Goal: Task Accomplishment & Management: Complete application form

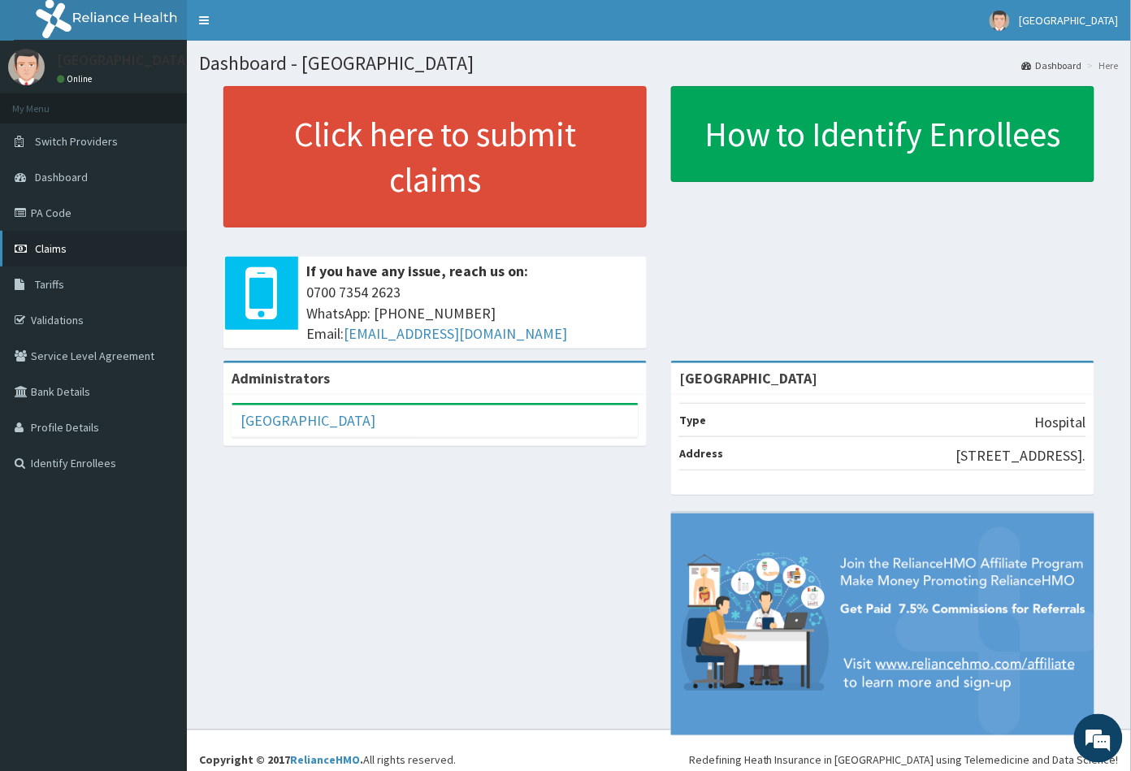
click at [77, 247] on link "Claims" at bounding box center [93, 249] width 187 height 36
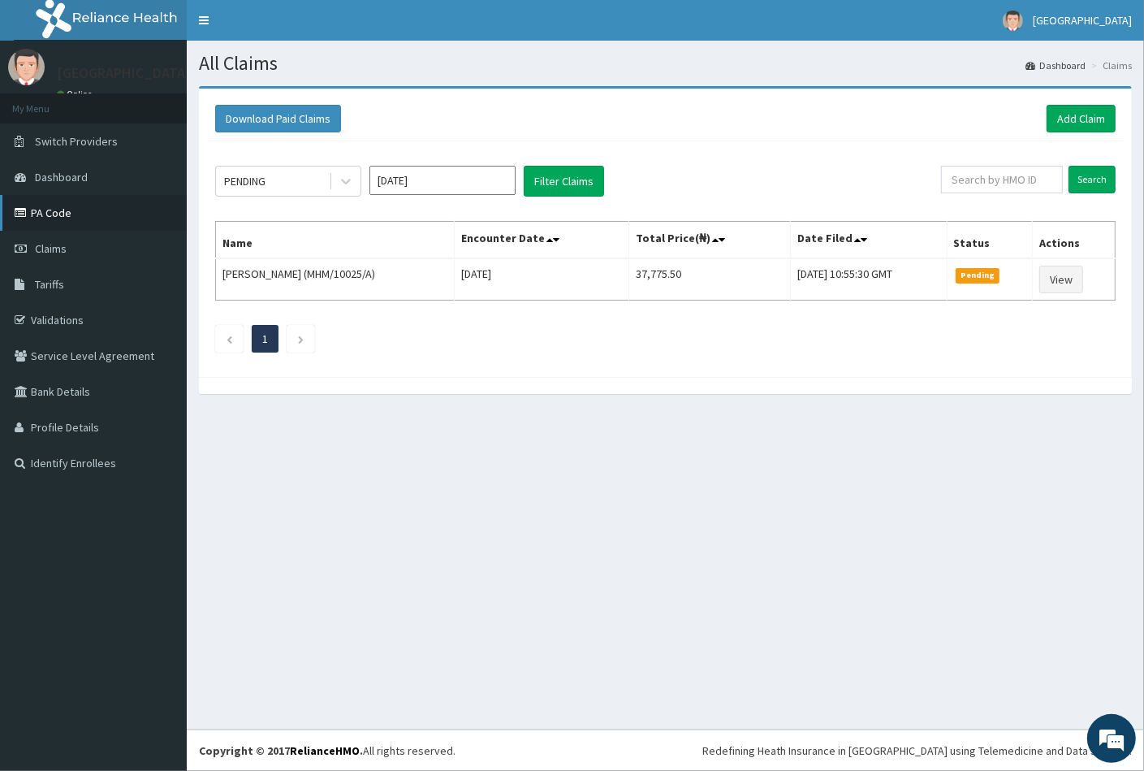
click at [63, 213] on link "PA Code" at bounding box center [93, 213] width 187 height 36
click at [1090, 119] on link "Add Claim" at bounding box center [1081, 119] width 69 height 28
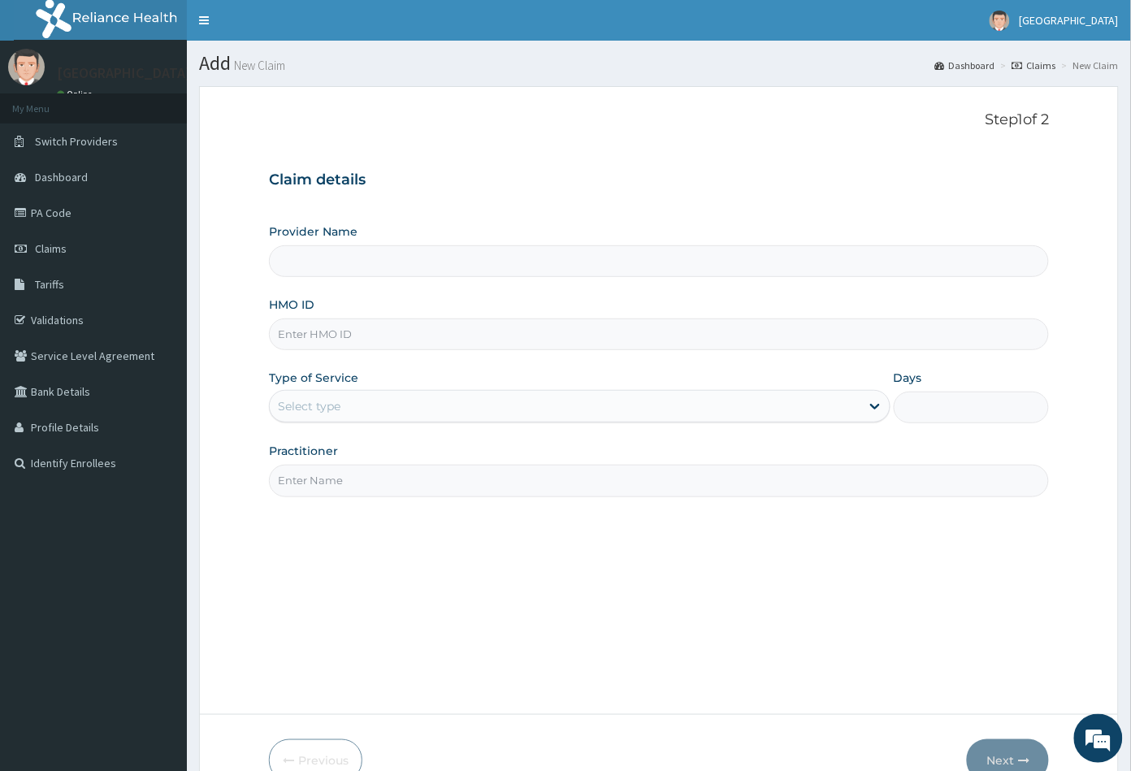
click at [290, 329] on input "HMO ID" at bounding box center [659, 334] width 781 height 32
type input "[GEOGRAPHIC_DATA]"
paste input "CEA/10001/A"
type input "CEA/10001/A"
click at [318, 407] on div "Select type" at bounding box center [309, 406] width 63 height 16
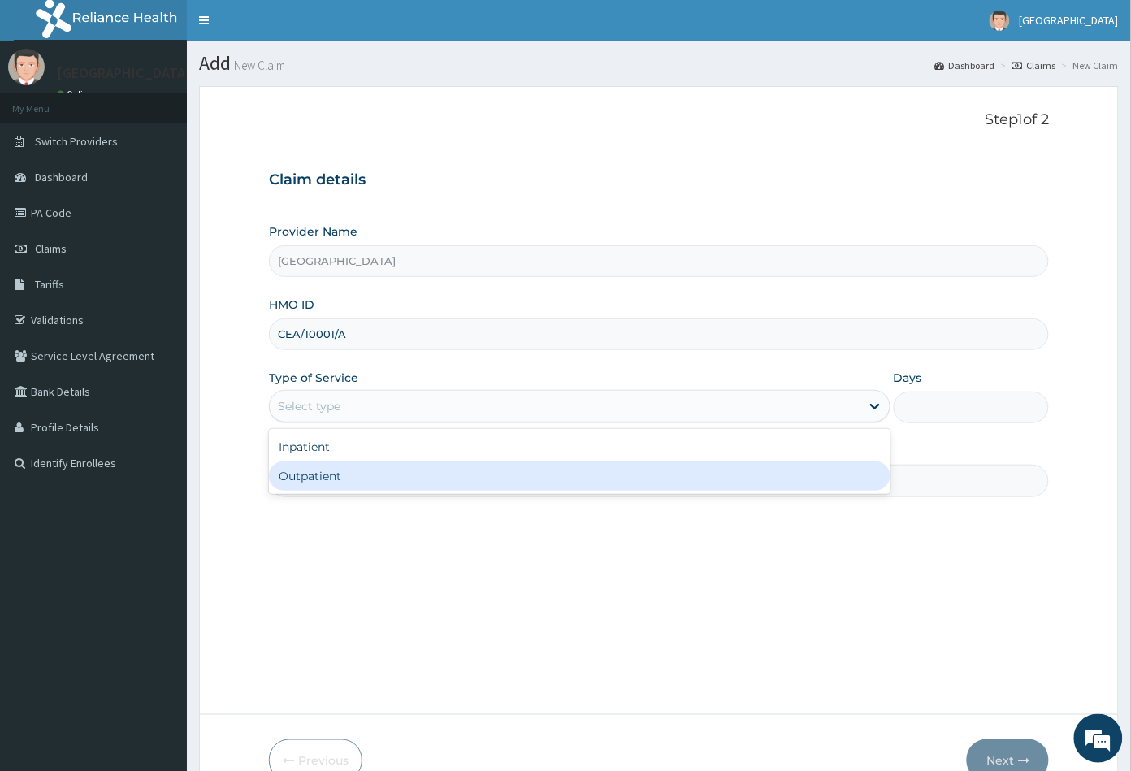
click at [323, 482] on div "Outpatient" at bounding box center [579, 475] width 621 height 29
type input "1"
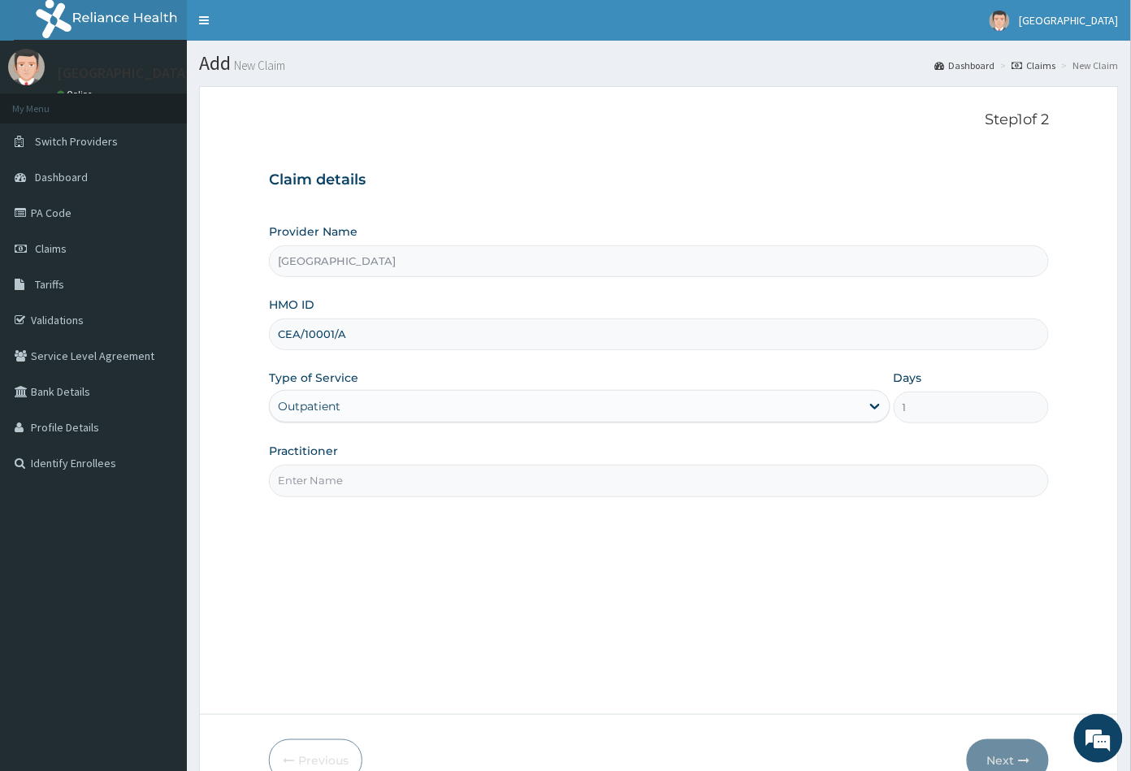
click at [323, 482] on input "Practitioner" at bounding box center [659, 481] width 781 height 32
type input "CON"
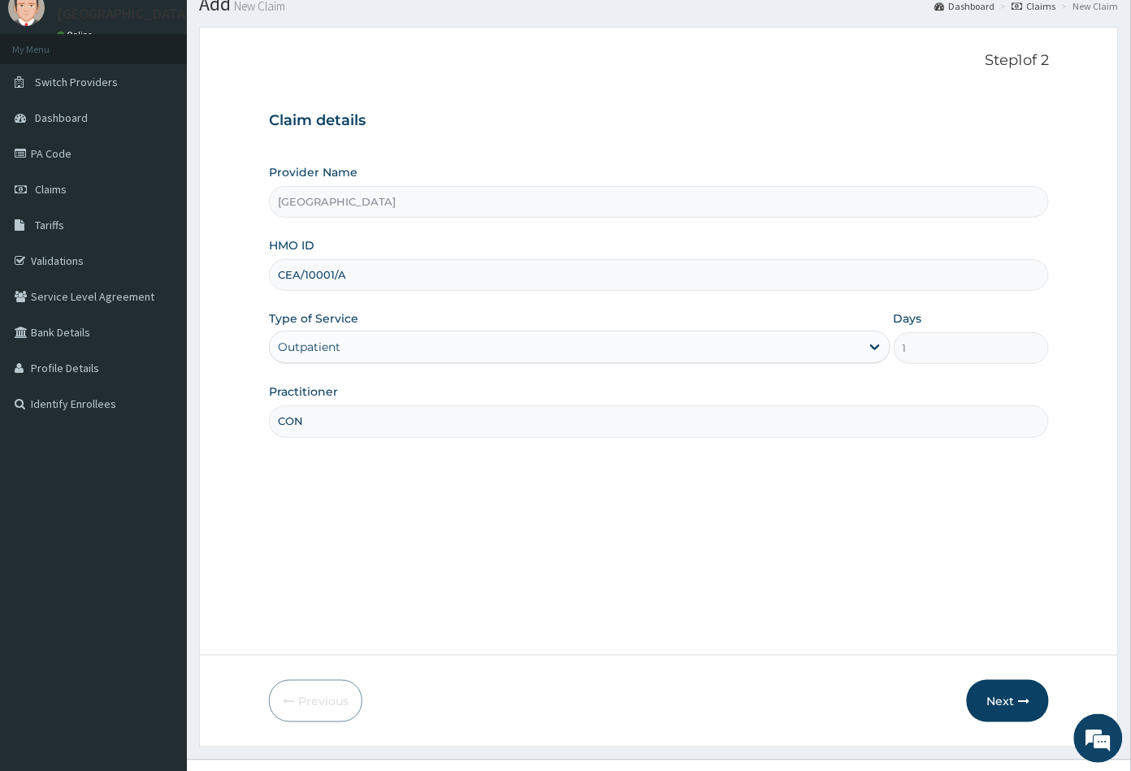
scroll to position [89, 0]
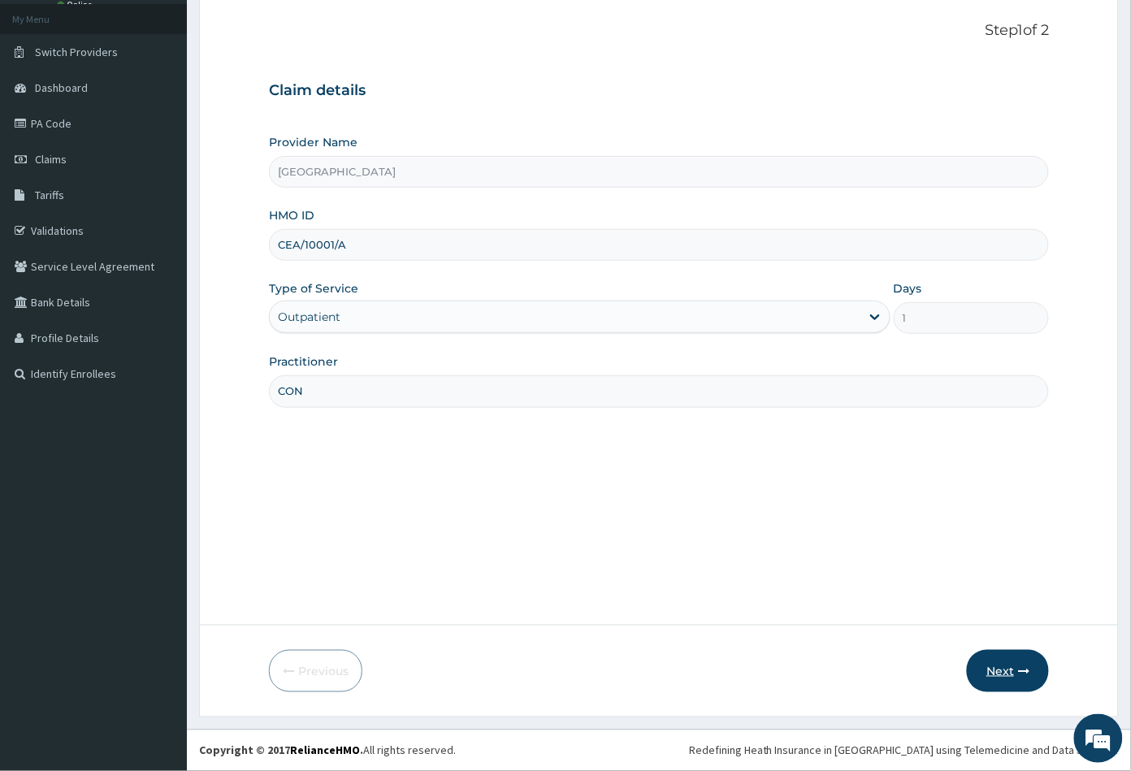
click at [992, 677] on button "Next" at bounding box center [1008, 671] width 82 height 42
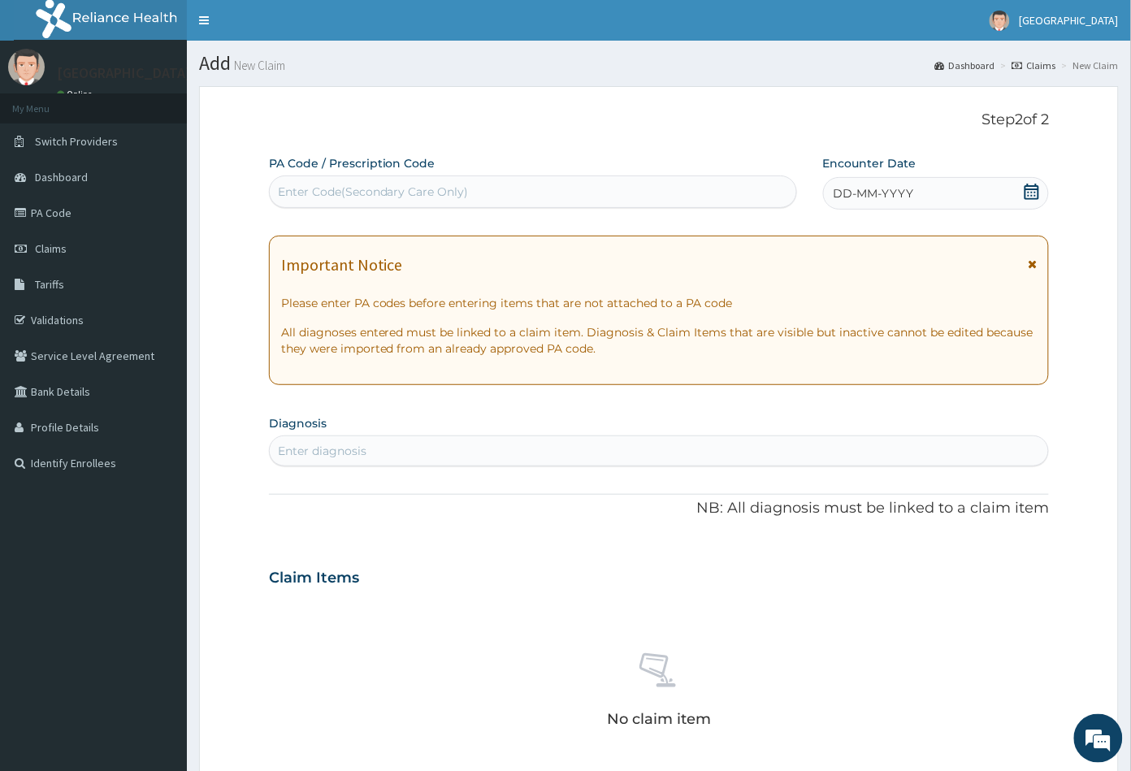
scroll to position [0, 0]
click at [325, 188] on div "Enter Code(Secondary Care Only)" at bounding box center [373, 192] width 191 height 16
paste input "PA/FDE934"
type input "PA/FDE934"
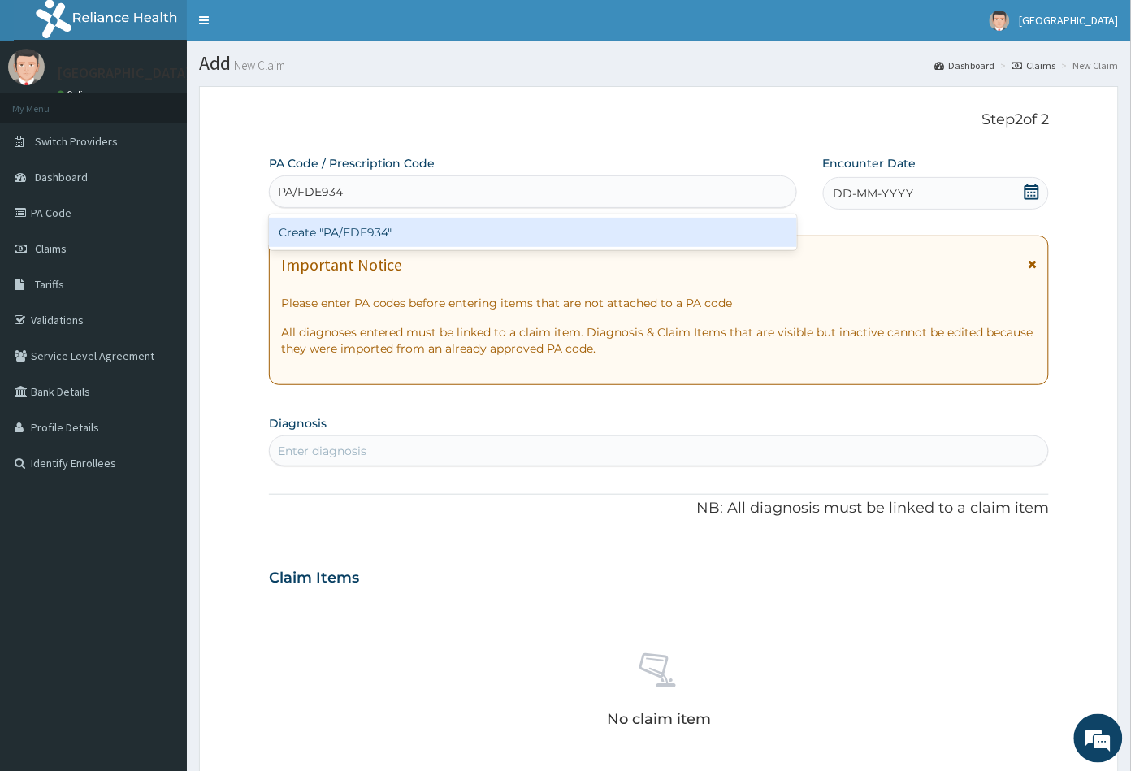
click at [340, 227] on div "Create "PA/FDE934"" at bounding box center [533, 232] width 528 height 29
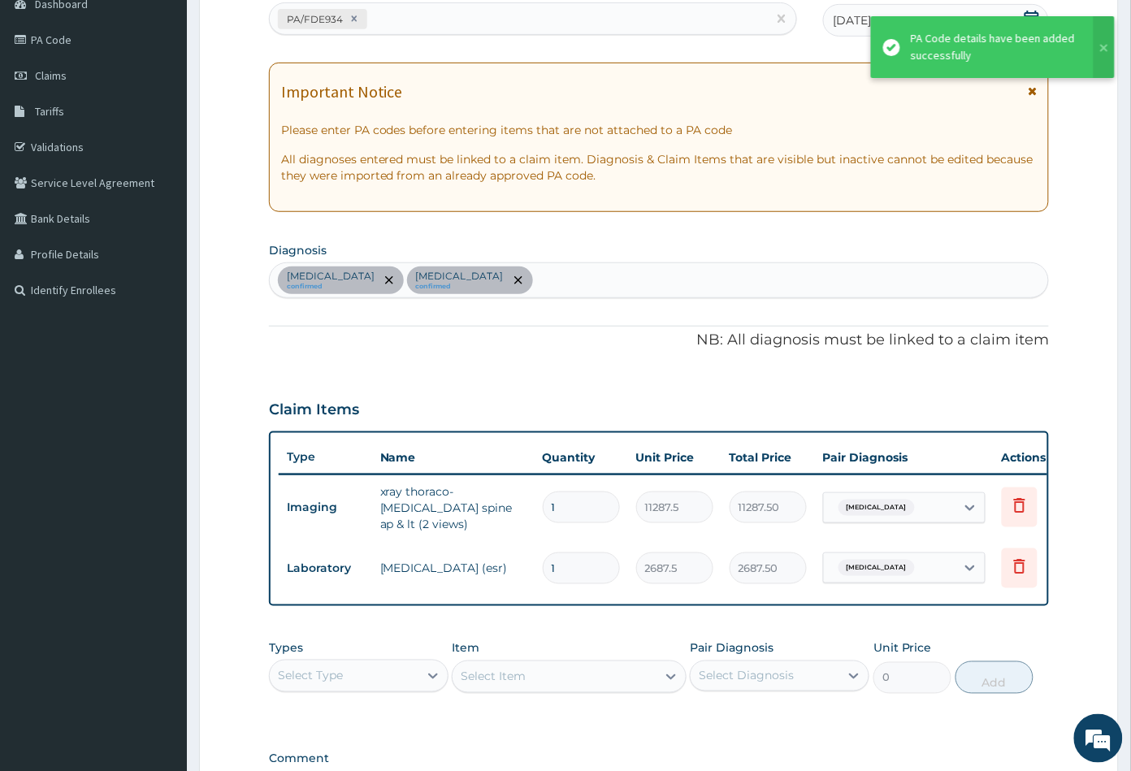
scroll to position [180, 0]
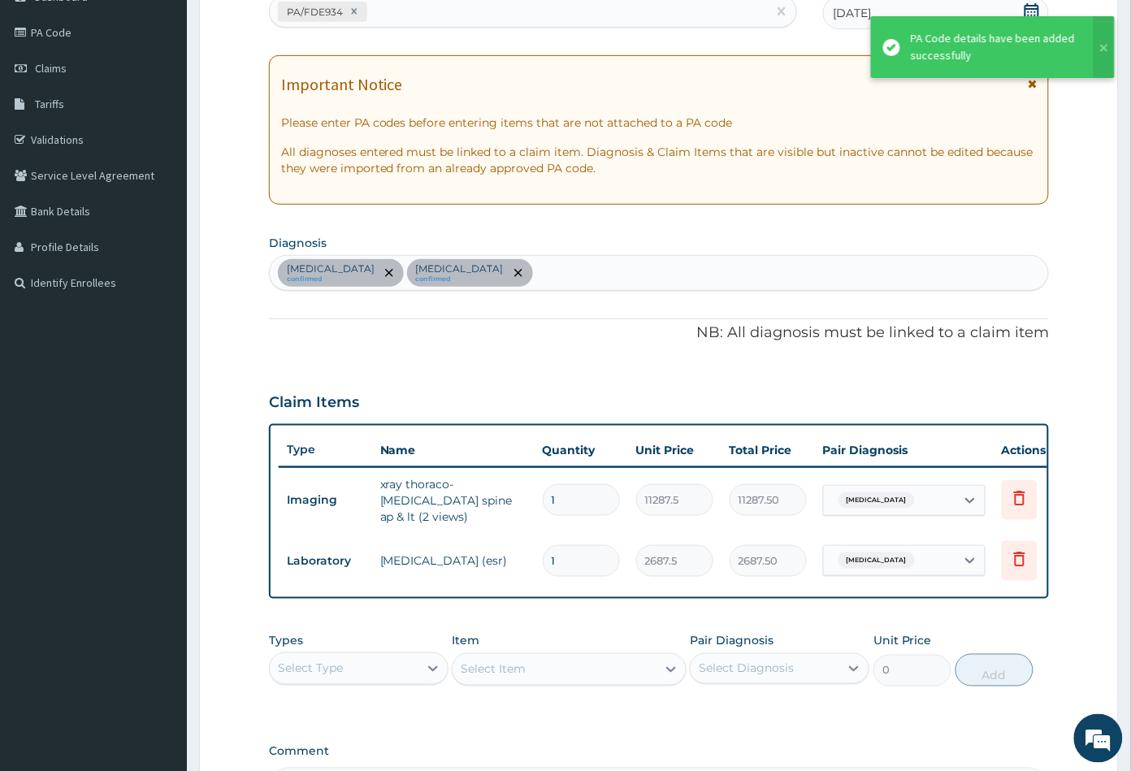
click at [523, 267] on div "Lumbar spondylosis confirmed Sepsis confirmed" at bounding box center [659, 273] width 779 height 34
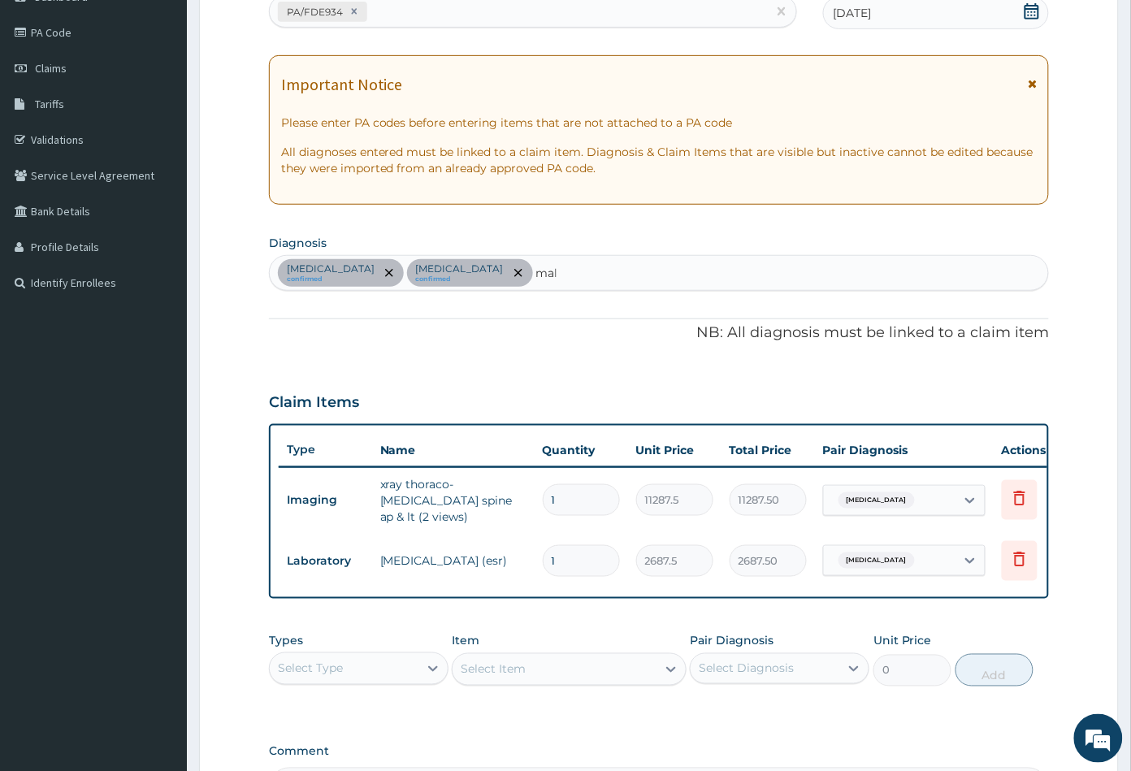
type input "mala"
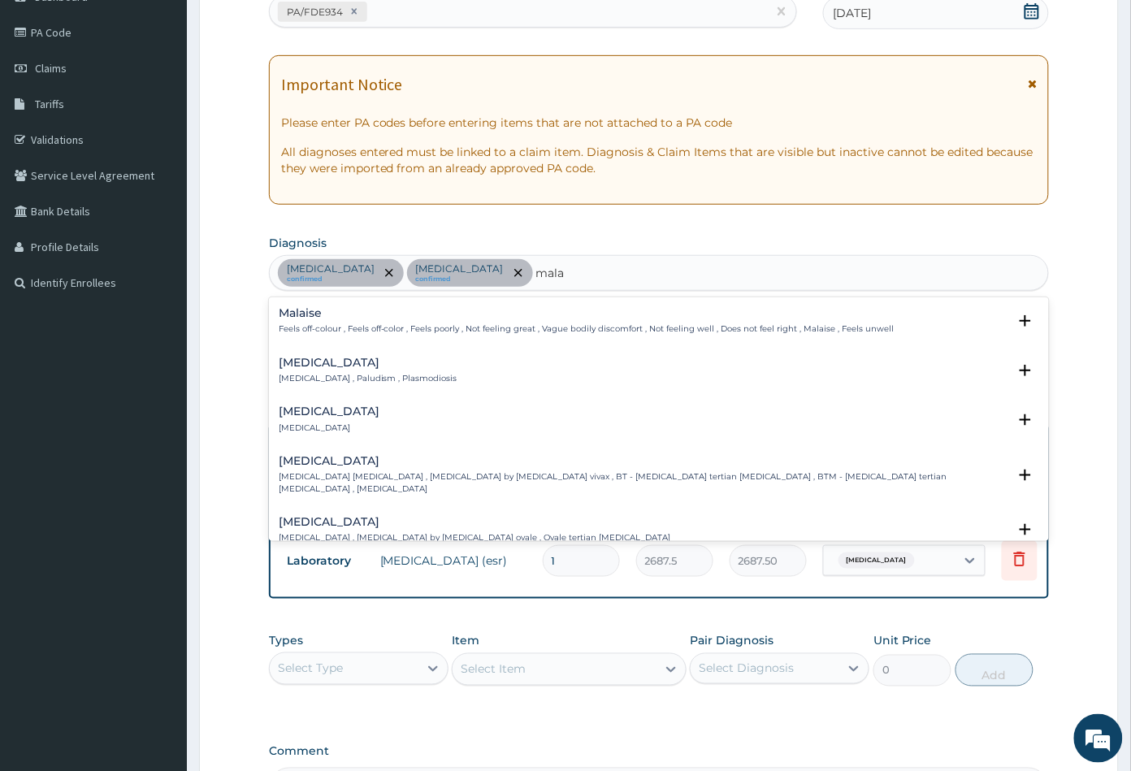
click at [318, 370] on div "Malaria Malaria , Paludism , Plasmodiosis" at bounding box center [368, 371] width 179 height 28
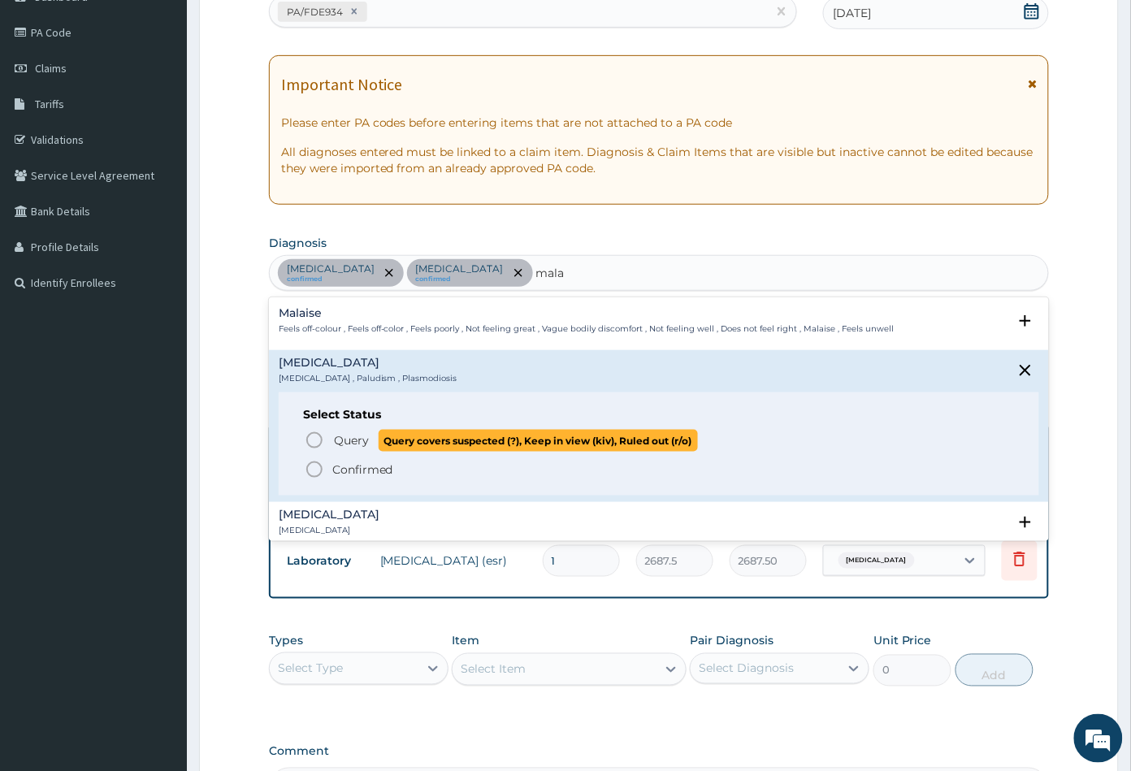
click at [314, 436] on icon "status option query" at bounding box center [314, 439] width 19 height 19
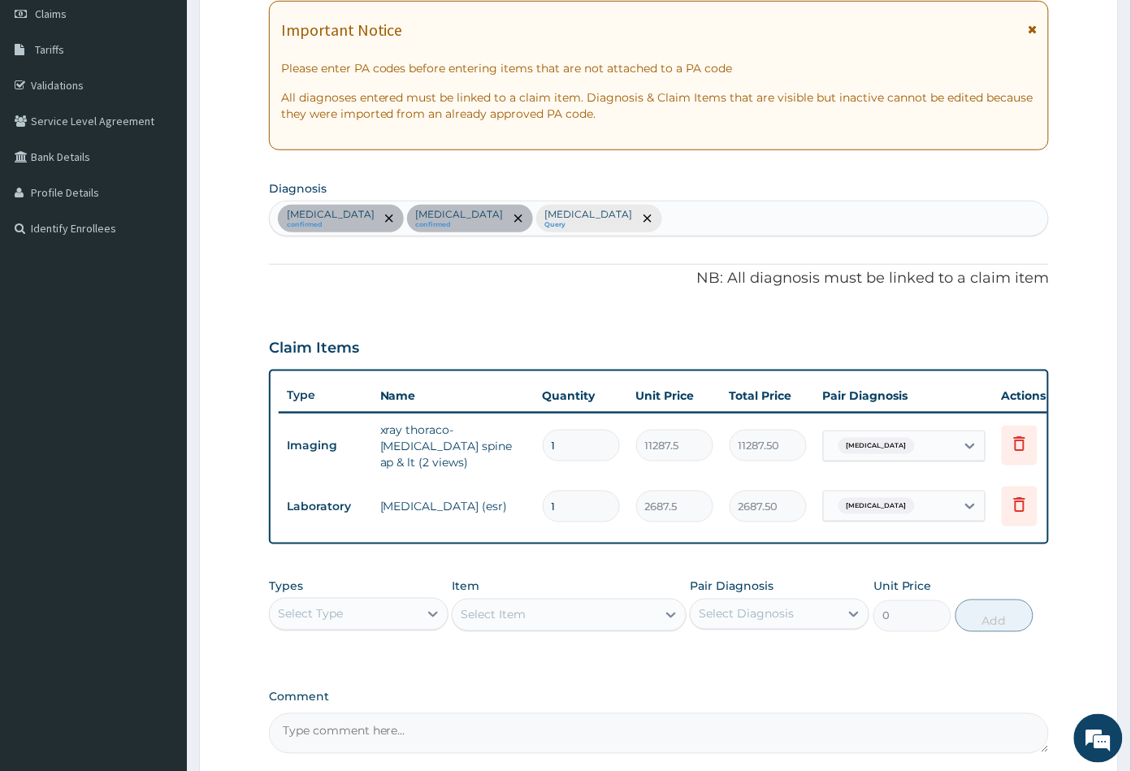
scroll to position [361, 0]
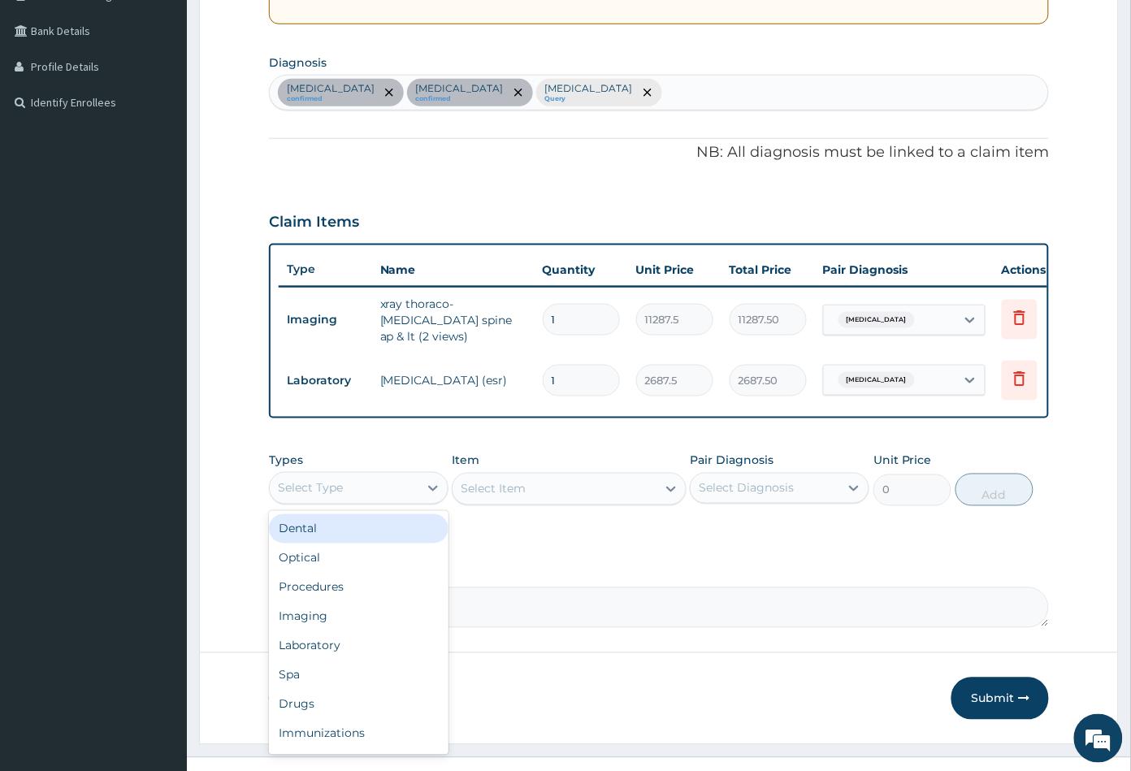
click at [369, 493] on div "Select Type" at bounding box center [344, 488] width 149 height 26
click at [353, 599] on div "Procedures" at bounding box center [358, 587] width 179 height 29
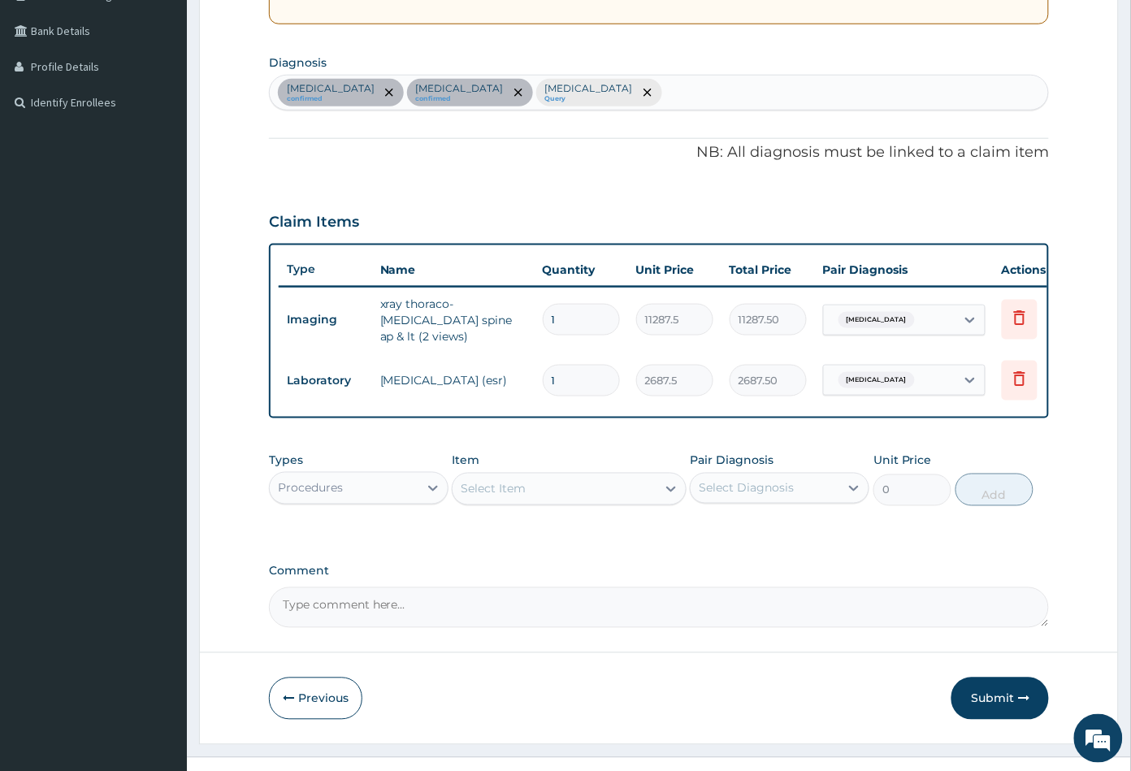
click at [536, 502] on div "Select Item" at bounding box center [553, 489] width 203 height 26
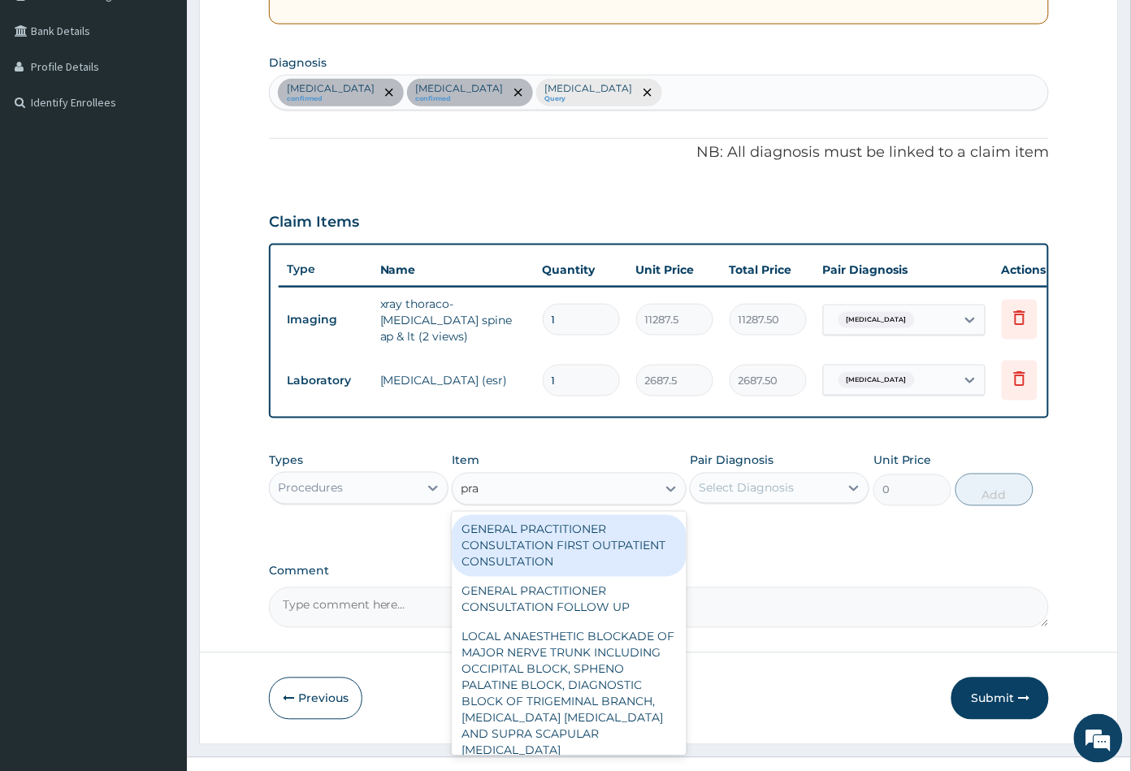
type input "prac"
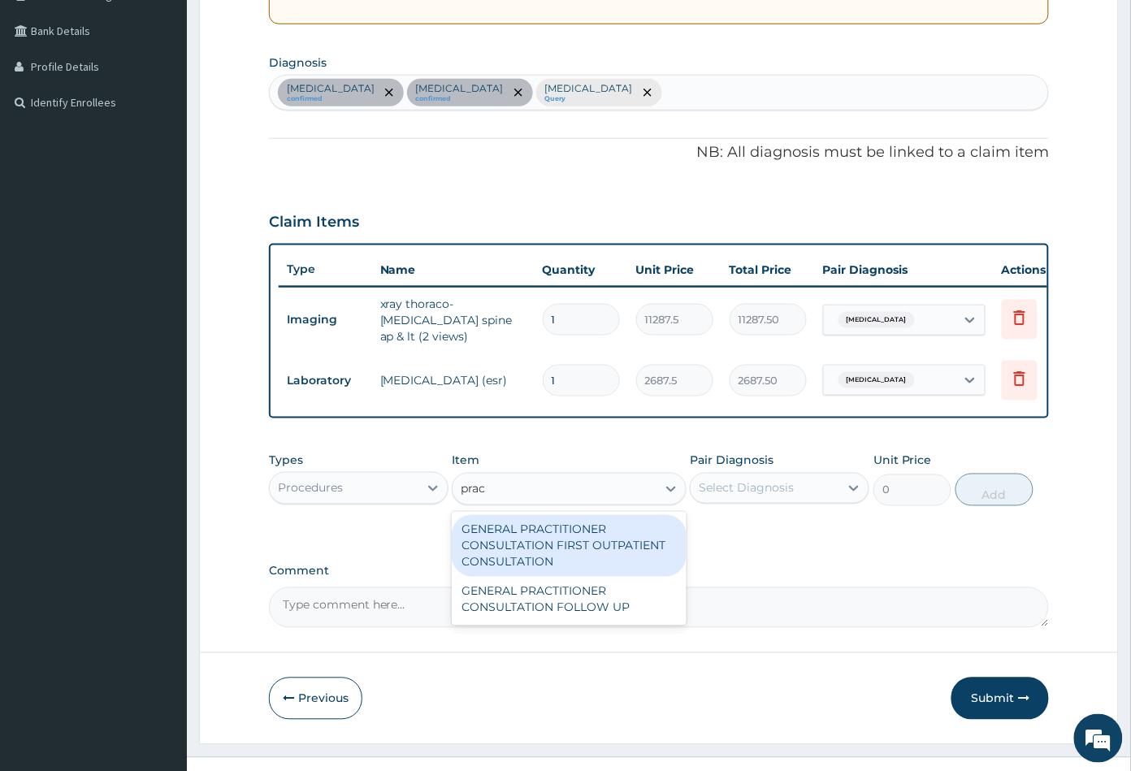
click at [551, 547] on div "GENERAL PRACTITIONER CONSULTATION FIRST OUTPATIENT CONSULTATION" at bounding box center [569, 546] width 234 height 62
type input "3547.5"
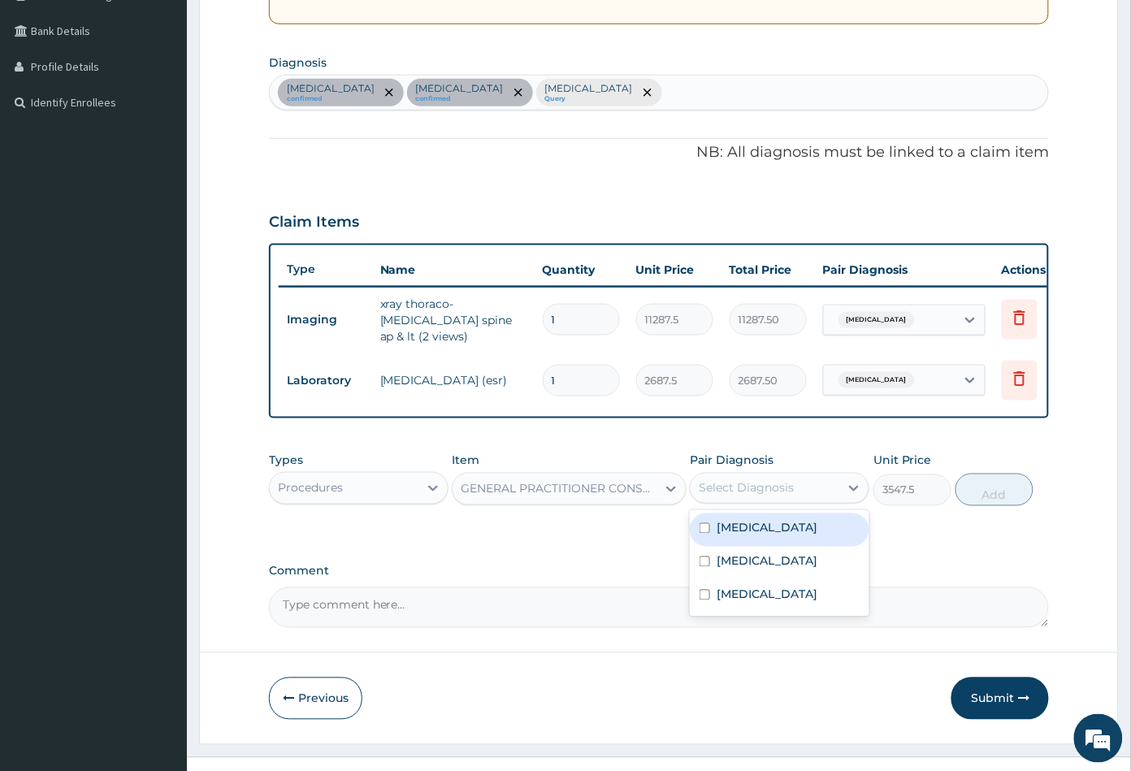
click at [738, 493] on div "Select Diagnosis" at bounding box center [745, 488] width 95 height 16
click at [767, 534] on label "Lumbar spondylosis" at bounding box center [766, 528] width 101 height 16
checkbox input "true"
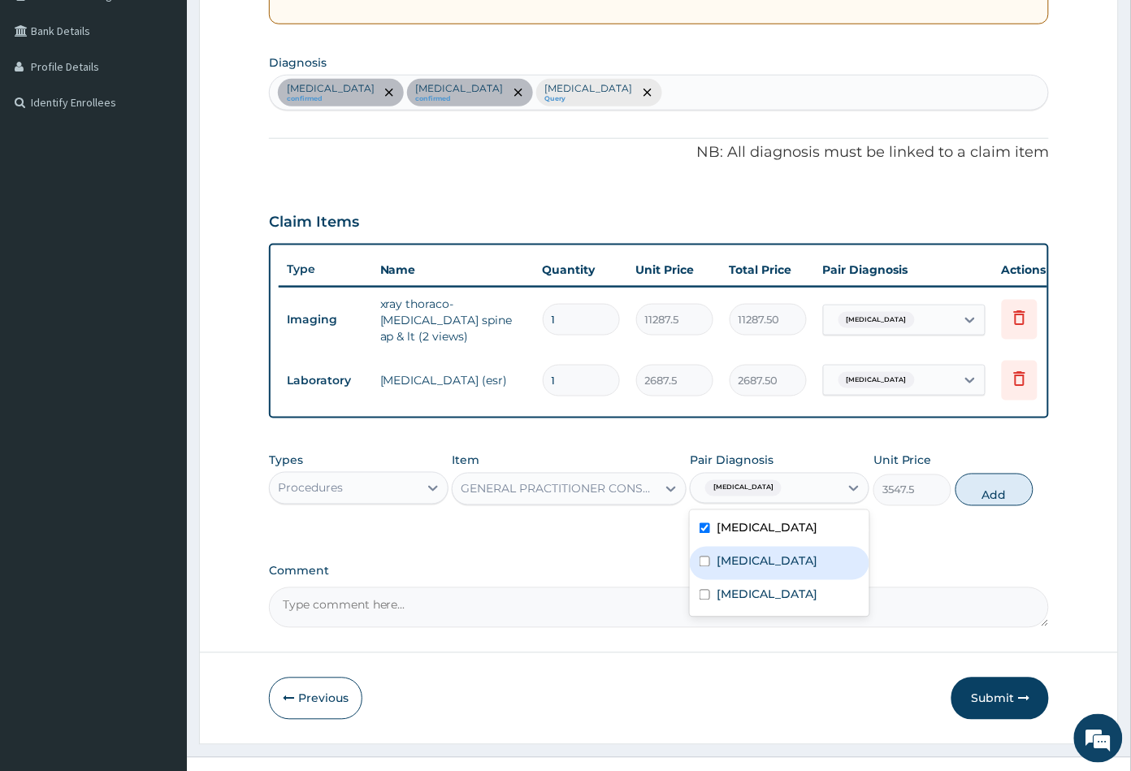
click at [761, 554] on div "Sepsis" at bounding box center [779, 563] width 179 height 33
checkbox input "true"
click at [763, 589] on div "Malaria" at bounding box center [779, 596] width 179 height 33
checkbox input "true"
click at [984, 498] on button "Add" at bounding box center [994, 490] width 78 height 32
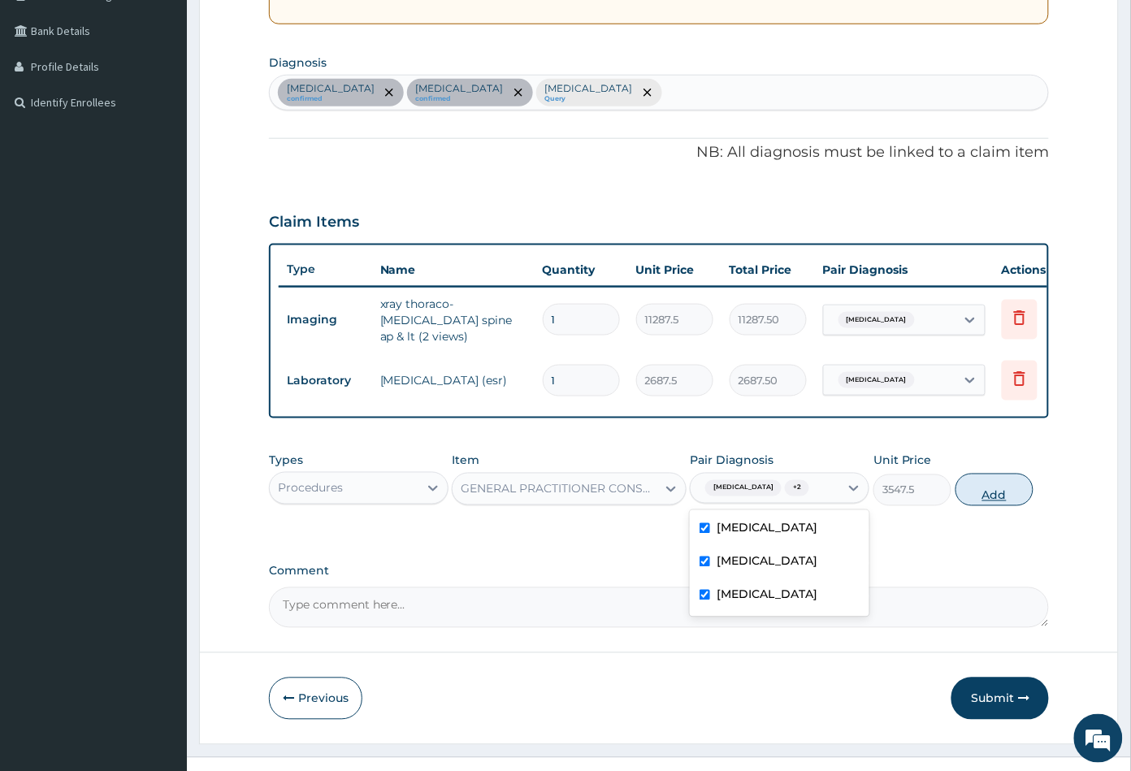
type input "0"
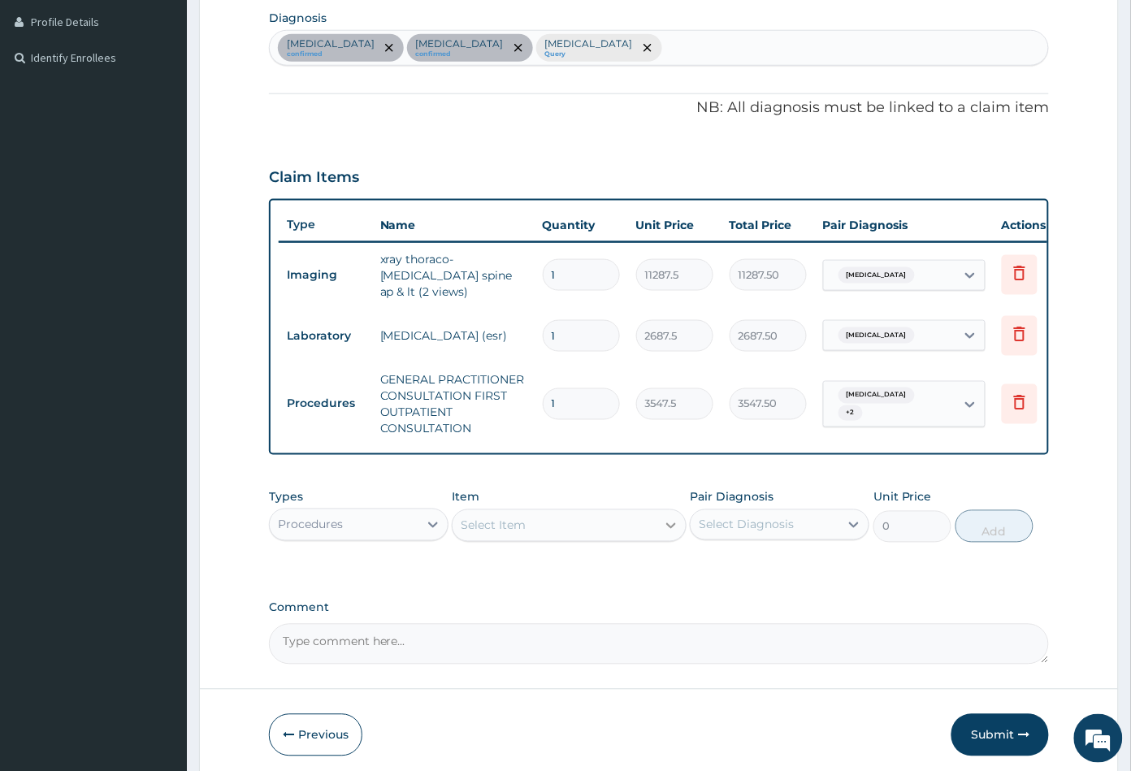
scroll to position [451, 0]
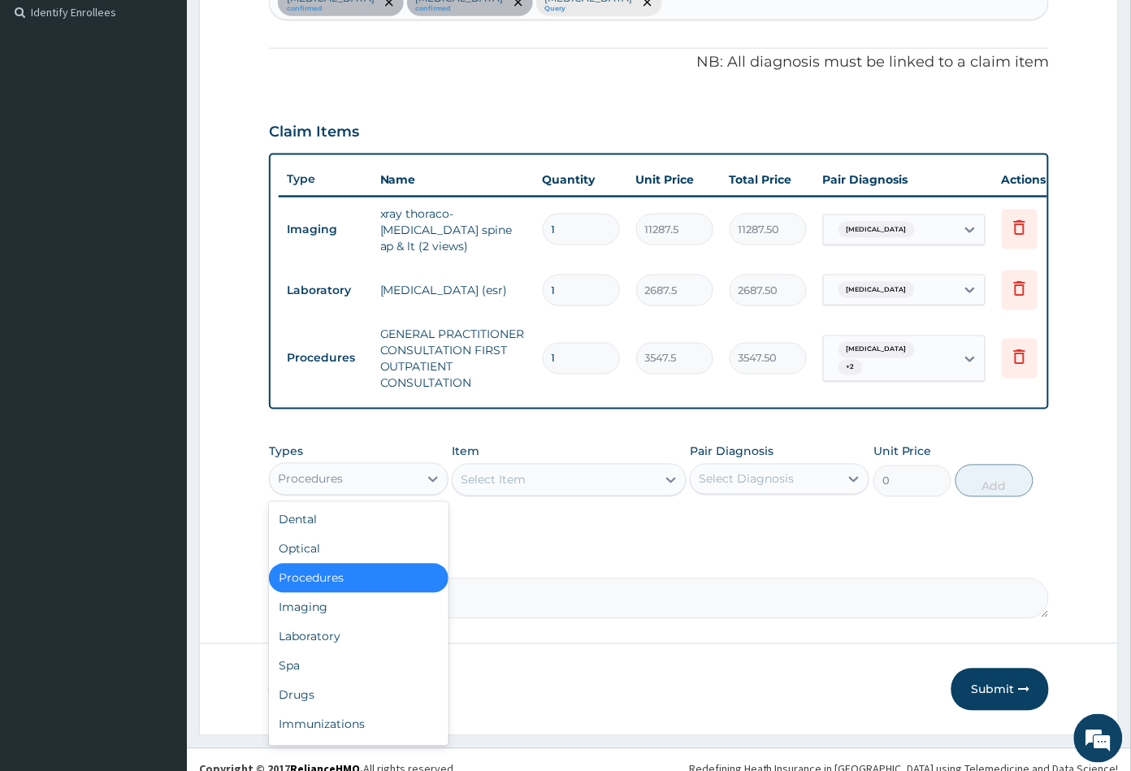
click at [375, 487] on div "Procedures" at bounding box center [344, 479] width 149 height 26
click at [339, 638] on div "Laboratory" at bounding box center [358, 636] width 179 height 29
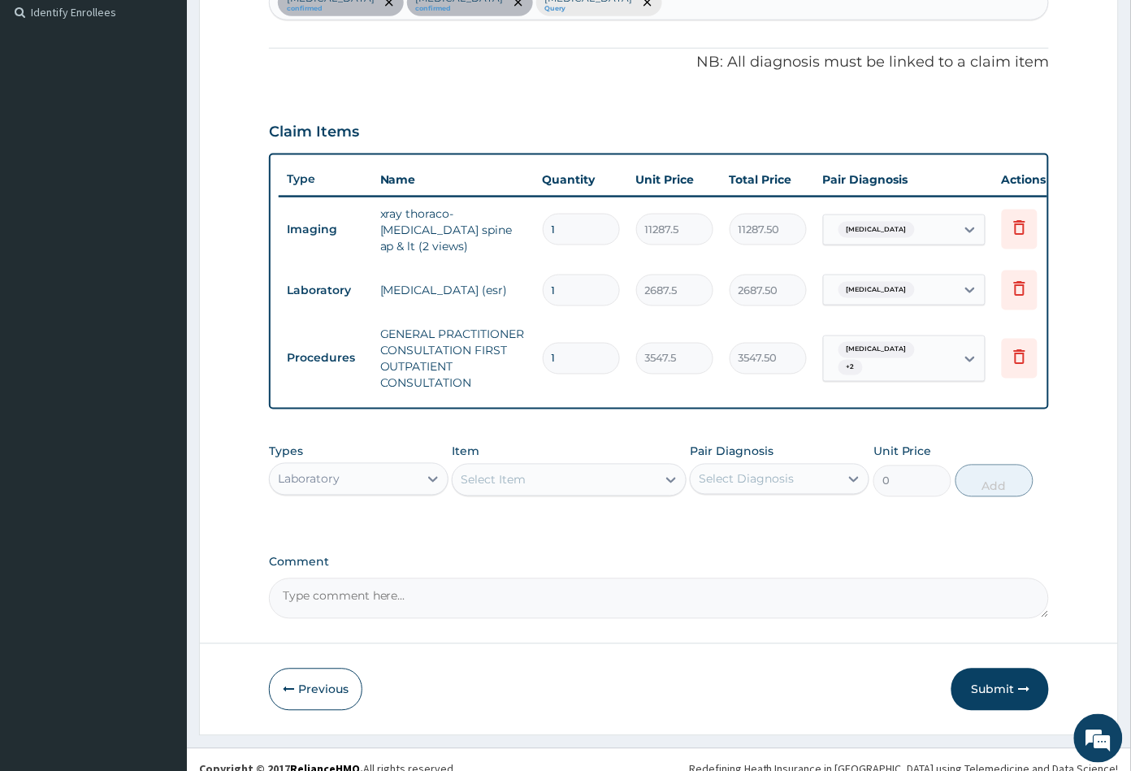
click at [590, 484] on div "Select Item" at bounding box center [553, 480] width 203 height 26
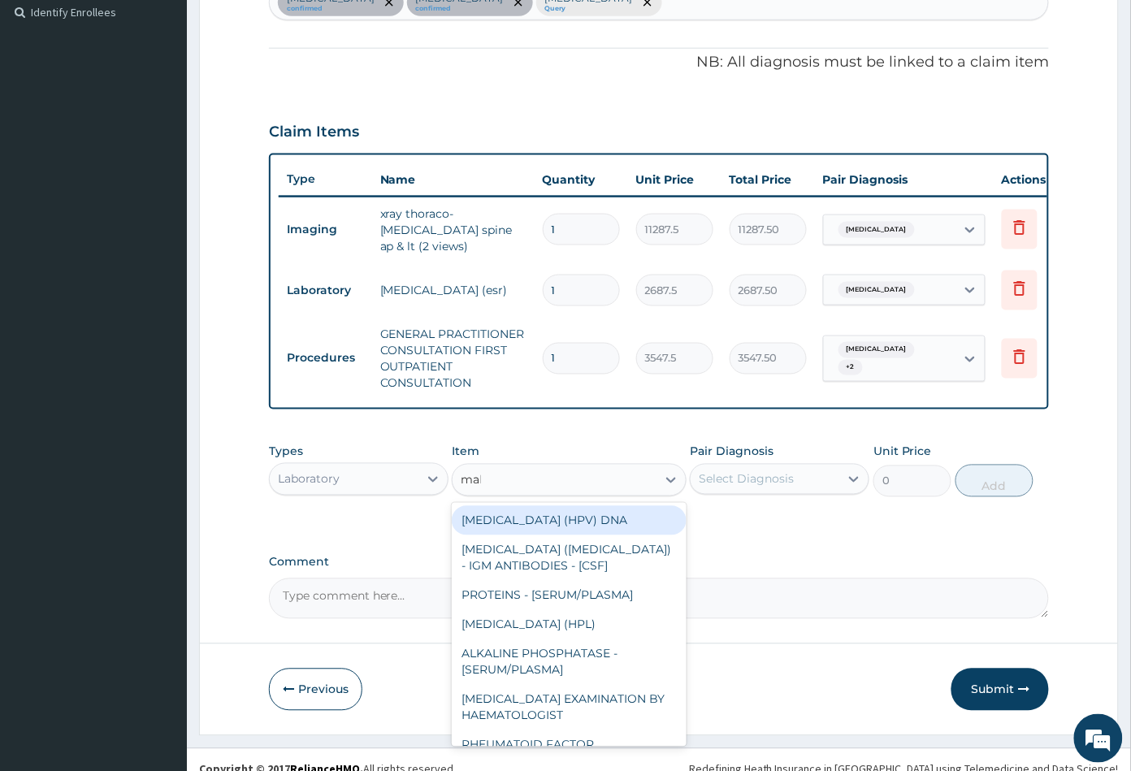
type input "mala"
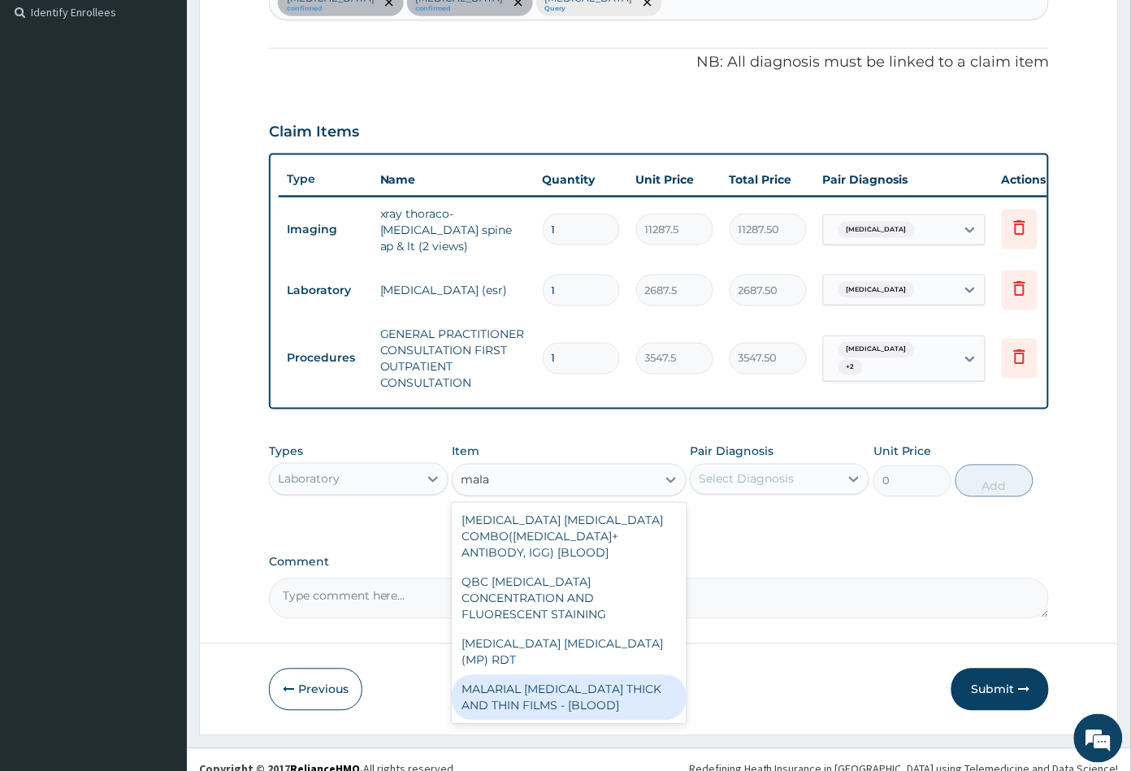
click at [593, 675] on div "MALARIAL PARASITE THICK AND THIN FILMS - [BLOOD]" at bounding box center [569, 697] width 234 height 45
type input "1612.5"
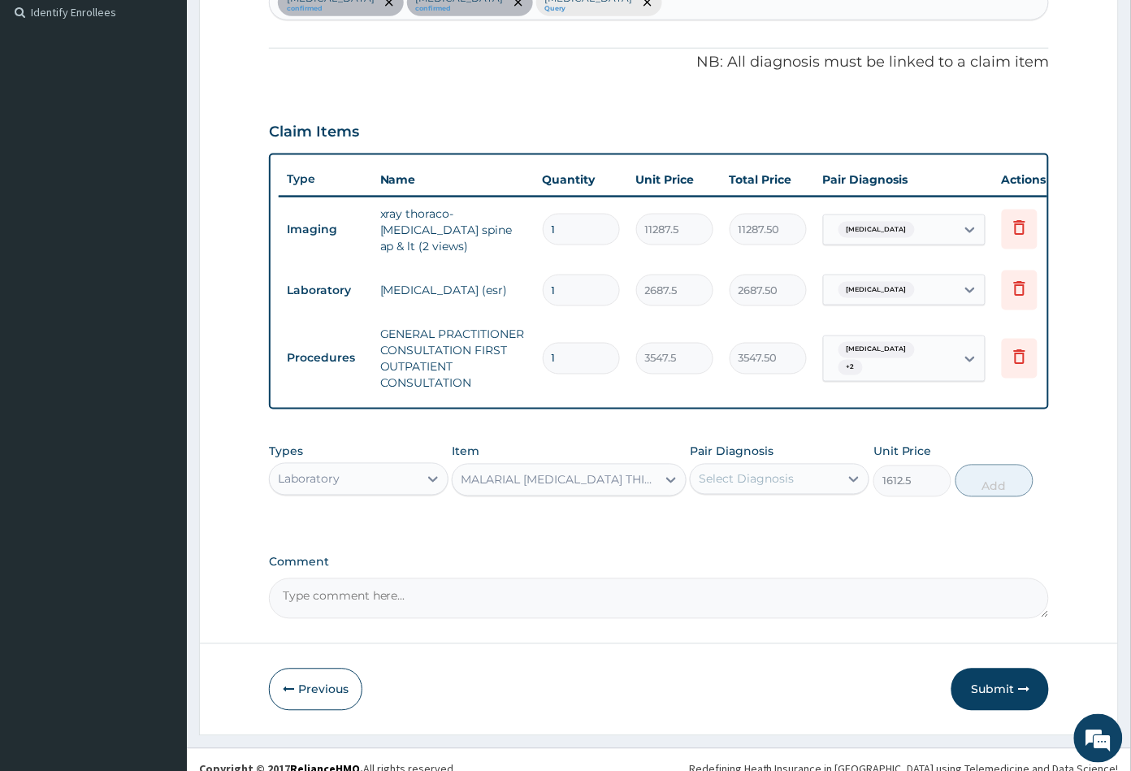
click at [730, 481] on div "Select Diagnosis" at bounding box center [745, 479] width 95 height 16
click at [746, 582] on label "Malaria" at bounding box center [766, 585] width 101 height 16
checkbox input "true"
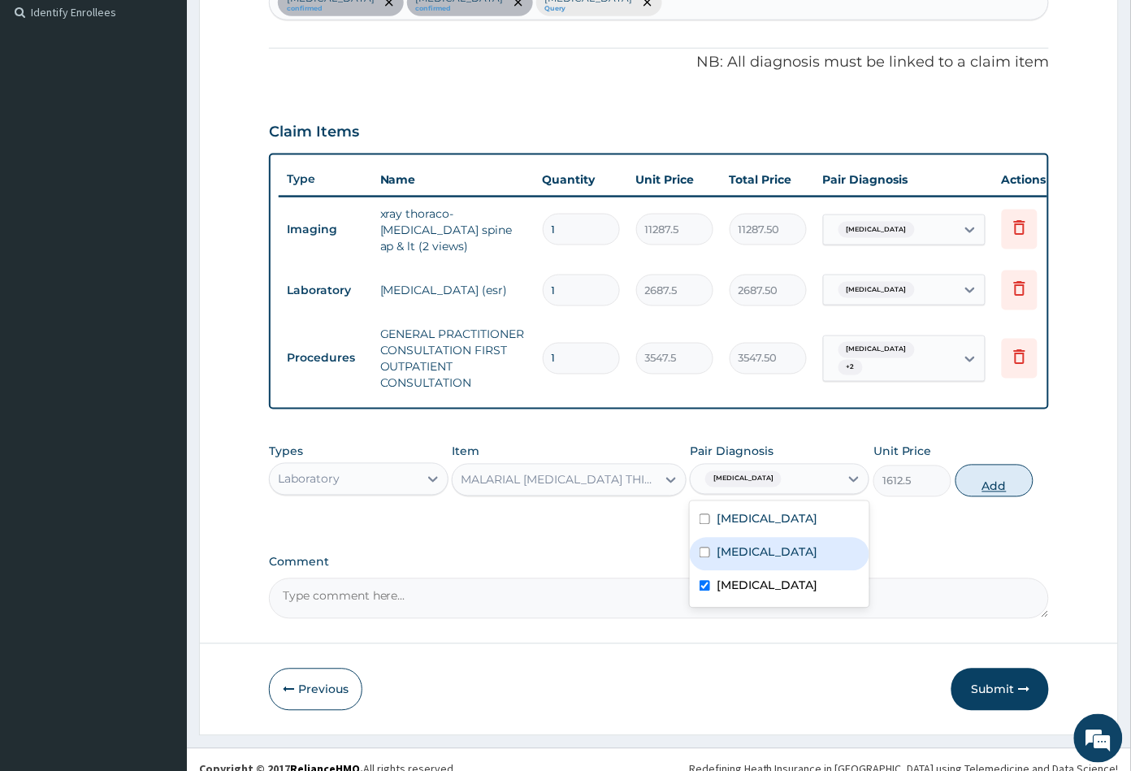
click at [988, 491] on button "Add" at bounding box center [994, 481] width 78 height 32
type input "0"
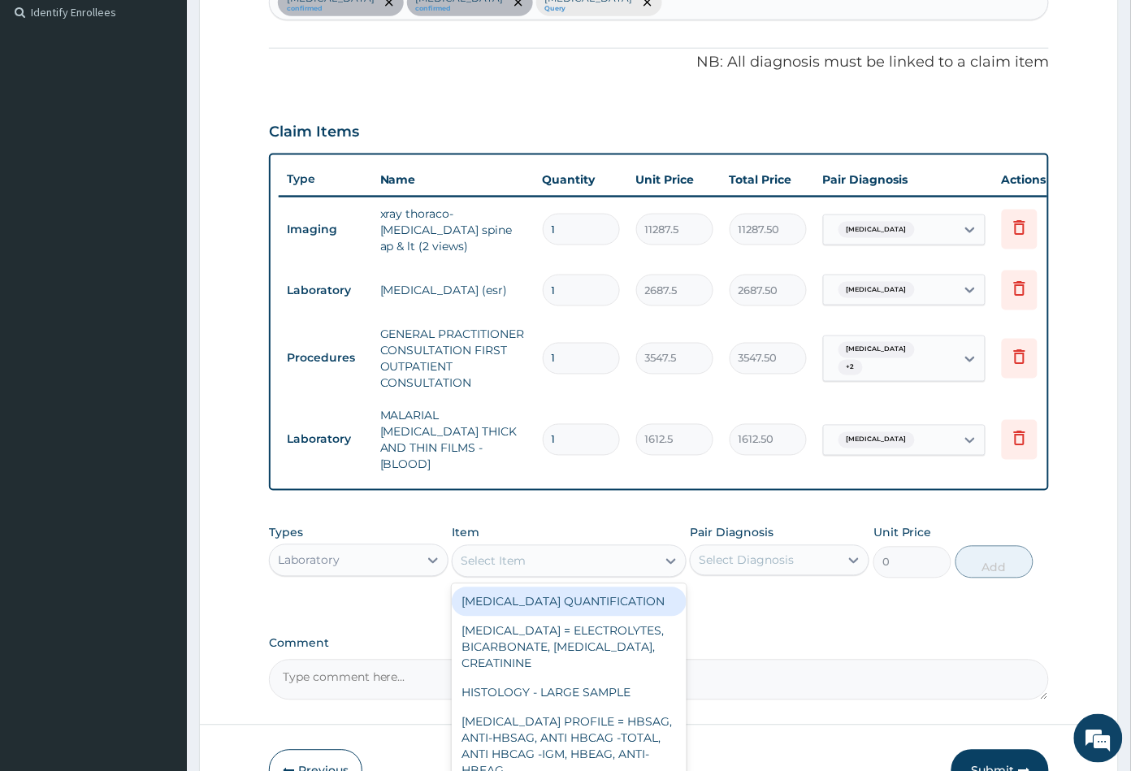
click at [539, 554] on div "Select Item" at bounding box center [553, 561] width 203 height 26
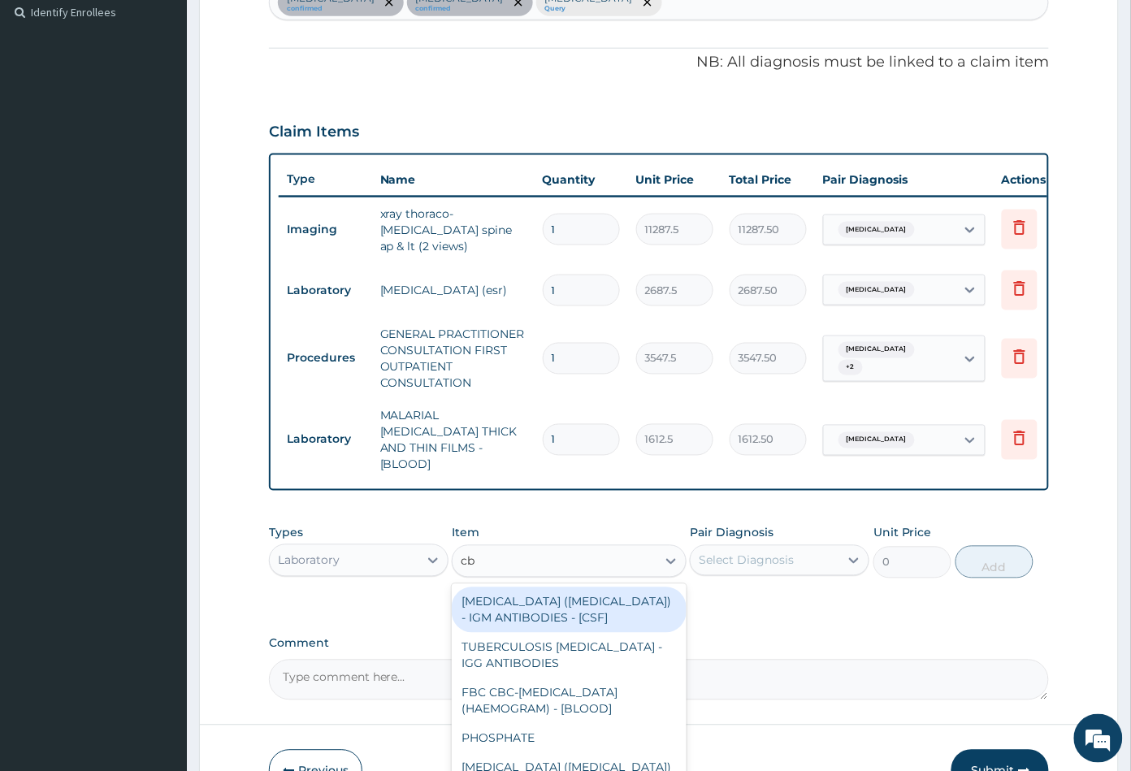
type input "cbc"
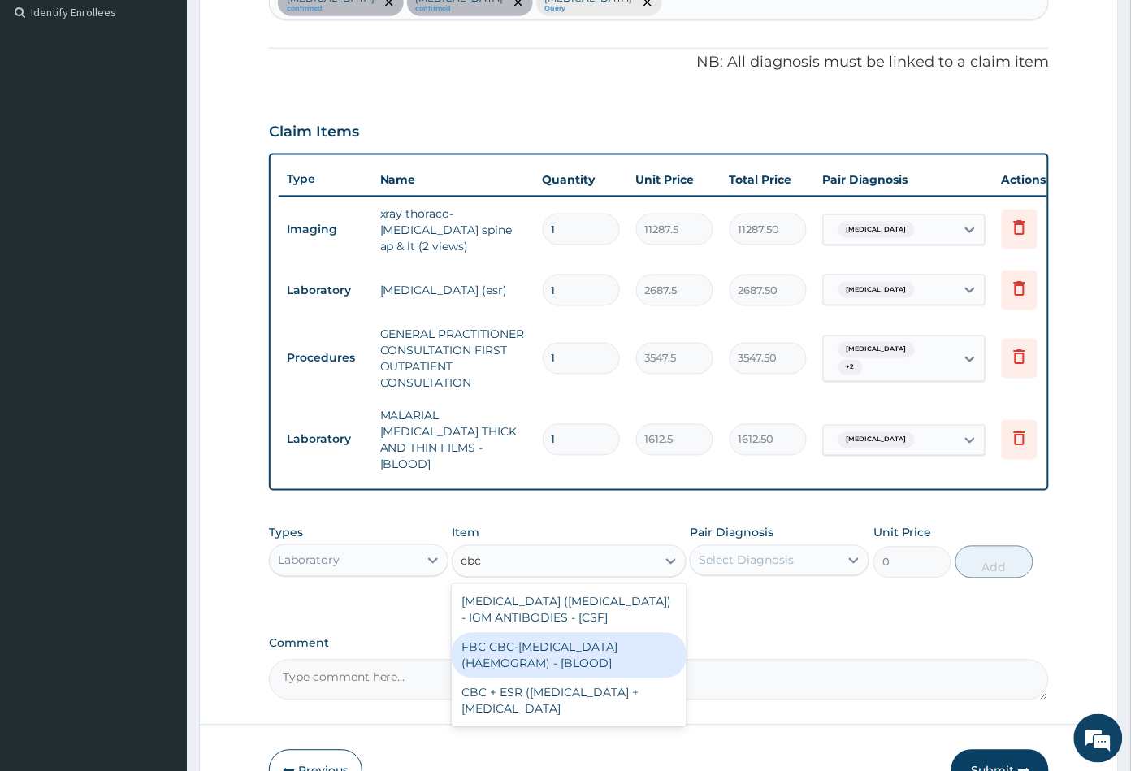
click at [569, 642] on div "FBC CBC-COMPLETE BLOOD COUNT (HAEMOGRAM) - [BLOOD]" at bounding box center [569, 655] width 234 height 45
type input "4300"
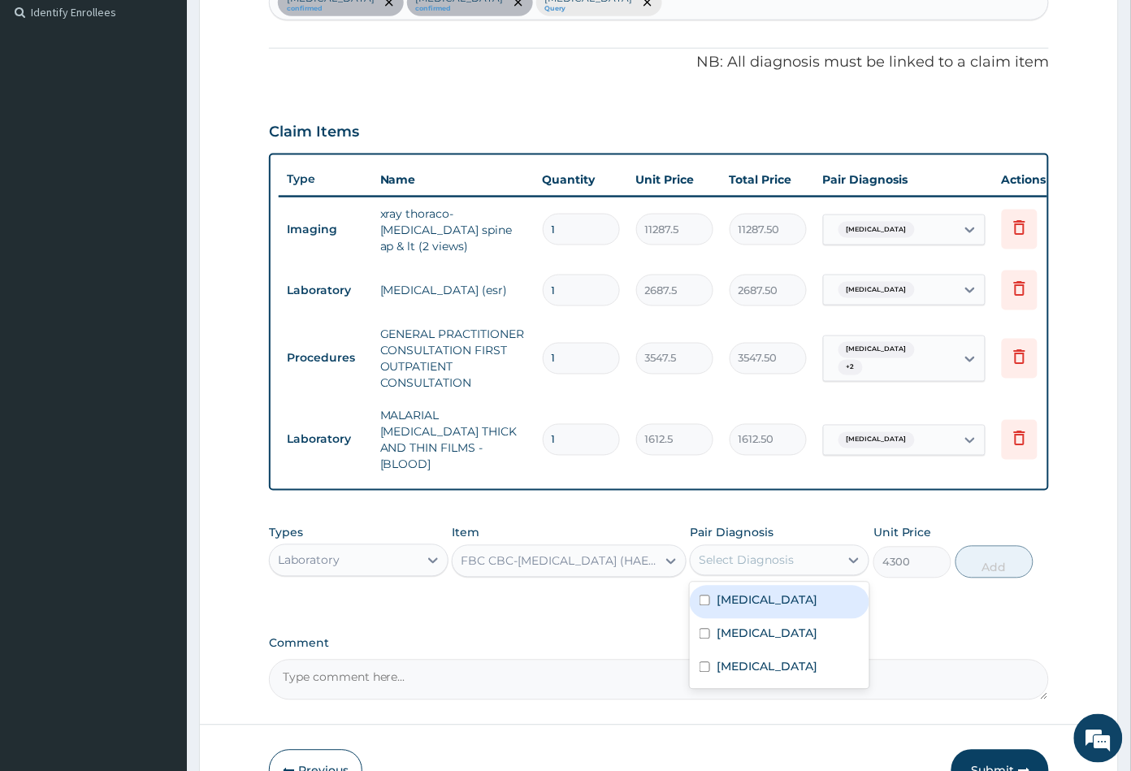
click at [815, 547] on div "Select Diagnosis" at bounding box center [764, 560] width 149 height 26
click at [759, 621] on div "Sepsis" at bounding box center [779, 635] width 179 height 33
checkbox input "true"
click at [987, 551] on button "Add" at bounding box center [994, 562] width 78 height 32
type input "0"
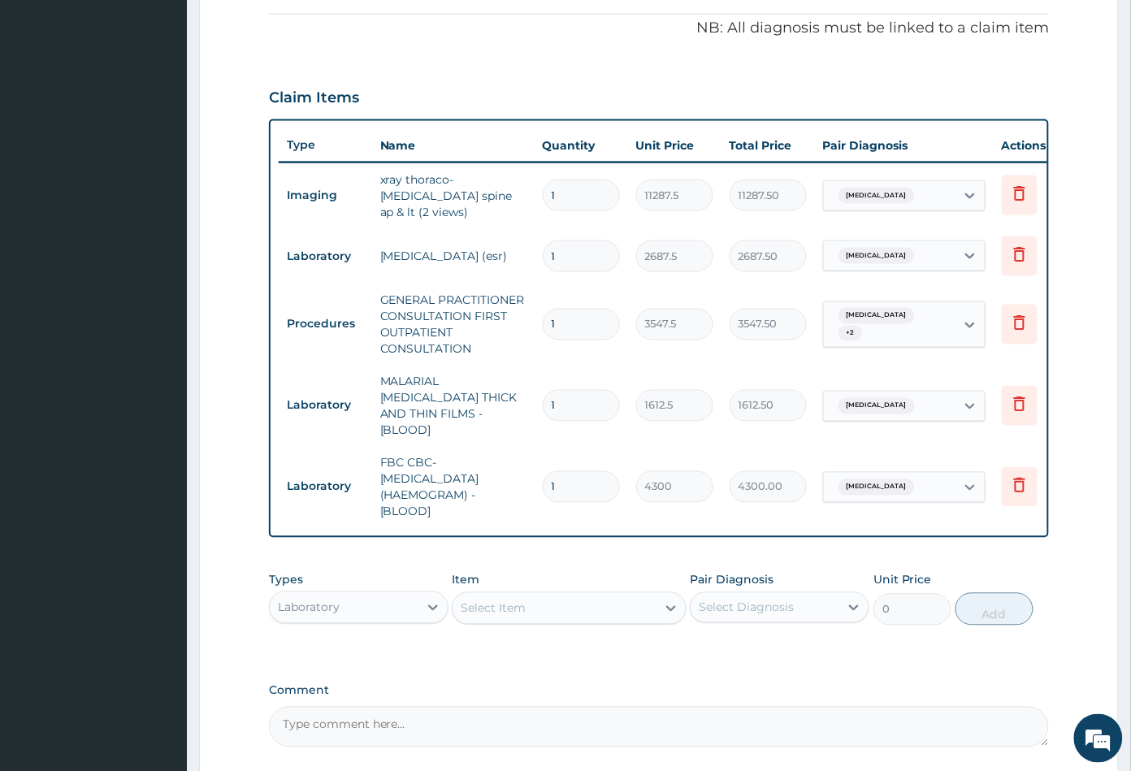
scroll to position [618, 0]
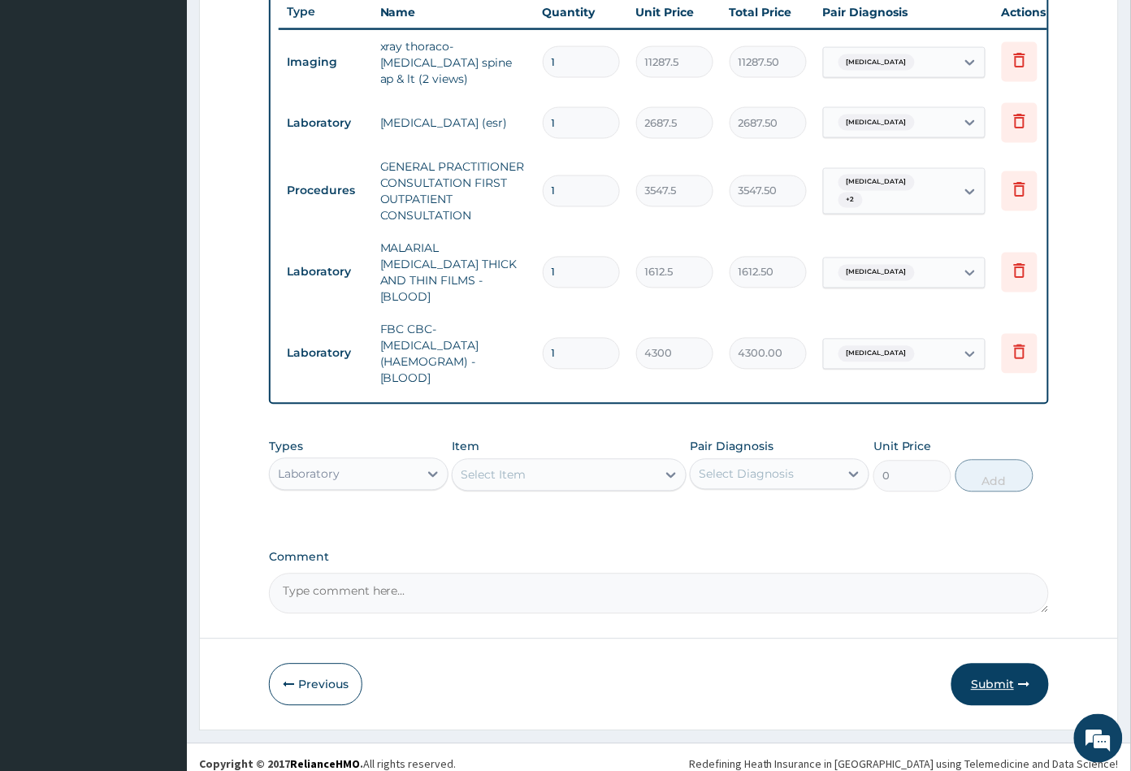
click at [985, 667] on button "Submit" at bounding box center [999, 685] width 97 height 42
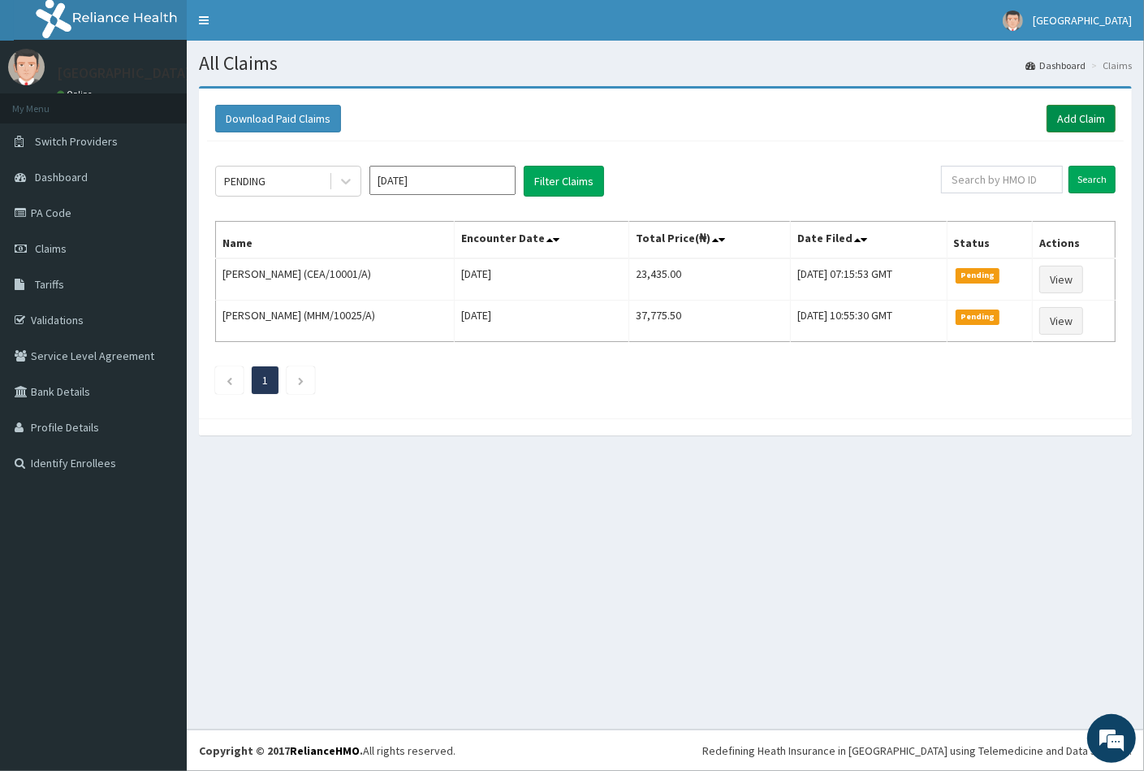
click at [1087, 122] on link "Add Claim" at bounding box center [1081, 119] width 69 height 28
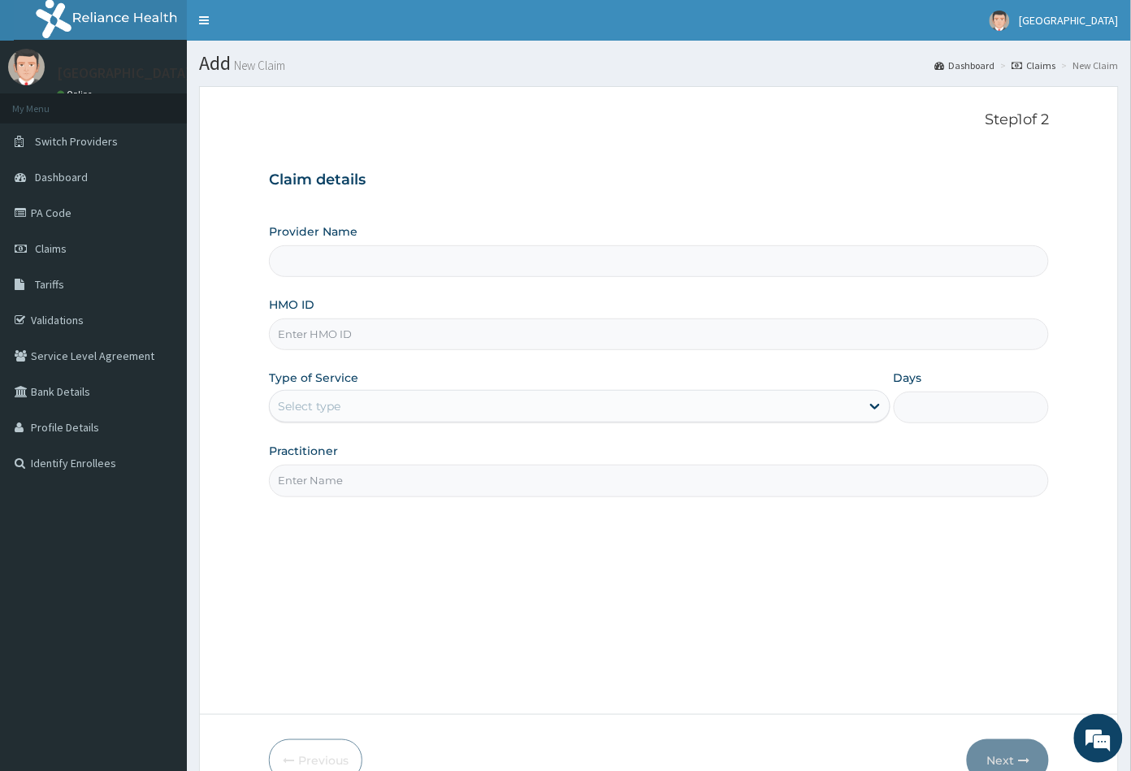
type input "[GEOGRAPHIC_DATA]"
click at [287, 328] on input "HMO ID" at bounding box center [659, 334] width 781 height 32
paste input "BAT/10032/A"
type input "BAT/10032/A"
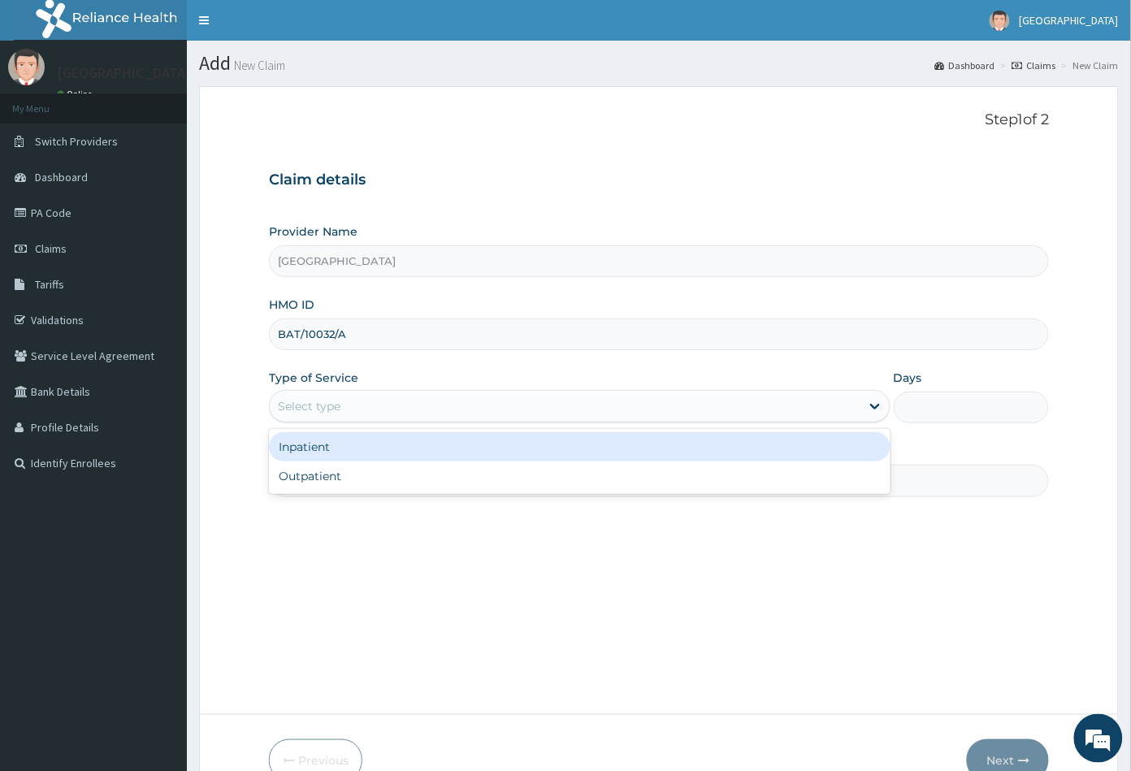
click at [316, 400] on div "Select type" at bounding box center [309, 406] width 63 height 16
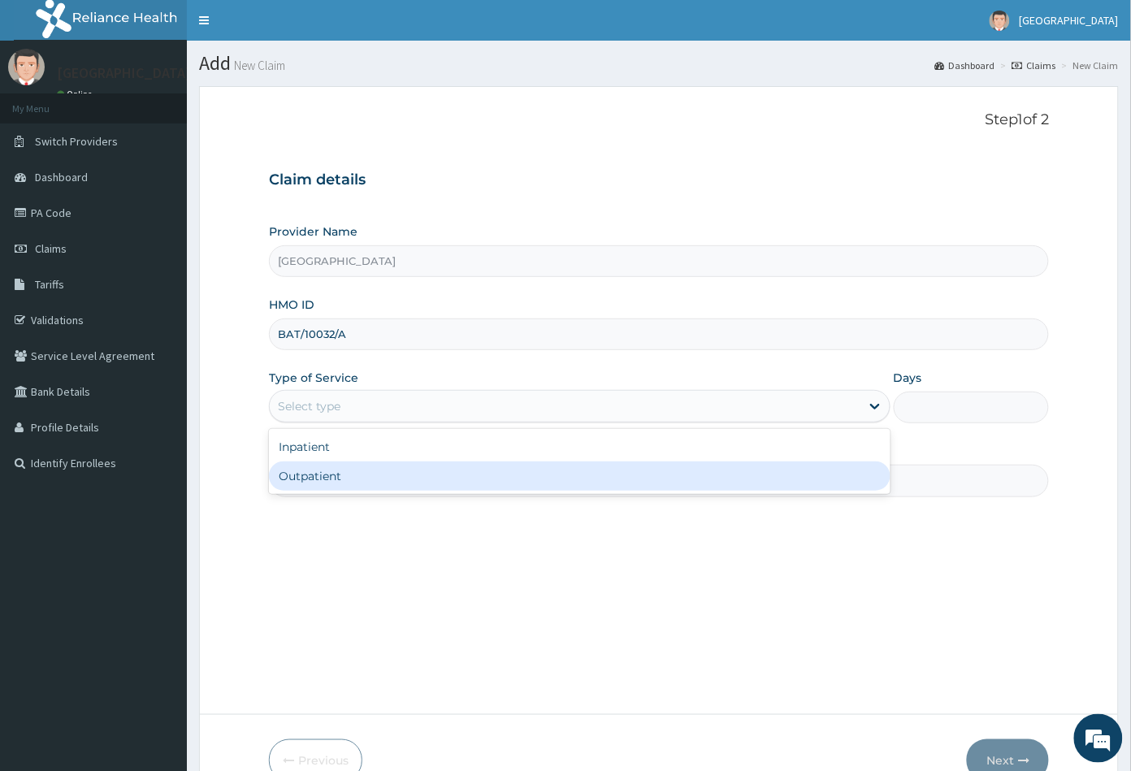
click at [314, 479] on div "Outpatient" at bounding box center [579, 475] width 621 height 29
type input "1"
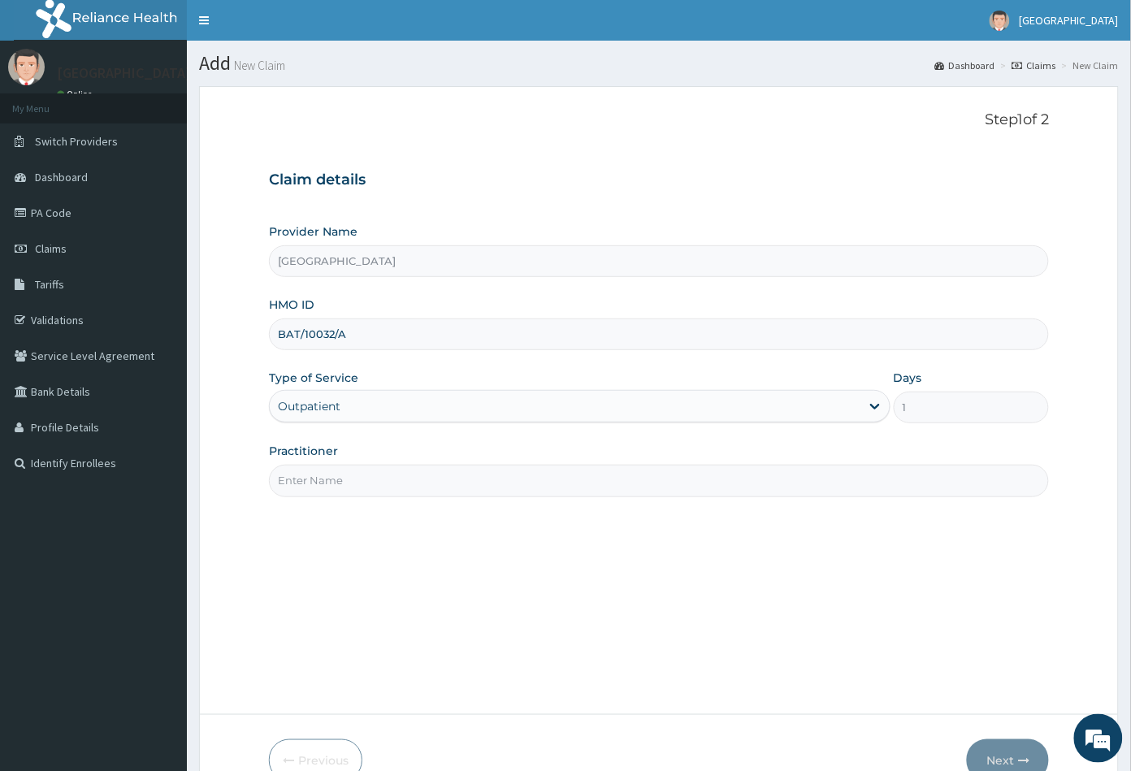
click at [325, 478] on input "Practitioner" at bounding box center [659, 481] width 781 height 32
type input "CON"
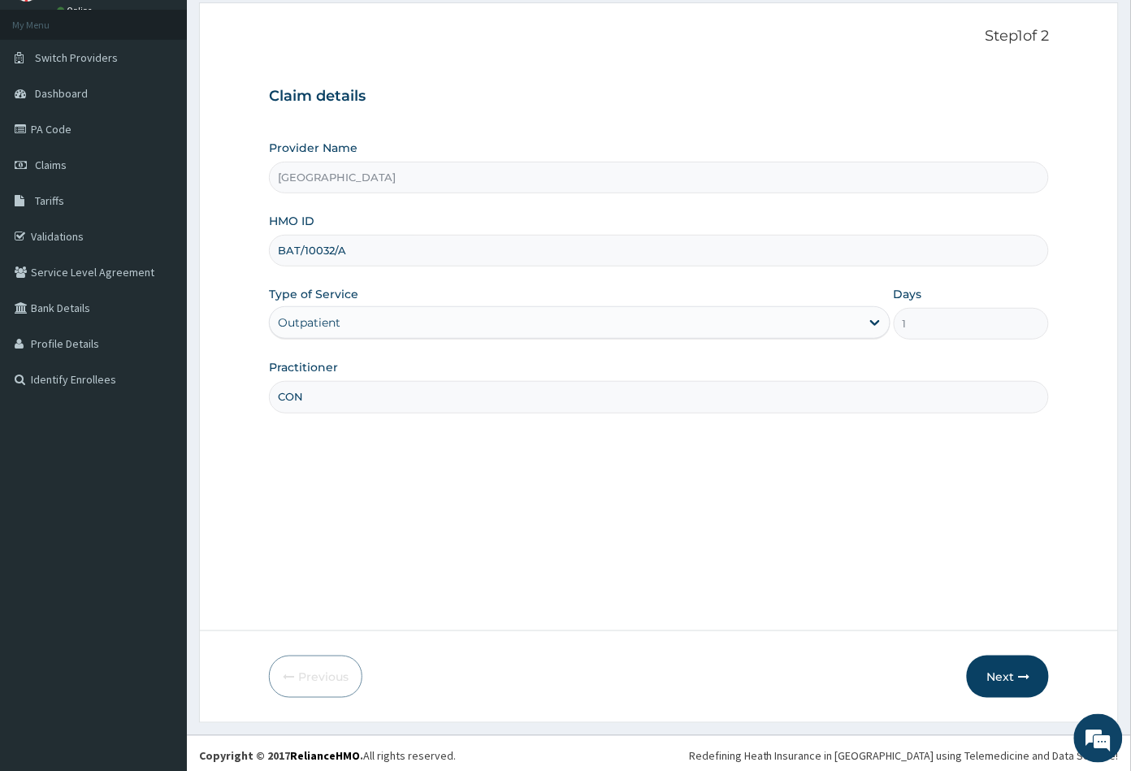
scroll to position [89, 0]
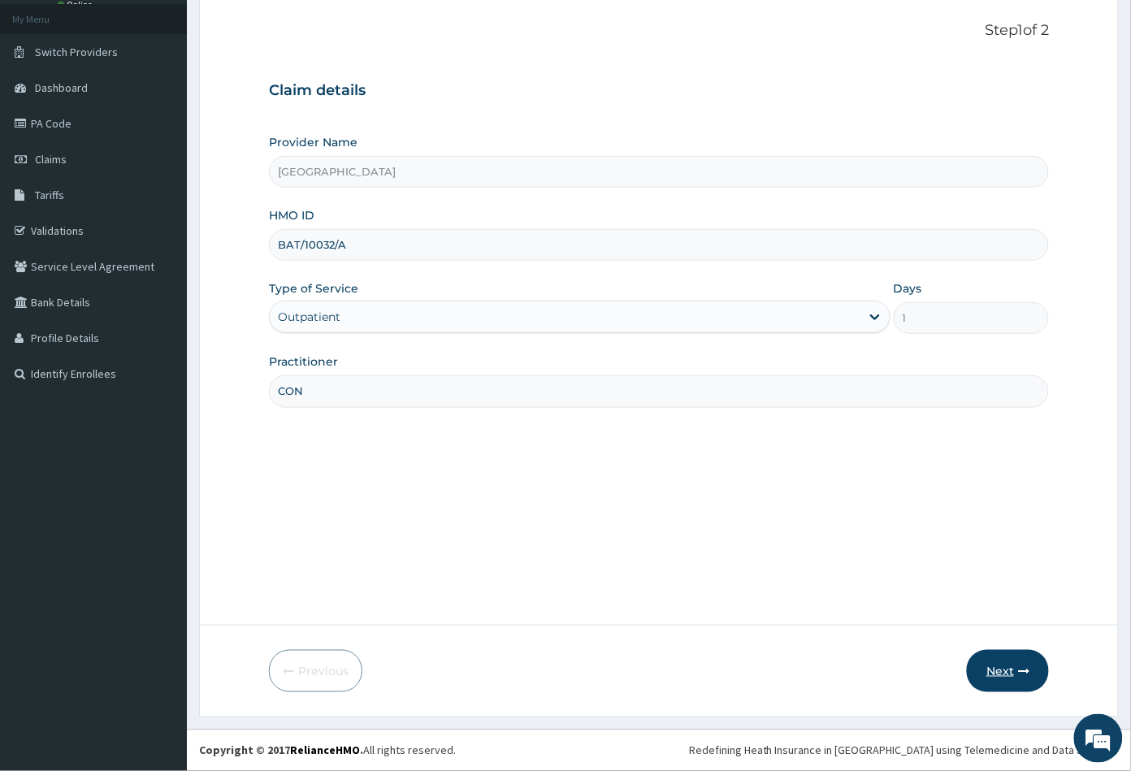
click at [1010, 668] on button "Next" at bounding box center [1008, 671] width 82 height 42
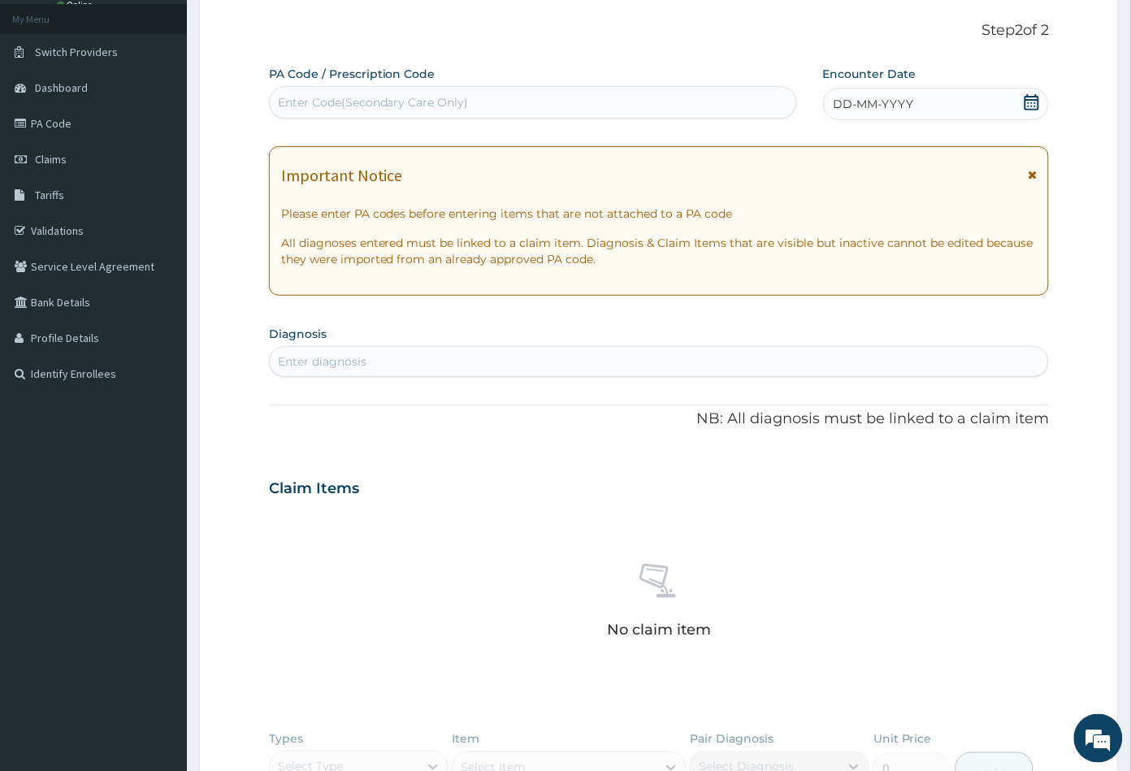
click at [1030, 101] on icon at bounding box center [1031, 102] width 16 height 16
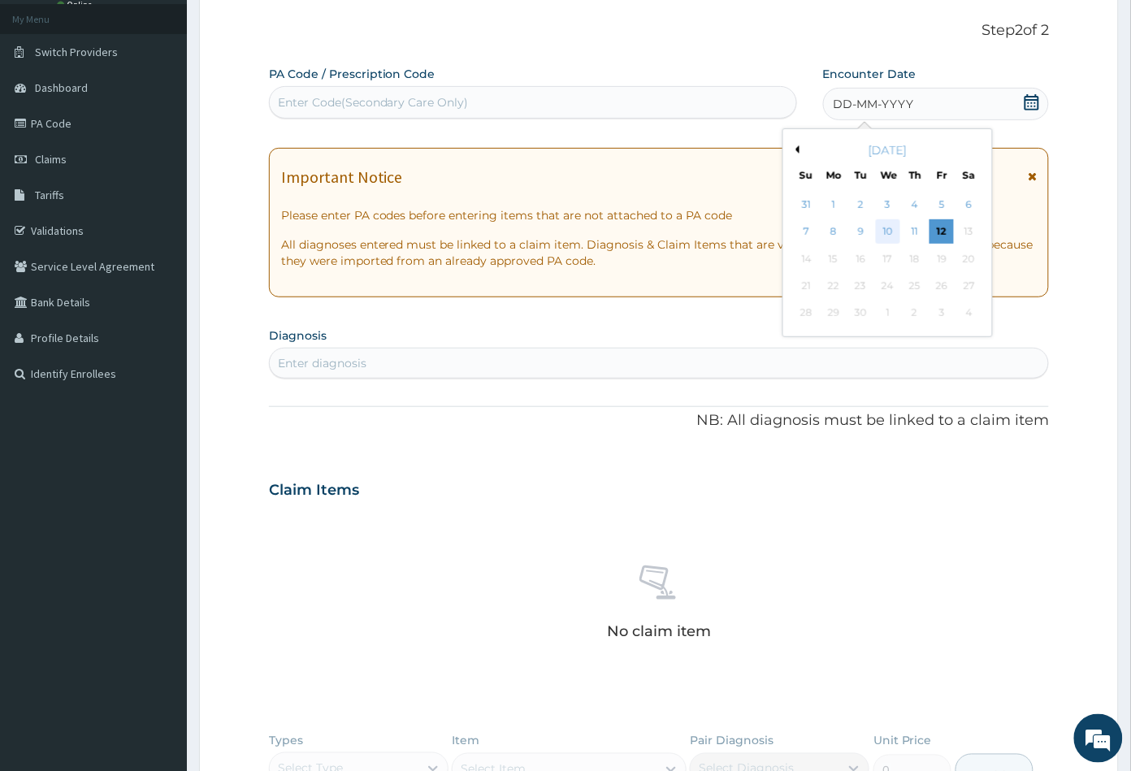
click at [887, 233] on div "10" at bounding box center [887, 232] width 24 height 24
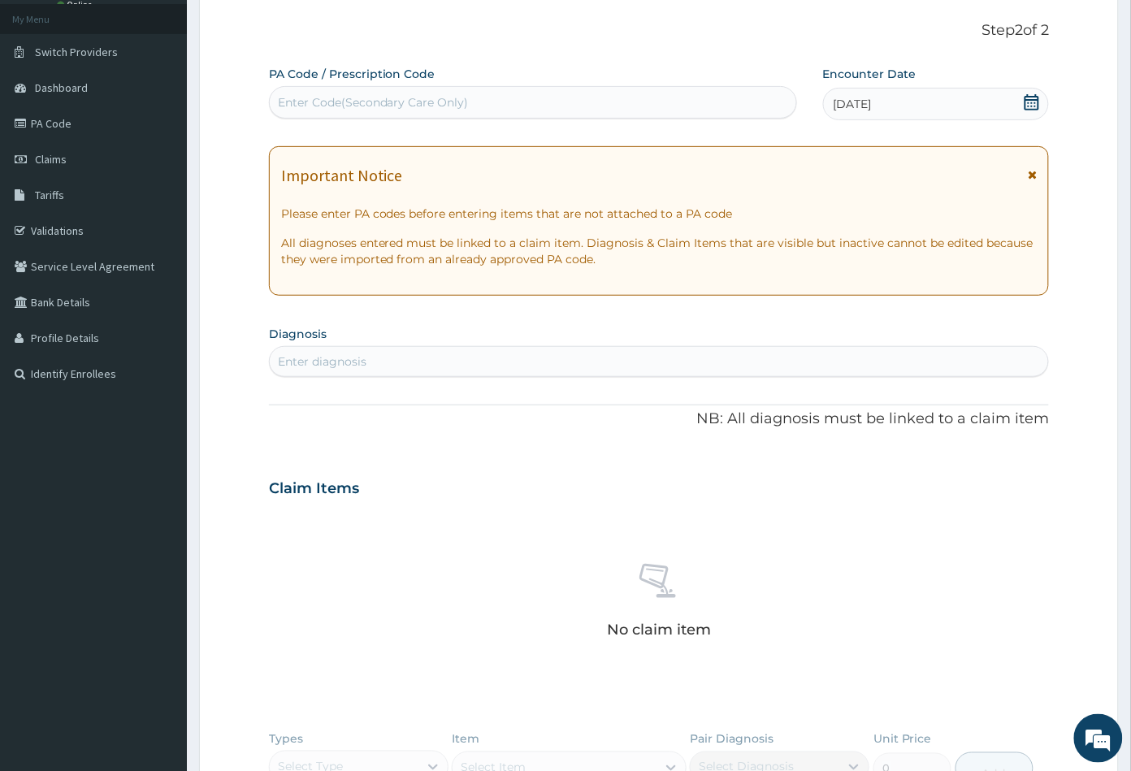
click at [483, 363] on div "Enter diagnosis" at bounding box center [659, 361] width 779 height 26
type input "mala"
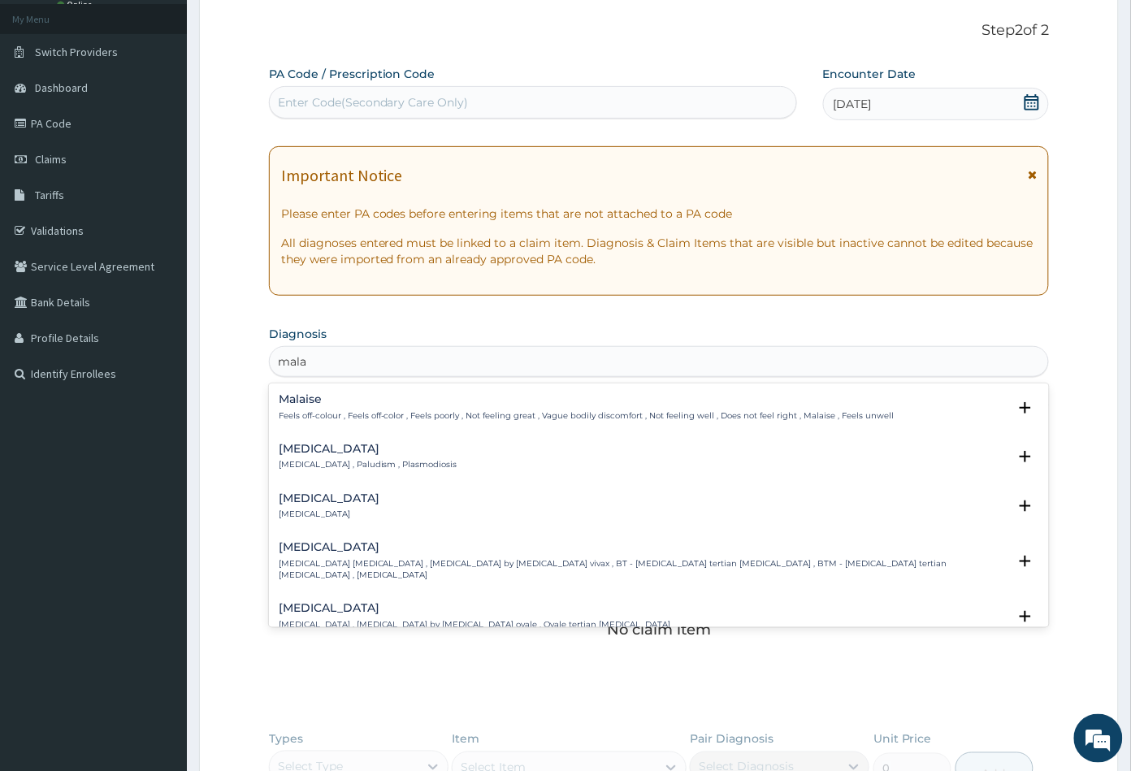
click at [316, 461] on p "Malaria , Paludism , Plasmodiosis" at bounding box center [368, 464] width 179 height 11
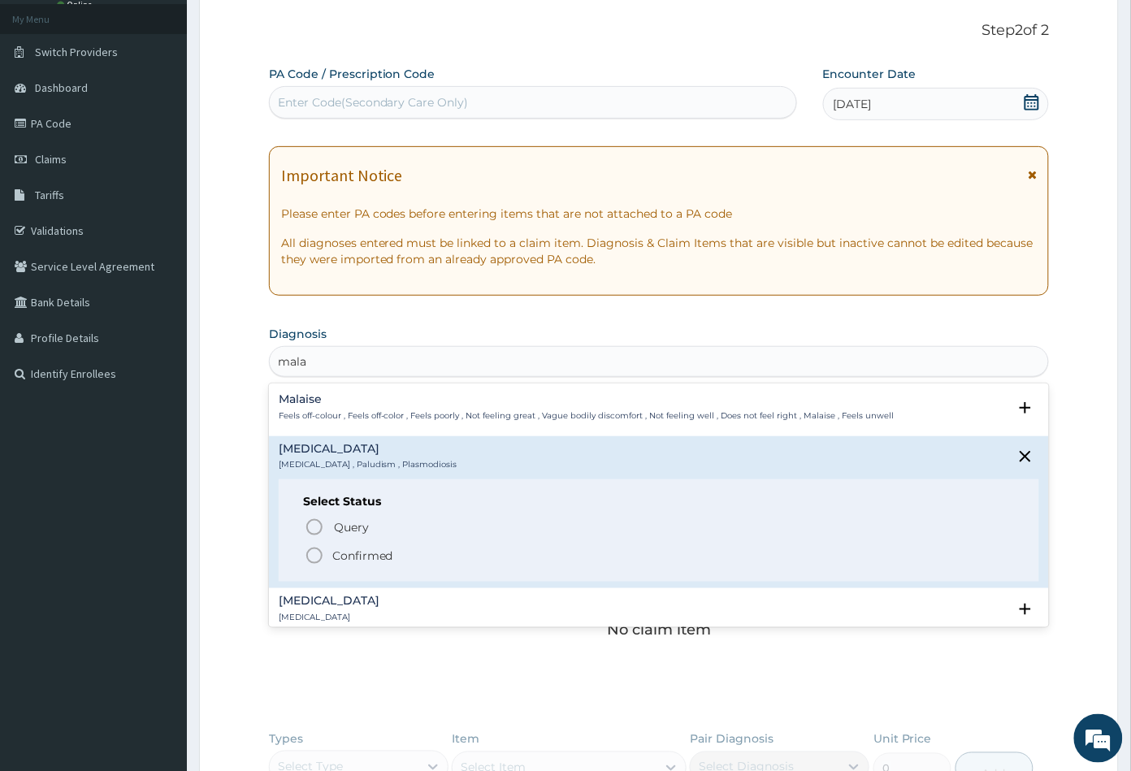
click at [314, 550] on icon "status option filled" at bounding box center [314, 555] width 19 height 19
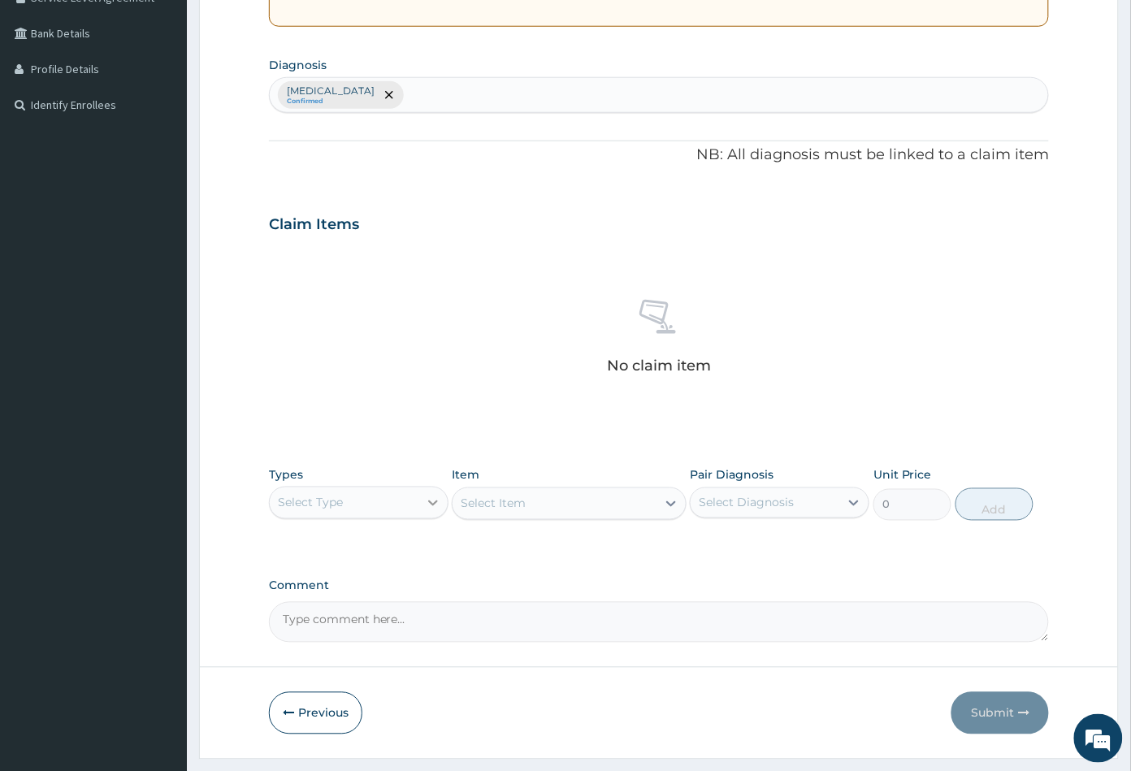
scroll to position [360, 0]
click at [383, 506] on div "Select Type" at bounding box center [344, 501] width 149 height 26
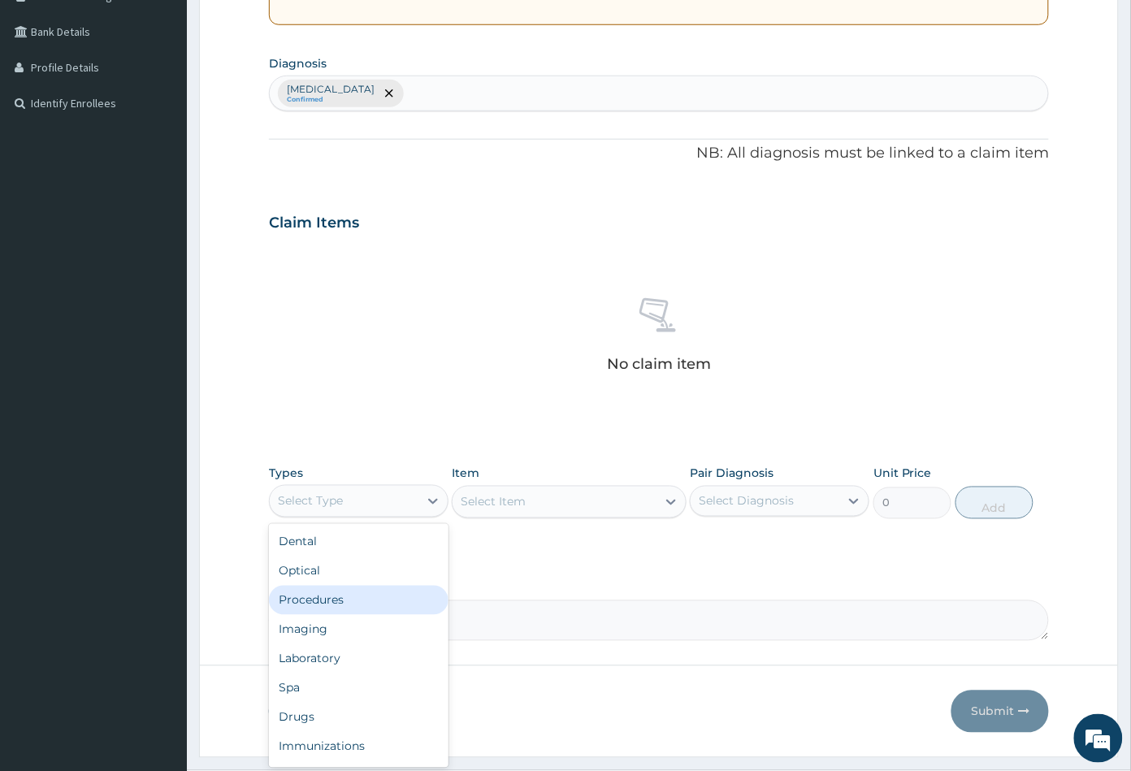
click at [356, 605] on div "Procedures" at bounding box center [358, 600] width 179 height 29
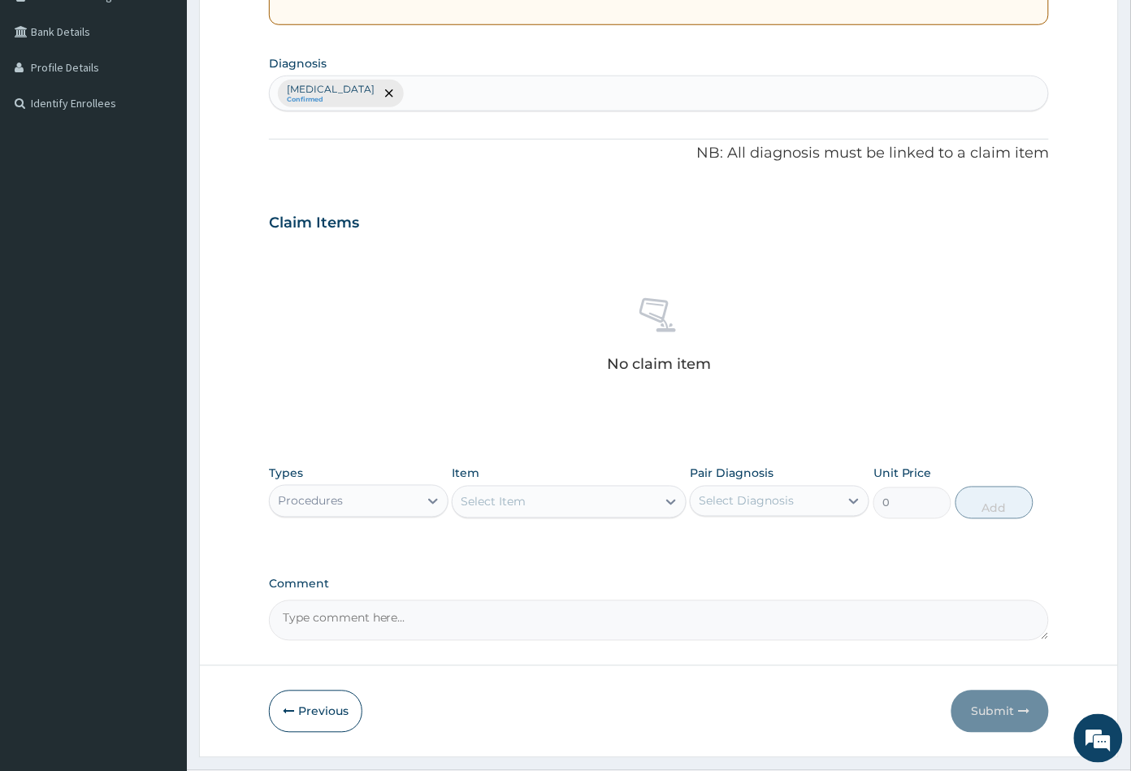
click at [564, 499] on div "Select Item" at bounding box center [553, 502] width 203 height 26
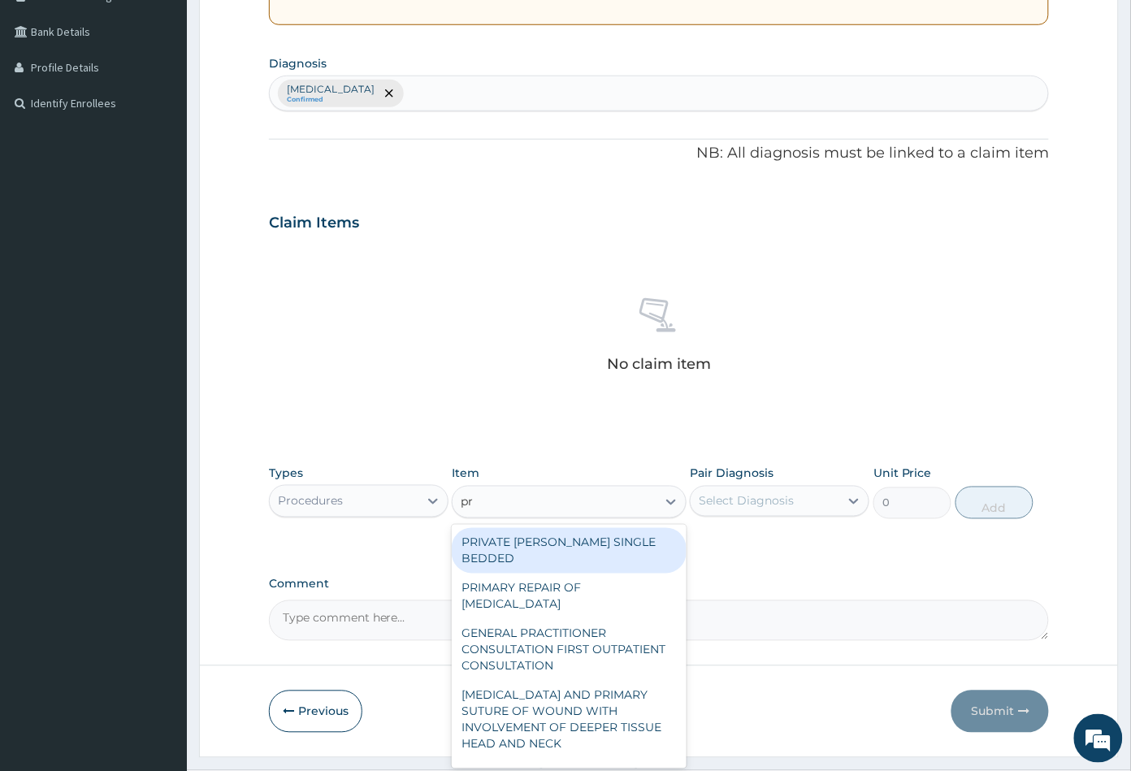
type input "pra"
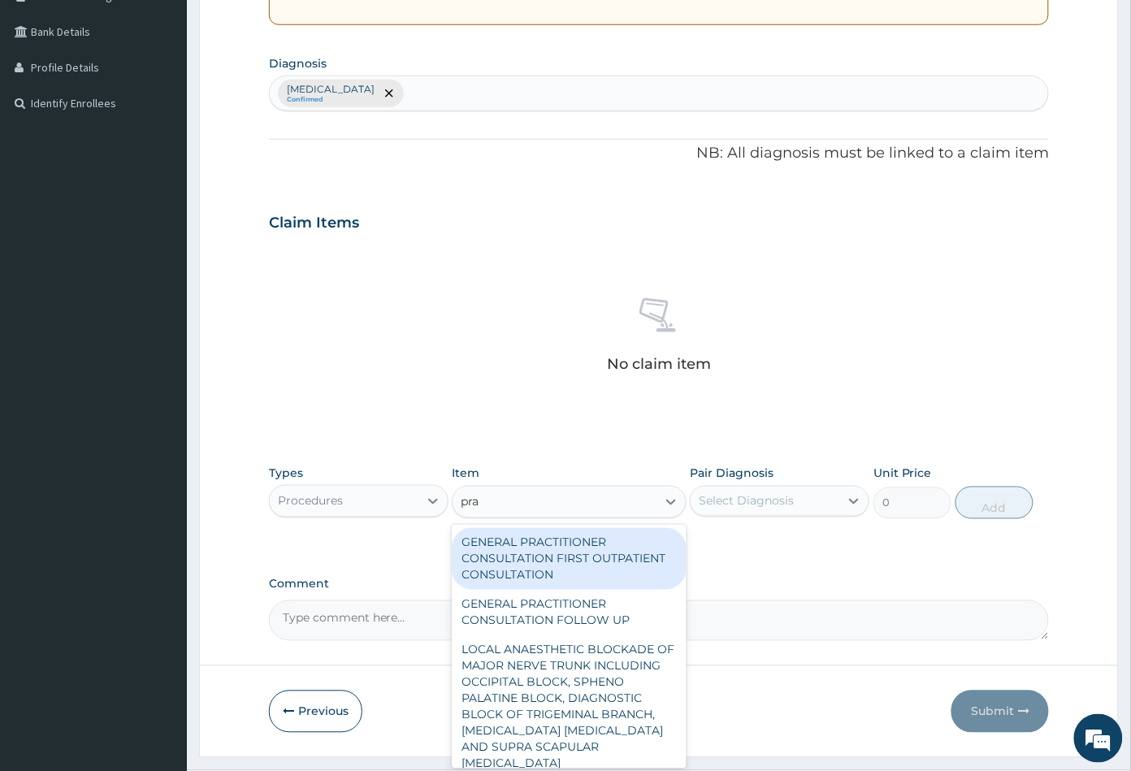
click at [582, 551] on div "GENERAL PRACTITIONER CONSULTATION FIRST OUTPATIENT CONSULTATION" at bounding box center [569, 559] width 234 height 62
type input "3547.5"
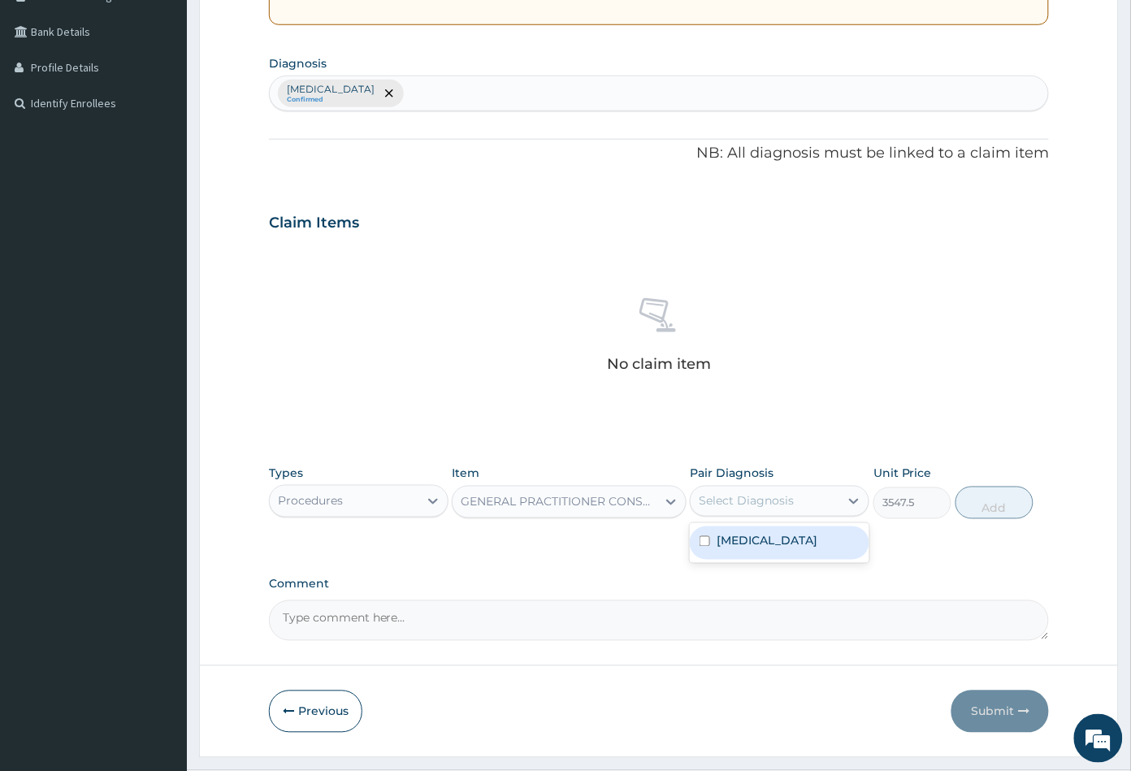
click at [739, 509] on div "Select Diagnosis" at bounding box center [764, 501] width 149 height 26
click at [748, 535] on label "Malaria" at bounding box center [766, 541] width 101 height 16
checkbox input "true"
click at [985, 502] on button "Add" at bounding box center [994, 503] width 78 height 32
type input "0"
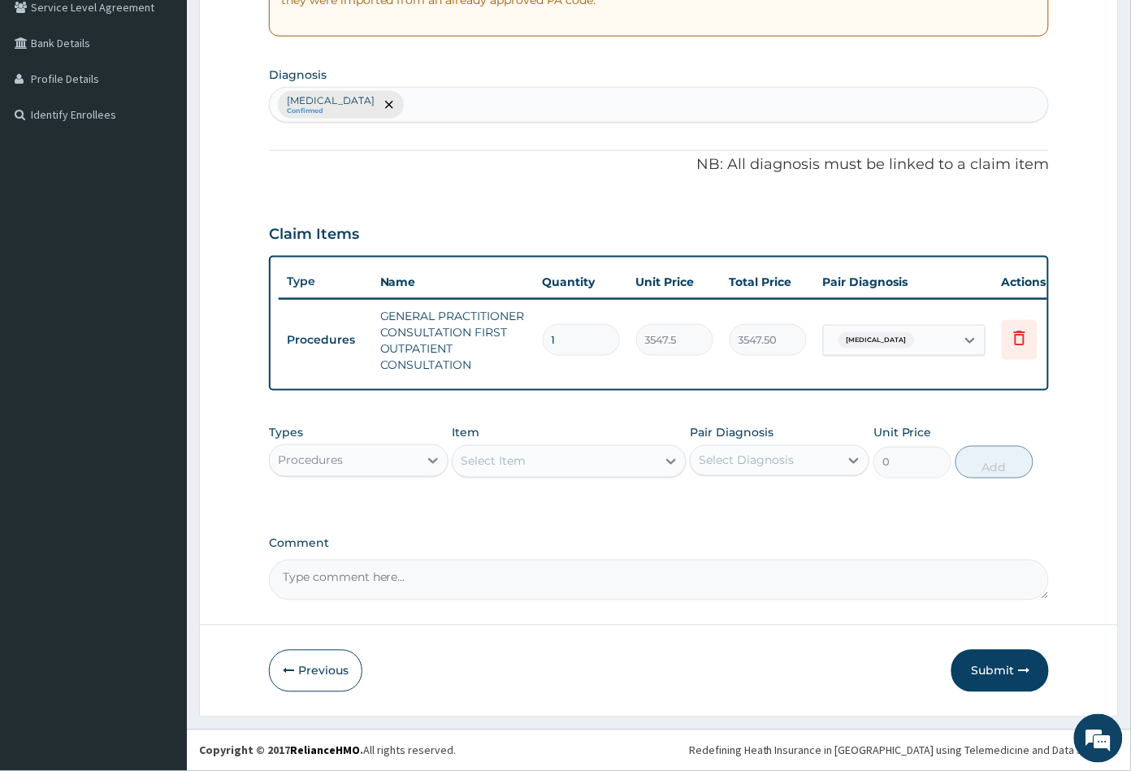
scroll to position [359, 0]
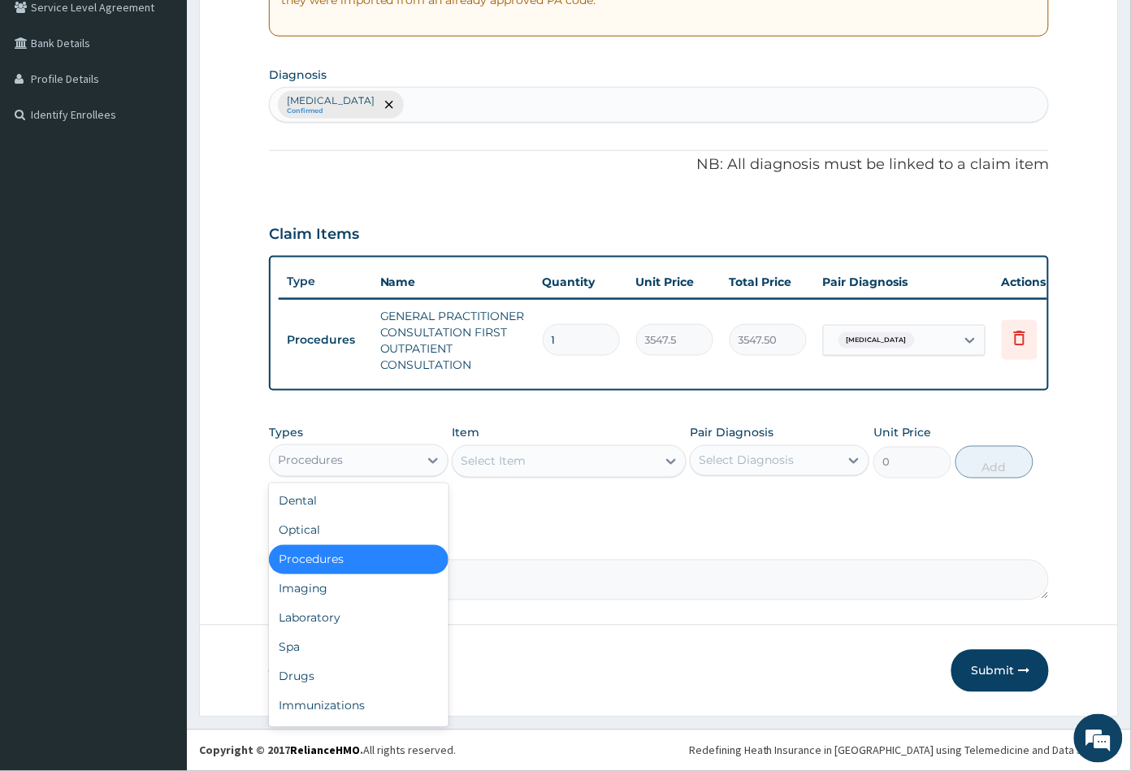
click at [368, 462] on div "Procedures" at bounding box center [344, 461] width 149 height 26
click at [327, 668] on div "Drugs" at bounding box center [358, 676] width 179 height 29
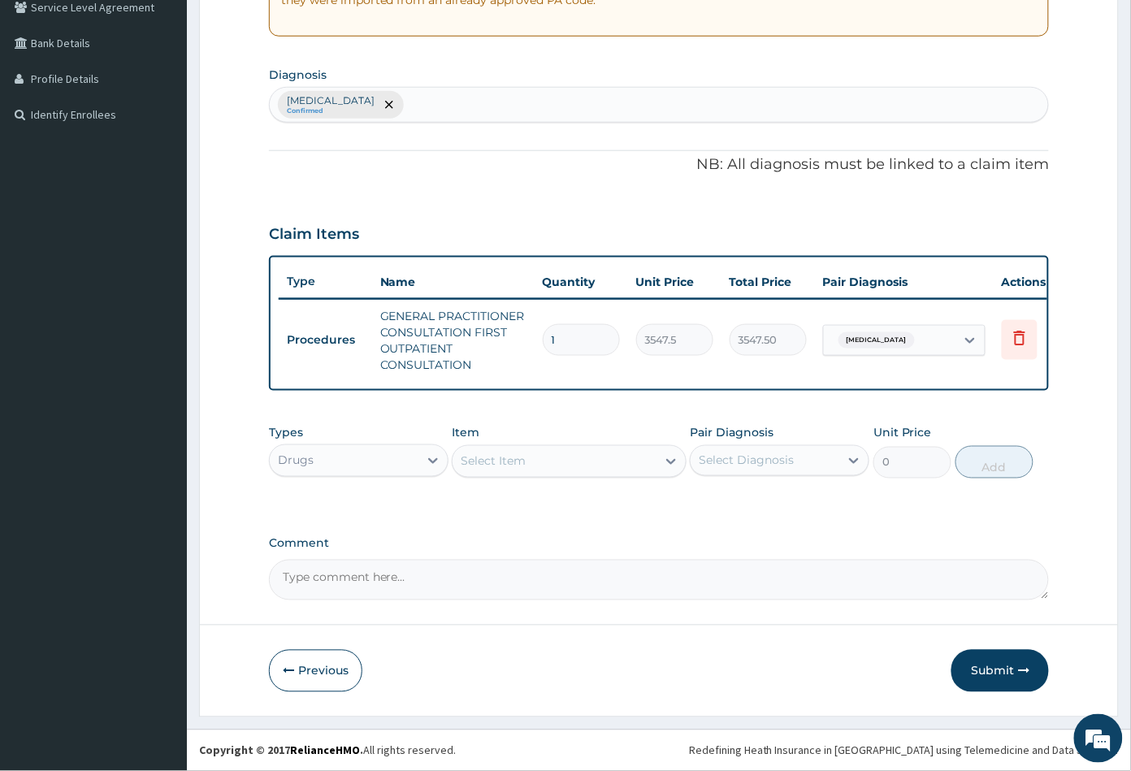
click at [581, 463] on div "Select Item" at bounding box center [553, 461] width 203 height 26
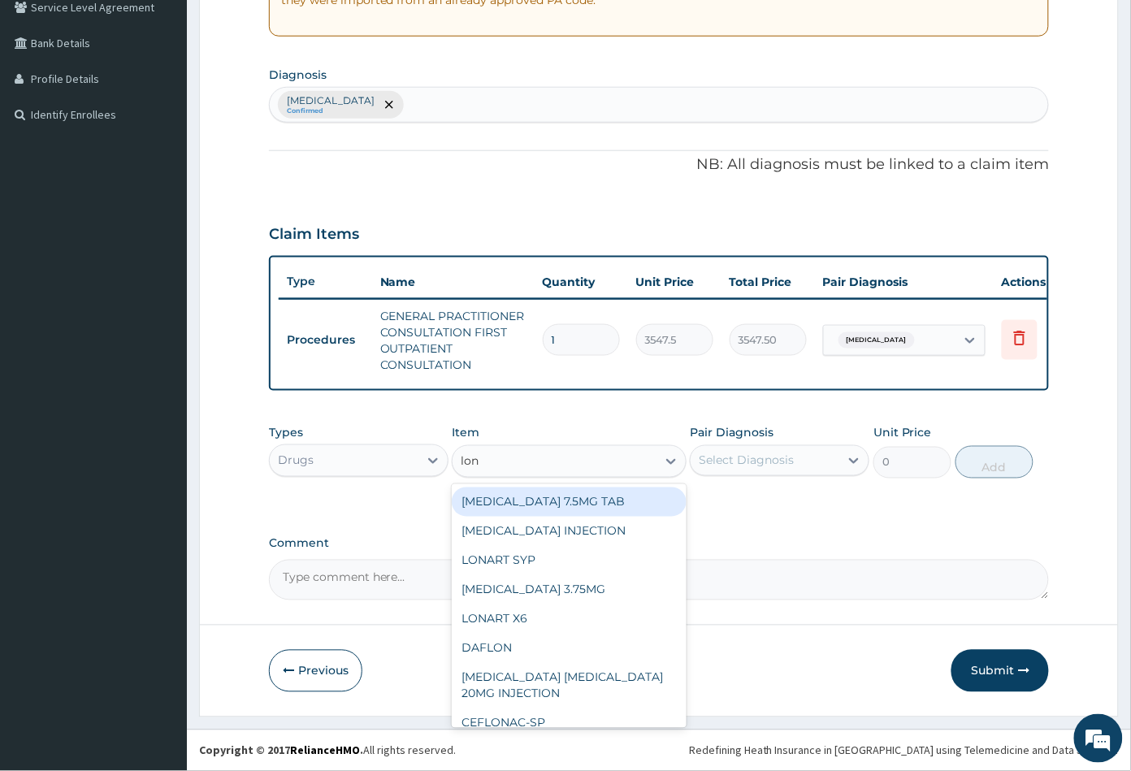
type input "lona"
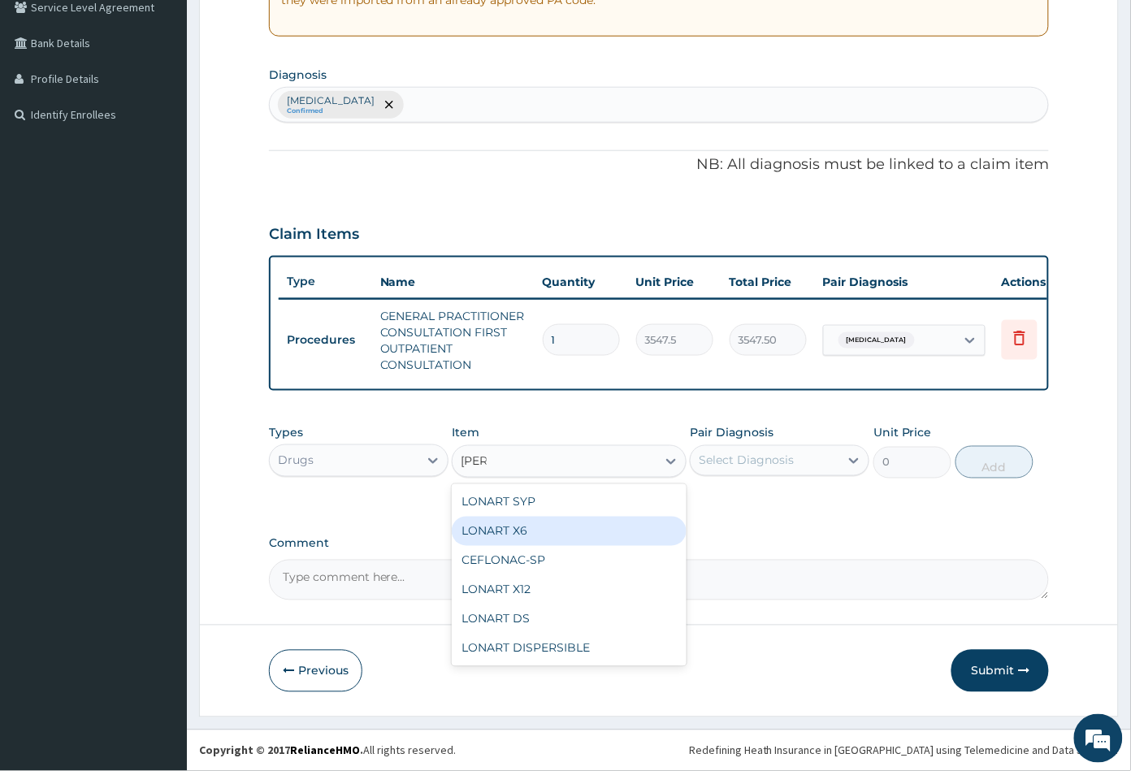
click at [572, 524] on div "LONART X6" at bounding box center [569, 531] width 234 height 29
type input "473"
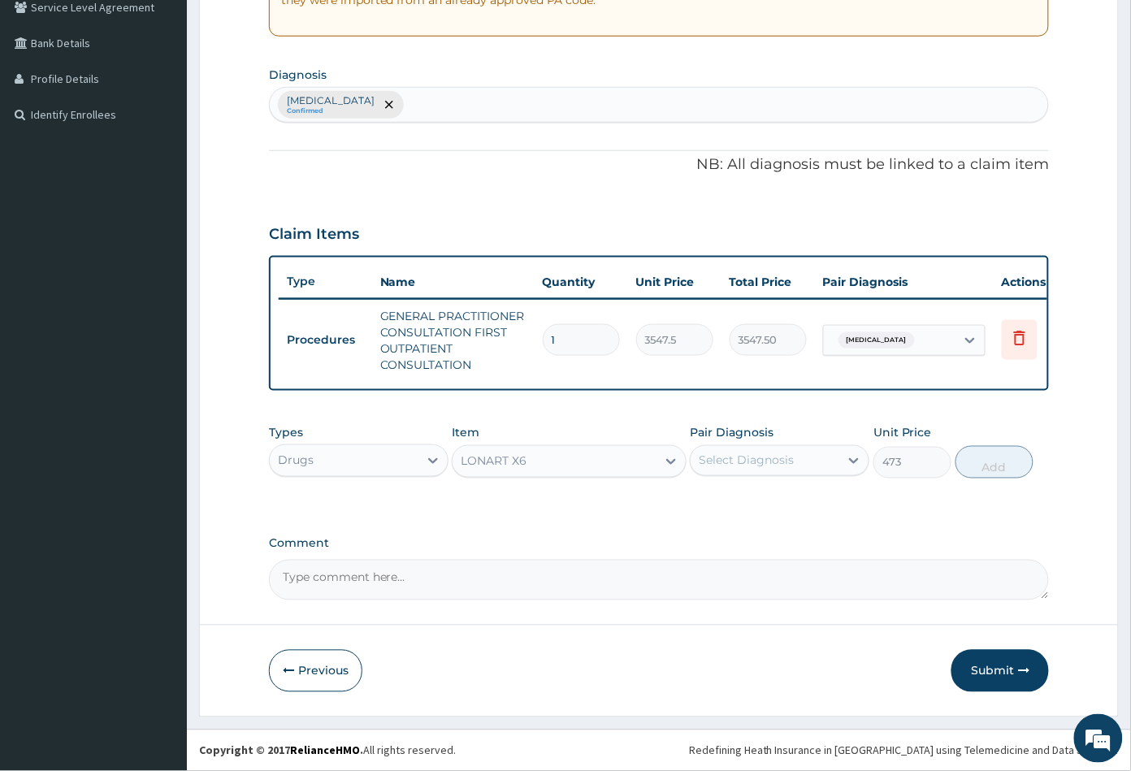
click at [807, 453] on div "Select Diagnosis" at bounding box center [764, 461] width 149 height 26
click at [788, 495] on div "Malaria" at bounding box center [779, 502] width 179 height 33
checkbox input "true"
click at [995, 472] on button "Add" at bounding box center [994, 462] width 78 height 32
type input "0"
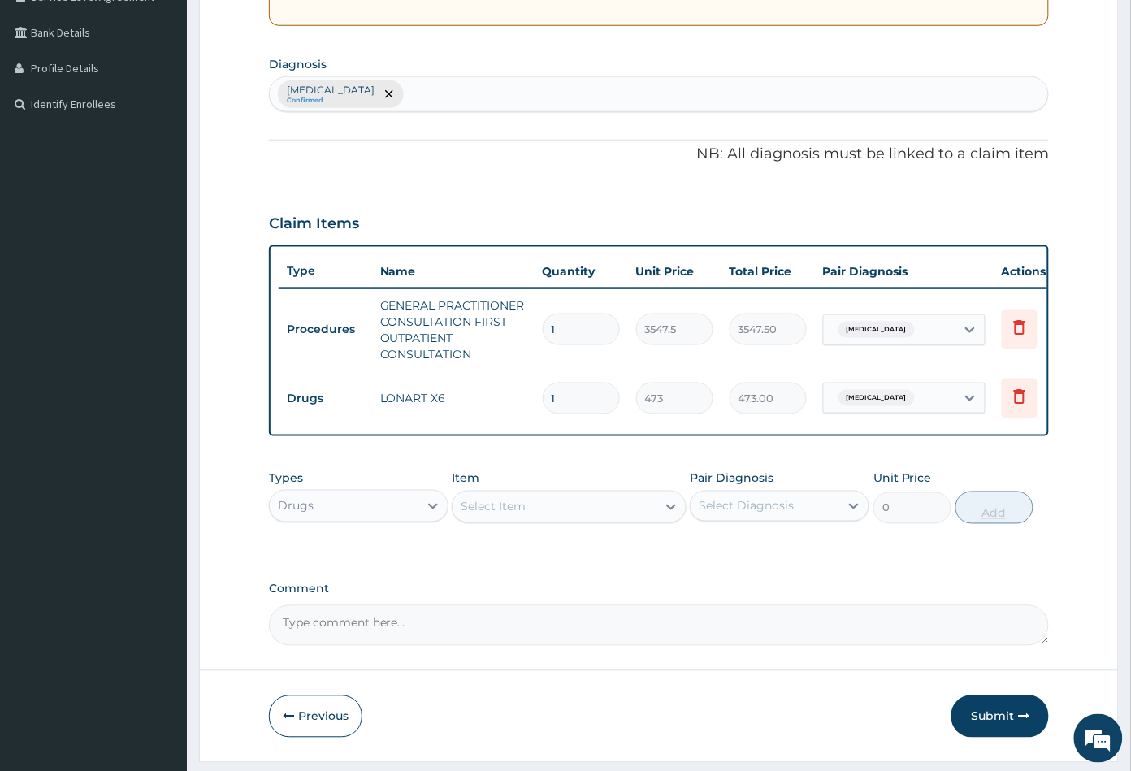
type input "0.00"
type input "6"
type input "2838.00"
type input "6"
click at [578, 520] on div "Select Item" at bounding box center [553, 507] width 203 height 26
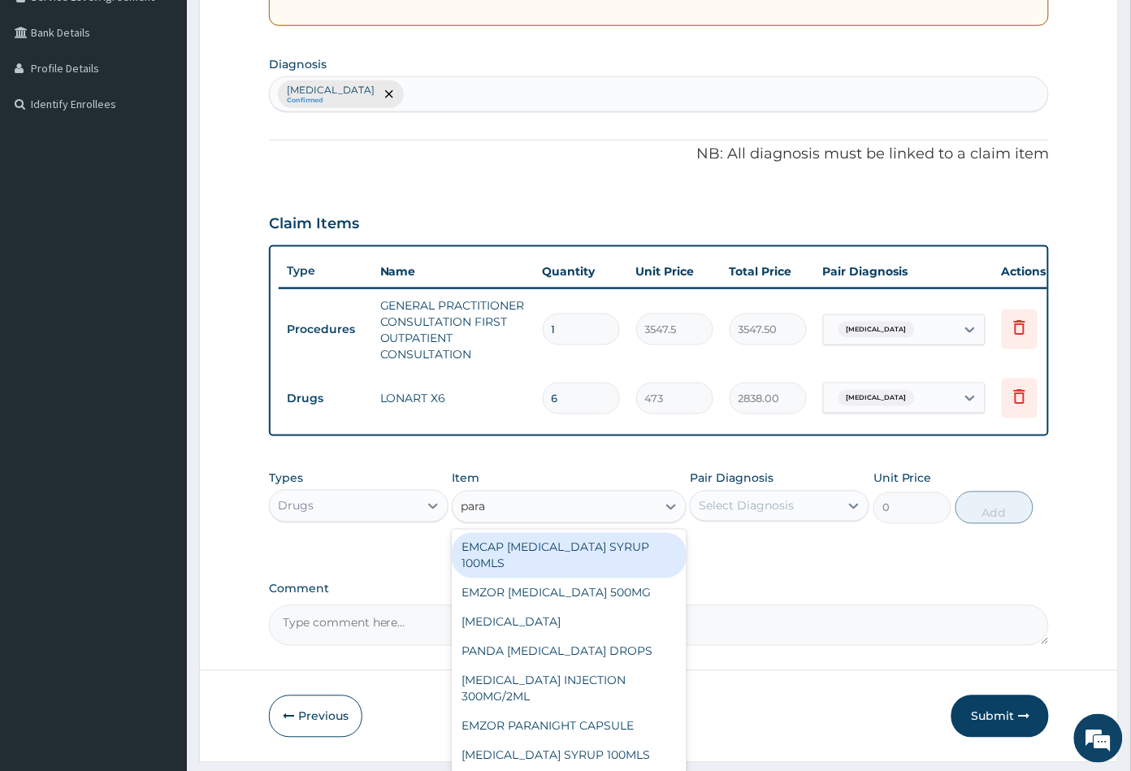
type input "parac"
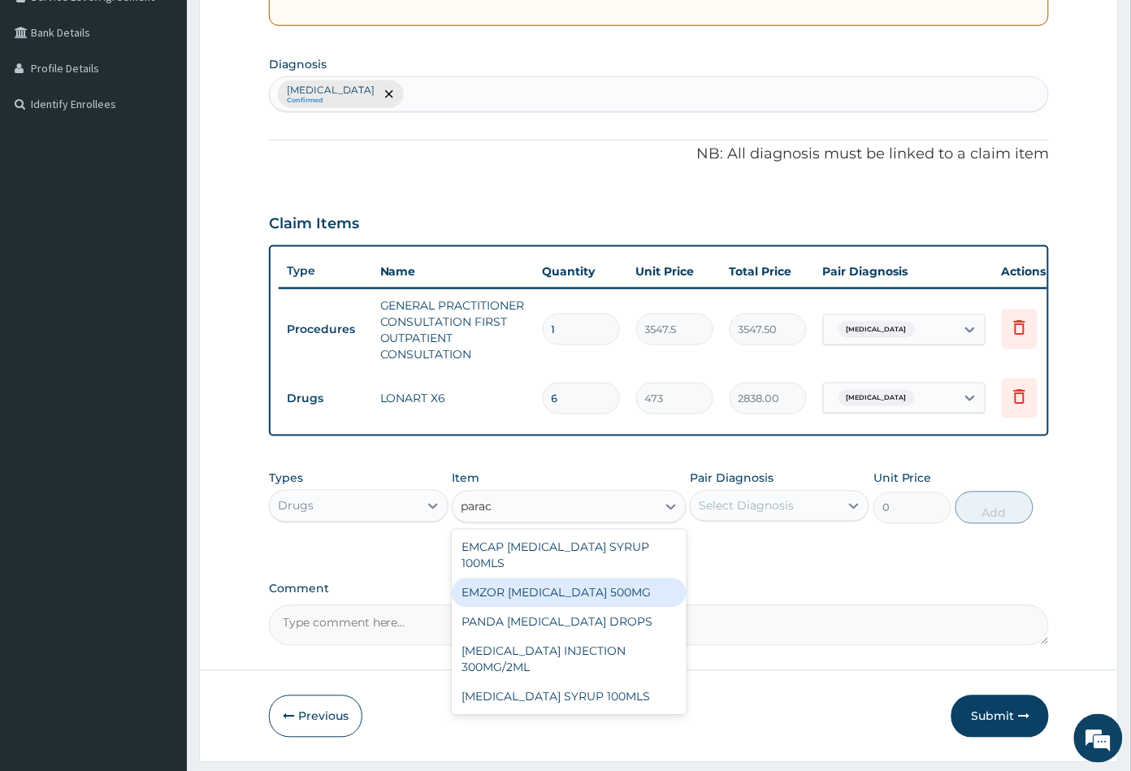
click at [569, 596] on div "EMZOR PARACETAMOL 500MG" at bounding box center [569, 592] width 234 height 29
type input "23.64999961853027"
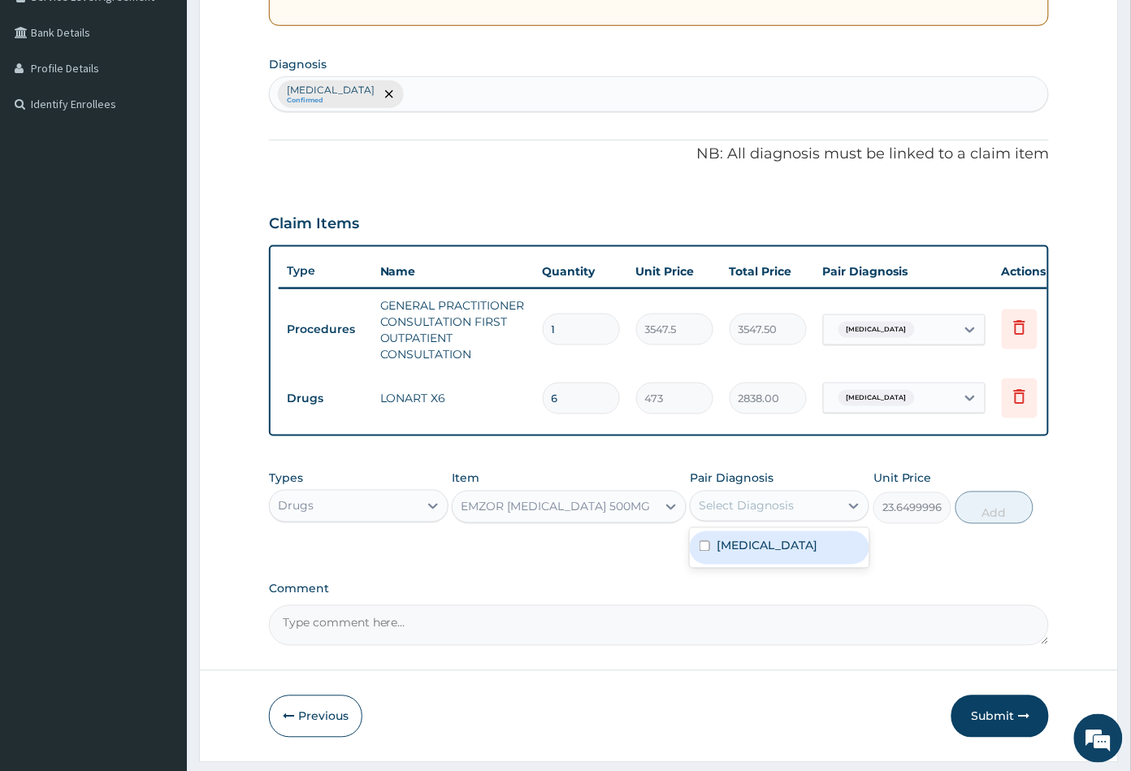
click at [782, 512] on div "Select Diagnosis" at bounding box center [745, 506] width 95 height 16
click at [772, 556] on div "Malaria" at bounding box center [779, 547] width 179 height 33
checkbox input "true"
click at [1001, 522] on button "Add" at bounding box center [994, 507] width 78 height 32
type input "0"
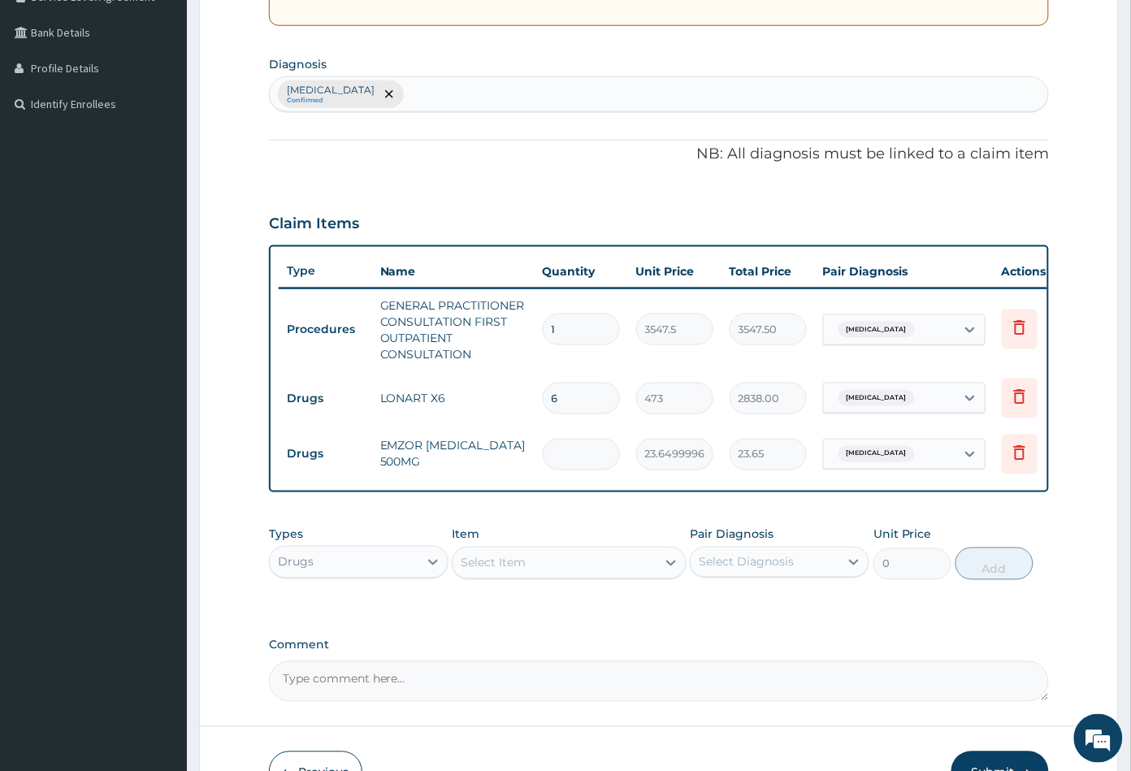
type input "0.00"
type input "1"
type input "23.65"
type input "18"
type input "425.70"
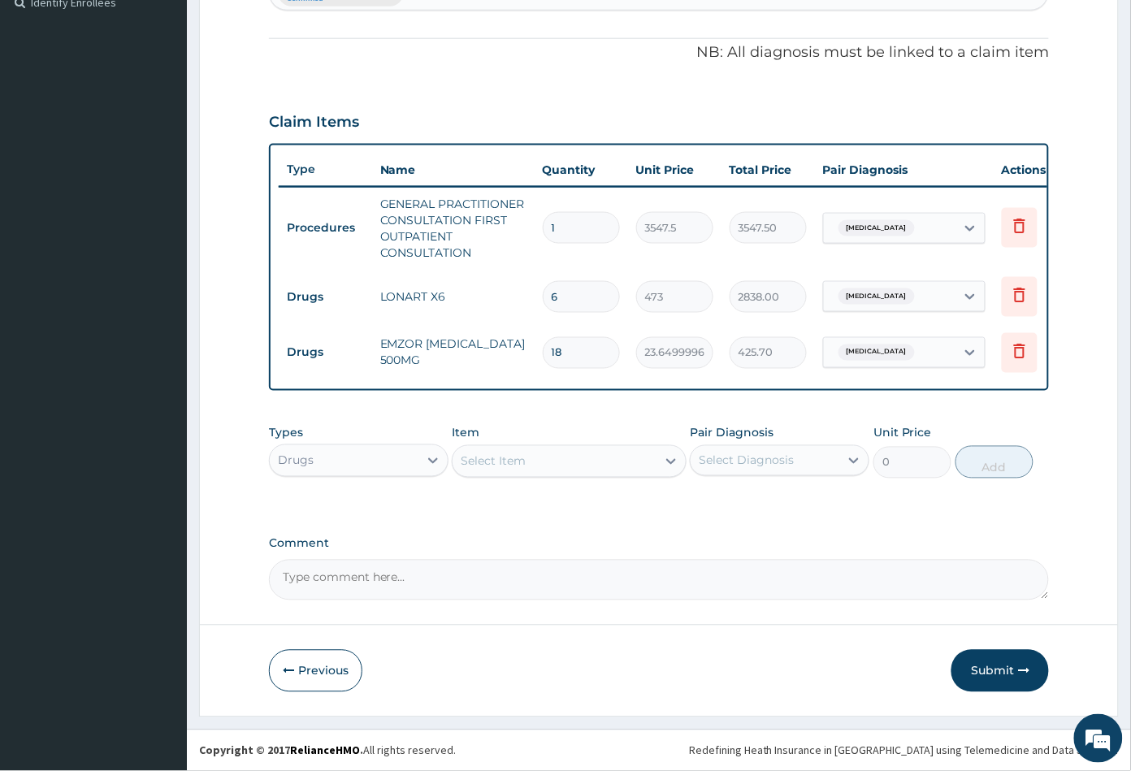
scroll to position [472, 0]
type input "18"
click at [985, 675] on button "Submit" at bounding box center [999, 671] width 97 height 42
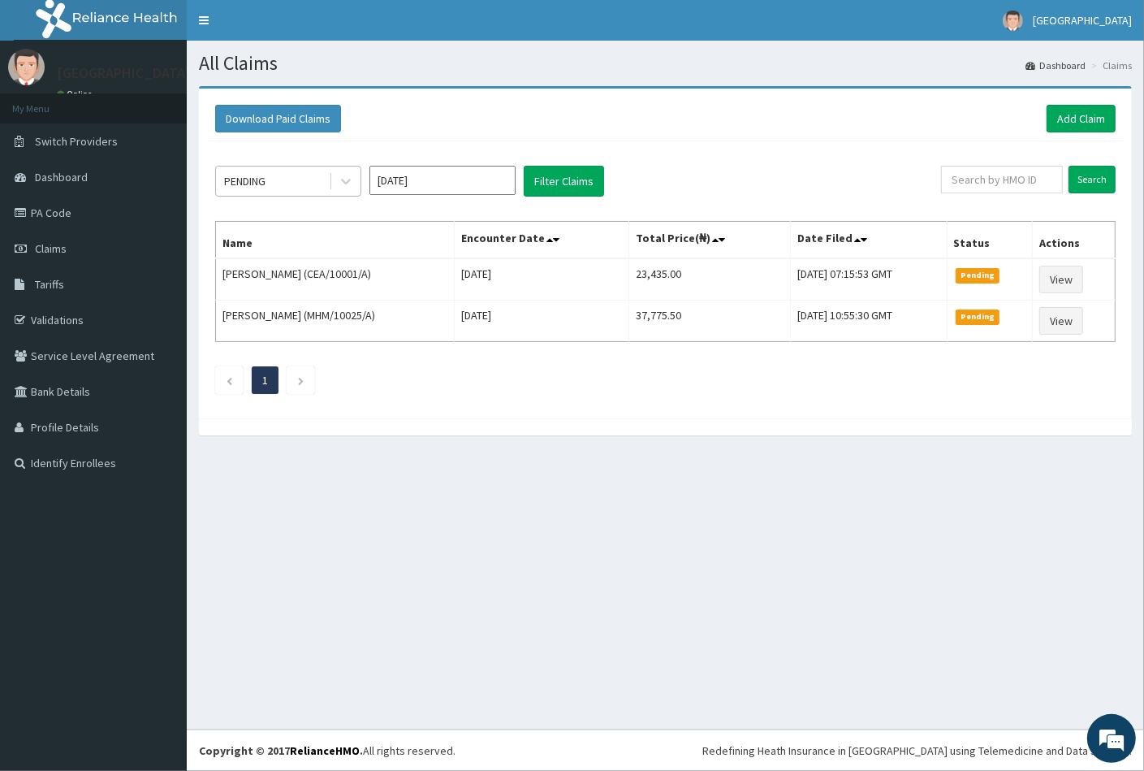
click at [277, 179] on div "PENDING" at bounding box center [272, 181] width 113 height 26
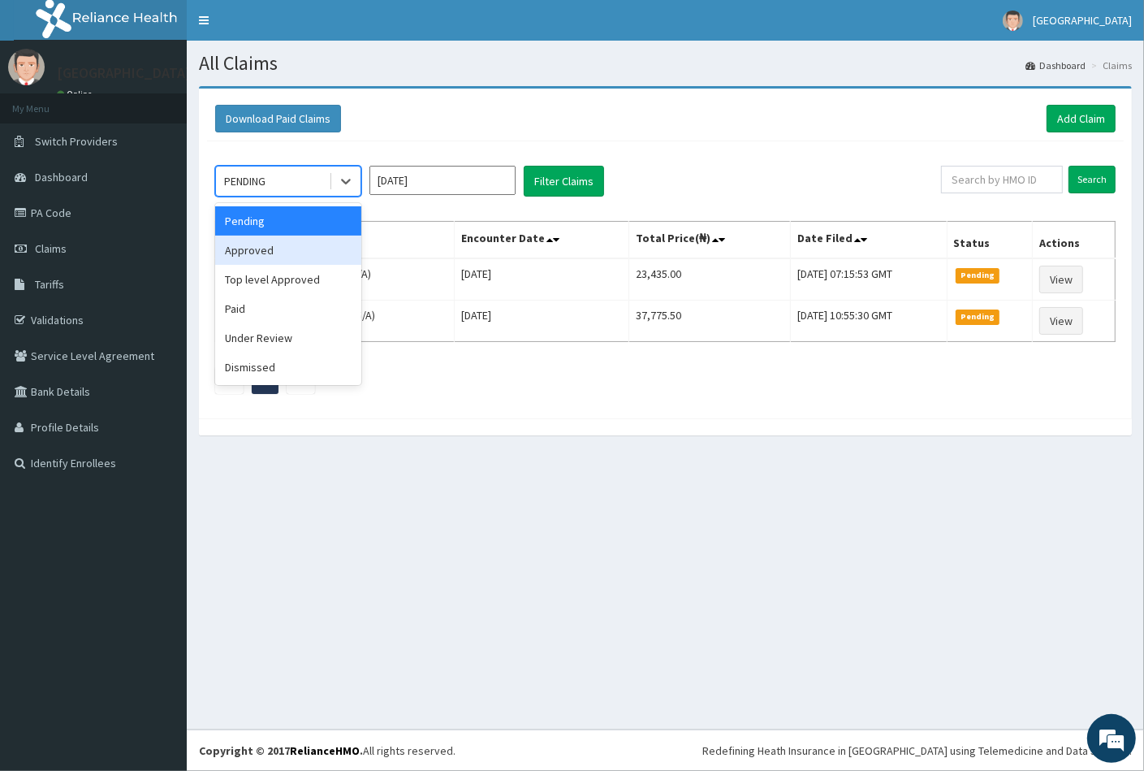
click at [259, 255] on div "Approved" at bounding box center [288, 250] width 146 height 29
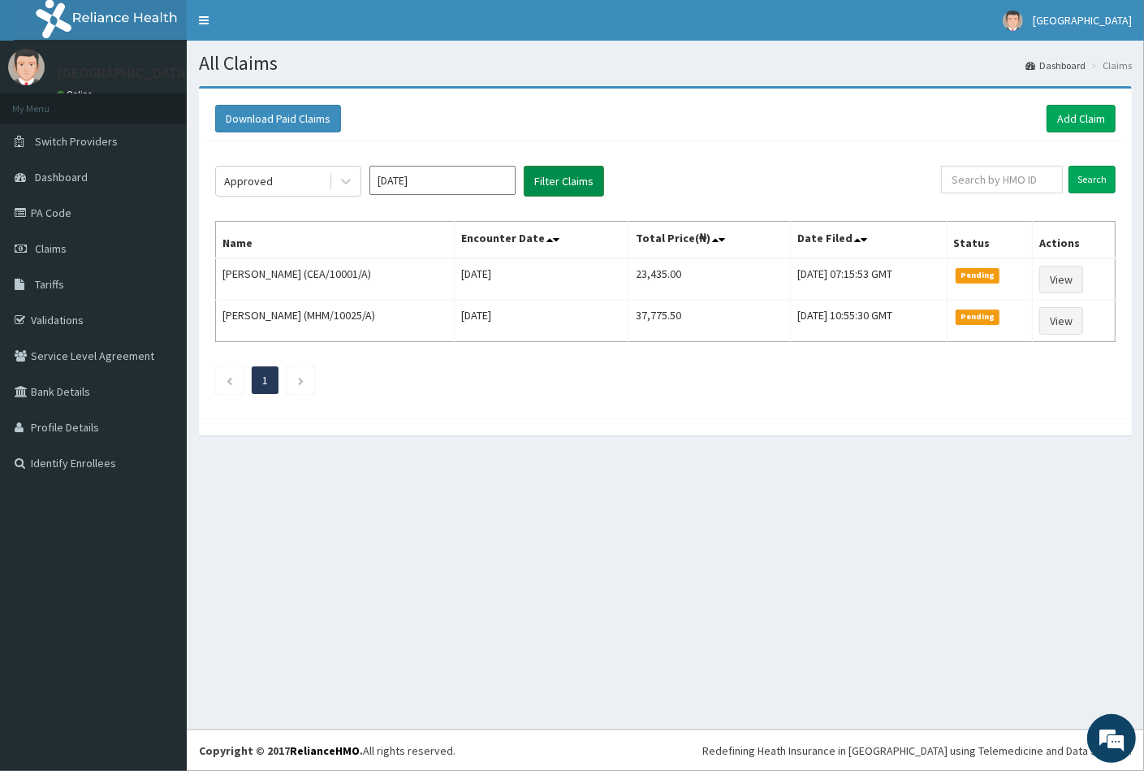
click at [560, 184] on button "Filter Claims" at bounding box center [564, 181] width 80 height 31
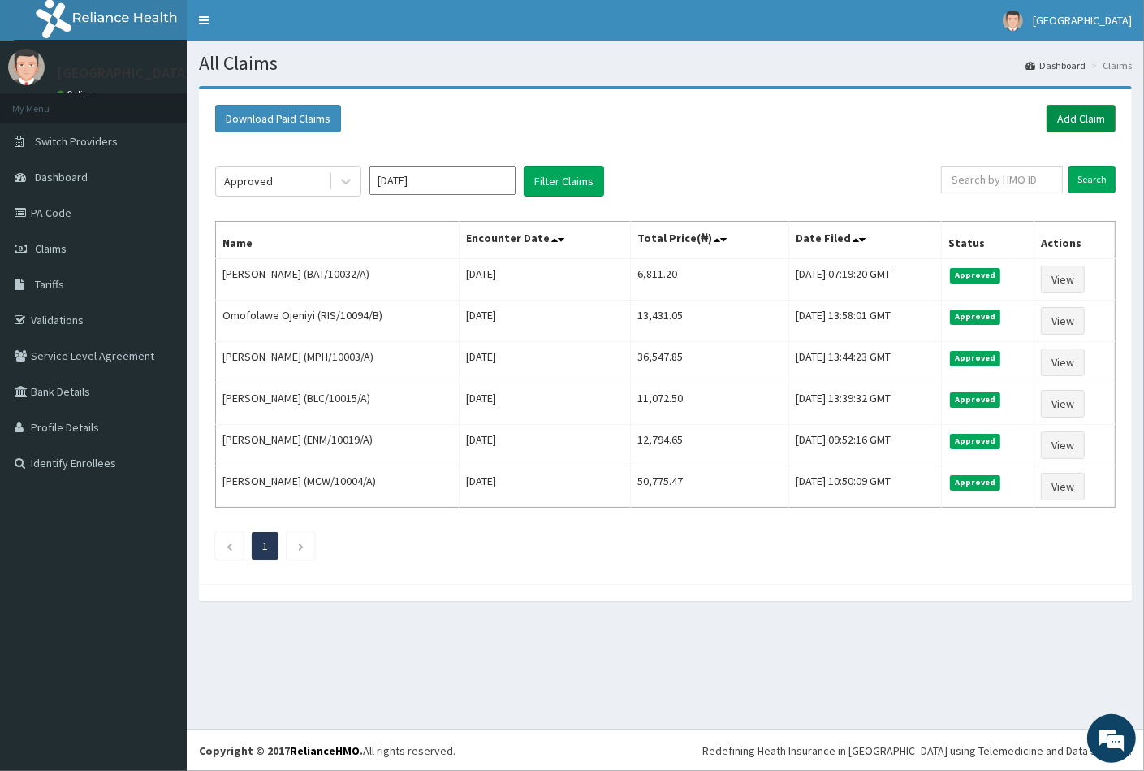
click at [1075, 111] on link "Add Claim" at bounding box center [1081, 119] width 69 height 28
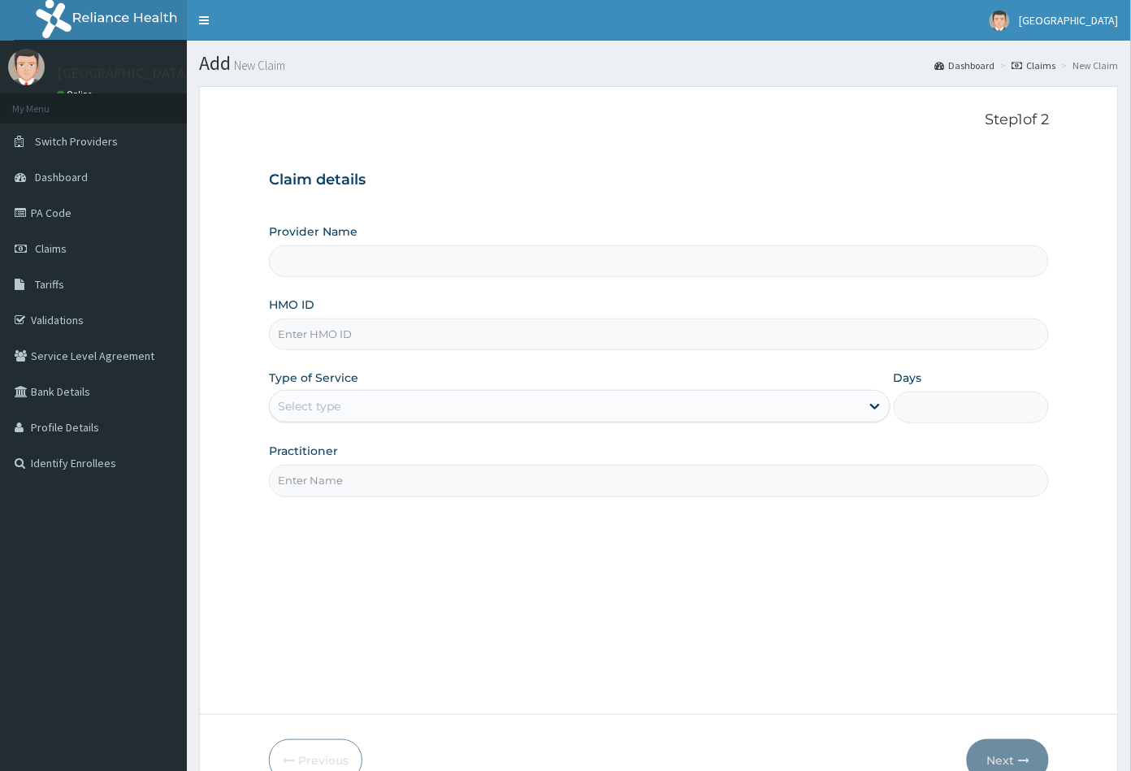
type input "[GEOGRAPHIC_DATA]"
click at [287, 325] on input "HMO ID" at bounding box center [659, 334] width 781 height 32
paste input "KSB/10689/C"
type input "KSB/10689/C"
click at [305, 404] on div "Select type" at bounding box center [309, 406] width 63 height 16
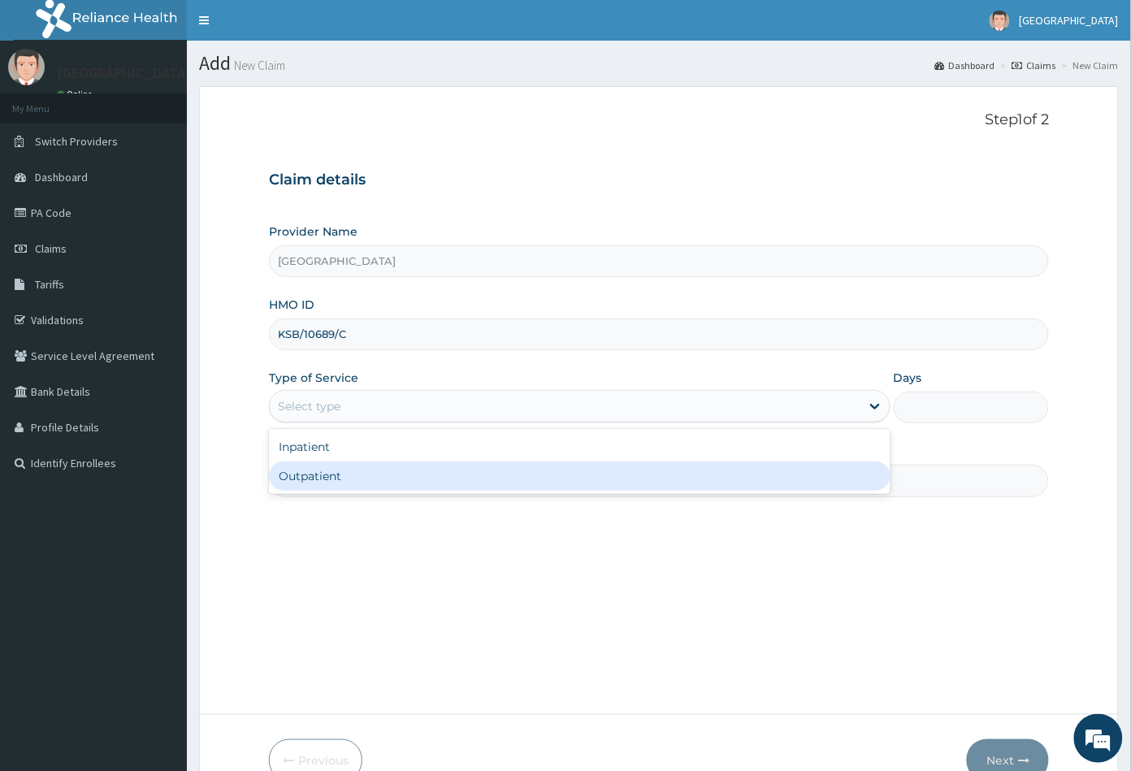
click at [315, 479] on div "Outpatient" at bounding box center [579, 475] width 621 height 29
type input "1"
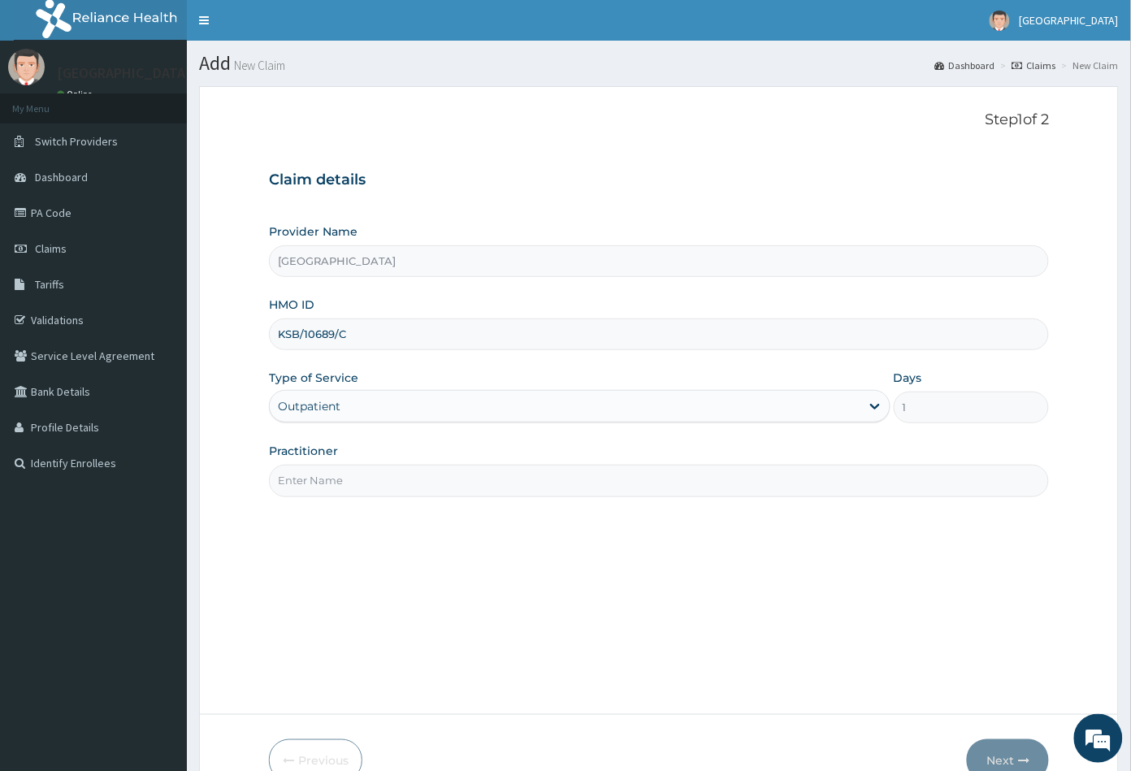
click at [316, 479] on input "Practitioner" at bounding box center [659, 481] width 781 height 32
type input "CON"
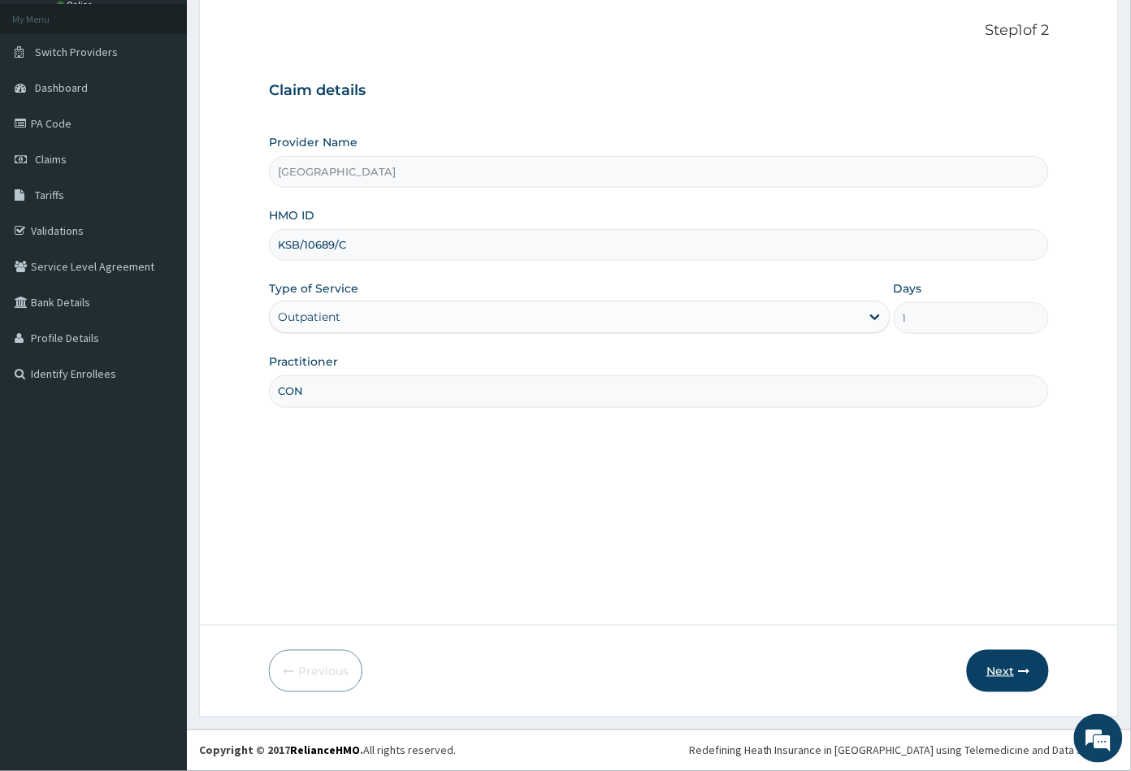
click at [997, 668] on button "Next" at bounding box center [1008, 671] width 82 height 42
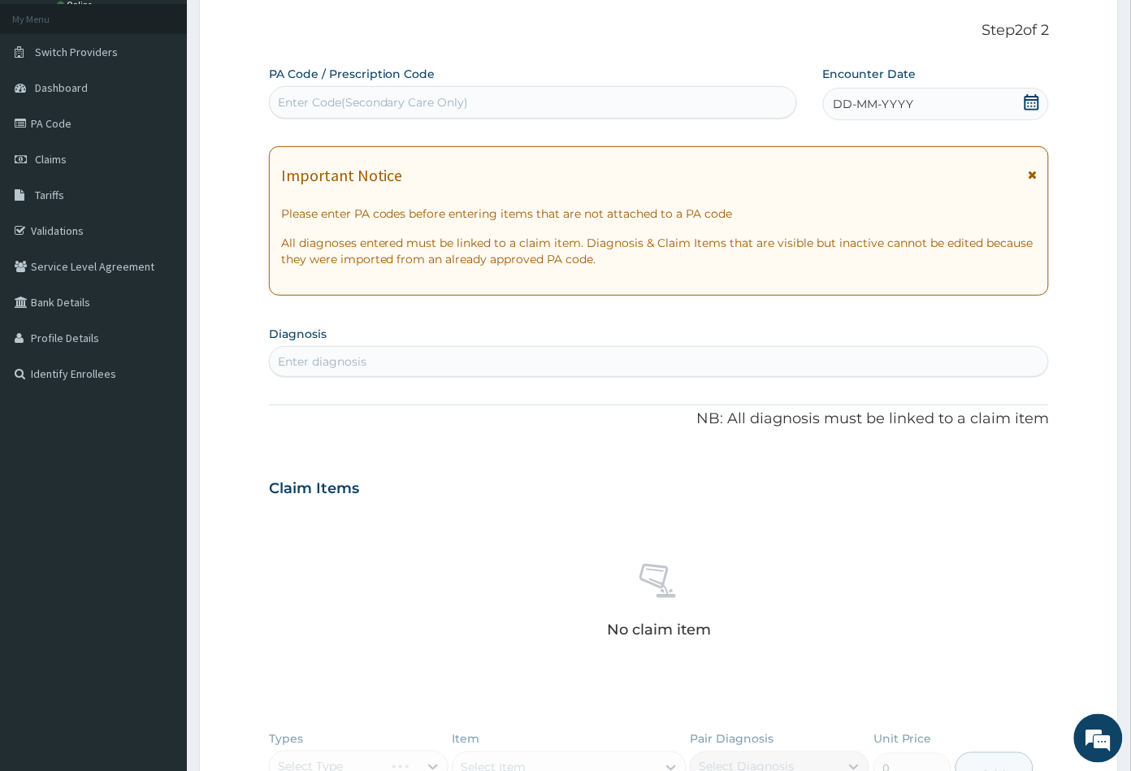
scroll to position [0, 0]
click at [1034, 103] on icon at bounding box center [1031, 102] width 15 height 16
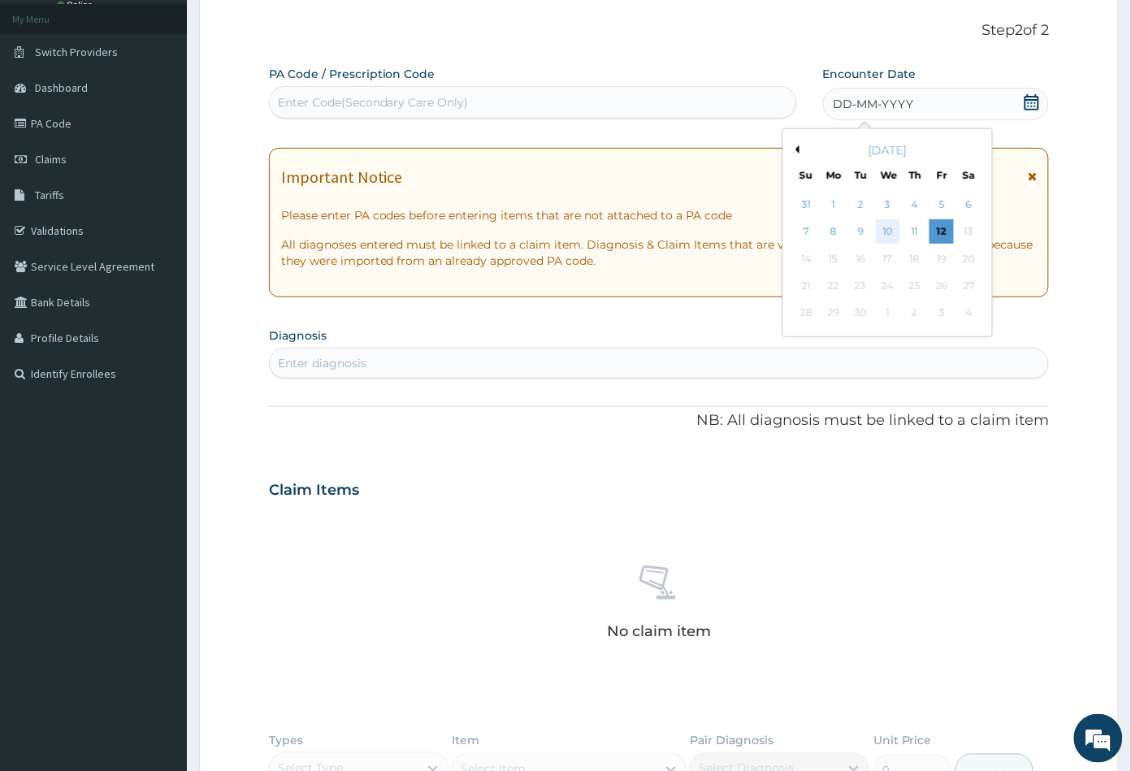
click at [893, 235] on div "10" at bounding box center [887, 232] width 24 height 24
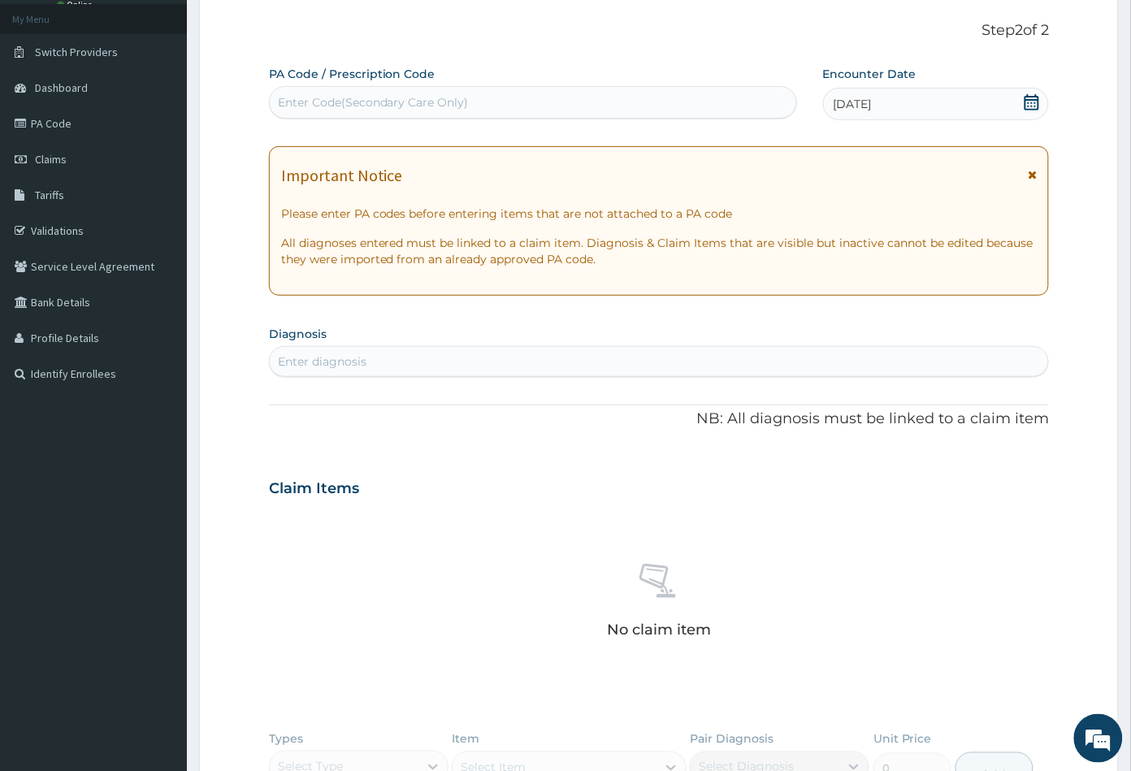
click at [342, 364] on div "Enter diagnosis" at bounding box center [322, 361] width 89 height 16
type input "mala"
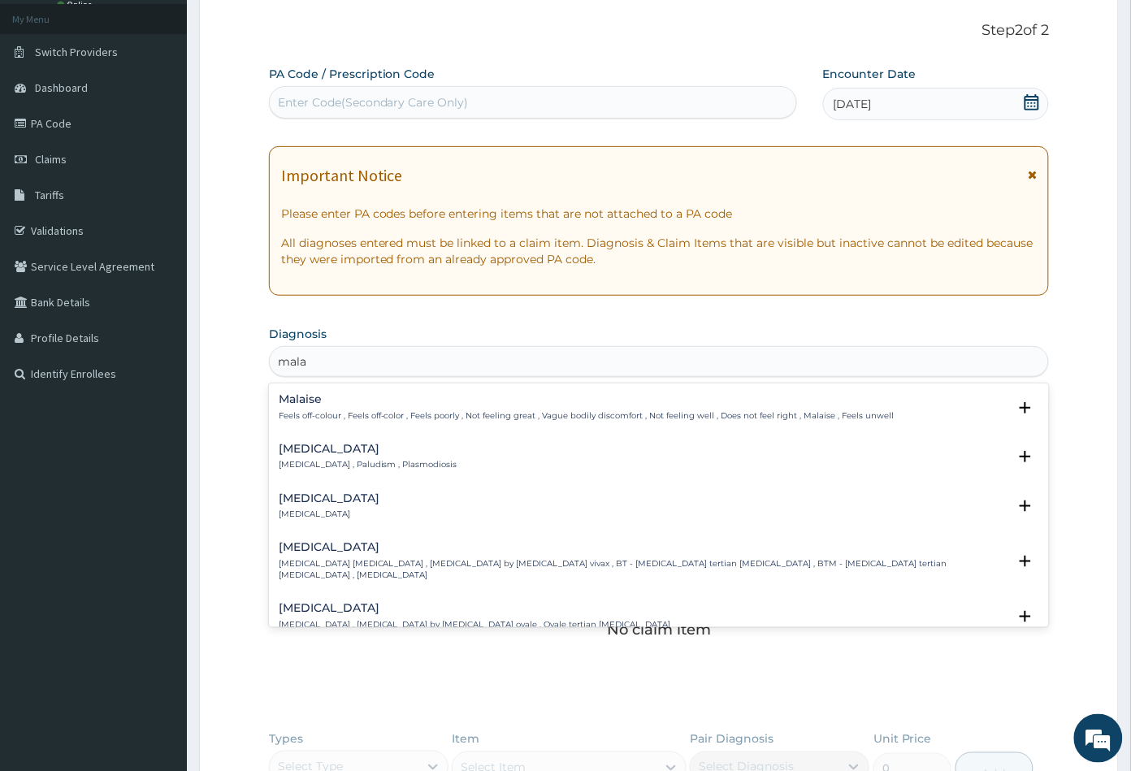
click at [301, 462] on p "Malaria , Paludism , Plasmodiosis" at bounding box center [368, 464] width 179 height 11
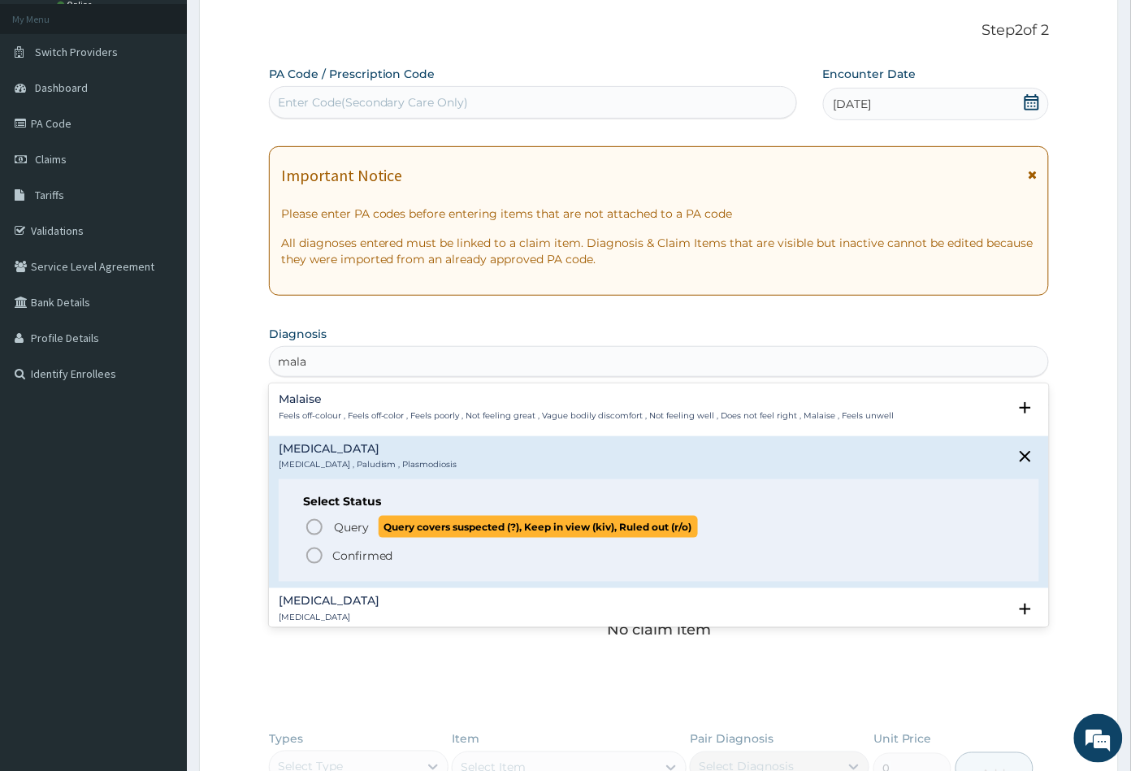
click at [314, 530] on icon "status option query" at bounding box center [314, 526] width 19 height 19
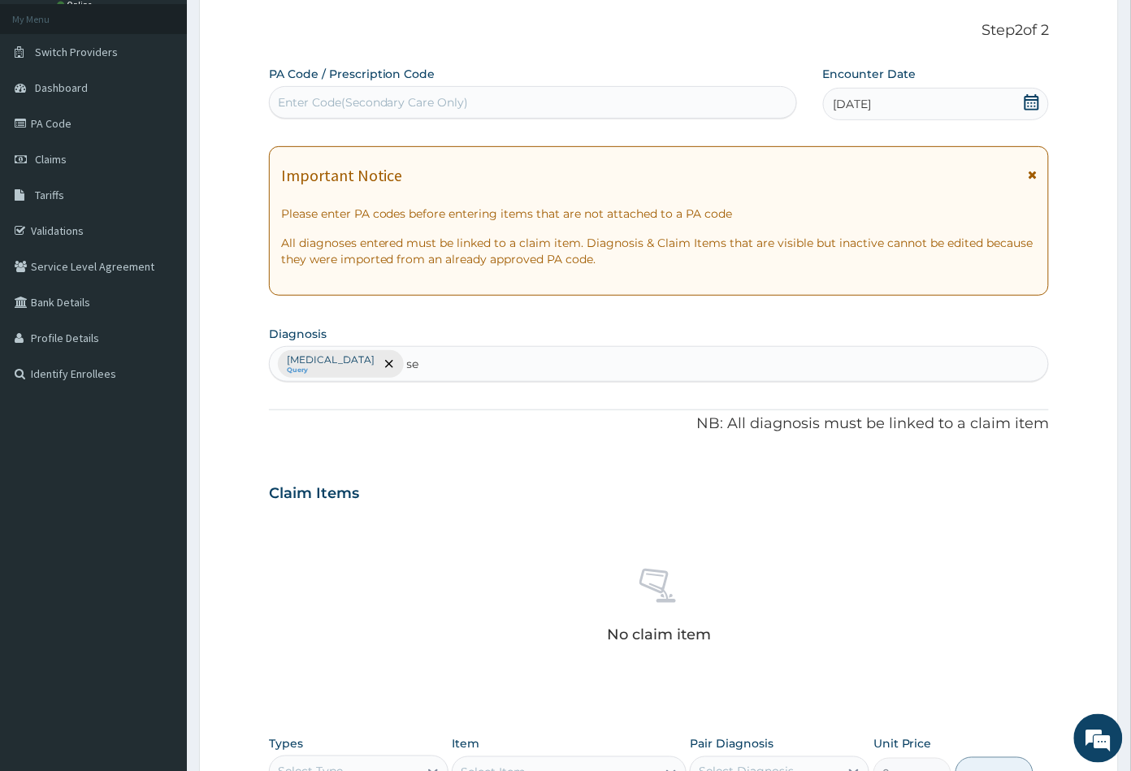
type input "s"
type input "SEP"
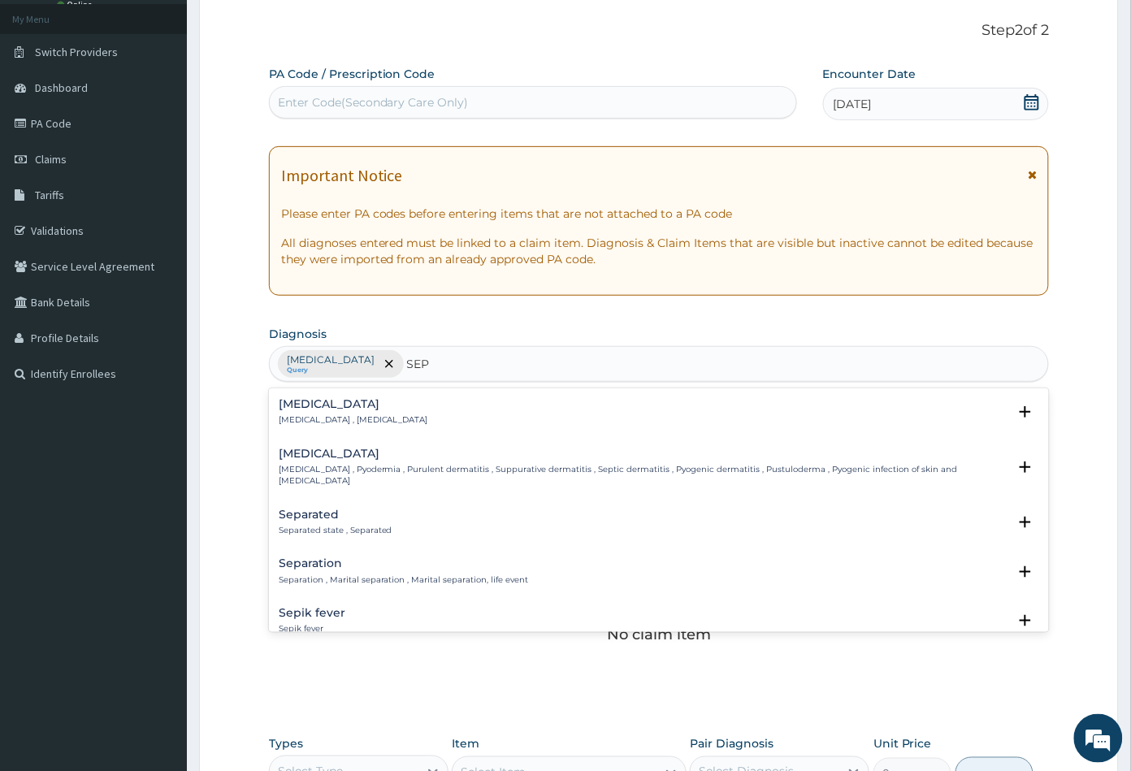
click at [296, 406] on h4 "Sepsis" at bounding box center [353, 404] width 149 height 12
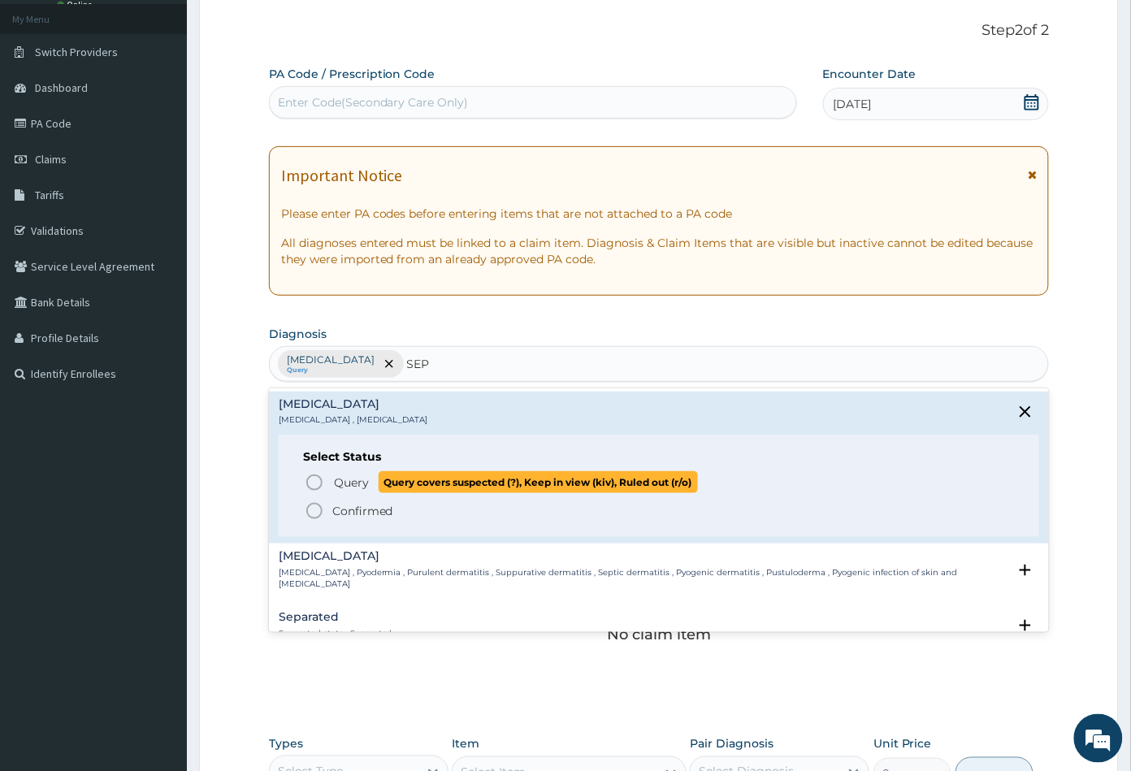
click at [316, 478] on icon "status option query" at bounding box center [314, 482] width 19 height 19
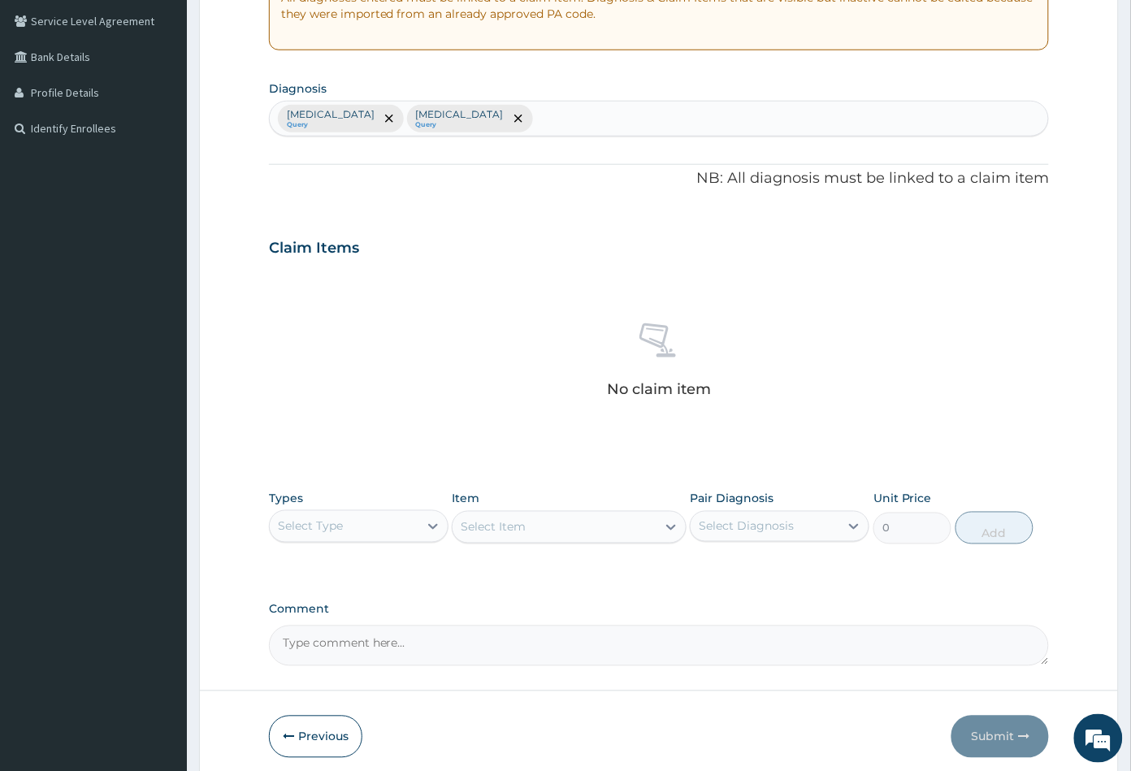
scroll to position [360, 0]
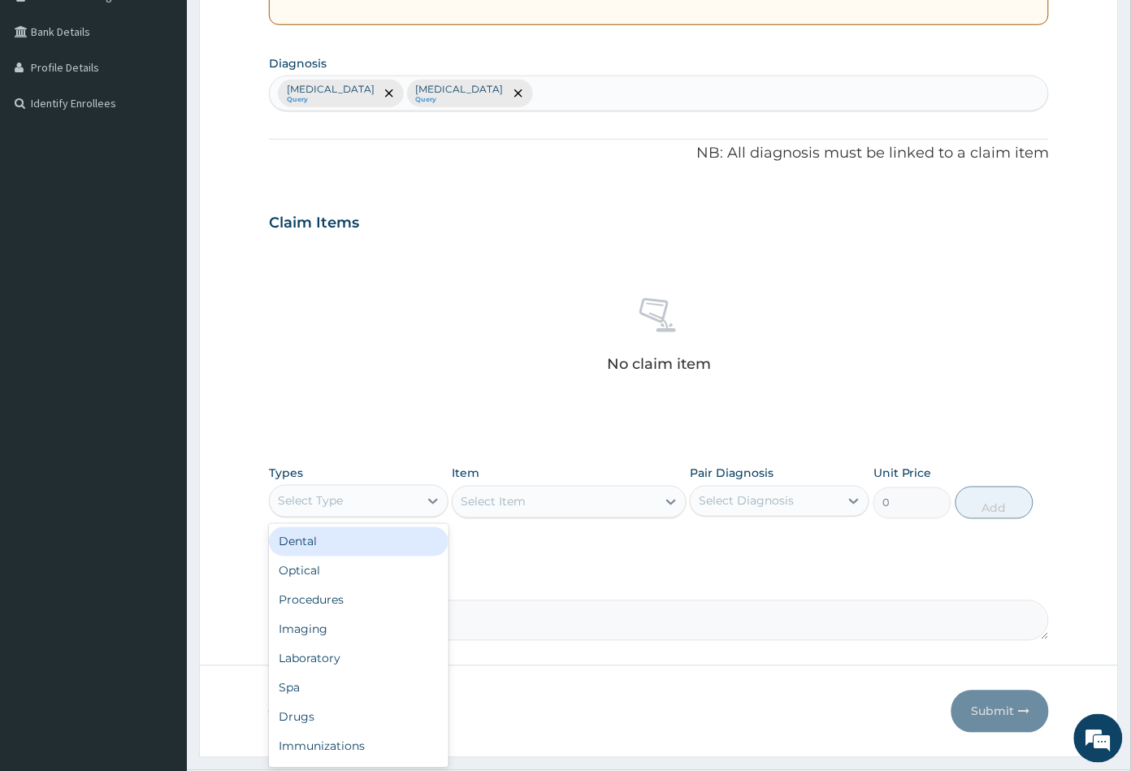
click at [371, 507] on div "Select Type" at bounding box center [344, 501] width 149 height 26
click at [356, 605] on div "Procedures" at bounding box center [358, 600] width 179 height 29
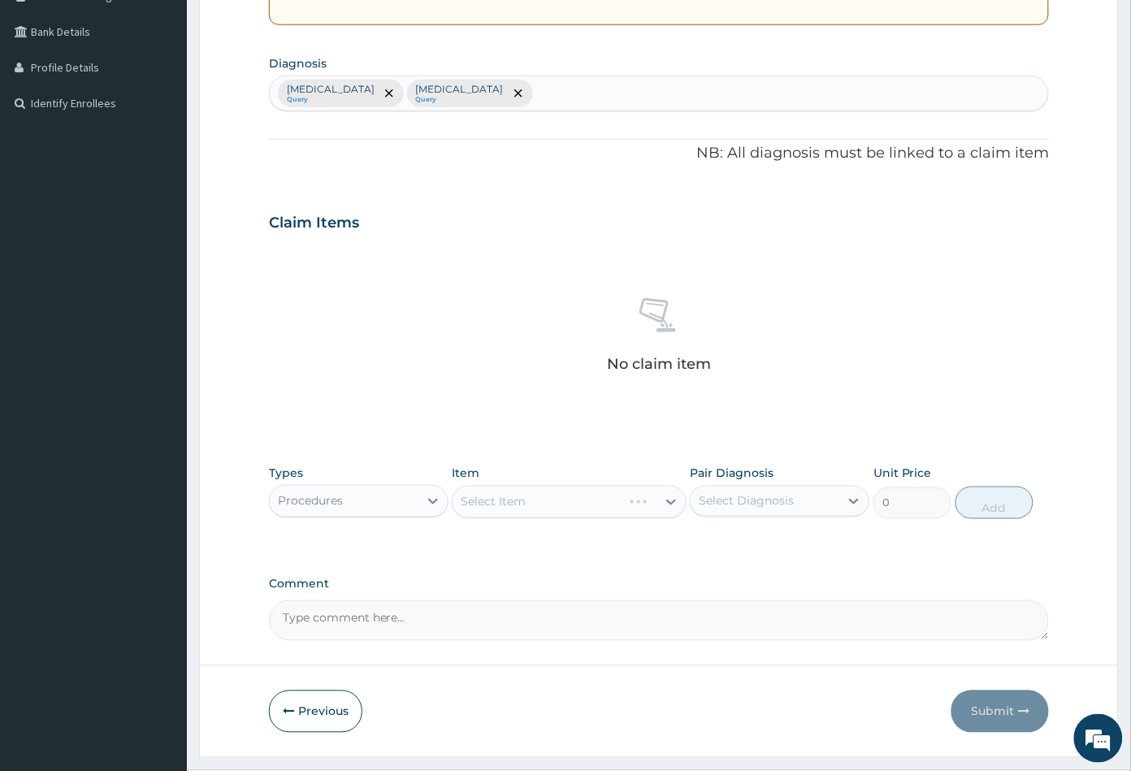
click at [543, 504] on div "Select Item" at bounding box center [569, 502] width 234 height 32
click at [533, 509] on div "Select Item" at bounding box center [553, 502] width 203 height 26
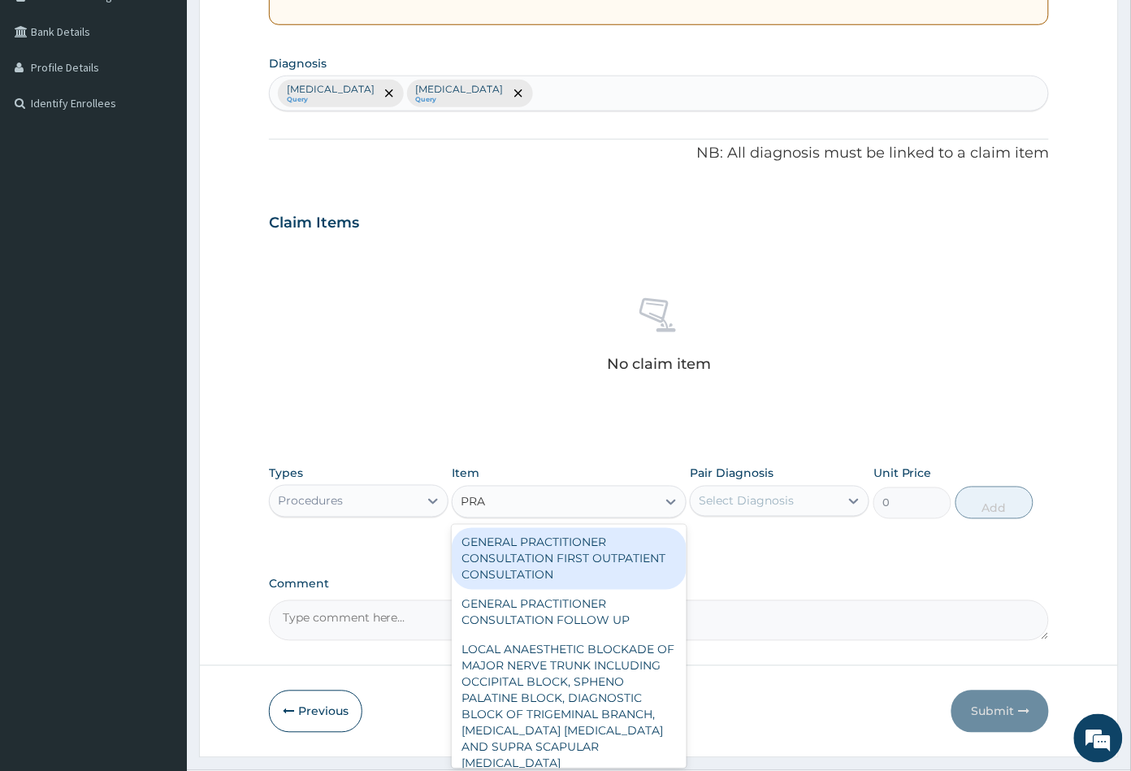
type input "PRAC"
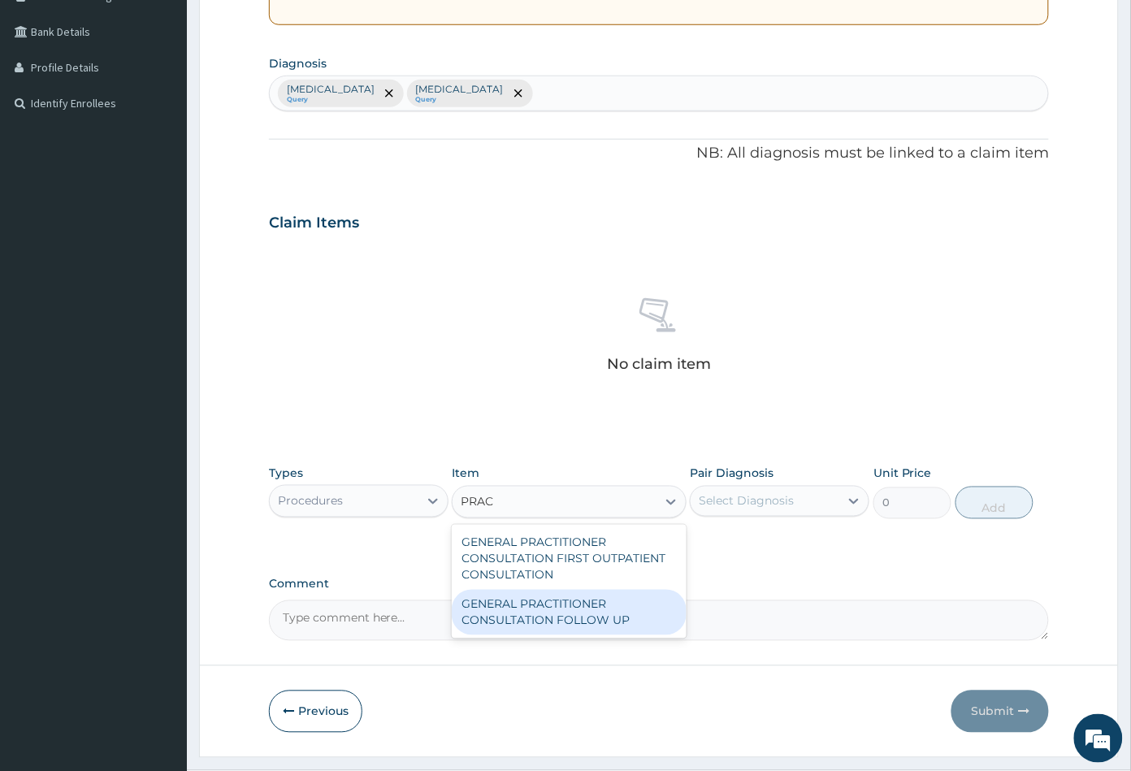
click at [572, 609] on div "GENERAL PRACTITIONER CONSULTATION FOLLOW UP" at bounding box center [569, 612] width 234 height 45
type input "2365"
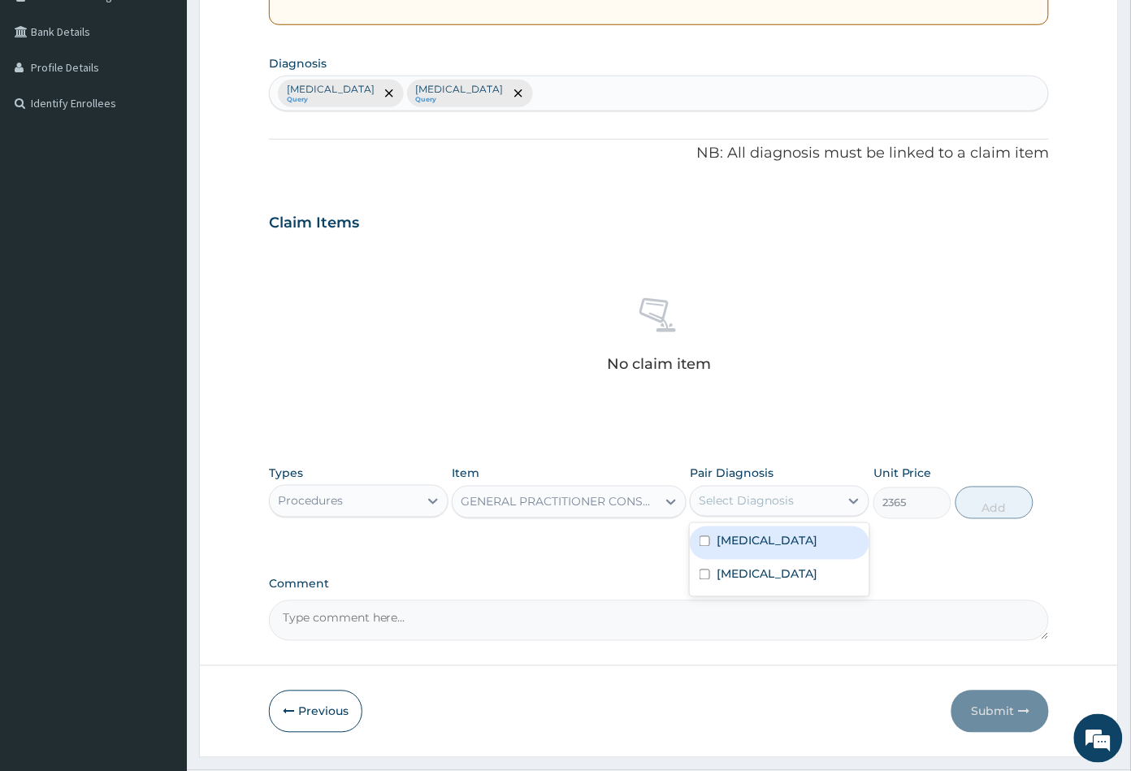
click at [775, 504] on div "Select Diagnosis" at bounding box center [745, 501] width 95 height 16
click at [772, 547] on div "Malaria" at bounding box center [779, 542] width 179 height 33
checkbox input "true"
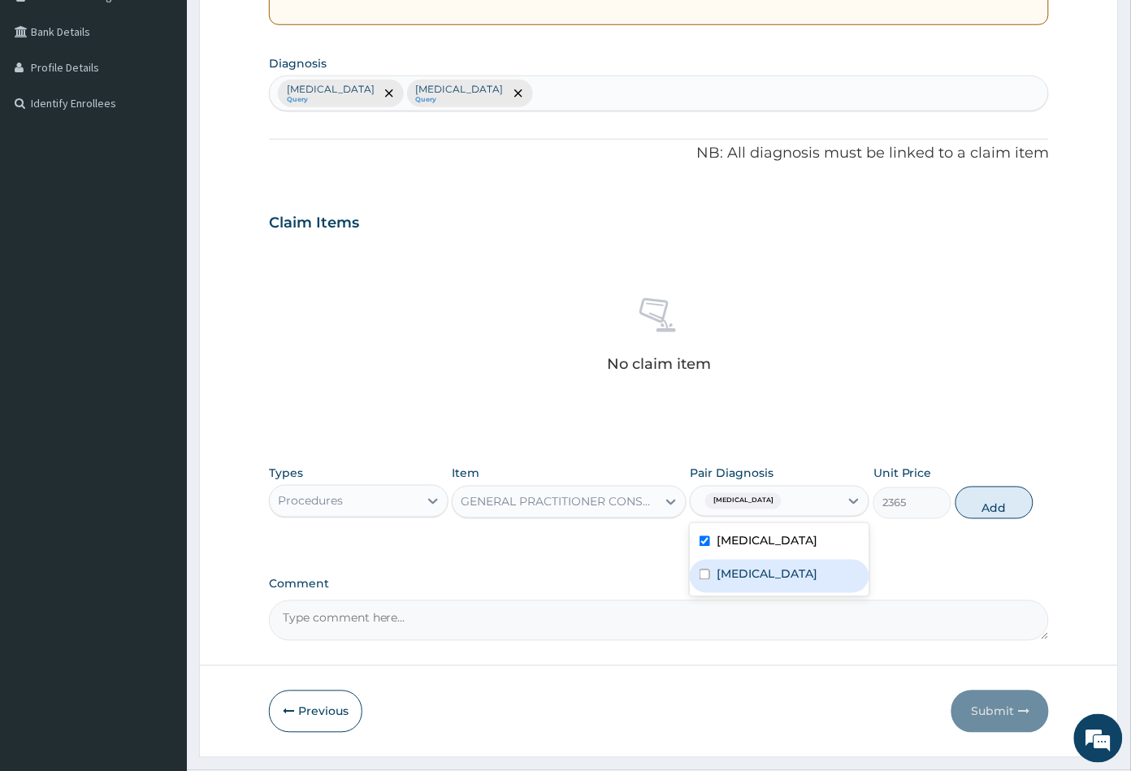
click at [770, 574] on div "Sepsis" at bounding box center [779, 576] width 179 height 33
checkbox input "true"
drag, startPoint x: 989, startPoint y: 505, endPoint x: 952, endPoint y: 525, distance: 42.5
click at [989, 506] on button "Add" at bounding box center [994, 503] width 78 height 32
type input "0"
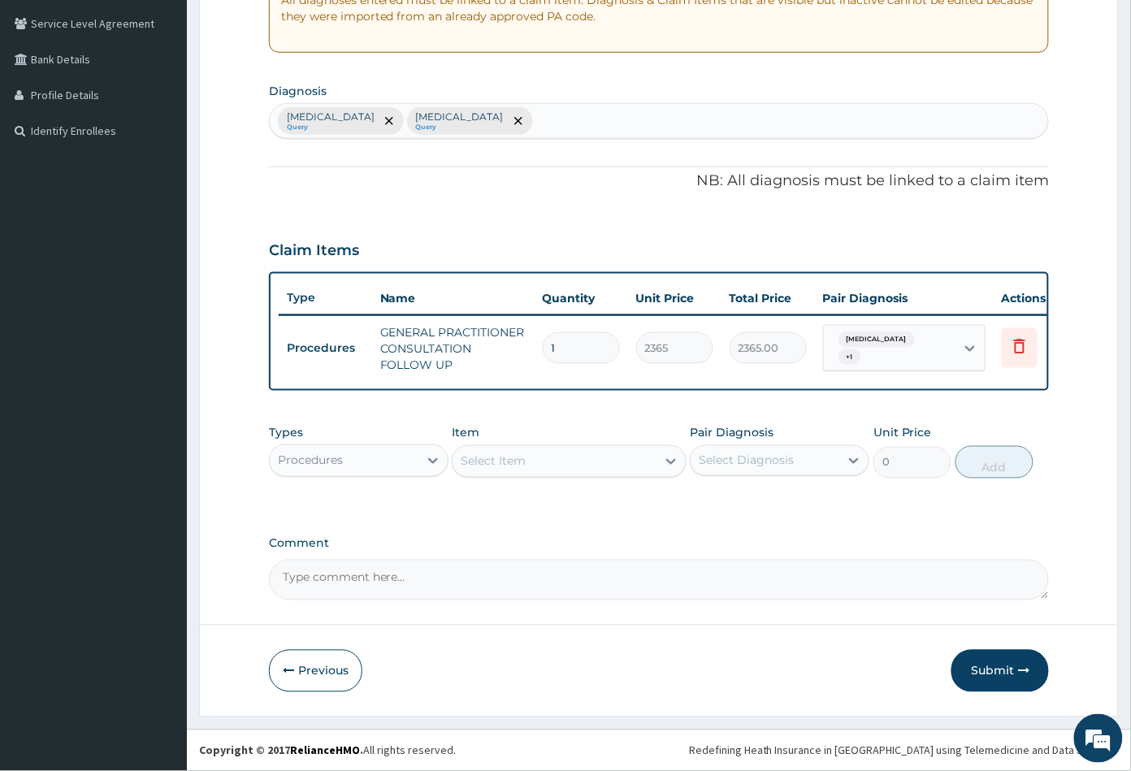
scroll to position [343, 0]
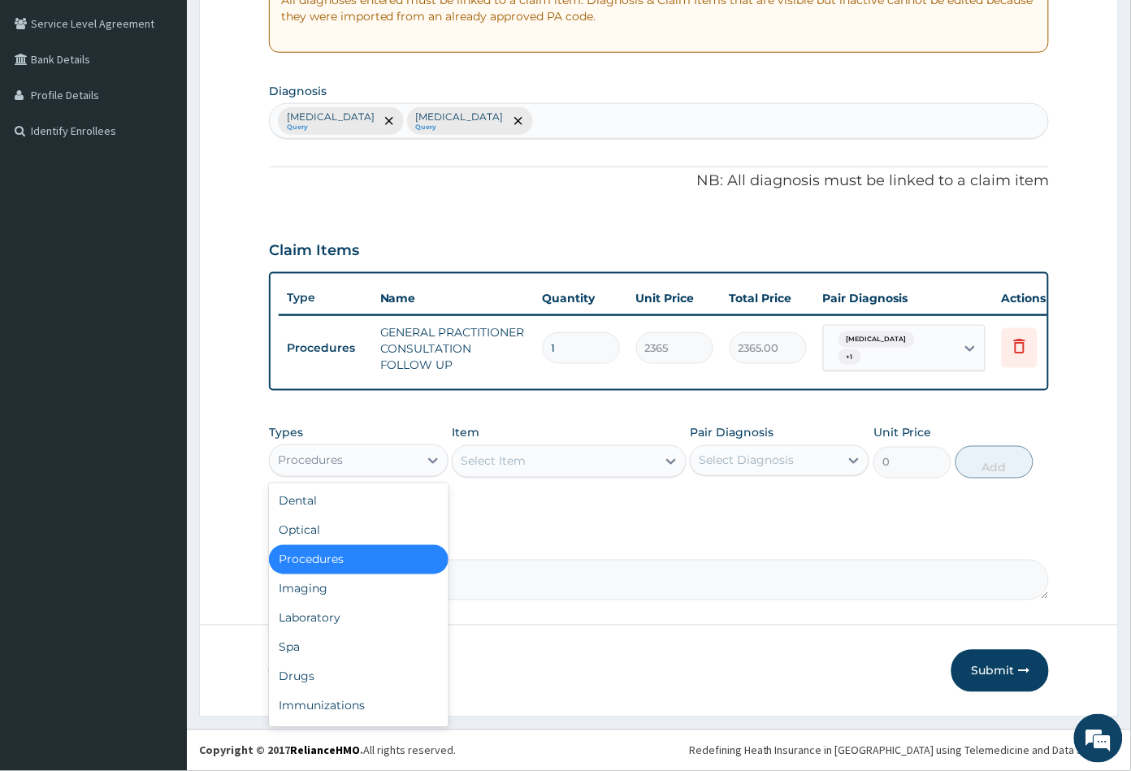
click at [388, 461] on div "Procedures" at bounding box center [344, 461] width 149 height 26
click at [384, 668] on div "Drugs" at bounding box center [358, 676] width 179 height 29
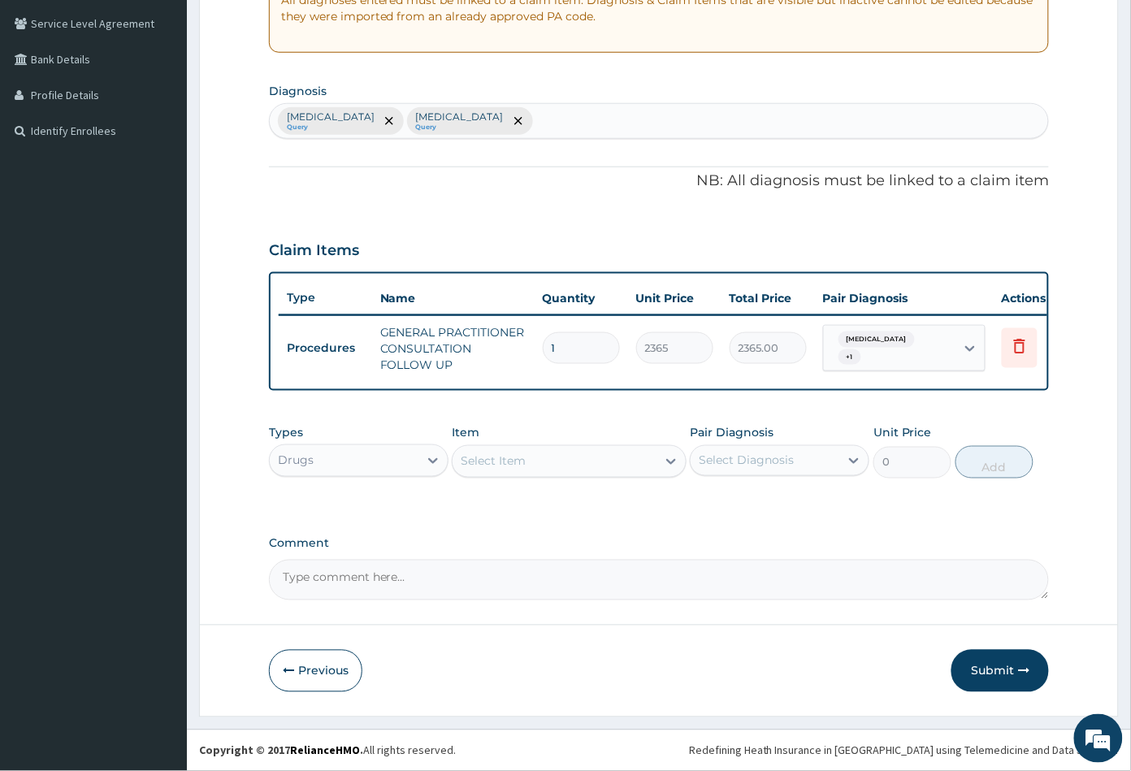
click at [558, 461] on div "Select Item" at bounding box center [553, 461] width 203 height 26
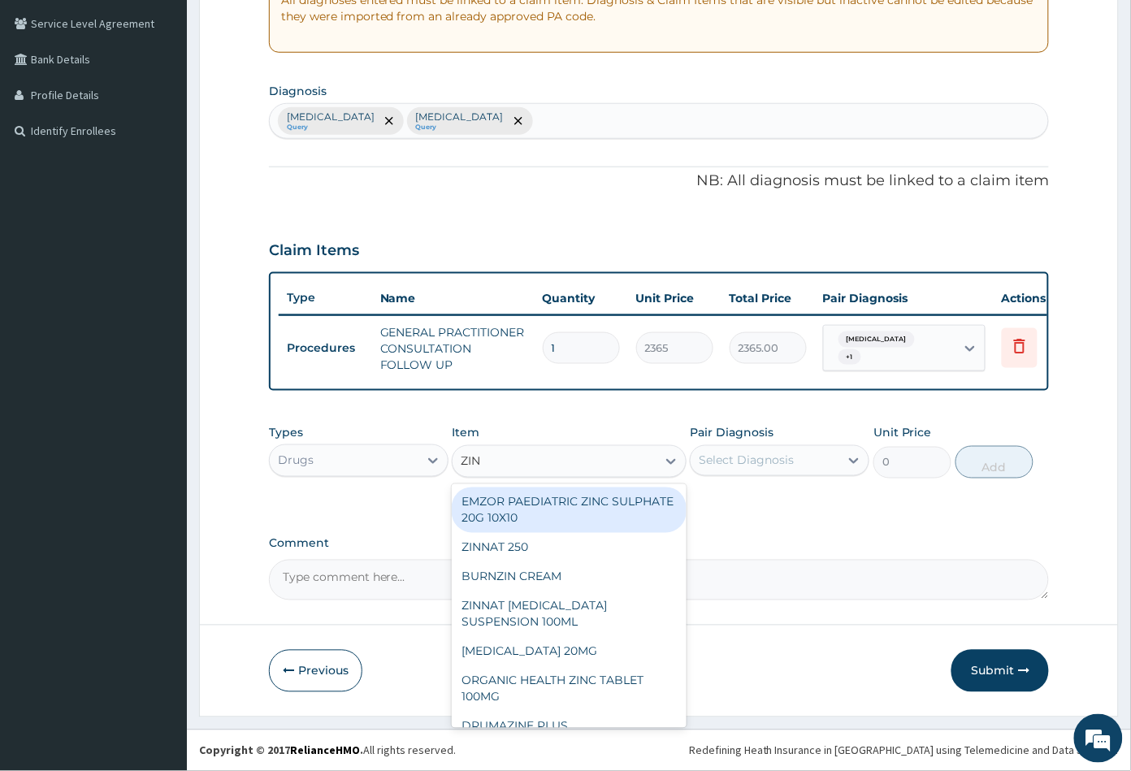
type input "ZINN"
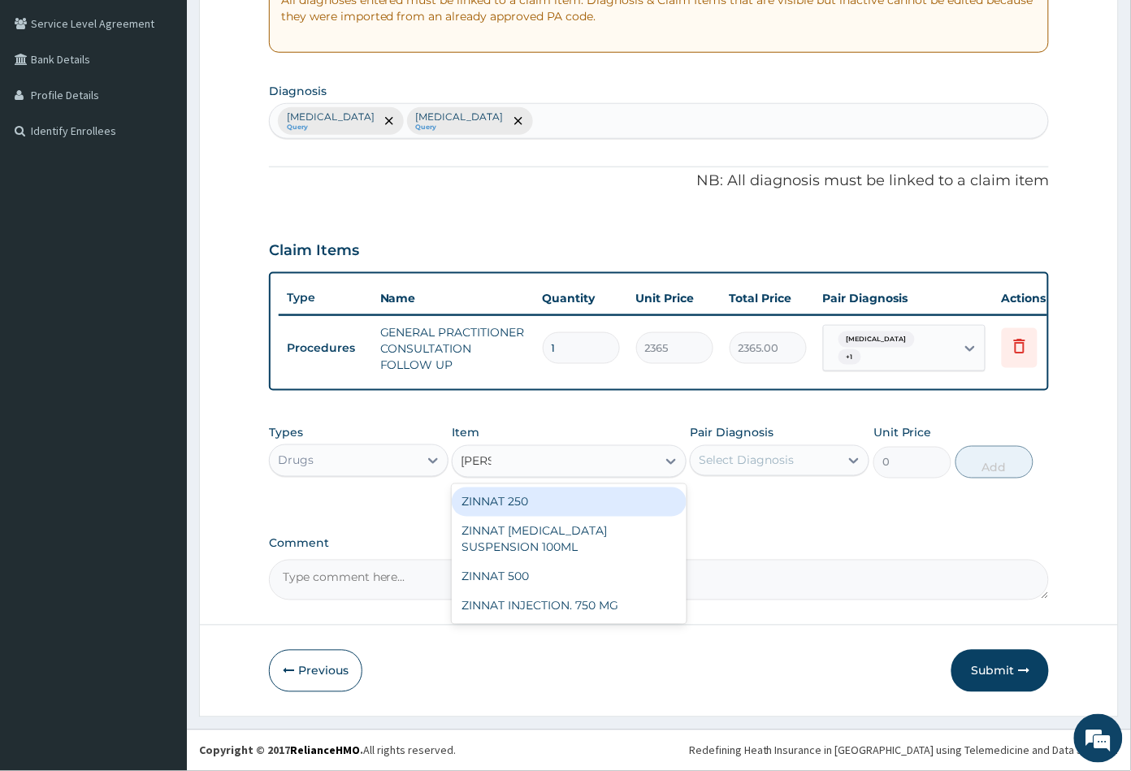
click at [540, 504] on div "ZINNAT 250" at bounding box center [569, 501] width 234 height 29
type input "1419"
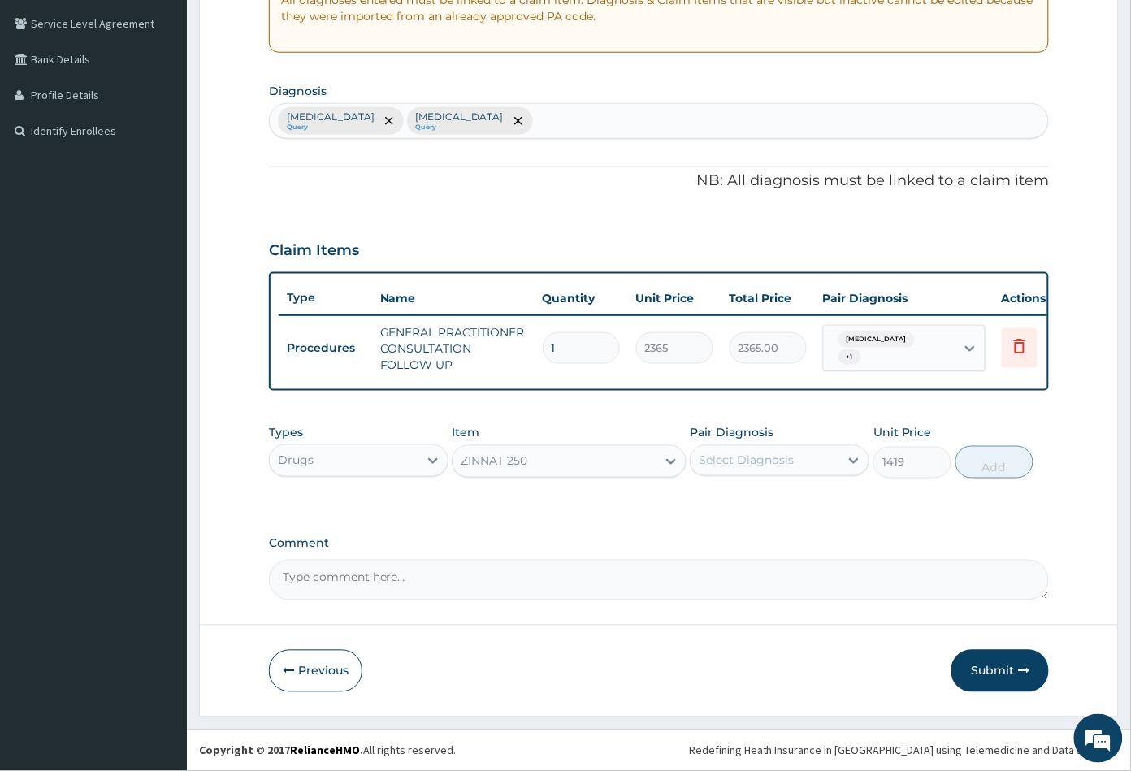
click at [773, 460] on div "Select Diagnosis" at bounding box center [745, 460] width 95 height 16
click at [772, 463] on div "Select Diagnosis" at bounding box center [745, 460] width 95 height 16
click at [763, 532] on div "Sepsis" at bounding box center [779, 535] width 179 height 33
checkbox input "true"
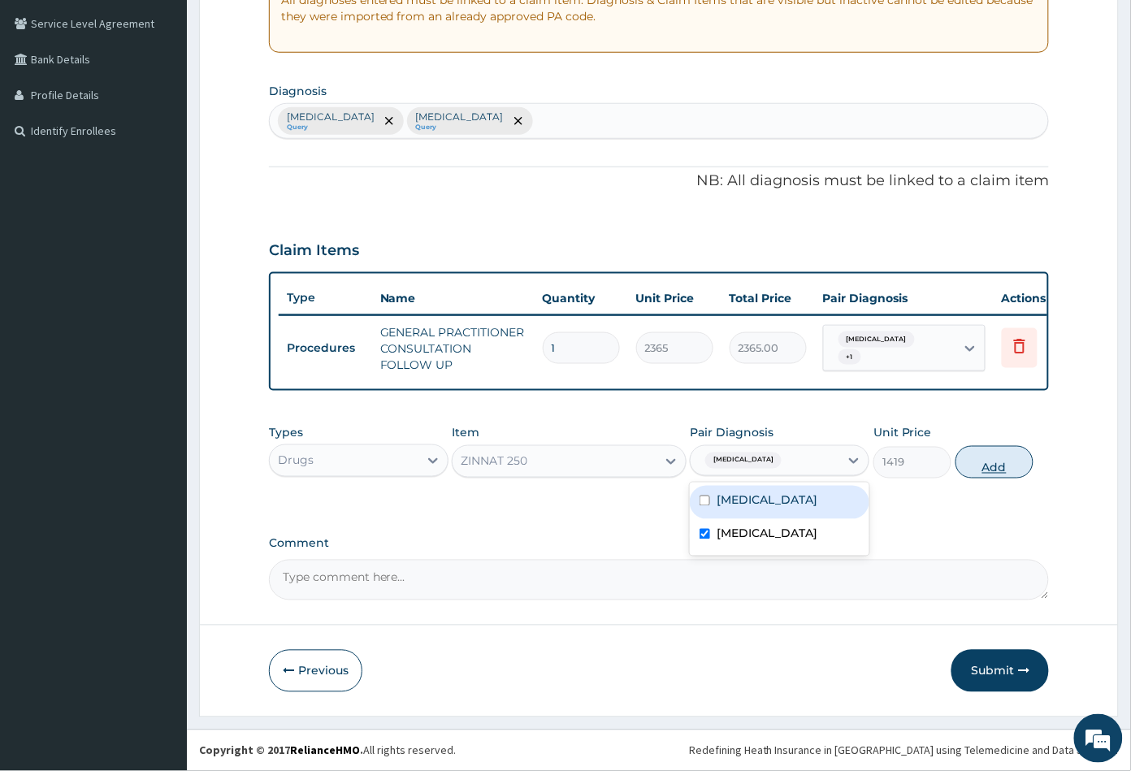
click at [984, 465] on button "Add" at bounding box center [994, 462] width 78 height 32
type input "0"
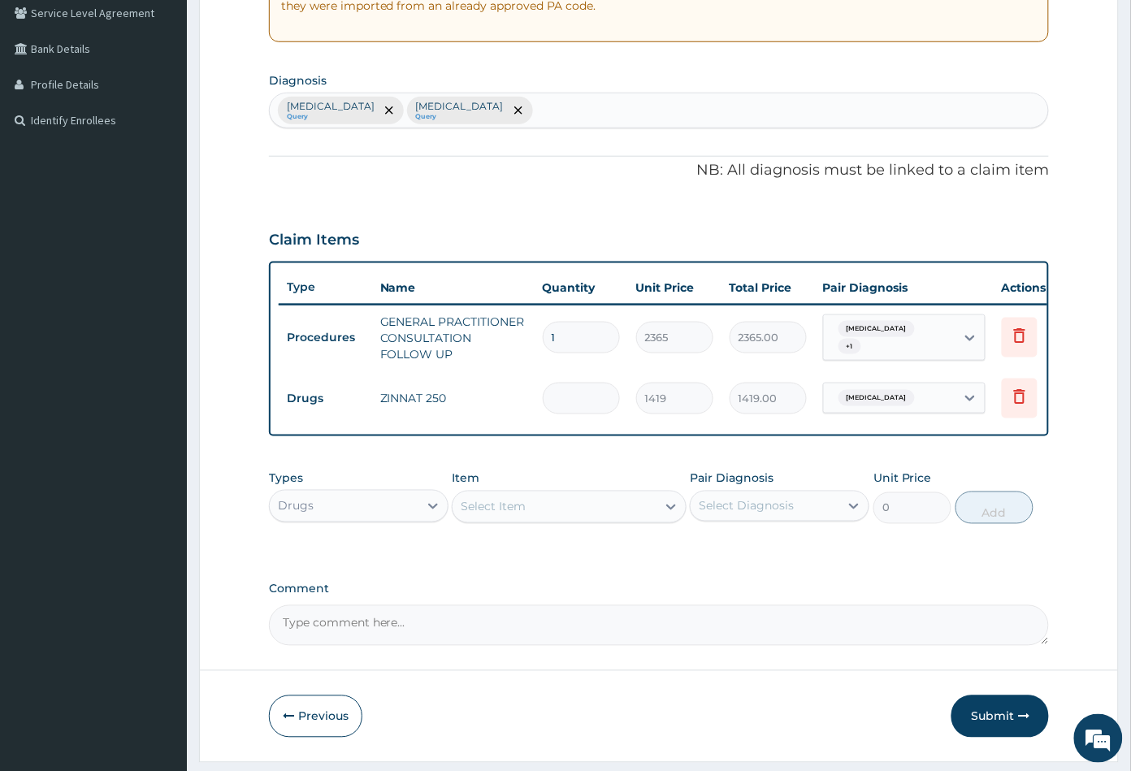
type input "0.00"
type input "5"
type input "7095.00"
type input "5"
click at [573, 520] on div "Select Item" at bounding box center [553, 507] width 203 height 26
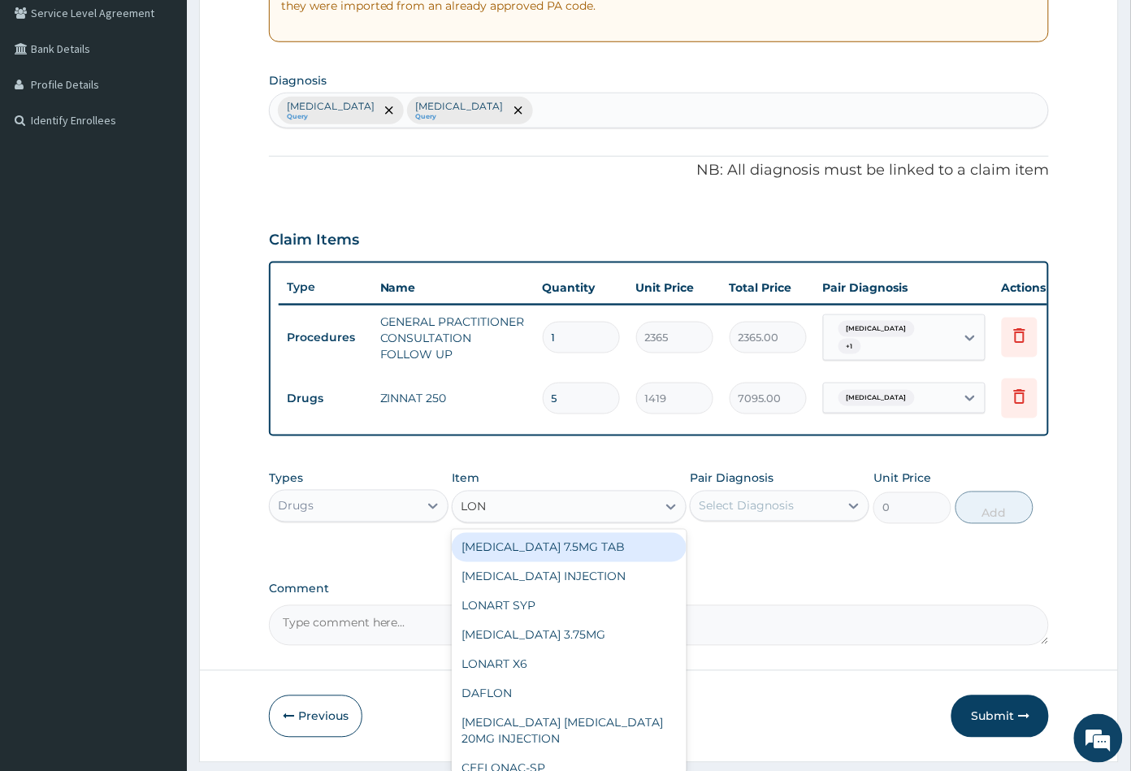
type input "LONA"
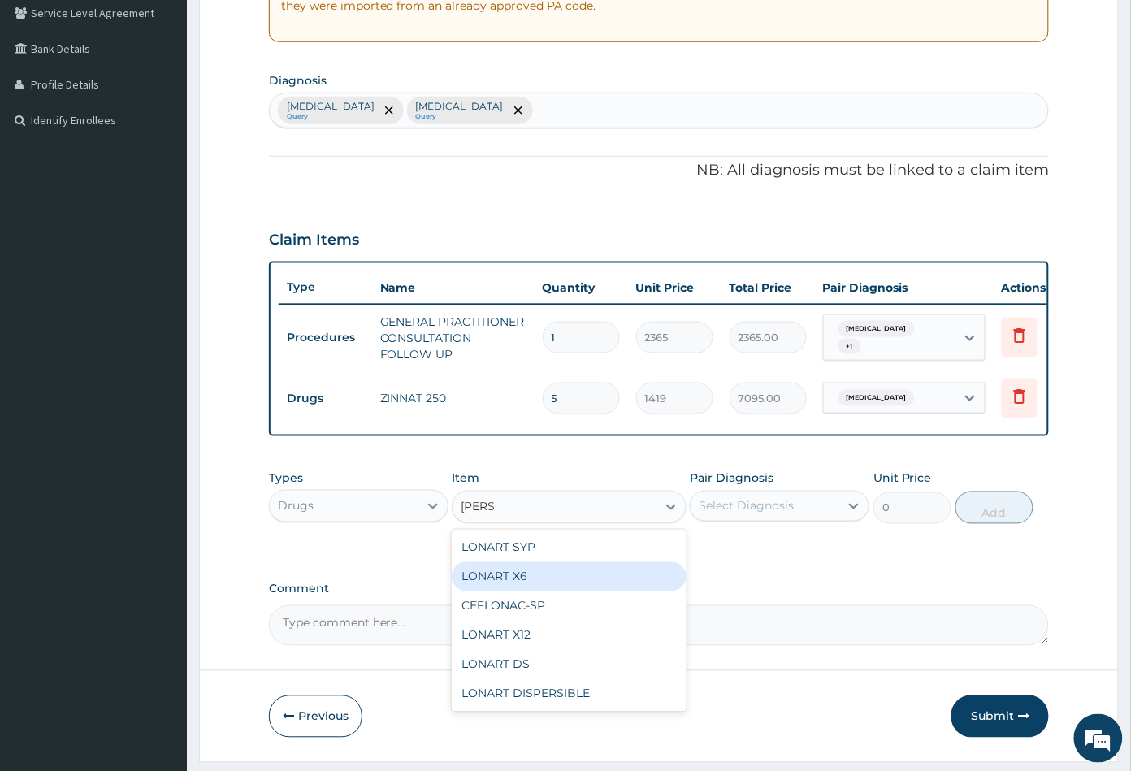
click at [560, 582] on div "LONART X6" at bounding box center [569, 576] width 234 height 29
type input "473"
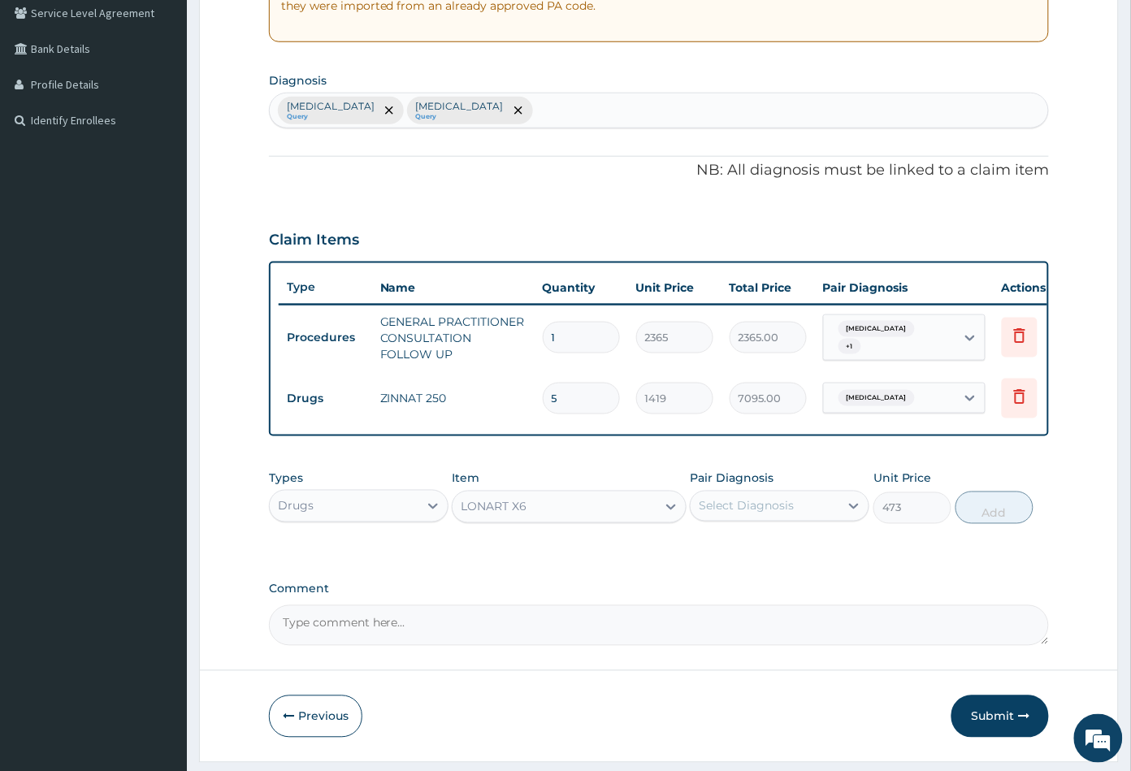
click at [743, 511] on div "Select Diagnosis" at bounding box center [745, 506] width 95 height 16
click at [742, 554] on label "Malaria" at bounding box center [766, 546] width 101 height 16
checkbox input "true"
click at [995, 524] on button "Add" at bounding box center [994, 507] width 78 height 32
type input "0"
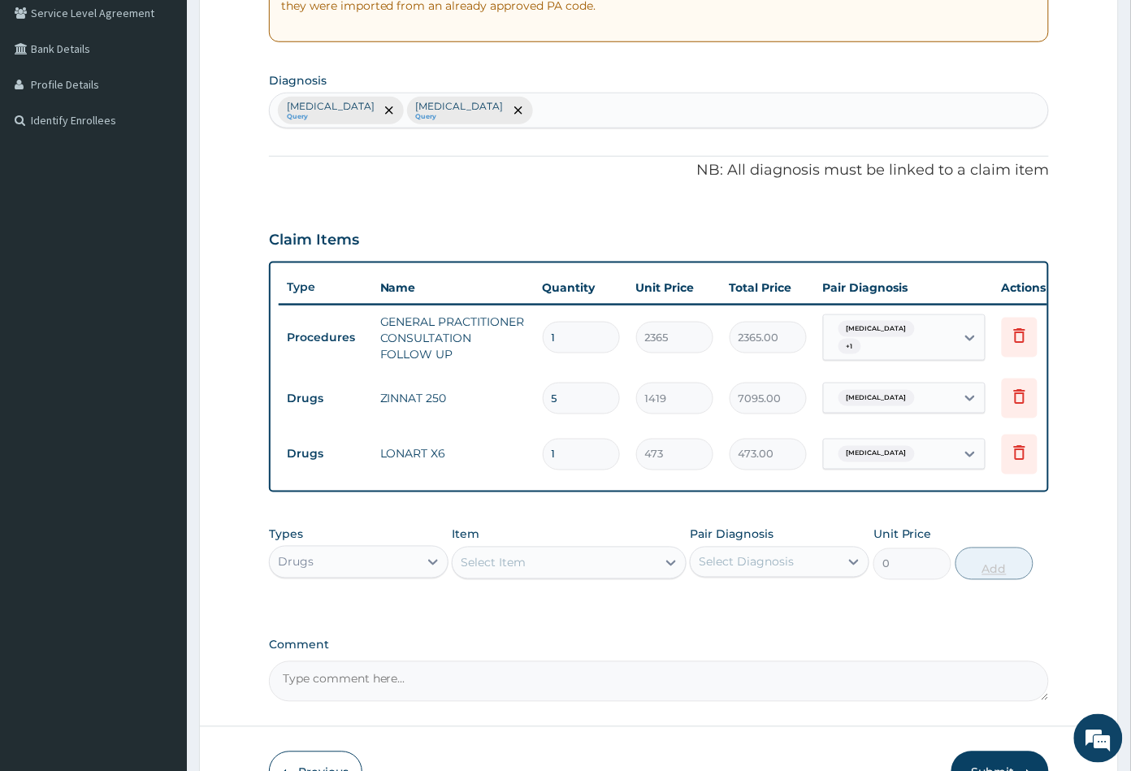
type input "0.00"
type input "6"
type input "2838.00"
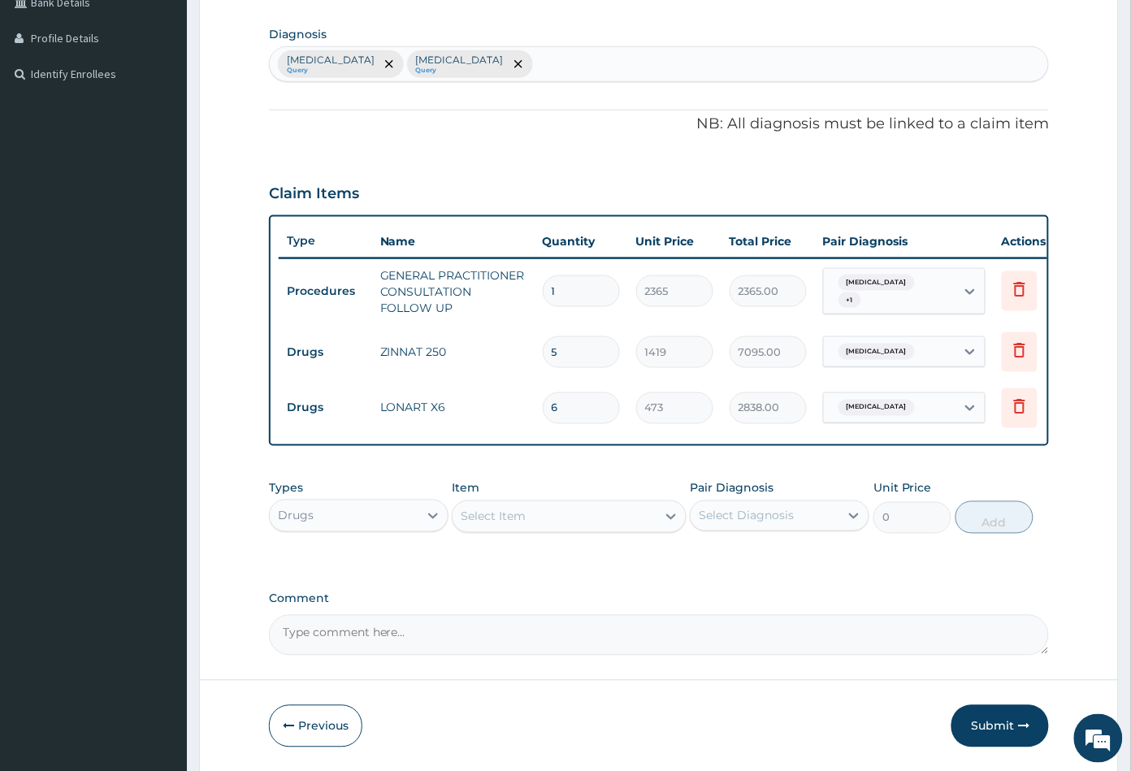
scroll to position [433, 0]
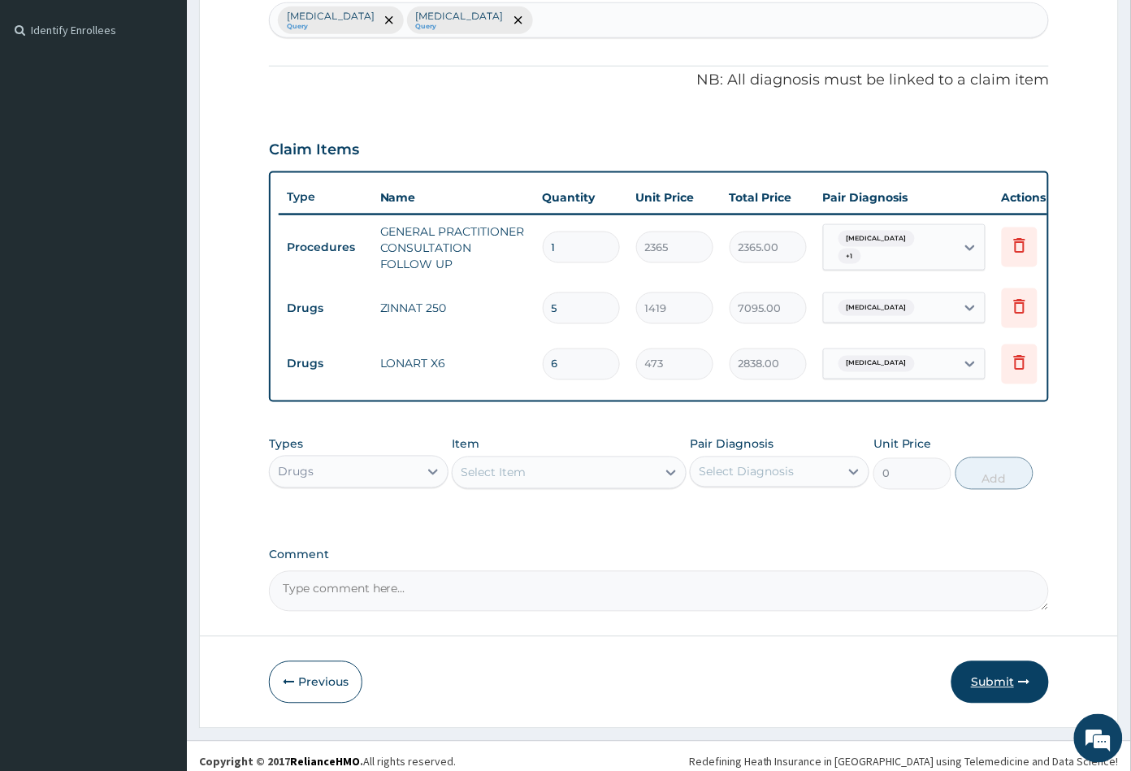
type input "6"
click at [1000, 693] on button "Submit" at bounding box center [999, 682] width 97 height 42
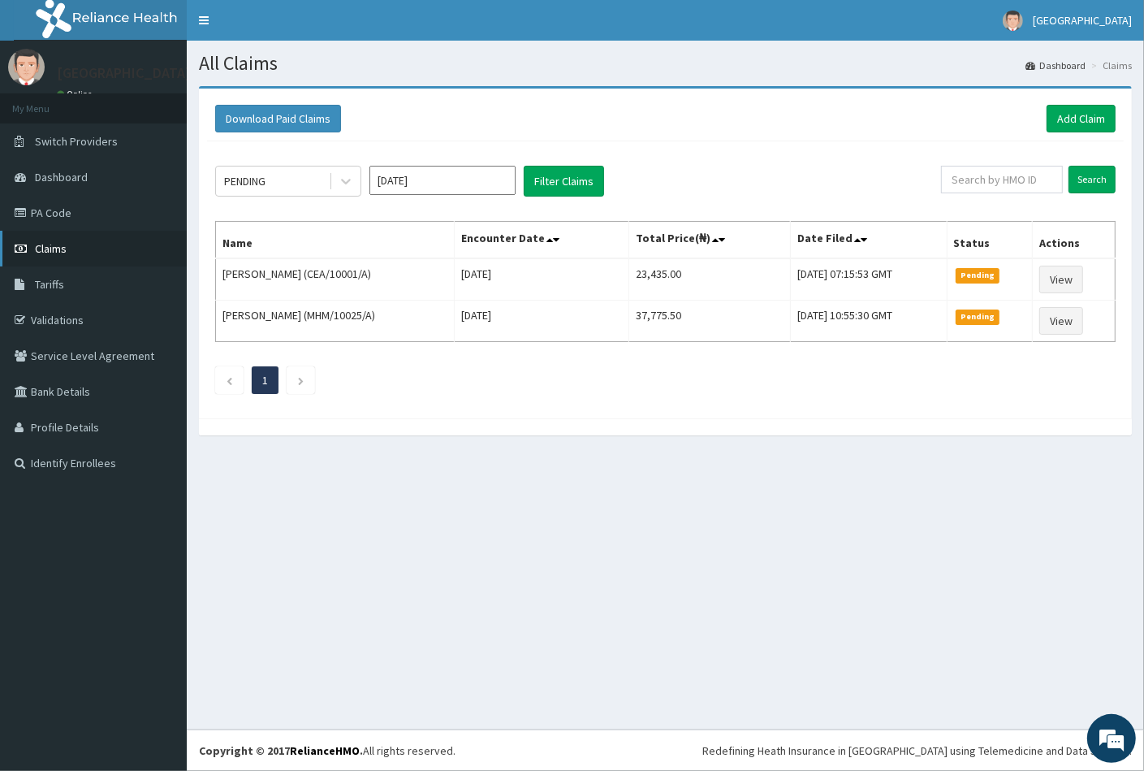
click at [63, 253] on span "Claims" at bounding box center [51, 248] width 32 height 15
click at [280, 183] on div "PENDING" at bounding box center [272, 181] width 113 height 26
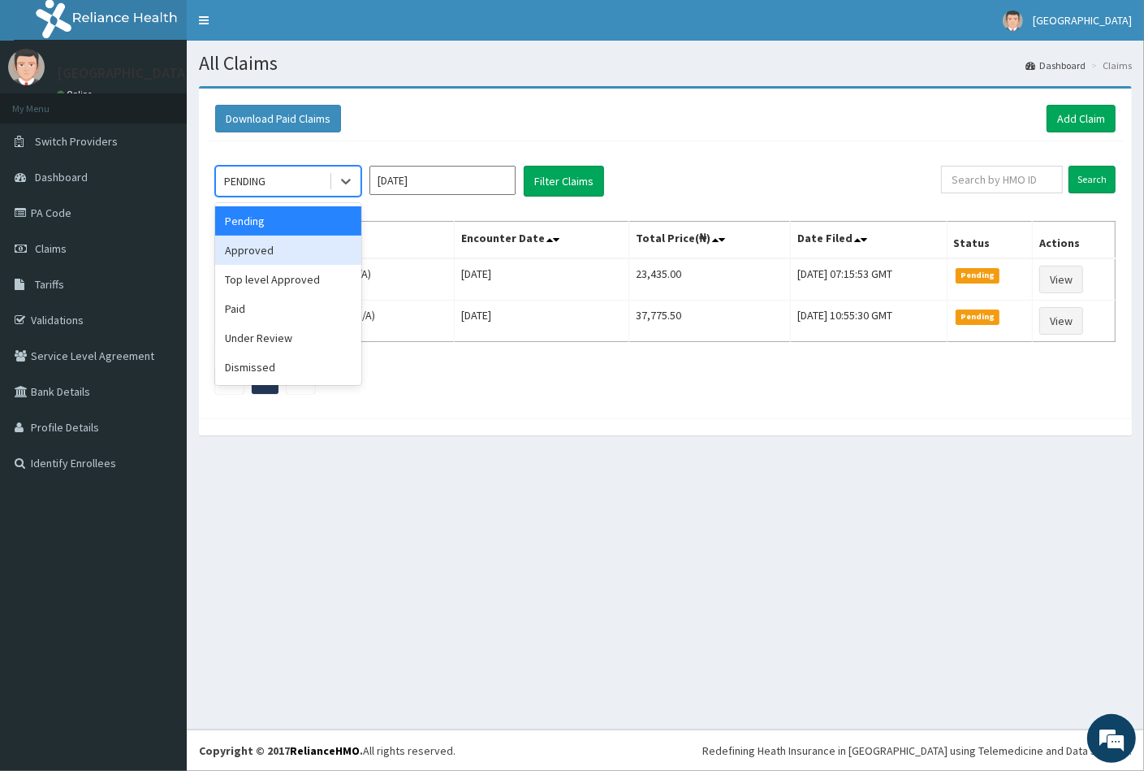
click at [266, 254] on div "Approved" at bounding box center [288, 250] width 146 height 29
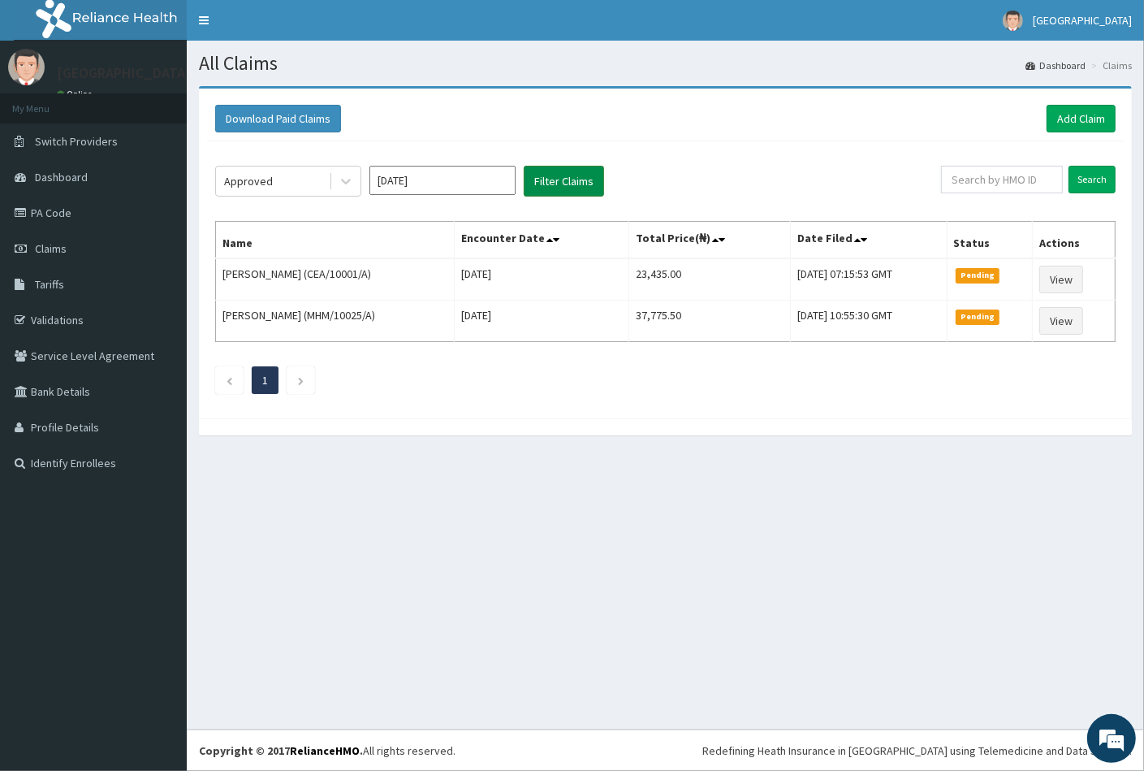
click at [560, 182] on button "Filter Claims" at bounding box center [564, 181] width 80 height 31
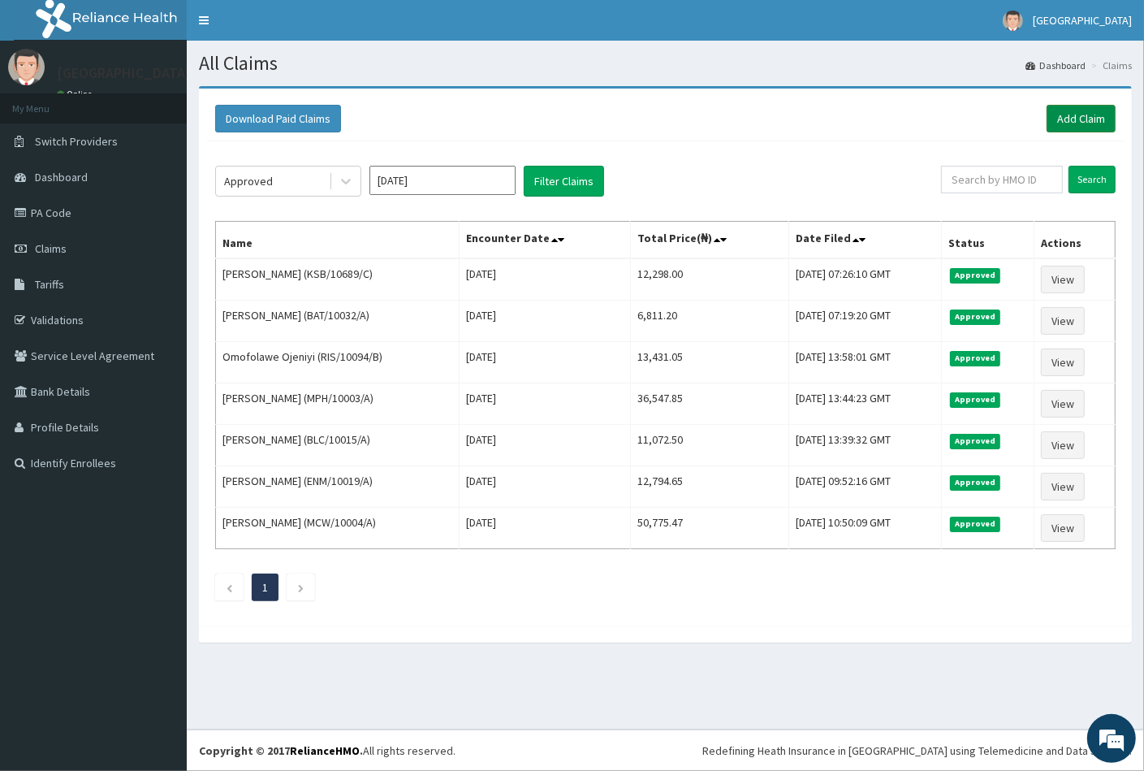
click at [1071, 119] on link "Add Claim" at bounding box center [1081, 119] width 69 height 28
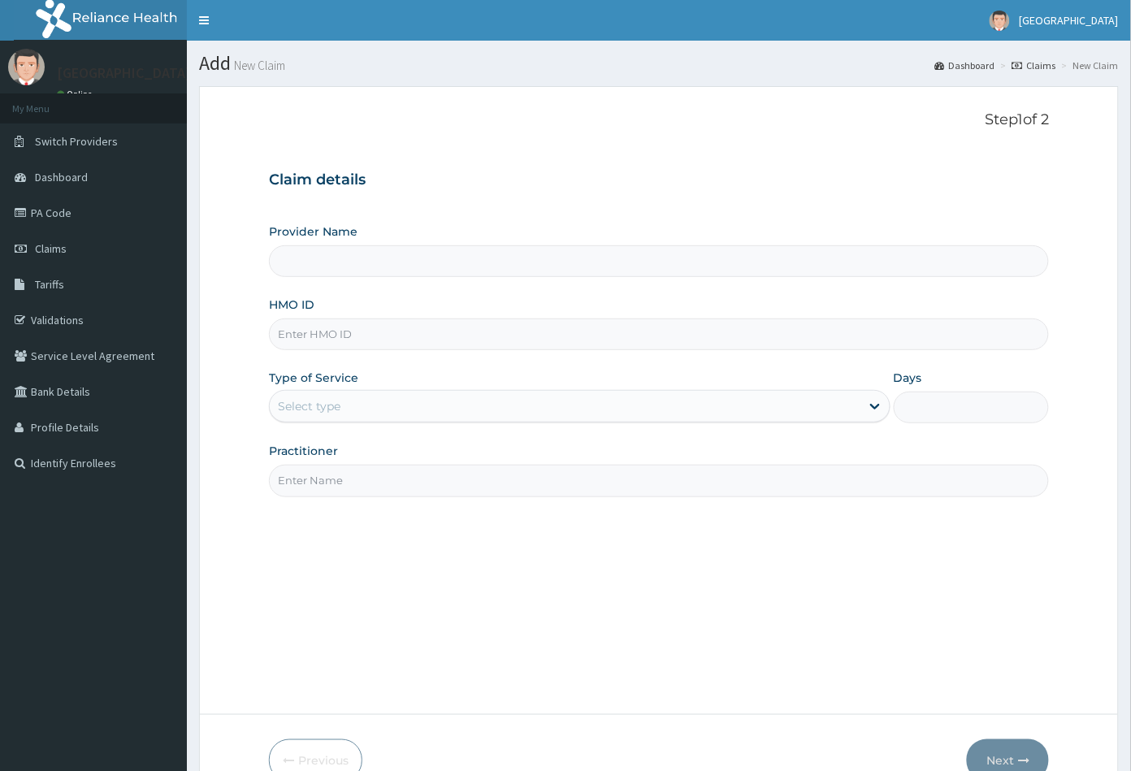
click at [295, 331] on input "HMO ID" at bounding box center [659, 334] width 781 height 32
type input "[GEOGRAPHIC_DATA]"
paste input "KSB/10689/D"
type input "KSB/10689/D"
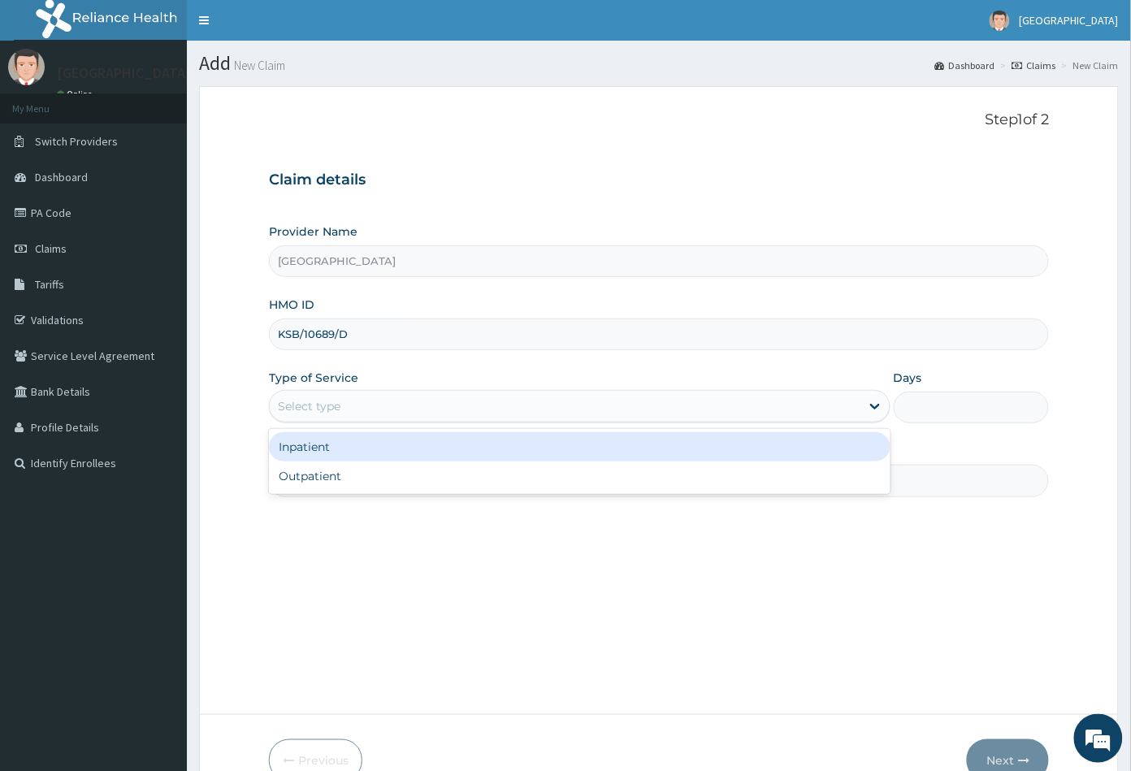
click at [322, 400] on div "Select type" at bounding box center [309, 406] width 63 height 16
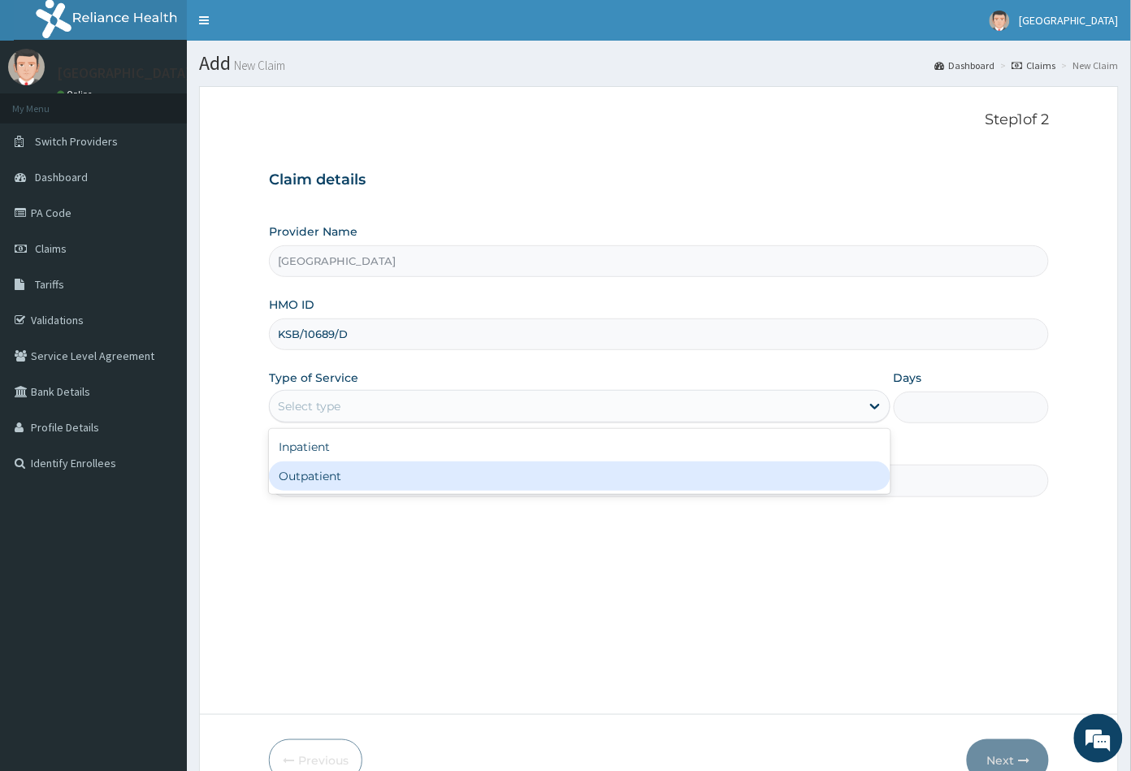
click at [310, 472] on div "Outpatient" at bounding box center [579, 475] width 621 height 29
type input "1"
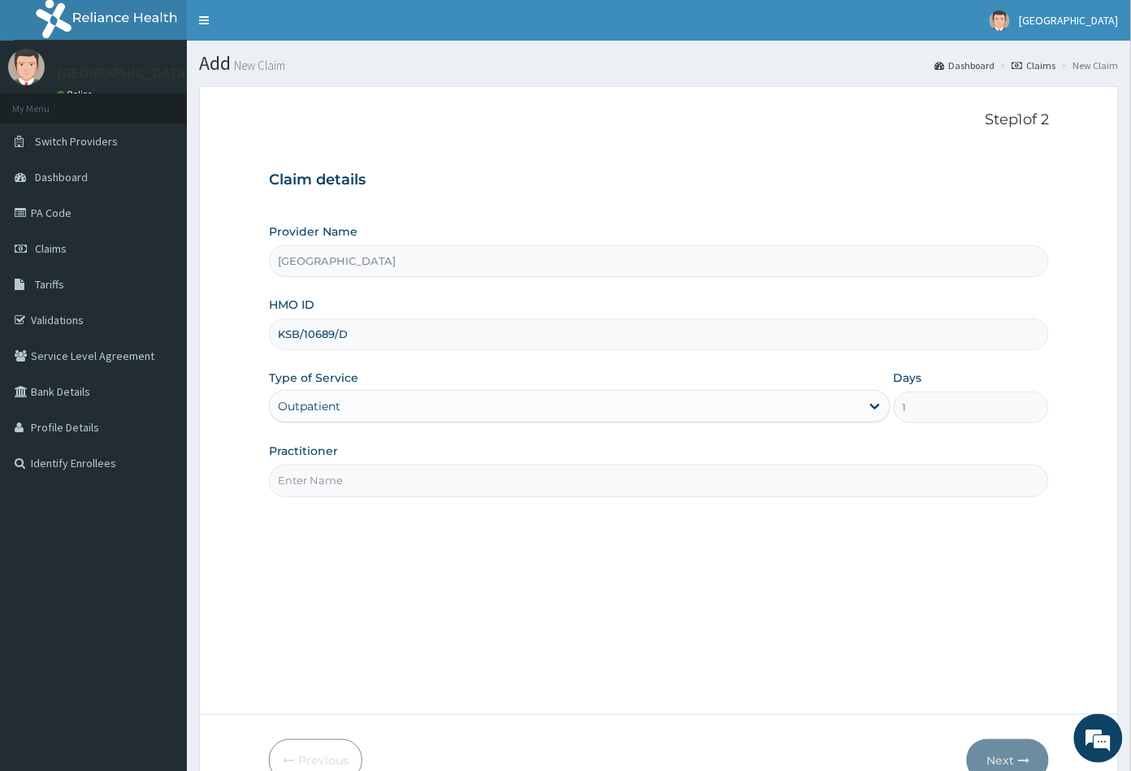
click at [311, 473] on input "Practitioner" at bounding box center [659, 481] width 781 height 32
type input "CON"
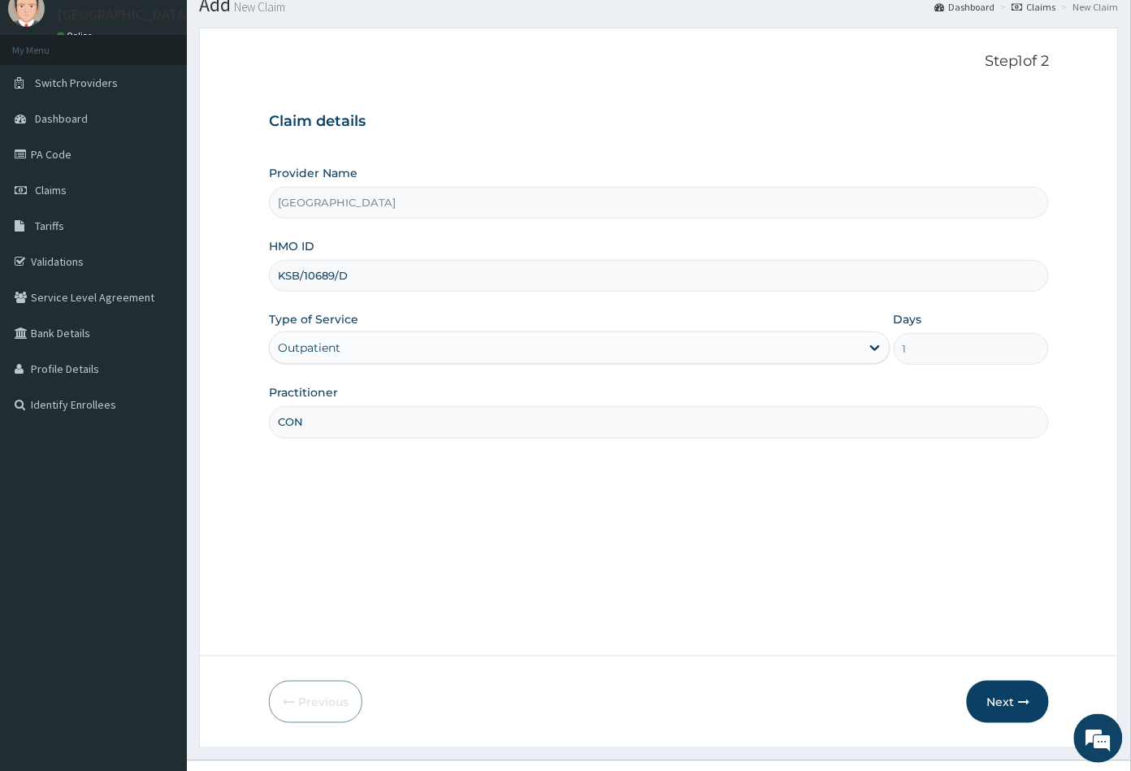
scroll to position [89, 0]
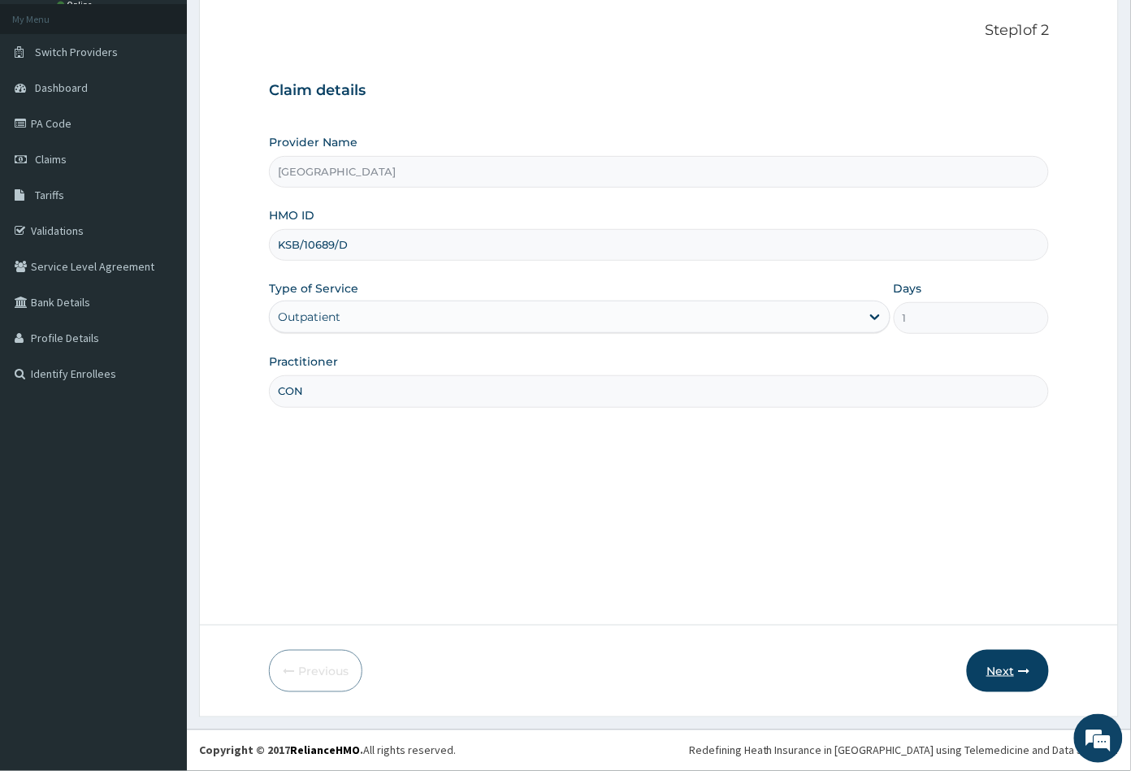
click at [997, 666] on button "Next" at bounding box center [1008, 671] width 82 height 42
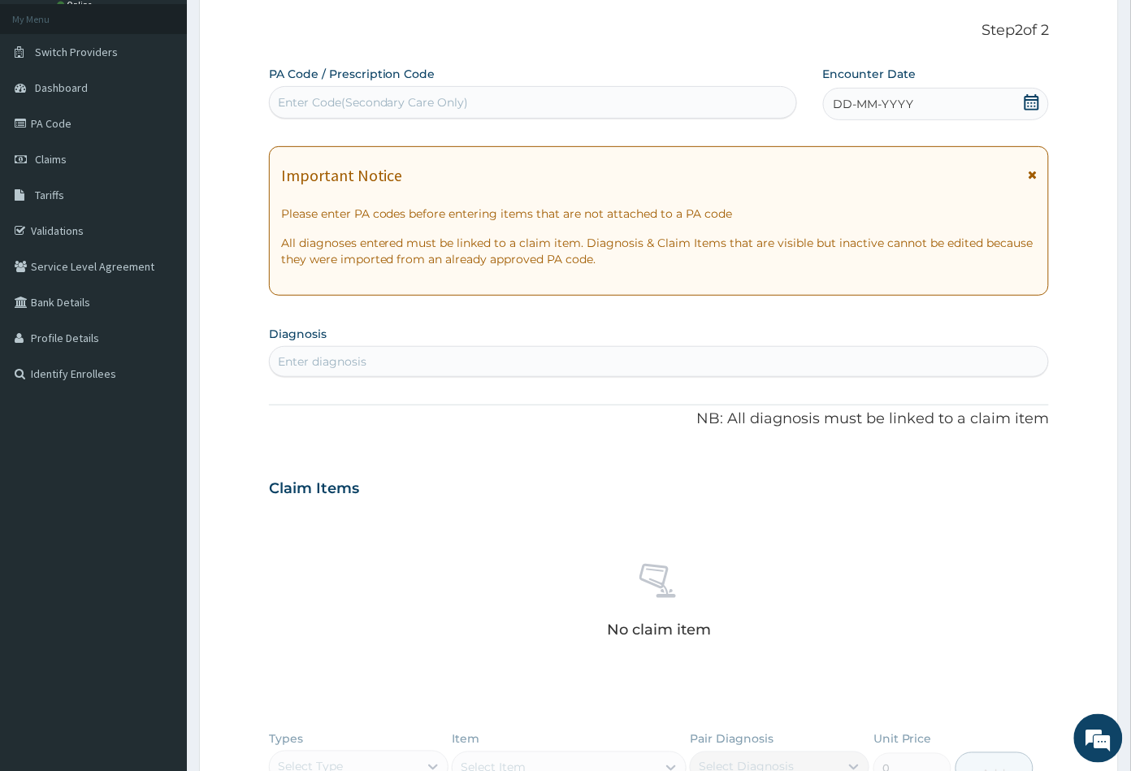
scroll to position [0, 0]
click at [1031, 102] on icon at bounding box center [1031, 102] width 16 height 16
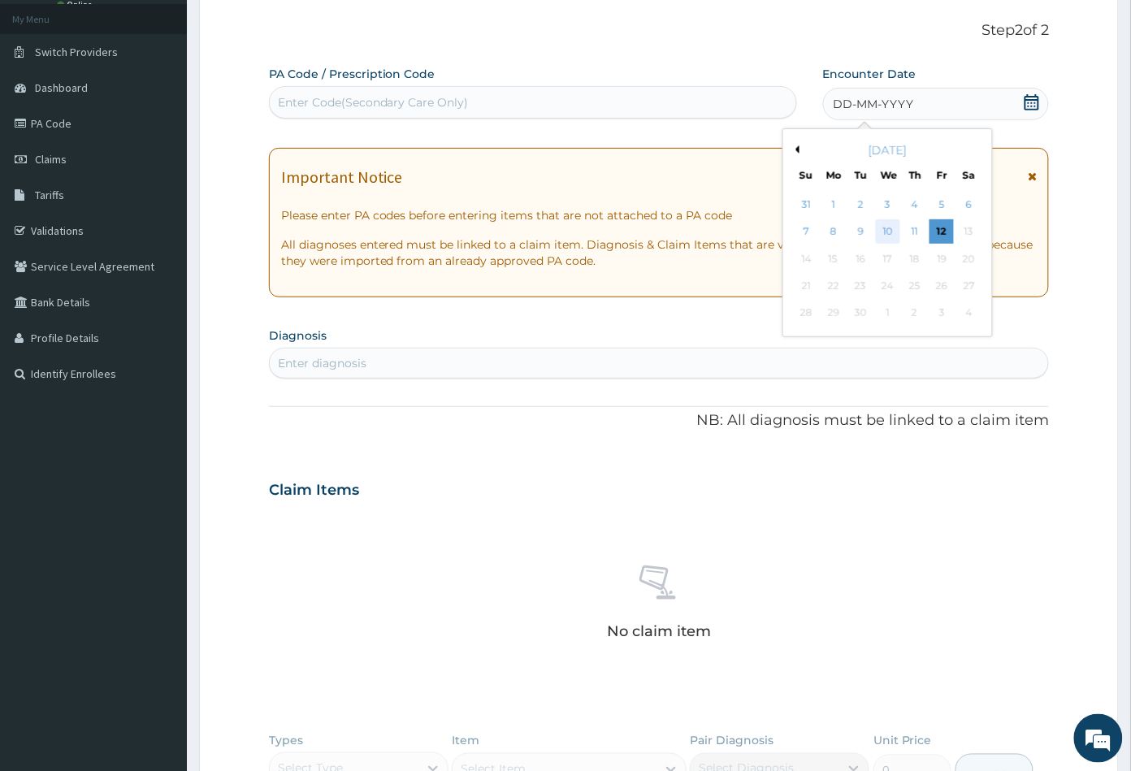
click at [889, 230] on div "10" at bounding box center [887, 232] width 24 height 24
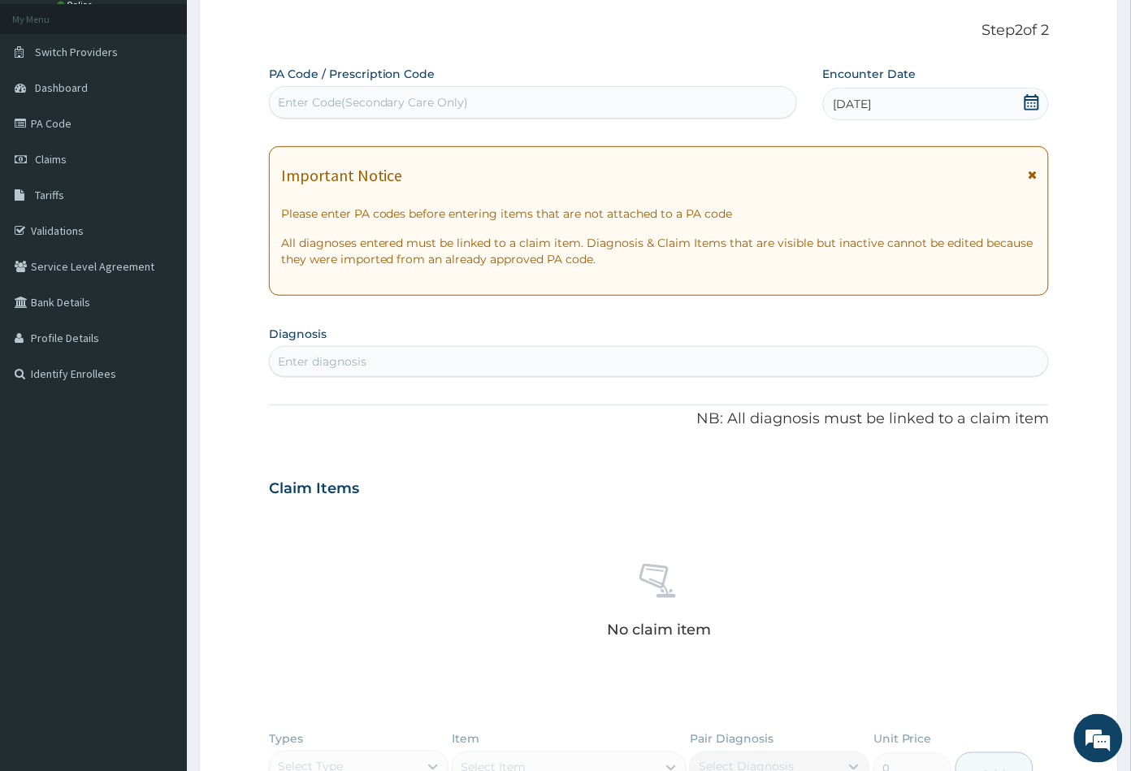
click at [399, 378] on div "PA Code / Prescription Code Enter Code(Secondary Care Only) Encounter Date 10-0…" at bounding box center [659, 486] width 781 height 841
click at [326, 354] on div "Enter diagnosis" at bounding box center [322, 361] width 89 height 16
type input "MALA"
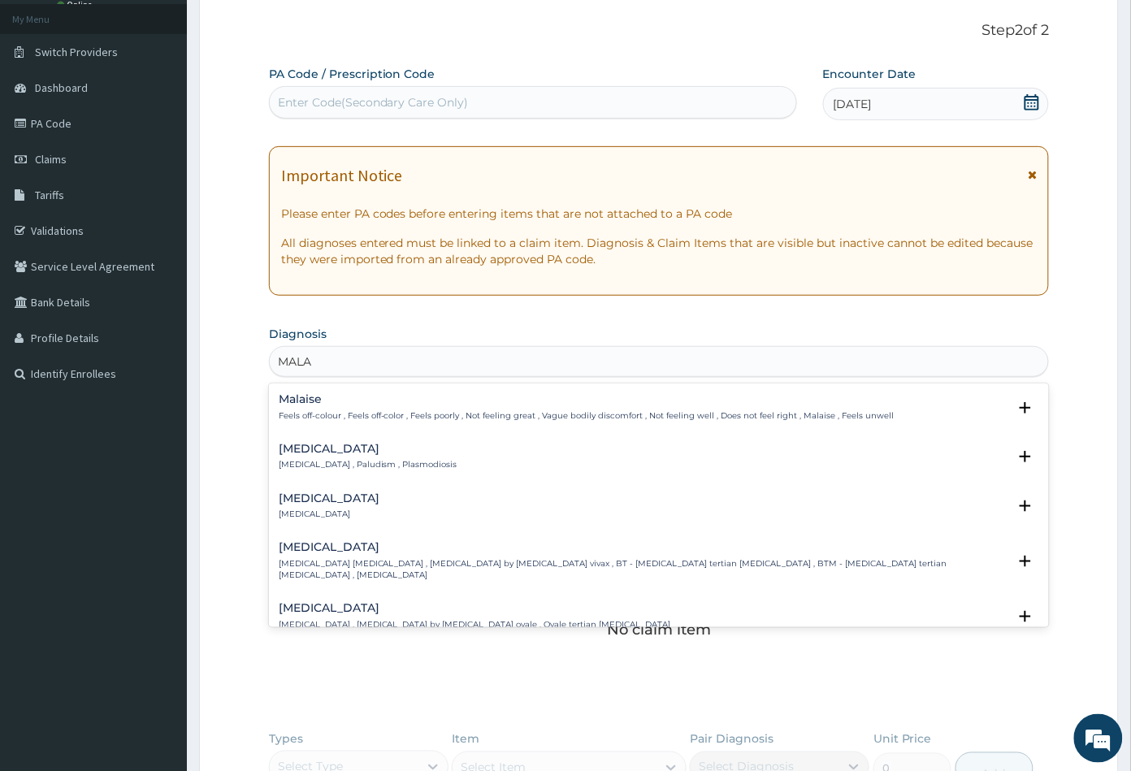
click at [301, 446] on h4 "Malaria" at bounding box center [368, 449] width 179 height 12
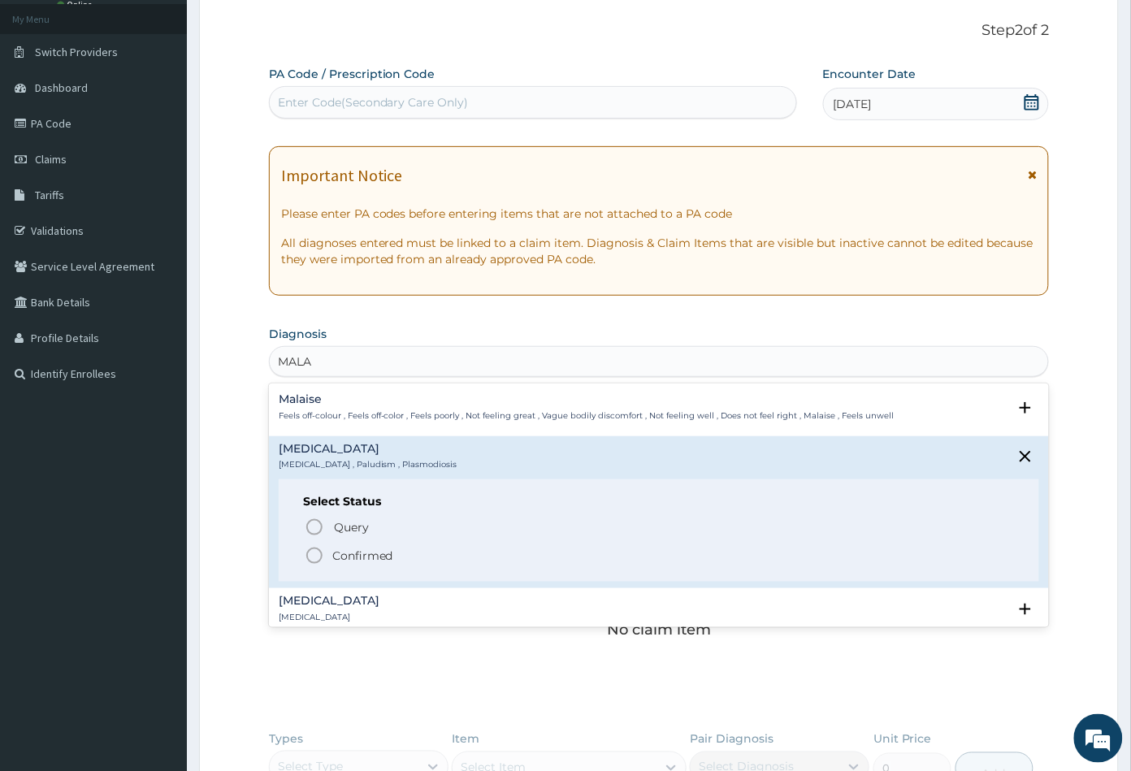
click at [316, 556] on icon "status option filled" at bounding box center [314, 555] width 19 height 19
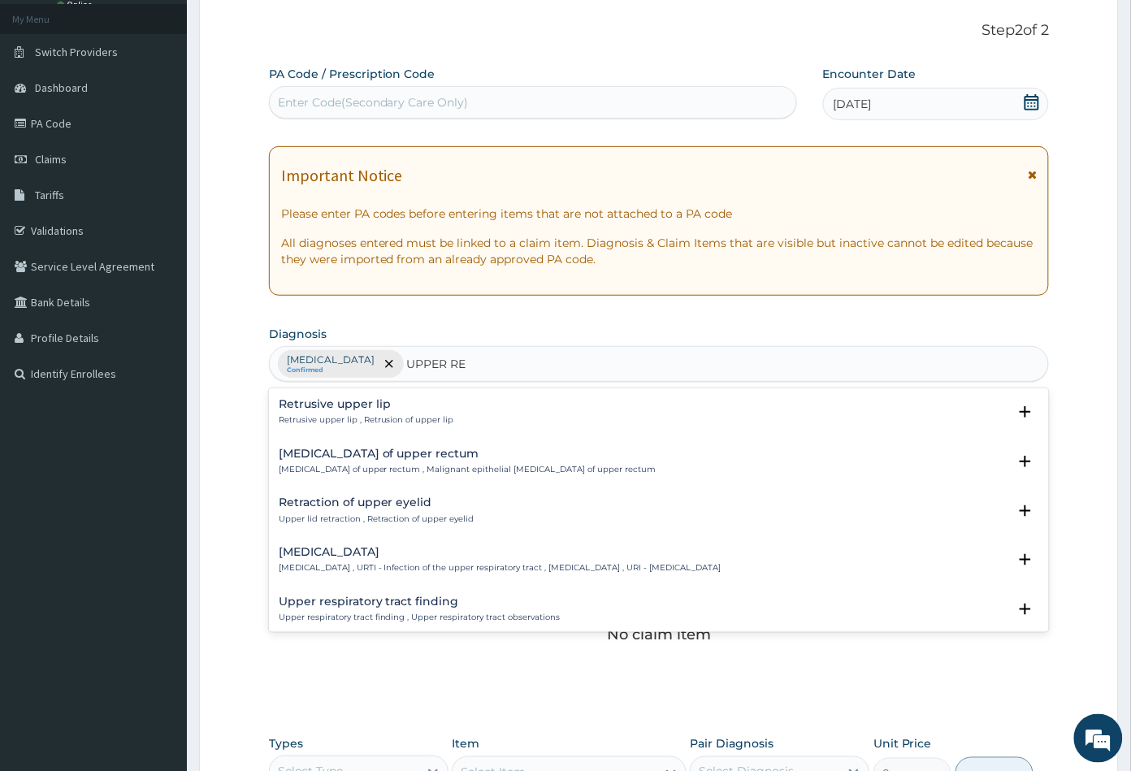
type input "UPPER RES"
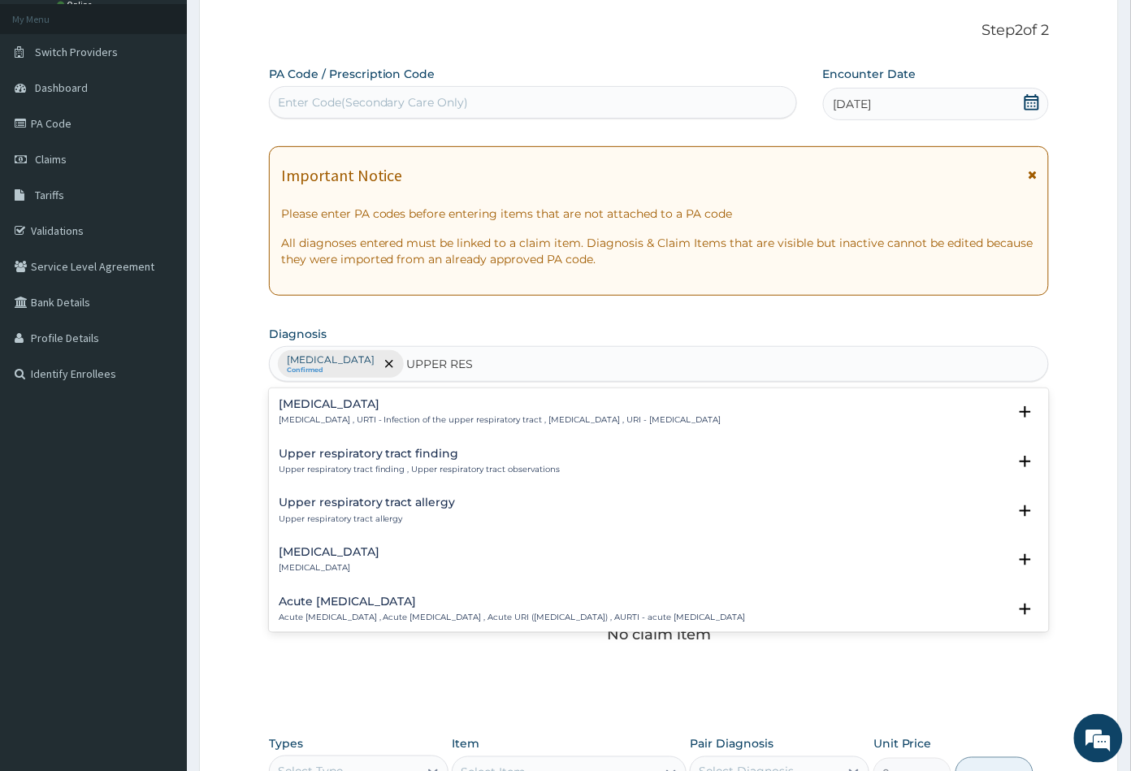
click at [361, 411] on div "Upper respiratory infection Upper respiratory infection , URTI - Infection of t…" at bounding box center [500, 412] width 443 height 28
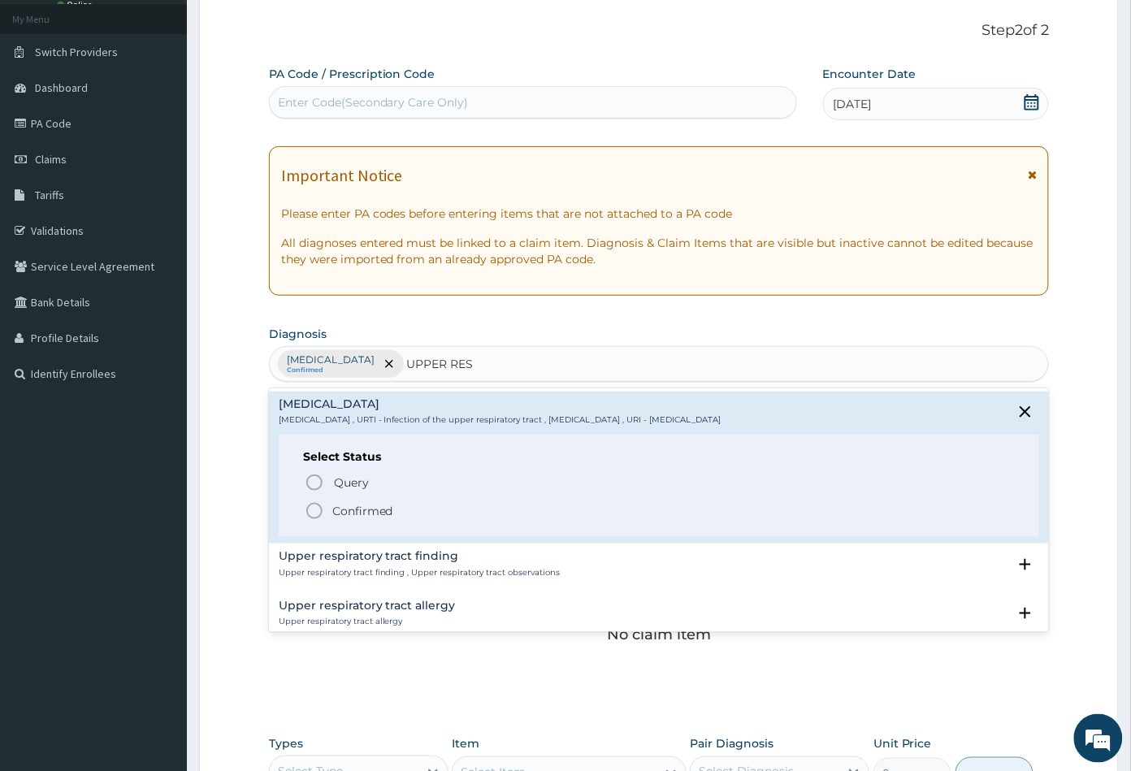
click at [316, 508] on icon "status option filled" at bounding box center [314, 510] width 19 height 19
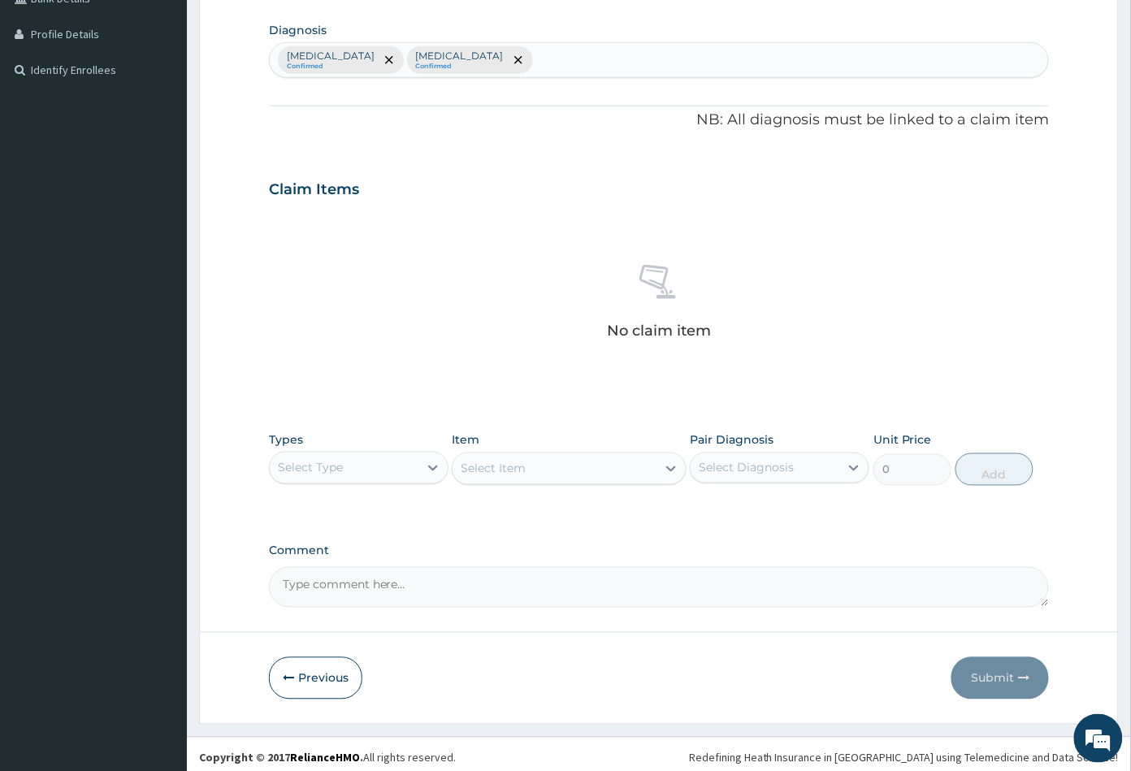
scroll to position [400, 0]
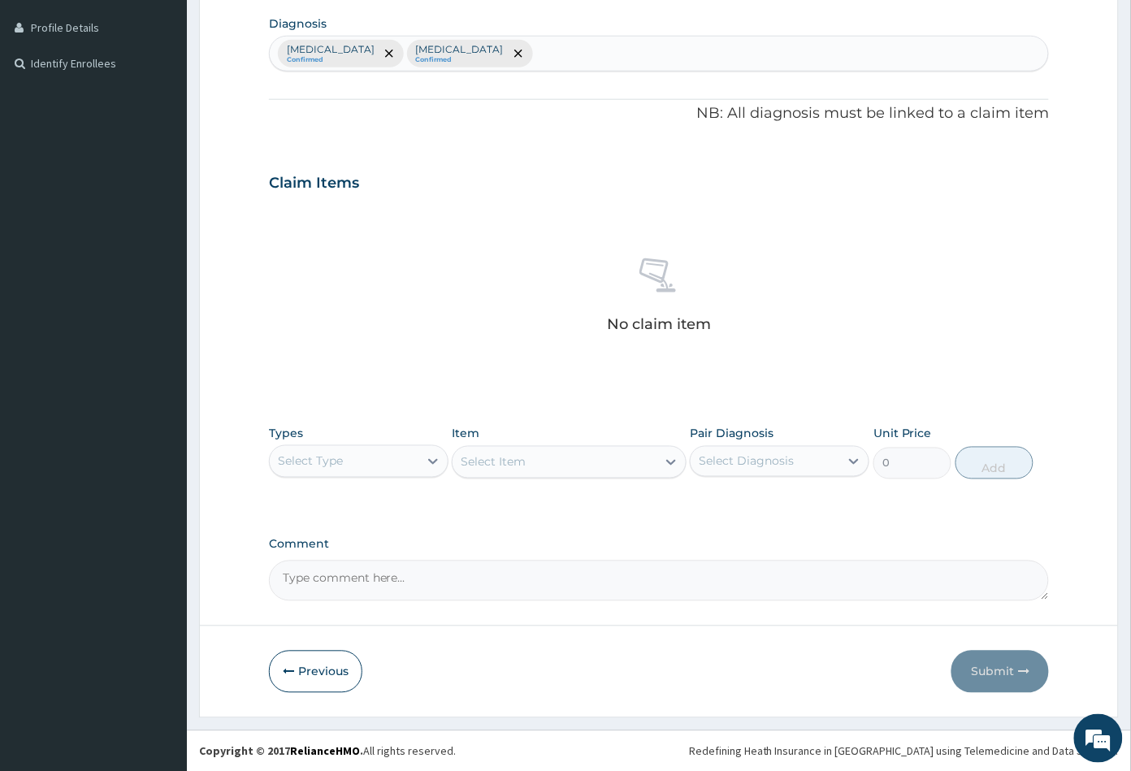
click at [377, 461] on div "Select Type" at bounding box center [344, 461] width 149 height 26
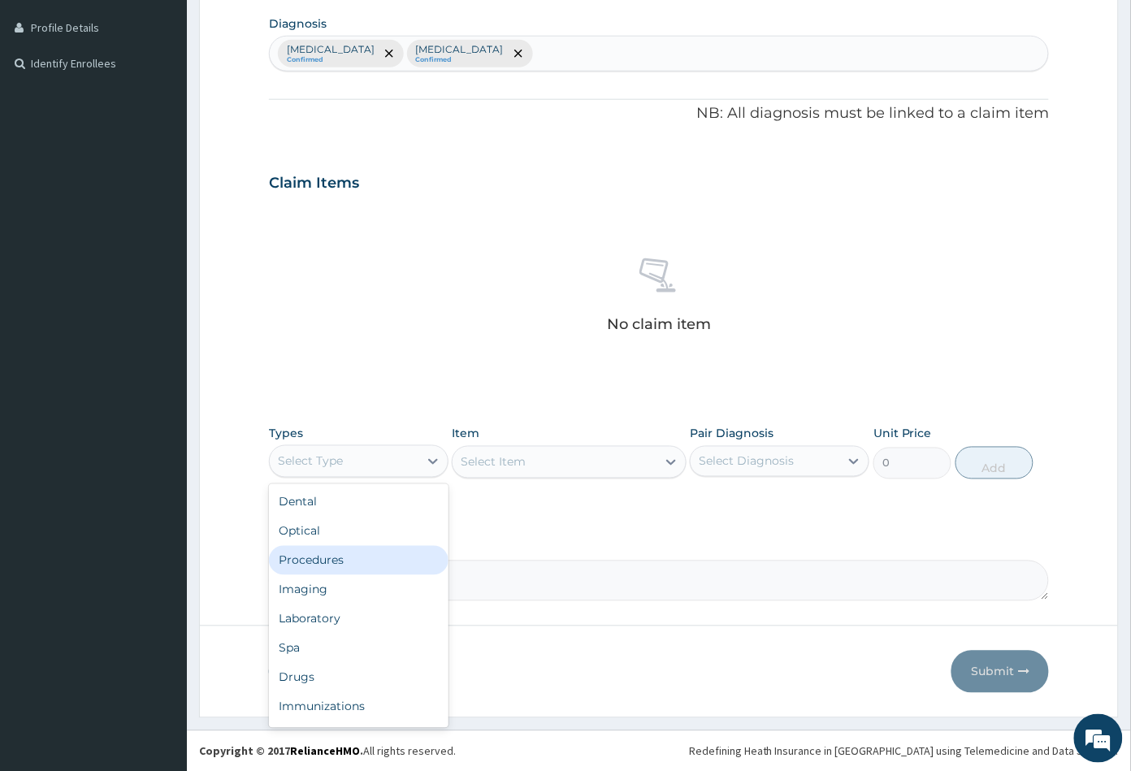
click at [359, 562] on div "Procedures" at bounding box center [358, 560] width 179 height 29
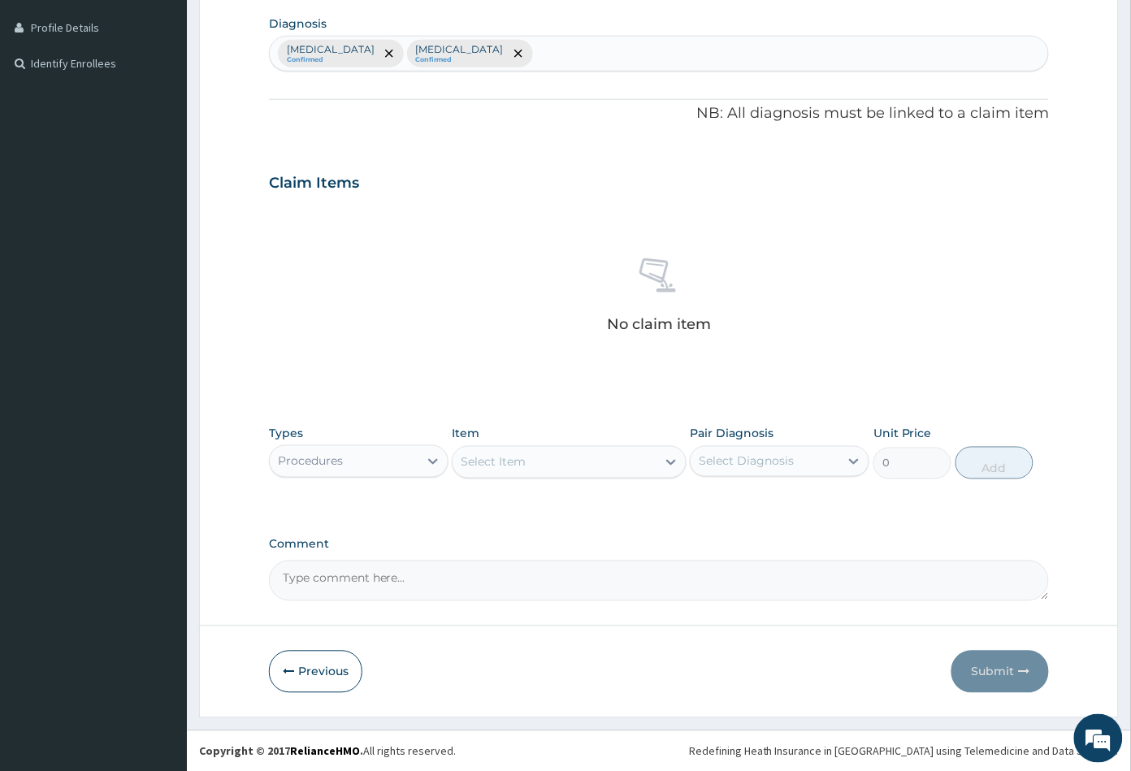
click at [577, 466] on div "Select Item" at bounding box center [553, 462] width 203 height 26
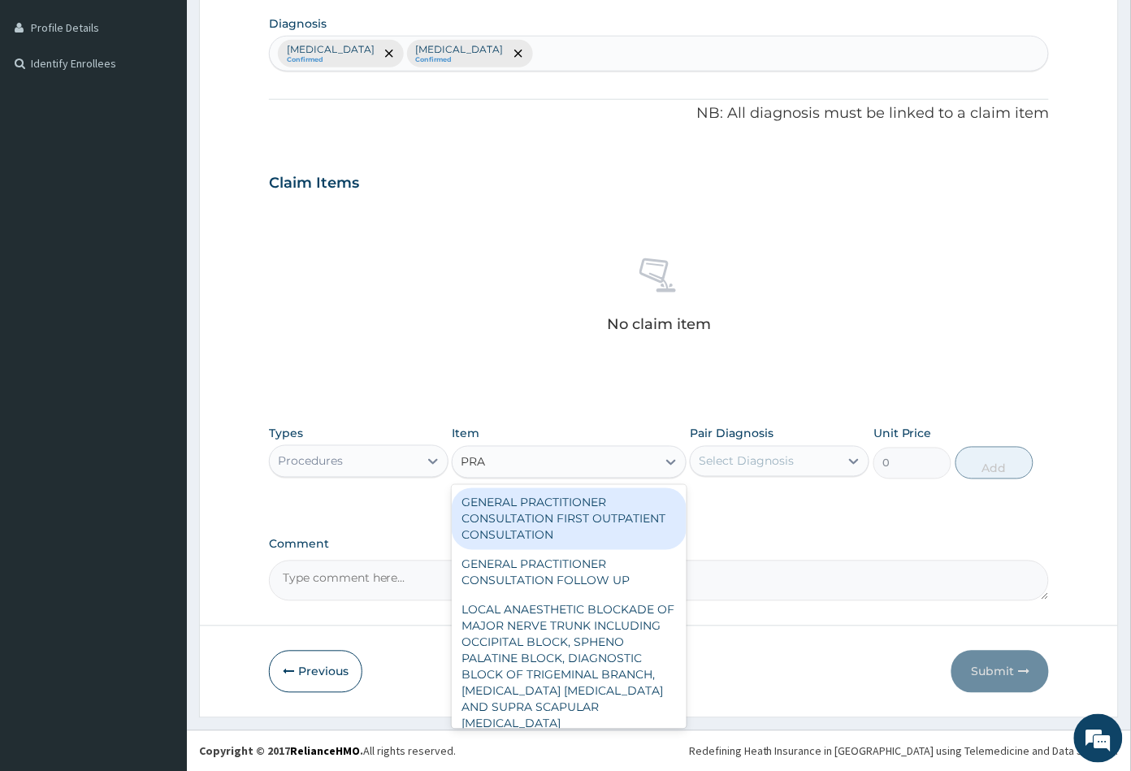
type input "PRAC"
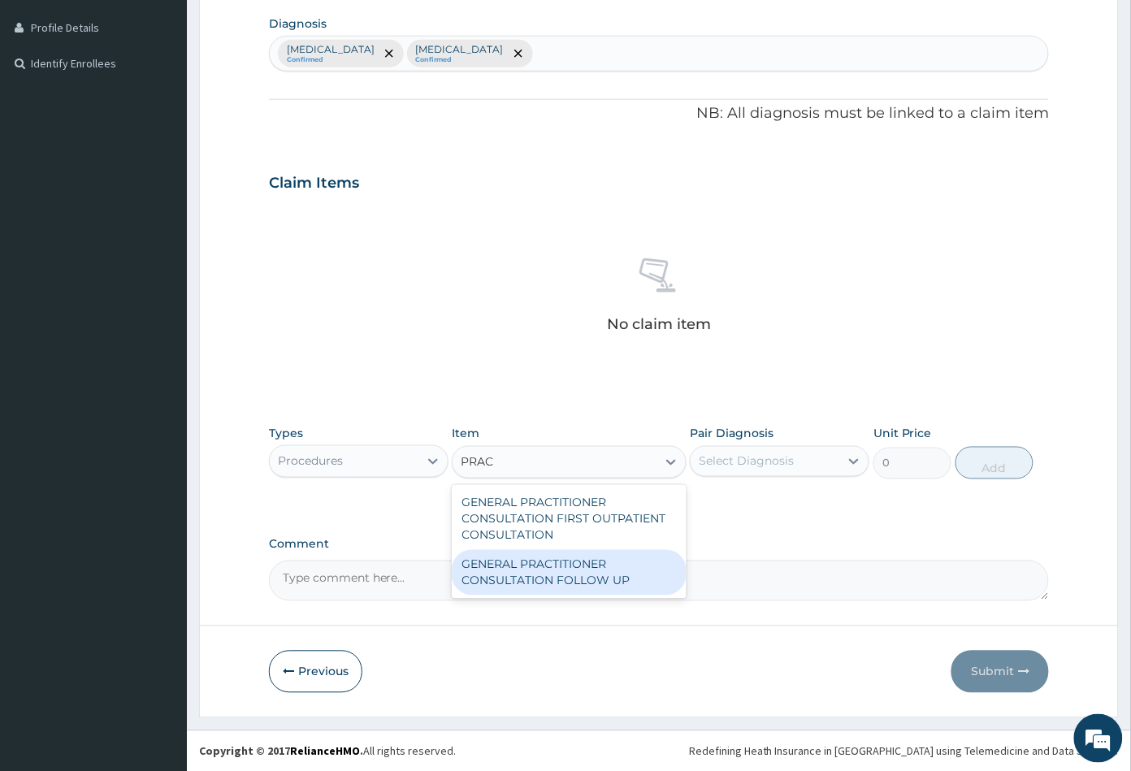
drag, startPoint x: 590, startPoint y: 570, endPoint x: 609, endPoint y: 562, distance: 21.1
click at [590, 570] on div "GENERAL PRACTITIONER CONSULTATION FOLLOW UP" at bounding box center [569, 572] width 234 height 45
type input "2365"
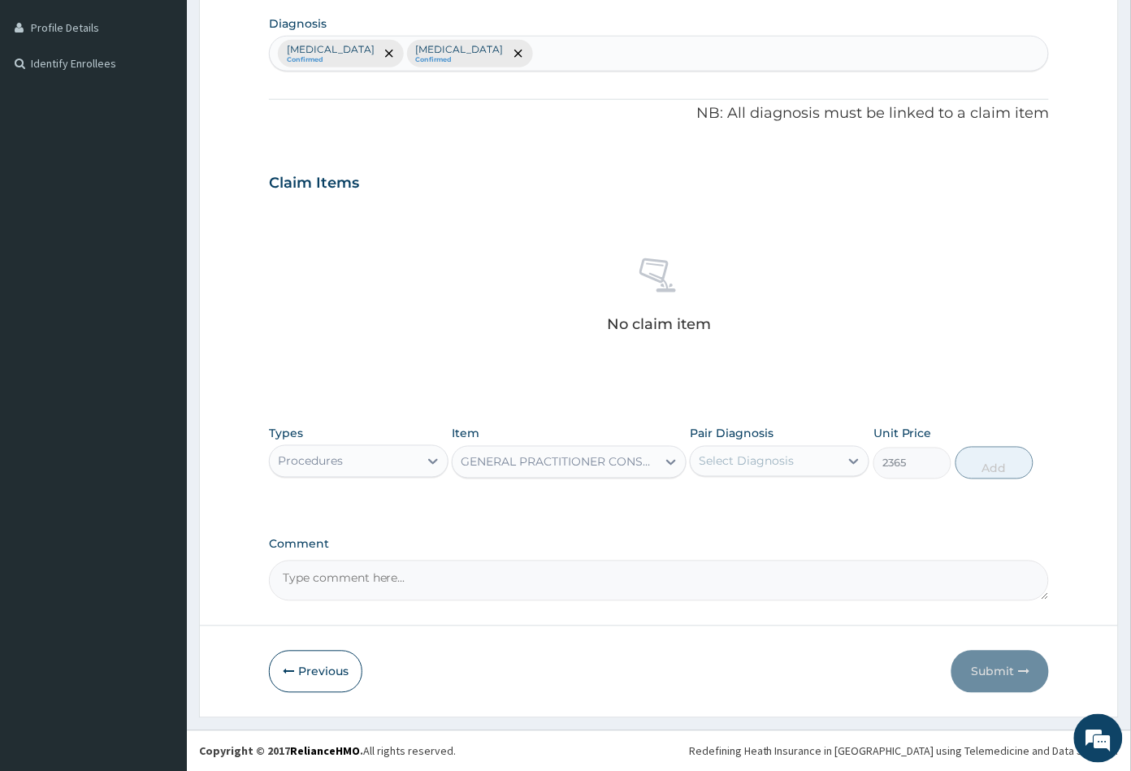
click at [787, 463] on div "Select Diagnosis" at bounding box center [745, 461] width 95 height 16
click at [780, 495] on div "Malaria" at bounding box center [779, 503] width 179 height 33
checkbox input "true"
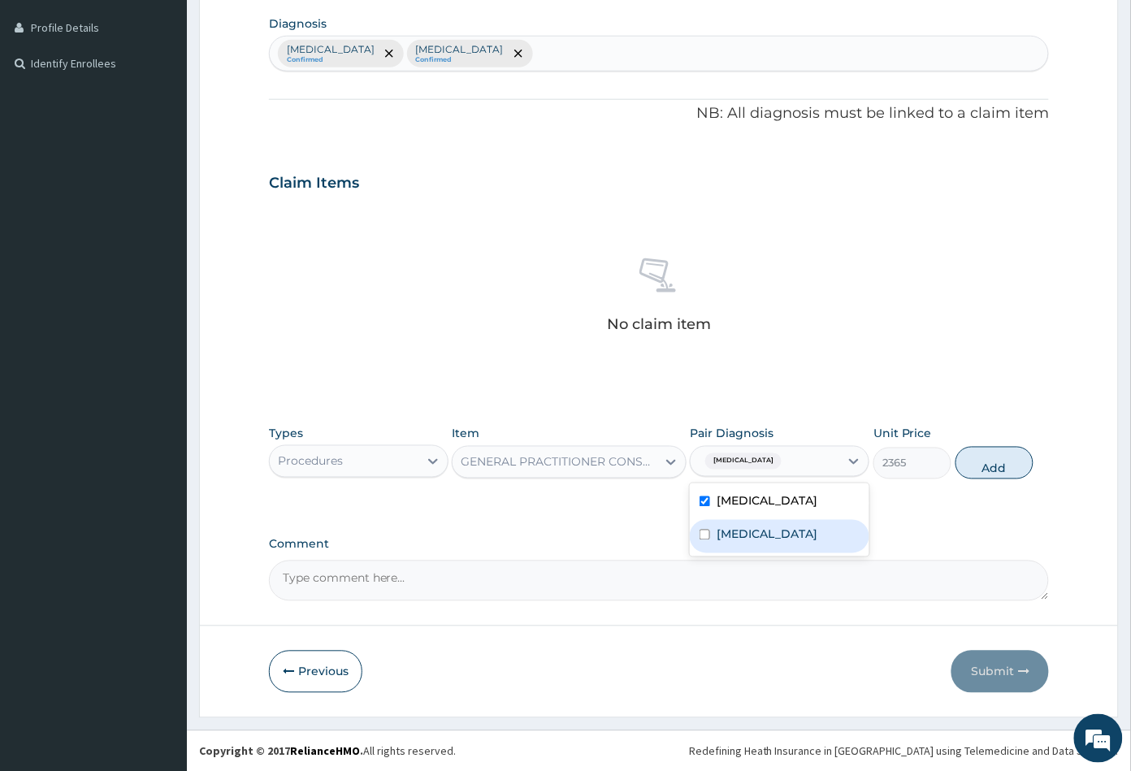
click at [817, 533] on label "Upper respiratory infection" at bounding box center [766, 534] width 101 height 16
checkbox input "true"
click at [983, 469] on button "Add" at bounding box center [994, 463] width 78 height 32
type input "0"
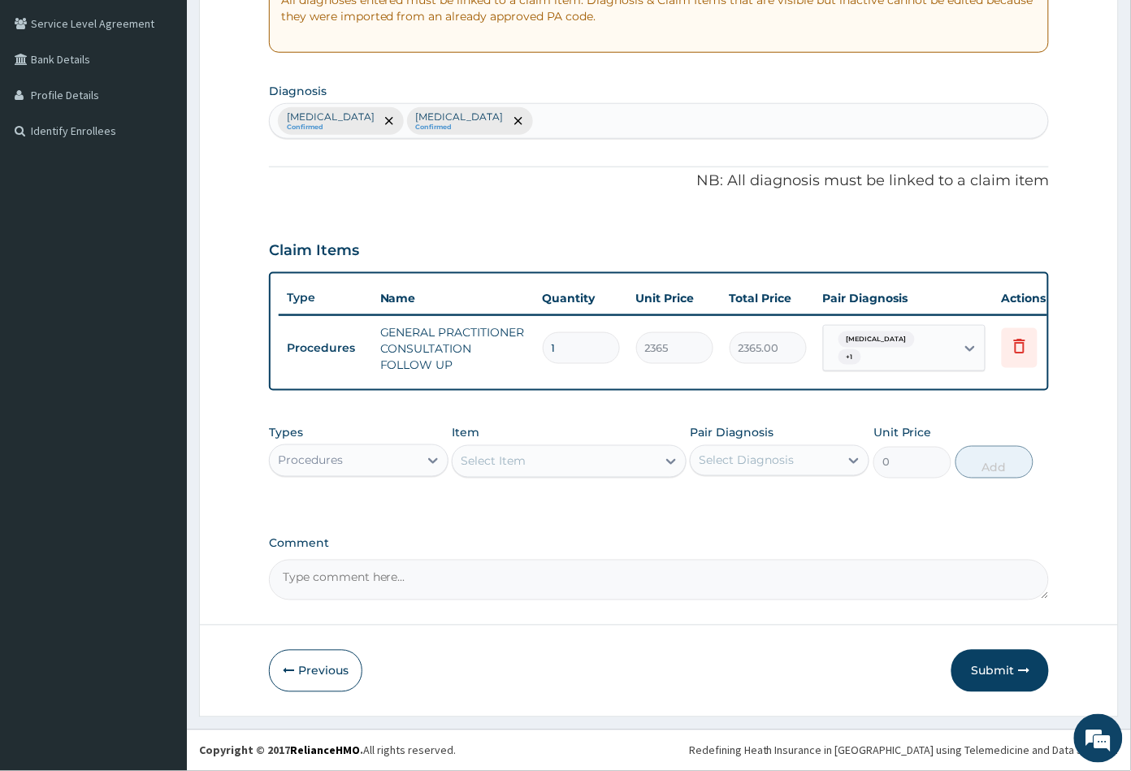
scroll to position [343, 0]
click at [380, 463] on div "Procedures" at bounding box center [344, 461] width 149 height 26
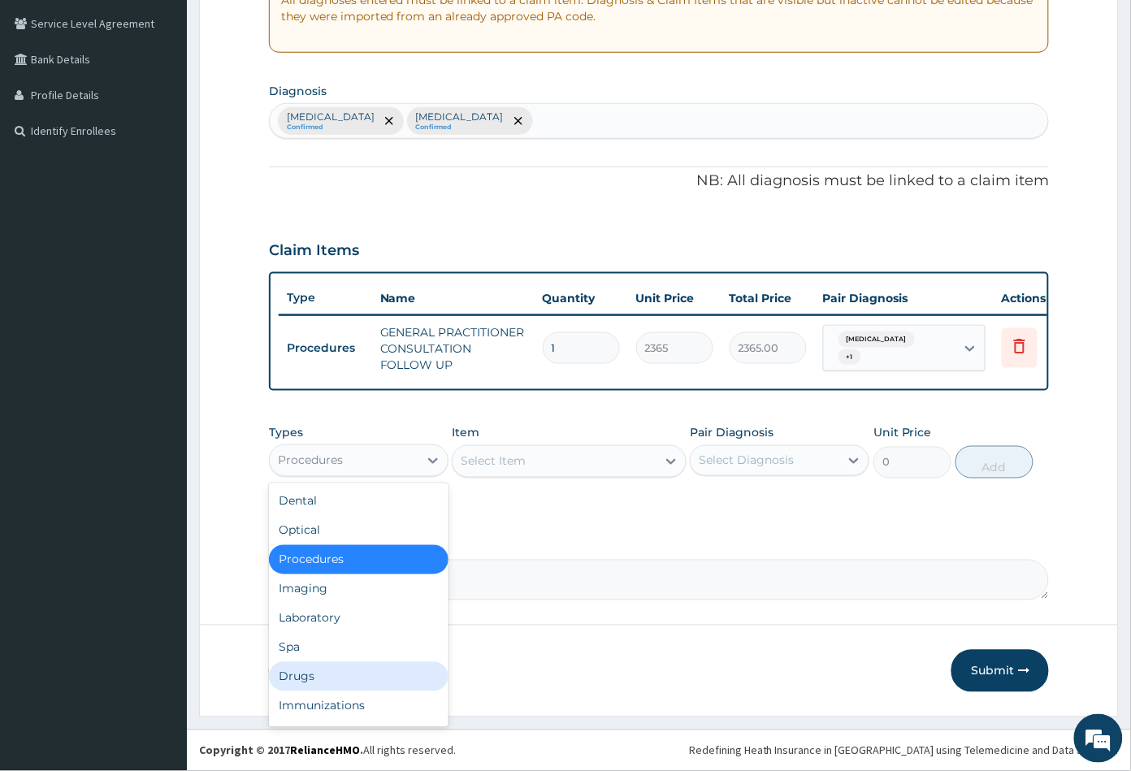
click at [333, 674] on div "Drugs" at bounding box center [358, 676] width 179 height 29
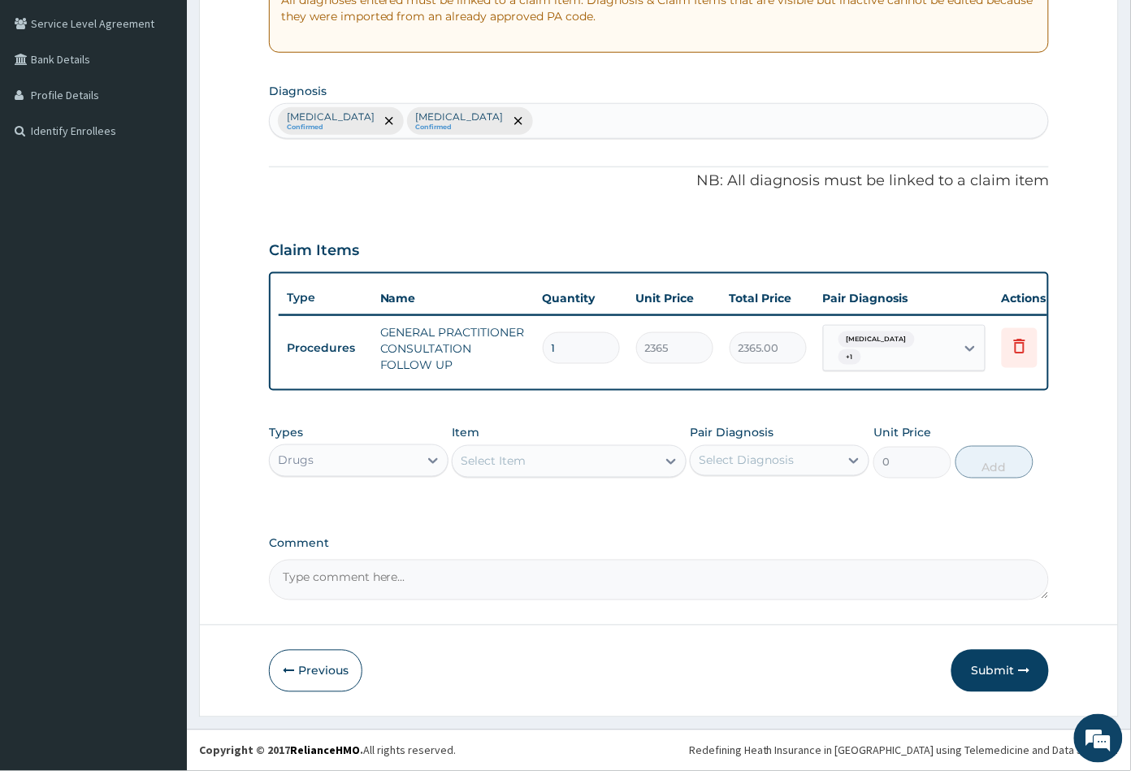
click at [536, 456] on div "Select Item" at bounding box center [553, 461] width 203 height 26
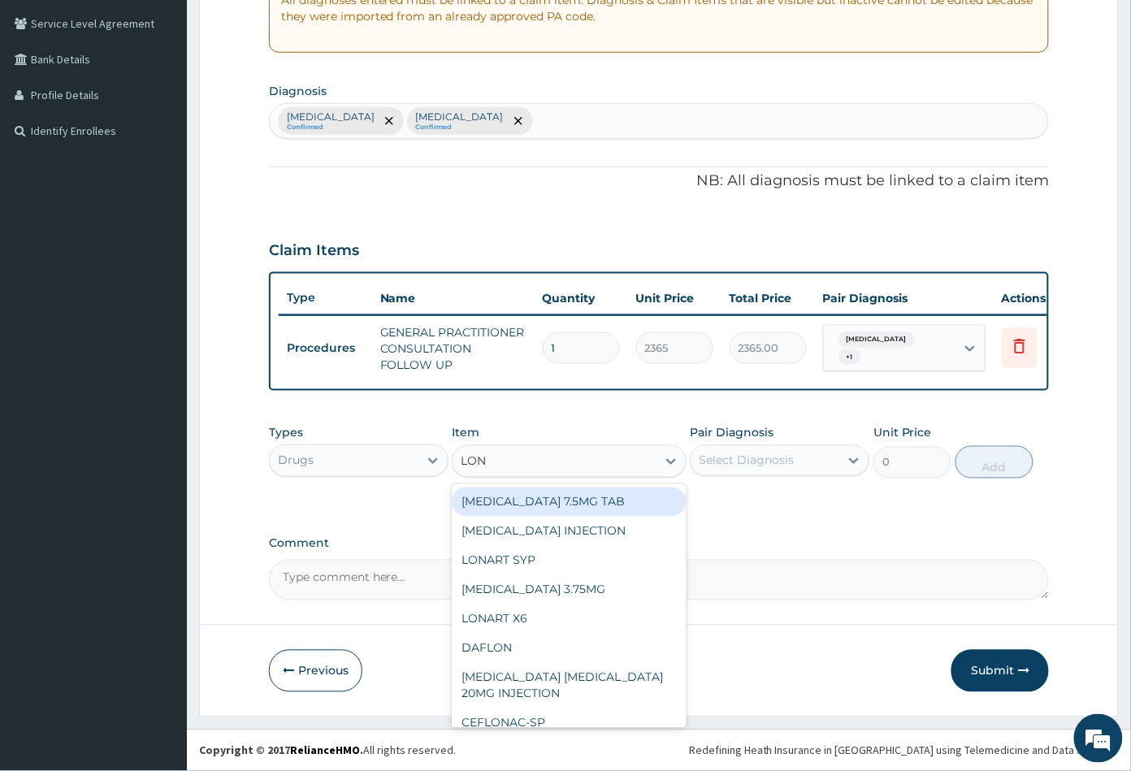
type input "LONA"
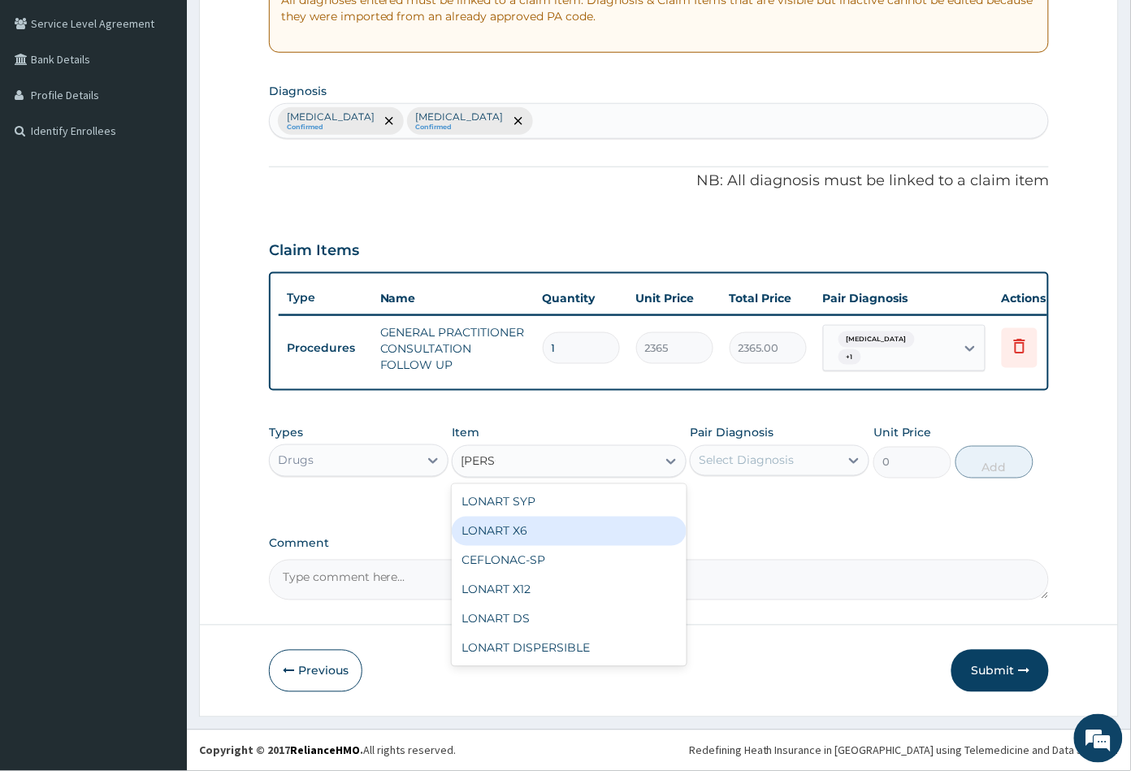
drag, startPoint x: 501, startPoint y: 521, endPoint x: 609, endPoint y: 498, distance: 110.6
click at [502, 521] on div "LONART X6" at bounding box center [569, 531] width 234 height 29
type input "473"
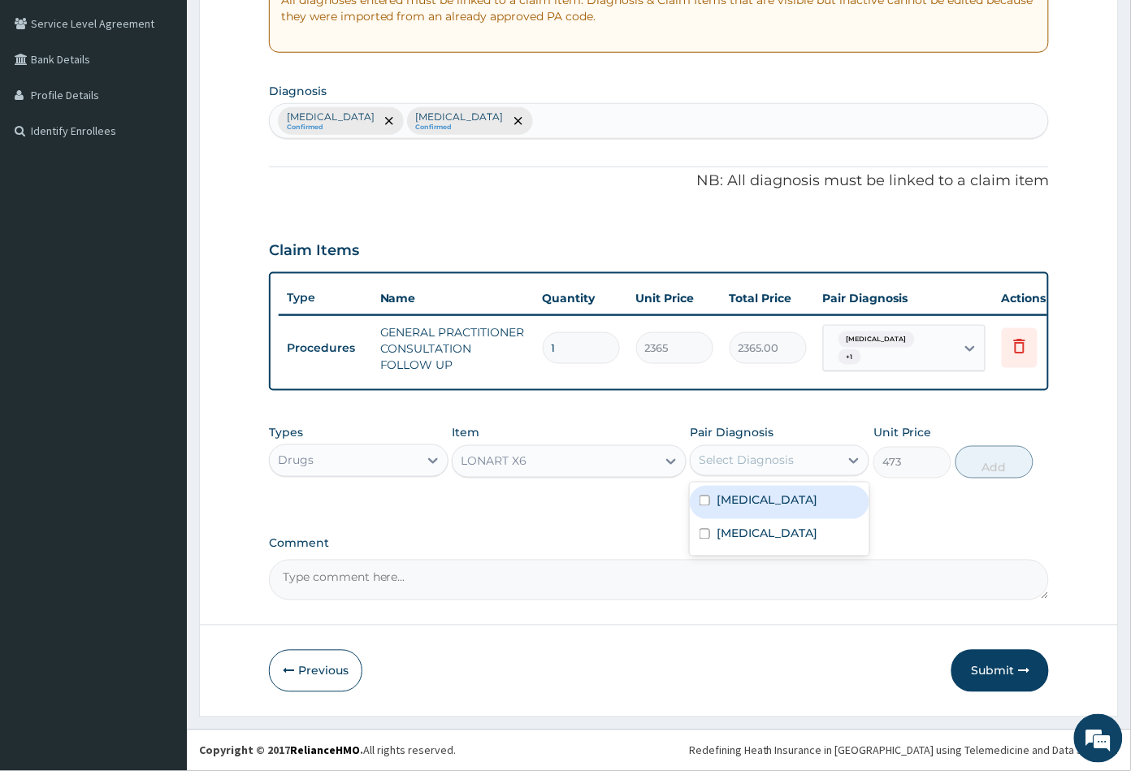
click at [764, 461] on div "Select Diagnosis" at bounding box center [745, 460] width 95 height 16
click at [758, 496] on label "Malaria" at bounding box center [766, 500] width 101 height 16
checkbox input "true"
click at [988, 473] on button "Add" at bounding box center [994, 462] width 78 height 32
type input "0"
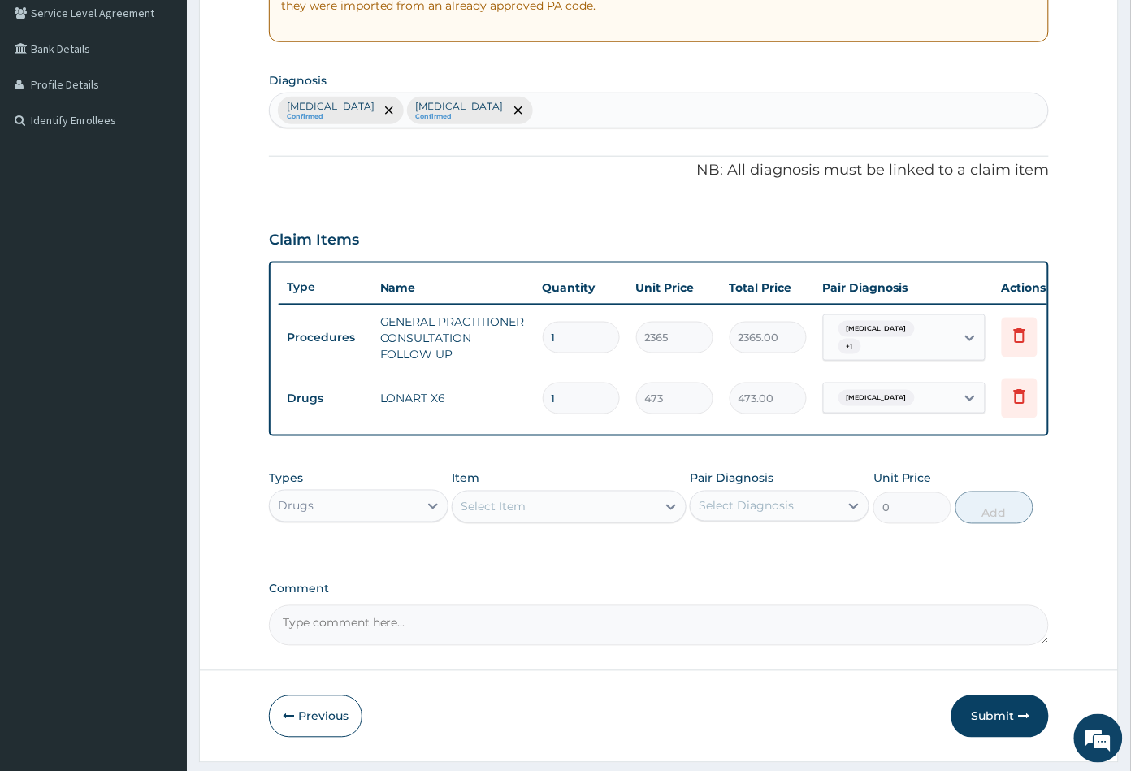
click at [530, 515] on div "Select Item" at bounding box center [553, 507] width 203 height 26
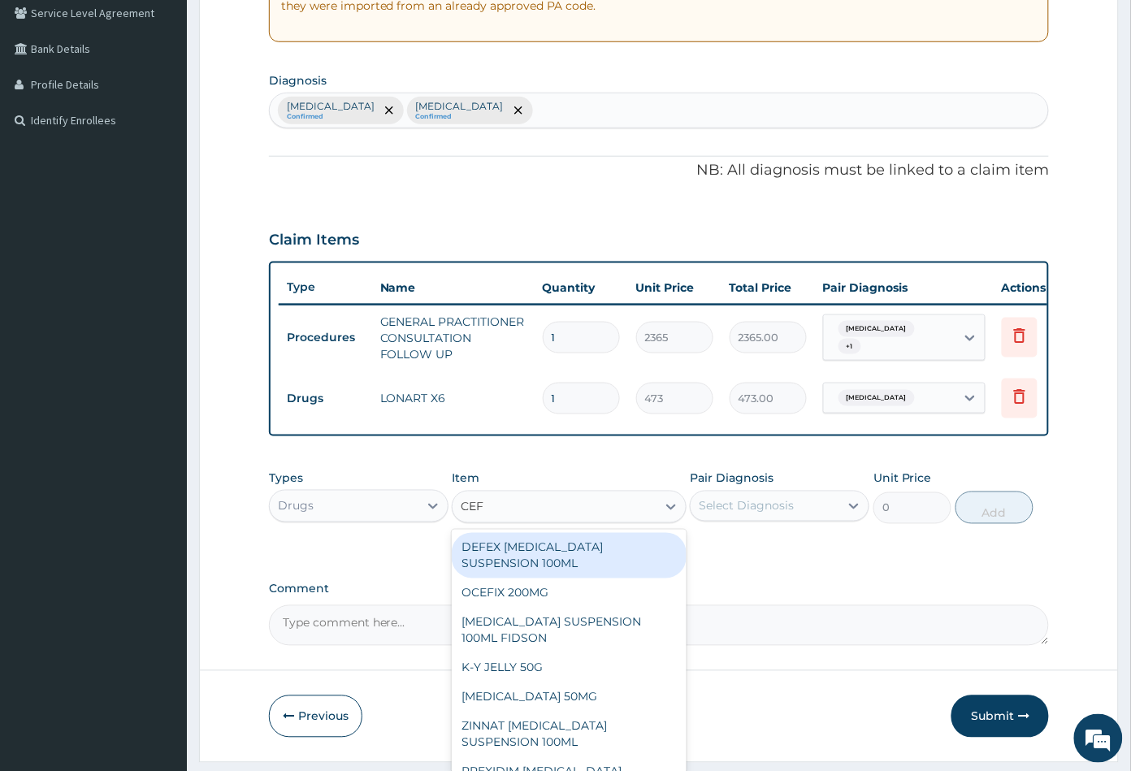
type input "CEFI"
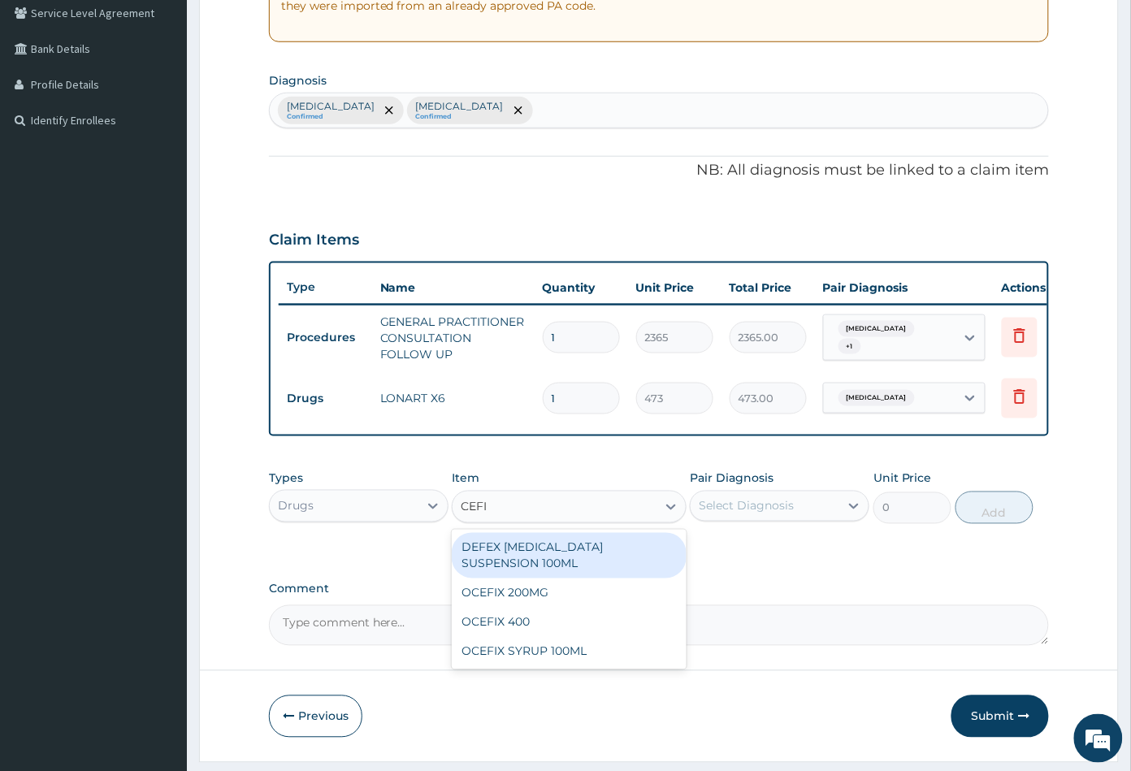
click at [536, 567] on div "DEFEX [MEDICAL_DATA] SUSPENSION 100ML" at bounding box center [569, 555] width 234 height 45
type input "1773.75"
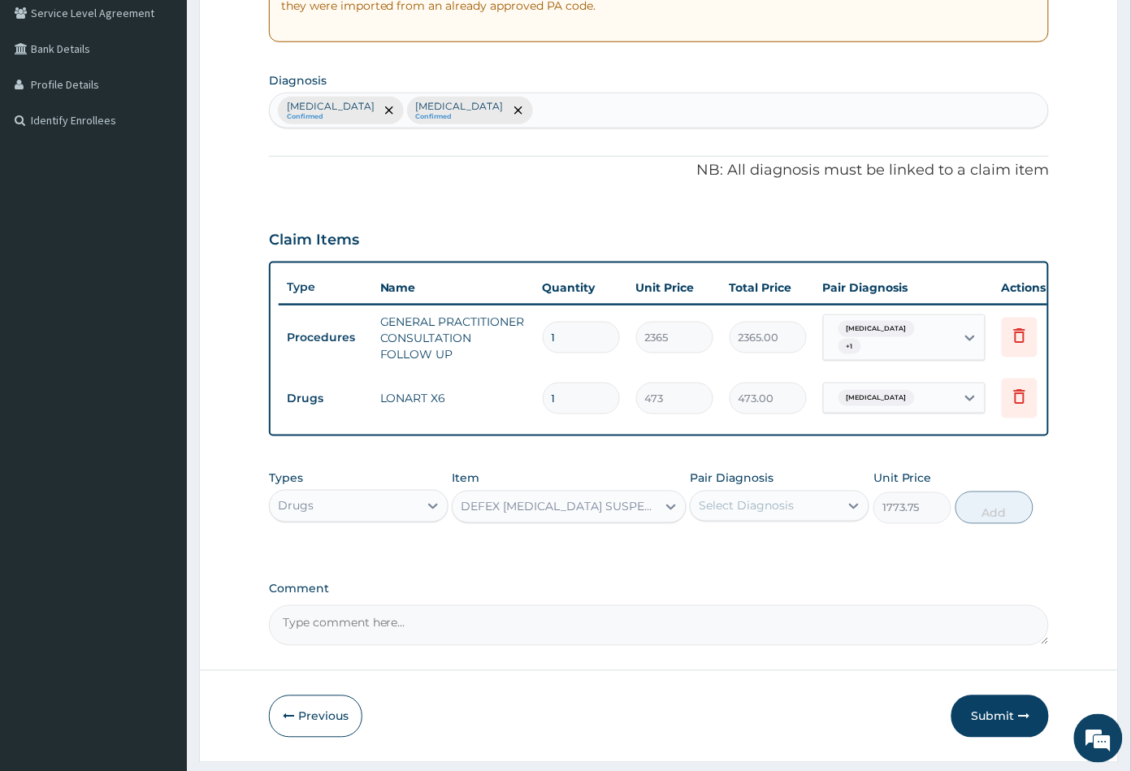
click at [793, 519] on div "Select Diagnosis" at bounding box center [764, 506] width 149 height 26
drag, startPoint x: 782, startPoint y: 595, endPoint x: 831, endPoint y: 575, distance: 52.5
click at [785, 587] on label "Upper respiratory infection" at bounding box center [766, 579] width 101 height 16
checkbox input "true"
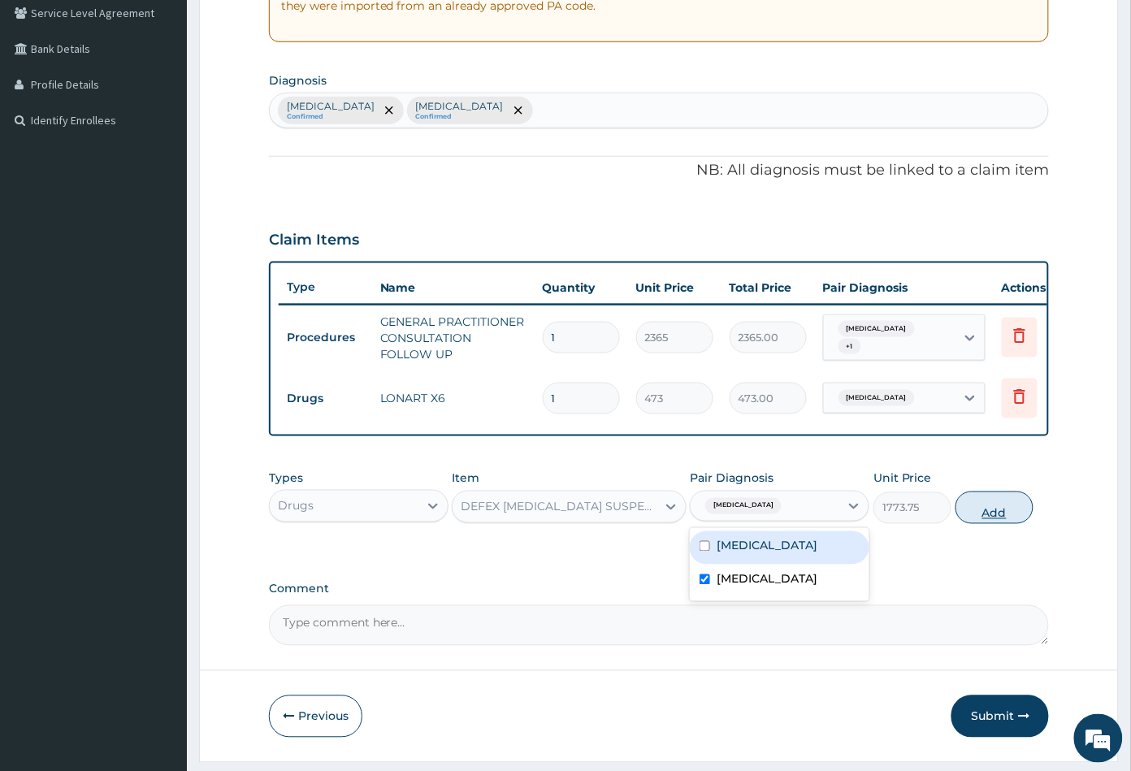
click at [985, 524] on button "Add" at bounding box center [994, 507] width 78 height 32
type input "0"
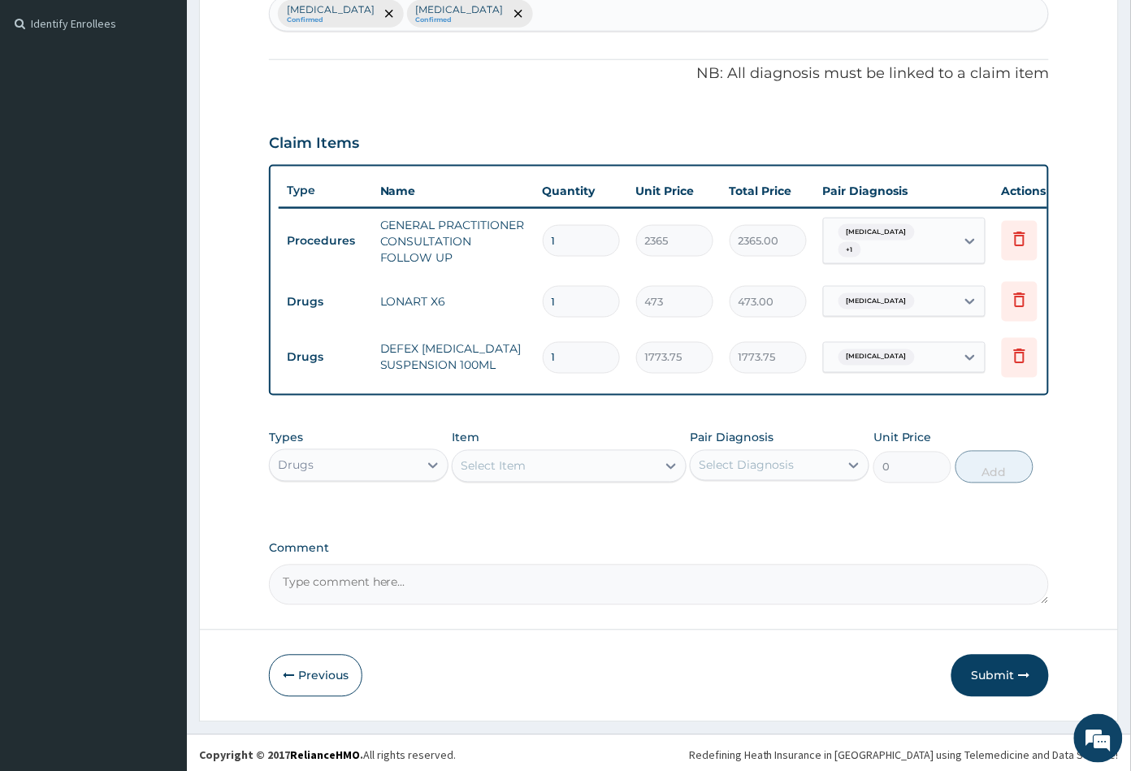
scroll to position [456, 0]
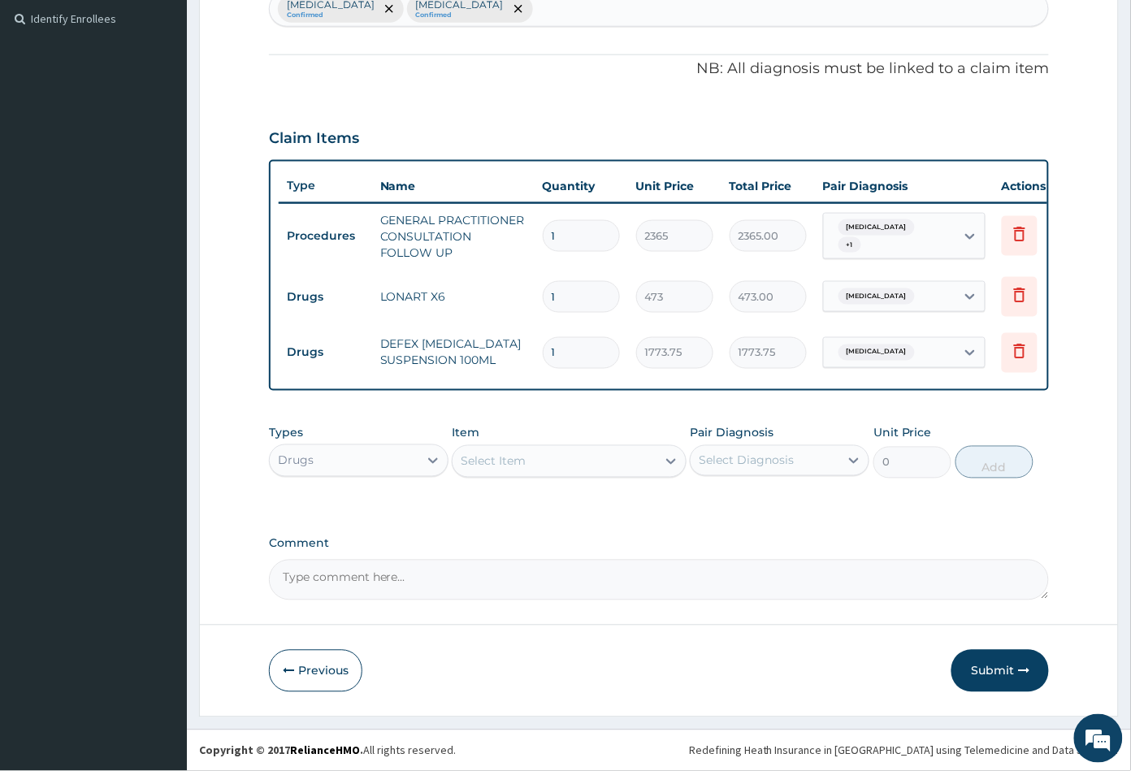
click at [577, 461] on div "Select Item" at bounding box center [553, 461] width 203 height 26
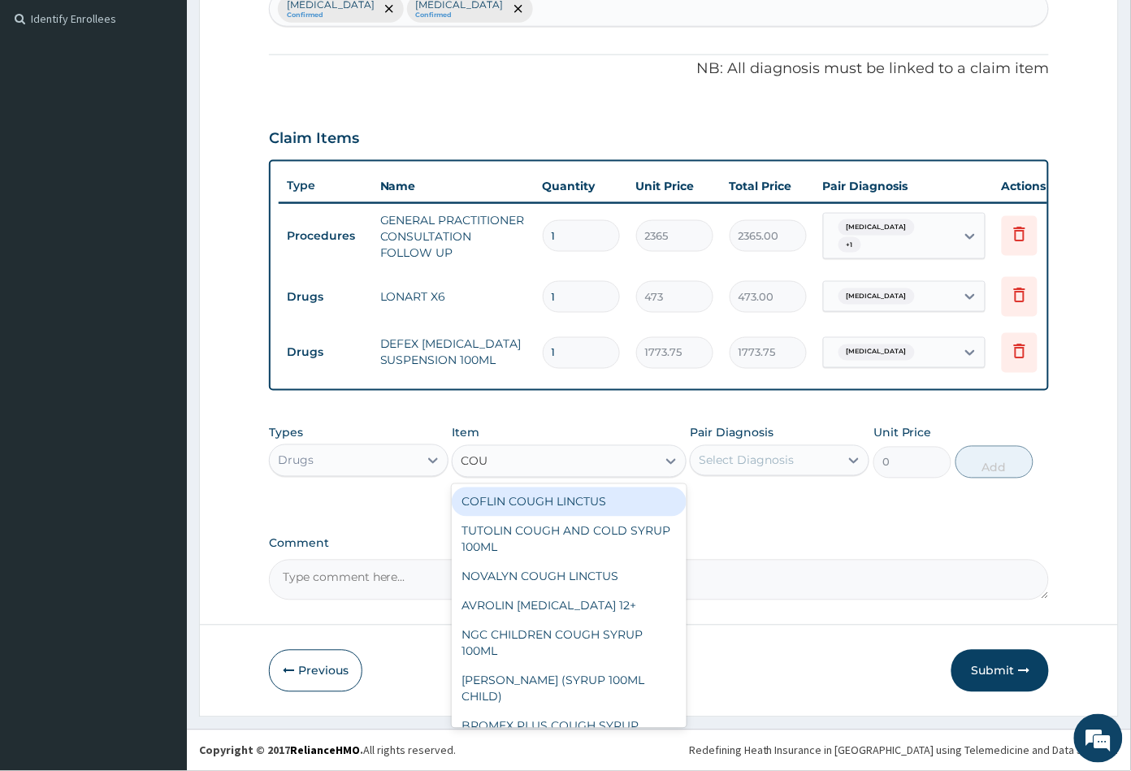
type input "COUG"
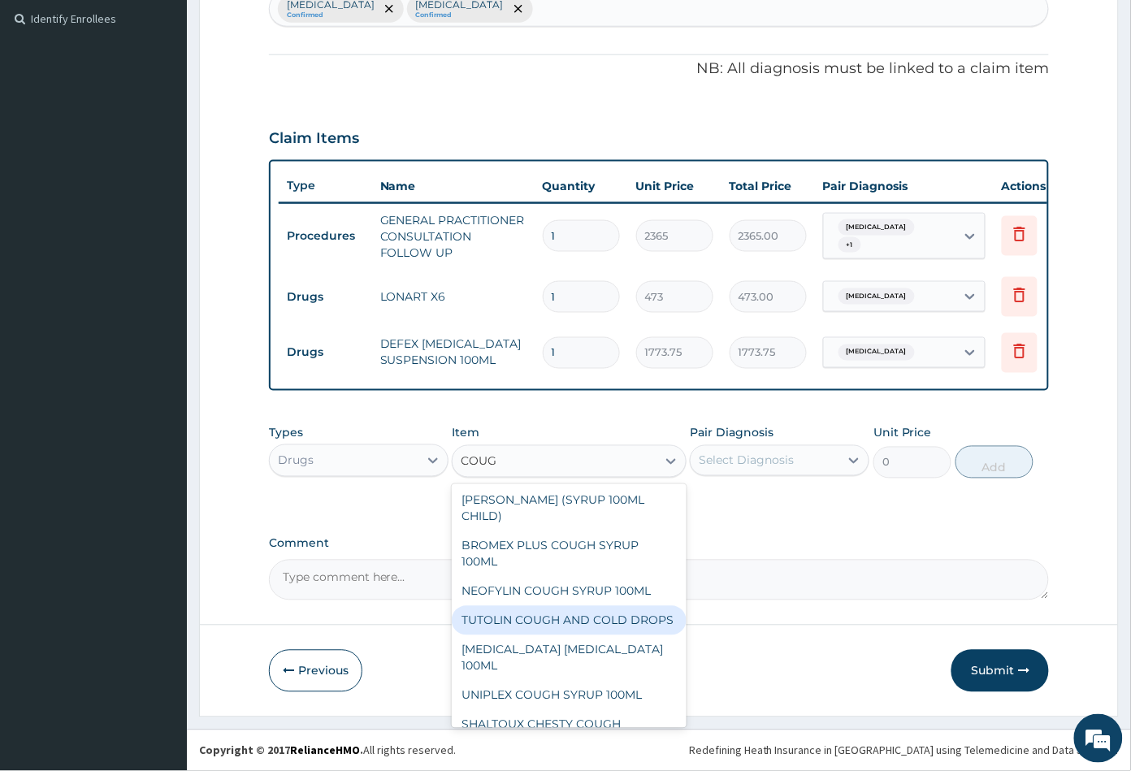
scroll to position [223, 0]
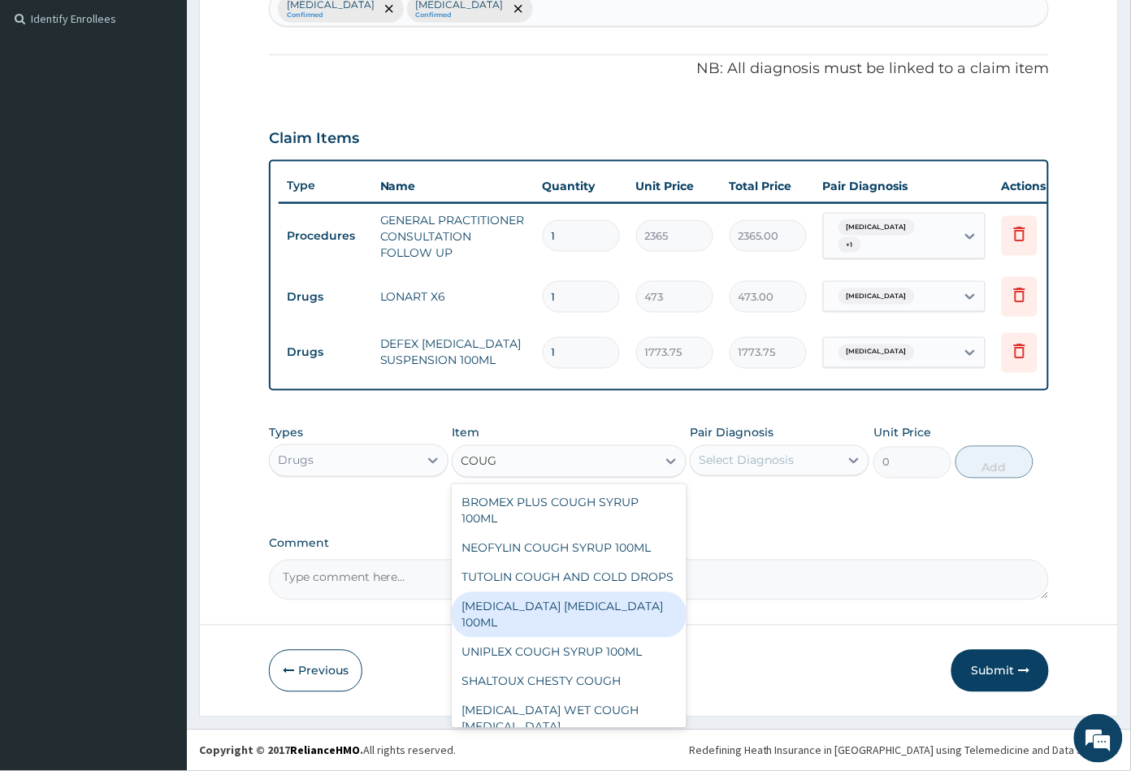
click at [558, 621] on div "[MEDICAL_DATA] [MEDICAL_DATA] 100ML" at bounding box center [569, 614] width 234 height 45
type input "1773.75"
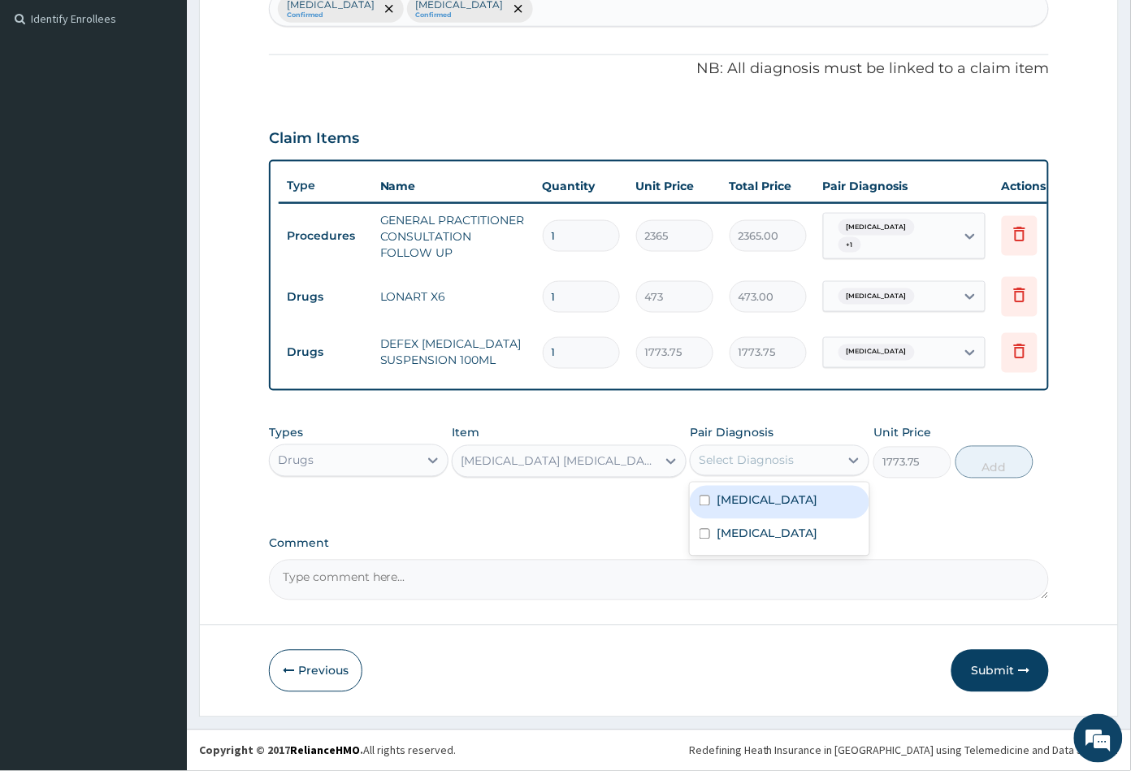
click at [781, 461] on div "Select Diagnosis" at bounding box center [745, 460] width 95 height 16
click at [752, 542] on label "Upper respiratory infection" at bounding box center [766, 533] width 101 height 16
checkbox input "true"
click at [995, 472] on button "Add" at bounding box center [994, 462] width 78 height 32
type input "0"
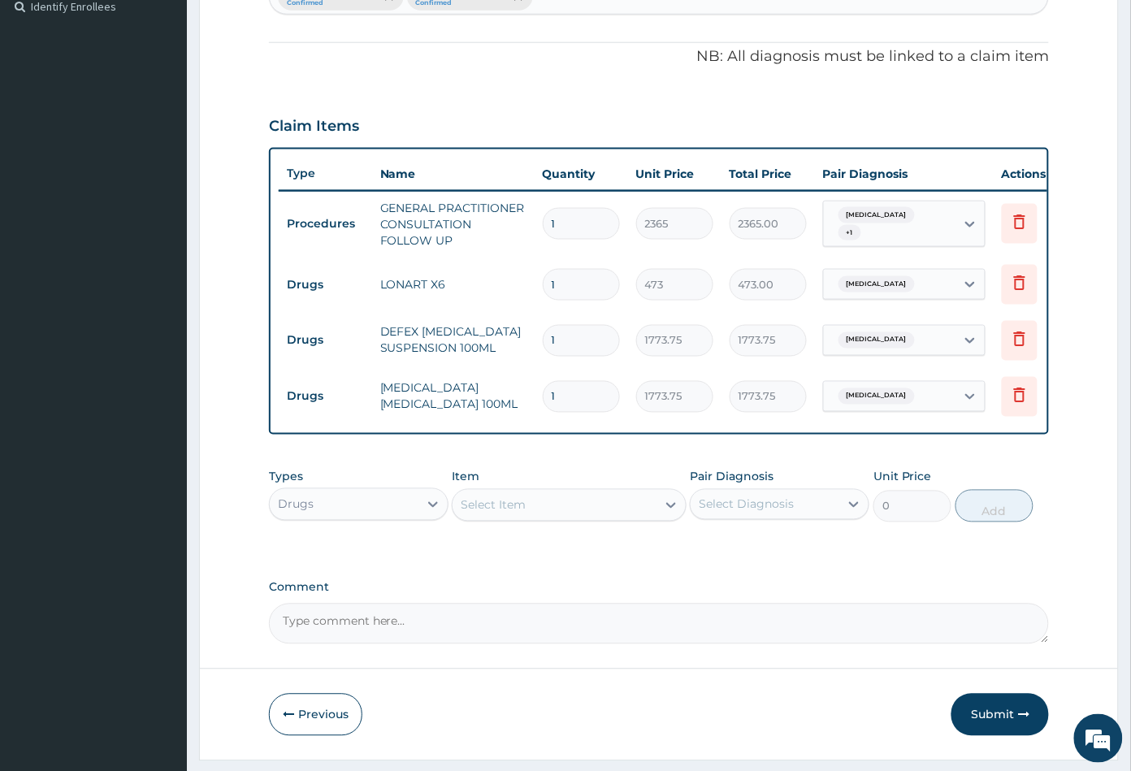
click at [582, 285] on input "1" at bounding box center [581, 285] width 77 height 32
type input "0.00"
type input "6"
type input "2838.00"
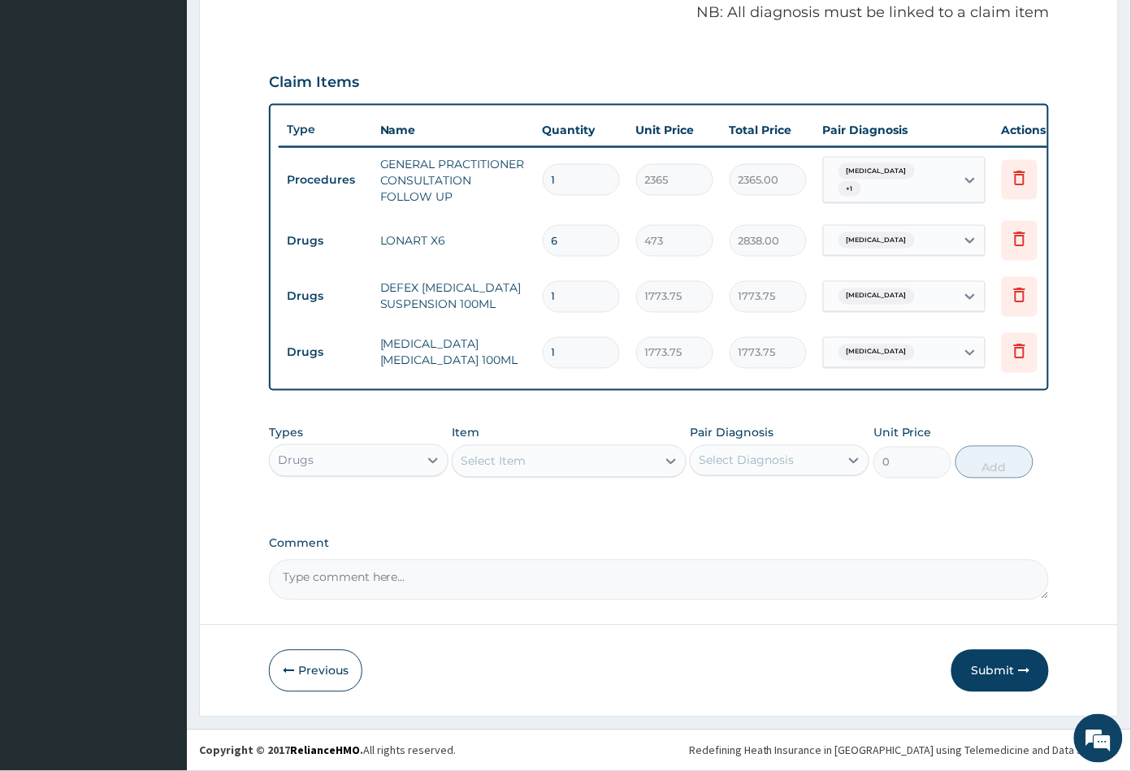
scroll to position [512, 0]
type input "6"
click at [994, 673] on button "Submit" at bounding box center [999, 671] width 97 height 42
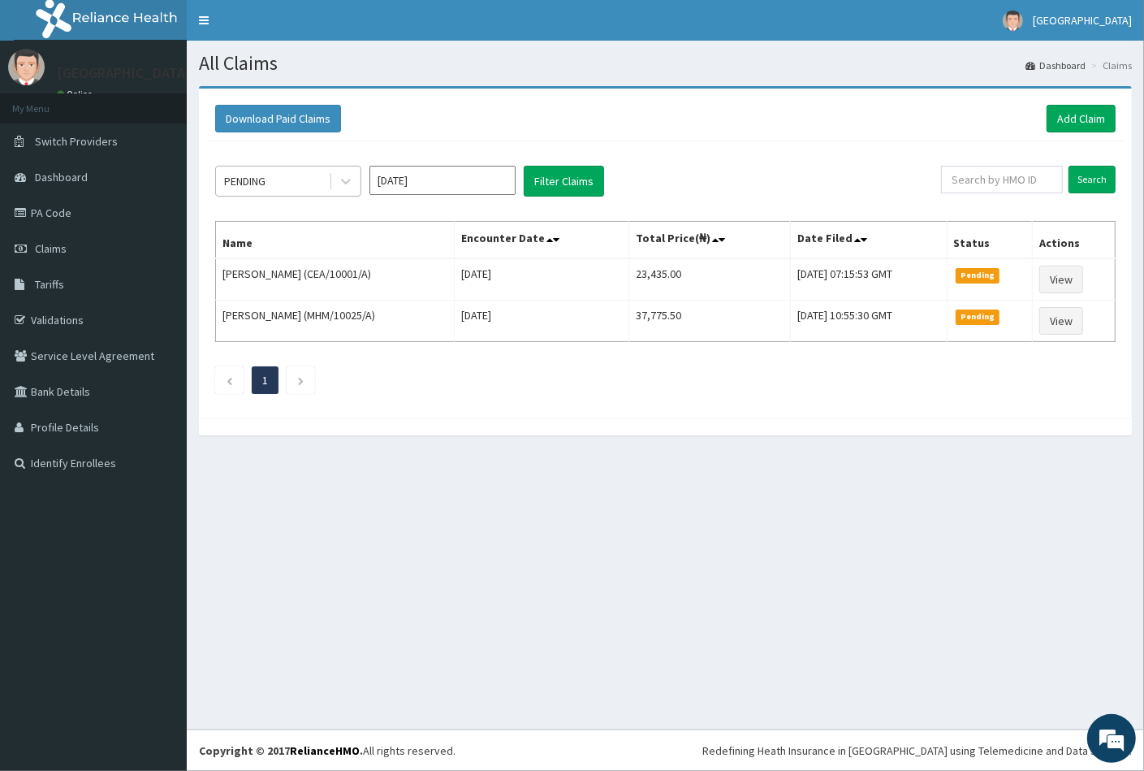
click at [270, 177] on div "PENDING" at bounding box center [272, 181] width 113 height 26
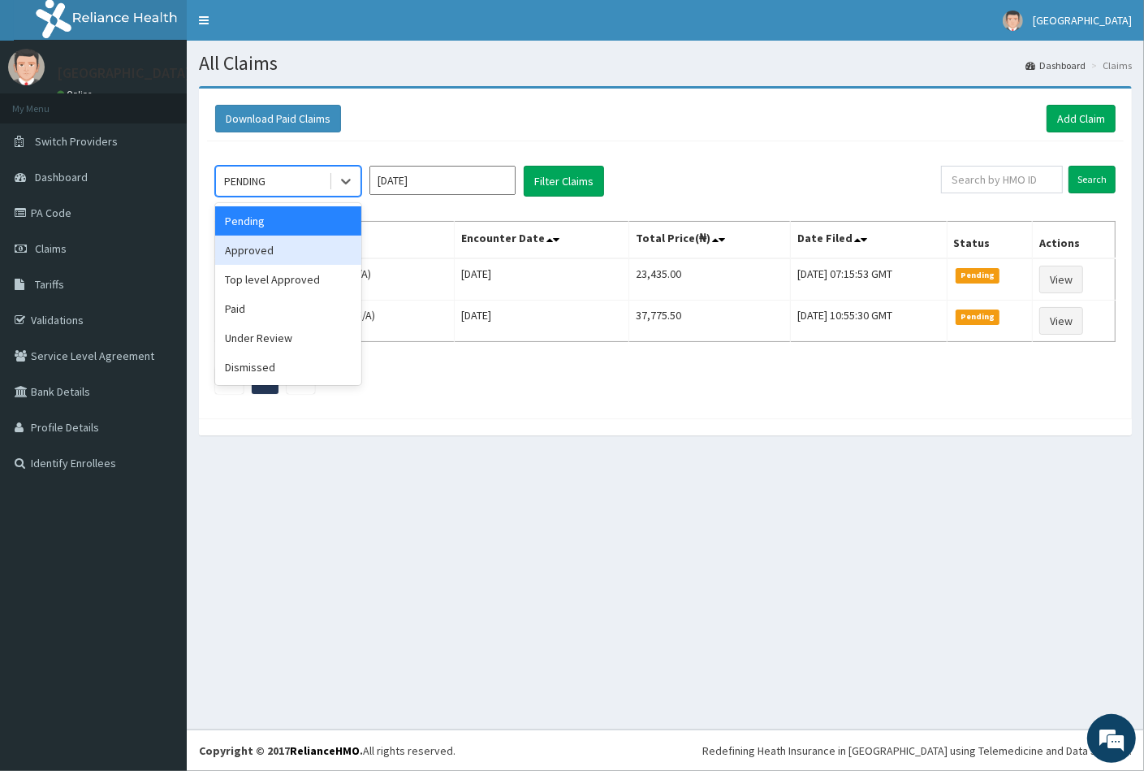
click at [260, 249] on div "Approved" at bounding box center [288, 250] width 146 height 29
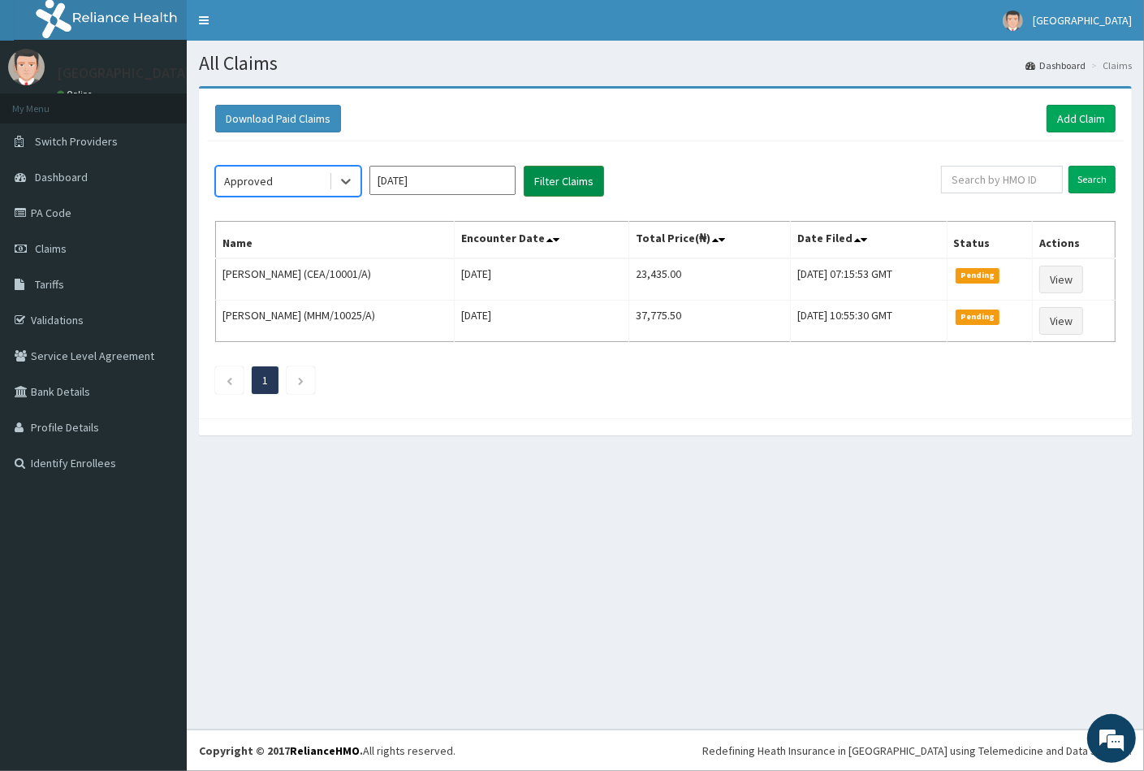
click at [566, 179] on button "Filter Claims" at bounding box center [564, 181] width 80 height 31
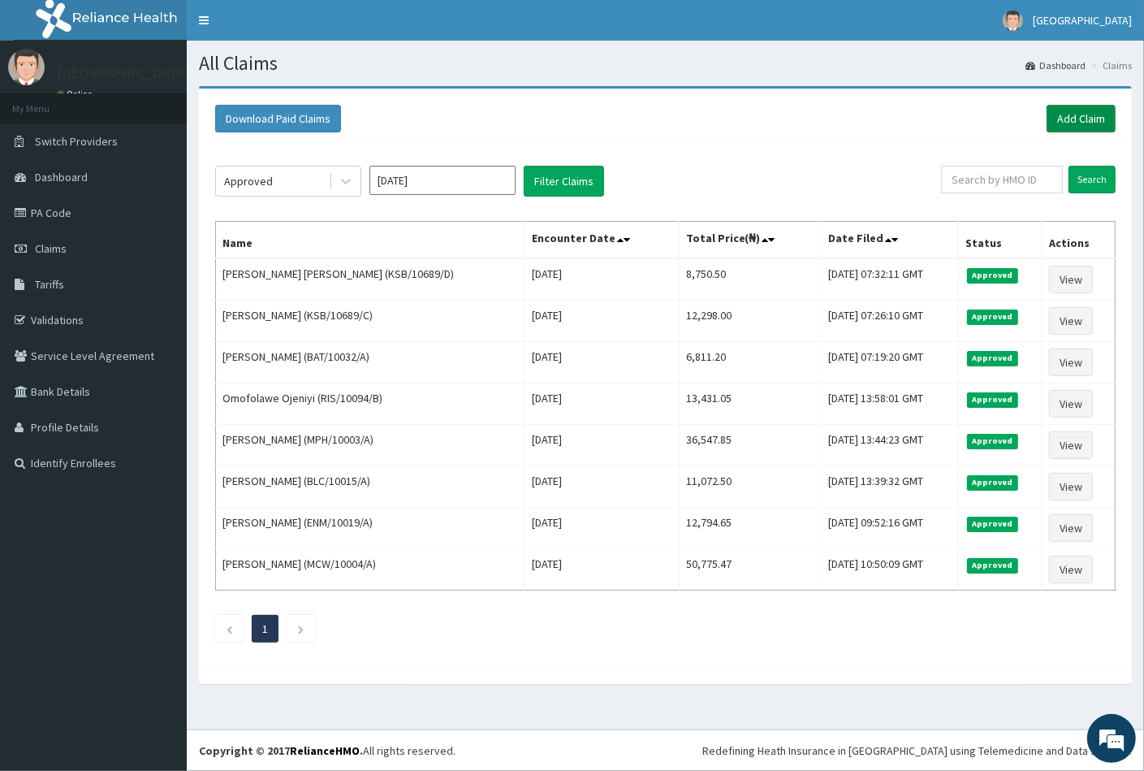
click at [1074, 115] on link "Add Claim" at bounding box center [1081, 119] width 69 height 28
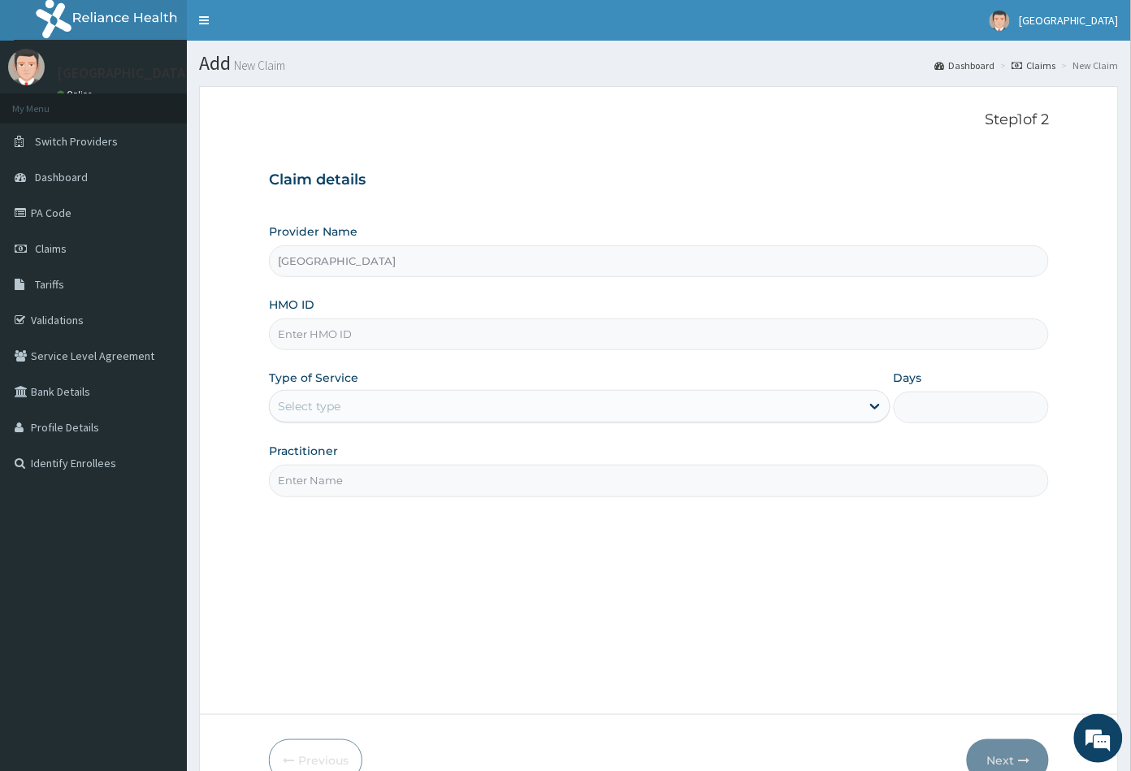
click at [292, 322] on input "HMO ID" at bounding box center [659, 334] width 781 height 32
click at [290, 334] on input "HMO ID" at bounding box center [659, 334] width 781 height 32
paste input "MTX/10012/F"
type input "MTX/10012/F"
click at [336, 405] on div "Select type" at bounding box center [309, 406] width 63 height 16
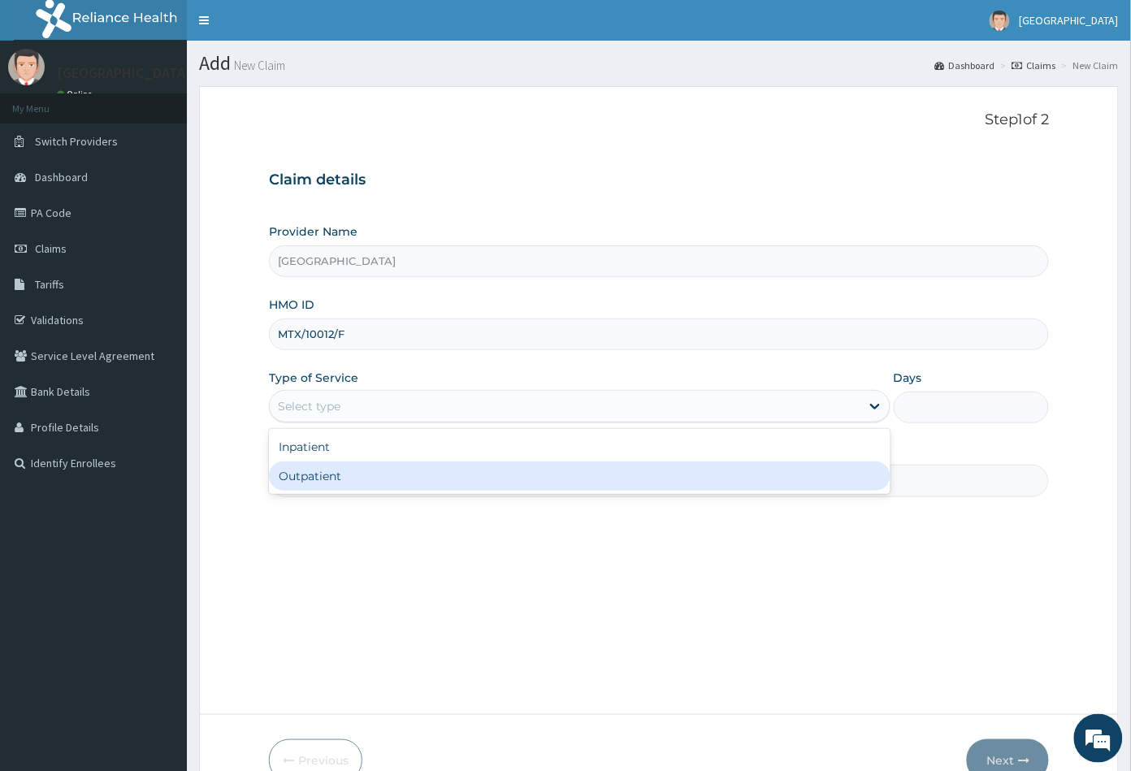
click at [326, 473] on div "Outpatient" at bounding box center [579, 475] width 621 height 29
type input "1"
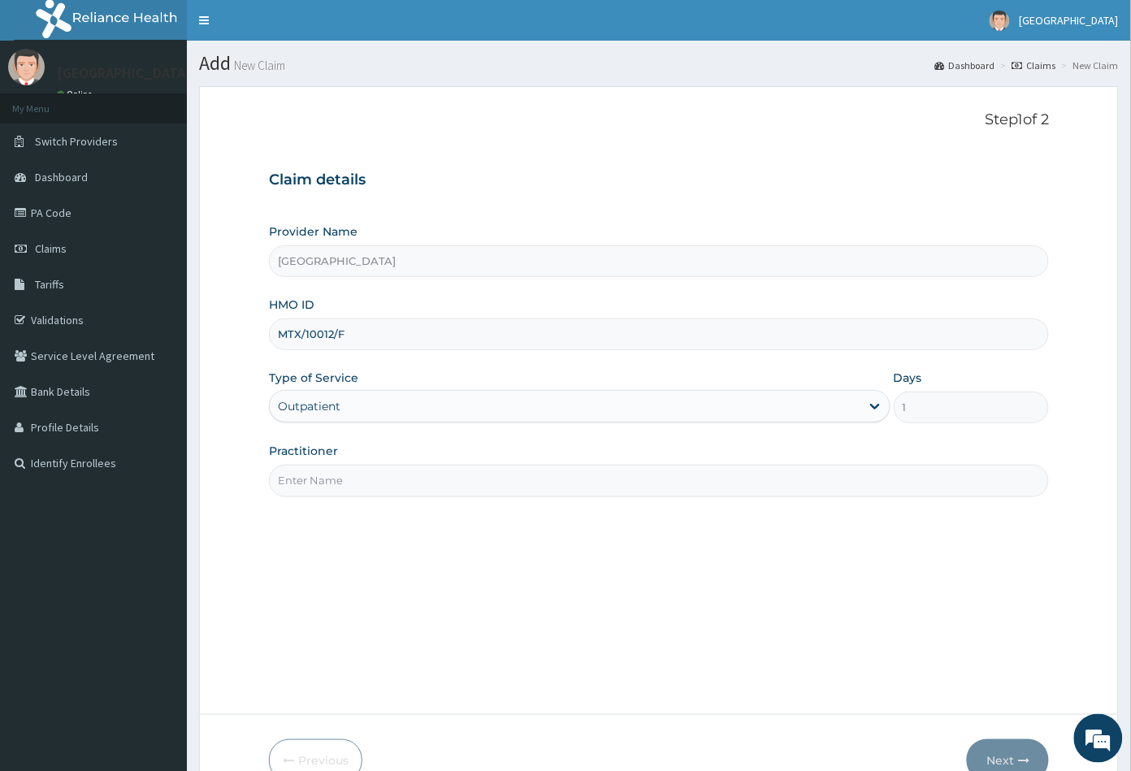
click at [328, 475] on input "Practitioner" at bounding box center [659, 481] width 781 height 32
type input "CON"
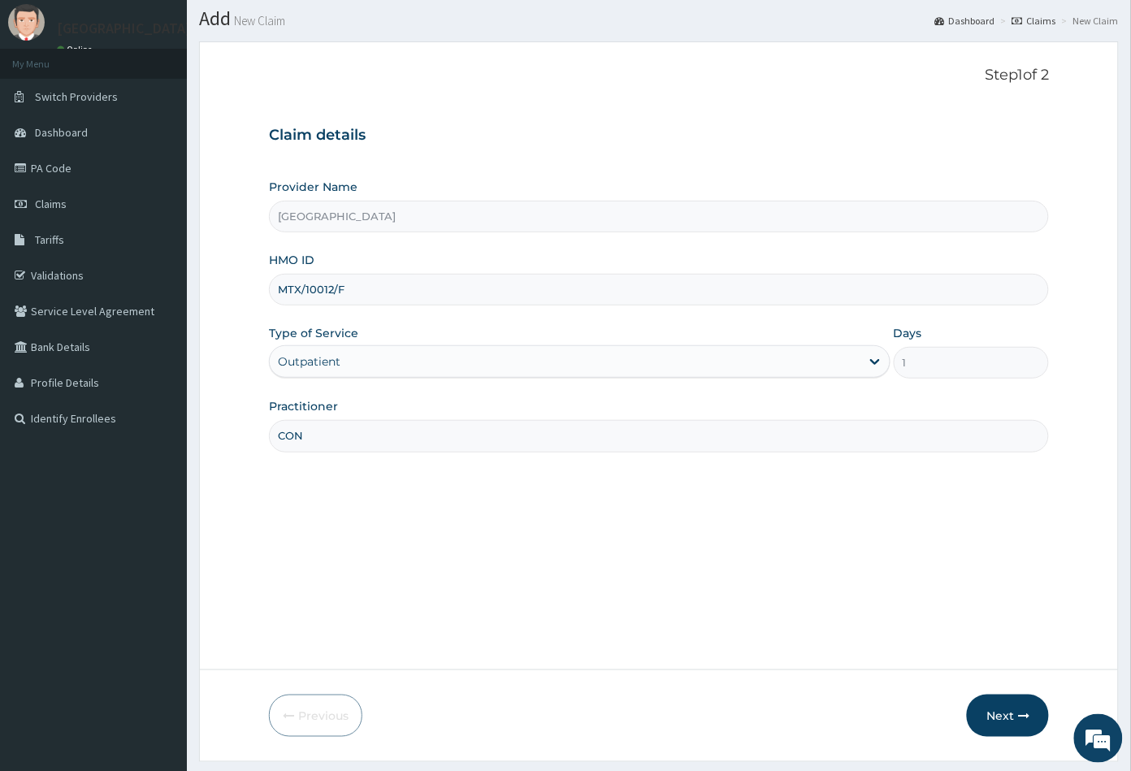
scroll to position [89, 0]
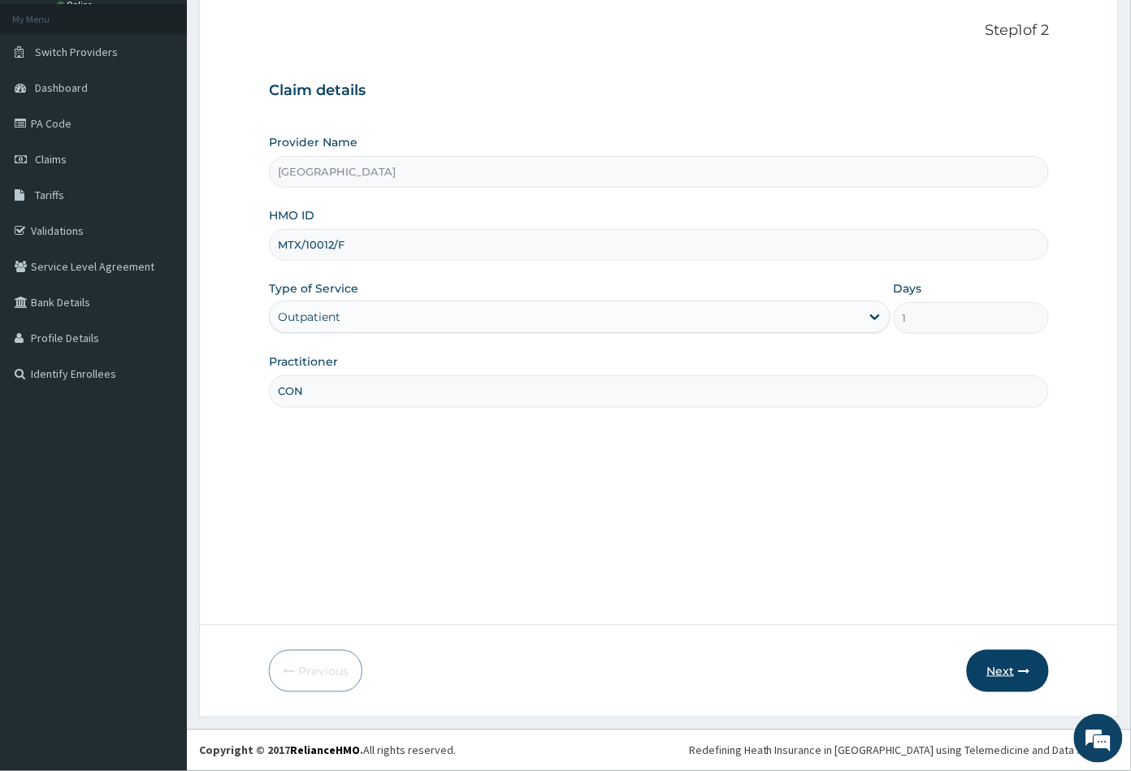
click at [1004, 666] on button "Next" at bounding box center [1008, 671] width 82 height 42
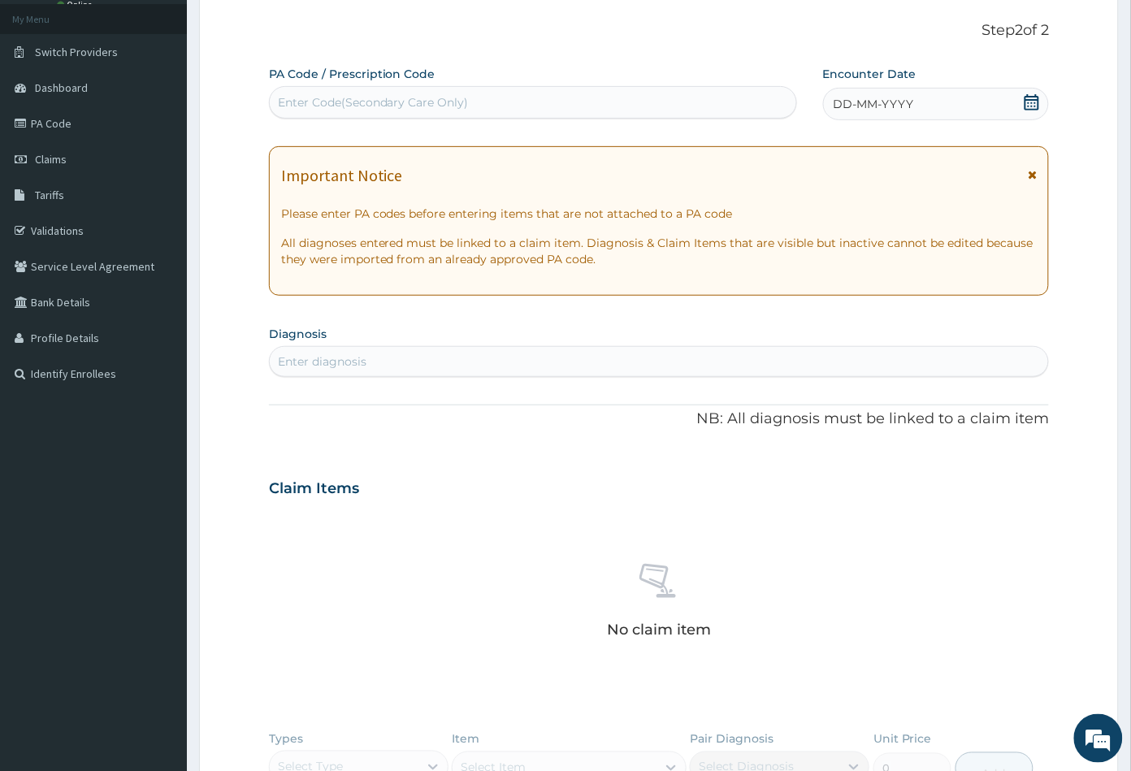
click at [1028, 102] on icon at bounding box center [1031, 102] width 15 height 16
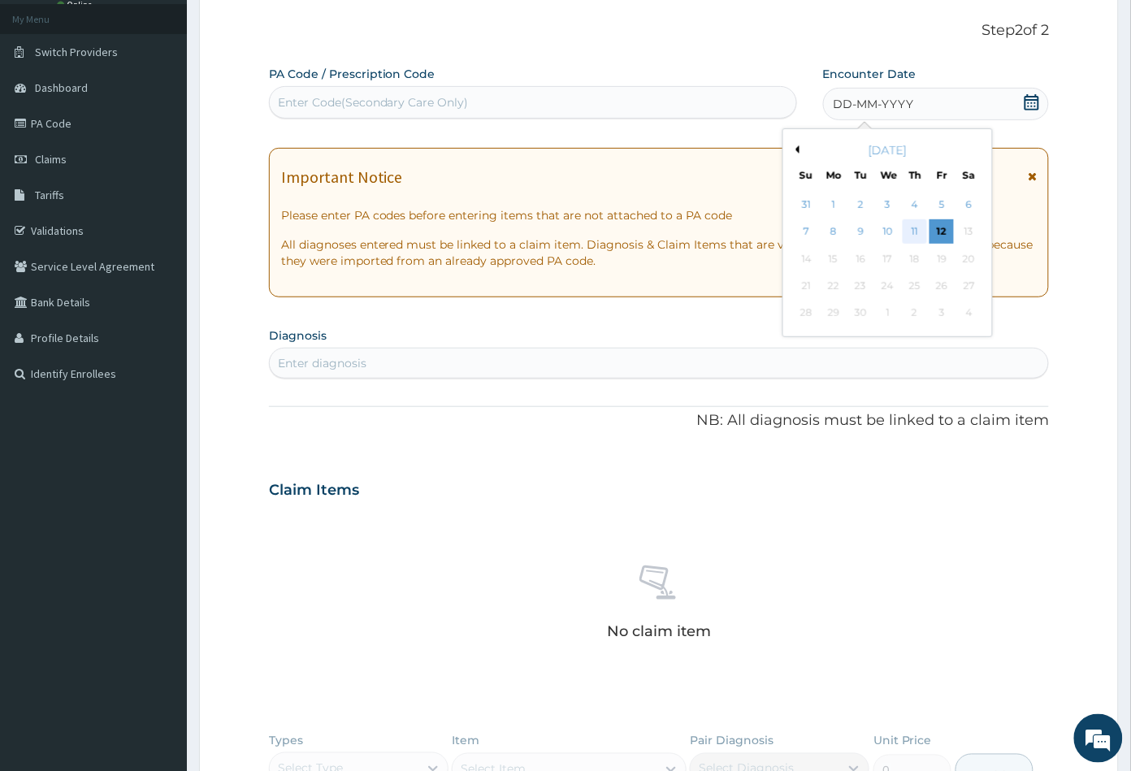
click at [915, 231] on div "11" at bounding box center [914, 232] width 24 height 24
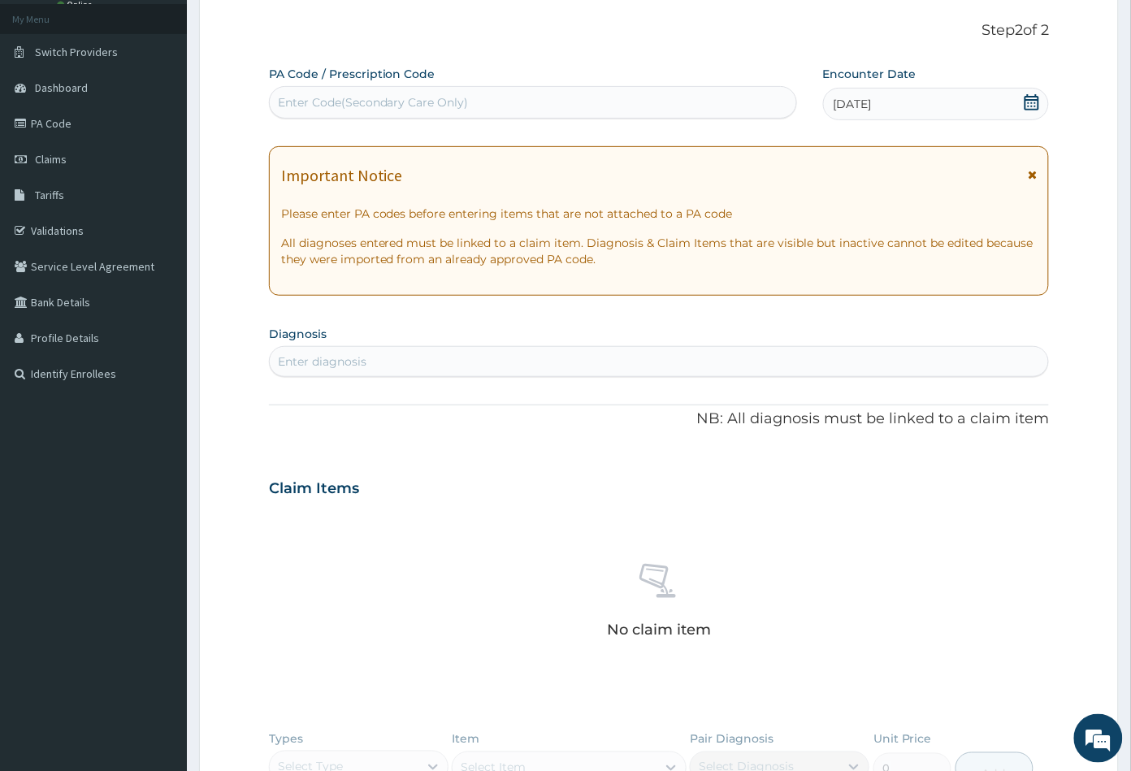
click at [348, 355] on div "Enter diagnosis" at bounding box center [322, 361] width 89 height 16
type input "MALA"
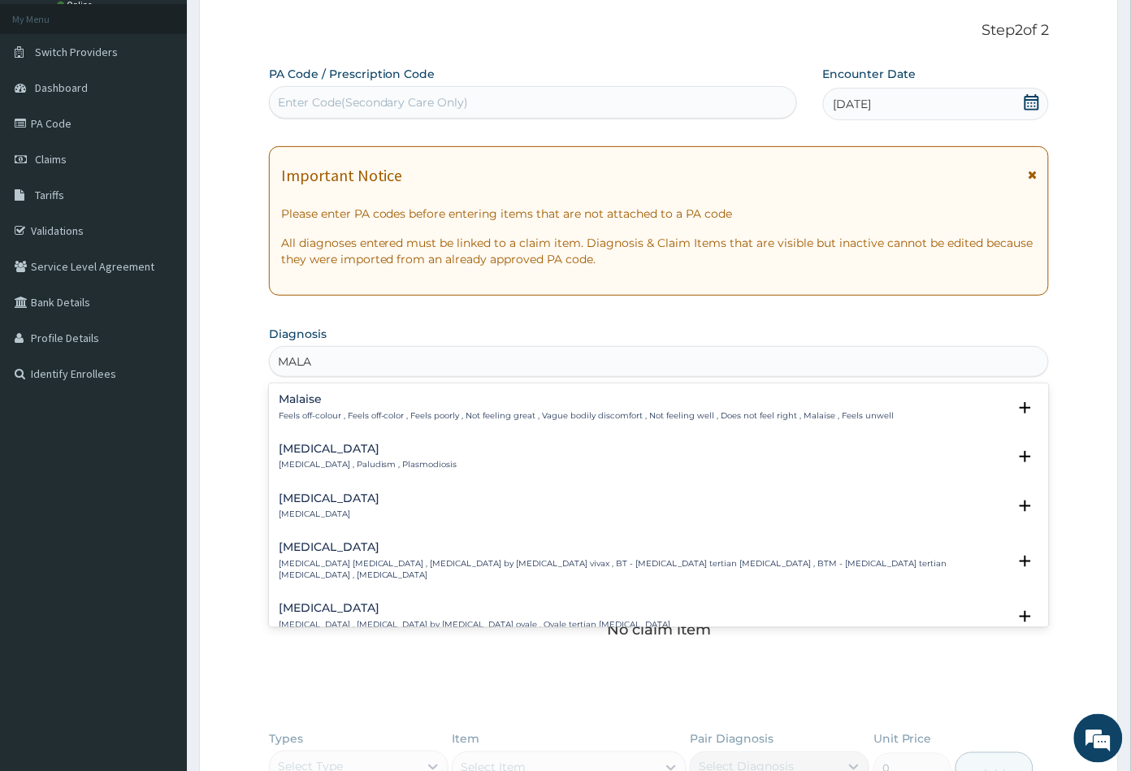
click at [326, 467] on p "Malaria , Paludism , Plasmodiosis" at bounding box center [368, 464] width 179 height 11
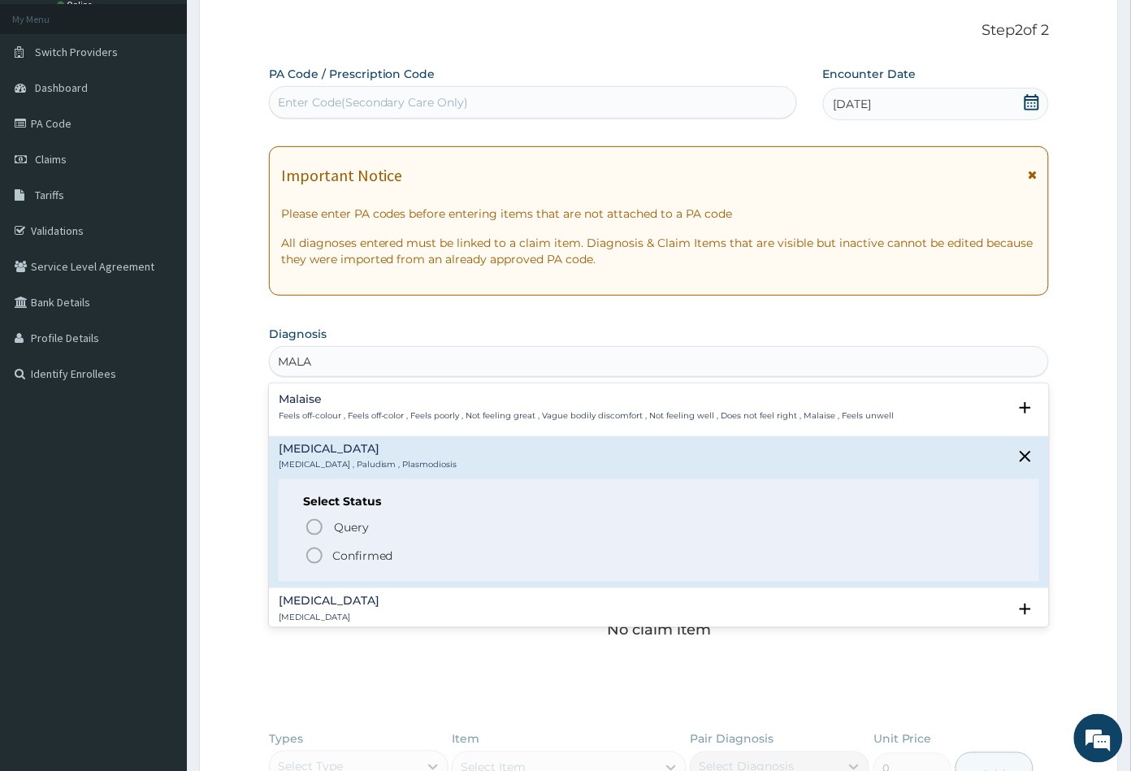
click at [313, 556] on icon "status option filled" at bounding box center [314, 555] width 19 height 19
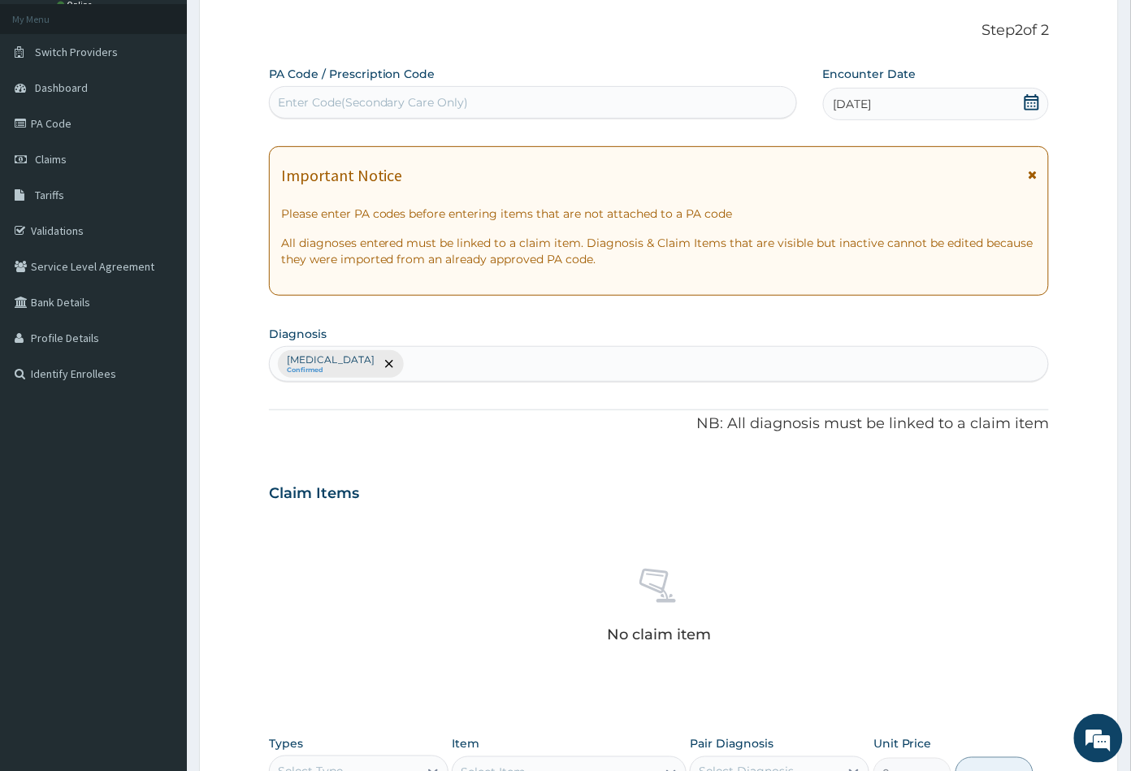
click at [417, 352] on div "Malaria Confirmed" at bounding box center [659, 364] width 779 height 34
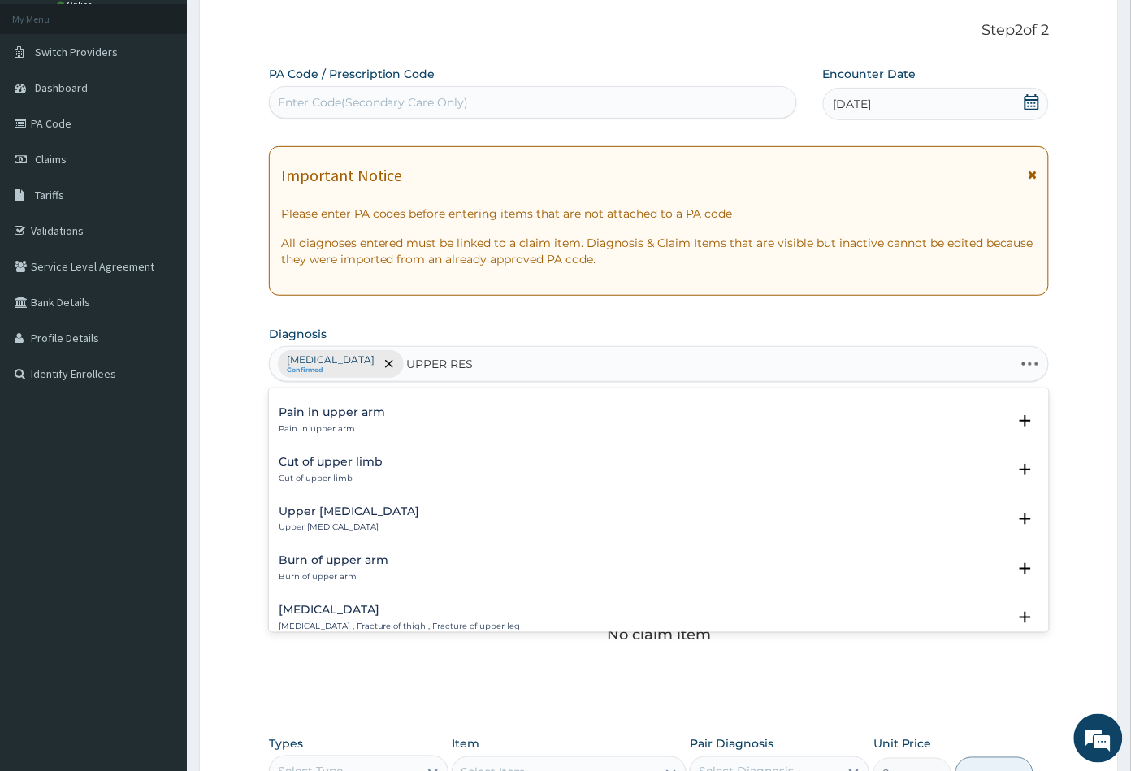
scroll to position [541, 0]
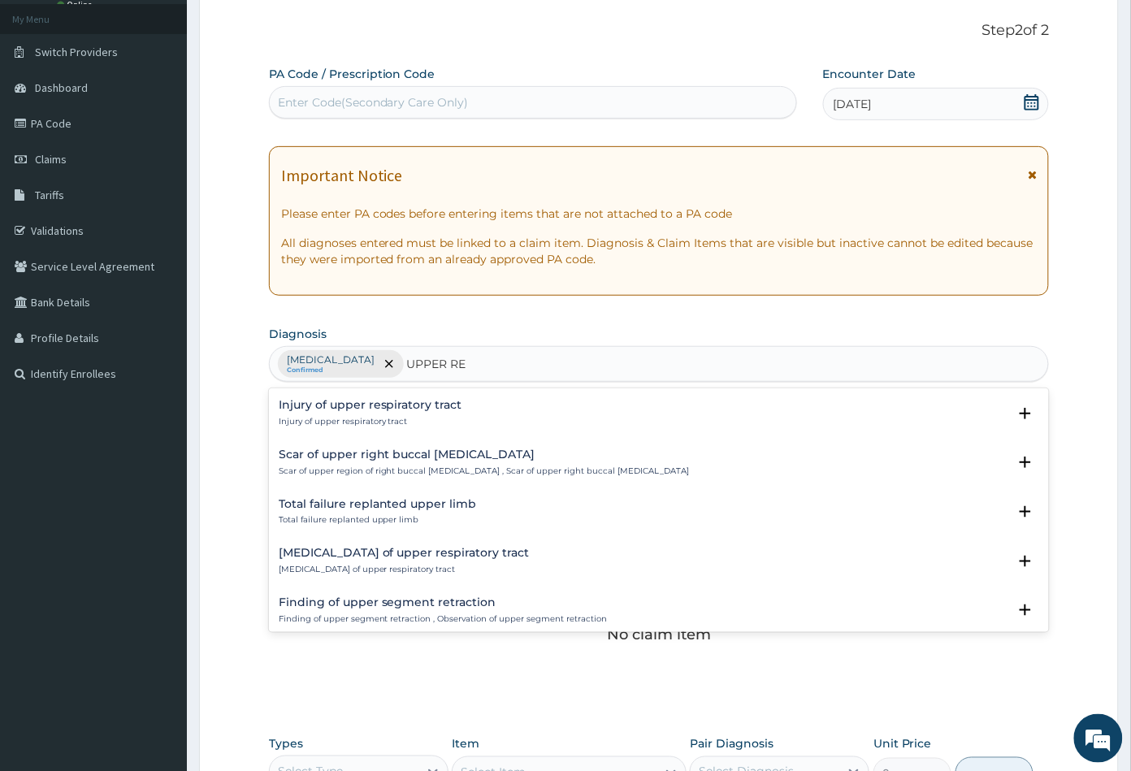
type input "UPPER RES"
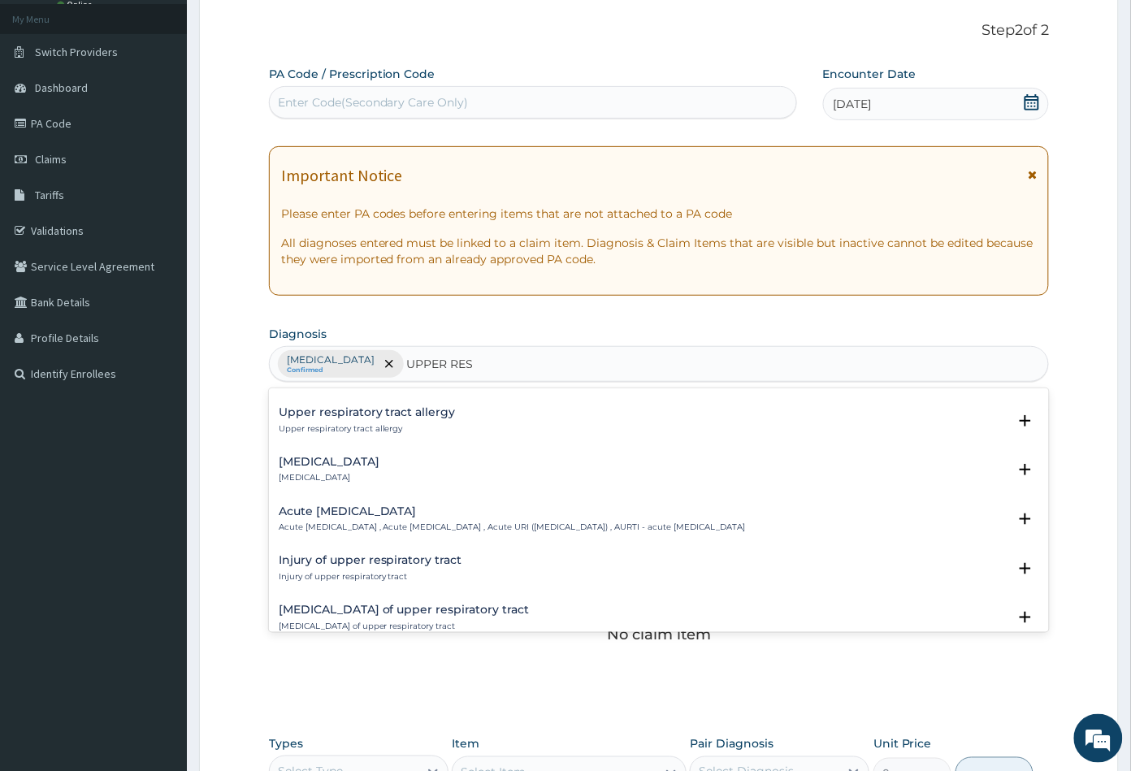
scroll to position [0, 0]
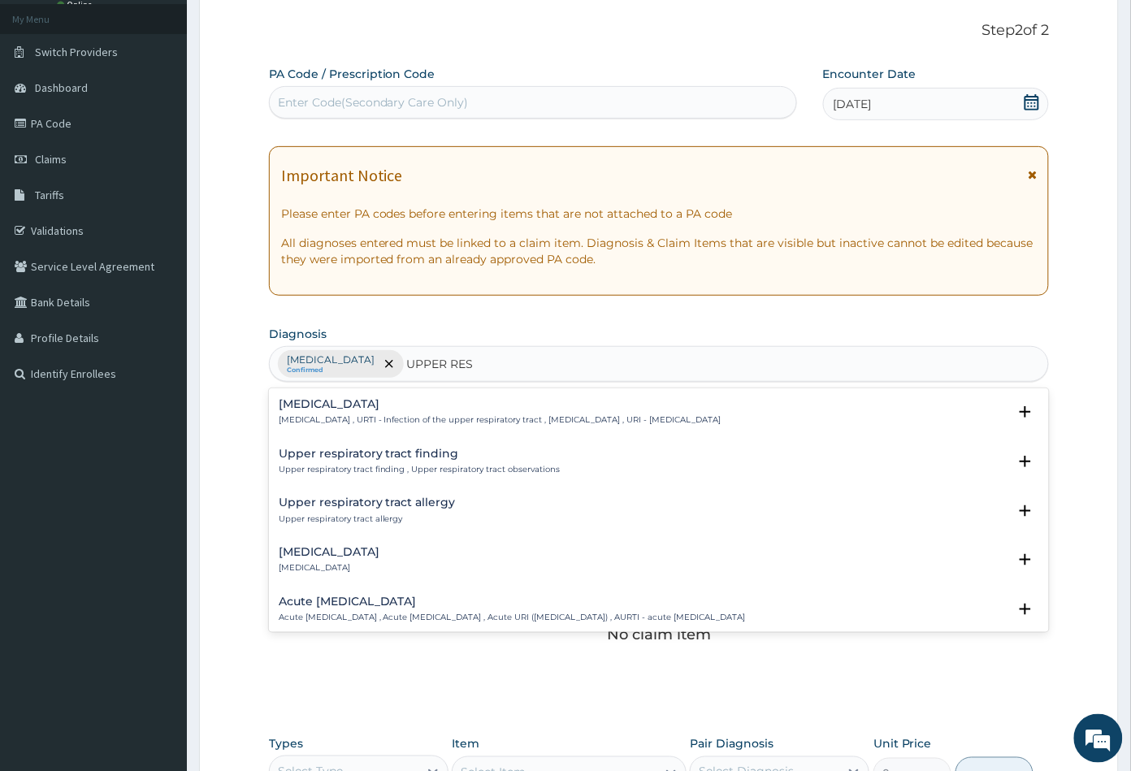
click at [370, 406] on h4 "Upper respiratory infection" at bounding box center [500, 404] width 443 height 12
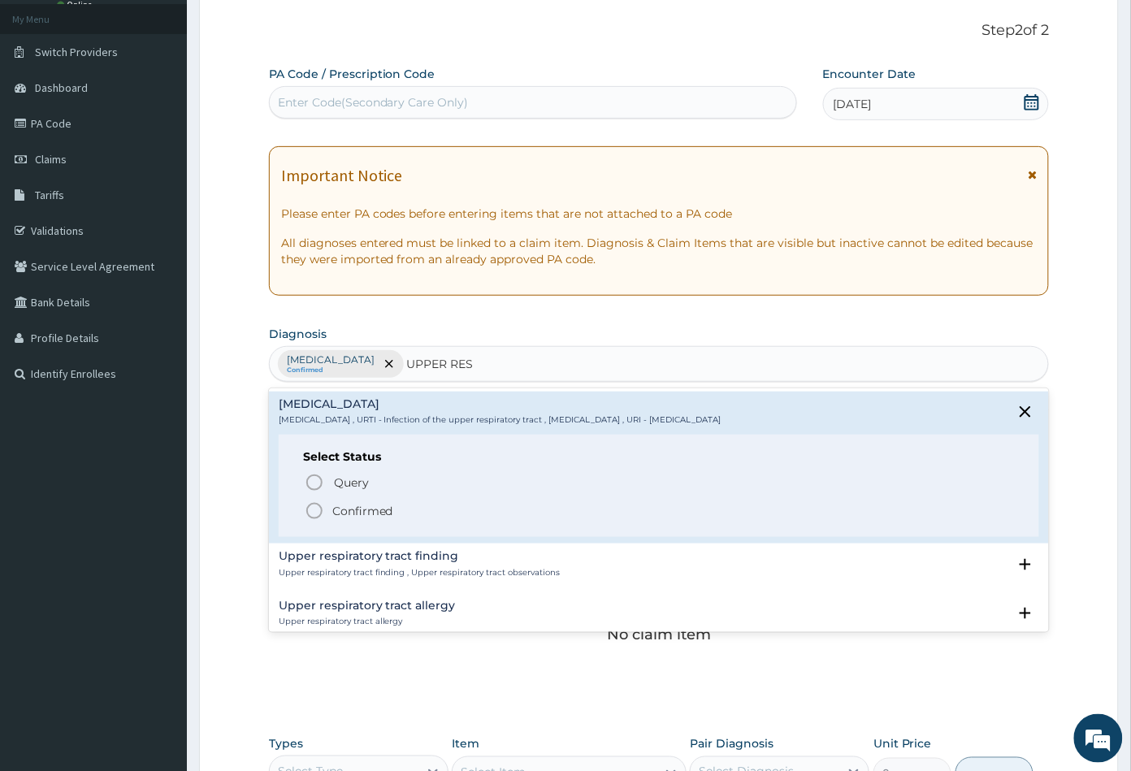
click at [315, 505] on icon "status option filled" at bounding box center [314, 510] width 19 height 19
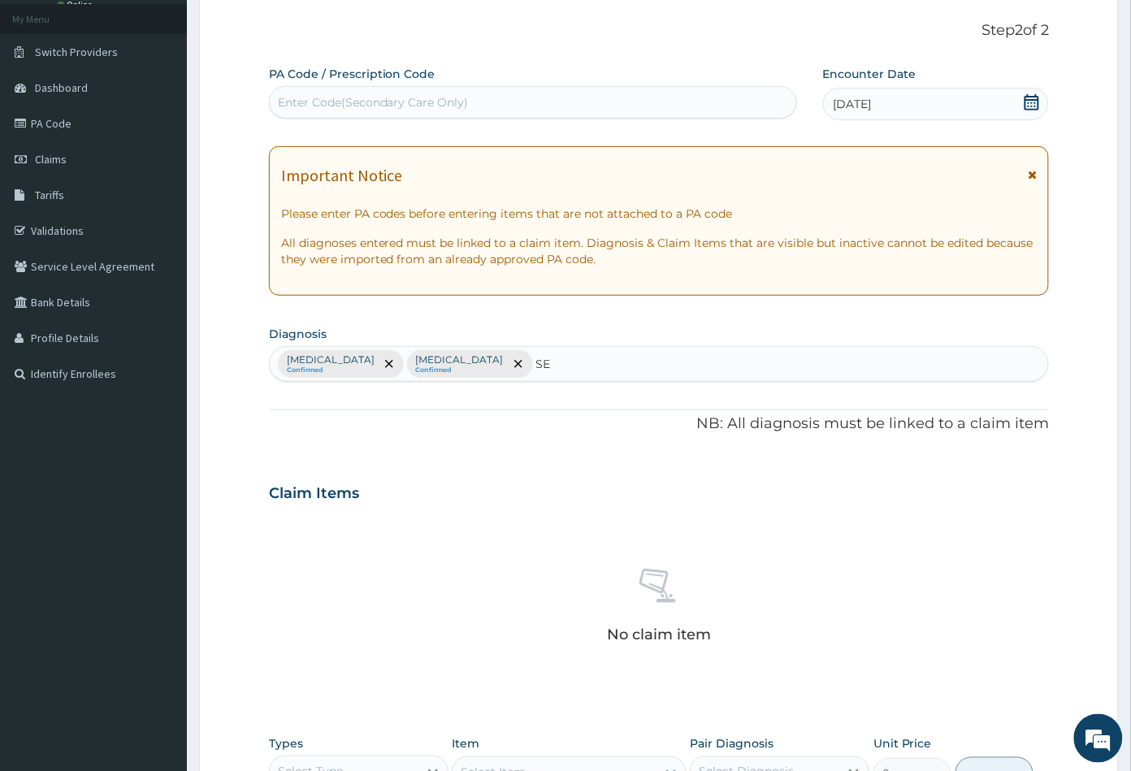
type input "SEP"
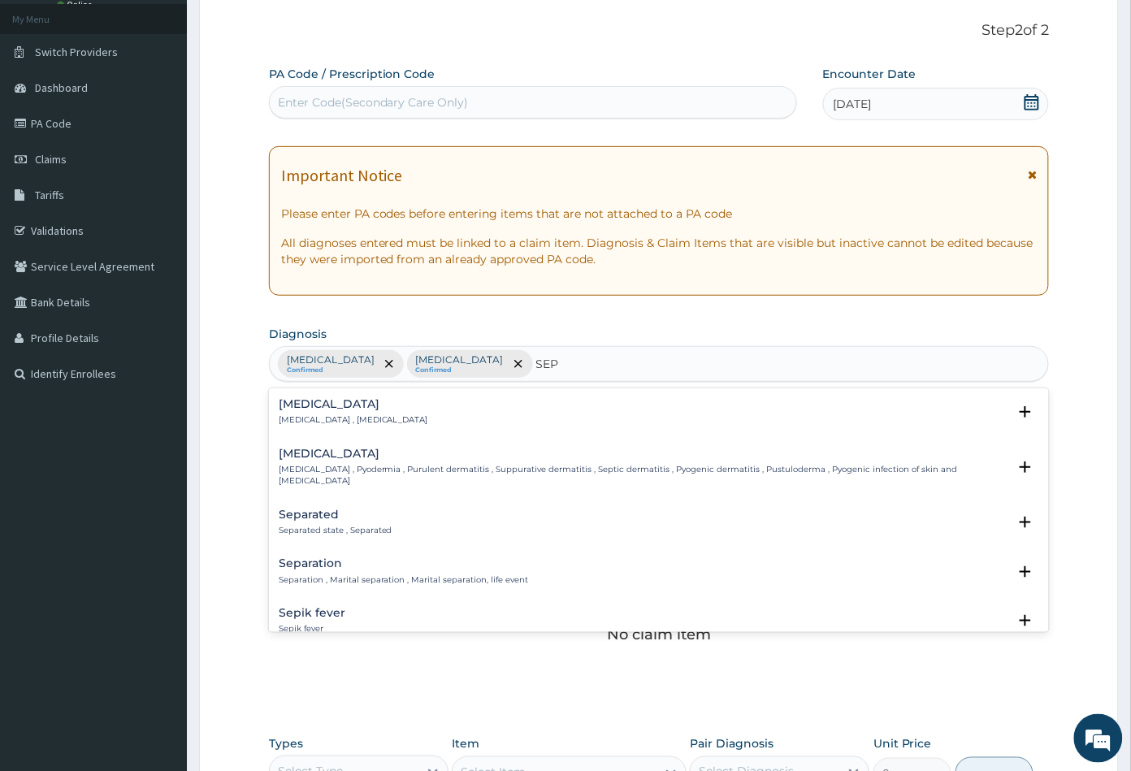
click at [301, 419] on p "Systemic infection , Sepsis" at bounding box center [353, 419] width 149 height 11
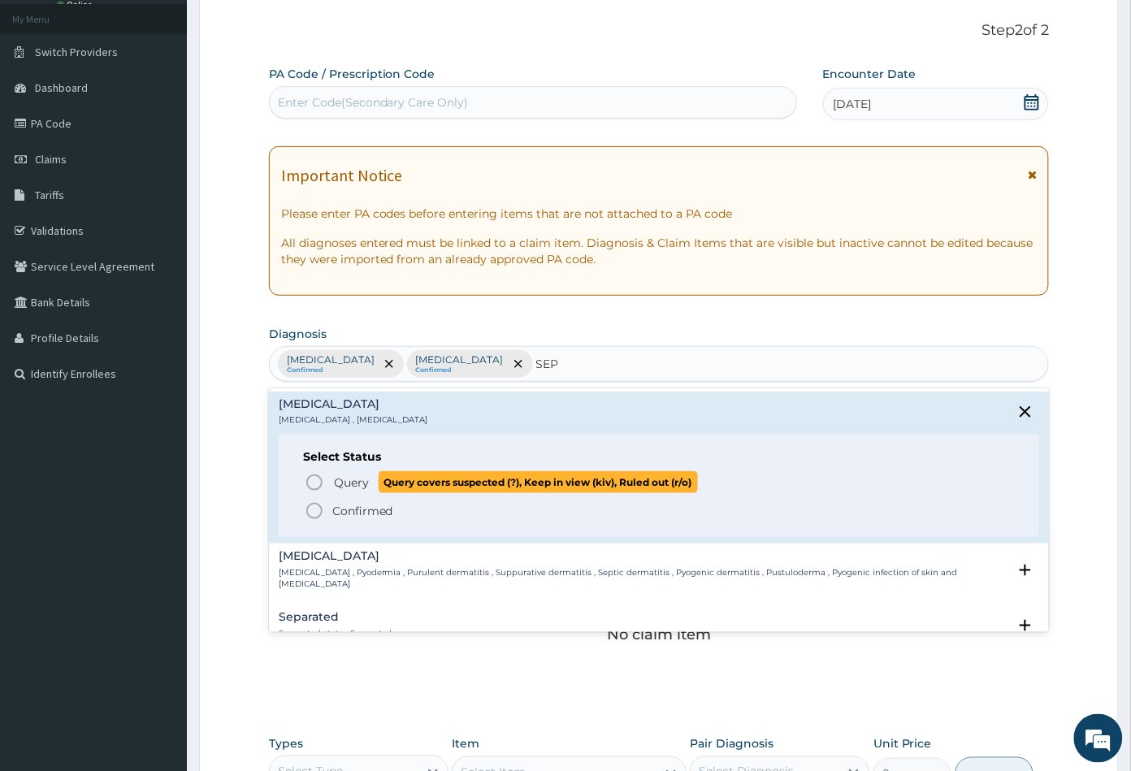
click at [310, 480] on icon "status option query" at bounding box center [314, 482] width 19 height 19
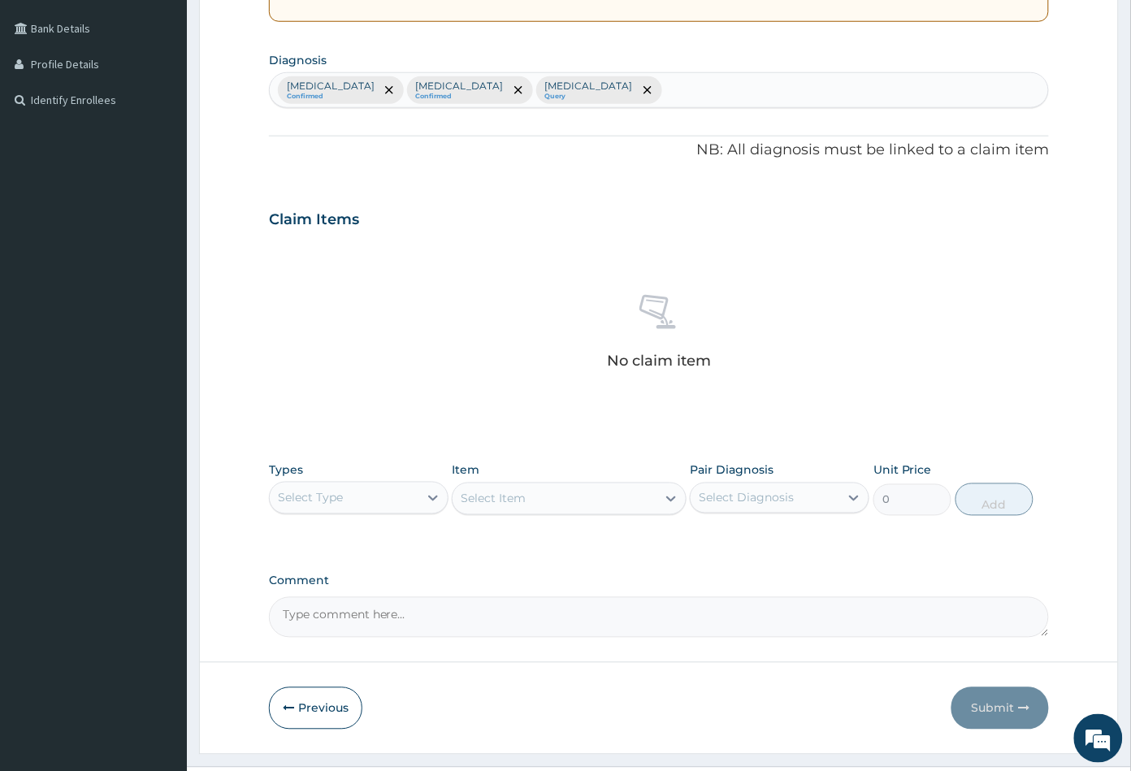
scroll to position [400, 0]
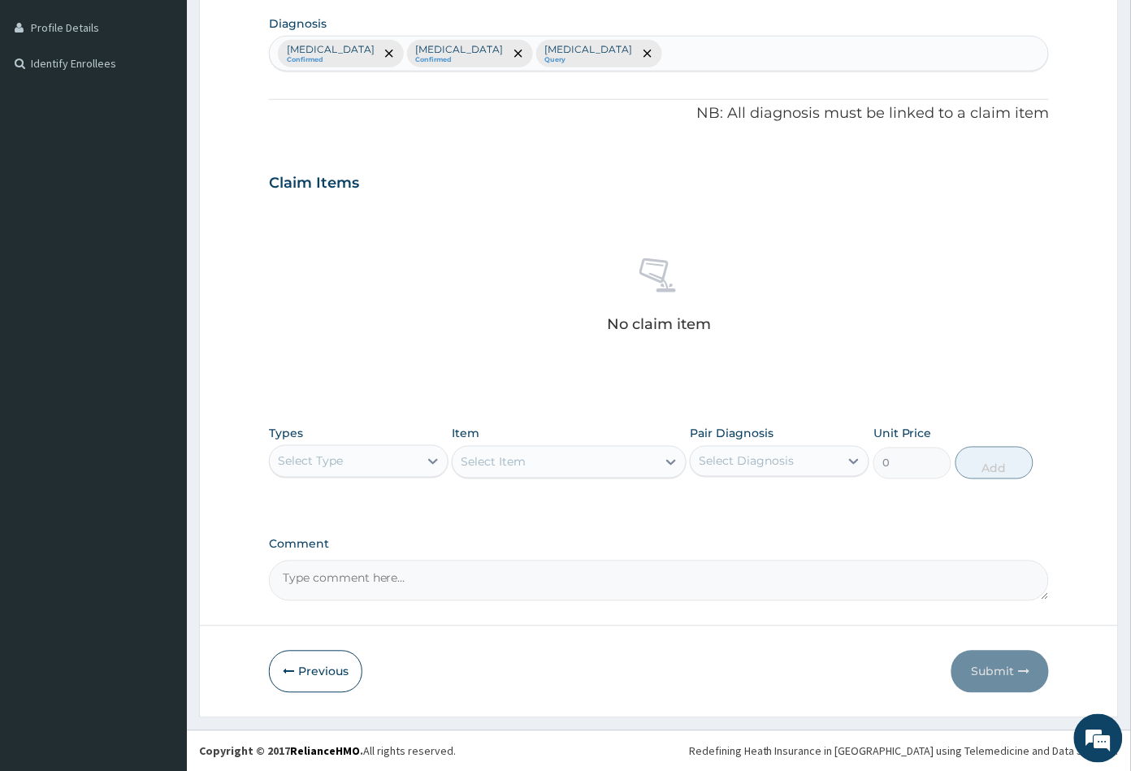
click at [375, 464] on div "Select Type" at bounding box center [344, 461] width 149 height 26
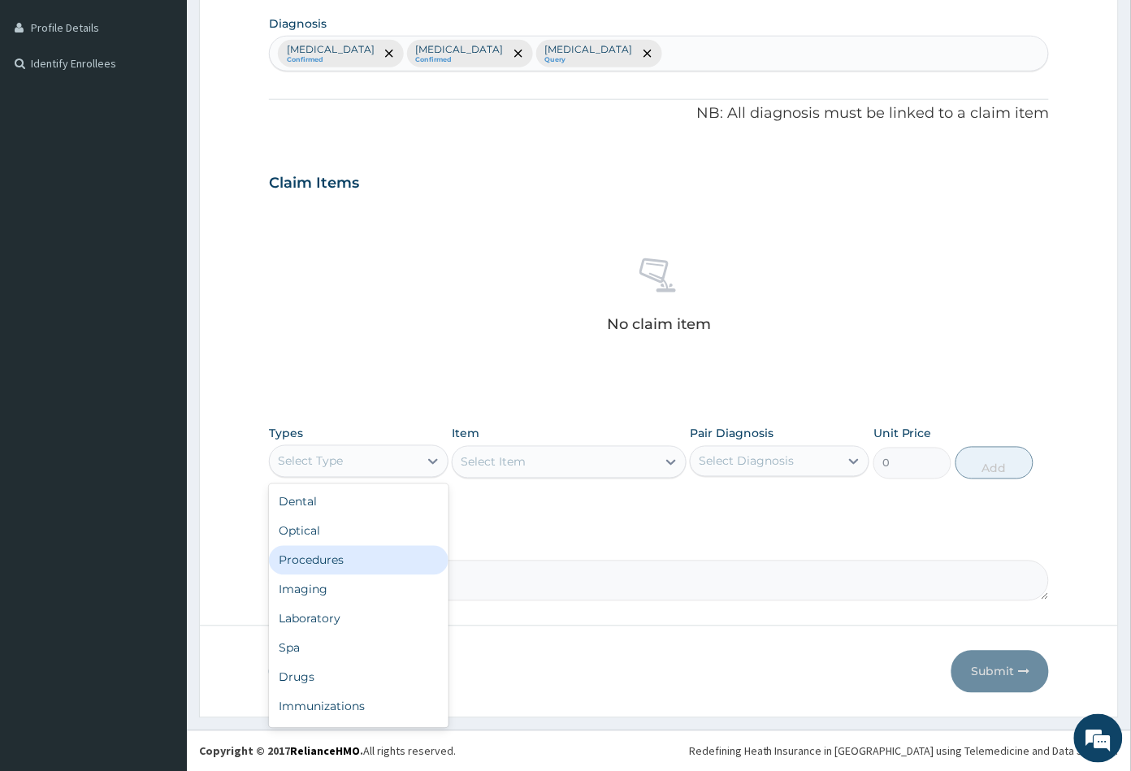
click at [337, 558] on div "Procedures" at bounding box center [358, 560] width 179 height 29
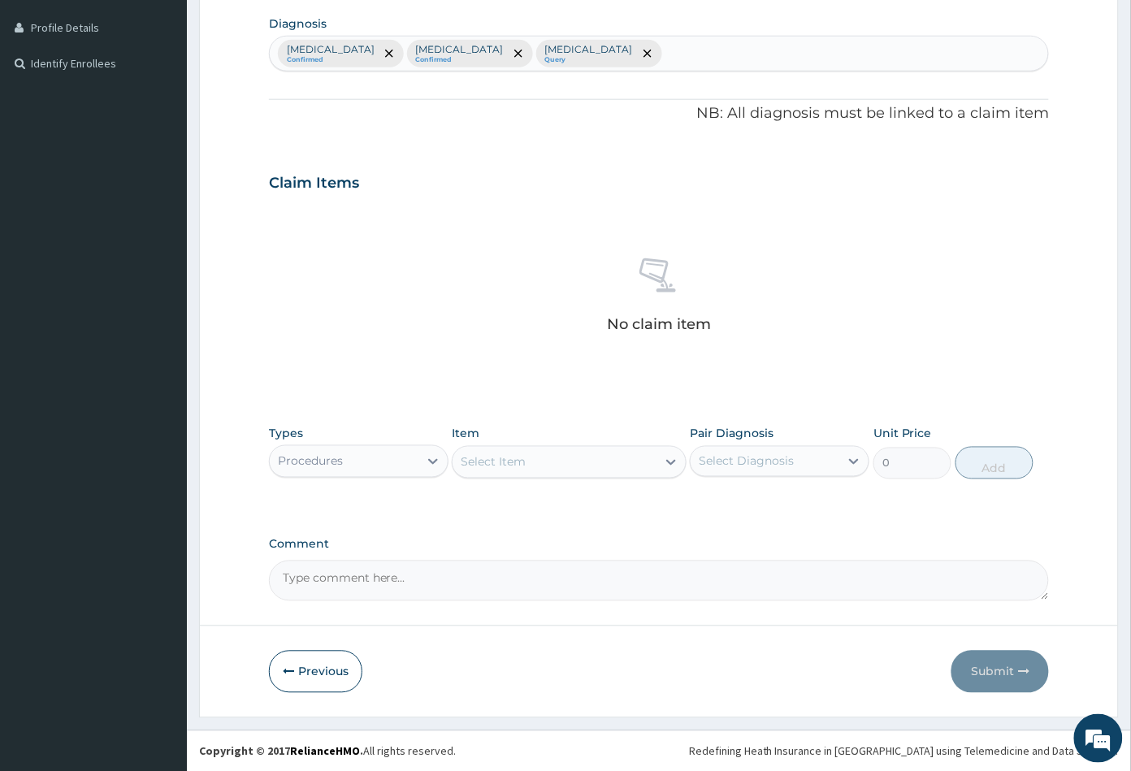
click at [581, 466] on div "Select Item" at bounding box center [553, 462] width 203 height 26
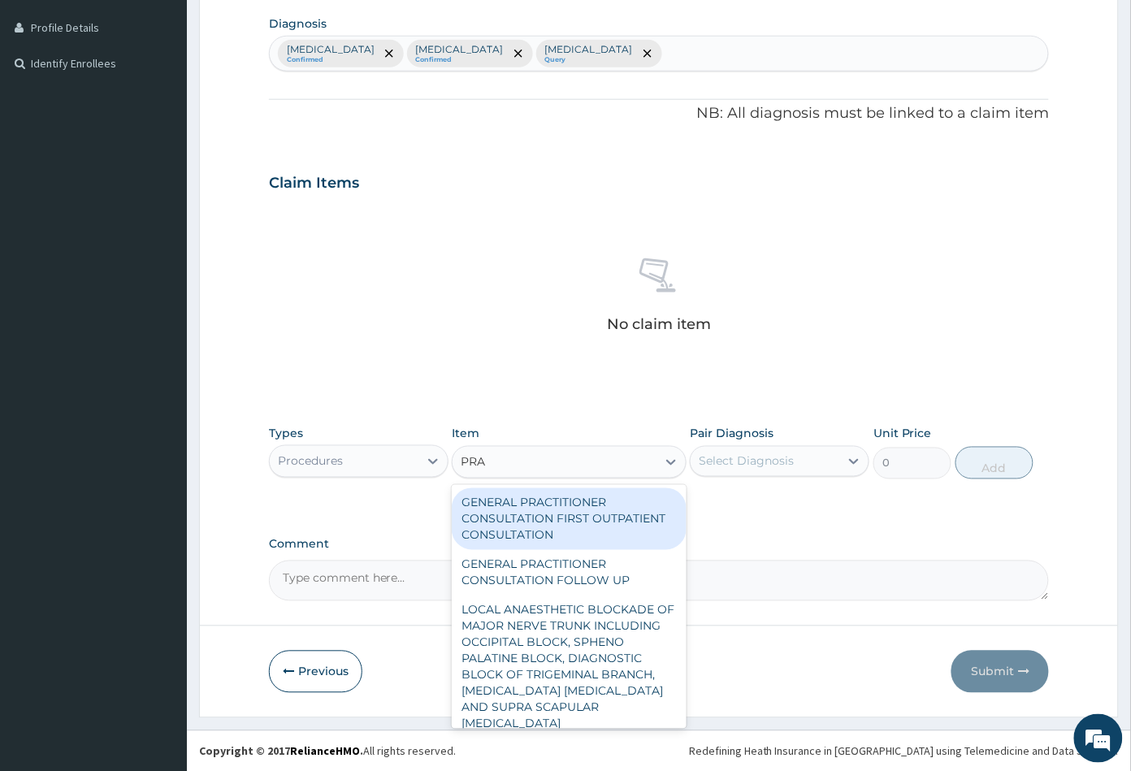
type input "PRAC"
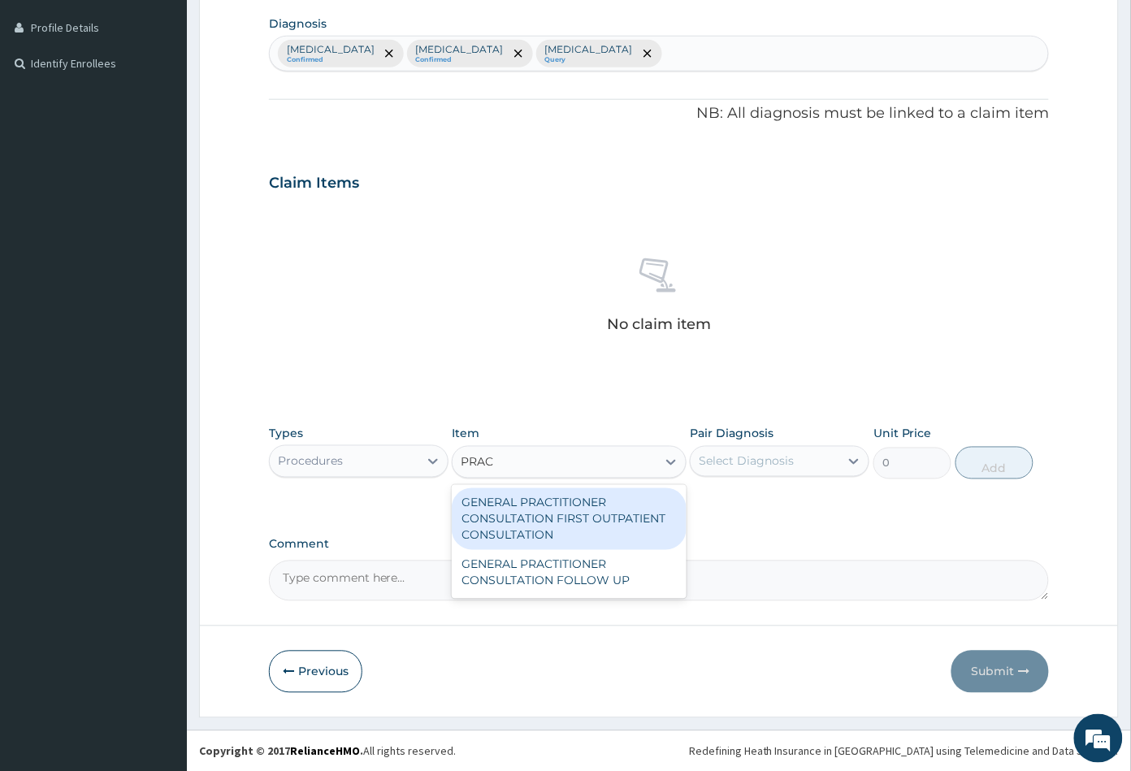
click at [586, 511] on div "GENERAL PRACTITIONER CONSULTATION FIRST OUTPATIENT CONSULTATION" at bounding box center [569, 519] width 234 height 62
type input "3547.5"
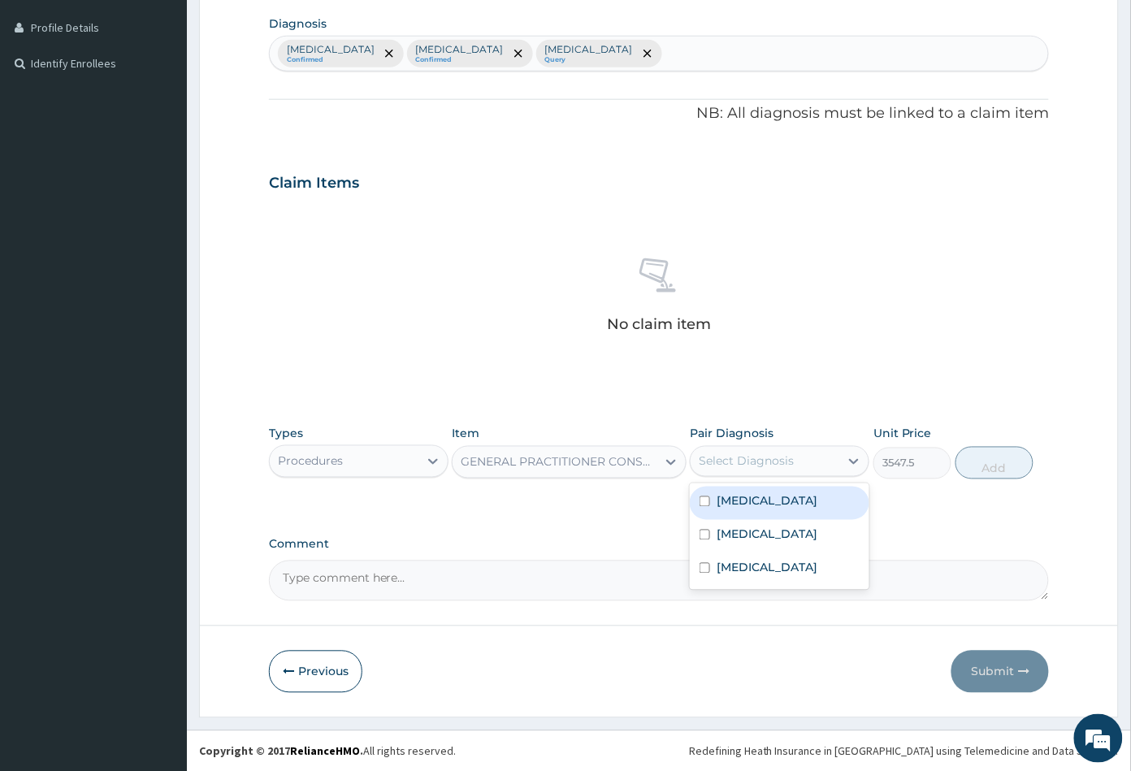
click at [755, 460] on div "Select Diagnosis" at bounding box center [745, 461] width 95 height 16
drag, startPoint x: 748, startPoint y: 504, endPoint x: 754, endPoint y: 527, distance: 23.4
click at [748, 506] on label "Malaria" at bounding box center [766, 501] width 101 height 16
checkbox input "true"
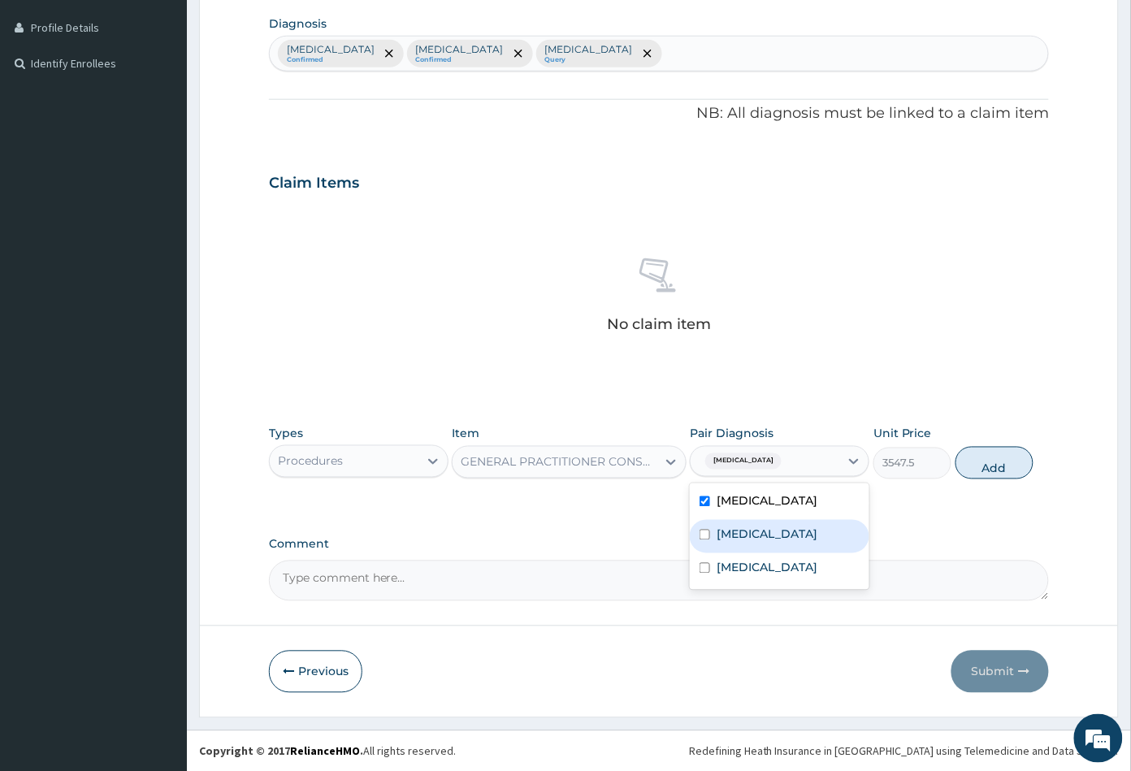
drag, startPoint x: 755, startPoint y: 539, endPoint x: 757, endPoint y: 565, distance: 26.0
click at [755, 542] on label "Upper respiratory infection" at bounding box center [766, 534] width 101 height 16
checkbox input "true"
click at [756, 577] on div "Sepsis" at bounding box center [779, 569] width 179 height 33
checkbox input "true"
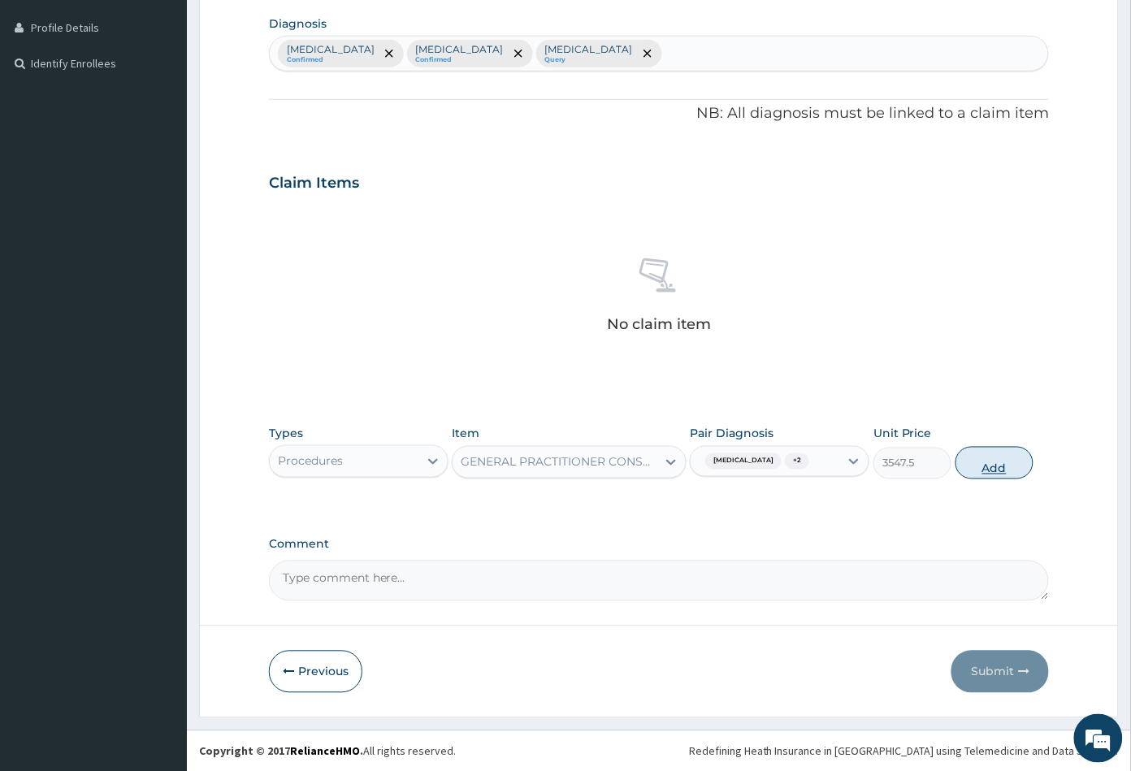
click at [988, 464] on button "Add" at bounding box center [994, 463] width 78 height 32
type input "0"
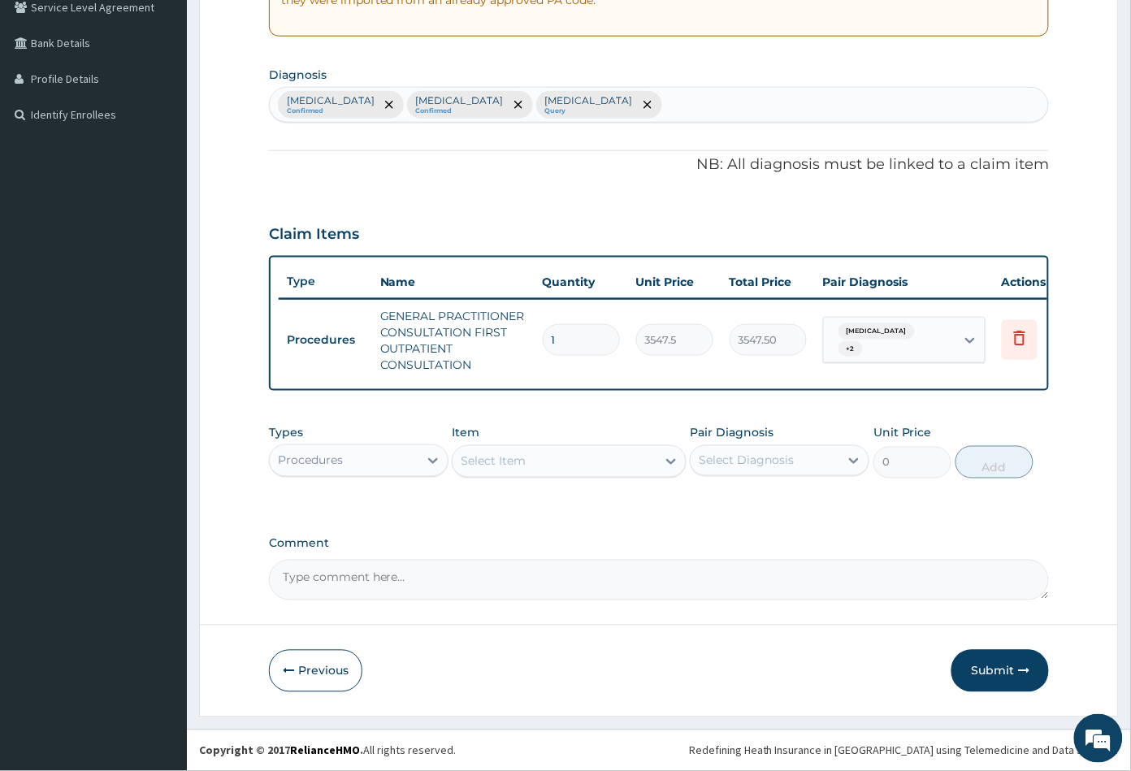
click at [582, 466] on div "Select Item" at bounding box center [553, 461] width 203 height 26
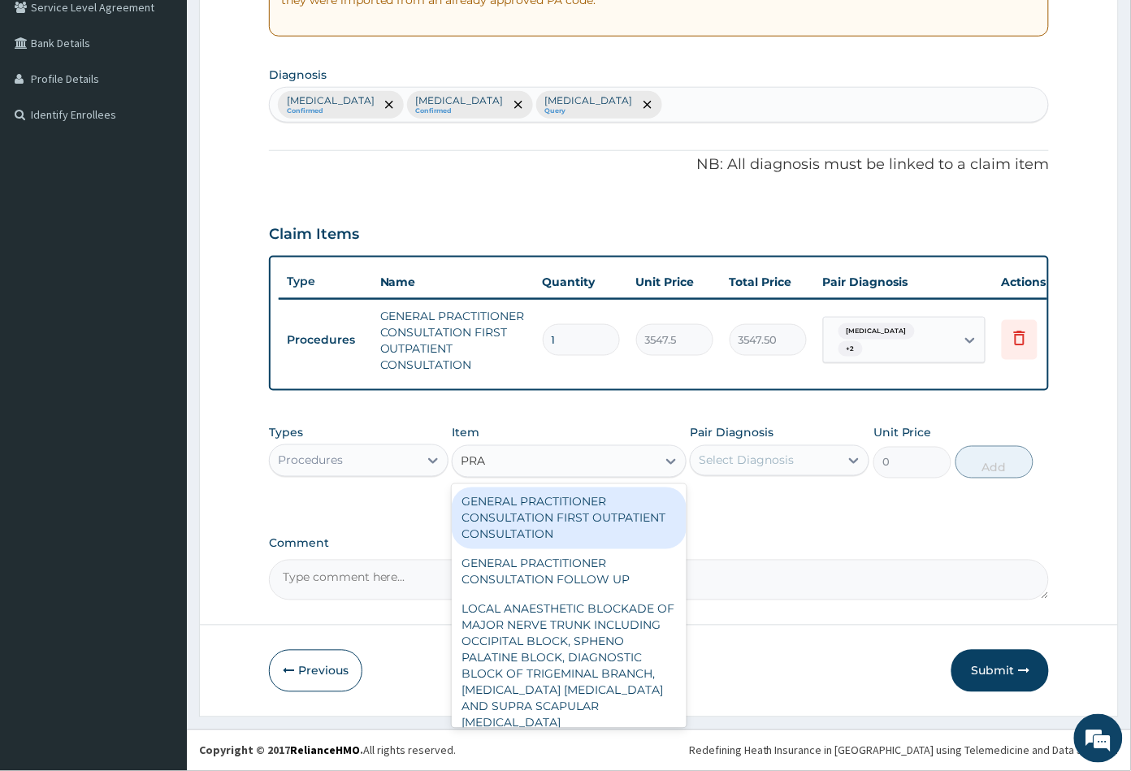
type input "PRAC"
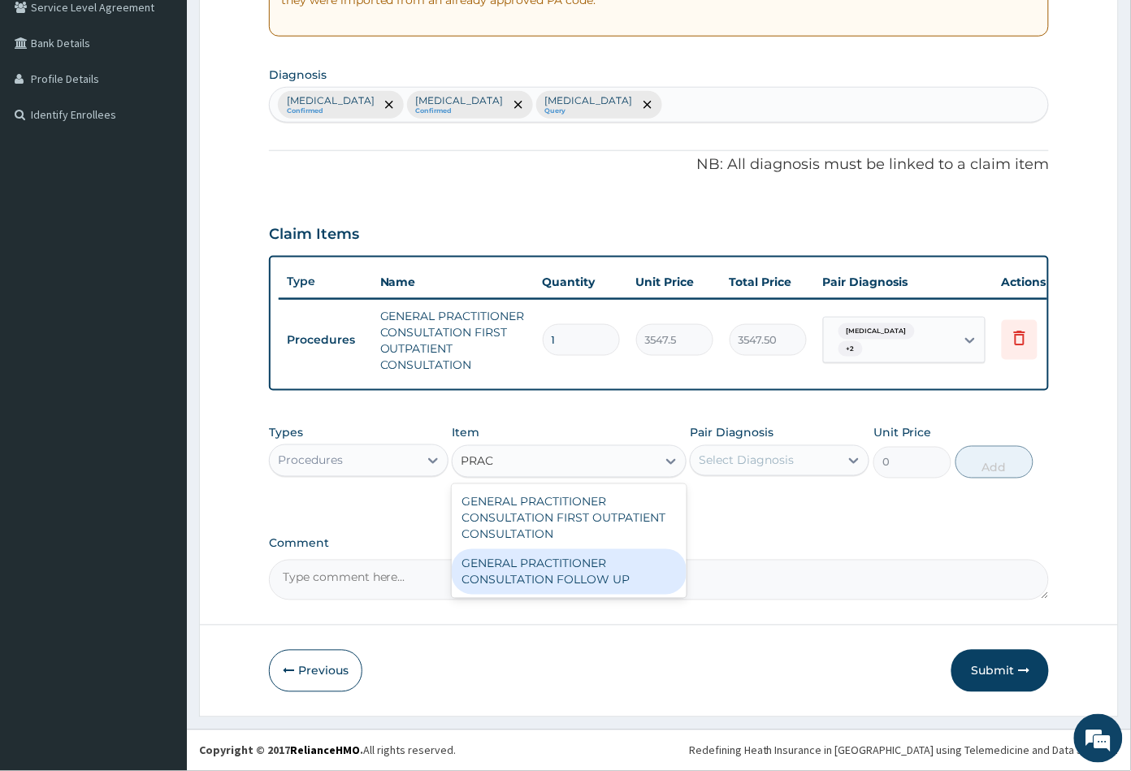
click at [602, 570] on div "GENERAL PRACTITIONER CONSULTATION FOLLOW UP" at bounding box center [569, 571] width 234 height 45
type input "2365"
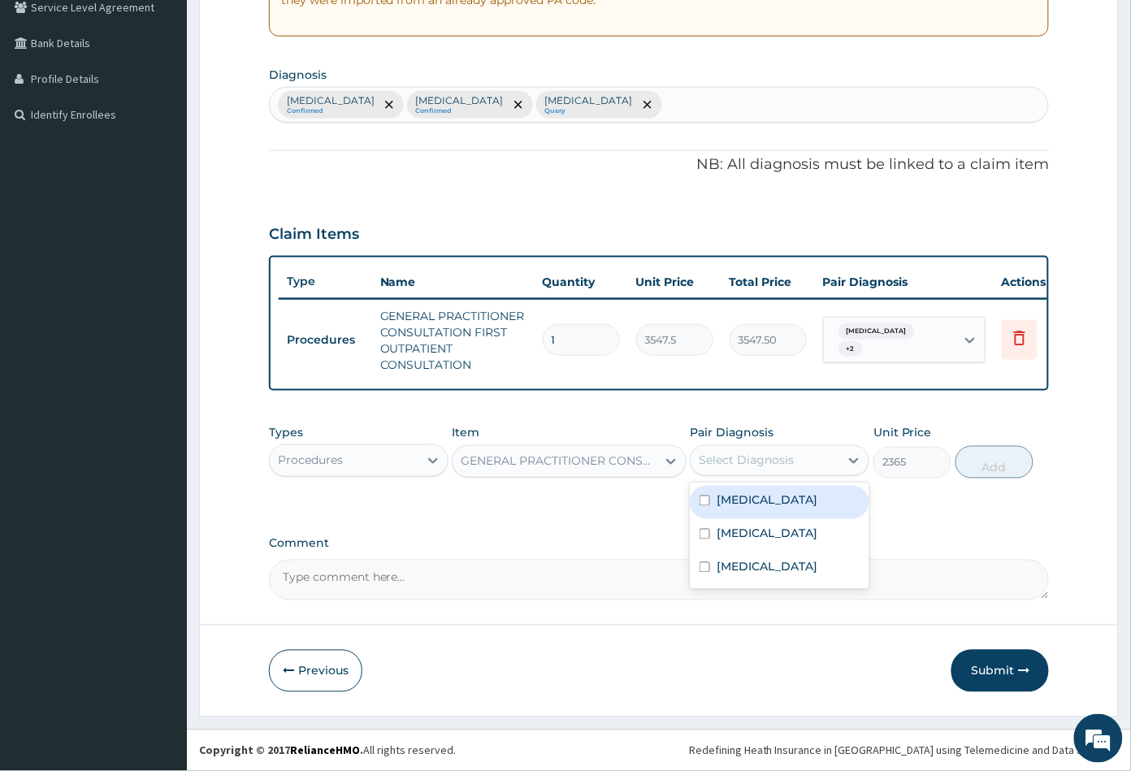
click at [799, 462] on div "Select Diagnosis" at bounding box center [764, 461] width 149 height 26
click at [790, 502] on div "Malaria" at bounding box center [779, 502] width 179 height 33
checkbox input "true"
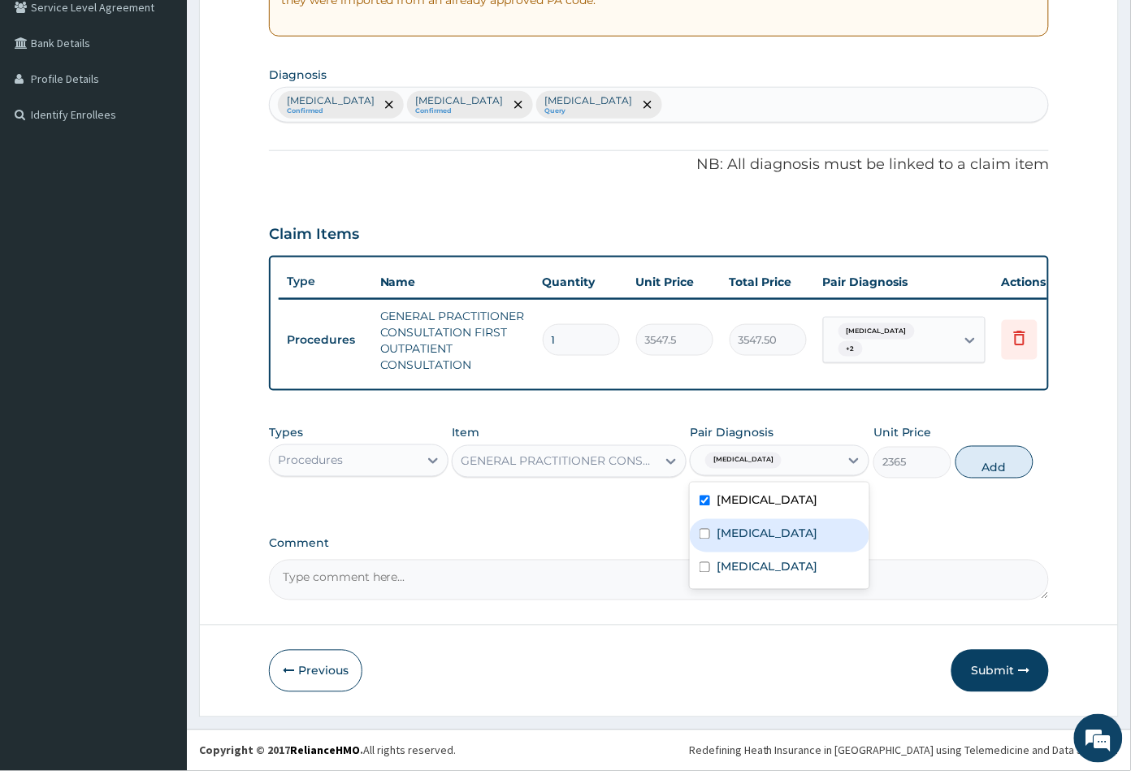
click at [791, 538] on label "Upper respiratory infection" at bounding box center [766, 533] width 101 height 16
checkbox input "true"
click at [789, 580] on div "Sepsis" at bounding box center [779, 568] width 179 height 33
checkbox input "true"
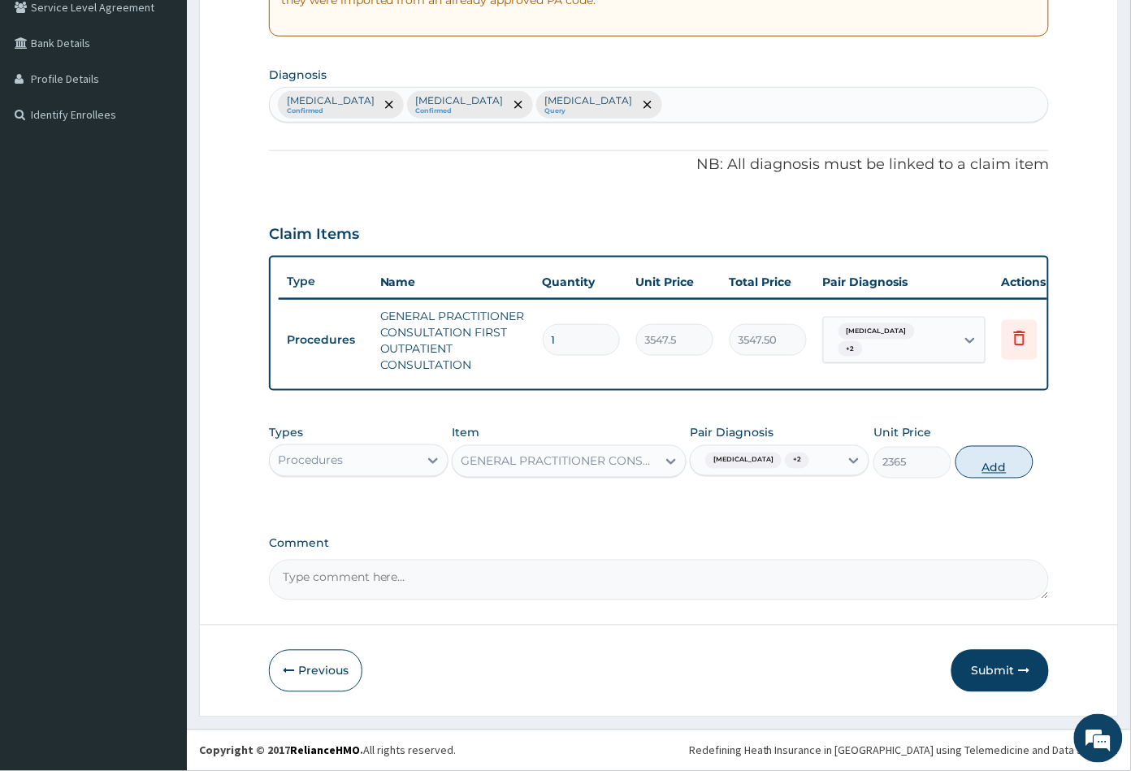
click at [985, 468] on button "Add" at bounding box center [994, 462] width 78 height 32
type input "0"
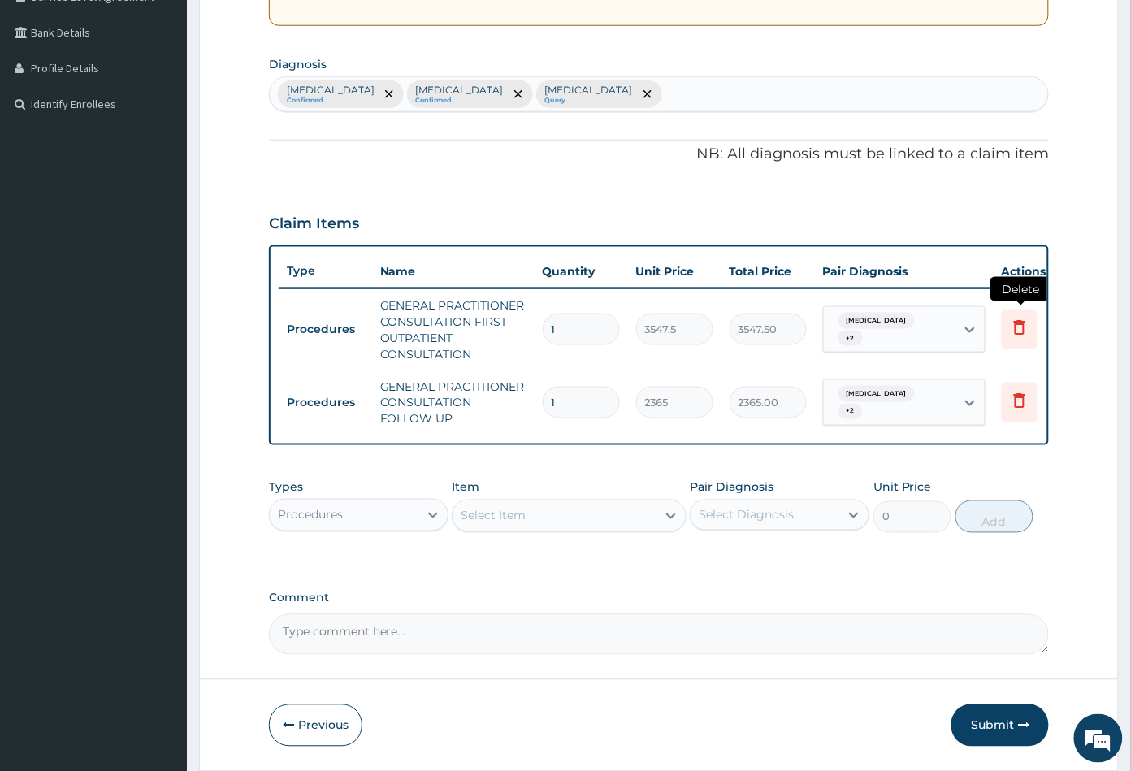
click at [1018, 323] on icon at bounding box center [1019, 327] width 19 height 19
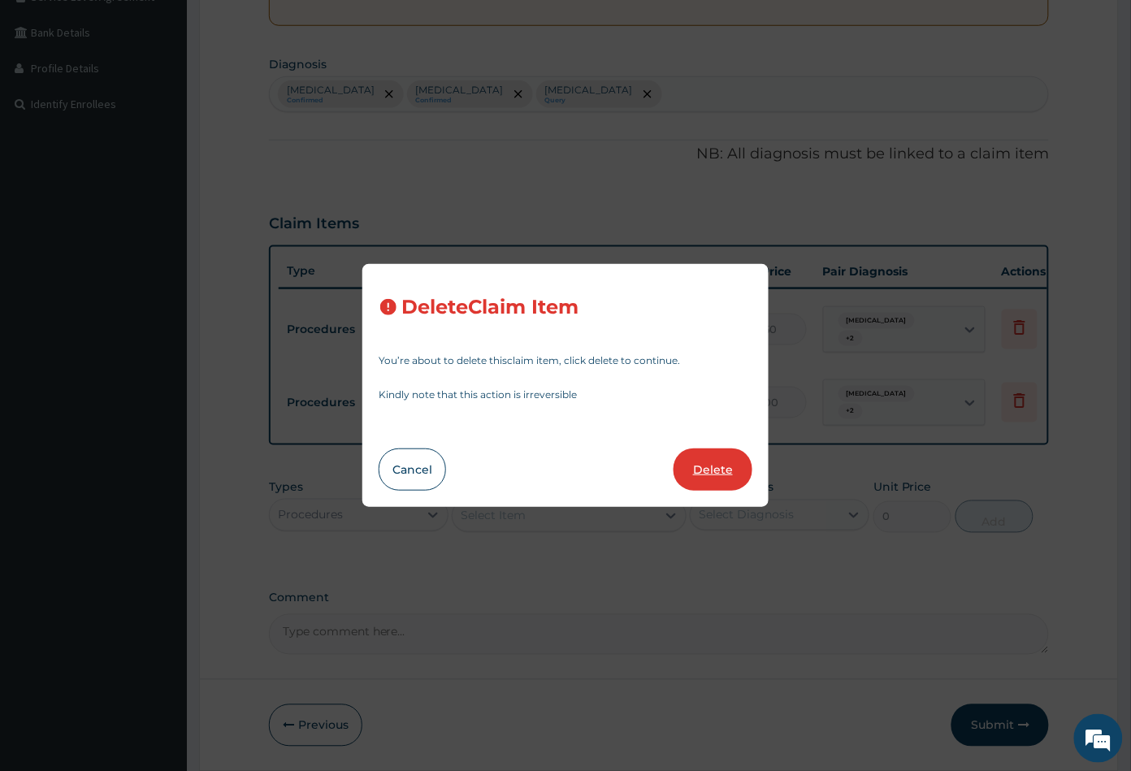
click at [712, 468] on button "Delete" at bounding box center [712, 469] width 79 height 42
type input "2365"
type input "2365.00"
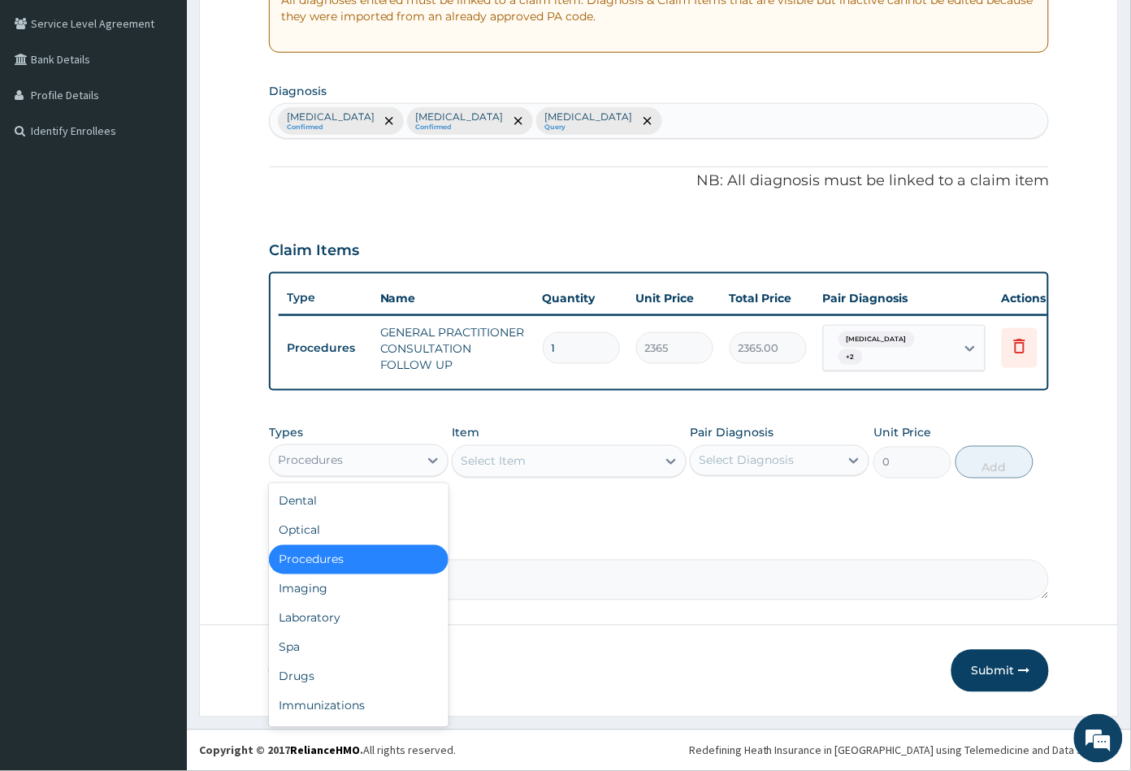
click at [367, 461] on div "Procedures" at bounding box center [344, 461] width 149 height 26
click at [345, 609] on div "Laboratory" at bounding box center [358, 617] width 179 height 29
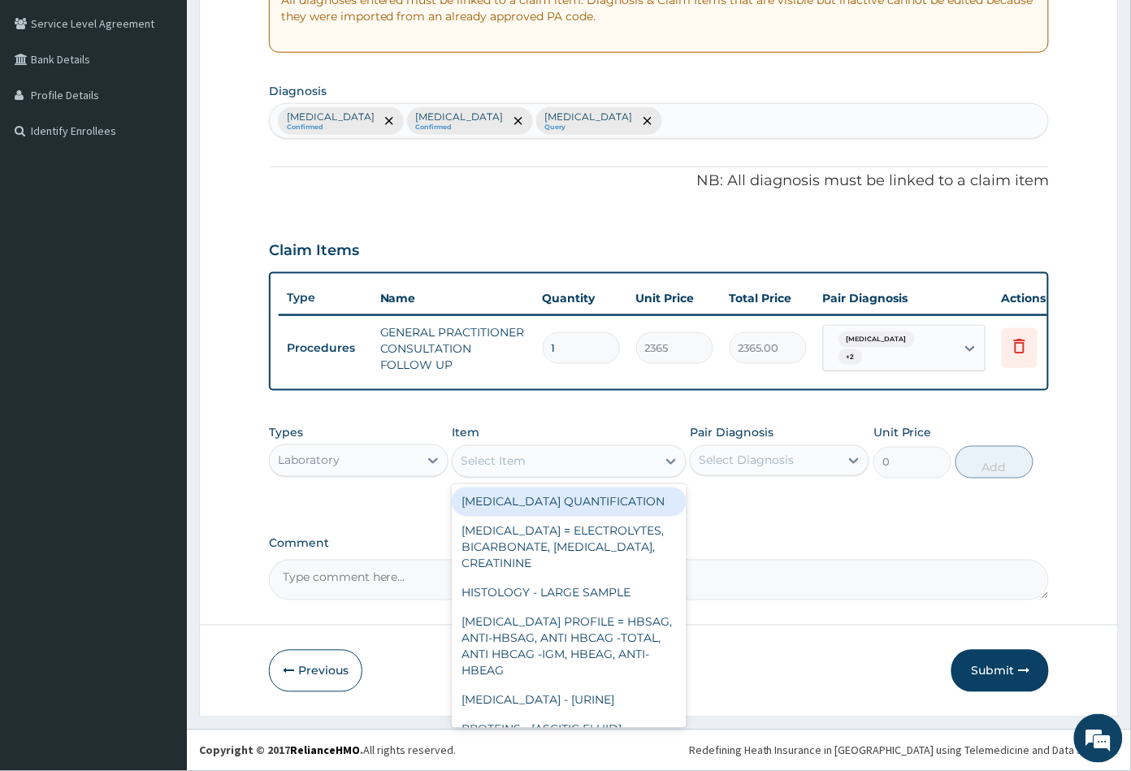
click at [585, 475] on div "Select Item" at bounding box center [569, 461] width 234 height 32
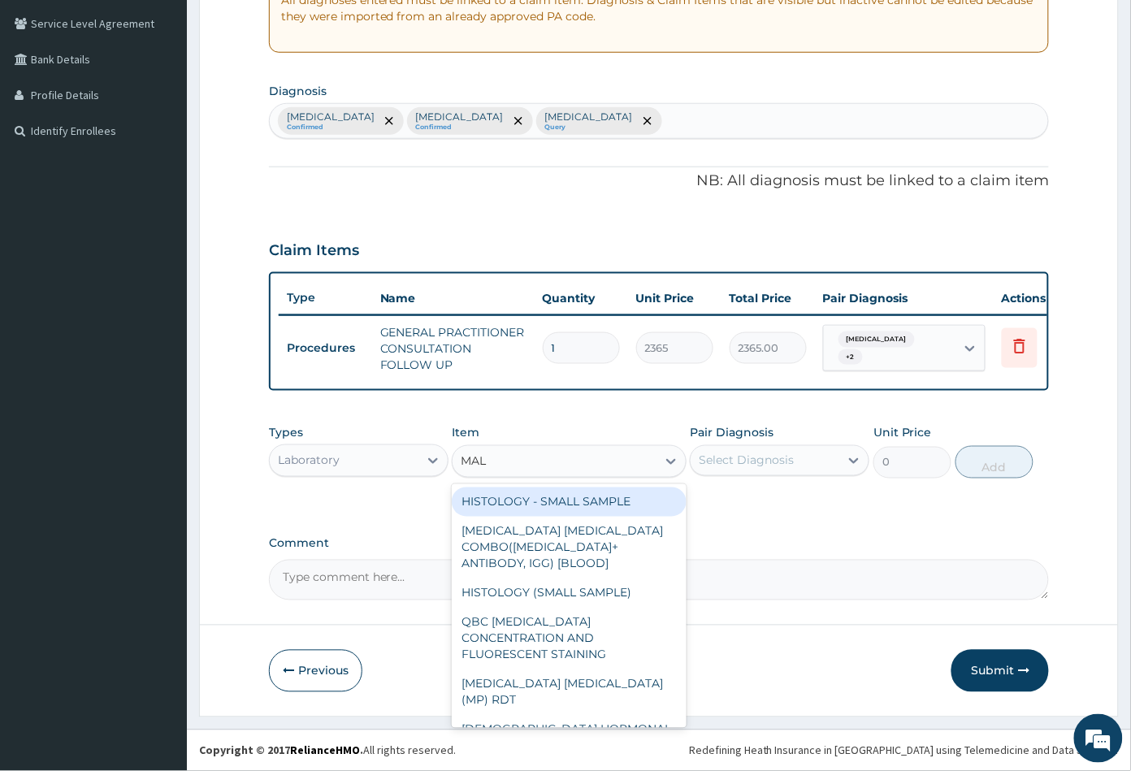
type input "MALA"
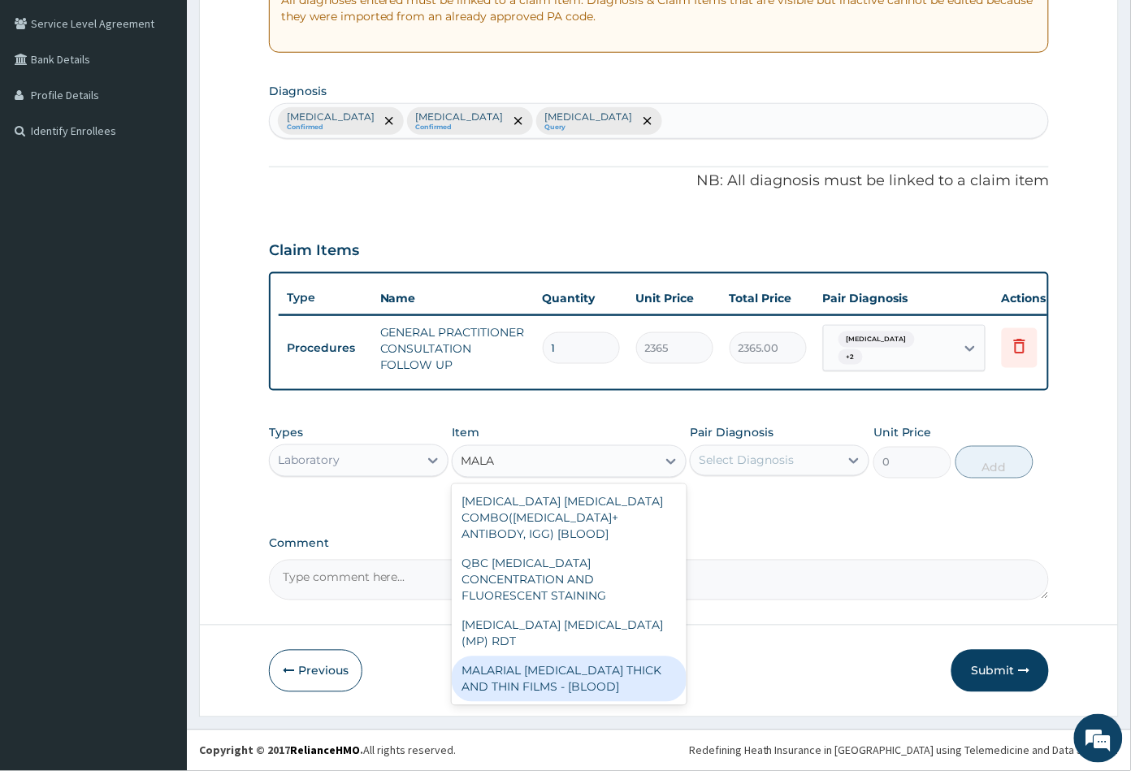
click at [568, 656] on div "MALARIAL PARASITE THICK AND THIN FILMS - [BLOOD]" at bounding box center [569, 678] width 234 height 45
type input "1612.5"
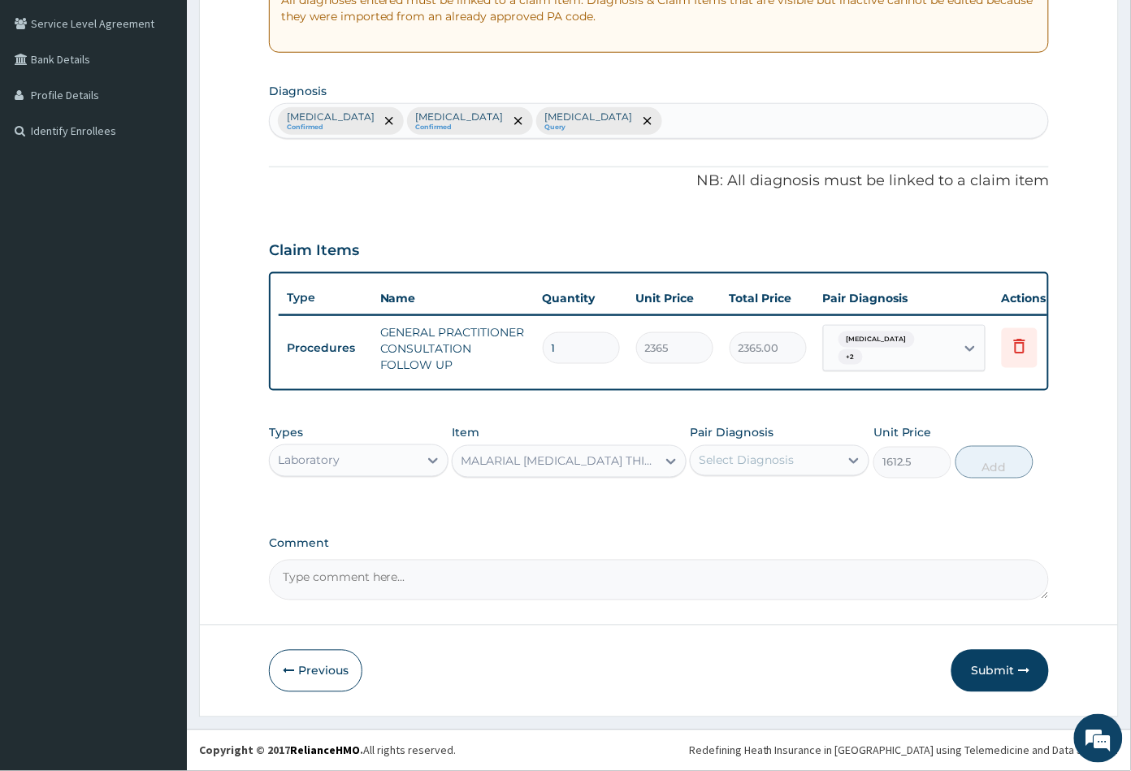
click at [776, 461] on div "Select Diagnosis" at bounding box center [745, 460] width 95 height 16
click at [774, 498] on div "Malaria" at bounding box center [779, 502] width 179 height 33
checkbox input "true"
click at [996, 468] on button "Add" at bounding box center [994, 462] width 78 height 32
type input "0"
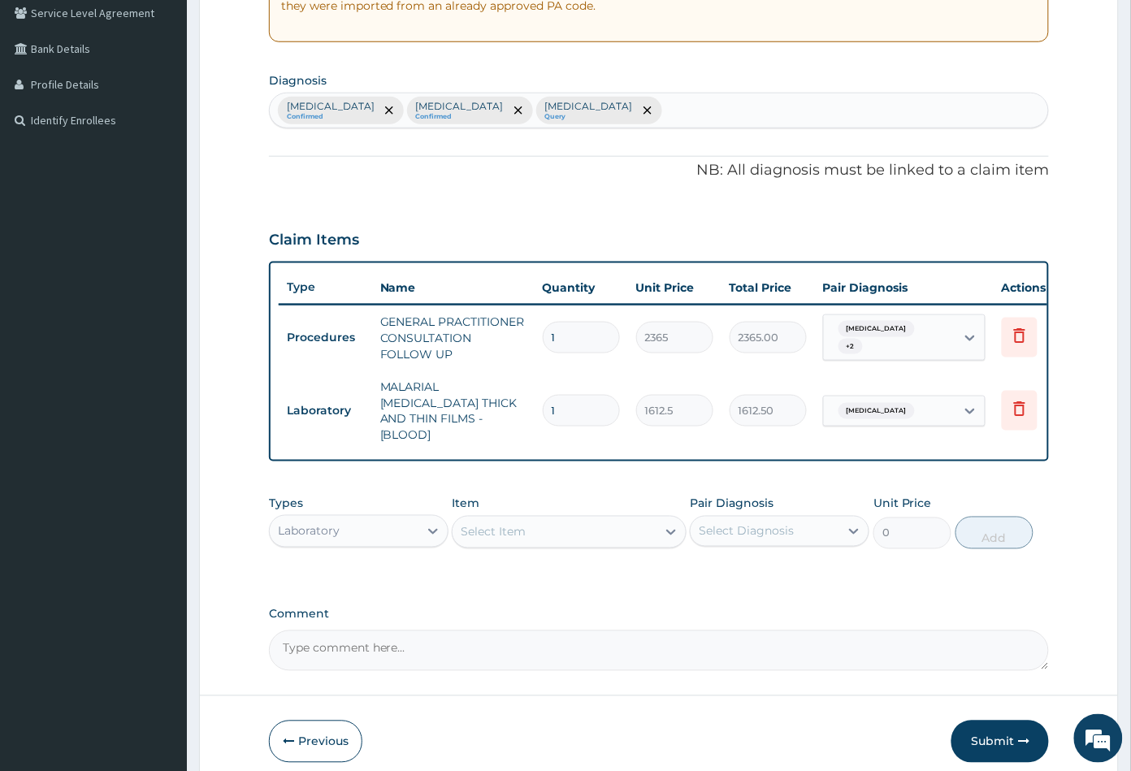
click at [551, 523] on div "Select Item" at bounding box center [553, 532] width 203 height 26
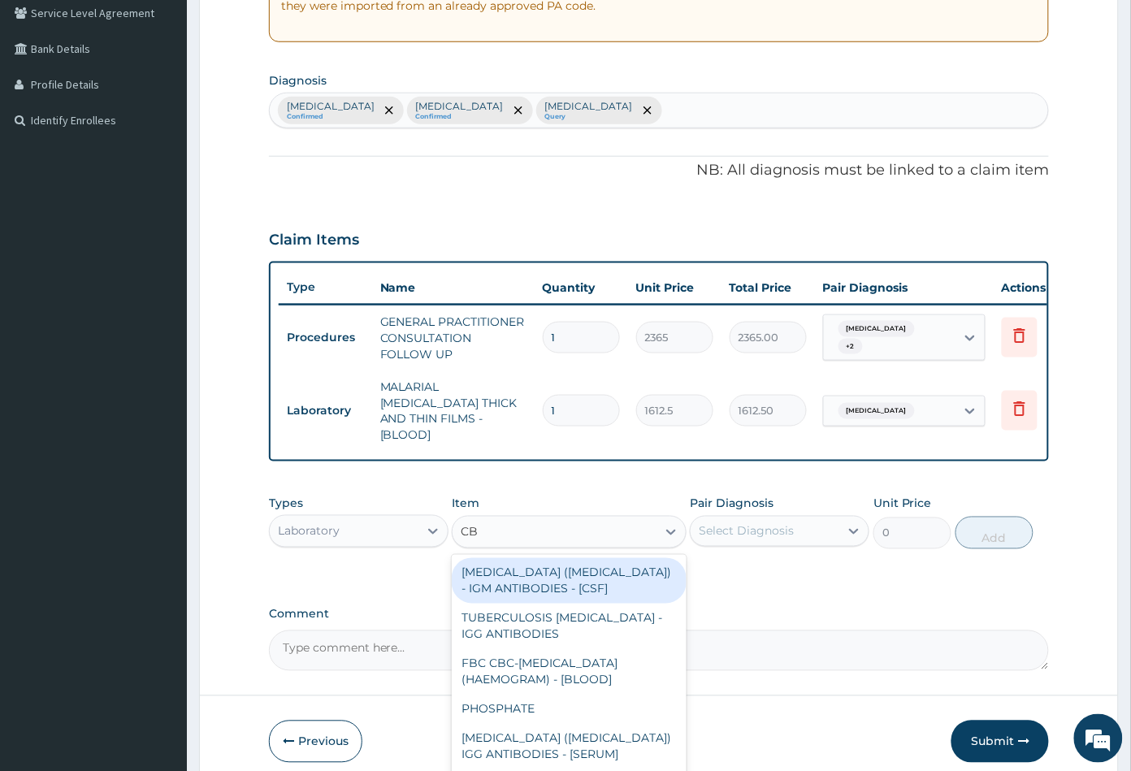
type input "CBC"
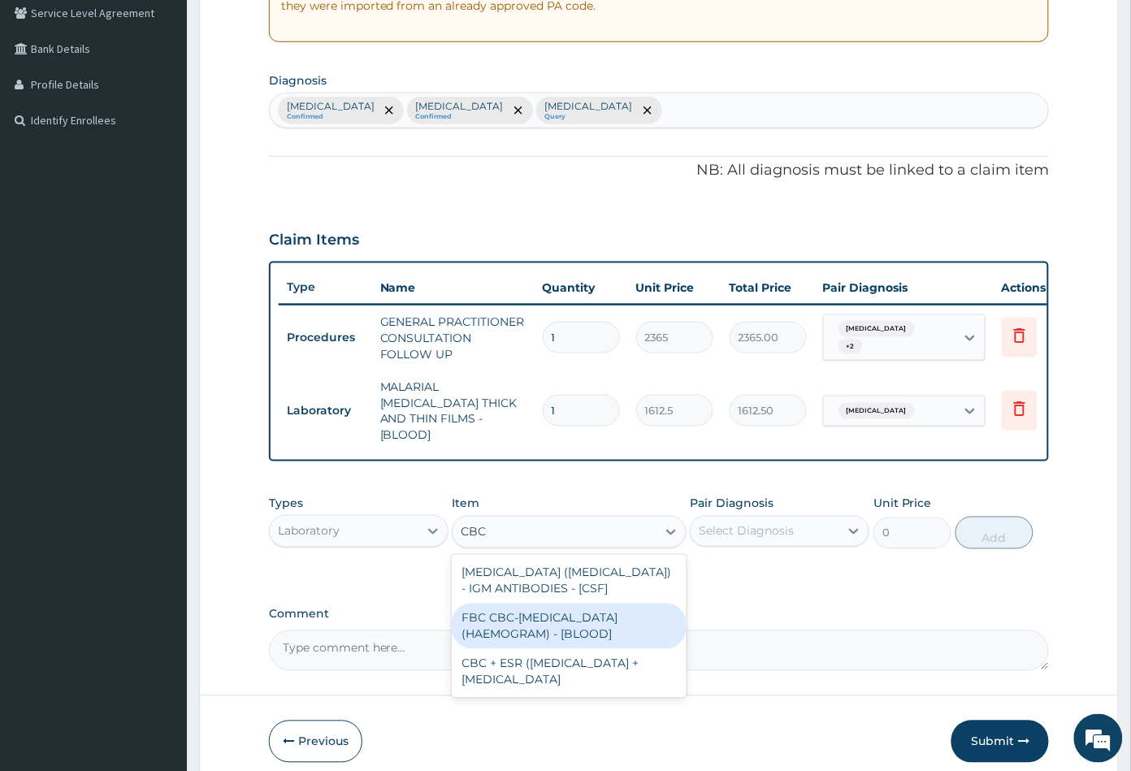
click at [552, 627] on div "FBC CBC-COMPLETE BLOOD COUNT (HAEMOGRAM) - [BLOOD]" at bounding box center [569, 625] width 234 height 45
type input "4300"
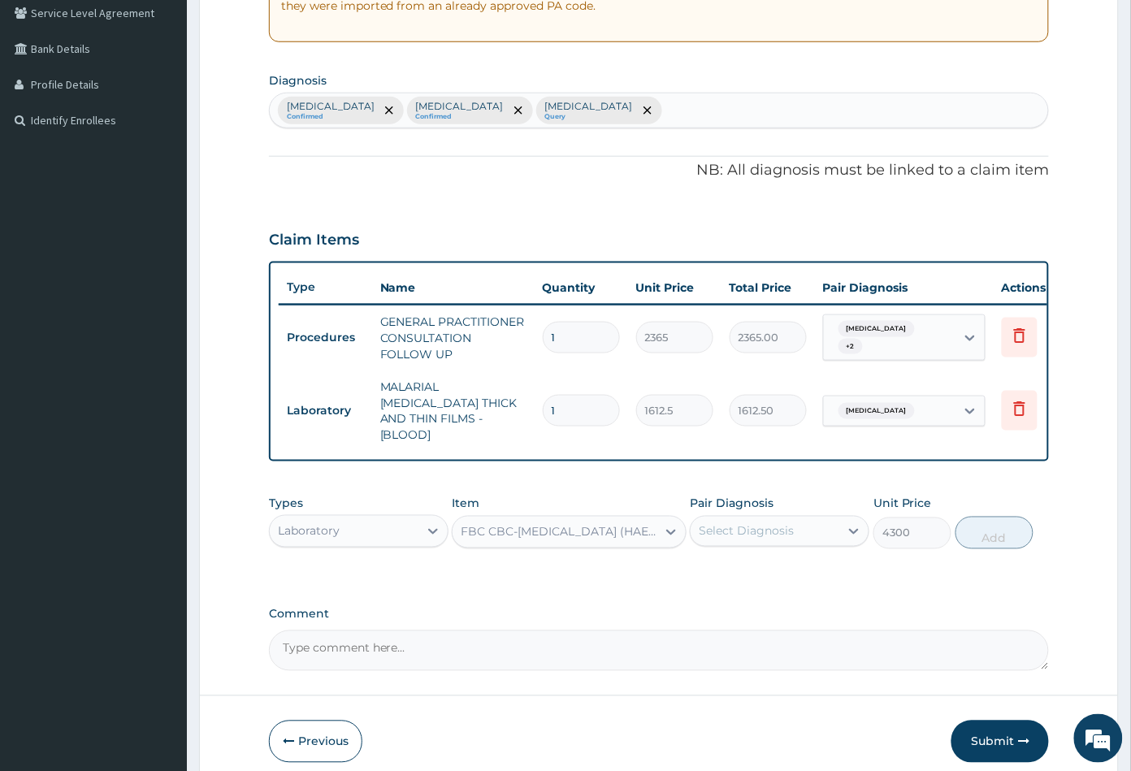
click at [766, 523] on div "Select Diagnosis" at bounding box center [745, 531] width 95 height 16
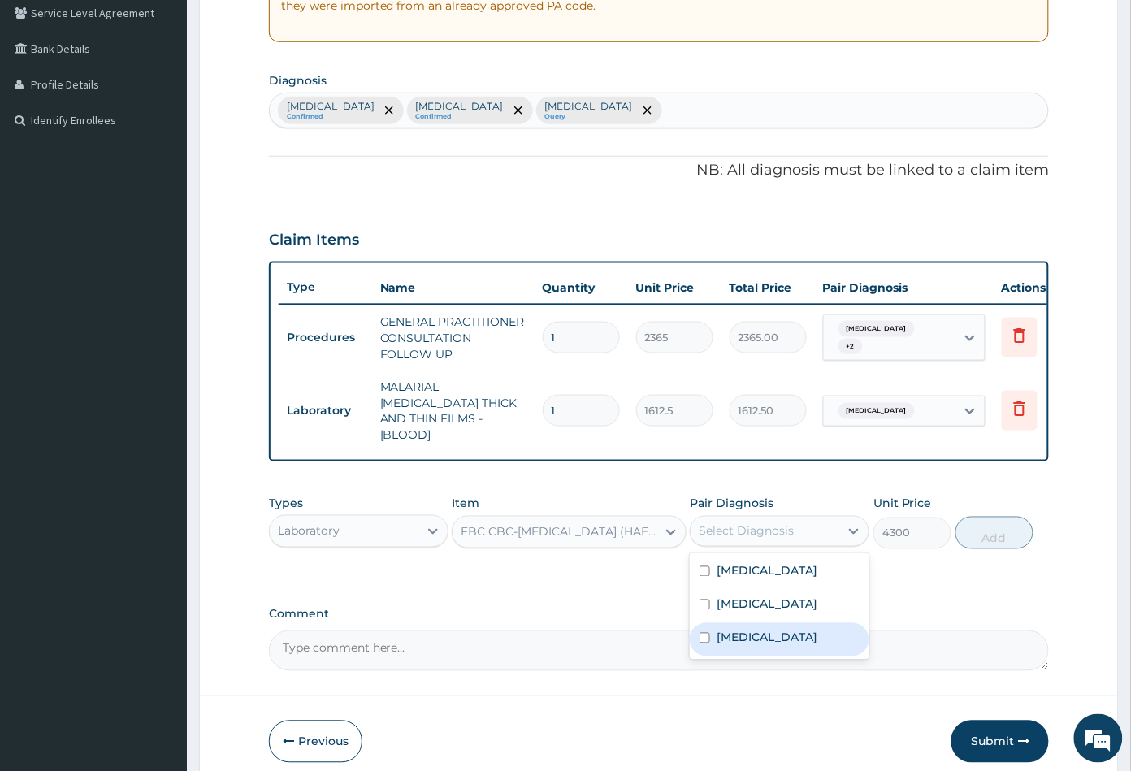
click at [747, 642] on label "Sepsis" at bounding box center [766, 637] width 101 height 16
checkbox input "true"
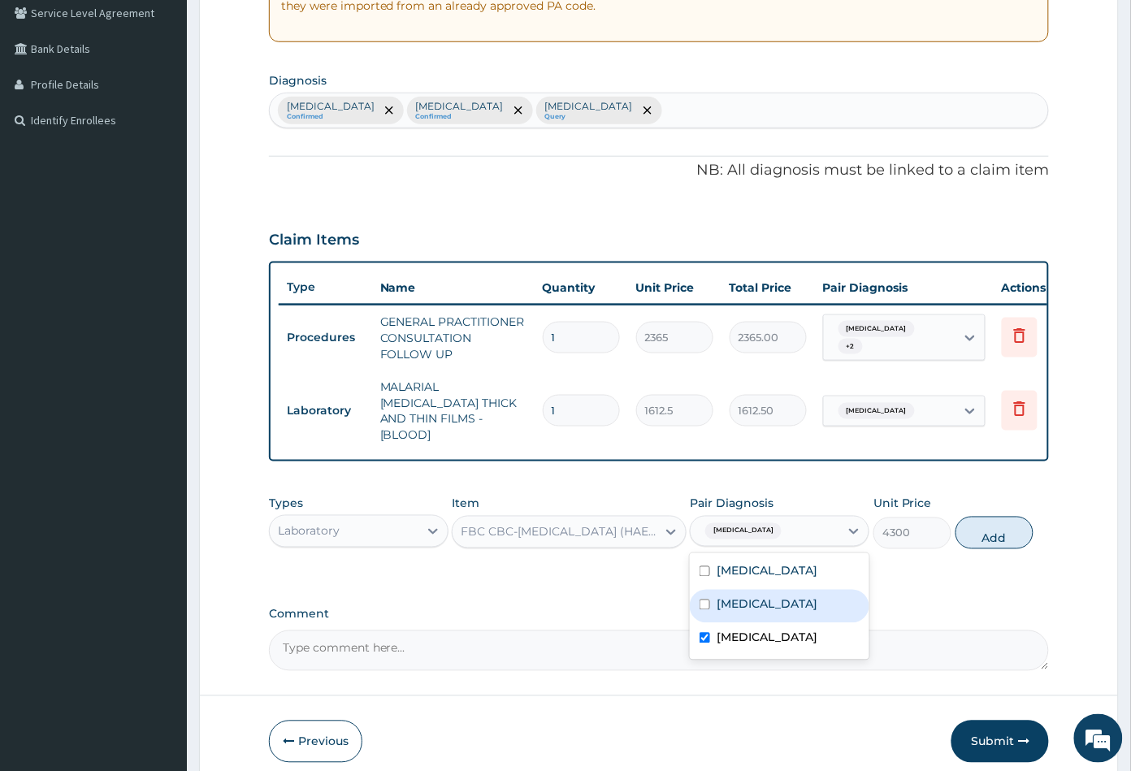
drag, startPoint x: 757, startPoint y: 601, endPoint x: 796, endPoint y: 577, distance: 45.5
click at [758, 600] on label "Upper respiratory infection" at bounding box center [766, 604] width 101 height 16
checkbox input "true"
click at [988, 534] on button "Add" at bounding box center [994, 533] width 78 height 32
type input "0"
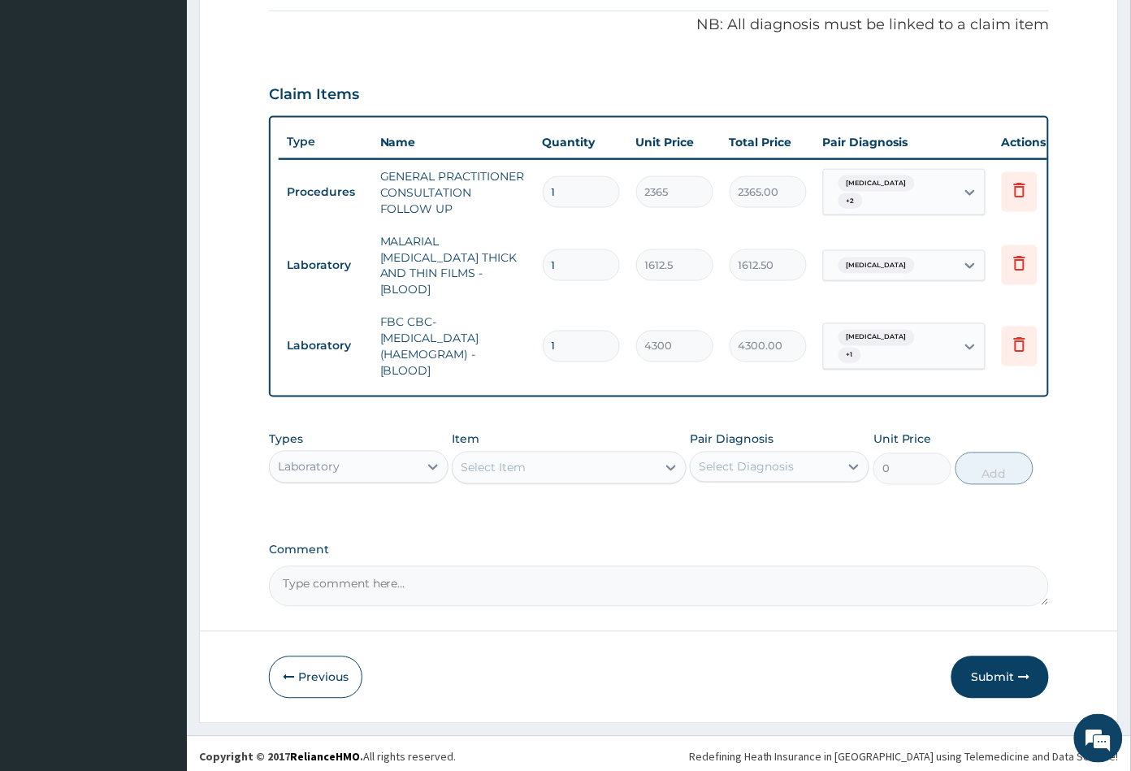
scroll to position [489, 0]
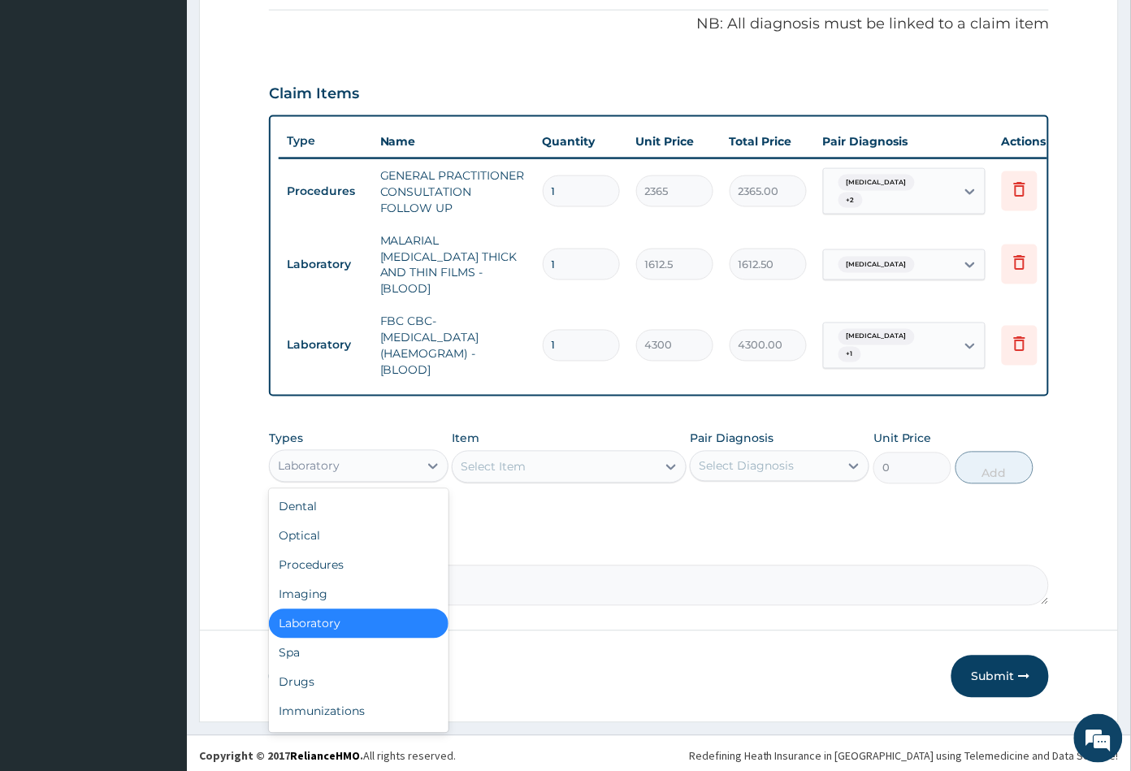
click at [396, 457] on div "Laboratory" at bounding box center [344, 466] width 149 height 26
click at [318, 670] on div "Drugs" at bounding box center [358, 682] width 179 height 29
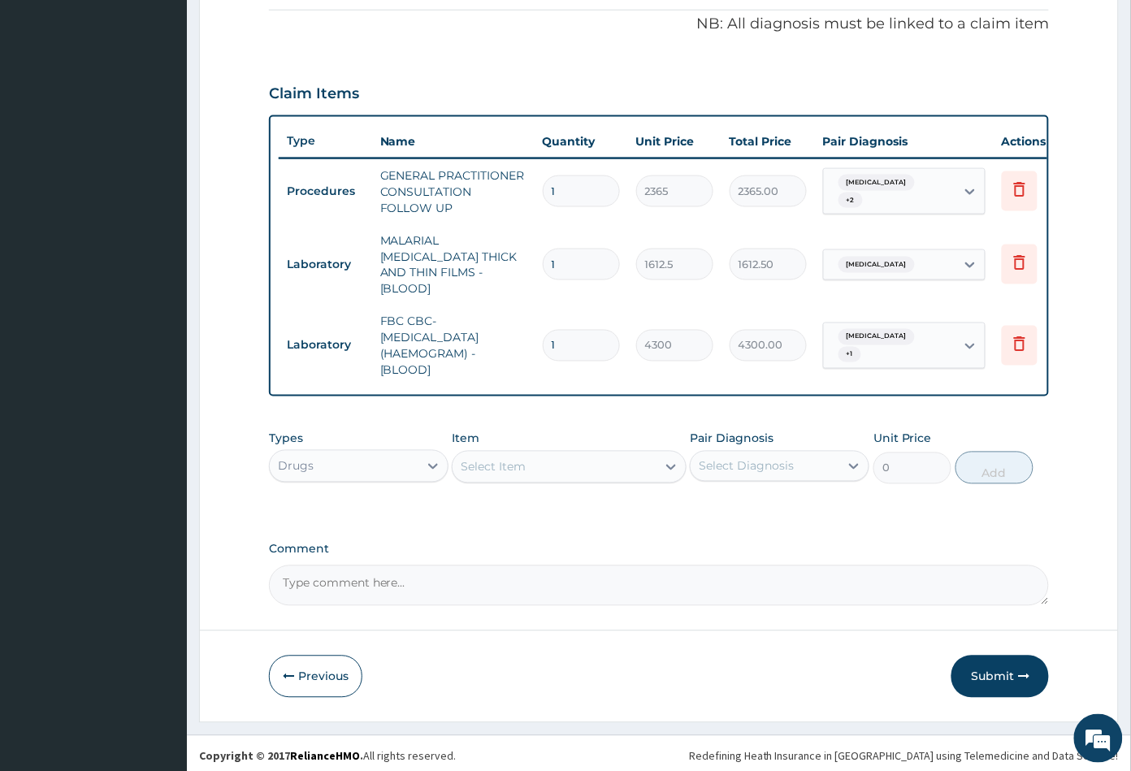
click at [567, 468] on div "Select Item" at bounding box center [553, 467] width 203 height 26
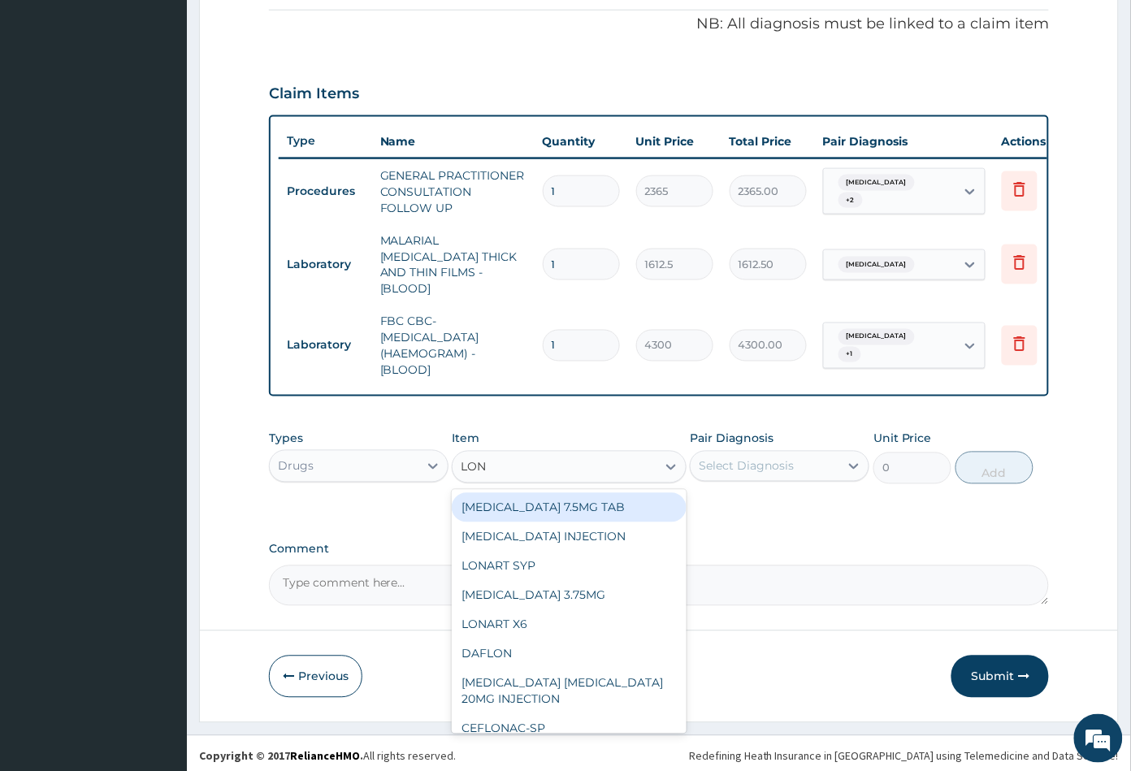
type input "LONA"
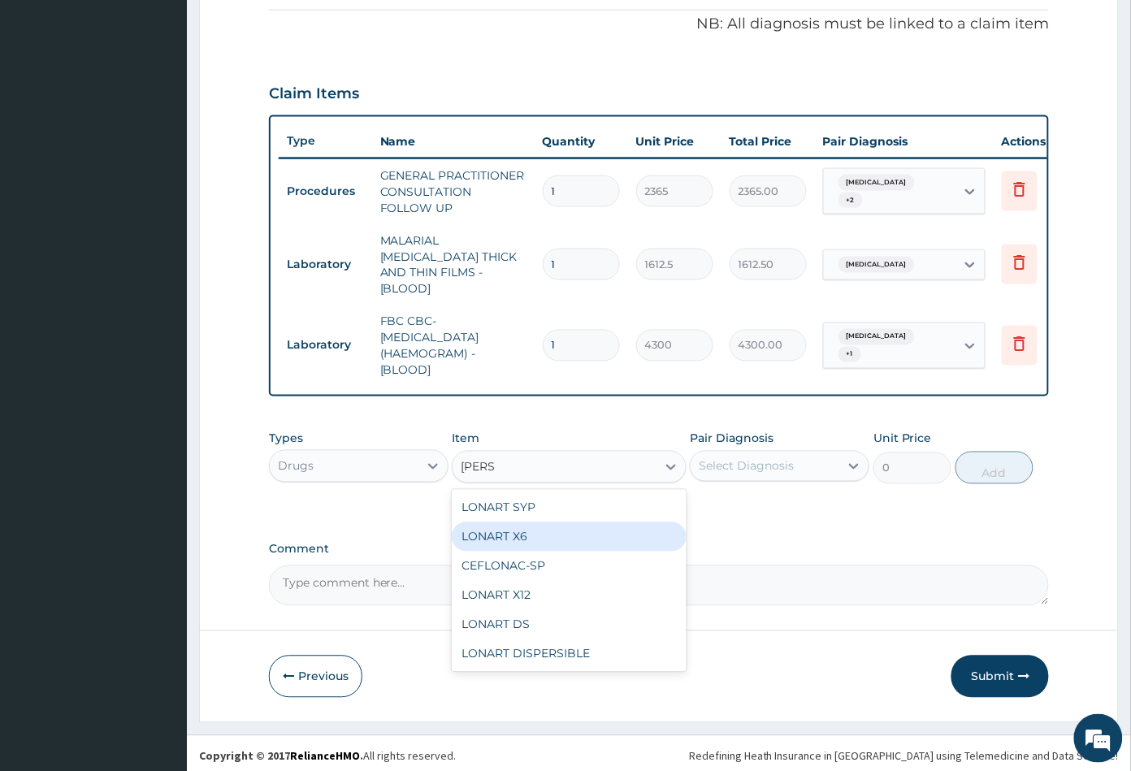
click at [550, 522] on div "LONART X6" at bounding box center [569, 536] width 234 height 29
type input "473"
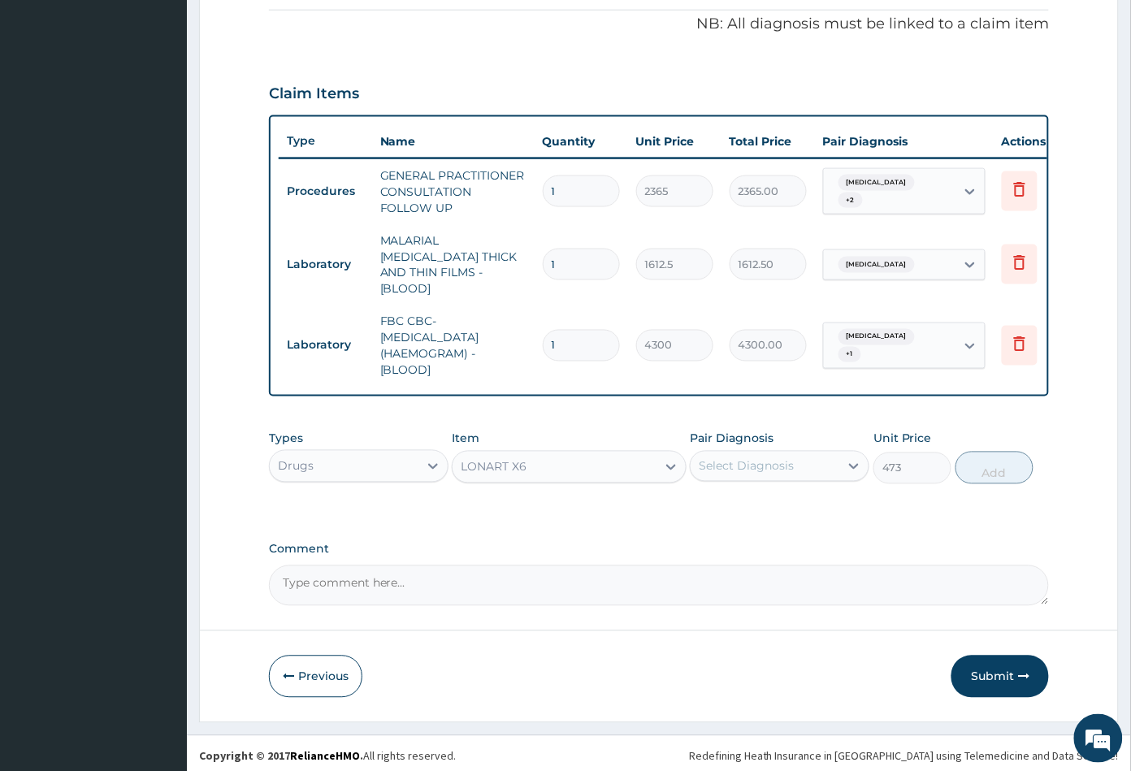
click at [755, 461] on div "Select Diagnosis" at bounding box center [745, 466] width 95 height 16
click at [753, 506] on label "Malaria" at bounding box center [766, 506] width 101 height 16
checkbox input "true"
click at [980, 472] on button "Add" at bounding box center [994, 468] width 78 height 32
type input "0"
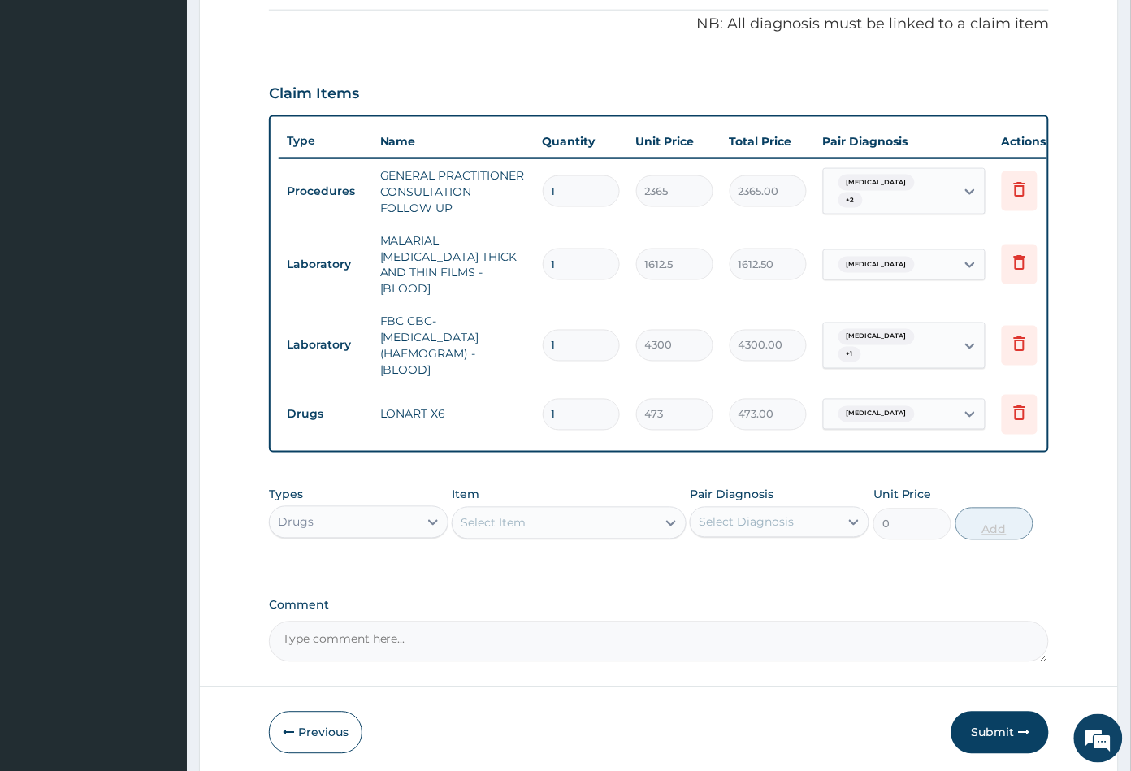
type input "0.00"
type input "6"
type input "2838.00"
type input "6"
click at [559, 515] on div "Select Item" at bounding box center [553, 523] width 203 height 26
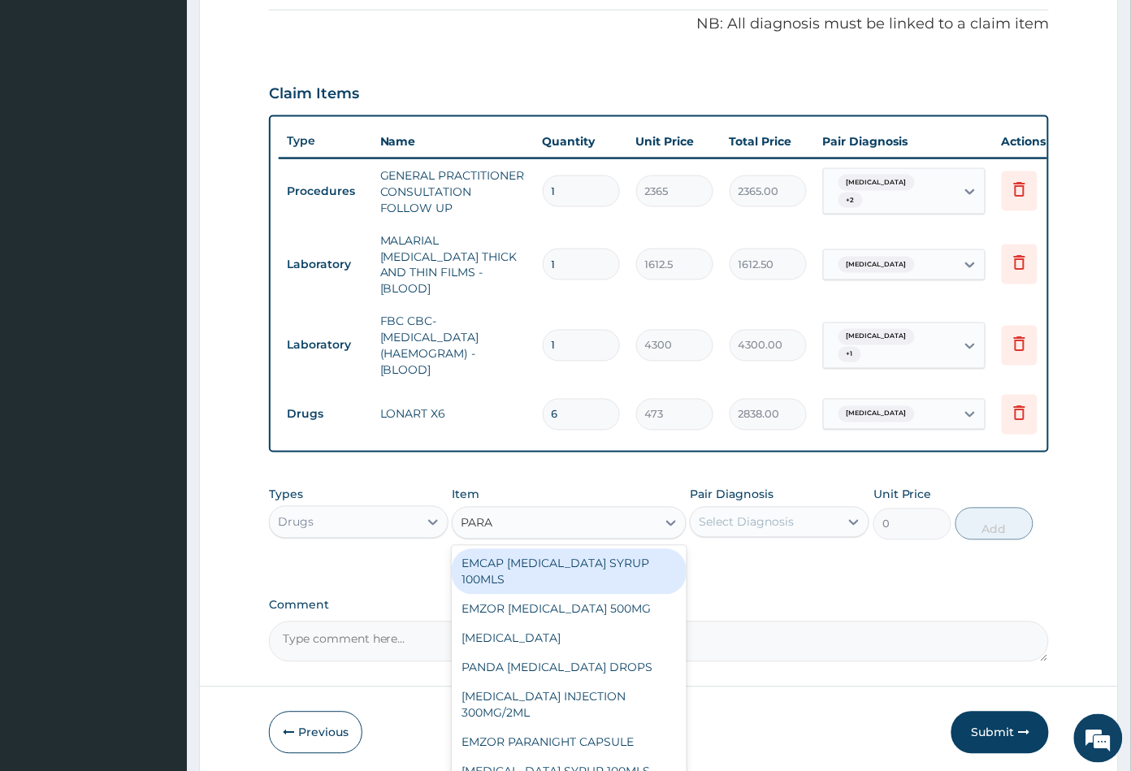
type input "PARAC"
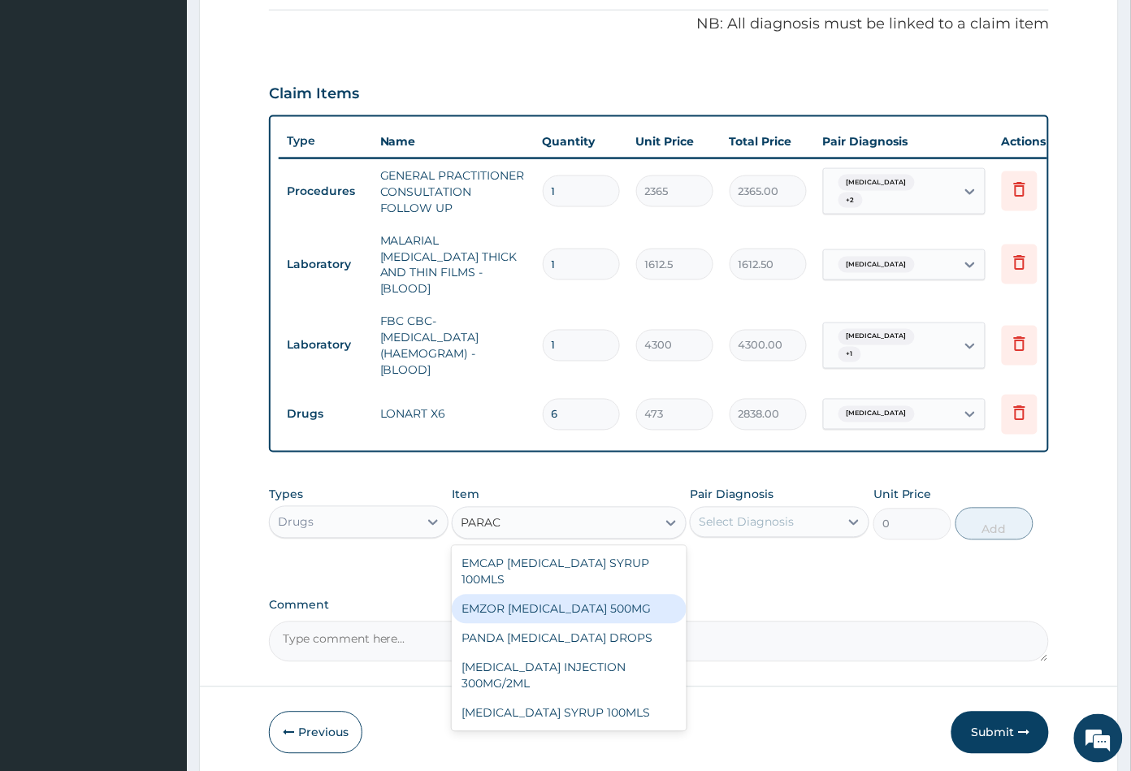
click at [569, 595] on div "EMZOR [MEDICAL_DATA] 500MG" at bounding box center [569, 609] width 234 height 29
type input "23.64999961853027"
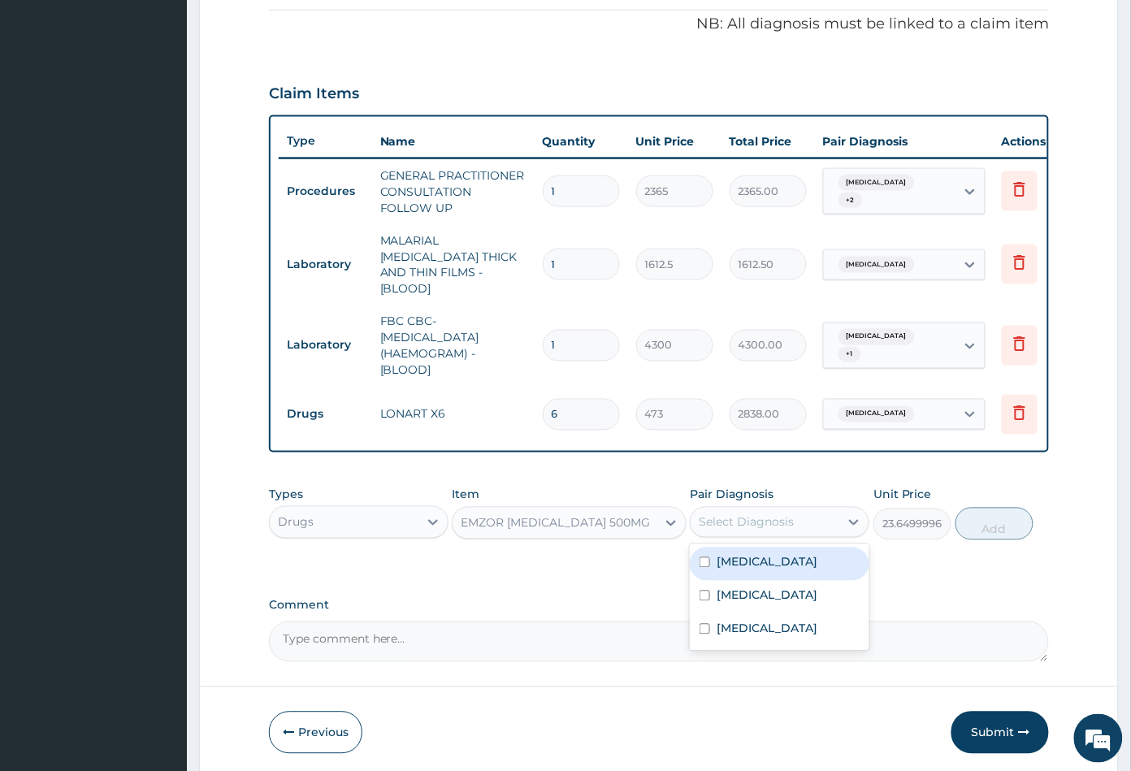
click at [781, 514] on div "Select Diagnosis" at bounding box center [745, 522] width 95 height 16
click at [757, 556] on label "Malaria" at bounding box center [766, 562] width 101 height 16
checkbox input "true"
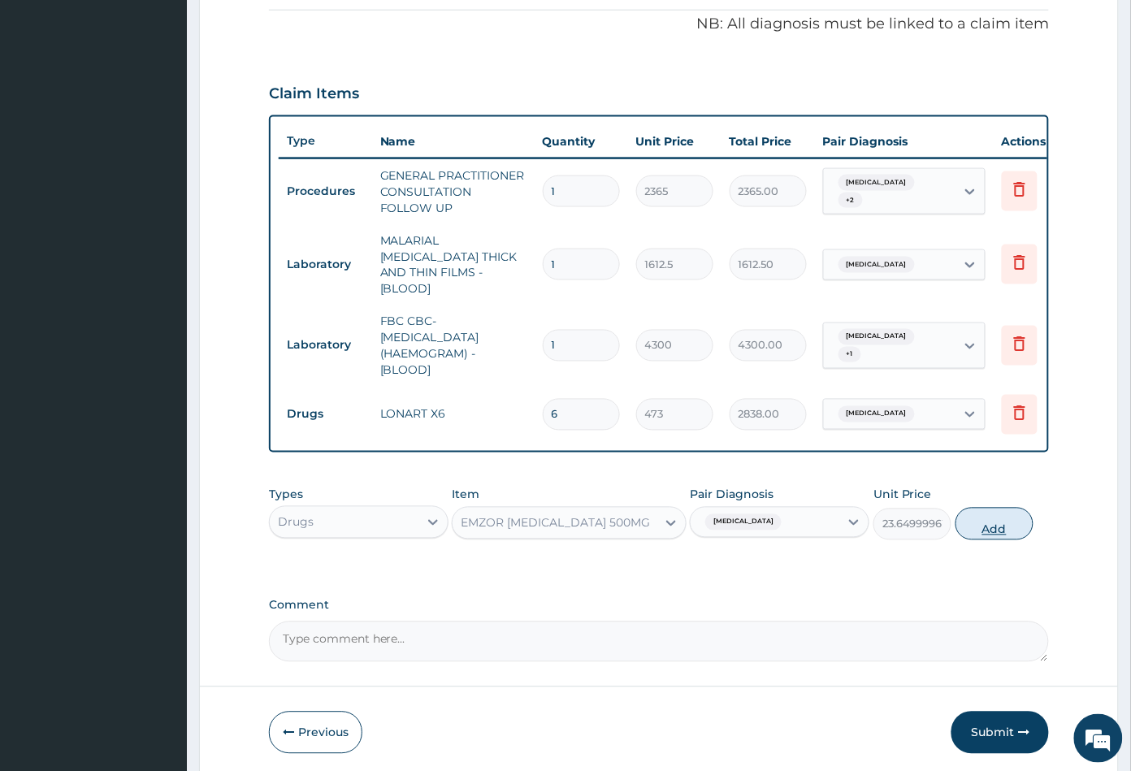
click at [992, 523] on button "Add" at bounding box center [994, 524] width 78 height 32
type input "0"
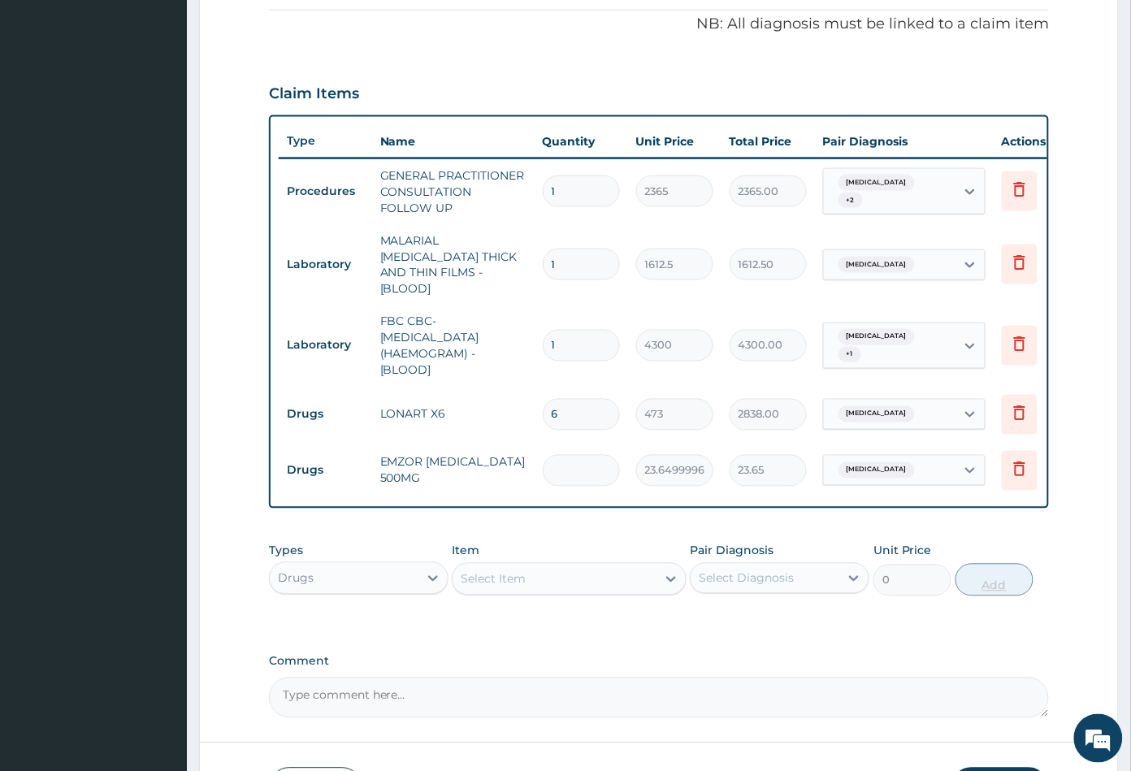
type input "0.00"
type input "9"
type input "212.85"
type input "9"
click at [543, 570] on div "Select Item" at bounding box center [553, 579] width 203 height 26
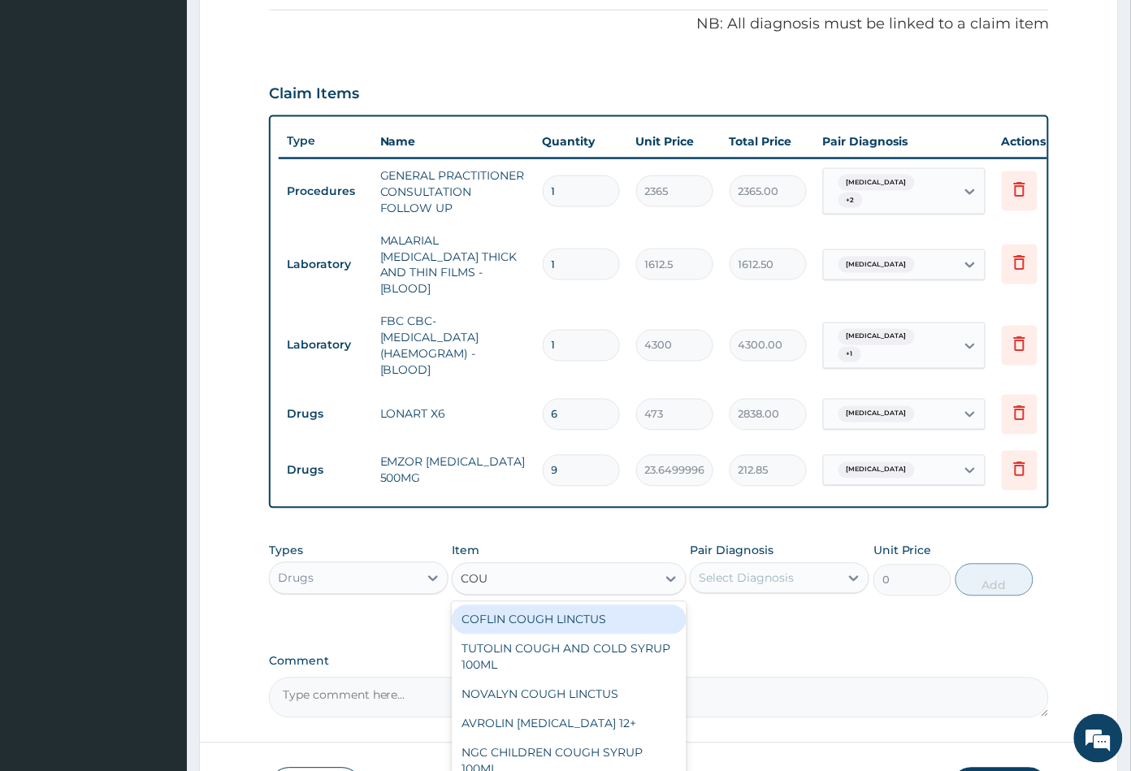
type input "COUG"
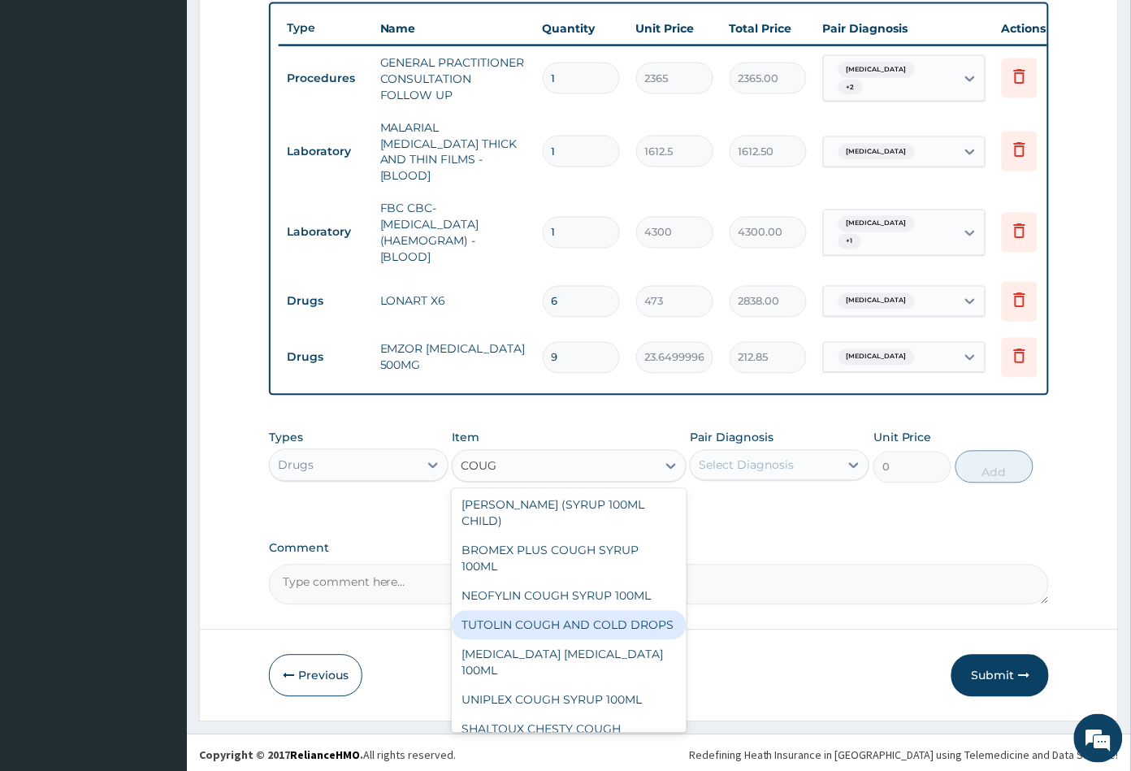
scroll to position [223, 0]
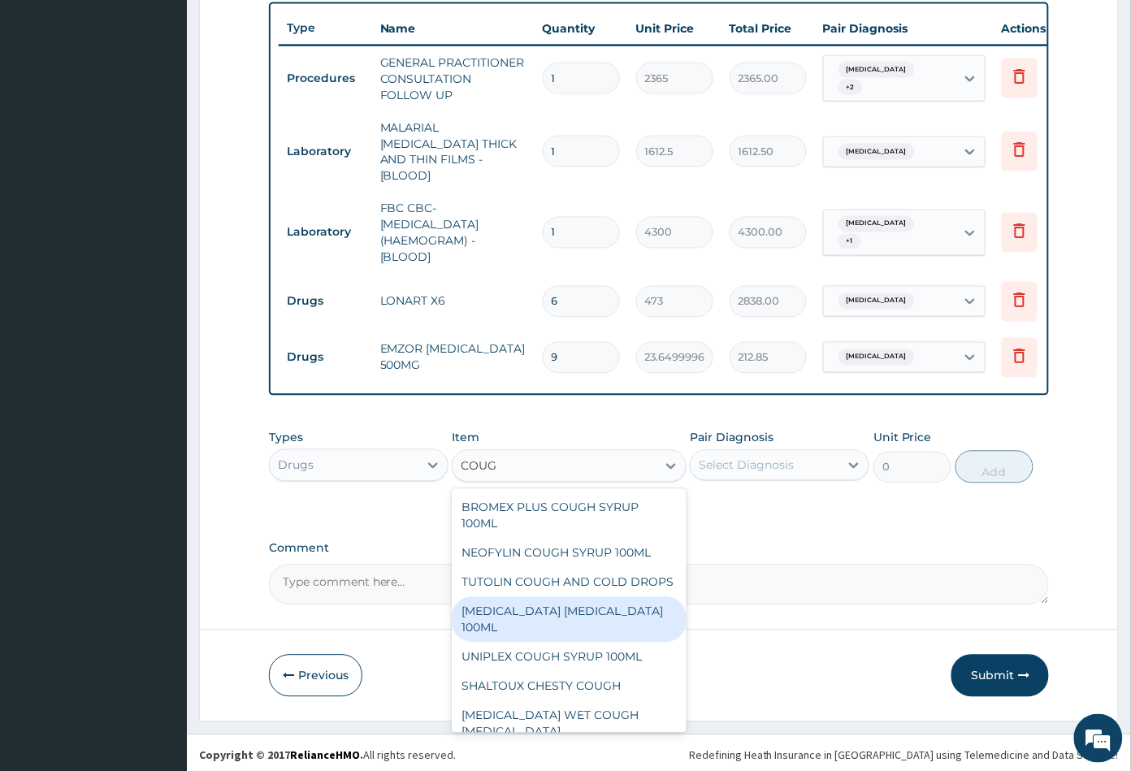
click at [542, 612] on div "[MEDICAL_DATA] [MEDICAL_DATA] 100ML" at bounding box center [569, 619] width 234 height 45
type input "1773.75"
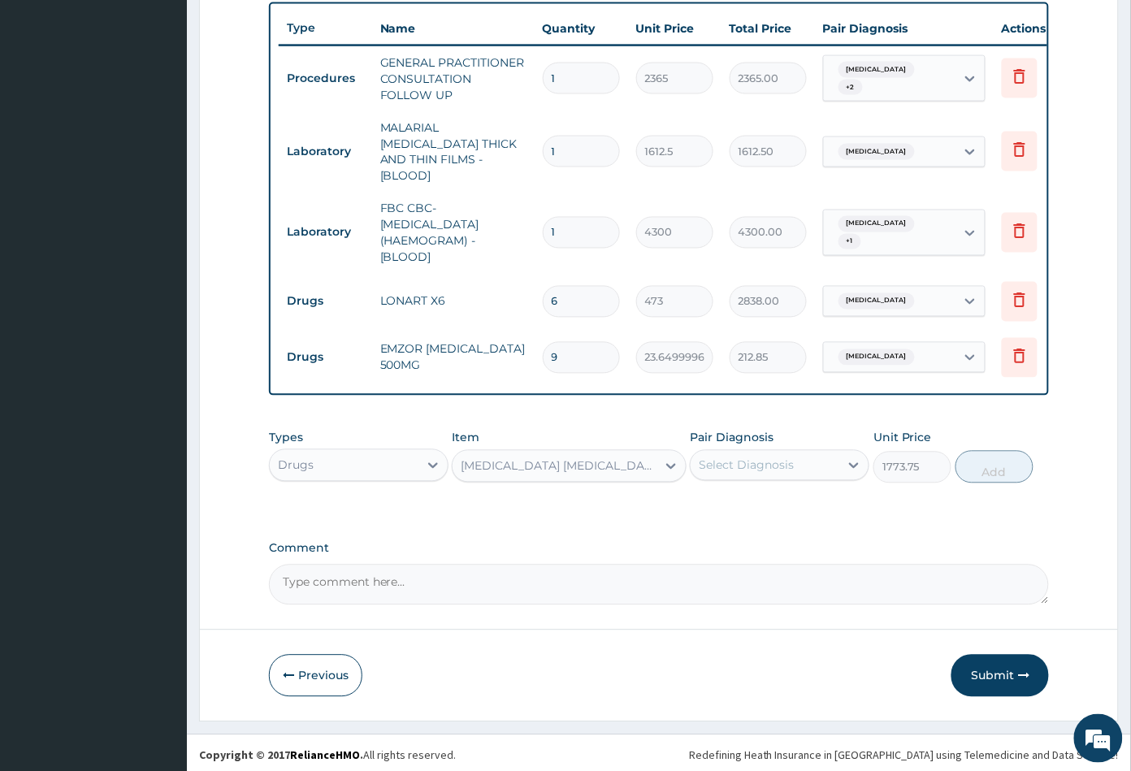
click at [801, 459] on div "Select Diagnosis" at bounding box center [764, 465] width 149 height 26
click at [782, 532] on label "Upper respiratory infection" at bounding box center [766, 538] width 101 height 16
checkbox input "true"
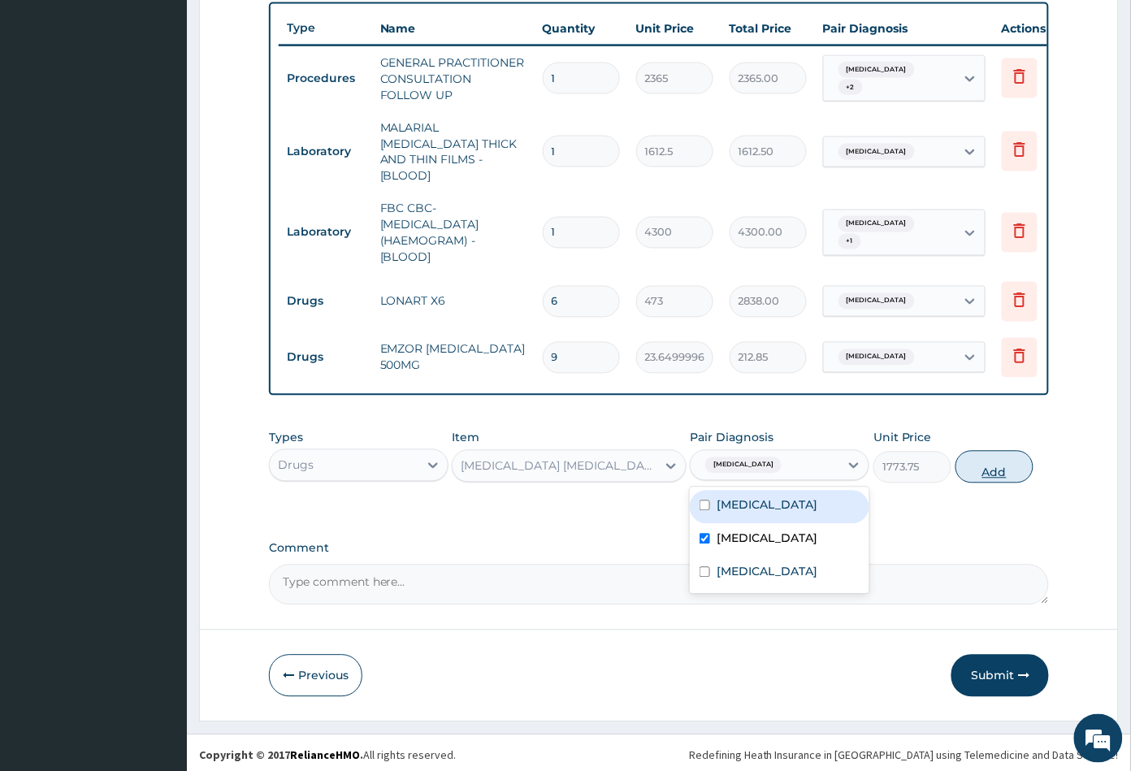
click at [1001, 471] on button "Add" at bounding box center [994, 467] width 78 height 32
type input "0"
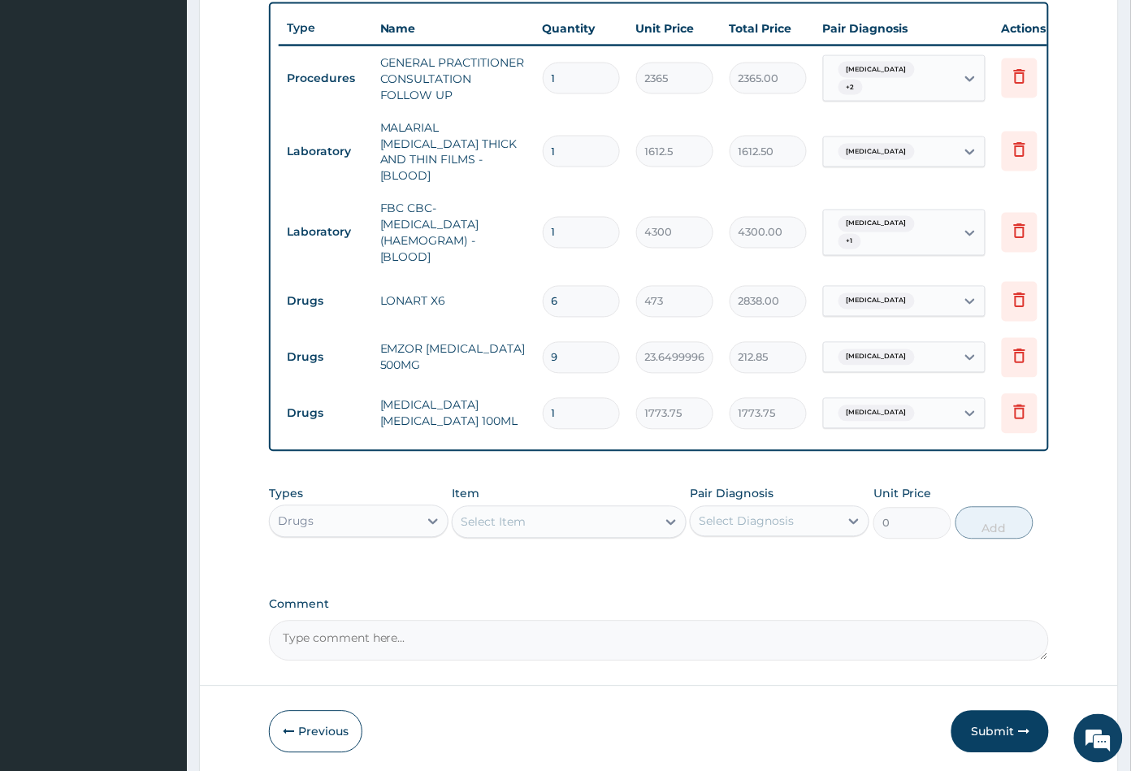
click at [557, 524] on div "Select Item" at bounding box center [553, 522] width 203 height 26
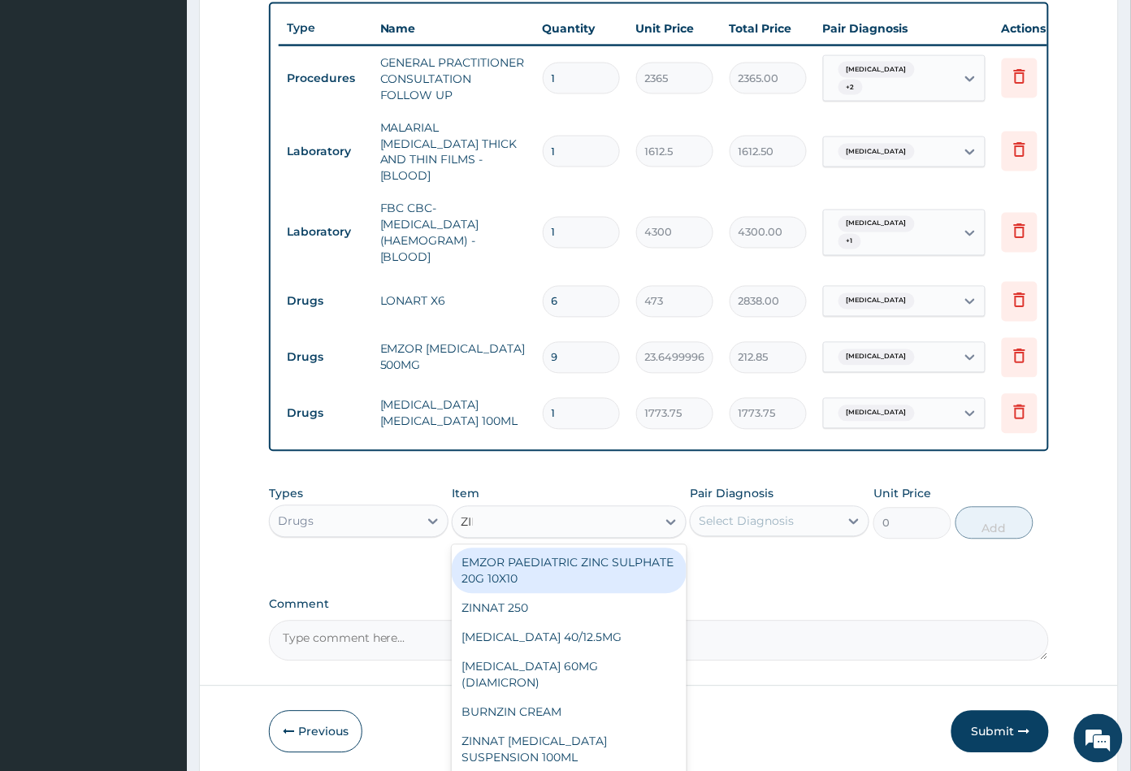
type input "ZINN"
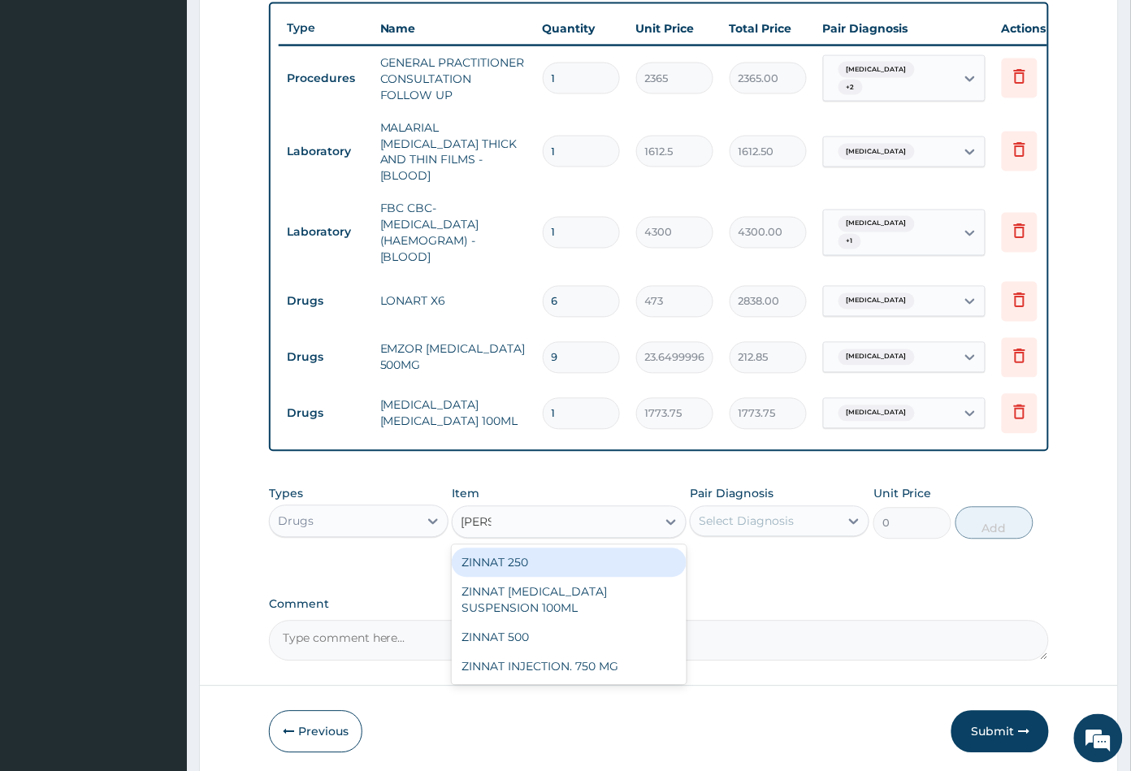
drag, startPoint x: 509, startPoint y: 552, endPoint x: 588, endPoint y: 542, distance: 79.5
click at [510, 552] on div "ZINNAT 250" at bounding box center [569, 562] width 234 height 29
type input "1419"
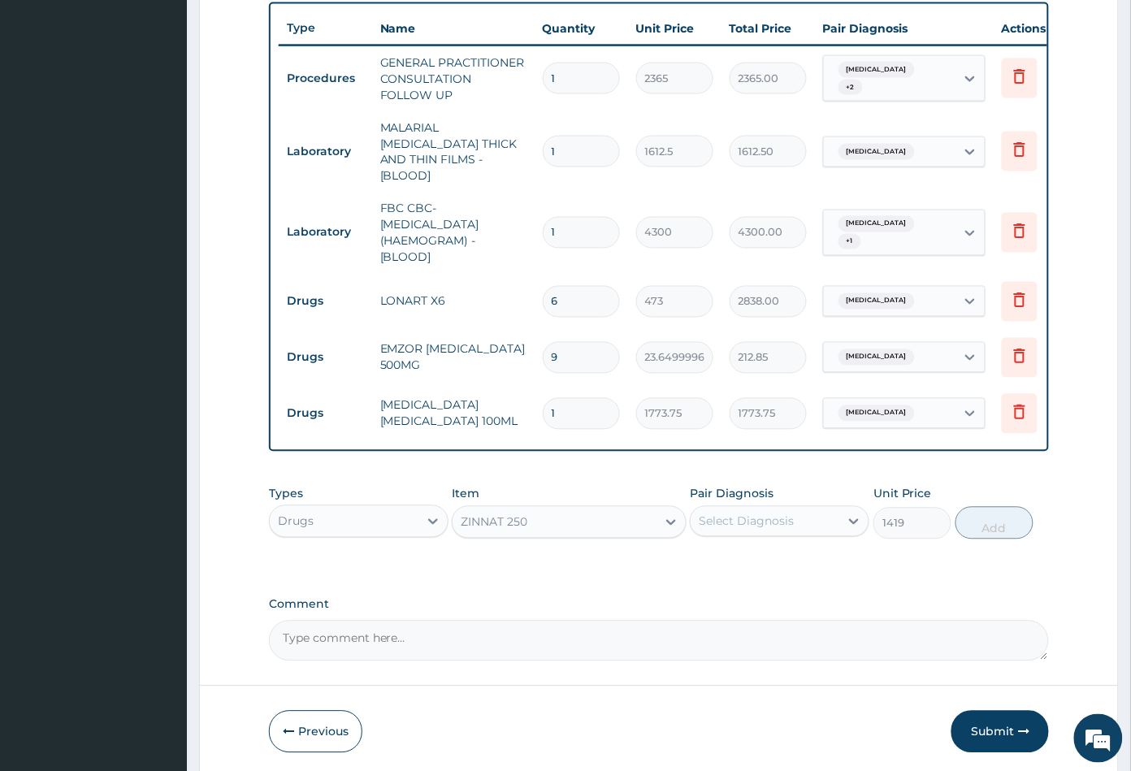
click at [755, 508] on div "Select Diagnosis" at bounding box center [764, 521] width 149 height 26
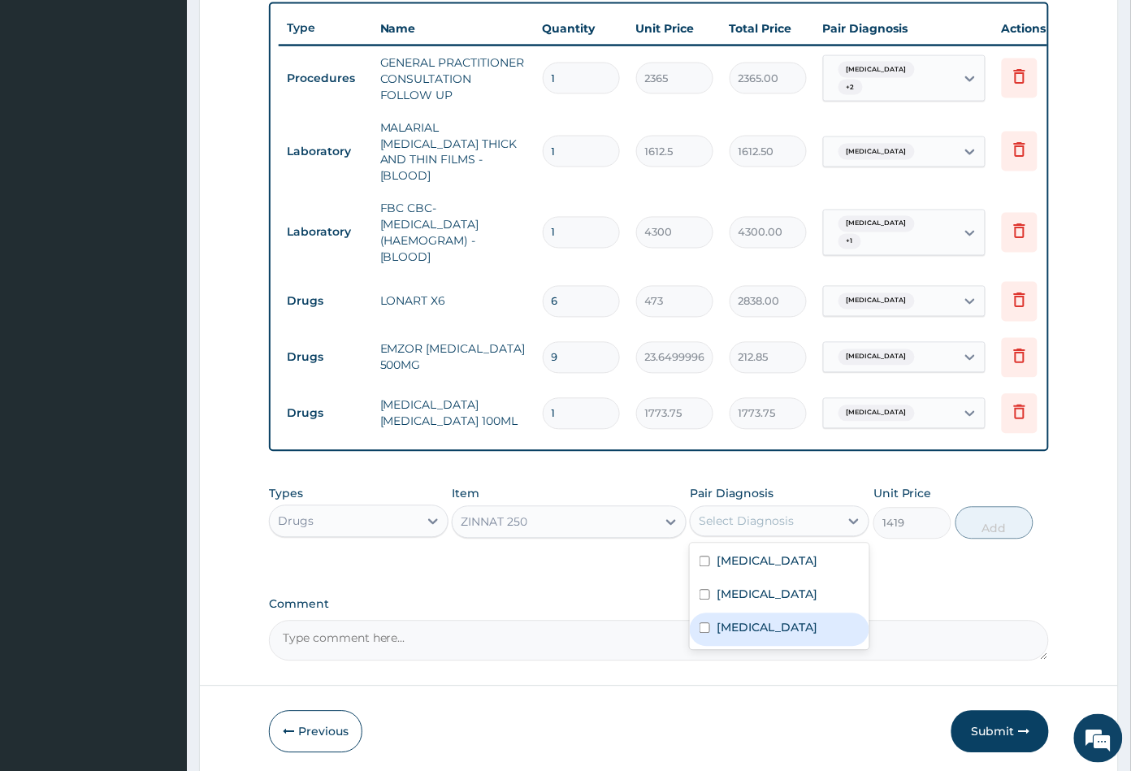
drag, startPoint x: 755, startPoint y: 636, endPoint x: 764, endPoint y: 619, distance: 19.3
click at [756, 634] on div "Sepsis" at bounding box center [779, 629] width 179 height 33
checkbox input "true"
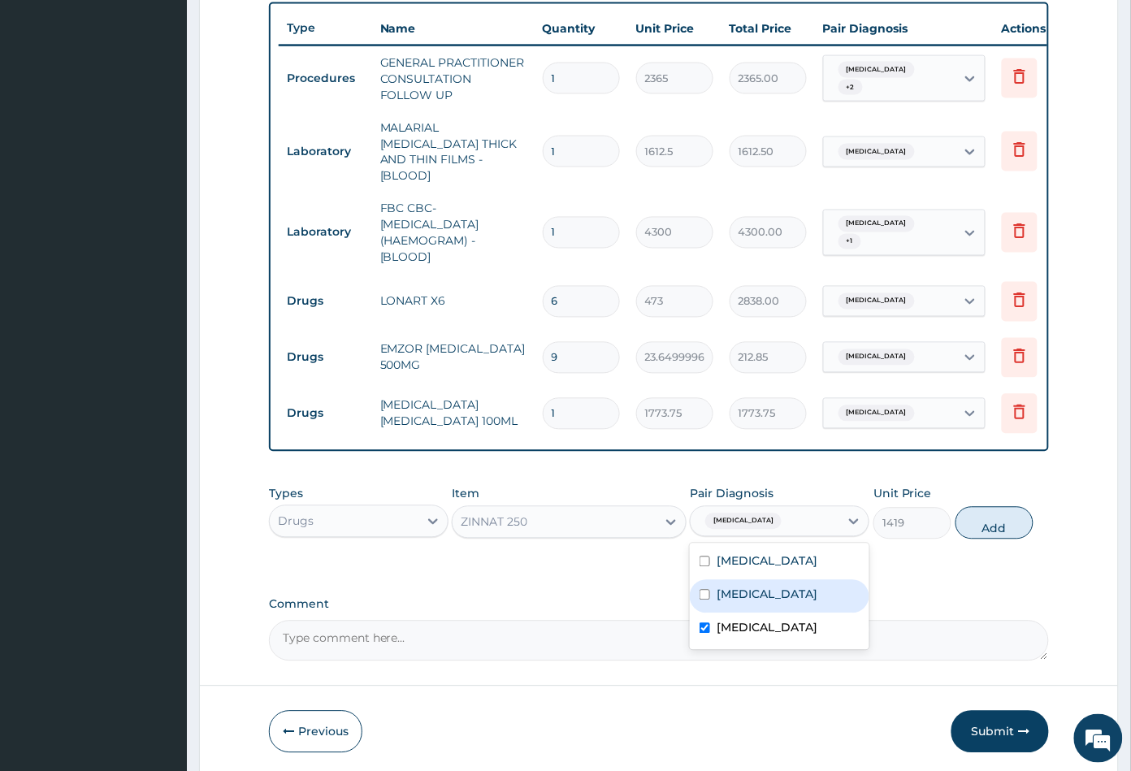
drag, startPoint x: 766, startPoint y: 597, endPoint x: 852, endPoint y: 569, distance: 90.7
click at [776, 595] on label "Upper respiratory infection" at bounding box center [766, 594] width 101 height 16
checkbox input "true"
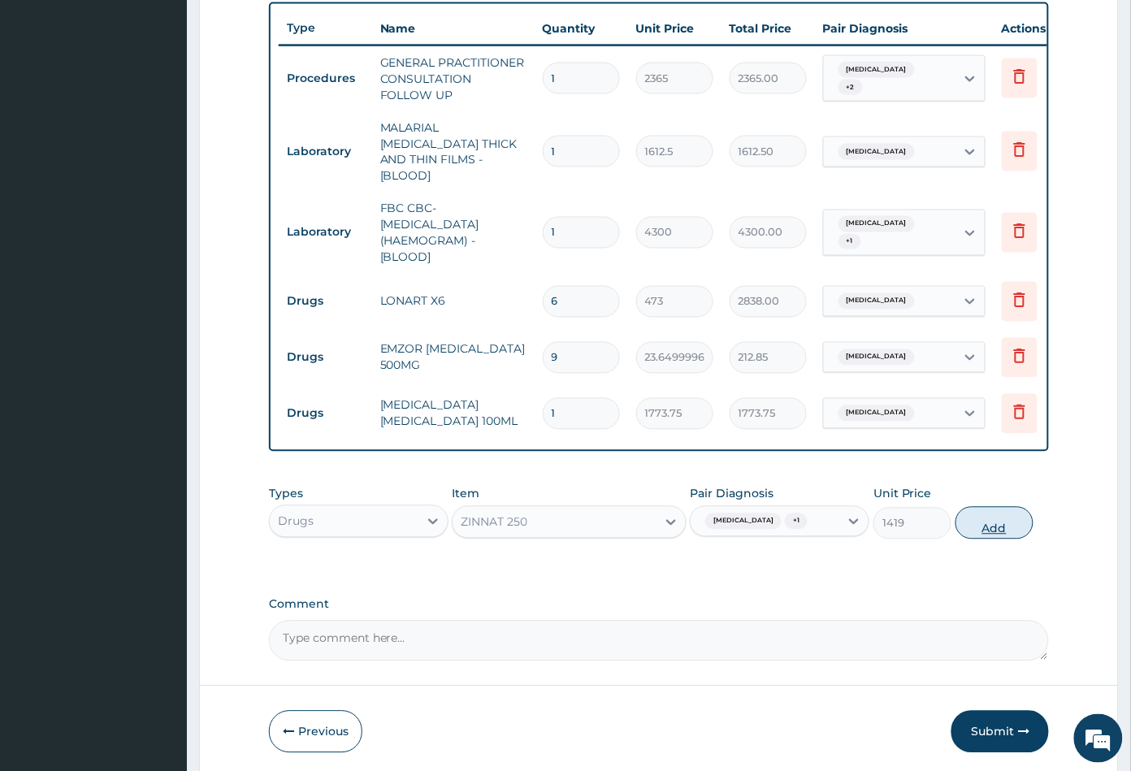
click at [1001, 521] on button "Add" at bounding box center [994, 523] width 78 height 32
type input "0"
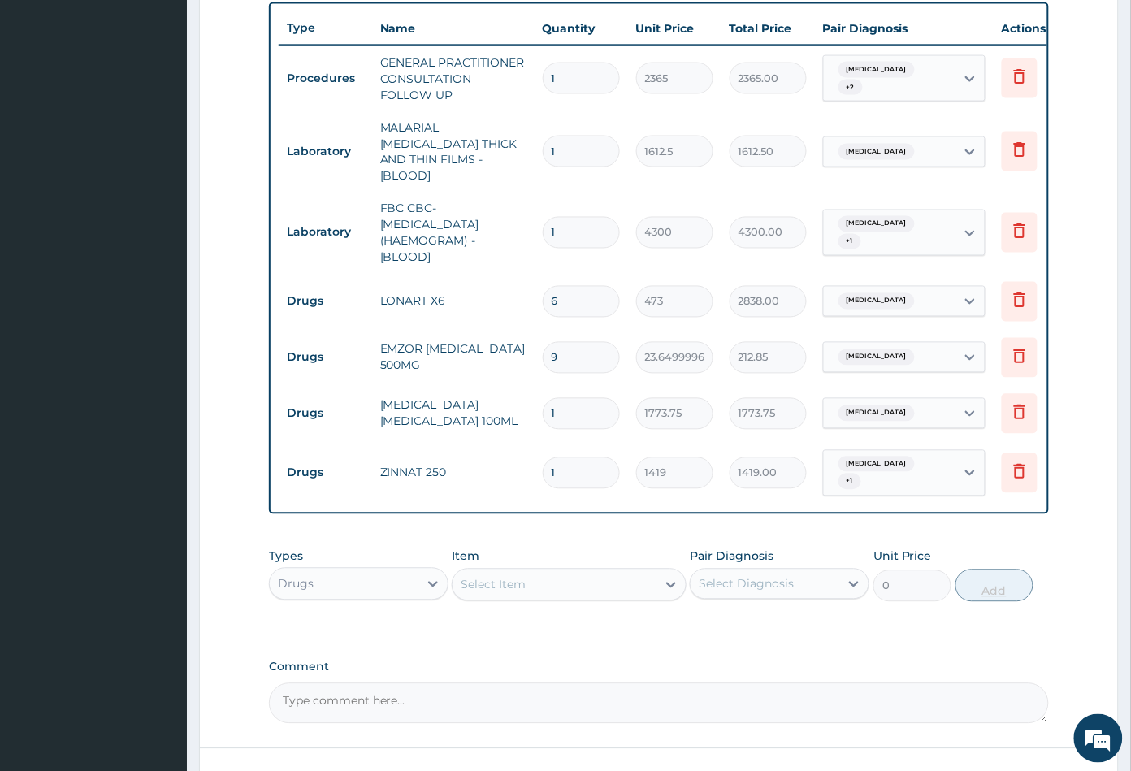
type input "10"
type input "14190.00"
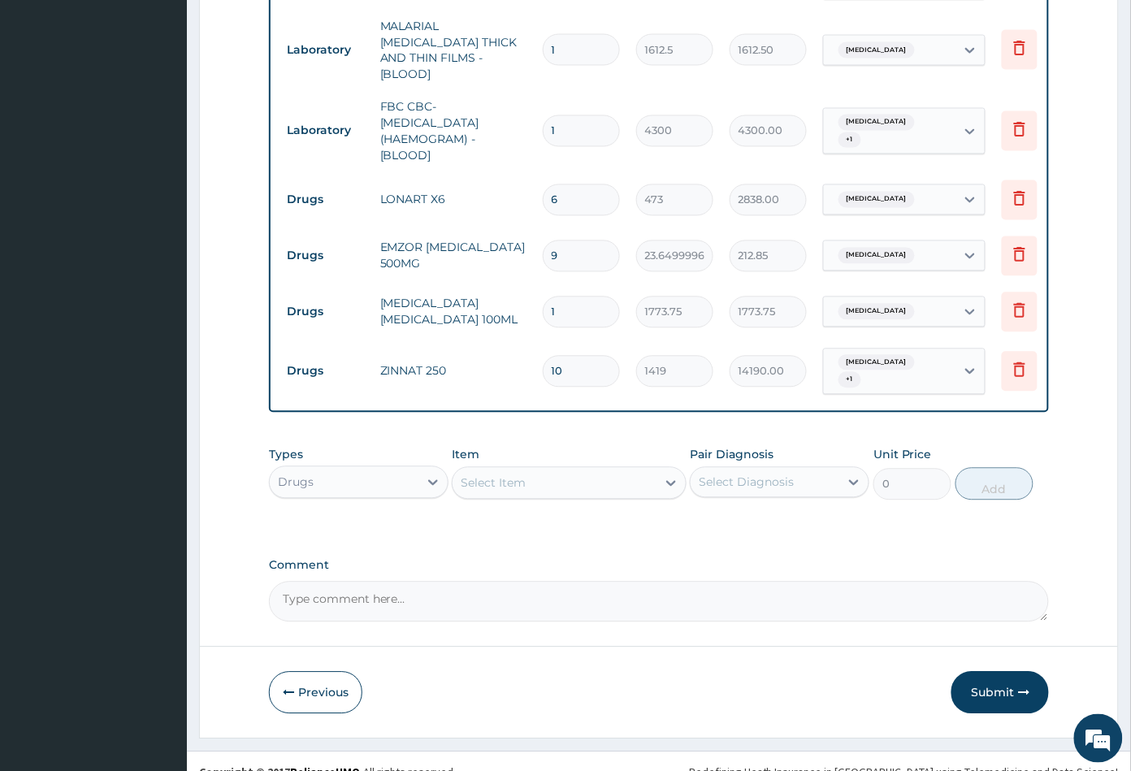
scroll to position [716, 0]
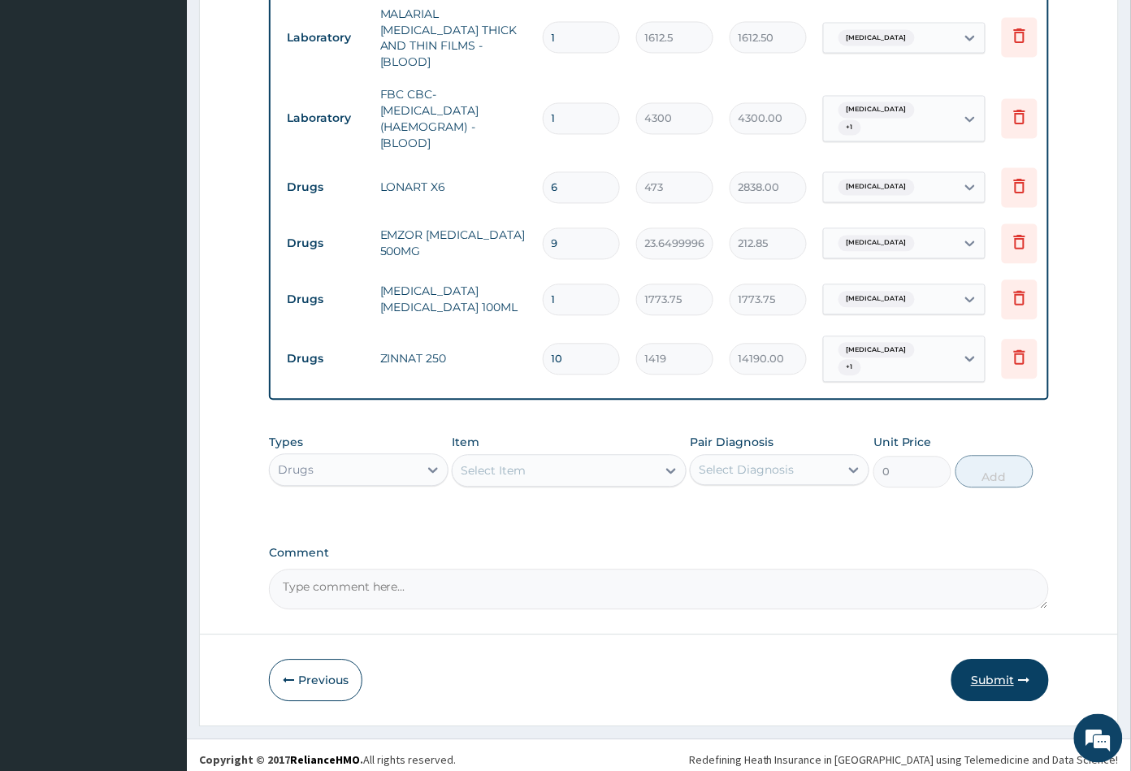
type input "10"
click at [986, 664] on button "Submit" at bounding box center [999, 680] width 97 height 42
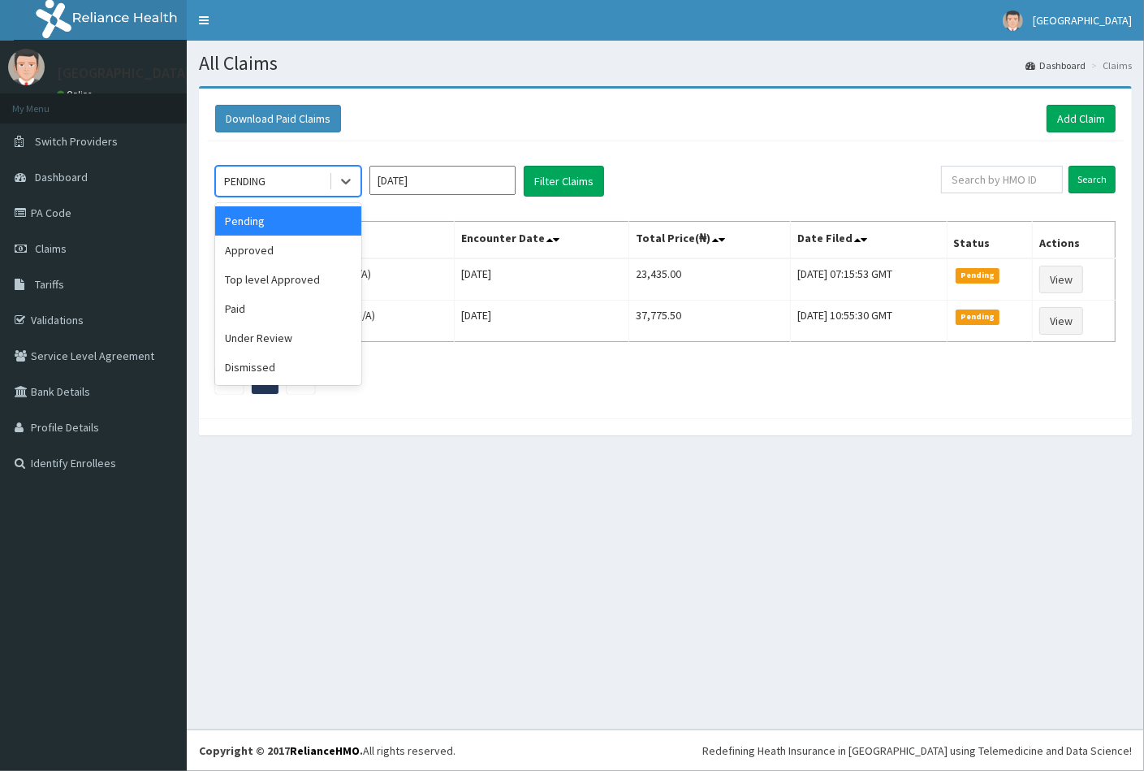
click at [292, 177] on div "PENDING" at bounding box center [272, 181] width 113 height 26
drag, startPoint x: 274, startPoint y: 252, endPoint x: 318, endPoint y: 245, distance: 45.1
click at [275, 252] on div "Approved" at bounding box center [288, 250] width 146 height 29
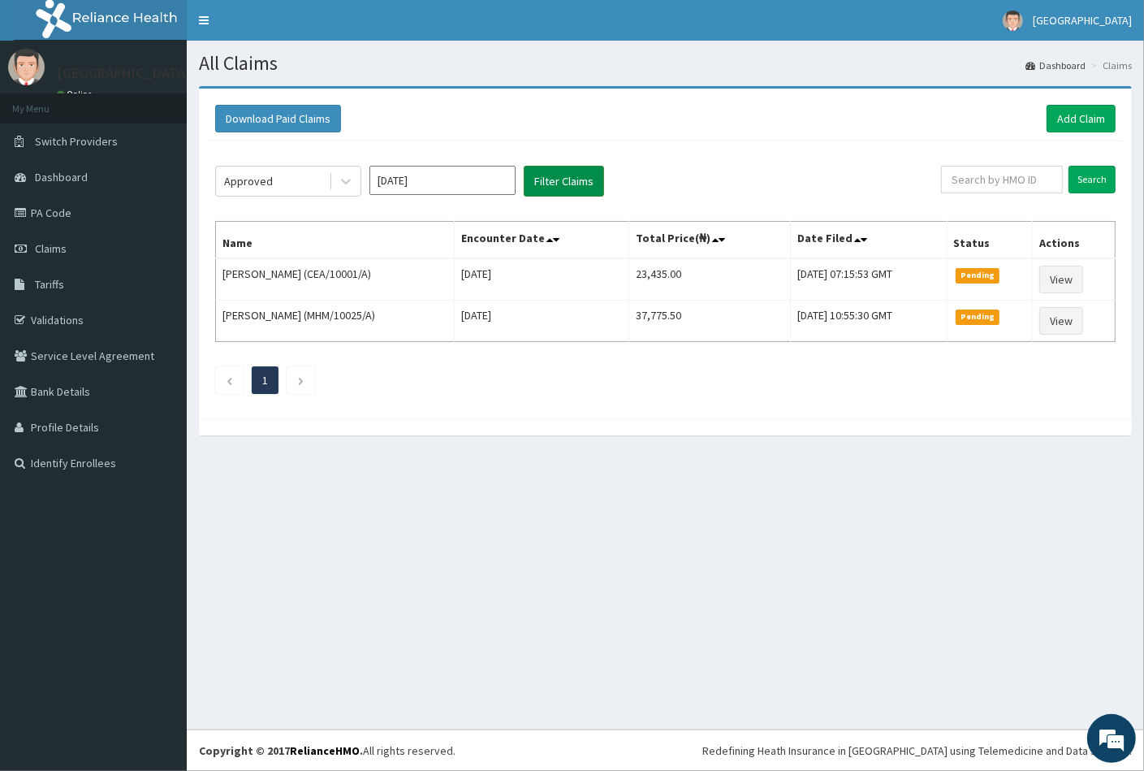
click at [540, 179] on button "Filter Claims" at bounding box center [564, 181] width 80 height 31
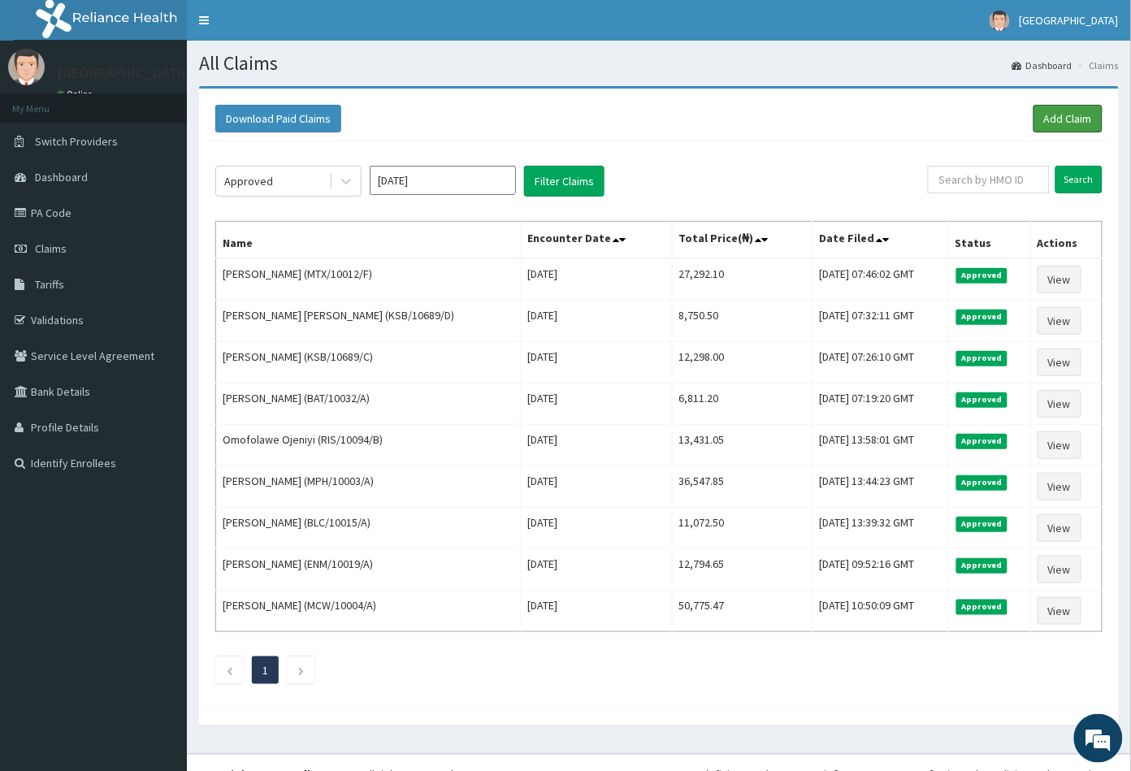
drag, startPoint x: 1050, startPoint y: 119, endPoint x: 1000, endPoint y: 102, distance: 53.2
click at [1050, 120] on link "Add Claim" at bounding box center [1067, 119] width 69 height 28
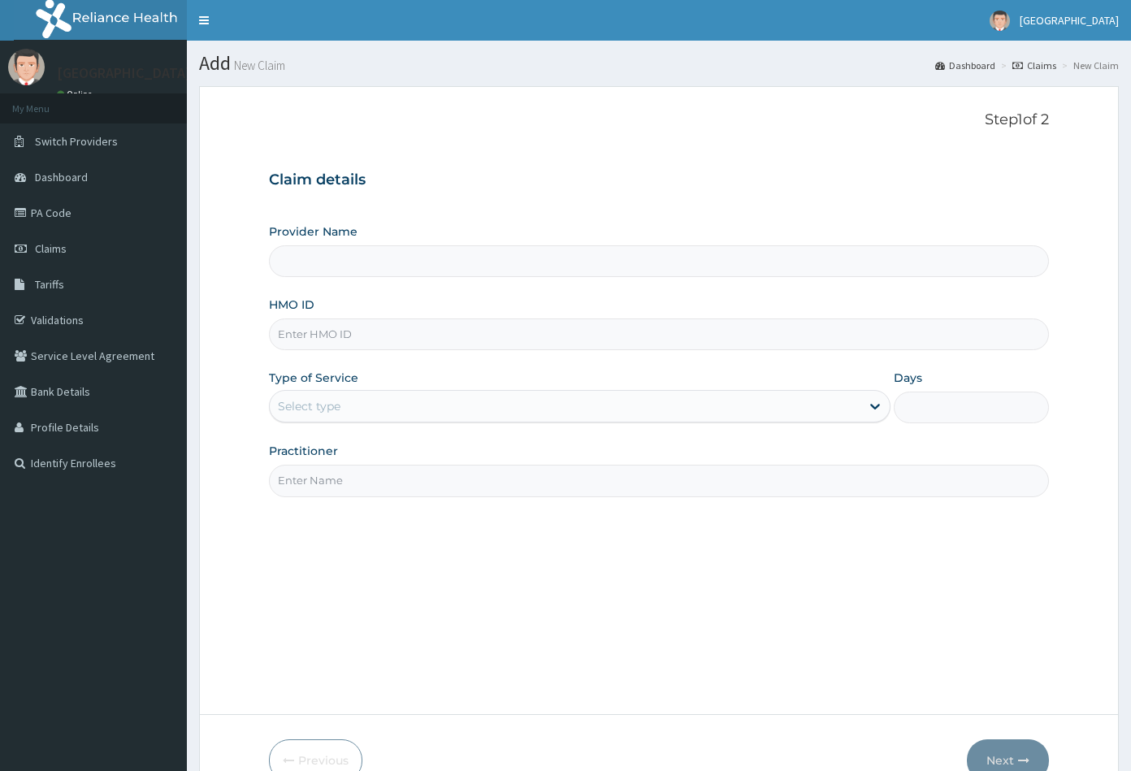
type input "[GEOGRAPHIC_DATA]"
click at [296, 329] on input "HMO ID" at bounding box center [659, 334] width 781 height 32
paste input "NGC/10028/A"
type input "NGC/10028/A"
click at [314, 404] on div "Select type" at bounding box center [309, 406] width 63 height 16
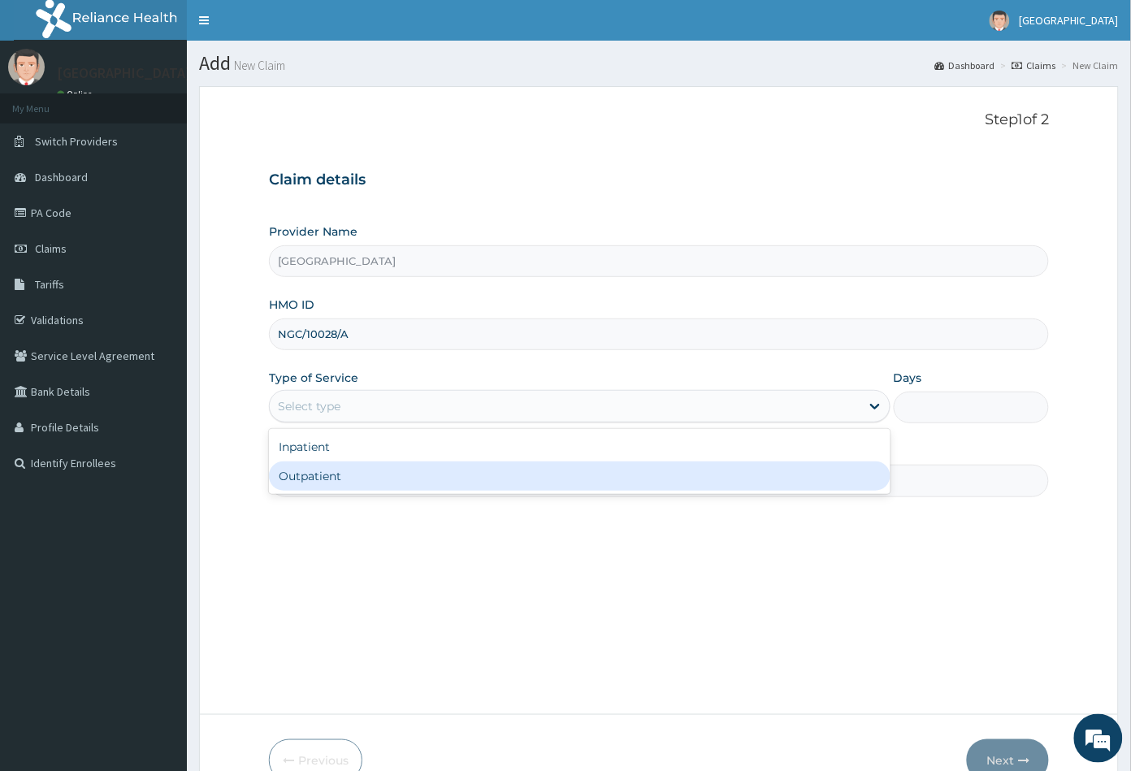
click at [314, 469] on div "Outpatient" at bounding box center [579, 475] width 621 height 29
type input "1"
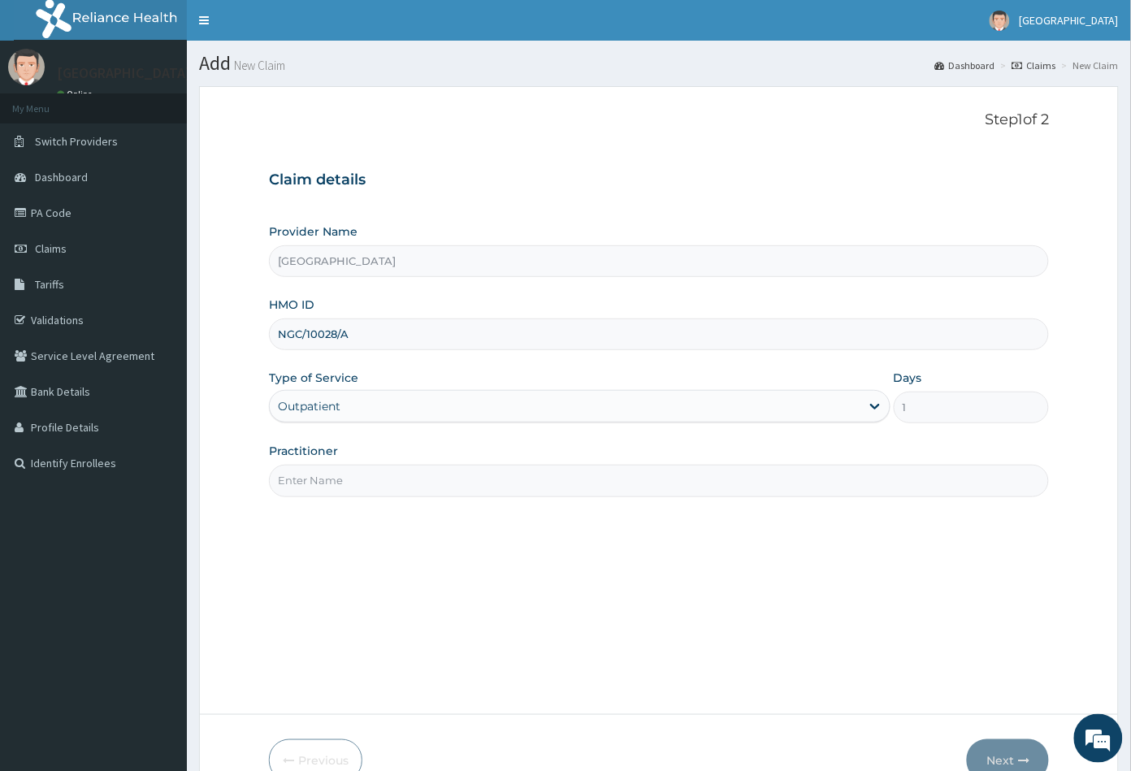
click at [317, 475] on input "Practitioner" at bounding box center [659, 481] width 781 height 32
type input "CON"
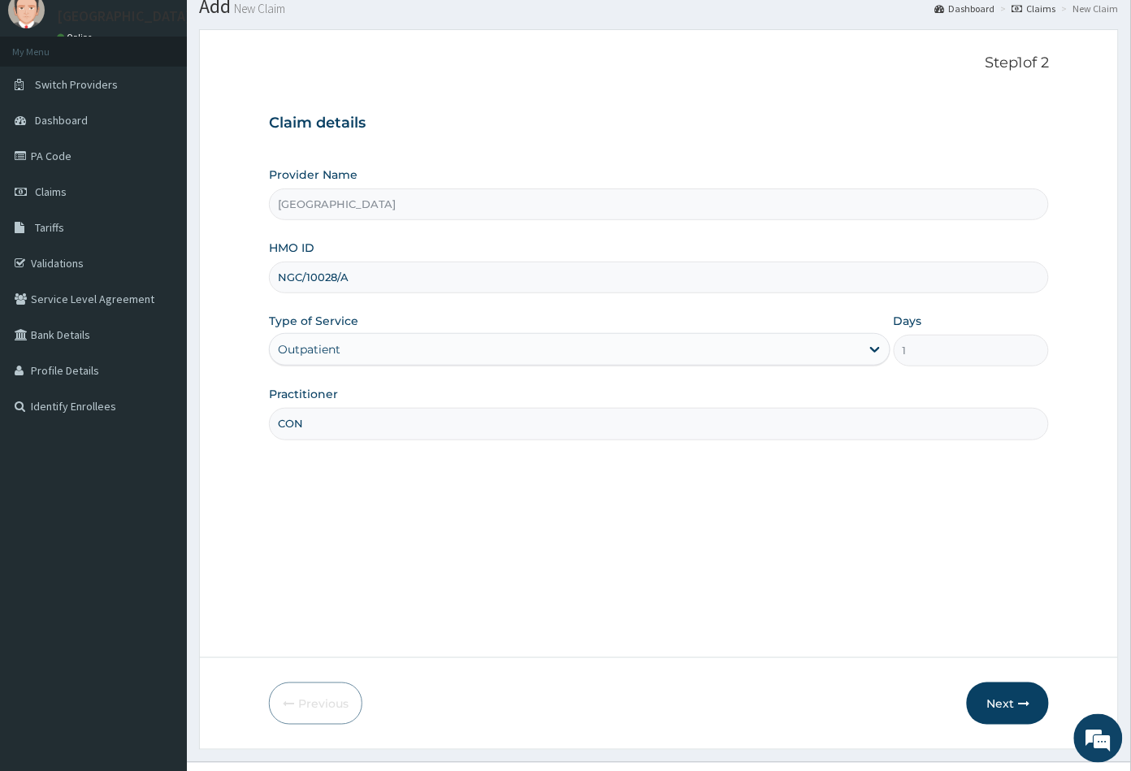
scroll to position [89, 0]
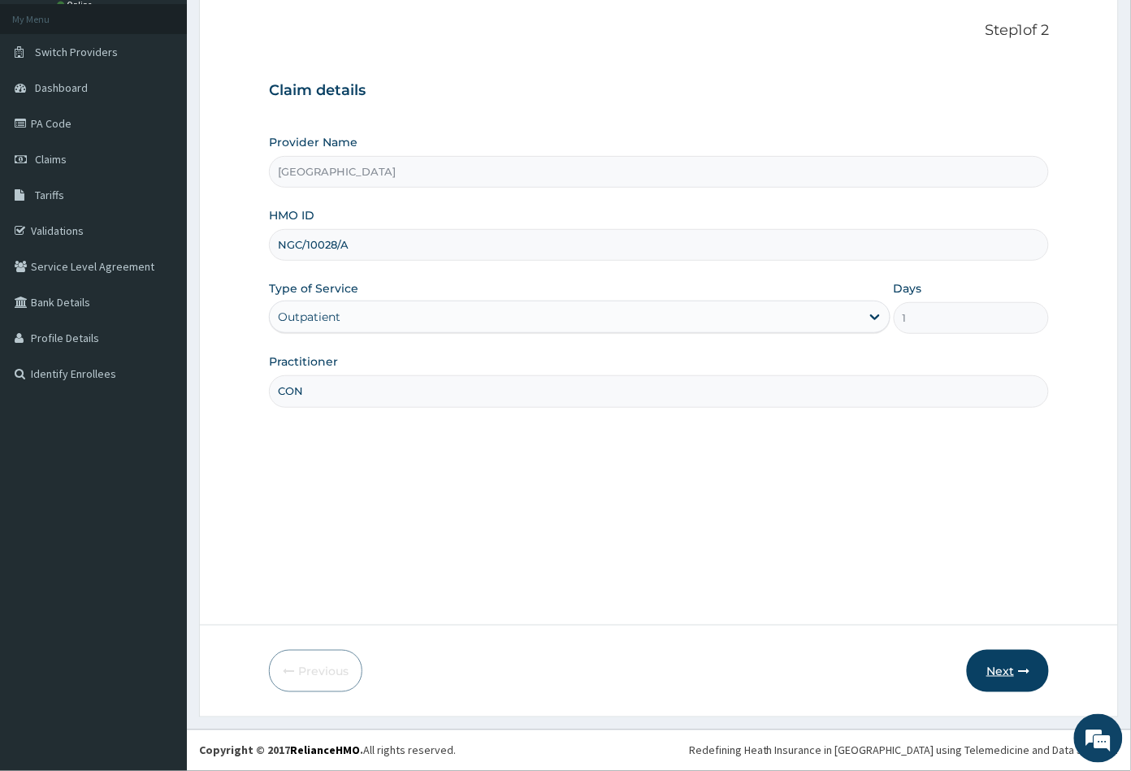
click at [995, 673] on button "Next" at bounding box center [1008, 671] width 82 height 42
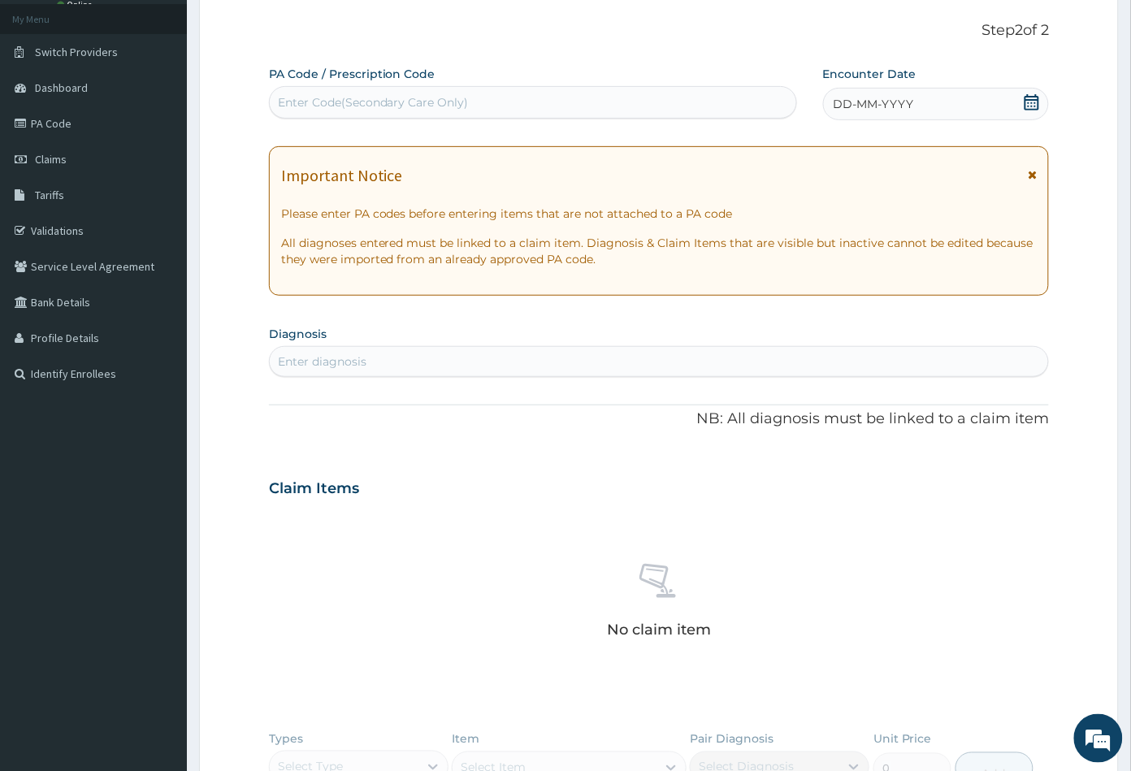
click at [1036, 99] on icon at bounding box center [1031, 102] width 15 height 16
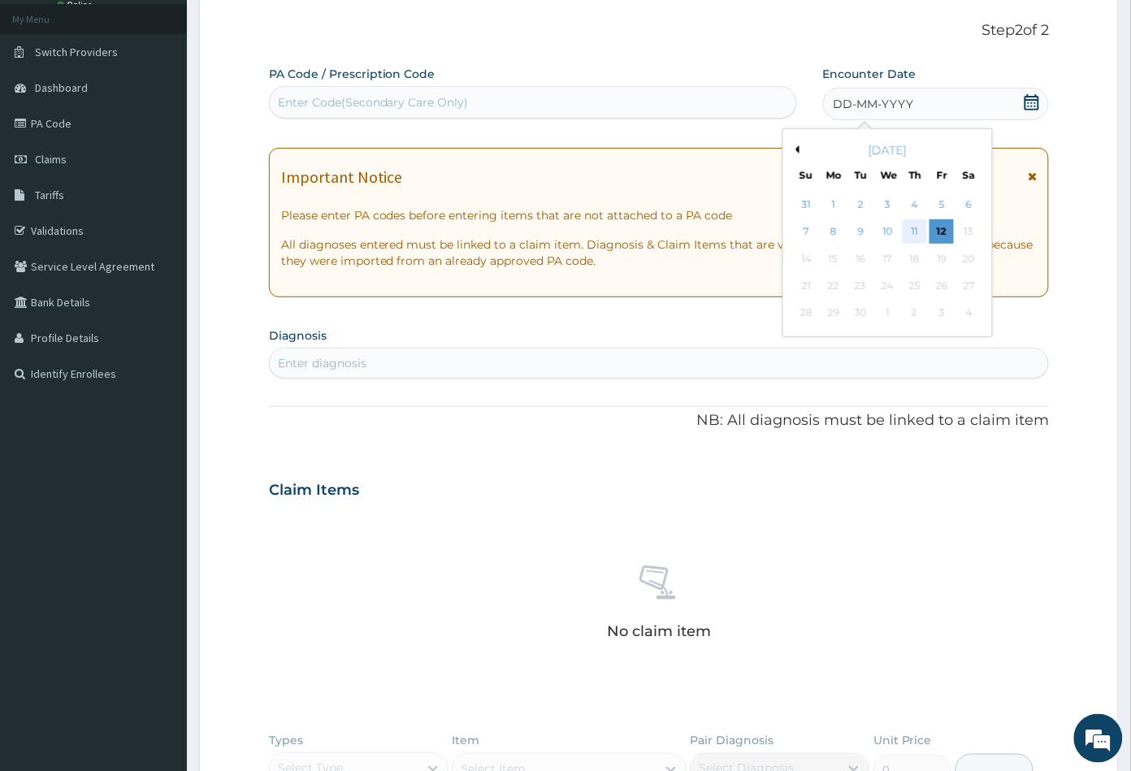
click at [915, 227] on div "11" at bounding box center [914, 232] width 24 height 24
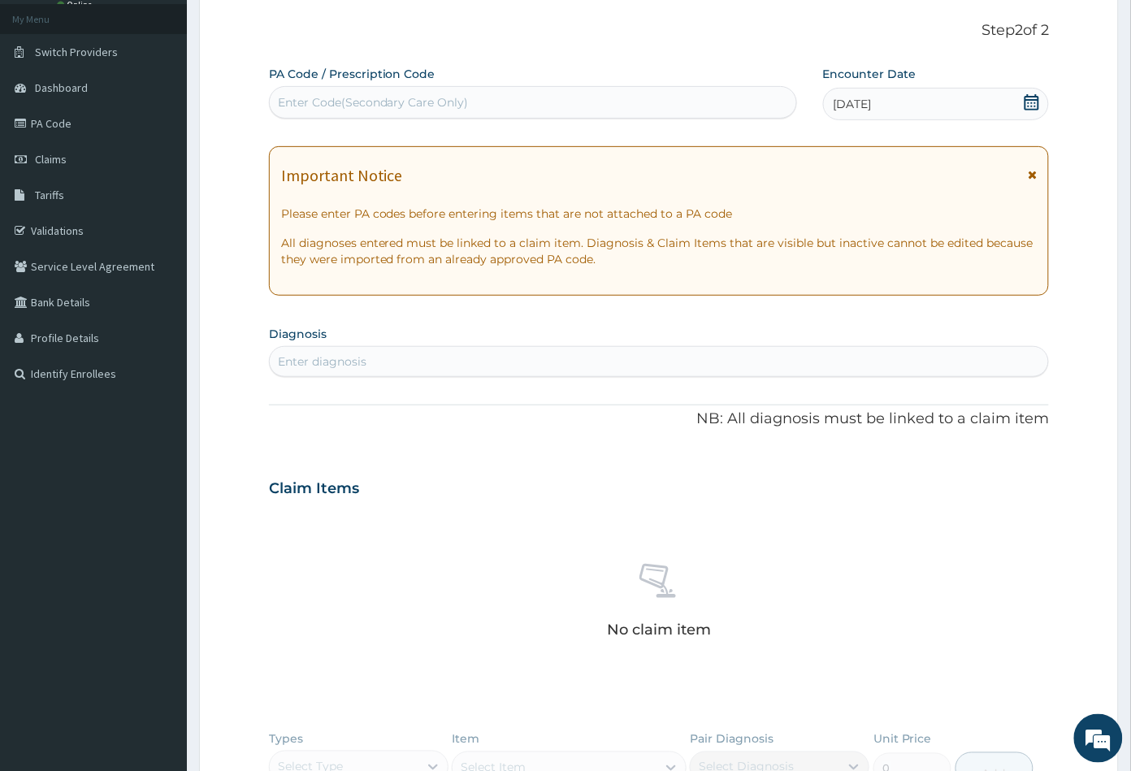
click at [361, 364] on div "Enter diagnosis" at bounding box center [322, 361] width 89 height 16
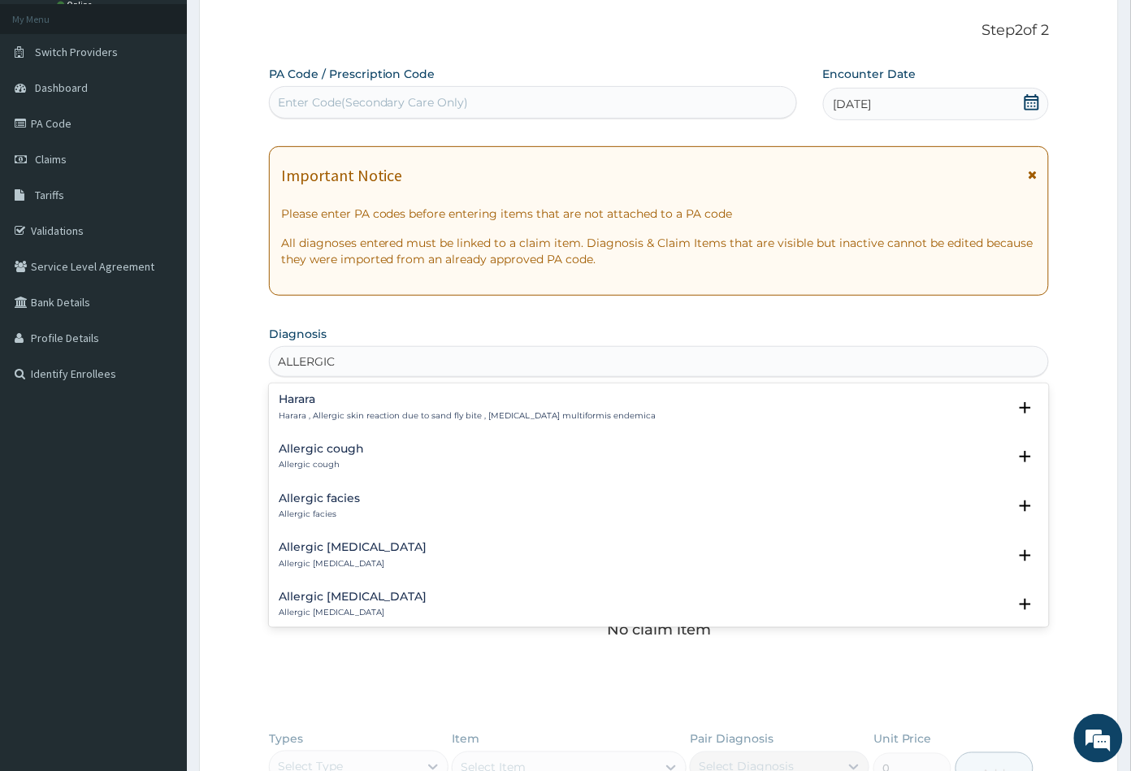
type input "ALLERGIC"
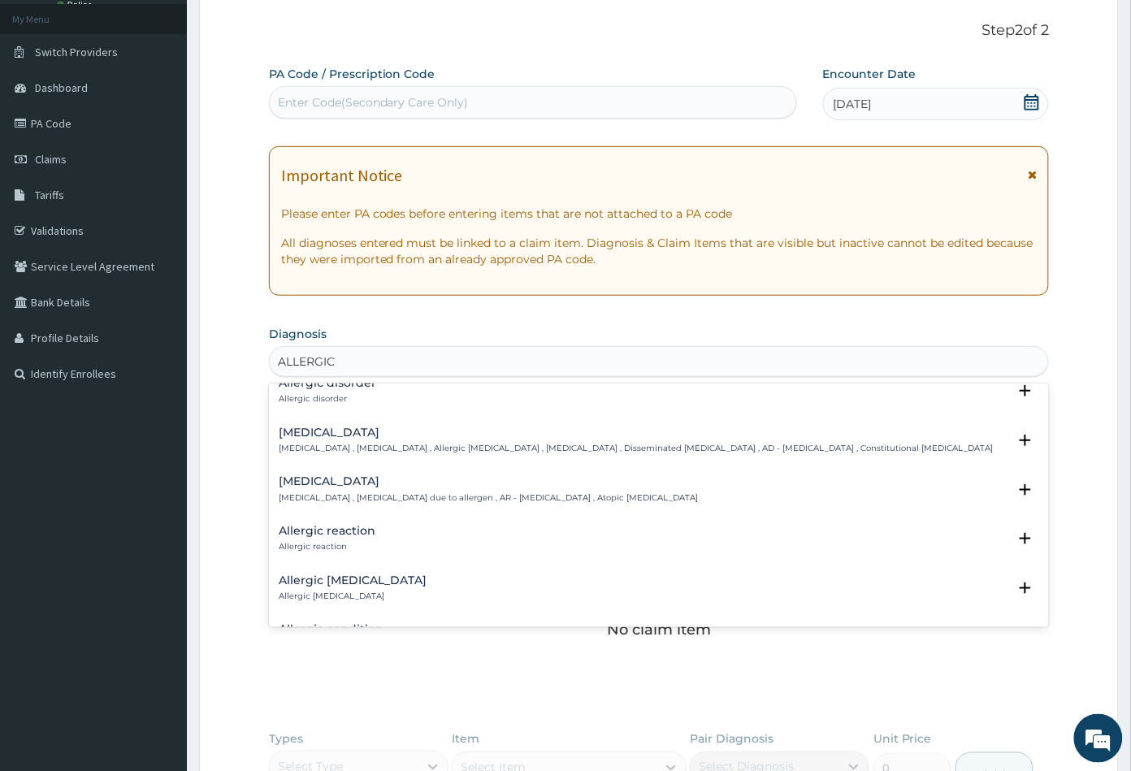
scroll to position [541, 0]
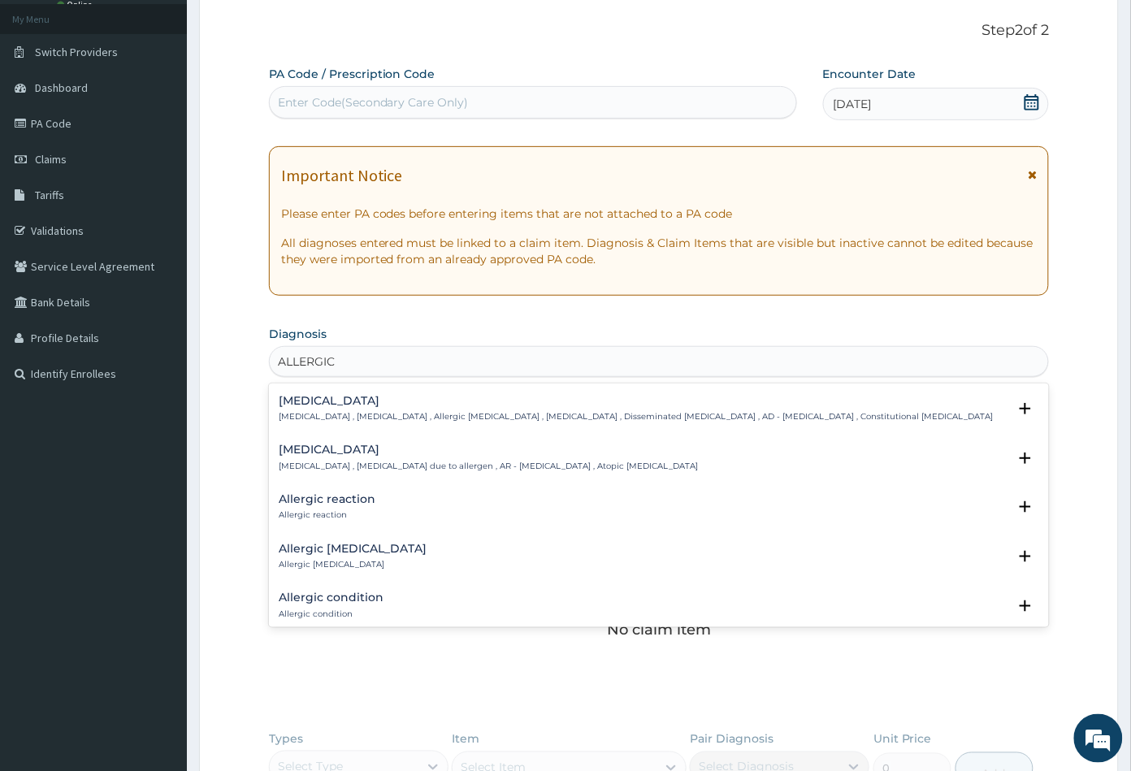
click at [346, 504] on h4 "Allergic reaction" at bounding box center [327, 499] width 97 height 12
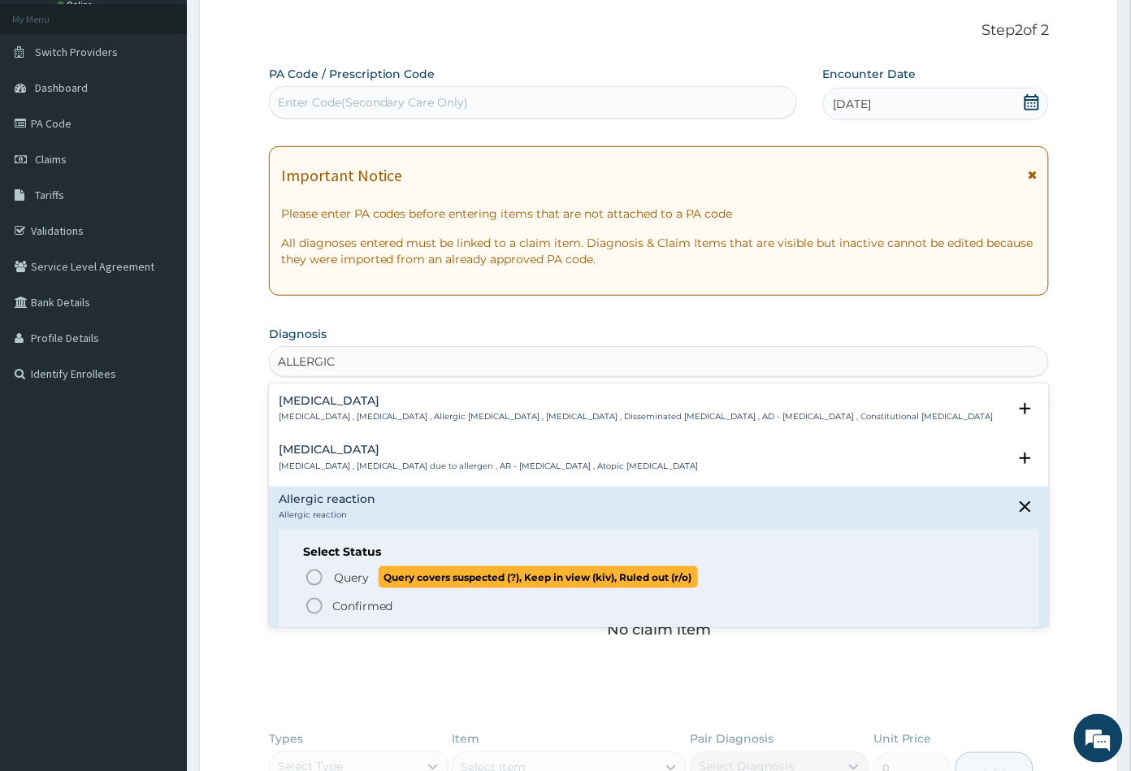
click at [318, 573] on icon "status option query" at bounding box center [314, 577] width 19 height 19
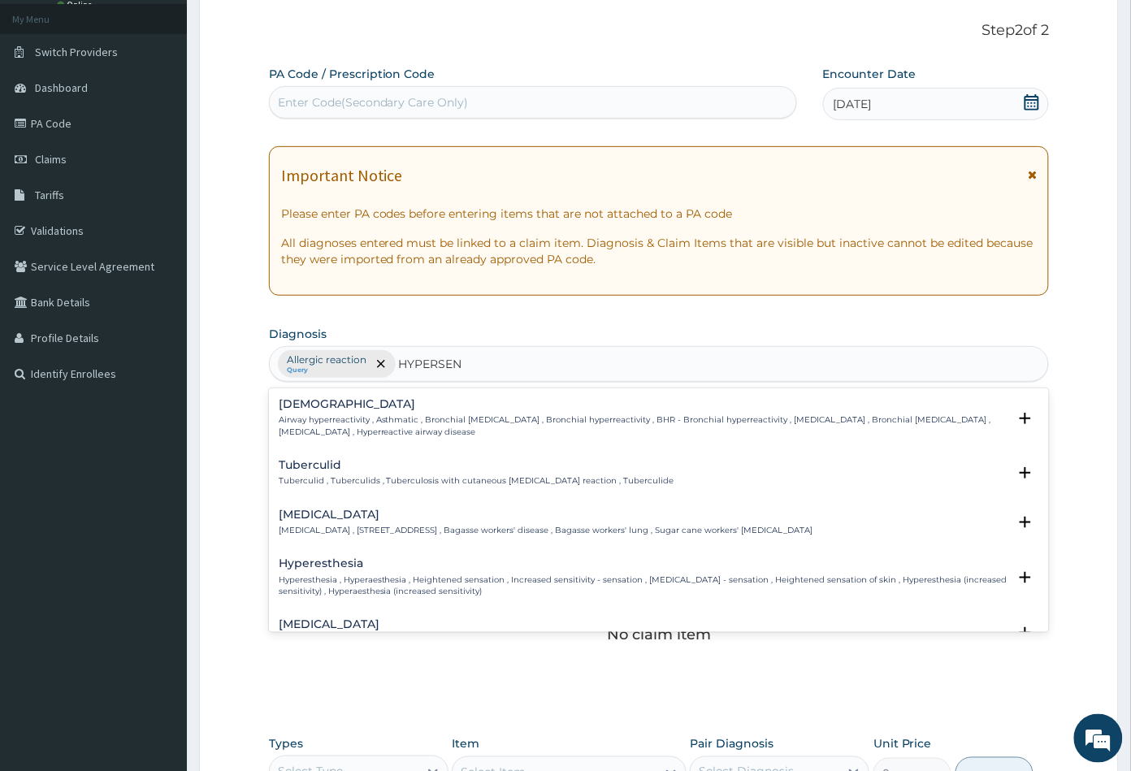
type input "HYPERSENS"
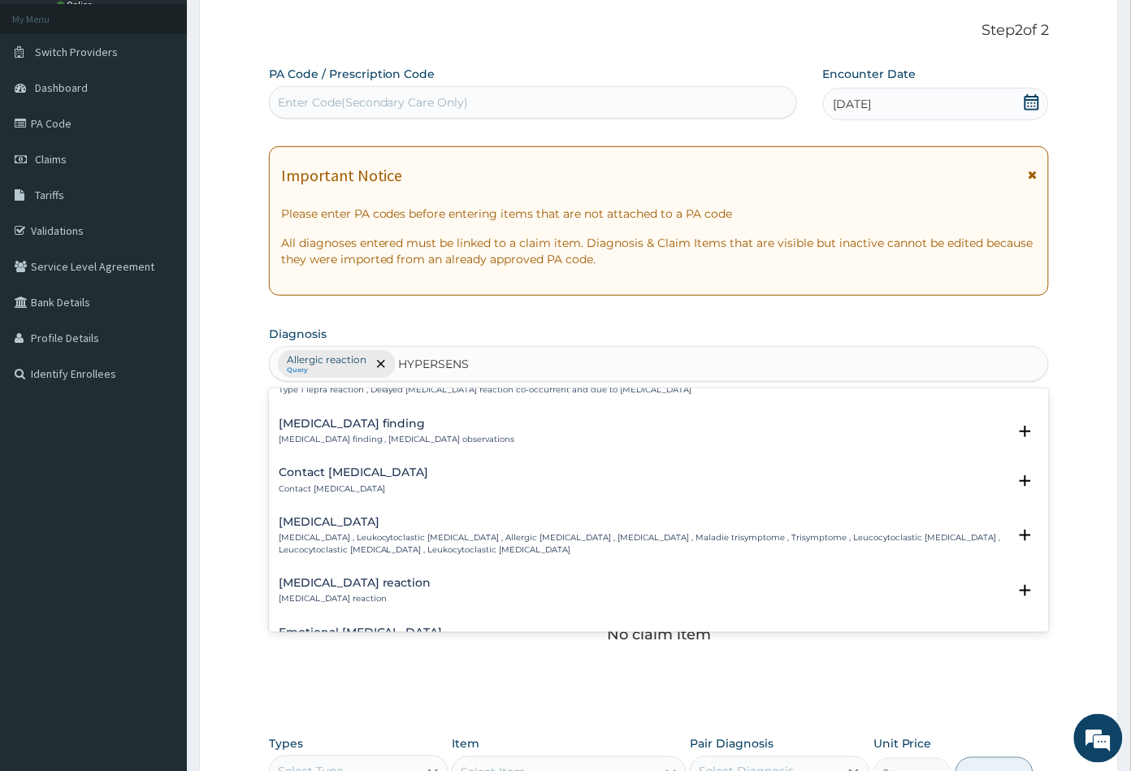
scroll to position [451, 0]
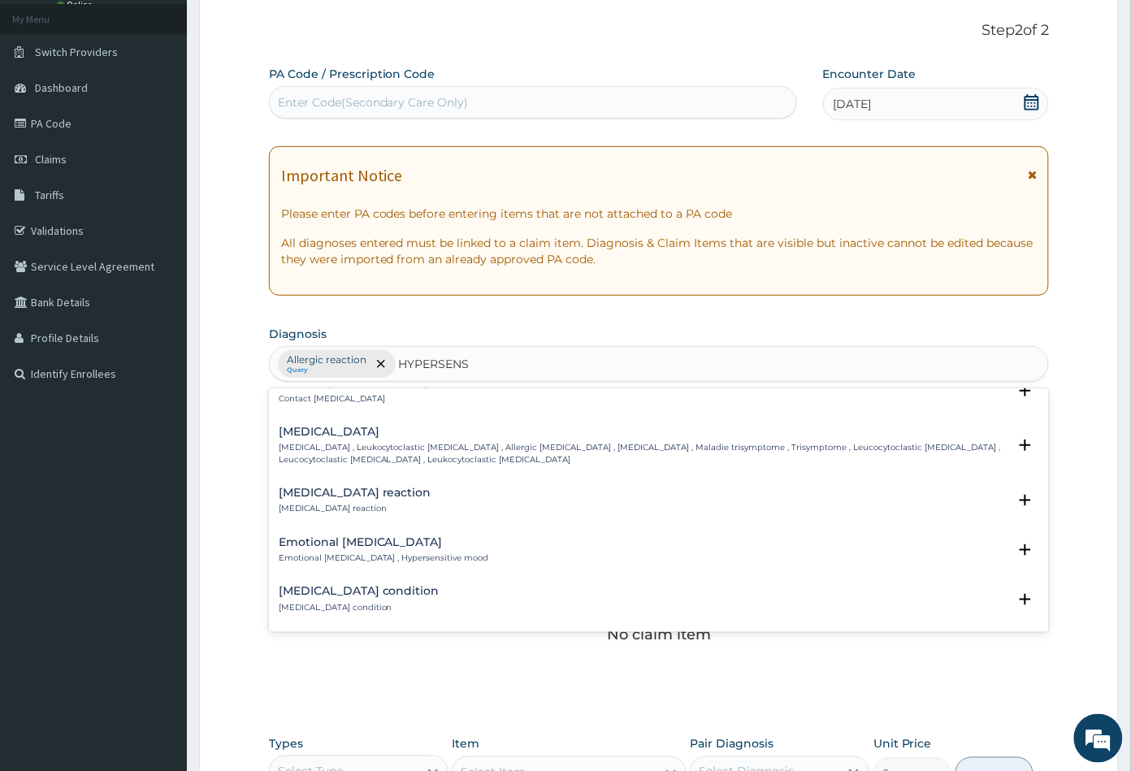
click at [333, 491] on h4 "[MEDICAL_DATA] reaction" at bounding box center [355, 493] width 153 height 12
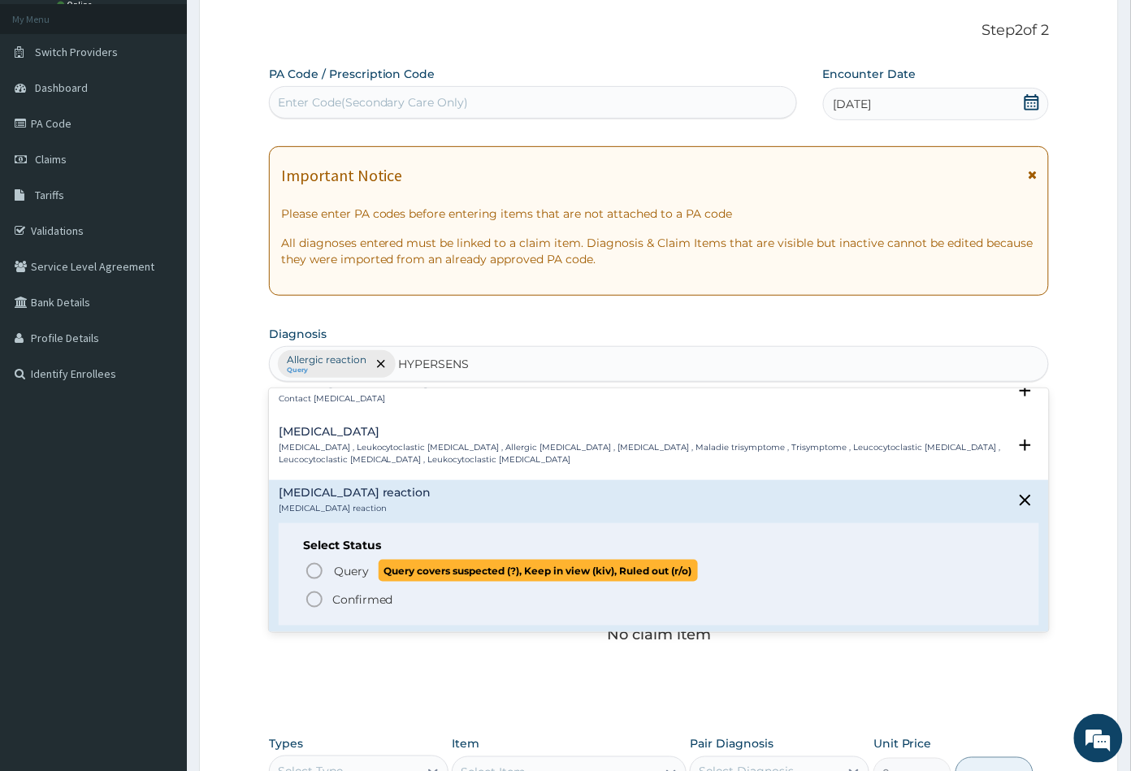
drag, startPoint x: 314, startPoint y: 565, endPoint x: 313, endPoint y: 554, distance: 11.5
click at [314, 561] on icon "status option query" at bounding box center [314, 570] width 19 height 19
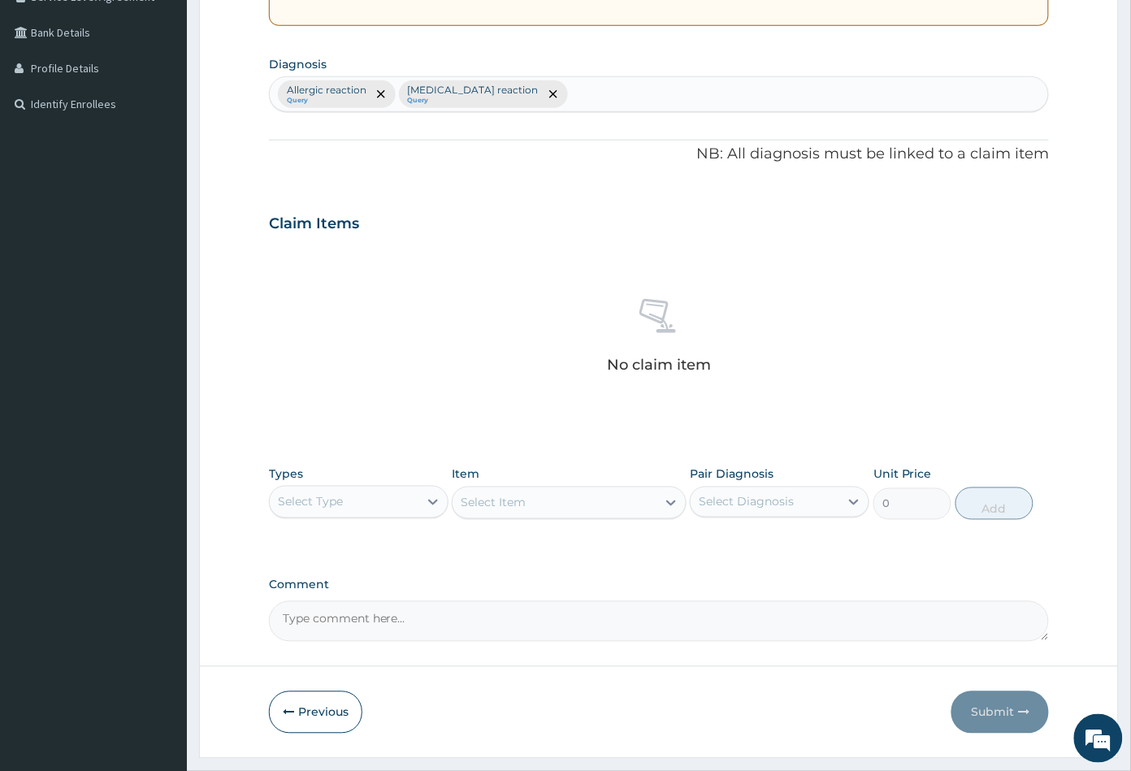
scroll to position [400, 0]
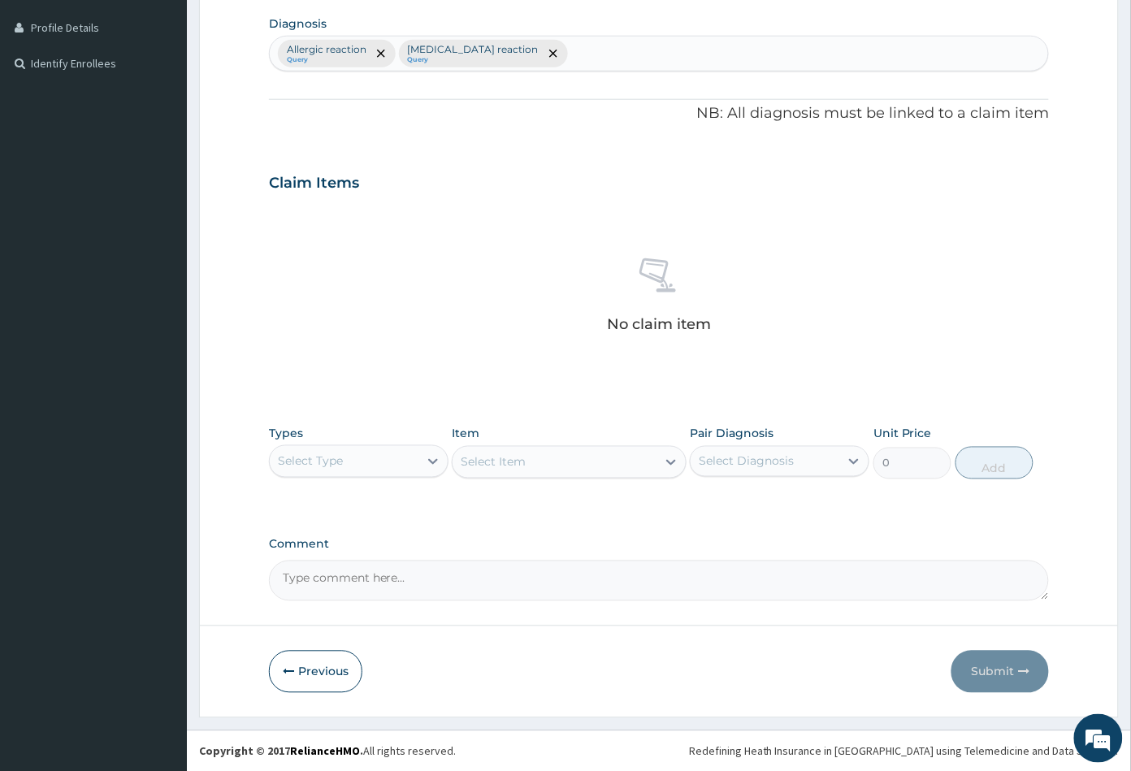
click at [383, 461] on div "Select Type" at bounding box center [344, 461] width 149 height 26
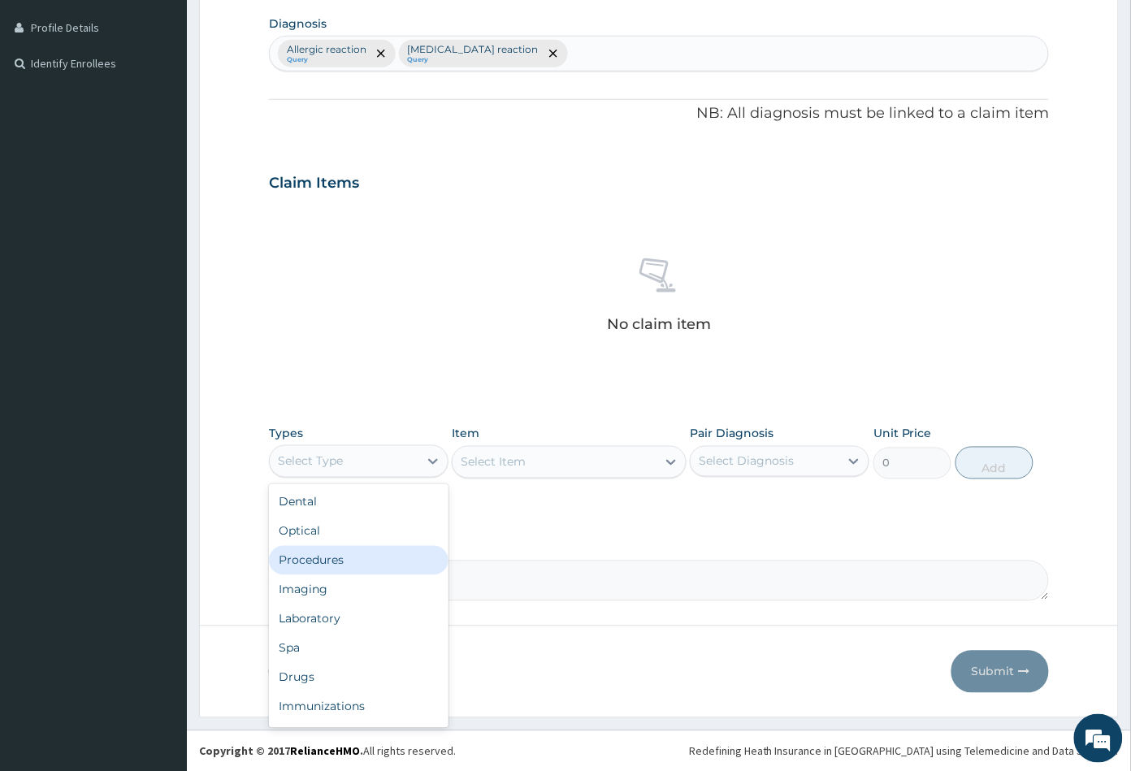
click at [358, 551] on div "Procedures" at bounding box center [358, 560] width 179 height 29
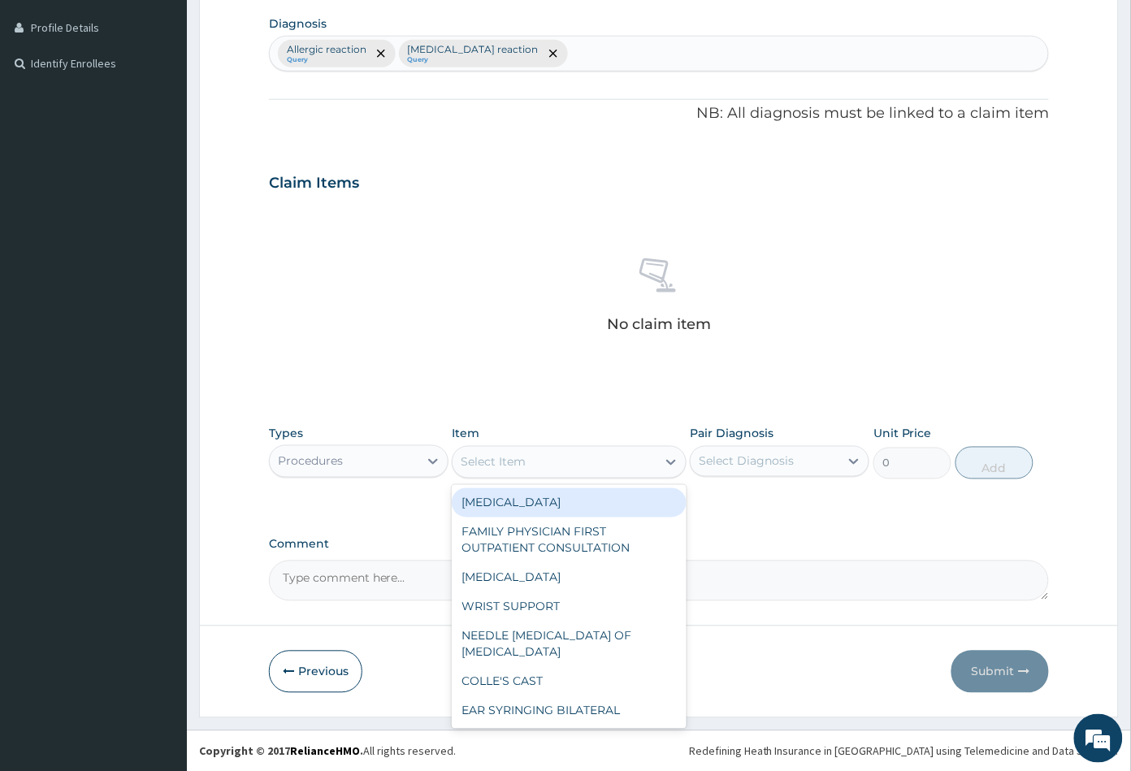
click at [579, 470] on div "Select Item" at bounding box center [553, 462] width 203 height 26
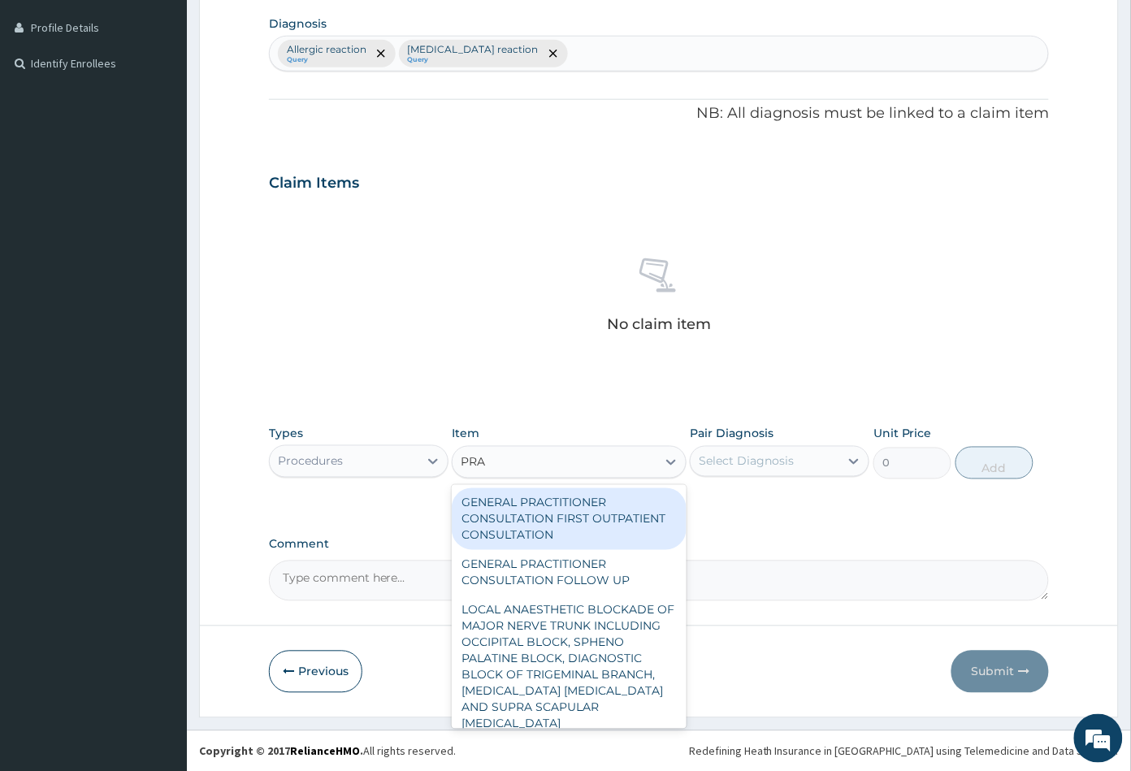
type input "PRAC"
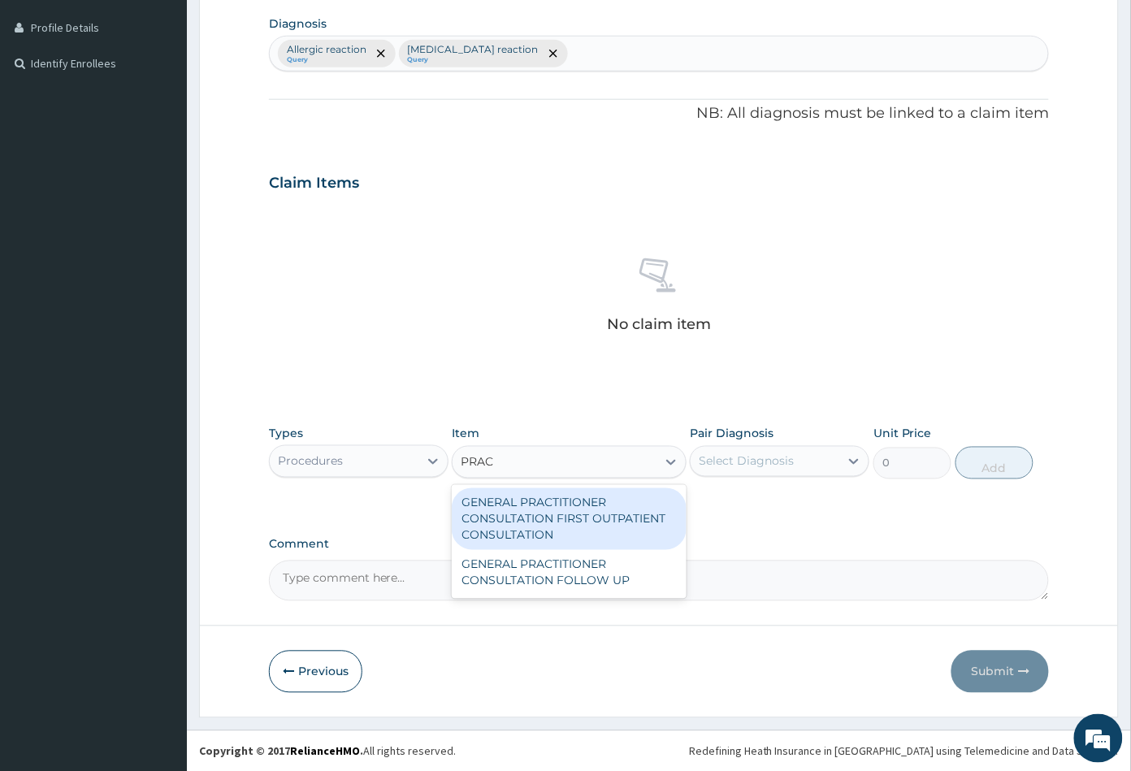
click at [579, 502] on div "GENERAL PRACTITIONER CONSULTATION FIRST OUTPATIENT CONSULTATION" at bounding box center [569, 519] width 234 height 62
type input "3547.5"
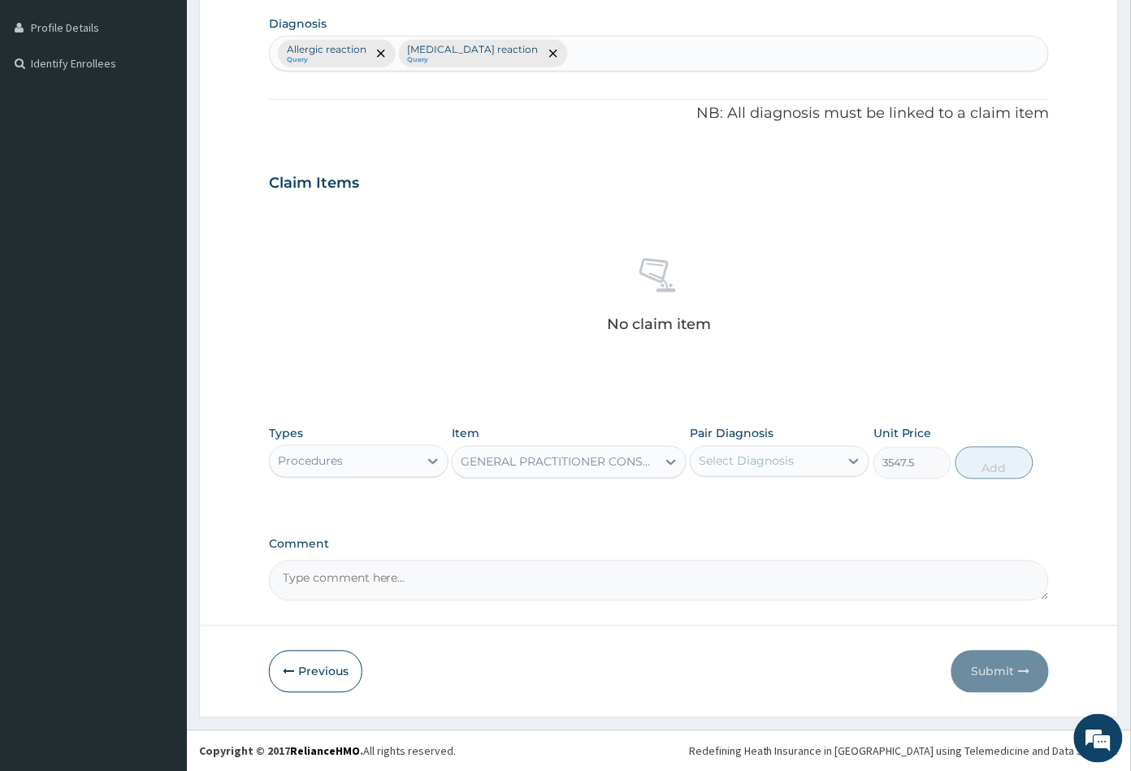
click at [753, 465] on div "Select Diagnosis" at bounding box center [745, 461] width 95 height 16
click at [755, 503] on label "Allergic reaction" at bounding box center [764, 501] width 97 height 16
checkbox input "true"
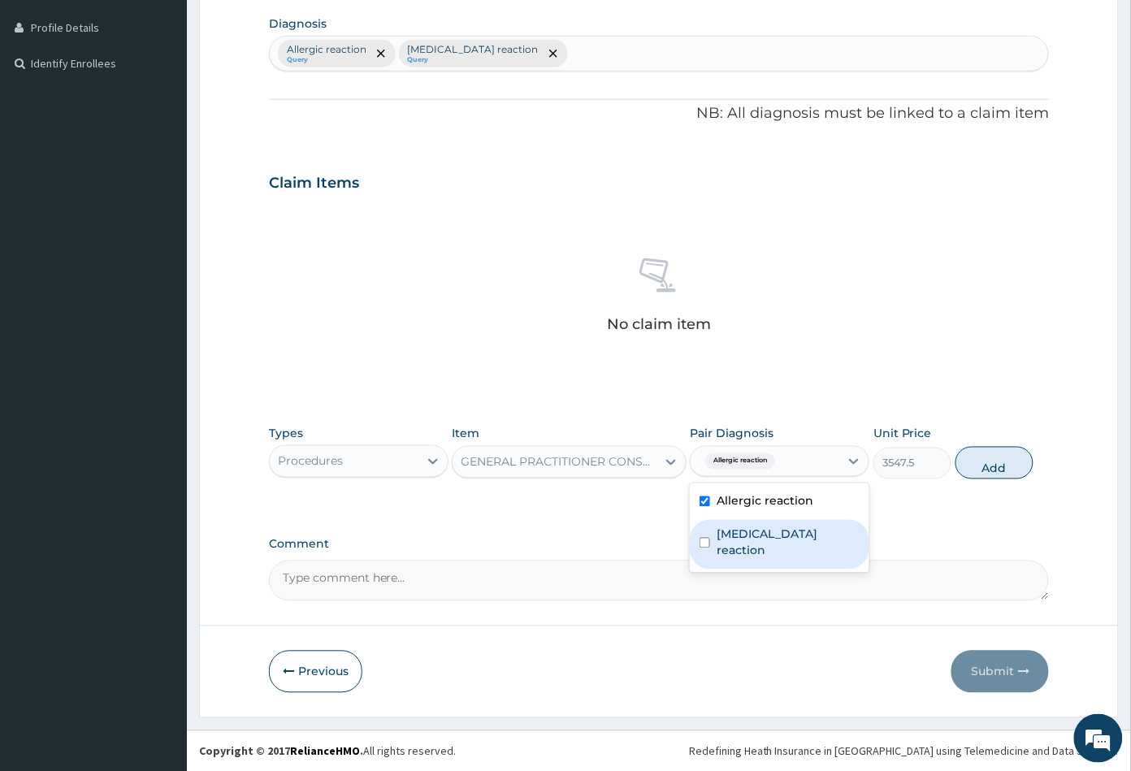
drag, startPoint x: 757, startPoint y: 526, endPoint x: 807, endPoint y: 522, distance: 49.7
click at [760, 526] on label "[MEDICAL_DATA] reaction" at bounding box center [787, 542] width 143 height 32
checkbox input "true"
click at [997, 468] on button "Add" at bounding box center [994, 463] width 78 height 32
type input "0"
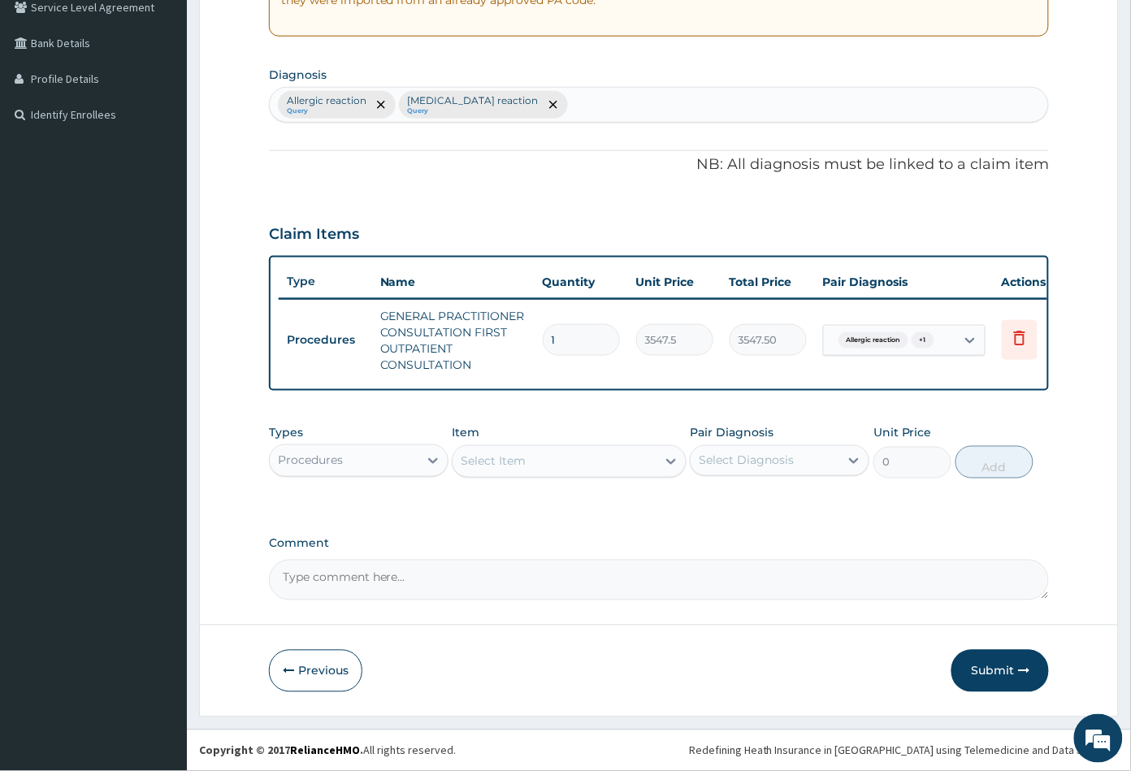
scroll to position [359, 0]
click at [353, 463] on div "Procedures" at bounding box center [344, 461] width 149 height 26
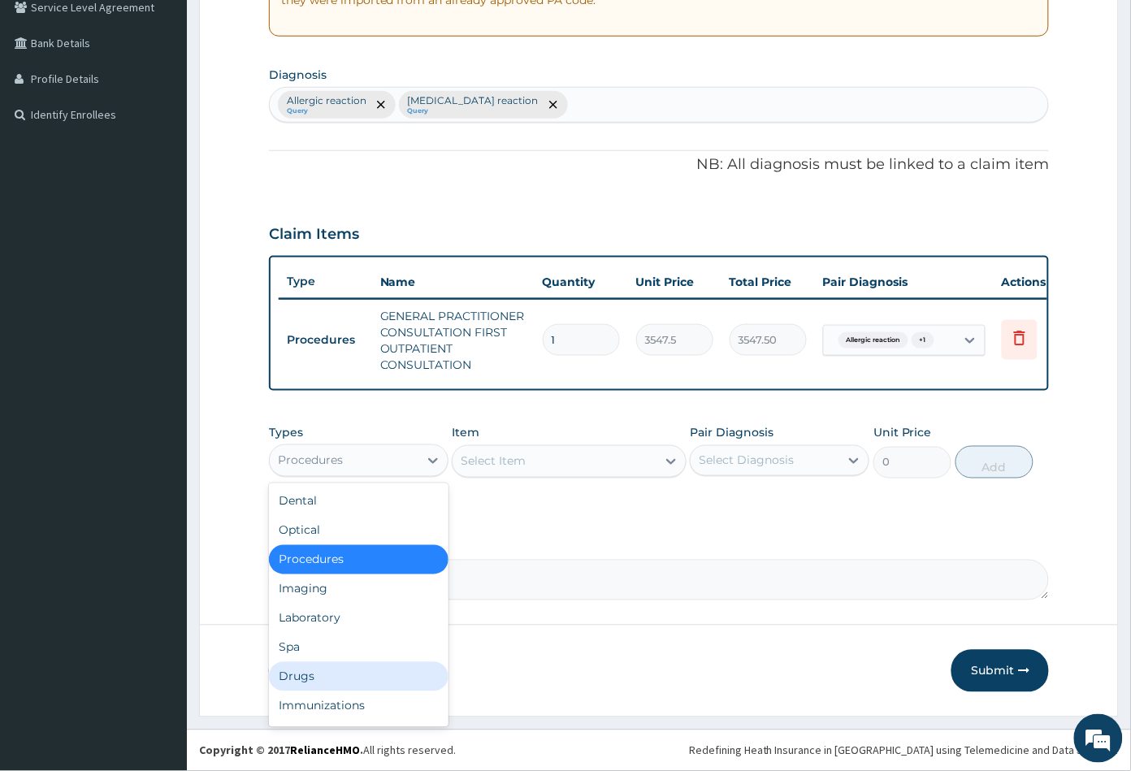
drag, startPoint x: 324, startPoint y: 665, endPoint x: 357, endPoint y: 629, distance: 49.4
click at [325, 664] on div "Drugs" at bounding box center [358, 676] width 179 height 29
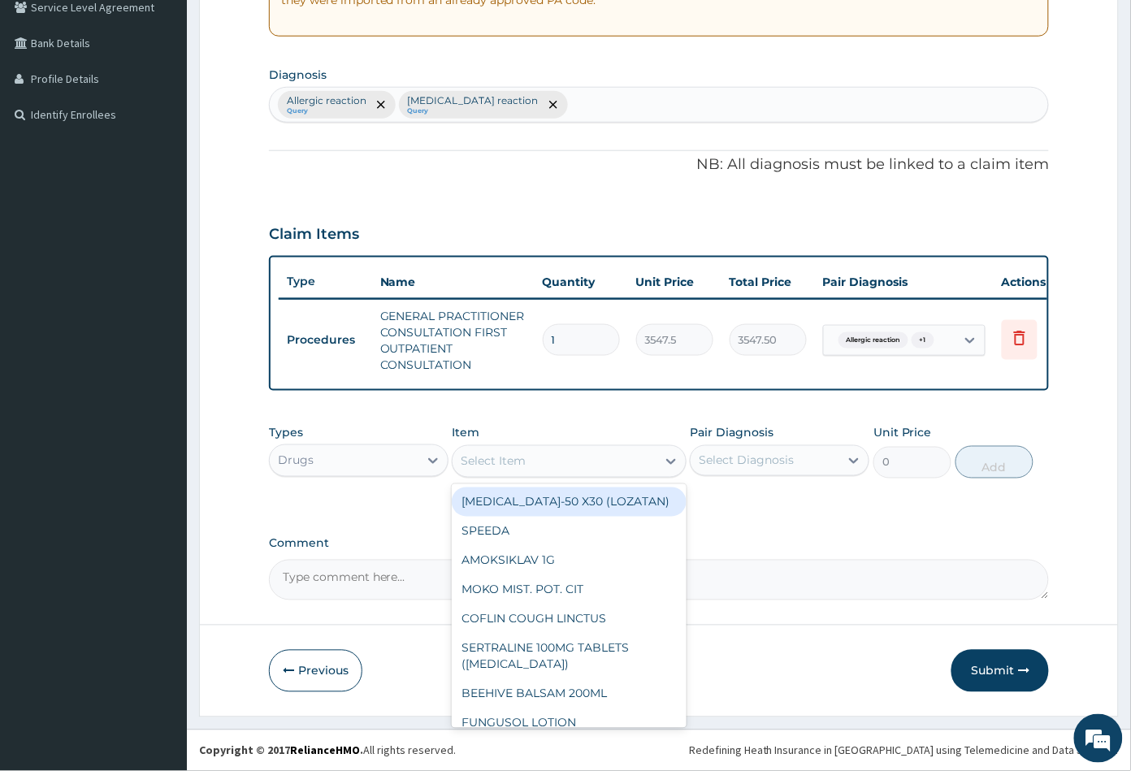
click at [546, 461] on div "Select Item" at bounding box center [553, 461] width 203 height 26
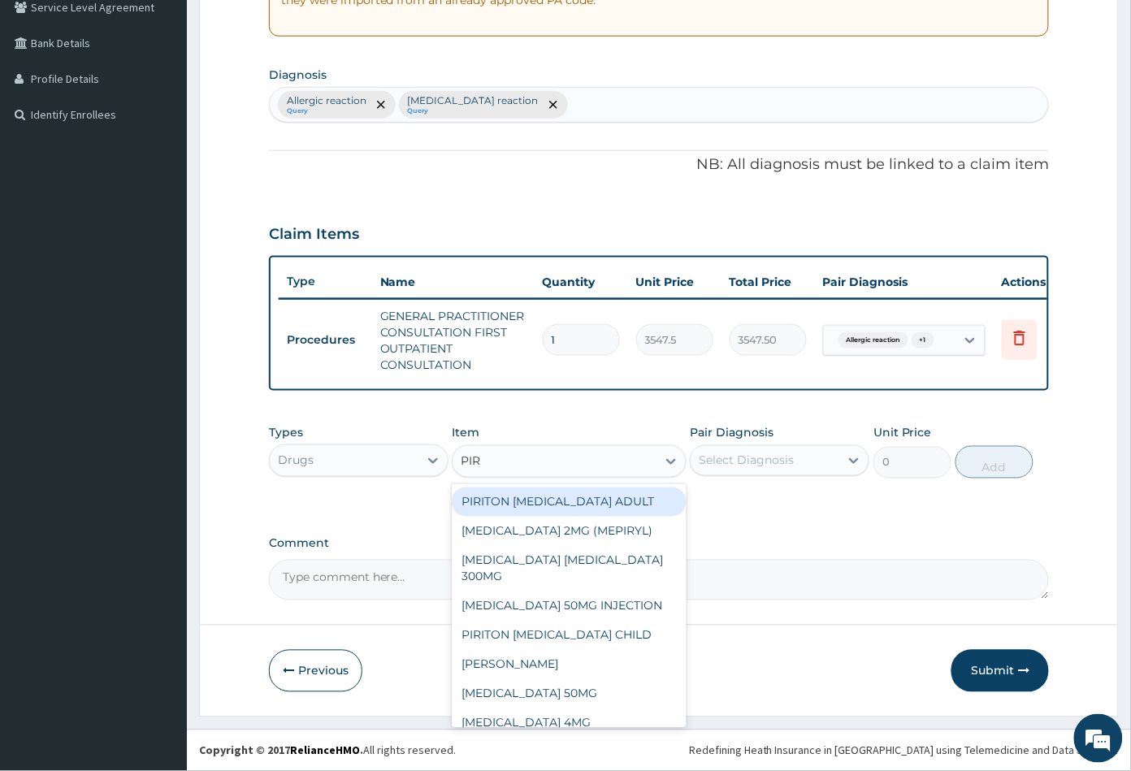
type input "PIRI"
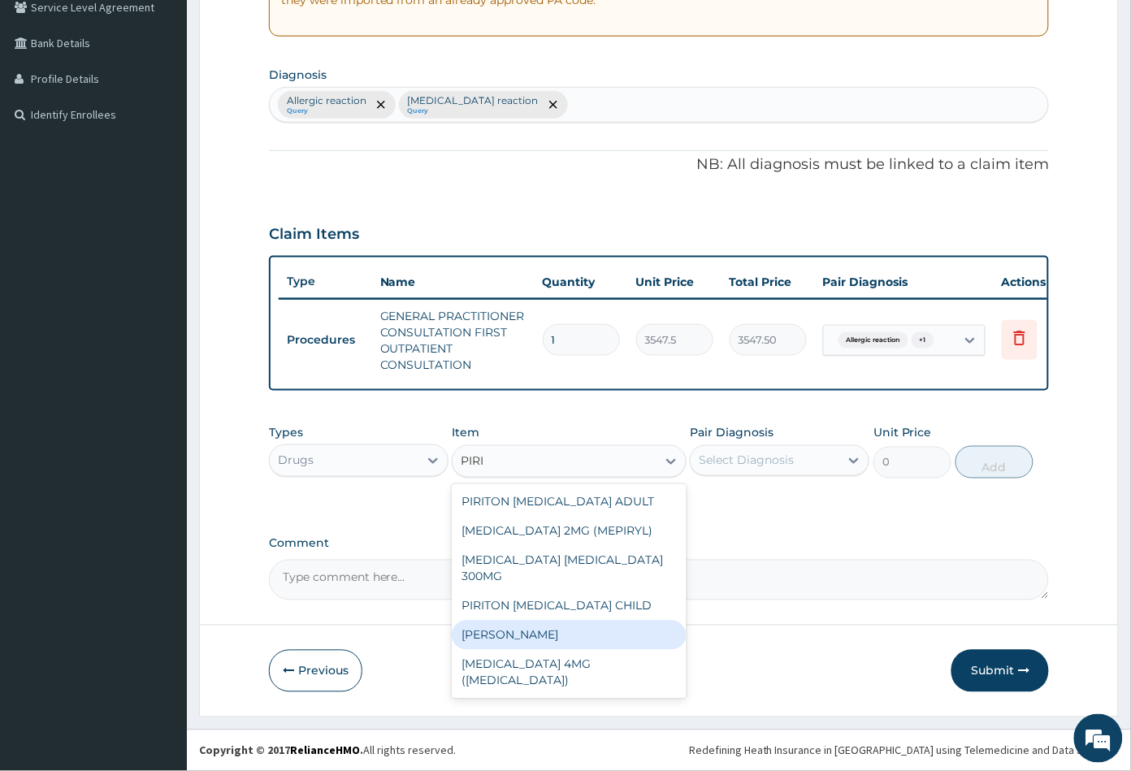
drag, startPoint x: 545, startPoint y: 621, endPoint x: 560, endPoint y: 596, distance: 28.4
click at [546, 621] on div "[PERSON_NAME]" at bounding box center [569, 635] width 234 height 29
type input "23.64999961853027"
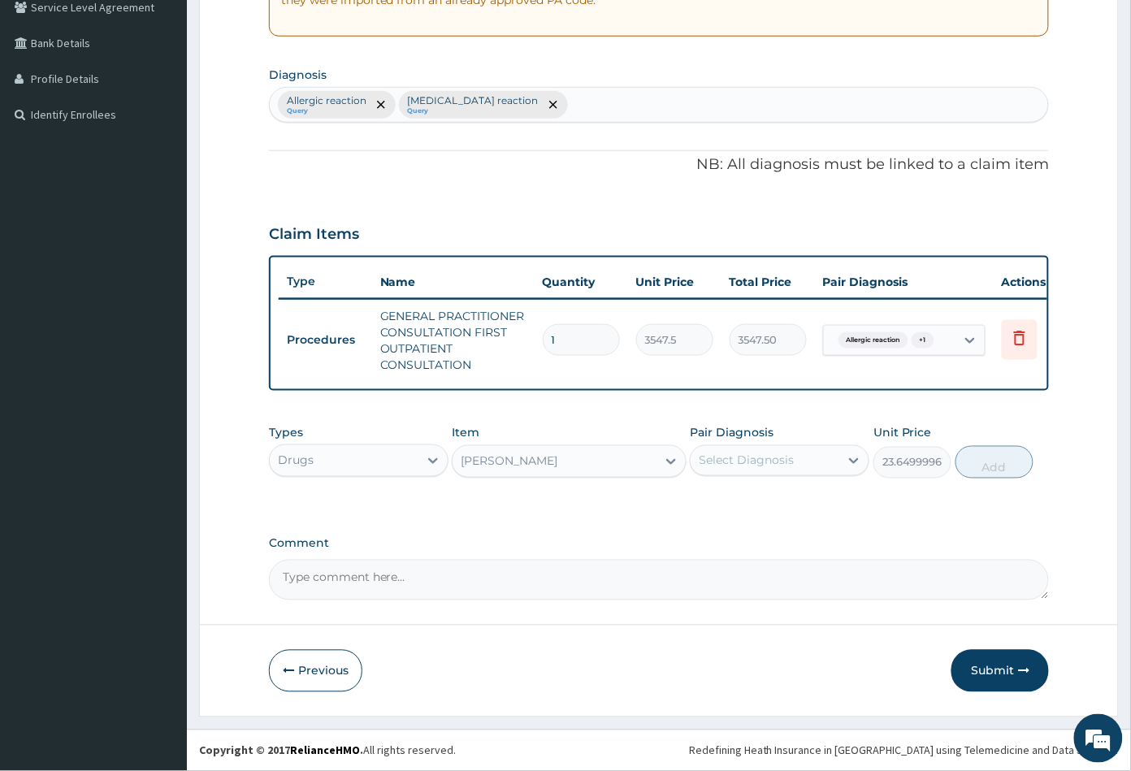
click at [786, 459] on div "Select Diagnosis" at bounding box center [745, 460] width 95 height 16
click at [814, 499] on div "Allergic reaction" at bounding box center [779, 502] width 179 height 33
checkbox input "true"
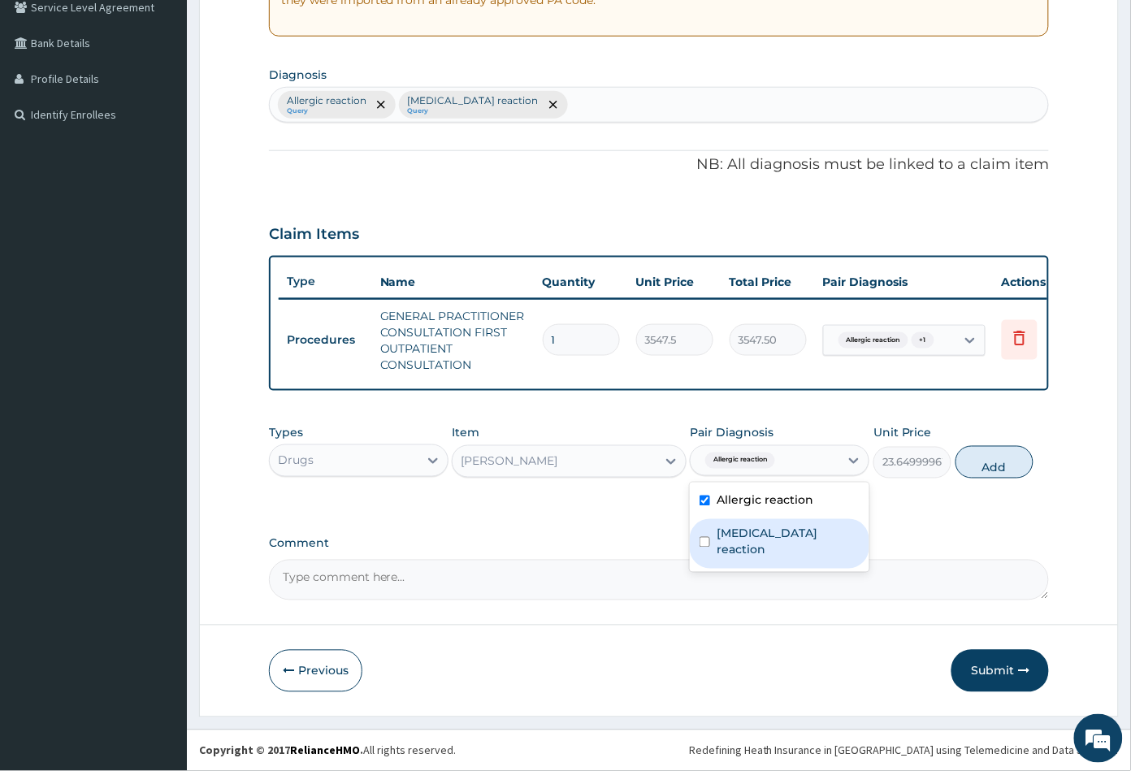
click at [815, 530] on label "[MEDICAL_DATA] reaction" at bounding box center [787, 541] width 143 height 32
checkbox input "true"
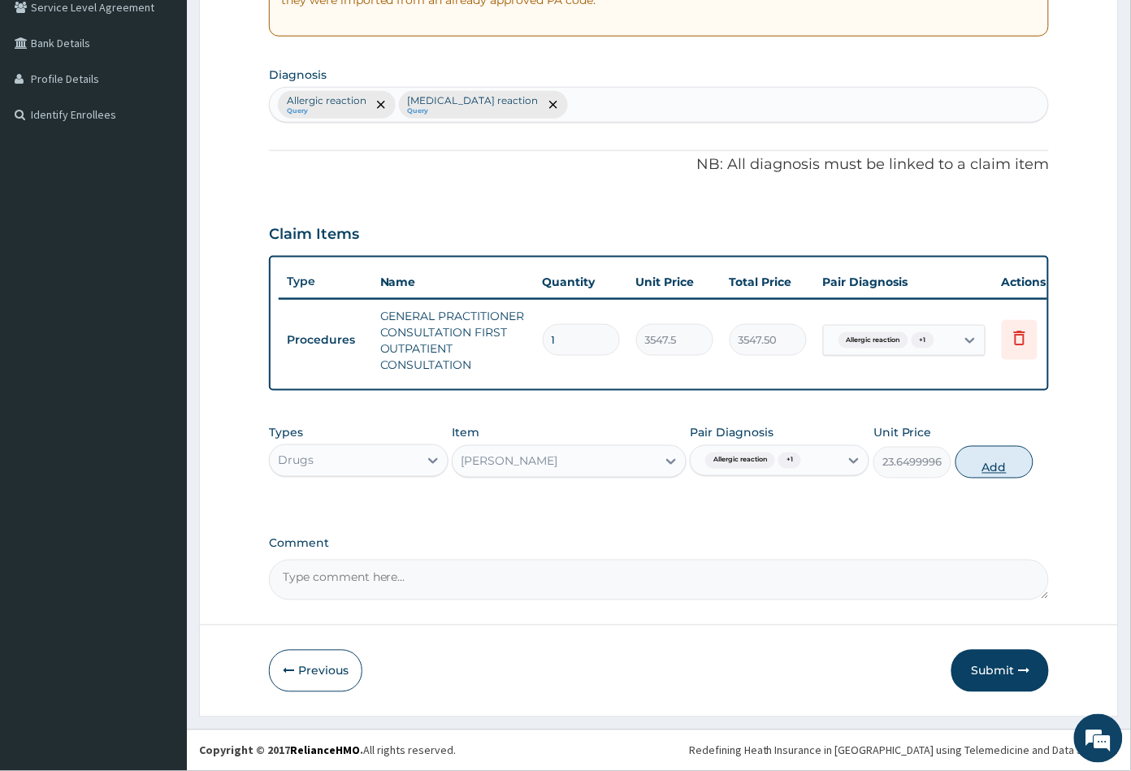
click at [992, 467] on button "Add" at bounding box center [994, 462] width 78 height 32
type input "0"
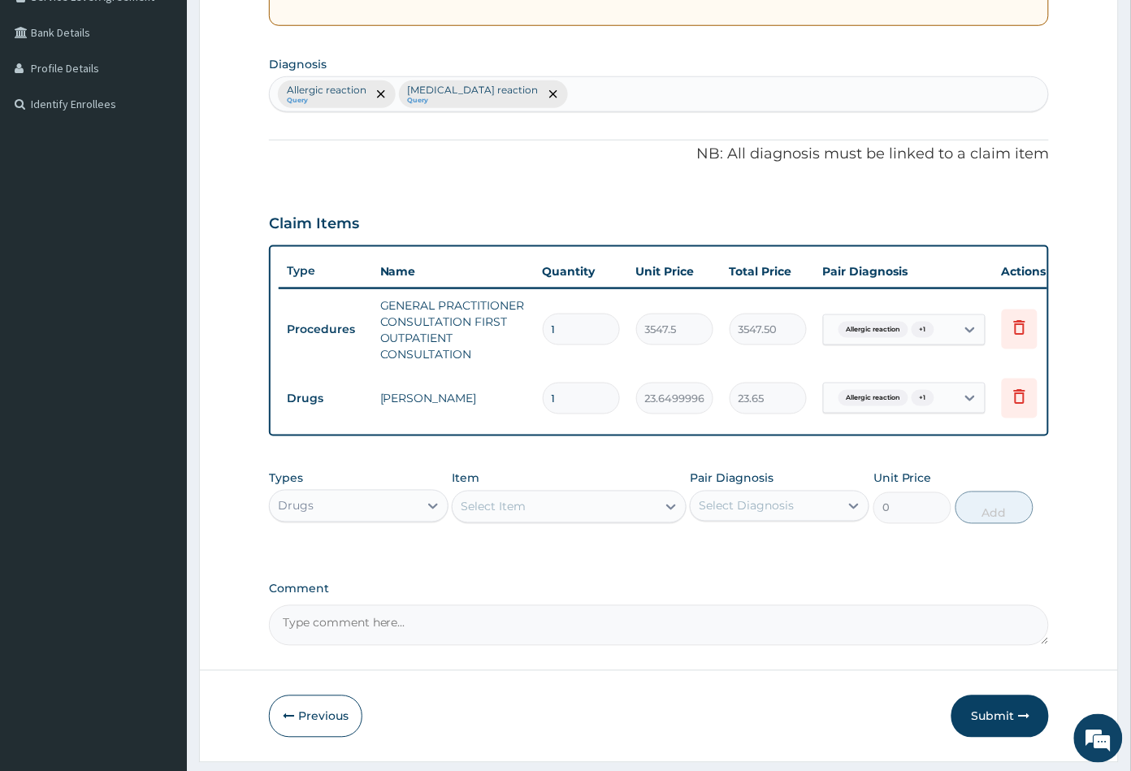
type input "10"
type input "236.50"
type input "10"
click at [590, 517] on div "Select Item" at bounding box center [553, 507] width 203 height 26
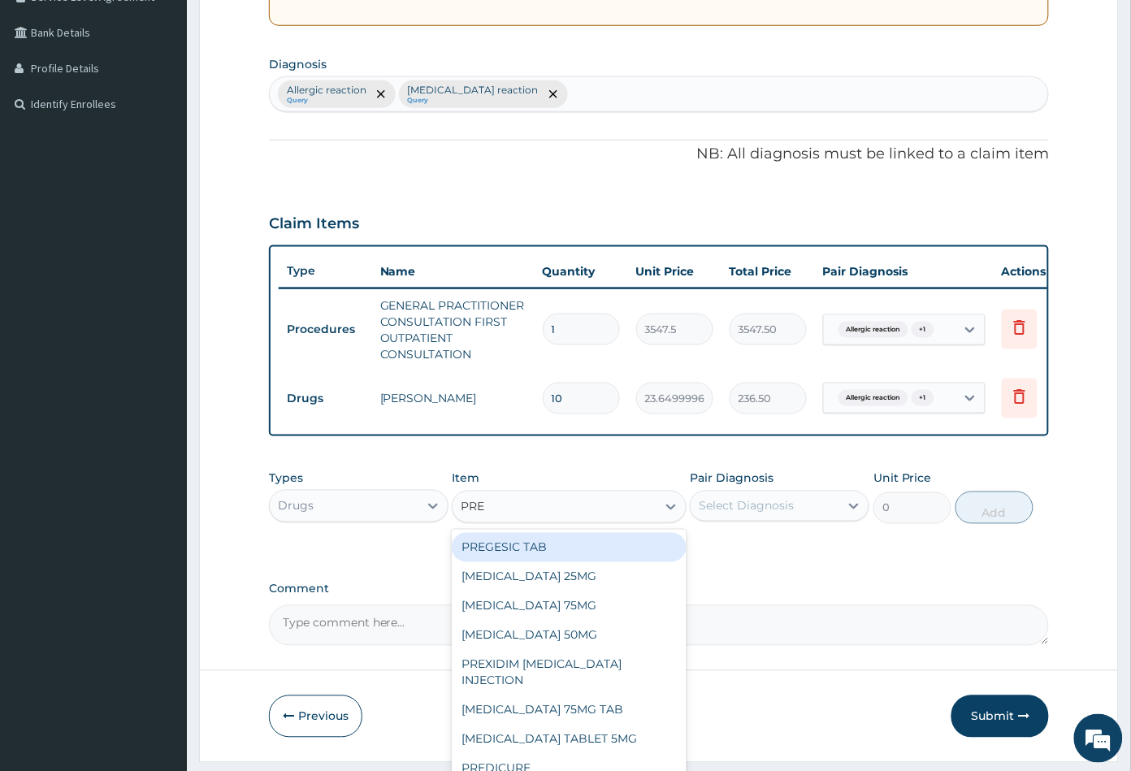
type input "PRED"
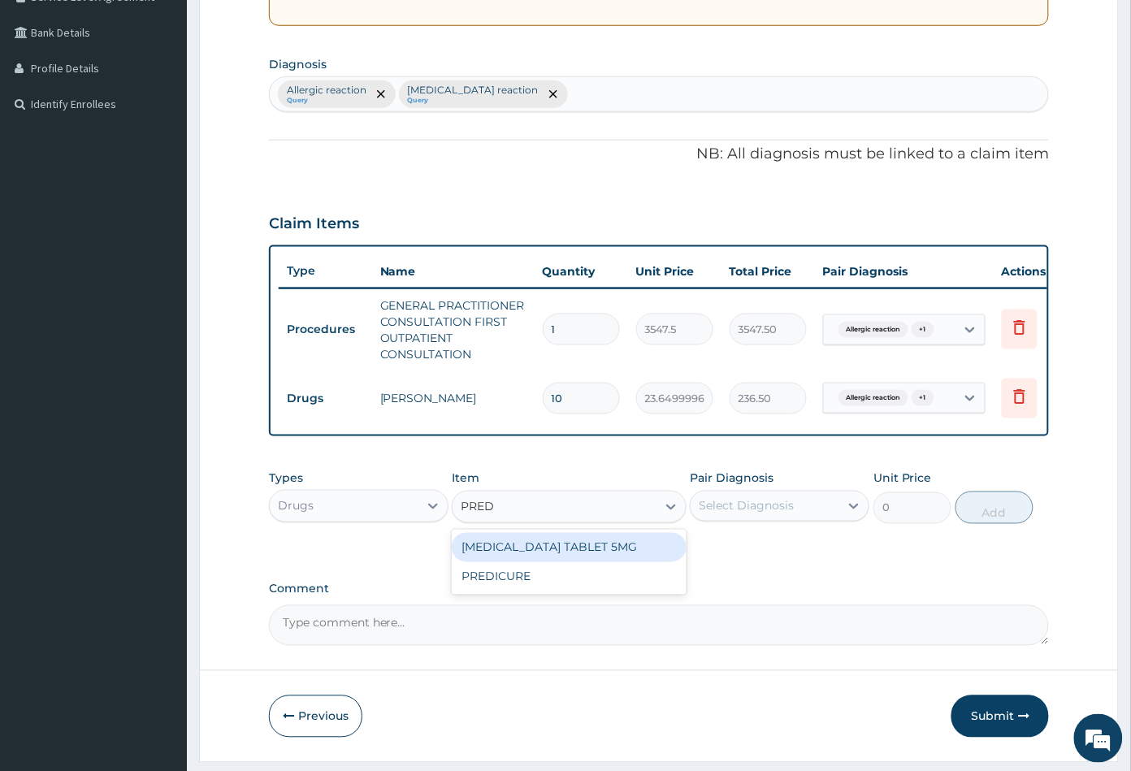
click at [541, 557] on div "[MEDICAL_DATA] TABLET 5MG" at bounding box center [569, 547] width 234 height 29
type input "150"
click at [760, 514] on div "Select Diagnosis" at bounding box center [745, 506] width 95 height 16
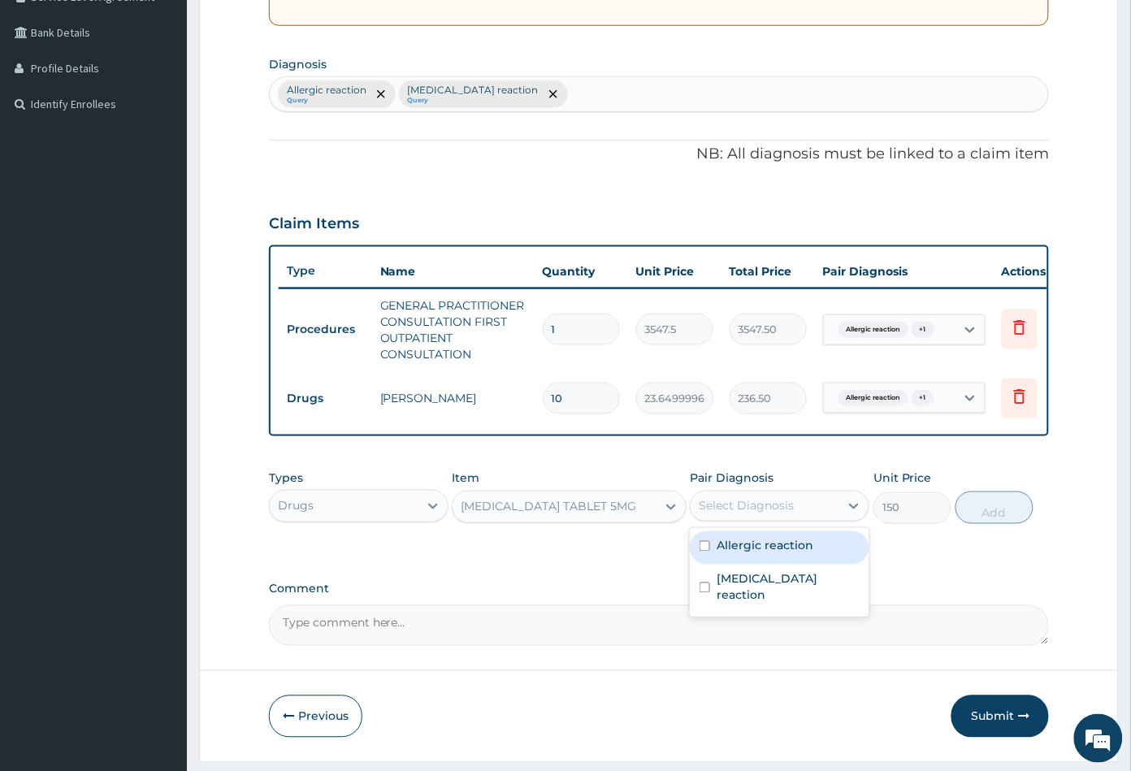
drag, startPoint x: 761, startPoint y: 548, endPoint x: 763, endPoint y: 567, distance: 18.8
click at [762, 551] on label "Allergic reaction" at bounding box center [764, 546] width 97 height 16
checkbox input "true"
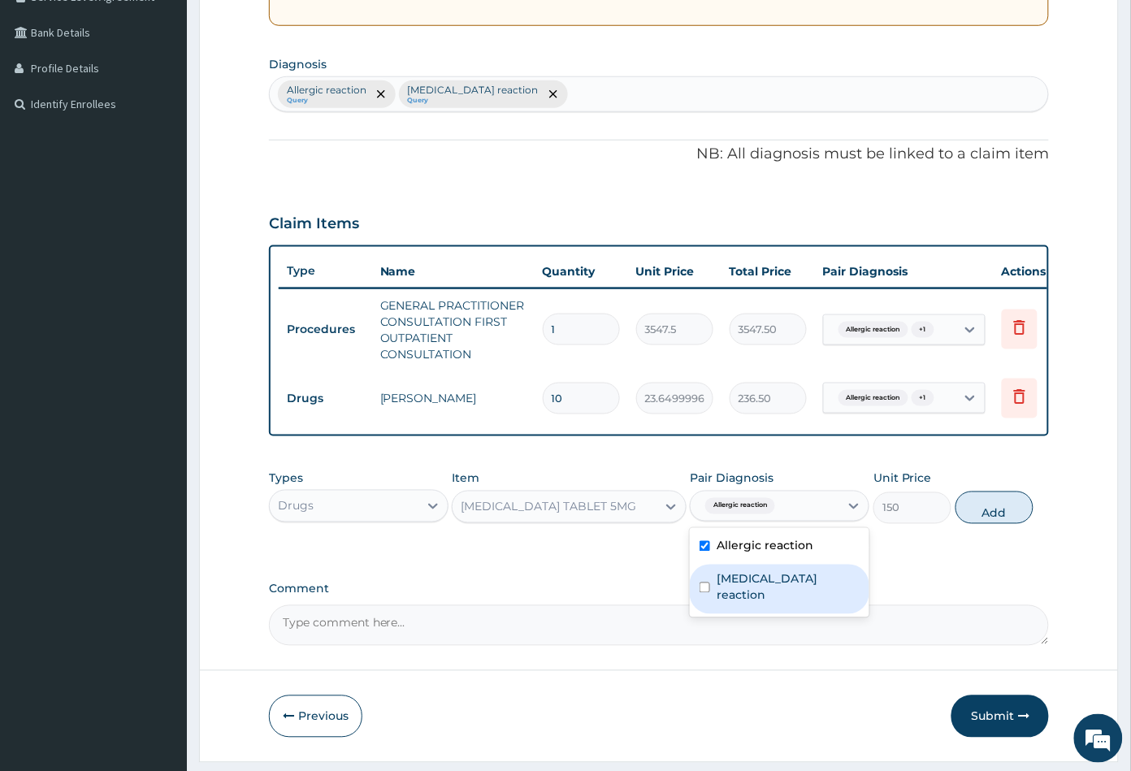
click at [765, 588] on label "Hypersensitivity reaction" at bounding box center [787, 587] width 143 height 32
checkbox input "true"
click at [988, 524] on button "Add" at bounding box center [994, 507] width 78 height 32
type input "0"
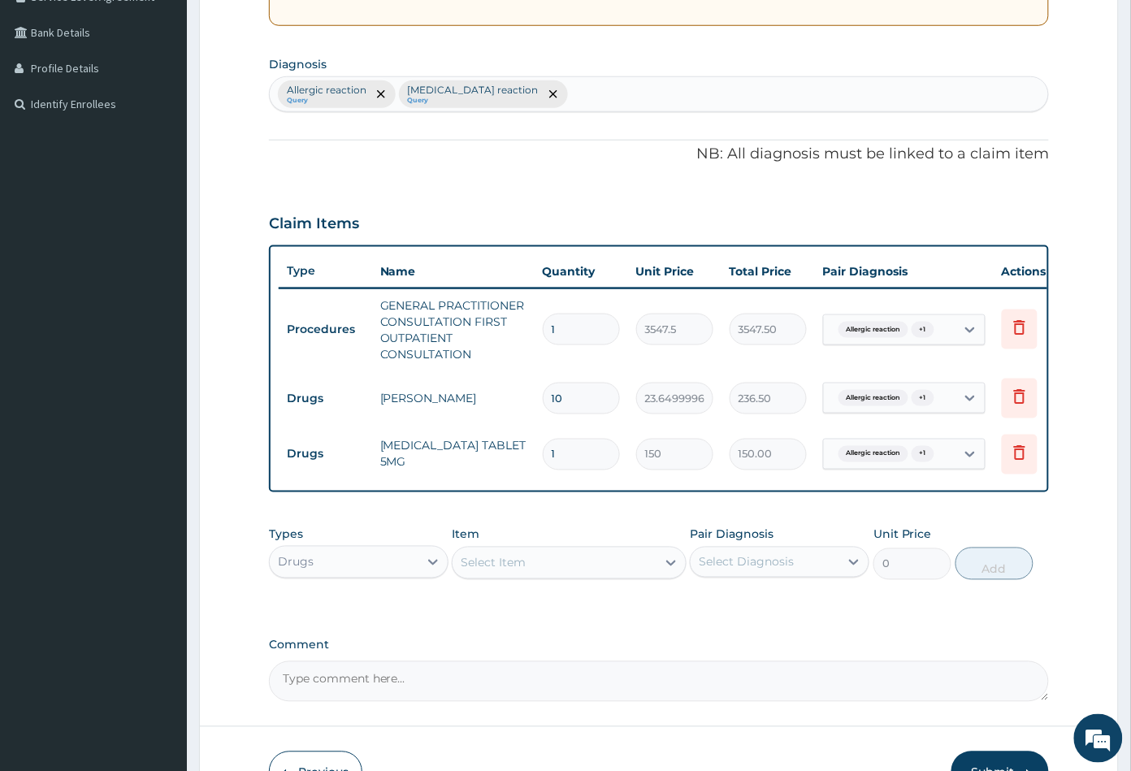
type input "10"
type input "1500.00"
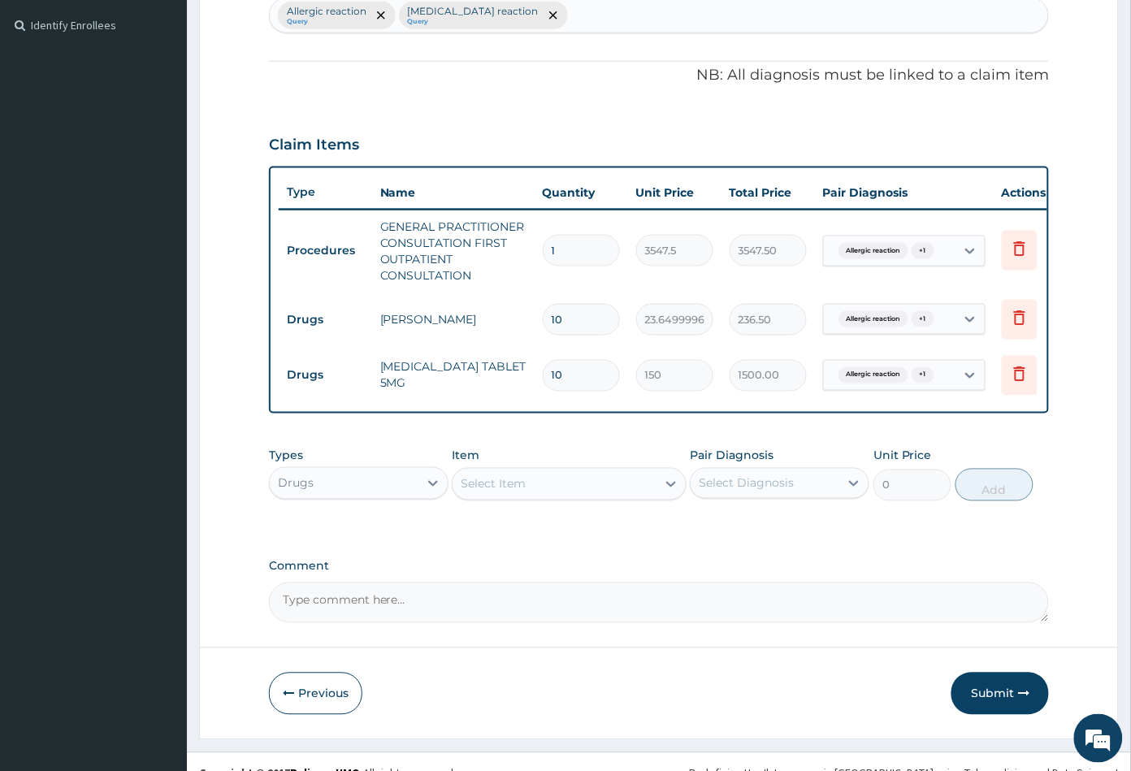
scroll to position [472, 0]
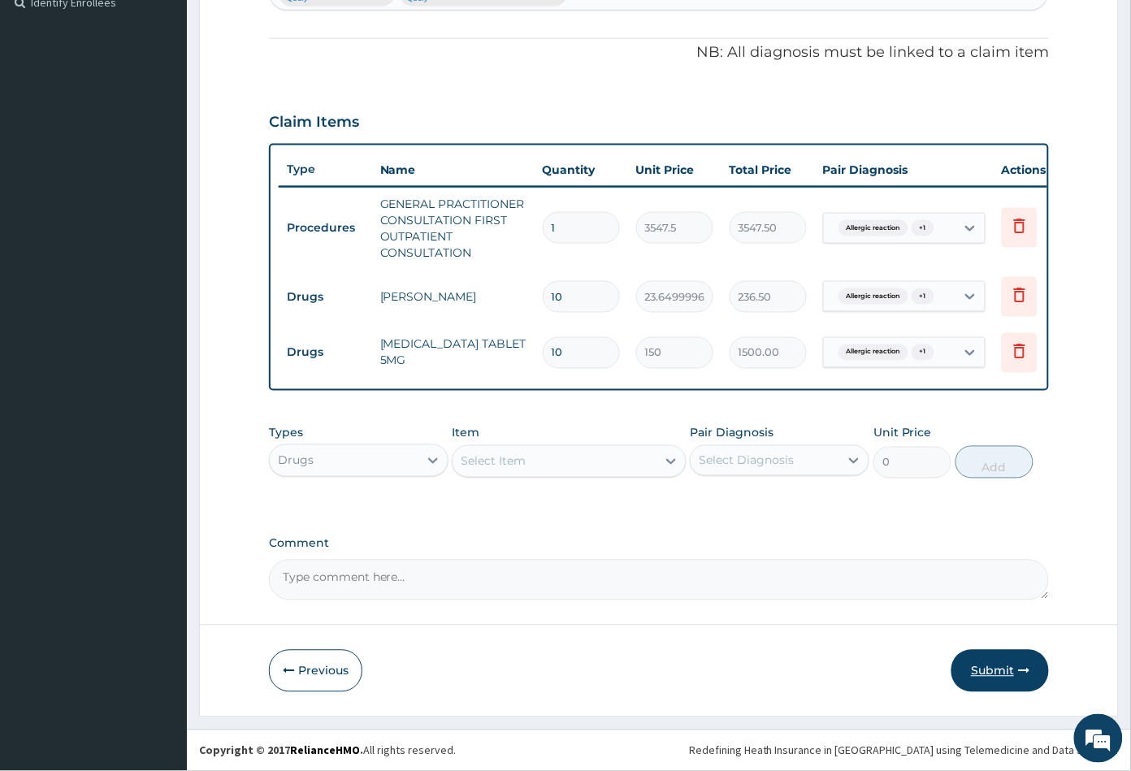
type input "10"
click at [994, 668] on button "Submit" at bounding box center [999, 671] width 97 height 42
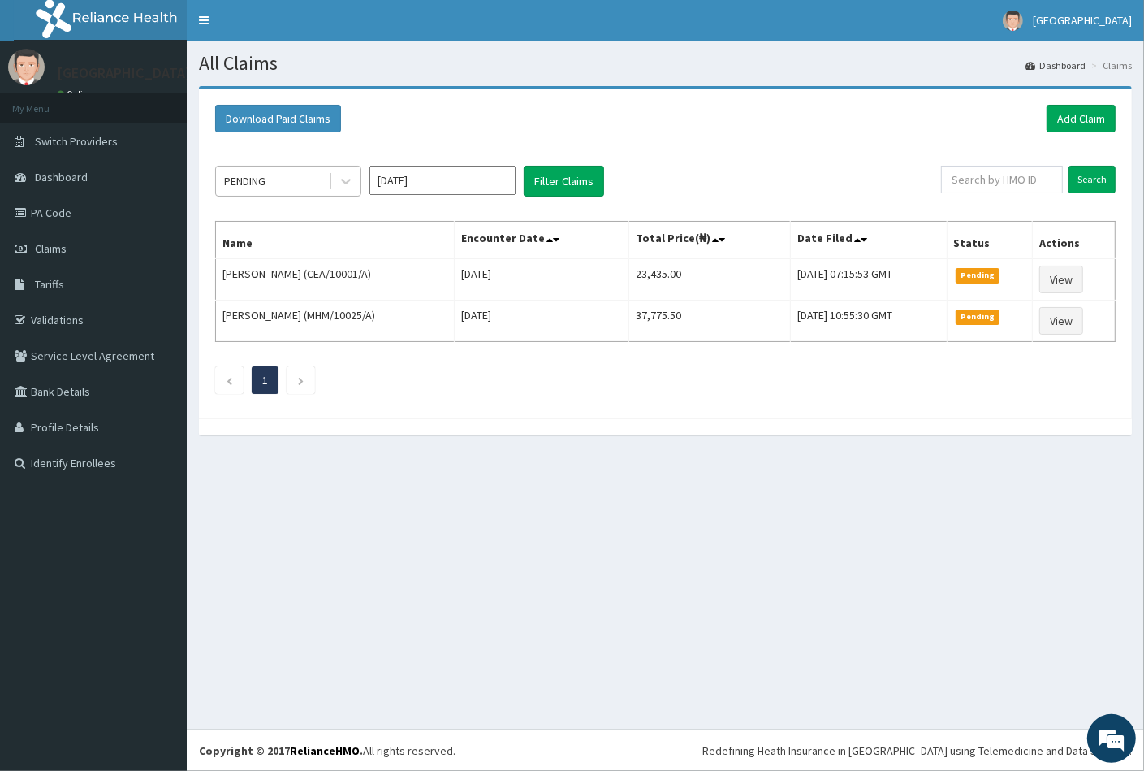
click at [291, 178] on div "PENDING" at bounding box center [272, 181] width 113 height 26
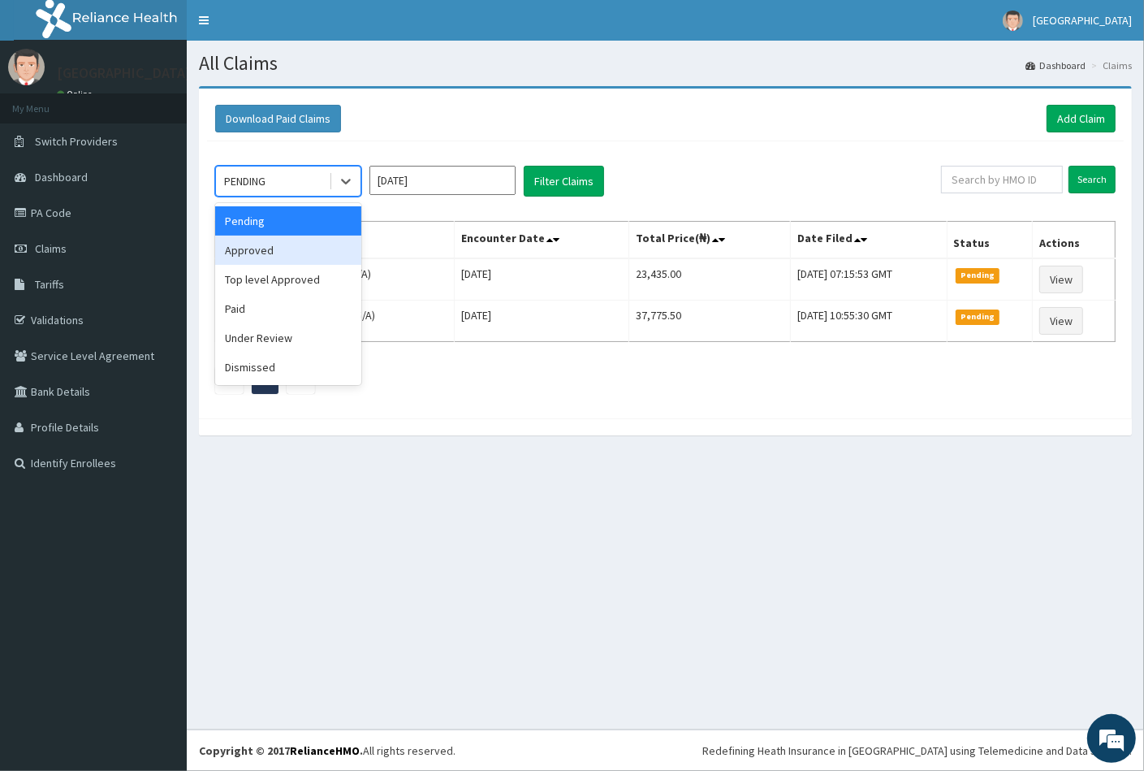
click at [284, 247] on div "Approved" at bounding box center [288, 250] width 146 height 29
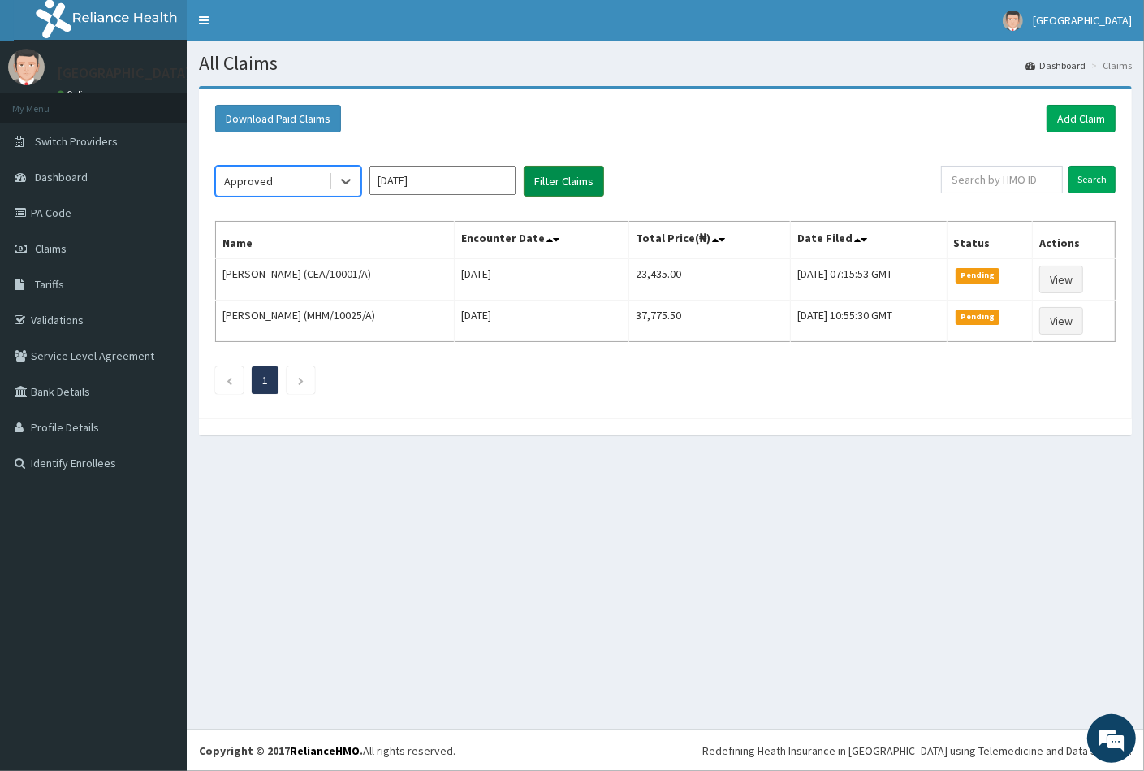
click at [547, 186] on button "Filter Claims" at bounding box center [564, 181] width 80 height 31
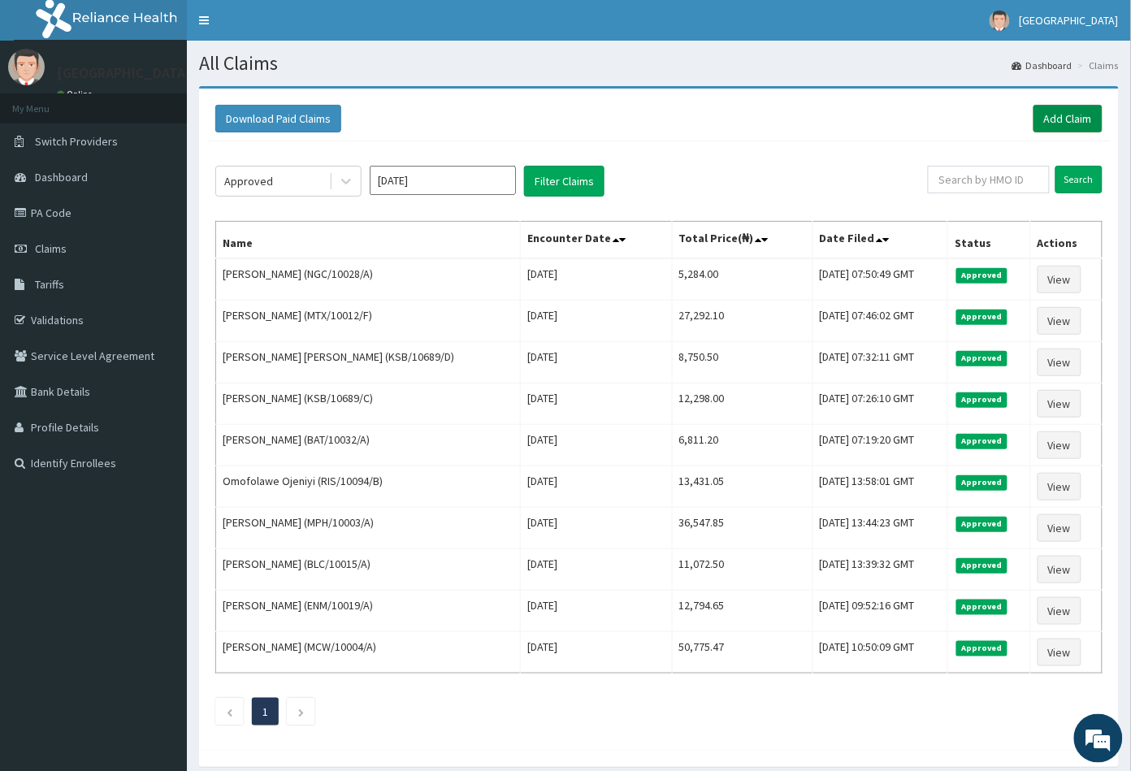
click at [1056, 113] on link "Add Claim" at bounding box center [1067, 119] width 69 height 28
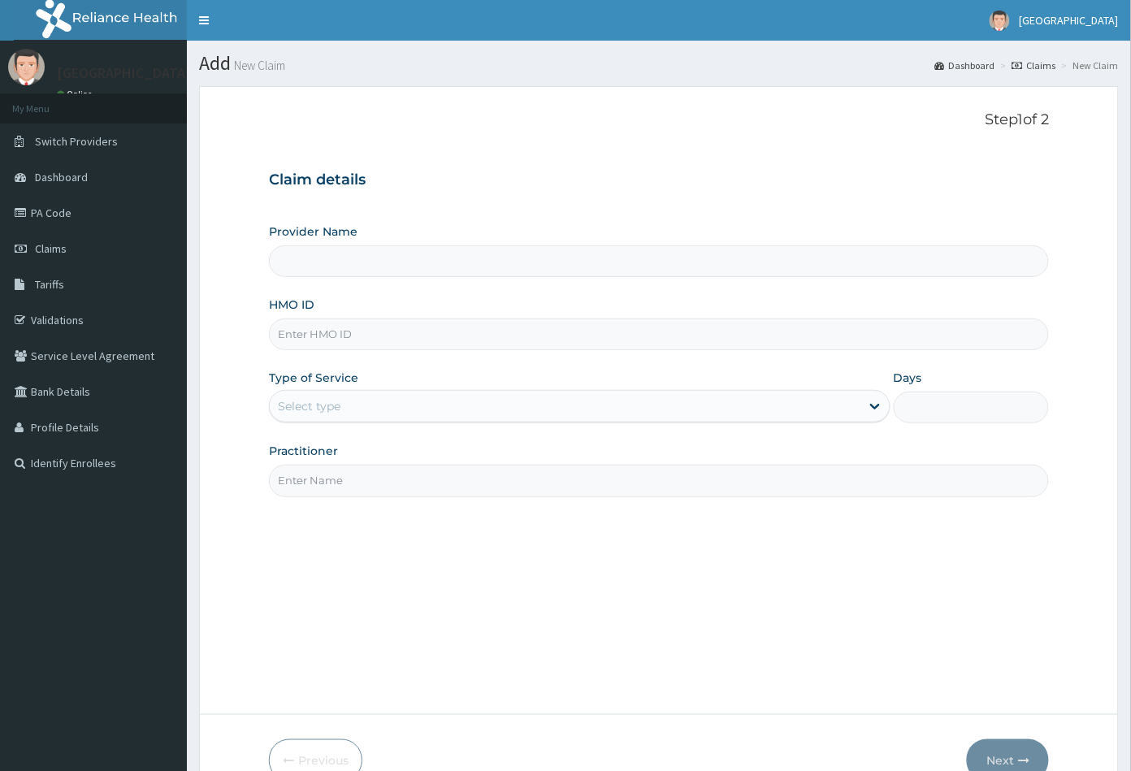
click at [292, 331] on input "HMO ID" at bounding box center [659, 334] width 781 height 32
type input "[GEOGRAPHIC_DATA]"
paste input "CYU/10381/A"
type input "CYU/10381/A"
click at [325, 402] on div "Select type" at bounding box center [309, 406] width 63 height 16
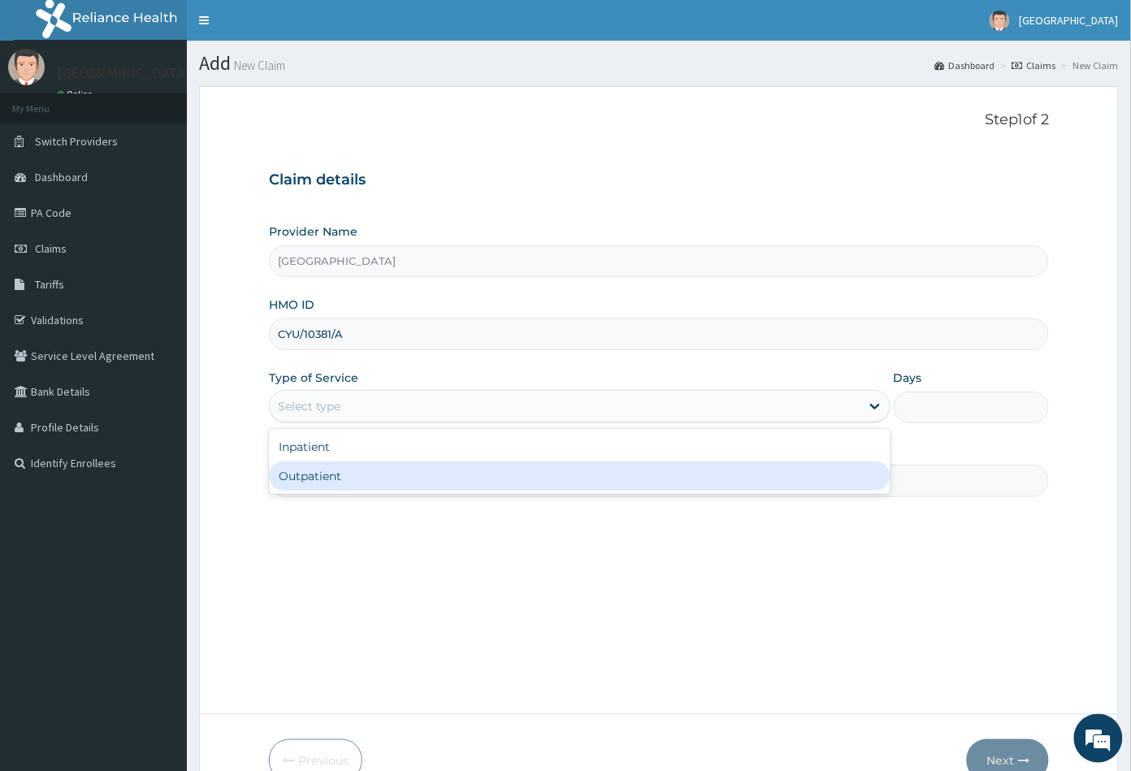
click at [315, 474] on div "Outpatient" at bounding box center [579, 475] width 621 height 29
type input "1"
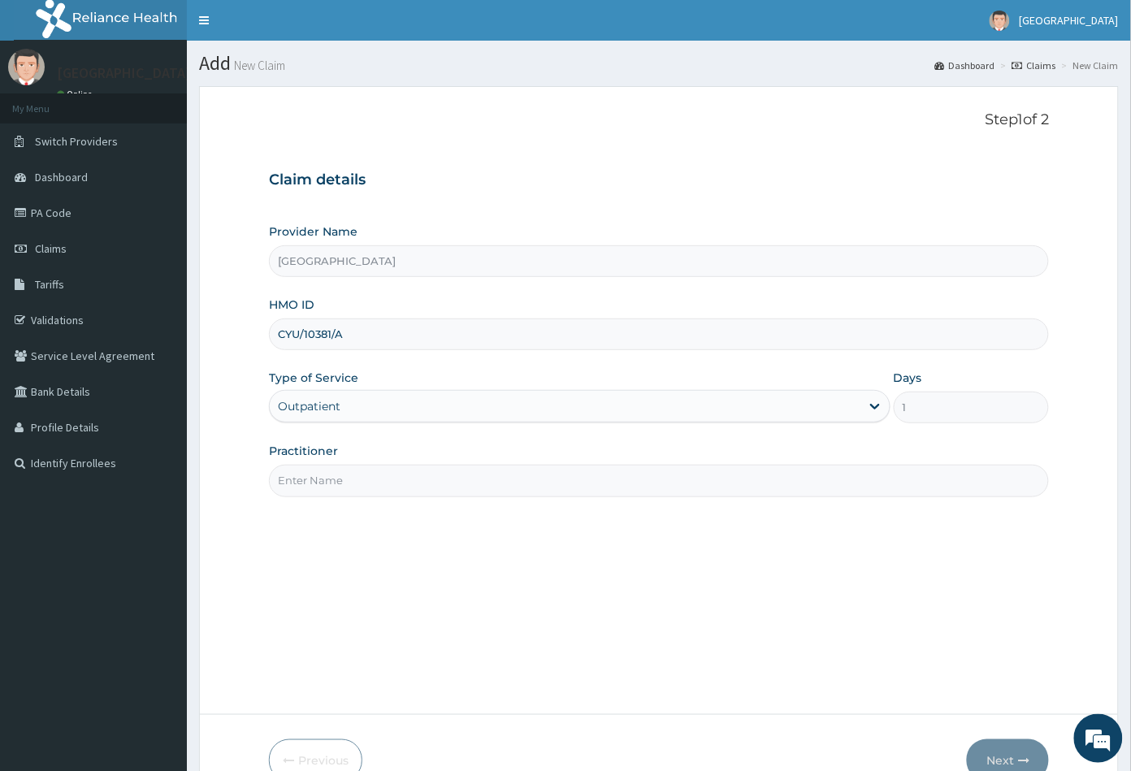
click at [315, 474] on input "Practitioner" at bounding box center [659, 481] width 781 height 32
type input "CON"
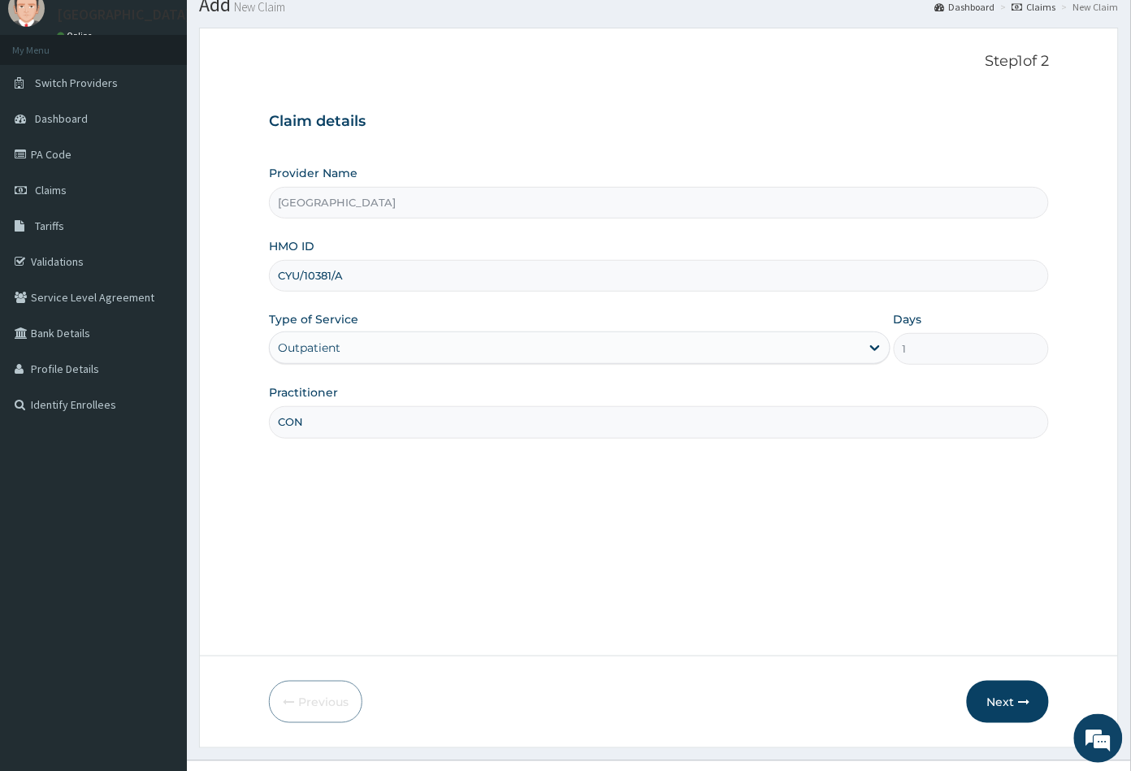
scroll to position [89, 0]
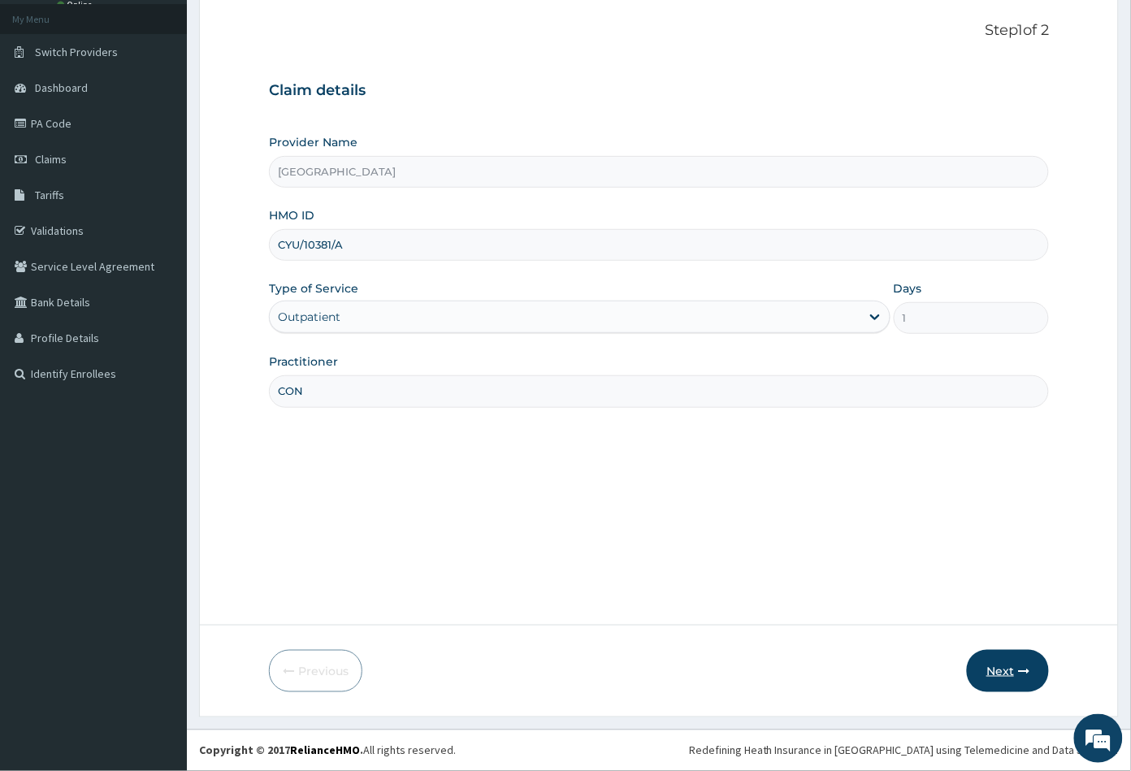
click at [996, 672] on button "Next" at bounding box center [1008, 671] width 82 height 42
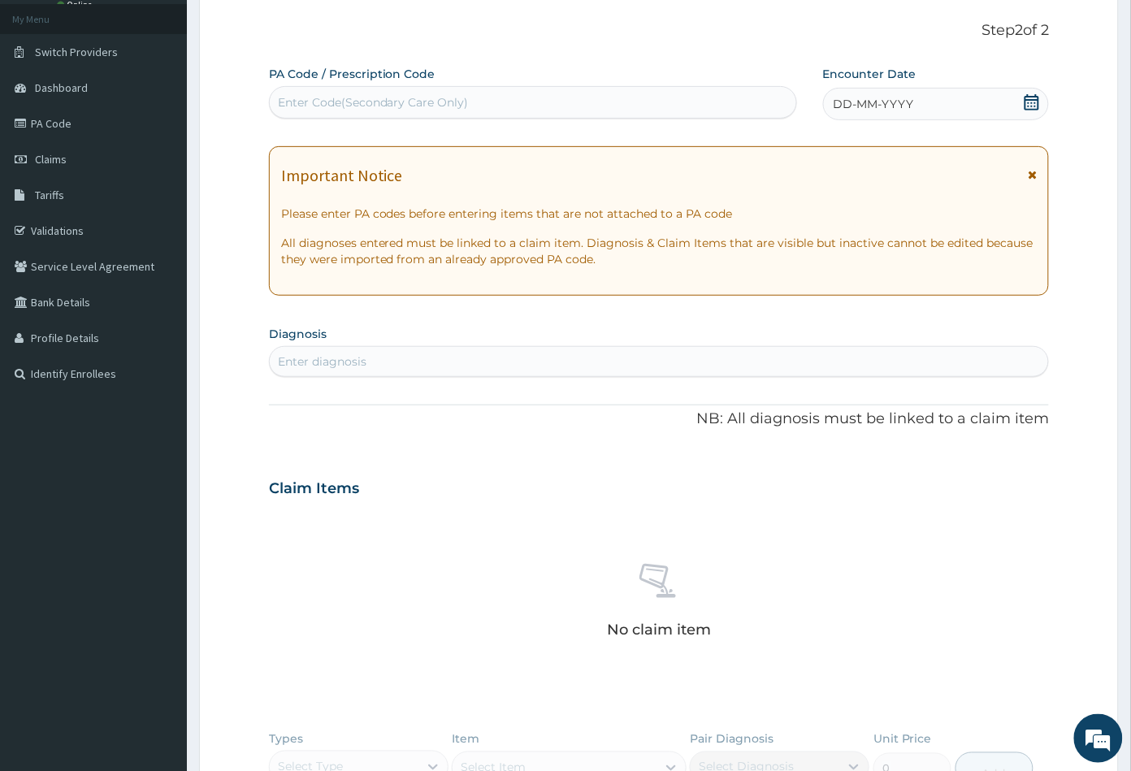
click at [1031, 102] on icon at bounding box center [1031, 102] width 15 height 16
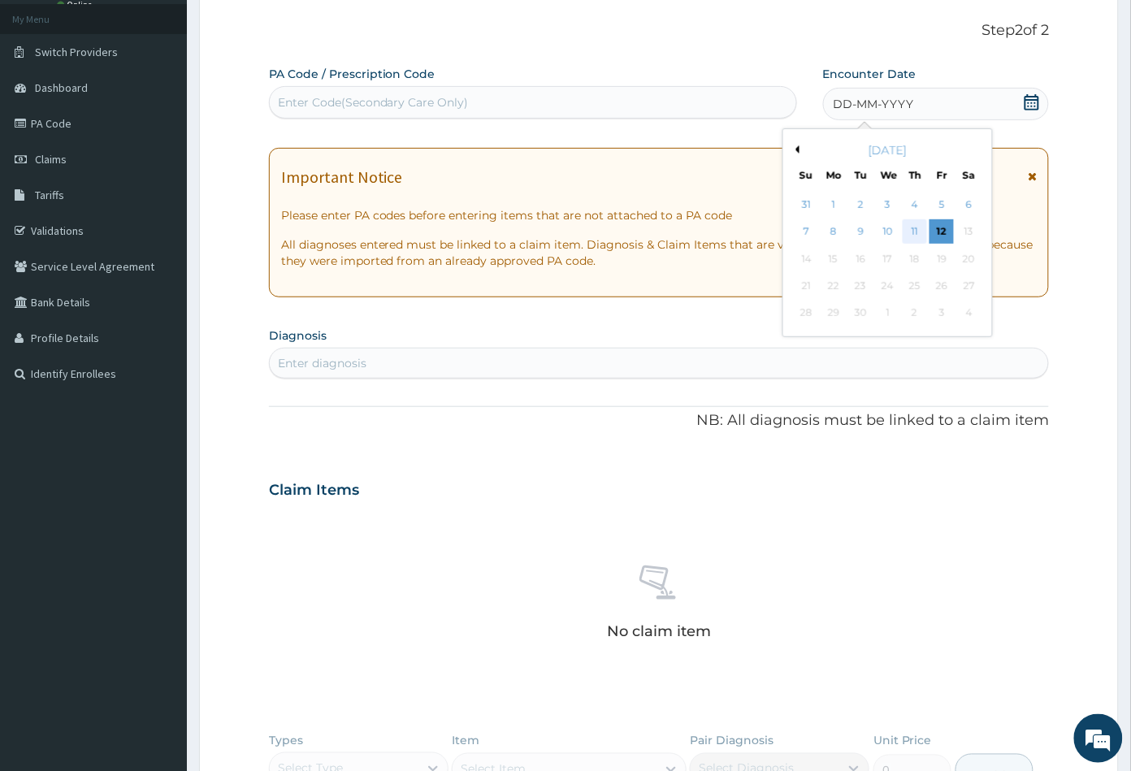
click at [919, 237] on div "11" at bounding box center [914, 232] width 24 height 24
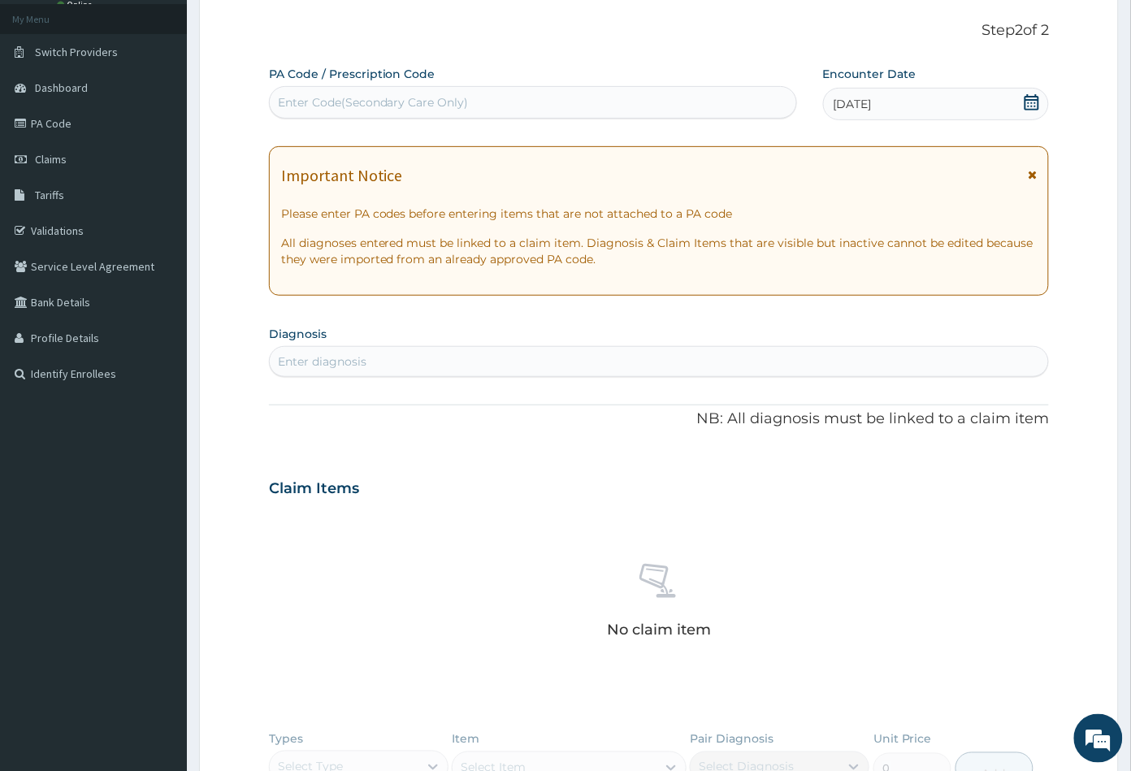
scroll to position [0, 0]
click at [390, 365] on div "Enter diagnosis" at bounding box center [659, 361] width 779 height 26
type input "MALA"
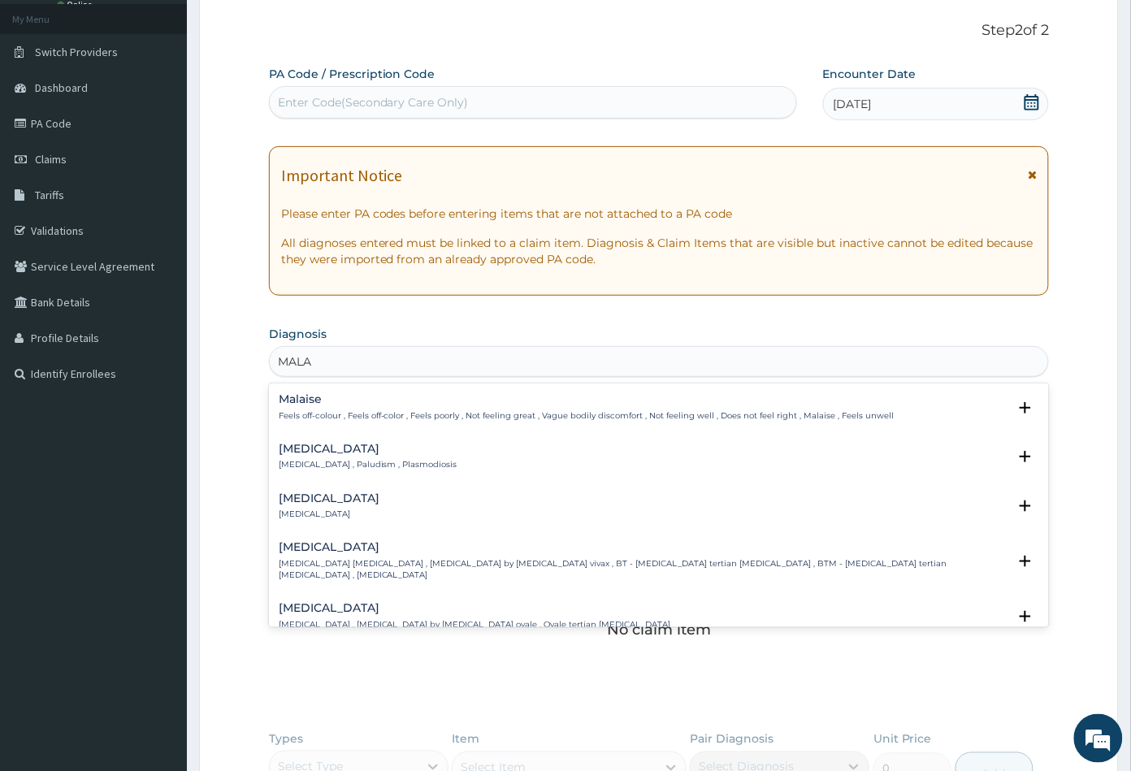
click at [306, 461] on p "[MEDICAL_DATA] , Paludism , Plasmodiosis" at bounding box center [368, 464] width 179 height 11
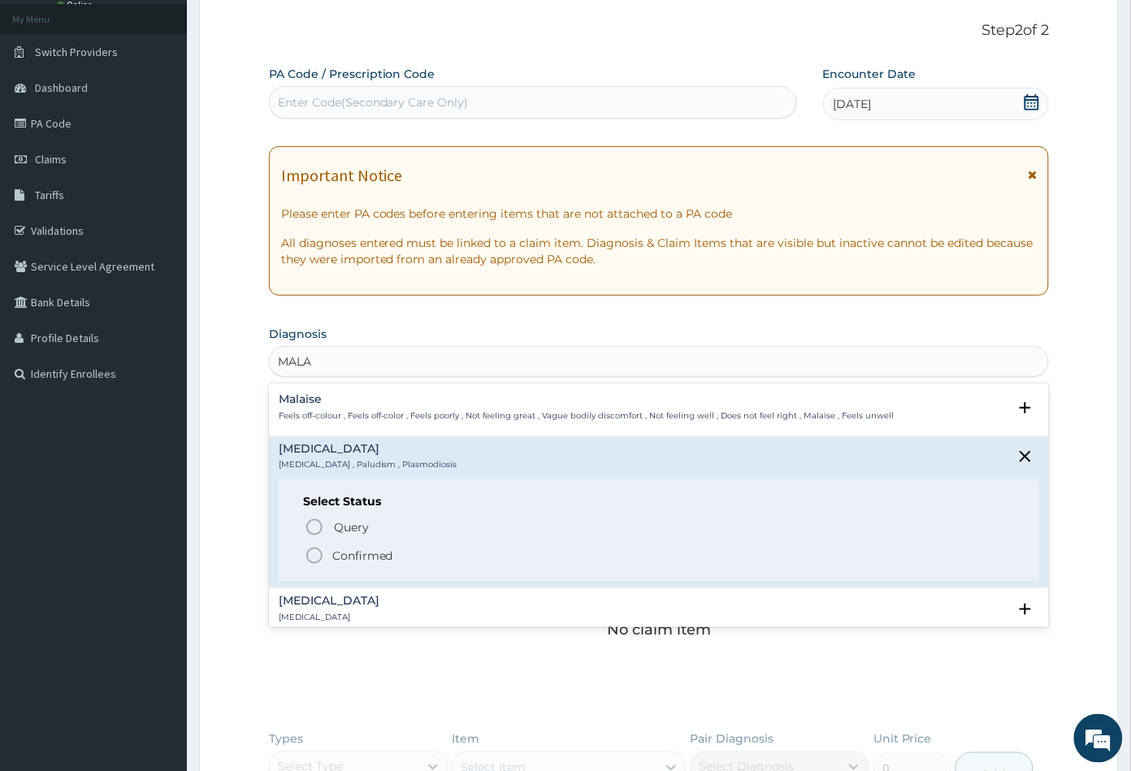
click at [311, 550] on icon "status option filled" at bounding box center [314, 555] width 19 height 19
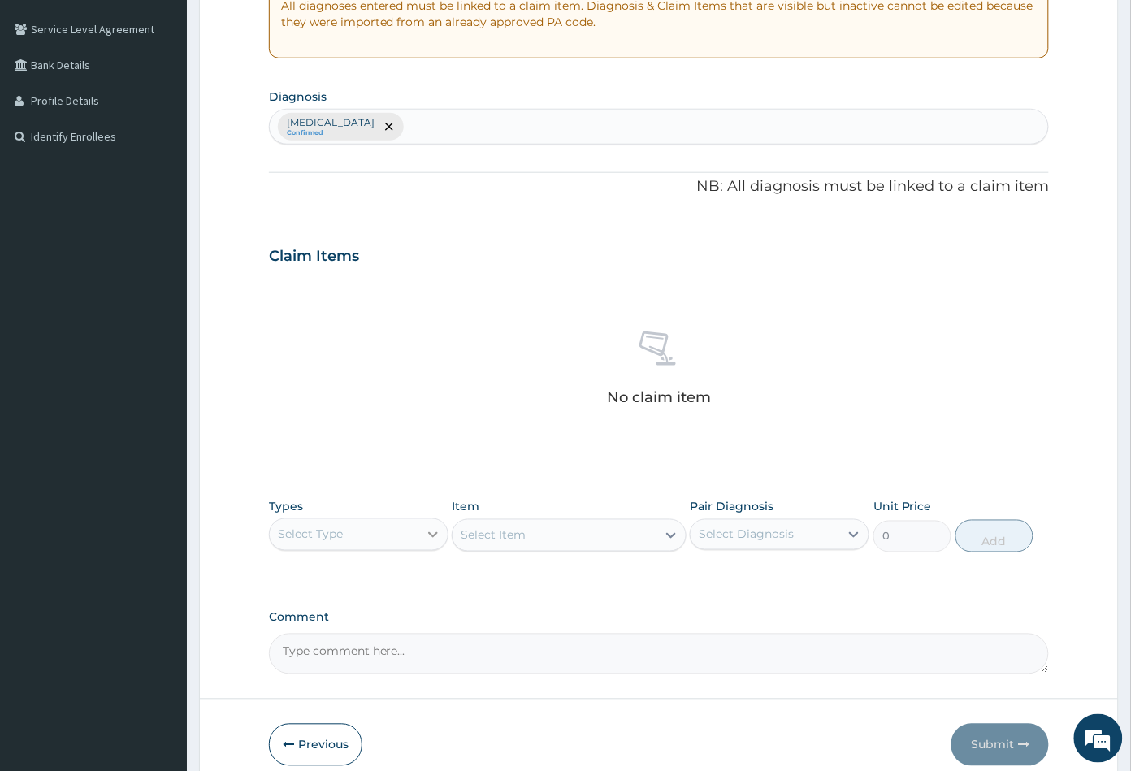
scroll to position [400, 0]
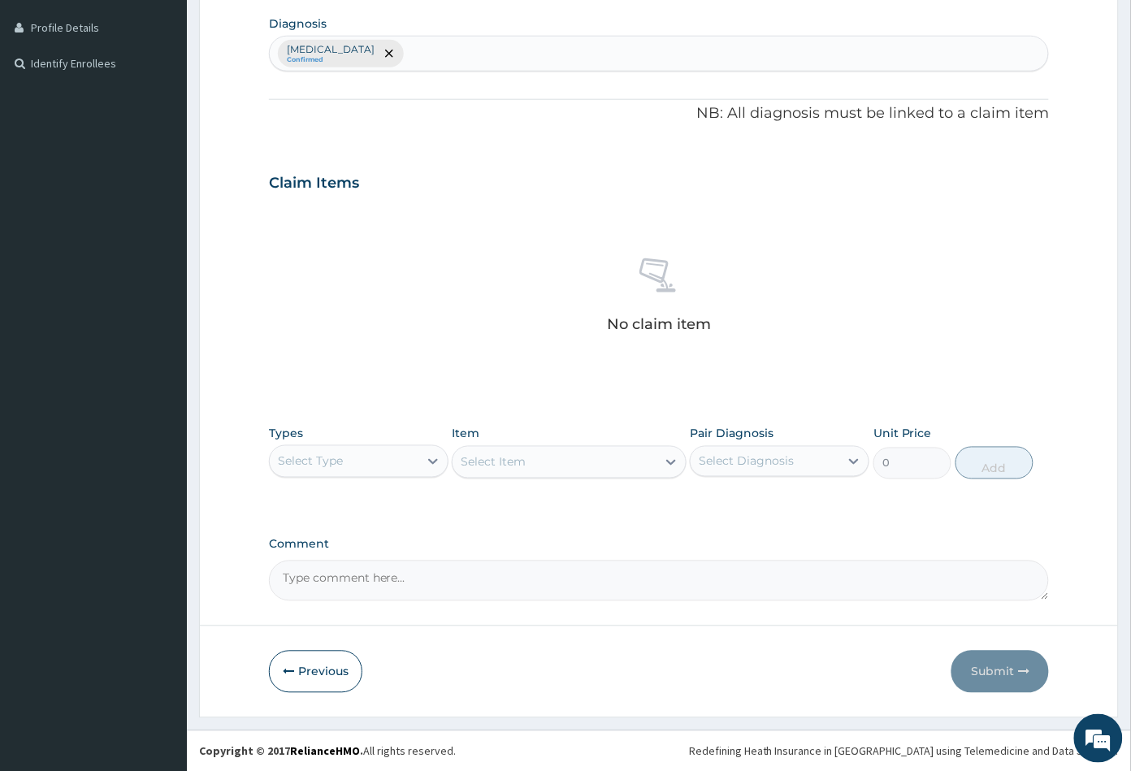
click at [396, 466] on div "Select Type" at bounding box center [344, 461] width 149 height 26
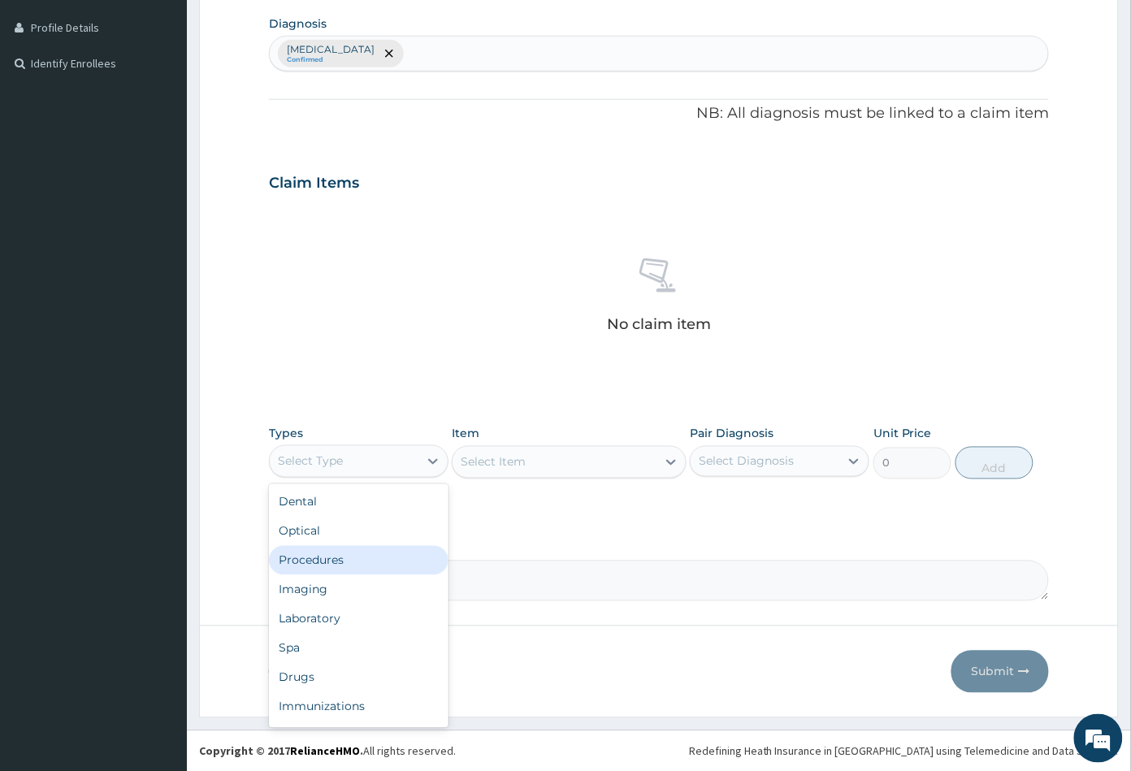
click at [357, 559] on div "Procedures" at bounding box center [358, 560] width 179 height 29
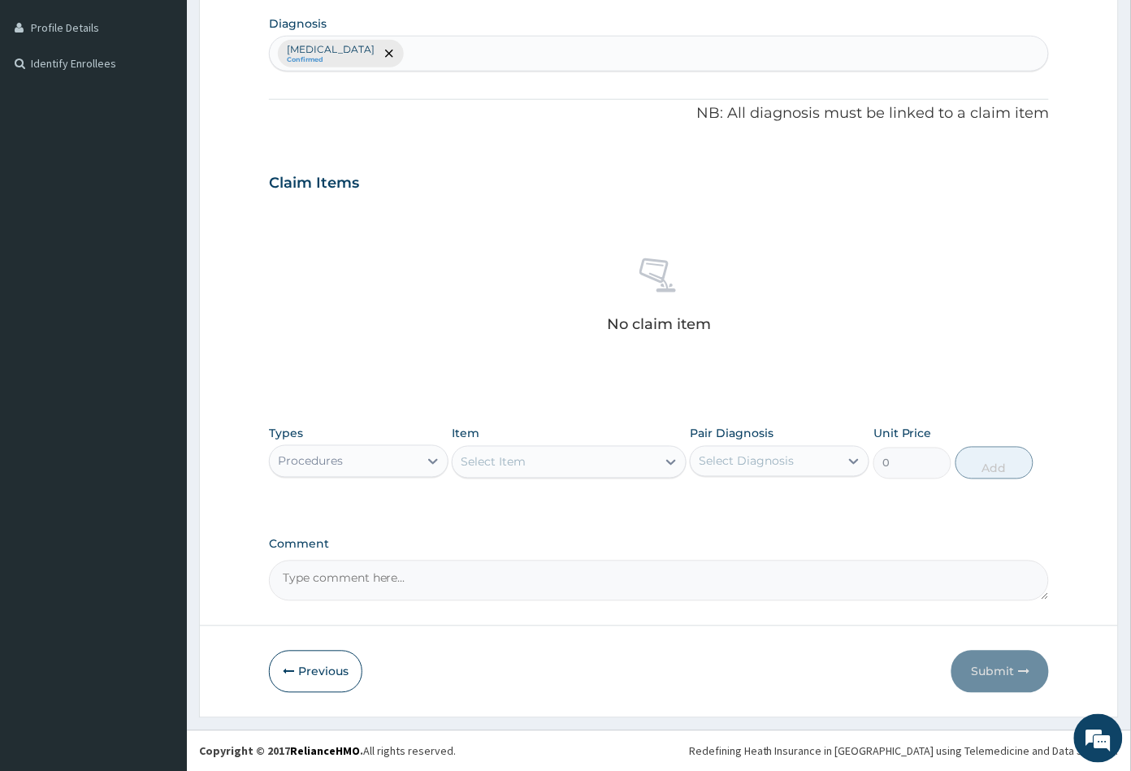
click at [578, 458] on div "Select Item" at bounding box center [553, 462] width 203 height 26
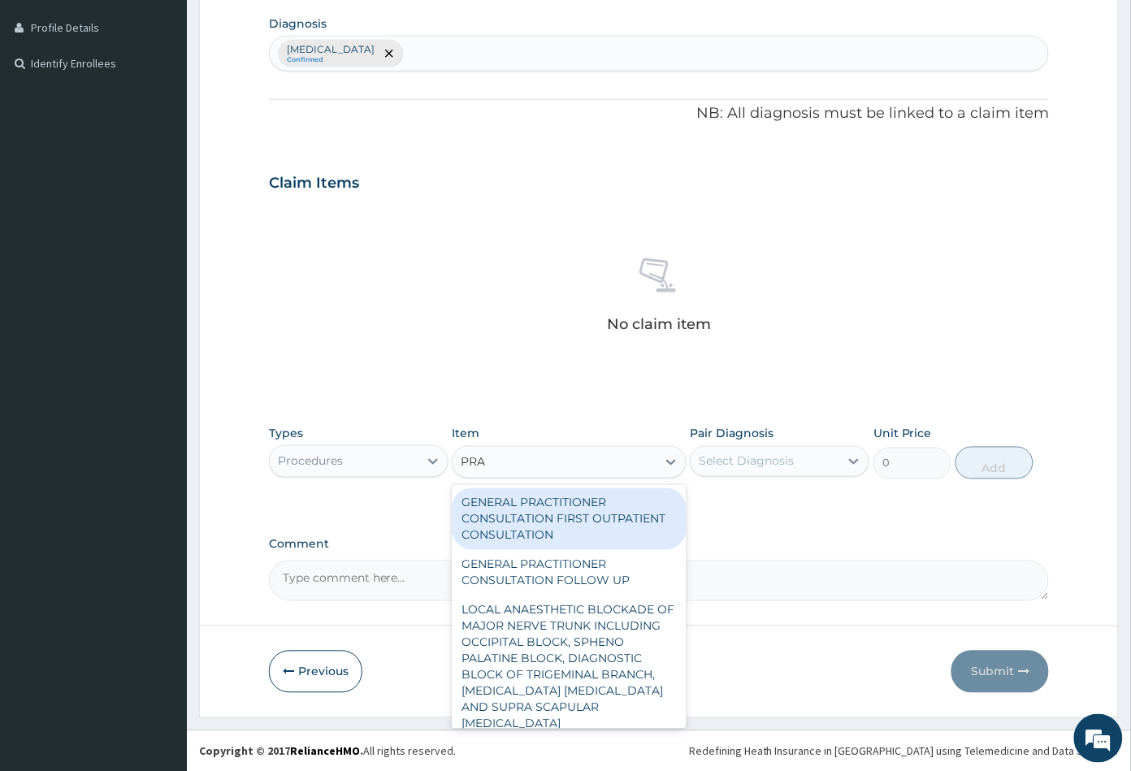
type input "PRAC"
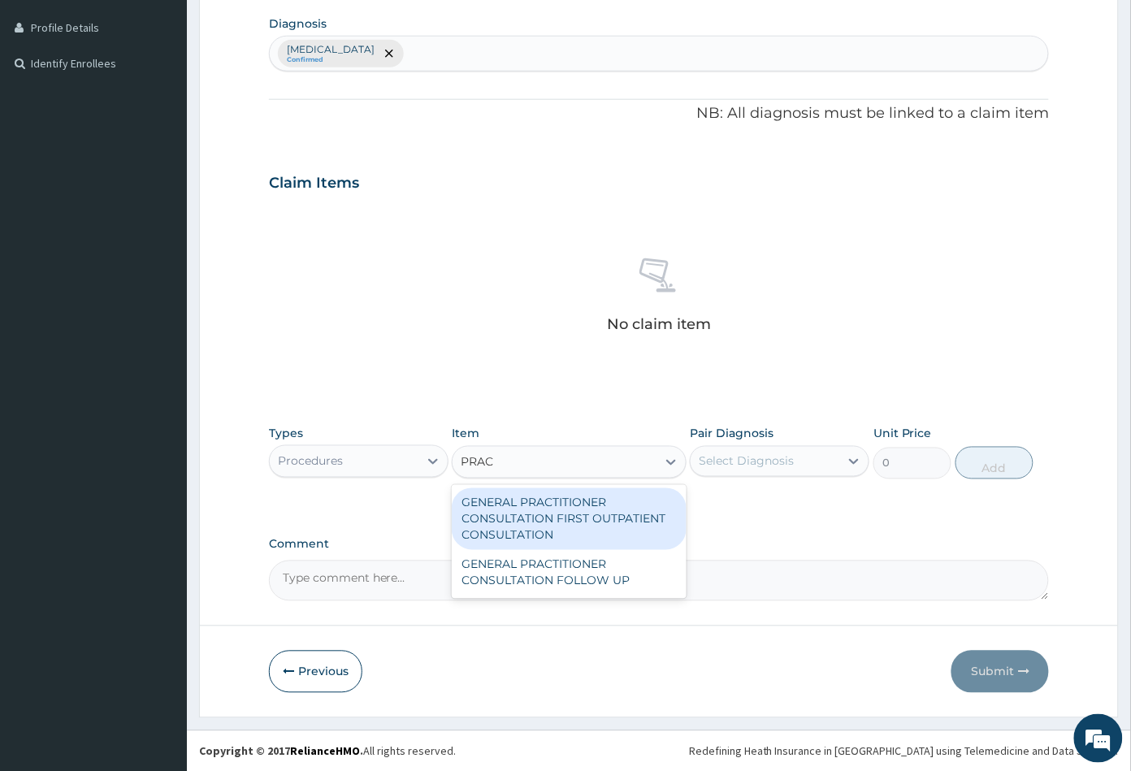
click at [560, 512] on div "GENERAL PRACTITIONER CONSULTATION FIRST OUTPATIENT CONSULTATION" at bounding box center [569, 519] width 234 height 62
type input "3547.5"
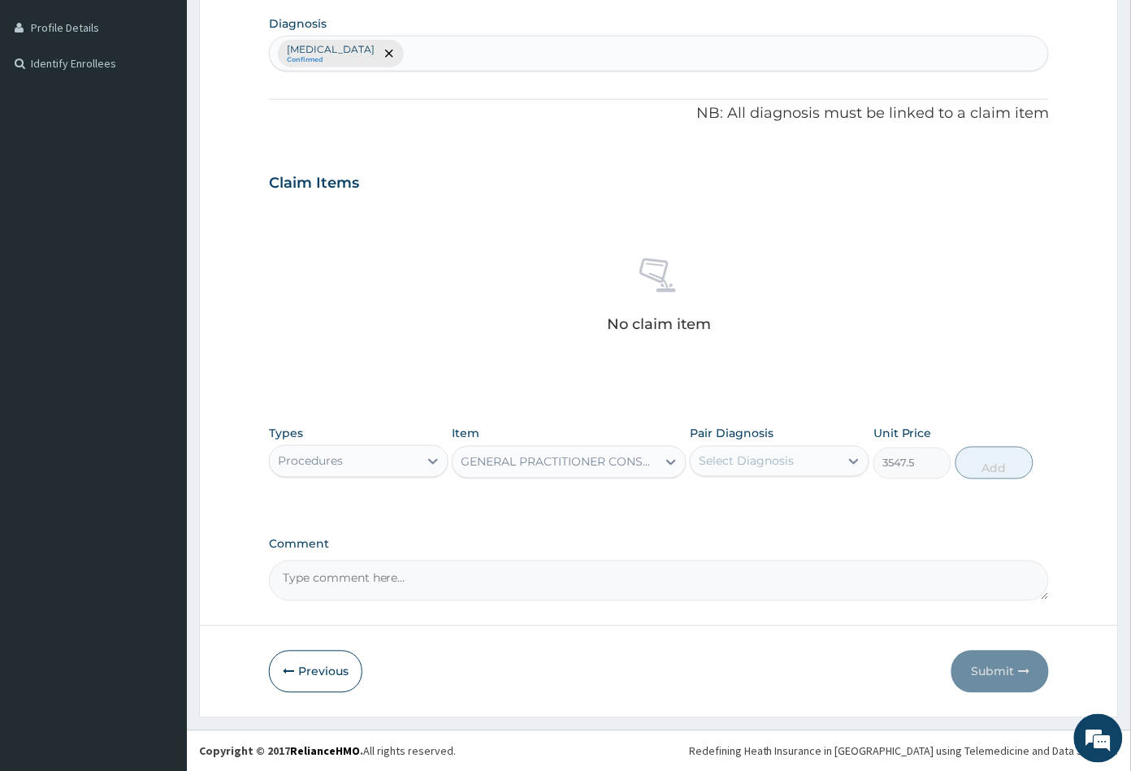
click at [776, 457] on div "Select Diagnosis" at bounding box center [745, 461] width 95 height 16
click at [772, 496] on div "[MEDICAL_DATA]" at bounding box center [779, 503] width 179 height 33
checkbox input "true"
click at [995, 464] on button "Add" at bounding box center [994, 463] width 78 height 32
type input "0"
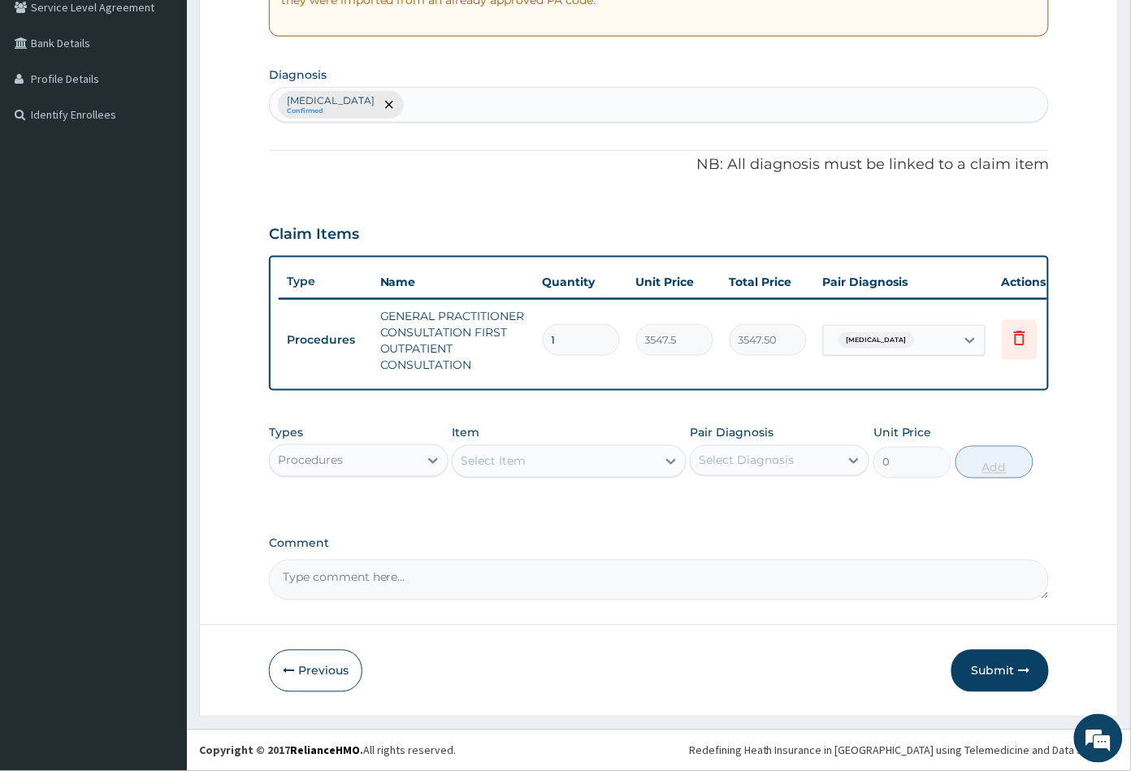
scroll to position [359, 0]
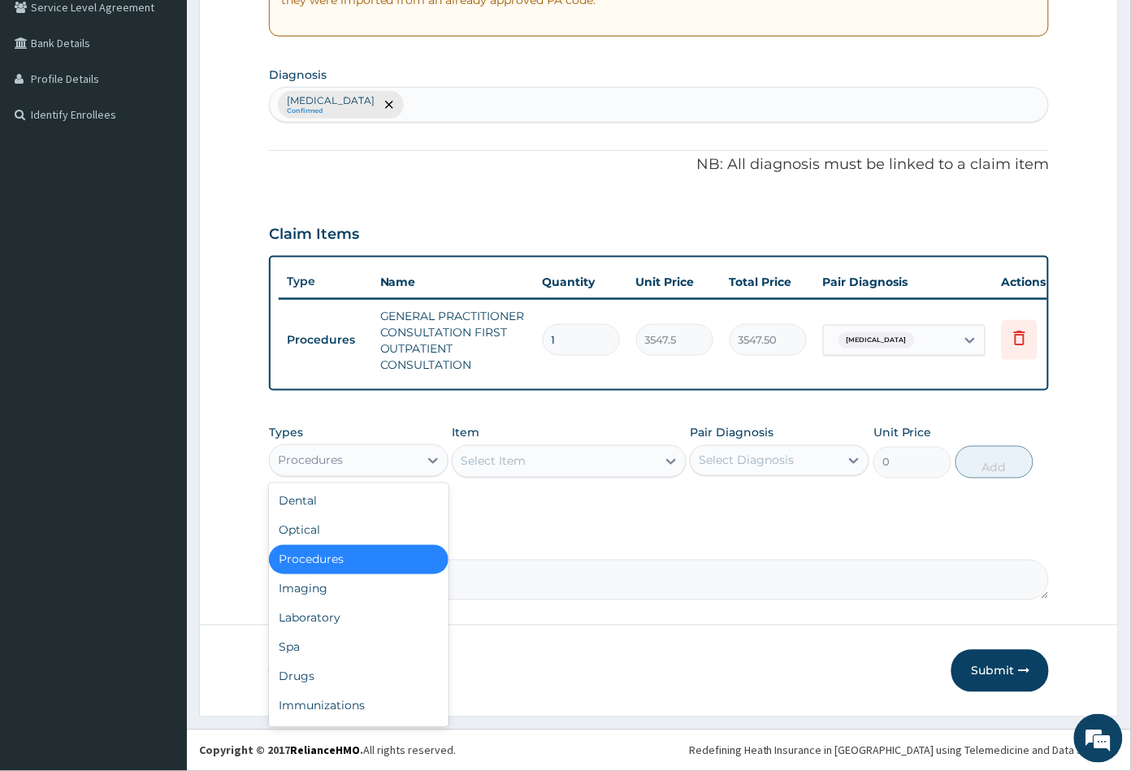
click at [370, 465] on div "Procedures" at bounding box center [344, 461] width 149 height 26
click at [524, 461] on div "Select Item" at bounding box center [493, 461] width 65 height 16
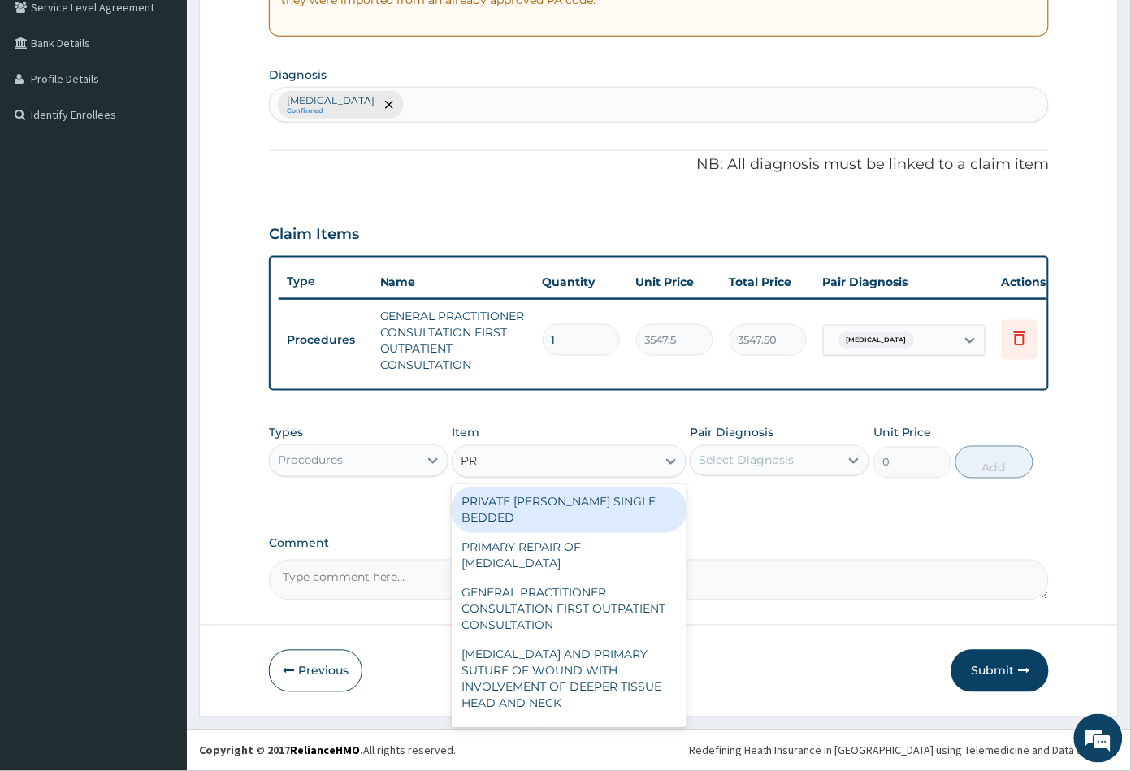
type input "PRA"
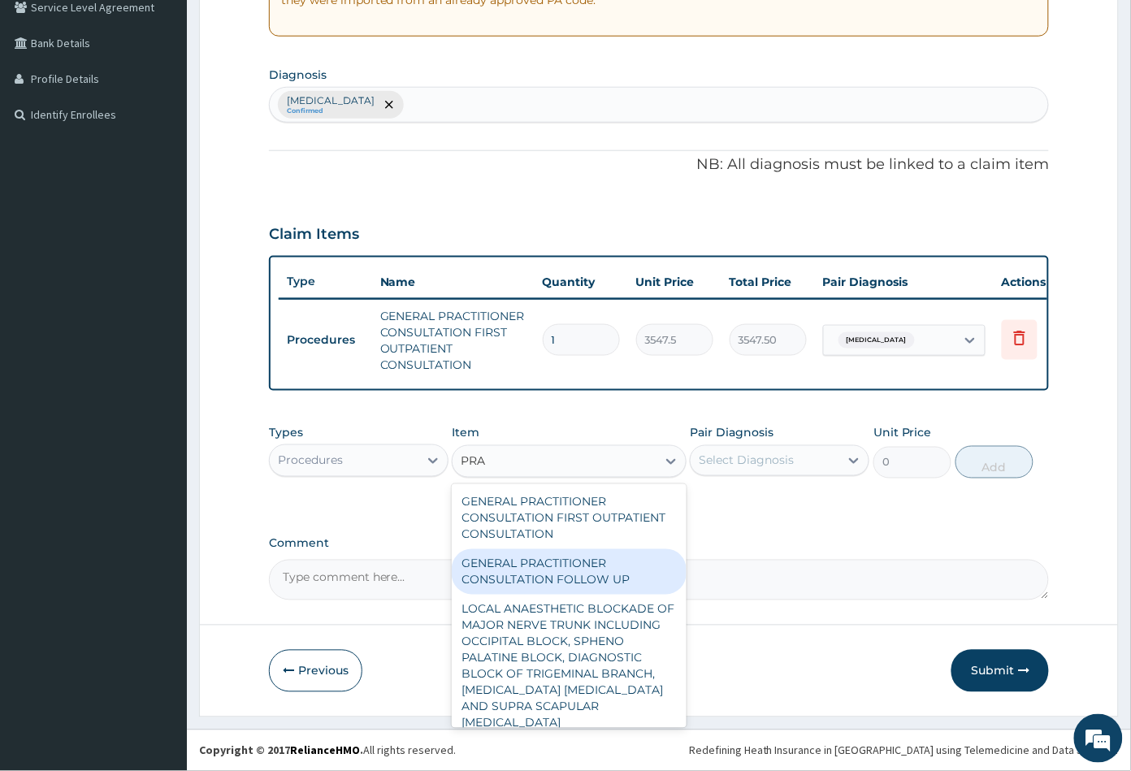
click at [525, 577] on div "GENERAL PRACTITIONER CONSULTATION FOLLOW UP" at bounding box center [569, 571] width 234 height 45
type input "2365"
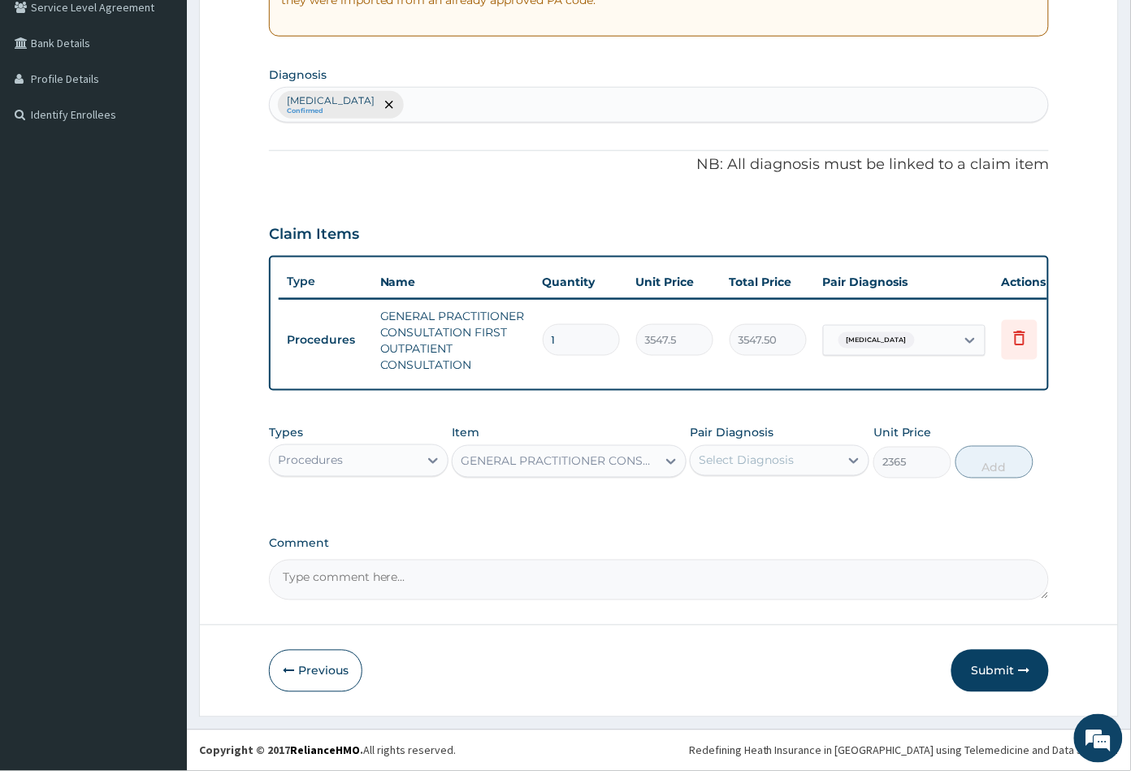
click at [772, 458] on div "Select Diagnosis" at bounding box center [745, 460] width 95 height 16
click at [767, 497] on div "Malaria" at bounding box center [779, 502] width 179 height 33
checkbox input "true"
click at [998, 467] on button "Add" at bounding box center [994, 462] width 78 height 32
type input "0"
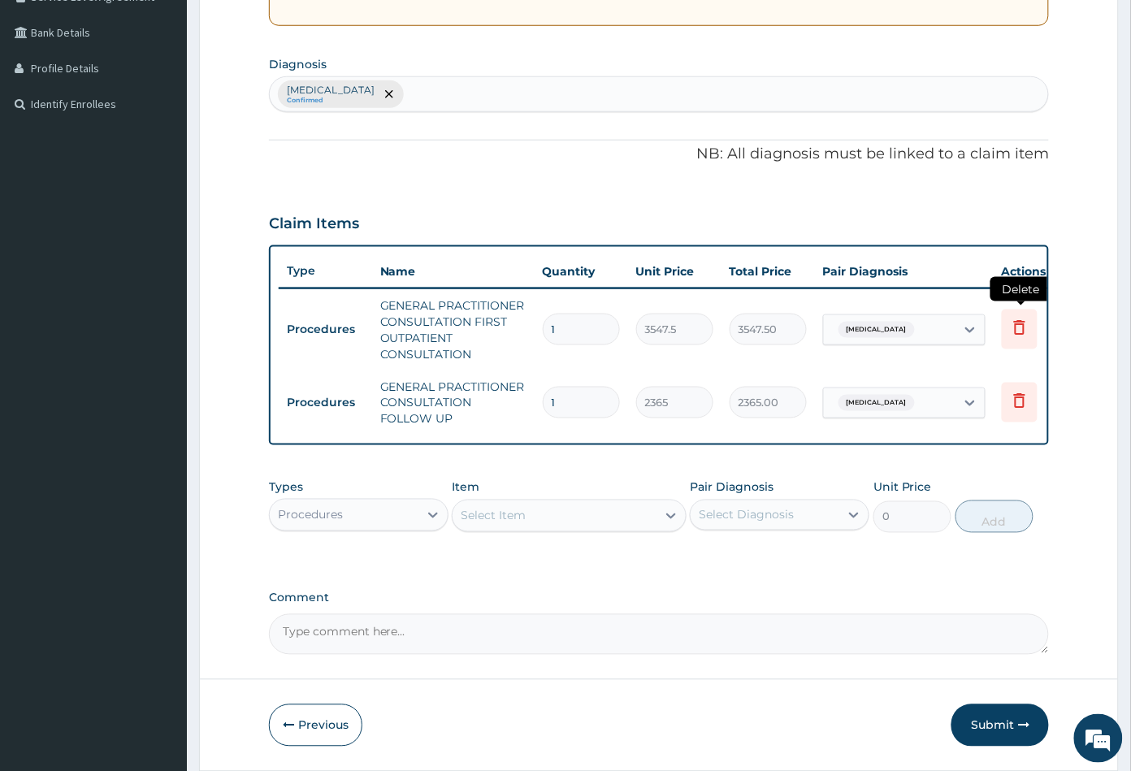
click at [1014, 325] on icon at bounding box center [1019, 328] width 11 height 15
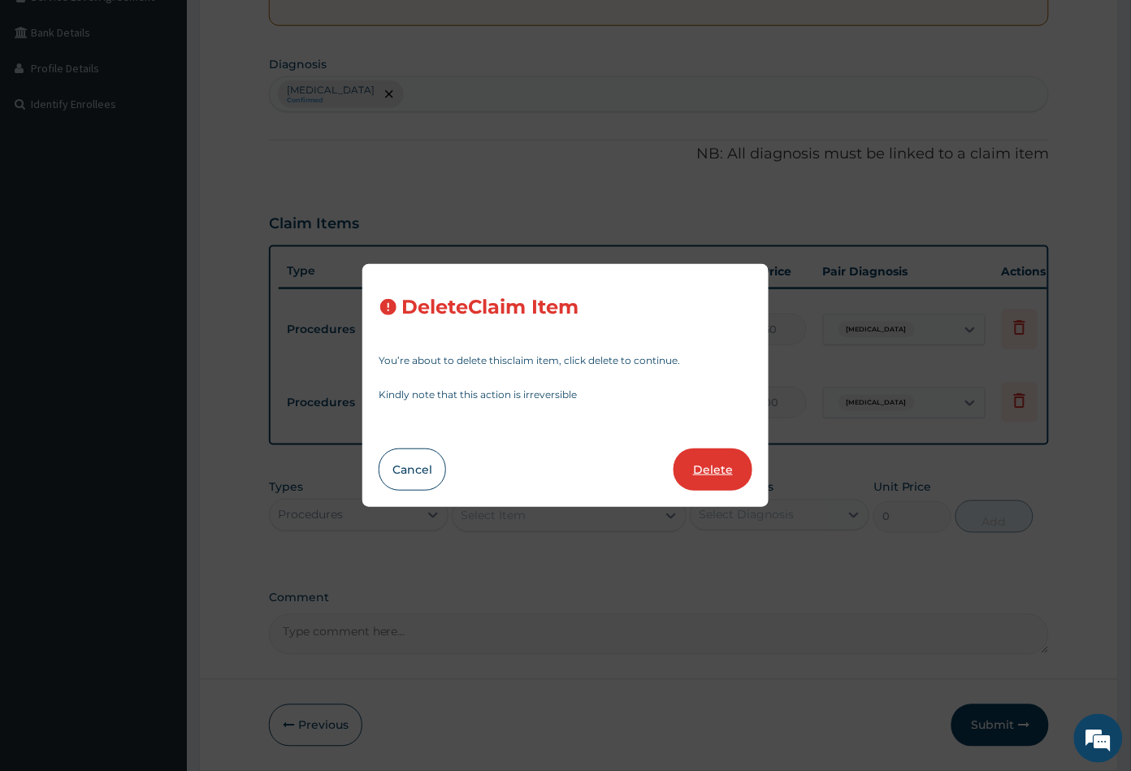
click at [698, 478] on button "Delete" at bounding box center [712, 469] width 79 height 42
type input "2365"
type input "2365.00"
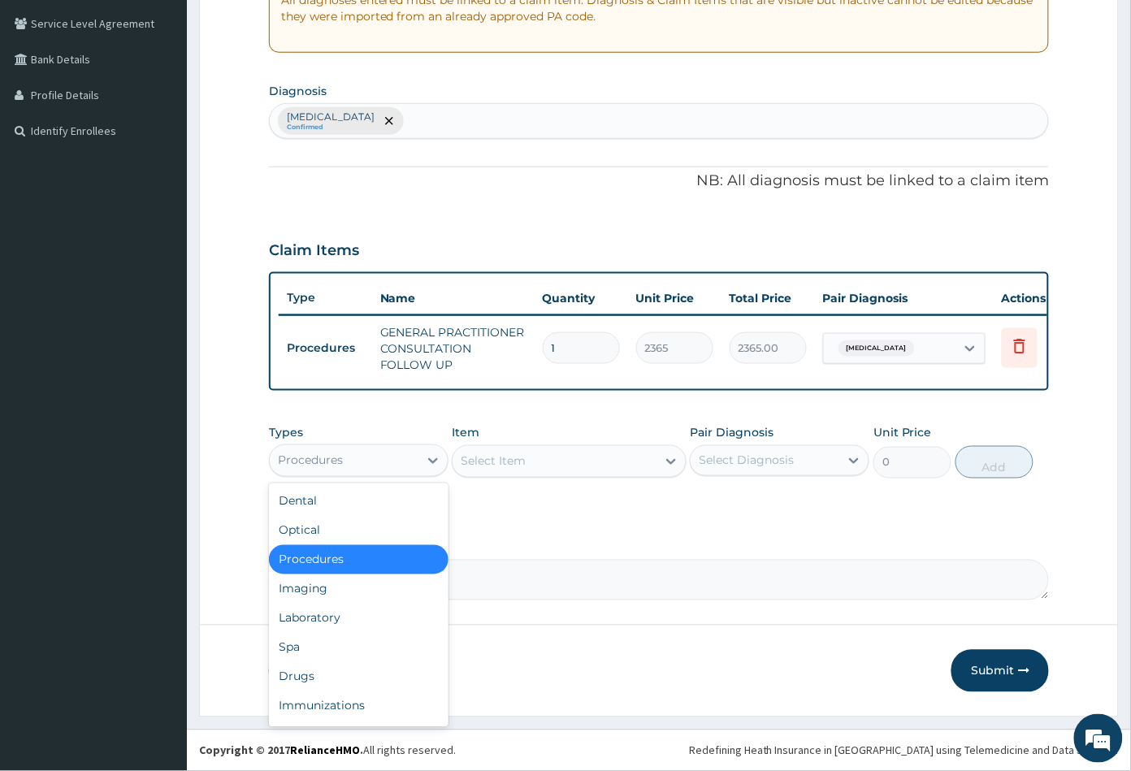
click at [372, 459] on div "Procedures" at bounding box center [344, 461] width 149 height 26
click at [315, 676] on div "Drugs" at bounding box center [358, 676] width 179 height 29
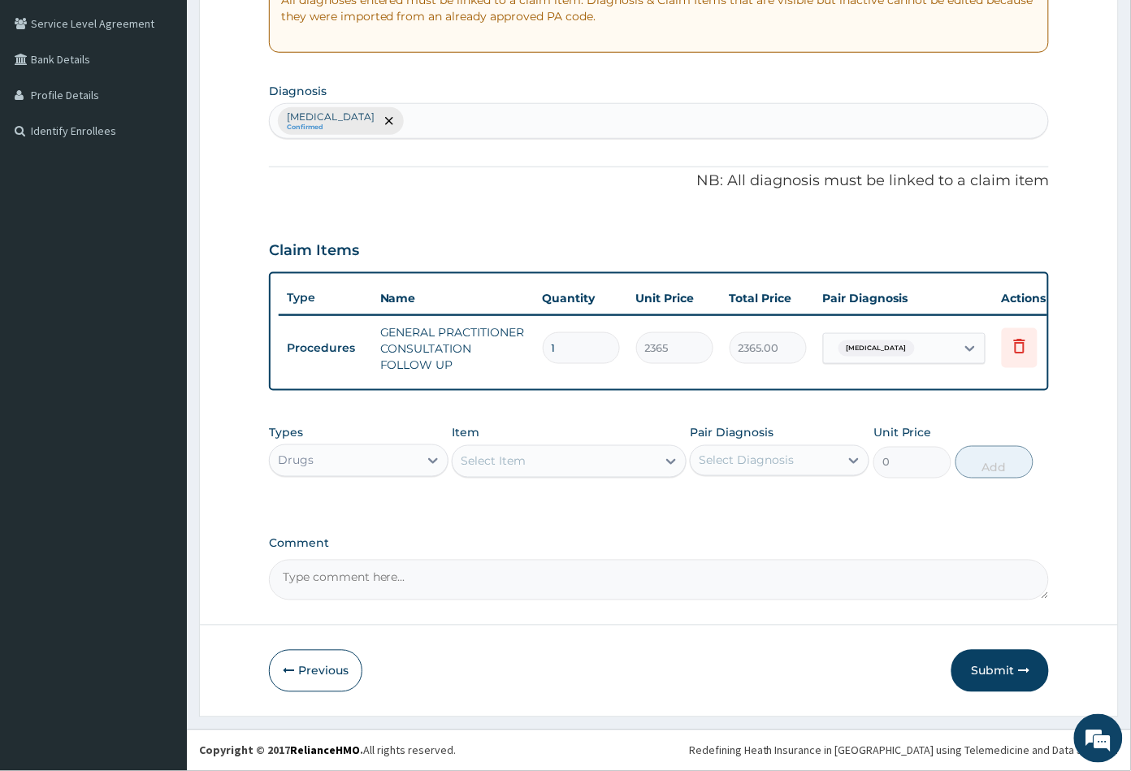
click at [573, 468] on div "Select Item" at bounding box center [553, 461] width 203 height 26
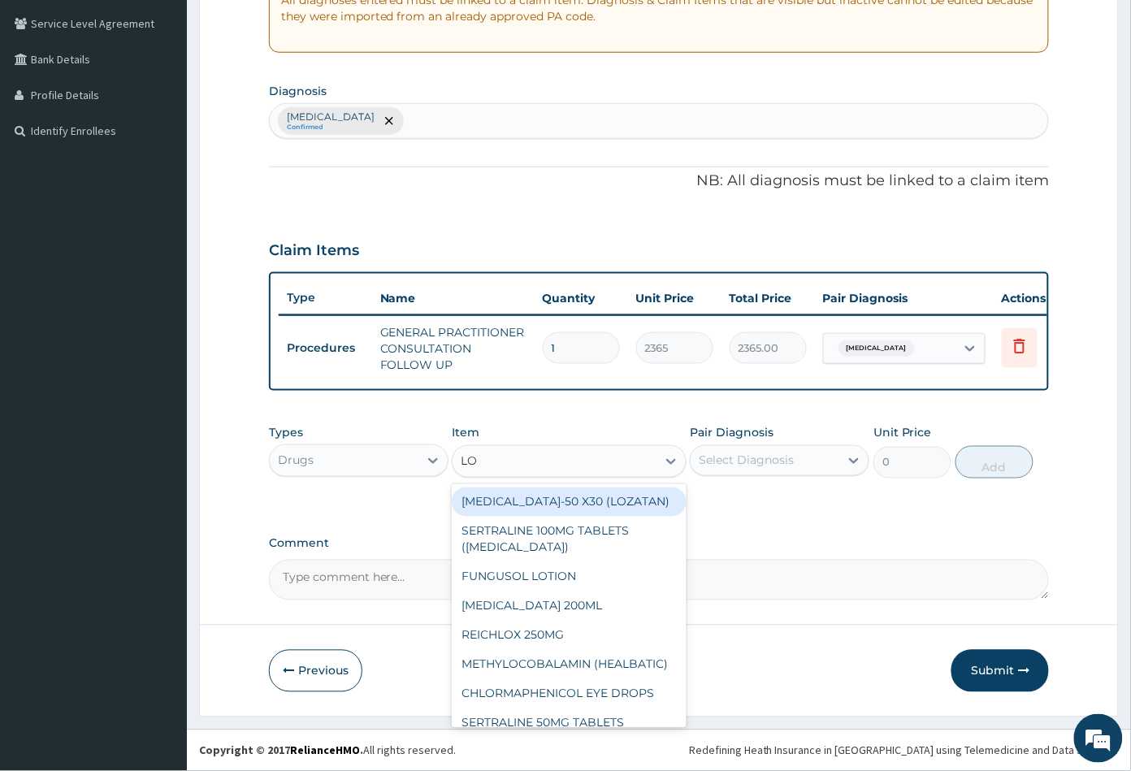
type input "LON"
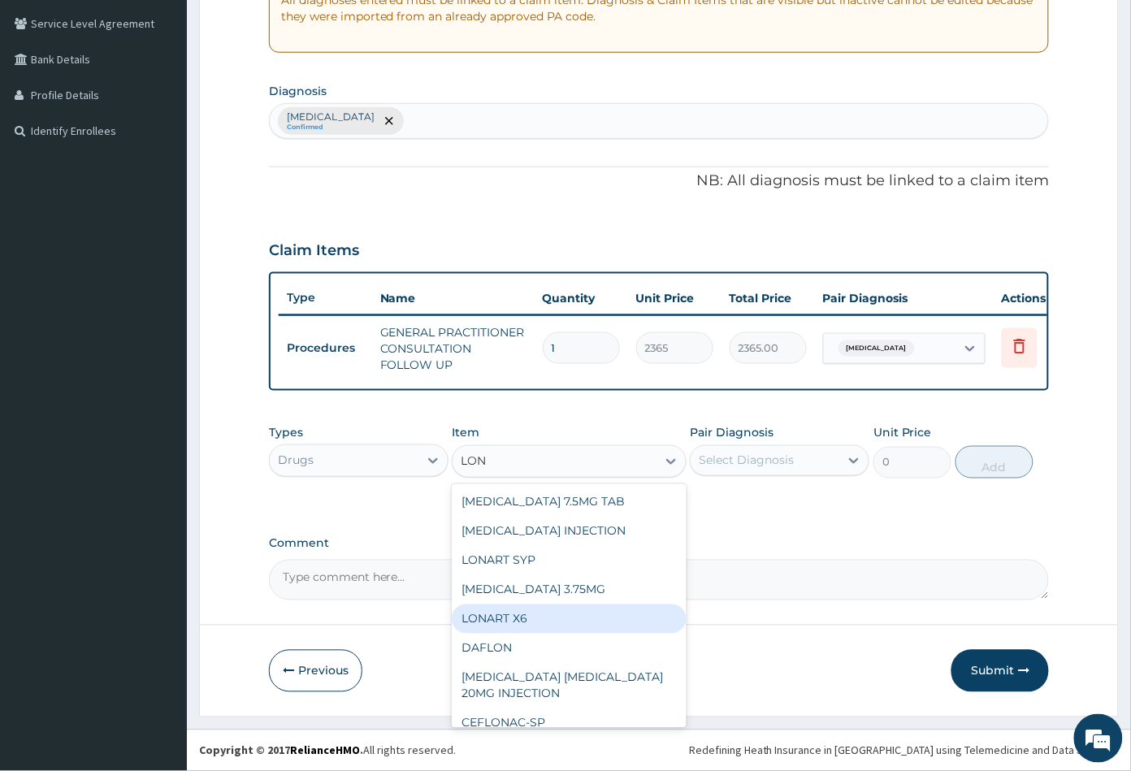
click at [512, 625] on div "LONART X6" at bounding box center [569, 618] width 234 height 29
type input "473"
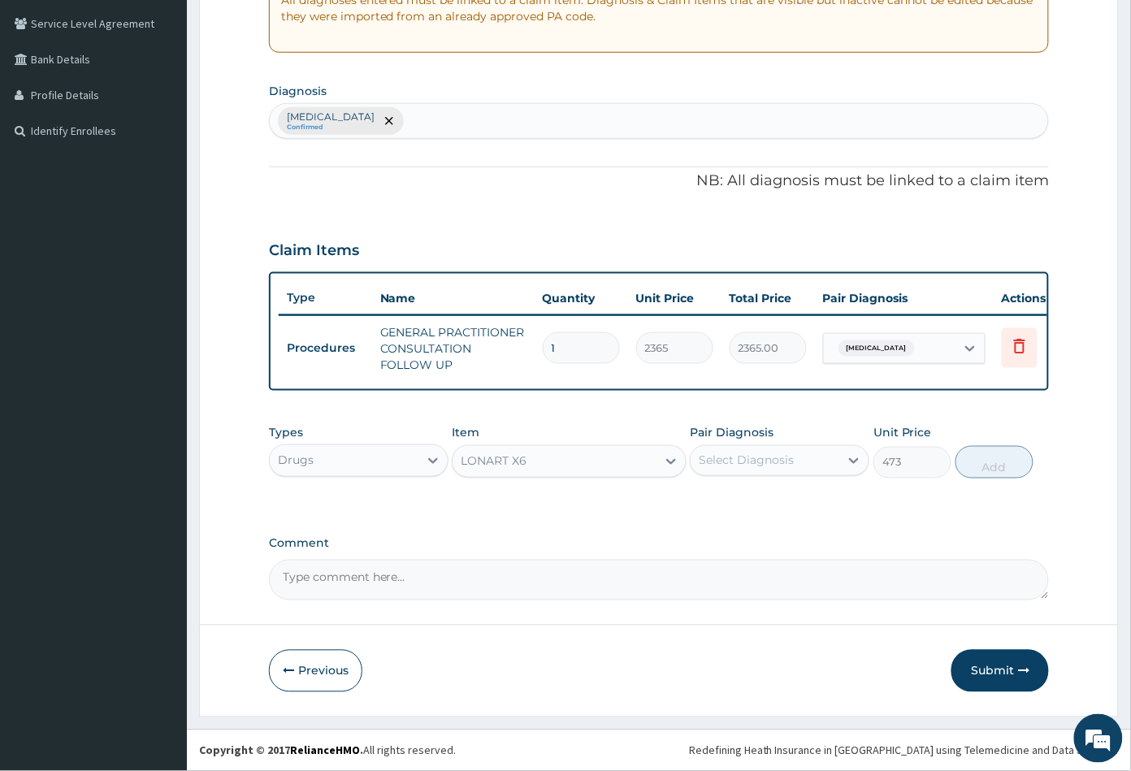
click at [759, 458] on div "Select Diagnosis" at bounding box center [745, 460] width 95 height 16
click at [751, 498] on label "Malaria" at bounding box center [766, 500] width 101 height 16
checkbox input "true"
click at [1003, 472] on button "Add" at bounding box center [994, 462] width 78 height 32
type input "0"
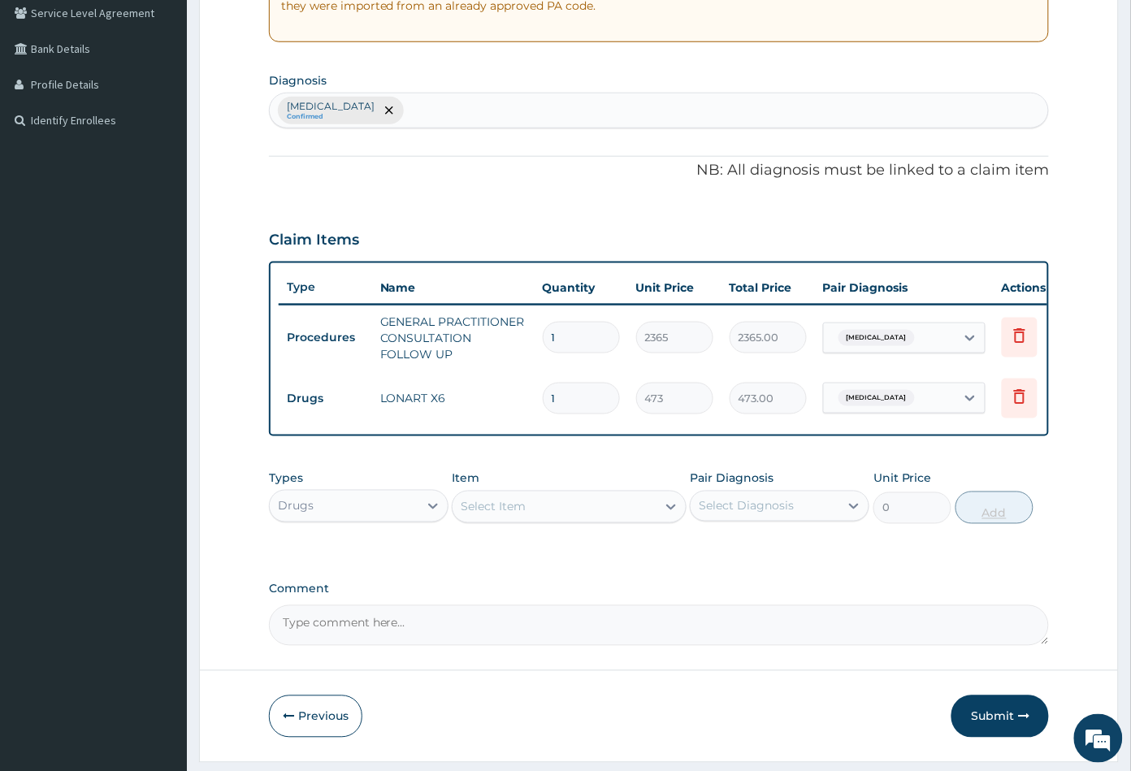
type input "0.00"
type input "6"
type input "2838.00"
type input "6"
click at [548, 517] on div "Select Item" at bounding box center [553, 507] width 203 height 26
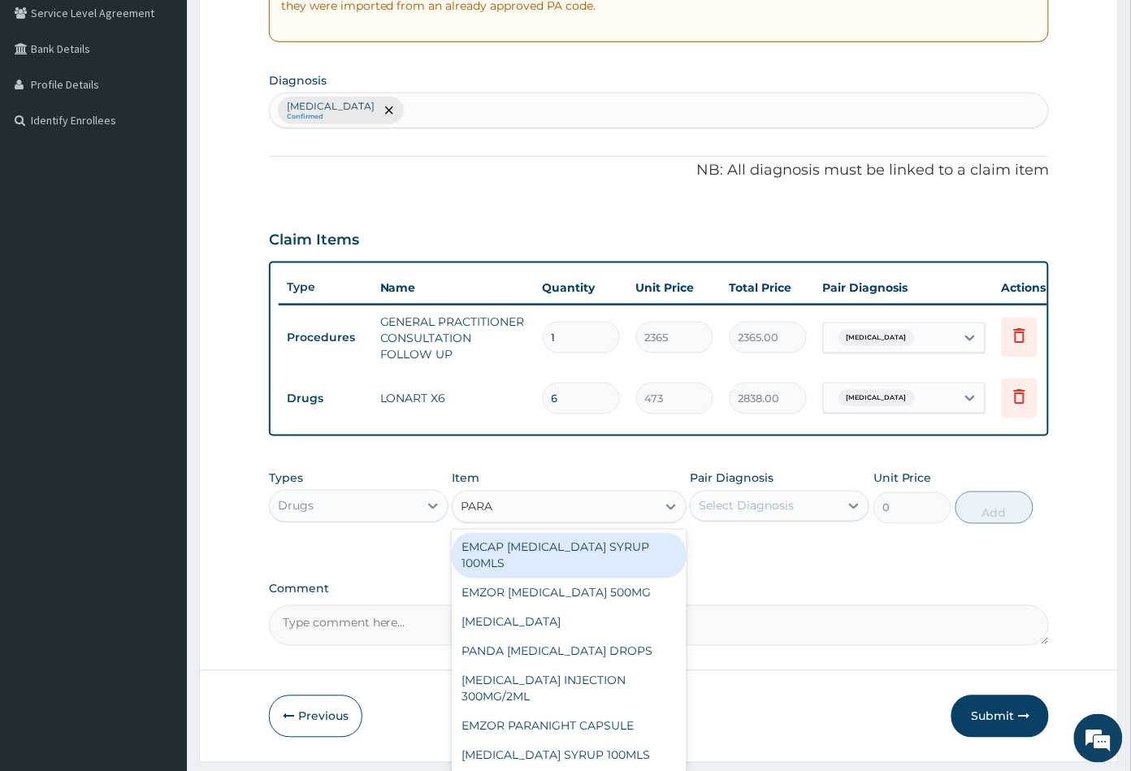
type input "PARAC"
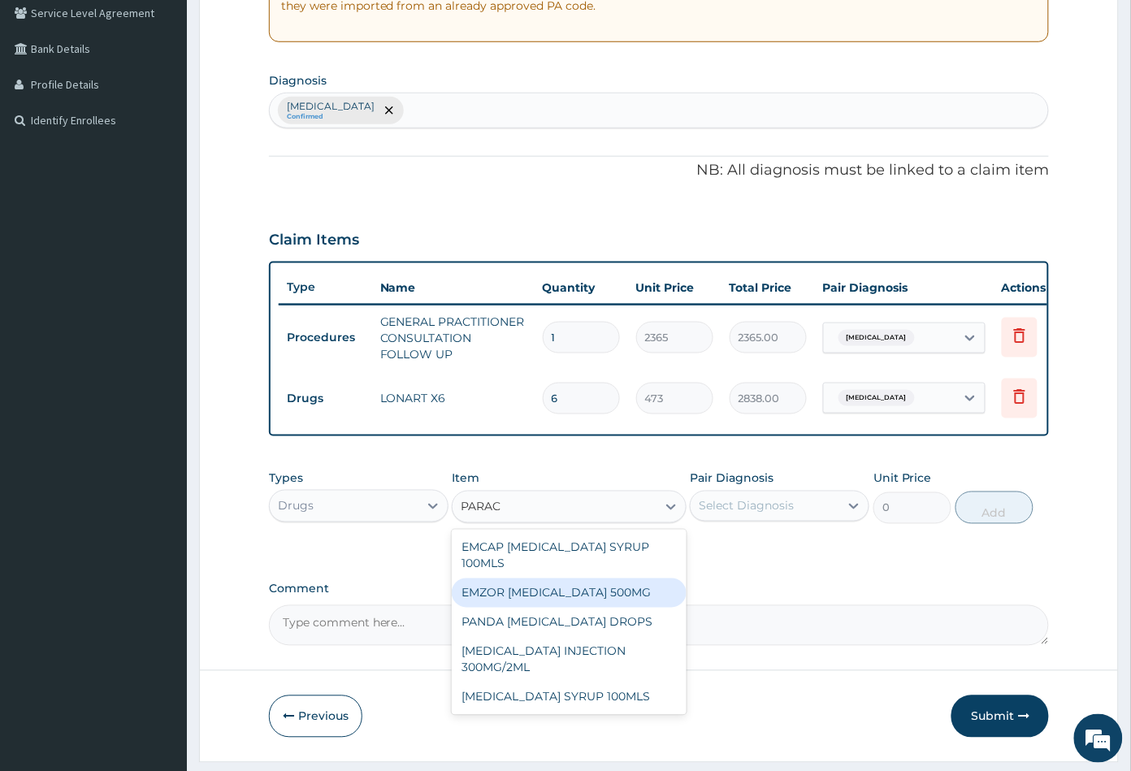
click at [582, 608] on div "EMZOR PARACETAMOL 500MG" at bounding box center [569, 592] width 234 height 29
type input "23.64999961853027"
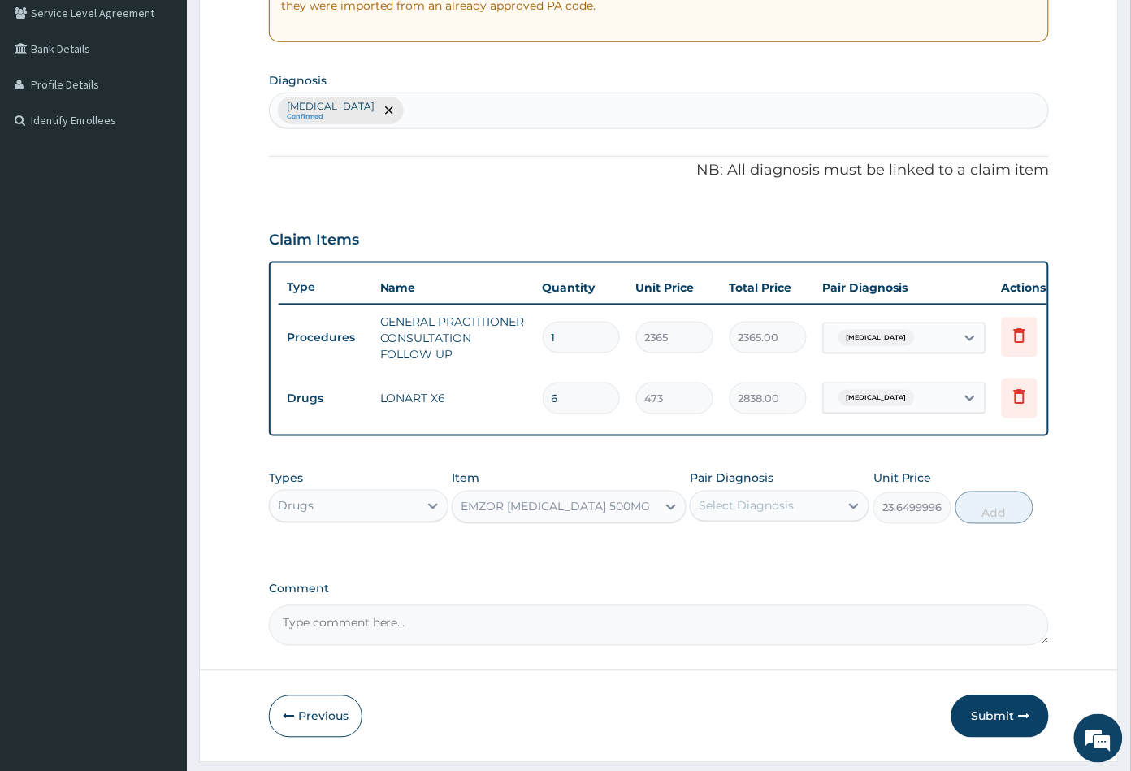
click at [769, 509] on div "Select Diagnosis" at bounding box center [745, 506] width 95 height 16
click at [755, 554] on label "Malaria" at bounding box center [766, 546] width 101 height 16
checkbox input "true"
click at [991, 524] on button "Add" at bounding box center [994, 507] width 78 height 32
type input "0"
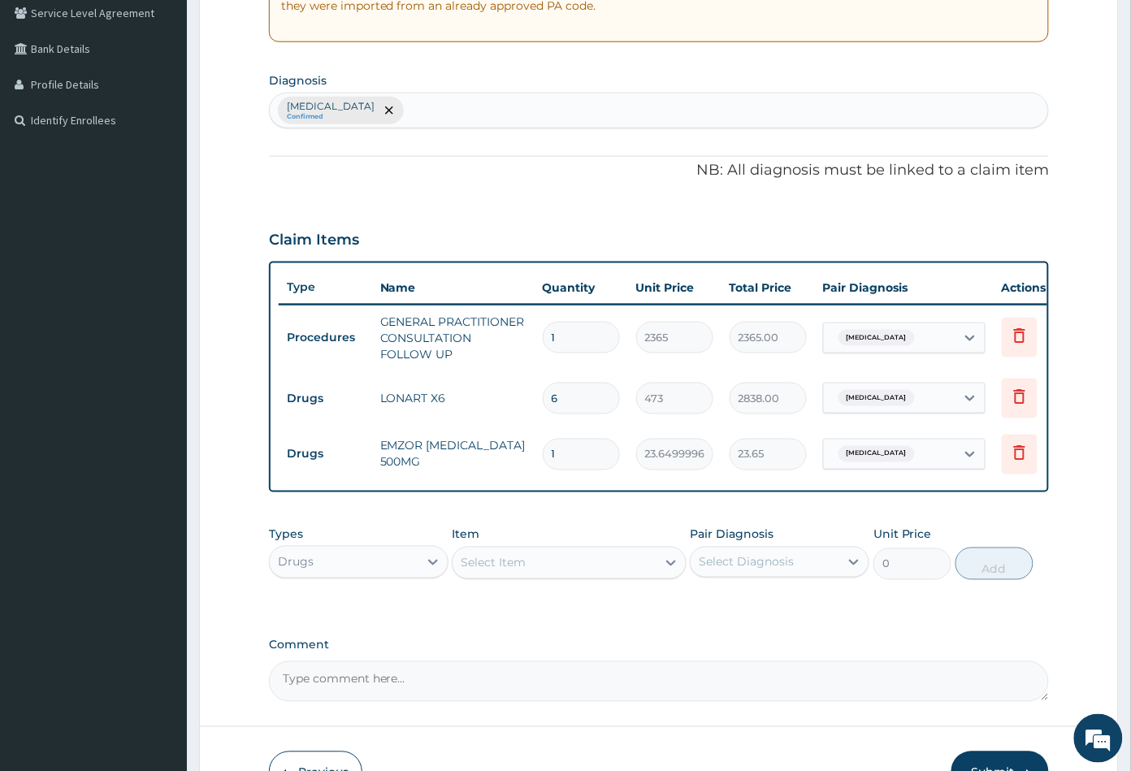
type input "18"
type input "425.70"
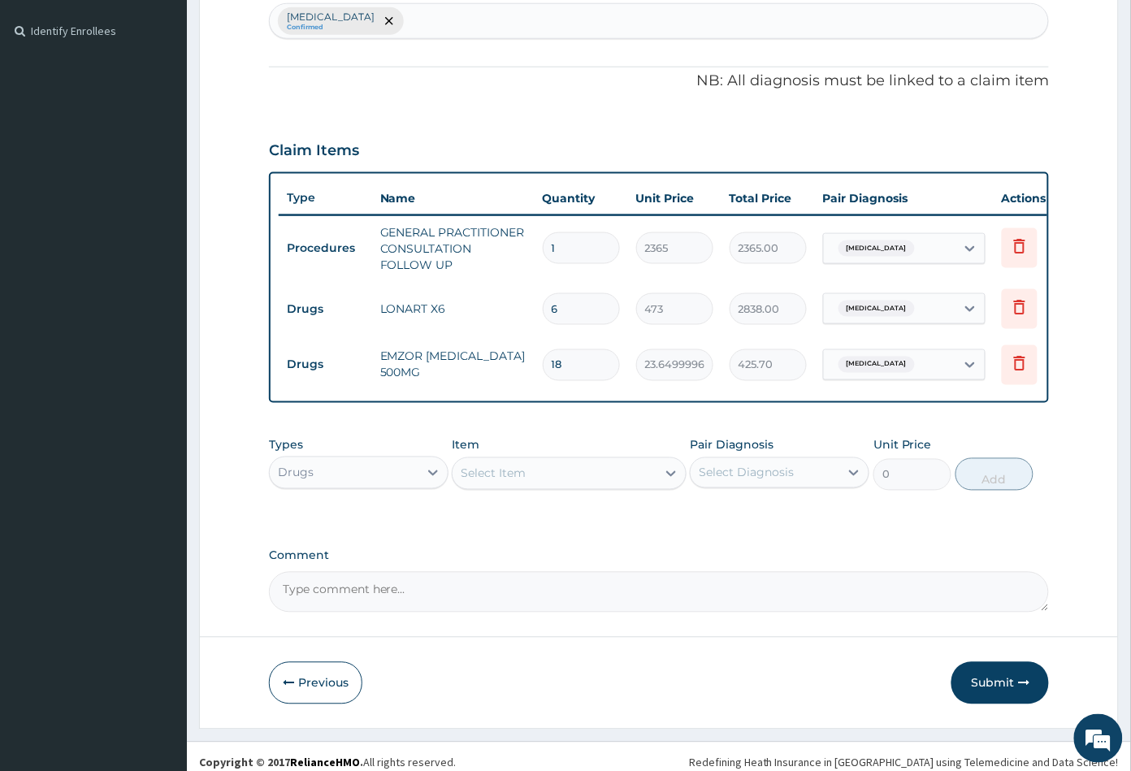
scroll to position [456, 0]
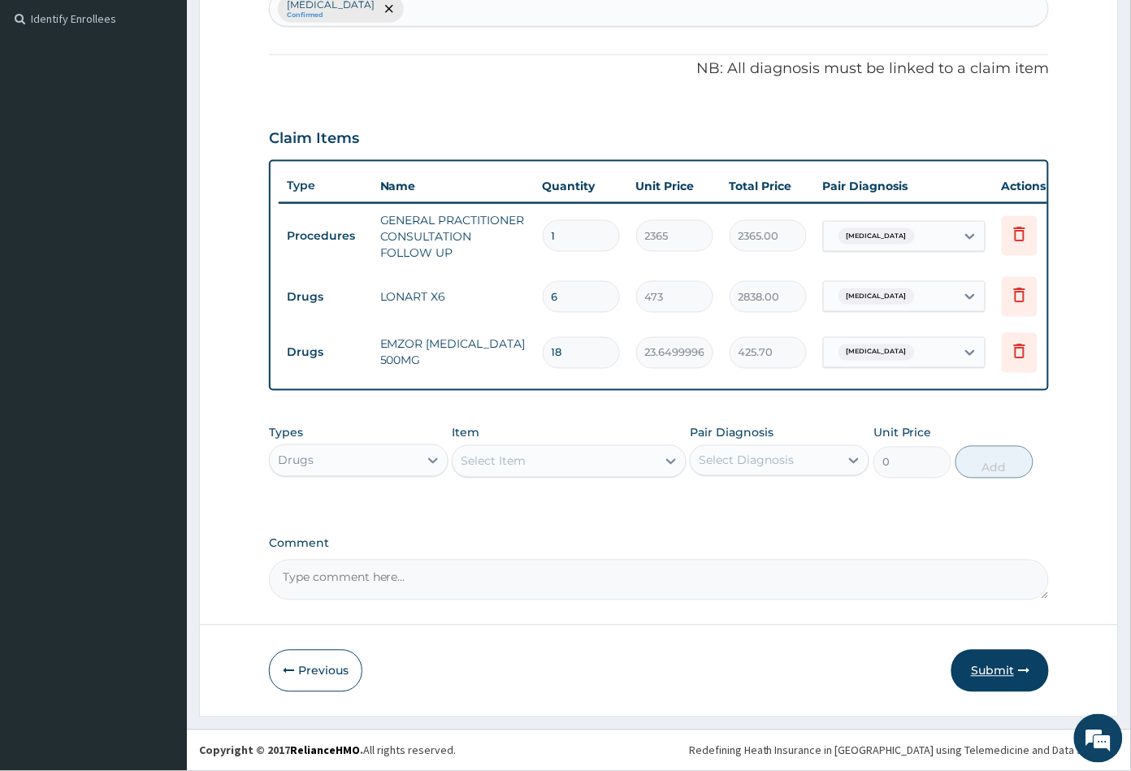
type input "18"
click at [1005, 672] on button "Submit" at bounding box center [999, 671] width 97 height 42
click at [988, 666] on button "Submit" at bounding box center [999, 671] width 97 height 42
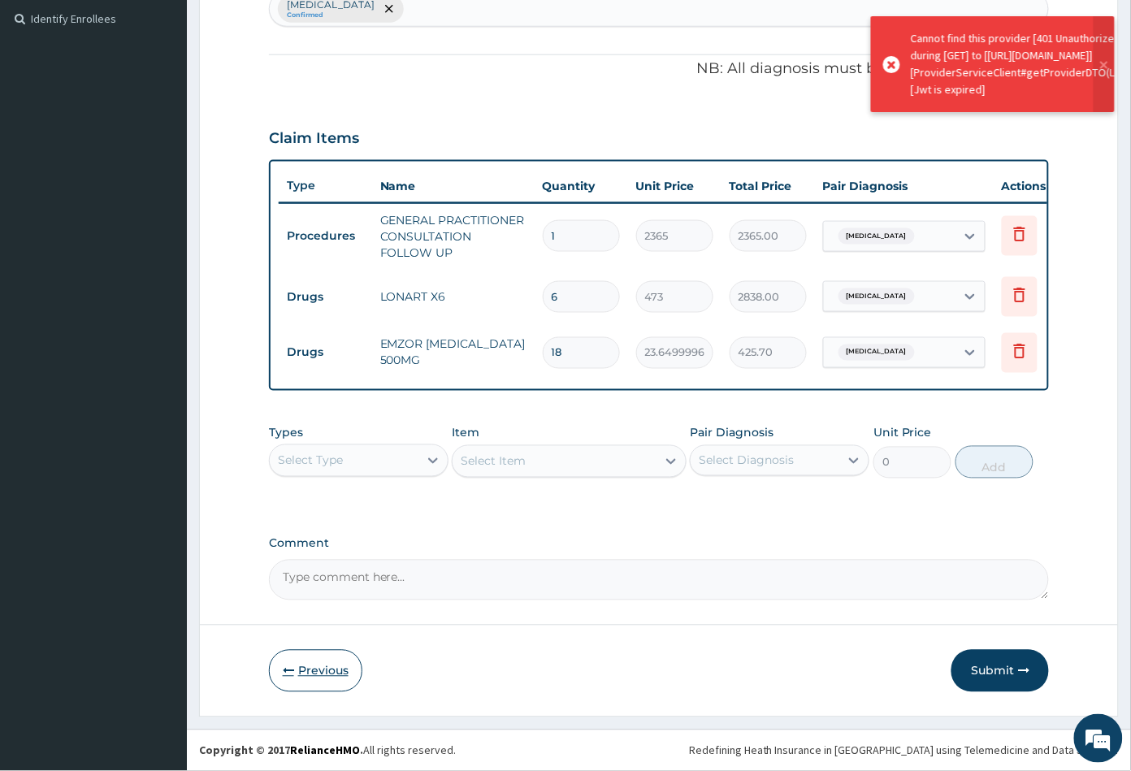
click at [308, 667] on button "Previous" at bounding box center [315, 671] width 93 height 42
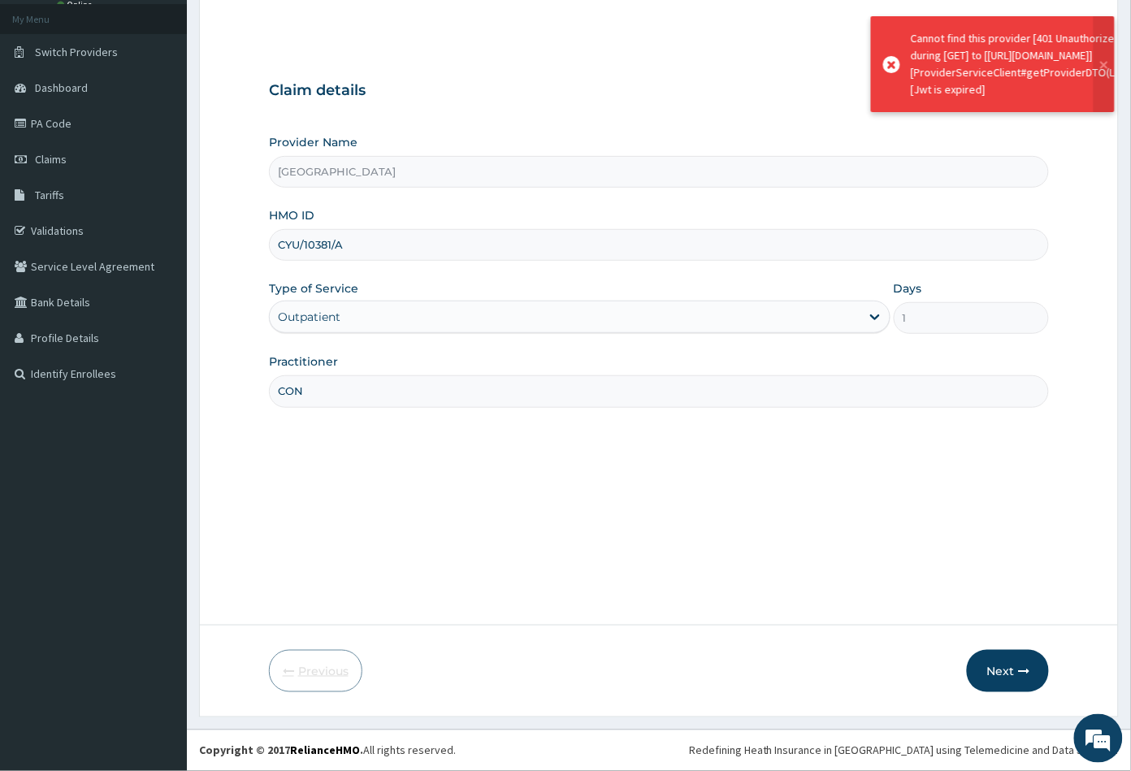
scroll to position [89, 0]
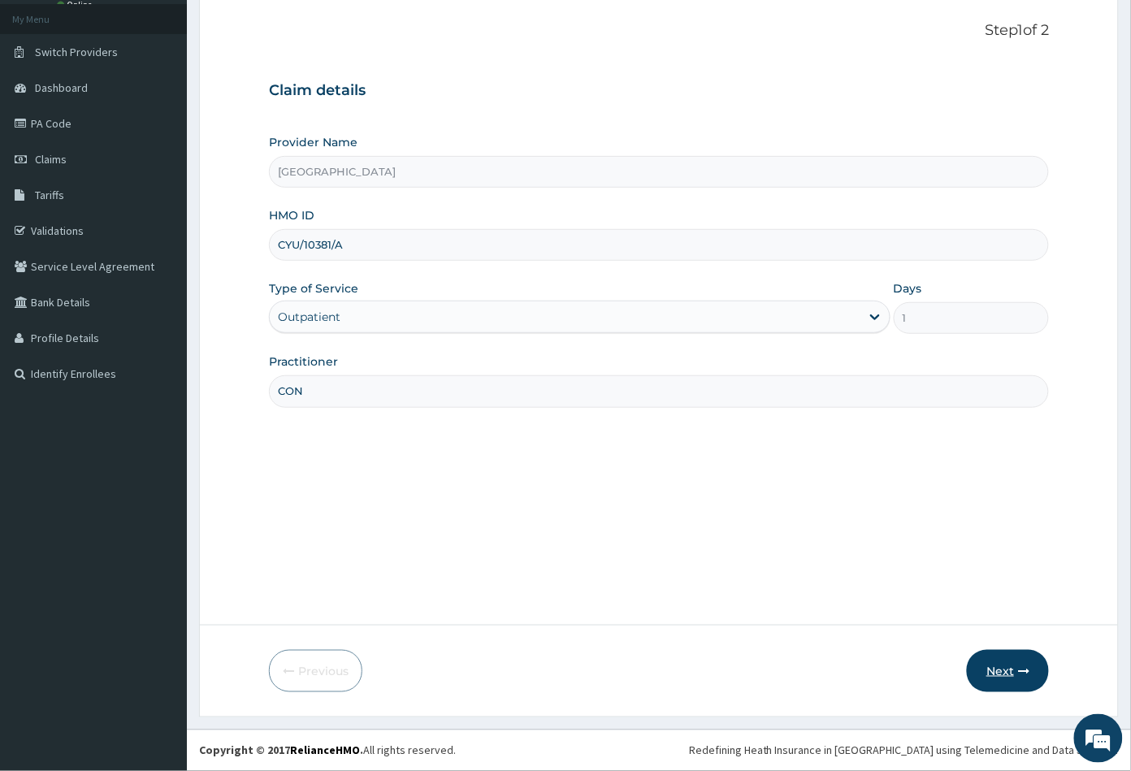
click at [1005, 664] on button "Next" at bounding box center [1008, 671] width 82 height 42
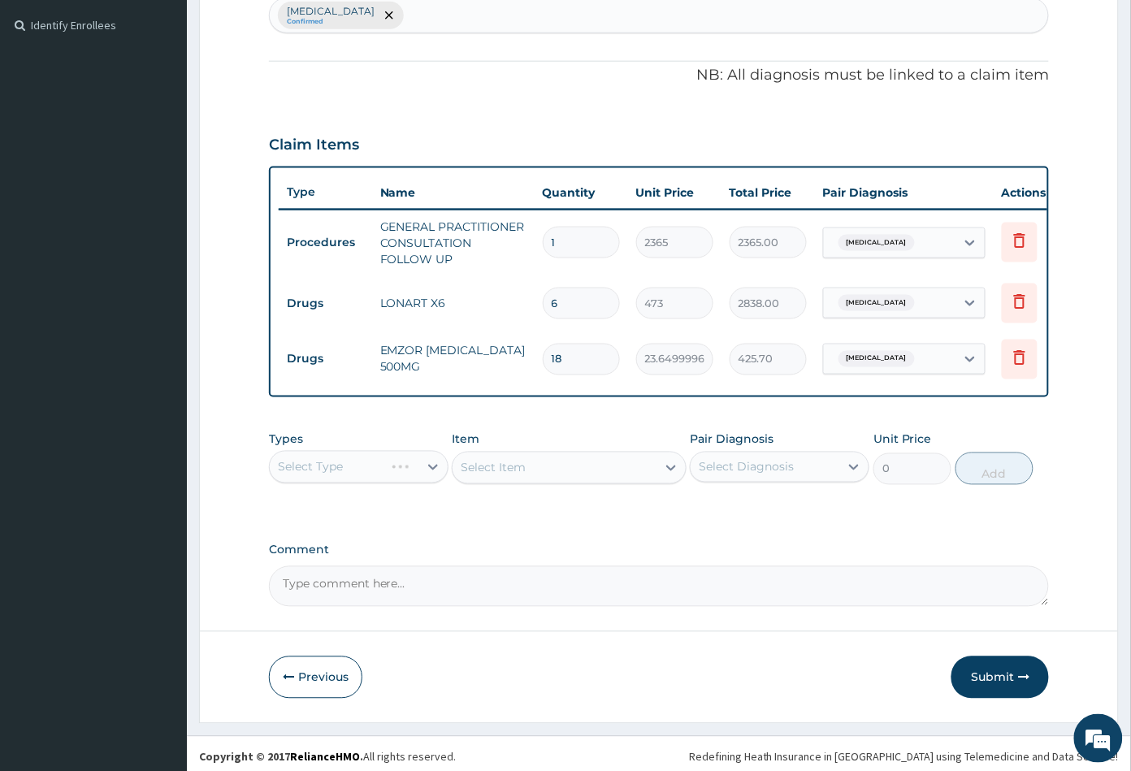
scroll to position [456, 0]
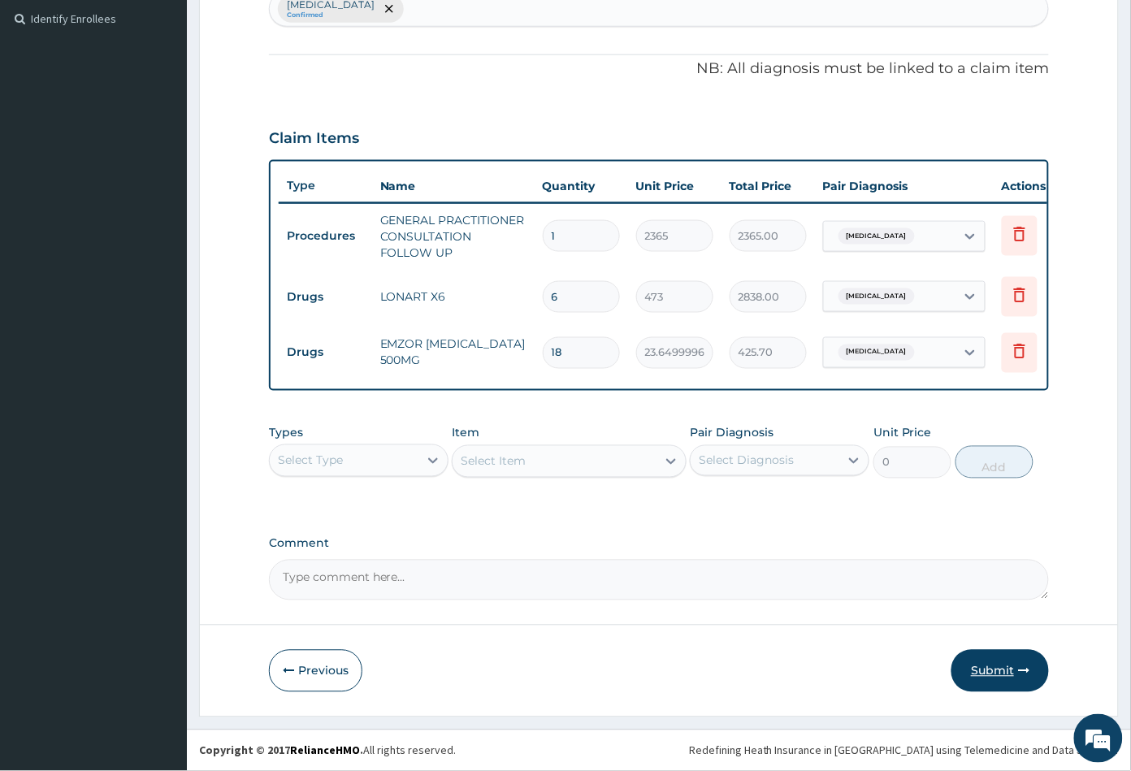
click at [1016, 675] on button "Submit" at bounding box center [999, 671] width 97 height 42
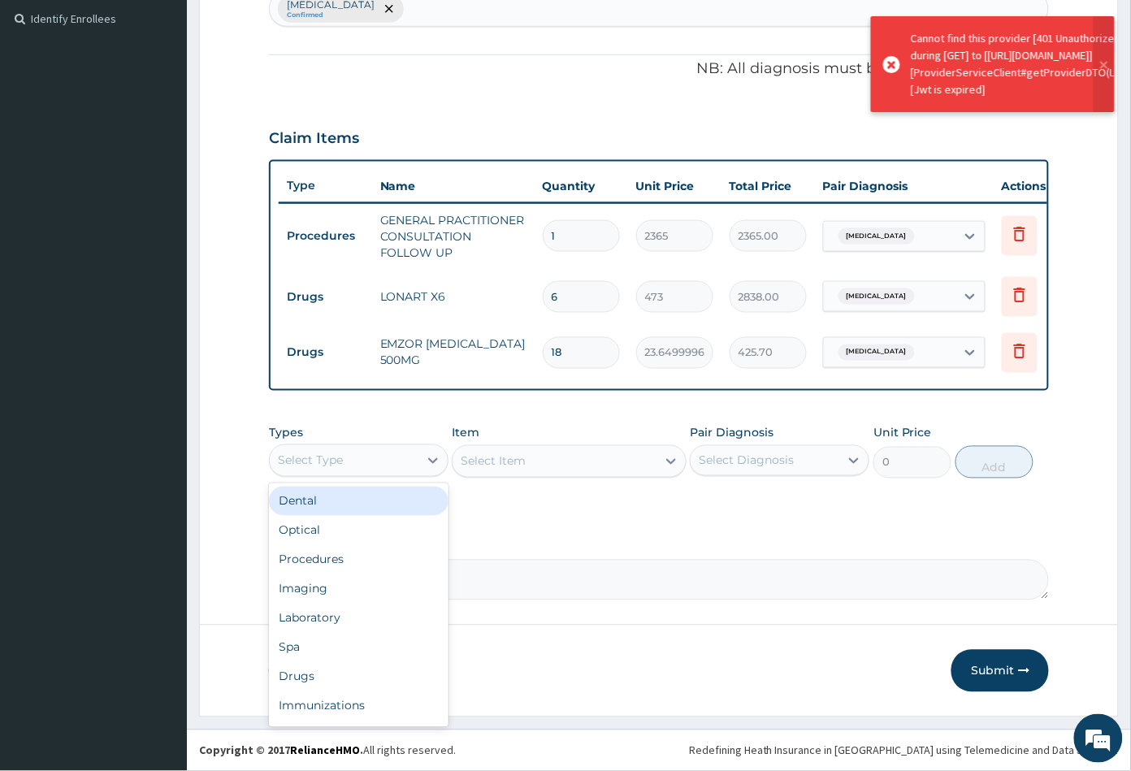
click at [366, 462] on div "Select Type" at bounding box center [344, 461] width 149 height 26
click at [366, 552] on div "Procedures" at bounding box center [358, 559] width 179 height 29
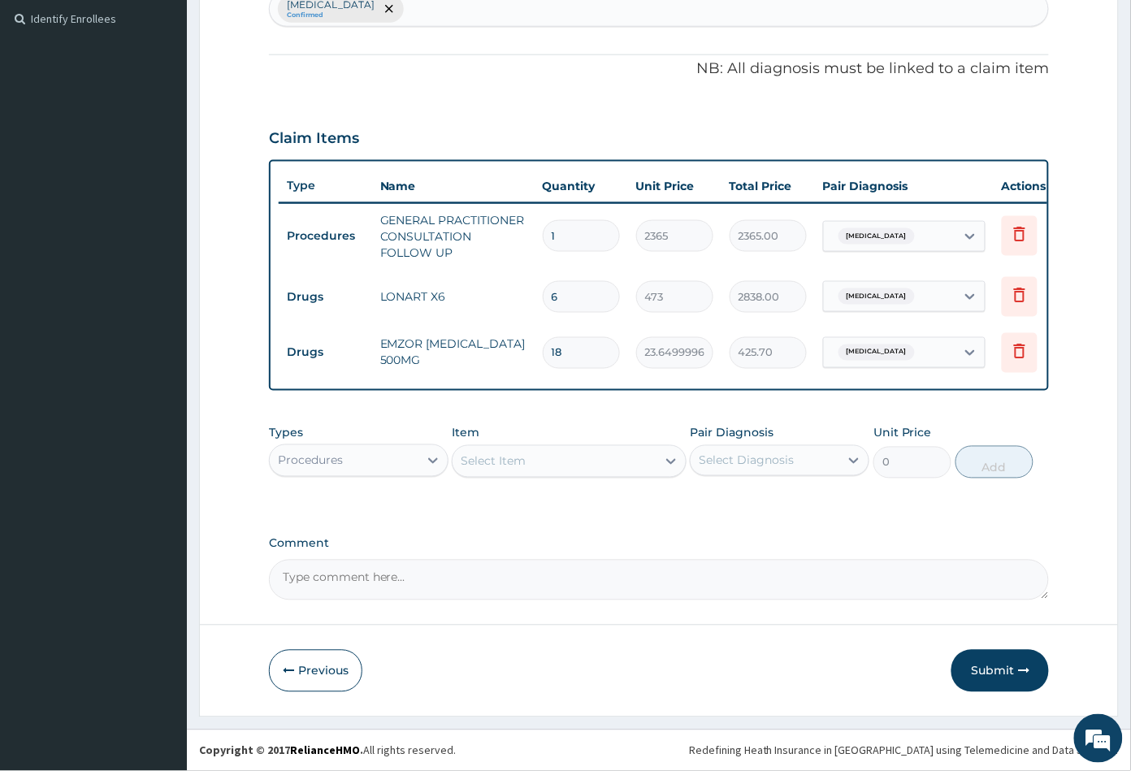
click at [603, 460] on div "Select Item" at bounding box center [553, 461] width 203 height 26
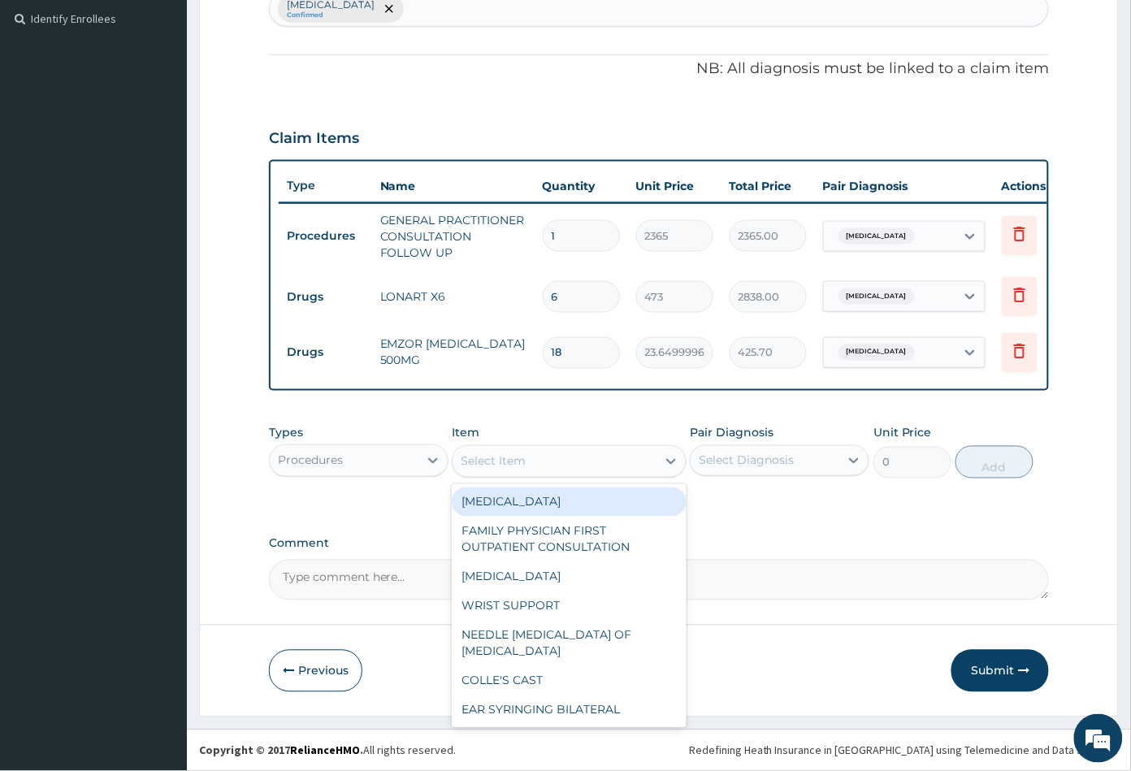
click at [603, 508] on div "MYOMECTOMY" at bounding box center [569, 501] width 234 height 29
type input "430000"
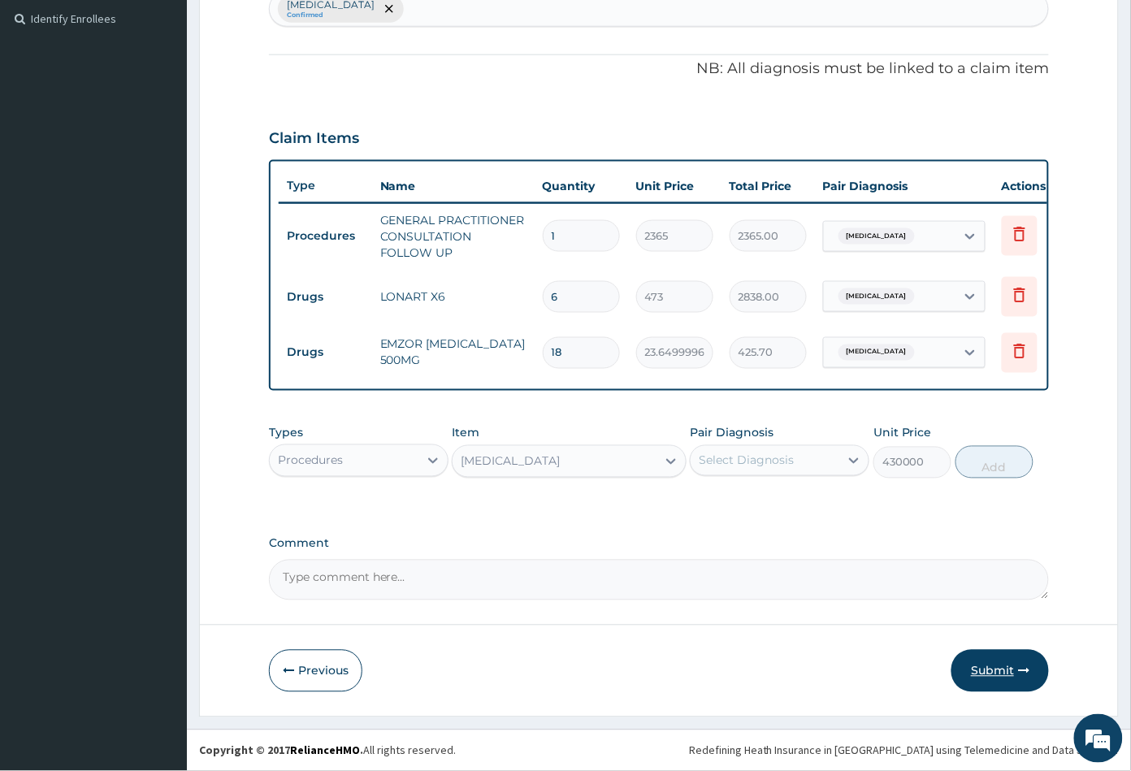
click at [993, 670] on button "Submit" at bounding box center [999, 671] width 97 height 42
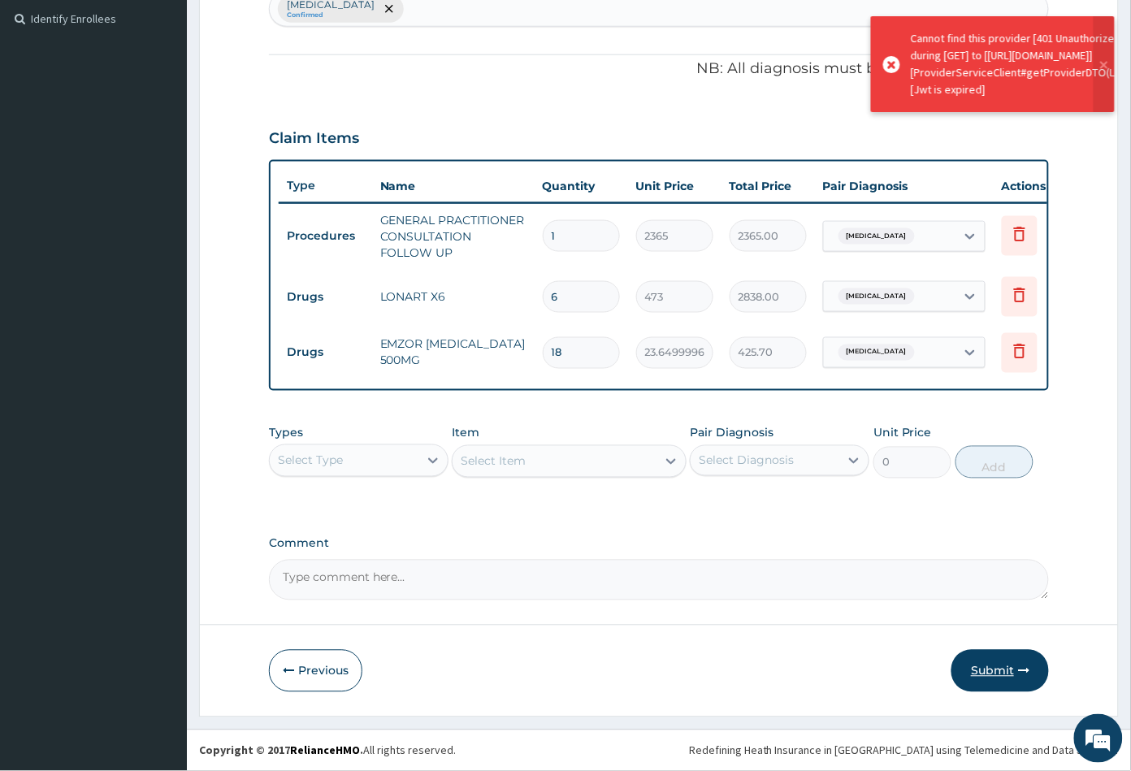
click at [994, 665] on button "Submit" at bounding box center [999, 671] width 97 height 42
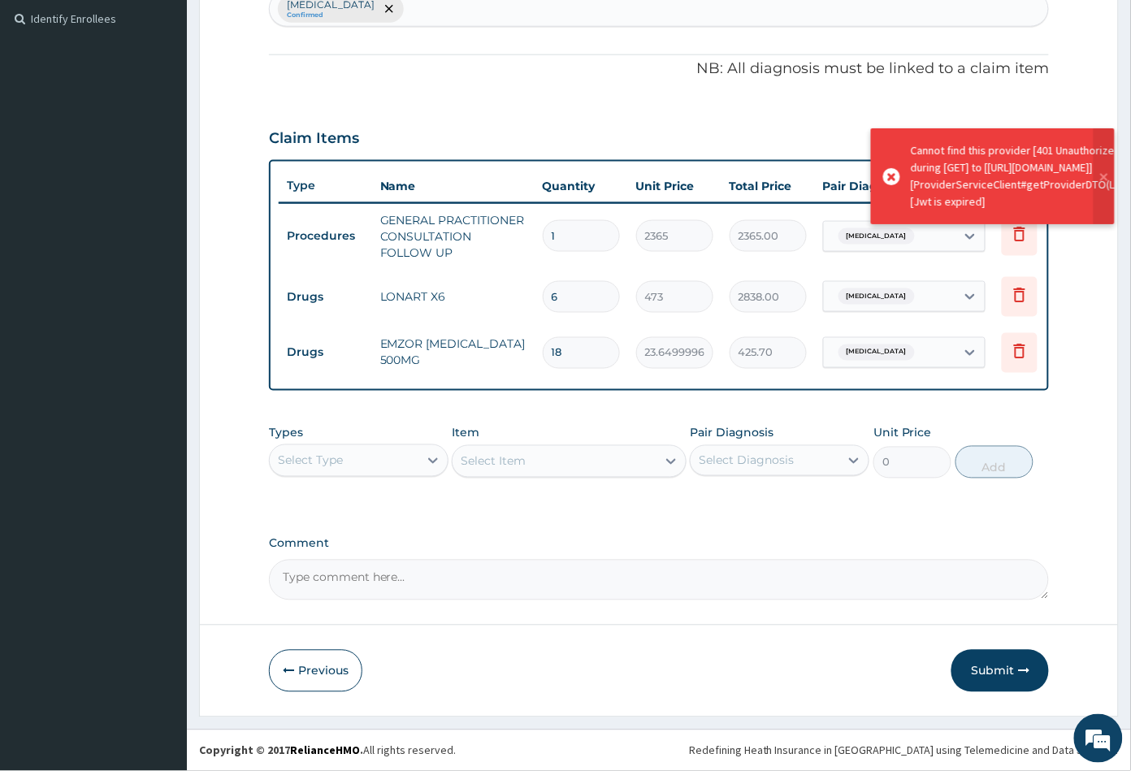
click at [994, 665] on button "Submit" at bounding box center [999, 671] width 97 height 42
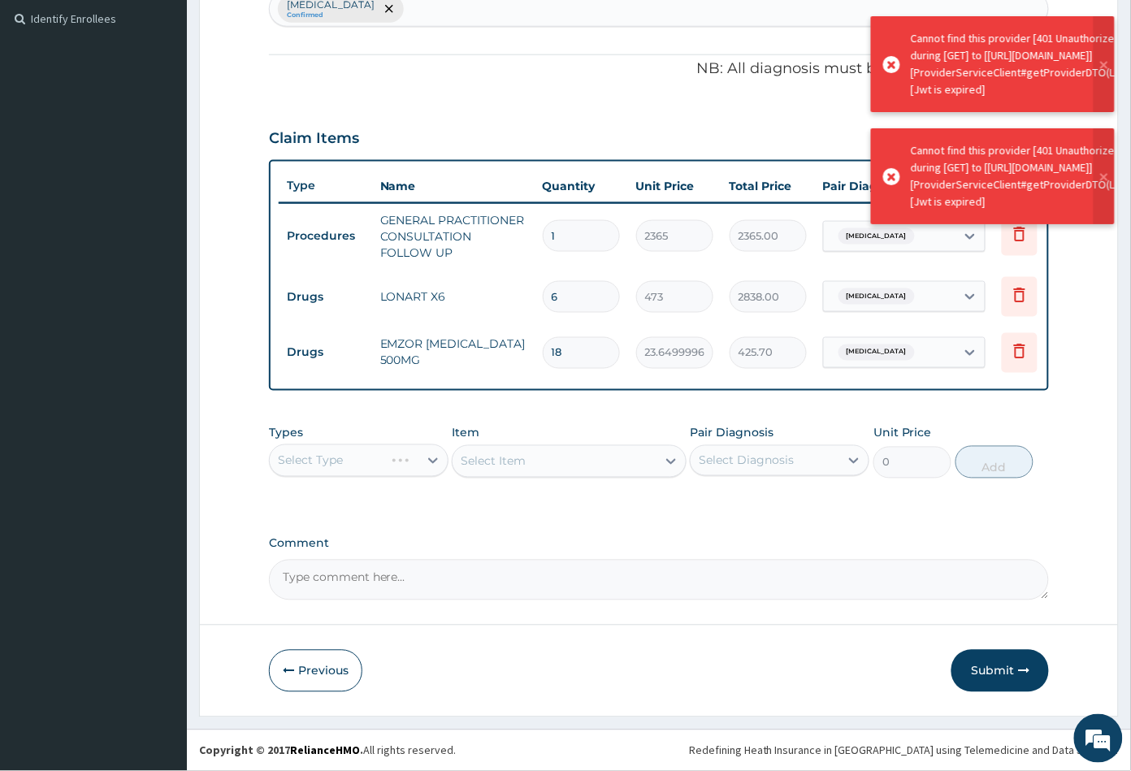
click at [995, 665] on button "Submit" at bounding box center [999, 671] width 97 height 42
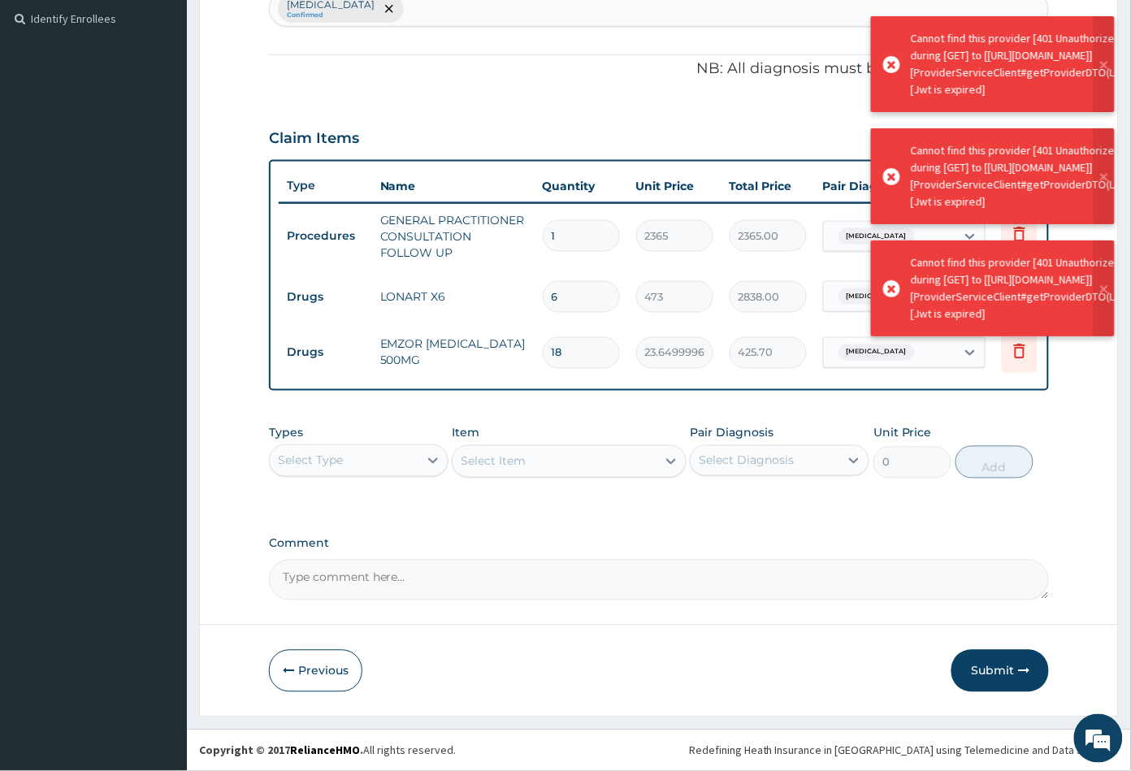
click at [995, 665] on button "Submit" at bounding box center [999, 671] width 97 height 42
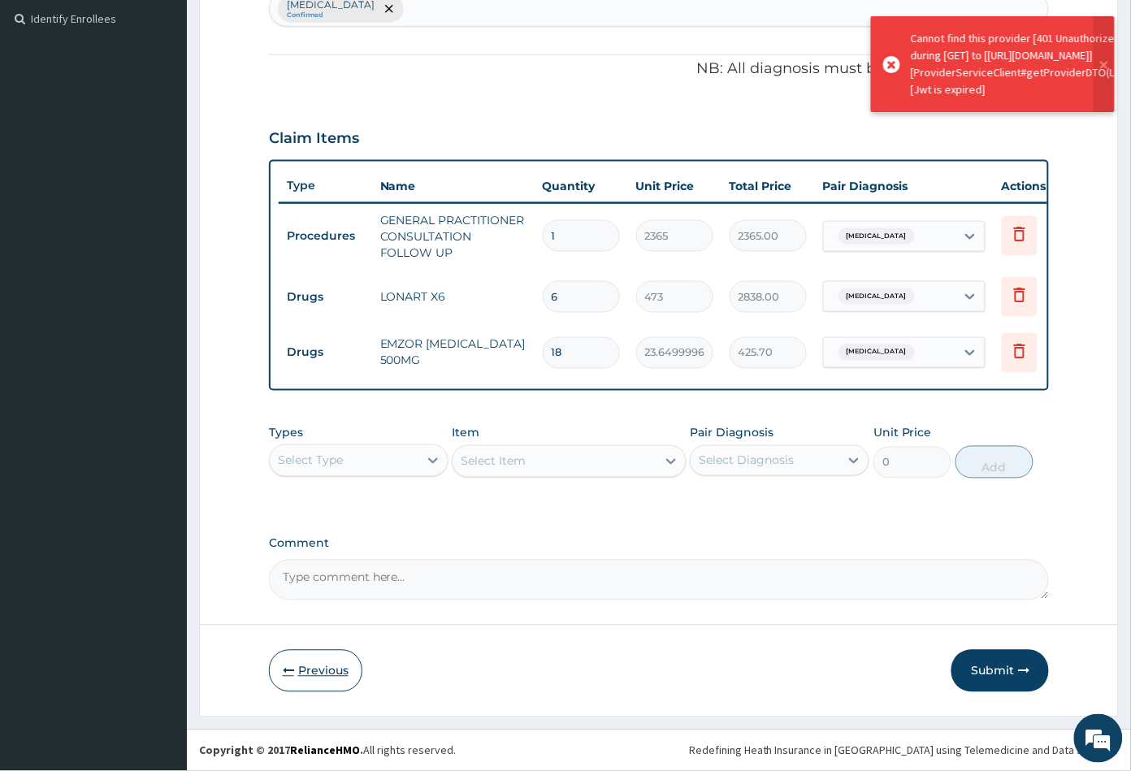
click at [316, 668] on button "Previous" at bounding box center [315, 671] width 93 height 42
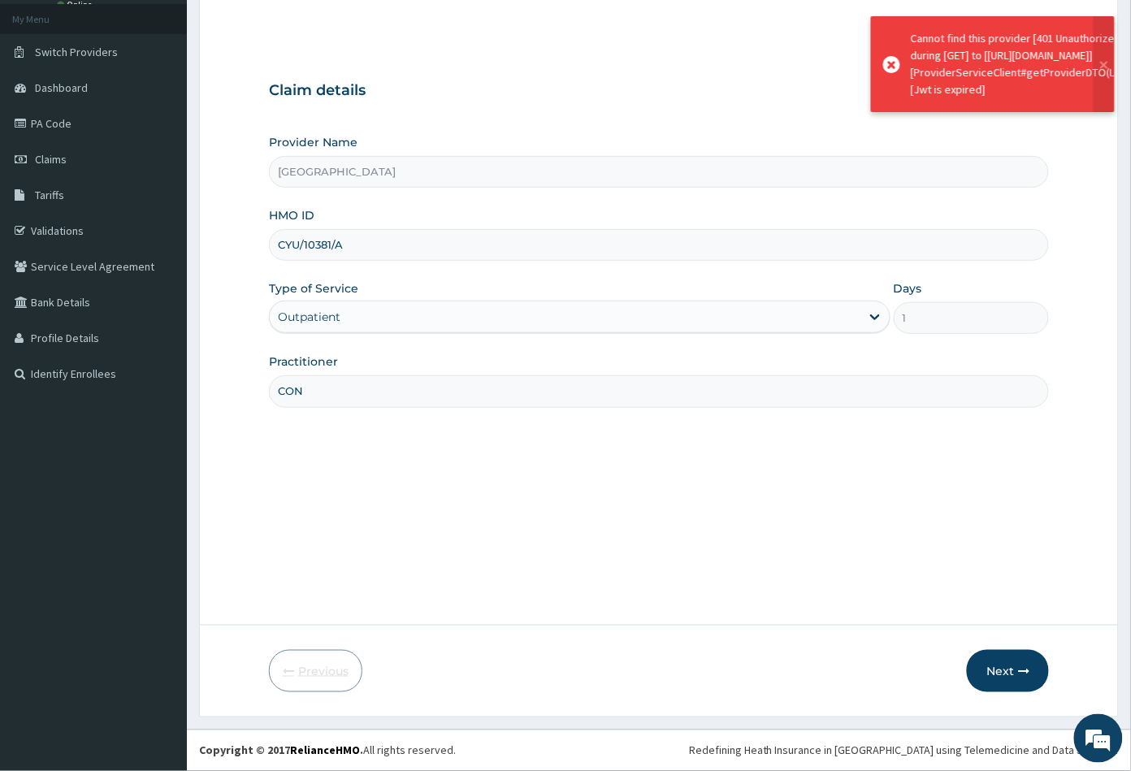
scroll to position [89, 0]
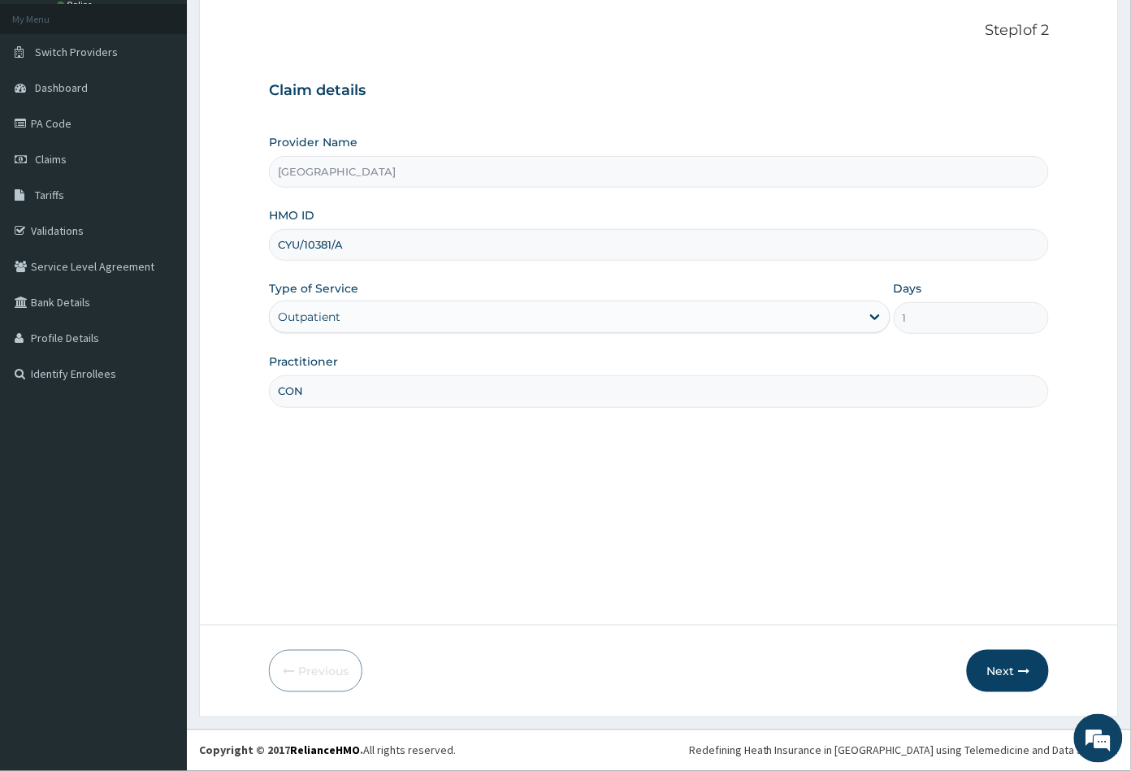
drag, startPoint x: 348, startPoint y: 245, endPoint x: 275, endPoint y: 247, distance: 73.1
click at [275, 247] on input "CYU/10381/A" at bounding box center [659, 245] width 781 height 32
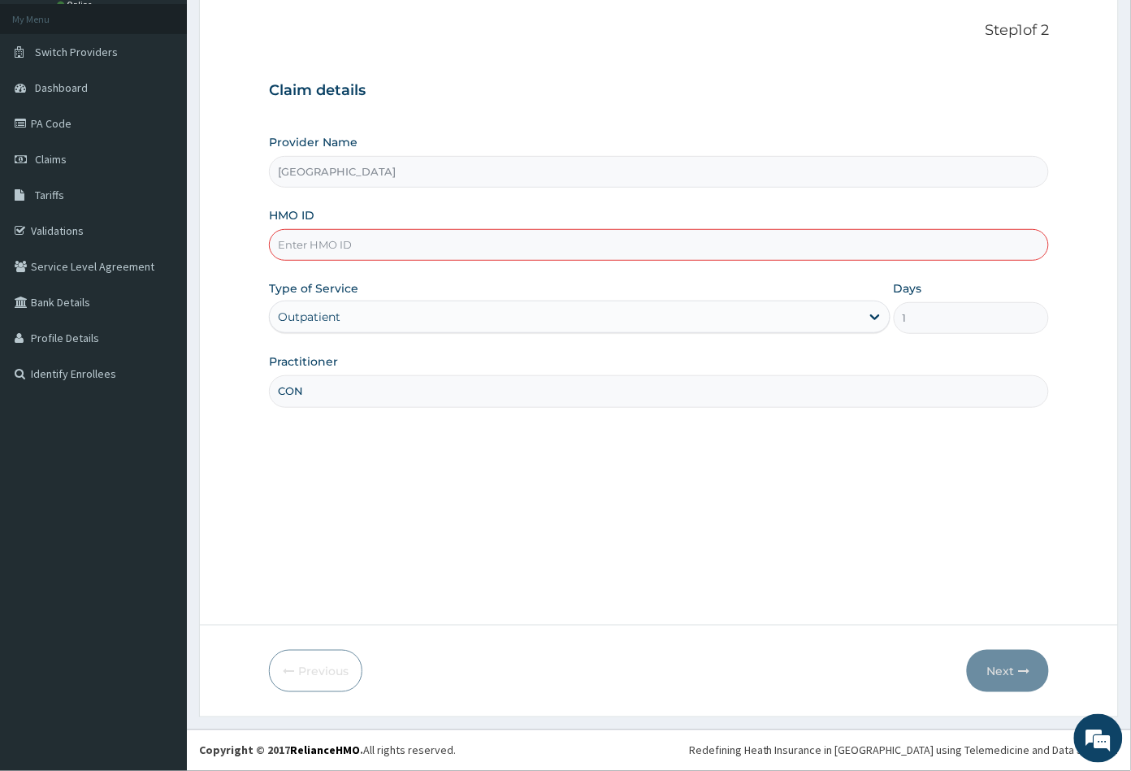
click at [292, 244] on input "HMO ID" at bounding box center [659, 245] width 781 height 32
paste input "CYU/10381/A"
type input "CYU/10381/A"
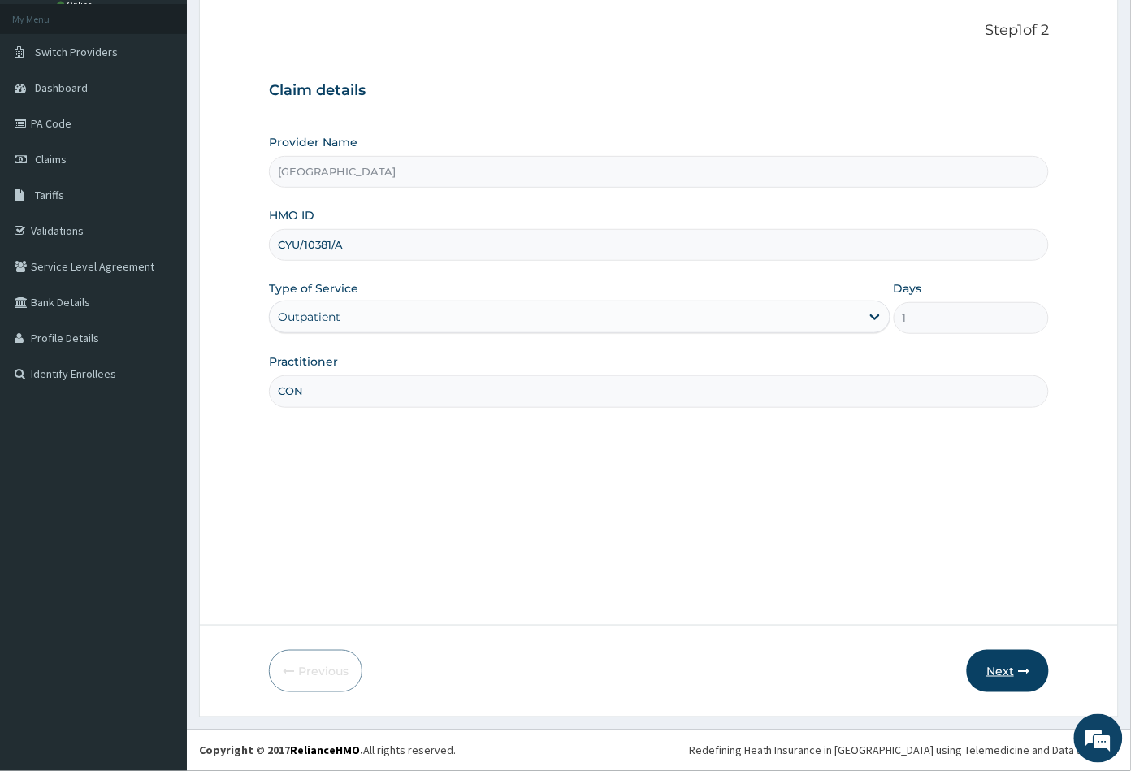
click at [997, 669] on button "Next" at bounding box center [1008, 671] width 82 height 42
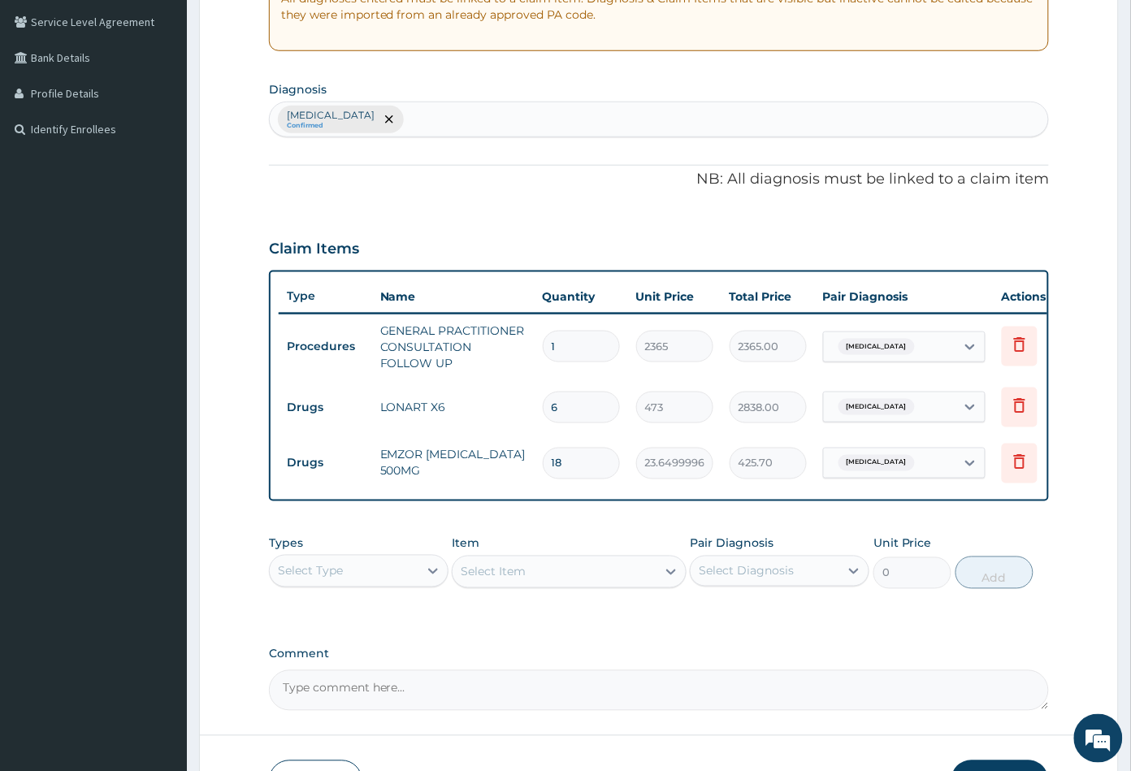
scroll to position [450, 0]
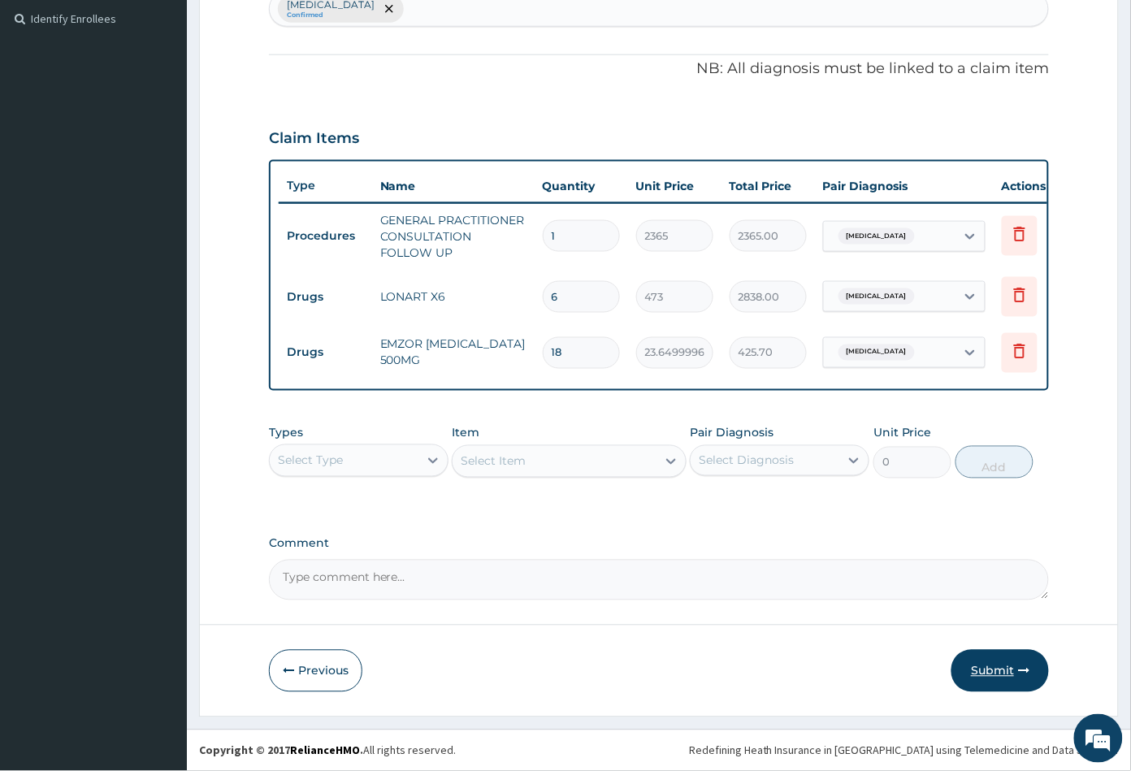
click at [987, 672] on button "Submit" at bounding box center [999, 671] width 97 height 42
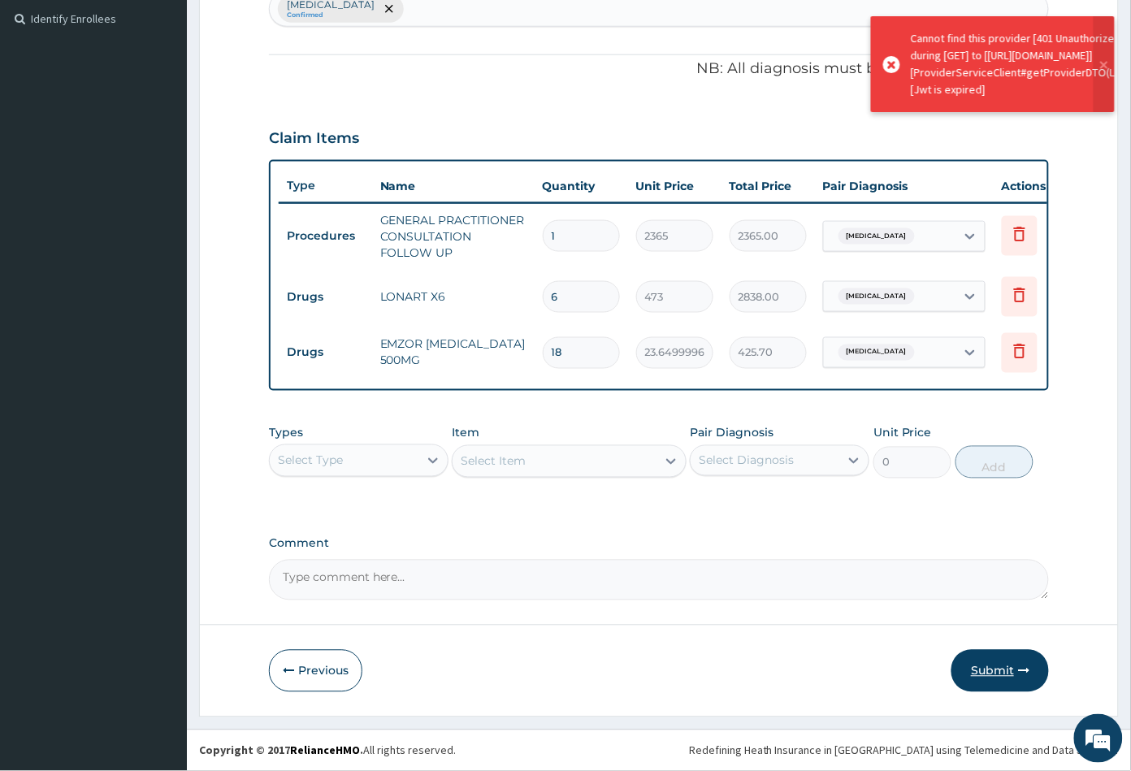
click at [986, 672] on button "Submit" at bounding box center [999, 671] width 97 height 42
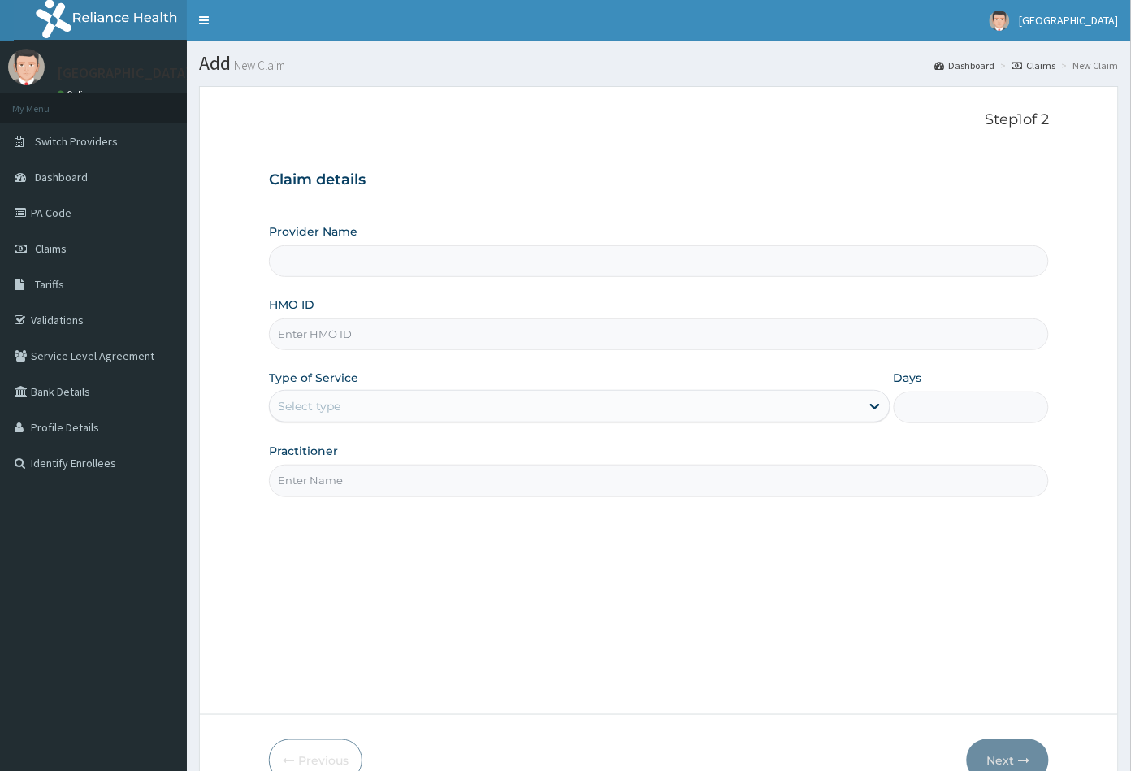
scroll to position [89, 0]
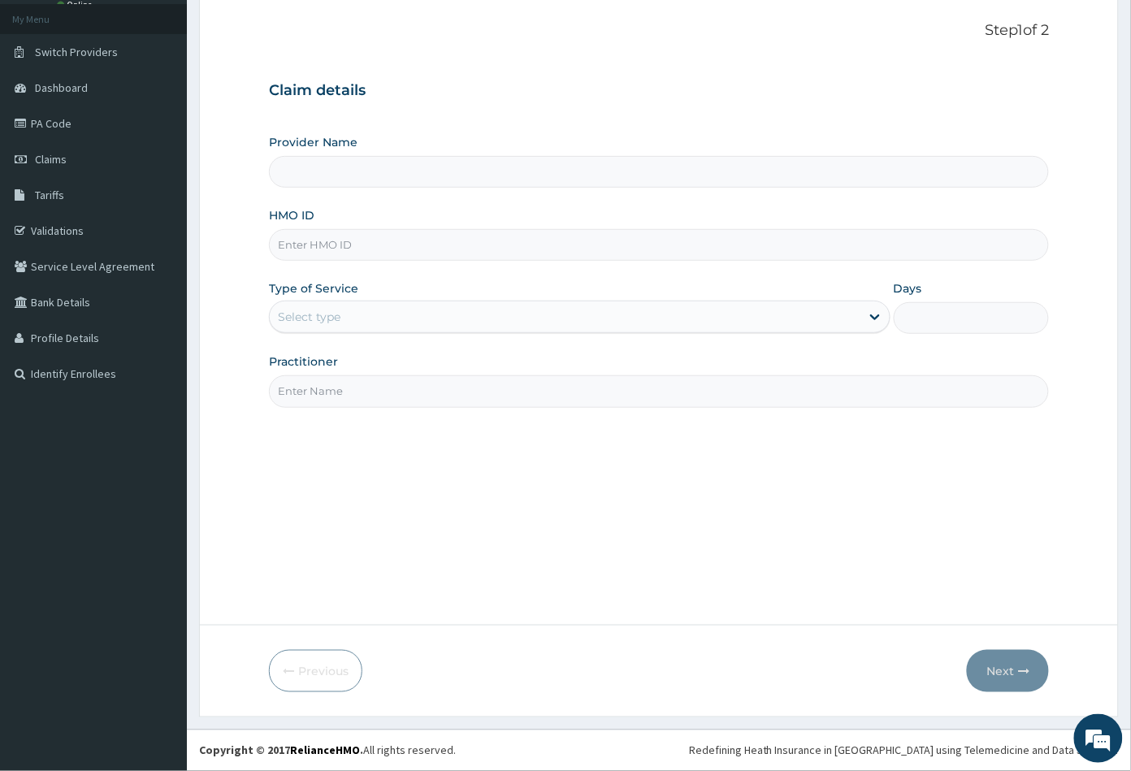
type input "[GEOGRAPHIC_DATA]"
click at [283, 240] on input "HMO ID" at bounding box center [659, 245] width 781 height 32
paste input "CYU/10381/A"
type input "CYU/10381/A"
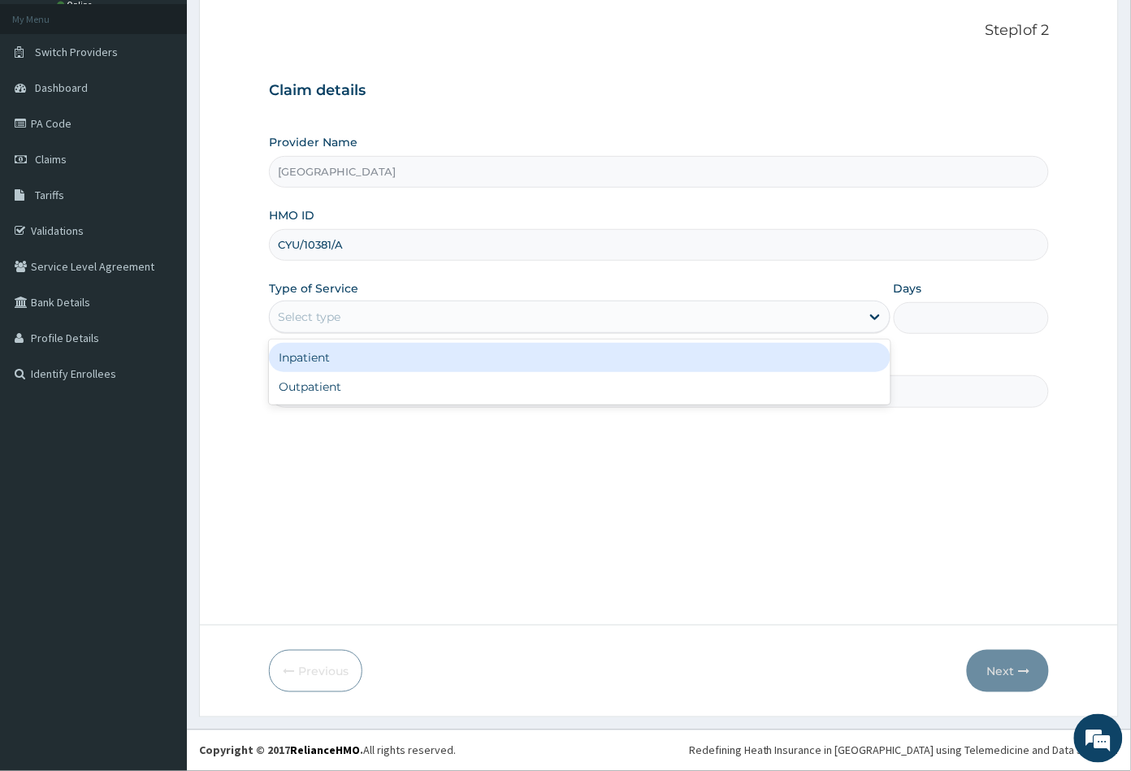
click at [307, 319] on div "Select type" at bounding box center [309, 317] width 63 height 16
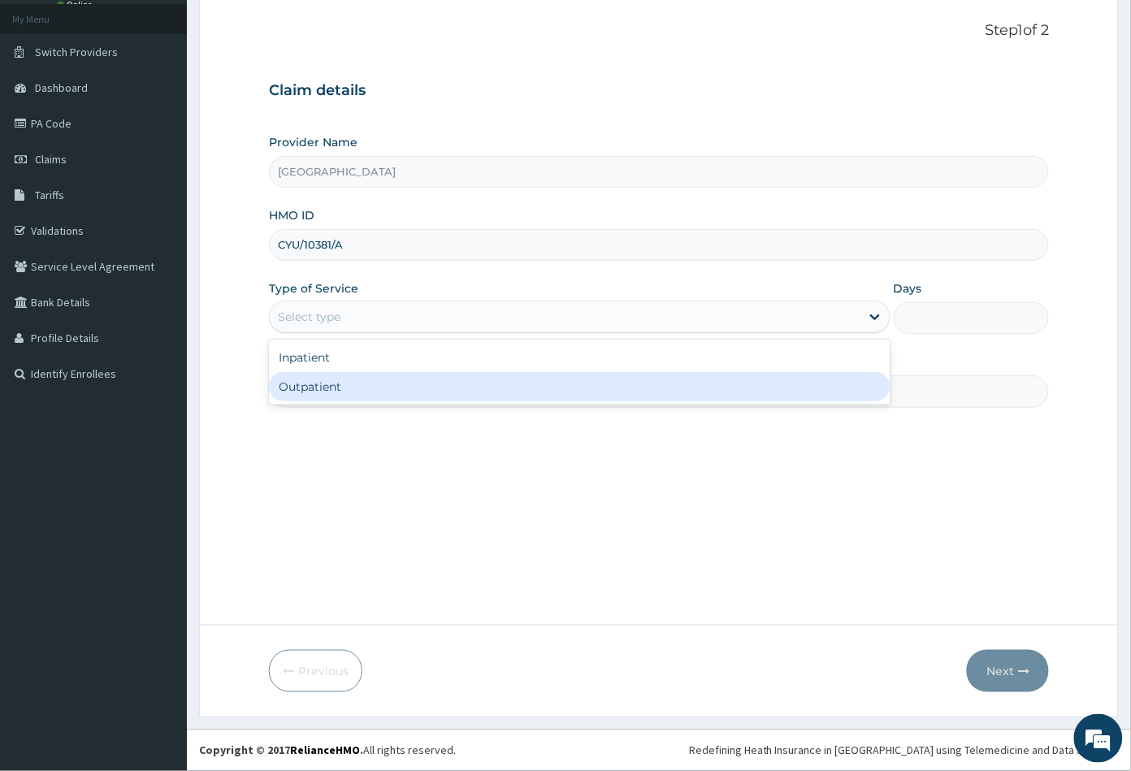
click at [308, 392] on div "Outpatient" at bounding box center [579, 386] width 621 height 29
type input "1"
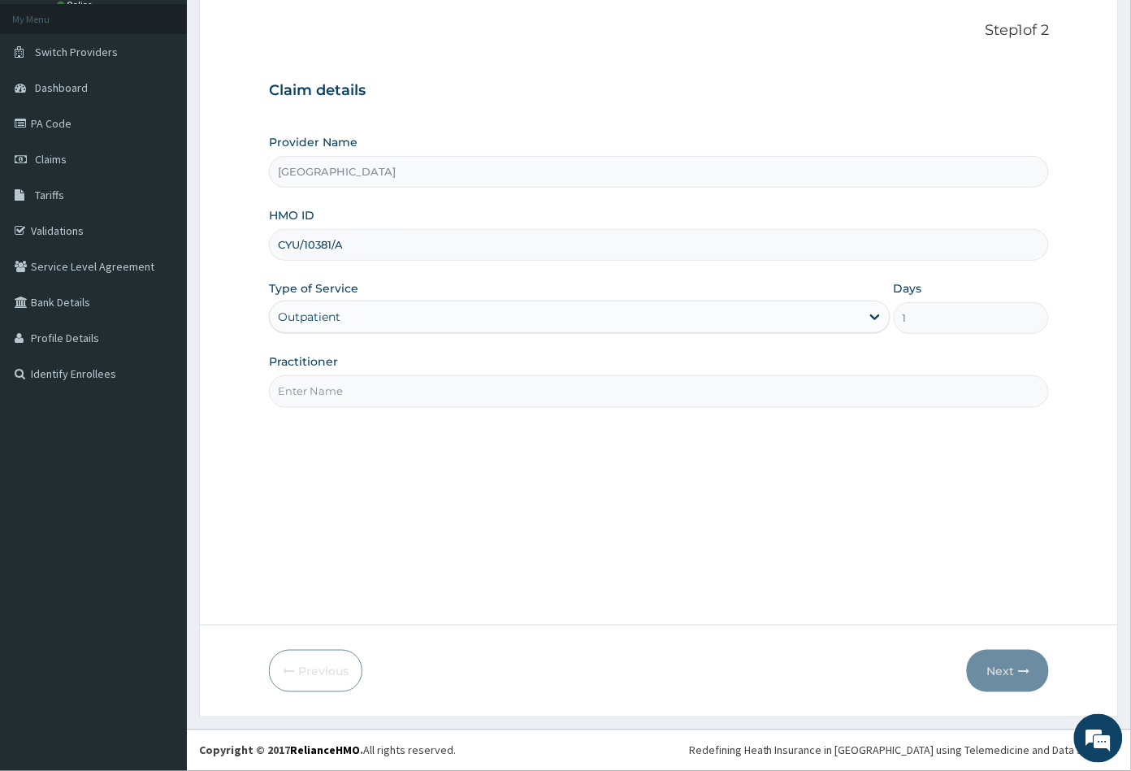
click at [310, 383] on input "Practitioner" at bounding box center [659, 391] width 781 height 32
type input "CON"
click at [1003, 664] on button "Next" at bounding box center [1008, 671] width 82 height 42
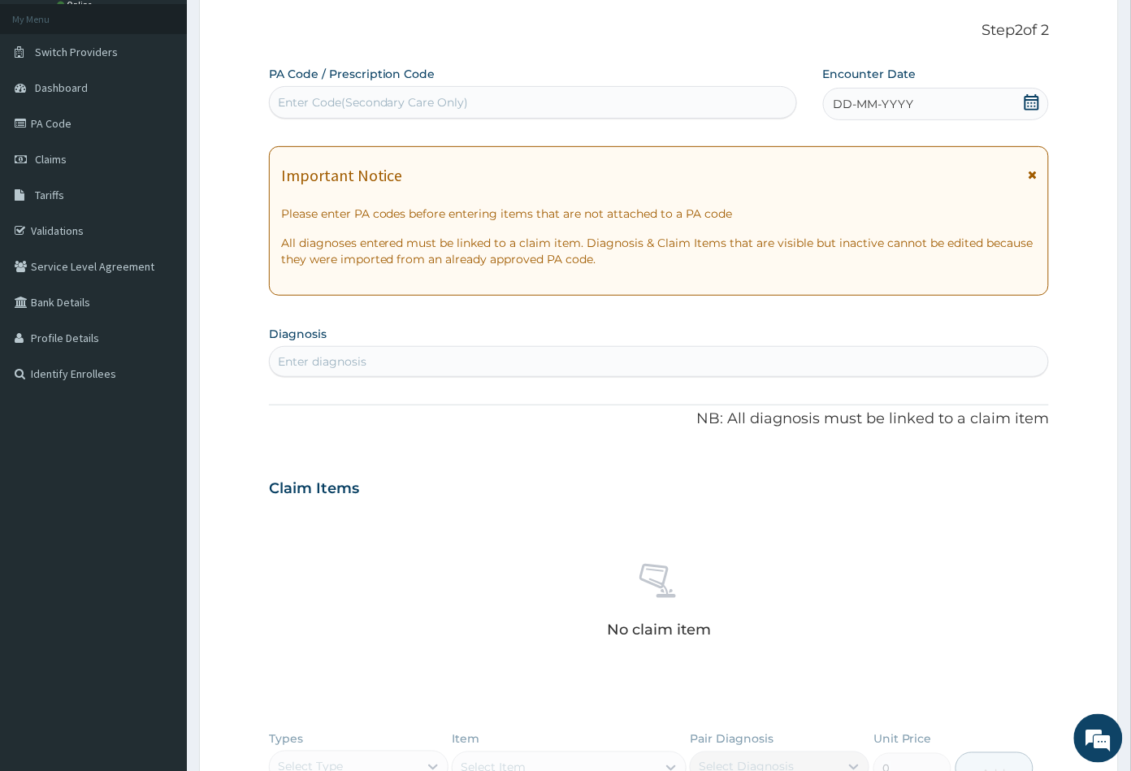
click at [1034, 102] on icon at bounding box center [1031, 102] width 16 height 16
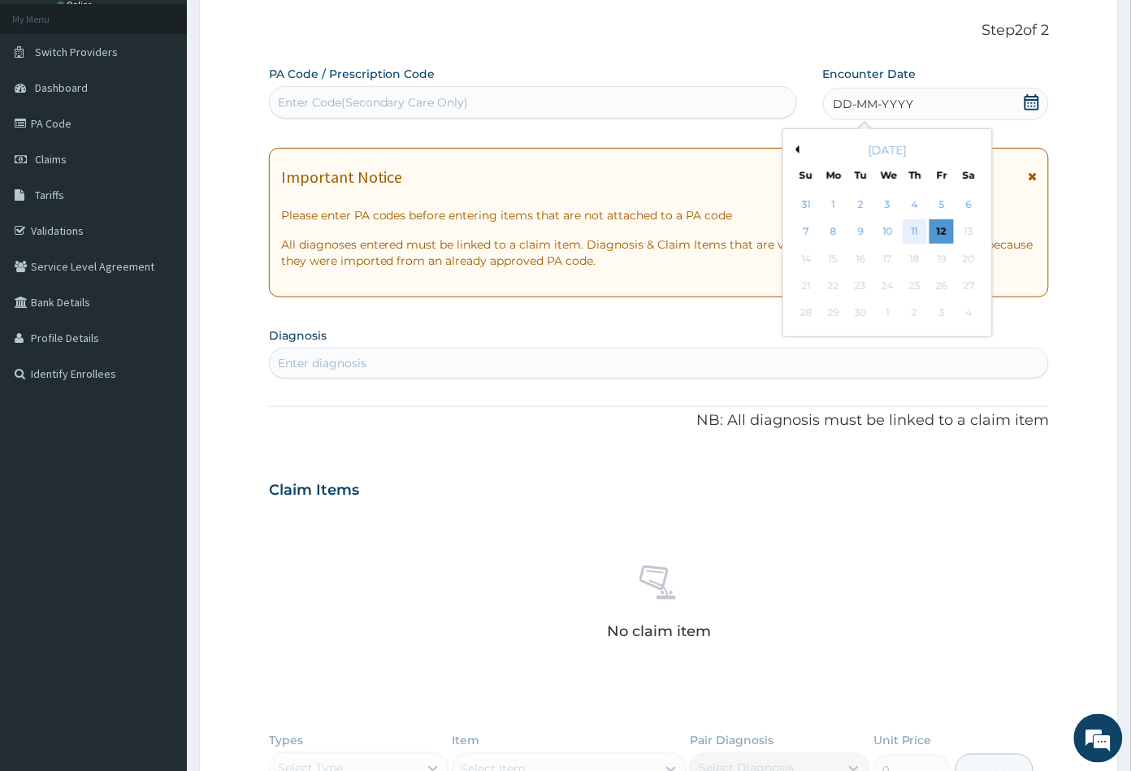
click at [915, 229] on div "11" at bounding box center [914, 232] width 24 height 24
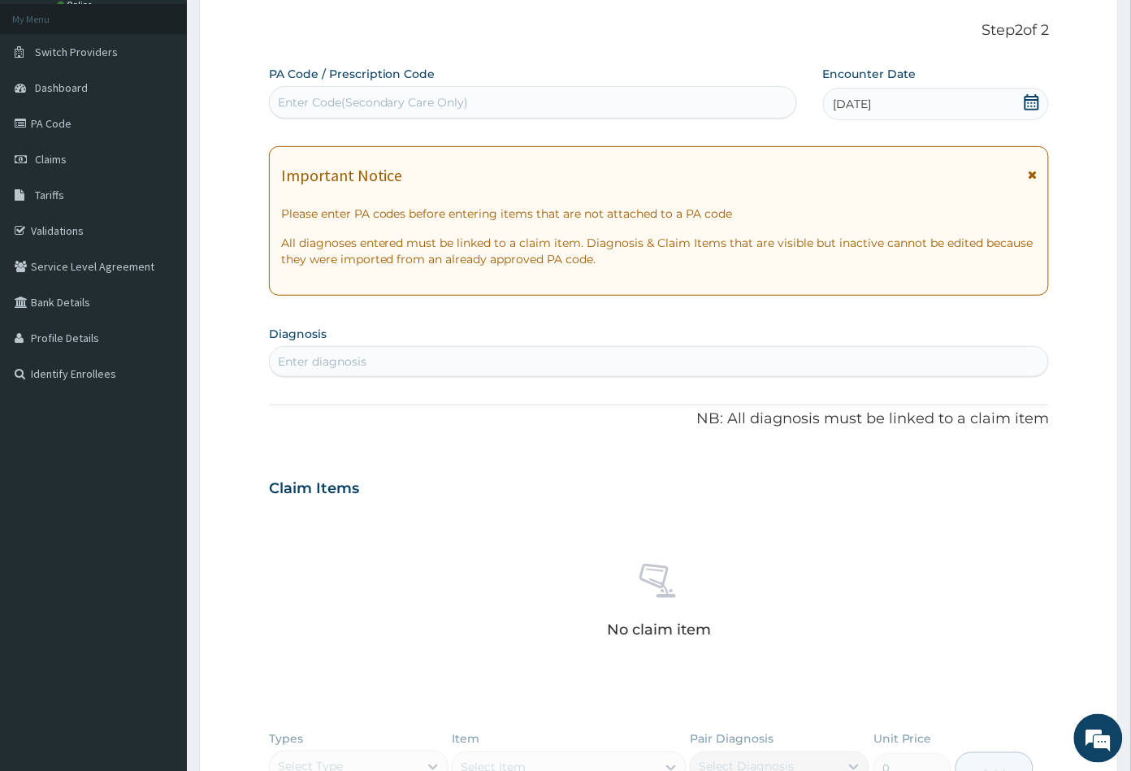
click at [382, 361] on div "Enter diagnosis" at bounding box center [659, 361] width 779 height 26
type input "MALA"
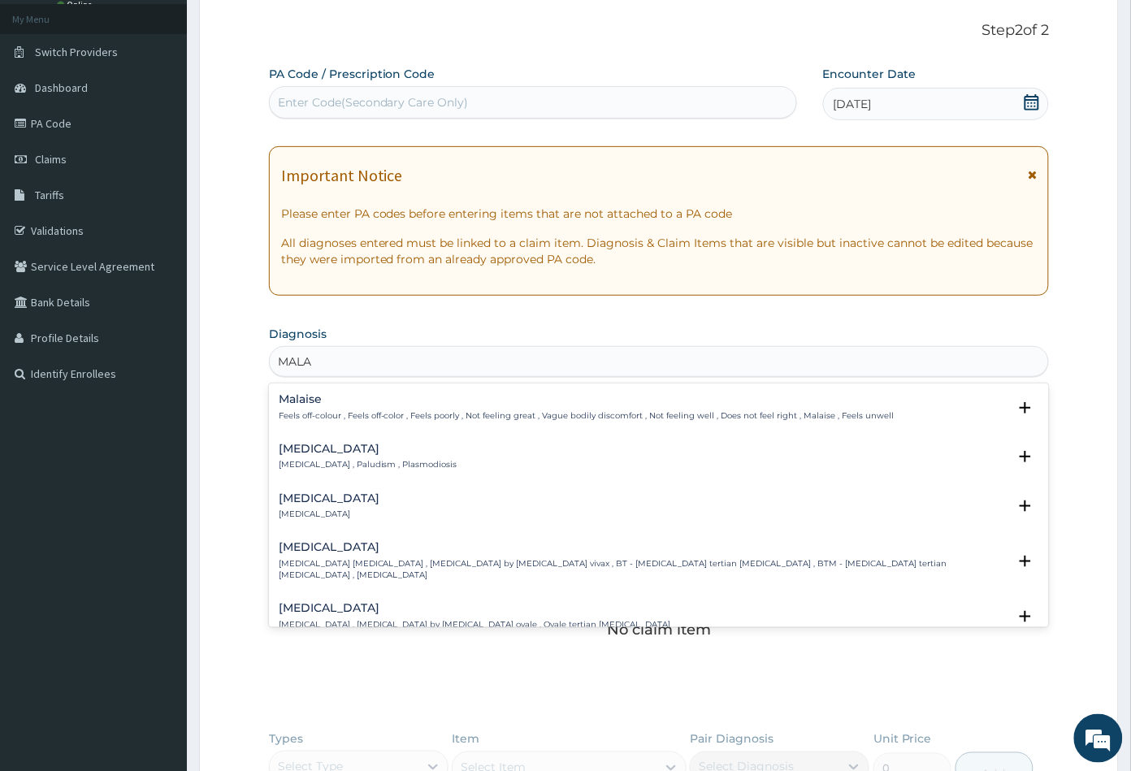
click at [308, 458] on div "[MEDICAL_DATA] [MEDICAL_DATA] , Paludism , Plasmodiosis" at bounding box center [368, 457] width 179 height 28
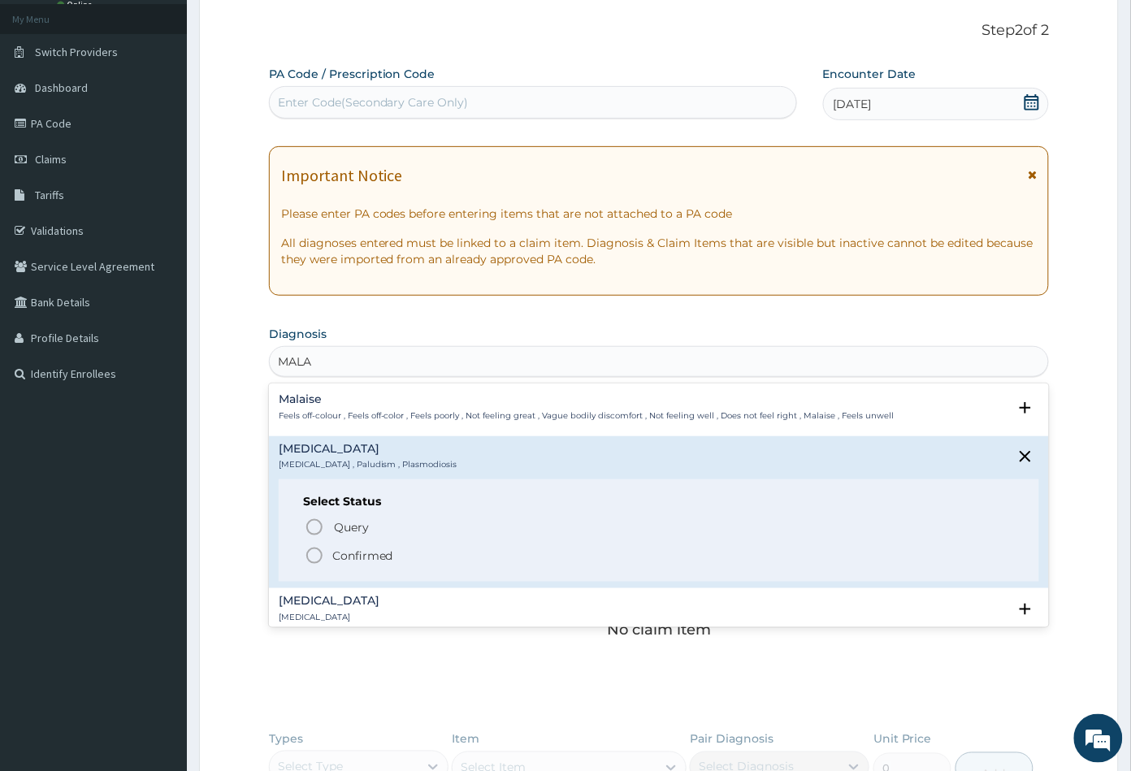
drag, startPoint x: 313, startPoint y: 556, endPoint x: 328, endPoint y: 507, distance: 51.1
click at [314, 552] on icon "status option filled" at bounding box center [314, 555] width 19 height 19
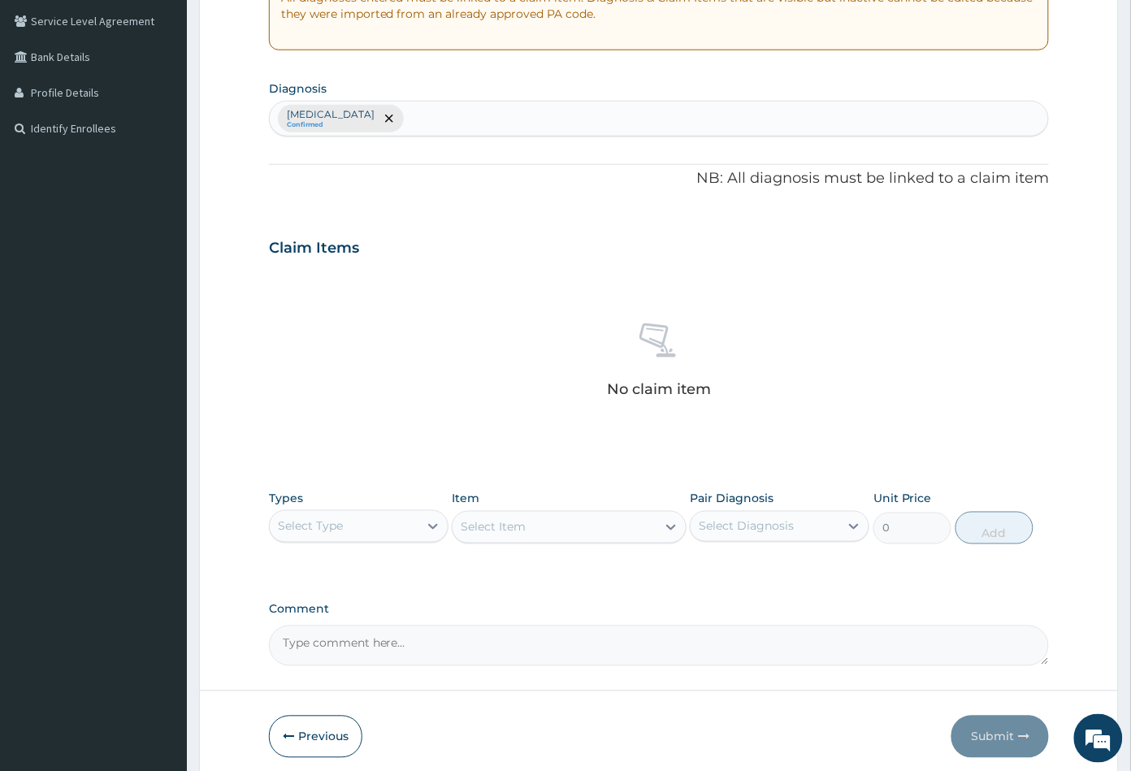
scroll to position [400, 0]
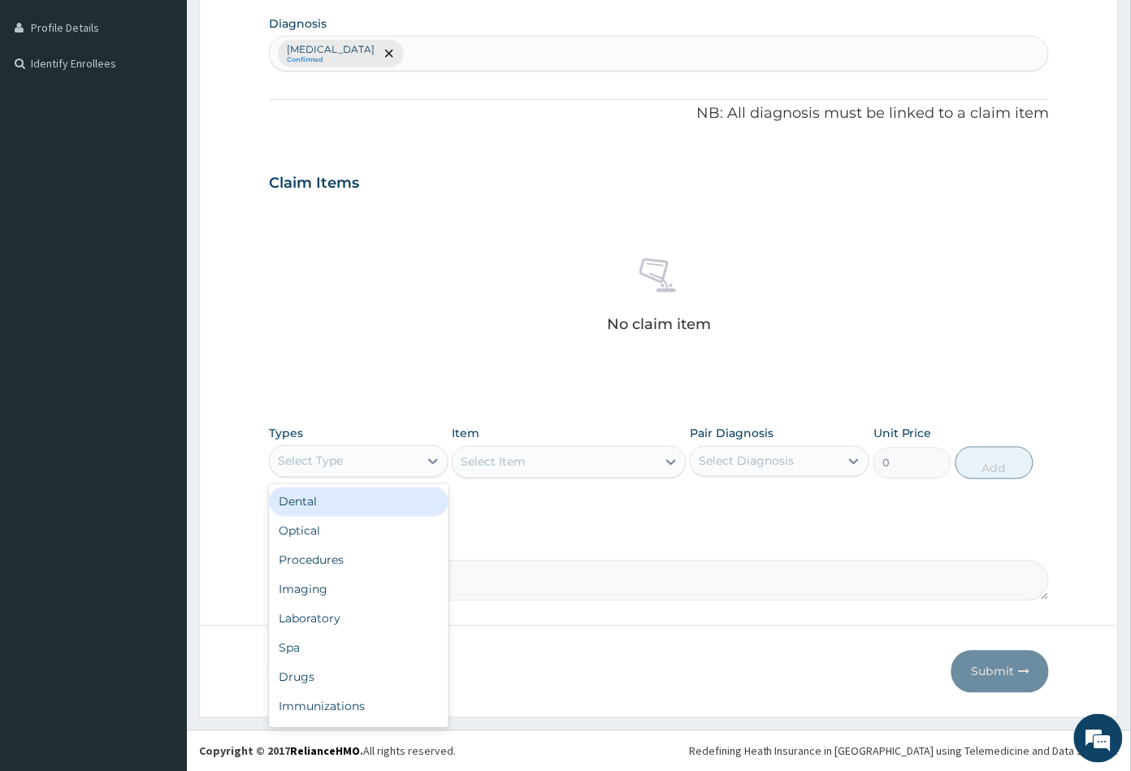
click at [387, 454] on div "Select Type" at bounding box center [344, 461] width 149 height 26
click at [347, 559] on div "Procedures" at bounding box center [358, 560] width 179 height 29
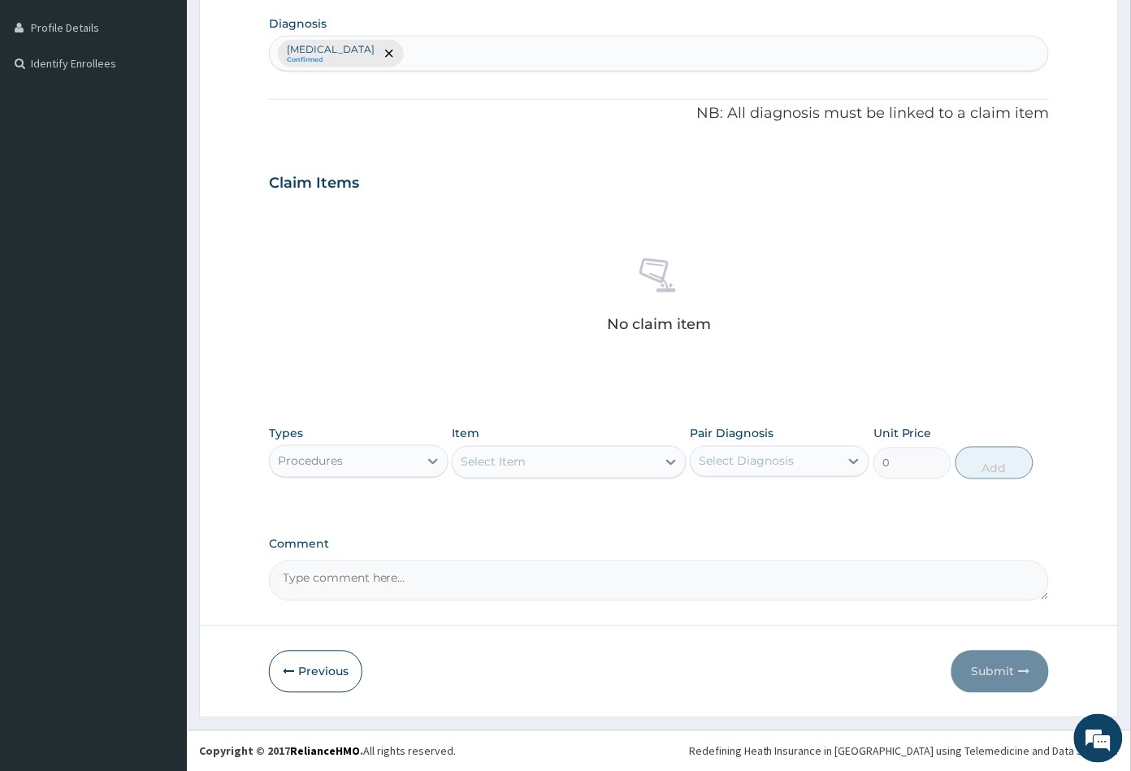
click at [569, 465] on div "Select Item" at bounding box center [553, 462] width 203 height 26
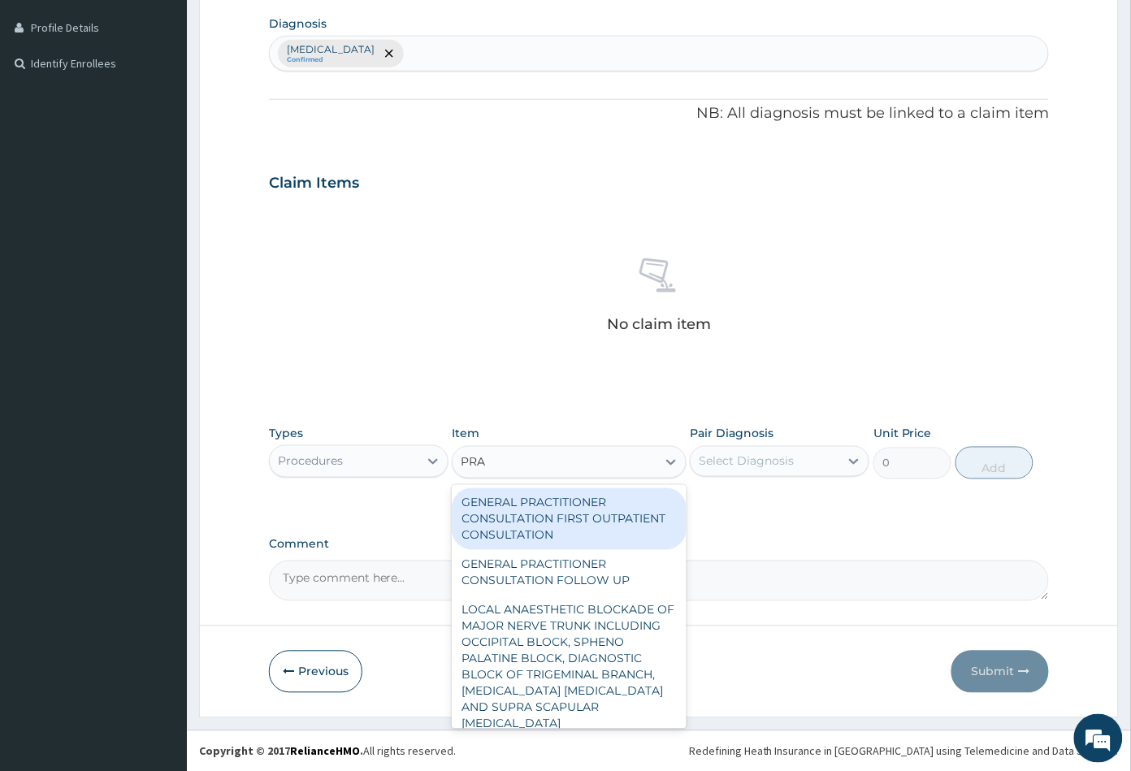
type input "PRAC"
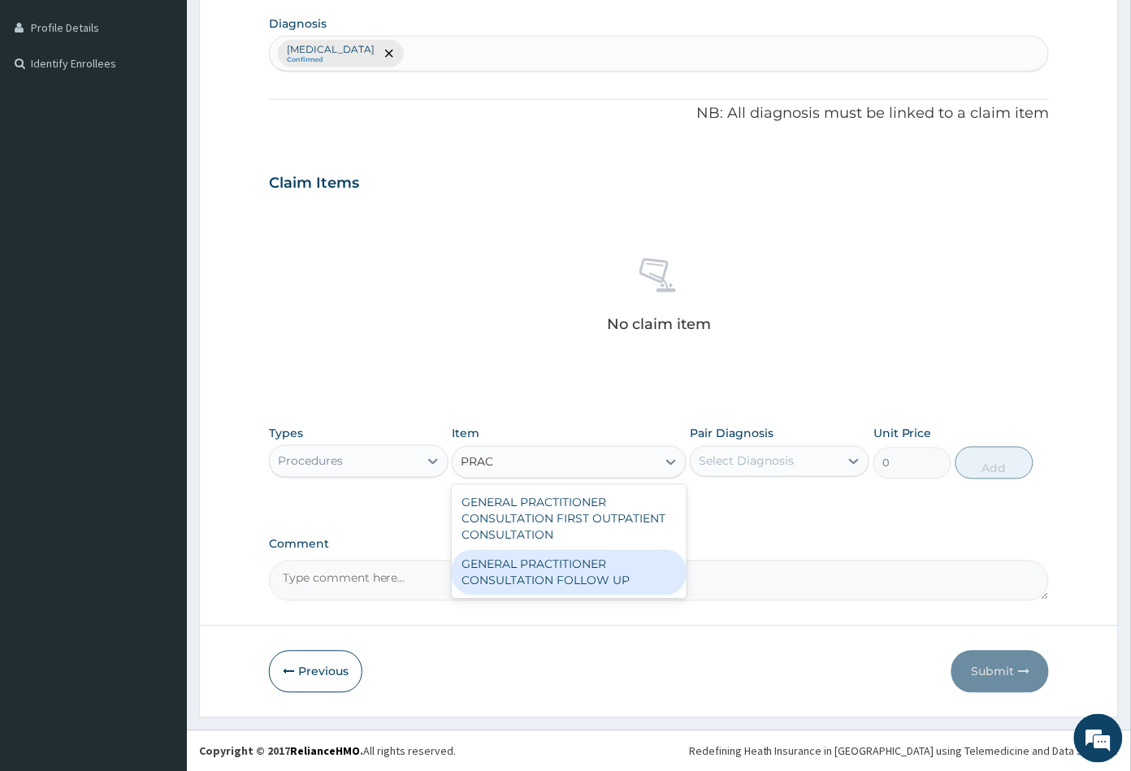
click at [567, 566] on div "GENERAL PRACTITIONER CONSULTATION FOLLOW UP" at bounding box center [569, 572] width 234 height 45
type input "2365"
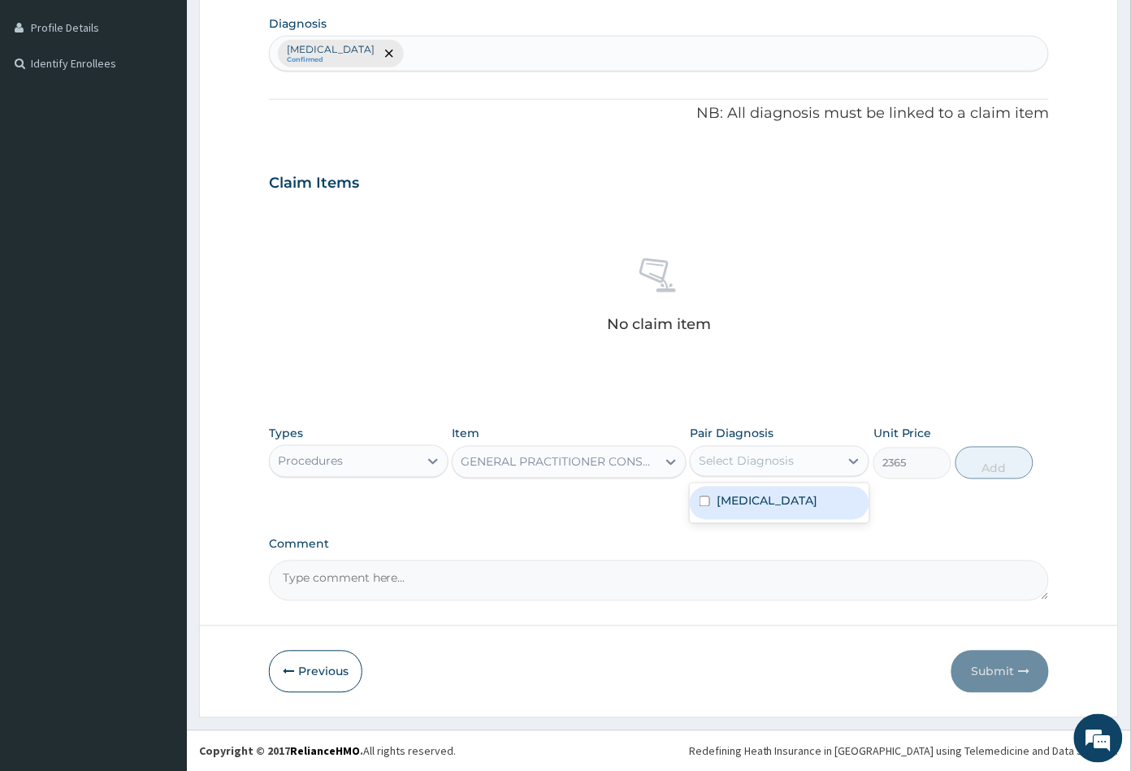
click at [773, 459] on div "Select Diagnosis" at bounding box center [745, 461] width 95 height 16
click at [772, 497] on div "Malaria" at bounding box center [779, 503] width 179 height 33
checkbox input "true"
click at [995, 467] on button "Add" at bounding box center [994, 463] width 78 height 32
type input "0"
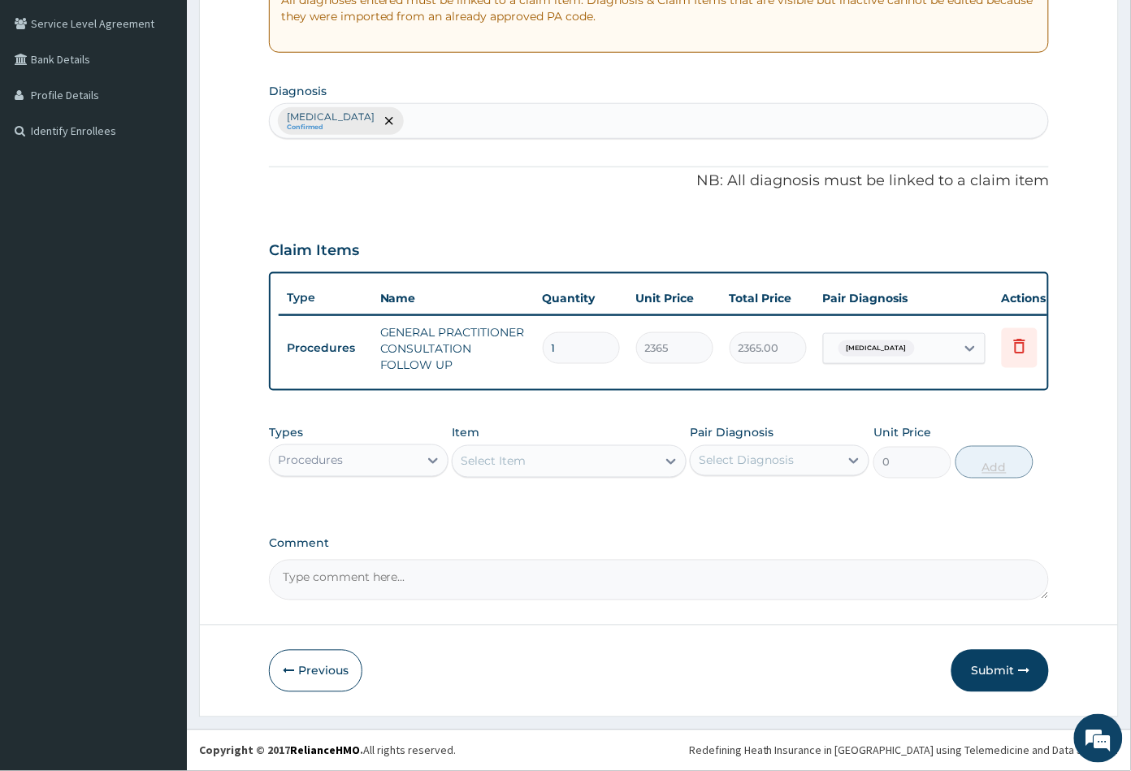
scroll to position [343, 0]
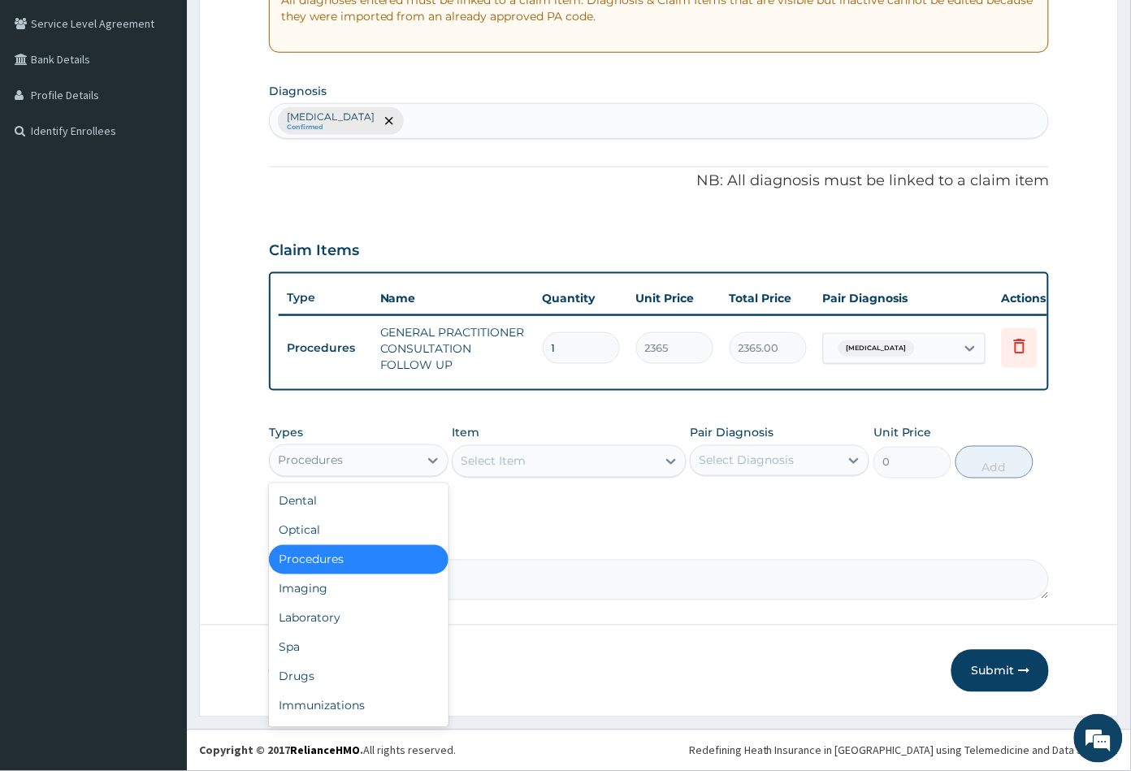
click at [379, 459] on div "Procedures" at bounding box center [344, 461] width 149 height 26
click at [325, 675] on div "Drugs" at bounding box center [358, 676] width 179 height 29
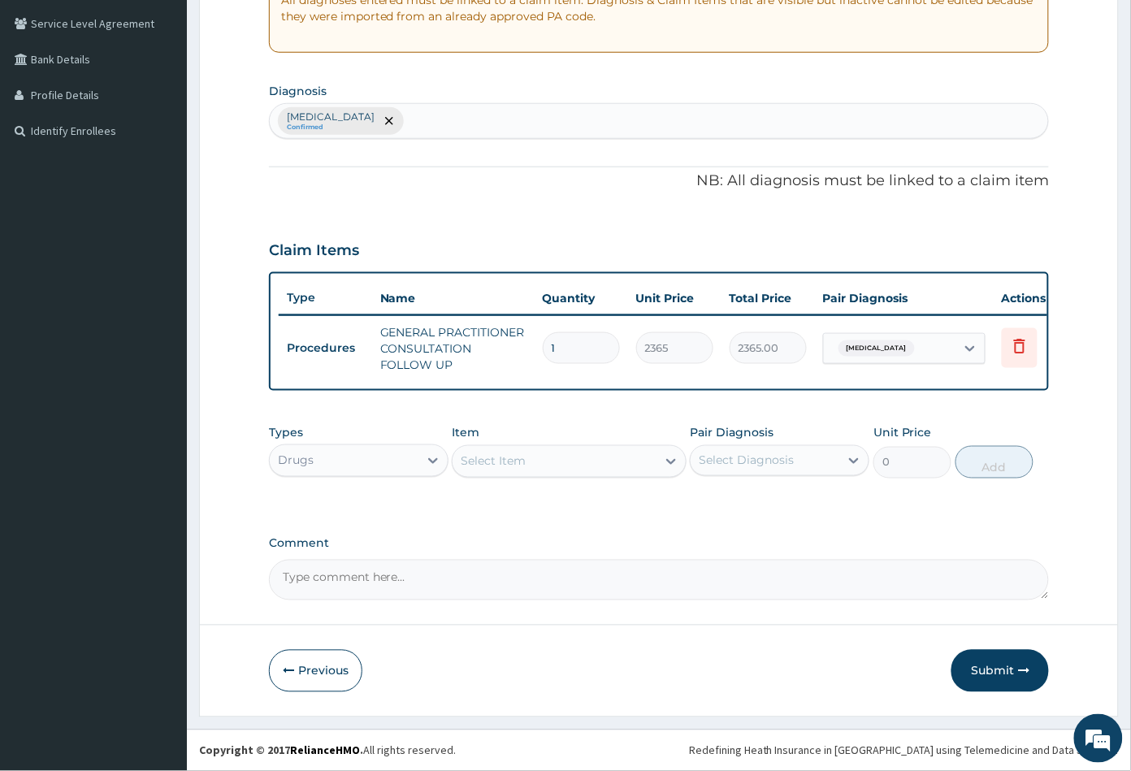
click at [586, 464] on div "Select Item" at bounding box center [553, 461] width 203 height 26
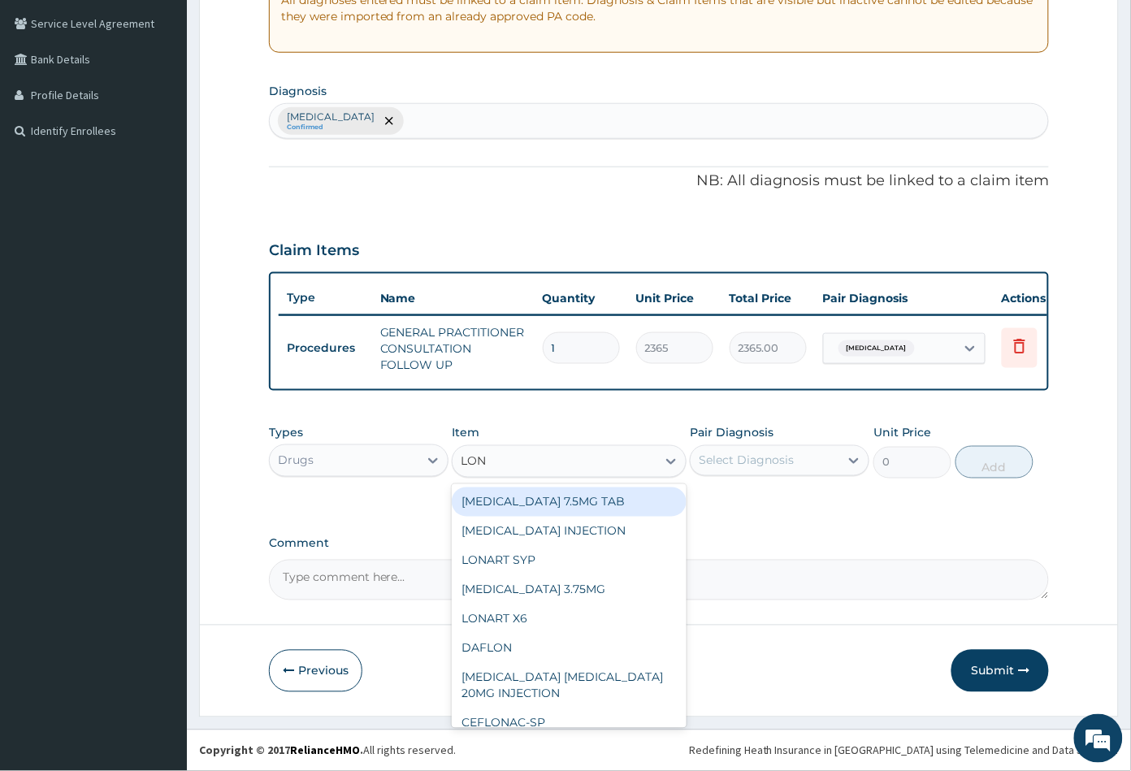
type input "LONA"
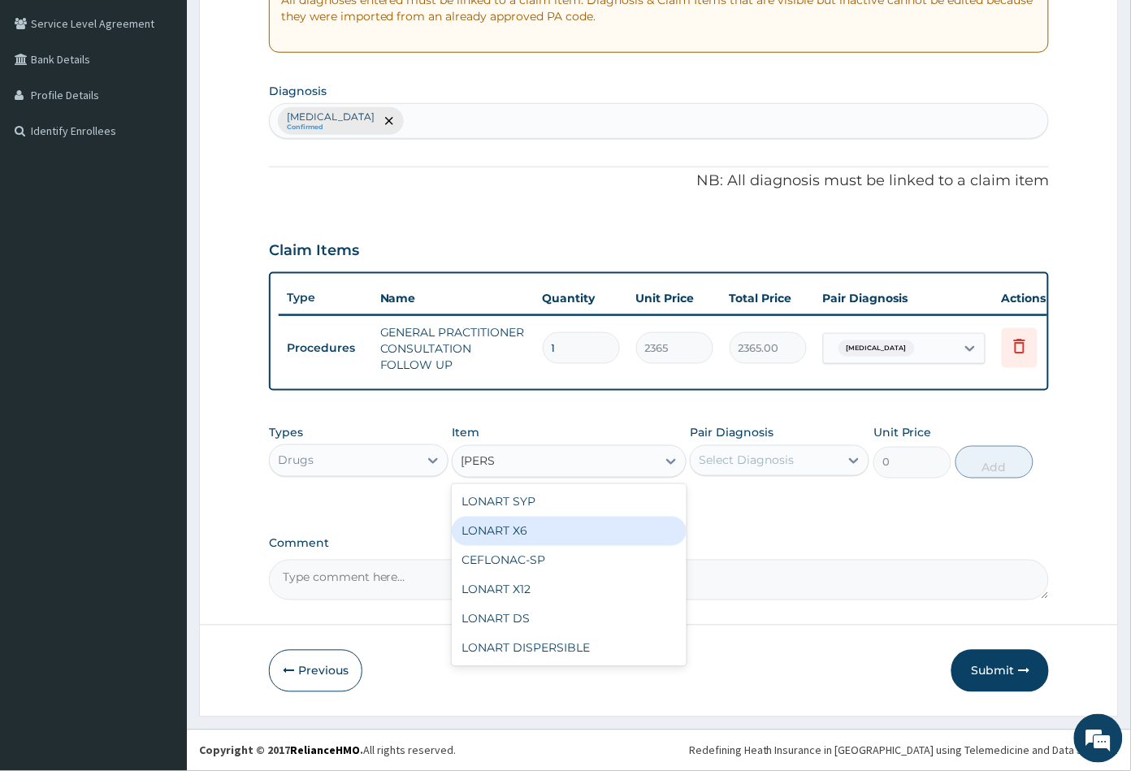
drag, startPoint x: 534, startPoint y: 531, endPoint x: 565, endPoint y: 522, distance: 32.9
click at [538, 532] on div "LONART X6" at bounding box center [569, 531] width 234 height 29
type input "473"
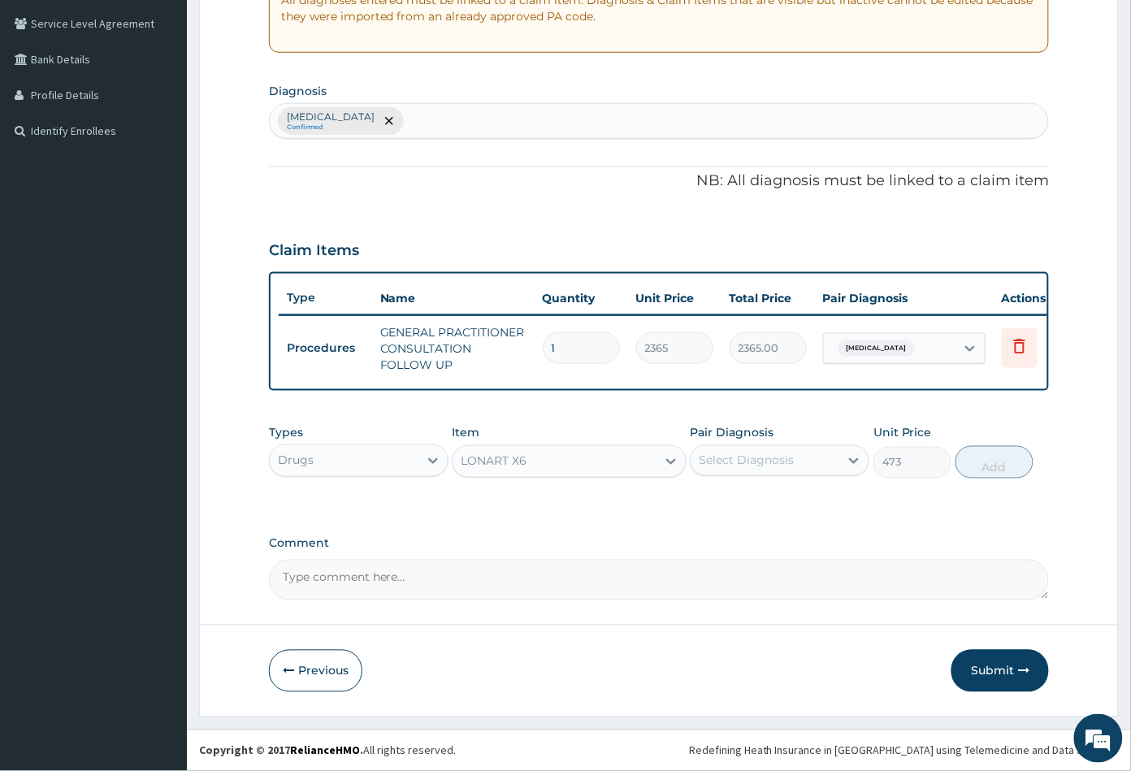
click at [744, 457] on div "Select Diagnosis" at bounding box center [745, 460] width 95 height 16
click at [742, 498] on label "Malaria" at bounding box center [766, 500] width 101 height 16
checkbox input "true"
click at [984, 465] on button "Add" at bounding box center [994, 462] width 78 height 32
type input "0"
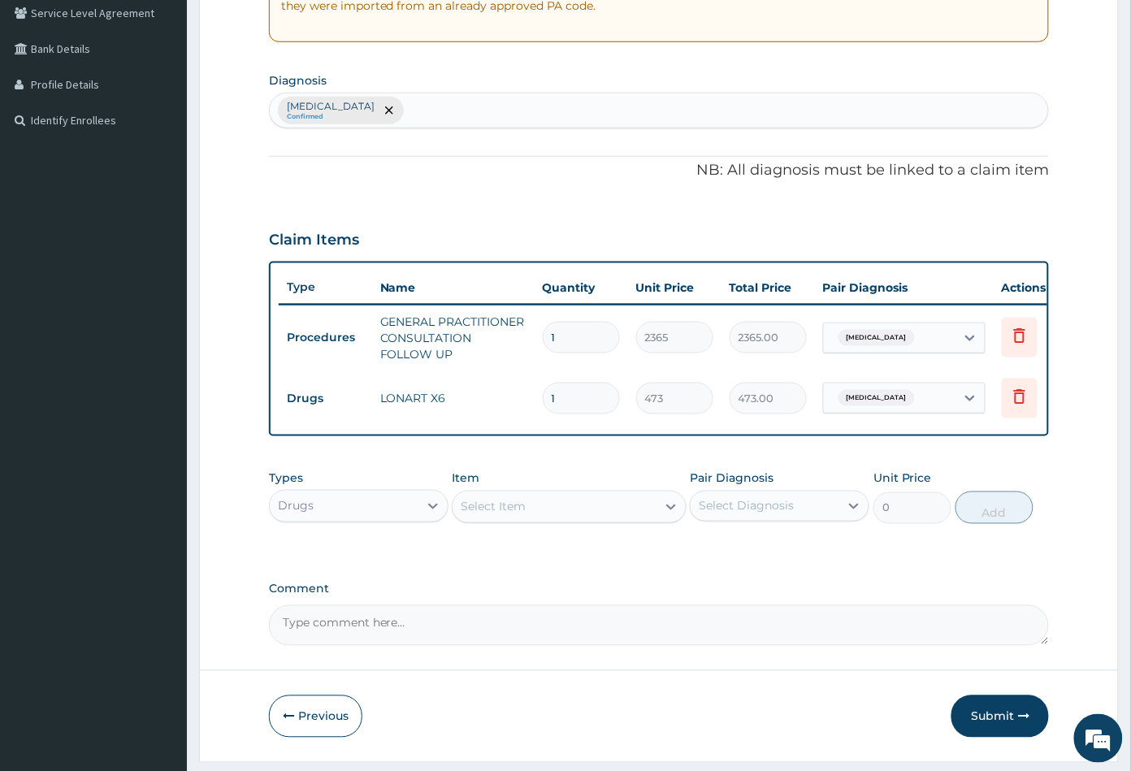
type input "0.00"
type input "6"
type input "2838.00"
type input "6"
click at [561, 520] on div "Select Item" at bounding box center [553, 507] width 203 height 26
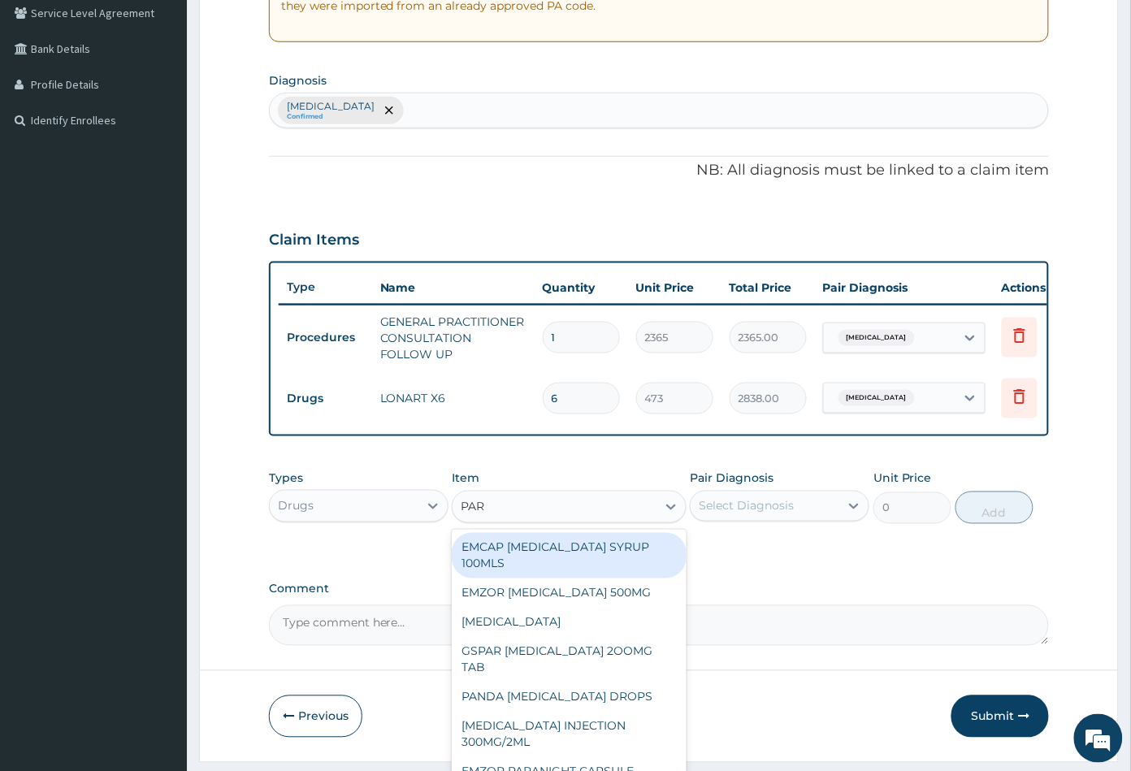
type input "PARA"
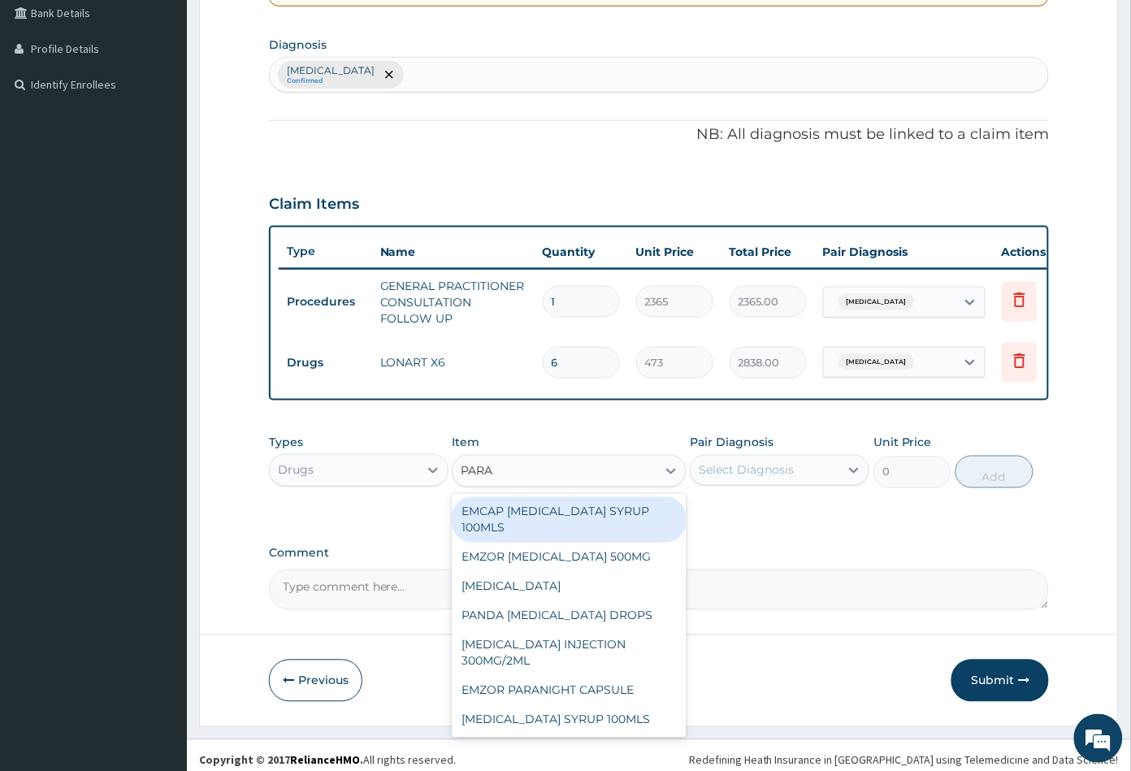
scroll to position [399, 0]
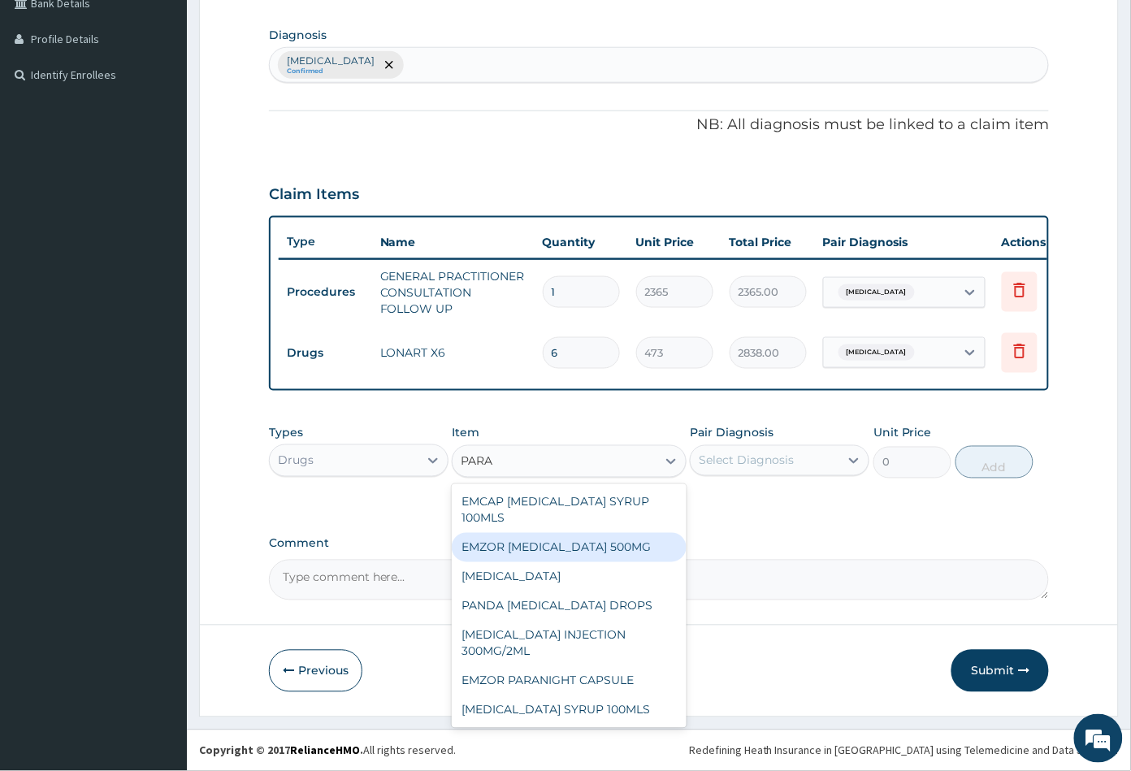
click at [568, 542] on div "EMZOR [MEDICAL_DATA] 500MG" at bounding box center [569, 547] width 234 height 29
type input "23.64999961853027"
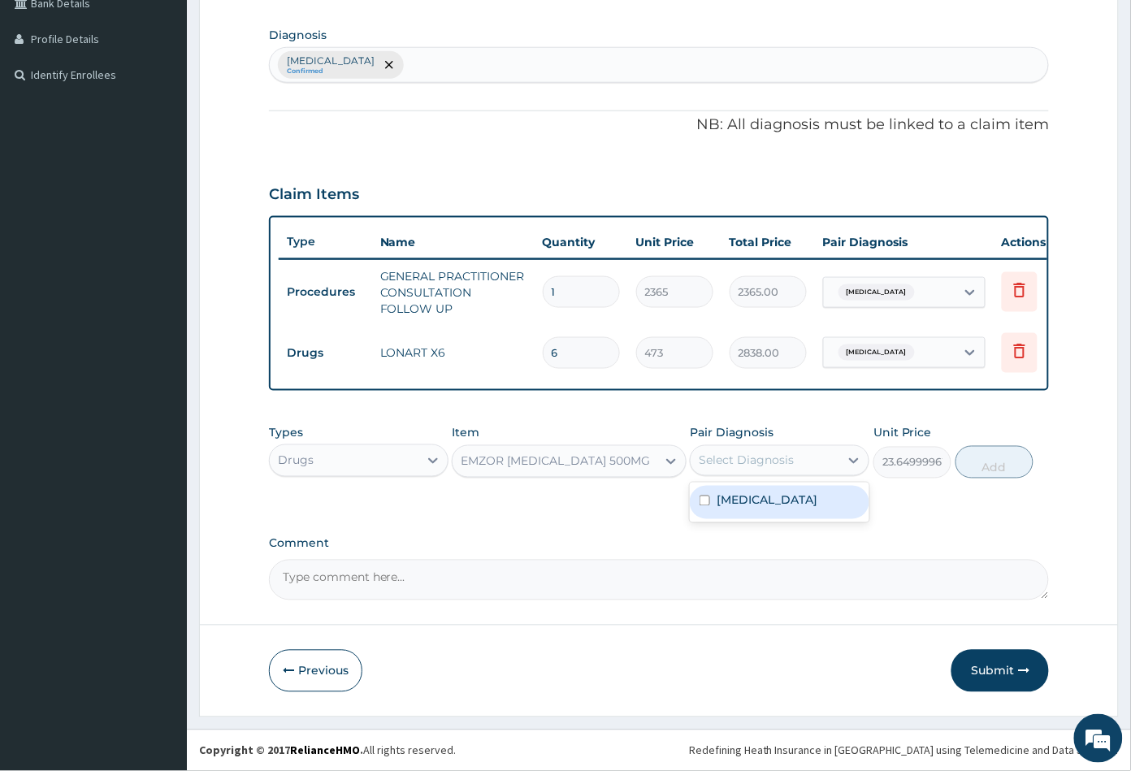
click at [760, 462] on div "Select Diagnosis" at bounding box center [745, 460] width 95 height 16
drag, startPoint x: 758, startPoint y: 503, endPoint x: 867, endPoint y: 494, distance: 110.0
click at [761, 503] on div "[MEDICAL_DATA]" at bounding box center [779, 502] width 179 height 33
checkbox input "true"
click at [985, 465] on button "Add" at bounding box center [994, 462] width 78 height 32
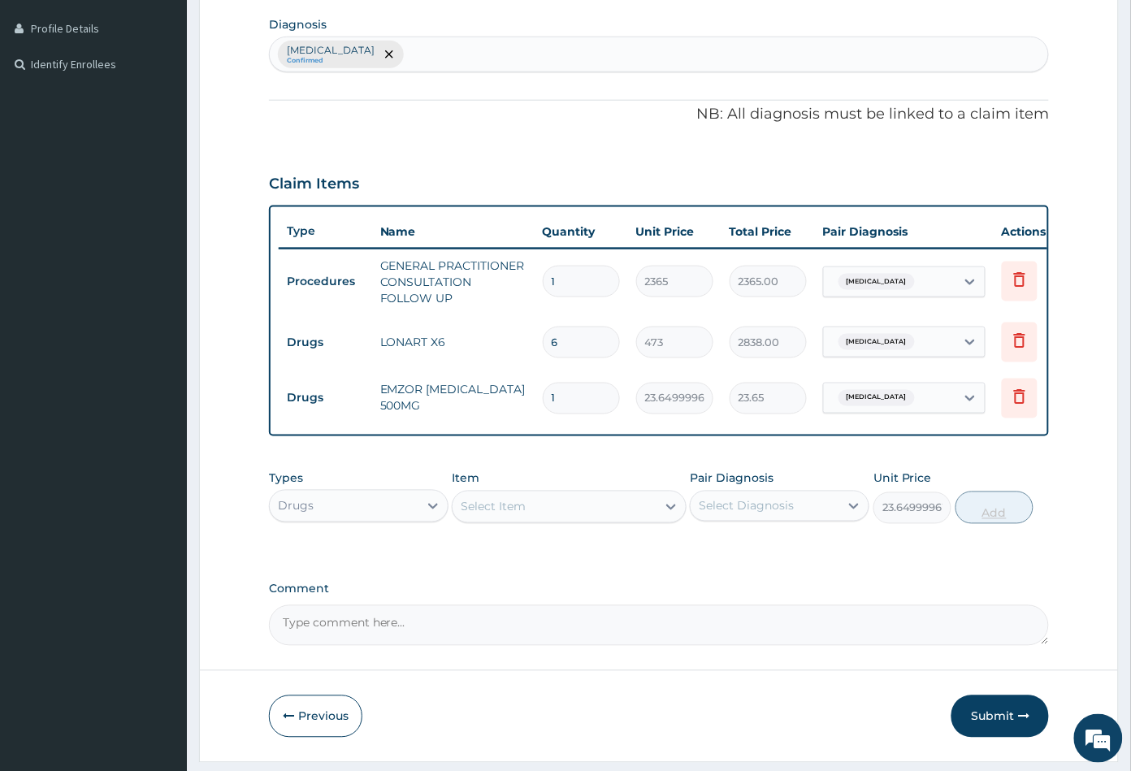
type input "0"
type input "18"
type input "425.70"
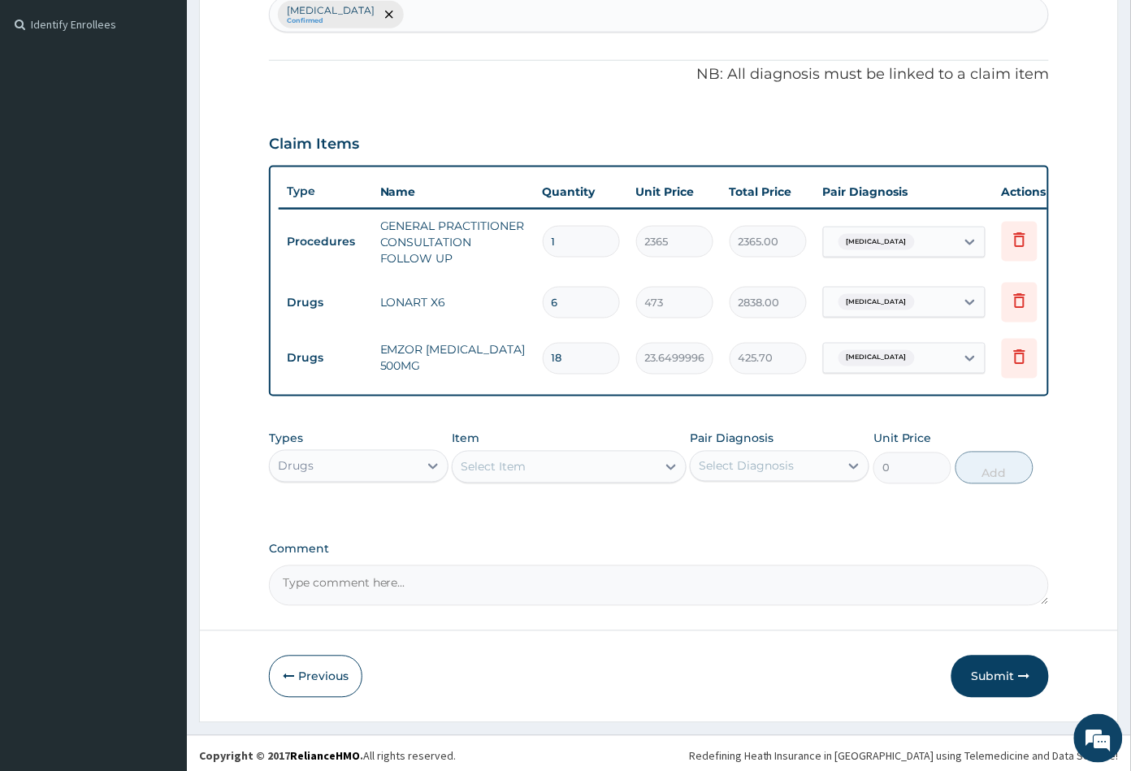
scroll to position [456, 0]
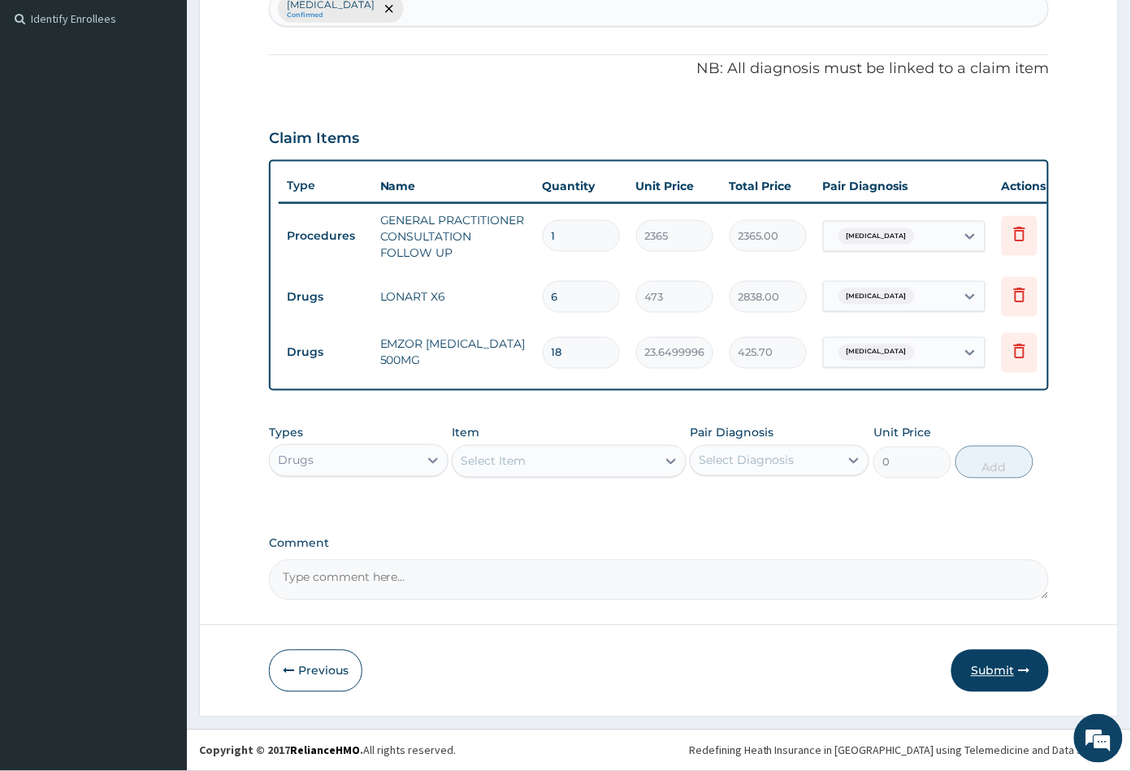
type input "18"
click at [988, 672] on button "Submit" at bounding box center [999, 671] width 97 height 42
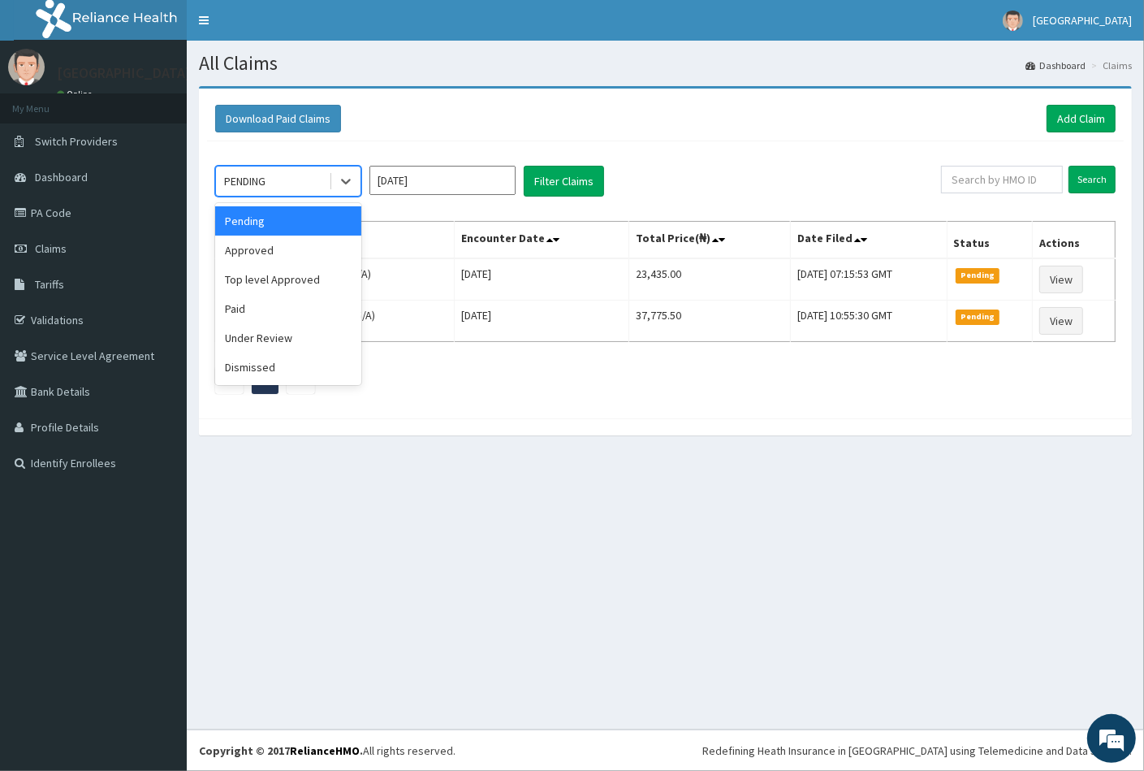
click at [278, 184] on div "PENDING" at bounding box center [272, 181] width 113 height 26
click at [273, 257] on div "Approved" at bounding box center [288, 250] width 146 height 29
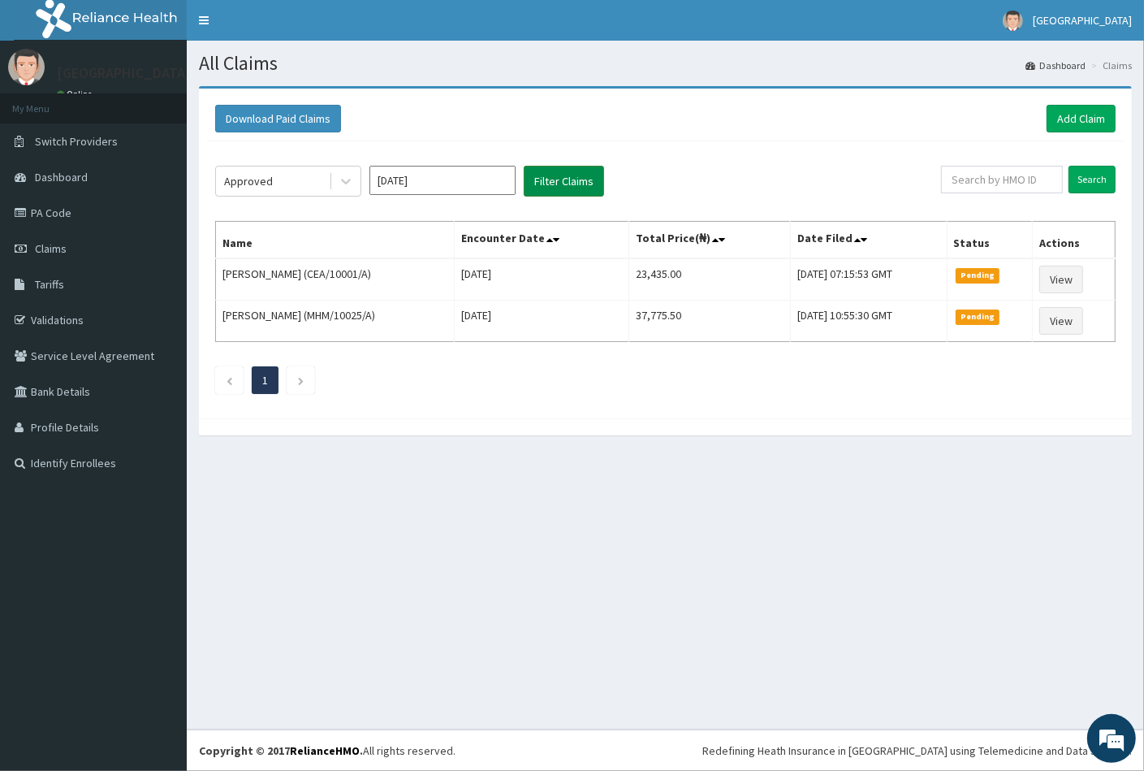
click at [554, 187] on button "Filter Claims" at bounding box center [564, 181] width 80 height 31
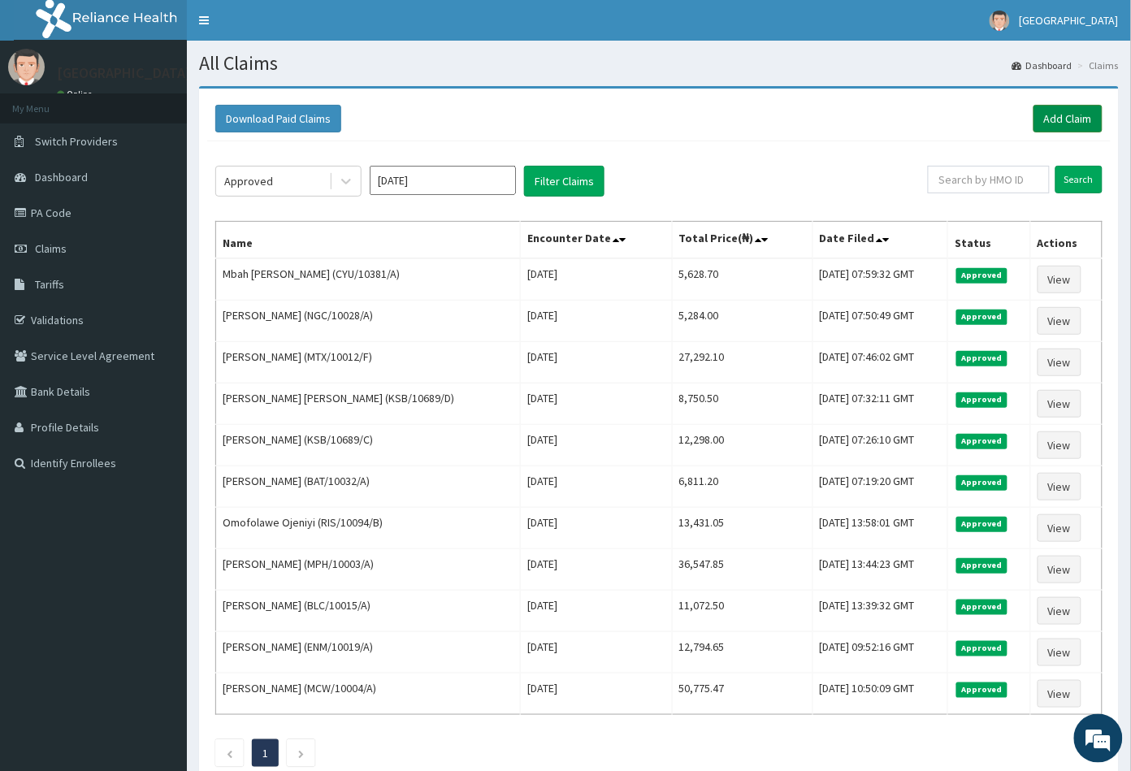
click at [1067, 116] on link "Add Claim" at bounding box center [1067, 119] width 69 height 28
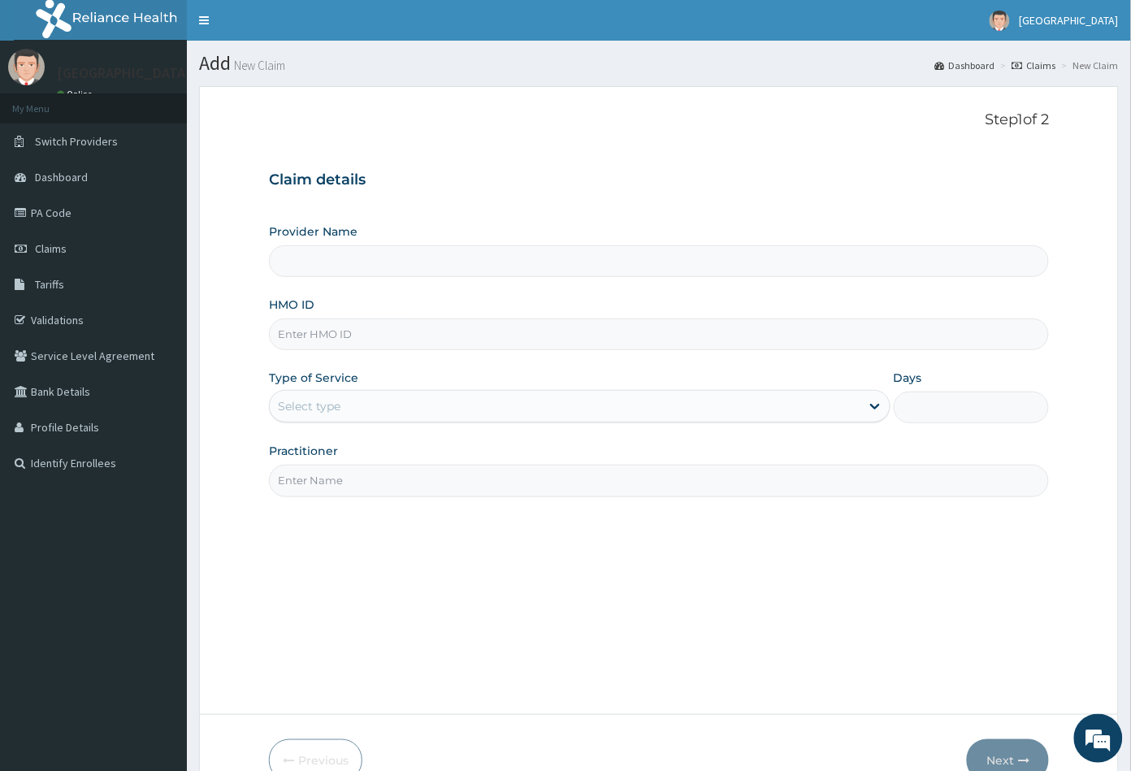
click at [288, 331] on input "HMO ID" at bounding box center [659, 334] width 781 height 32
type input "[GEOGRAPHIC_DATA]"
paste input "SFL/10261/C"
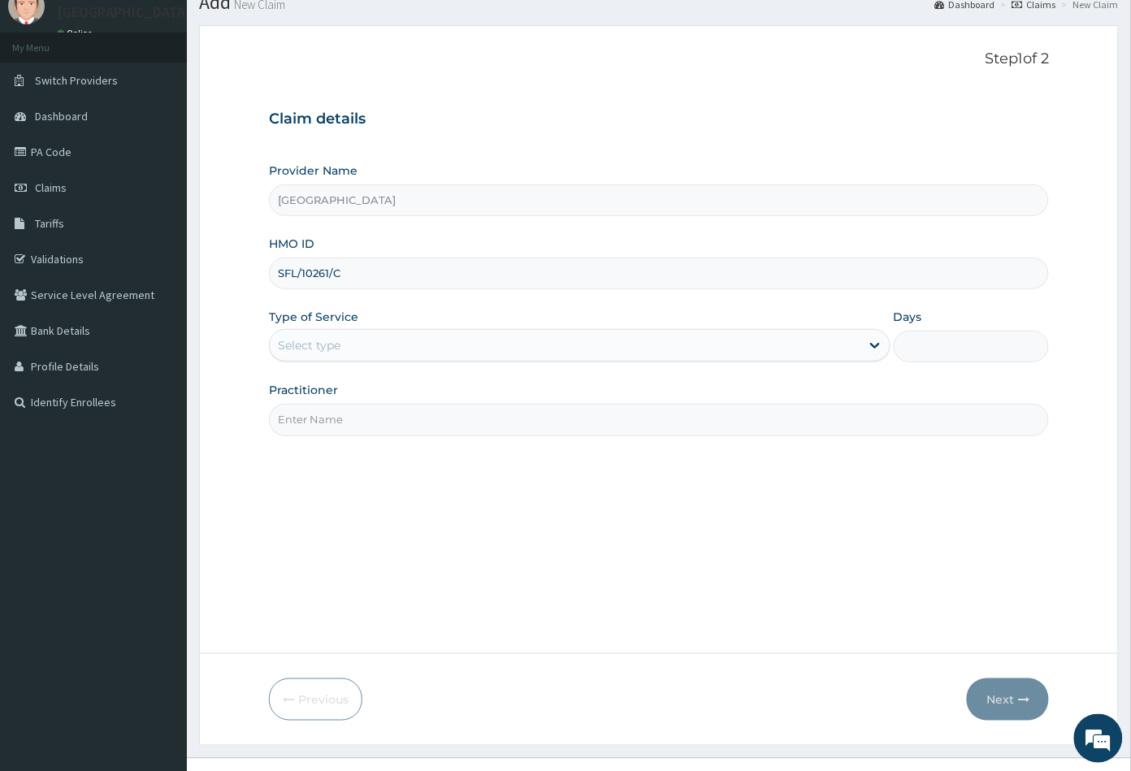
scroll to position [89, 0]
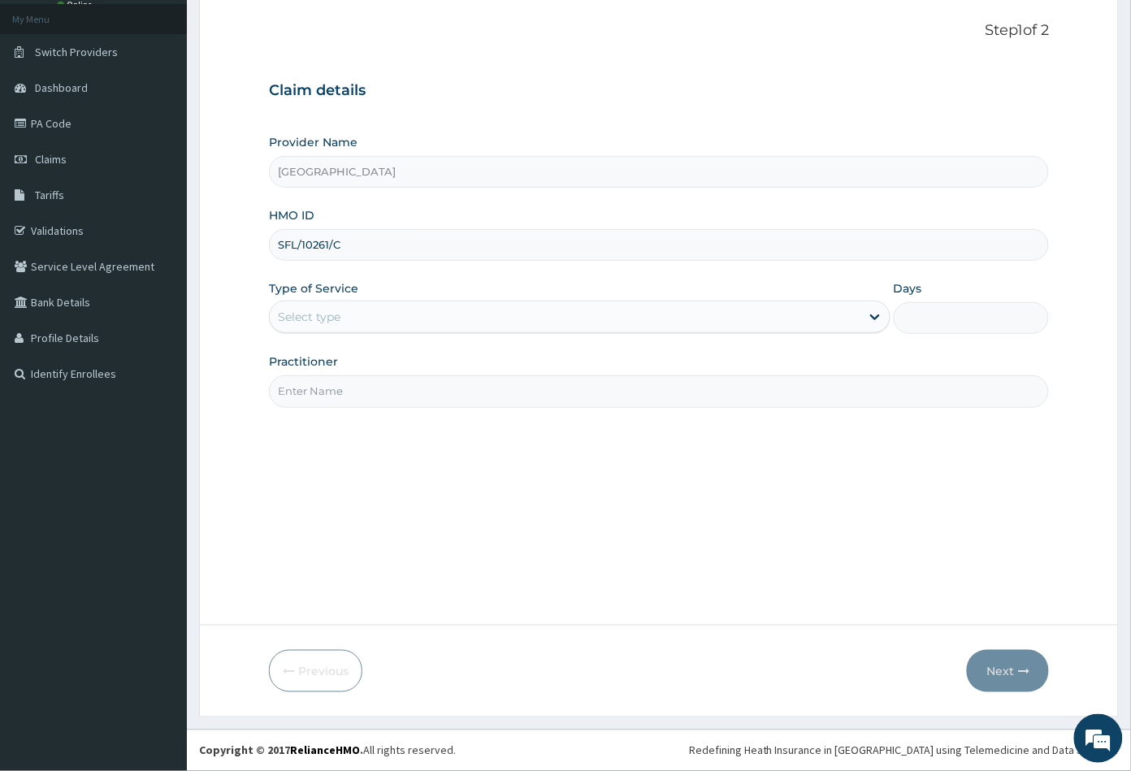
type input "SFL/10261/C"
click at [325, 314] on div "Select type" at bounding box center [309, 317] width 63 height 16
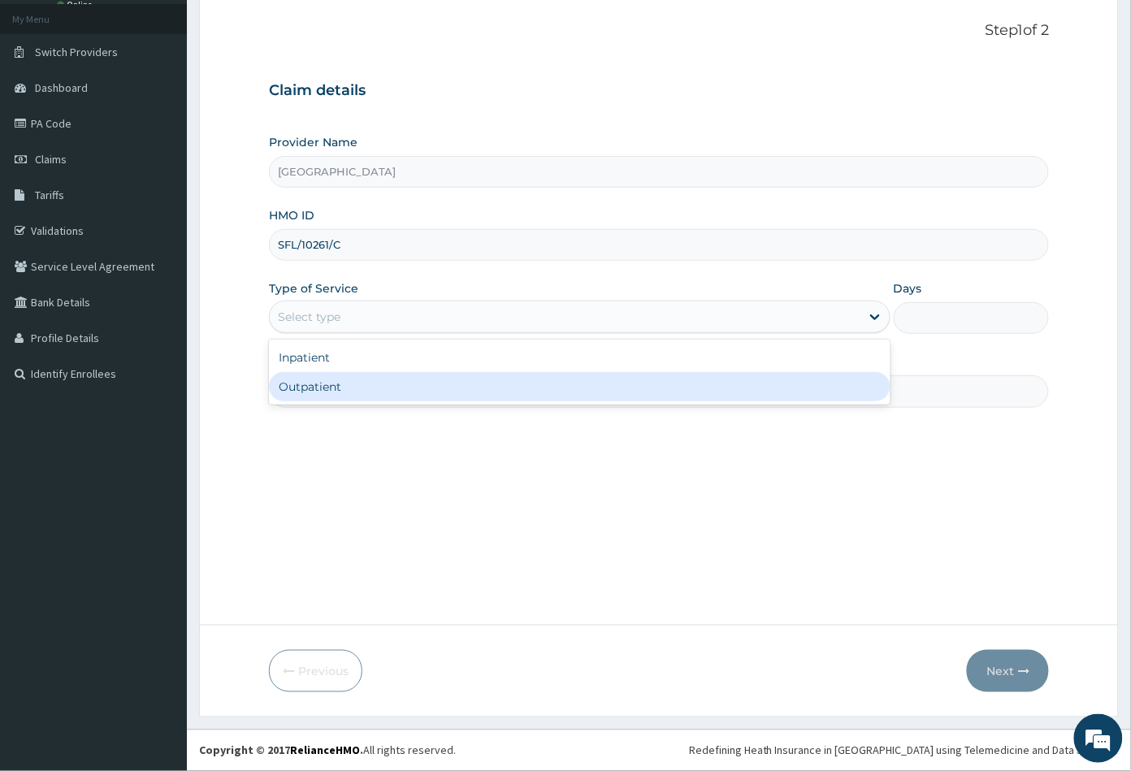
click at [322, 383] on div "Outpatient" at bounding box center [579, 386] width 621 height 29
type input "1"
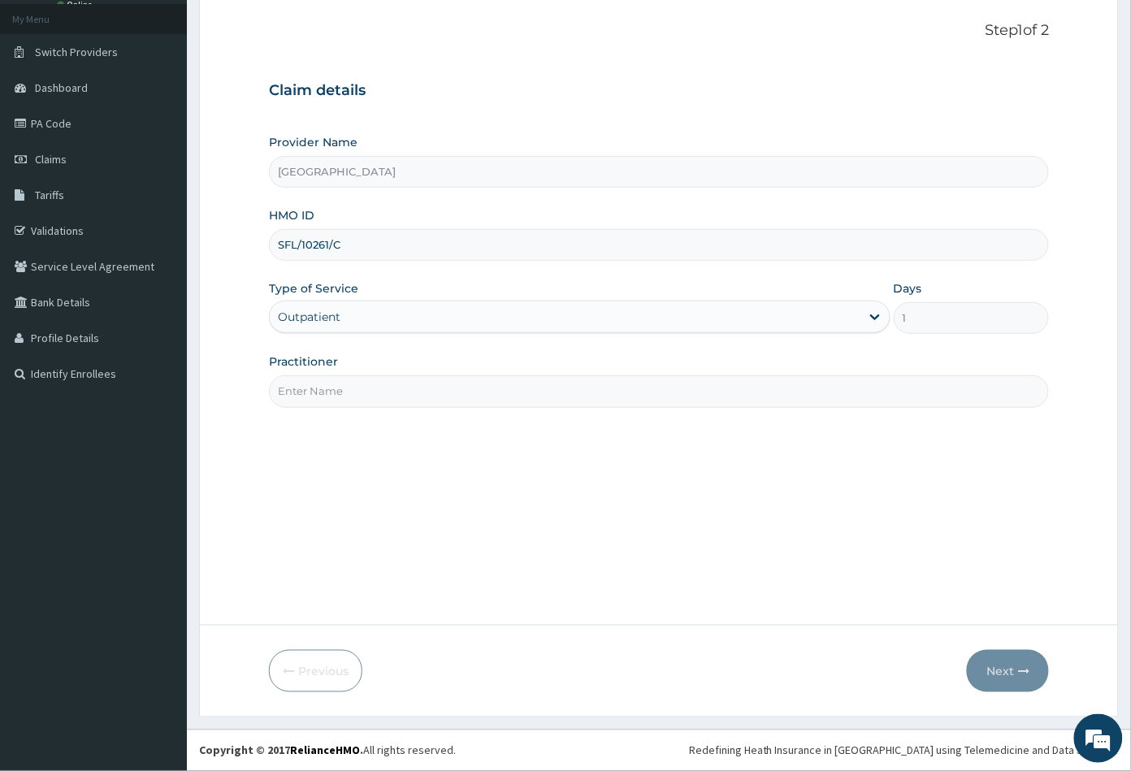
click at [322, 383] on input "Practitioner" at bounding box center [659, 391] width 781 height 32
type input "CON"
click at [1009, 675] on button "Next" at bounding box center [1008, 671] width 82 height 42
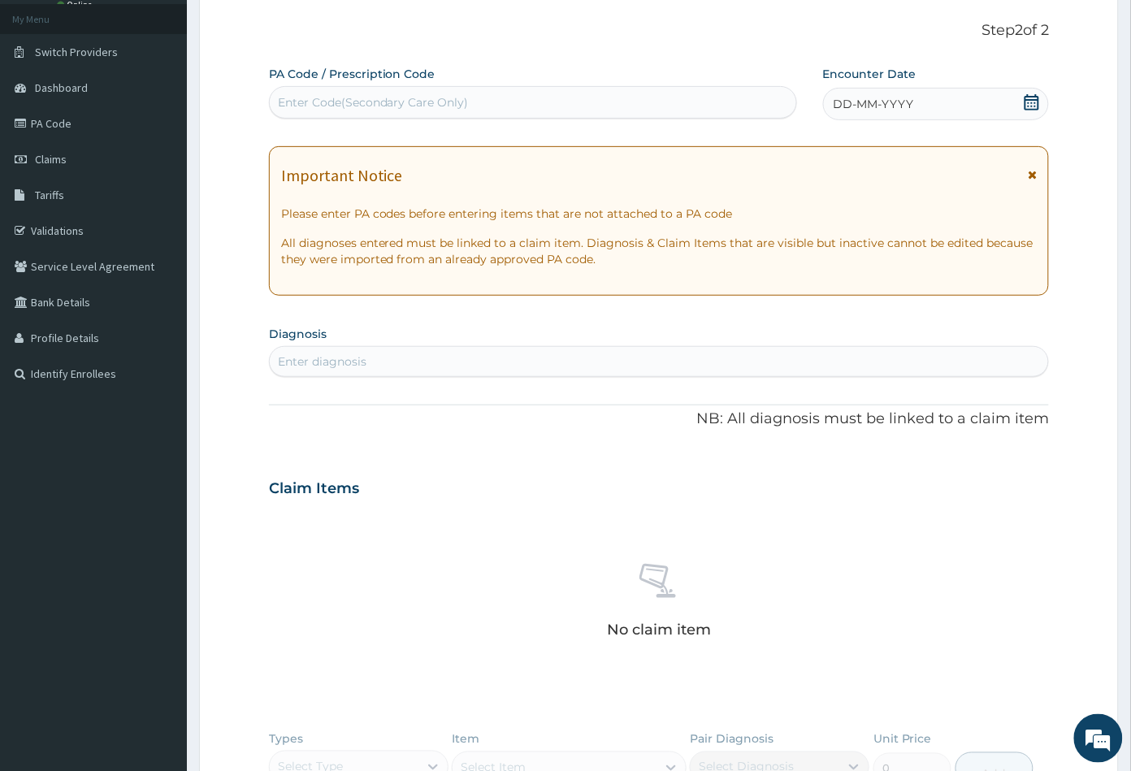
scroll to position [0, 0]
click at [1031, 102] on icon at bounding box center [1031, 102] width 15 height 16
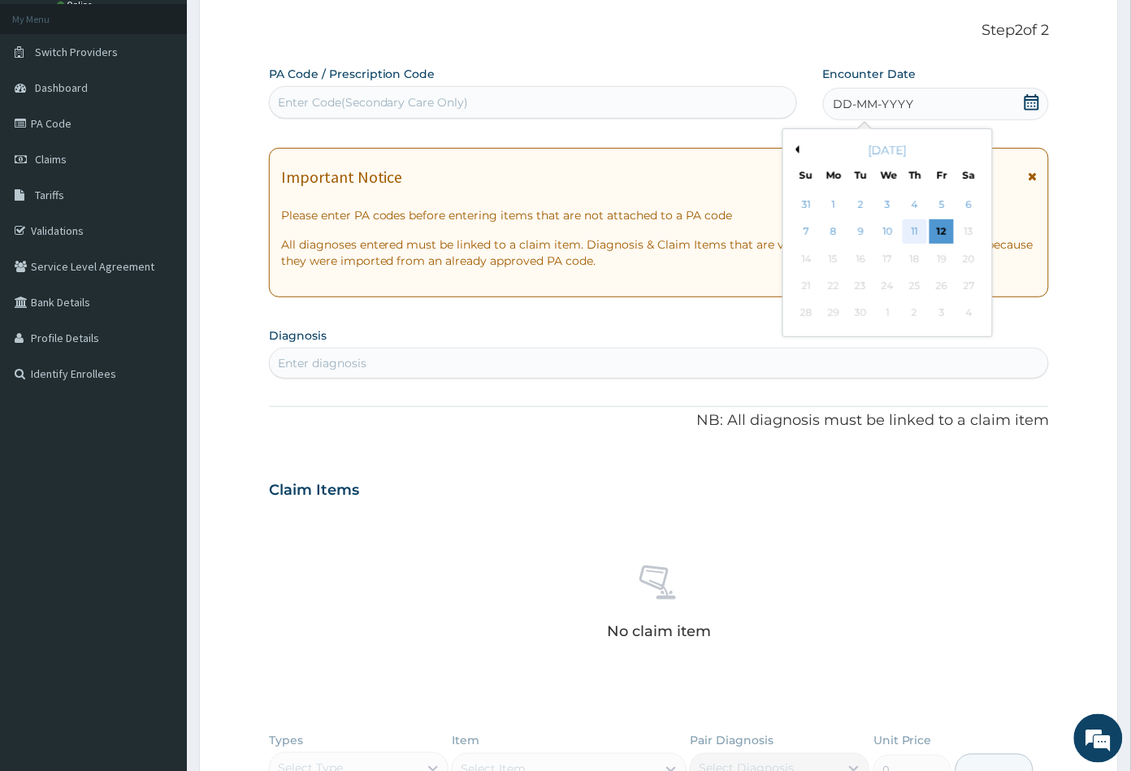
click at [915, 229] on div "11" at bounding box center [914, 232] width 24 height 24
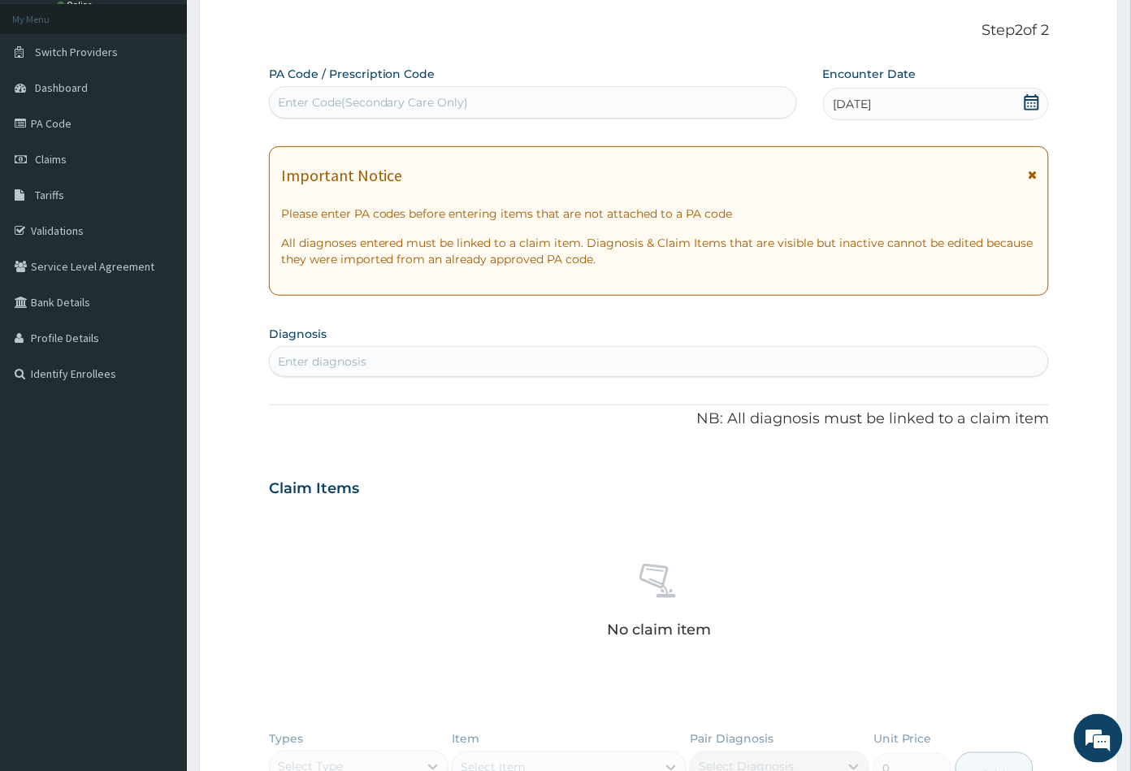
click at [376, 363] on div "Enter diagnosis" at bounding box center [659, 361] width 779 height 26
type input "MALA"
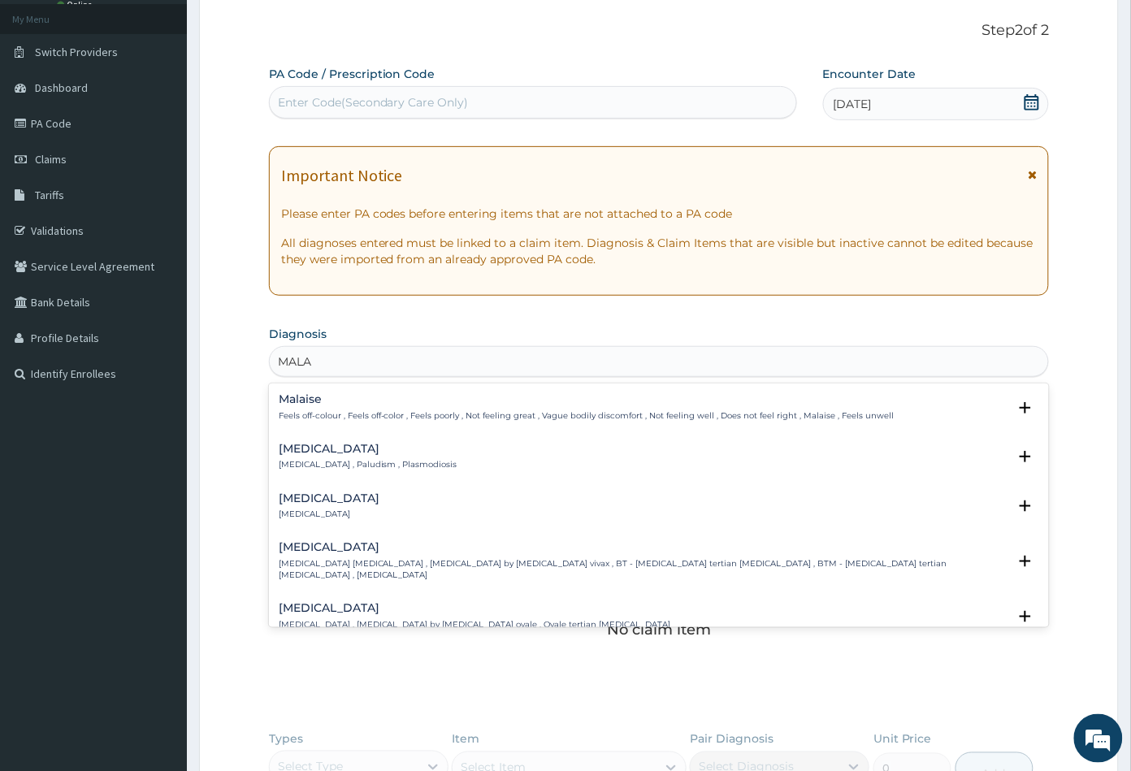
click at [302, 452] on h4 "Malaria" at bounding box center [368, 449] width 179 height 12
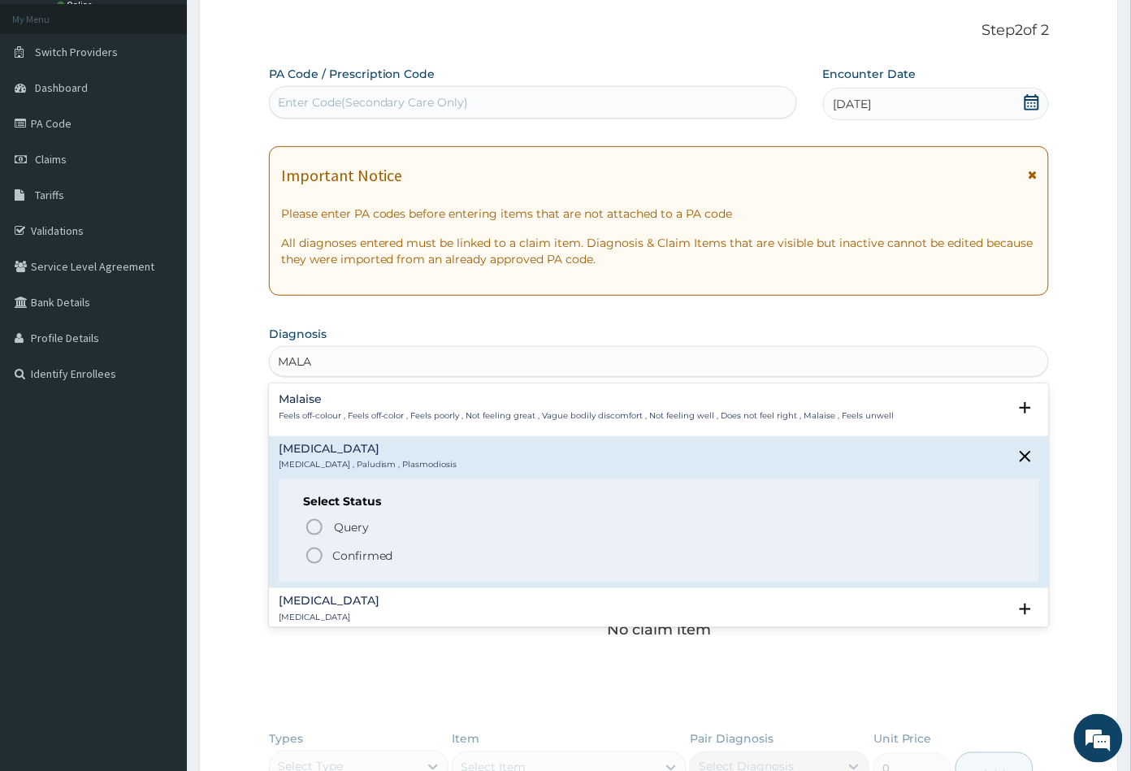
click at [314, 552] on icon "status option filled" at bounding box center [314, 555] width 19 height 19
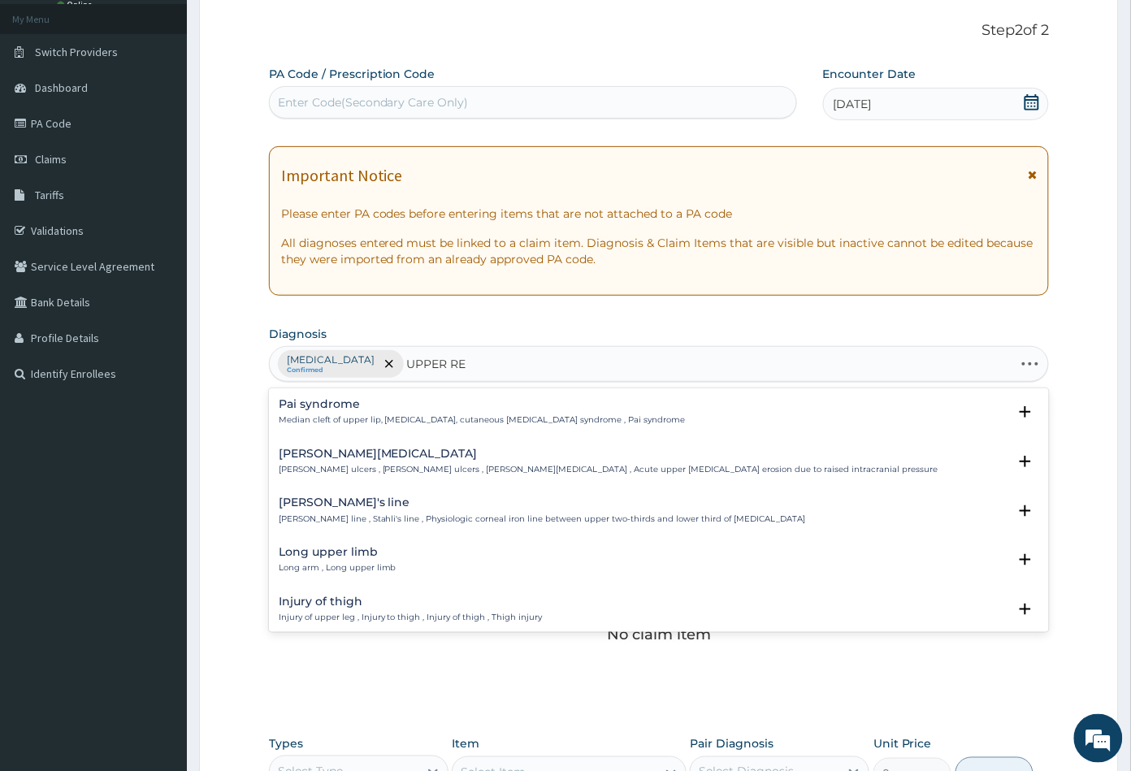
type input "UPPER RES"
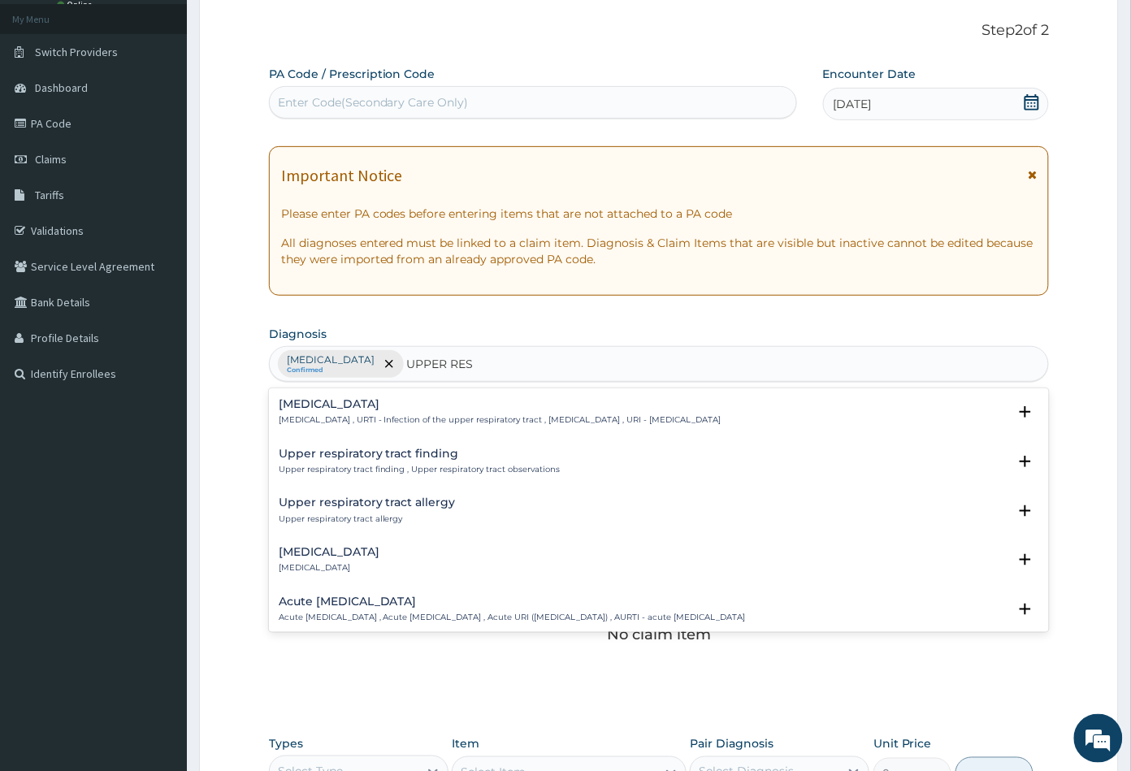
click at [375, 413] on div "Upper respiratory infection Upper respiratory infection , URTI - Infection of t…" at bounding box center [500, 412] width 443 height 28
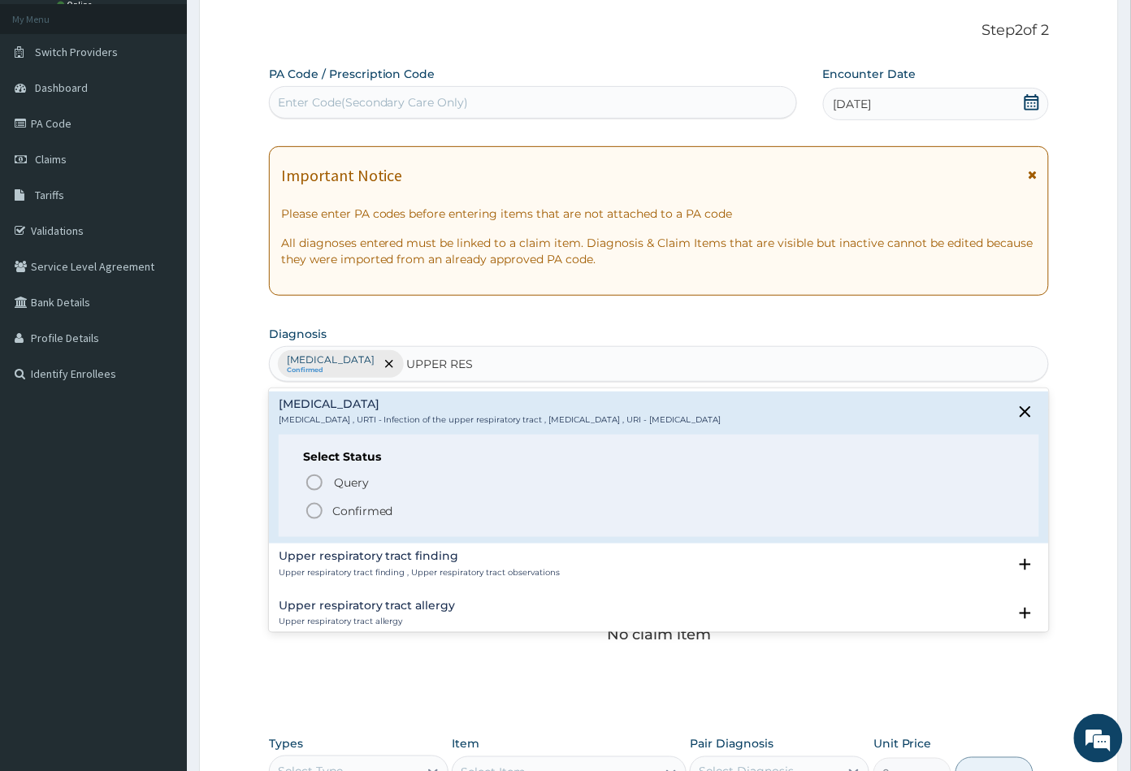
click at [309, 507] on icon "status option filled" at bounding box center [314, 510] width 19 height 19
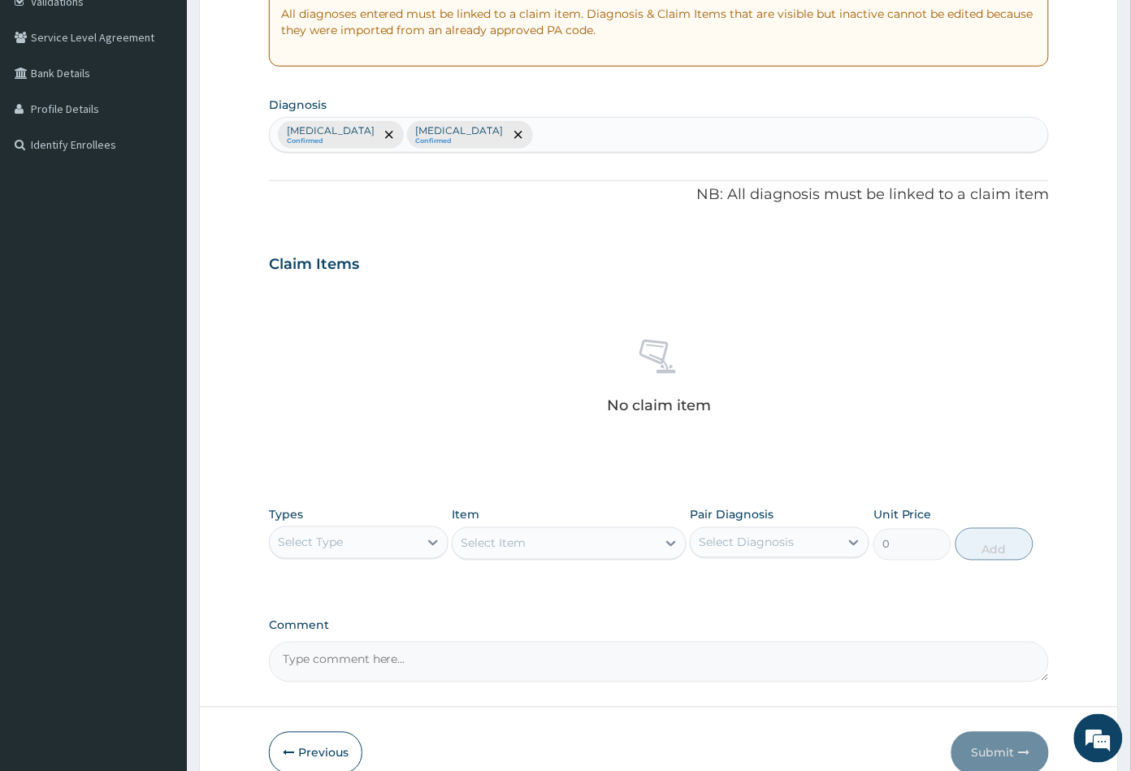
scroll to position [400, 0]
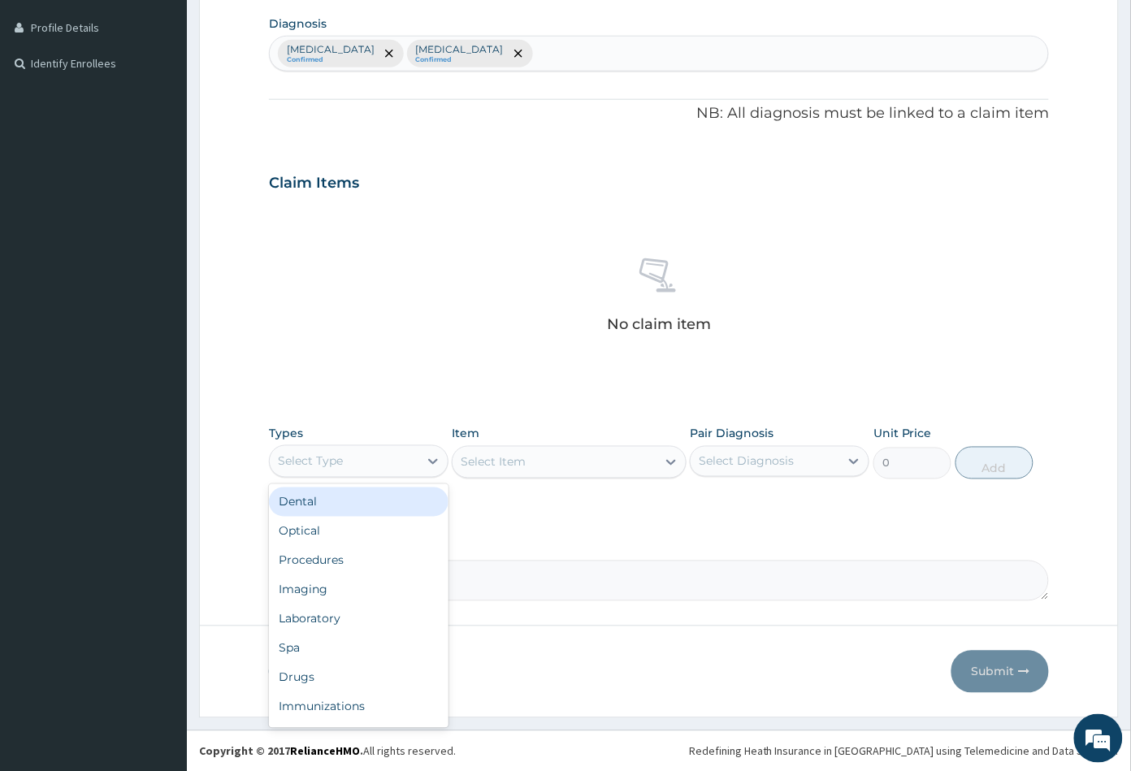
click at [405, 463] on div "Select Type" at bounding box center [344, 461] width 149 height 26
click at [363, 557] on div "Procedures" at bounding box center [358, 560] width 179 height 29
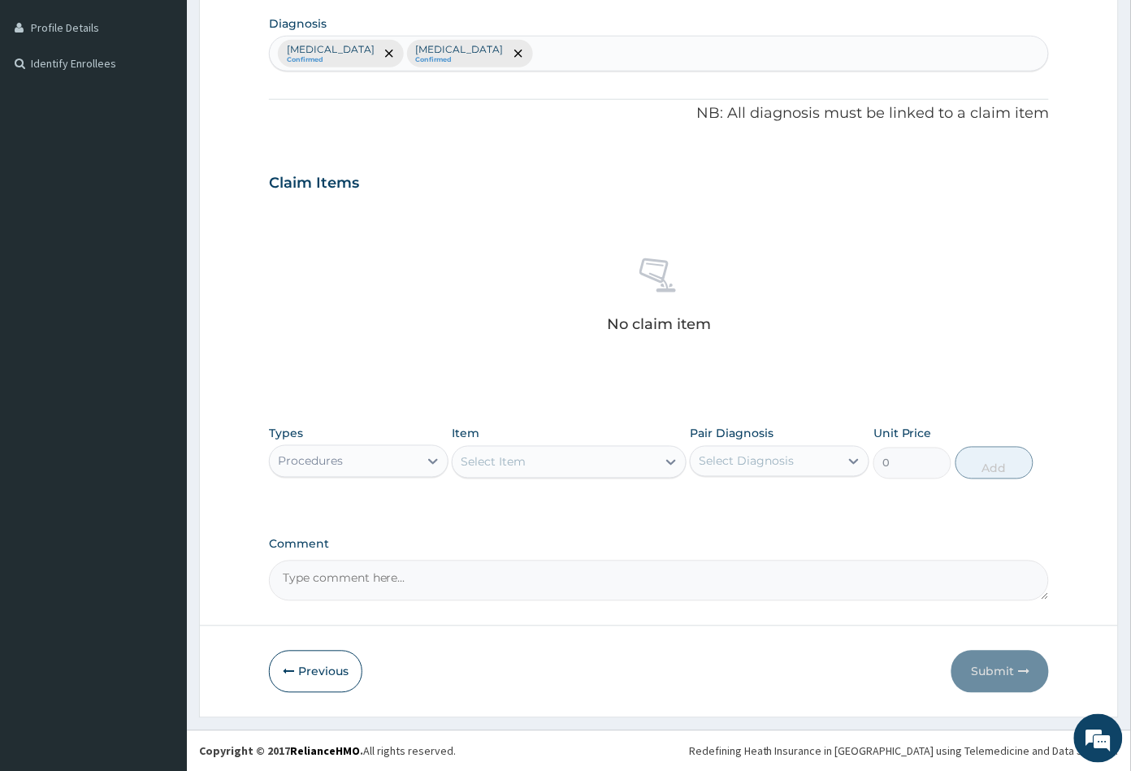
click at [556, 464] on div "Select Item" at bounding box center [553, 462] width 203 height 26
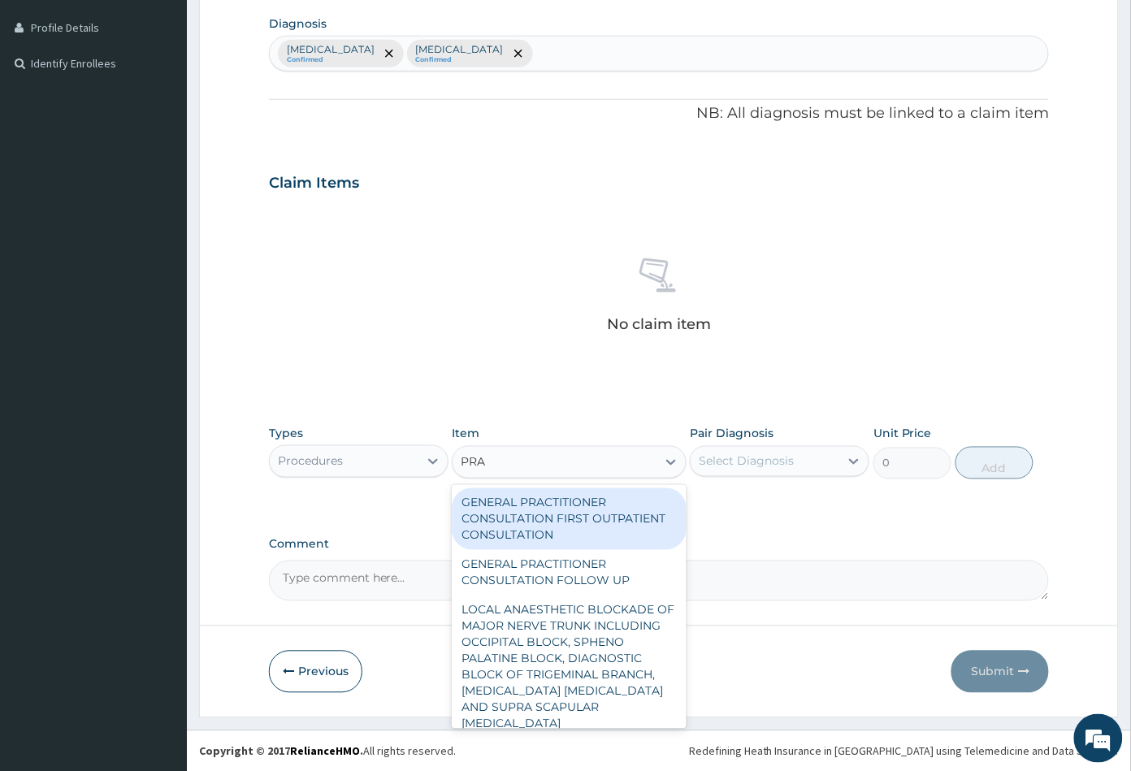
type input "PRAC"
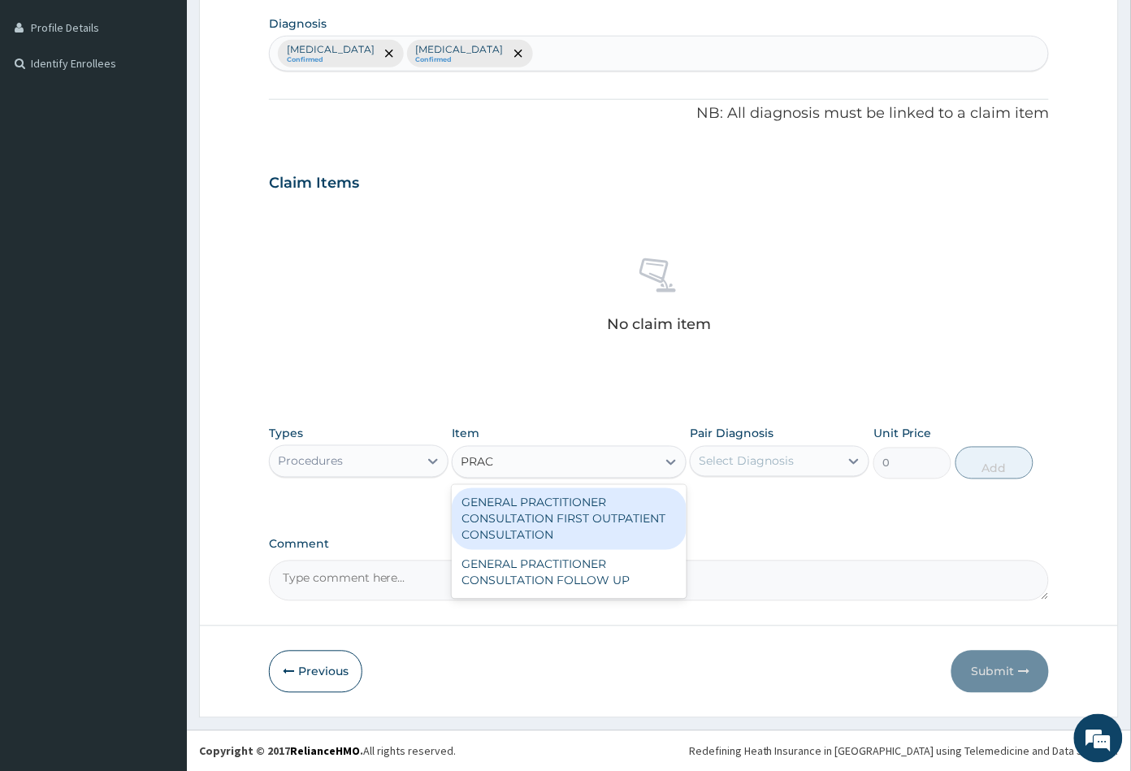
click at [578, 516] on div "GENERAL PRACTITIONER CONSULTATION FIRST OUTPATIENT CONSULTATION" at bounding box center [569, 519] width 234 height 62
type input "3547.5"
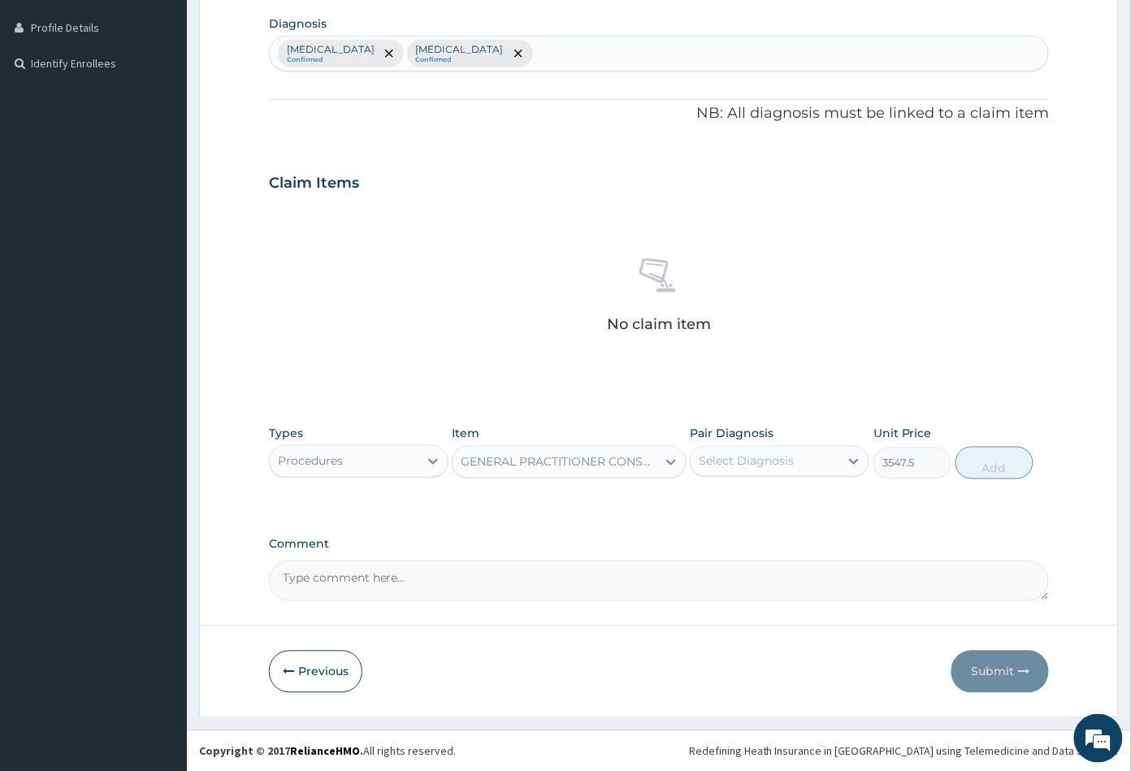
click at [767, 453] on div "Select Diagnosis" at bounding box center [745, 461] width 95 height 16
click at [764, 500] on div "[MEDICAL_DATA]" at bounding box center [779, 503] width 179 height 33
checkbox input "true"
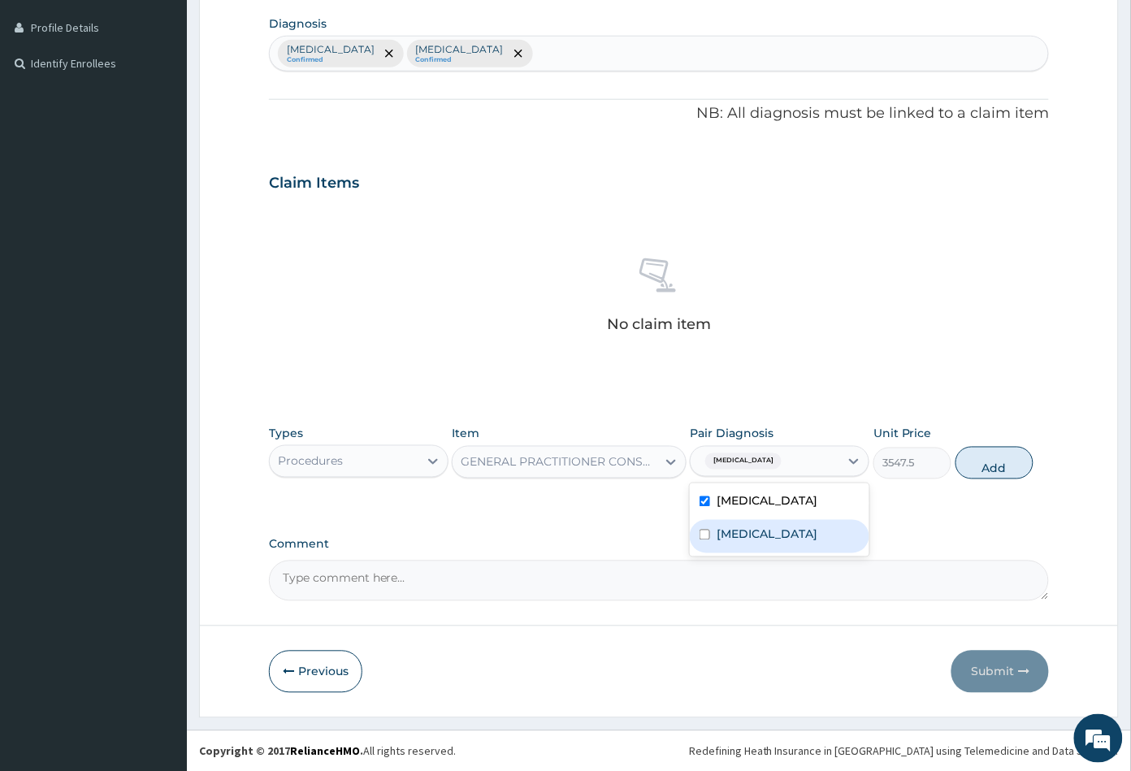
click at [768, 527] on label "Upper respiratory infection" at bounding box center [766, 534] width 101 height 16
checkbox input "true"
click at [991, 469] on button "Add" at bounding box center [994, 463] width 78 height 32
type input "0"
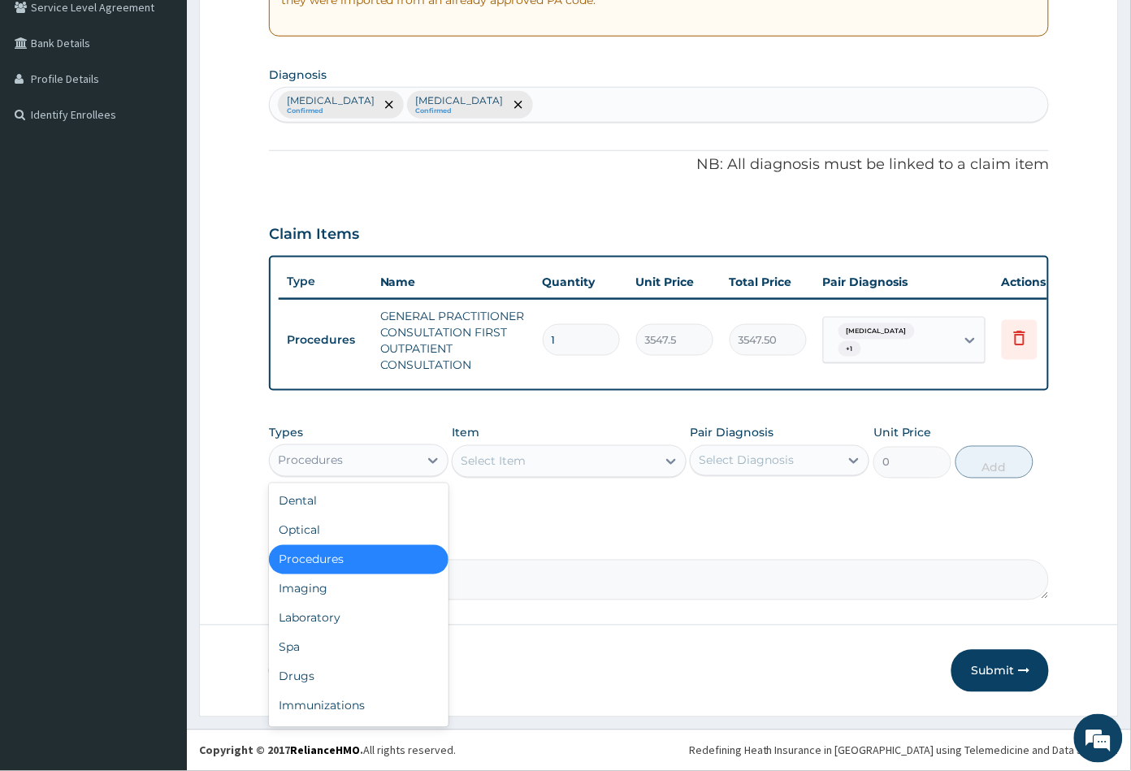
click at [365, 464] on div "Procedures" at bounding box center [344, 461] width 149 height 26
click at [359, 676] on div "Drugs" at bounding box center [358, 676] width 179 height 29
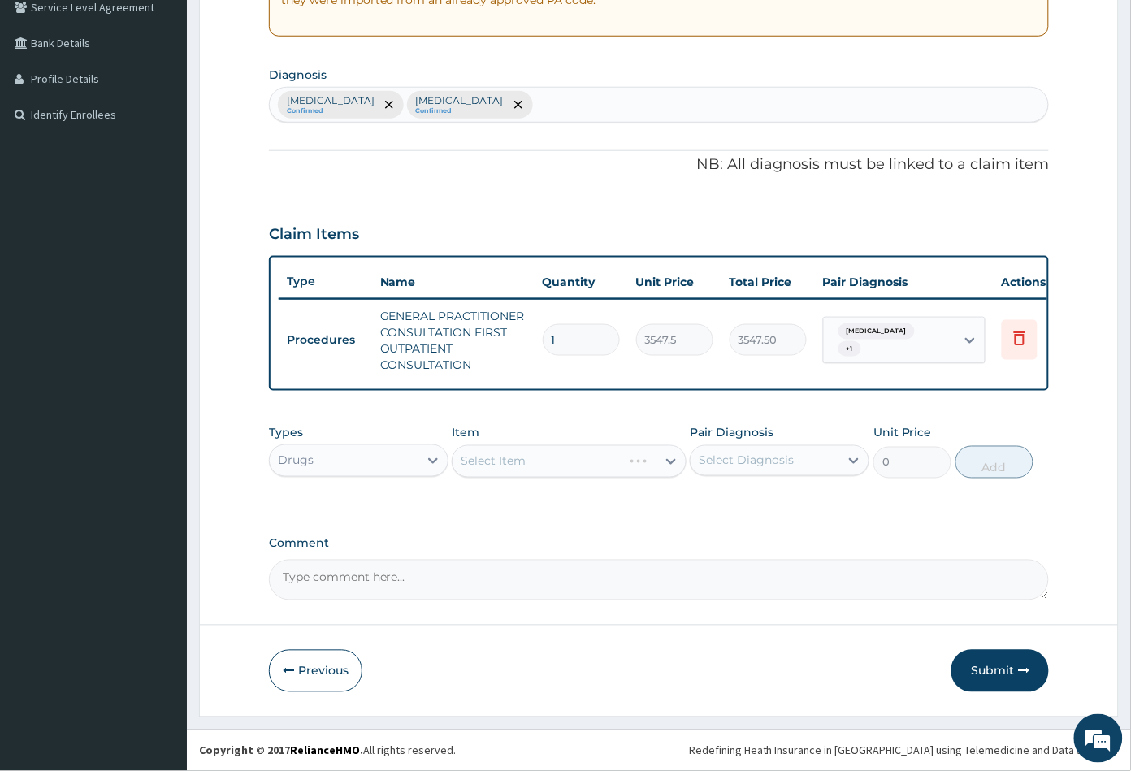
click at [584, 469] on div "Select Item" at bounding box center [569, 461] width 234 height 32
drag, startPoint x: 576, startPoint y: 463, endPoint x: 573, endPoint y: 472, distance: 9.5
click at [573, 472] on div "Select Item" at bounding box center [553, 461] width 203 height 26
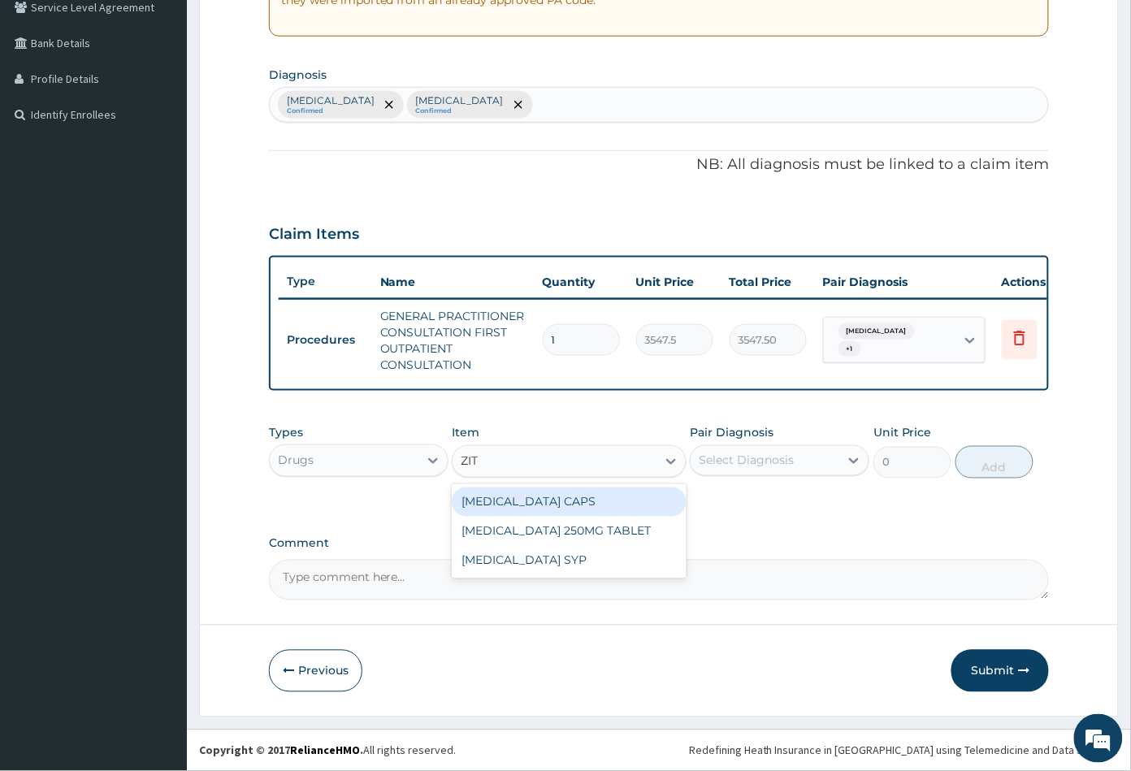
type input "ZITH"
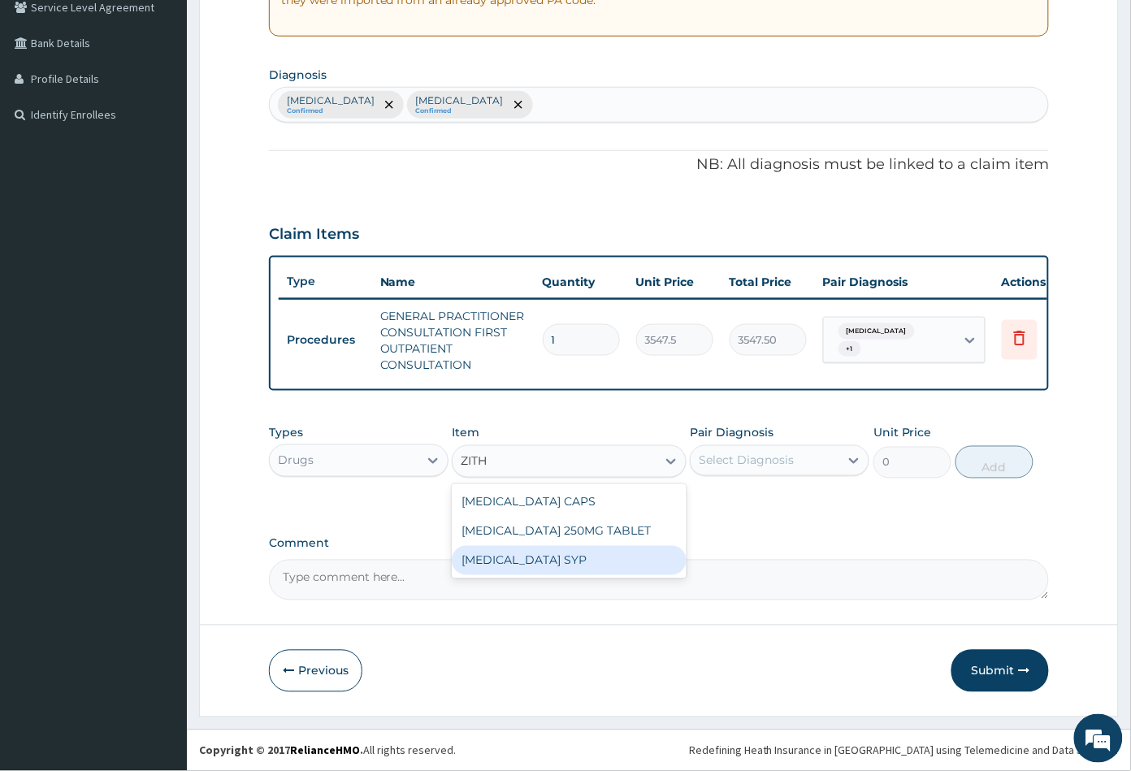
click at [539, 564] on div "ZITHROMAX SYP" at bounding box center [569, 560] width 234 height 29
type input "9223.5"
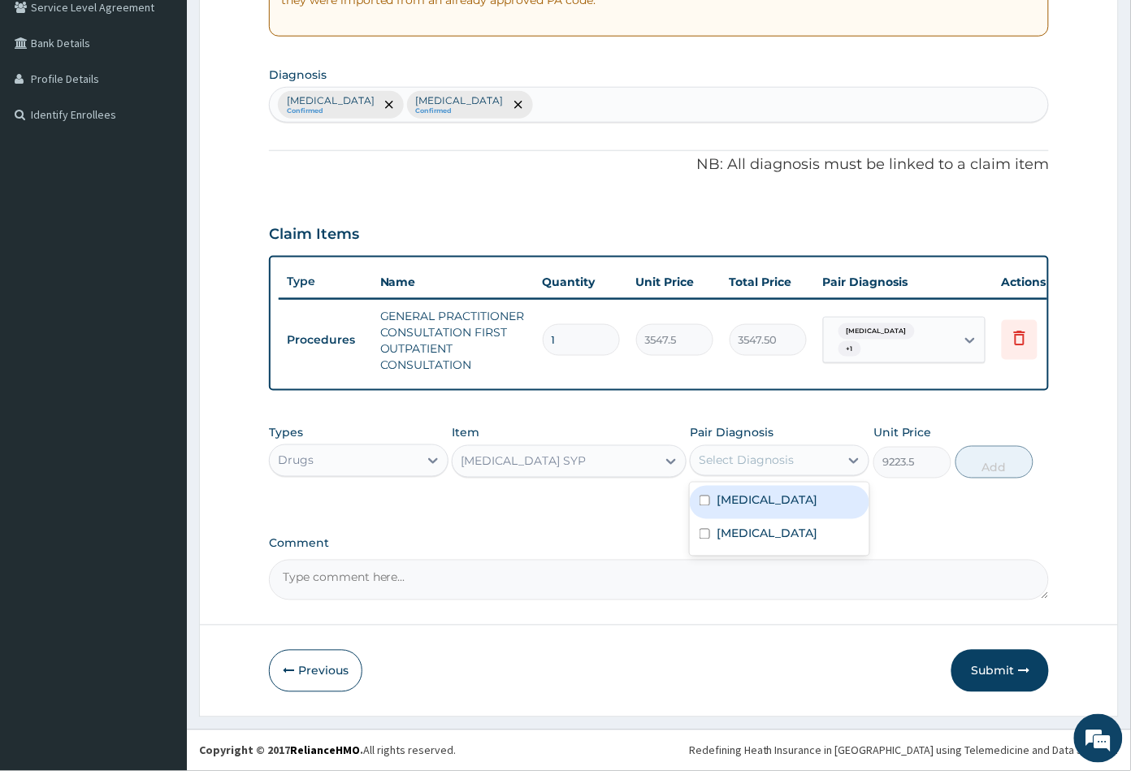
click at [781, 460] on div "Select Diagnosis" at bounding box center [745, 460] width 95 height 16
click at [774, 535] on label "Upper respiratory infection" at bounding box center [766, 533] width 101 height 16
checkbox input "true"
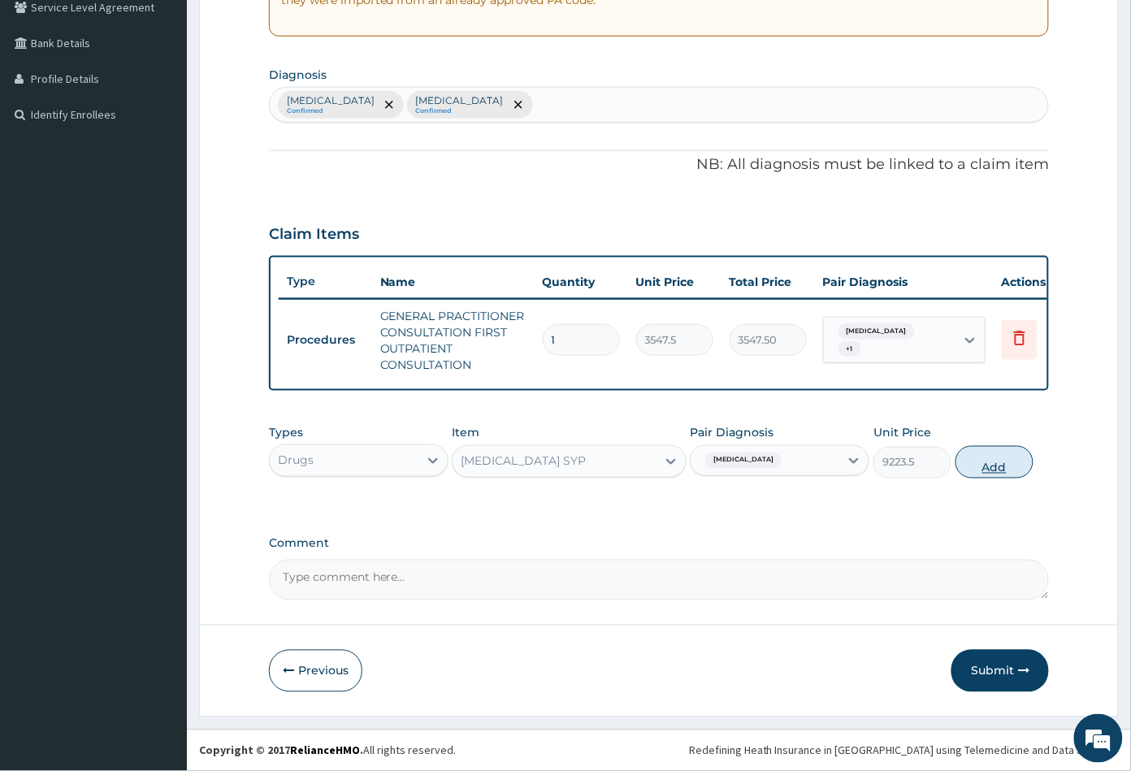
click at [992, 468] on button "Add" at bounding box center [994, 462] width 78 height 32
type input "0"
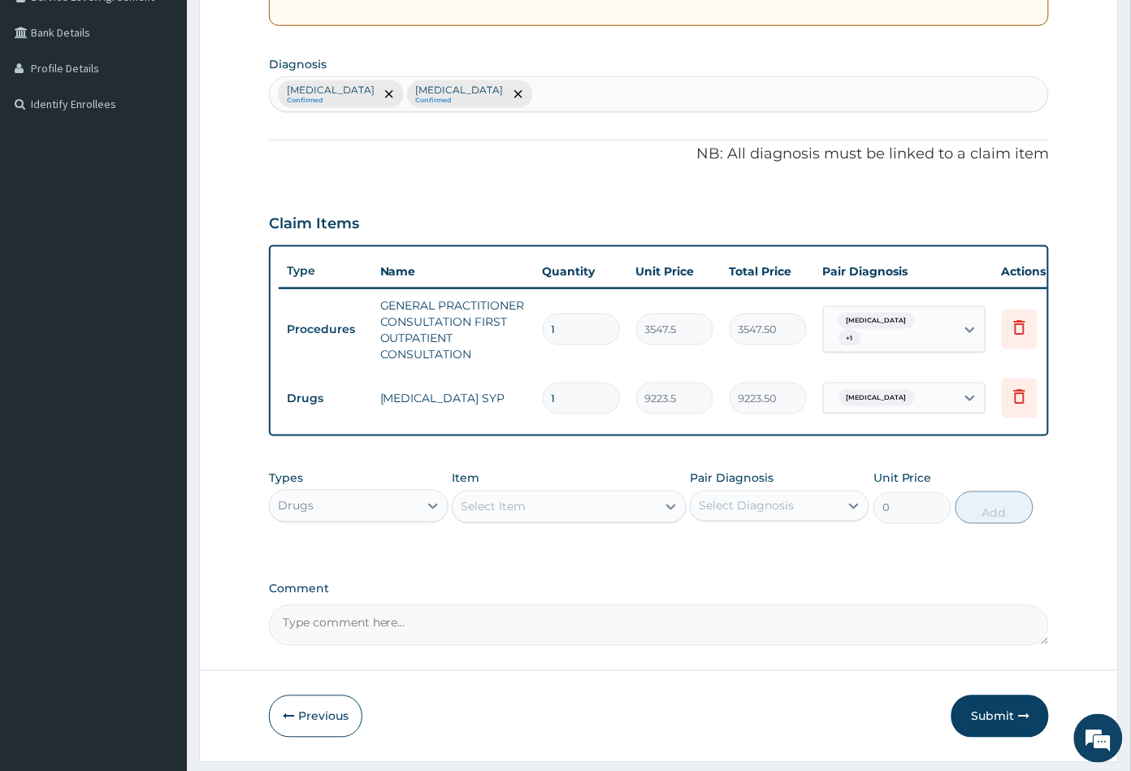
click at [545, 518] on div "Select Item" at bounding box center [553, 507] width 203 height 26
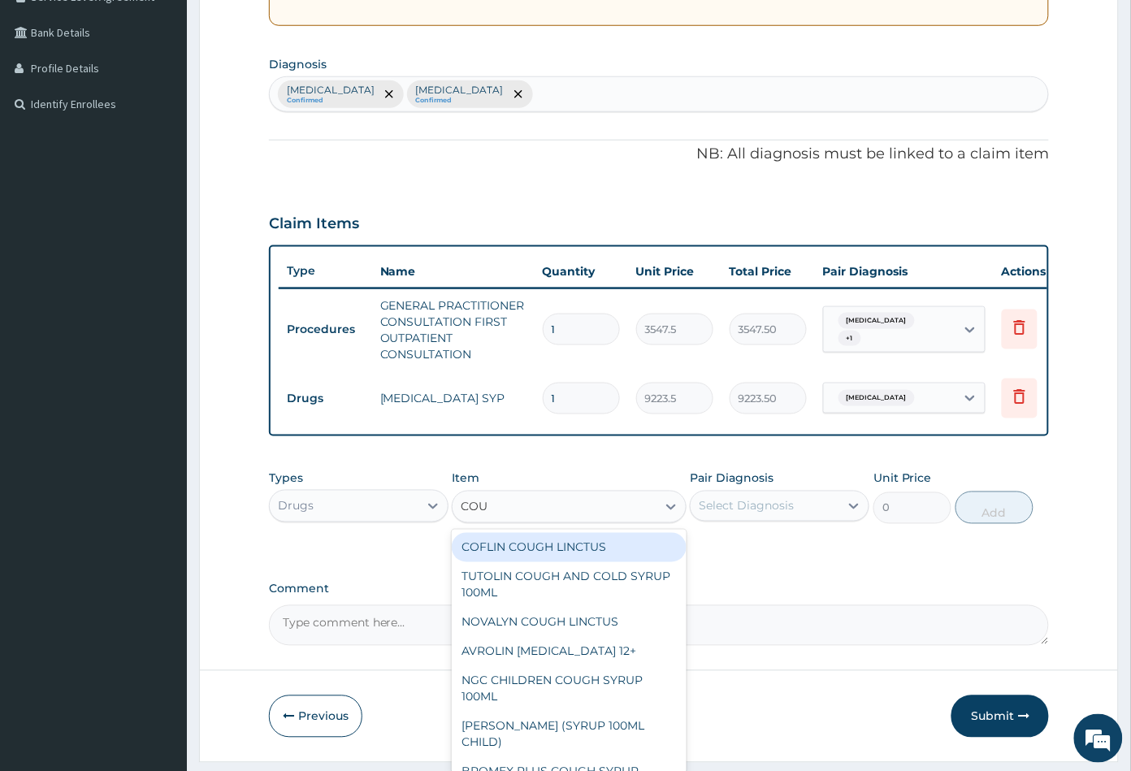
type input "COUG"
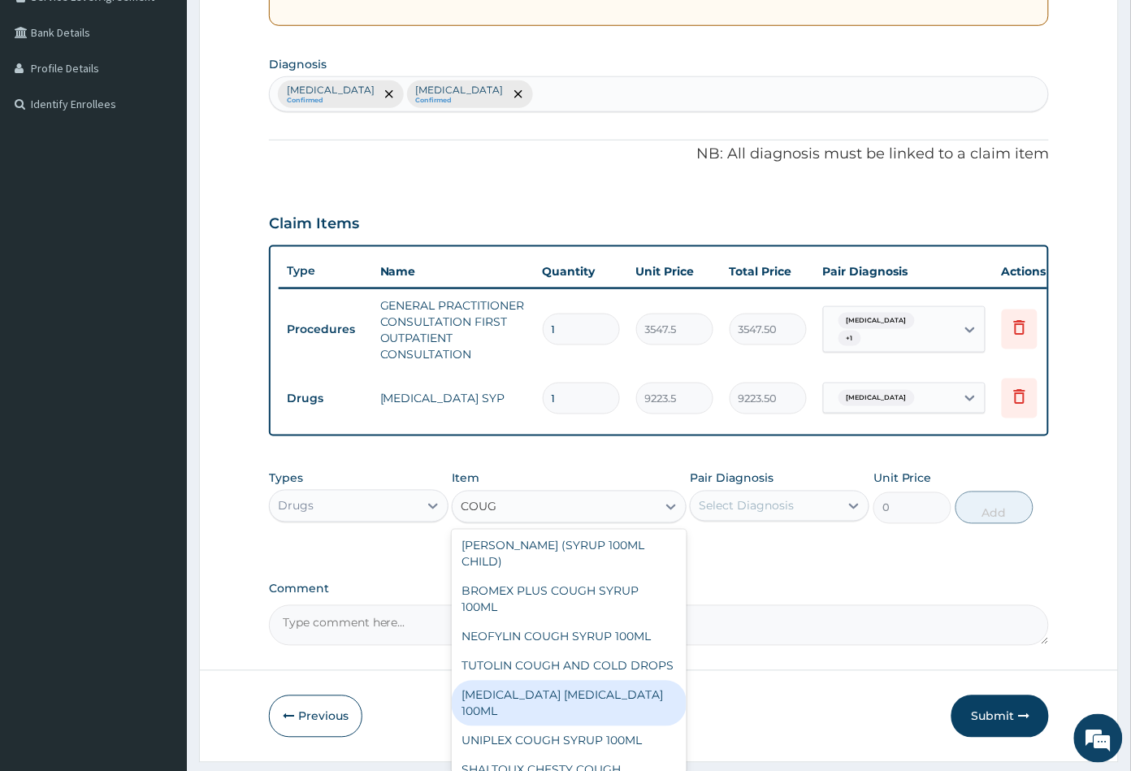
scroll to position [223, 0]
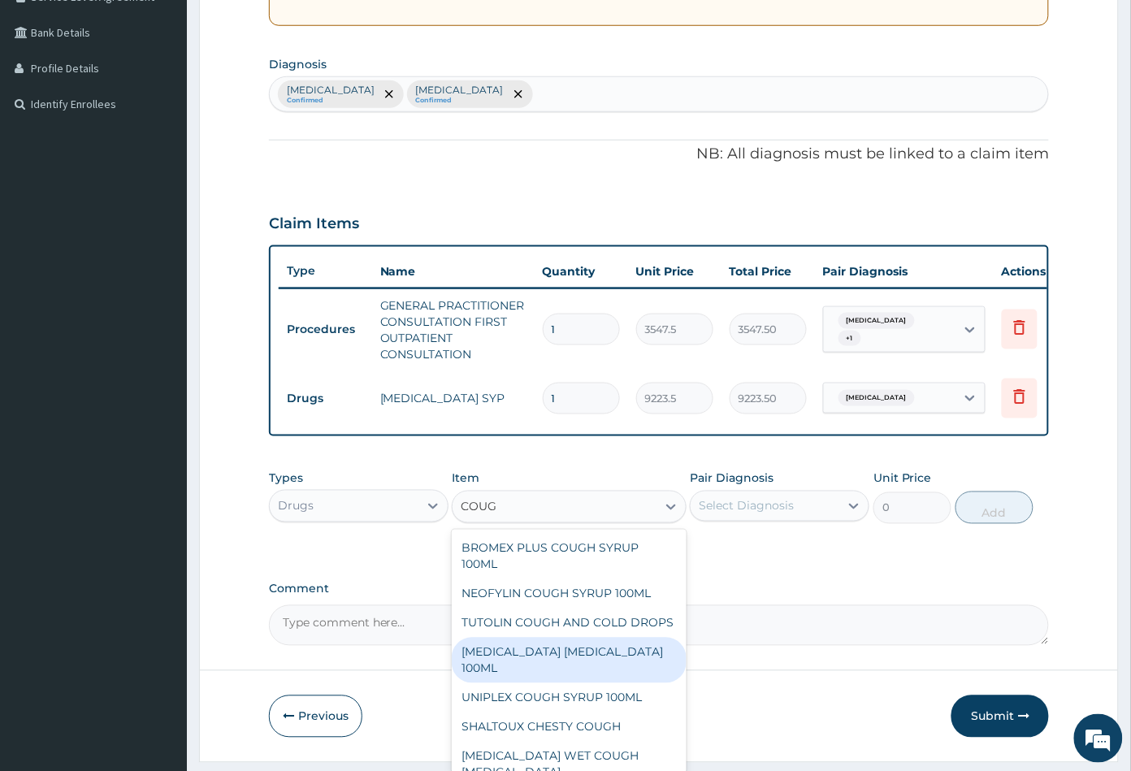
drag, startPoint x: 525, startPoint y: 674, endPoint x: 551, endPoint y: 659, distance: 30.9
click at [528, 674] on div "BENYLIN DRY COUGH 100ML" at bounding box center [569, 660] width 234 height 45
type input "1773.75"
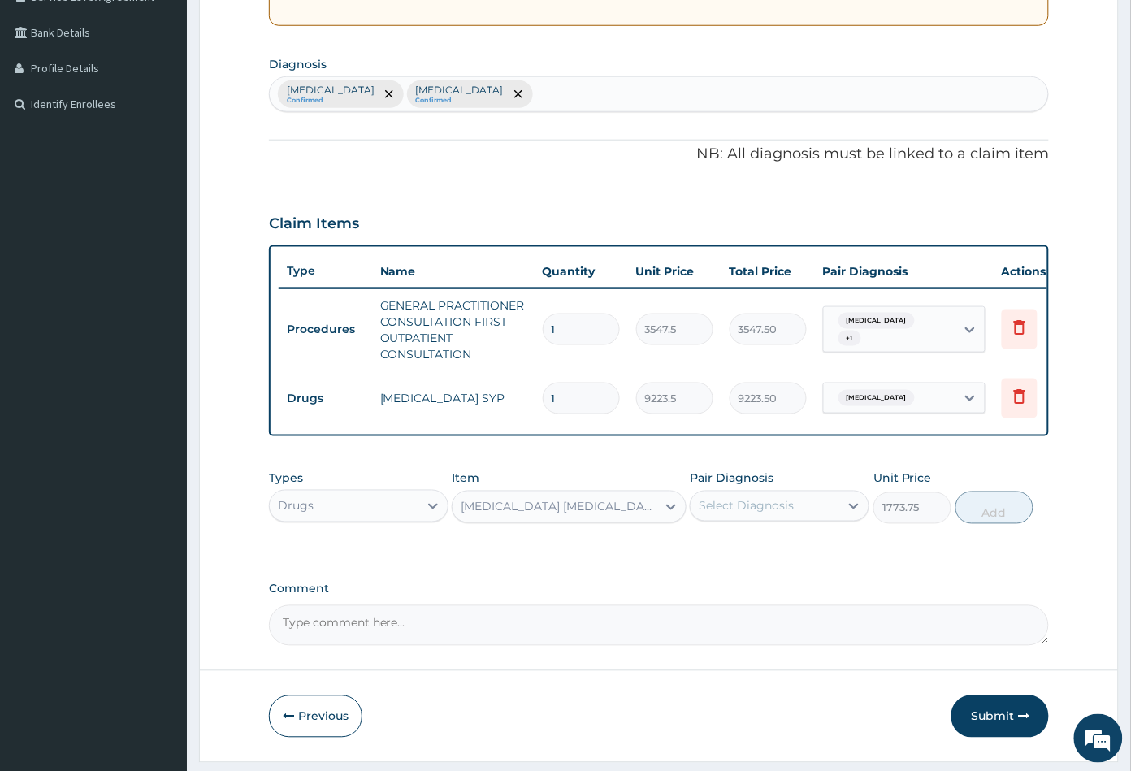
click at [750, 514] on div "Select Diagnosis" at bounding box center [745, 506] width 95 height 16
drag, startPoint x: 750, startPoint y: 594, endPoint x: 759, endPoint y: 593, distance: 9.0
click at [751, 587] on label "Upper respiratory infection" at bounding box center [766, 579] width 101 height 16
checkbox input "true"
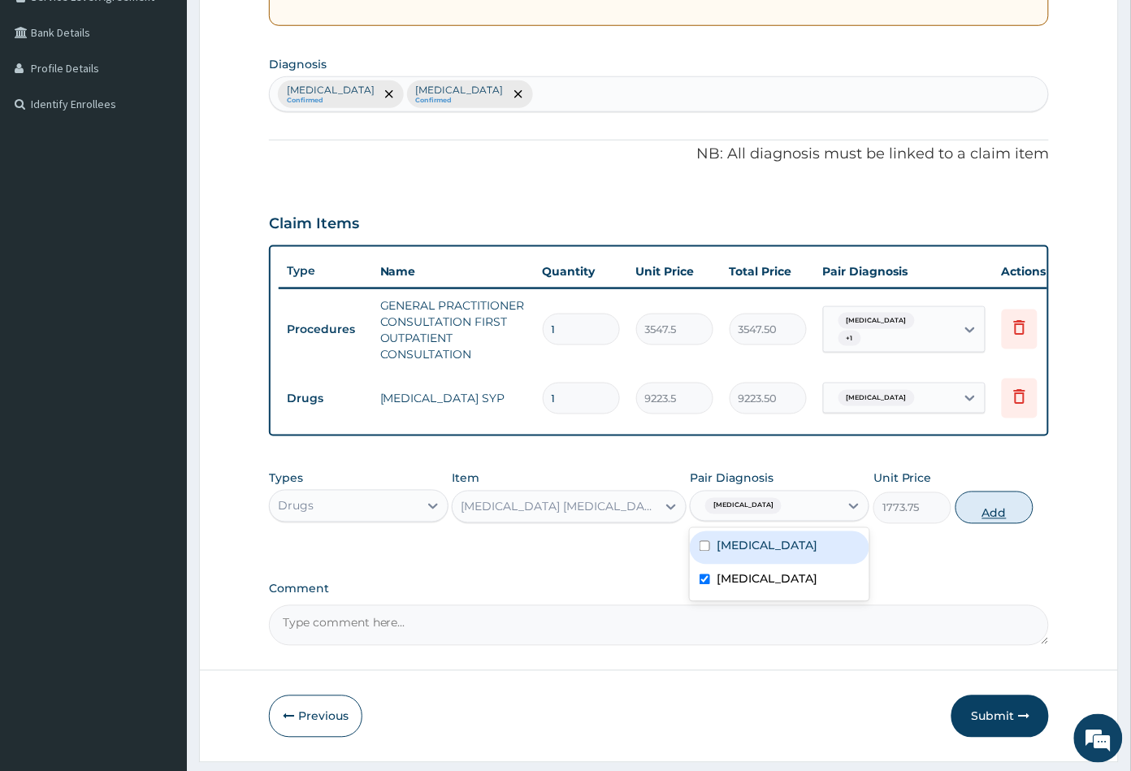
click at [1001, 524] on button "Add" at bounding box center [994, 507] width 78 height 32
type input "0"
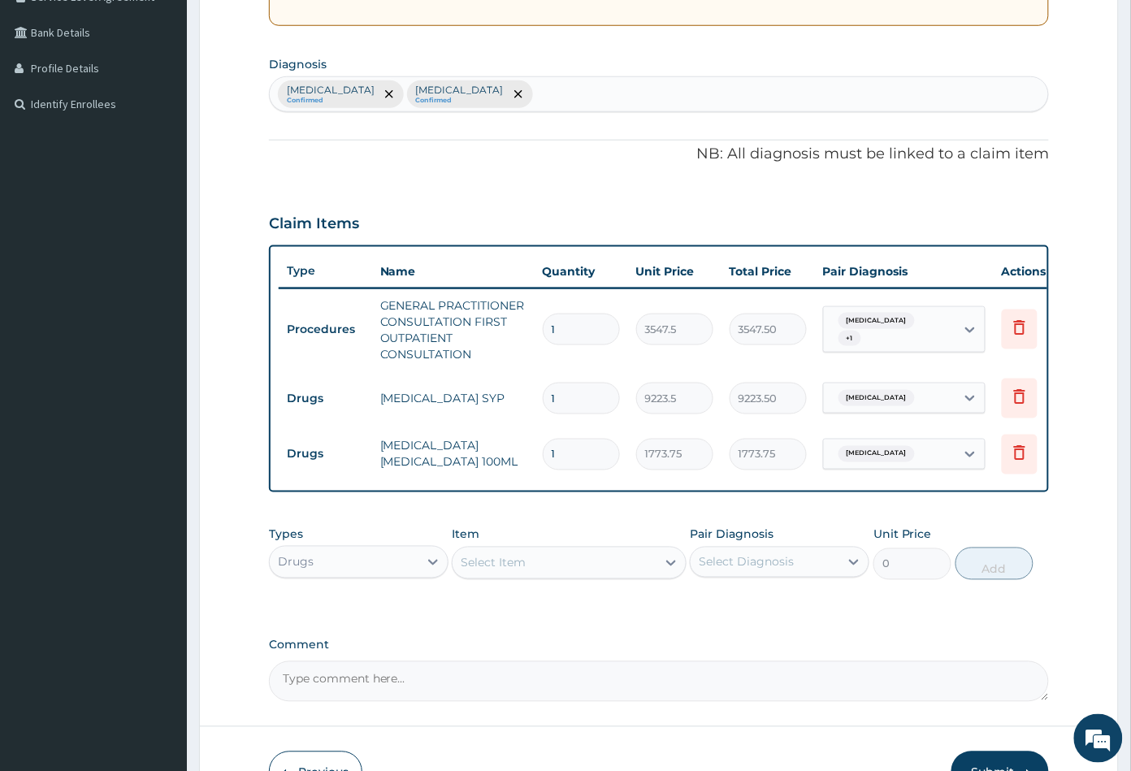
click at [557, 576] on div "Select Item" at bounding box center [553, 563] width 203 height 26
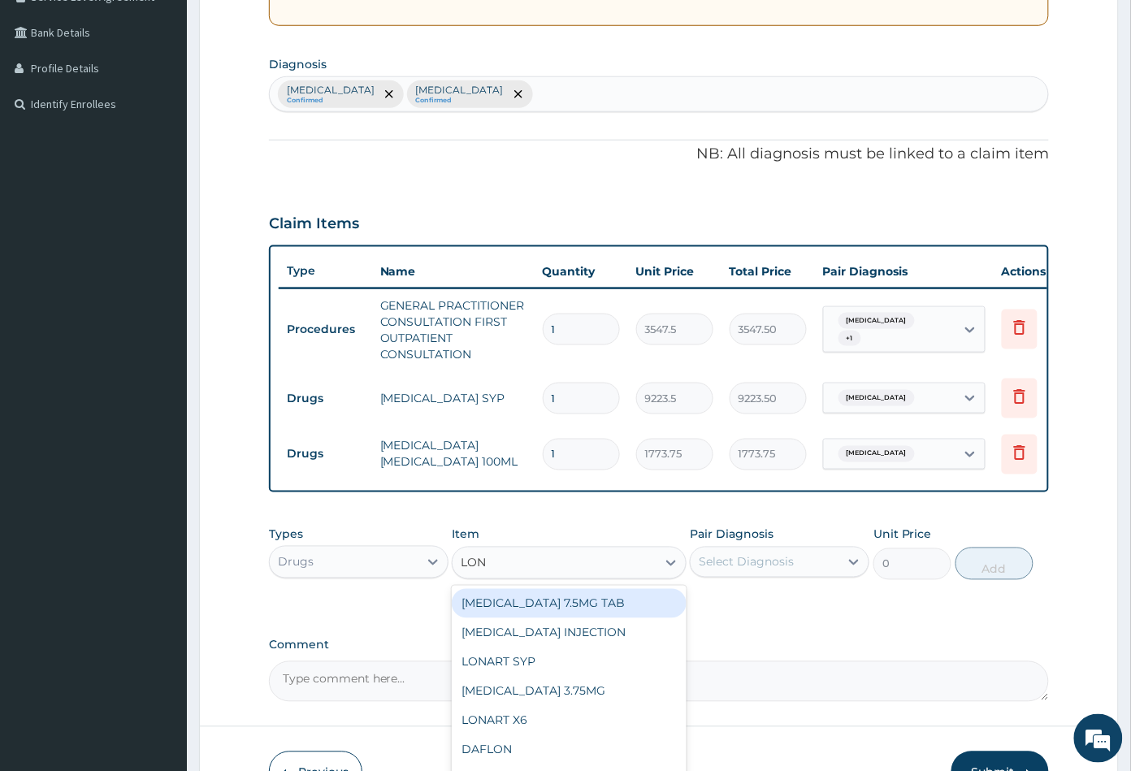
type input "LONA"
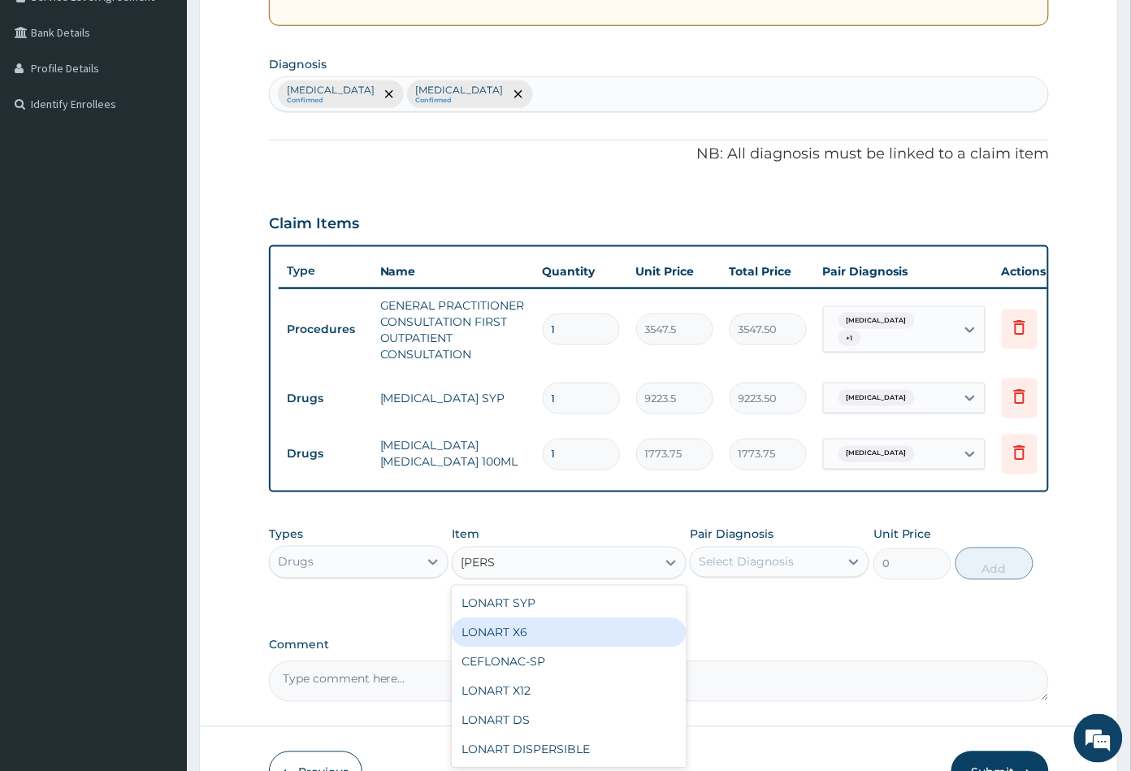
click at [510, 642] on div "LONART X6" at bounding box center [569, 632] width 234 height 29
type input "473"
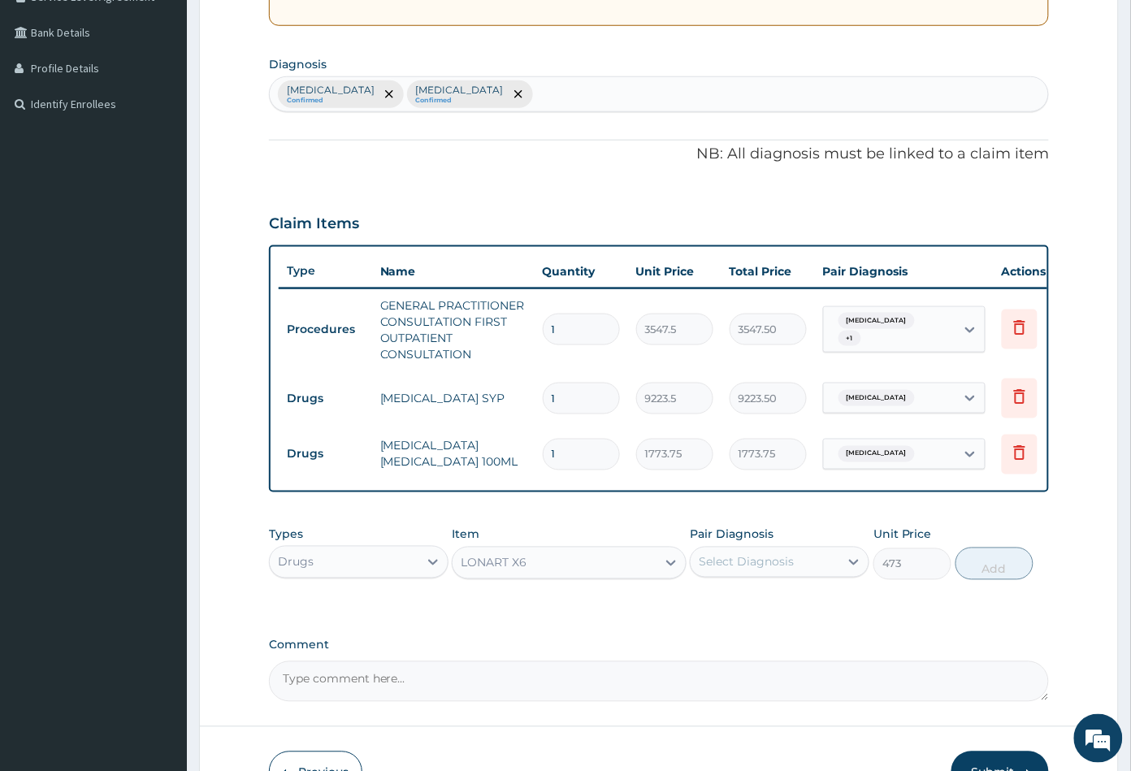
click at [743, 569] on div "Select Diagnosis" at bounding box center [745, 562] width 95 height 16
drag, startPoint x: 742, startPoint y: 608, endPoint x: 777, endPoint y: 608, distance: 34.9
click at [743, 608] on label "Malaria" at bounding box center [766, 602] width 101 height 16
checkbox input "true"
click at [984, 580] on button "Add" at bounding box center [994, 563] width 78 height 32
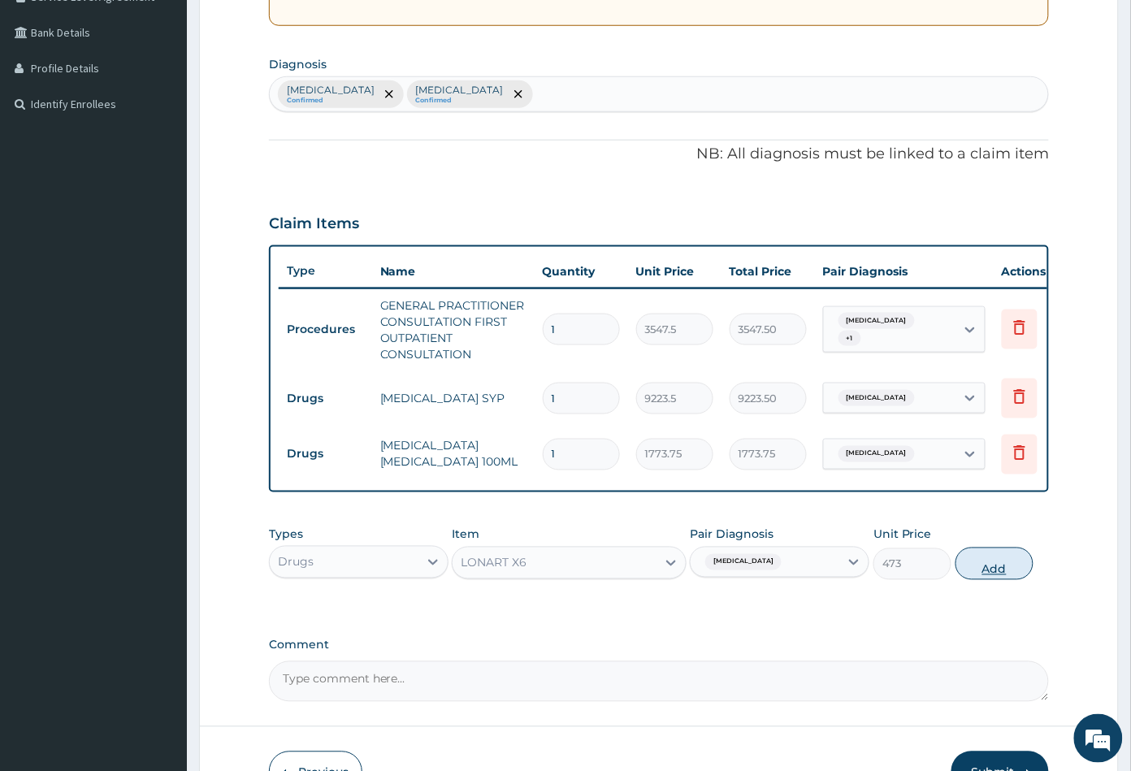
type input "0"
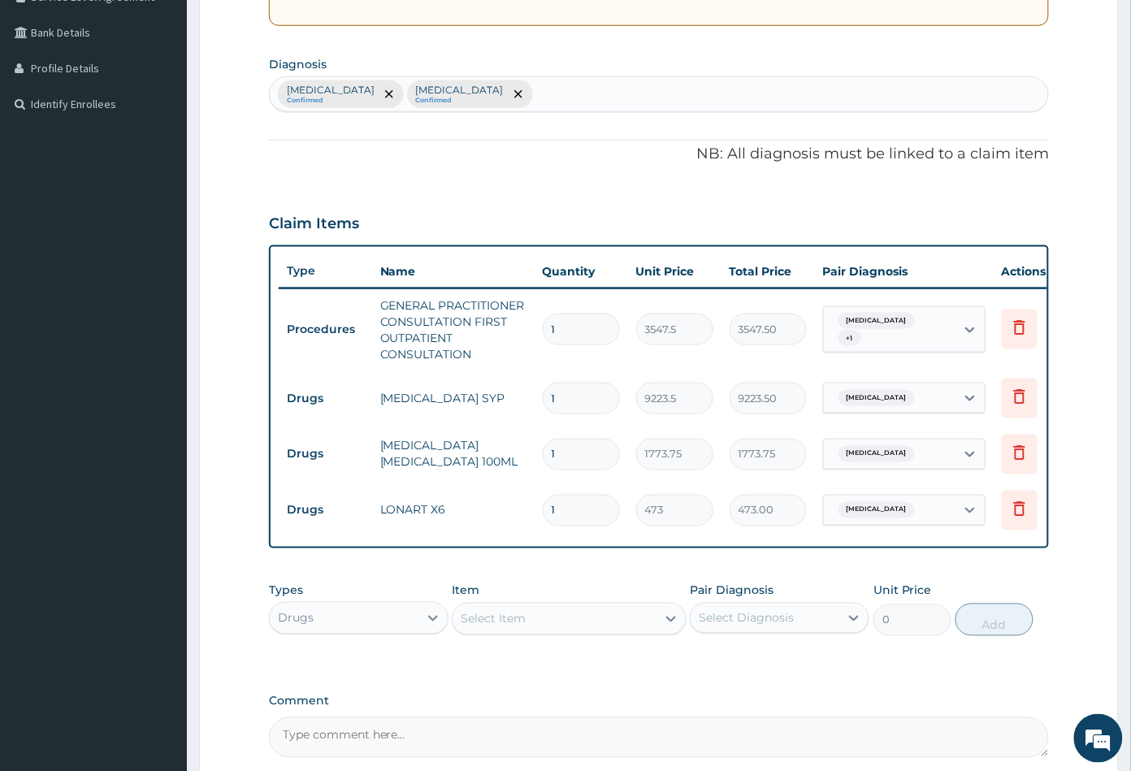
type input "0.00"
type input "6"
type input "2838.00"
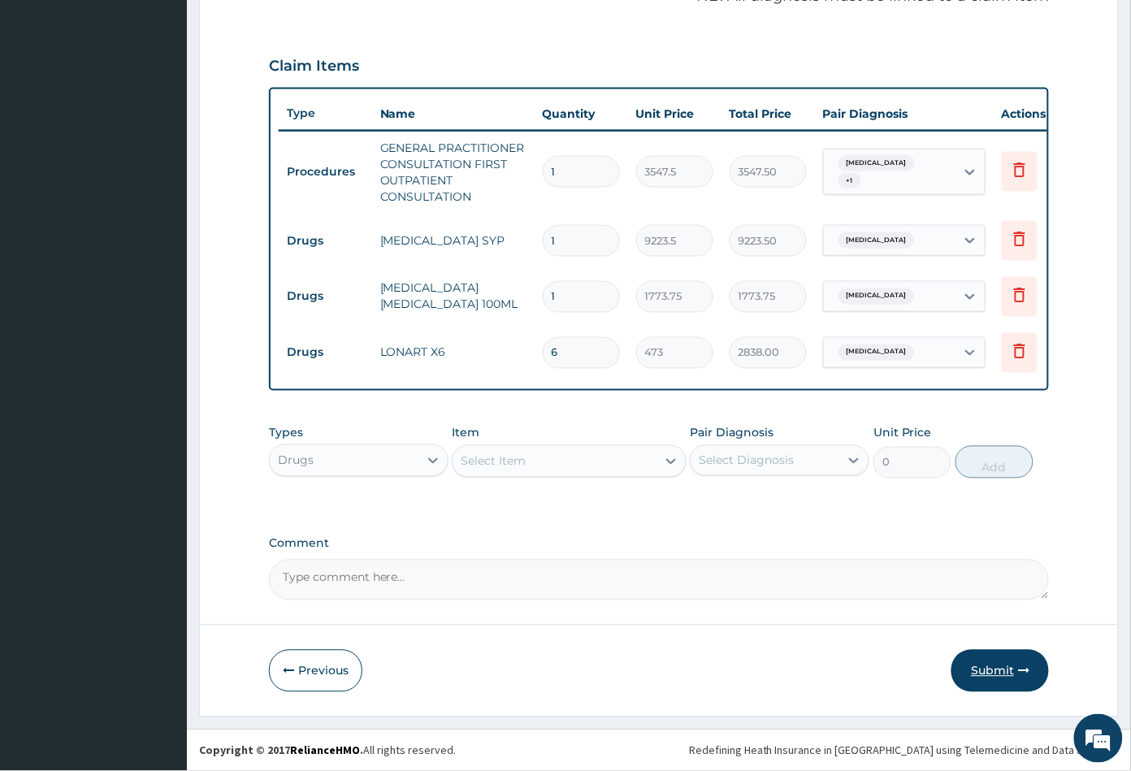
type input "6"
click at [984, 669] on button "Submit" at bounding box center [999, 671] width 97 height 42
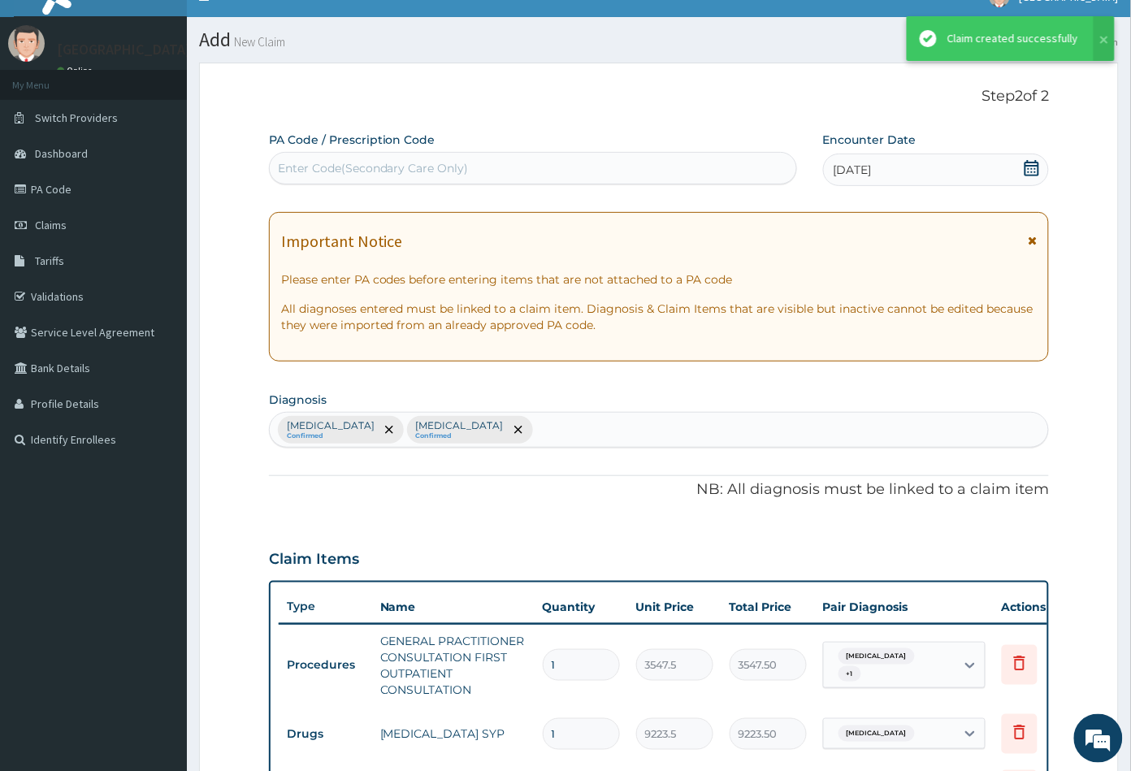
scroll to position [529, 0]
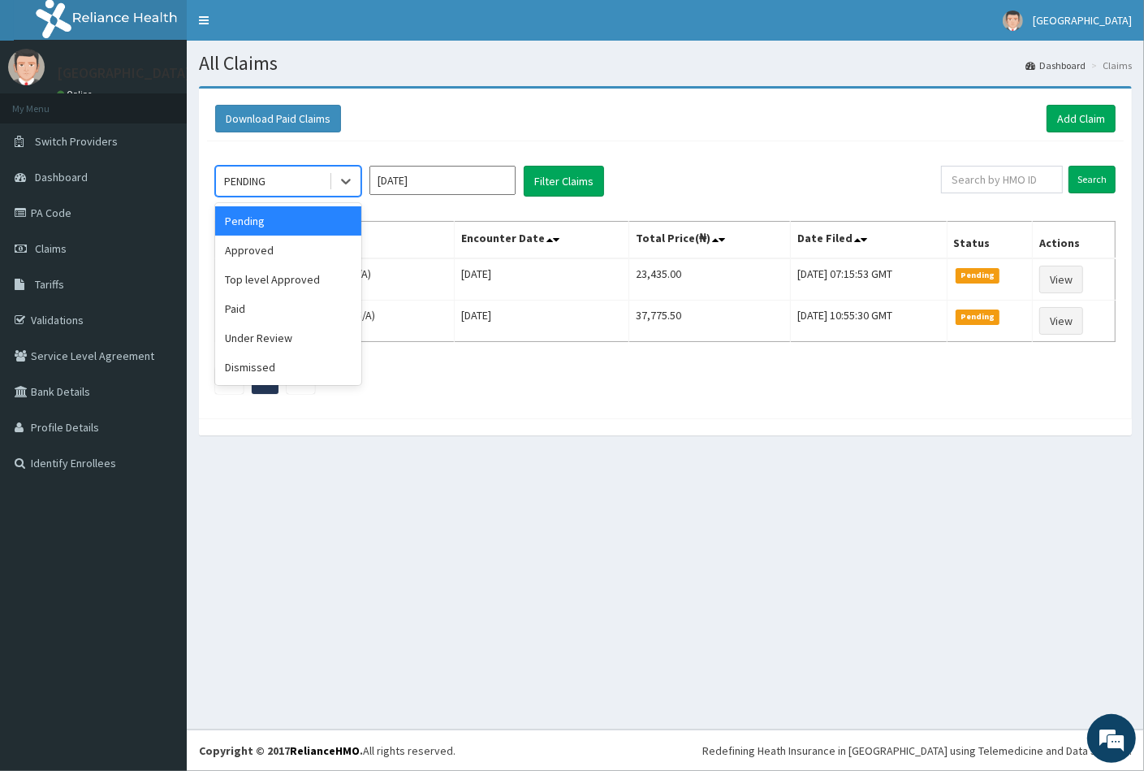
click at [279, 185] on div "PENDING" at bounding box center [272, 181] width 113 height 26
click at [279, 249] on div "Approved" at bounding box center [288, 250] width 146 height 29
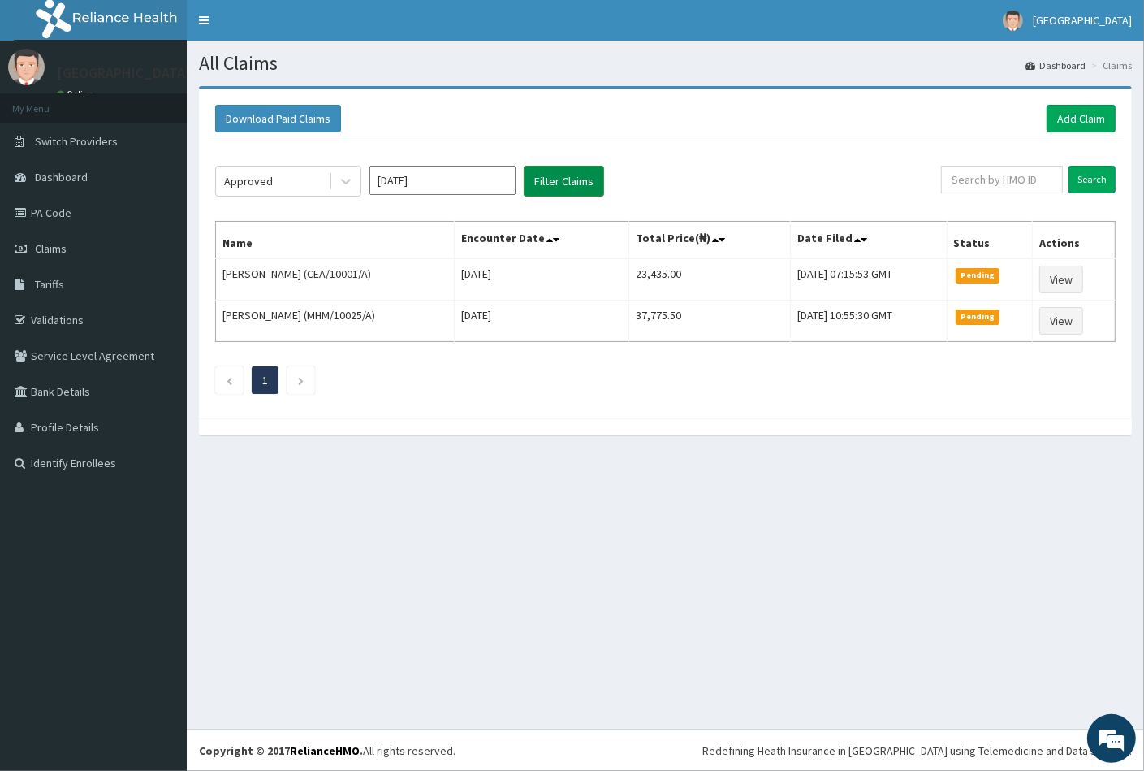
click at [547, 187] on button "Filter Claims" at bounding box center [564, 181] width 80 height 31
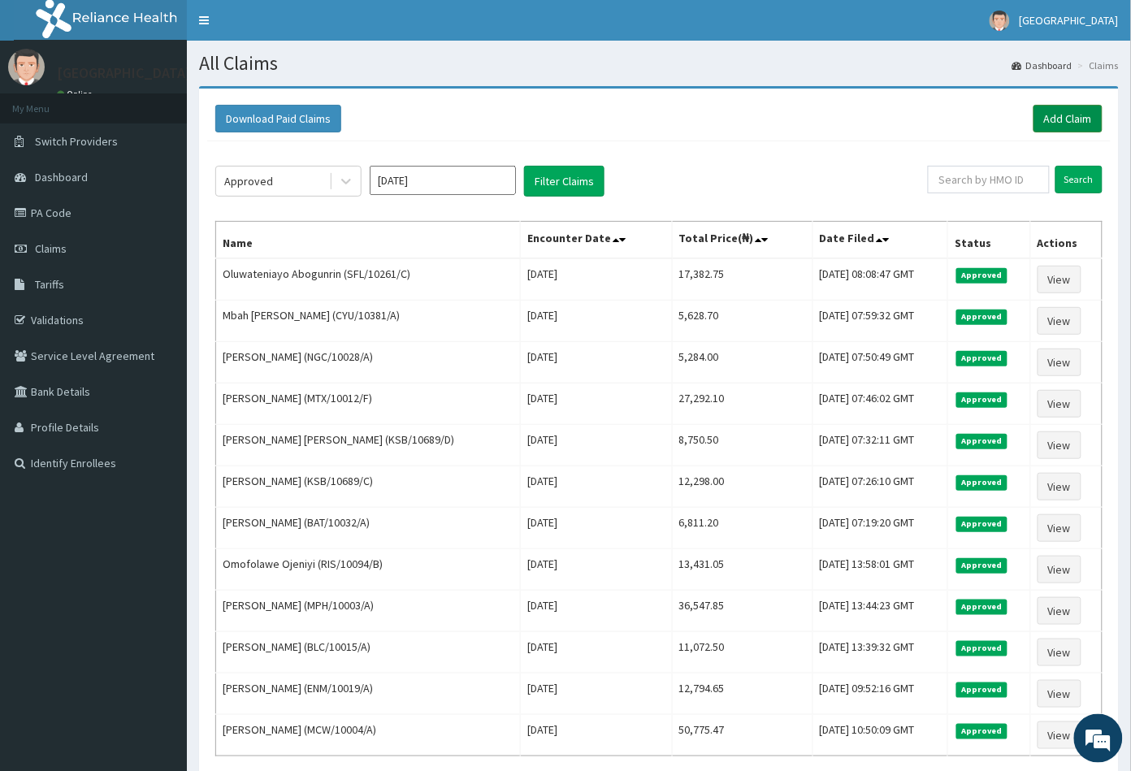
click at [1079, 115] on link "Add Claim" at bounding box center [1067, 119] width 69 height 28
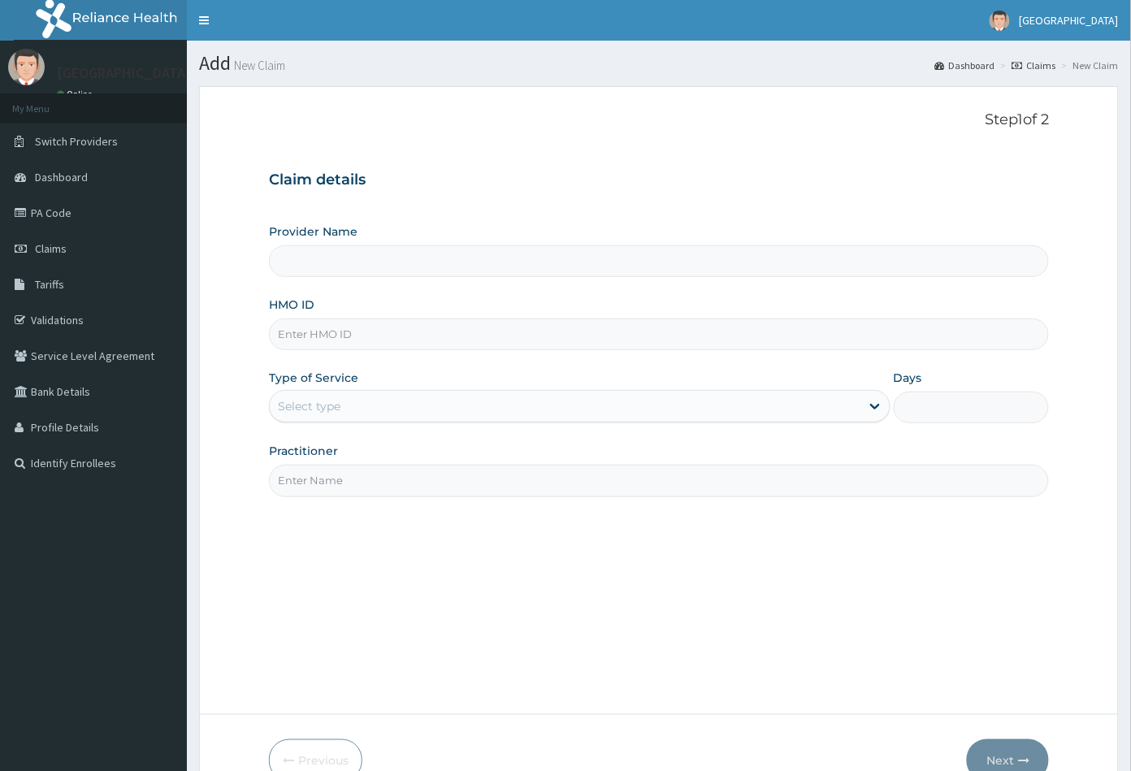
type input "Peachcare Medical Centre"
click at [289, 326] on input "HMO ID" at bounding box center [659, 334] width 781 height 32
paste input "SFL/10261/B"
type input "SFL/10261/B"
click at [307, 405] on div "Select type" at bounding box center [309, 406] width 63 height 16
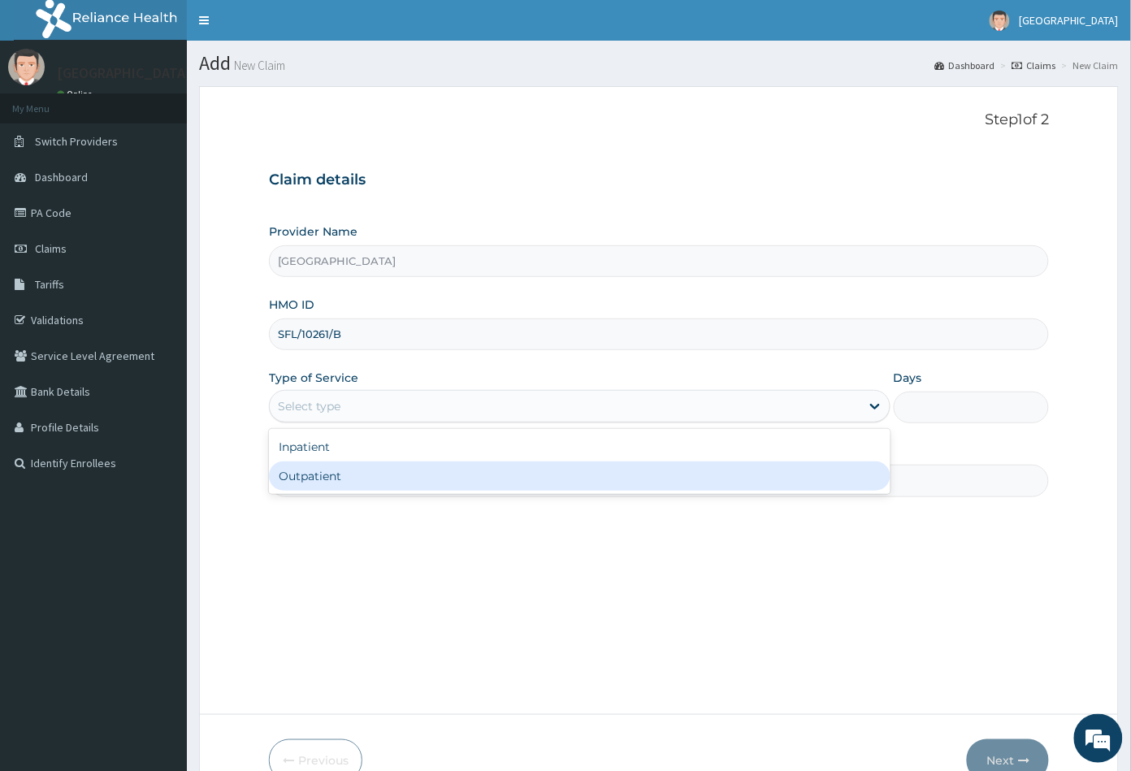
click at [313, 474] on div "Outpatient" at bounding box center [579, 475] width 621 height 29
type input "1"
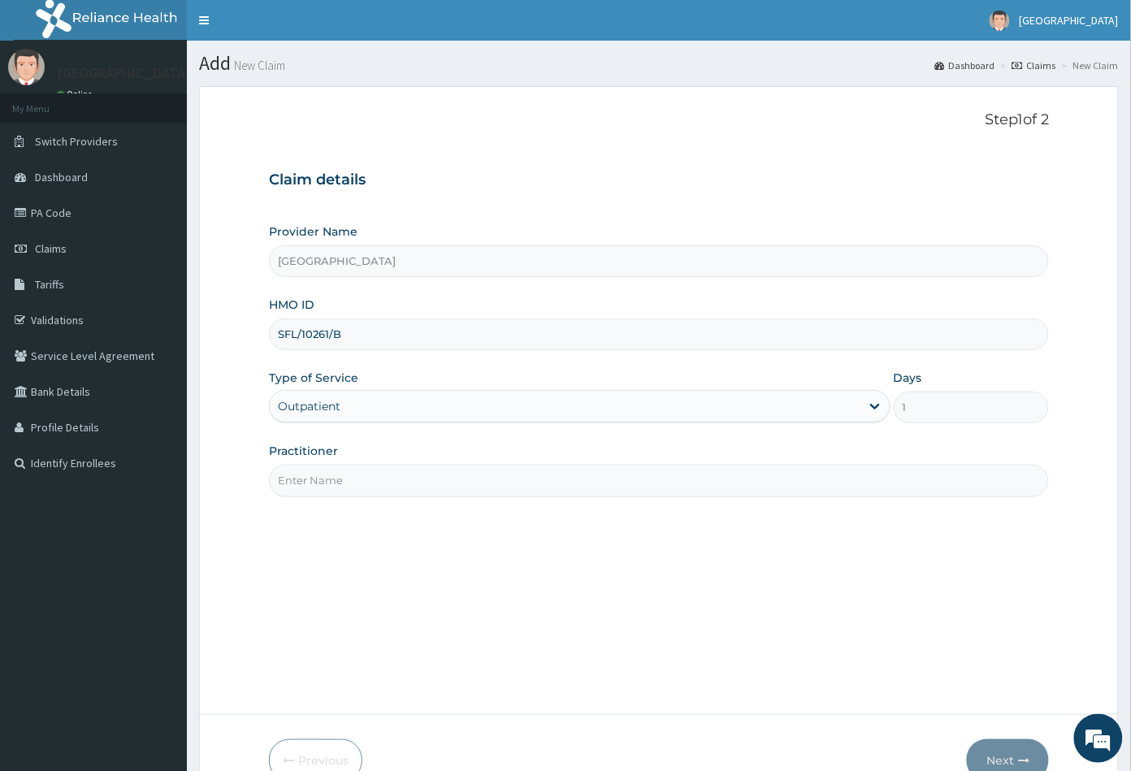
click at [313, 474] on input "Practitioner" at bounding box center [659, 481] width 781 height 32
type input "CON"
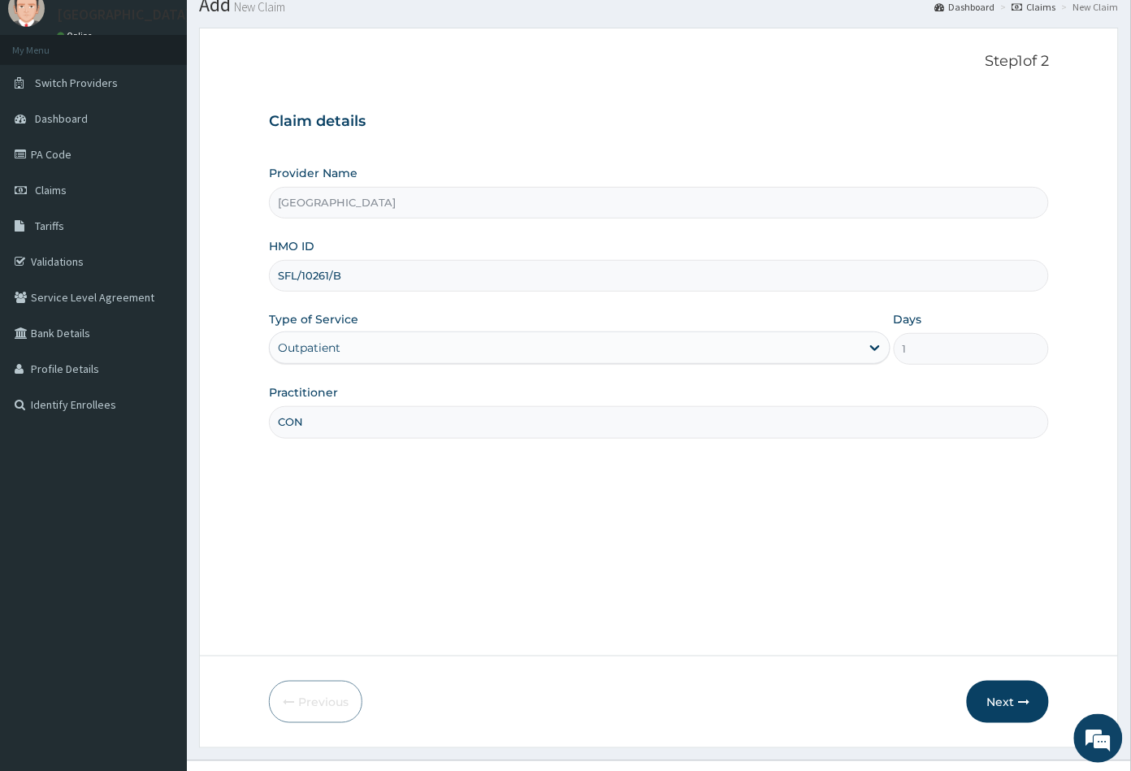
scroll to position [89, 0]
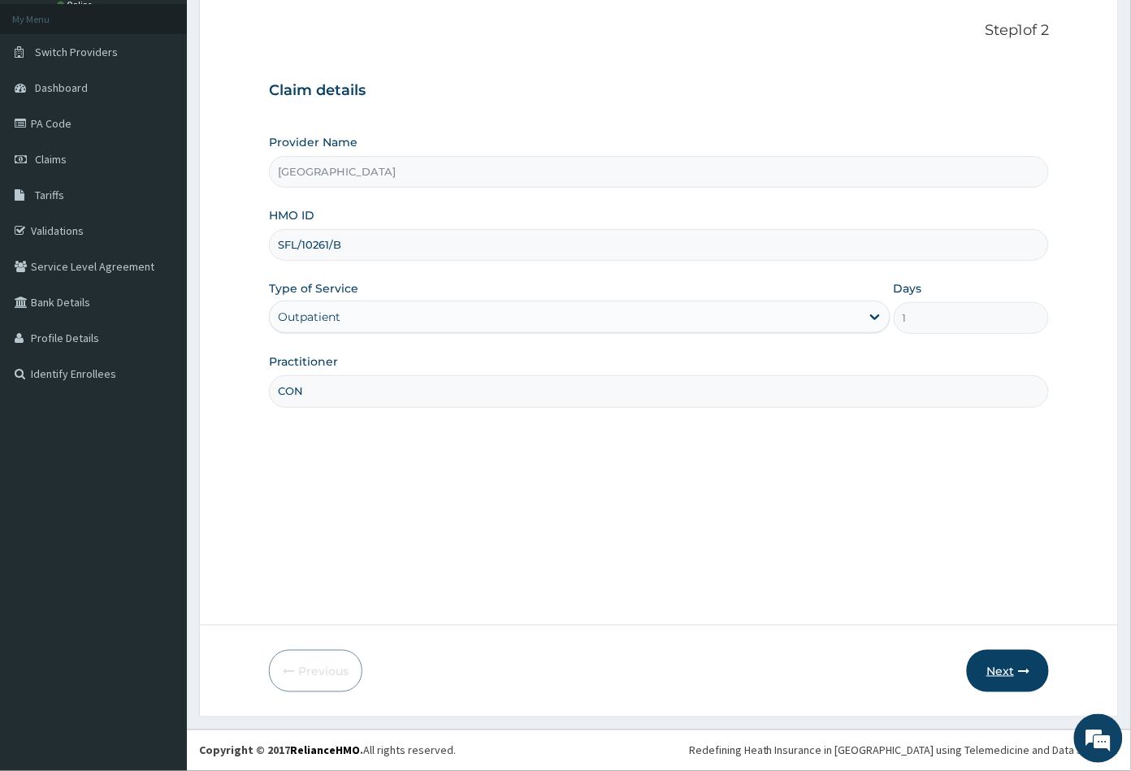
click at [992, 668] on button "Next" at bounding box center [1008, 671] width 82 height 42
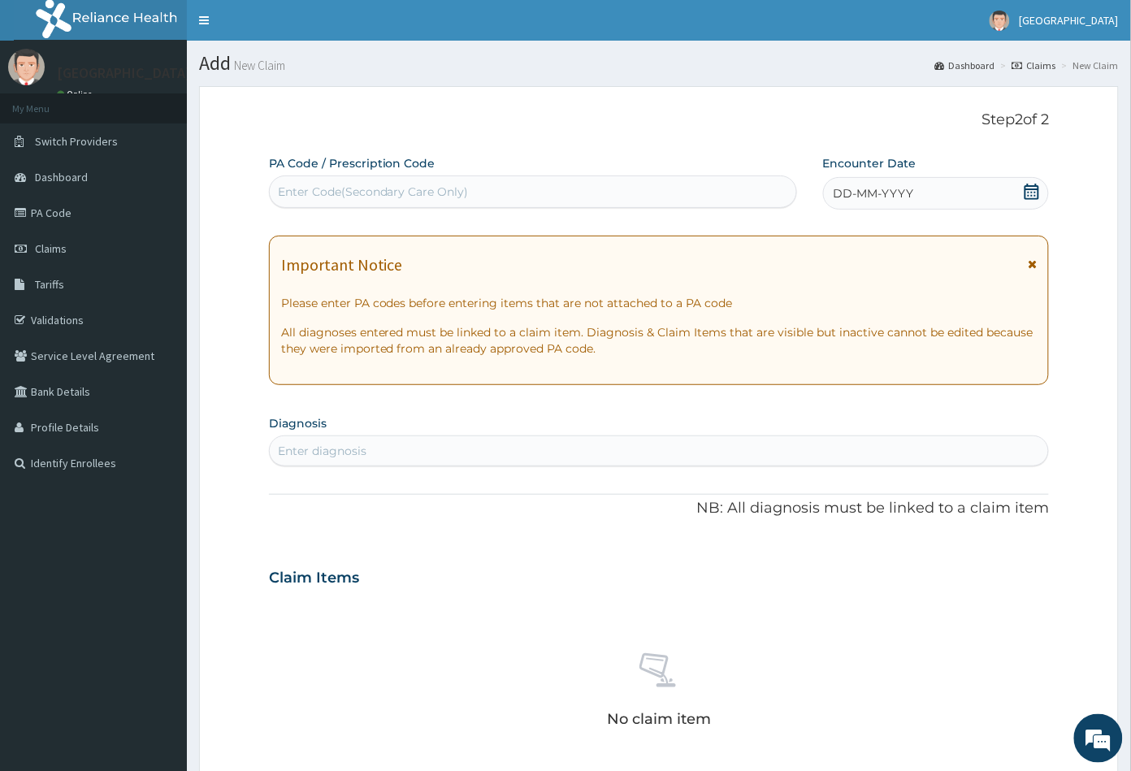
scroll to position [0, 0]
click at [288, 194] on div "Enter Code(Secondary Care Only)" at bounding box center [373, 192] width 191 height 16
paste input "PA/66F986"
type input "PA/66F986"
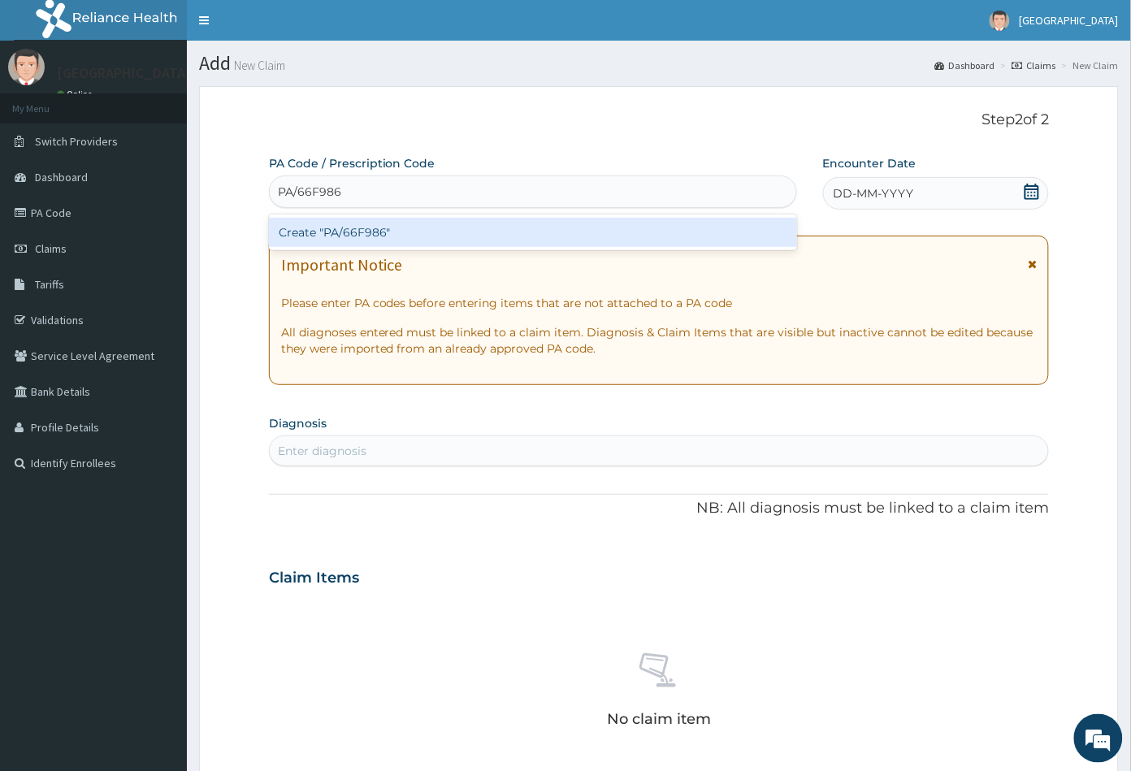
click at [350, 231] on div "Create "PA/66F986"" at bounding box center [533, 232] width 528 height 29
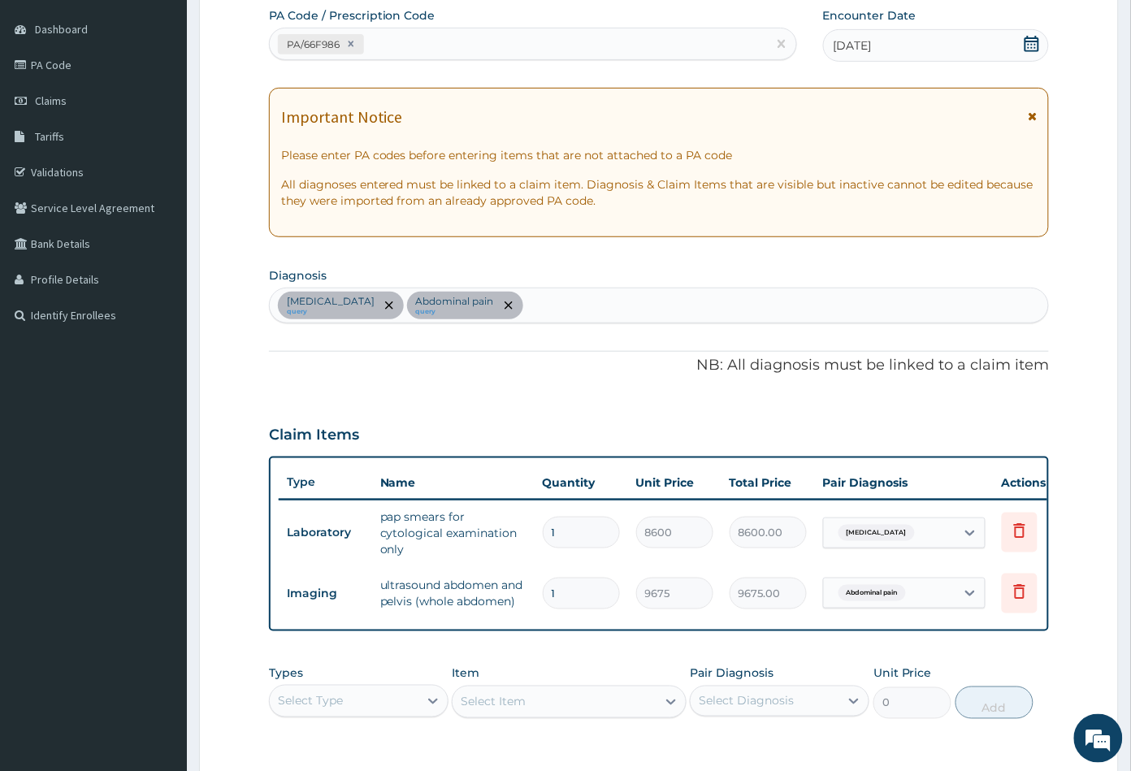
scroll to position [270, 0]
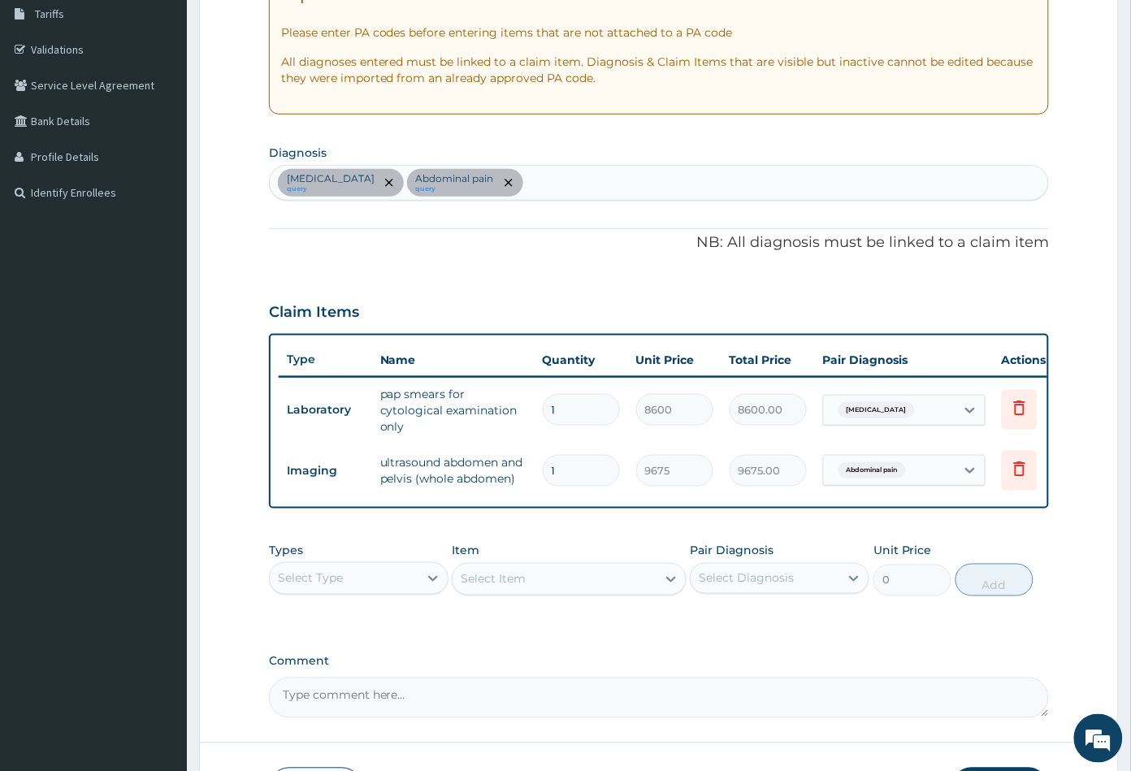
click at [364, 586] on div "Select Type" at bounding box center [344, 578] width 149 height 26
click at [355, 690] on div "Procedures" at bounding box center [358, 677] width 179 height 29
click at [551, 587] on div "Select Item" at bounding box center [553, 579] width 203 height 26
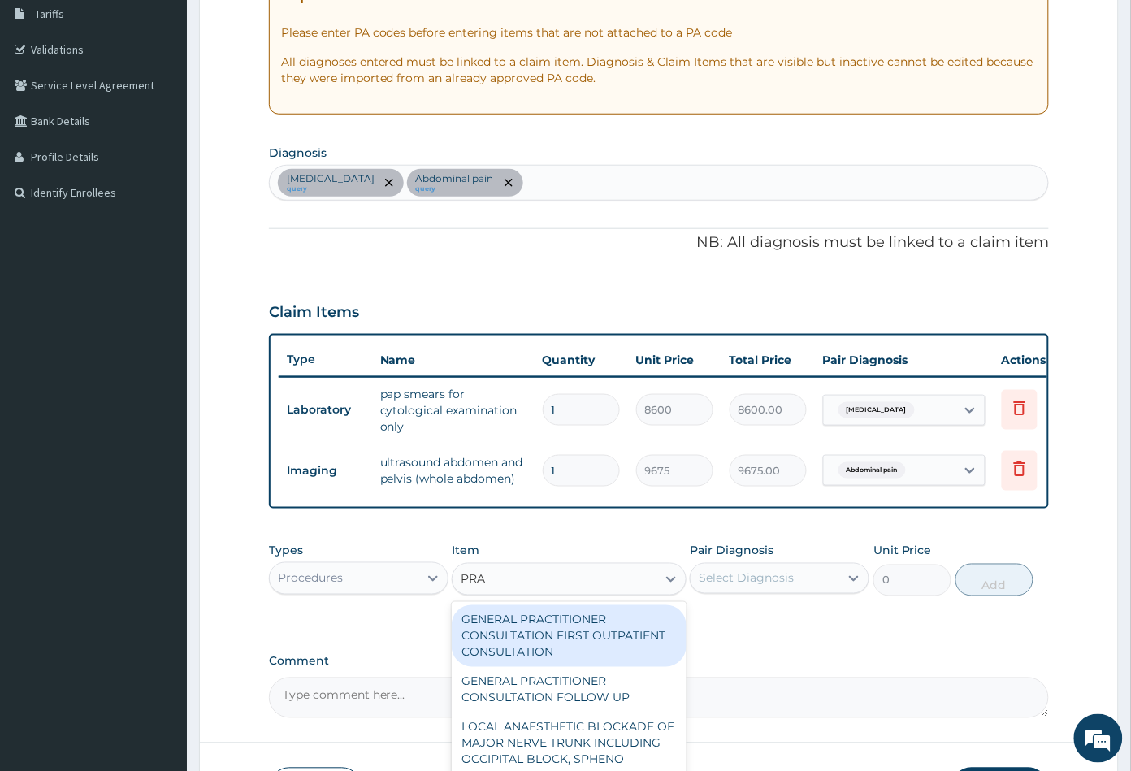
type input "PRAC"
click at [573, 636] on div "GENERAL PRACTITIONER CONSULTATION FIRST OUTPATIENT CONSULTATION" at bounding box center [569, 636] width 234 height 62
type input "3547.5"
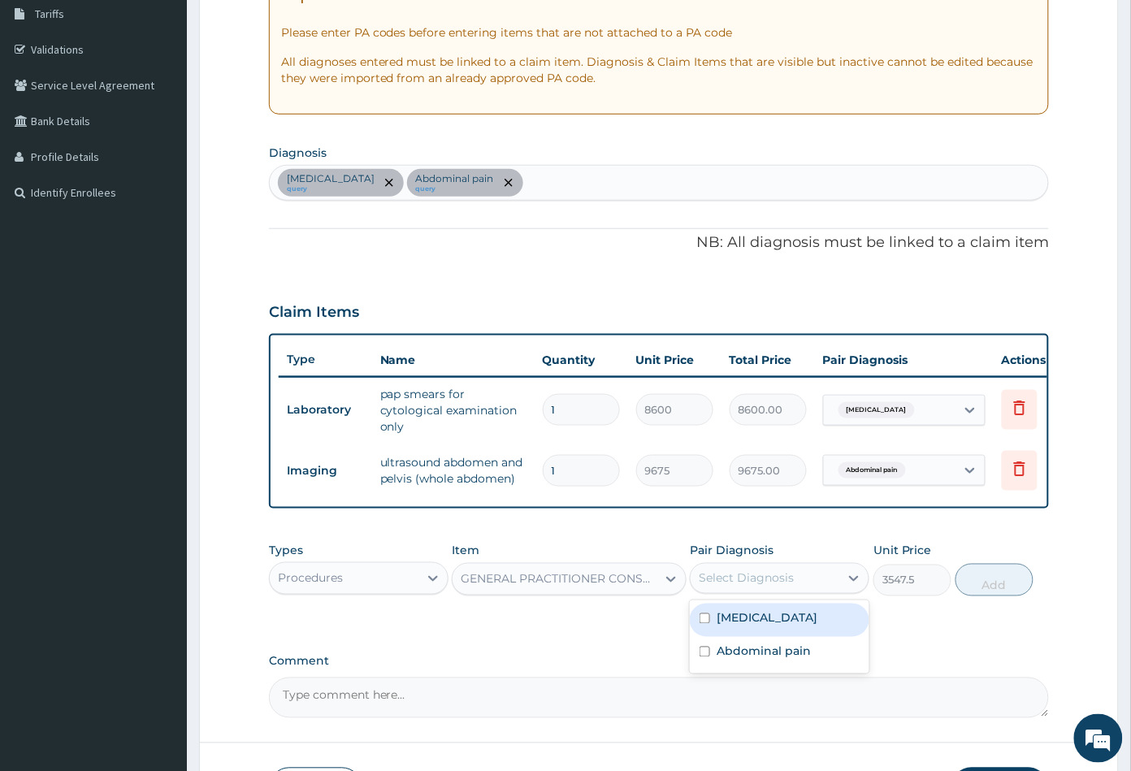
click at [750, 580] on div "Select Diagnosis" at bounding box center [745, 578] width 95 height 16
click at [748, 626] on label "Candidiasis" at bounding box center [766, 618] width 101 height 16
checkbox input "true"
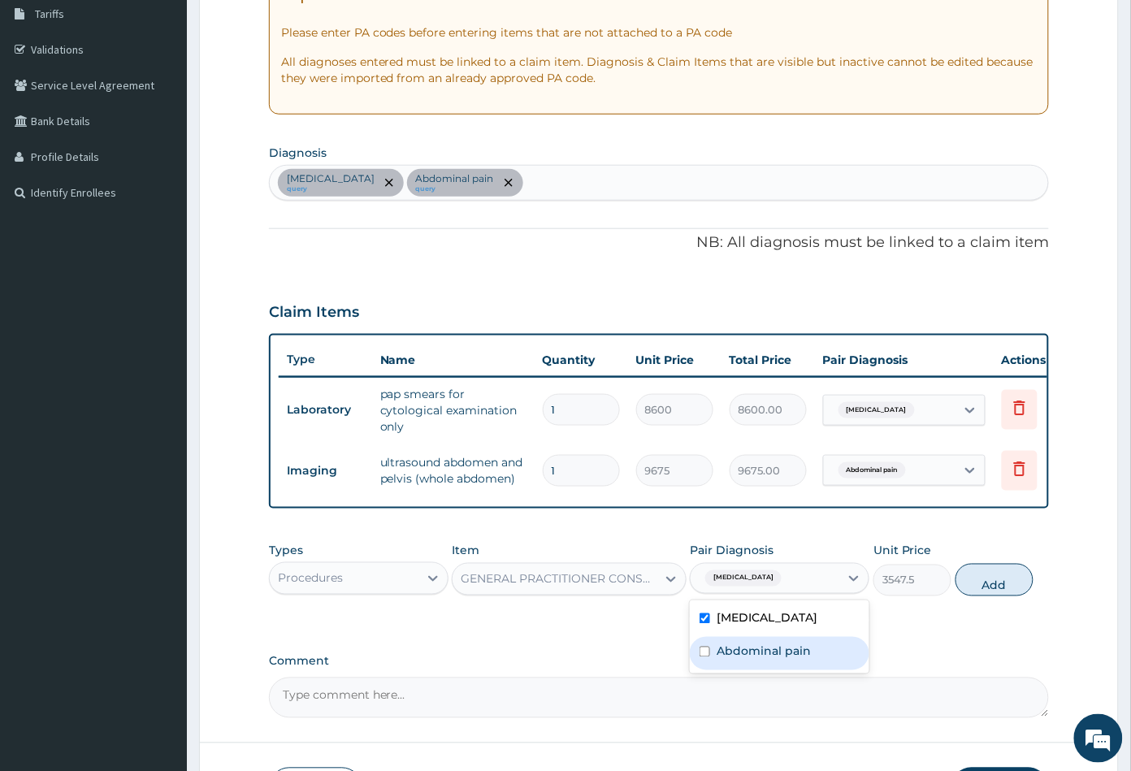
drag, startPoint x: 756, startPoint y: 661, endPoint x: 789, endPoint y: 651, distance: 34.2
click at [757, 659] on label "Abdominal pain" at bounding box center [763, 651] width 94 height 16
checkbox input "true"
click at [992, 596] on button "Add" at bounding box center [994, 580] width 78 height 32
type input "0"
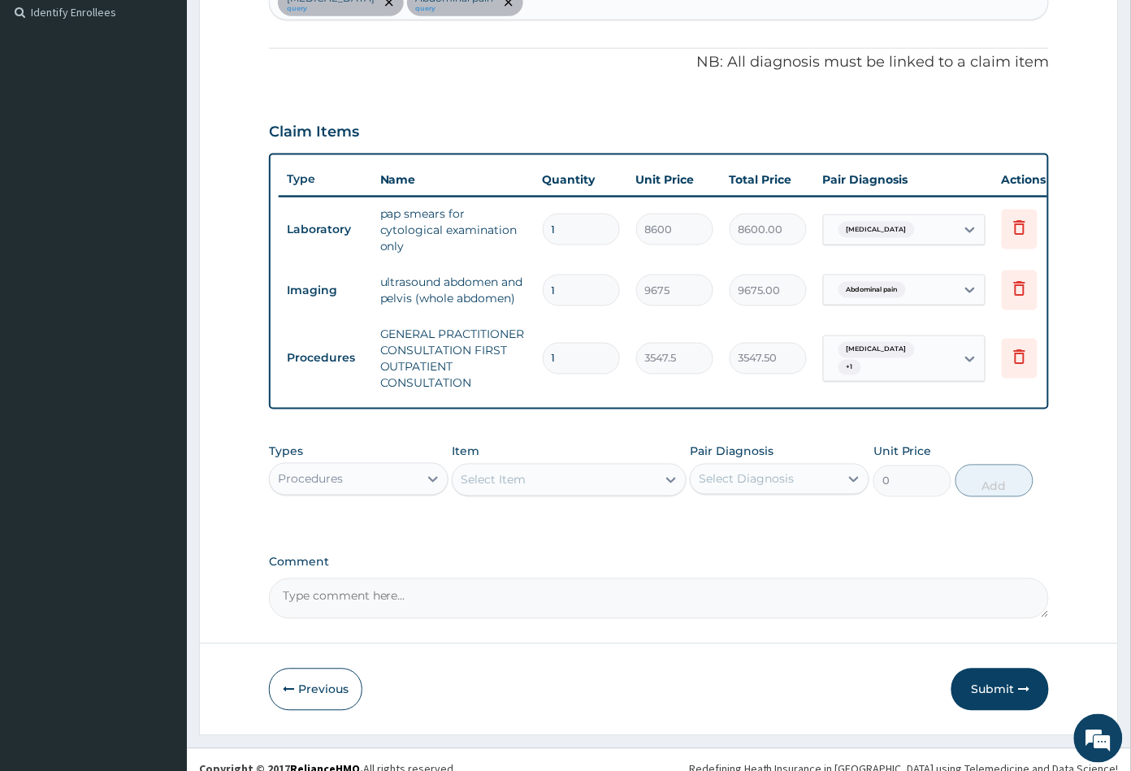
scroll to position [480, 0]
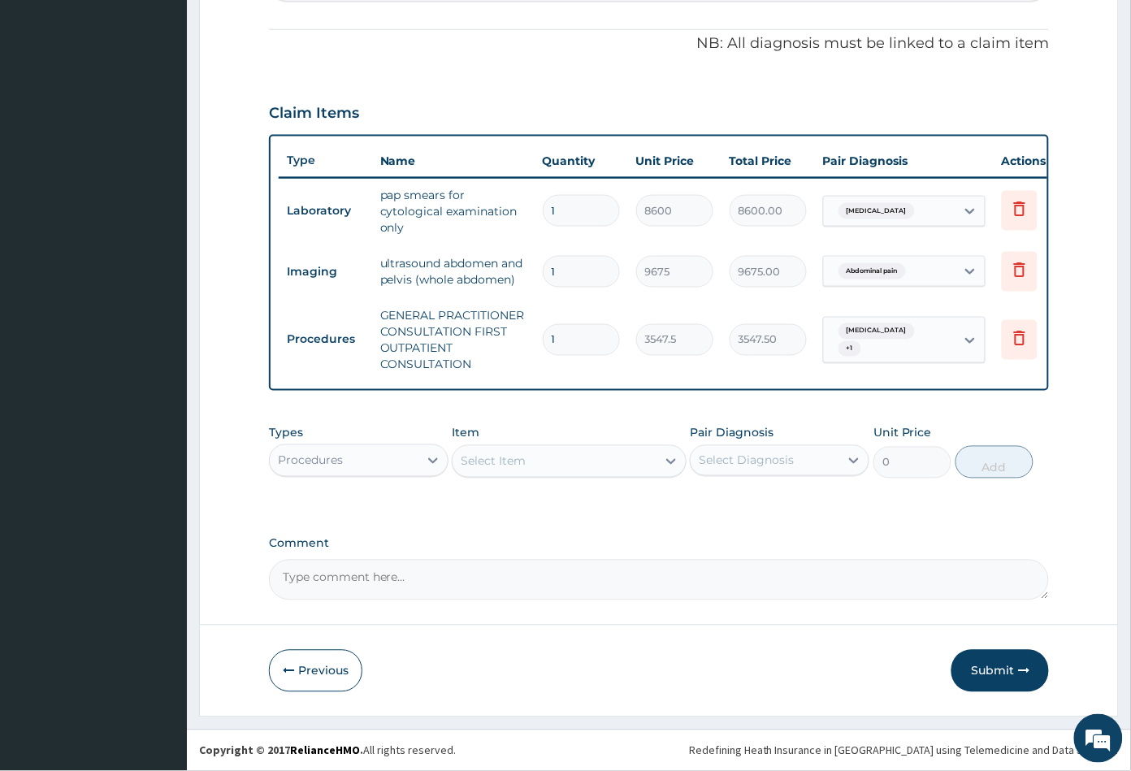
click at [581, 465] on div "Select Item" at bounding box center [553, 461] width 203 height 26
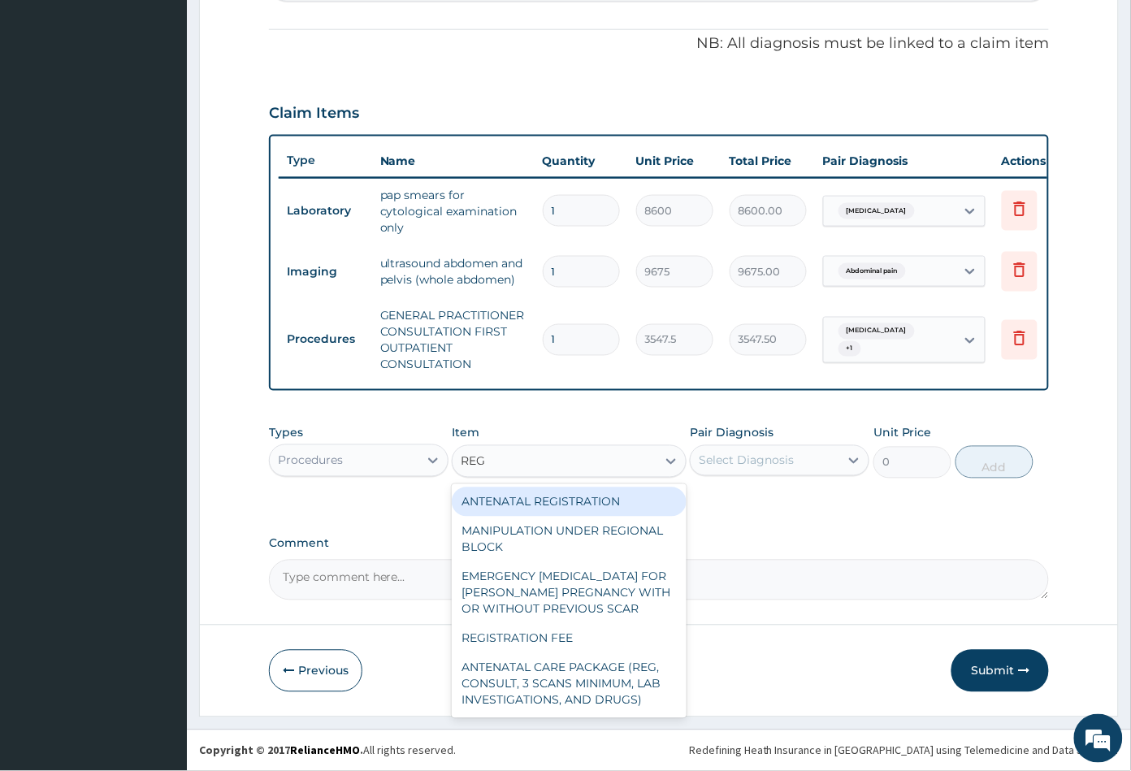
type input "REGI"
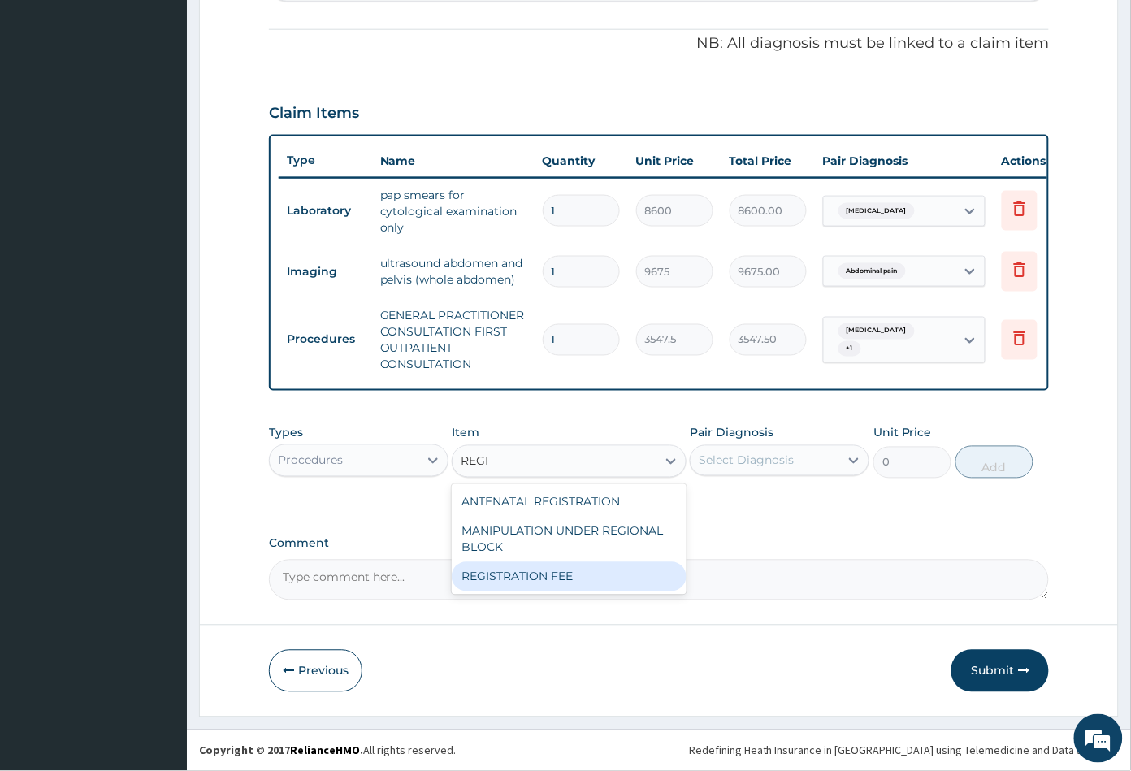
drag, startPoint x: 561, startPoint y: 571, endPoint x: 592, endPoint y: 565, distance: 31.4
click at [566, 571] on div "REGISTRATION FEE" at bounding box center [569, 576] width 234 height 29
type input "2150"
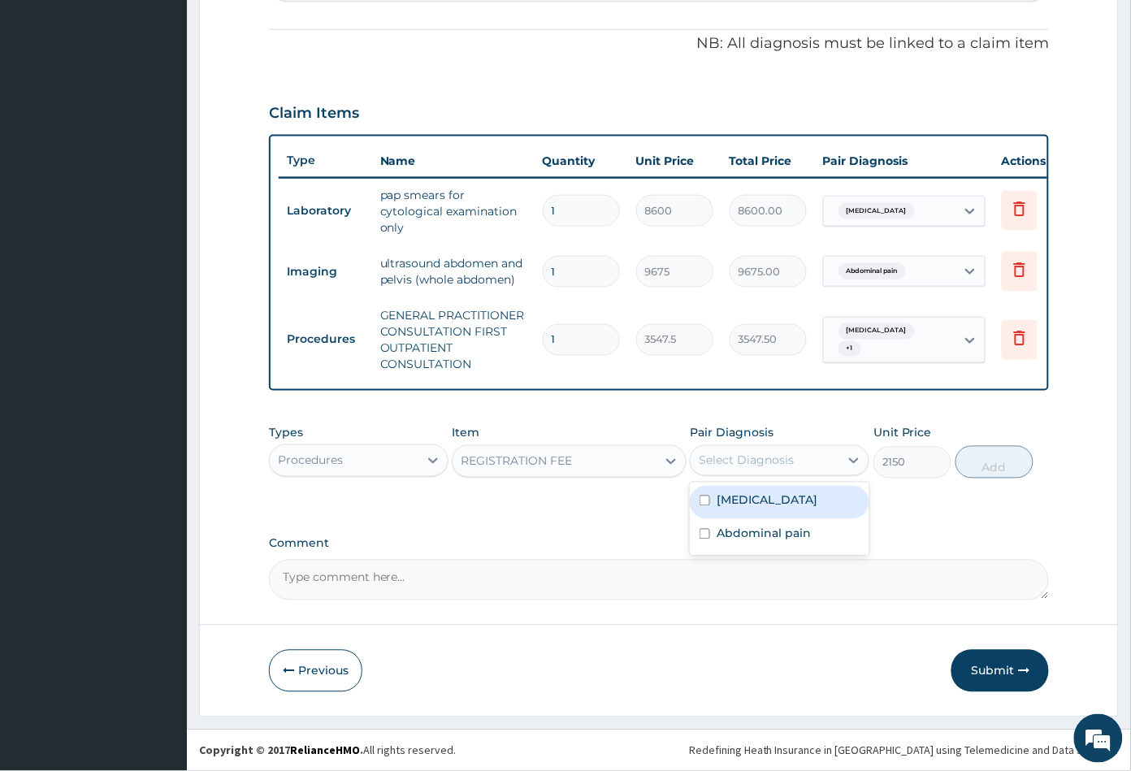
click at [768, 462] on div "Select Diagnosis" at bounding box center [745, 460] width 95 height 16
drag, startPoint x: 764, startPoint y: 496, endPoint x: 764, endPoint y: 511, distance: 14.6
click at [764, 498] on label "Candidiasis" at bounding box center [766, 500] width 101 height 16
checkbox input "true"
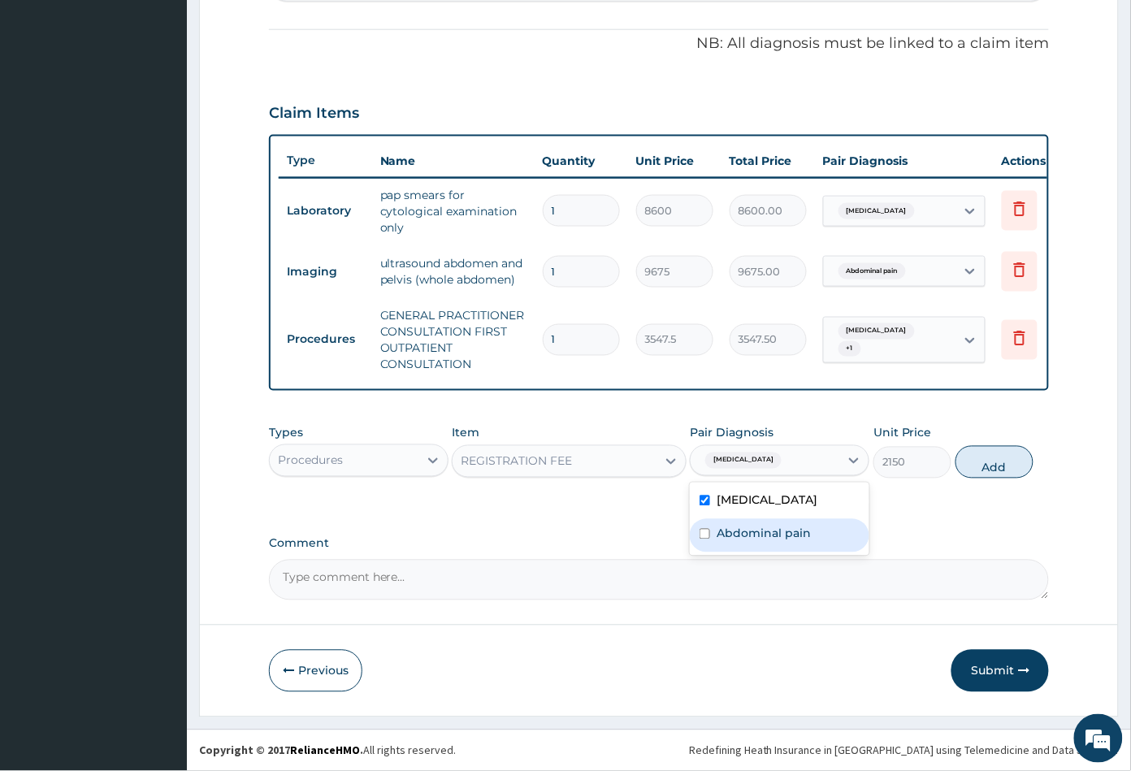
drag, startPoint x: 765, startPoint y: 529, endPoint x: 876, endPoint y: 514, distance: 111.4
click at [770, 530] on label "Abdominal pain" at bounding box center [763, 533] width 94 height 16
checkbox input "true"
click at [991, 469] on button "Add" at bounding box center [994, 462] width 78 height 32
type input "0"
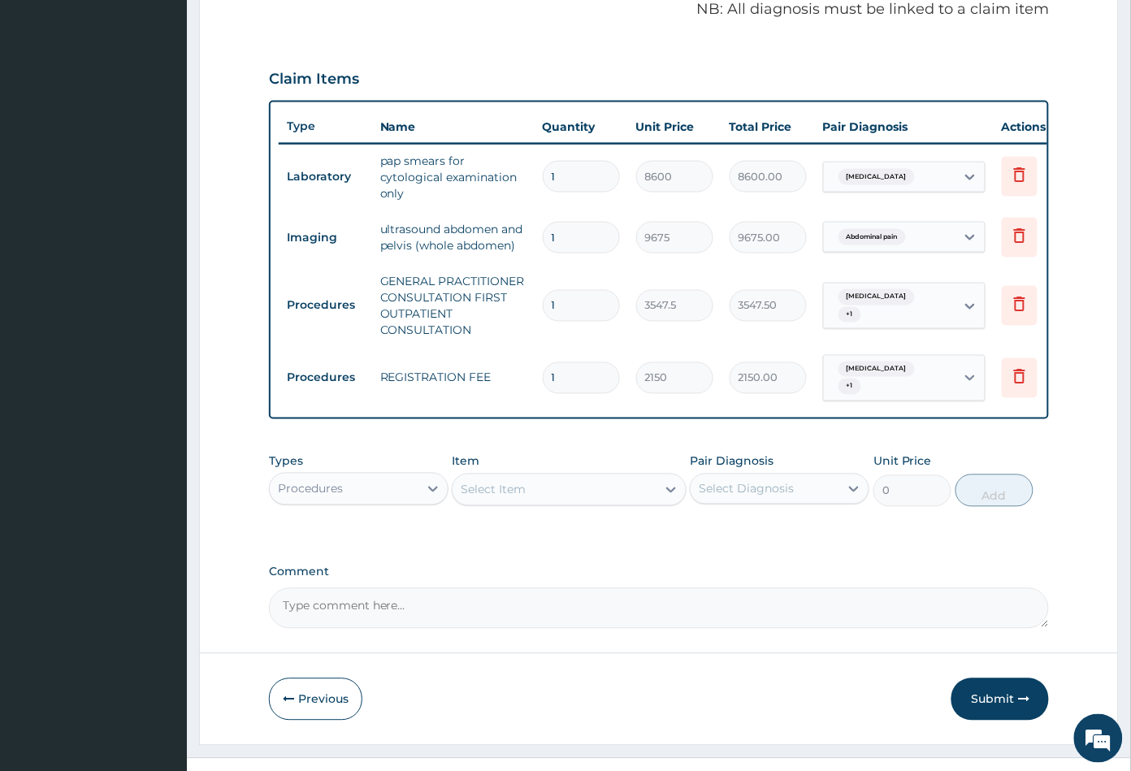
scroll to position [537, 0]
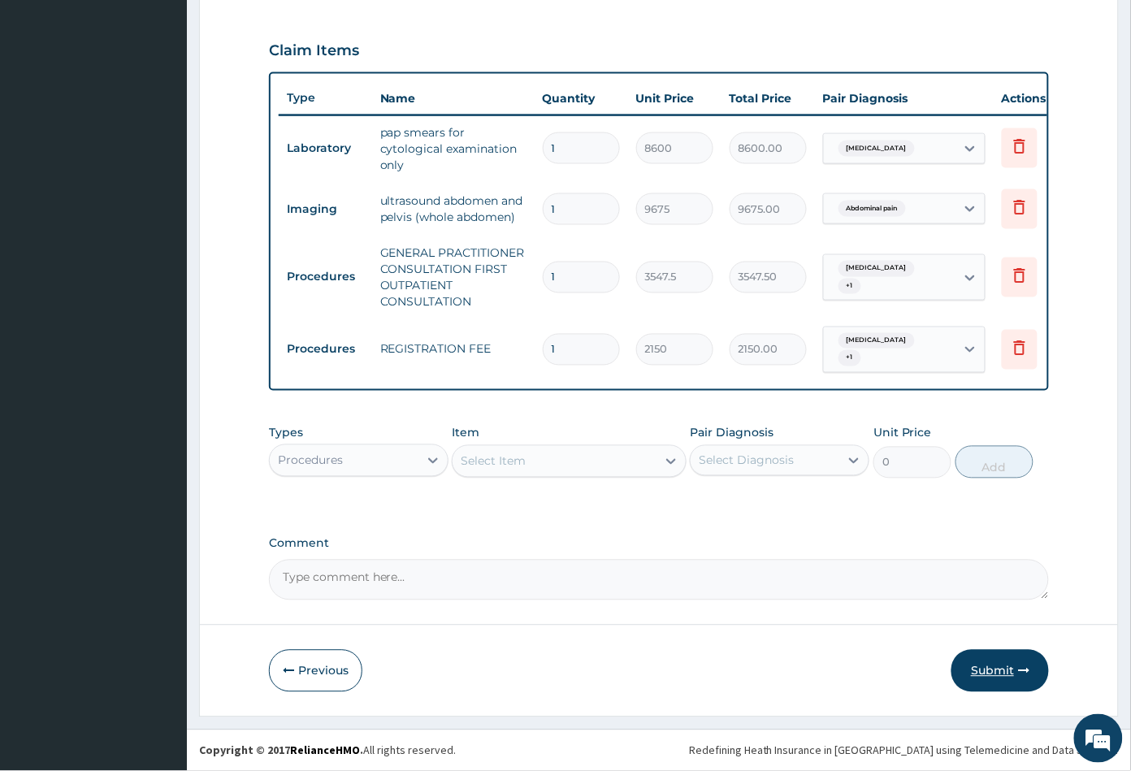
click at [982, 670] on button "Submit" at bounding box center [999, 671] width 97 height 42
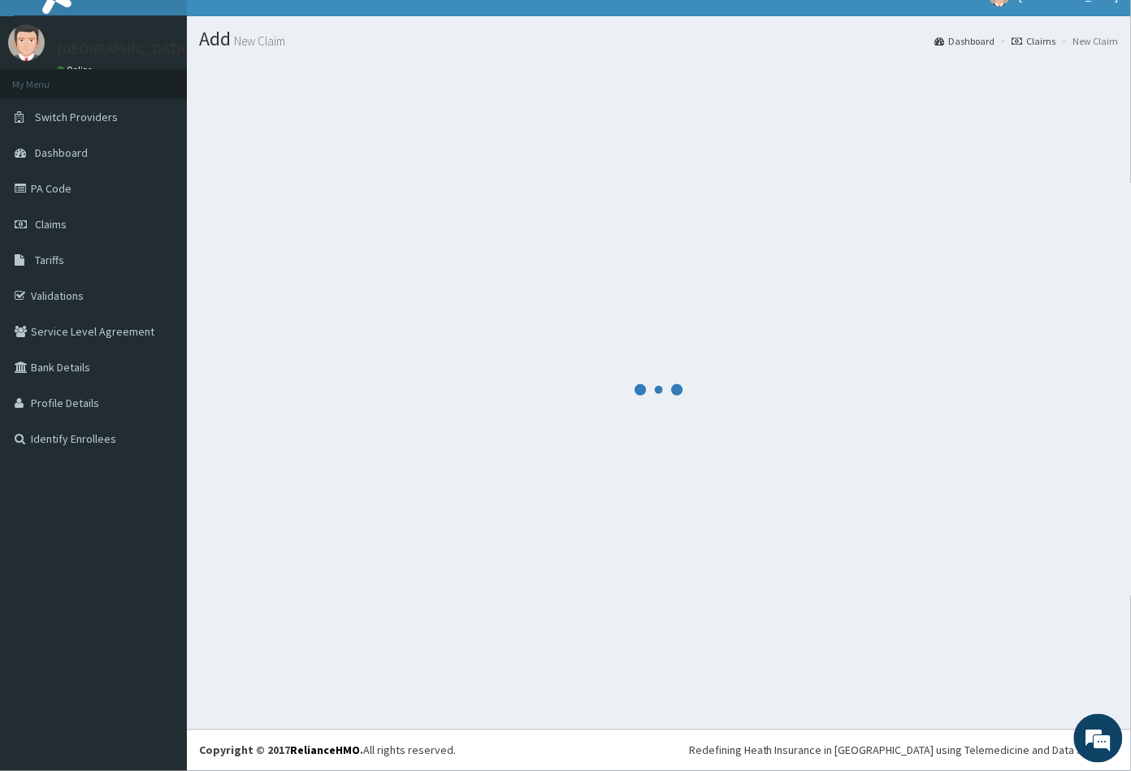
scroll to position [24, 0]
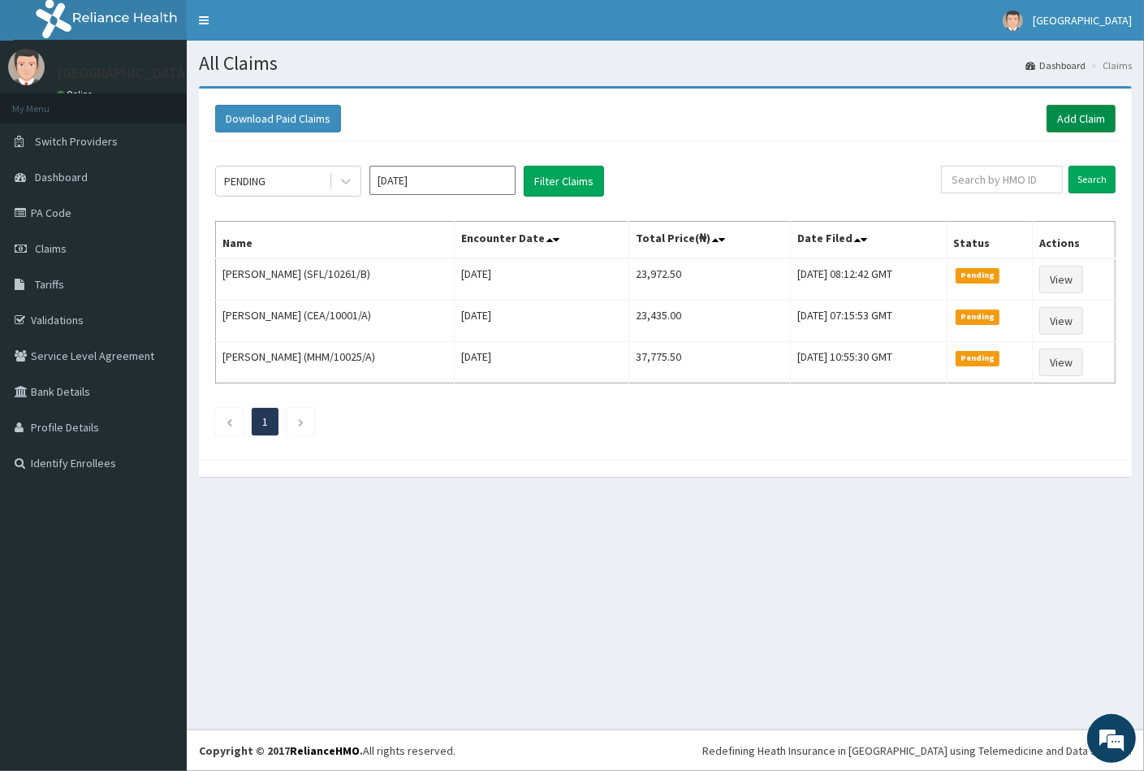
click at [1064, 115] on link "Add Claim" at bounding box center [1081, 119] width 69 height 28
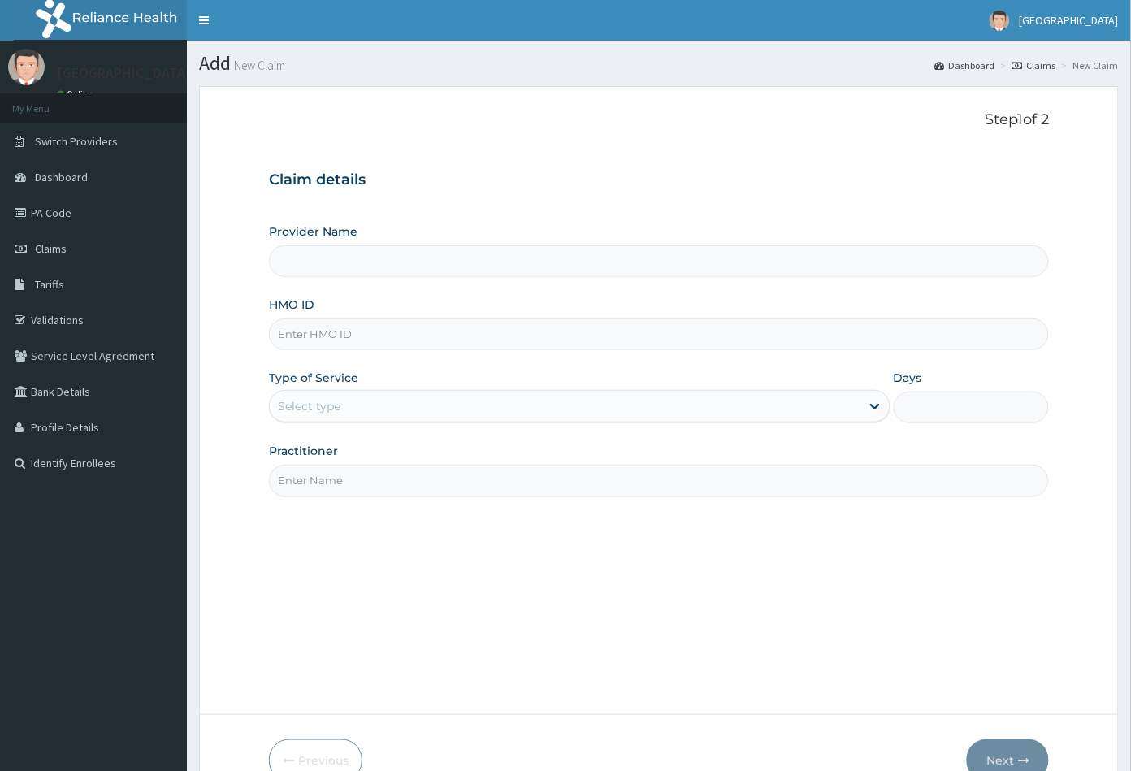
type input "[GEOGRAPHIC_DATA]"
click at [286, 328] on input "HMO ID" at bounding box center [659, 334] width 781 height 32
paste input "BLC/10015/A"
type input "BLC/10015/A"
click at [317, 404] on div "Select type" at bounding box center [309, 406] width 63 height 16
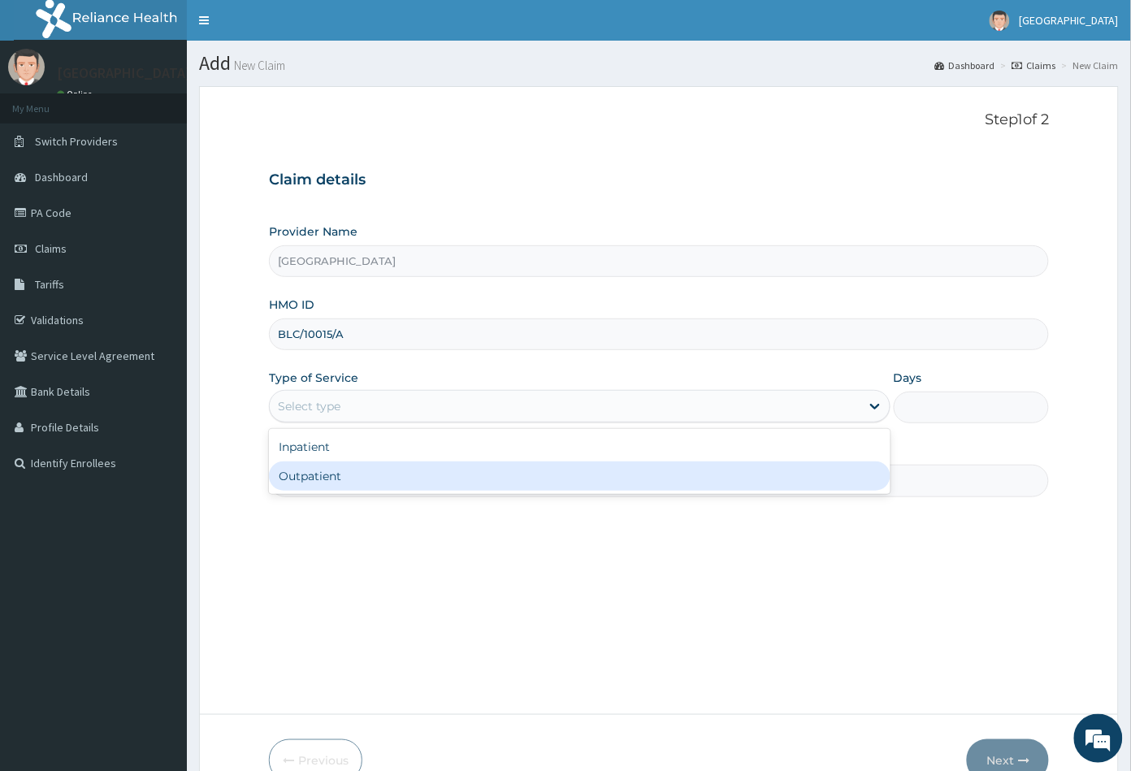
click at [317, 478] on div "Outpatient" at bounding box center [579, 475] width 621 height 29
type input "1"
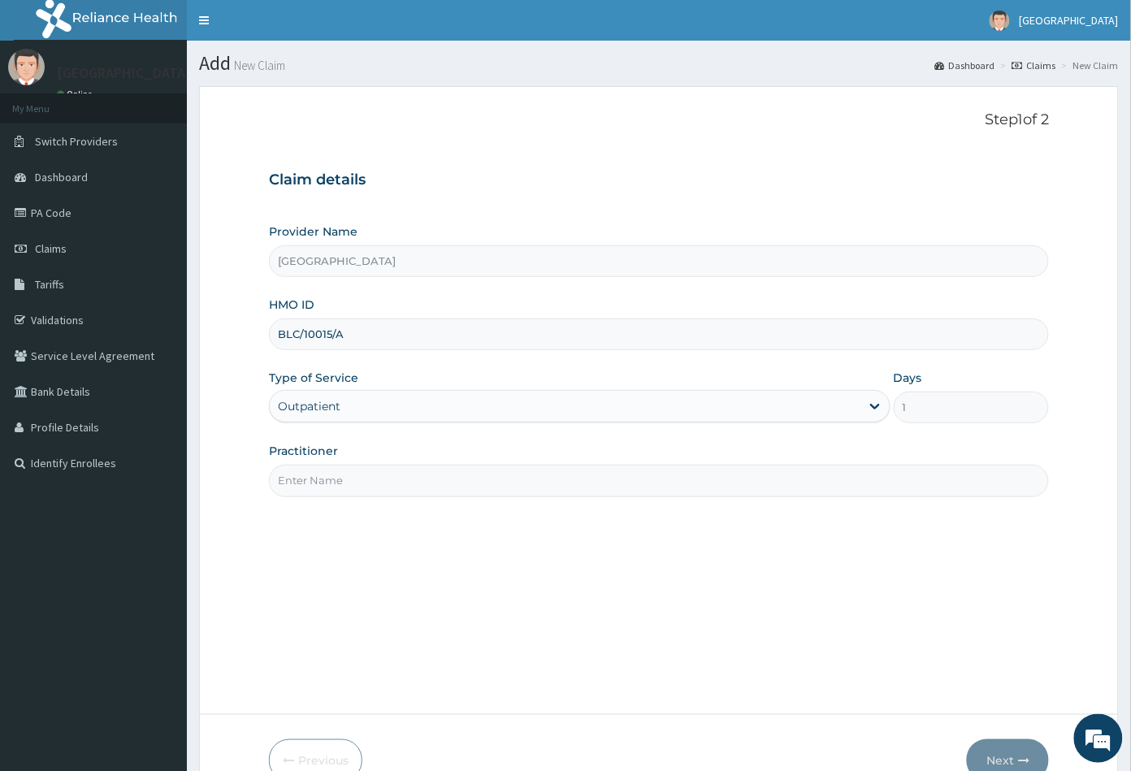
click at [317, 473] on input "Practitioner" at bounding box center [659, 481] width 781 height 32
type input "CON"
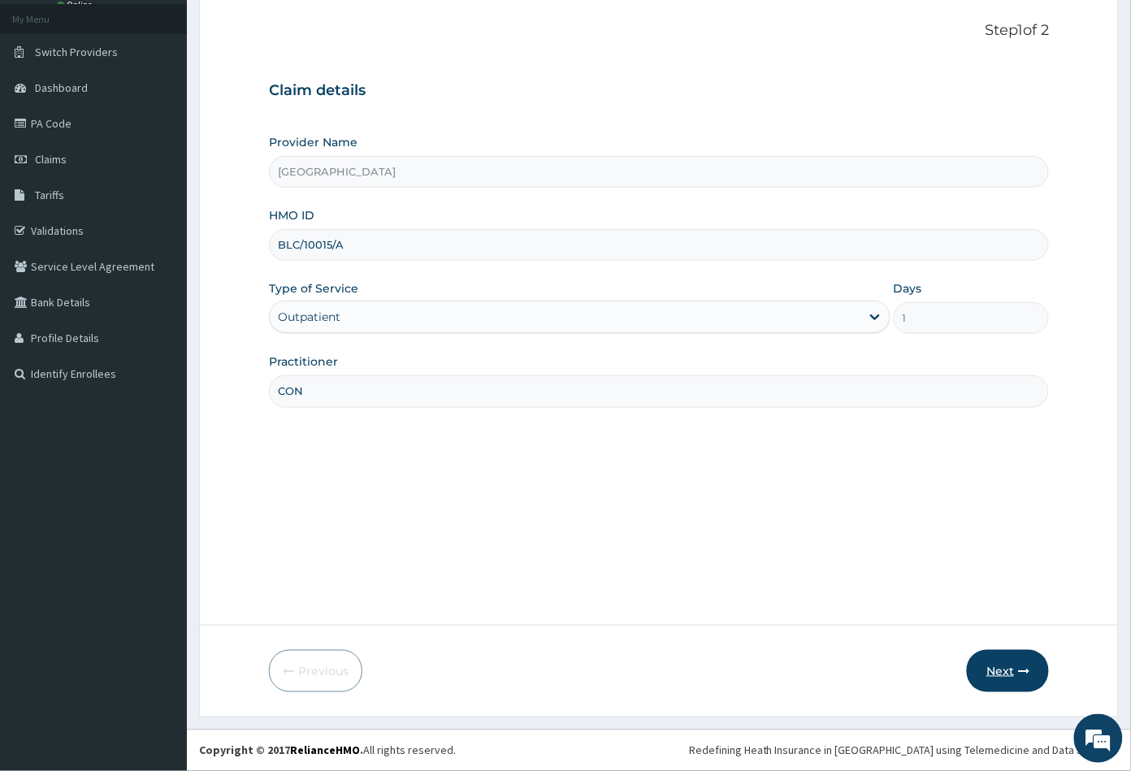
click at [994, 672] on button "Next" at bounding box center [1008, 671] width 82 height 42
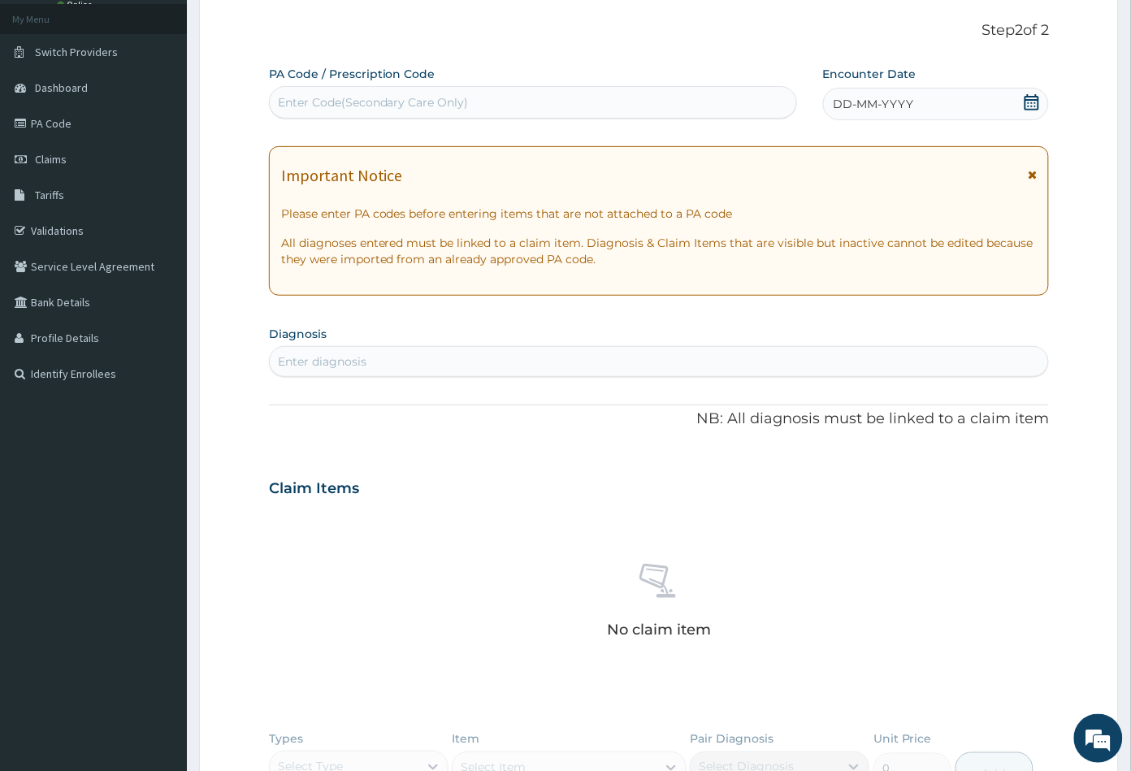
click at [1030, 103] on icon at bounding box center [1031, 102] width 16 height 16
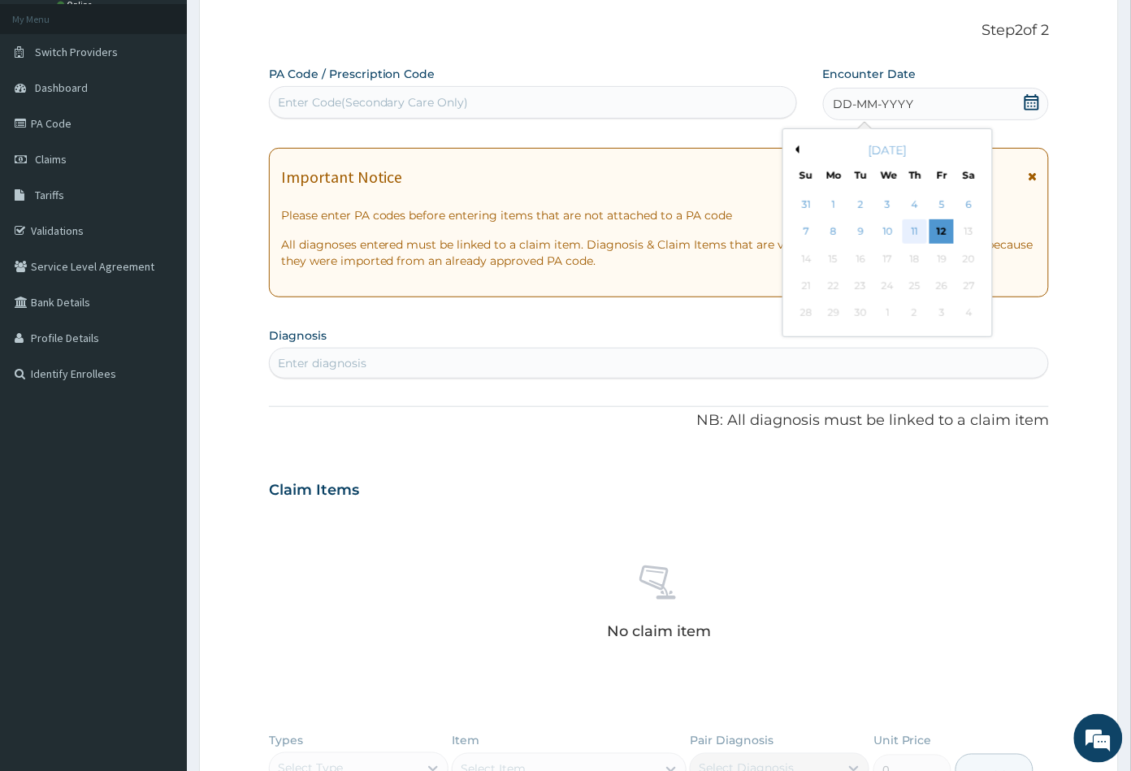
scroll to position [0, 0]
click at [911, 236] on div "11" at bounding box center [914, 232] width 24 height 24
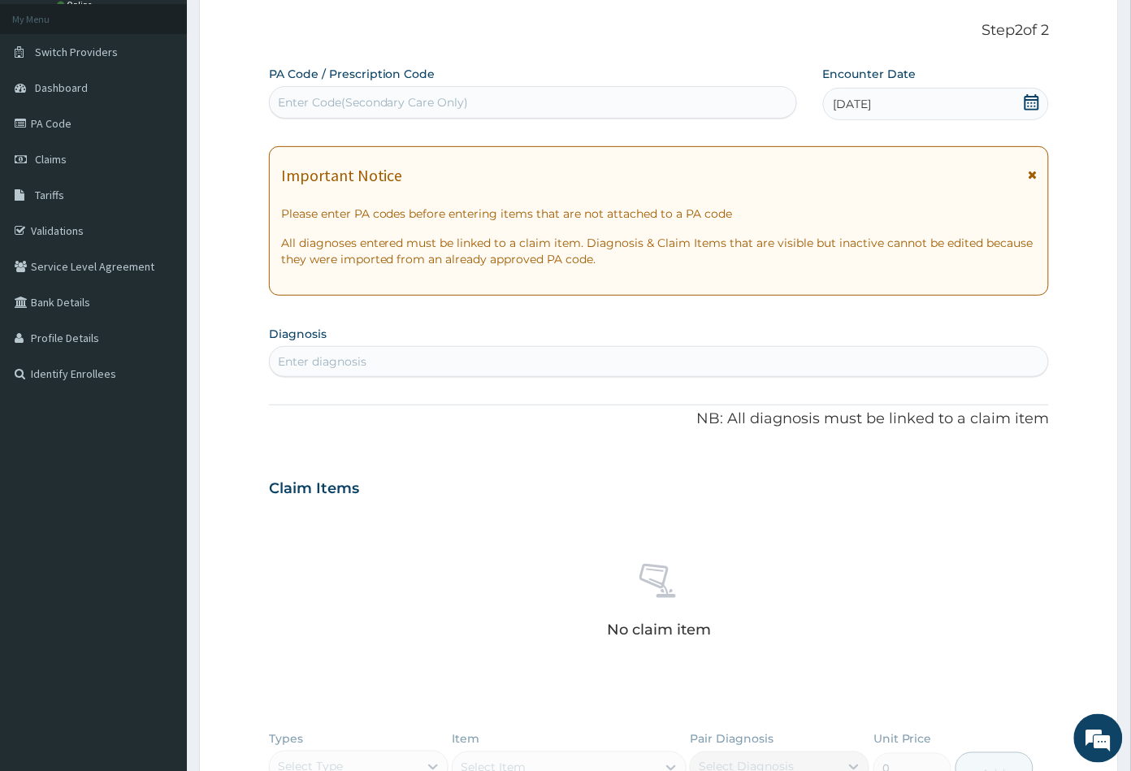
click at [451, 368] on div "Enter diagnosis" at bounding box center [659, 361] width 779 height 26
type input "MALA"
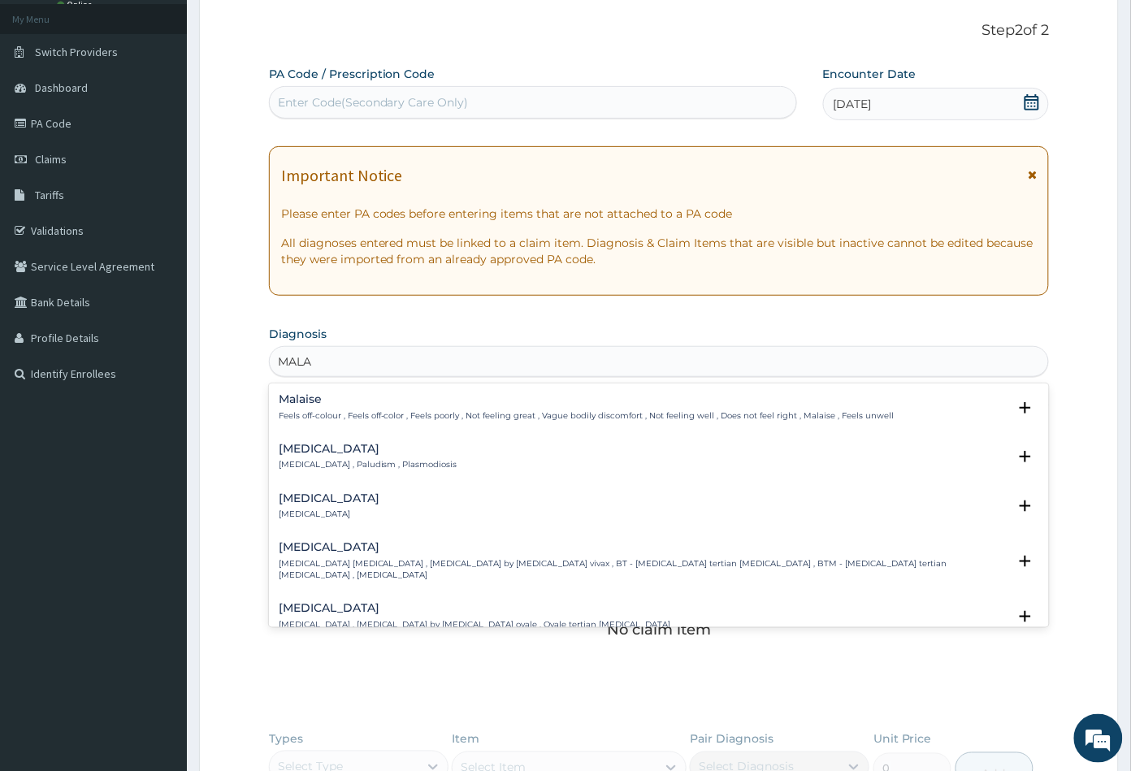
click at [297, 461] on p "Malaria , Paludism , Plasmodiosis" at bounding box center [368, 464] width 179 height 11
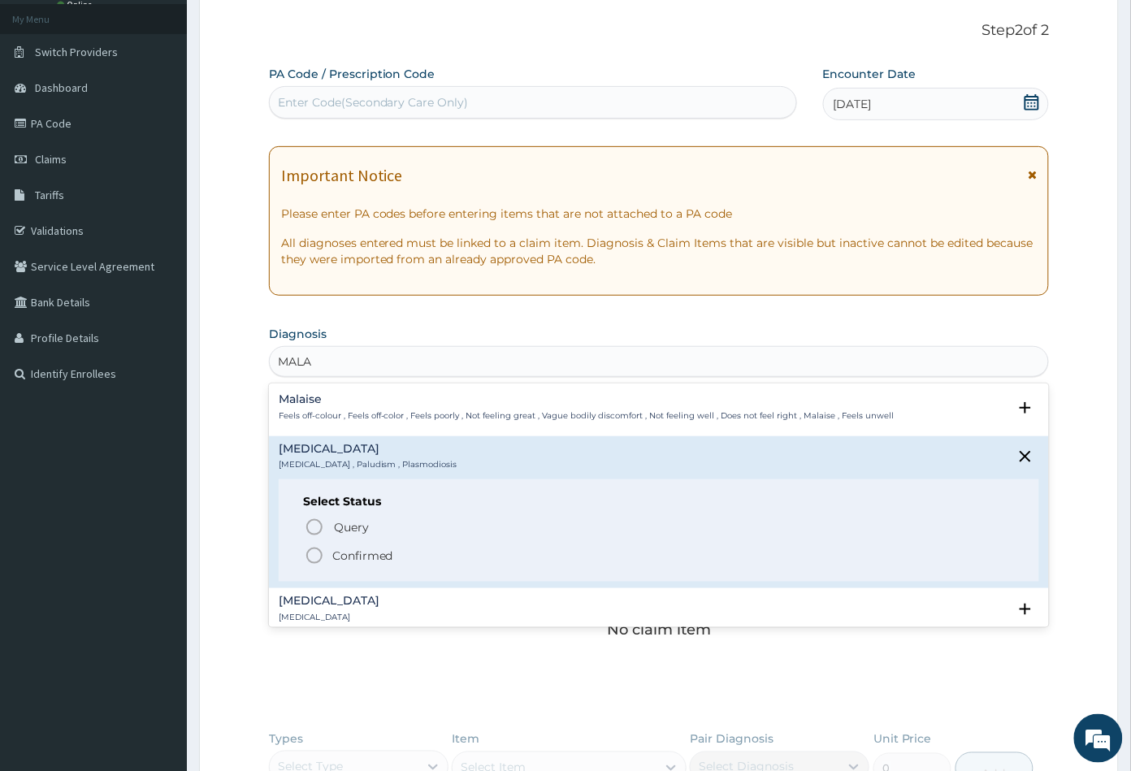
click at [314, 553] on icon "status option filled" at bounding box center [314, 555] width 19 height 19
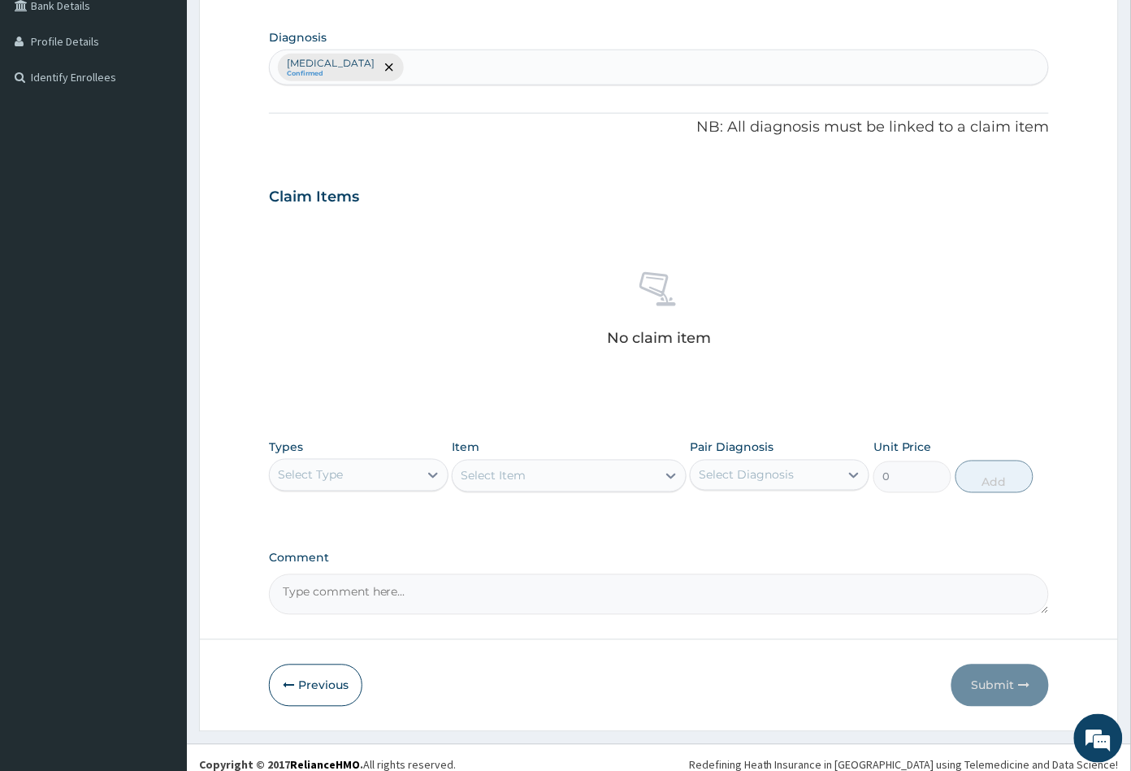
scroll to position [400, 0]
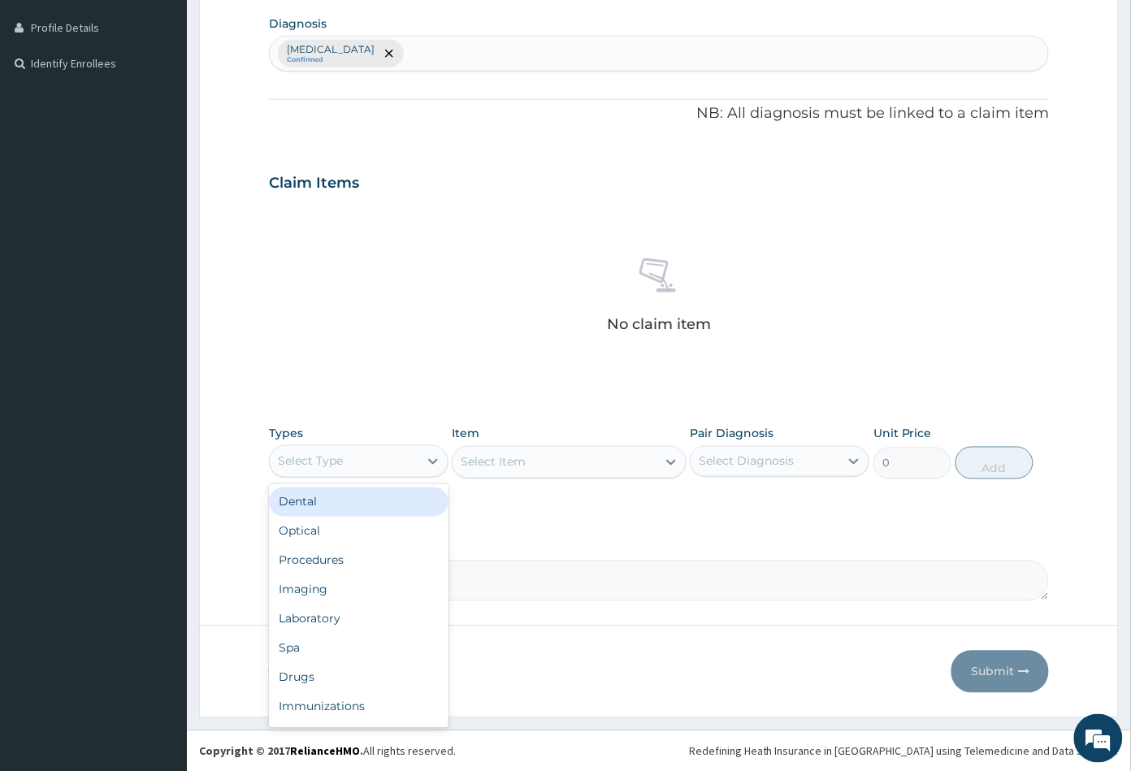
click at [378, 462] on div "Select Type" at bounding box center [344, 461] width 149 height 26
click at [359, 548] on div "Procedures" at bounding box center [358, 560] width 179 height 29
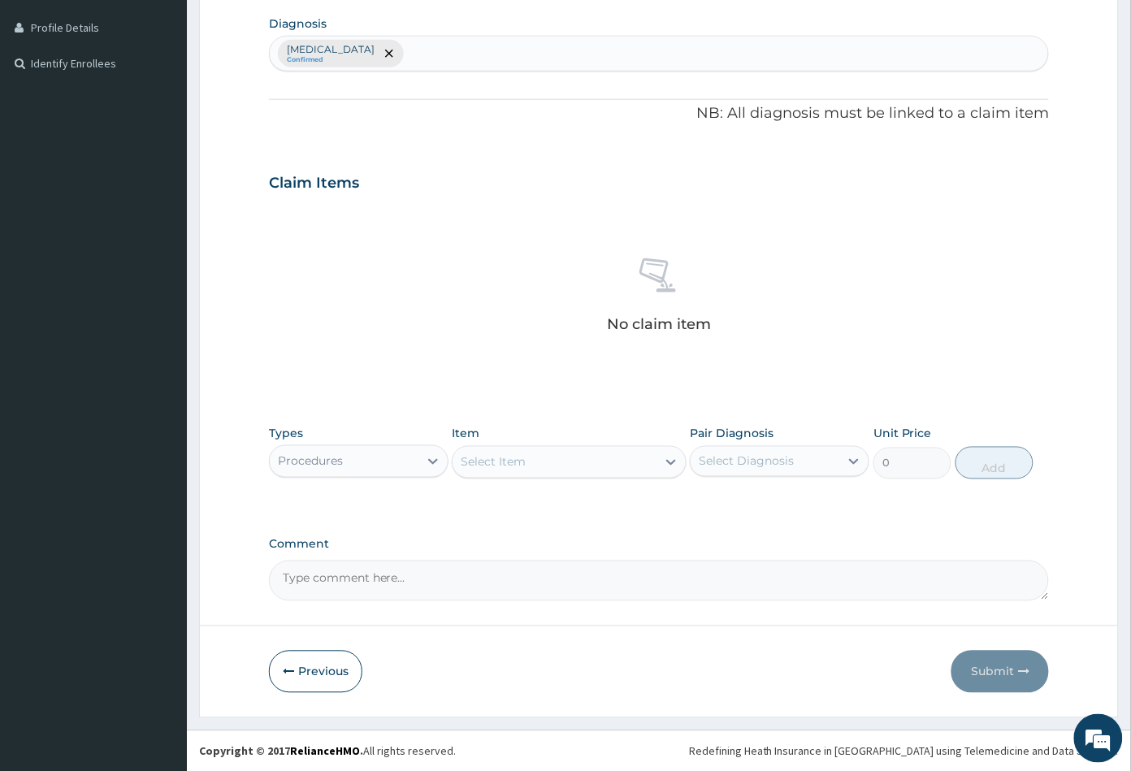
click at [588, 461] on div "Select Item" at bounding box center [553, 462] width 203 height 26
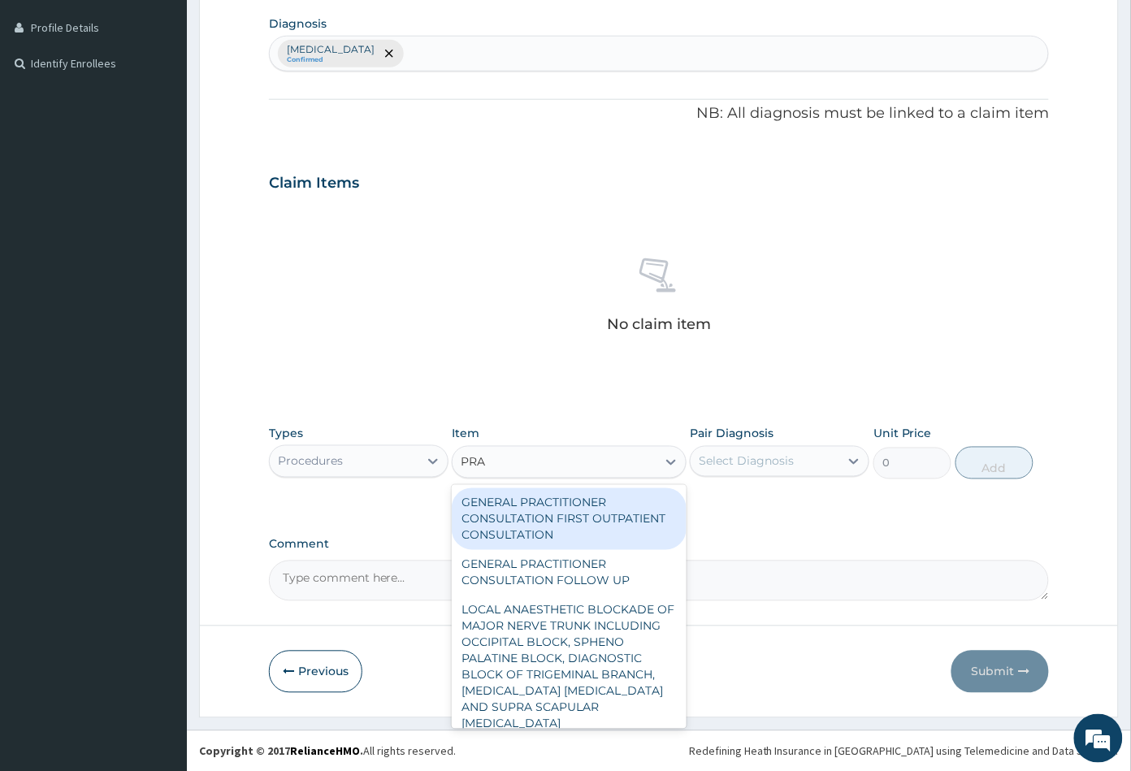
type input "PRAC"
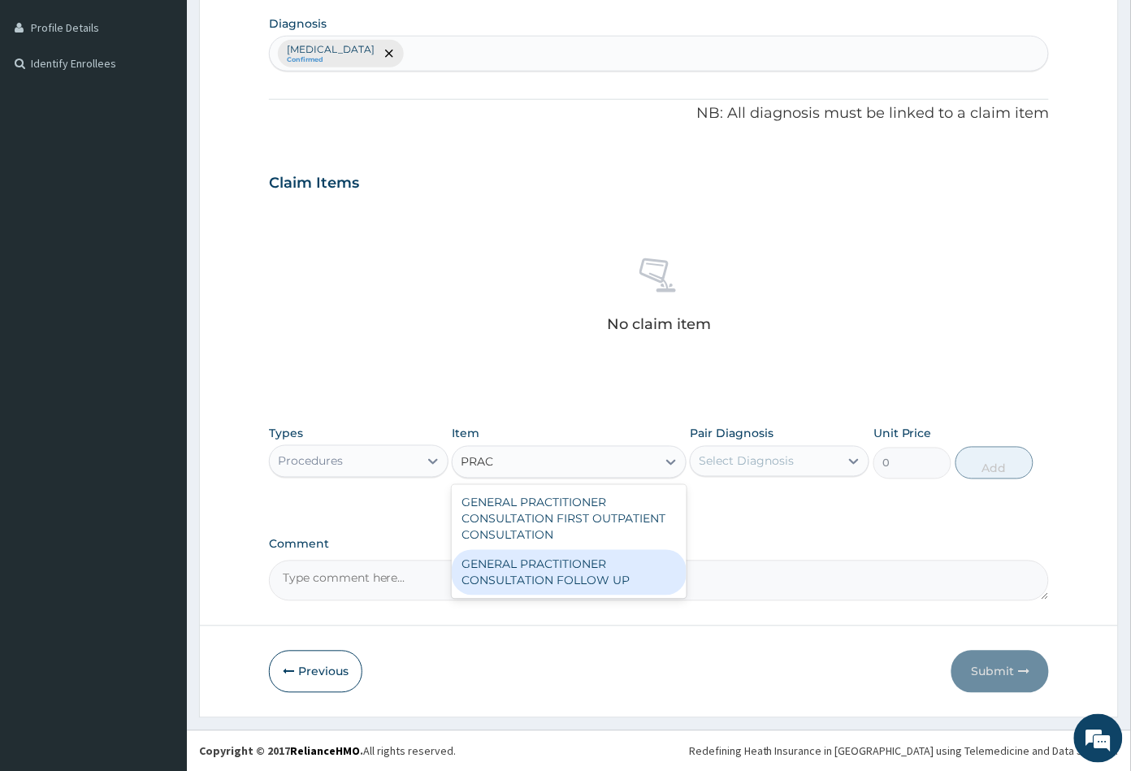
click at [540, 563] on div "GENERAL PRACTITIONER CONSULTATION FOLLOW UP" at bounding box center [569, 572] width 234 height 45
type input "2365"
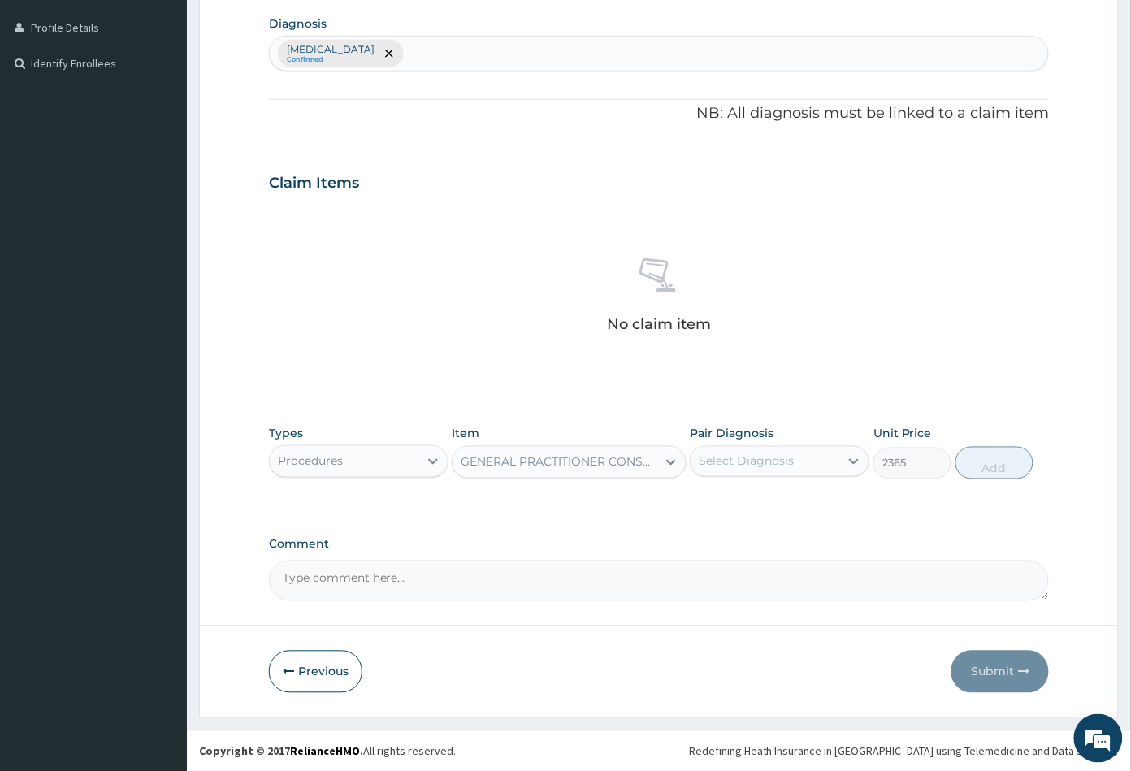
click at [755, 461] on div "Select Diagnosis" at bounding box center [745, 461] width 95 height 16
click at [747, 499] on label "[MEDICAL_DATA]" at bounding box center [766, 501] width 101 height 16
checkbox input "true"
click at [995, 468] on button "Add" at bounding box center [994, 463] width 78 height 32
type input "0"
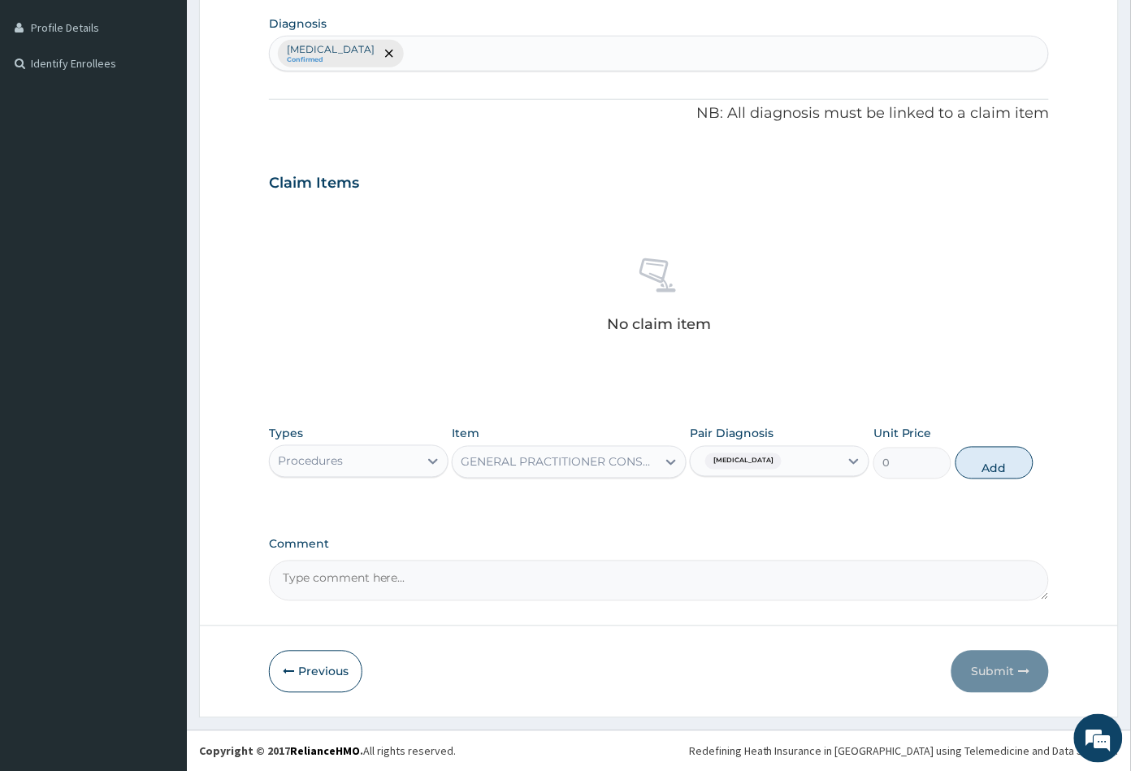
scroll to position [343, 0]
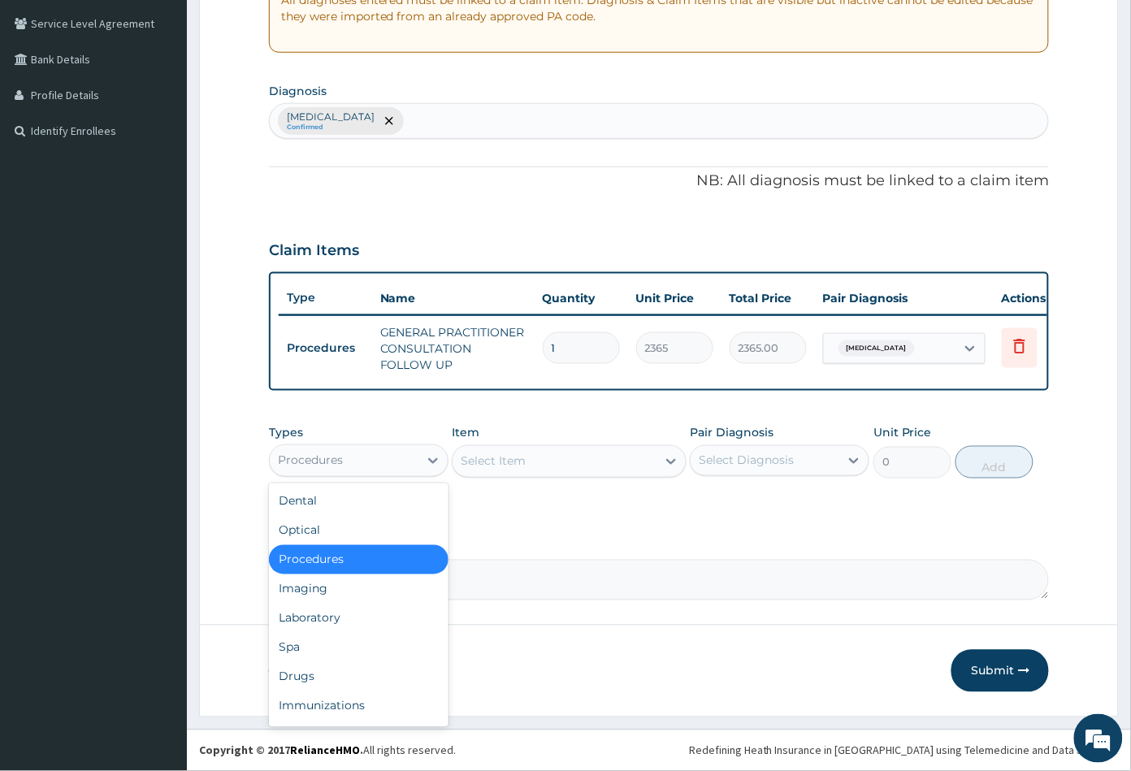
click at [352, 462] on div "Procedures" at bounding box center [344, 461] width 149 height 26
click at [335, 674] on div "Drugs" at bounding box center [358, 676] width 179 height 29
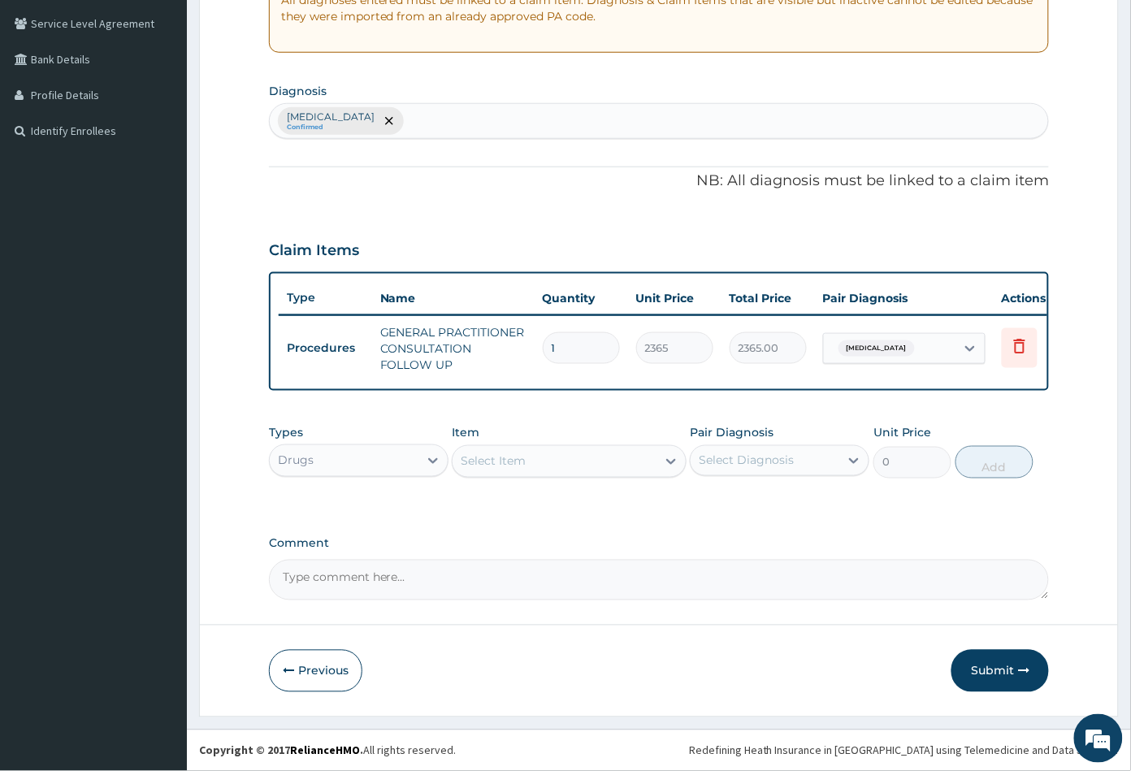
click at [590, 461] on div "Select Item" at bounding box center [553, 461] width 203 height 26
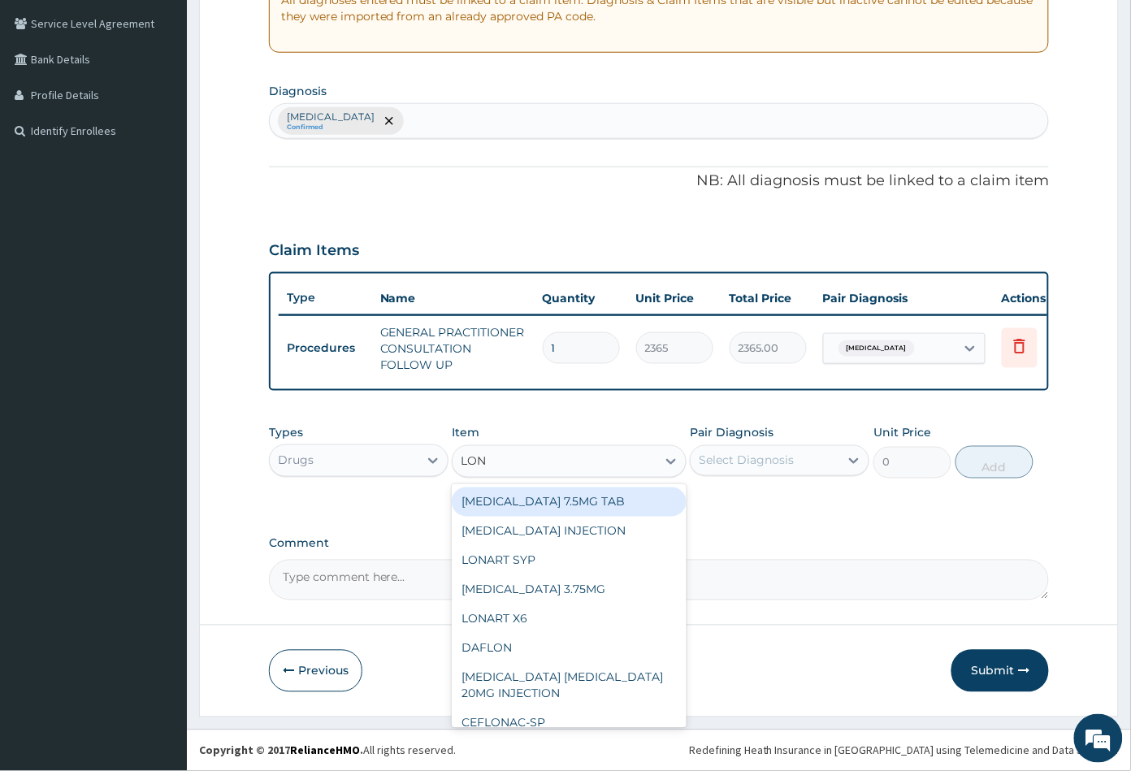
type input "LONA"
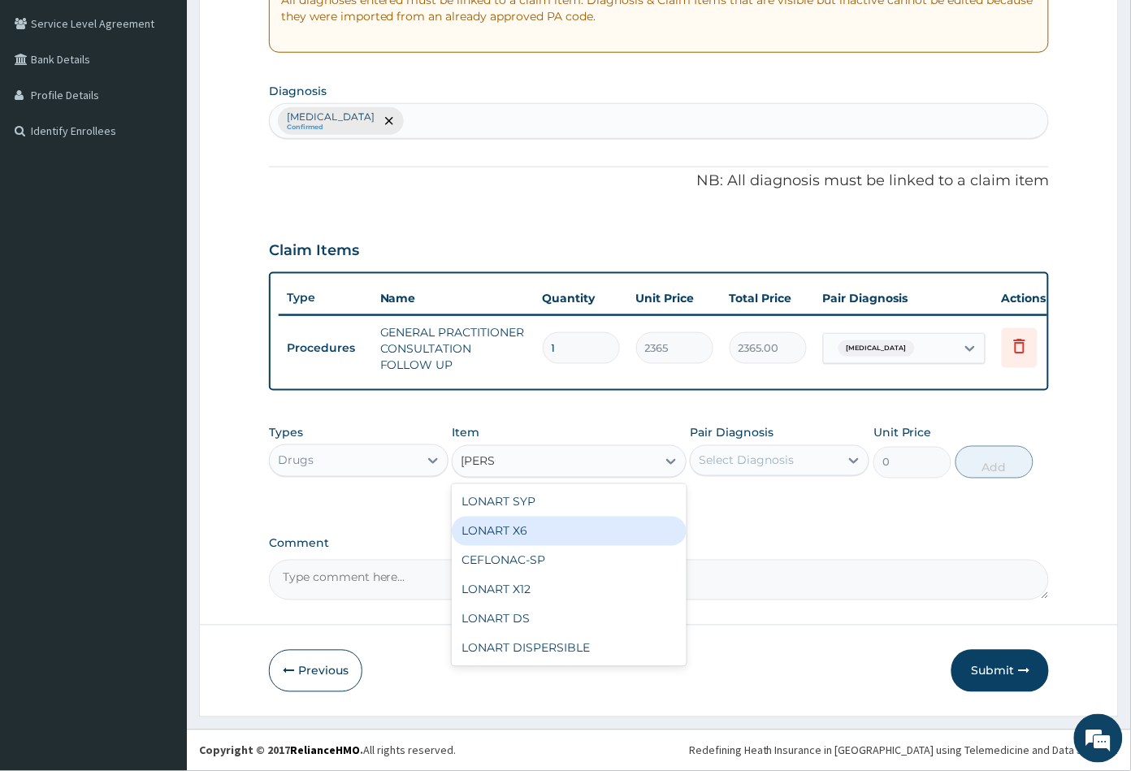
drag, startPoint x: 521, startPoint y: 532, endPoint x: 536, endPoint y: 530, distance: 15.6
click at [523, 531] on div "LONART X6" at bounding box center [569, 531] width 234 height 29
type input "473"
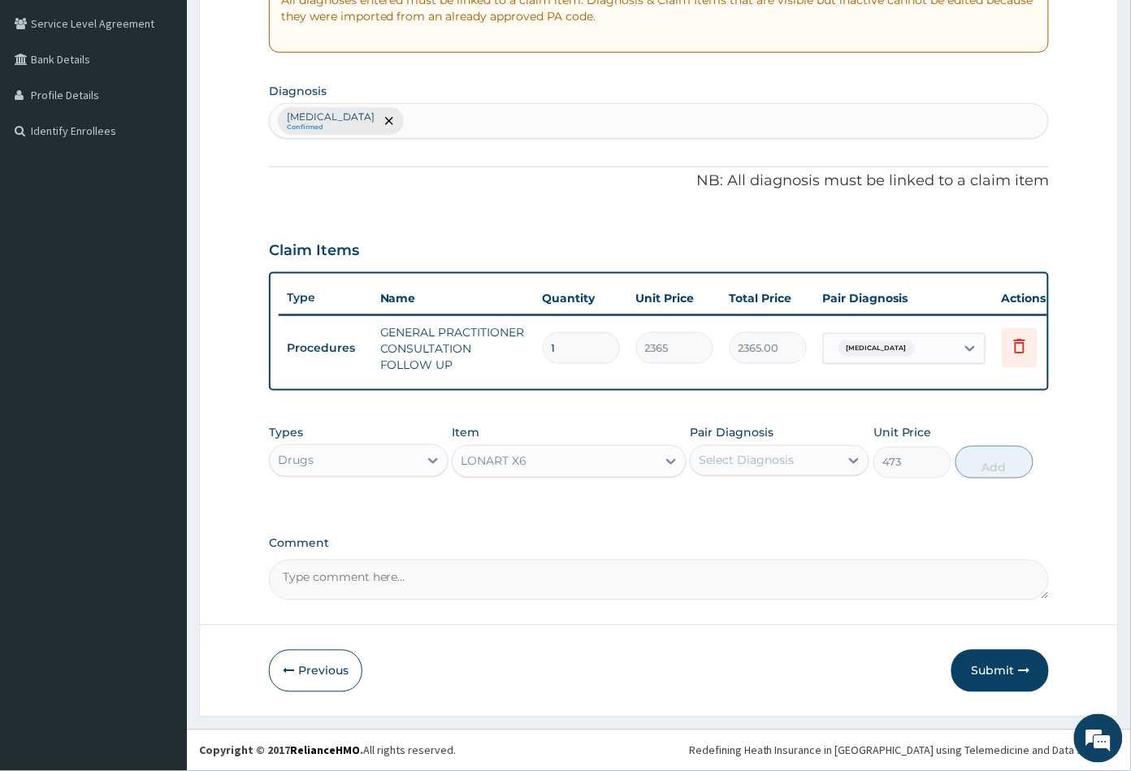
click at [756, 459] on div "Select Diagnosis" at bounding box center [745, 460] width 95 height 16
click at [750, 495] on label "Malaria" at bounding box center [766, 500] width 101 height 16
checkbox input "true"
click at [992, 467] on button "Add" at bounding box center [994, 462] width 78 height 32
type input "0"
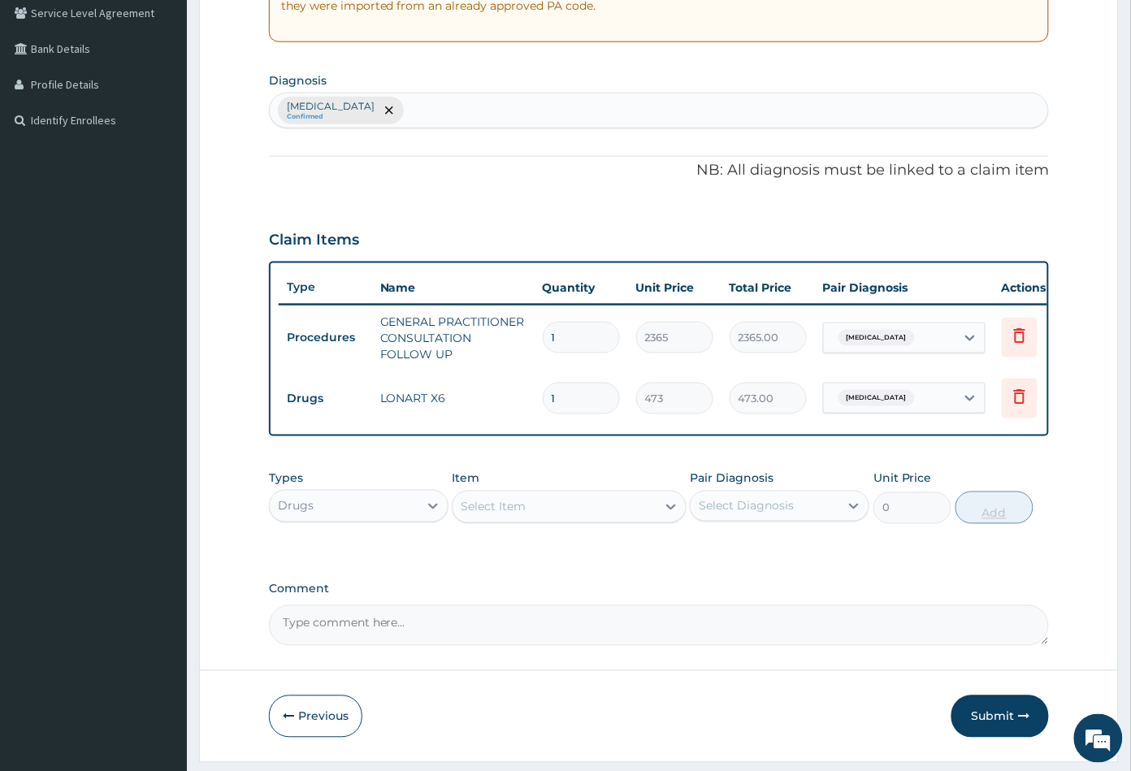
type input "0.00"
type input "6"
type input "2838.00"
type input "6"
click at [584, 520] on div "Select Item" at bounding box center [553, 507] width 203 height 26
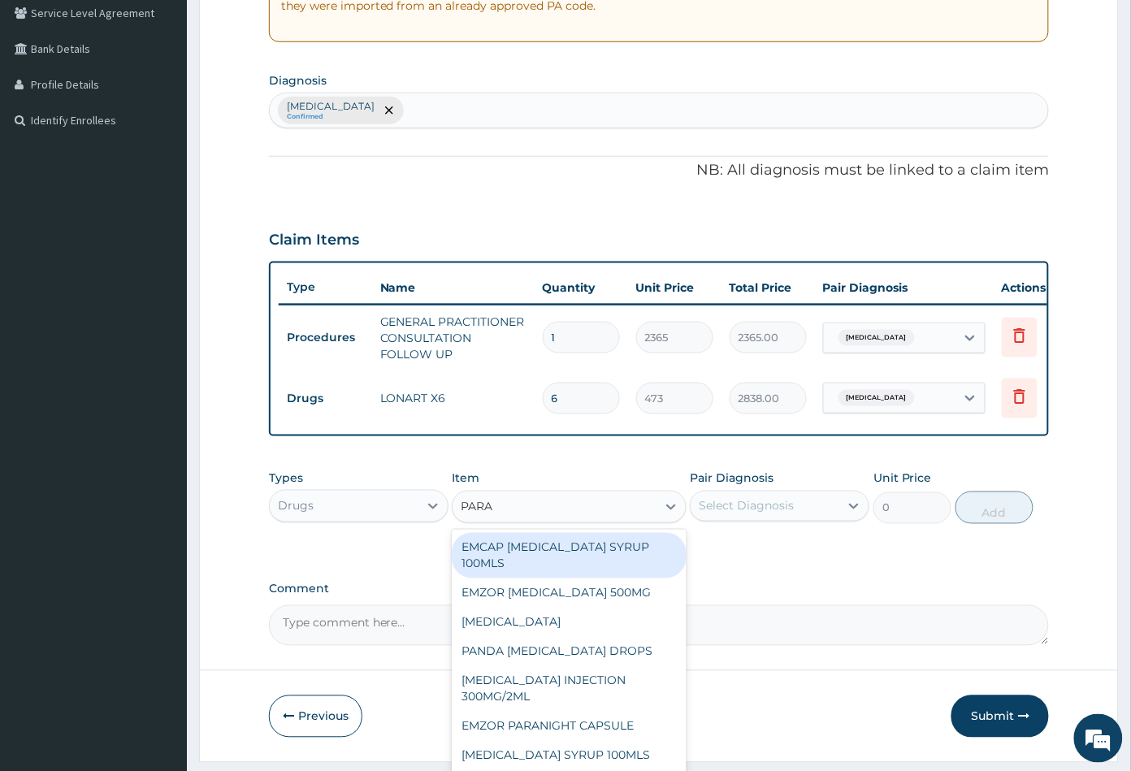
type input "PARAC"
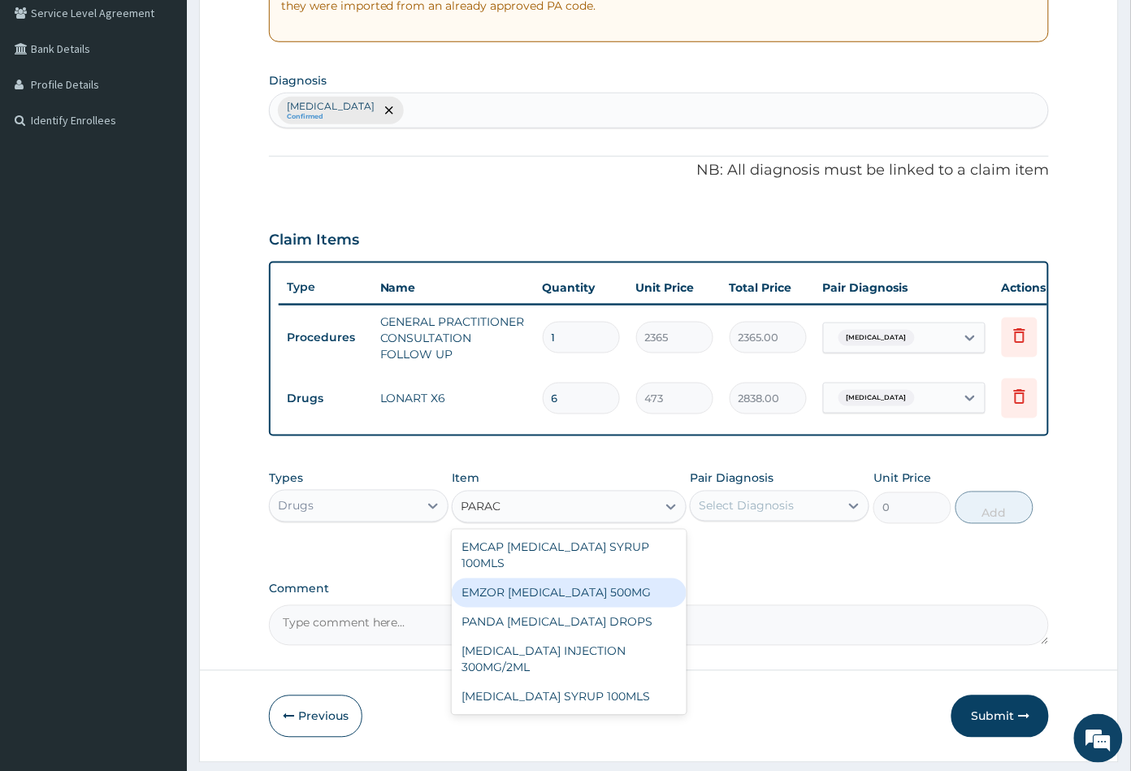
drag, startPoint x: 569, startPoint y: 605, endPoint x: 608, endPoint y: 597, distance: 39.8
click at [573, 605] on div "EMZOR PARACETAMOL 500MG" at bounding box center [569, 592] width 234 height 29
type input "23.64999961853027"
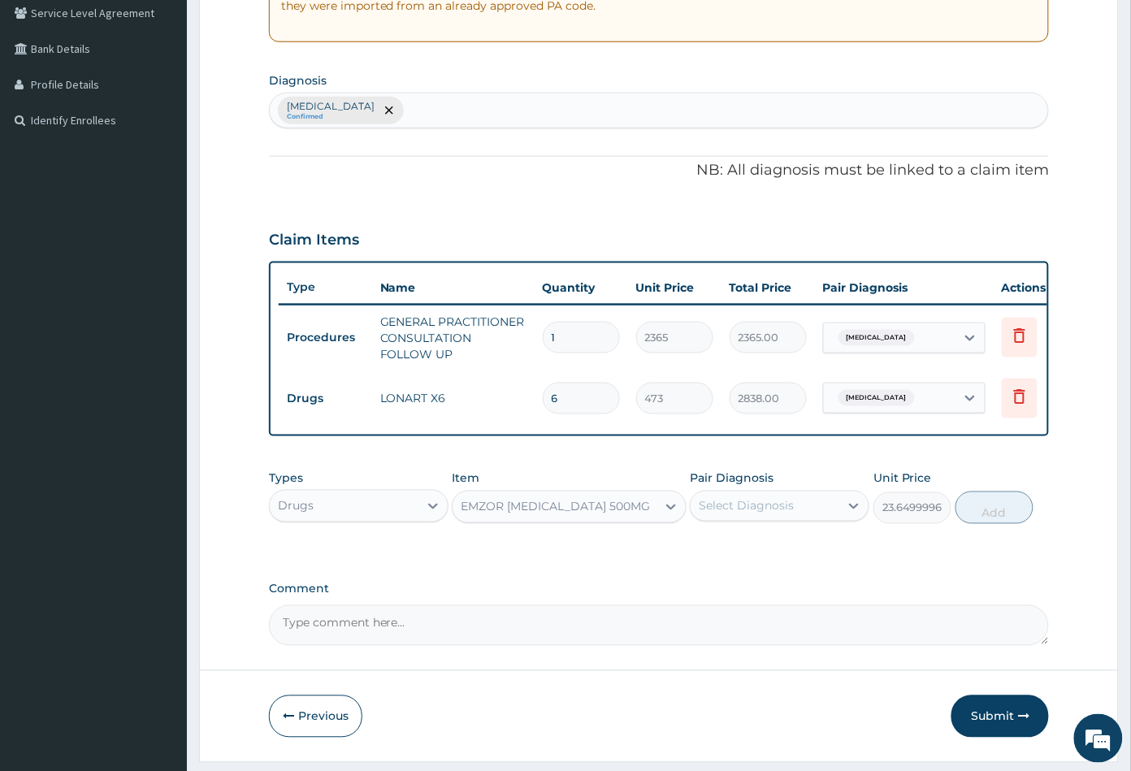
click at [756, 514] on div "Select Diagnosis" at bounding box center [745, 506] width 95 height 16
click at [753, 551] on label "Malaria" at bounding box center [766, 546] width 101 height 16
checkbox input "true"
click at [988, 521] on button "Add" at bounding box center [994, 507] width 78 height 32
type input "0"
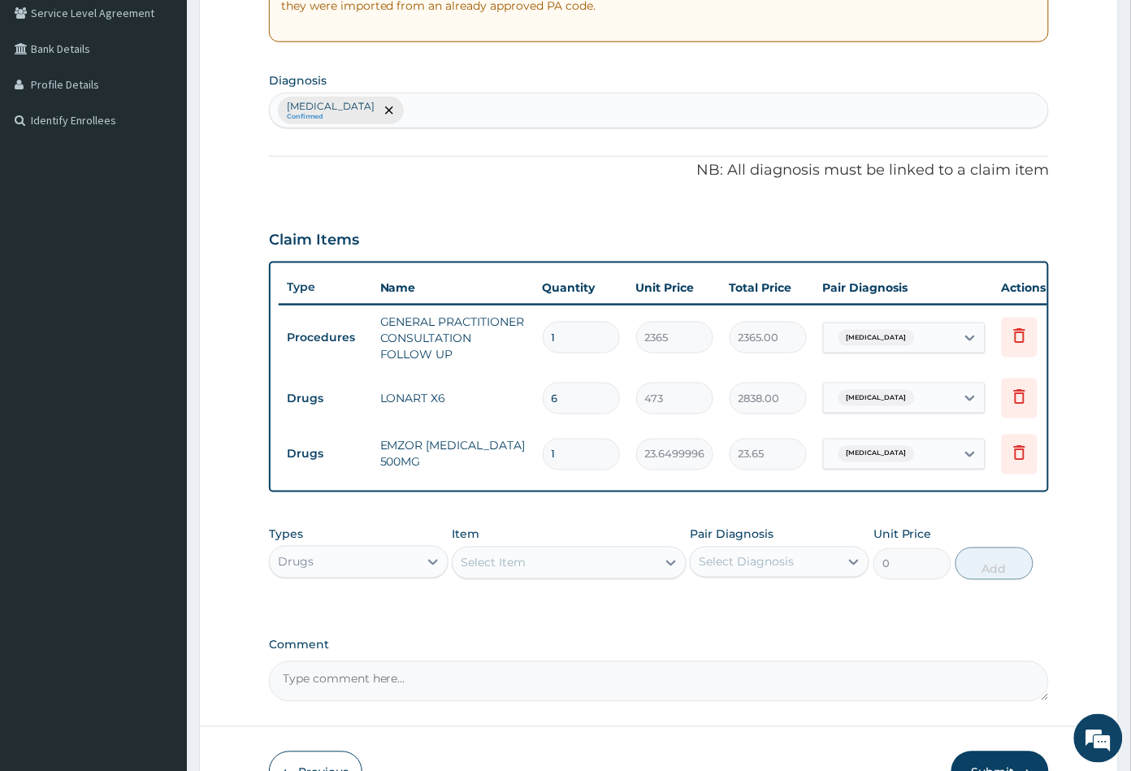
type input "18"
type input "425.70"
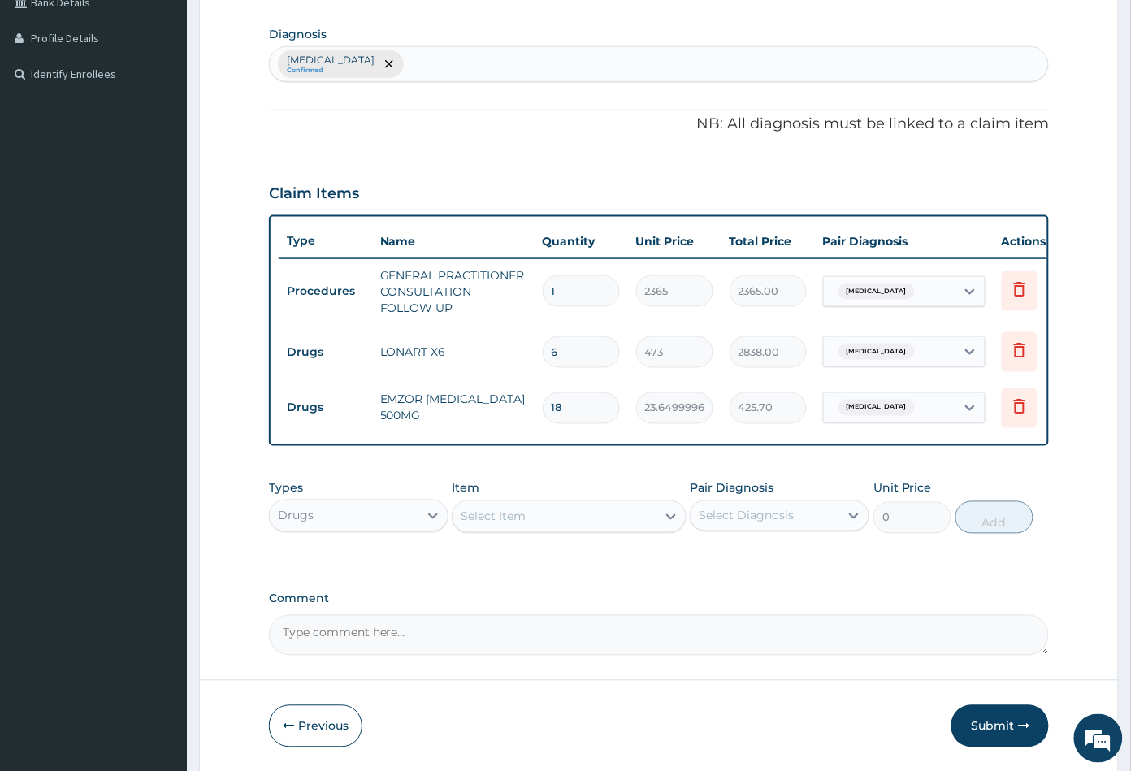
scroll to position [456, 0]
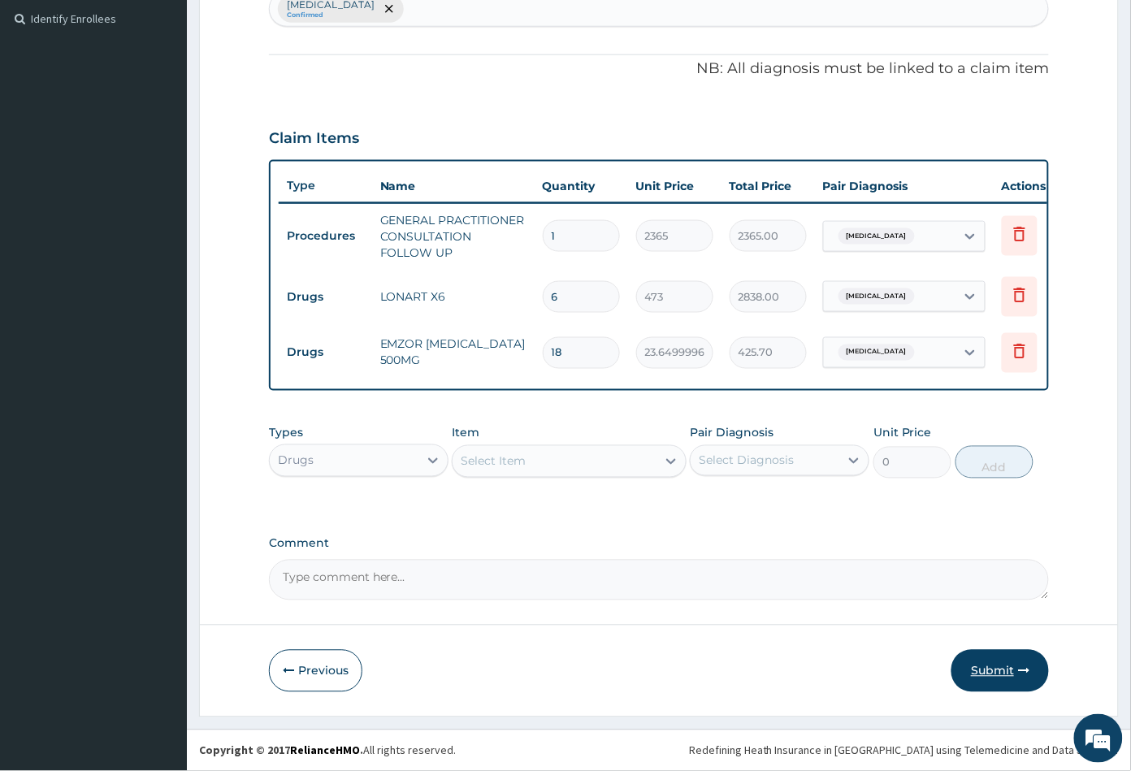
type input "18"
click at [980, 672] on button "Submit" at bounding box center [999, 671] width 97 height 42
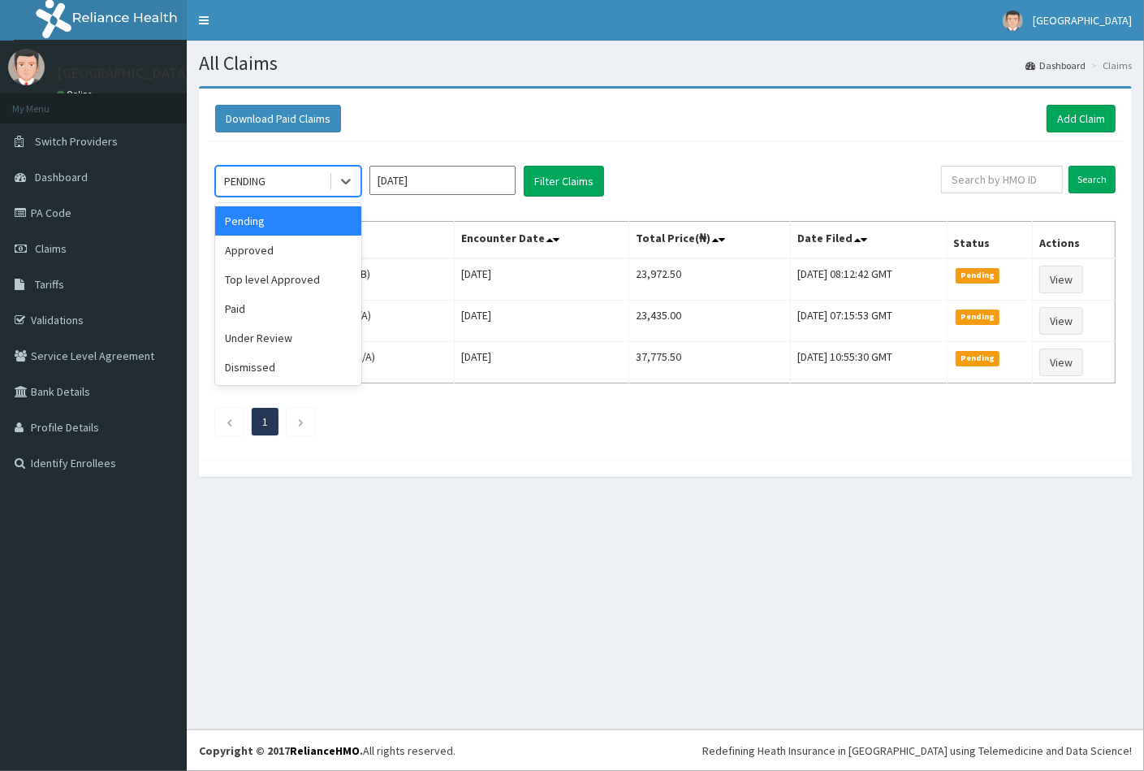
click at [296, 176] on div "PENDING" at bounding box center [272, 181] width 113 height 26
click at [293, 252] on div "Approved" at bounding box center [288, 250] width 146 height 29
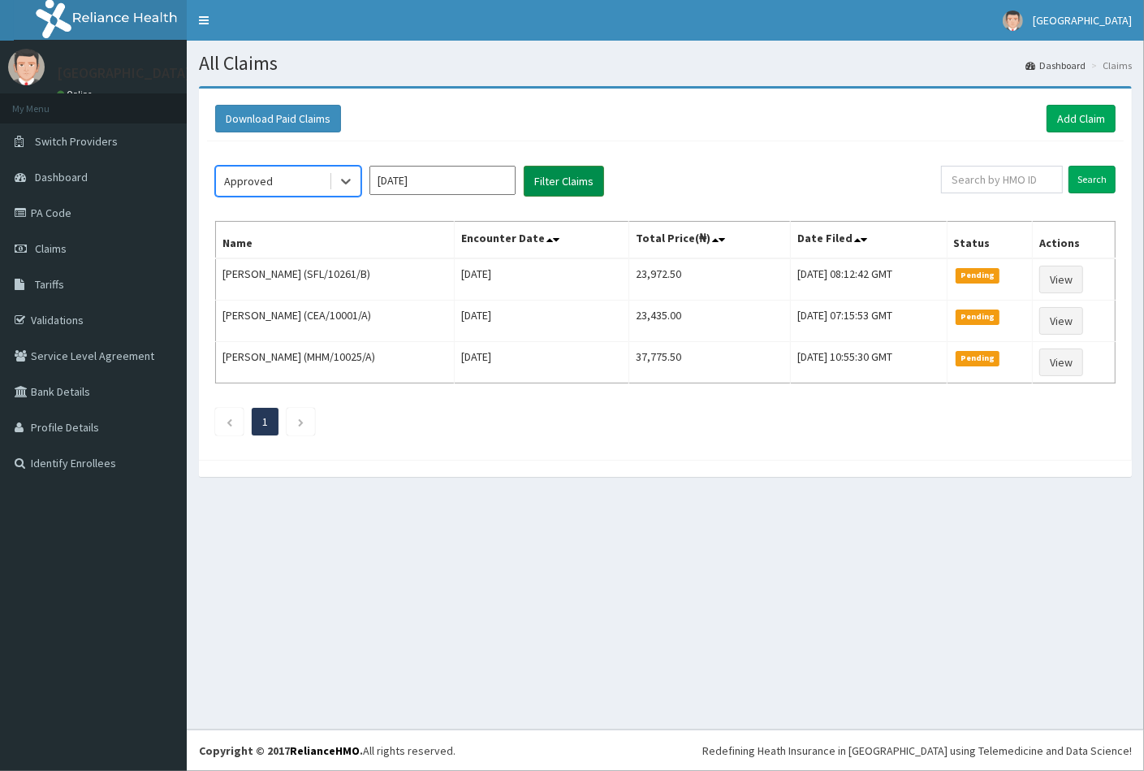
click at [561, 182] on button "Filter Claims" at bounding box center [564, 181] width 80 height 31
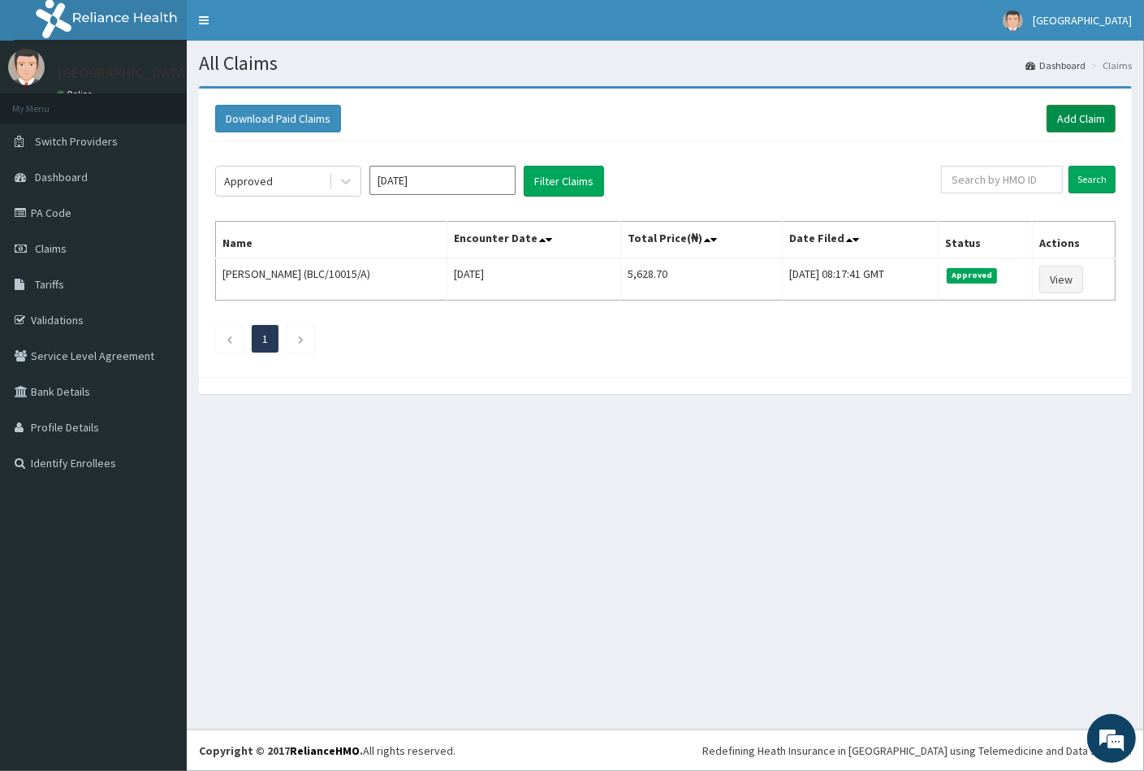
click at [1070, 126] on link "Add Claim" at bounding box center [1081, 119] width 69 height 28
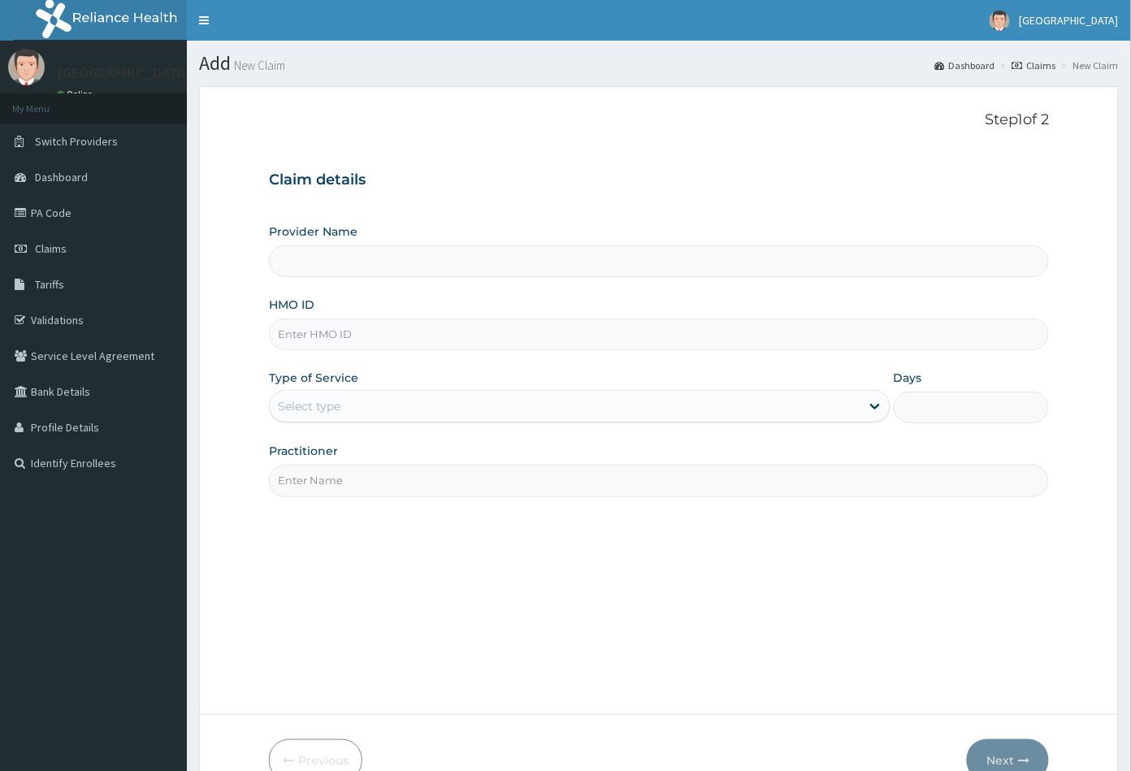
type input "[GEOGRAPHIC_DATA]"
click at [292, 333] on input "HMO ID" at bounding box center [659, 334] width 781 height 32
paste input "RIS/10094/B"
type input "RIS/10094/B"
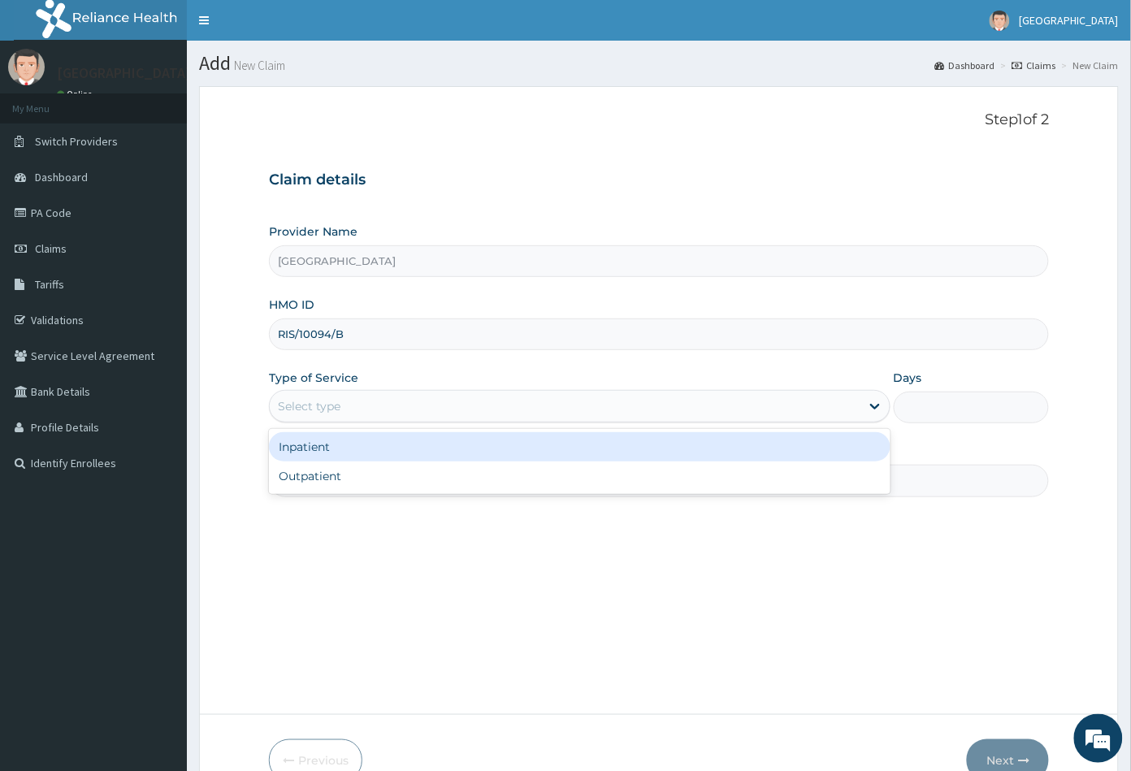
click at [328, 408] on div "Select type" at bounding box center [309, 406] width 63 height 16
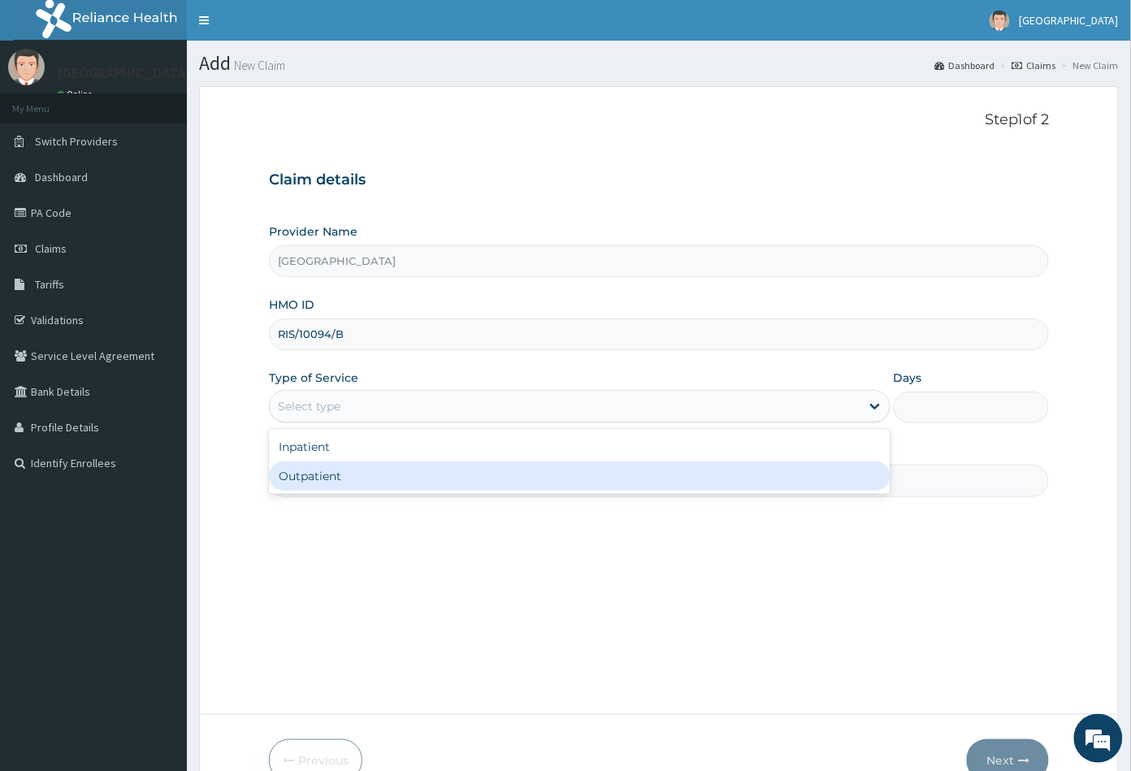
click at [325, 473] on div "Outpatient" at bounding box center [579, 475] width 621 height 29
type input "1"
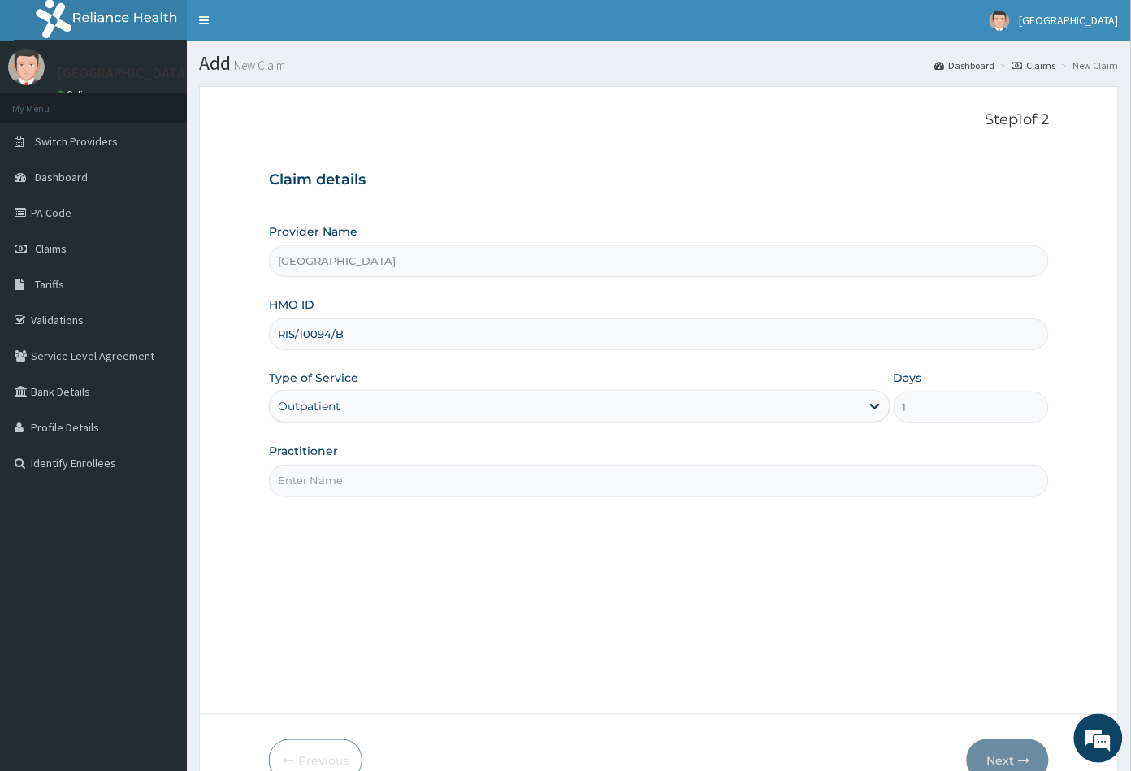
click at [325, 478] on input "Practitioner" at bounding box center [659, 481] width 781 height 32
type input "CON"
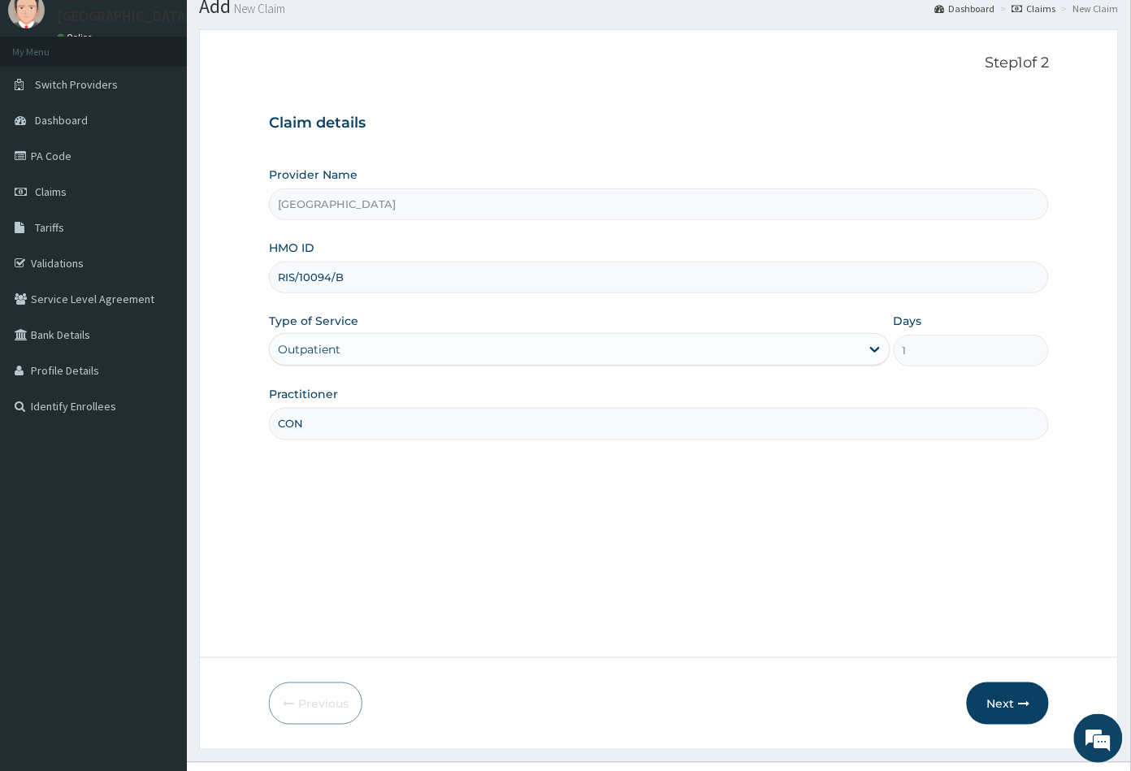
scroll to position [89, 0]
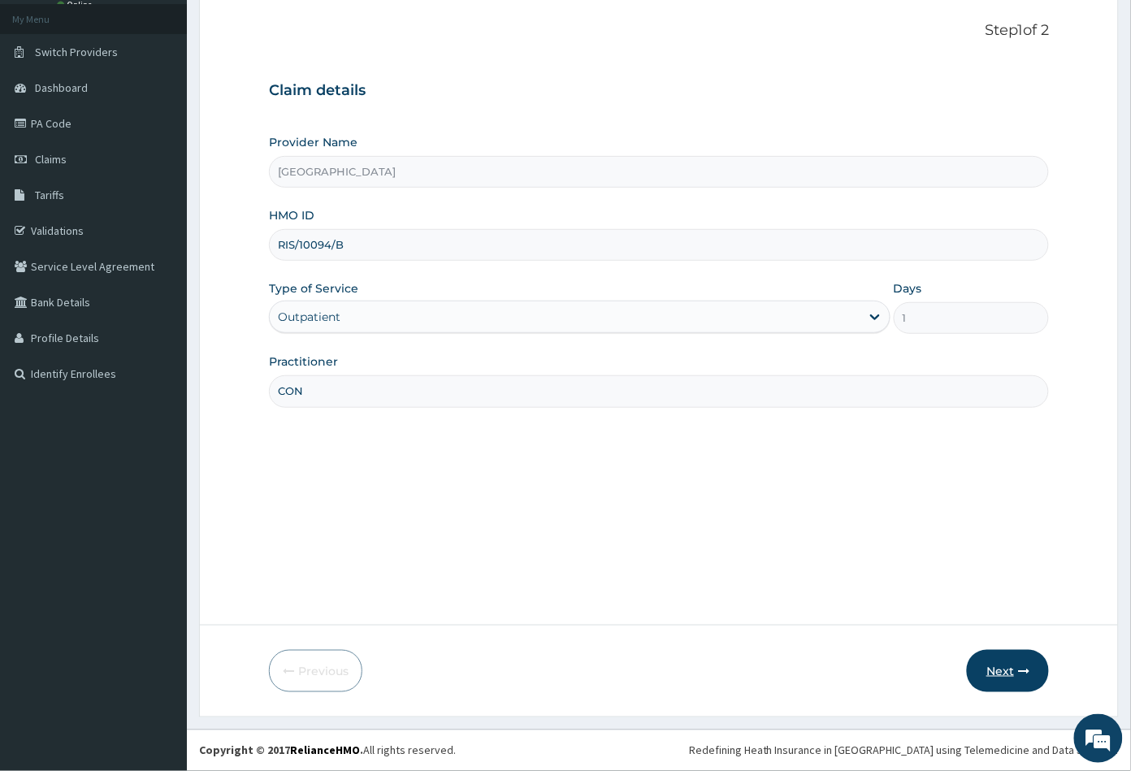
click at [1000, 672] on button "Next" at bounding box center [1008, 671] width 82 height 42
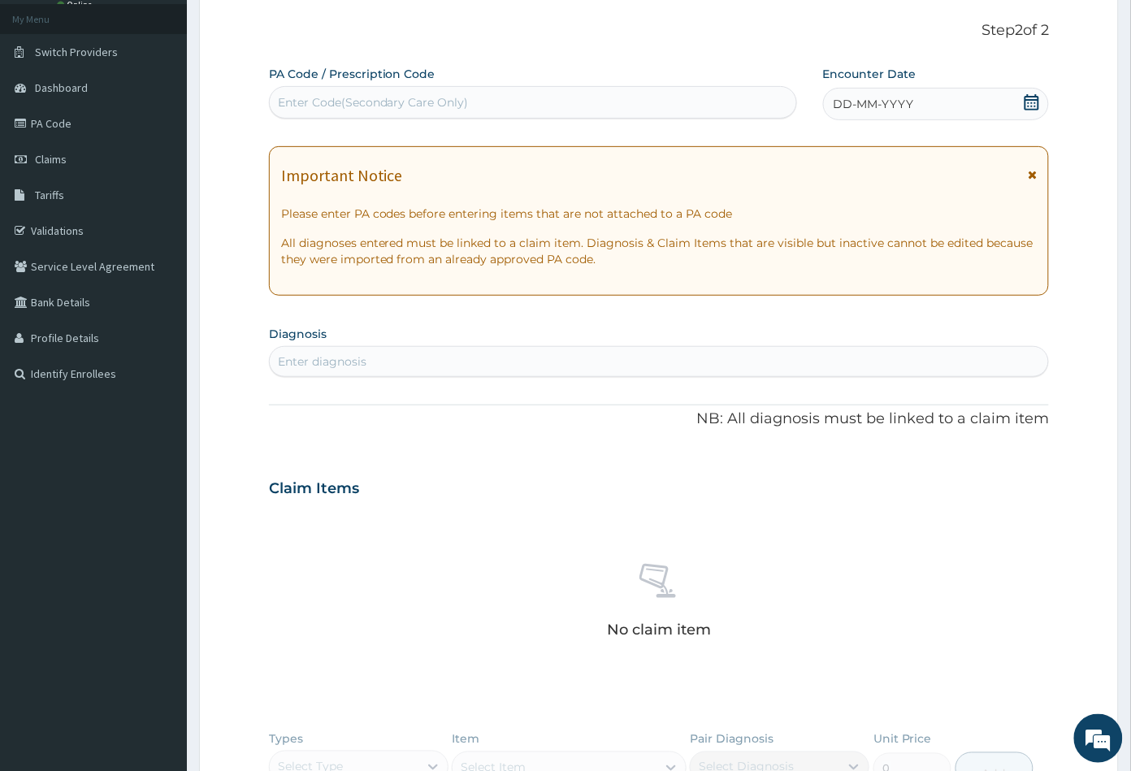
click at [1031, 102] on icon at bounding box center [1031, 102] width 16 height 16
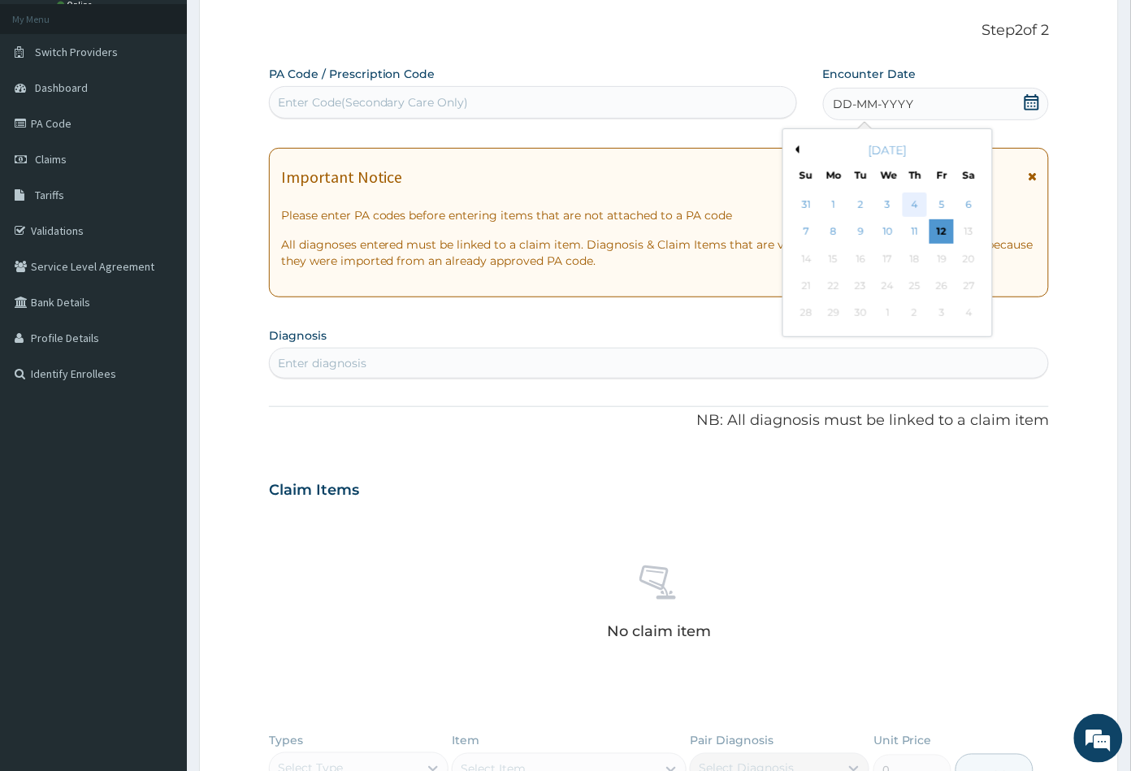
scroll to position [0, 0]
click at [915, 231] on div "11" at bounding box center [914, 232] width 24 height 24
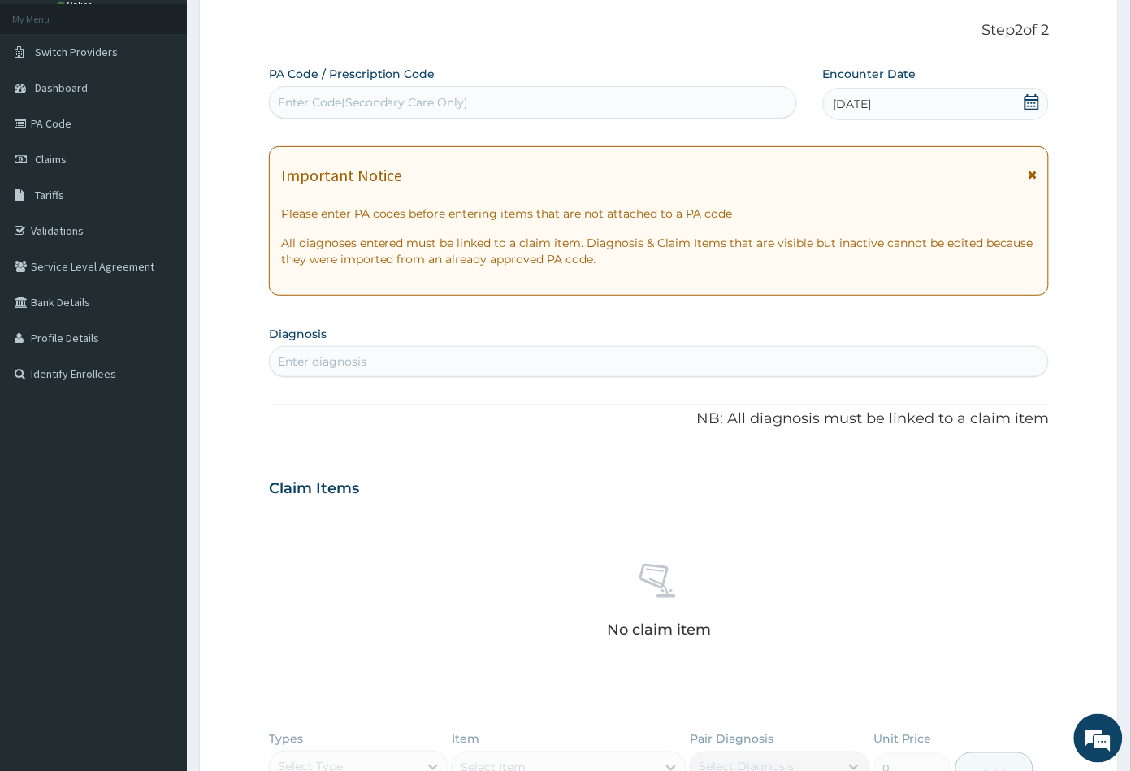
click at [360, 354] on div "Enter diagnosis" at bounding box center [322, 361] width 89 height 16
type input "MALA"
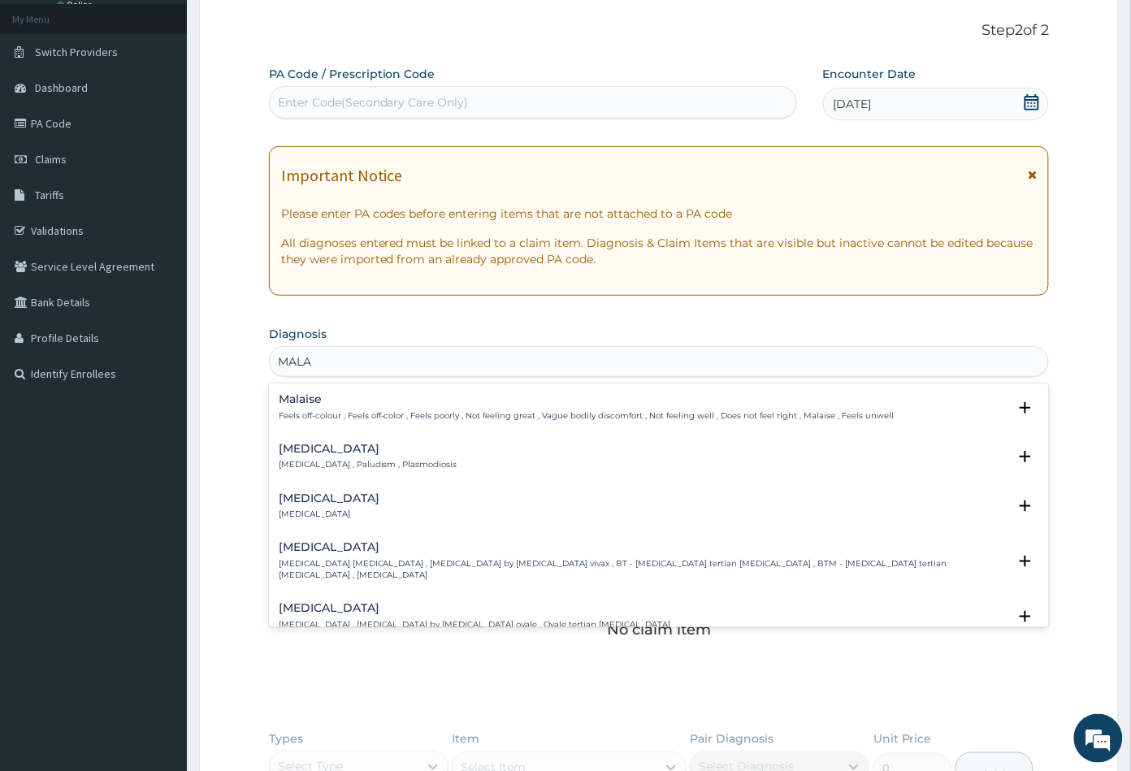
click at [324, 461] on p "Malaria , Paludism , Plasmodiosis" at bounding box center [368, 464] width 179 height 11
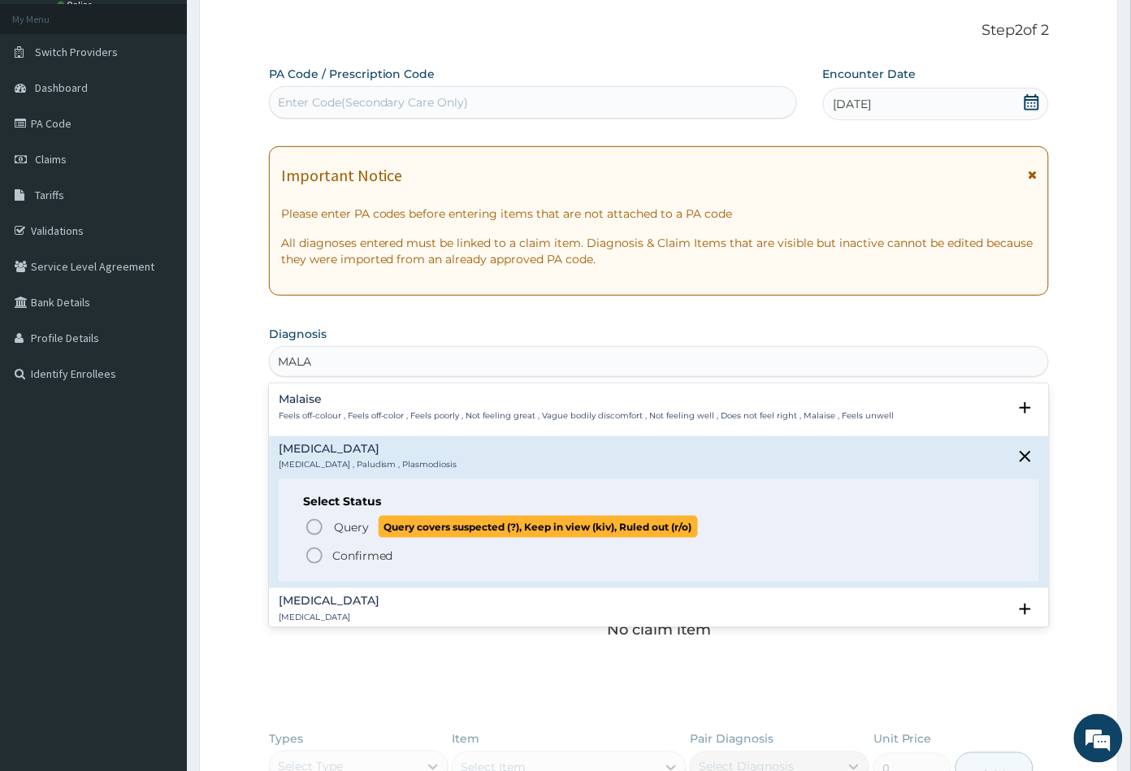
click at [315, 527] on icon "status option query" at bounding box center [314, 526] width 19 height 19
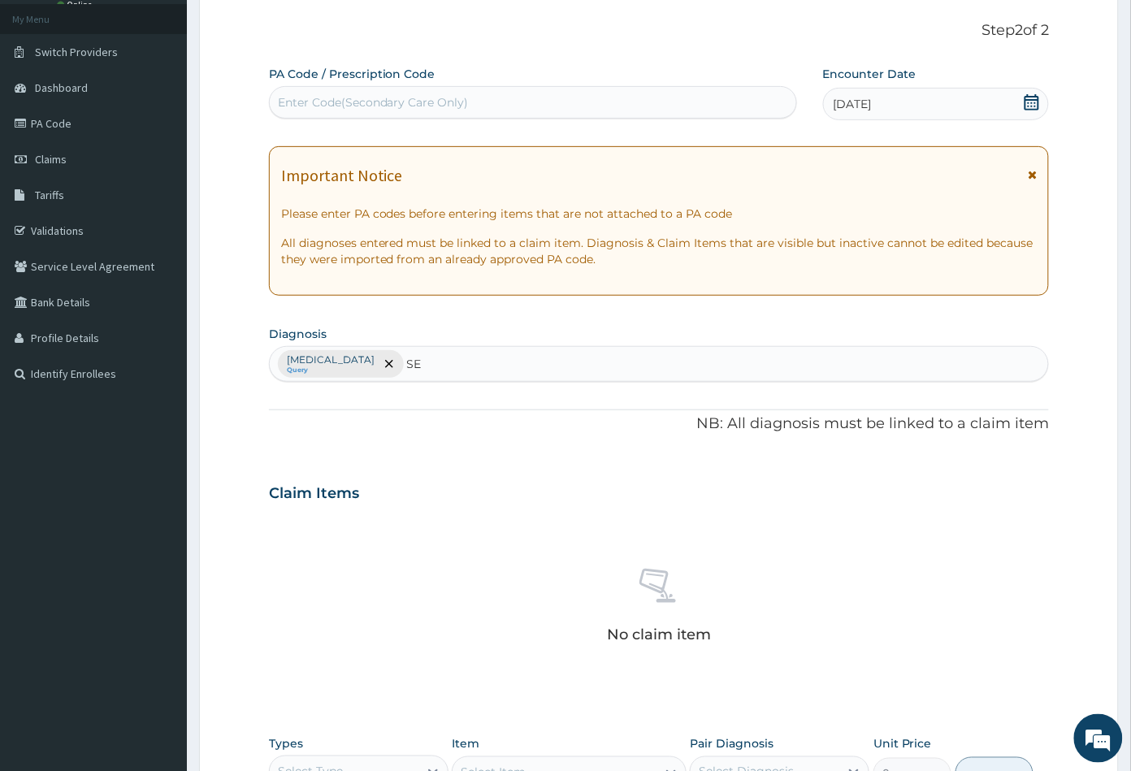
type input "SEP"
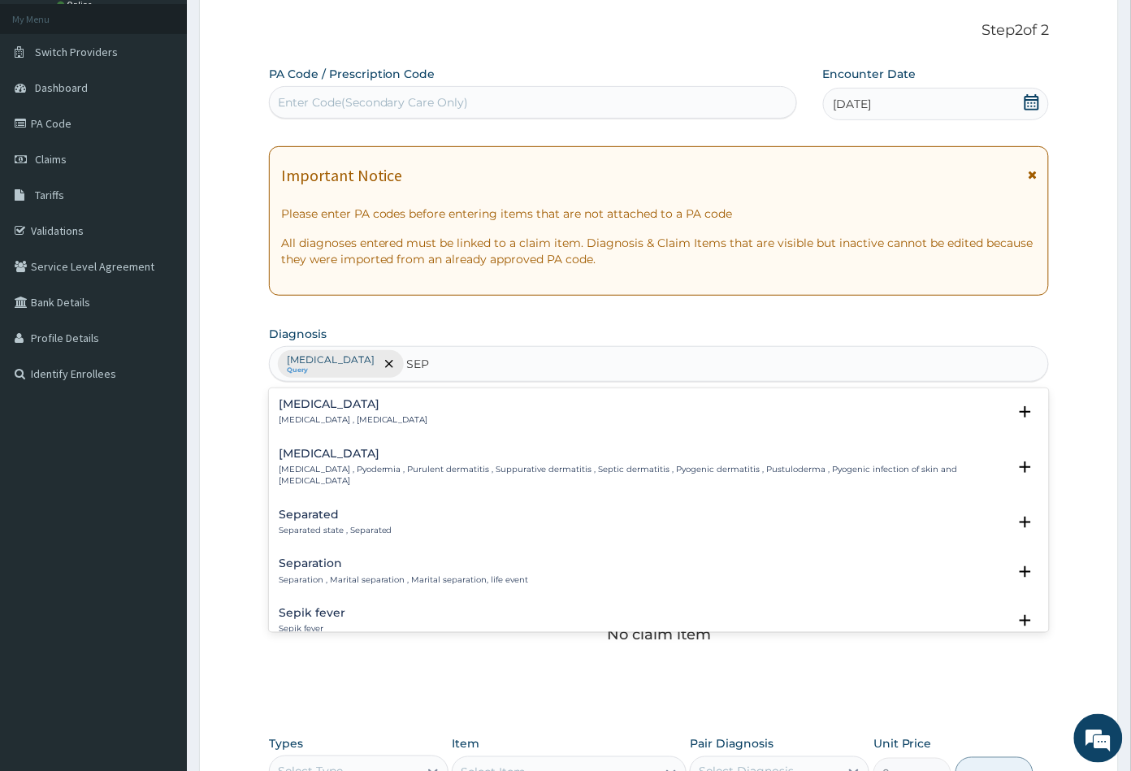
click at [328, 413] on div "Sepsis Systemic infection , Sepsis" at bounding box center [353, 412] width 149 height 28
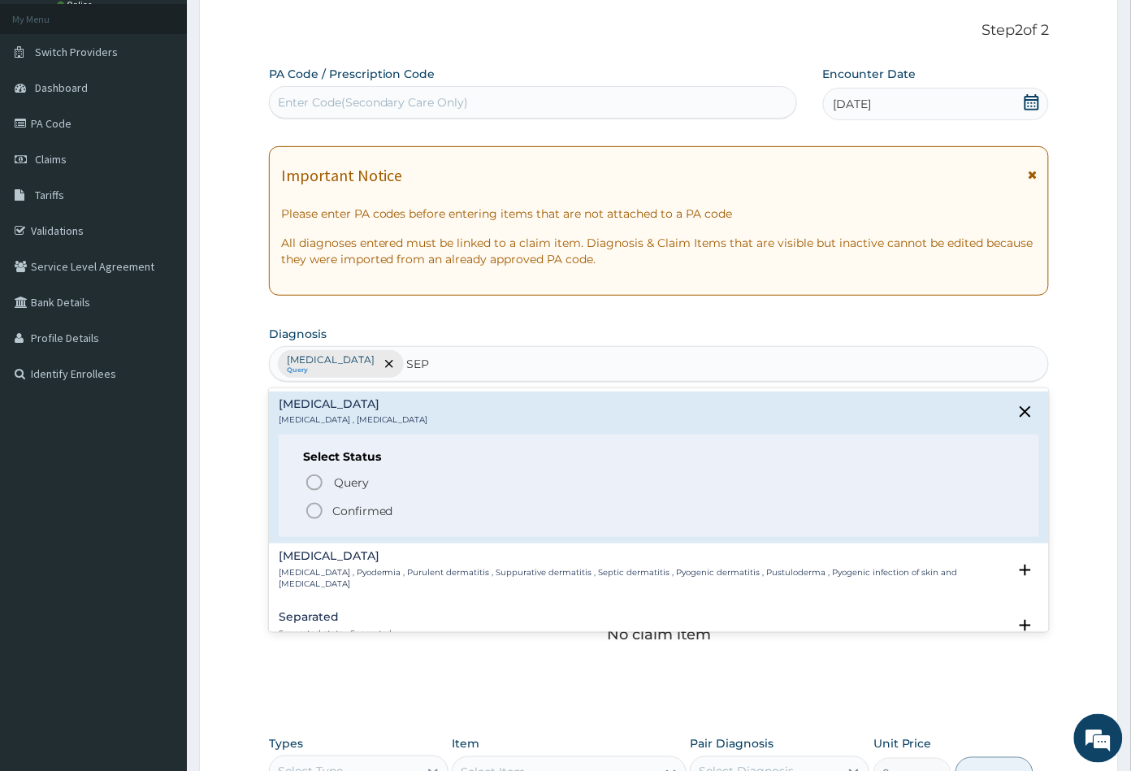
click at [327, 513] on span "Confirmed" at bounding box center [660, 510] width 711 height 19
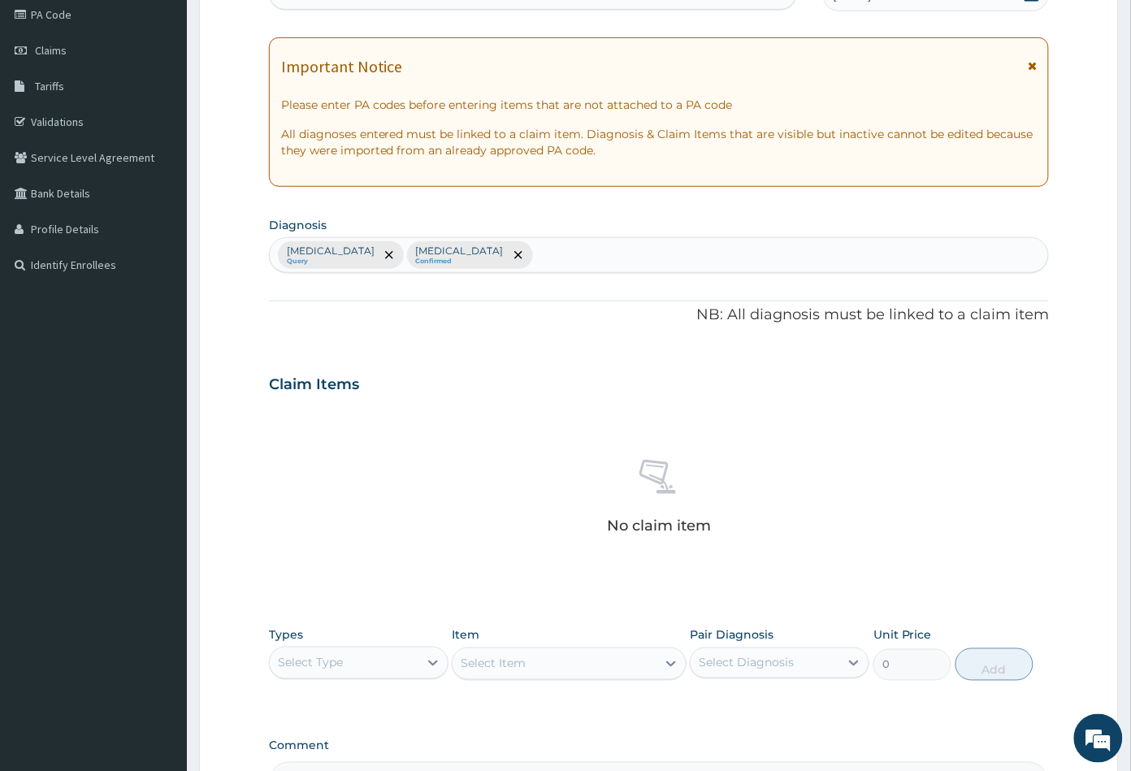
scroll to position [270, 0]
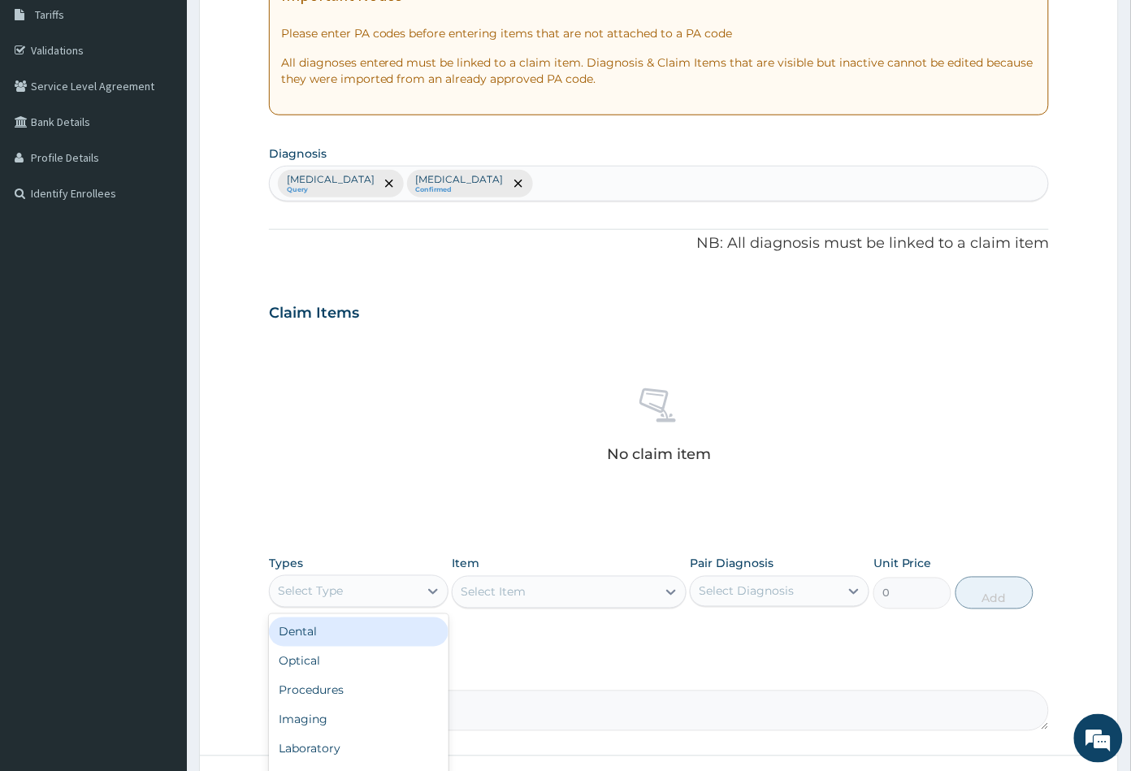
click at [354, 587] on div "Select Type" at bounding box center [344, 591] width 149 height 26
click at [339, 685] on div "Procedures" at bounding box center [358, 690] width 179 height 29
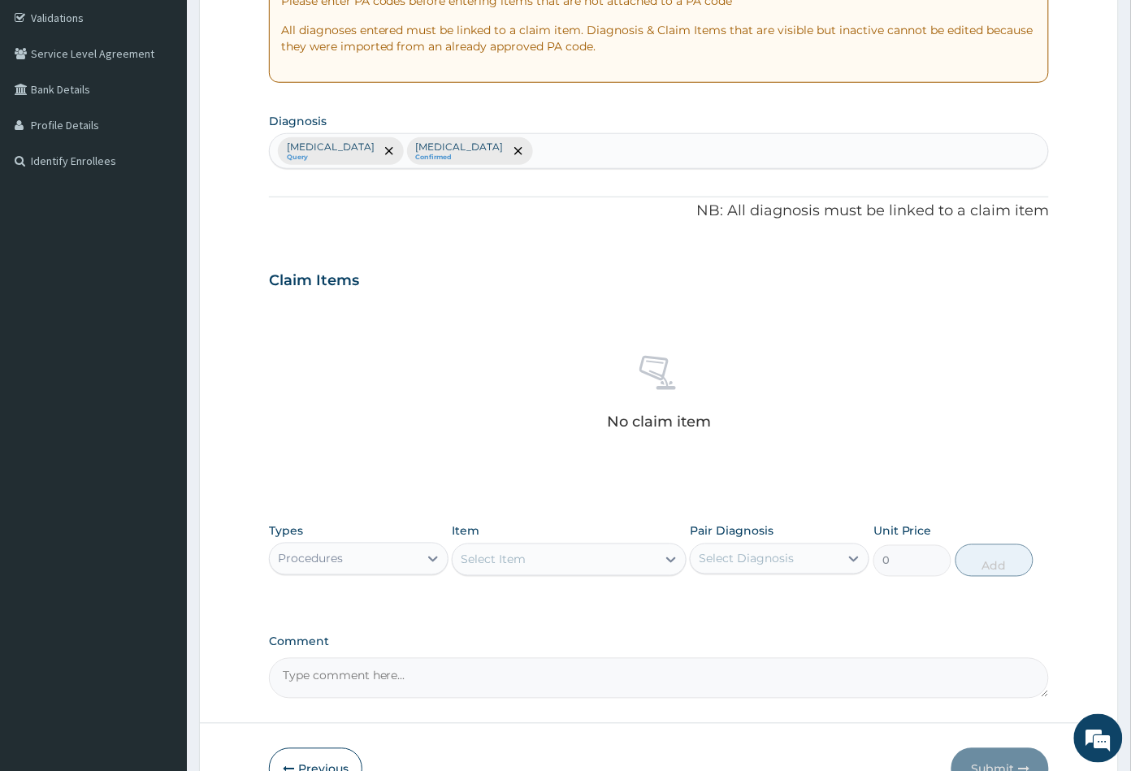
scroll to position [360, 0]
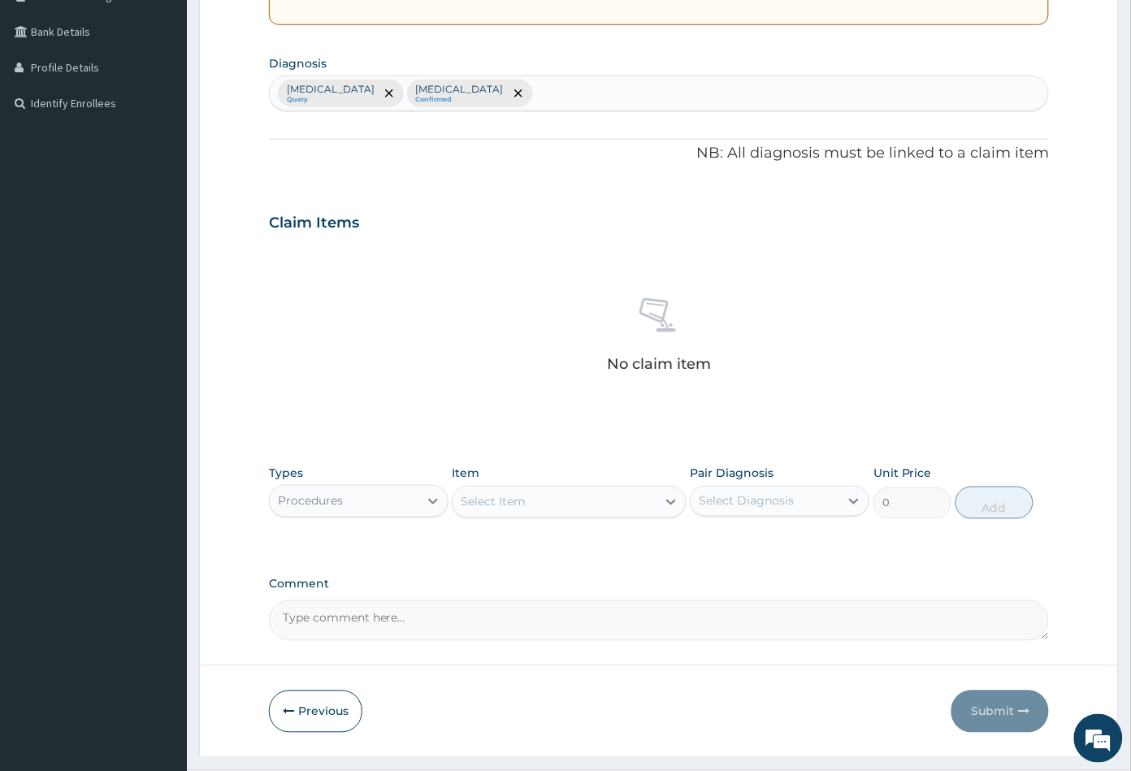
click at [577, 506] on div "Select Item" at bounding box center [553, 502] width 203 height 26
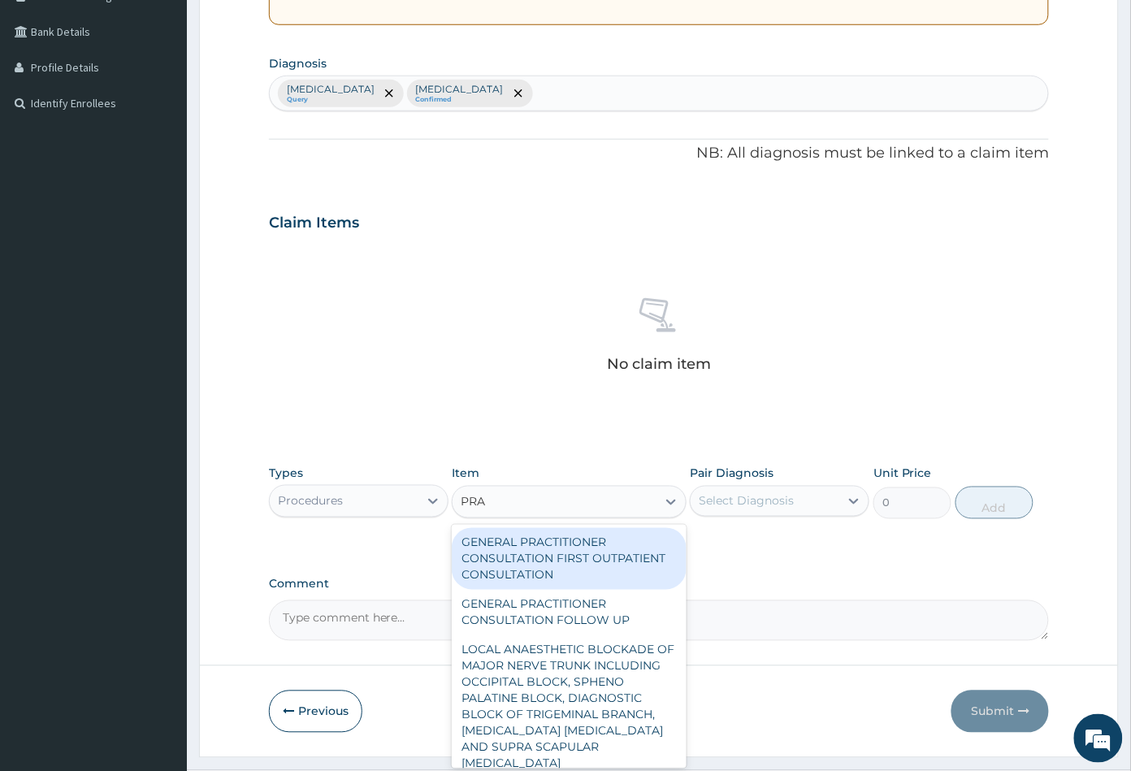
type input "PRAC"
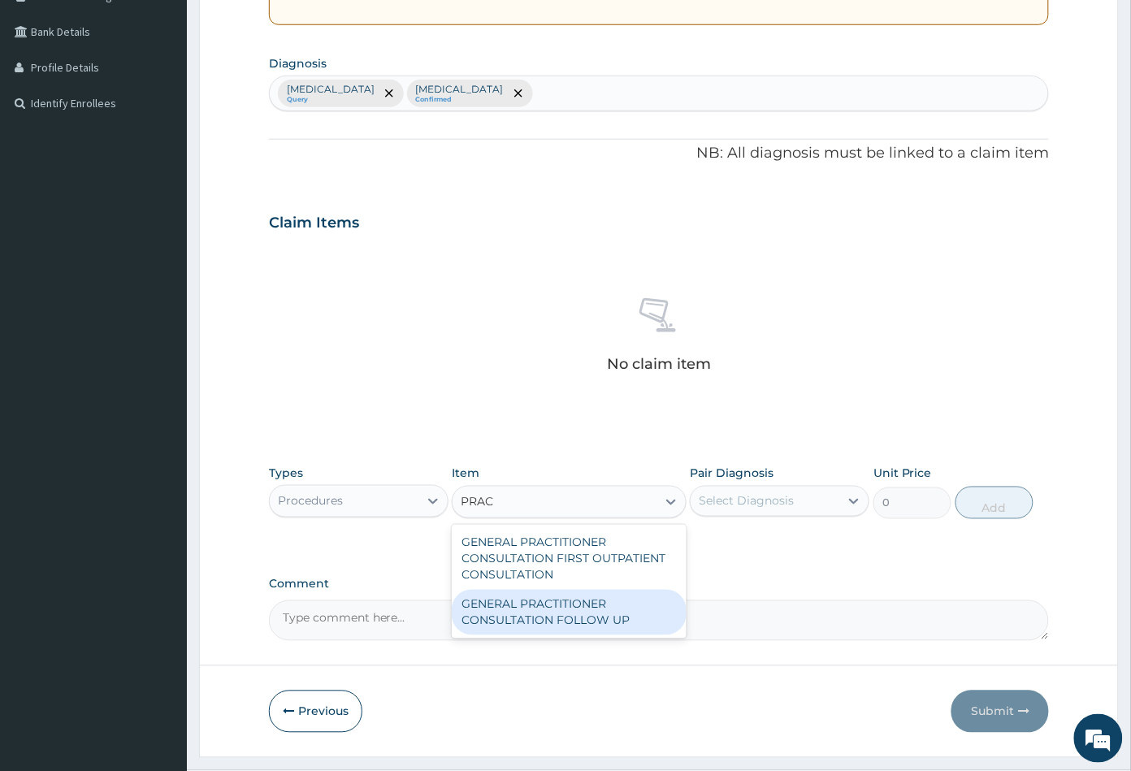
drag, startPoint x: 552, startPoint y: 611, endPoint x: 648, endPoint y: 563, distance: 107.2
click at [560, 611] on div "GENERAL PRACTITIONER CONSULTATION FOLLOW UP" at bounding box center [569, 612] width 234 height 45
type input "2365"
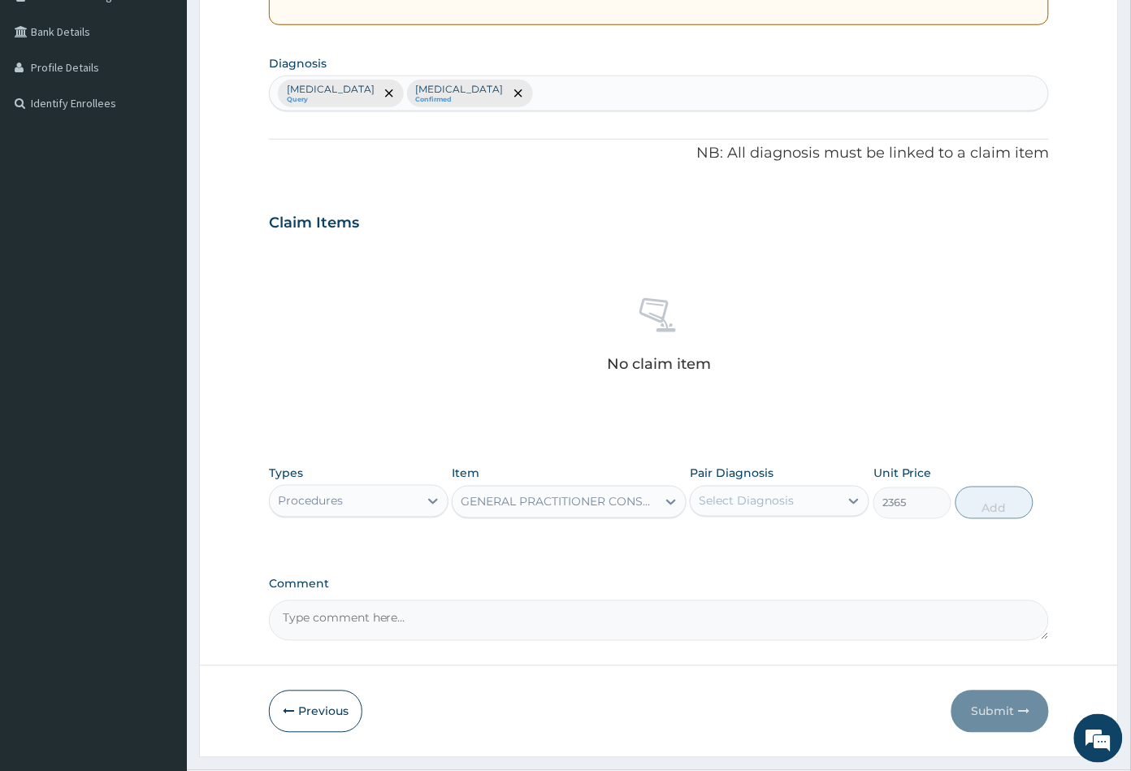
click at [776, 503] on div "Select Diagnosis" at bounding box center [745, 501] width 95 height 16
drag, startPoint x: 763, startPoint y: 534, endPoint x: 767, endPoint y: 548, distance: 14.2
click at [763, 538] on div "Malaria" at bounding box center [779, 542] width 179 height 33
checkbox input "true"
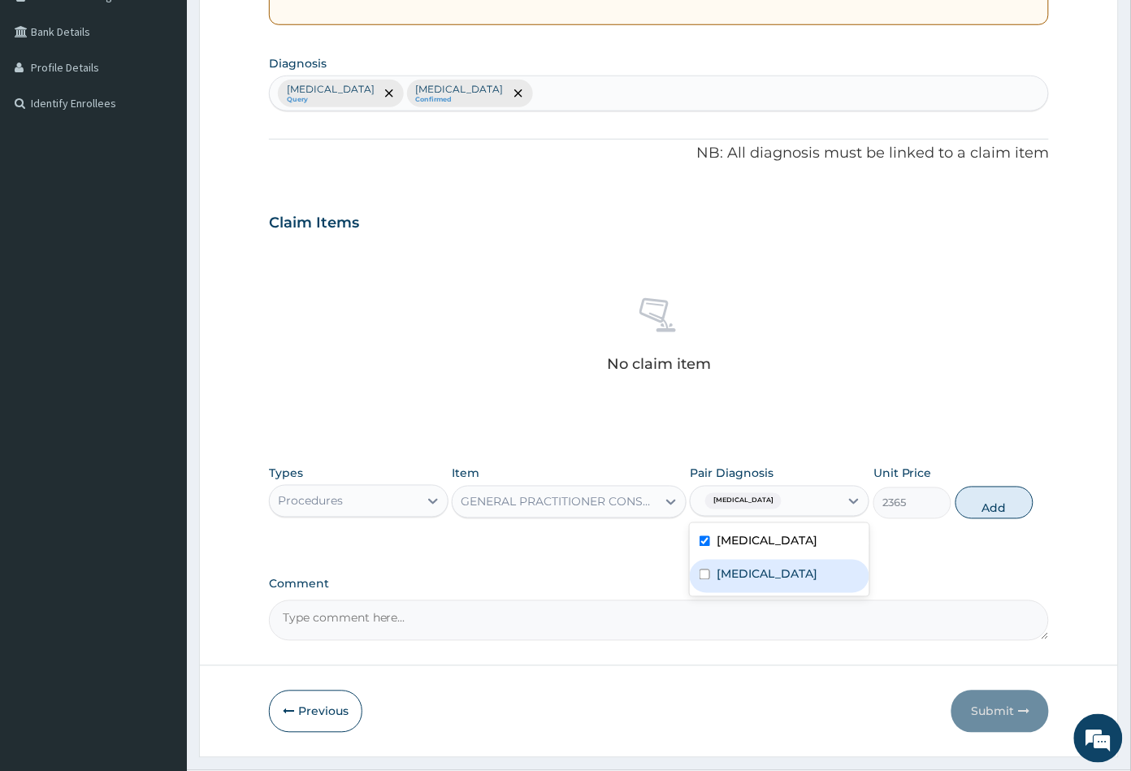
click at [768, 573] on div "Sepsis" at bounding box center [779, 576] width 179 height 33
checkbox input "true"
click at [1001, 512] on button "Add" at bounding box center [994, 503] width 78 height 32
type input "0"
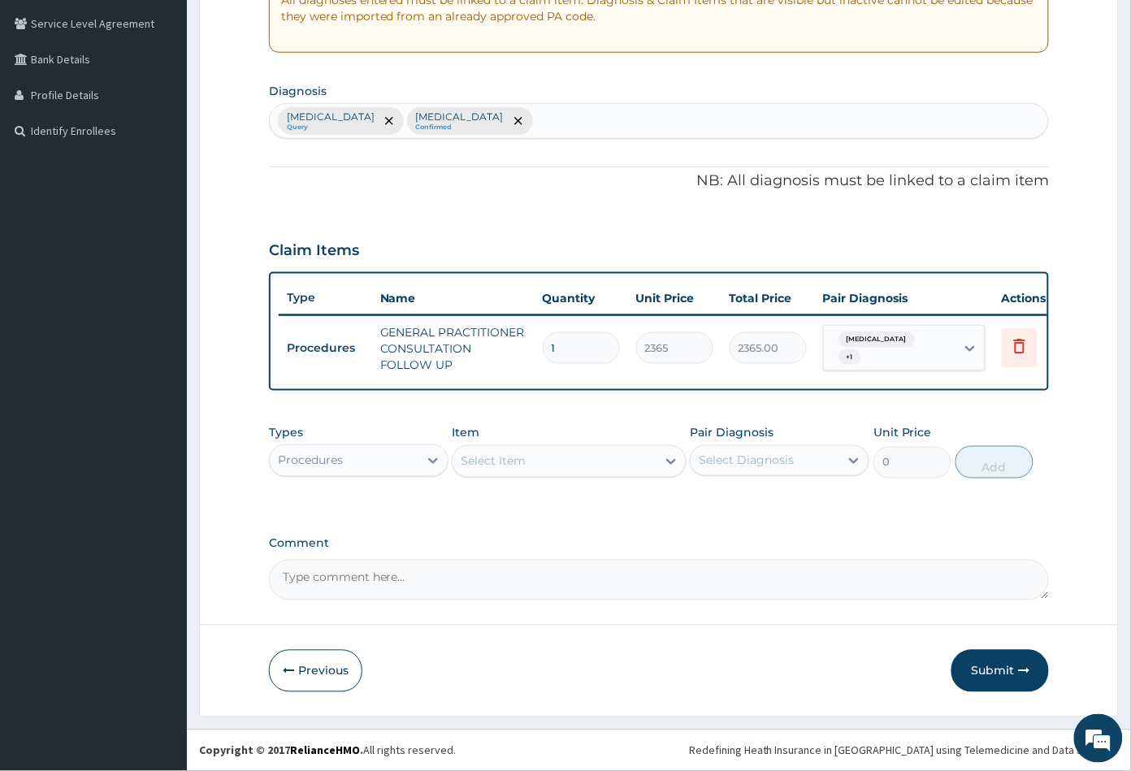
scroll to position [343, 0]
click at [371, 458] on div "Procedures" at bounding box center [344, 461] width 149 height 26
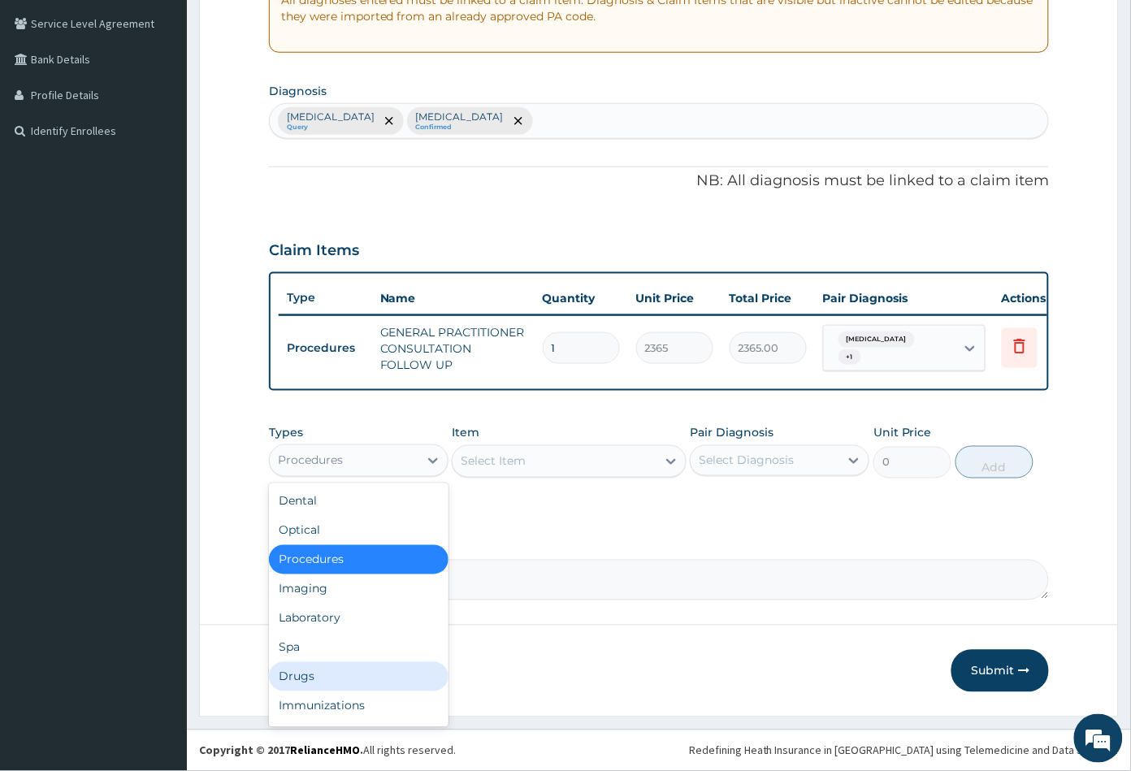
click at [318, 676] on div "Drugs" at bounding box center [358, 676] width 179 height 29
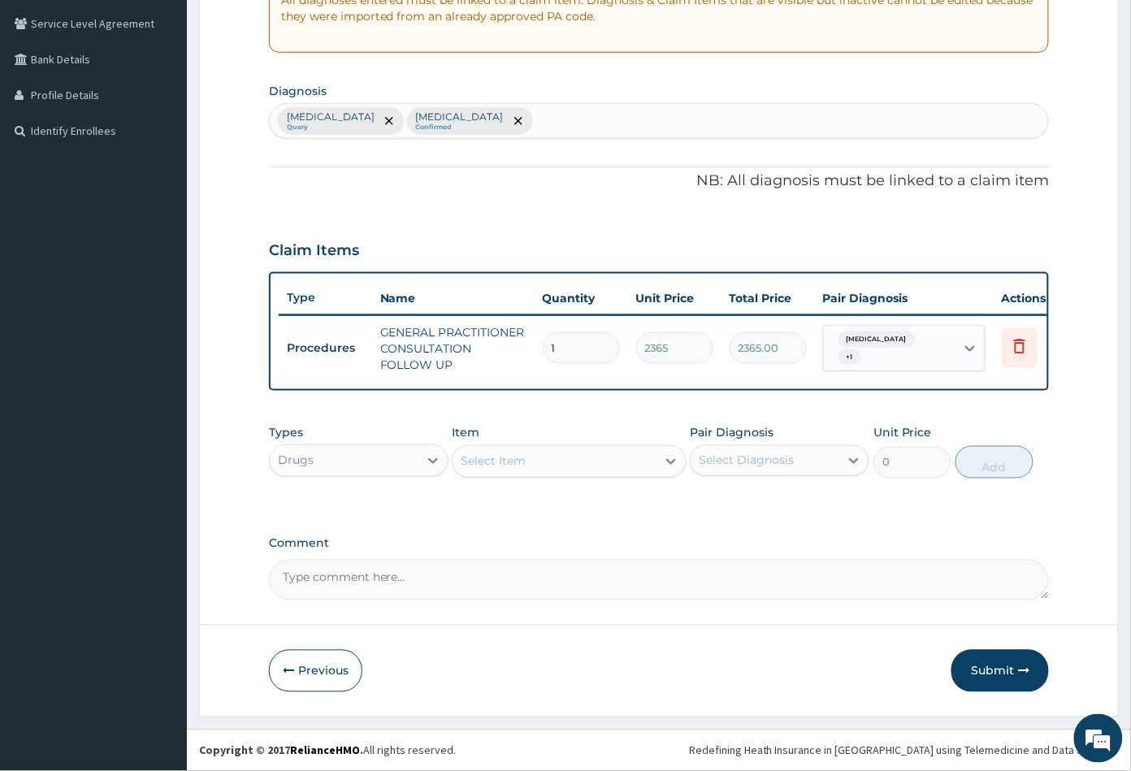
click at [540, 462] on div "Select Item" at bounding box center [553, 461] width 203 height 26
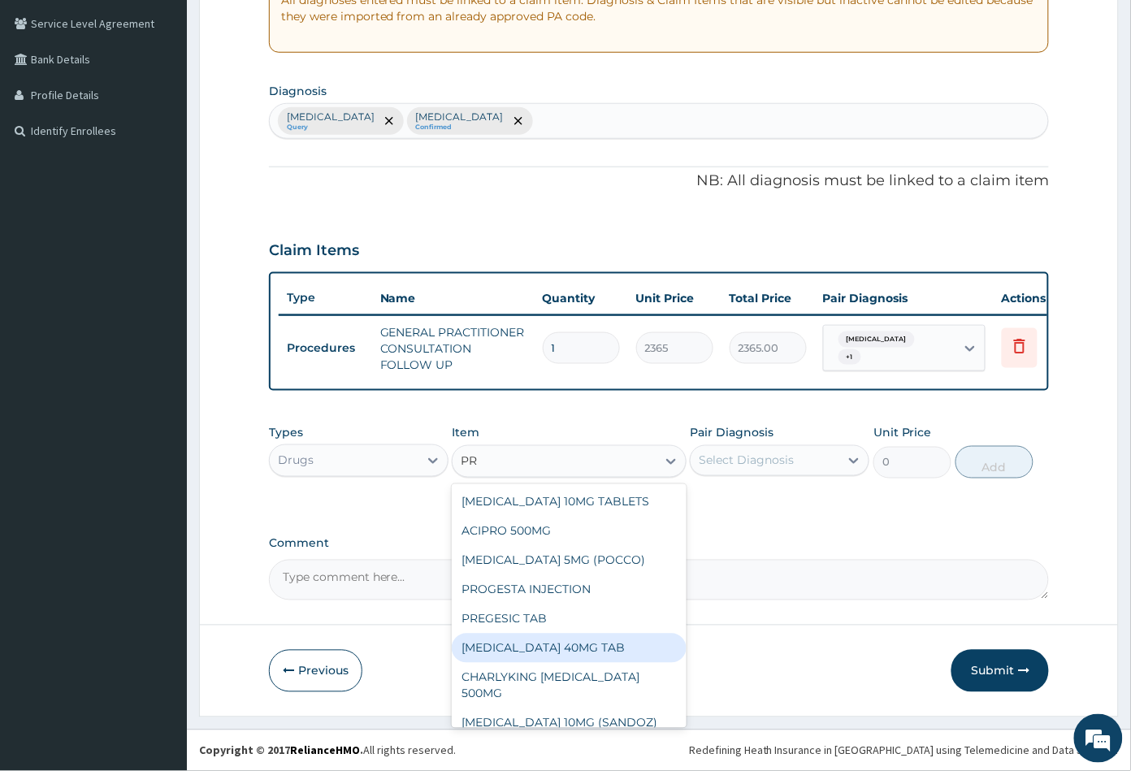
type input "P"
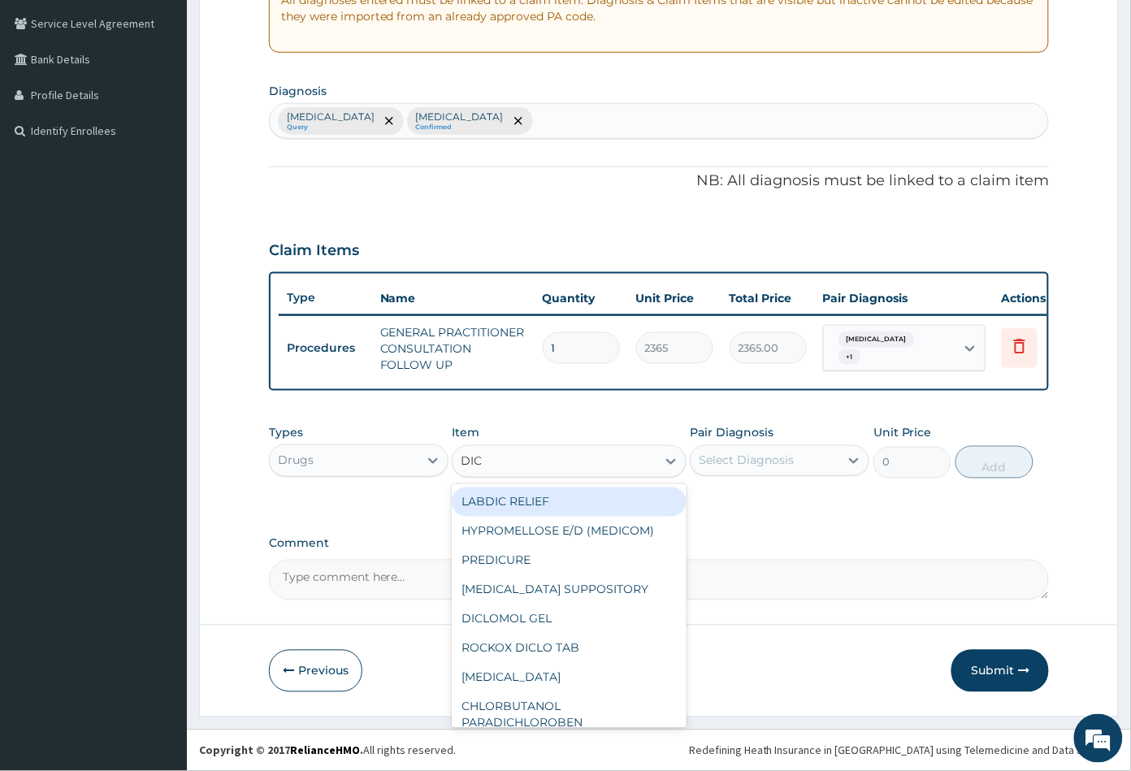
type input "DICL"
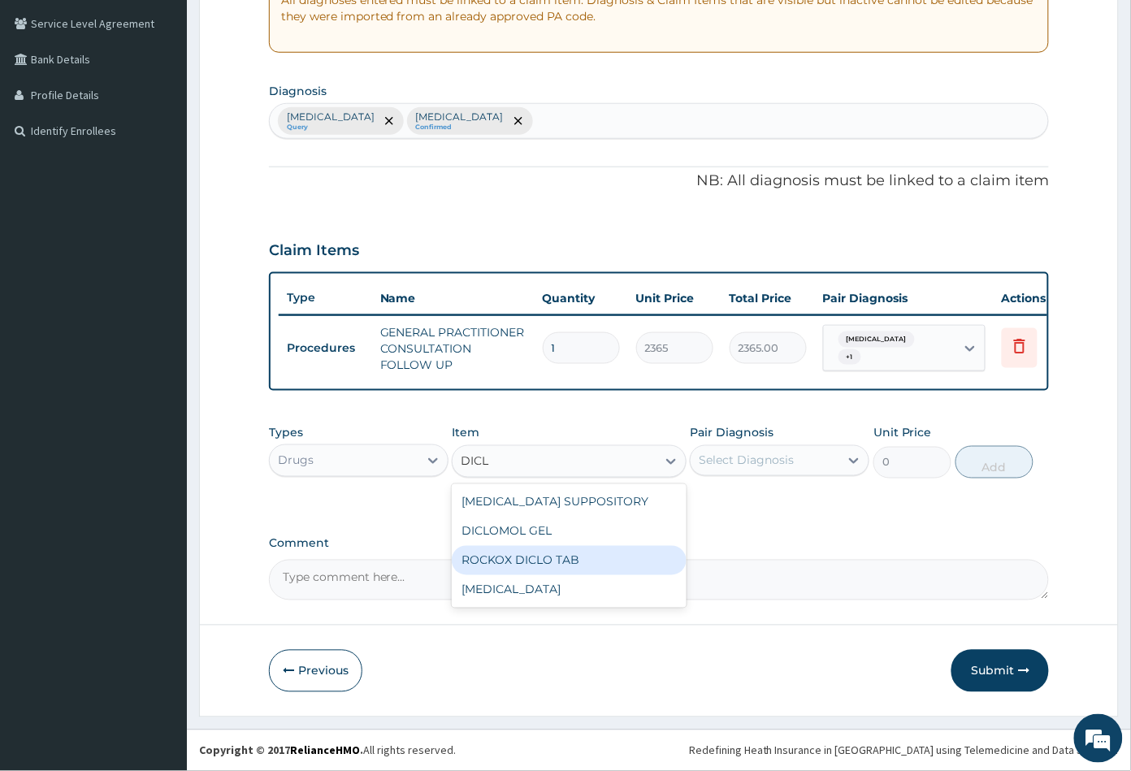
click at [573, 557] on div "ROCKOX DICLO TAB" at bounding box center [569, 560] width 234 height 29
type input "82.7750015258789"
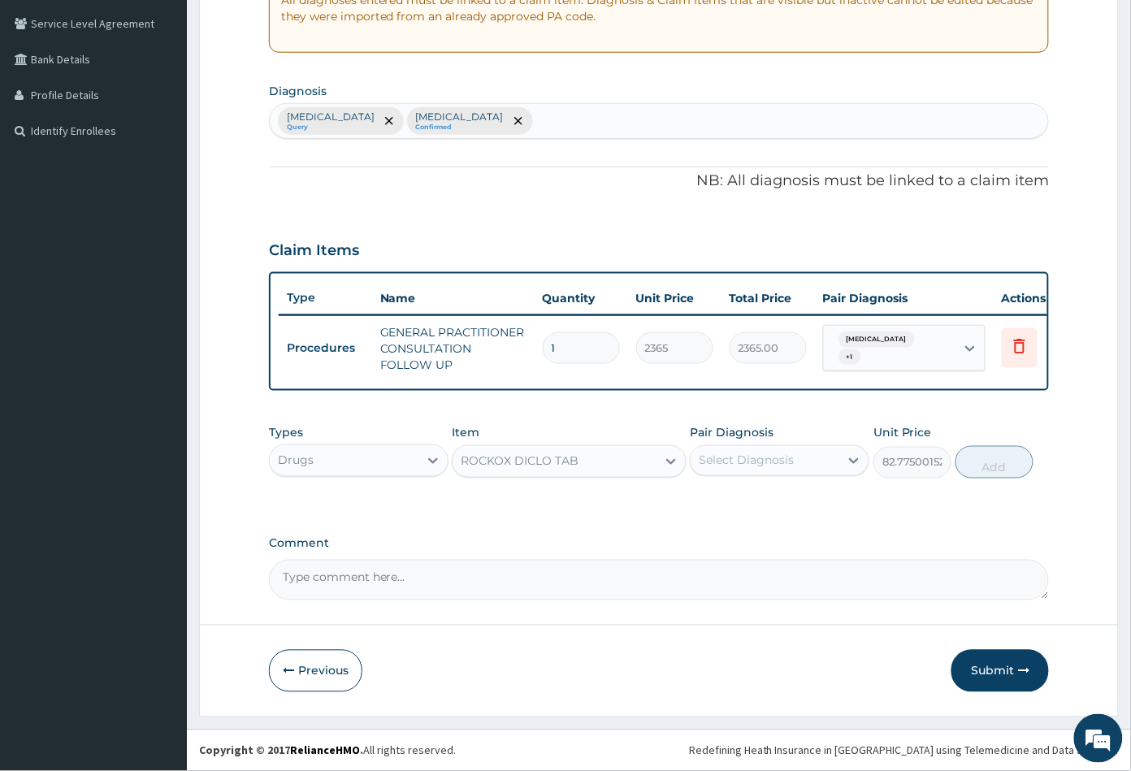
click at [750, 461] on div "Select Diagnosis" at bounding box center [745, 460] width 95 height 16
click at [758, 500] on label "[MEDICAL_DATA]" at bounding box center [766, 500] width 101 height 16
checkbox input "true"
click at [984, 473] on button "Add" at bounding box center [994, 462] width 78 height 32
type input "0"
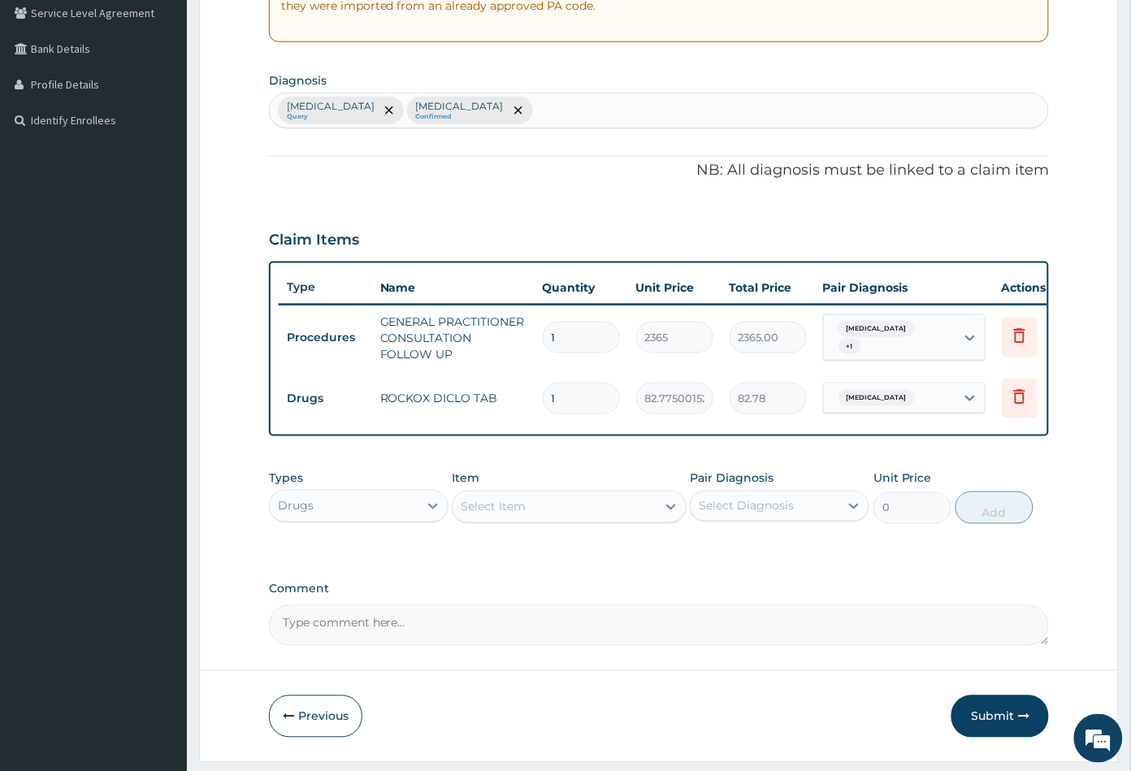
click at [443, 115] on div "Malaria Query Sepsis Confirmed" at bounding box center [659, 110] width 779 height 34
type input "HEAD"
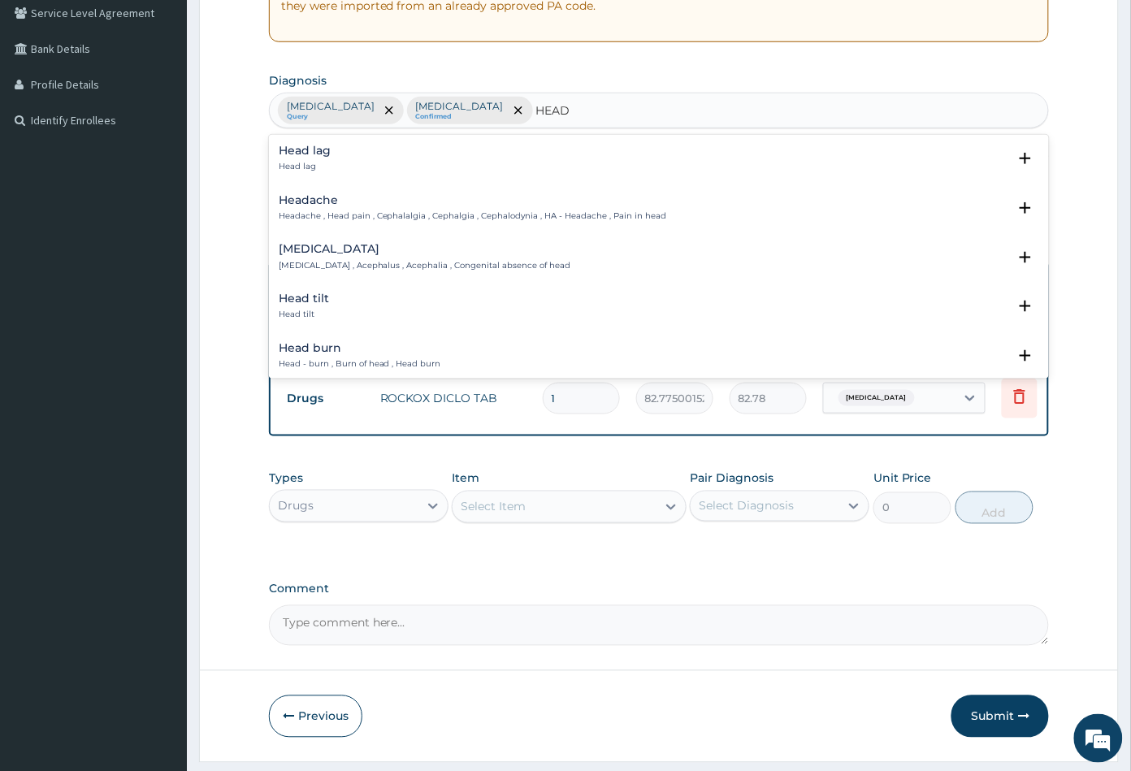
click at [322, 203] on h4 "Headache" at bounding box center [473, 200] width 388 height 12
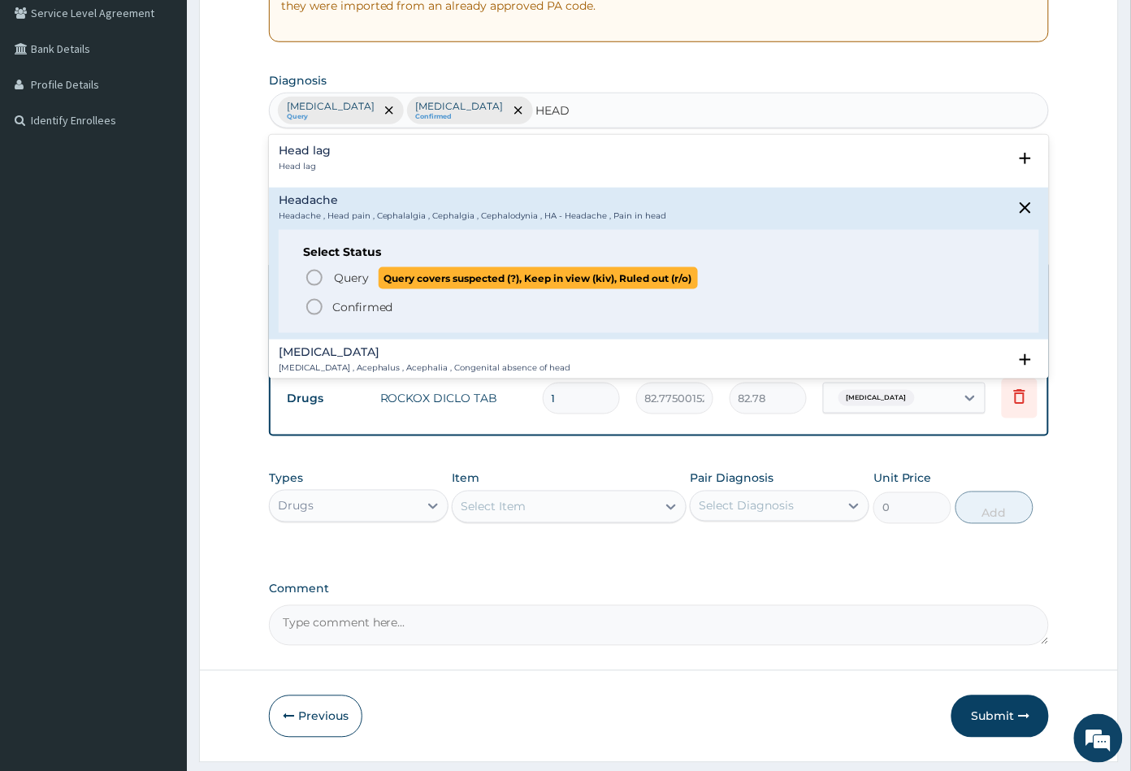
click at [316, 275] on icon "status option query" at bounding box center [314, 277] width 19 height 19
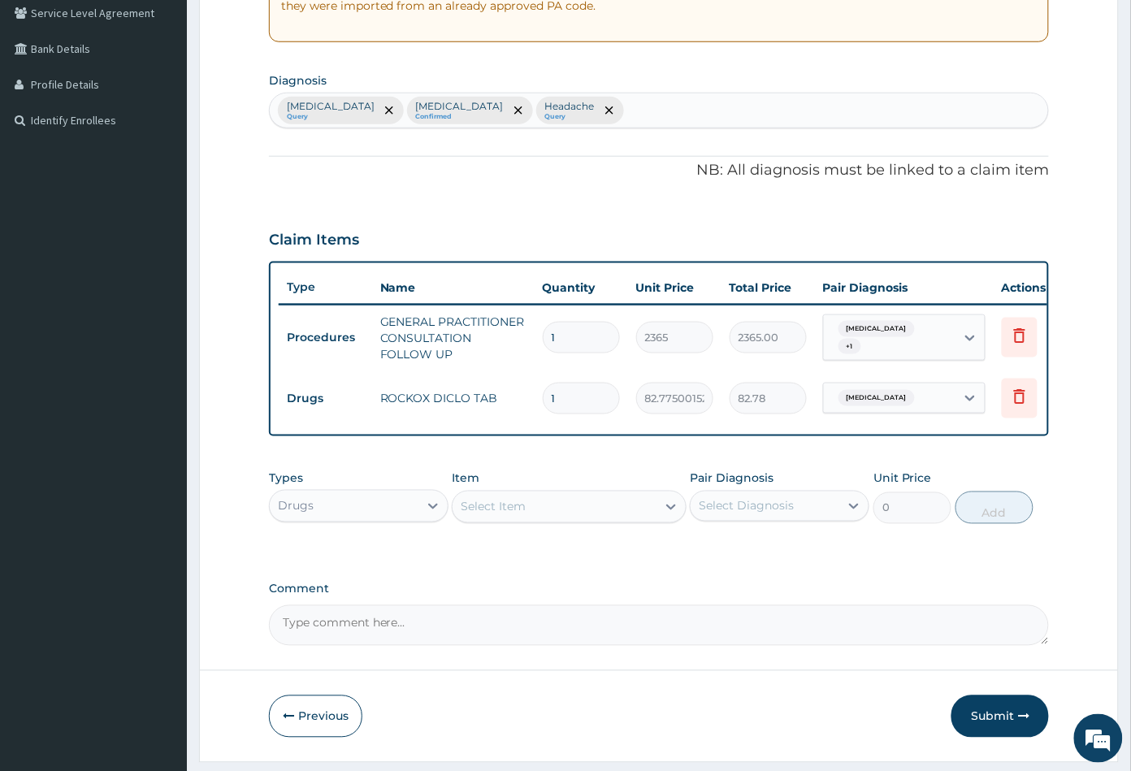
click at [764, 514] on div "Select Diagnosis" at bounding box center [745, 506] width 95 height 16
click at [876, 391] on span "Malaria" at bounding box center [876, 398] width 76 height 16
drag, startPoint x: 863, startPoint y: 437, endPoint x: 866, endPoint y: 455, distance: 18.2
click at [863, 438] on label "Malaria" at bounding box center [899, 437] width 101 height 16
checkbox input "false"
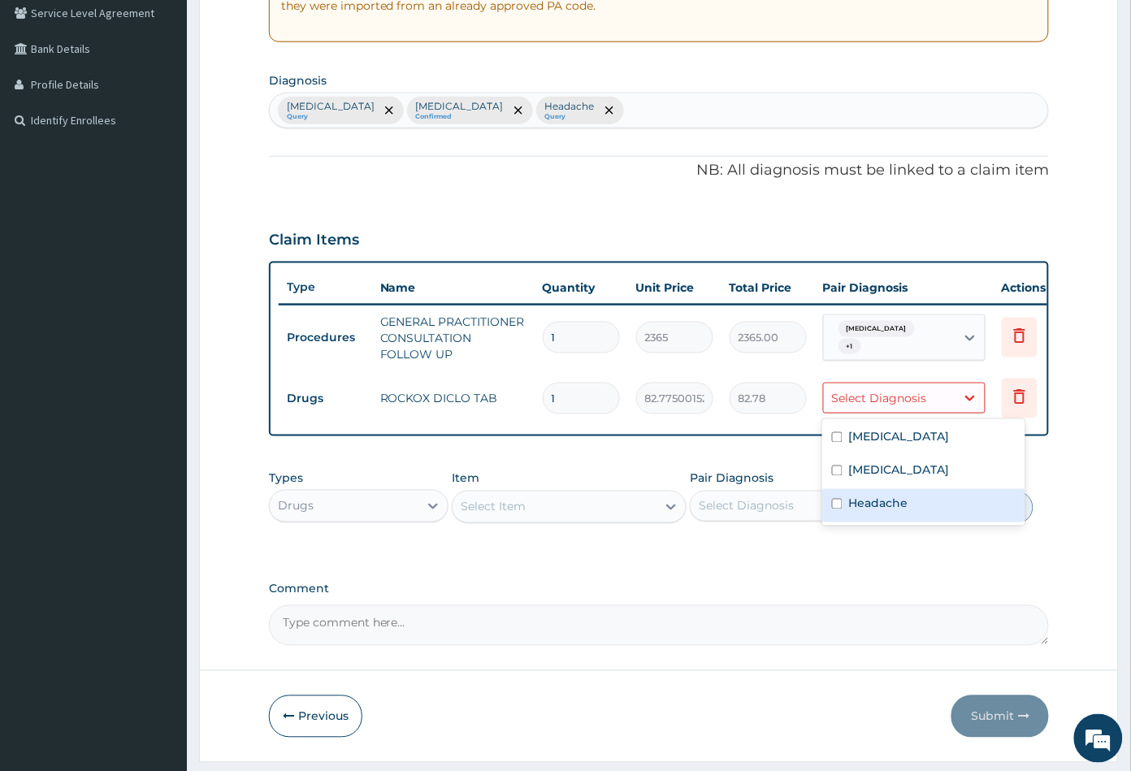
click at [866, 495] on label "Headache" at bounding box center [878, 503] width 59 height 16
checkbox input "true"
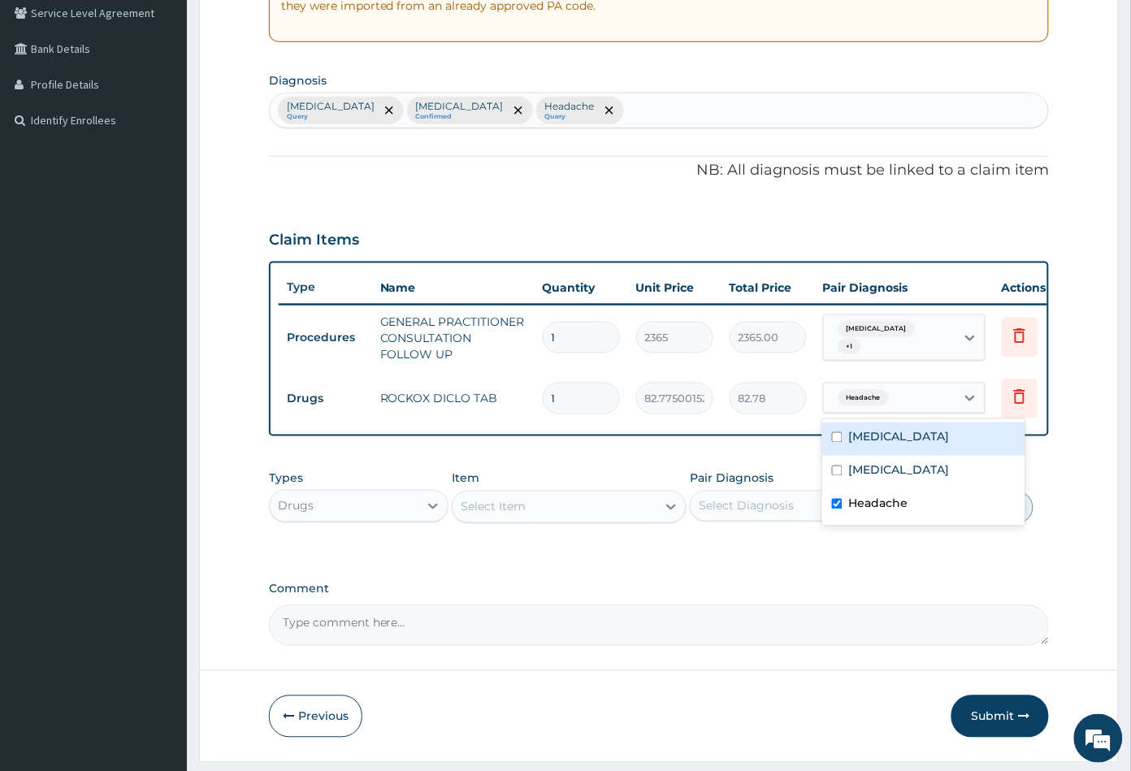
click at [862, 436] on label "Malaria" at bounding box center [899, 437] width 101 height 16
checkbox input "true"
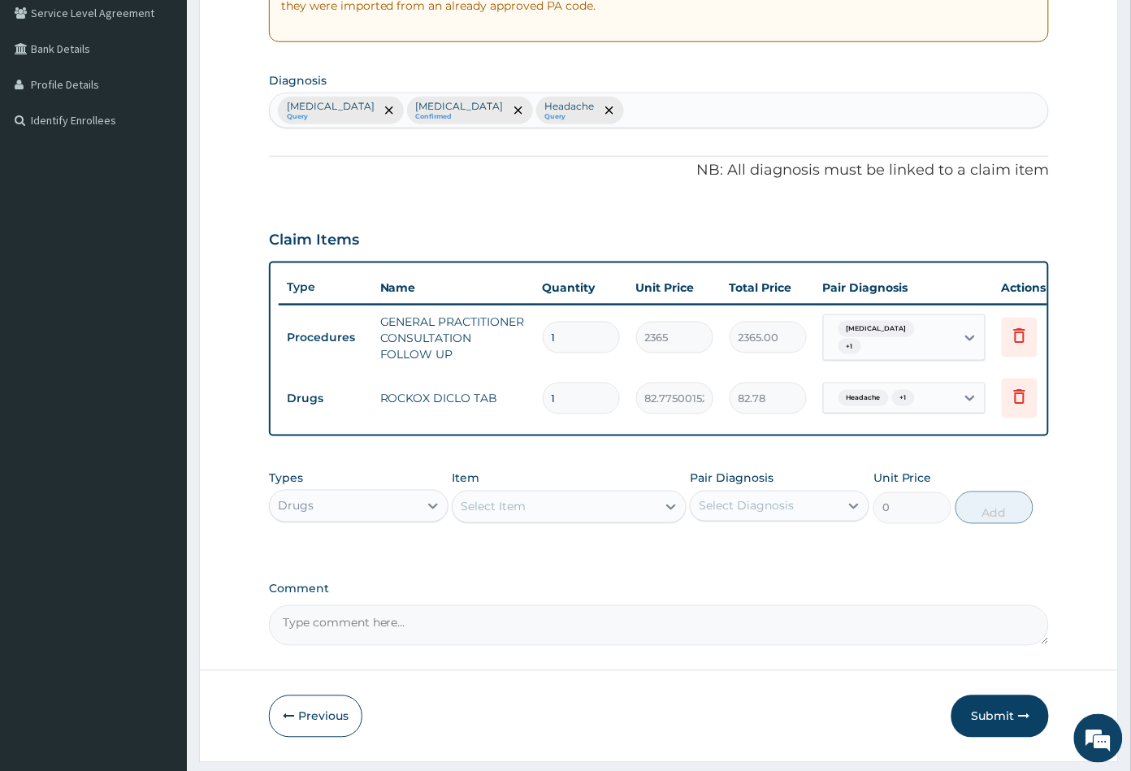
click at [834, 596] on label "Comment" at bounding box center [659, 589] width 781 height 14
click at [834, 605] on textarea "Comment" at bounding box center [659, 625] width 781 height 41
click at [573, 398] on input "1" at bounding box center [581, 399] width 77 height 32
type input "0.00"
type input "8"
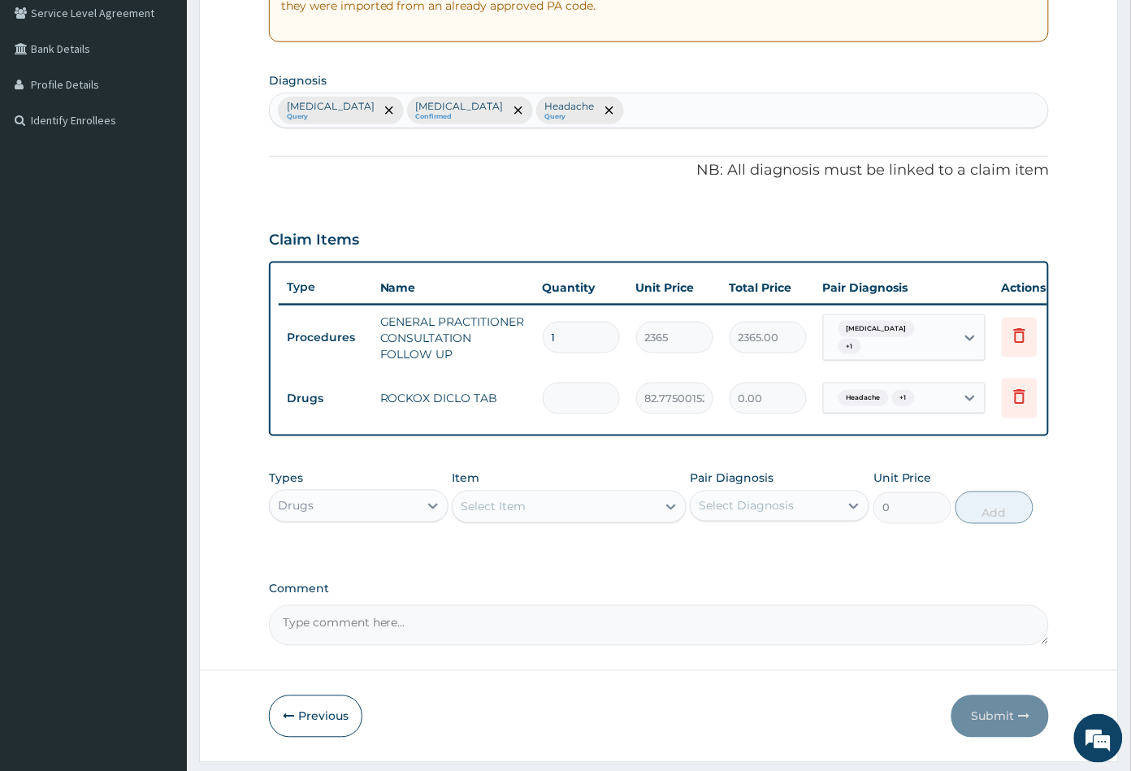
type input "662.20"
type input "8"
click at [558, 520] on div "Select Item" at bounding box center [553, 507] width 203 height 26
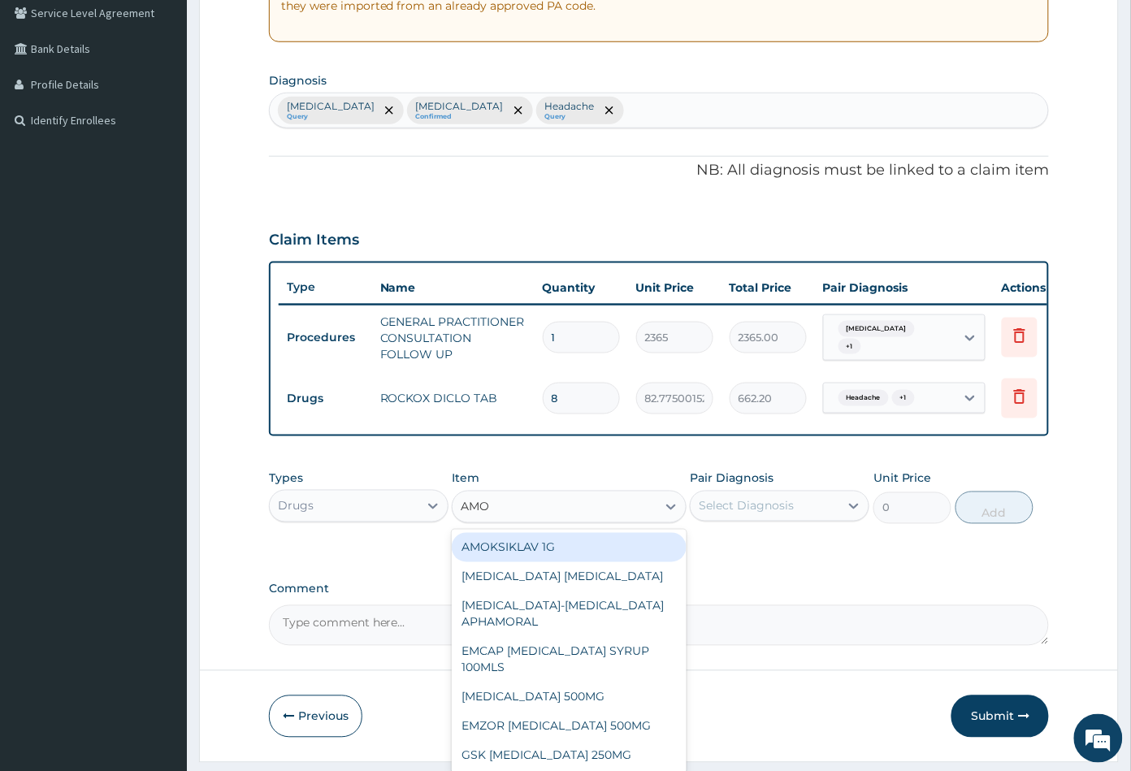
type input "AMOX"
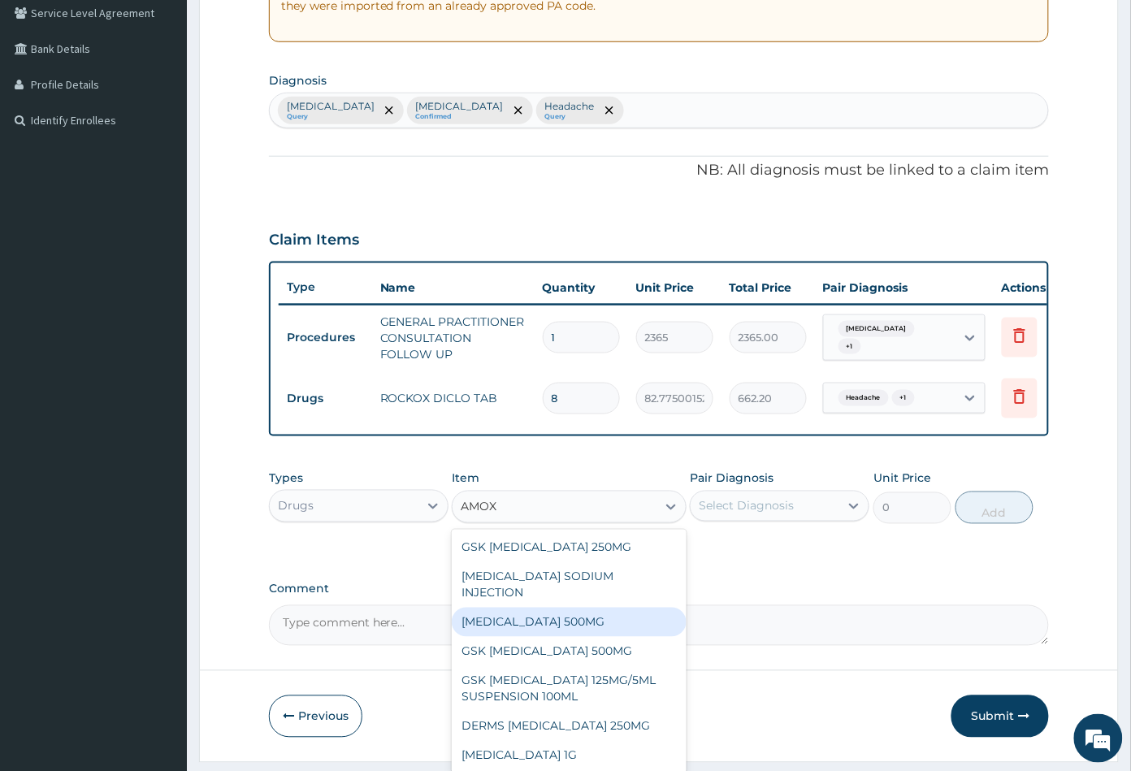
click at [554, 616] on div "[MEDICAL_DATA] 500MG" at bounding box center [569, 622] width 234 height 29
type input "70.94999694824219"
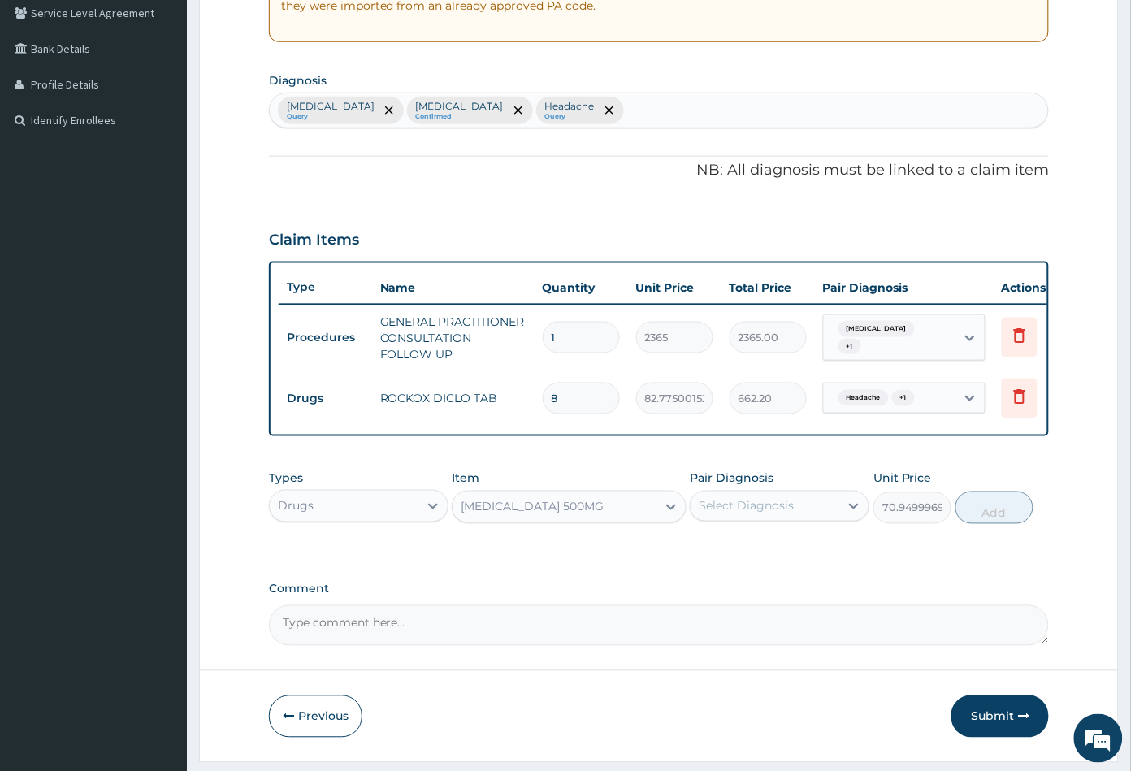
click at [772, 514] on div "Select Diagnosis" at bounding box center [745, 506] width 95 height 16
drag, startPoint x: 765, startPoint y: 583, endPoint x: 848, endPoint y: 569, distance: 84.1
click at [778, 583] on div "Sepsis" at bounding box center [779, 580] width 179 height 33
checkbox input "true"
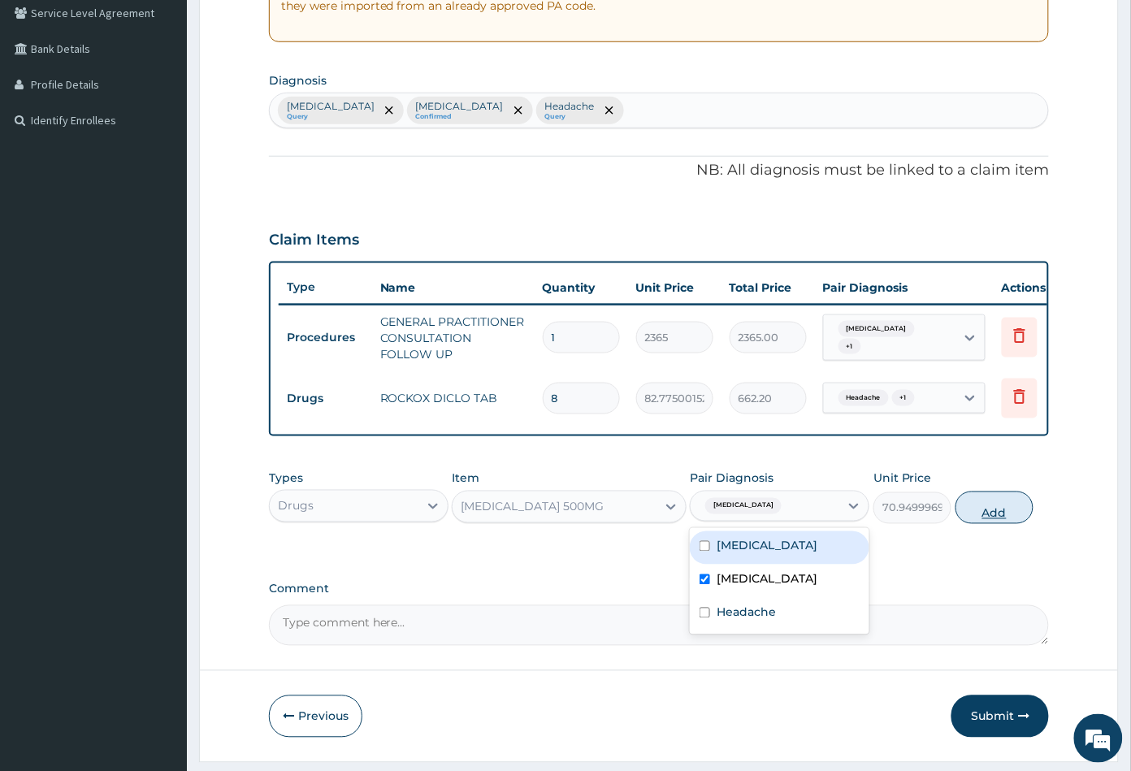
click at [1004, 511] on button "Add" at bounding box center [994, 507] width 78 height 32
type input "0"
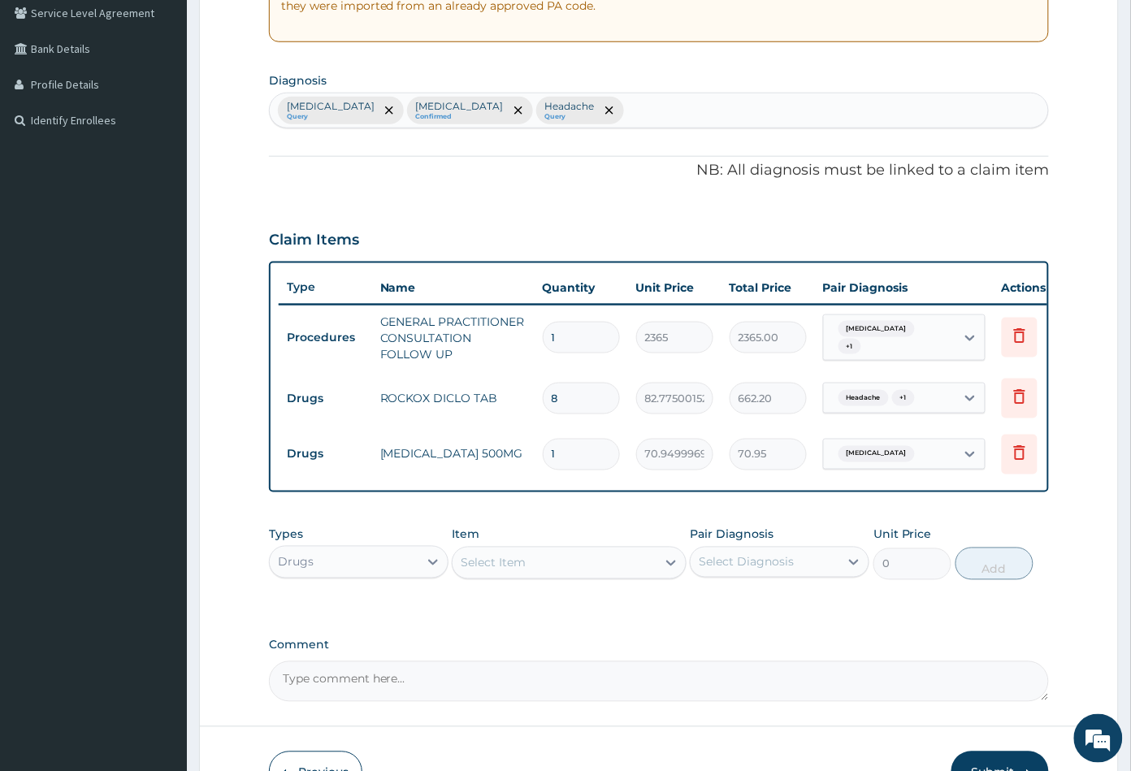
type input "15"
type input "1064.25"
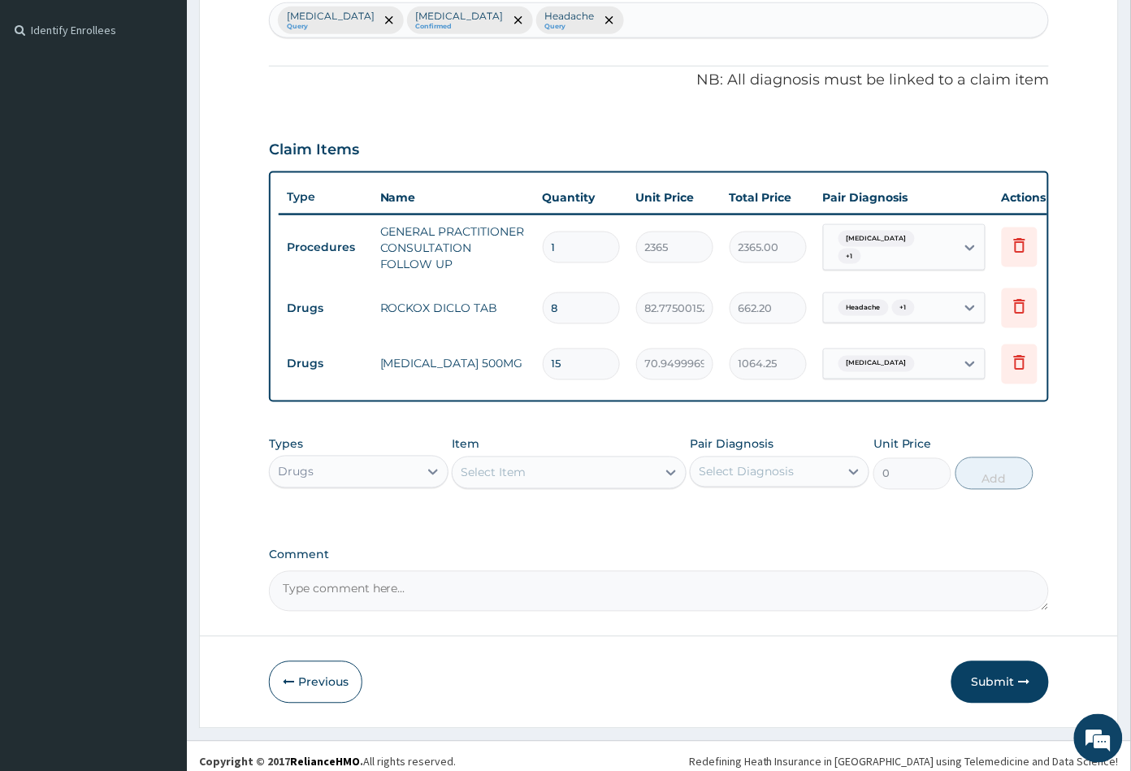
scroll to position [456, 0]
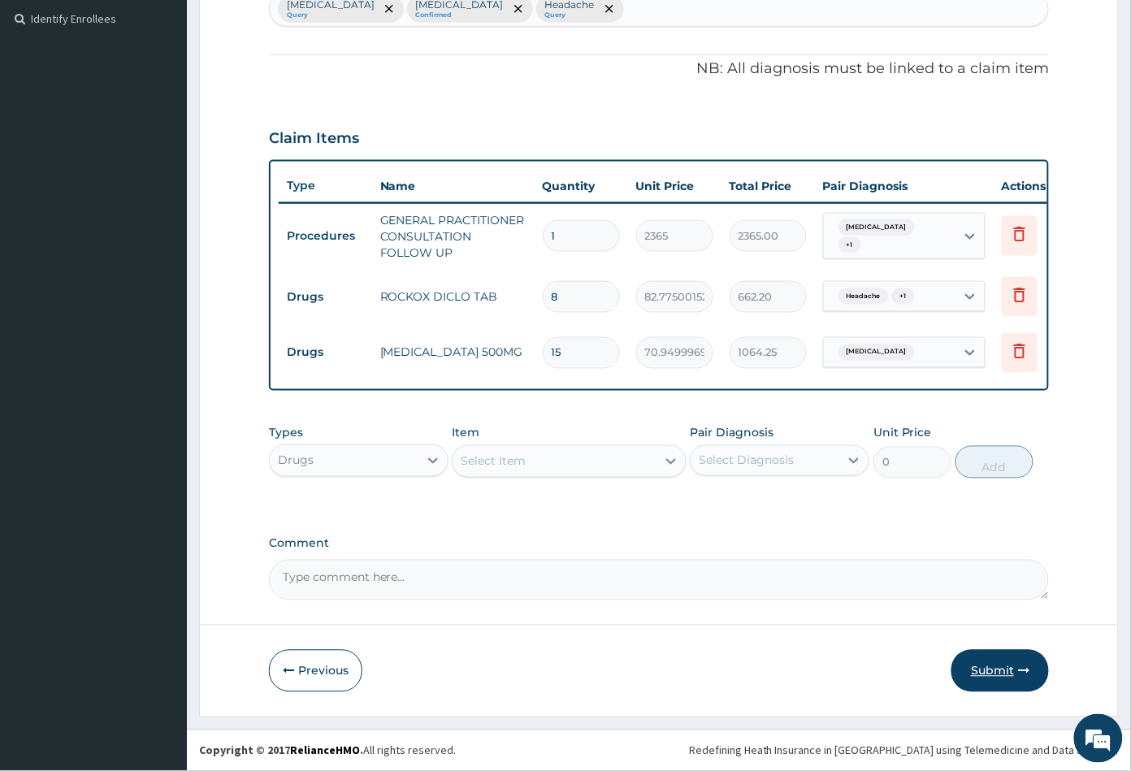
type input "15"
click at [984, 670] on button "Submit" at bounding box center [999, 671] width 97 height 42
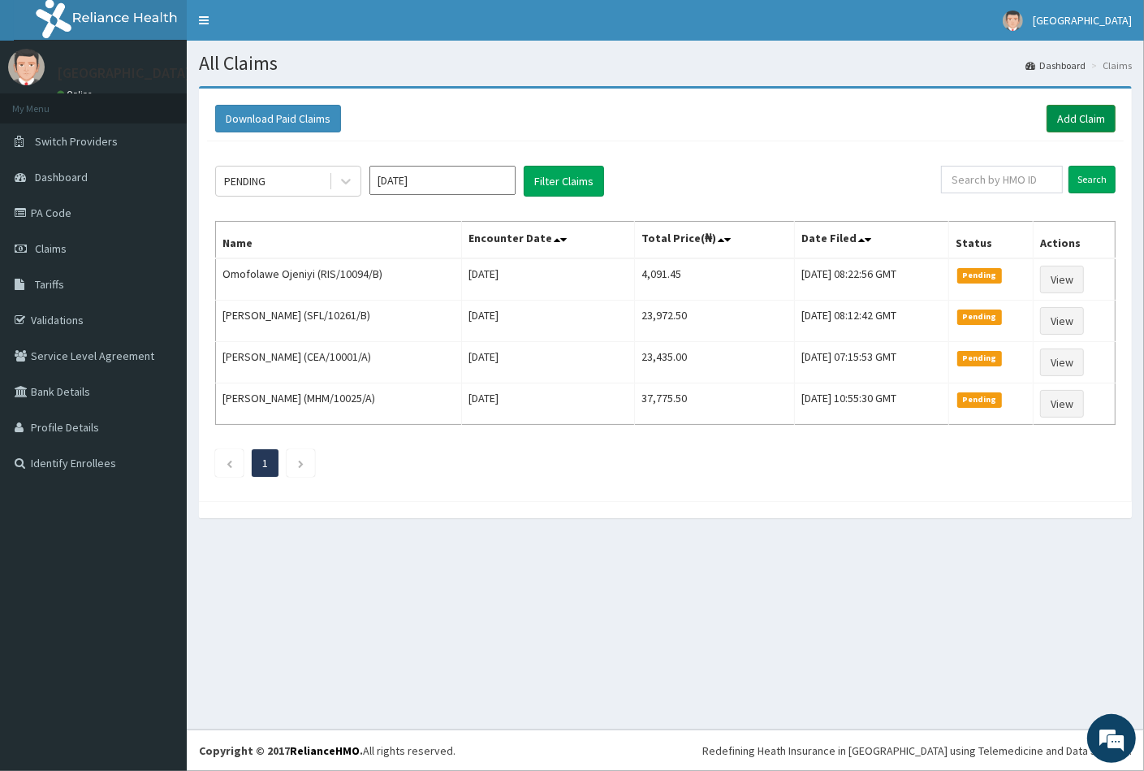
click at [1073, 119] on link "Add Claim" at bounding box center [1081, 119] width 69 height 28
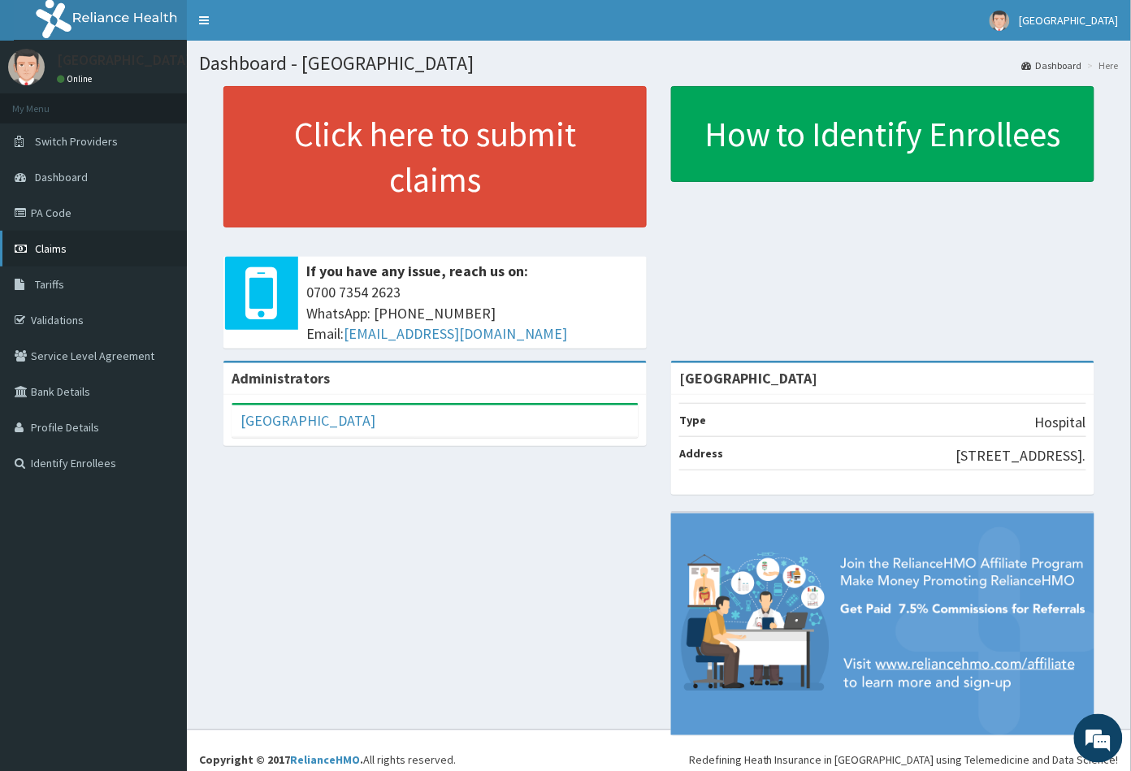
click at [67, 247] on link "Claims" at bounding box center [93, 249] width 187 height 36
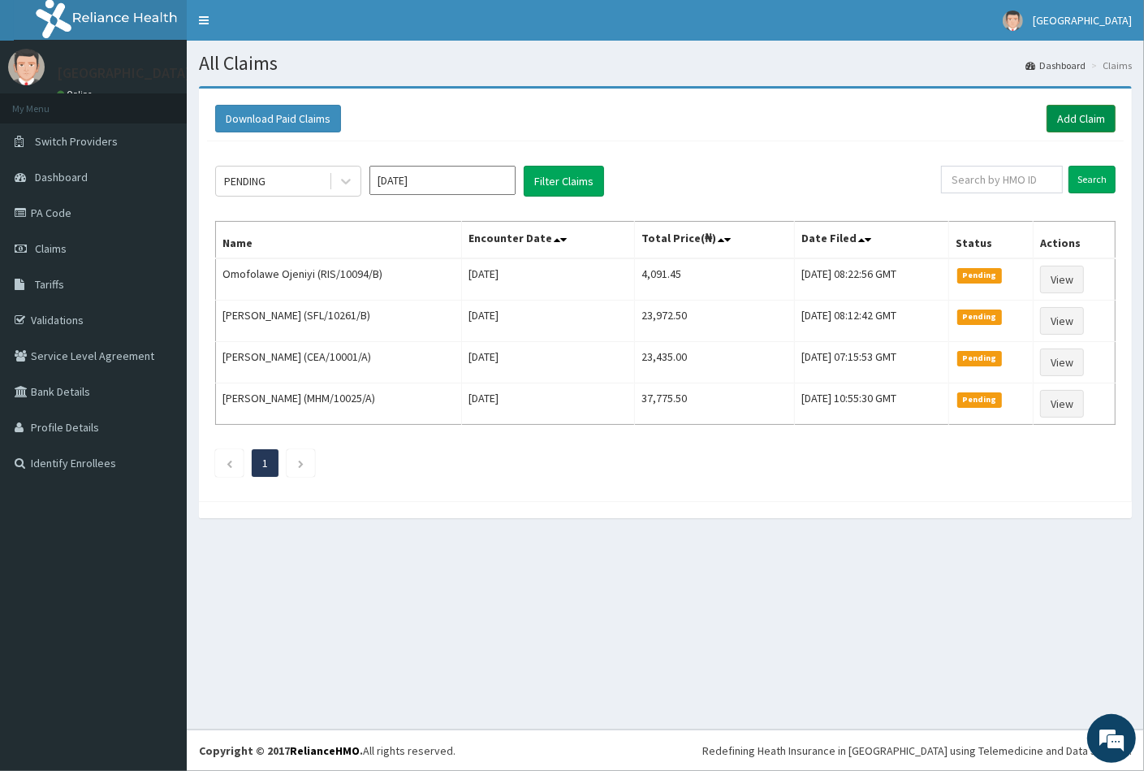
click at [1082, 119] on link "Add Claim" at bounding box center [1081, 119] width 69 height 28
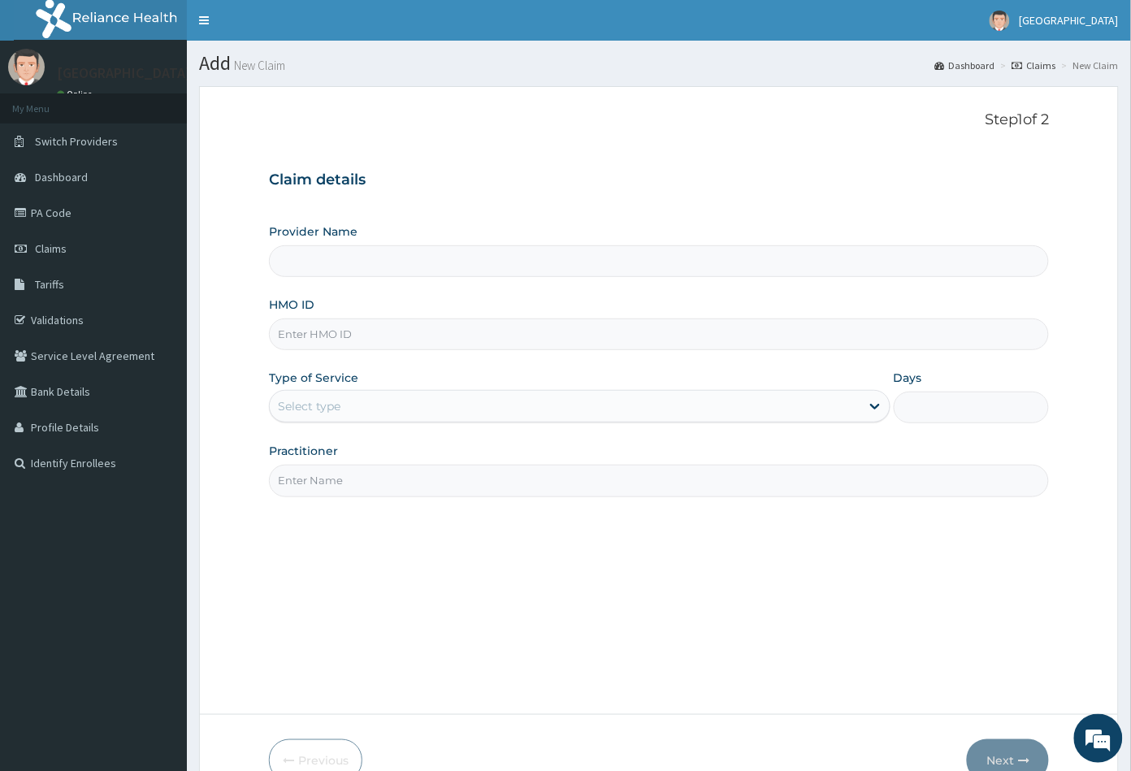
type input "[GEOGRAPHIC_DATA]"
click at [286, 332] on input "HMO ID" at bounding box center [659, 334] width 781 height 32
paste input "DDZ/10089/B"
type input "DDZ/10089/B"
click at [326, 409] on div "Select type" at bounding box center [309, 406] width 63 height 16
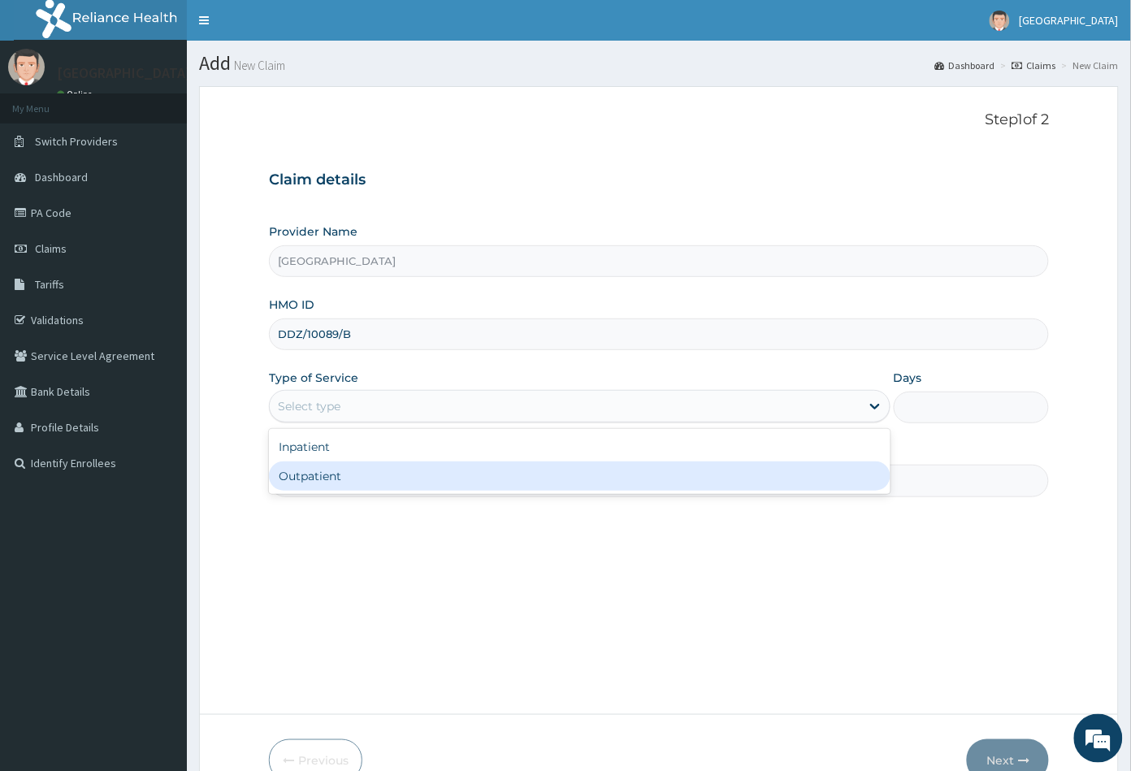
click at [325, 475] on div "Outpatient" at bounding box center [579, 475] width 621 height 29
type input "1"
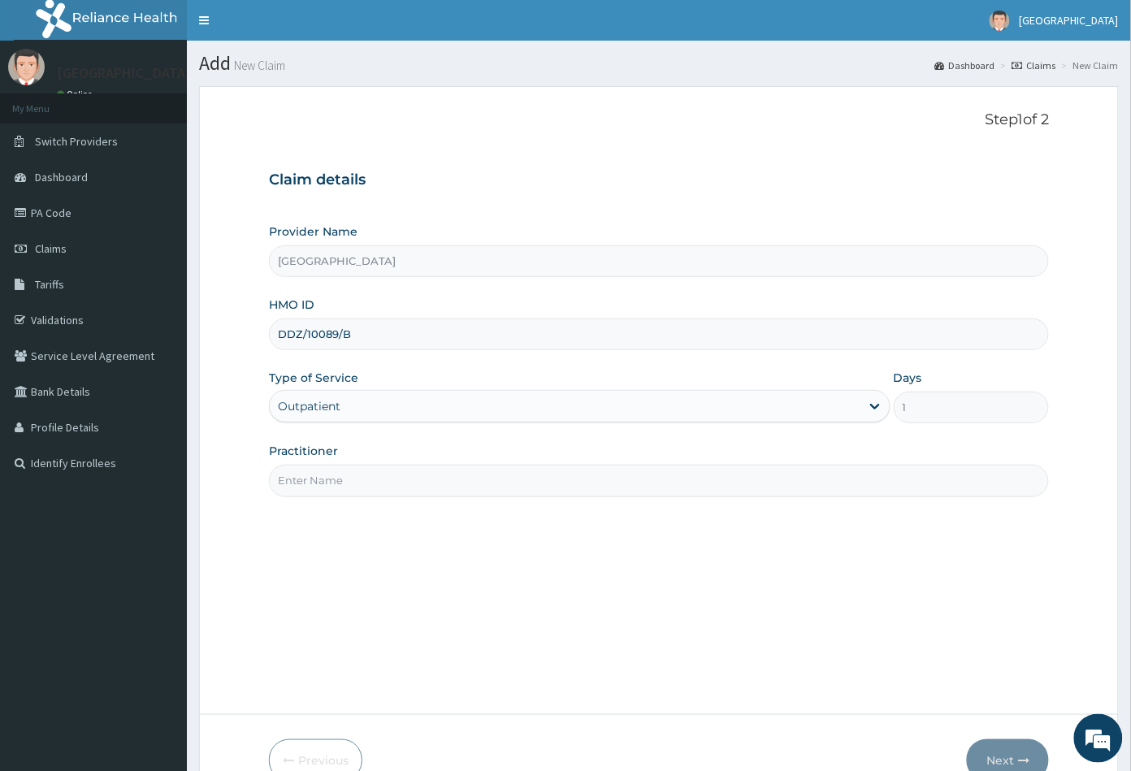
click at [334, 477] on input "Practitioner" at bounding box center [659, 481] width 781 height 32
type input "CON"
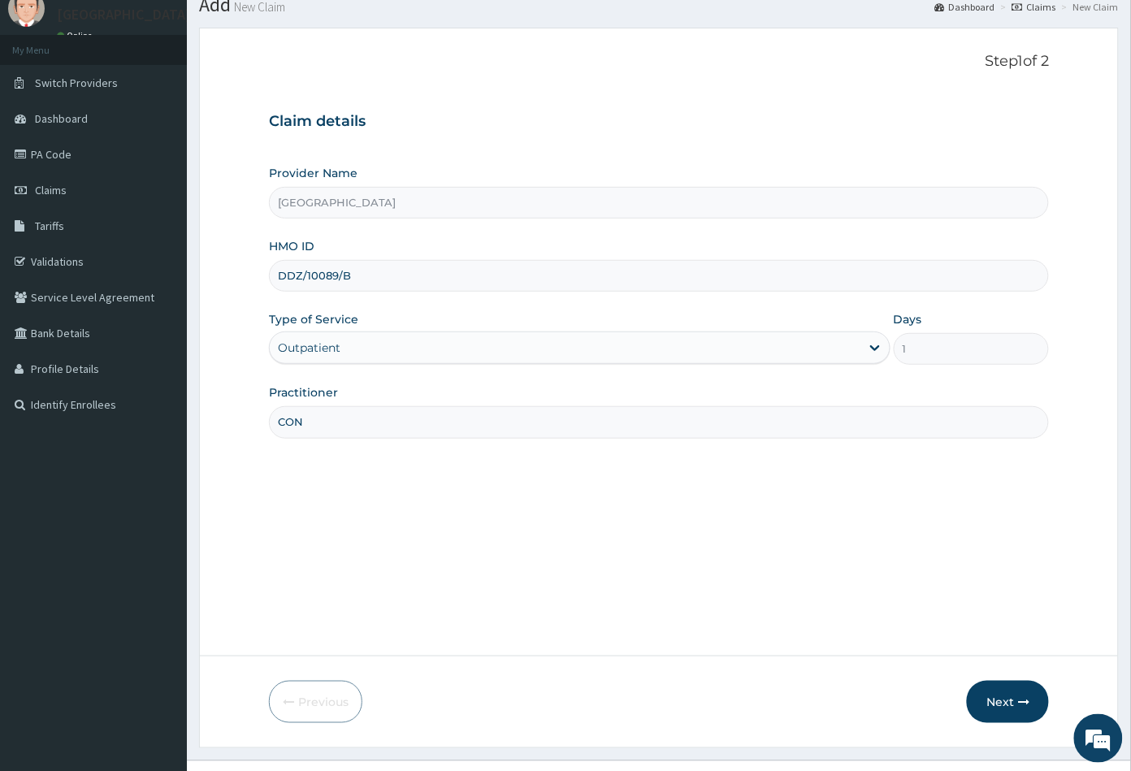
scroll to position [89, 0]
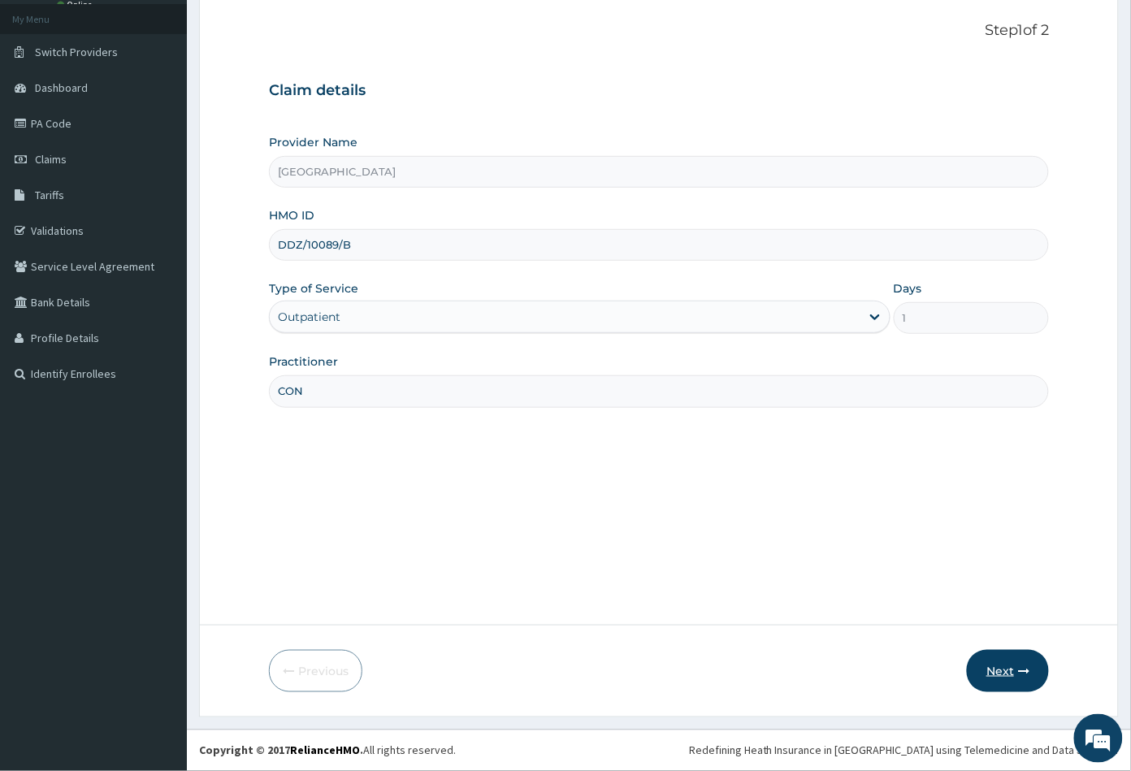
click at [1002, 668] on button "Next" at bounding box center [1008, 671] width 82 height 42
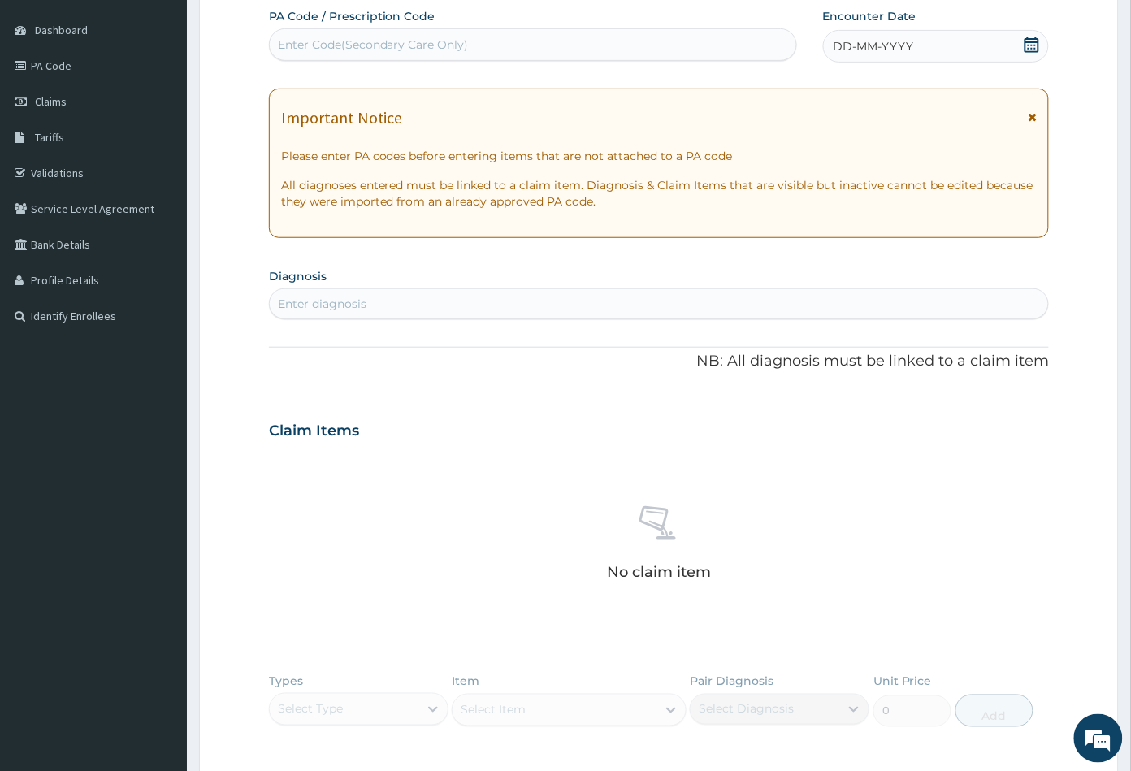
scroll to position [179, 0]
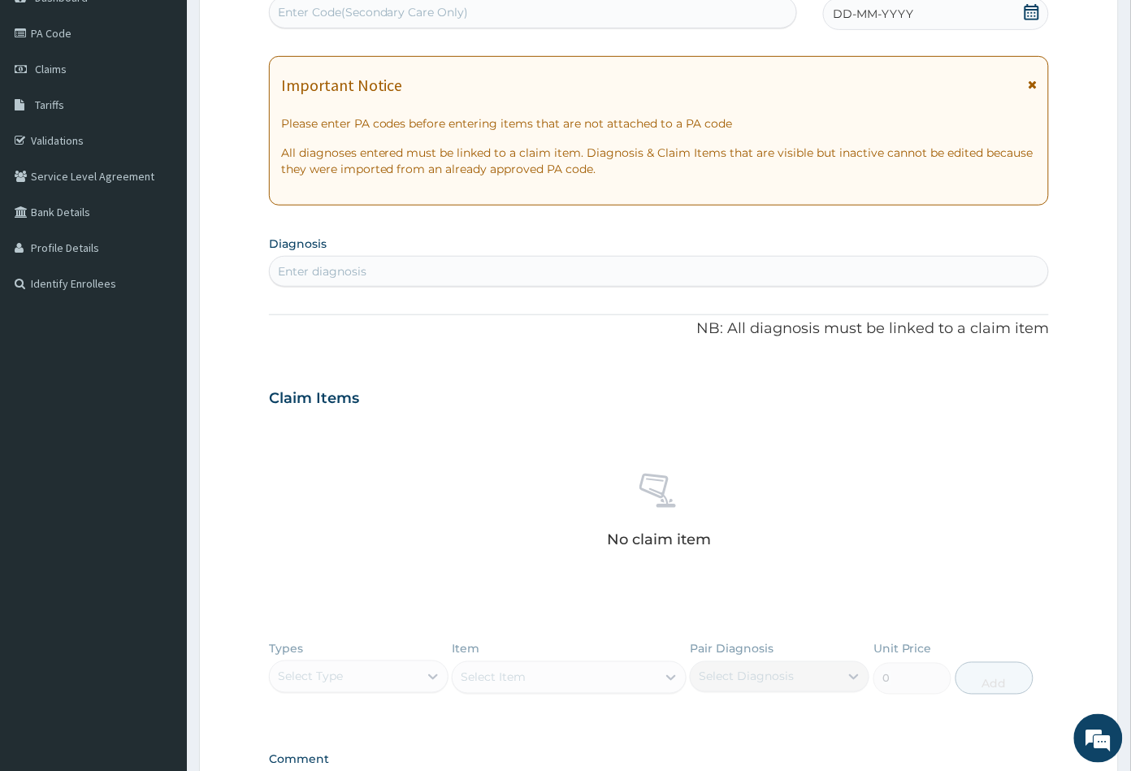
click at [379, 273] on div "Enter diagnosis" at bounding box center [659, 271] width 779 height 26
type input "MALA"
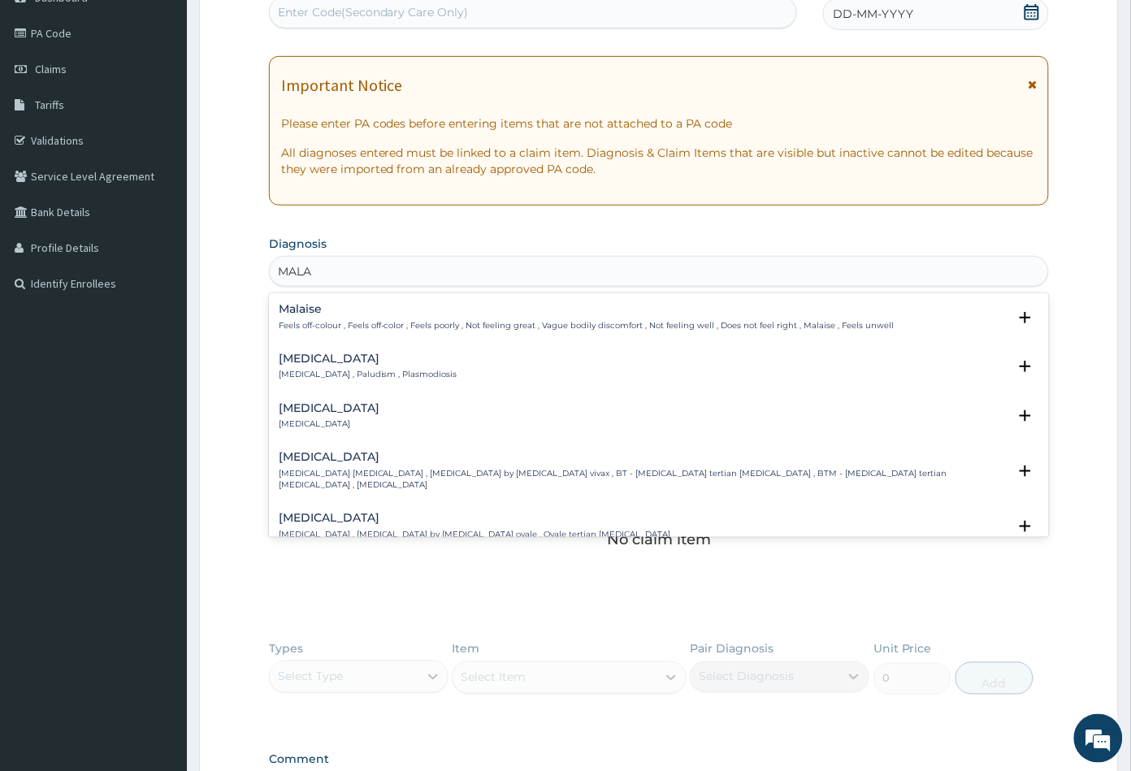
click at [309, 371] on p "[MEDICAL_DATA] , Paludism , Plasmodiosis" at bounding box center [368, 374] width 179 height 11
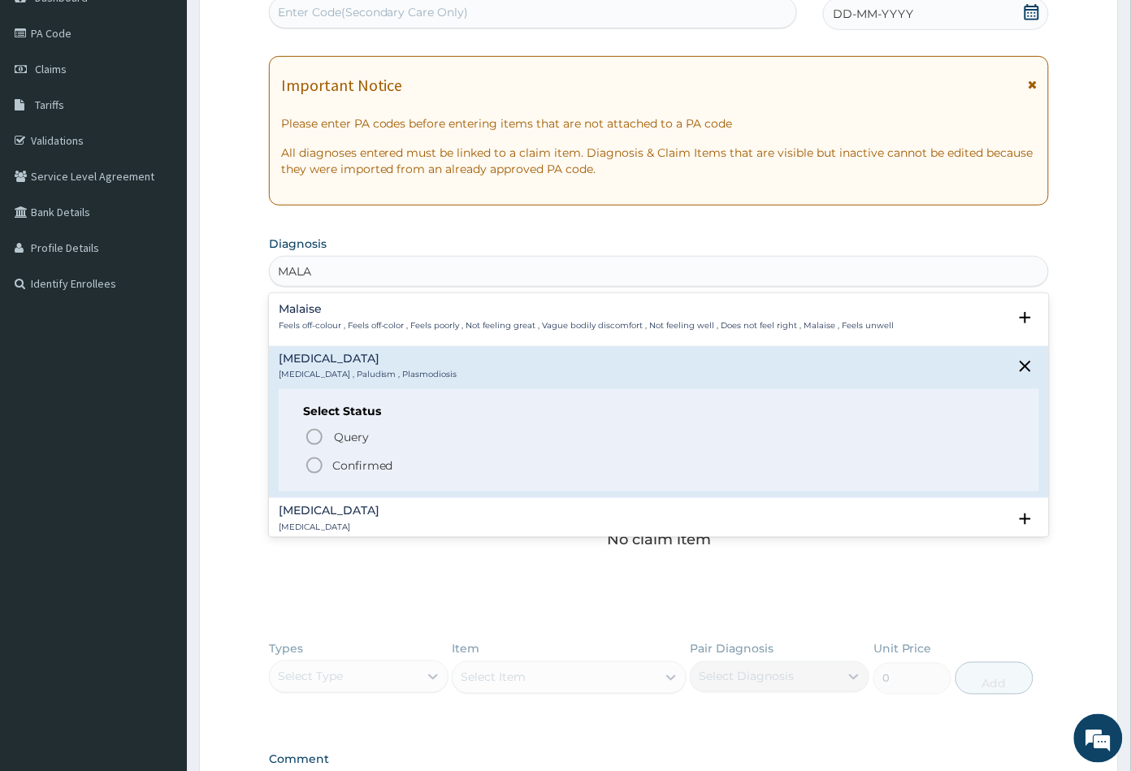
click at [313, 464] on icon "status option filled" at bounding box center [314, 465] width 19 height 19
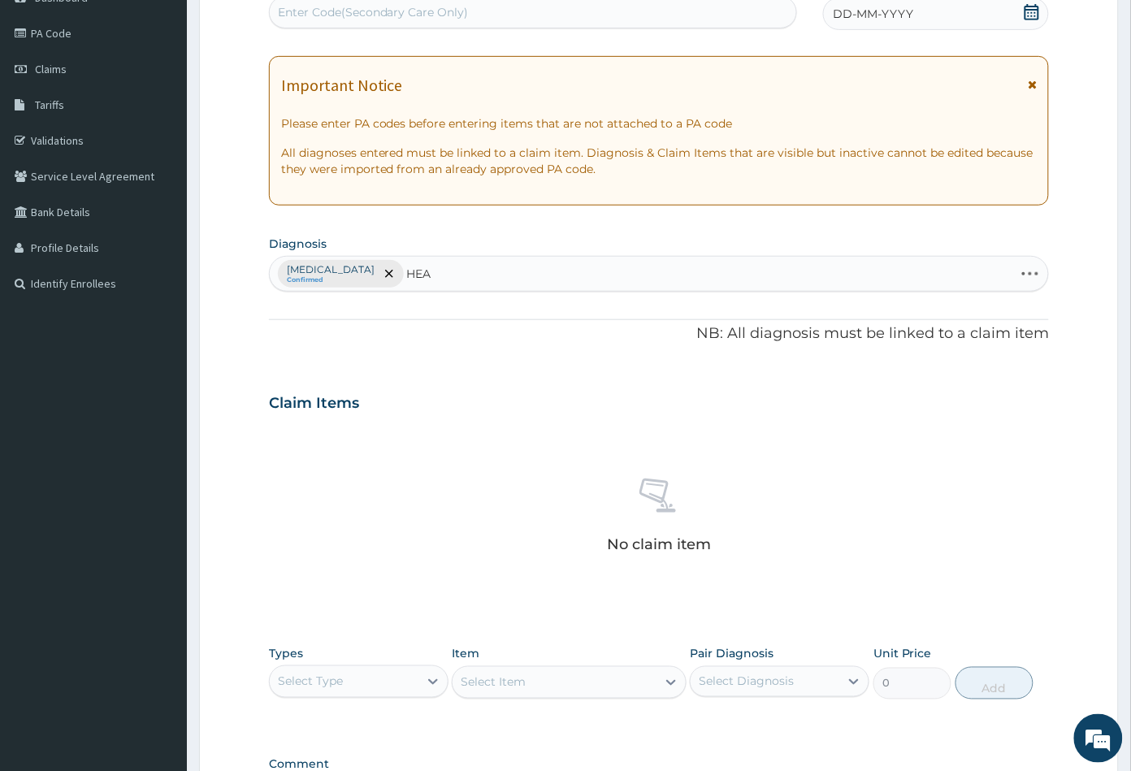
type input "HEAD"
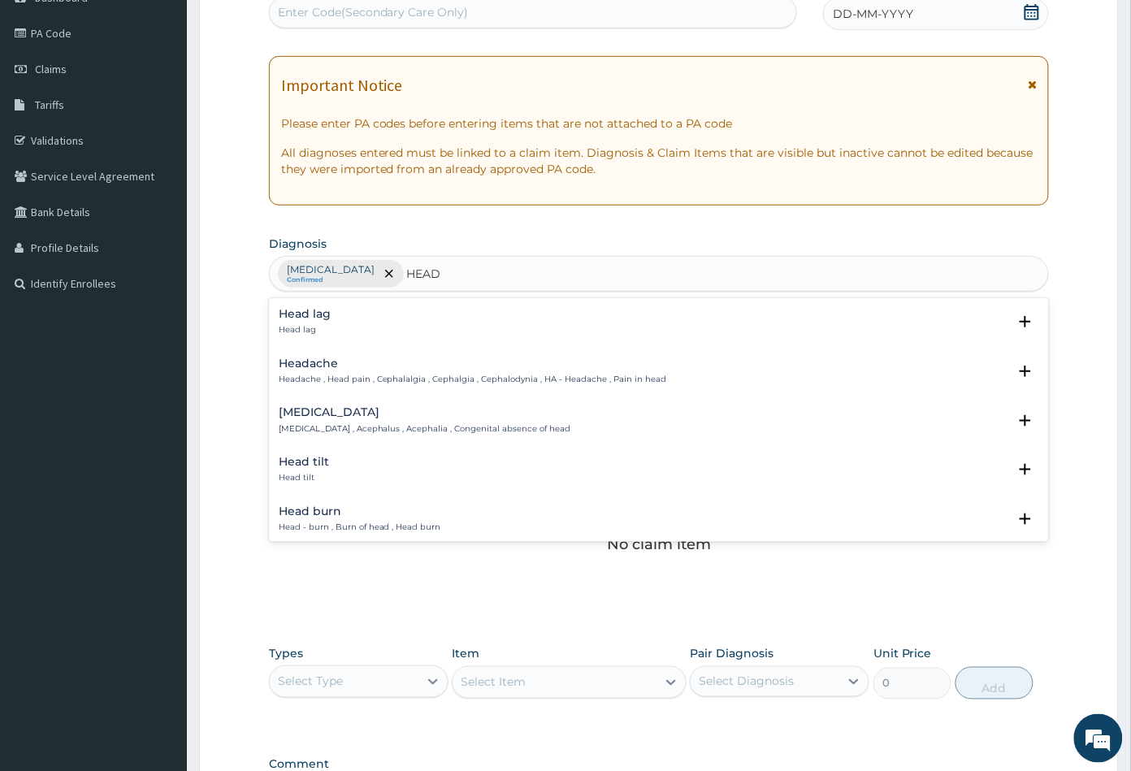
click at [331, 374] on p "Headache , Head pain , Cephalalgia , Cephalgia , Cephalodynia , HA - Headache ,…" at bounding box center [473, 379] width 388 height 11
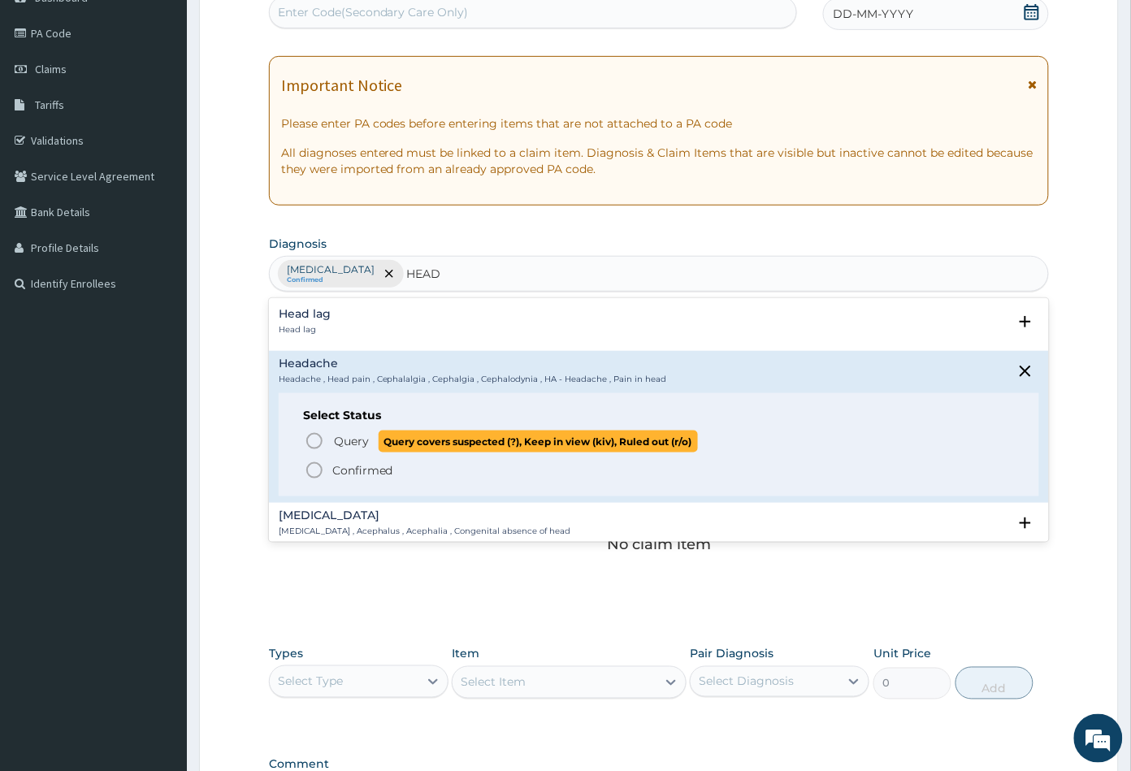
click at [310, 439] on icon "status option query" at bounding box center [314, 440] width 19 height 19
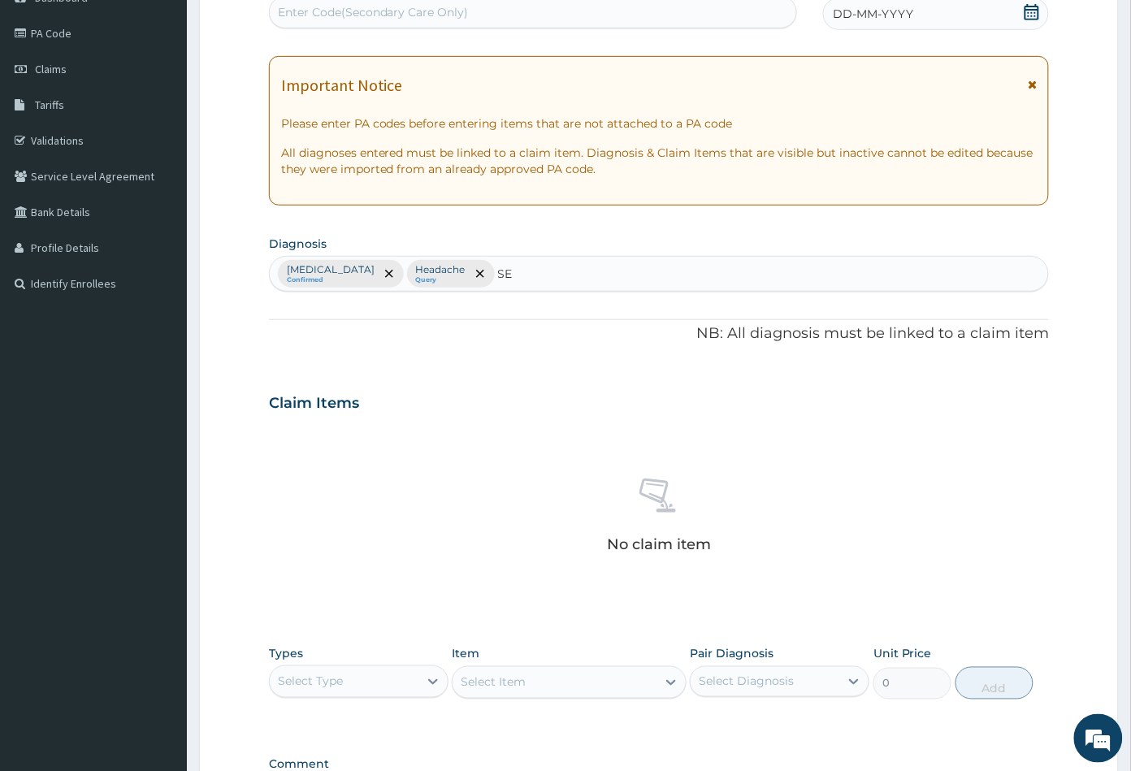
type input "S"
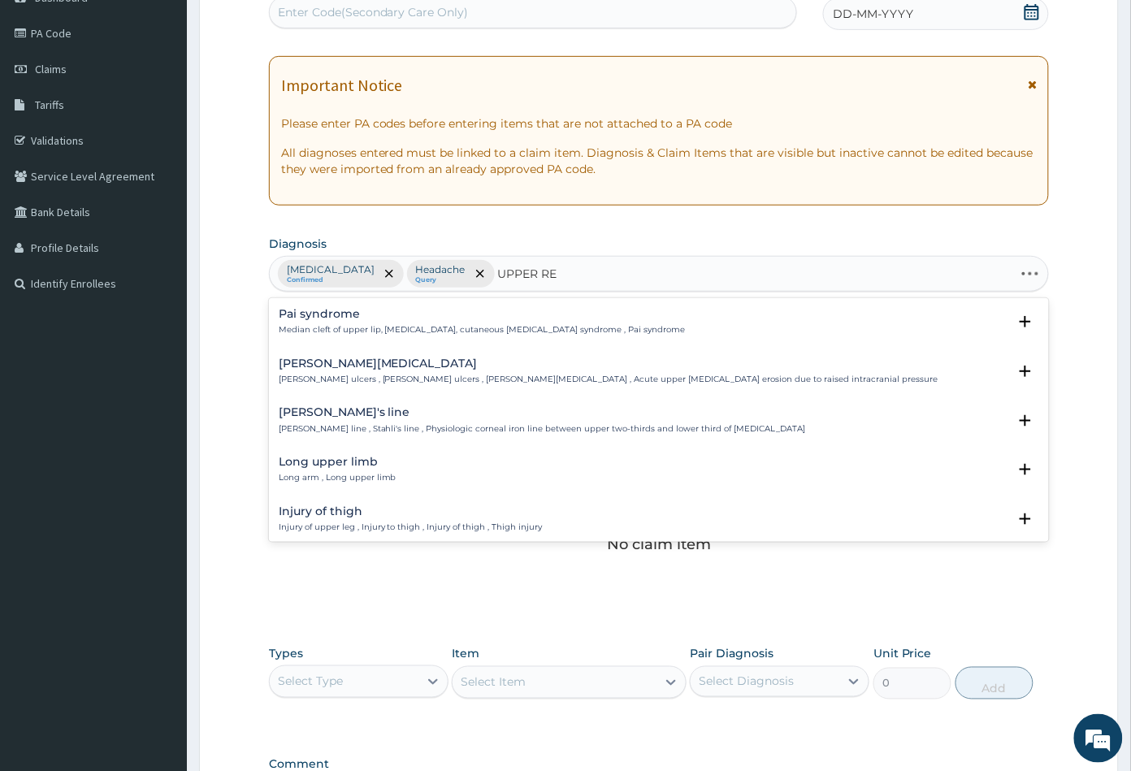
type input "UPPER RES"
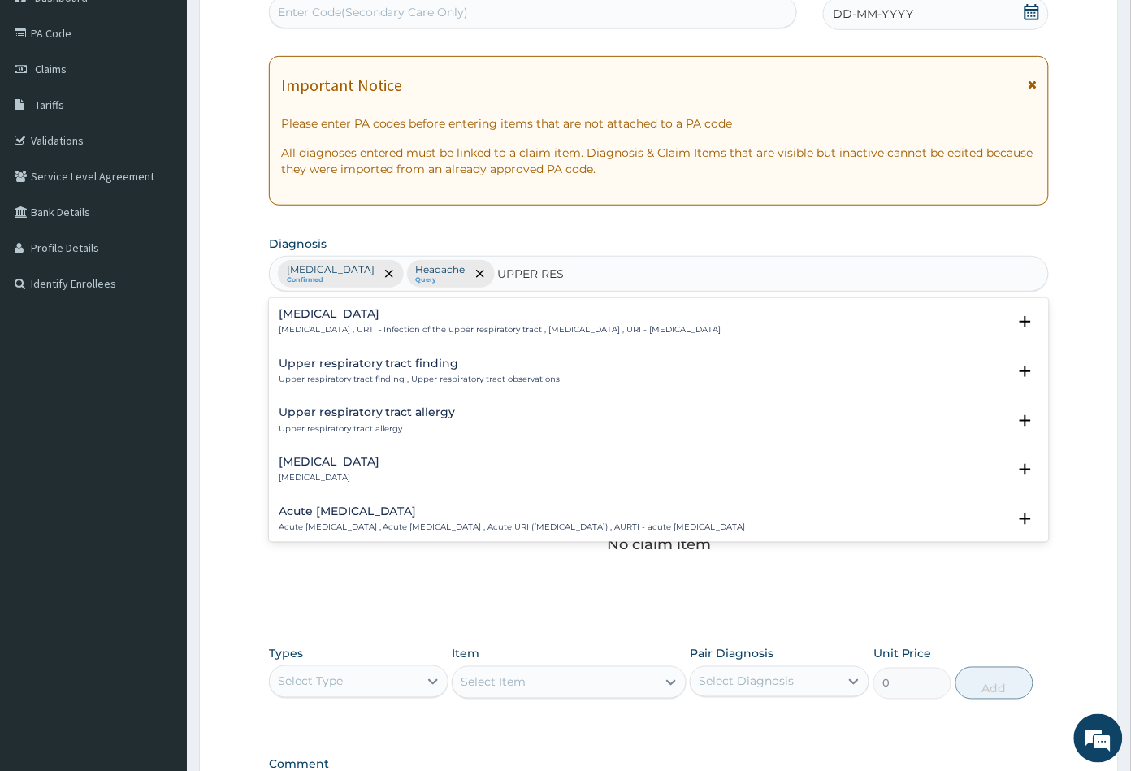
click at [354, 320] on div "Upper respiratory infection Upper respiratory infection , URTI - Infection of t…" at bounding box center [500, 322] width 443 height 28
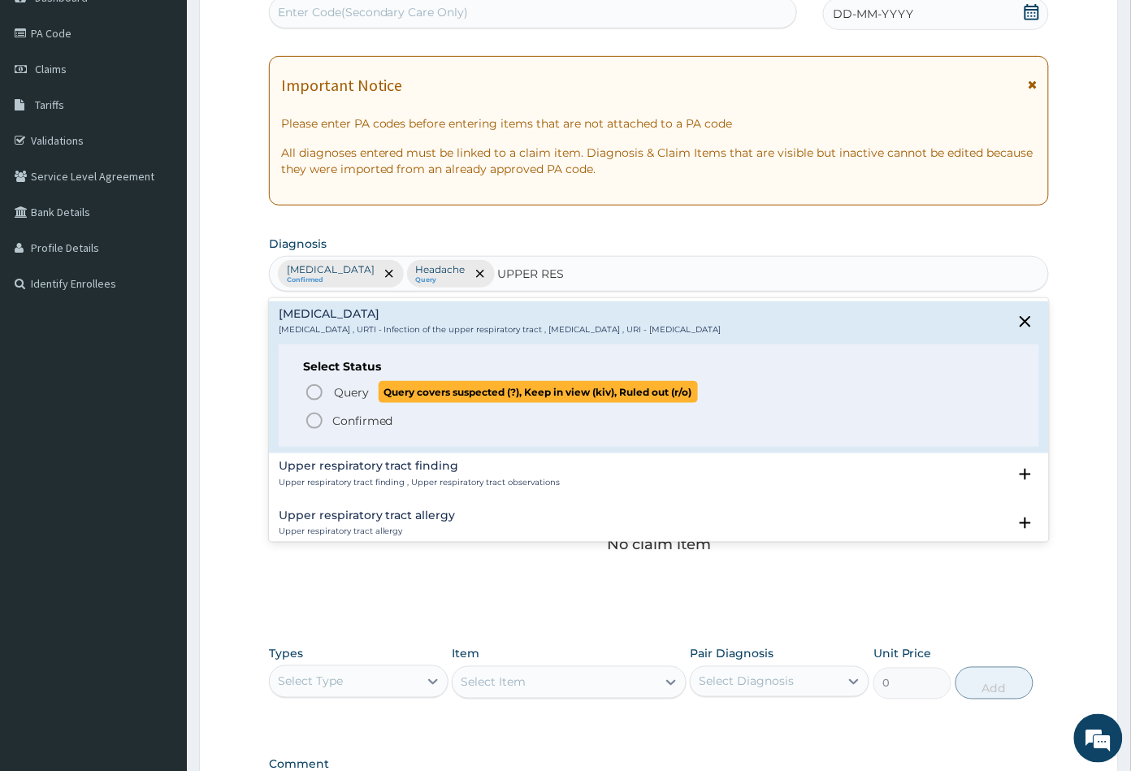
click at [311, 388] on icon "status option query" at bounding box center [314, 392] width 19 height 19
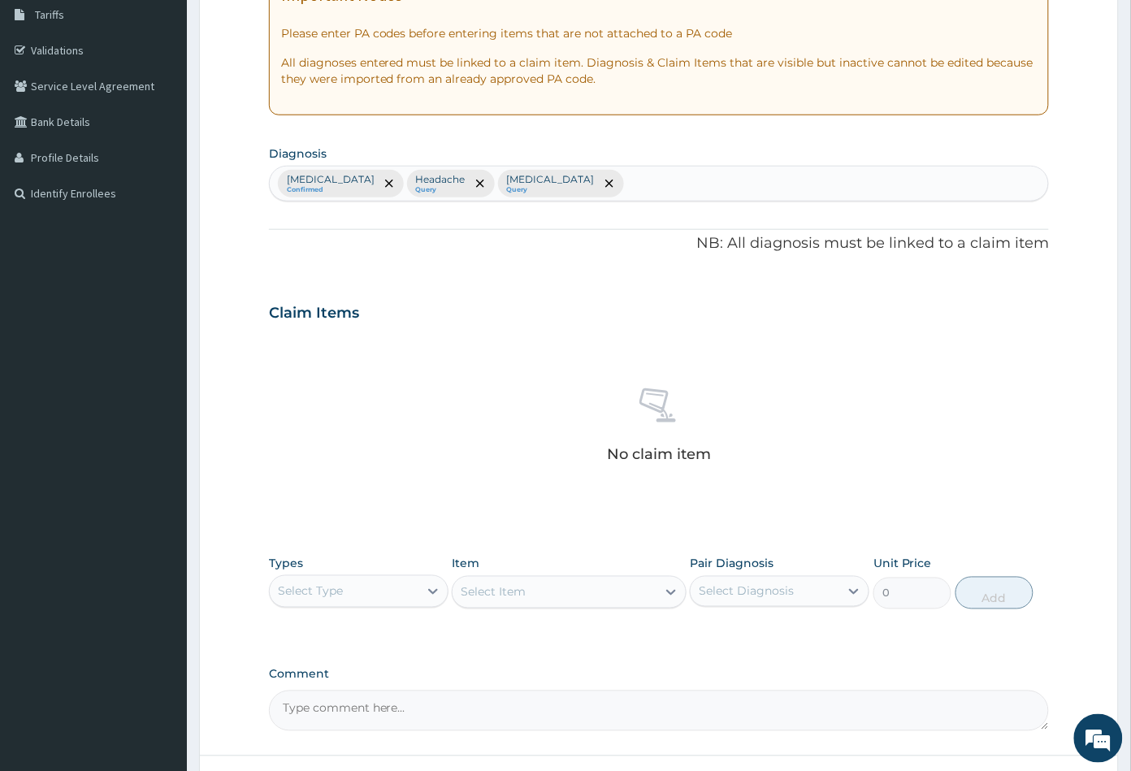
scroll to position [400, 0]
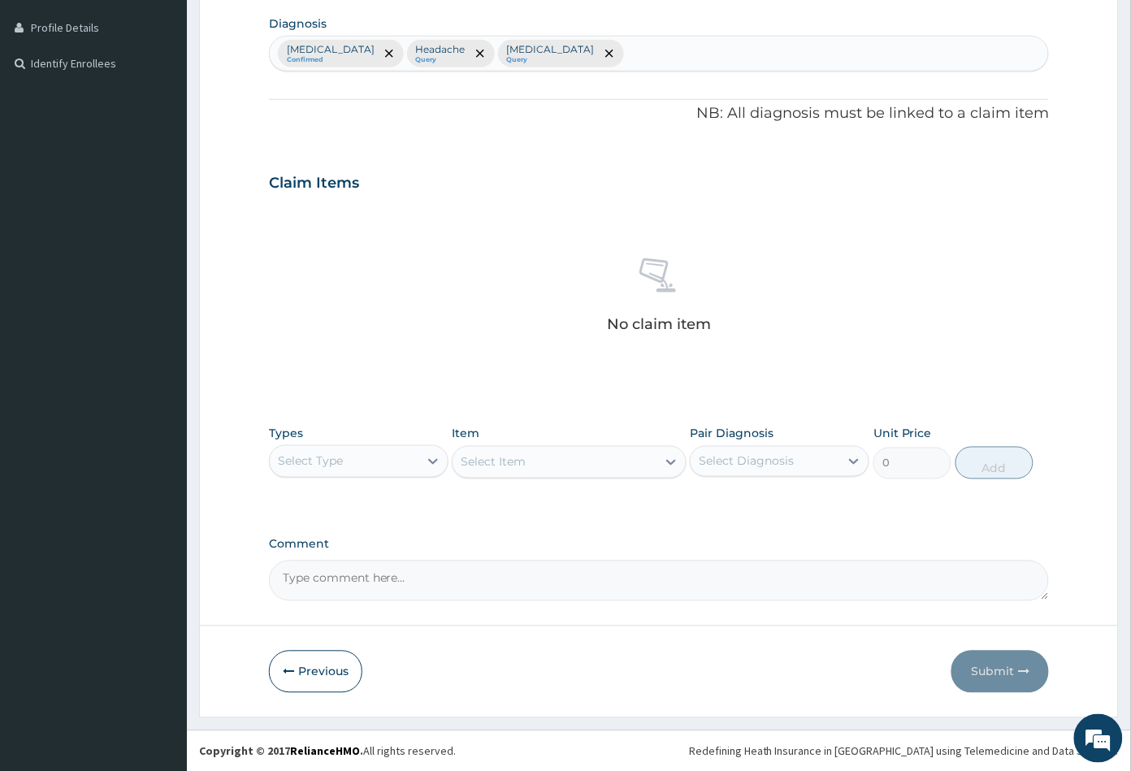
click at [378, 454] on div "Select Type" at bounding box center [344, 461] width 149 height 26
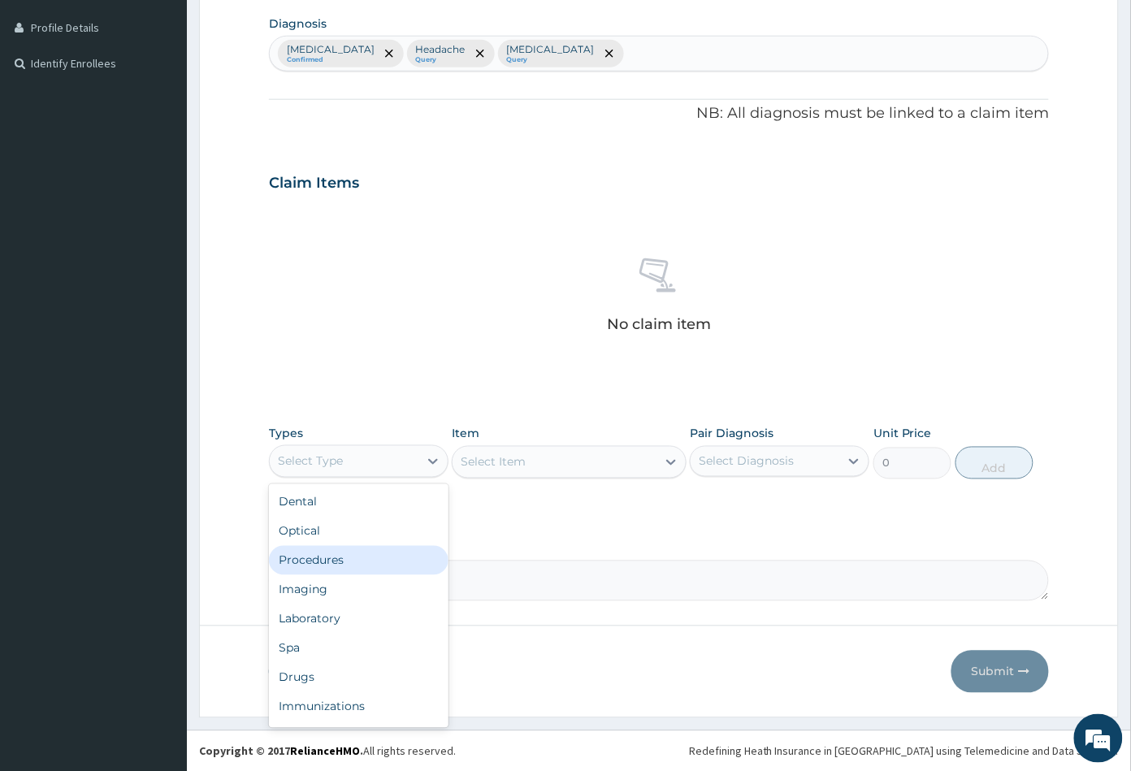
click at [360, 553] on div "Procedures" at bounding box center [358, 560] width 179 height 29
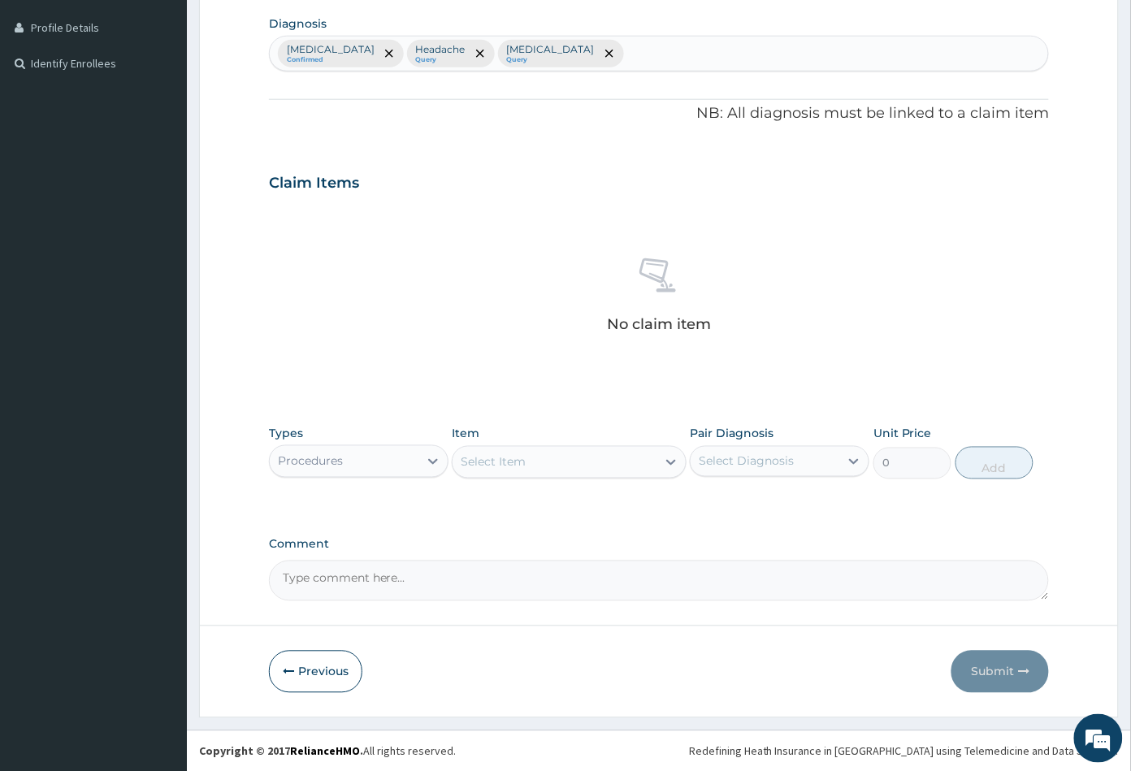
click at [592, 478] on div "Select Item" at bounding box center [569, 462] width 234 height 32
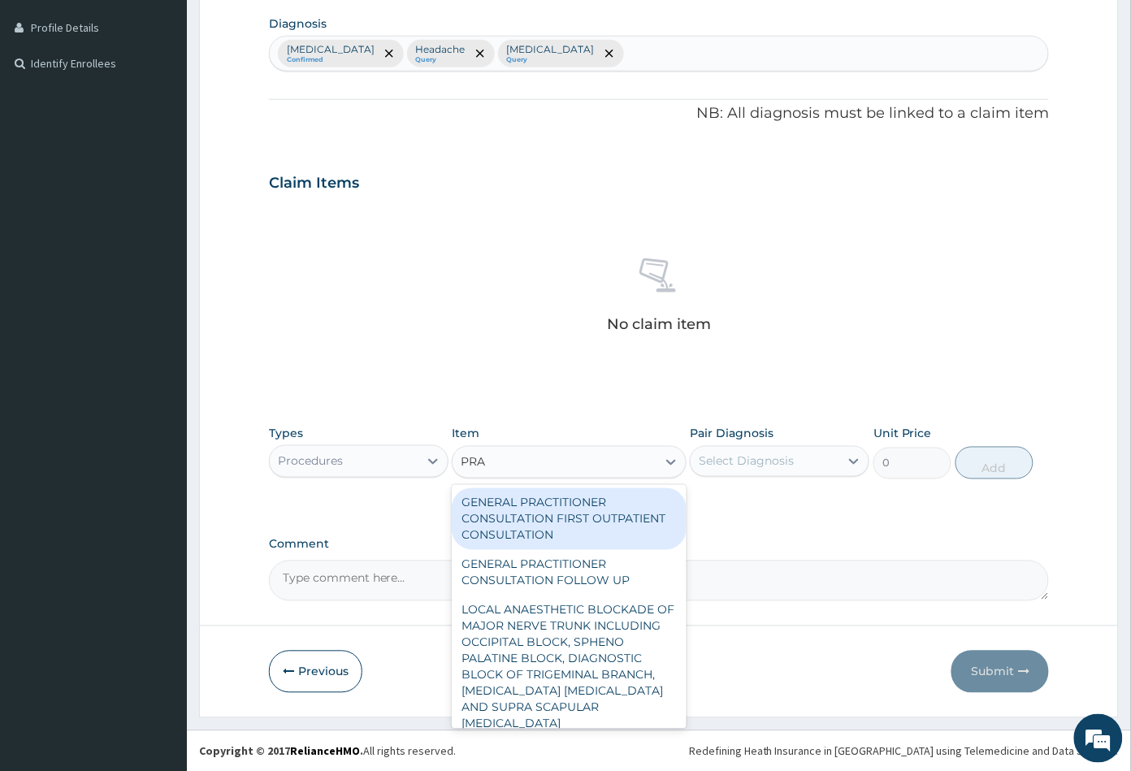
type input "PRAC"
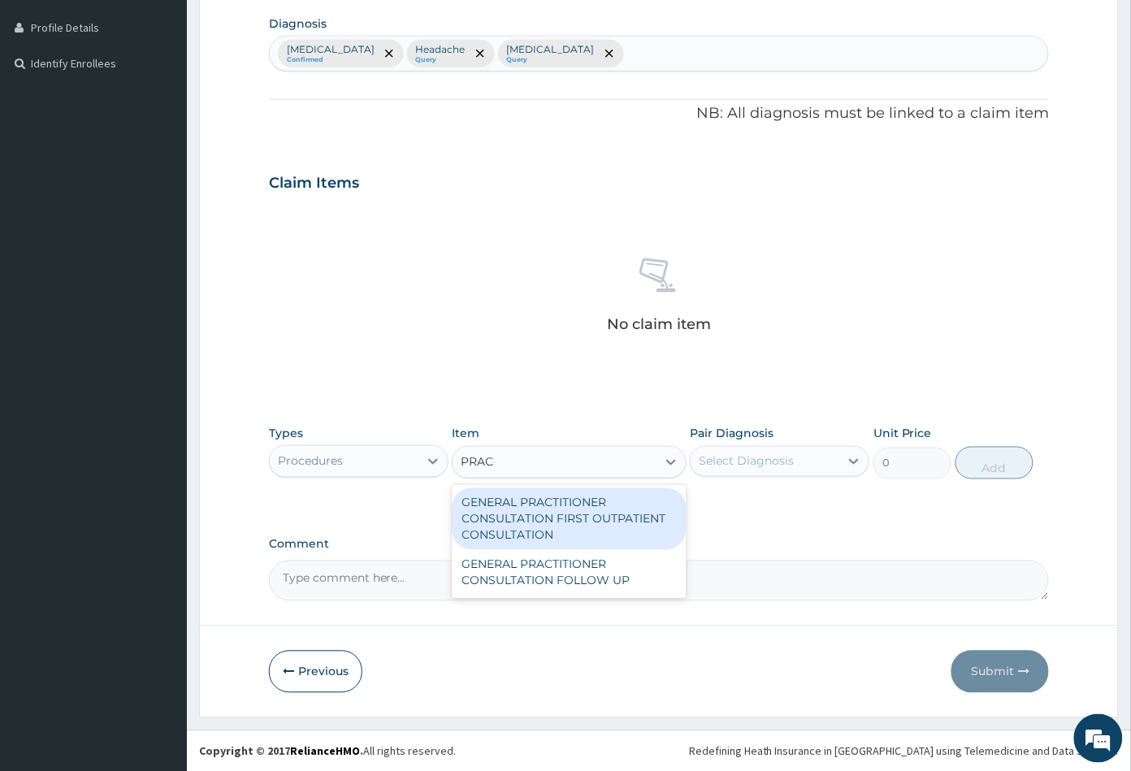
click at [567, 521] on div "GENERAL PRACTITIONER CONSULTATION FIRST OUTPATIENT CONSULTATION" at bounding box center [569, 519] width 234 height 62
type input "3547.5"
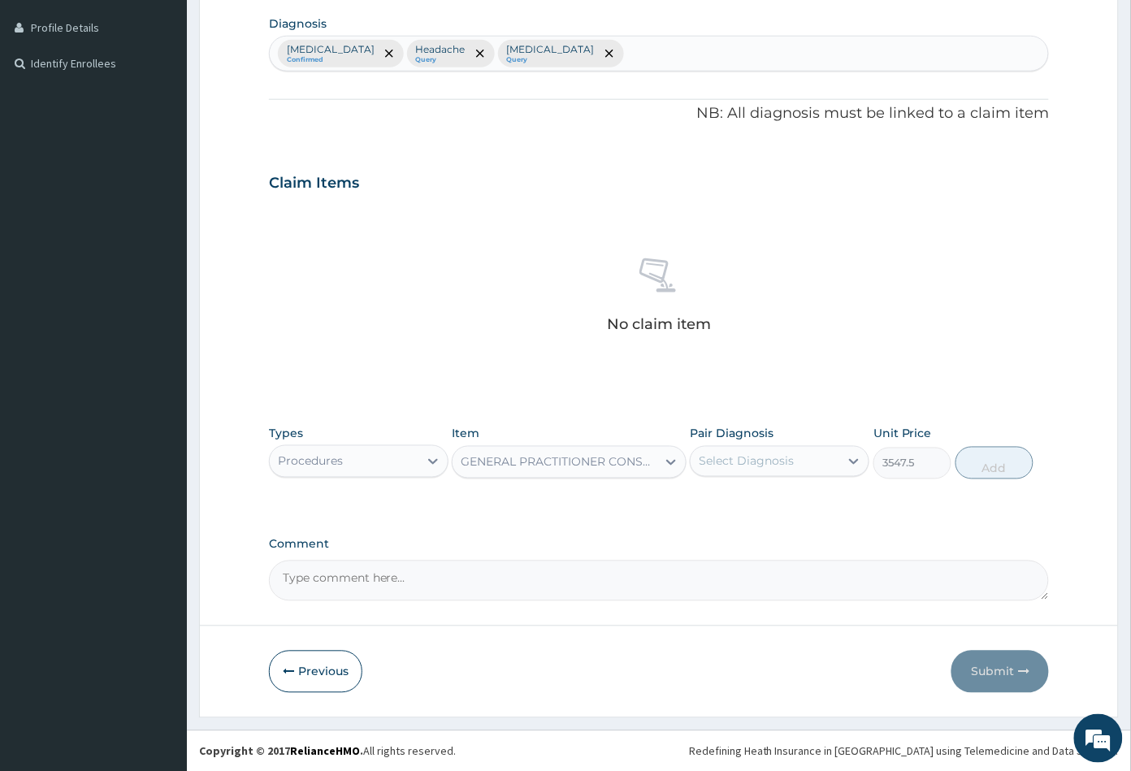
click at [781, 455] on div "Select Diagnosis" at bounding box center [745, 461] width 95 height 16
drag, startPoint x: 772, startPoint y: 499, endPoint x: 775, endPoint y: 512, distance: 13.2
click at [773, 505] on div "Malaria" at bounding box center [779, 503] width 179 height 33
checkbox input "true"
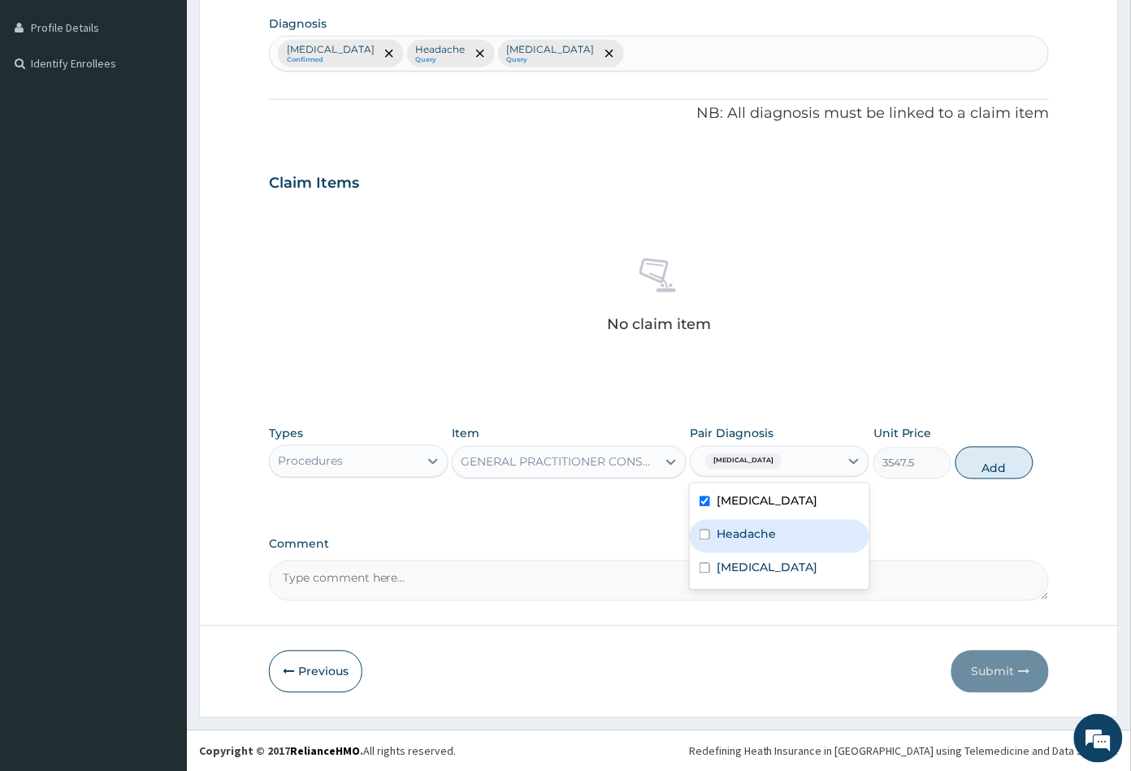
drag, startPoint x: 778, startPoint y: 532, endPoint x: 791, endPoint y: 562, distance: 32.7
click at [782, 538] on div "Headache" at bounding box center [779, 536] width 179 height 33
checkbox input "true"
click at [817, 574] on label "Upper respiratory infection" at bounding box center [766, 568] width 101 height 16
checkbox input "true"
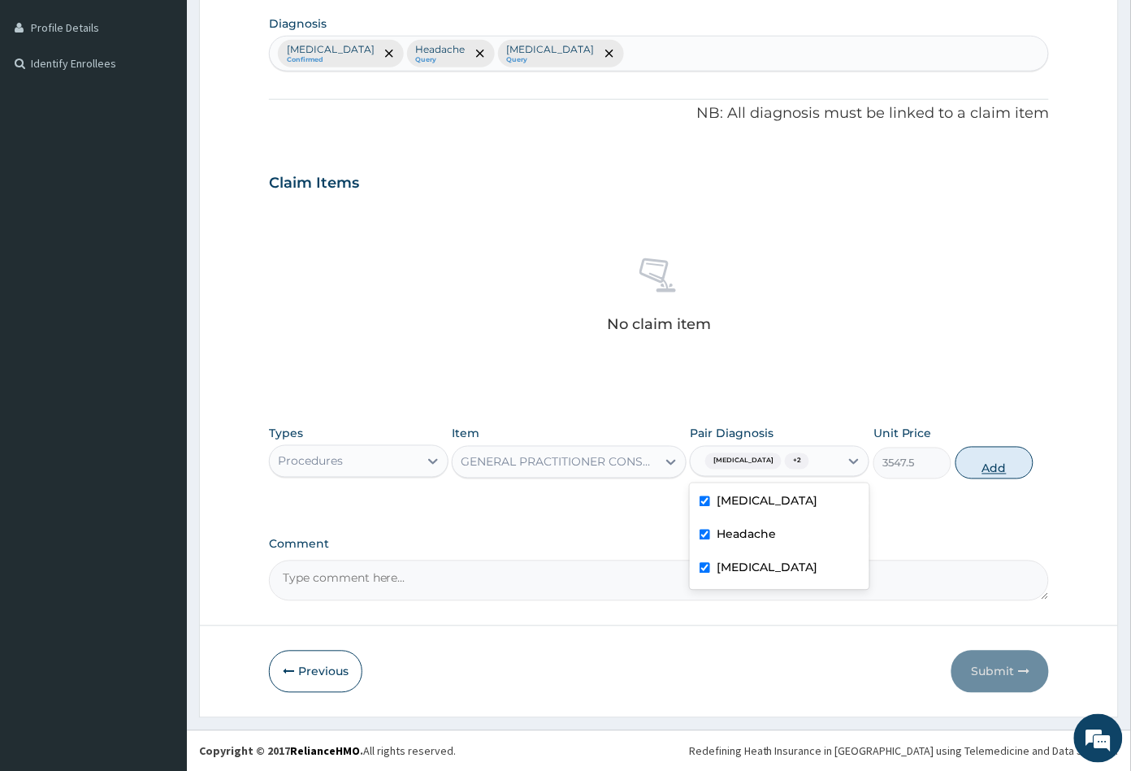
click at [997, 475] on button "Add" at bounding box center [994, 463] width 78 height 32
type input "0"
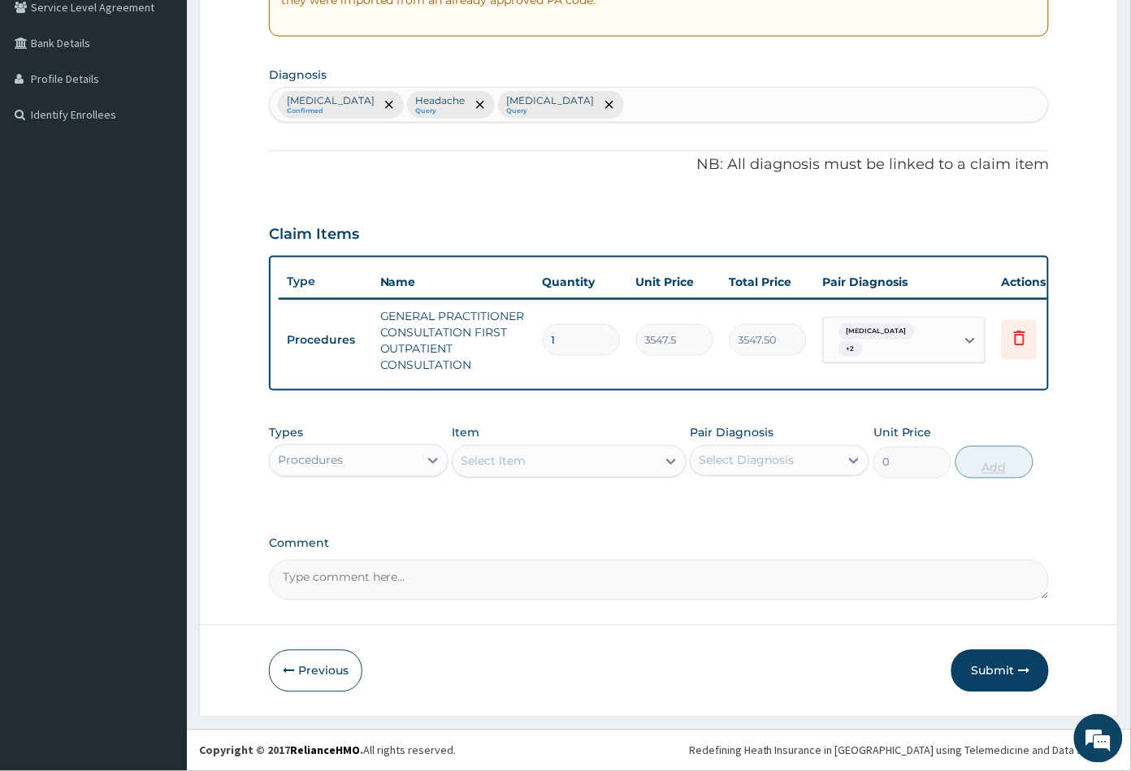
scroll to position [359, 0]
click at [371, 460] on div "Procedures" at bounding box center [344, 461] width 149 height 26
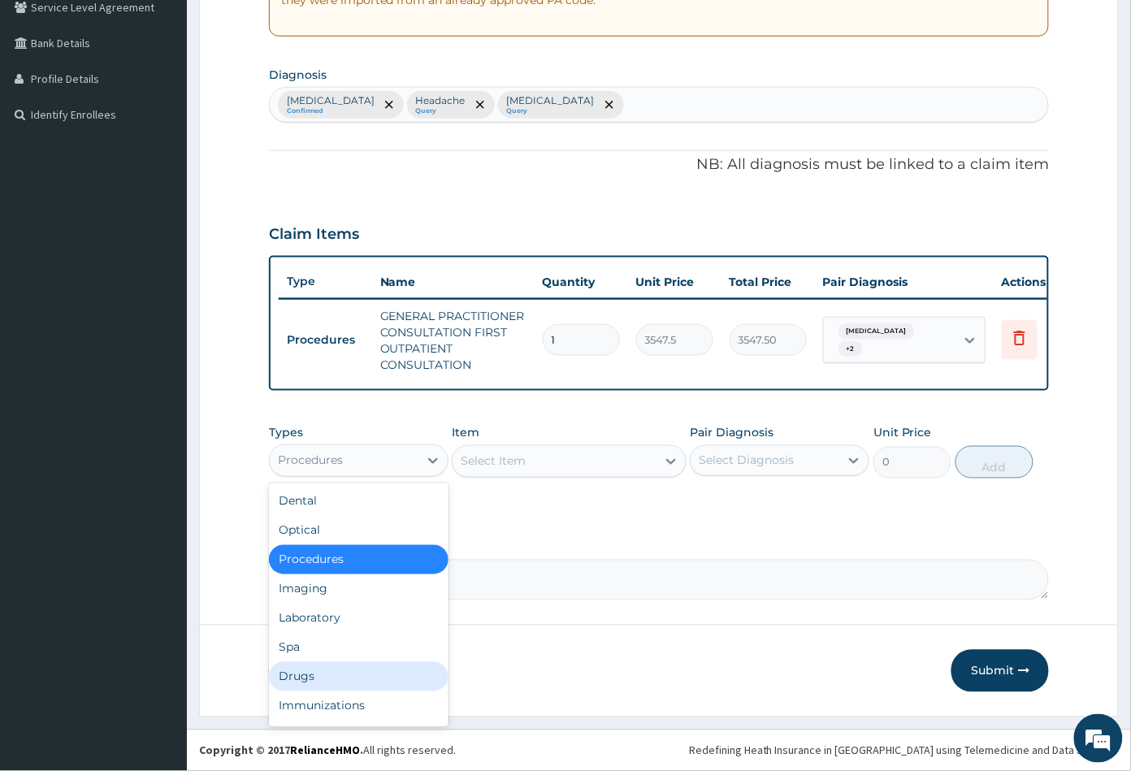
click at [318, 674] on div "Drugs" at bounding box center [358, 676] width 179 height 29
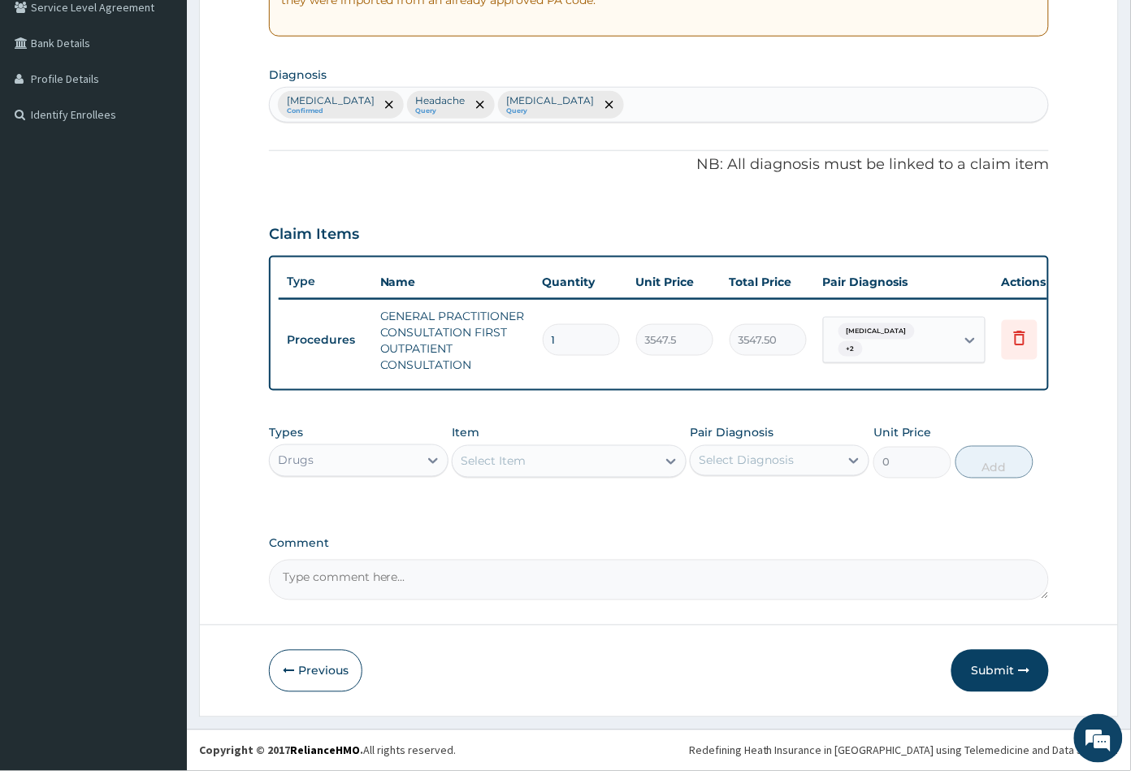
click at [587, 462] on div "Select Item" at bounding box center [553, 461] width 203 height 26
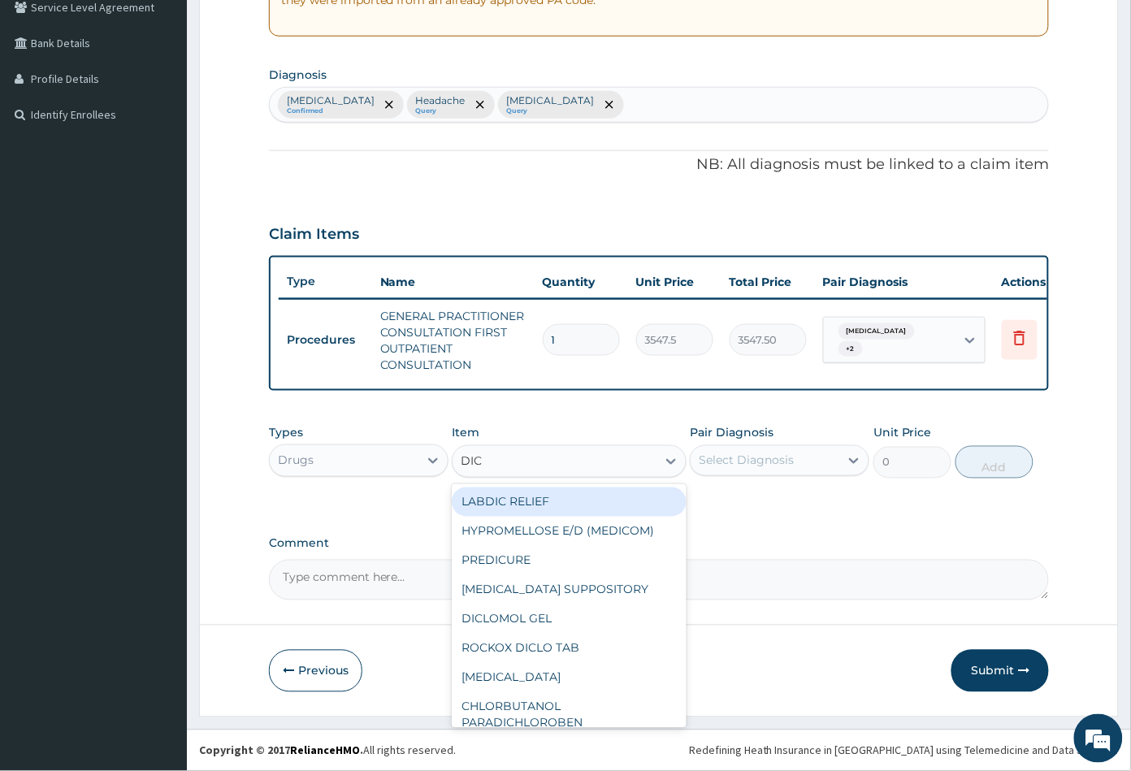
type input "DICL"
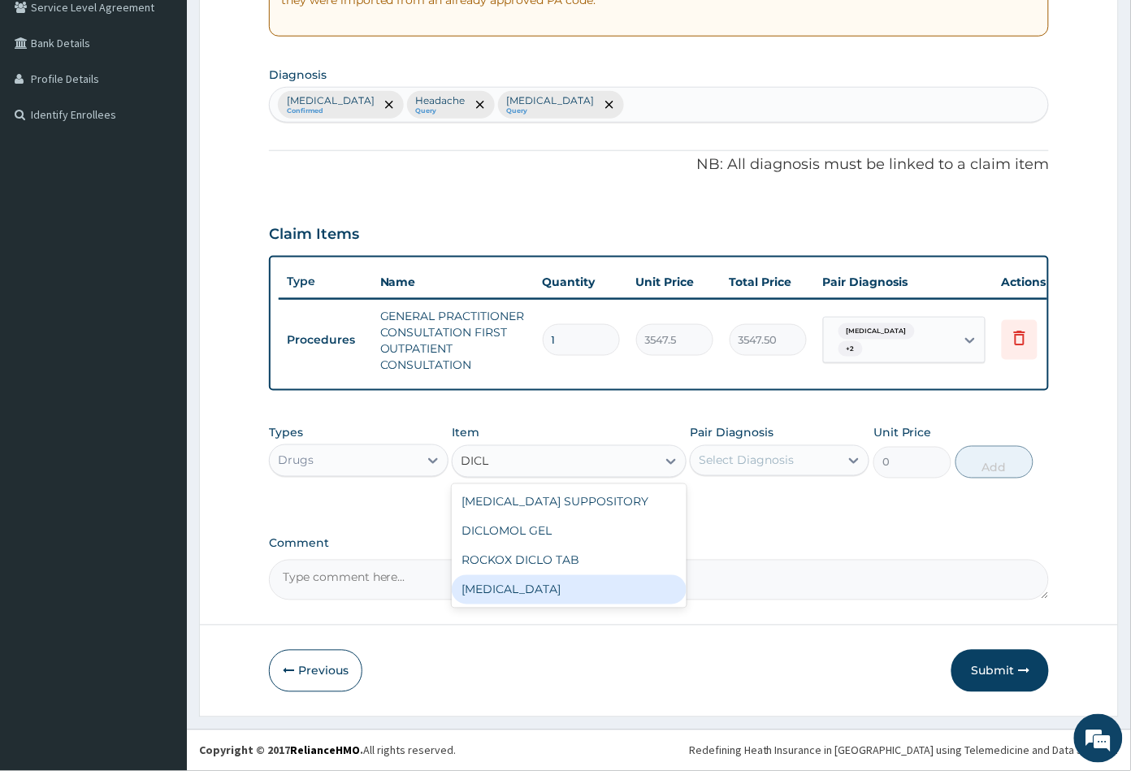
click at [557, 586] on div "[MEDICAL_DATA]" at bounding box center [569, 589] width 234 height 29
type input "591.25"
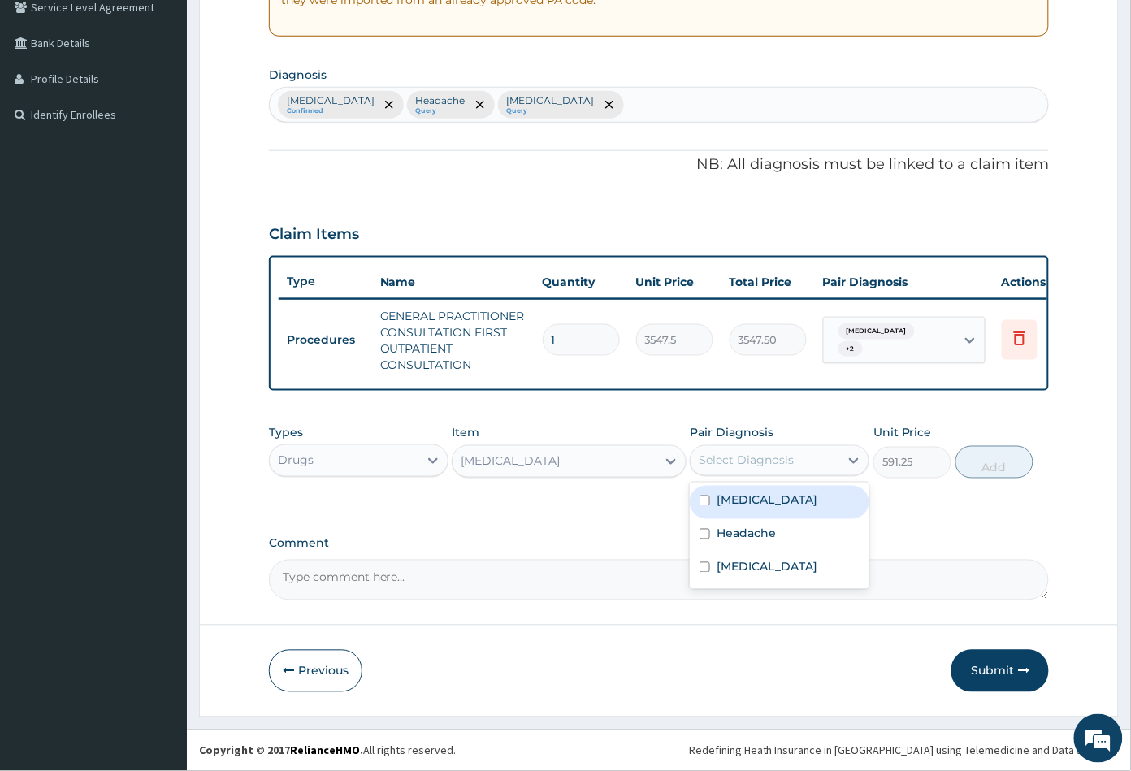
click at [786, 462] on div "Select Diagnosis" at bounding box center [745, 460] width 95 height 16
click at [775, 536] on div "Headache" at bounding box center [779, 535] width 179 height 33
checkbox input "true"
click at [781, 503] on div "[MEDICAL_DATA]" at bounding box center [779, 502] width 179 height 33
checkbox input "true"
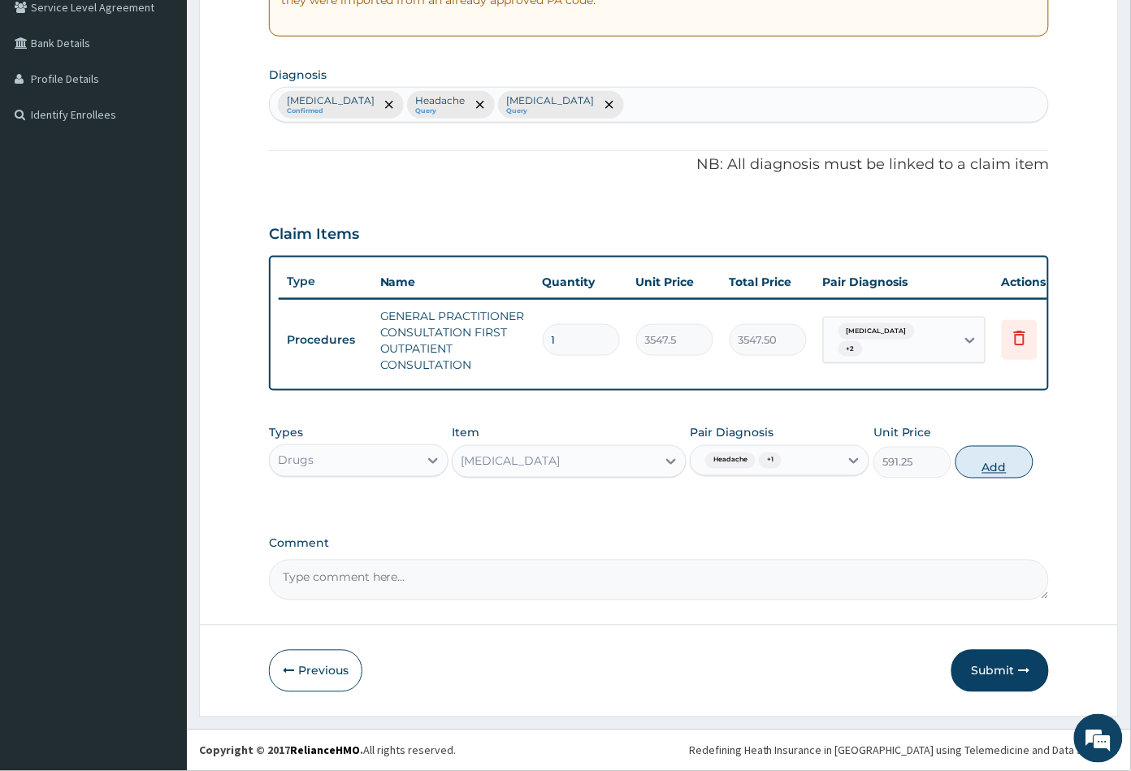
click at [995, 463] on button "Add" at bounding box center [994, 462] width 78 height 32
type input "0"
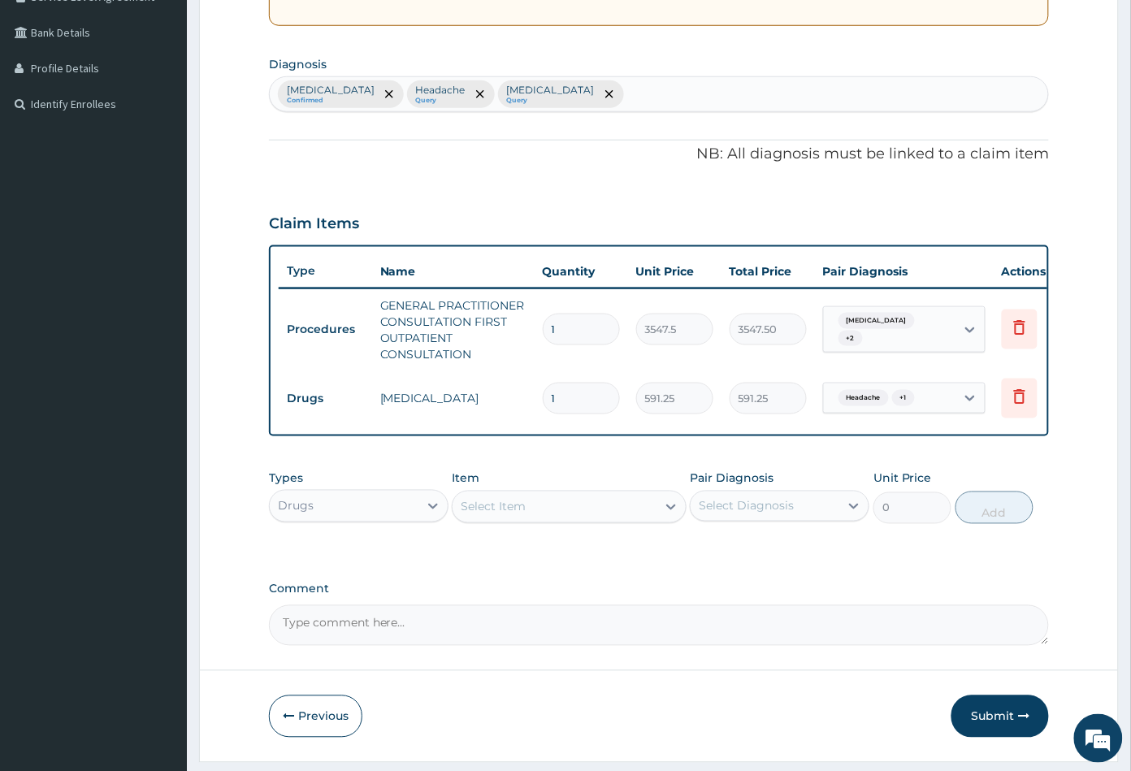
click at [555, 520] on div "Select Item" at bounding box center [553, 507] width 203 height 26
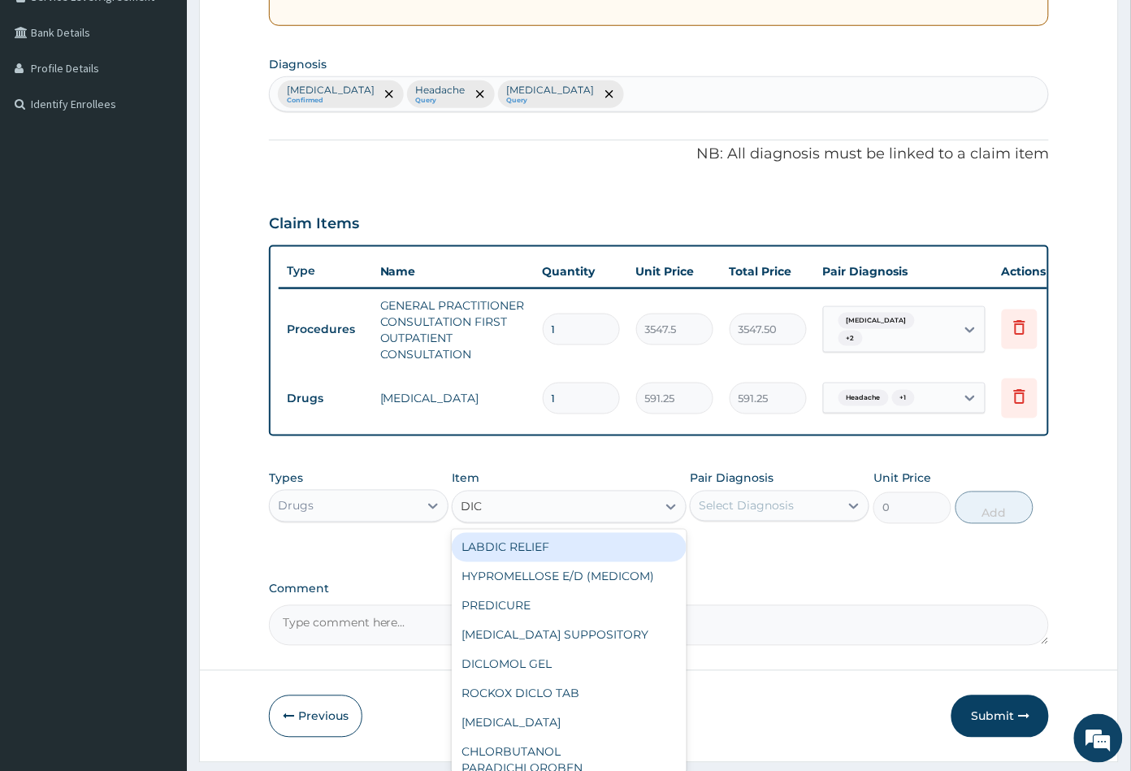
type input "DICL"
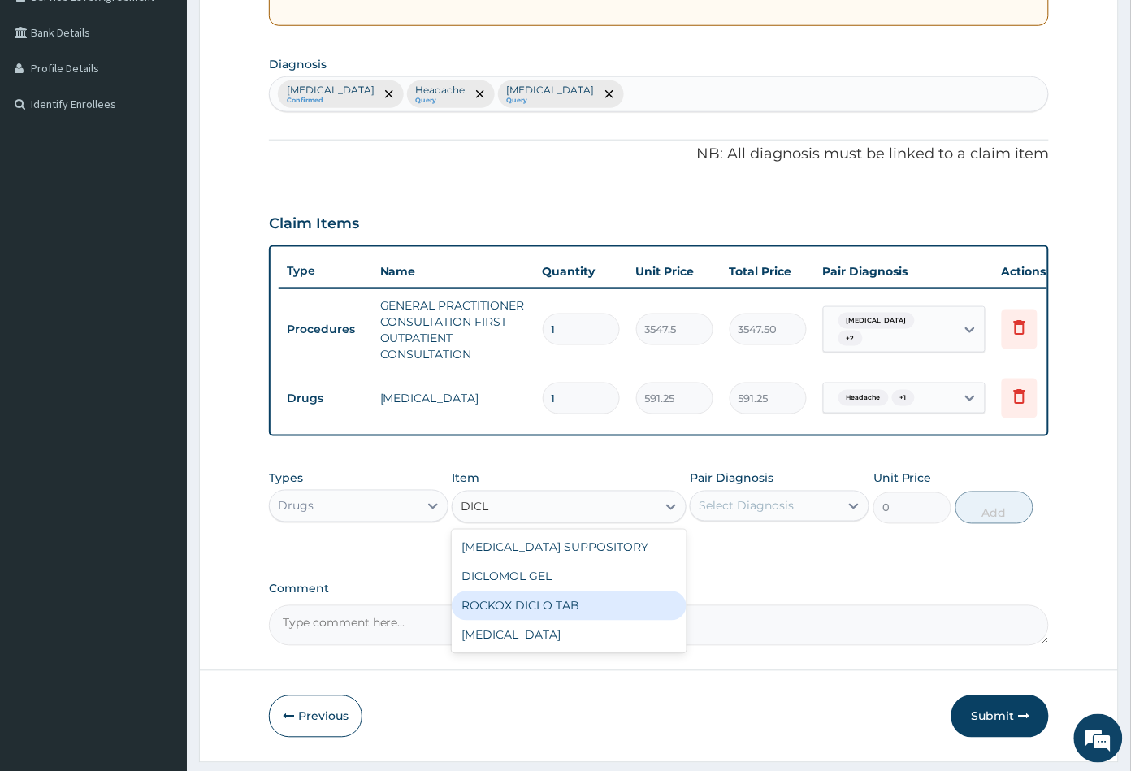
click at [540, 615] on div "ROCKOX DICLO TAB" at bounding box center [569, 605] width 234 height 29
type input "82.7750015258789"
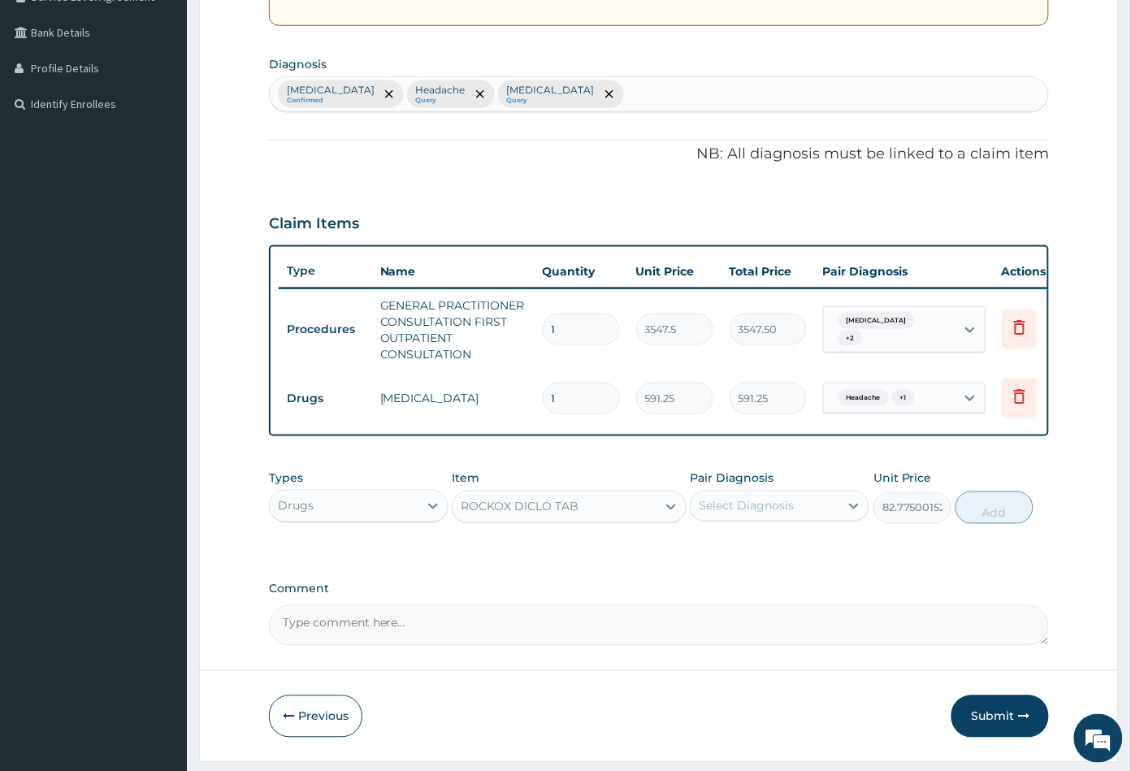
click at [740, 514] on div "Select Diagnosis" at bounding box center [745, 506] width 95 height 16
click at [756, 587] on label "Headache" at bounding box center [745, 579] width 59 height 16
checkbox input "true"
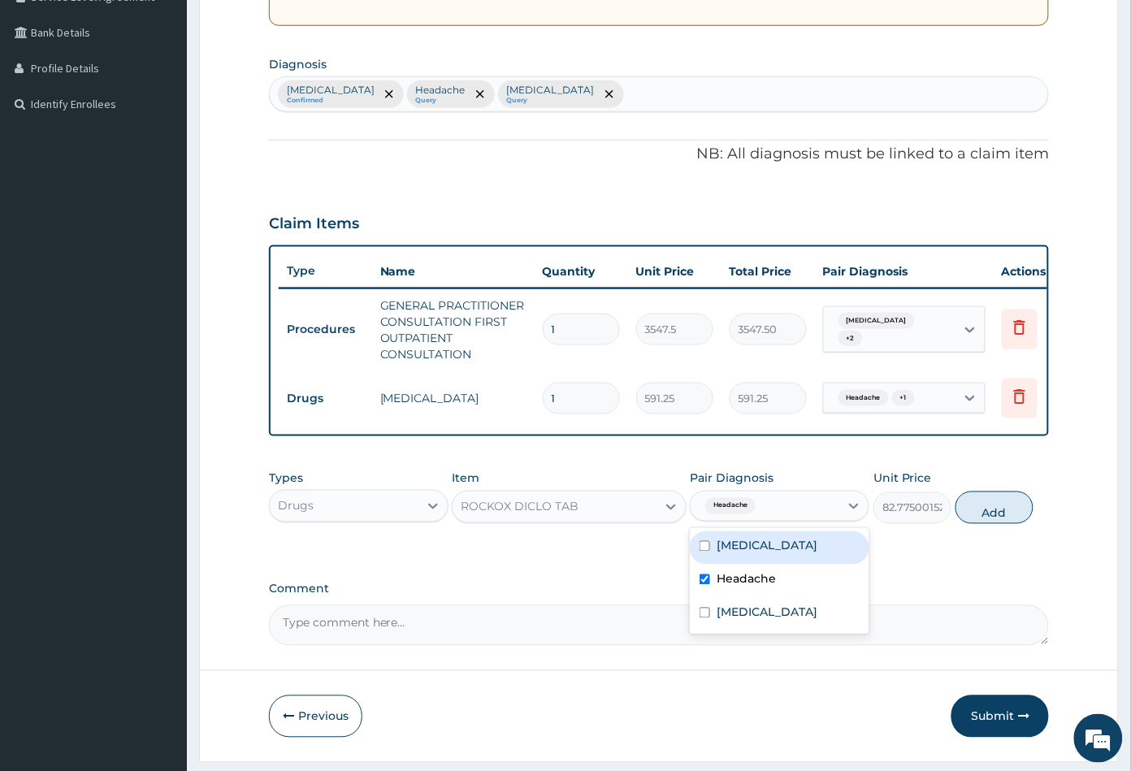
click at [760, 552] on div "Malaria" at bounding box center [779, 547] width 179 height 33
click at [811, 556] on div "Malaria" at bounding box center [779, 547] width 179 height 33
checkbox input "false"
click at [994, 524] on button "Add" at bounding box center [994, 507] width 78 height 32
type input "0"
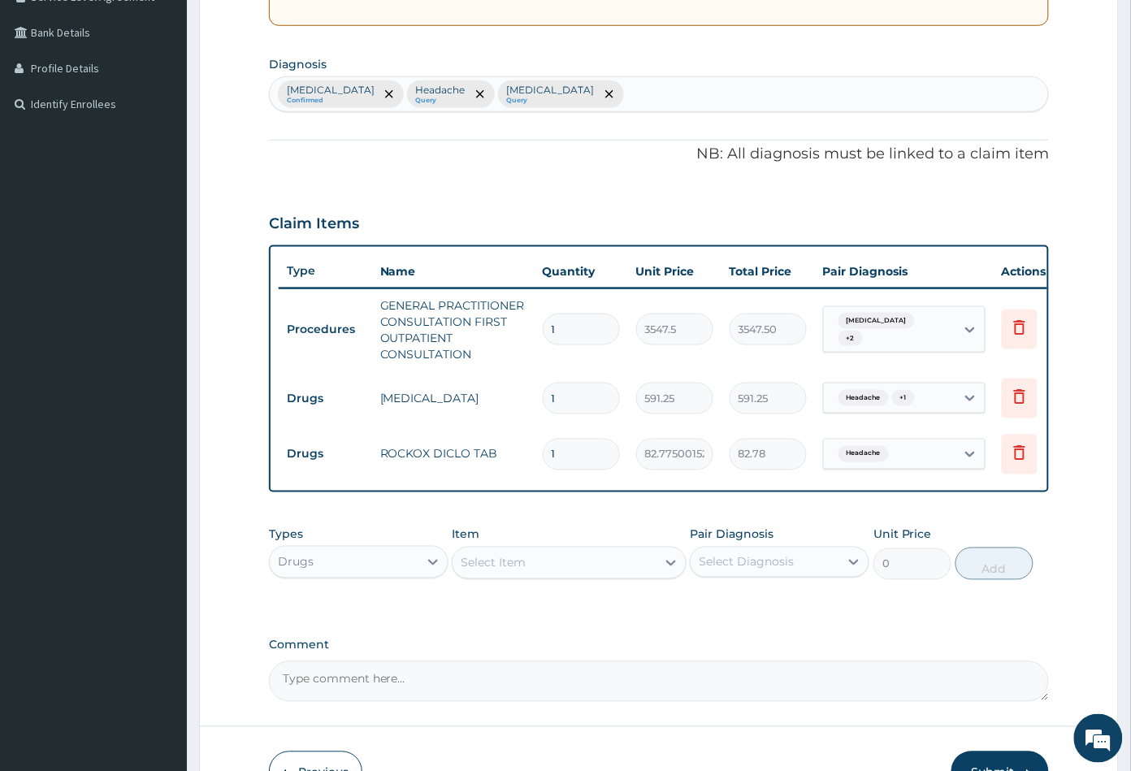
type input "0.00"
type input "6"
type input "496.65"
type input "6"
click at [582, 576] on div "Select Item" at bounding box center [553, 563] width 203 height 26
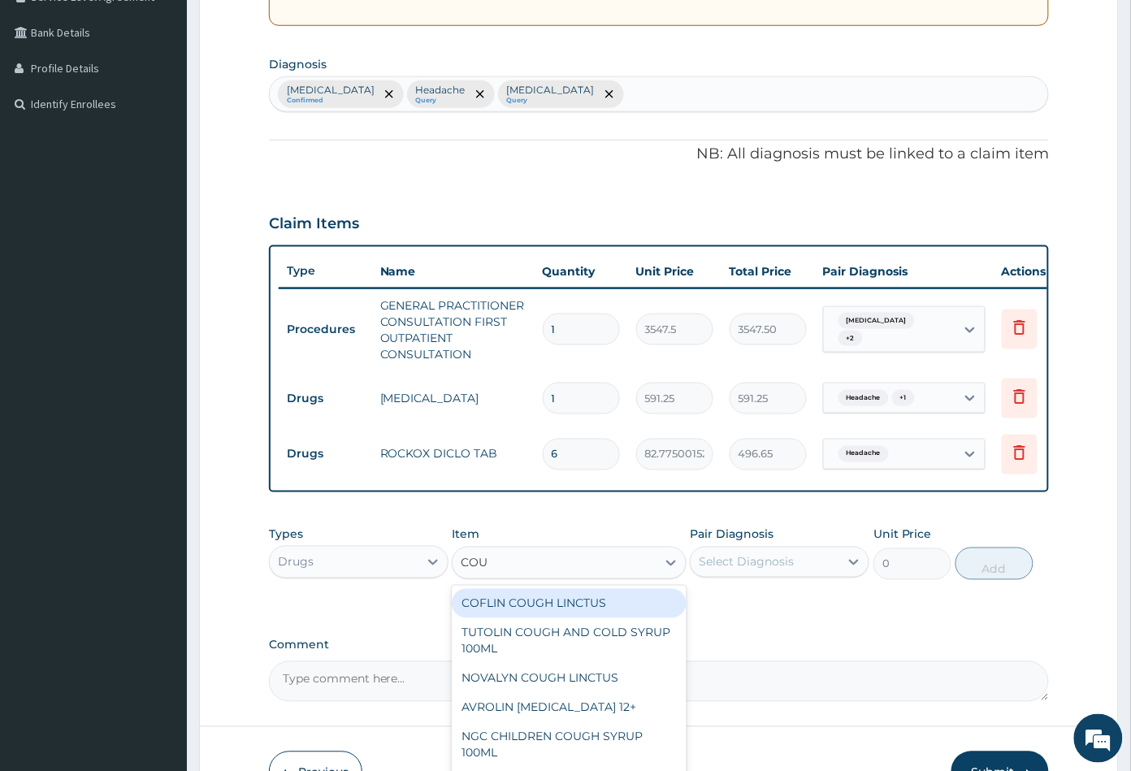
type input "COUG"
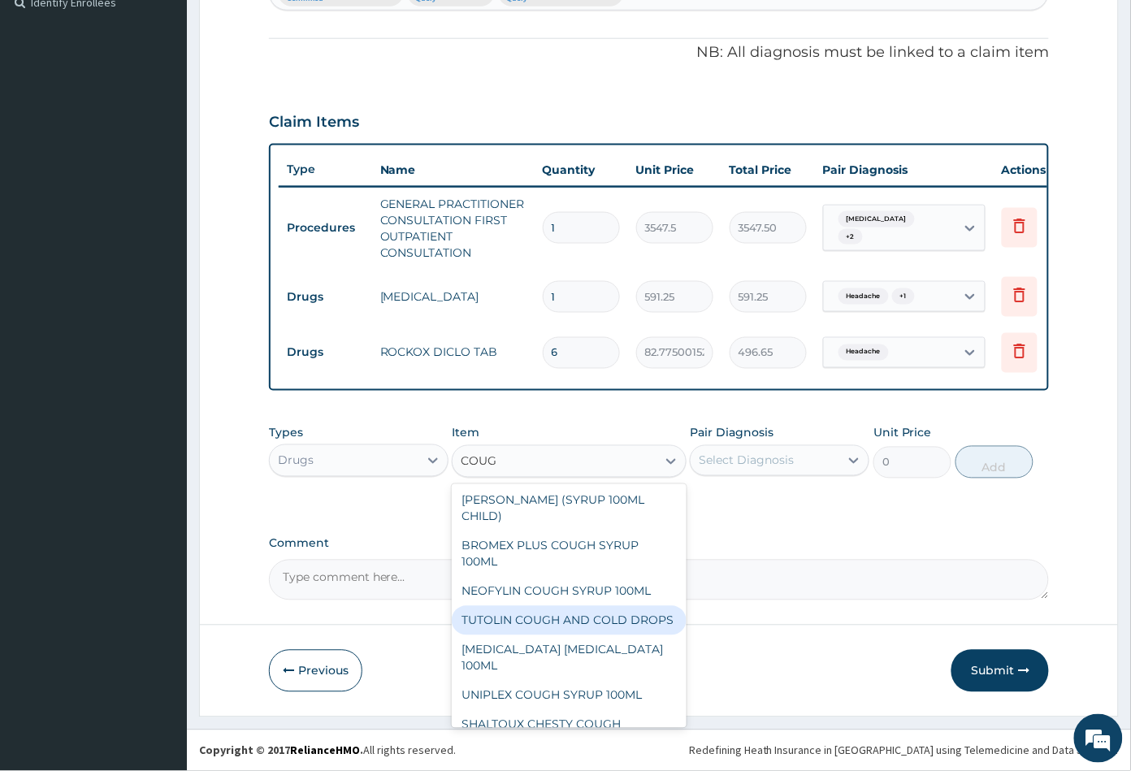
scroll to position [223, 0]
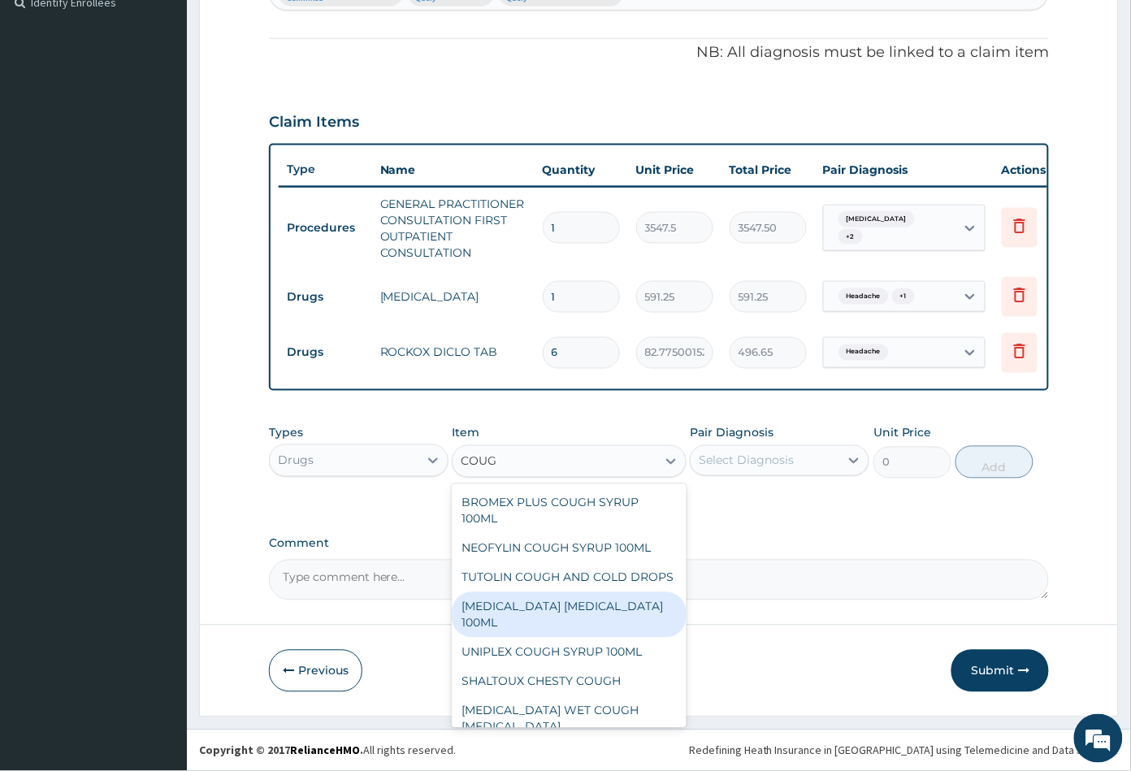
click at [541, 621] on div "BENYLIN DRY COUGH 100ML" at bounding box center [569, 614] width 234 height 45
type input "1773.75"
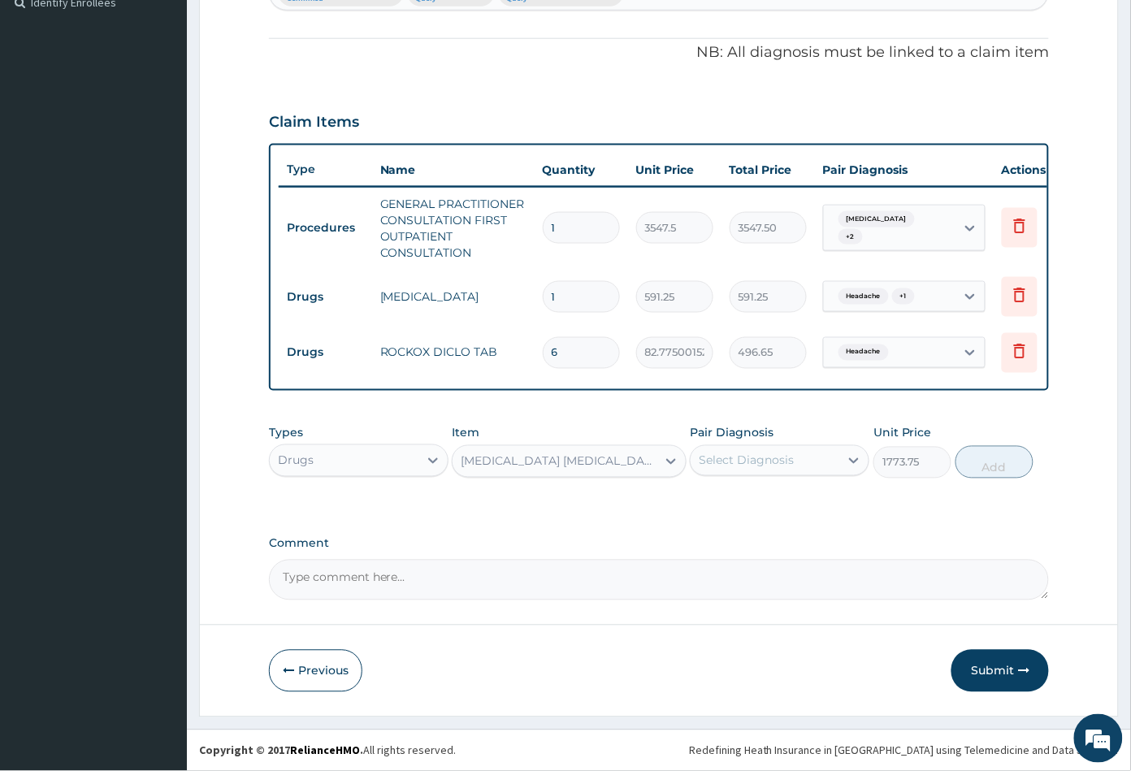
click at [797, 460] on div "Select Diagnosis" at bounding box center [764, 461] width 149 height 26
click at [772, 563] on label "Upper respiratory infection" at bounding box center [766, 567] width 101 height 16
checkbox input "true"
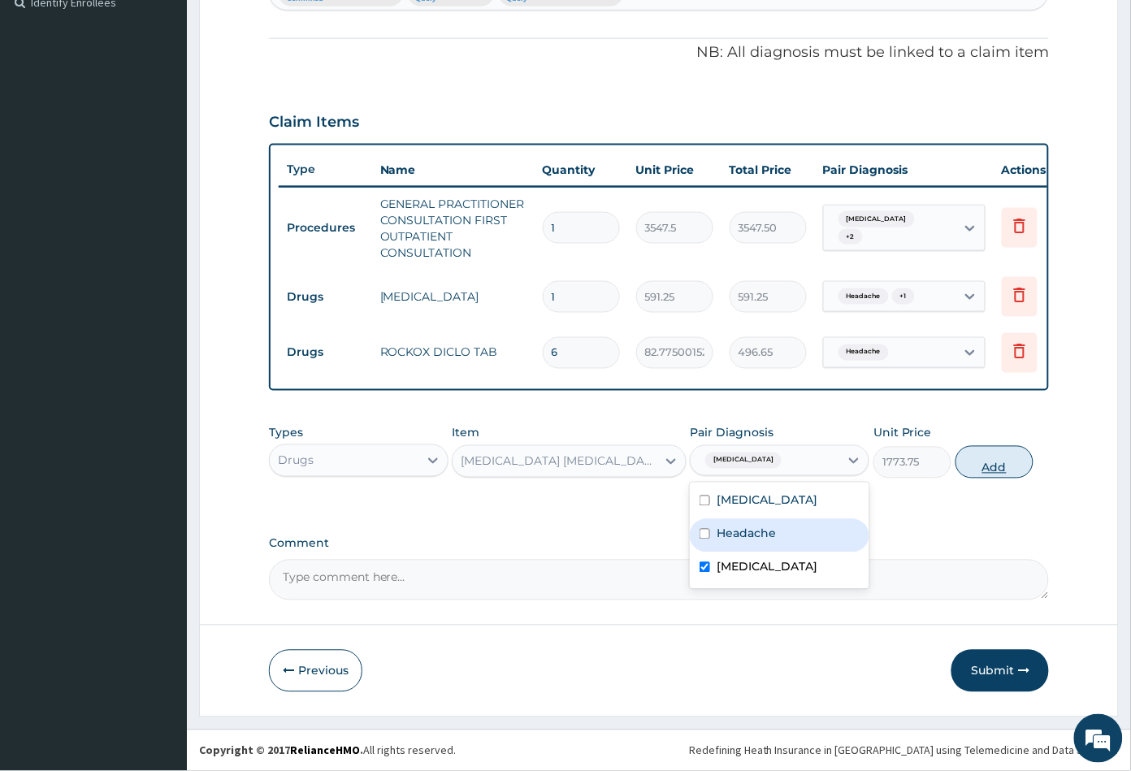
click at [1007, 461] on button "Add" at bounding box center [994, 462] width 78 height 32
type input "0"
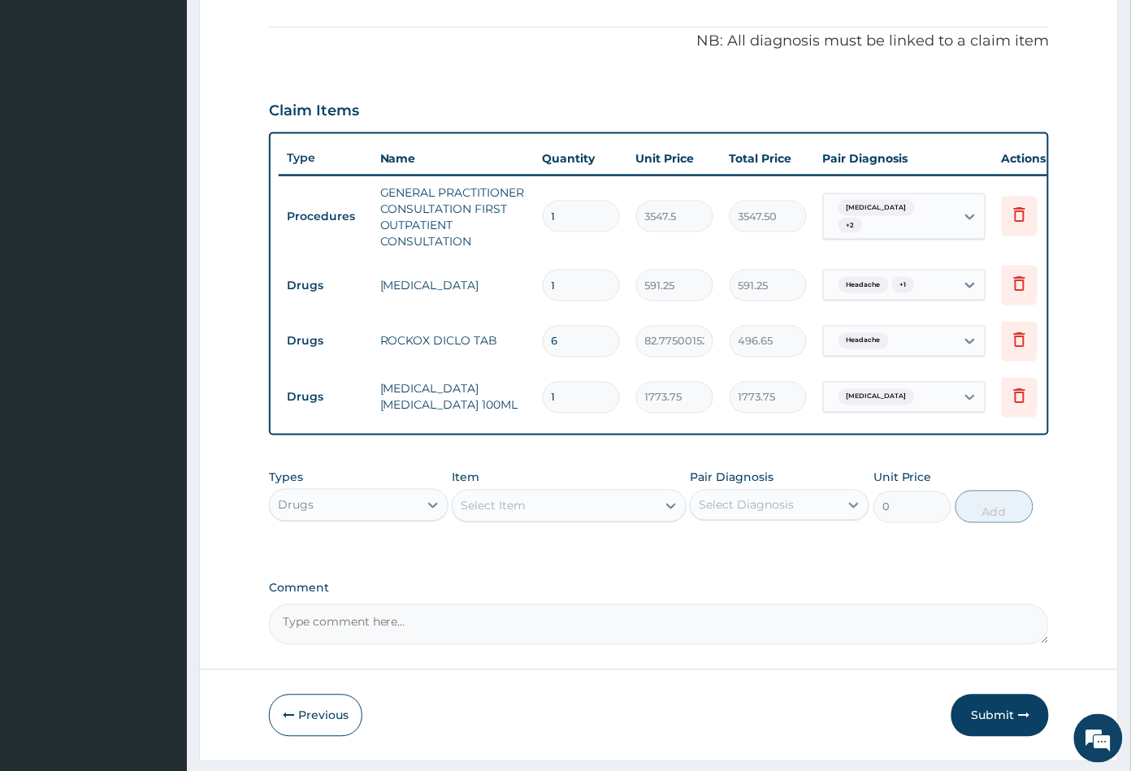
click at [566, 519] on div "Select Item" at bounding box center [553, 506] width 203 height 26
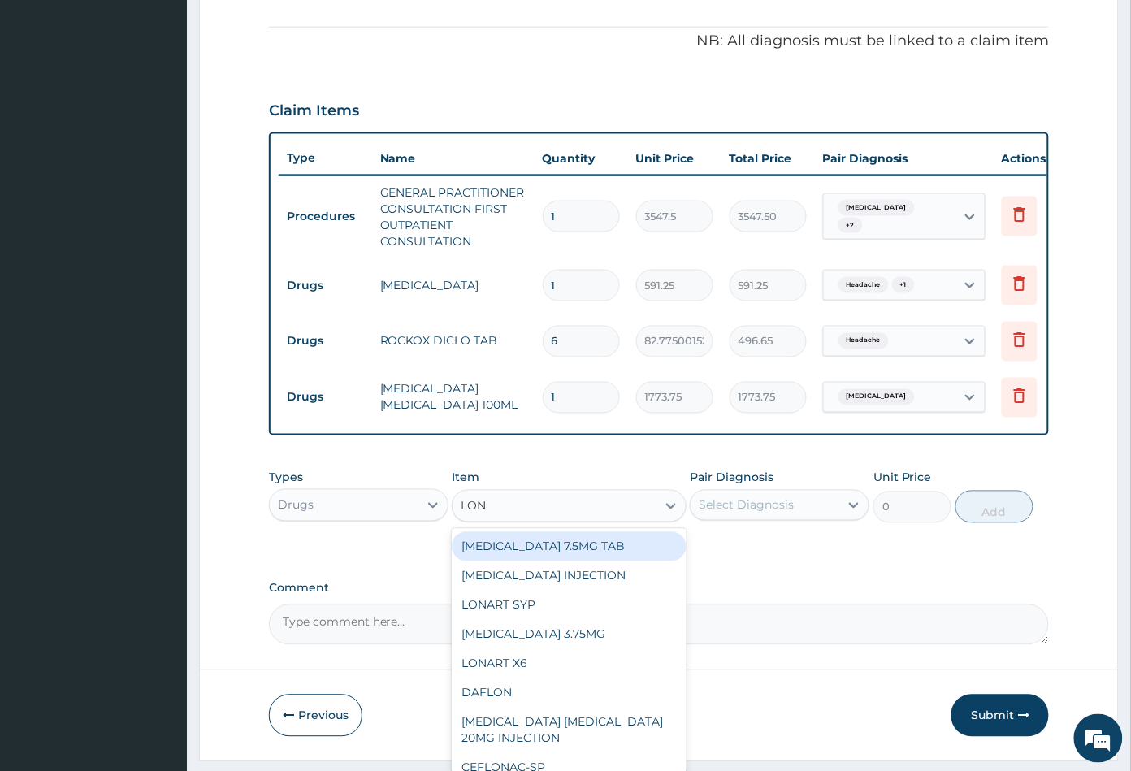
type input "LONA"
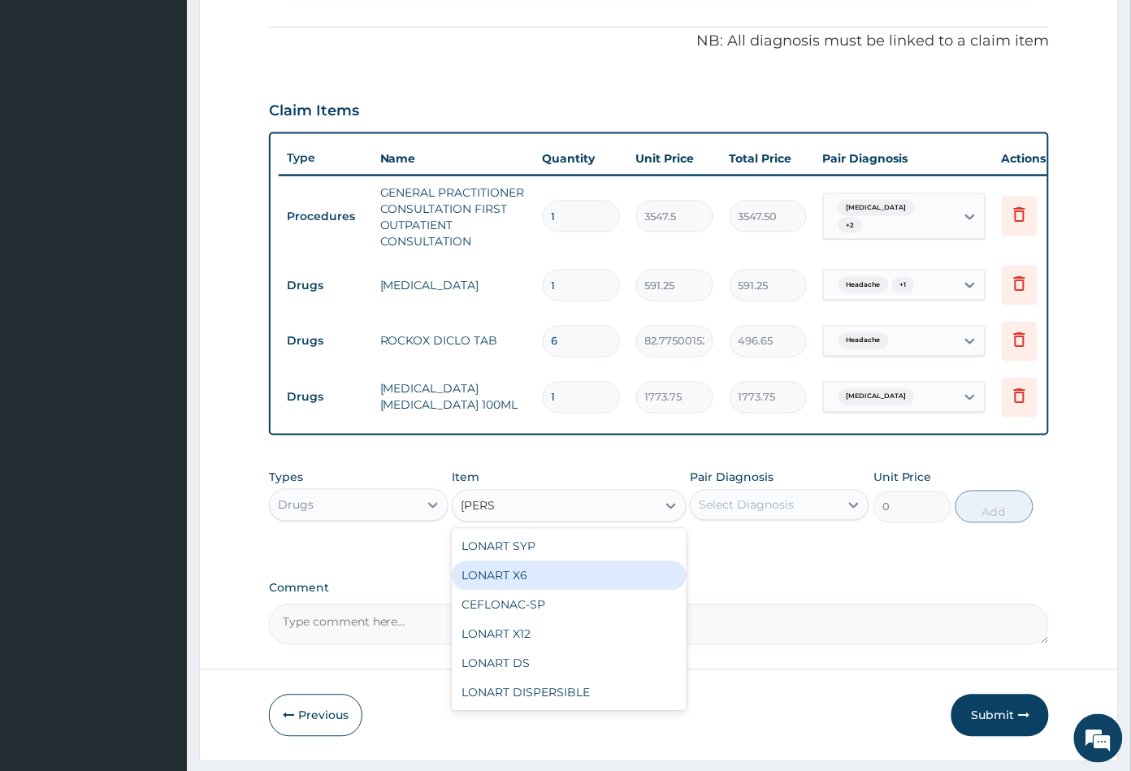
click at [550, 577] on div "LONART X6" at bounding box center [569, 575] width 234 height 29
type input "473"
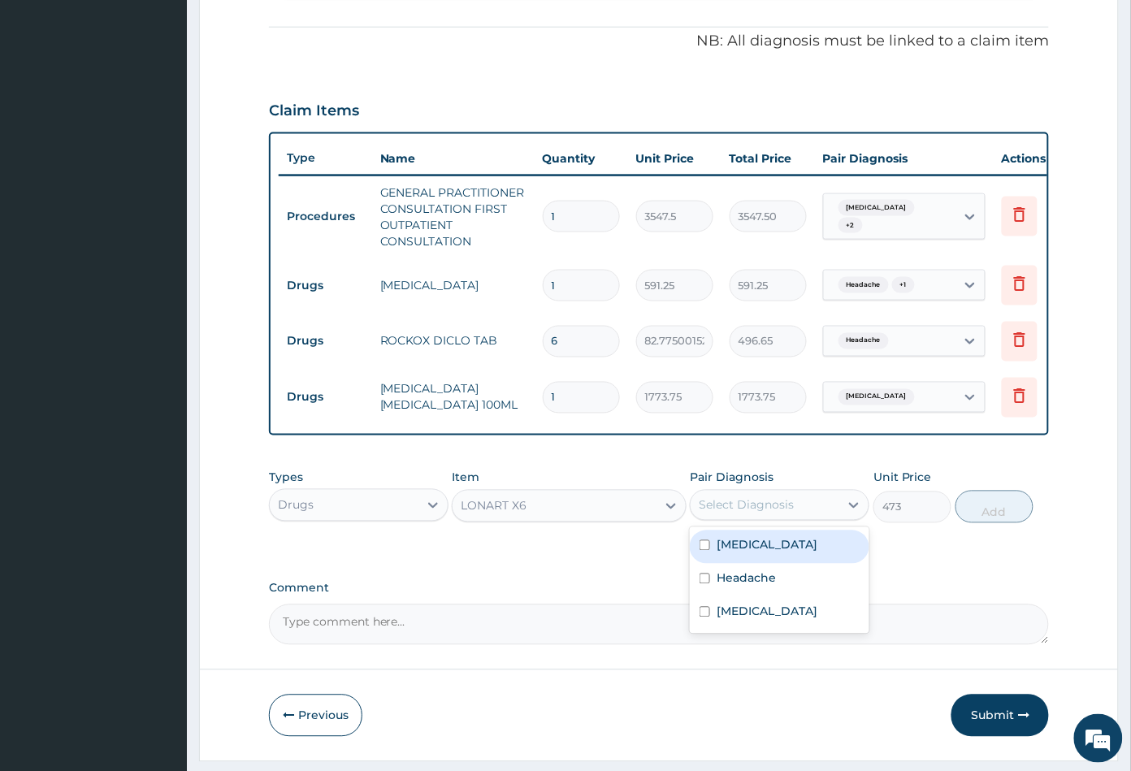
click at [758, 512] on div "Select Diagnosis" at bounding box center [745, 505] width 95 height 16
click at [769, 560] on div "Malaria" at bounding box center [779, 546] width 179 height 33
checkbox input "true"
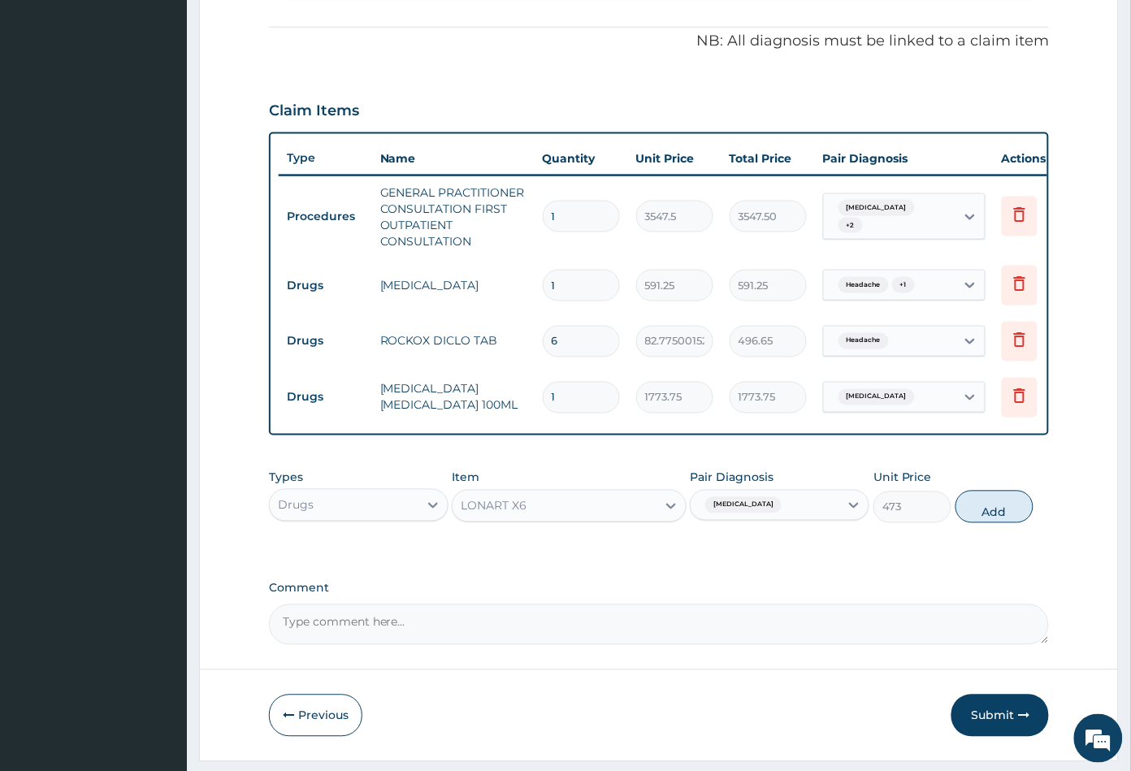
click at [987, 531] on div "Types Drugs Item LONART X6 Pair Diagnosis Malaria Unit Price 473 Add" at bounding box center [659, 496] width 781 height 70
click at [991, 523] on button "Add" at bounding box center [994, 507] width 78 height 32
type input "0"
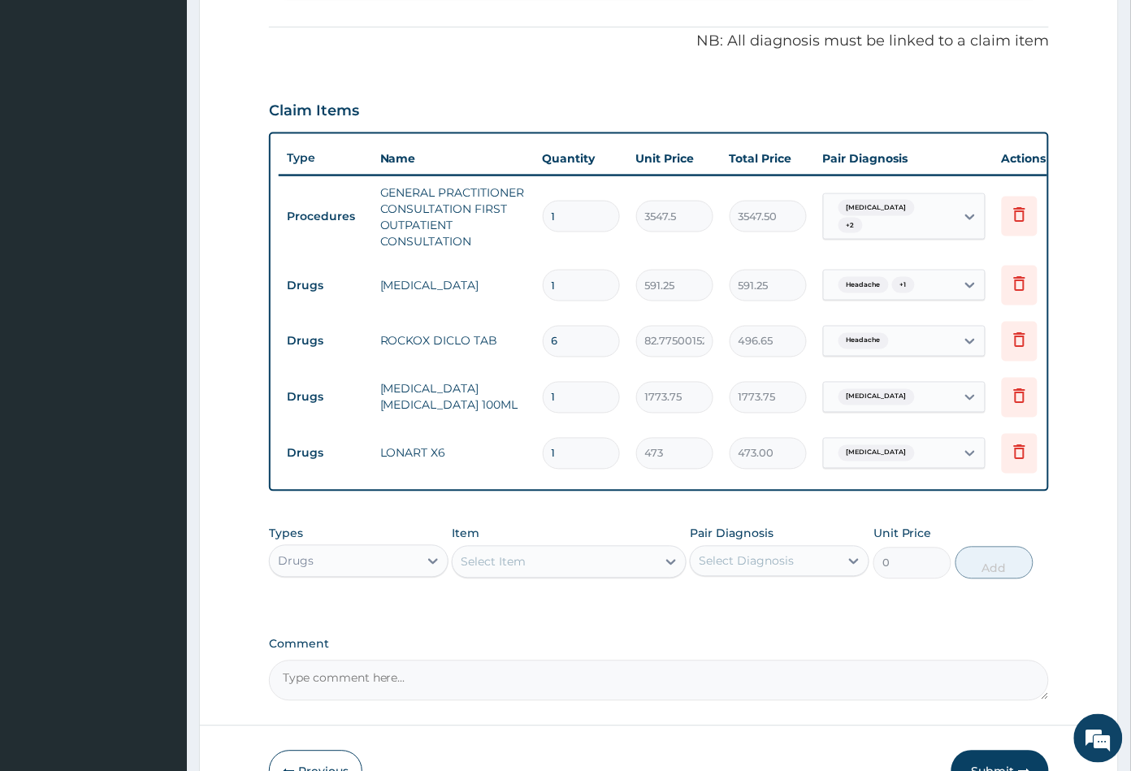
click at [538, 573] on div "Select Item" at bounding box center [553, 562] width 203 height 26
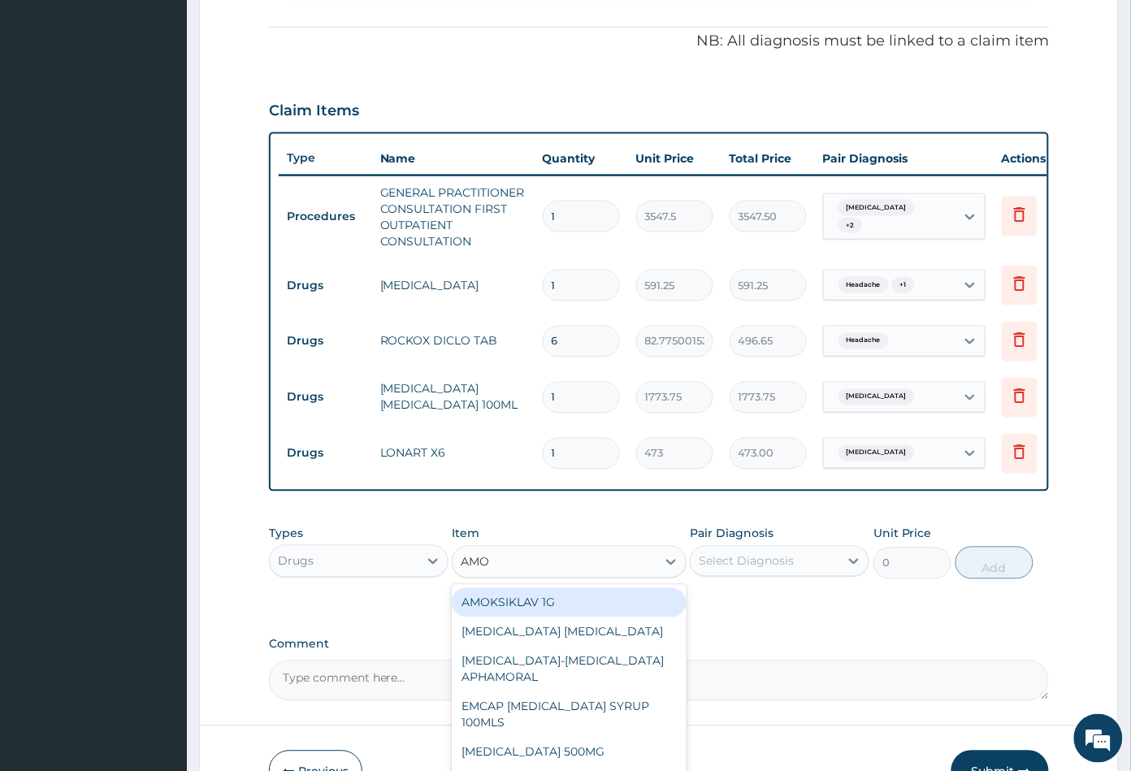
type input "AMOX"
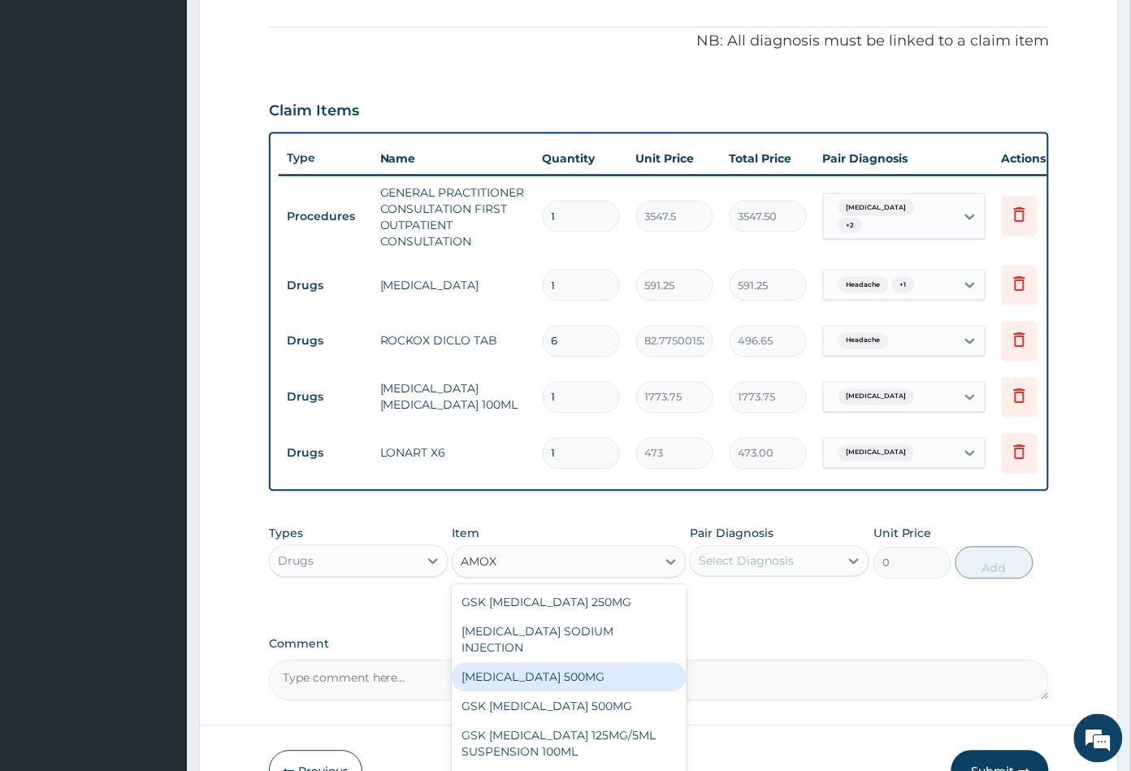
drag, startPoint x: 543, startPoint y: 664, endPoint x: 577, endPoint y: 649, distance: 38.2
click at [543, 665] on div "AMOXICILLIN 500MG" at bounding box center [569, 677] width 234 height 29
type input "70.94999694824219"
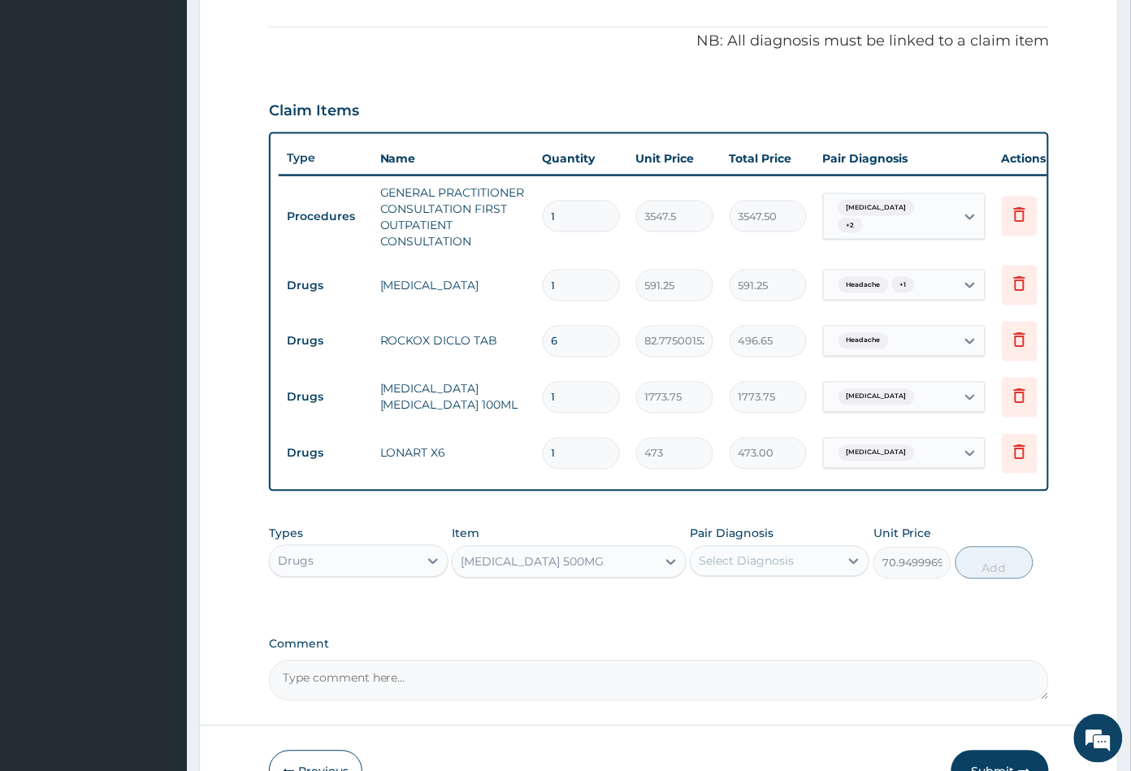
click at [764, 569] on div "Select Diagnosis" at bounding box center [745, 561] width 95 height 16
drag, startPoint x: 759, startPoint y: 685, endPoint x: 768, endPoint y: 668, distance: 19.3
click at [761, 676] on label "Upper respiratory infection" at bounding box center [766, 667] width 101 height 16
checkbox input "true"
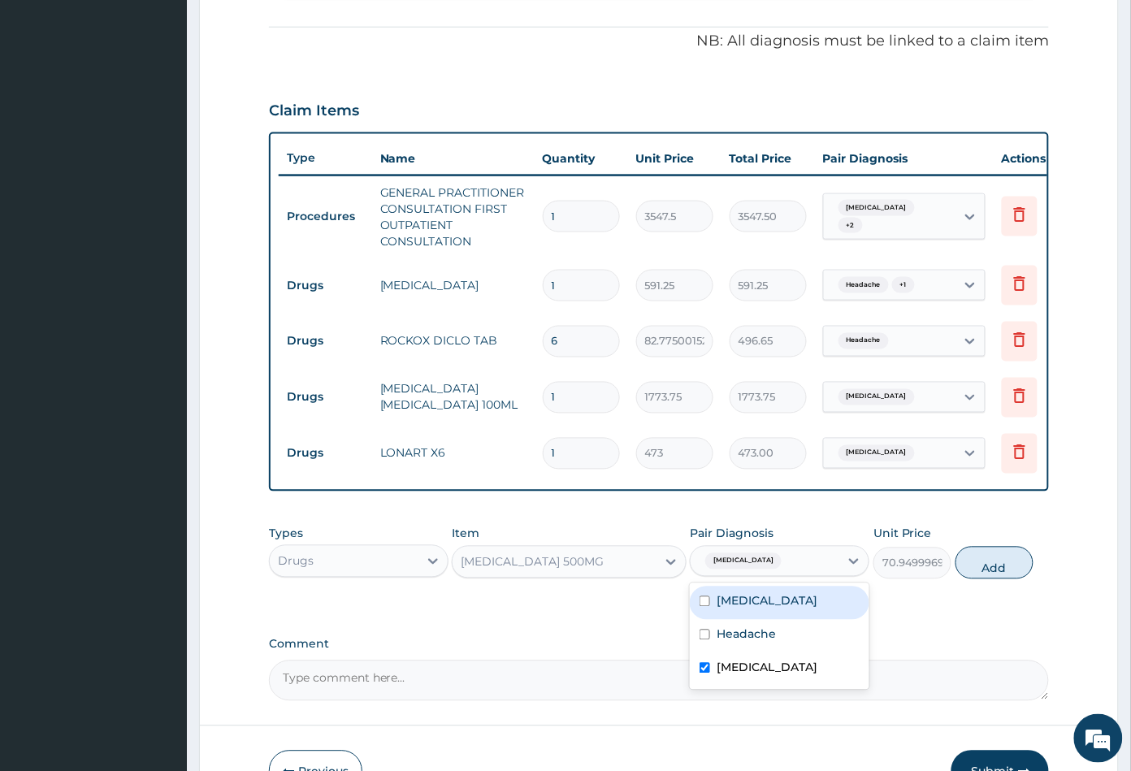
click at [776, 620] on div "Malaria" at bounding box center [779, 602] width 179 height 33
checkbox input "true"
click at [1003, 579] on button "Add" at bounding box center [994, 563] width 78 height 32
type input "0"
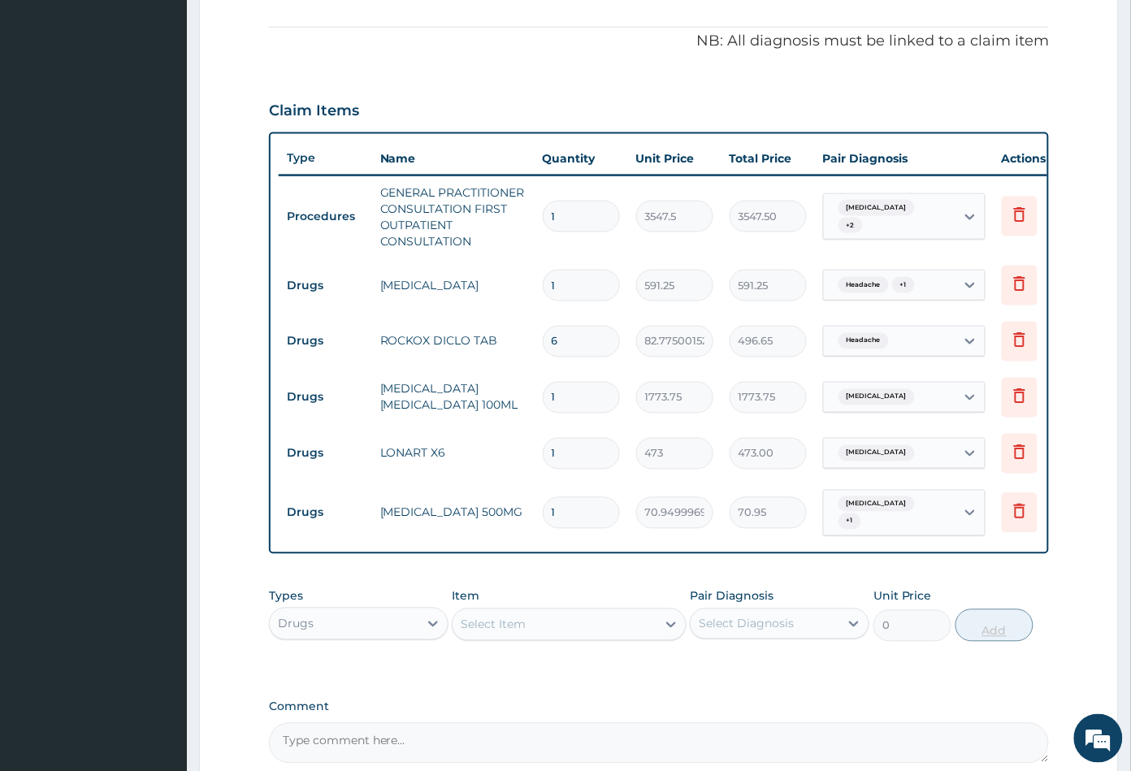
type input "15"
type input "1064.25"
type input "15"
click at [564, 456] on input "1" at bounding box center [581, 454] width 77 height 32
type input "0.00"
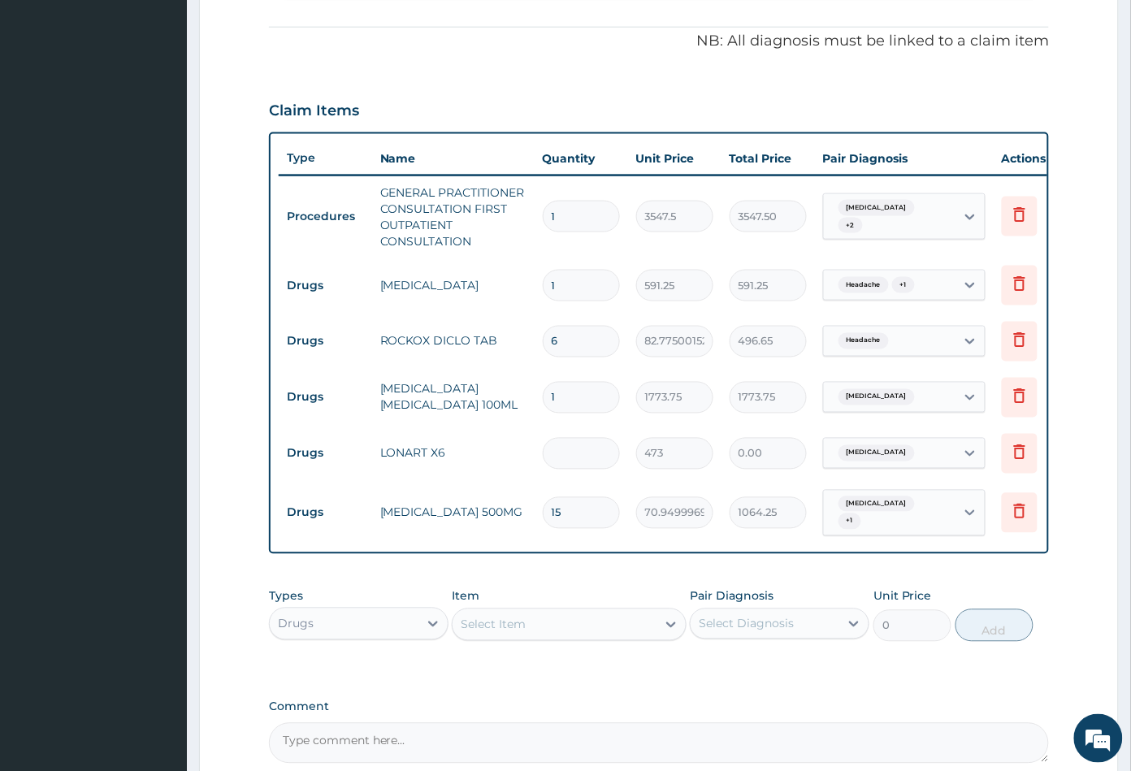
type input "6"
type input "2838.00"
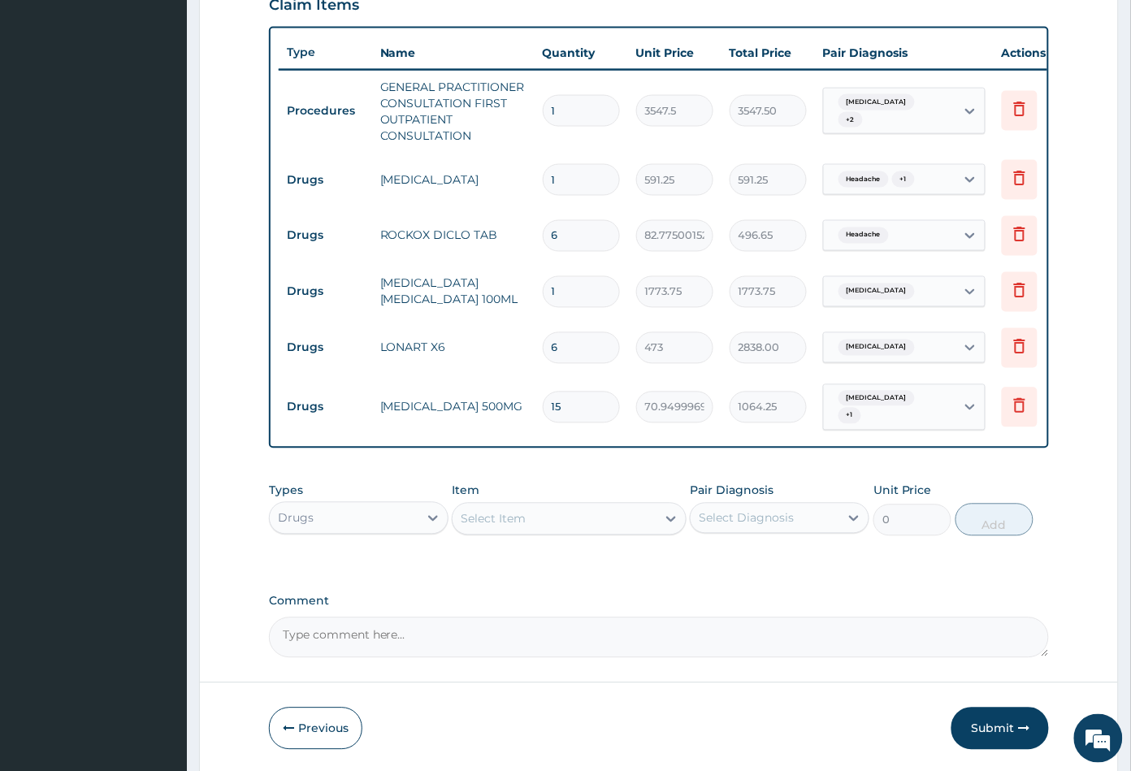
scroll to position [648, 0]
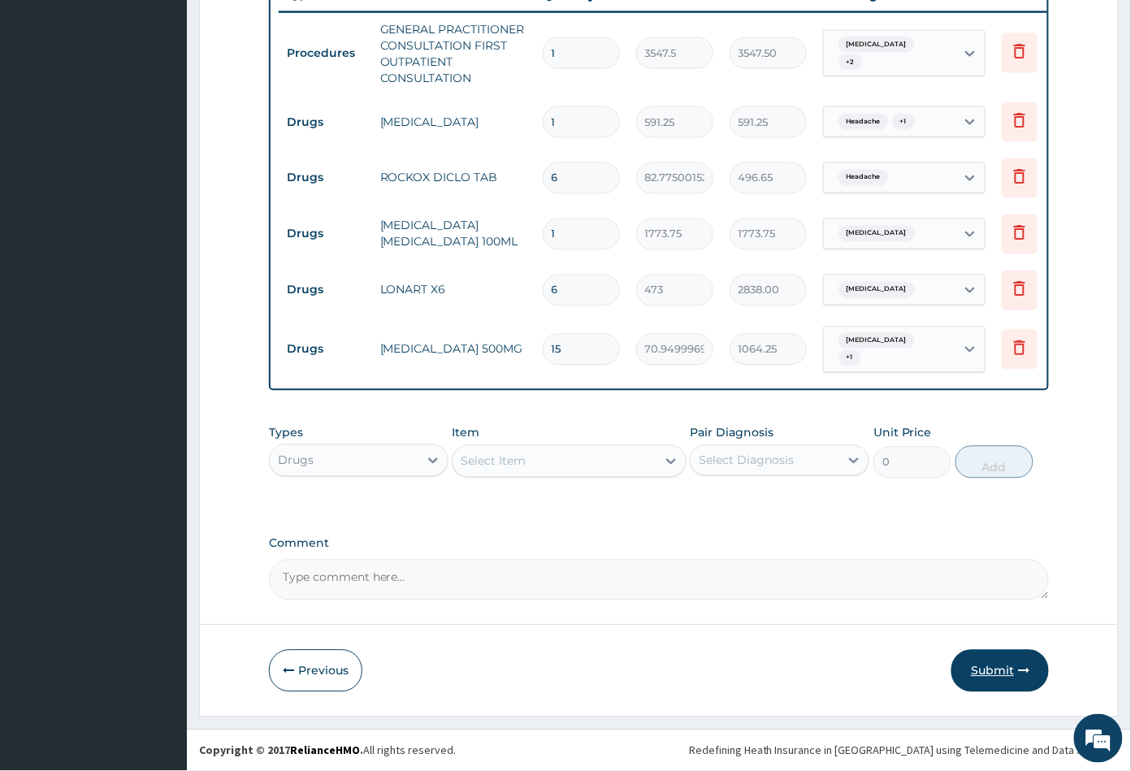
type input "6"
click at [985, 672] on button "Submit" at bounding box center [999, 671] width 97 height 42
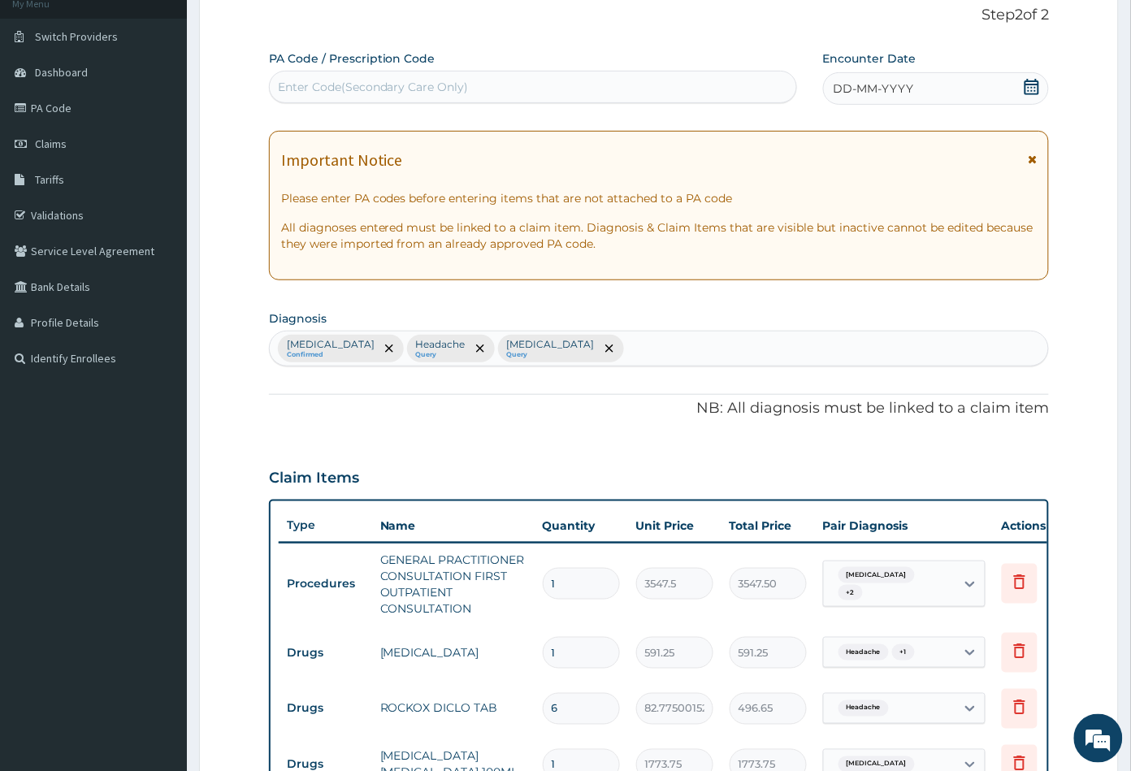
scroll to position [16, 0]
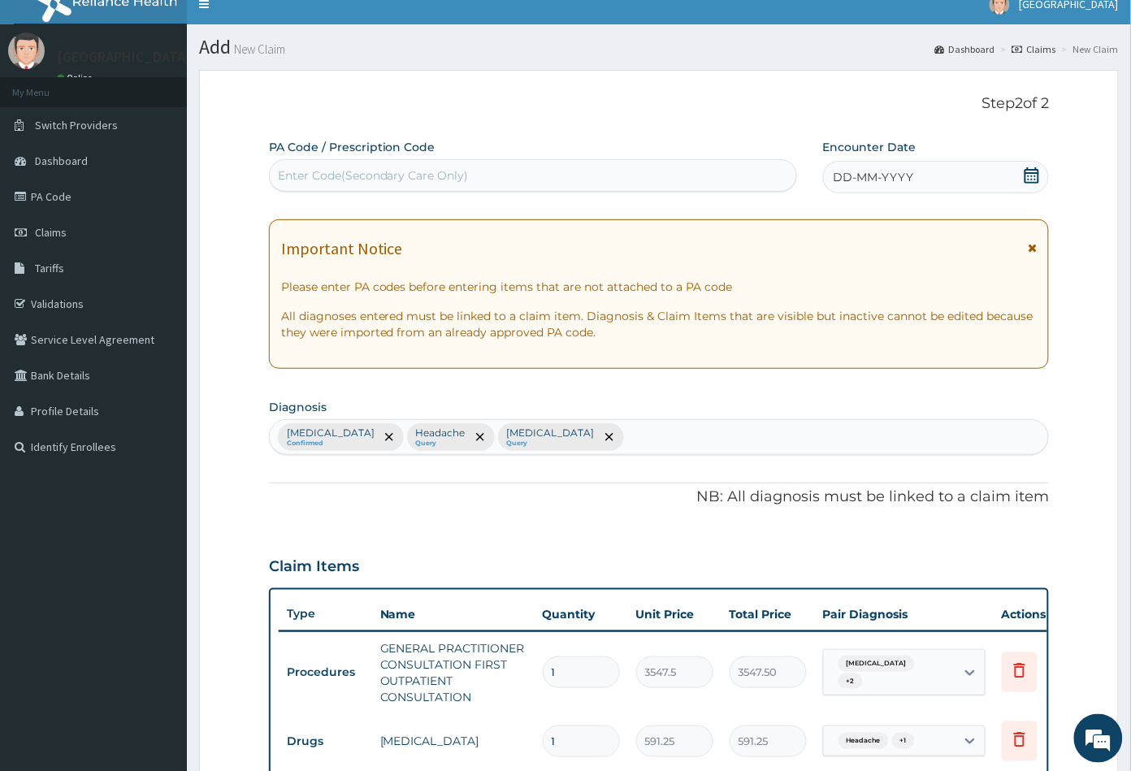
click at [1029, 175] on icon at bounding box center [1031, 175] width 15 height 16
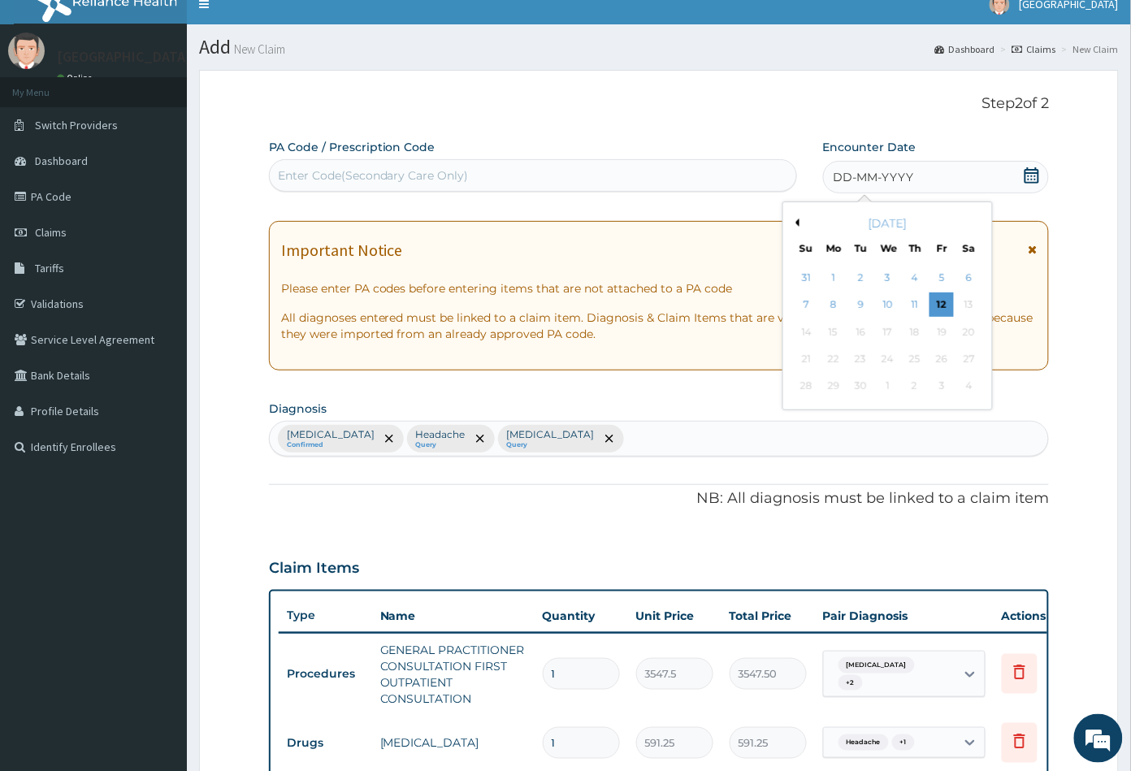
click at [913, 307] on div "11" at bounding box center [914, 305] width 24 height 24
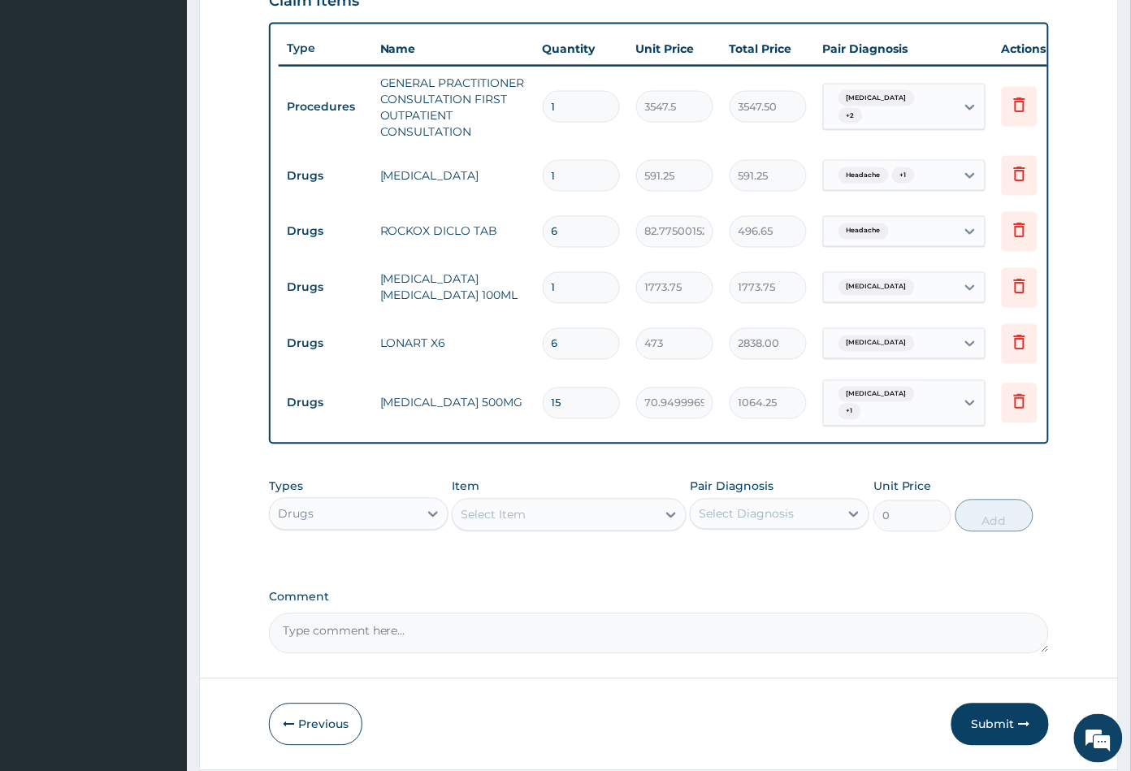
scroll to position [648, 0]
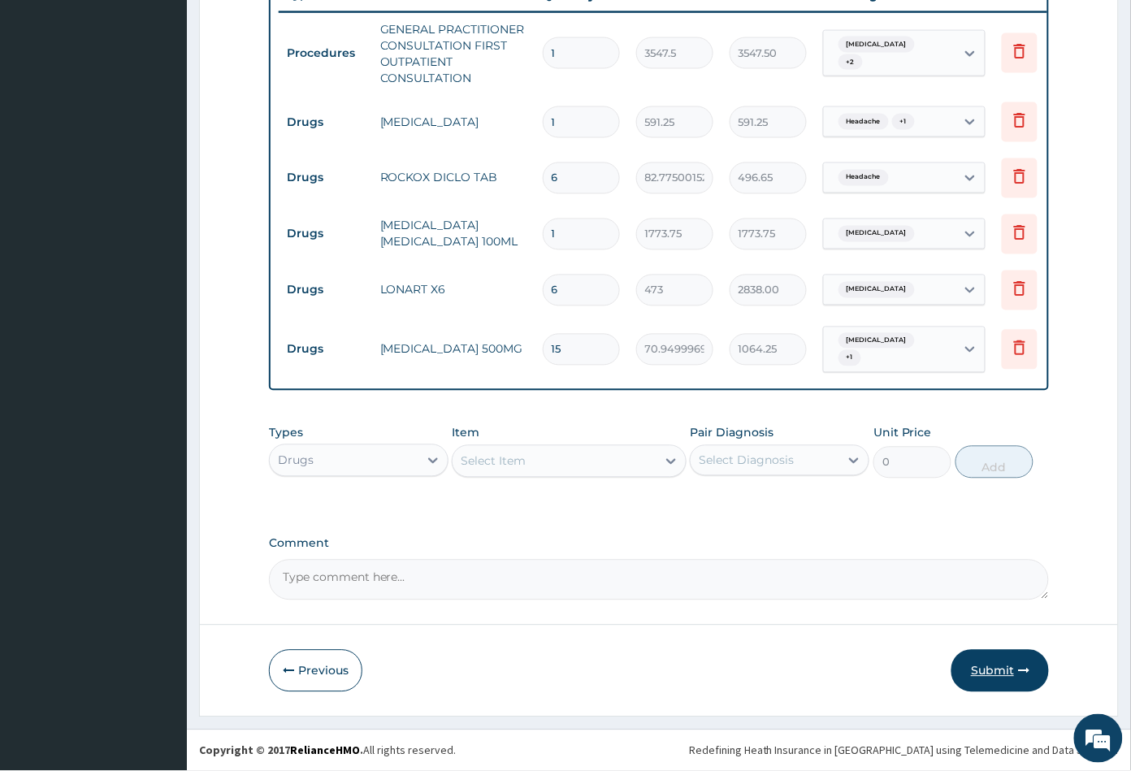
click at [989, 672] on button "Submit" at bounding box center [999, 671] width 97 height 42
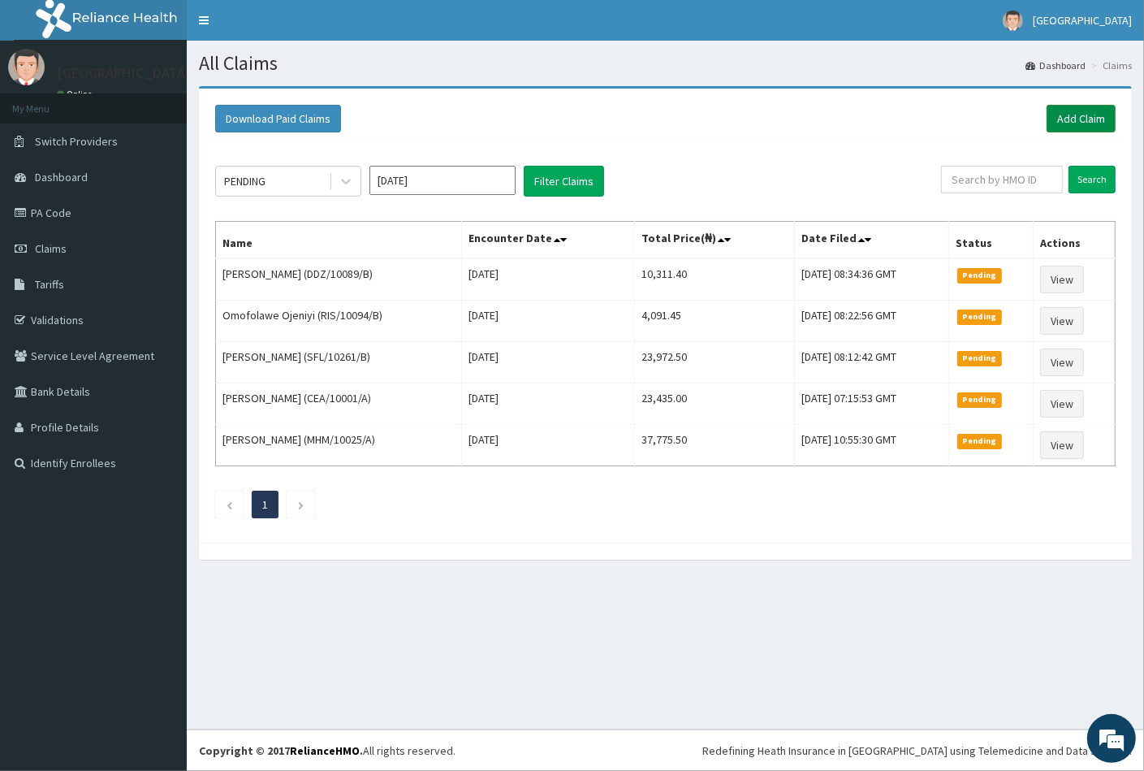
click at [1081, 122] on link "Add Claim" at bounding box center [1081, 119] width 69 height 28
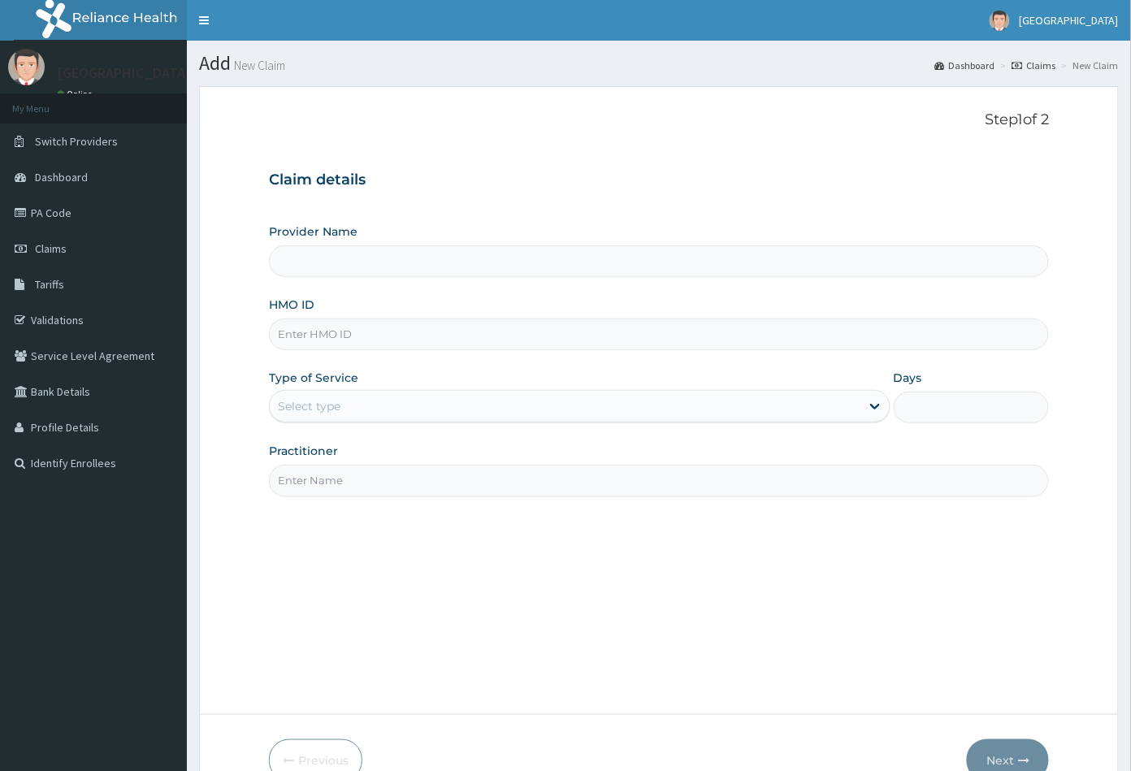
type input "[GEOGRAPHIC_DATA]"
click at [286, 328] on input "HMO ID" at bounding box center [659, 334] width 781 height 32
paste input "PRV/10162/C"
type input "PRV/10162/C"
click at [301, 406] on div "Select type" at bounding box center [309, 406] width 63 height 16
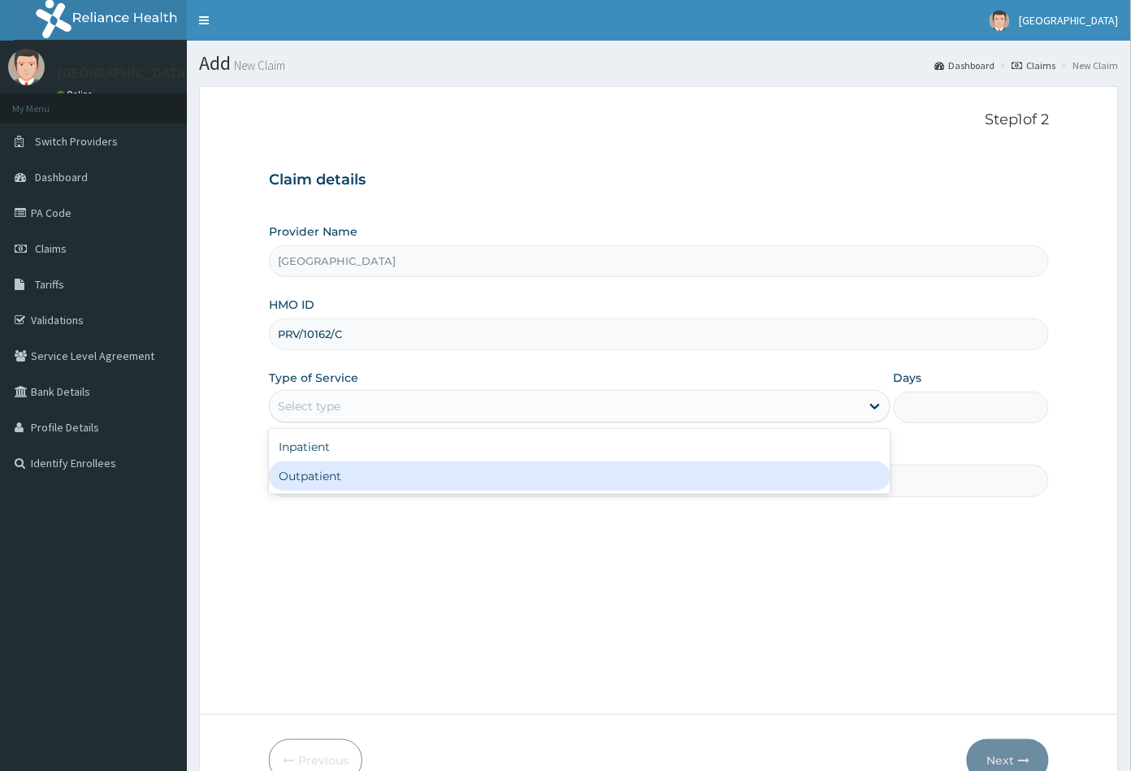
click at [306, 477] on div "Outpatient" at bounding box center [579, 475] width 621 height 29
type input "1"
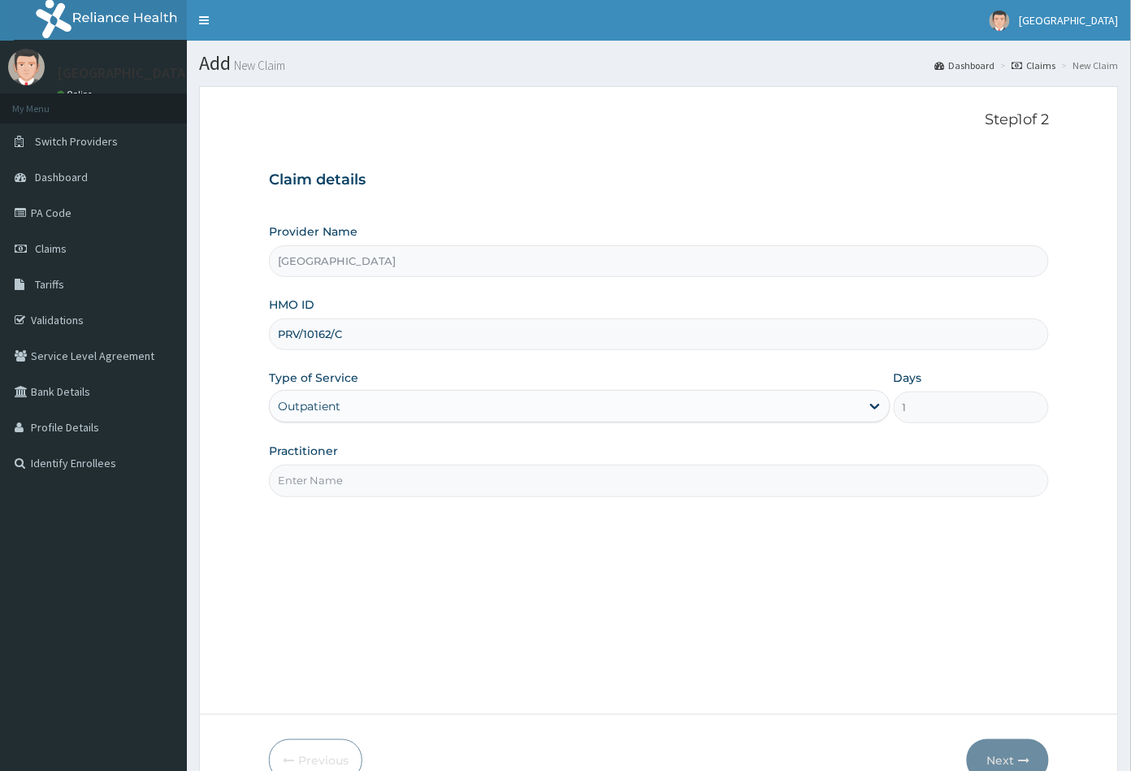
click at [318, 475] on input "Practitioner" at bounding box center [659, 481] width 781 height 32
type input "CON"
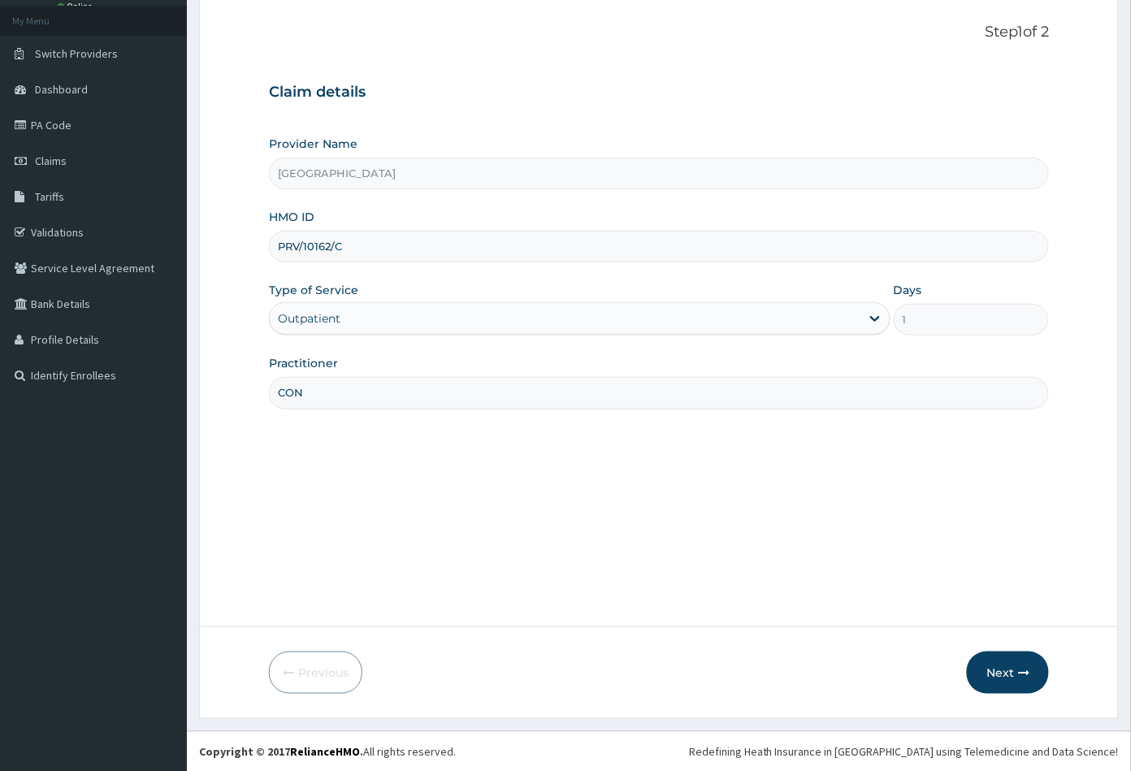
scroll to position [89, 0]
click at [994, 668] on button "Next" at bounding box center [1008, 671] width 82 height 42
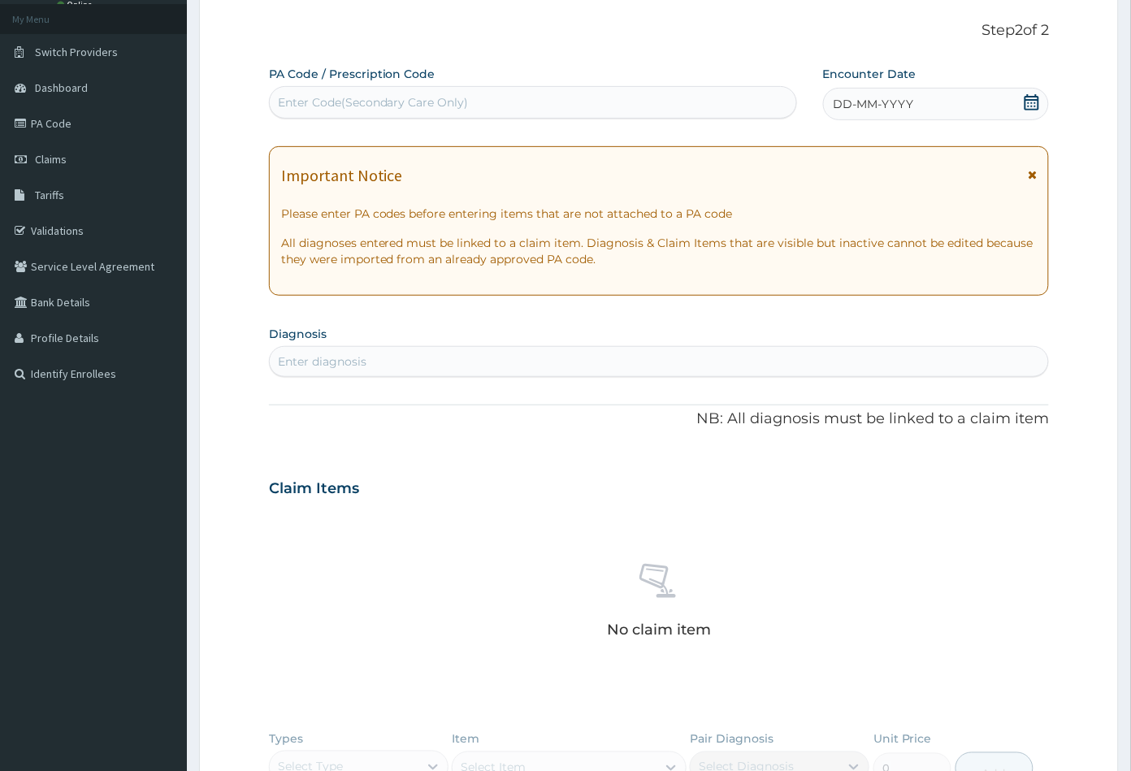
click at [1031, 102] on icon at bounding box center [1031, 102] width 16 height 16
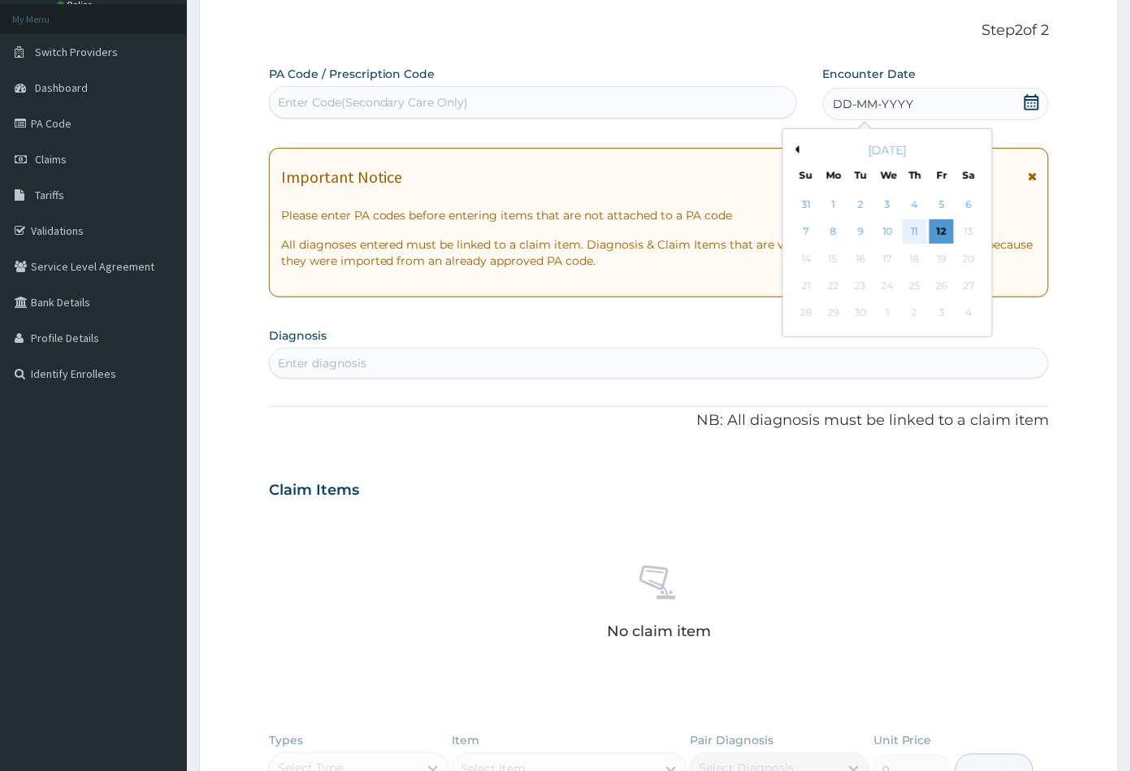
click at [913, 229] on div "11" at bounding box center [914, 232] width 24 height 24
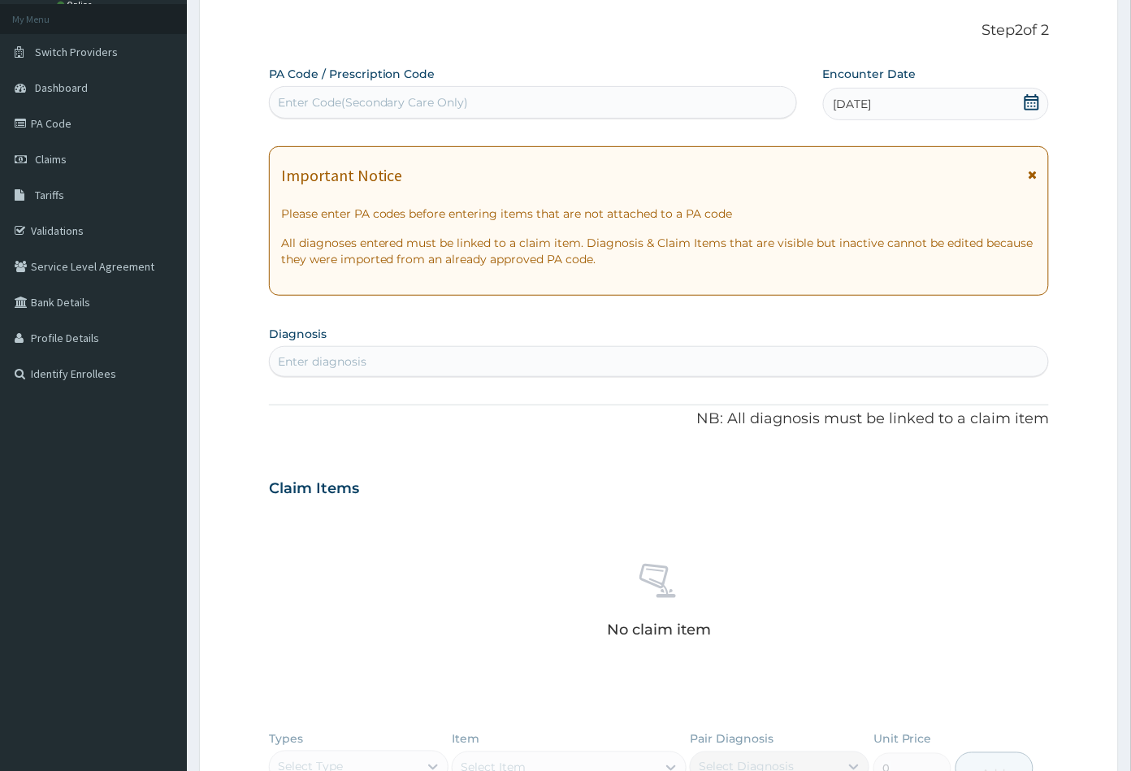
click at [411, 364] on div "Enter diagnosis" at bounding box center [659, 361] width 779 height 26
type input "MALA"
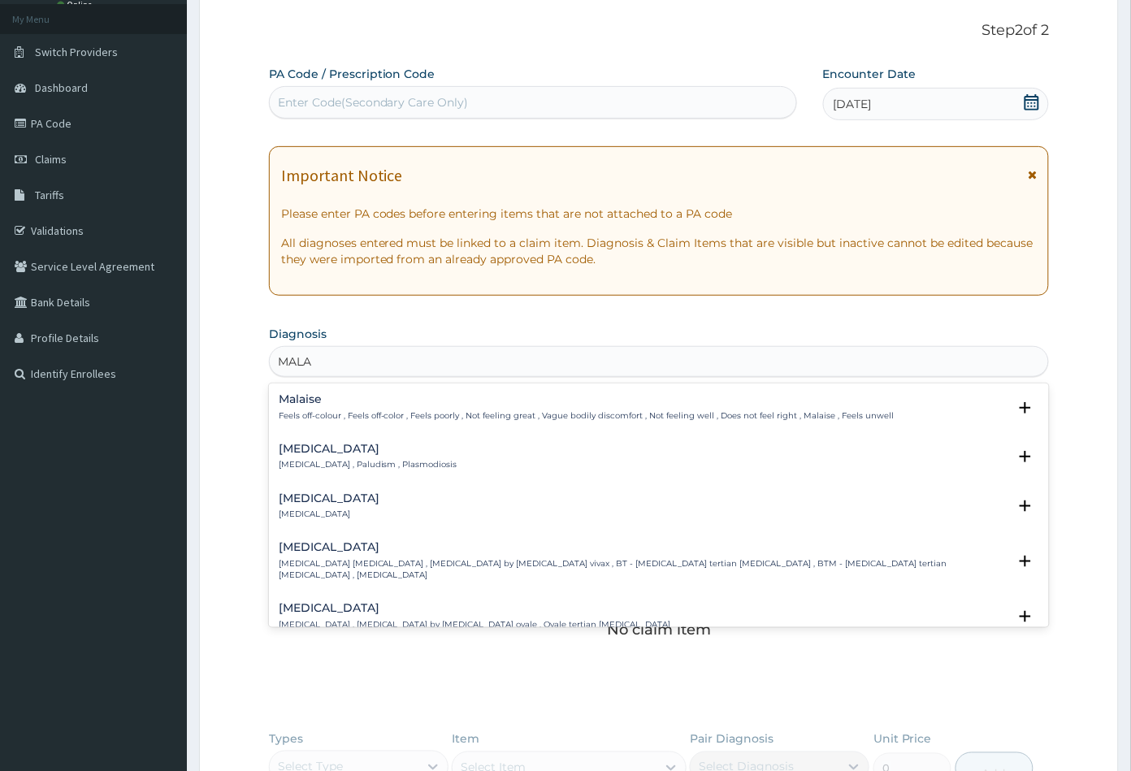
click at [317, 452] on h4 "Malaria" at bounding box center [368, 449] width 179 height 12
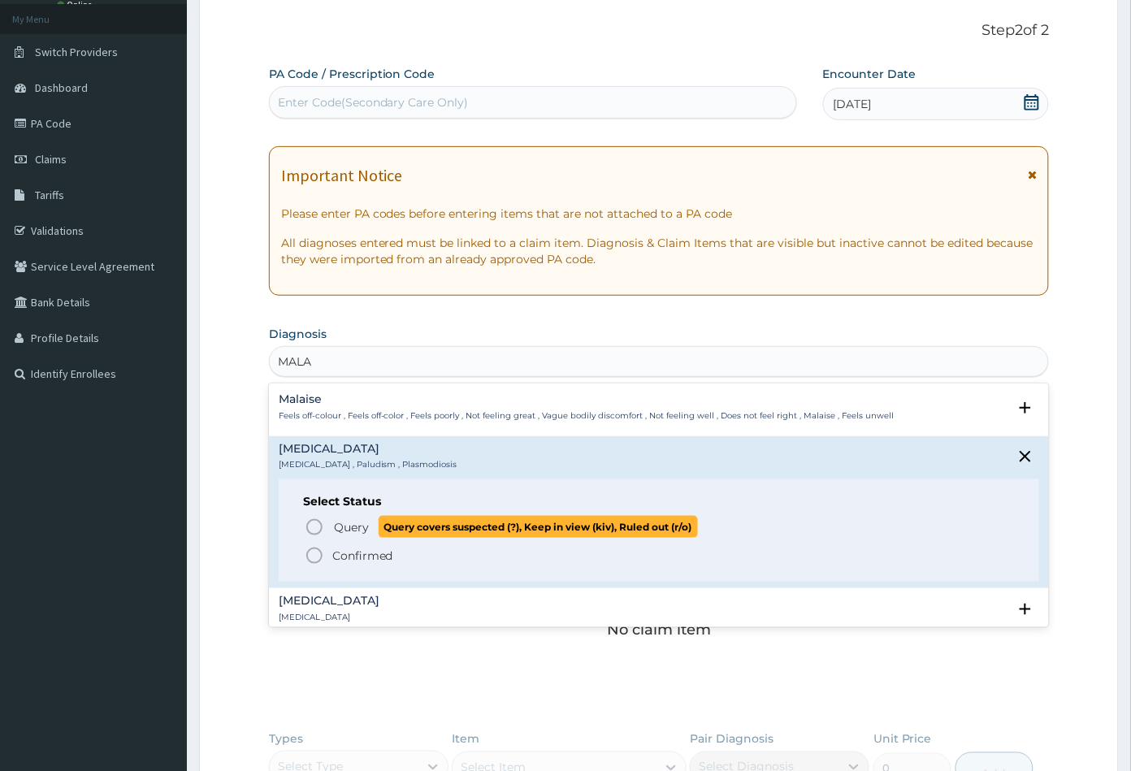
click at [317, 522] on icon "status option query" at bounding box center [314, 526] width 19 height 19
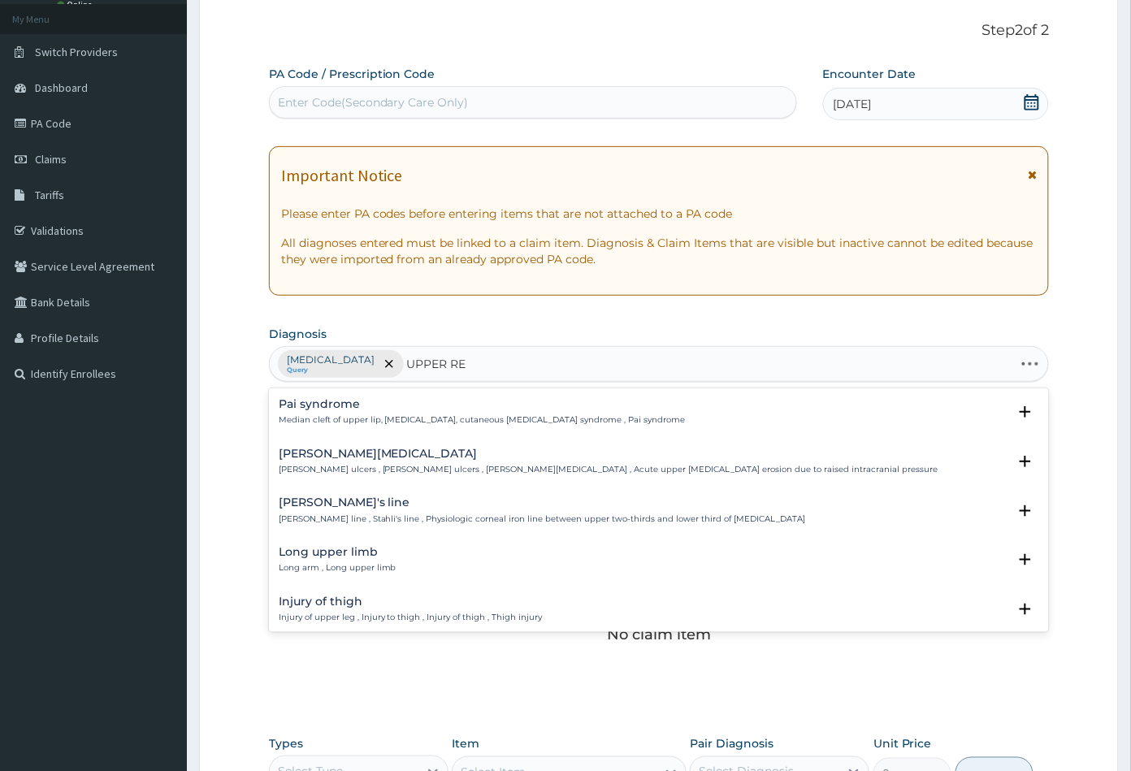
type input "UPPER RES"
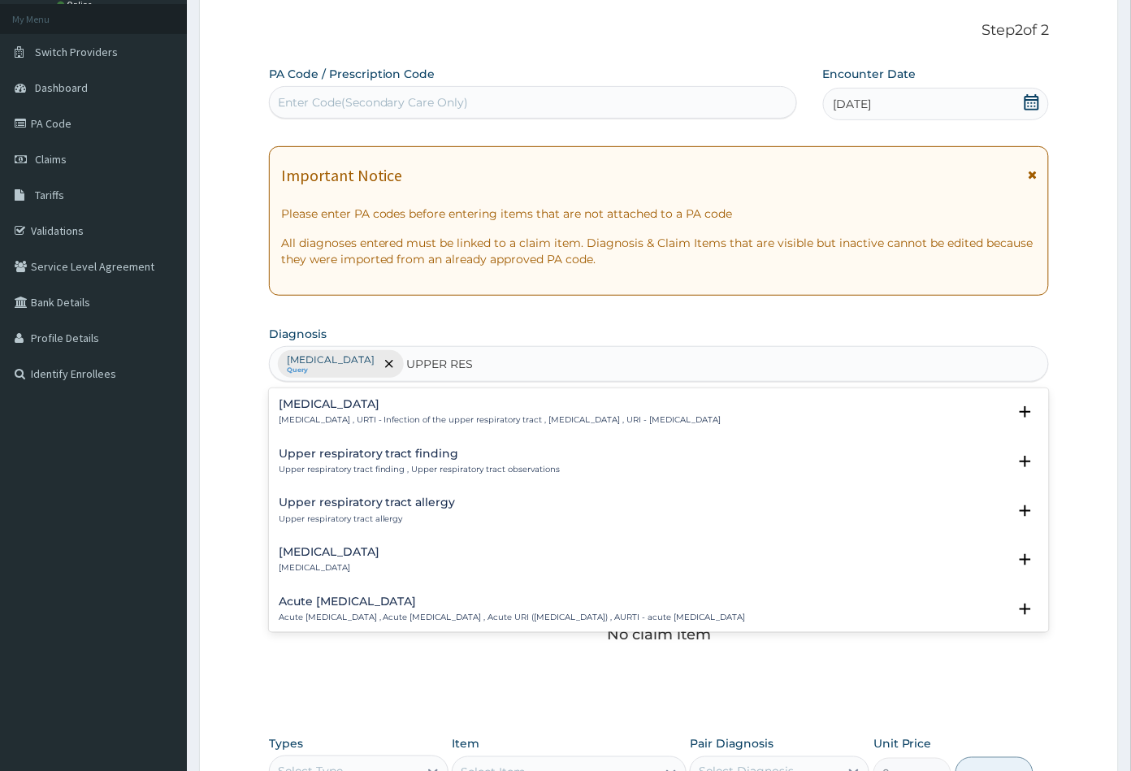
click at [360, 406] on h4 "Upper respiratory infection" at bounding box center [500, 404] width 443 height 12
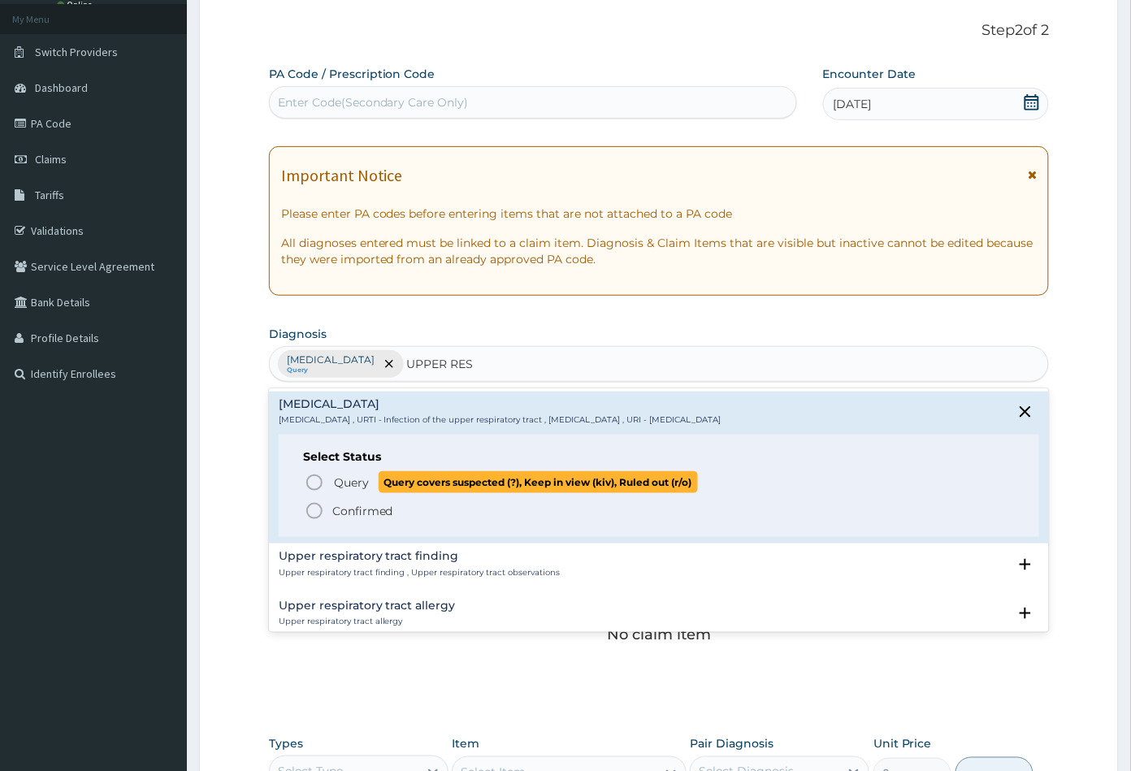
click at [313, 479] on icon "status option query" at bounding box center [314, 482] width 19 height 19
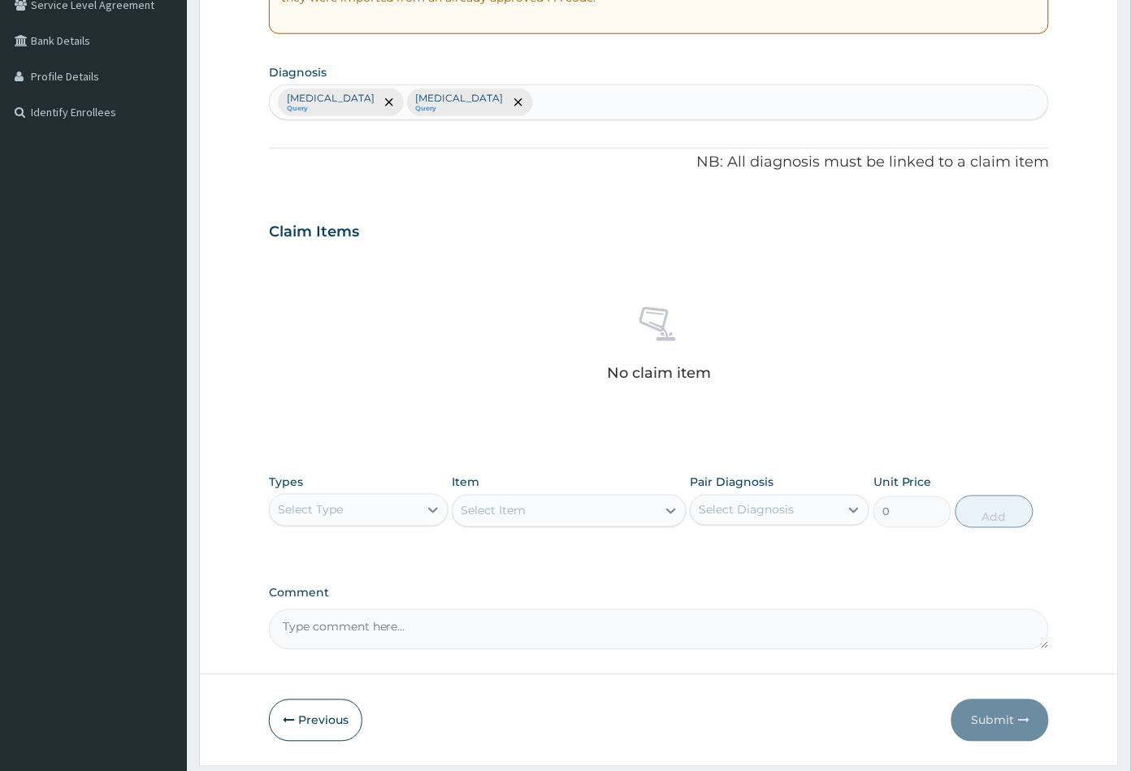
scroll to position [360, 0]
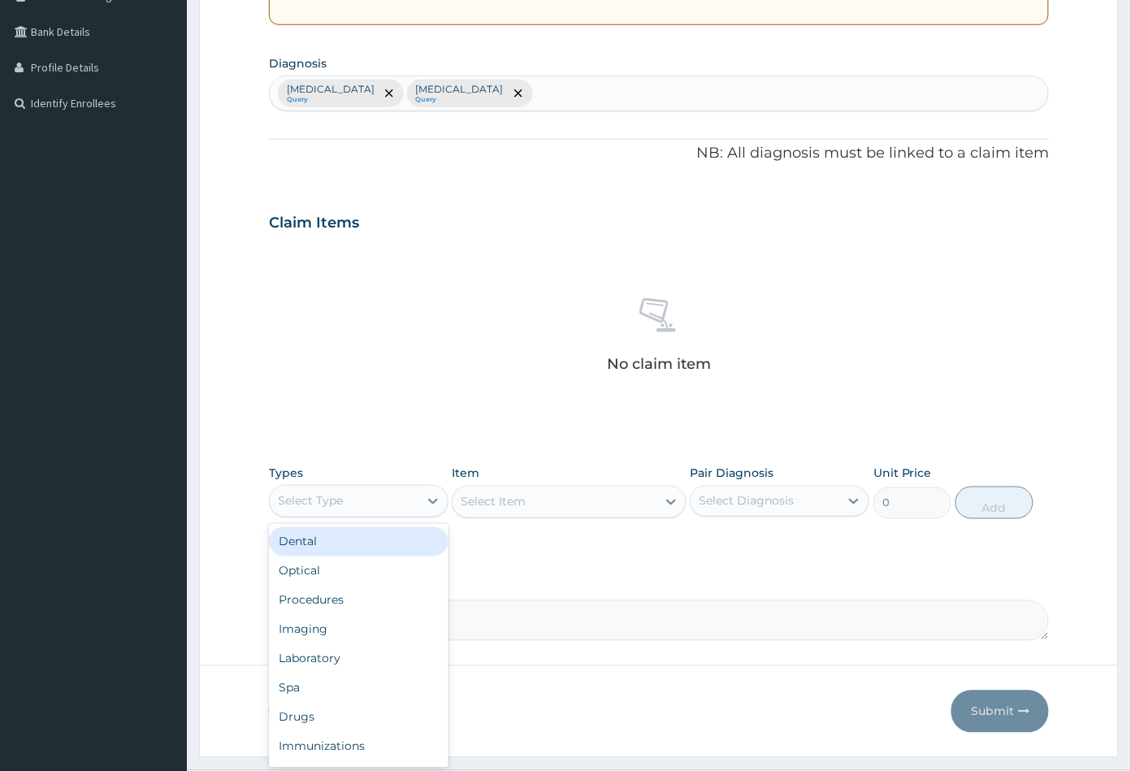
click at [376, 498] on div "Select Type" at bounding box center [344, 501] width 149 height 26
click at [334, 597] on div "Procedures" at bounding box center [358, 600] width 179 height 29
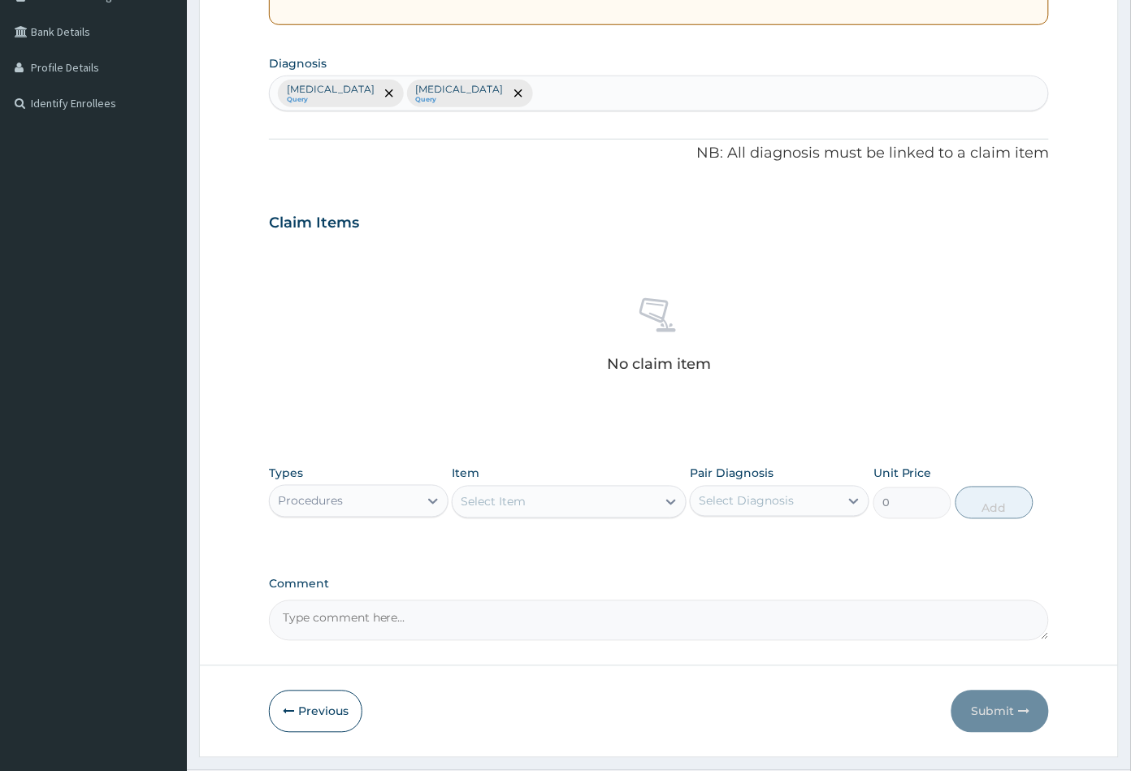
click at [588, 504] on div "Select Item" at bounding box center [553, 502] width 203 height 26
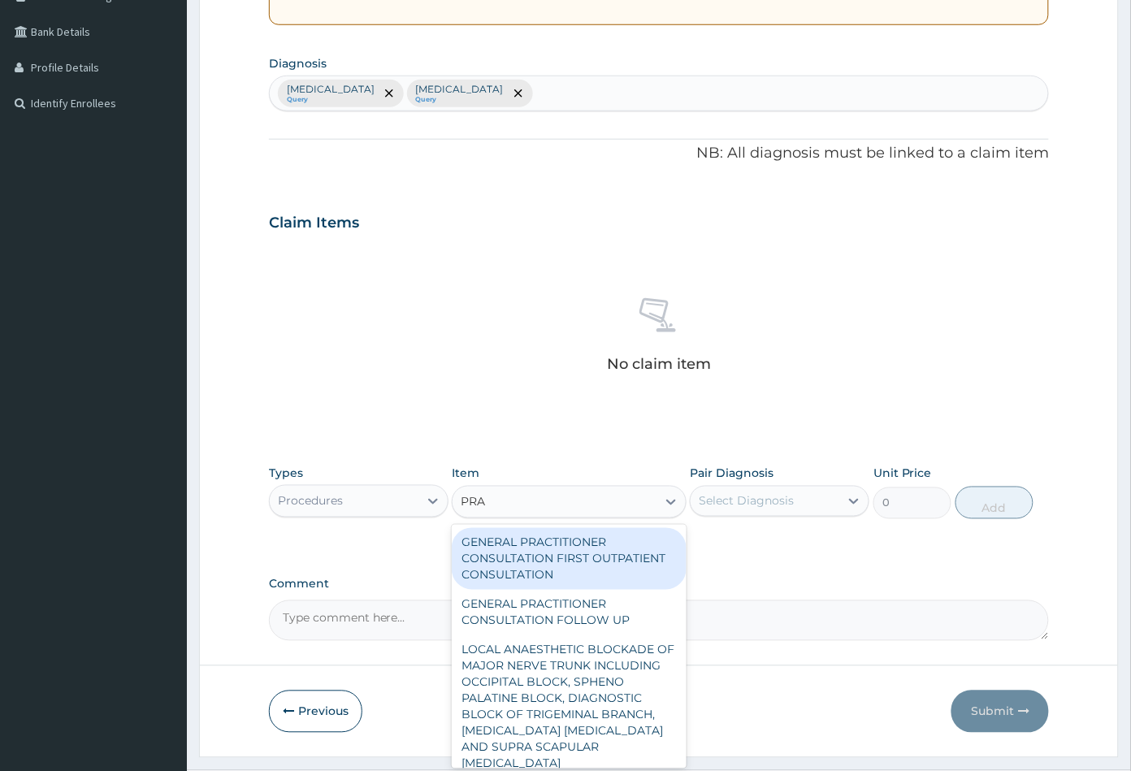
type input "PRAC"
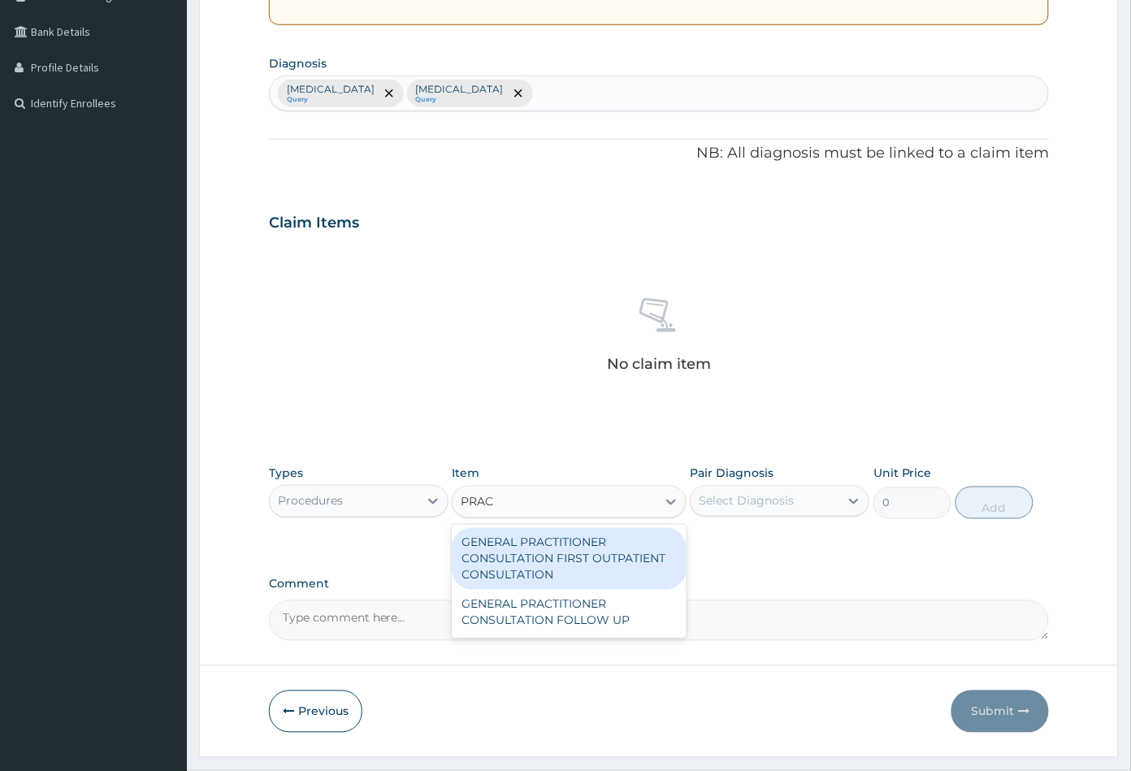
click at [554, 544] on div "GENERAL PRACTITIONER CONSULTATION FIRST OUTPATIENT CONSULTATION" at bounding box center [569, 559] width 234 height 62
type input "3547.5"
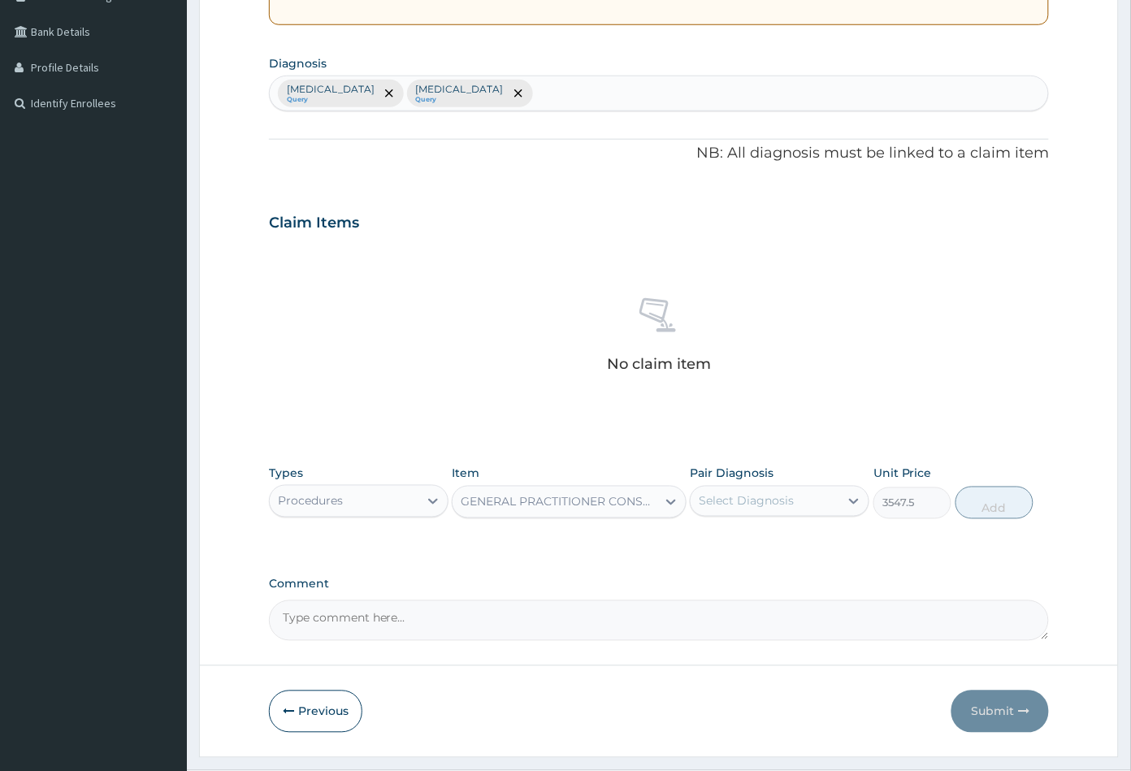
click at [764, 498] on div "Select Diagnosis" at bounding box center [745, 501] width 95 height 16
click at [763, 541] on div "Malaria" at bounding box center [779, 542] width 179 height 33
checkbox input "true"
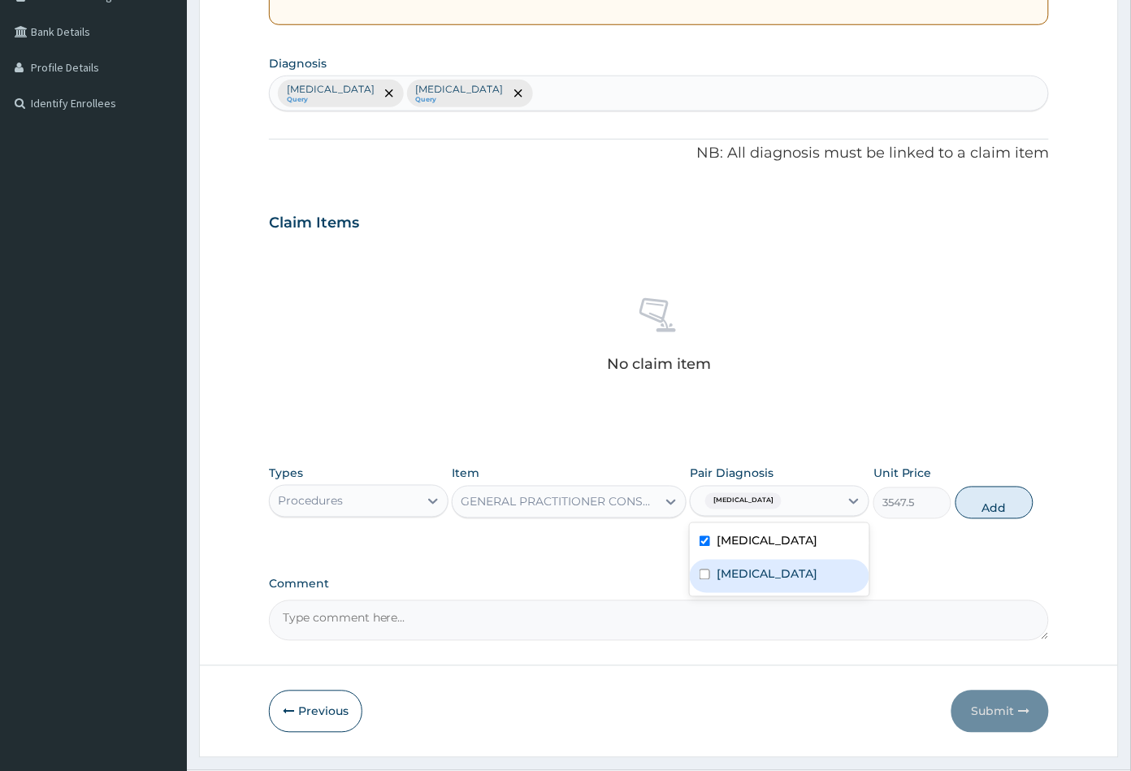
drag, startPoint x: 765, startPoint y: 574, endPoint x: 885, endPoint y: 547, distance: 123.3
click at [775, 573] on label "Upper respiratory infection" at bounding box center [766, 574] width 101 height 16
checkbox input "true"
click at [991, 509] on button "Add" at bounding box center [994, 503] width 78 height 32
type input "0"
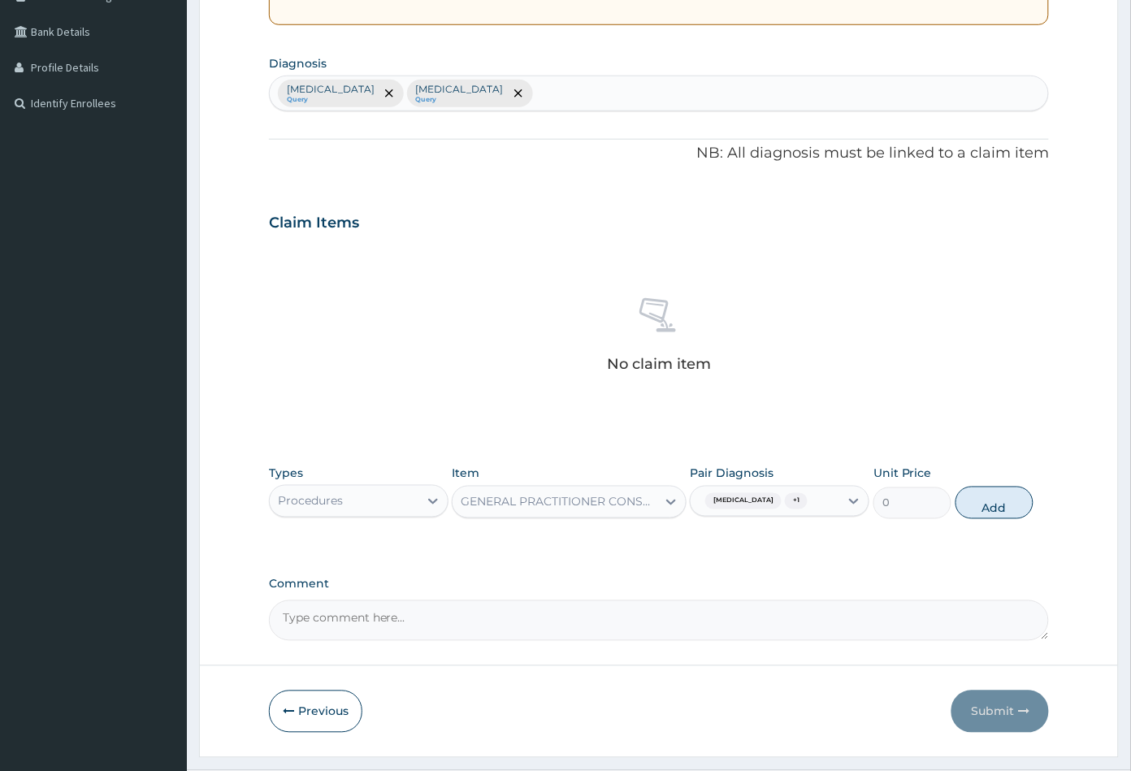
scroll to position [359, 0]
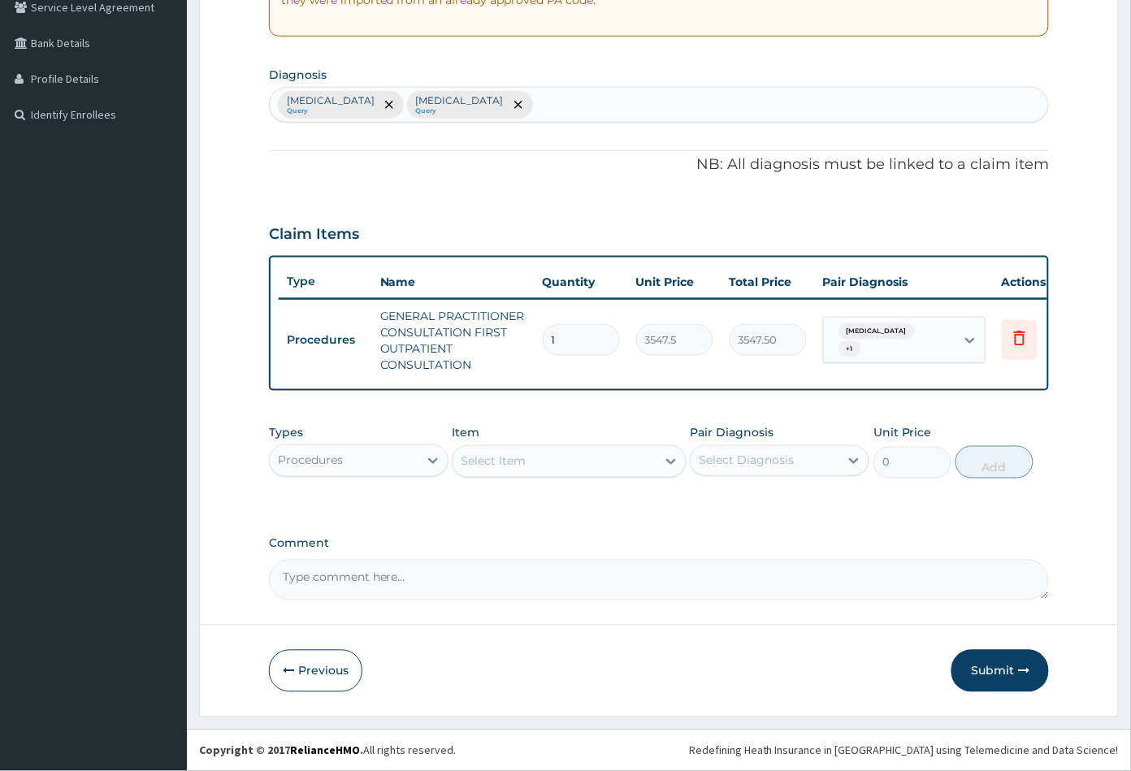
click at [347, 459] on div "Procedures" at bounding box center [344, 461] width 149 height 26
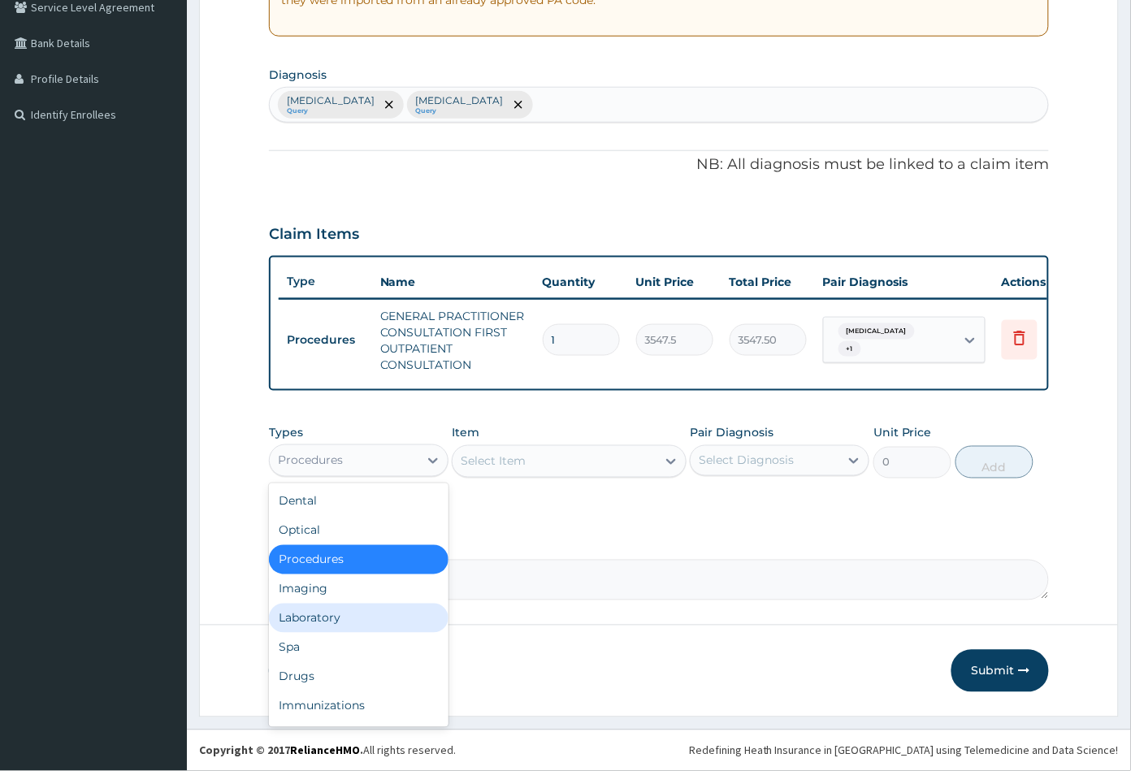
click at [336, 612] on div "Laboratory" at bounding box center [358, 617] width 179 height 29
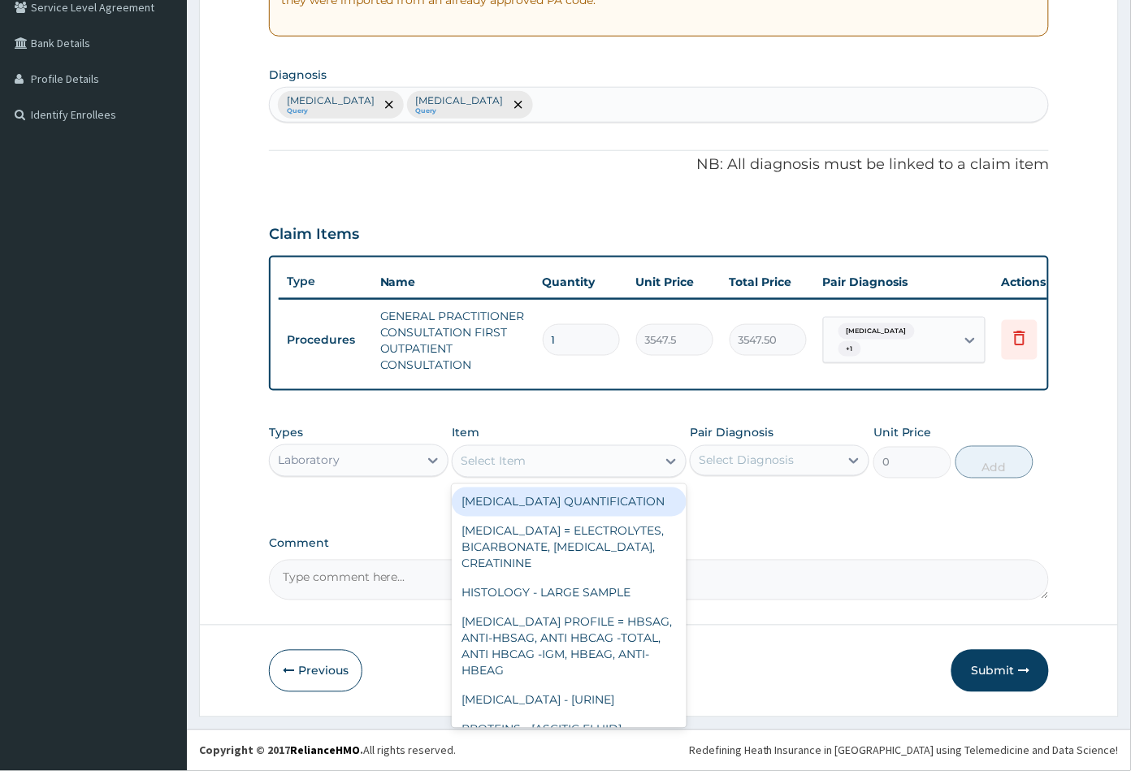
click at [565, 457] on div "Select Item" at bounding box center [553, 461] width 203 height 26
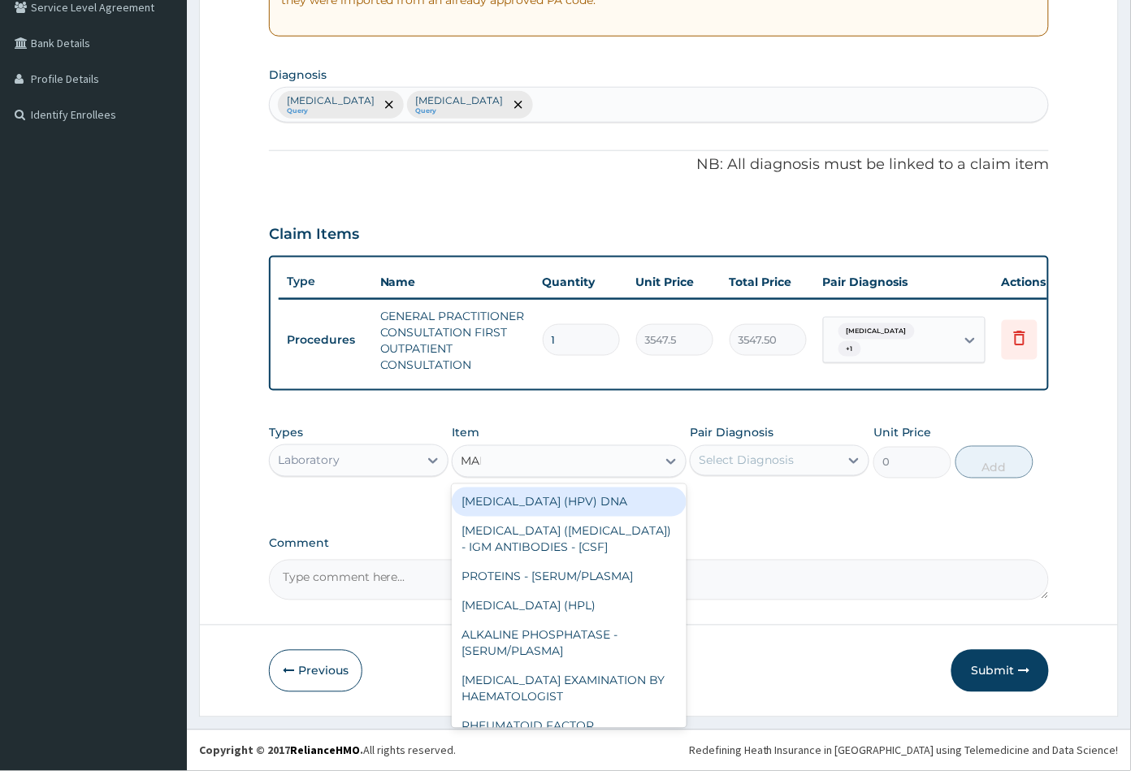
type input "MALA"
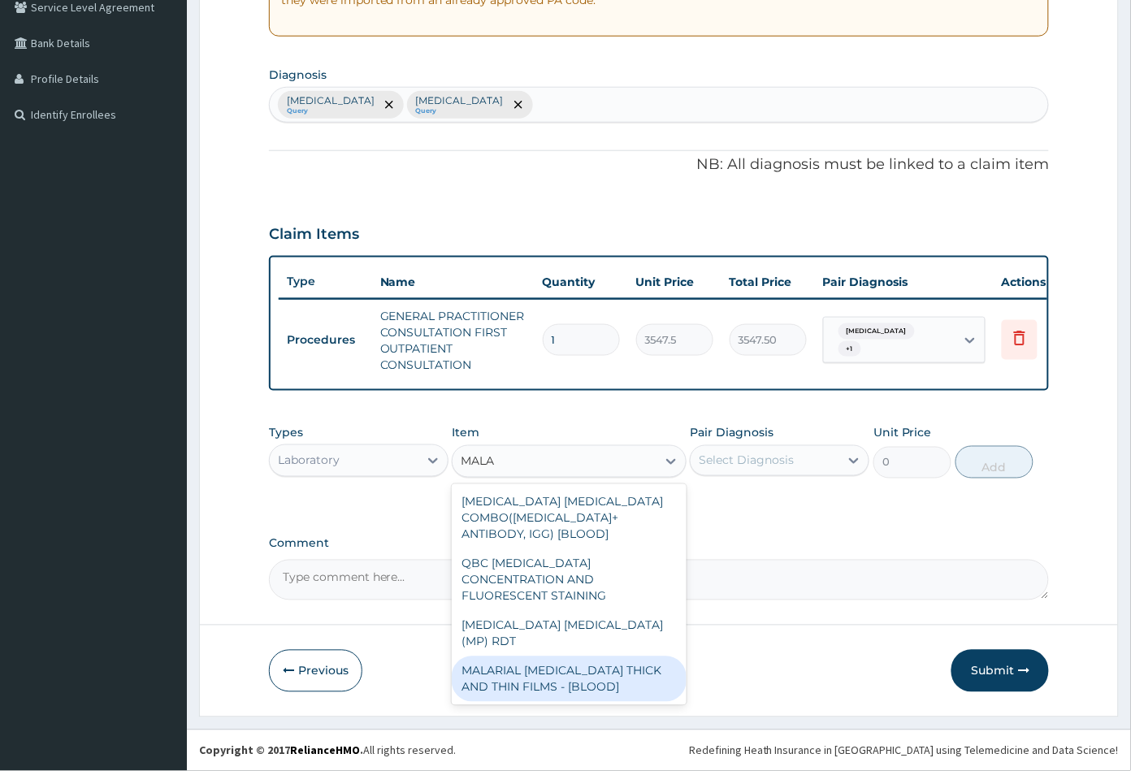
click at [565, 656] on div "MALARIAL PARASITE THICK AND THIN FILMS - [BLOOD]" at bounding box center [569, 678] width 234 height 45
type input "1612.5"
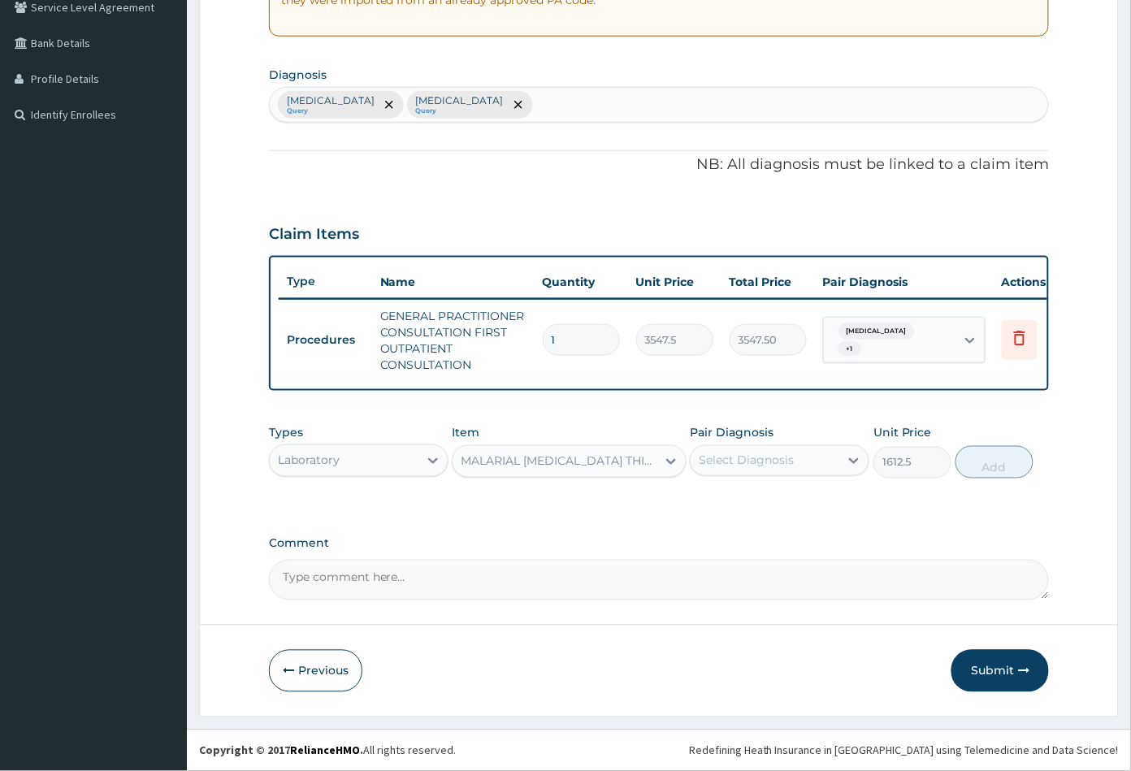
click at [743, 461] on div "Select Diagnosis" at bounding box center [745, 460] width 95 height 16
click at [748, 502] on label "Malaria" at bounding box center [766, 500] width 101 height 16
checkbox input "true"
click at [975, 464] on button "Add" at bounding box center [994, 462] width 78 height 32
type input "0"
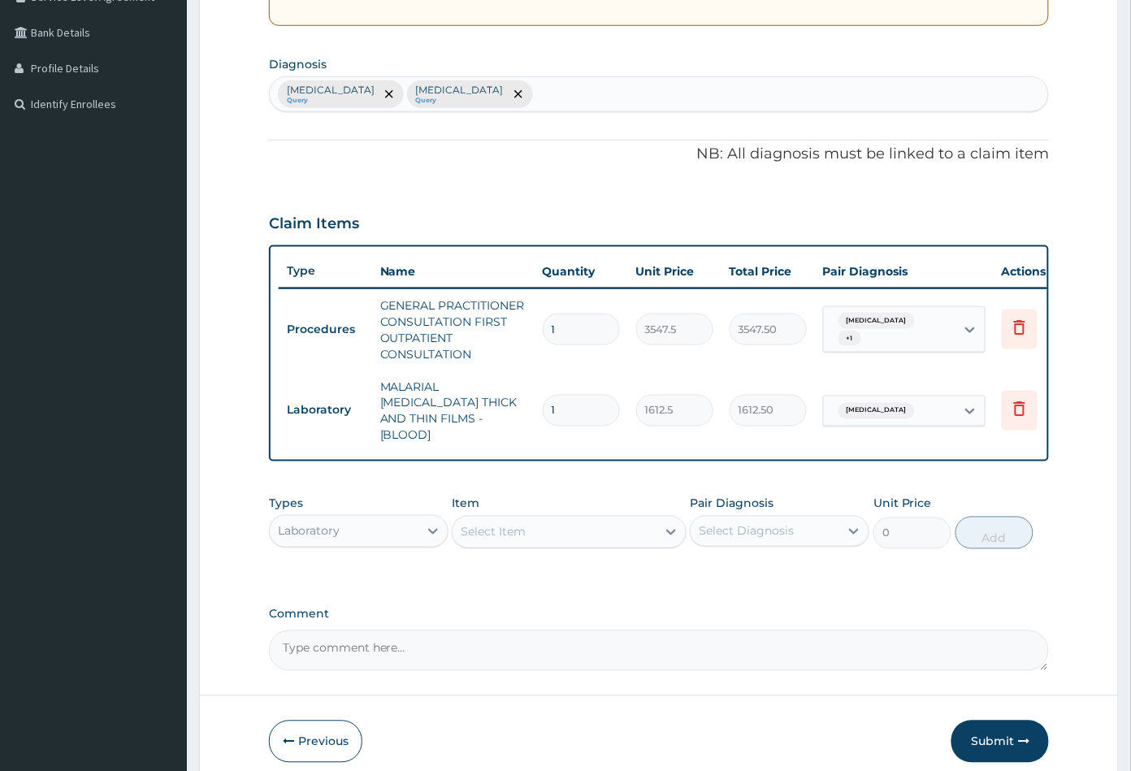
click at [519, 532] on div "Select Item" at bounding box center [493, 532] width 65 height 16
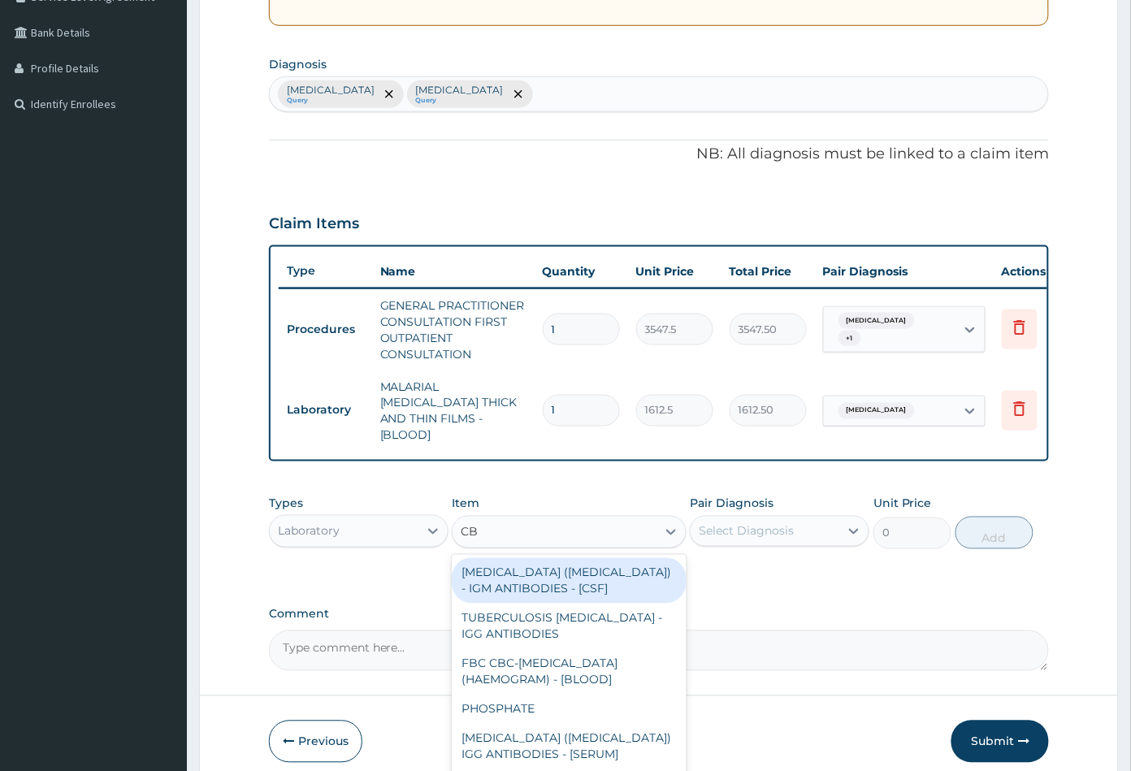
type input "CBC"
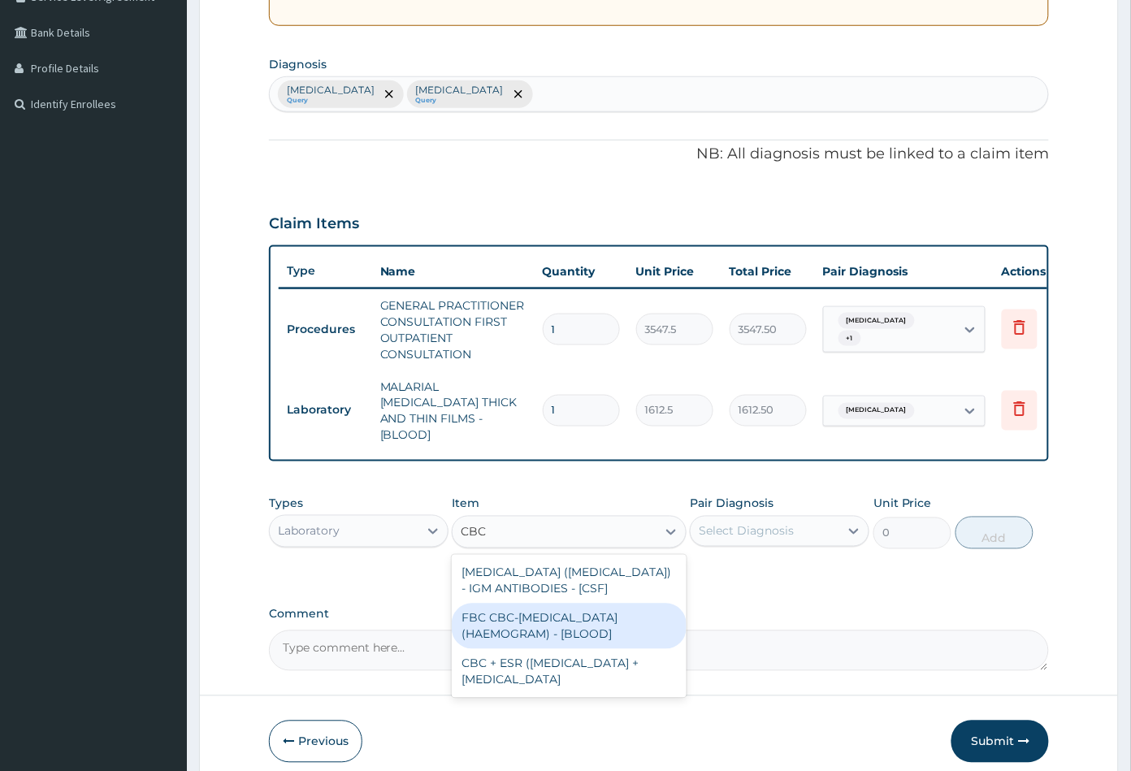
drag, startPoint x: 541, startPoint y: 605, endPoint x: 564, endPoint y: 602, distance: 23.0
click at [543, 605] on div "FBC CBC-COMPLETE BLOOD COUNT (HAEMOGRAM) - [BLOOD]" at bounding box center [569, 625] width 234 height 45
type input "4300"
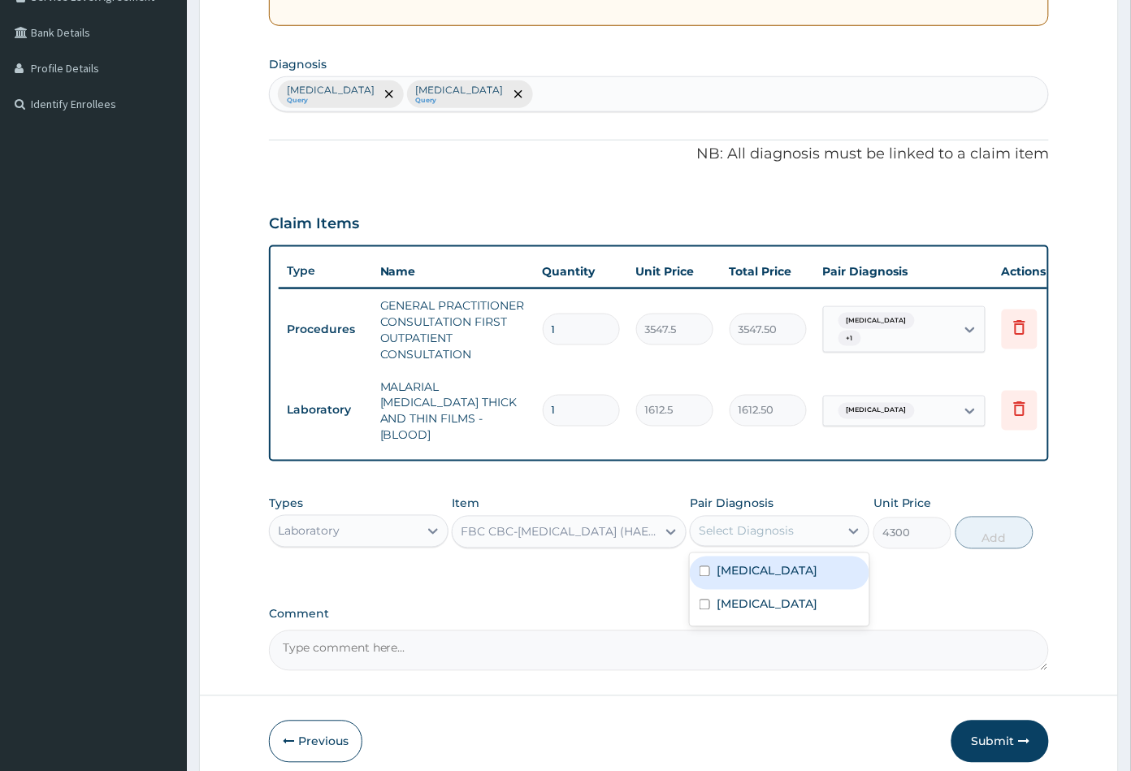
click at [753, 523] on div "Select Diagnosis" at bounding box center [745, 531] width 95 height 16
click at [763, 596] on label "[MEDICAL_DATA]" at bounding box center [766, 604] width 101 height 16
checkbox input "true"
click at [991, 534] on button "Add" at bounding box center [994, 533] width 78 height 32
type input "0"
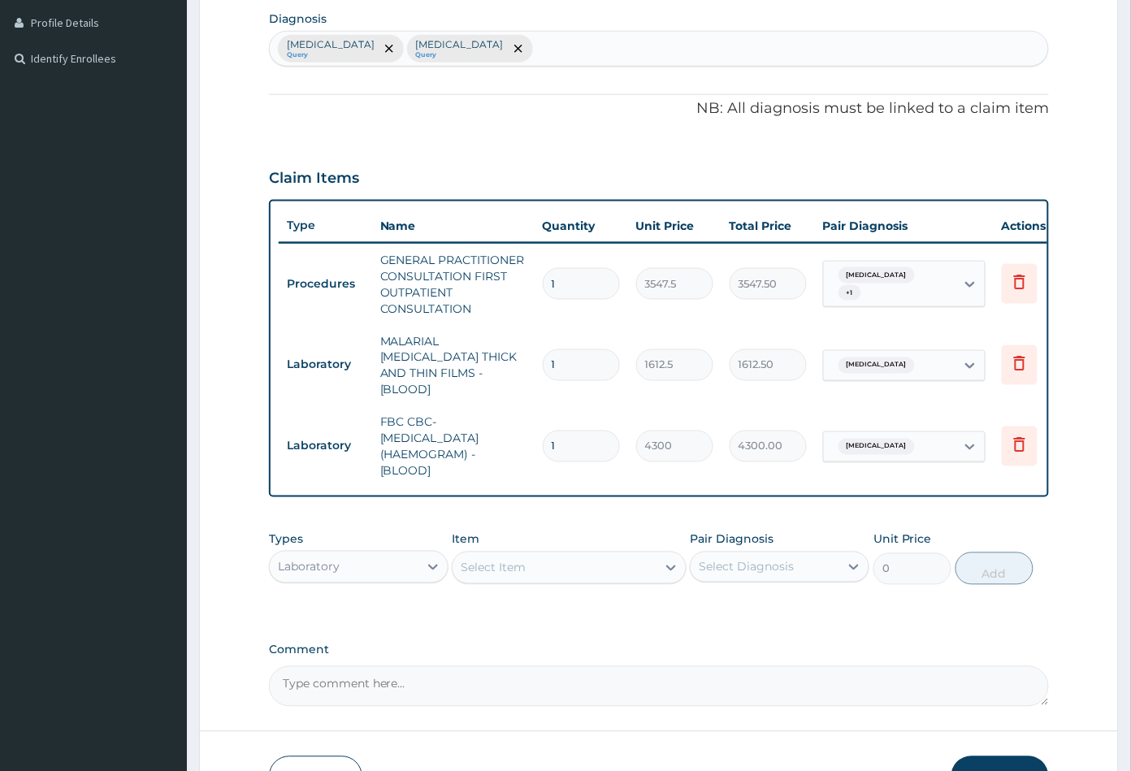
scroll to position [505, 0]
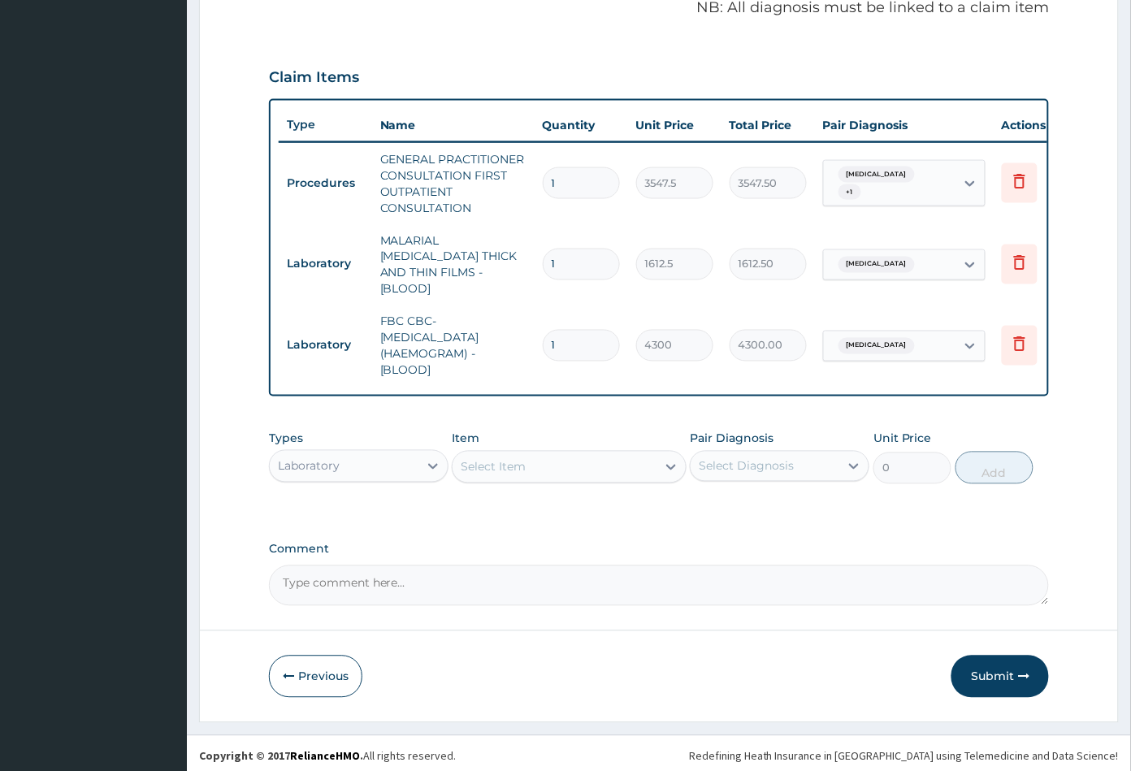
click at [384, 454] on div "Laboratory" at bounding box center [344, 466] width 149 height 26
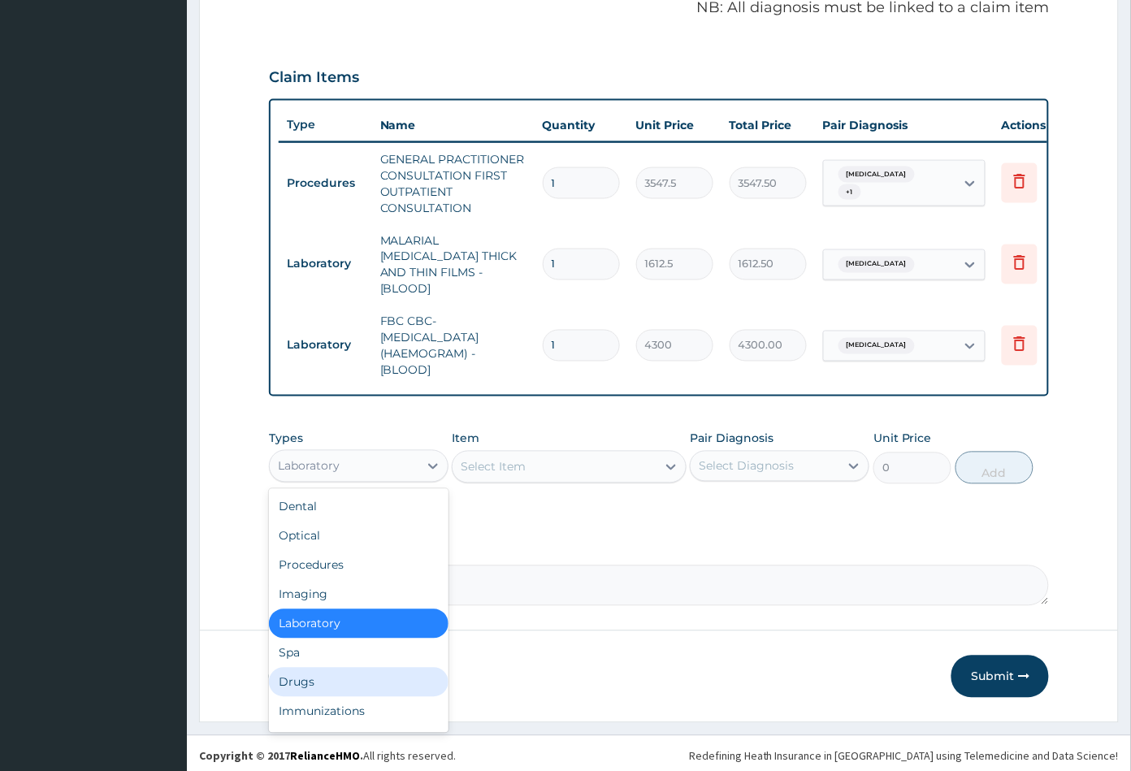
drag, startPoint x: 314, startPoint y: 679, endPoint x: 383, endPoint y: 641, distance: 78.9
click at [315, 677] on div "Drugs" at bounding box center [358, 682] width 179 height 29
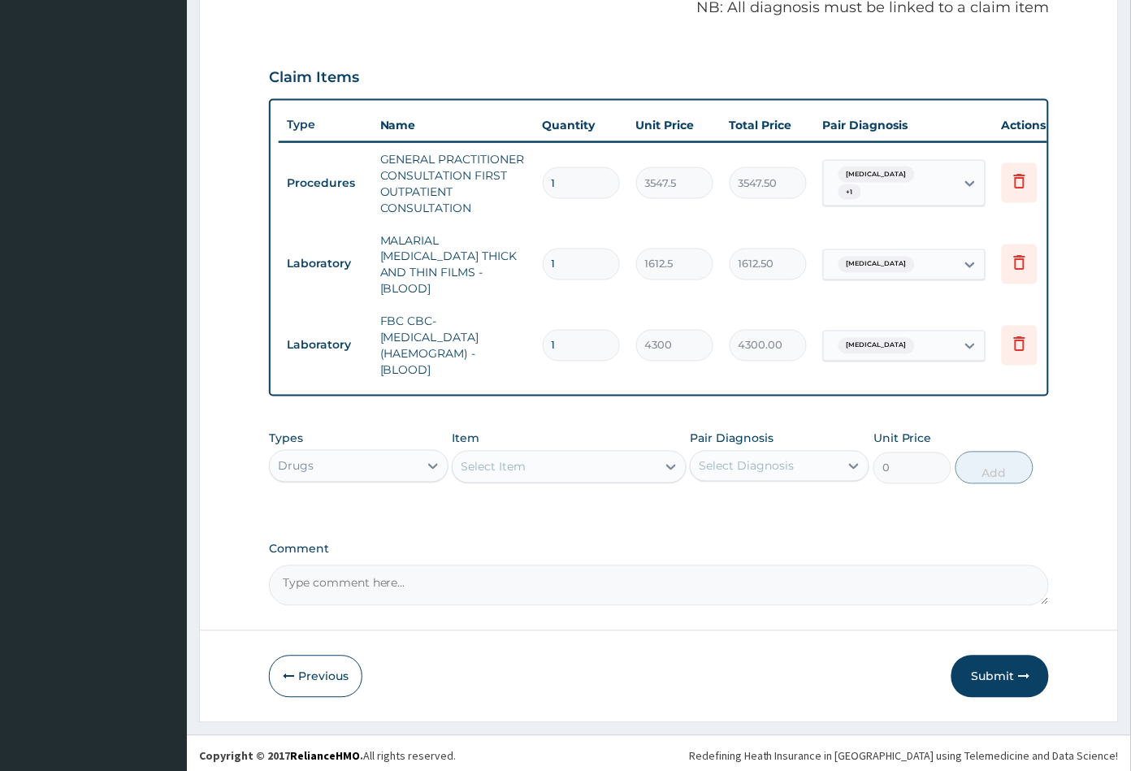
click at [564, 458] on div "Select Item" at bounding box center [553, 467] width 203 height 26
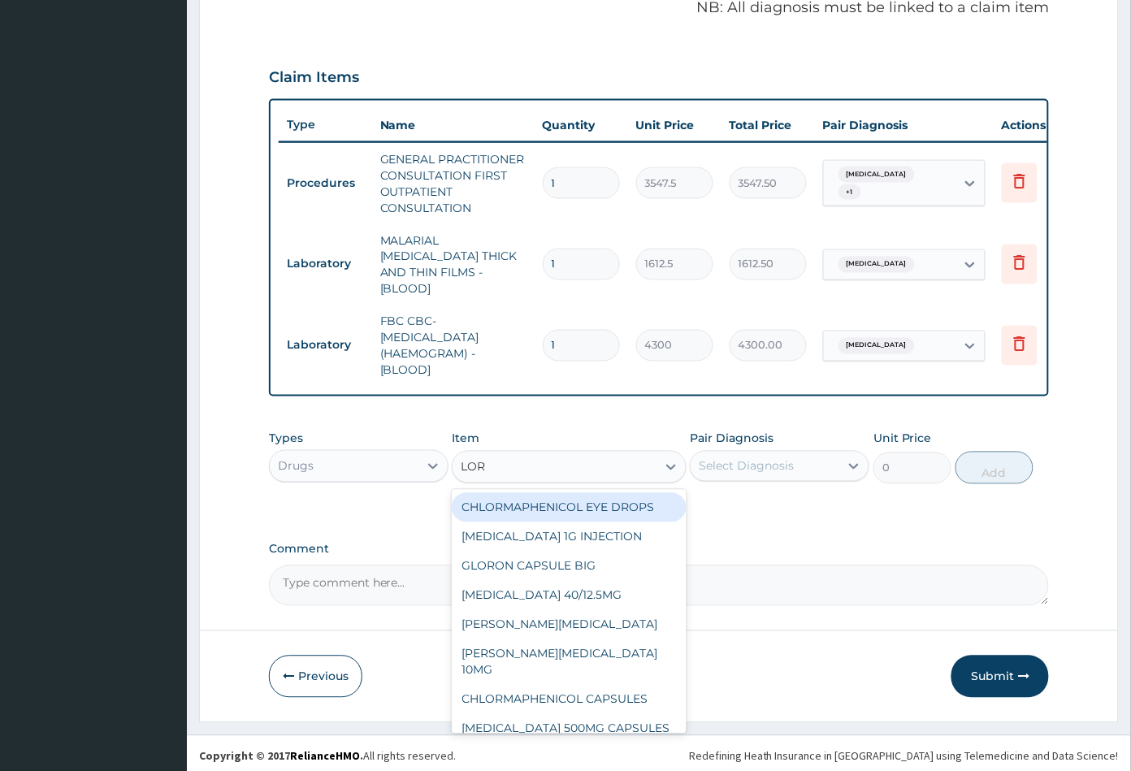
type input "LORA"
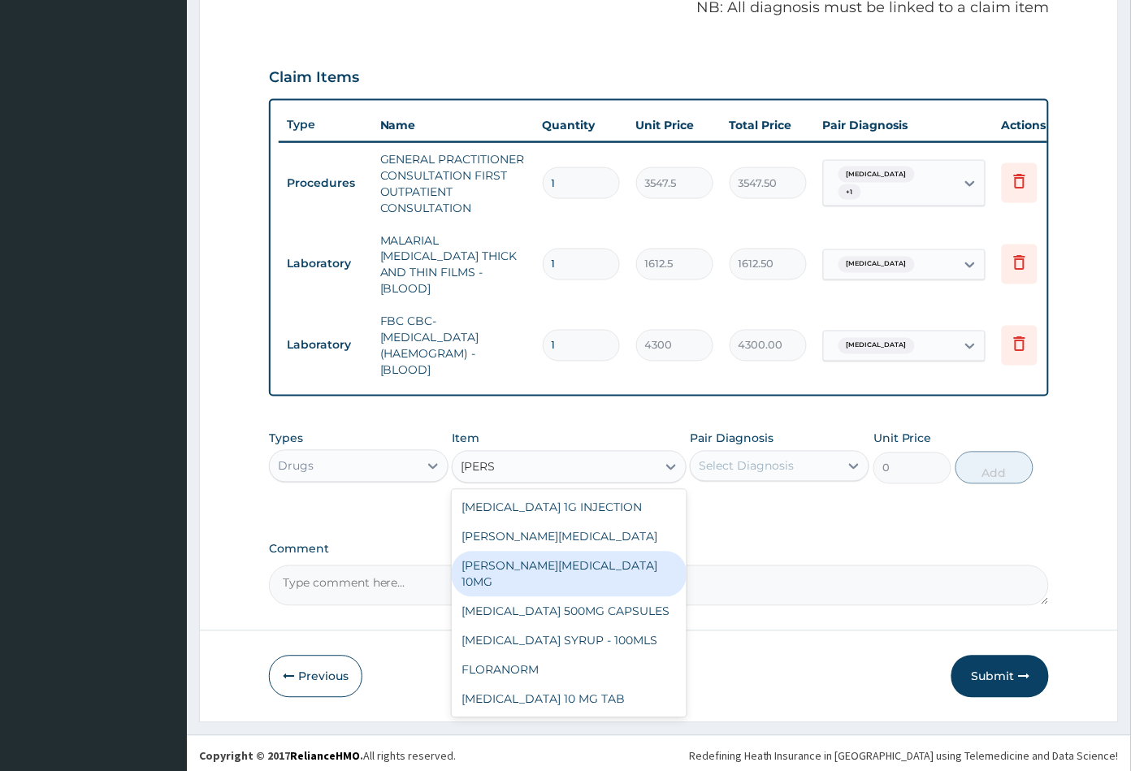
drag, startPoint x: 530, startPoint y: 561, endPoint x: 641, endPoint y: 538, distance: 113.6
click at [531, 561] on div "[PERSON_NAME][MEDICAL_DATA] 10MG" at bounding box center [569, 573] width 234 height 45
type input "88.6875"
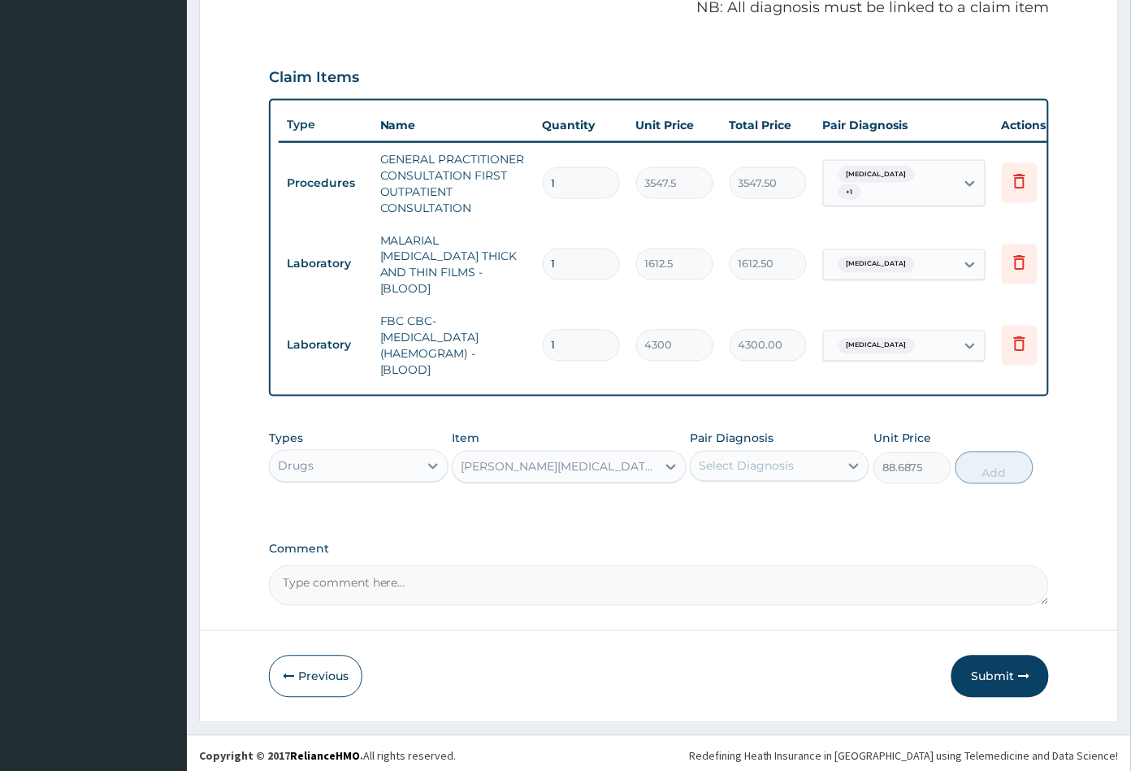
click at [773, 468] on div "Select Diagnosis" at bounding box center [745, 466] width 95 height 16
drag, startPoint x: 763, startPoint y: 534, endPoint x: 802, endPoint y: 531, distance: 39.1
click at [763, 534] on label "[MEDICAL_DATA]" at bounding box center [766, 539] width 101 height 16
checkbox input "true"
click at [979, 467] on button "Add" at bounding box center [994, 468] width 78 height 32
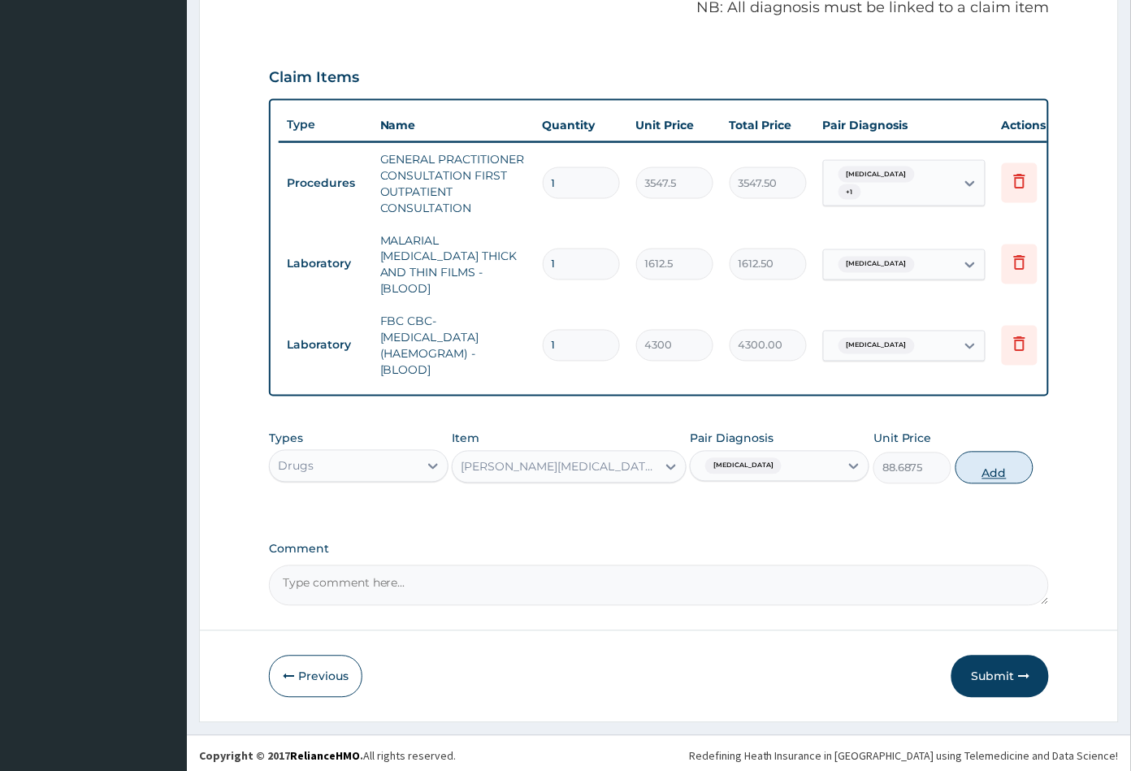
type input "0"
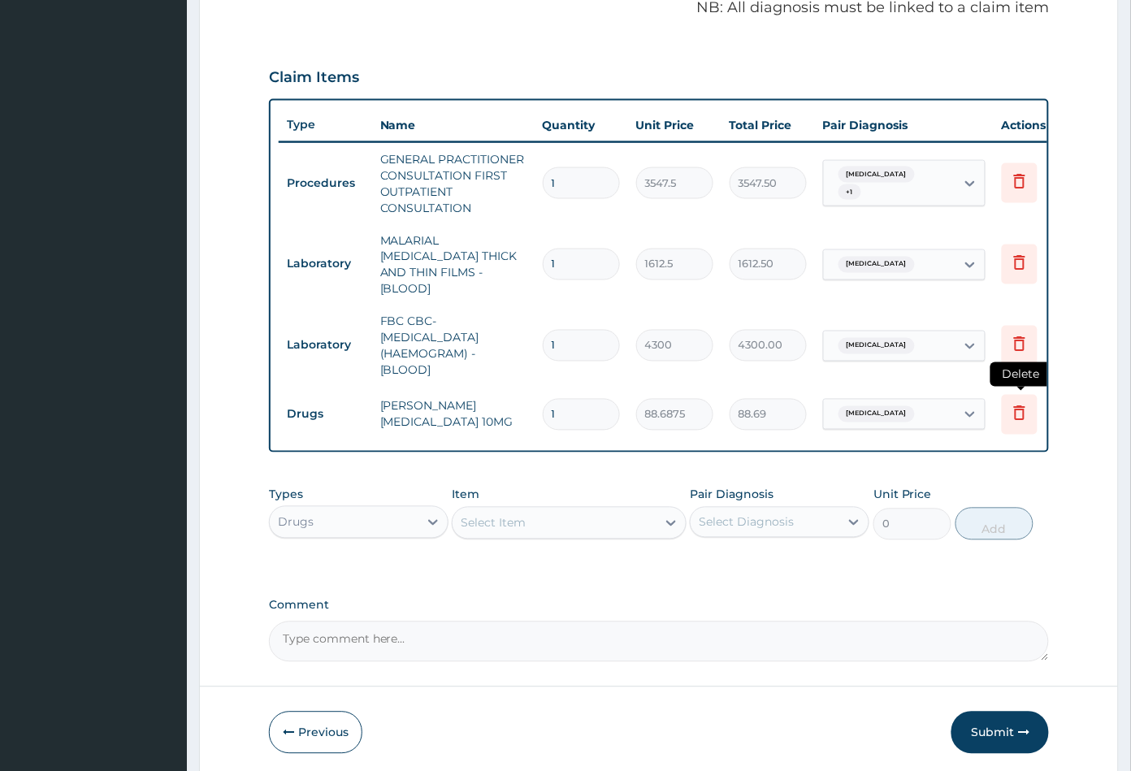
click at [1014, 405] on icon at bounding box center [1019, 412] width 11 height 15
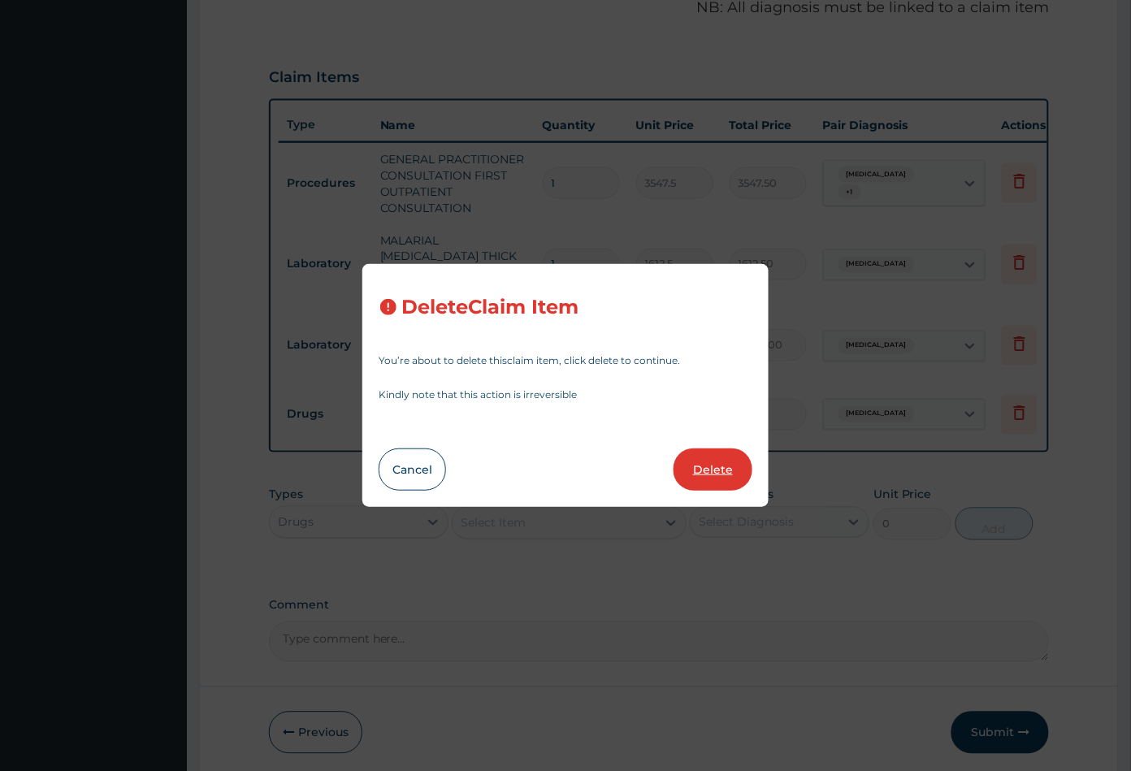
click at [712, 474] on button "Delete" at bounding box center [712, 469] width 79 height 42
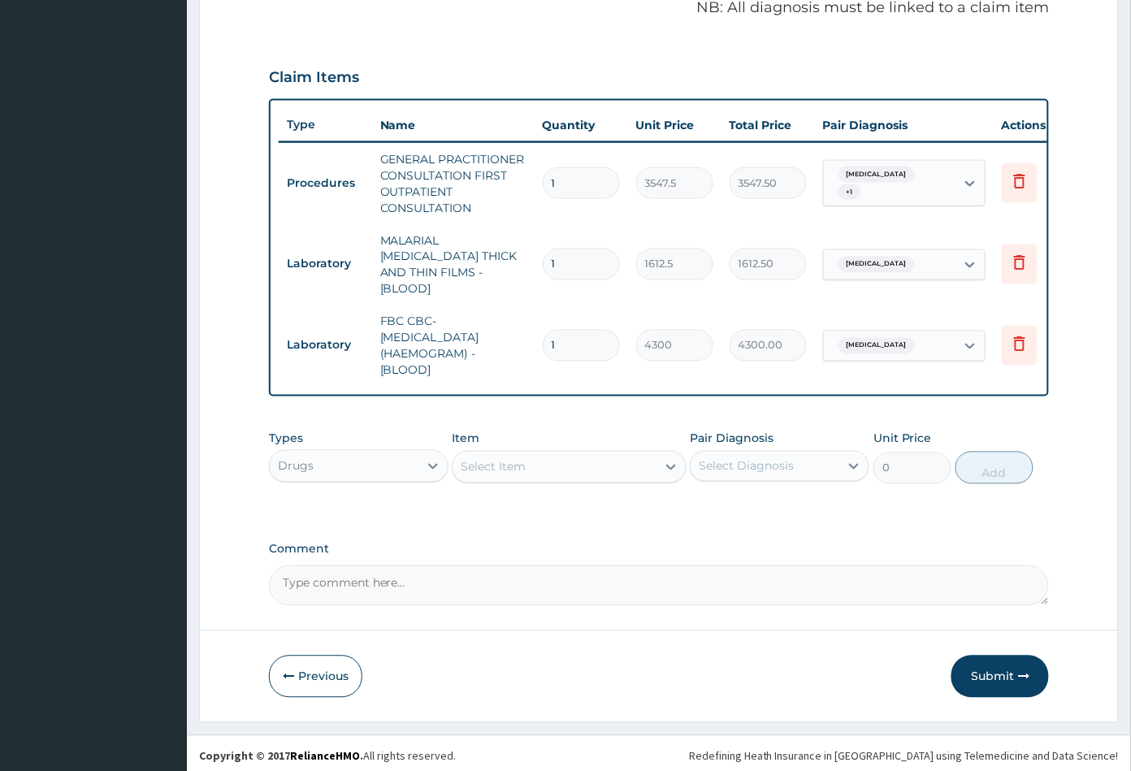
click at [550, 466] on div "Select Item" at bounding box center [553, 467] width 203 height 26
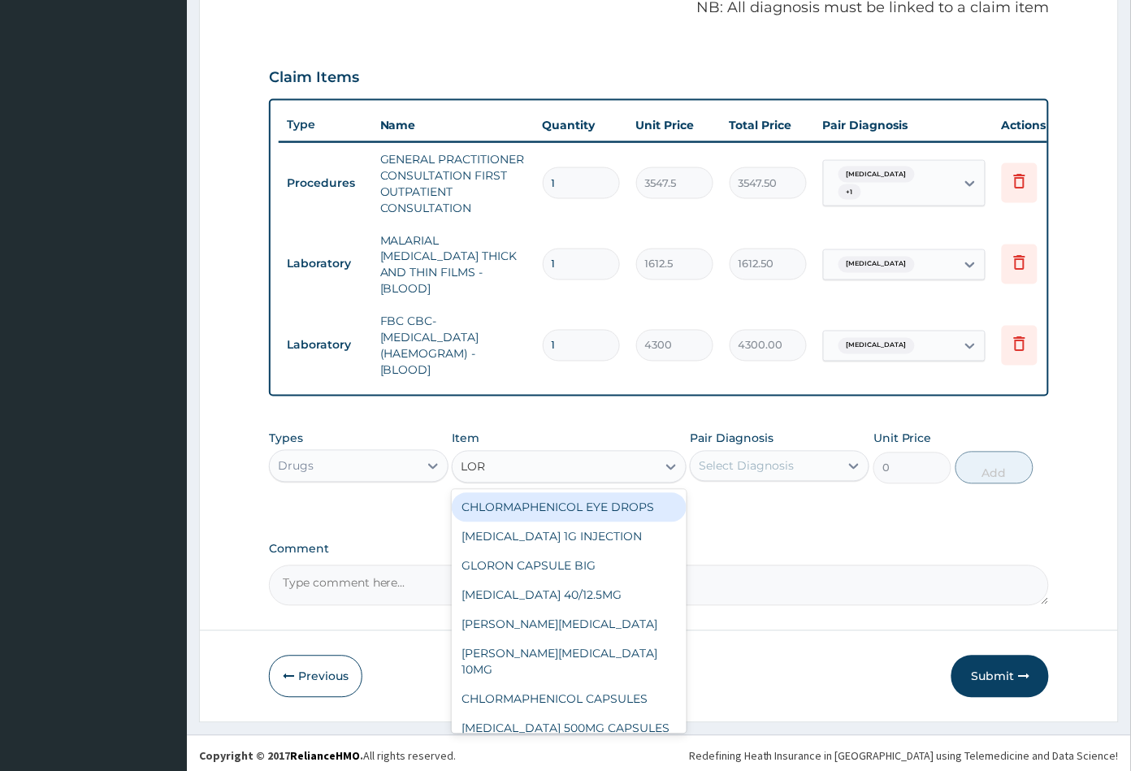
type input "LORA"
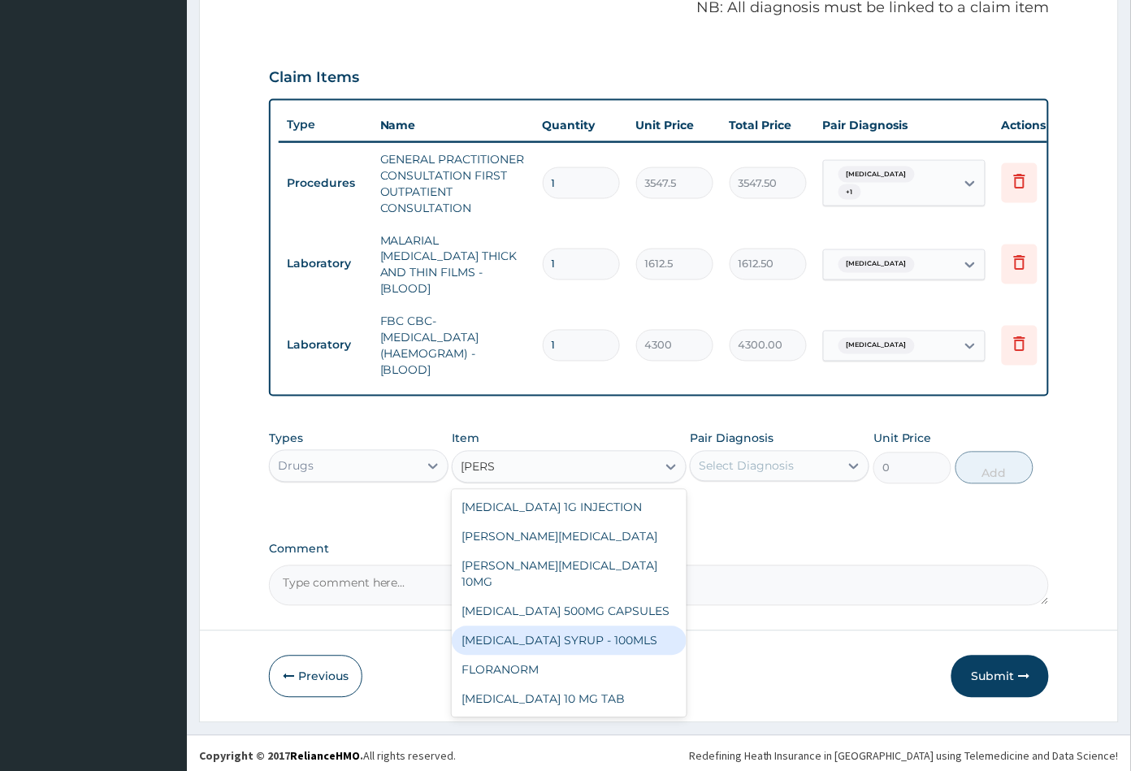
click at [551, 638] on div "[MEDICAL_DATA] SYRUP - 100MLS" at bounding box center [569, 640] width 234 height 29
type input "1182.5"
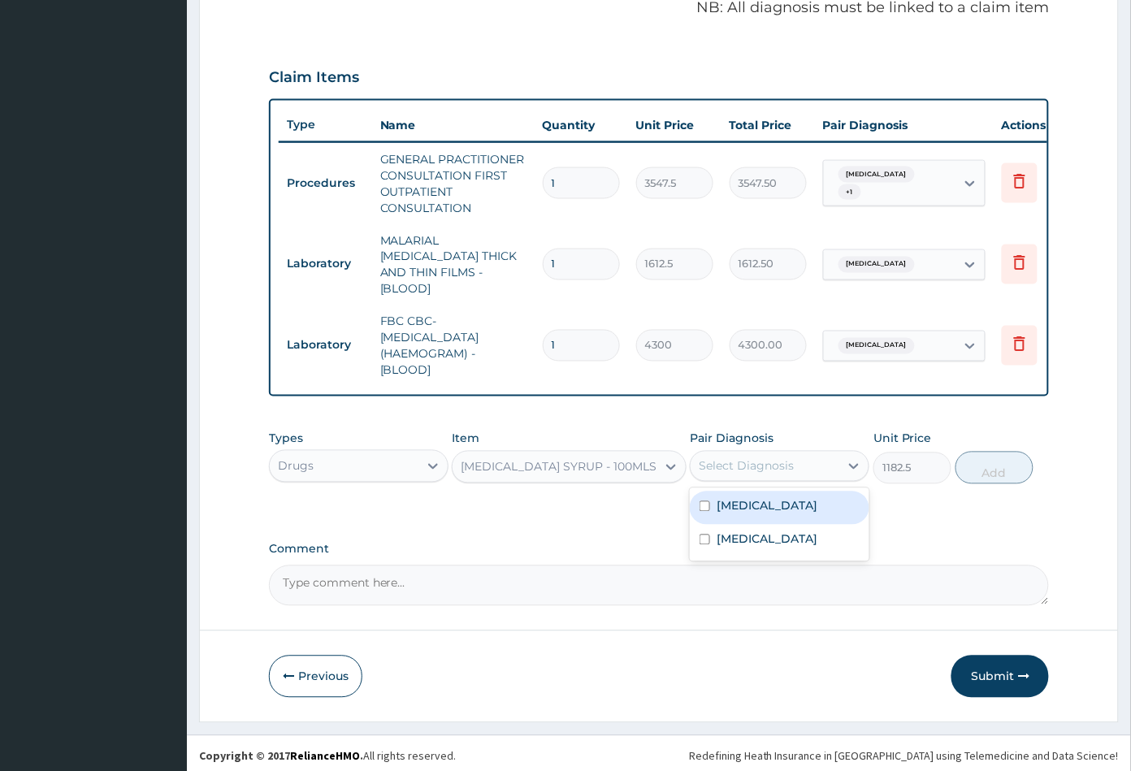
click at [781, 462] on div "Select Diagnosis" at bounding box center [745, 466] width 95 height 16
click at [757, 544] on label "Upper respiratory infection" at bounding box center [766, 539] width 101 height 16
checkbox input "true"
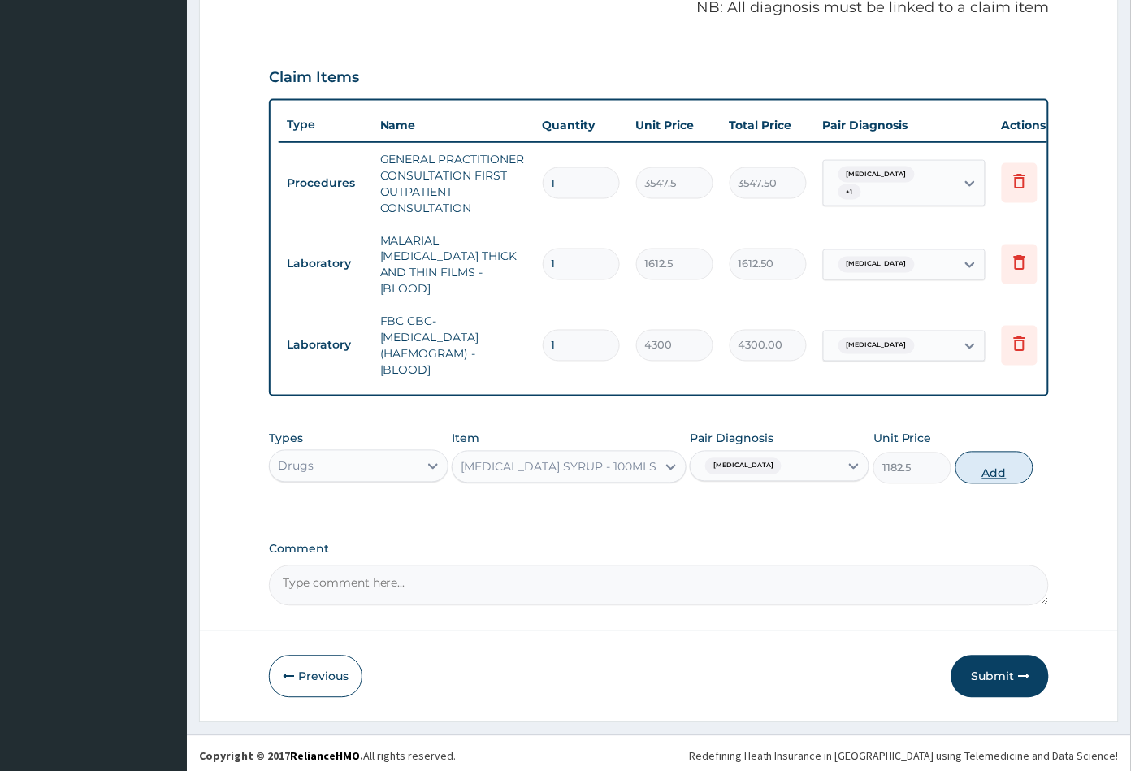
click at [985, 468] on button "Add" at bounding box center [994, 468] width 78 height 32
type input "0"
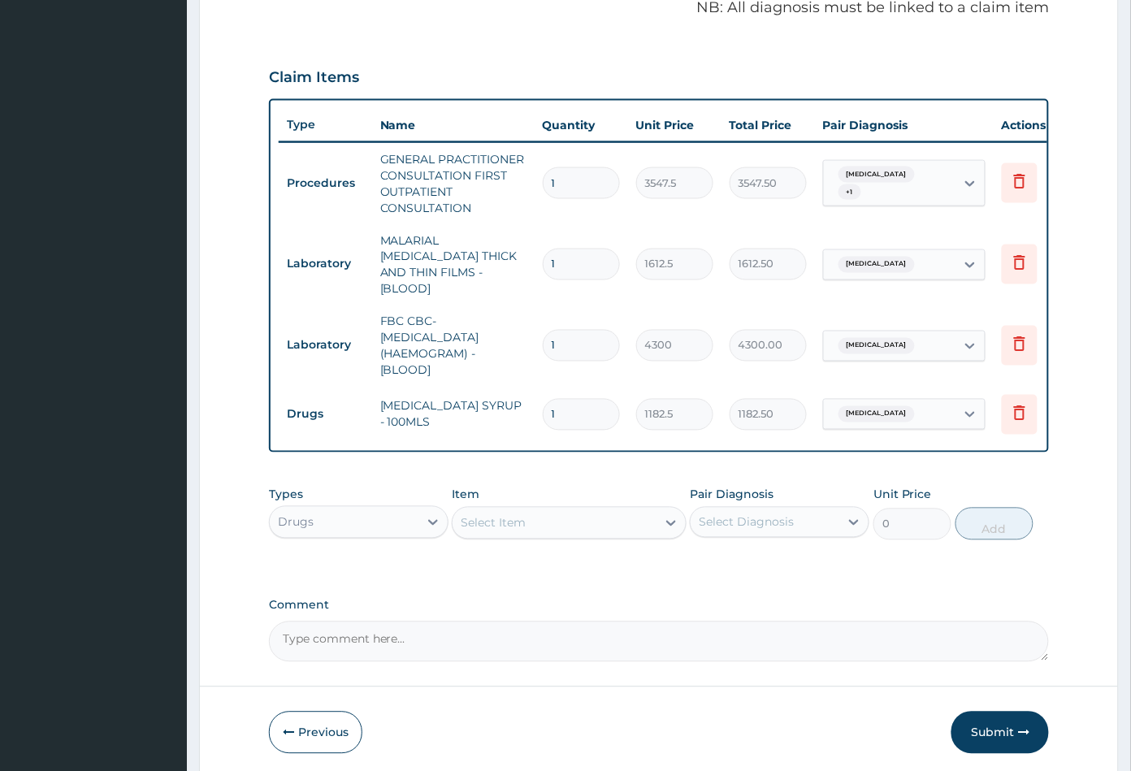
scroll to position [561, 0]
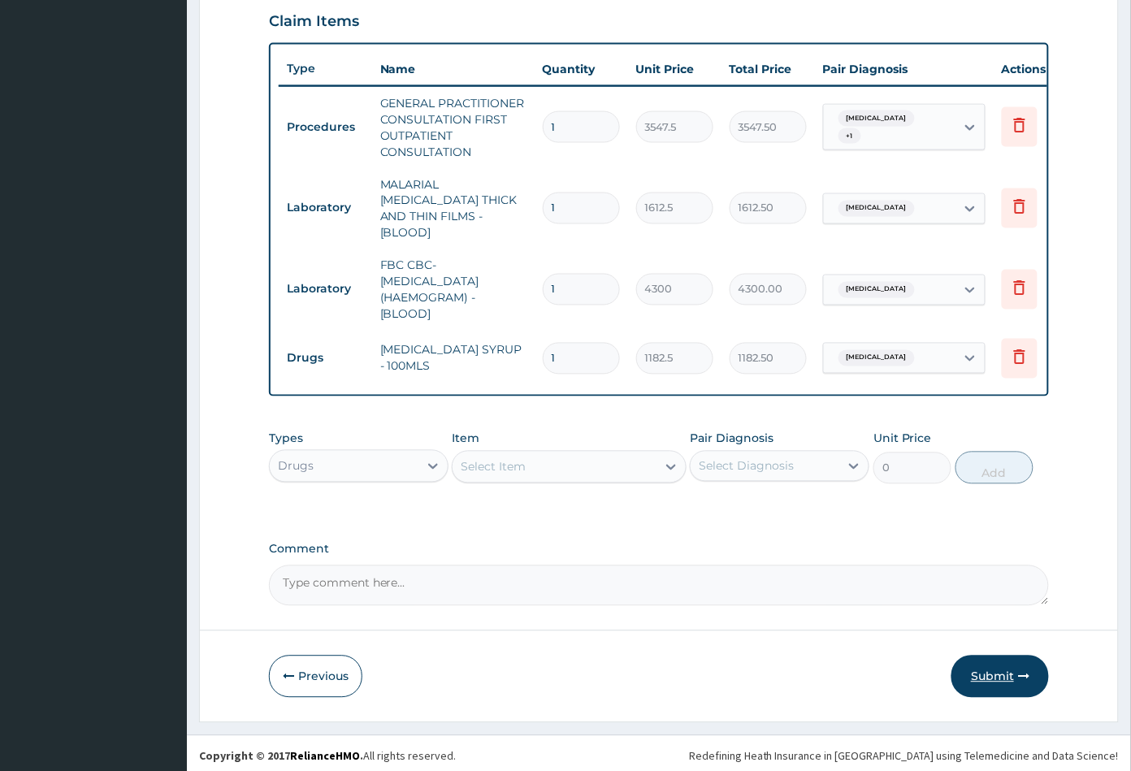
click at [987, 672] on button "Submit" at bounding box center [999, 676] width 97 height 42
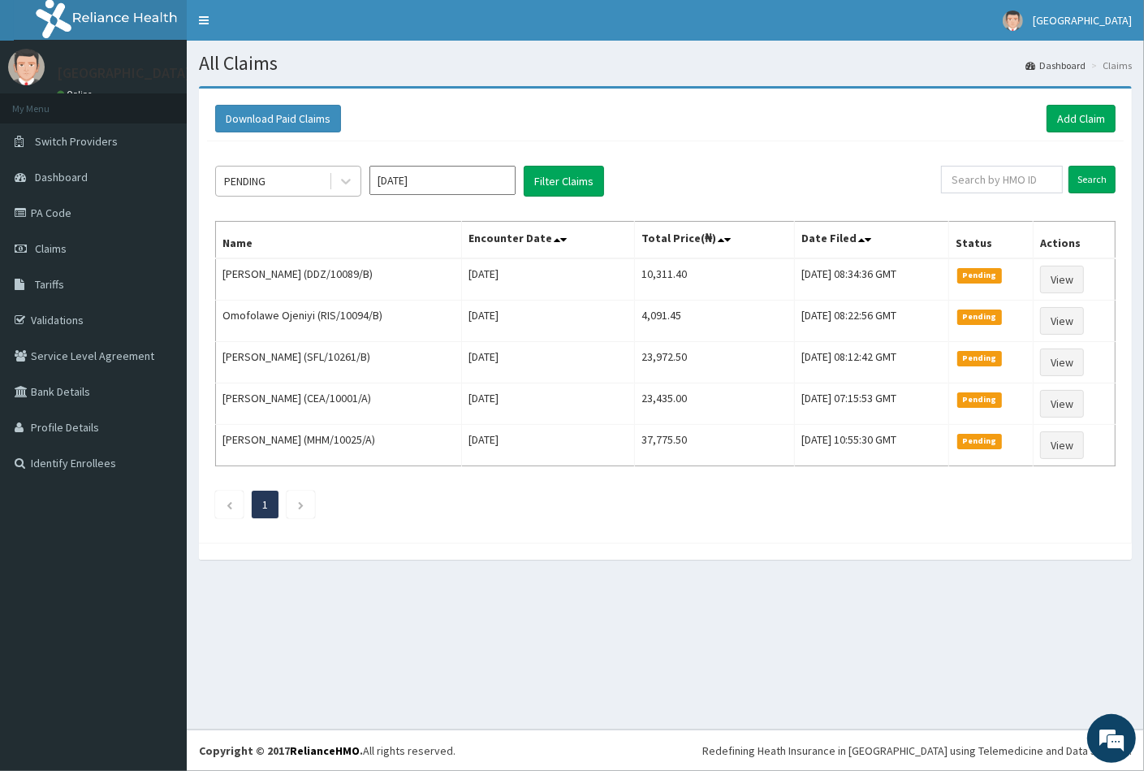
click at [288, 179] on div "PENDING" at bounding box center [272, 181] width 113 height 26
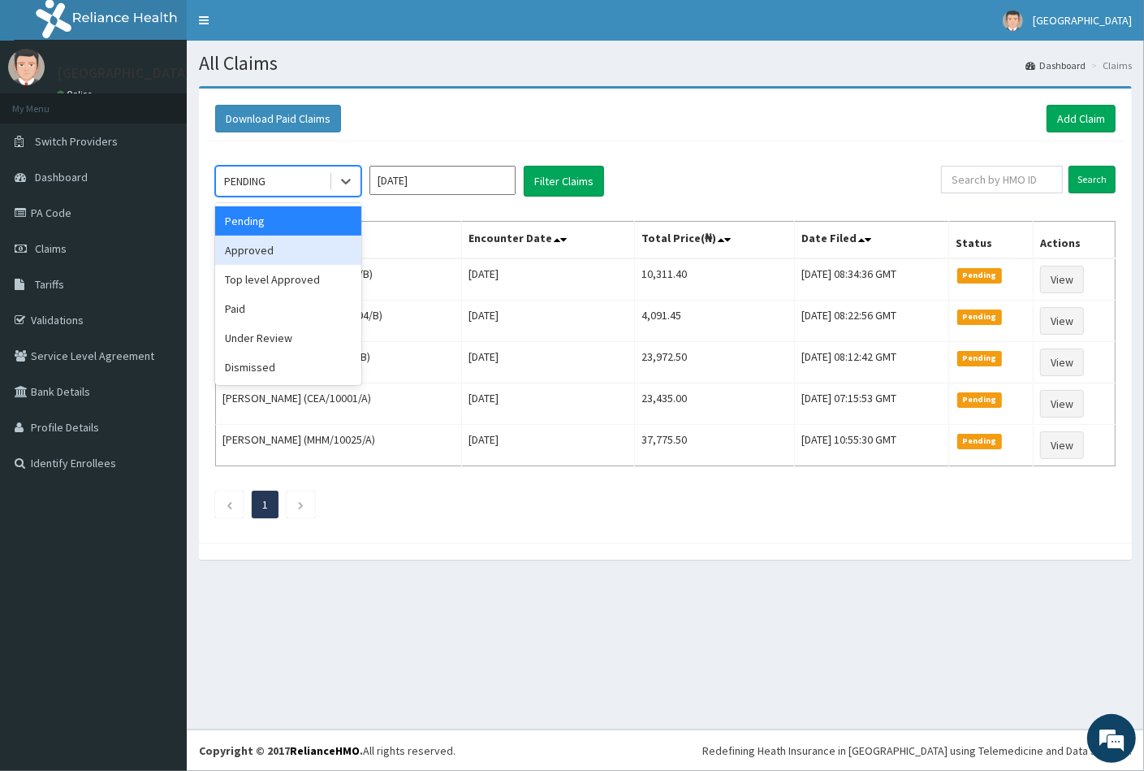
click at [278, 242] on div "Approved" at bounding box center [288, 250] width 146 height 29
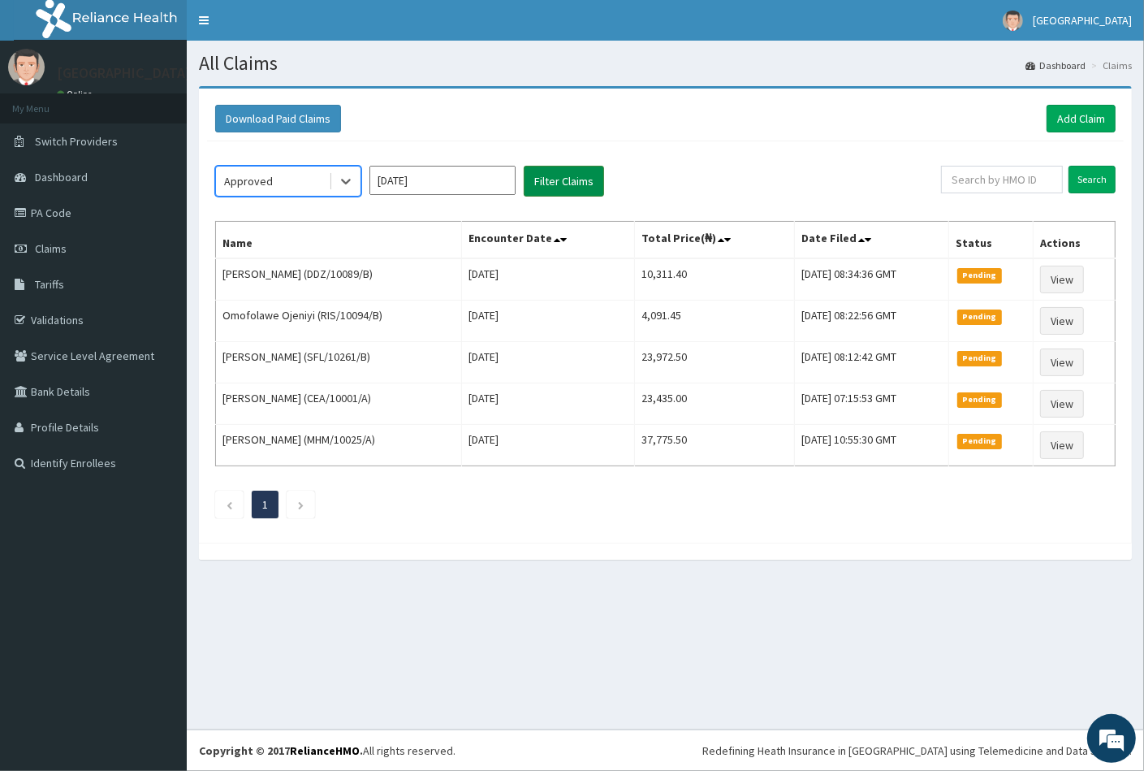
click at [550, 182] on button "Filter Claims" at bounding box center [564, 181] width 80 height 31
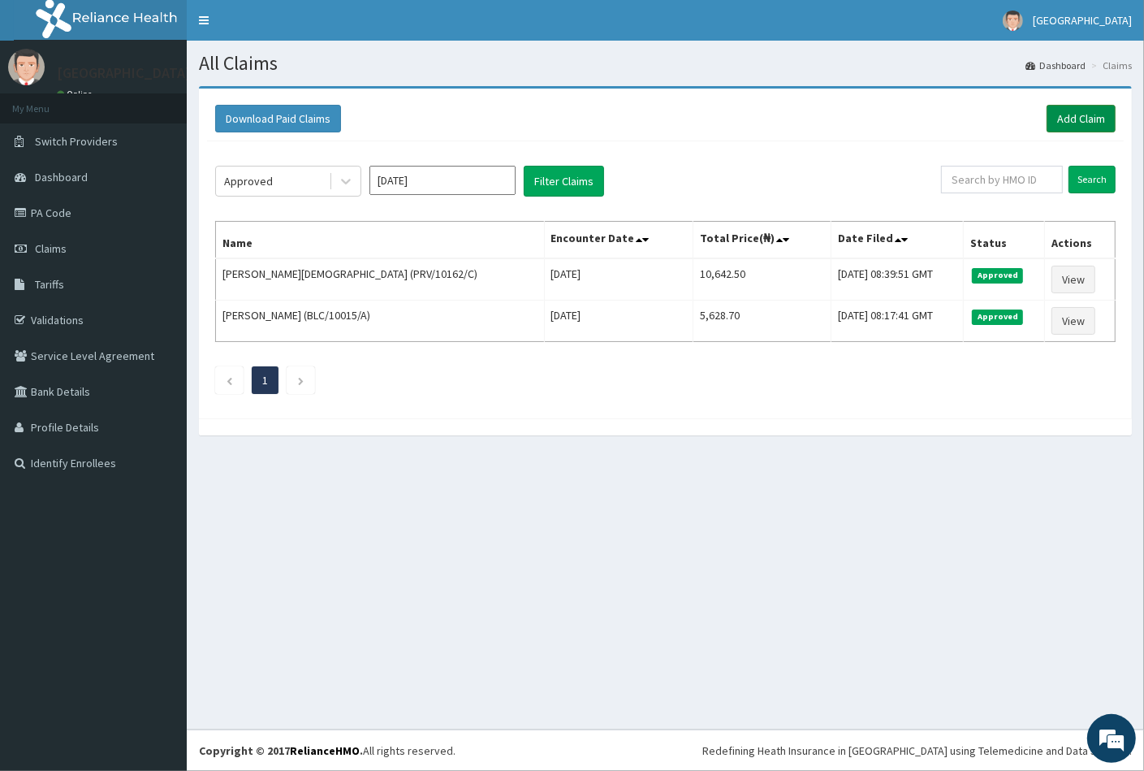
click at [1071, 117] on link "Add Claim" at bounding box center [1081, 119] width 69 height 28
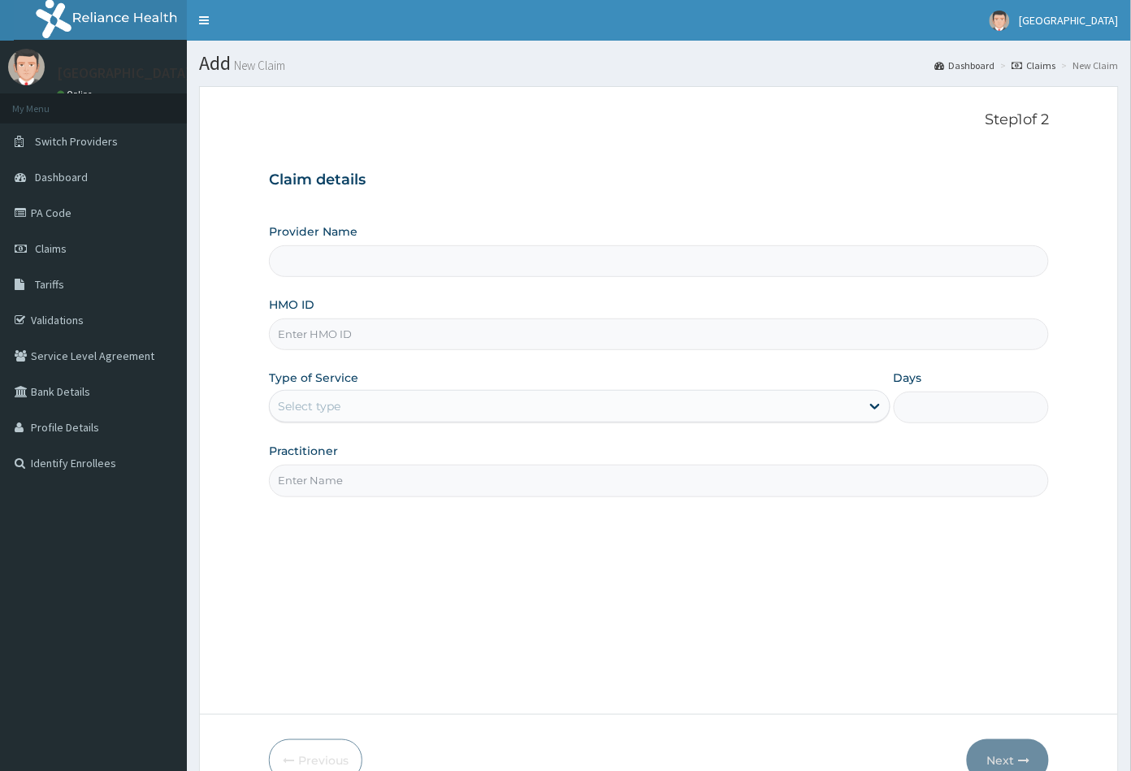
type input "[GEOGRAPHIC_DATA]"
click at [296, 334] on input "HMO ID" at bounding box center [659, 334] width 781 height 32
paste input "CEA/10001/A"
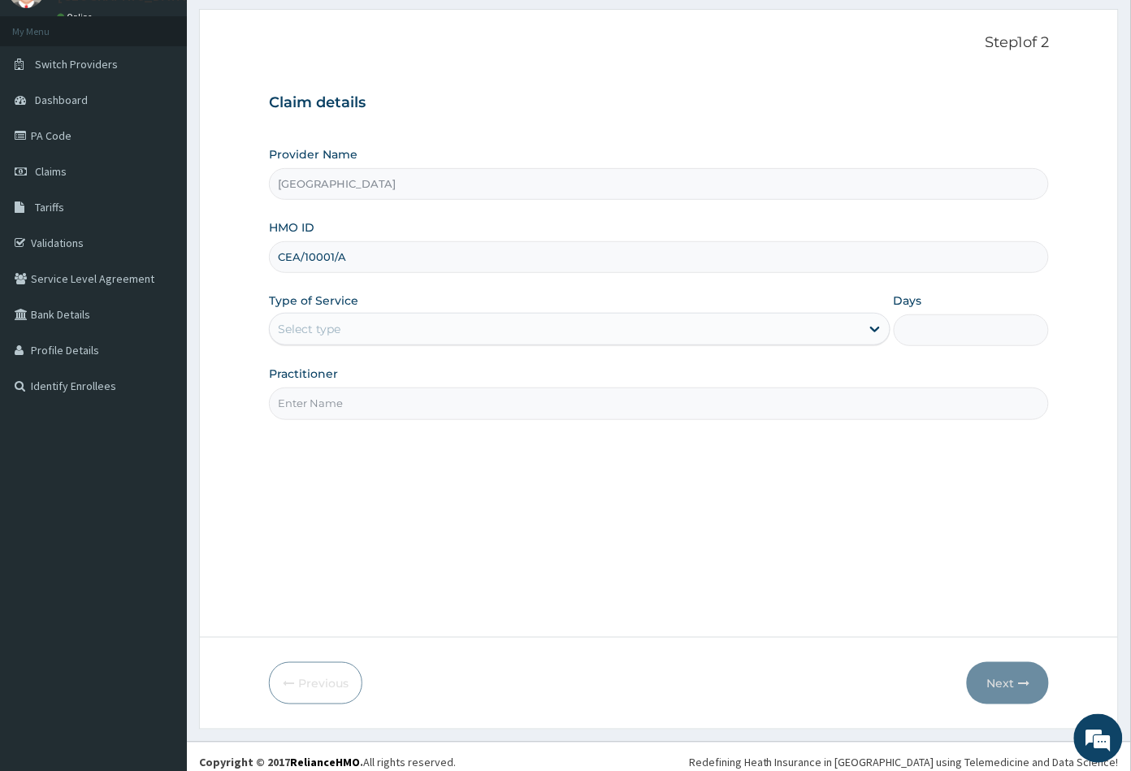
scroll to position [89, 0]
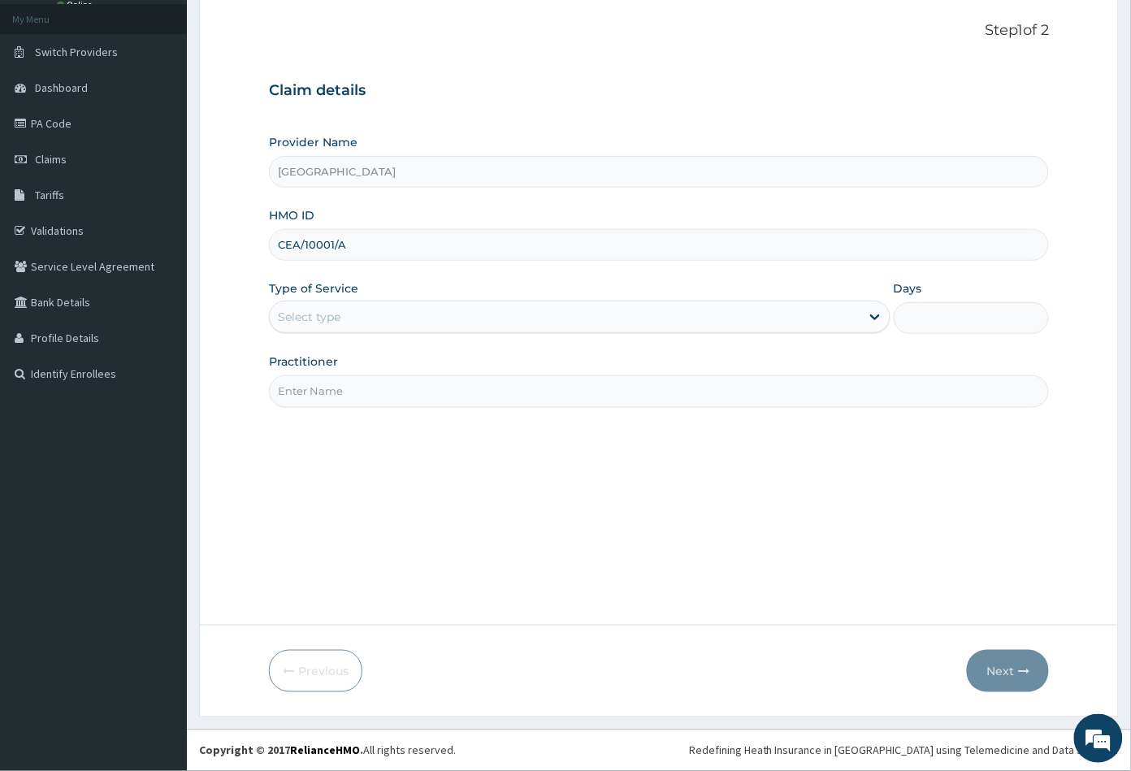
type input "CEA/10001/A"
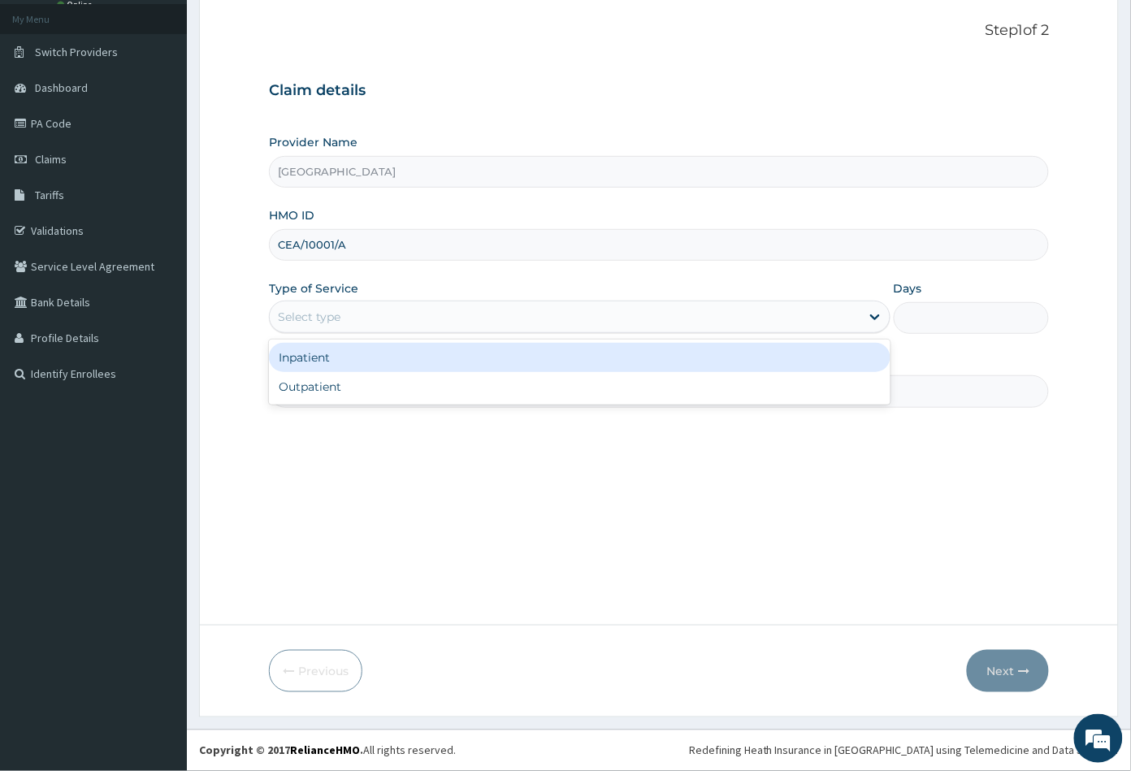
click at [325, 315] on div "Select type" at bounding box center [309, 317] width 63 height 16
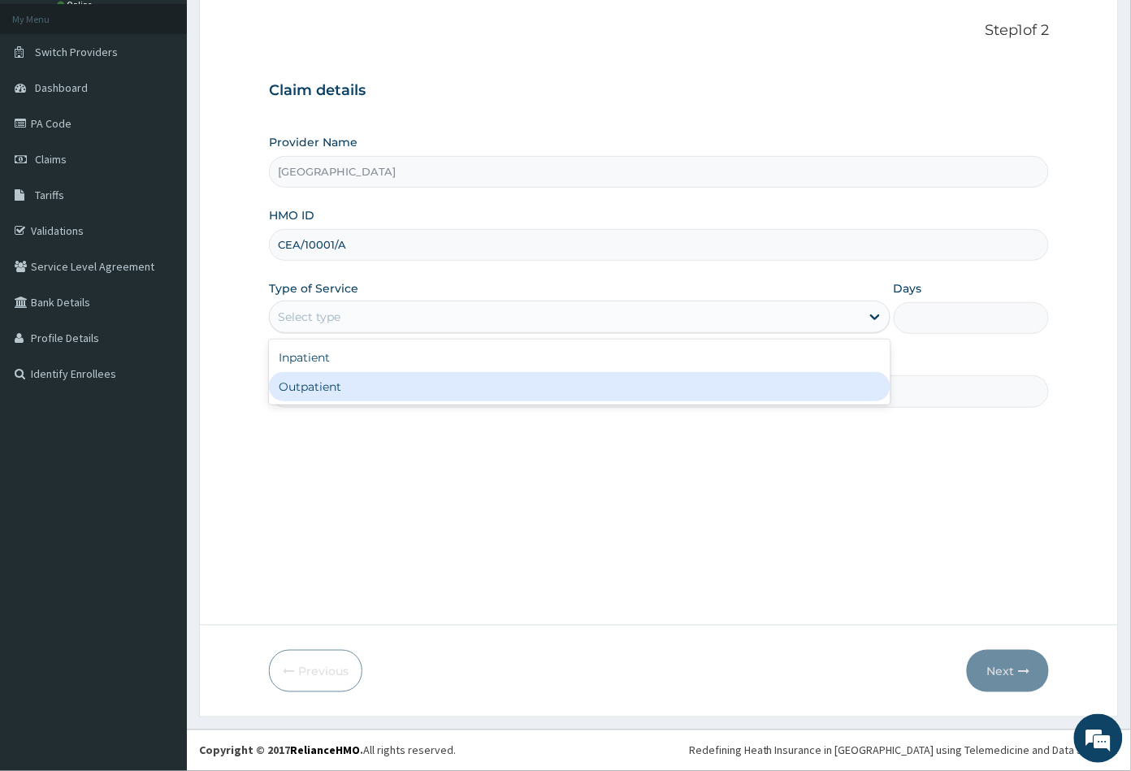
click at [323, 379] on div "Outpatient" at bounding box center [579, 386] width 621 height 29
type input "1"
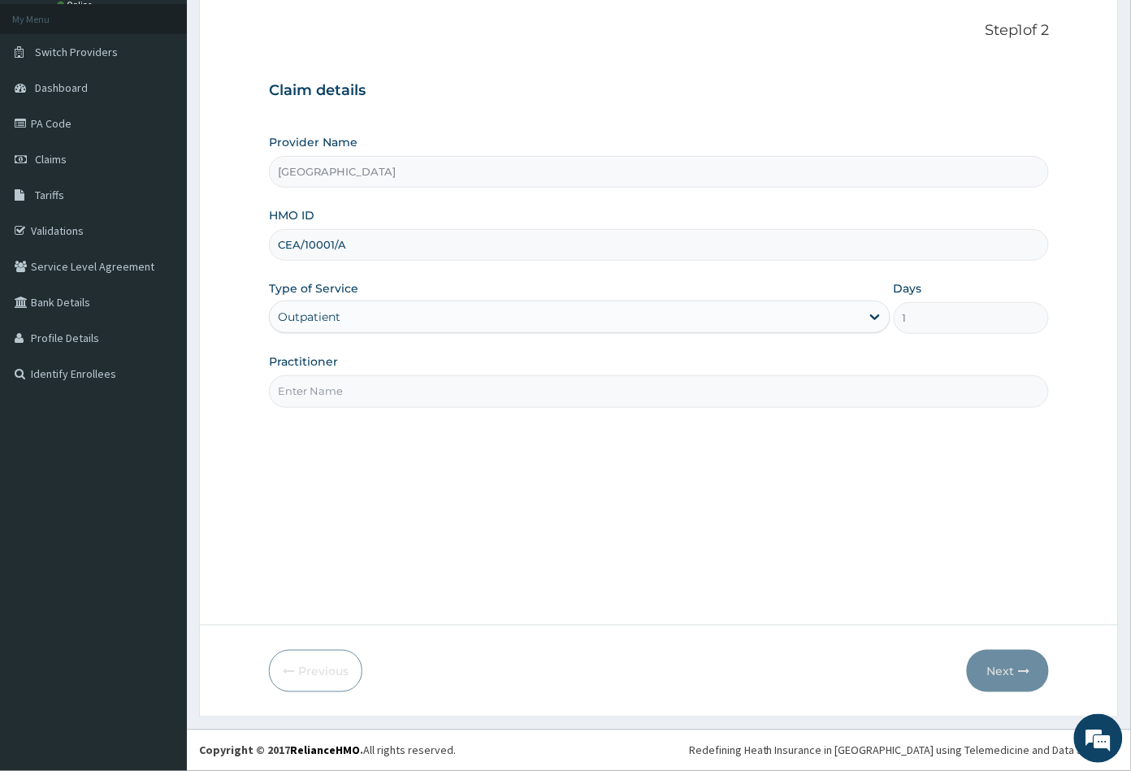
click at [323, 389] on input "Practitioner" at bounding box center [659, 391] width 781 height 32
type input "CON"
click at [996, 665] on button "Next" at bounding box center [1008, 671] width 82 height 42
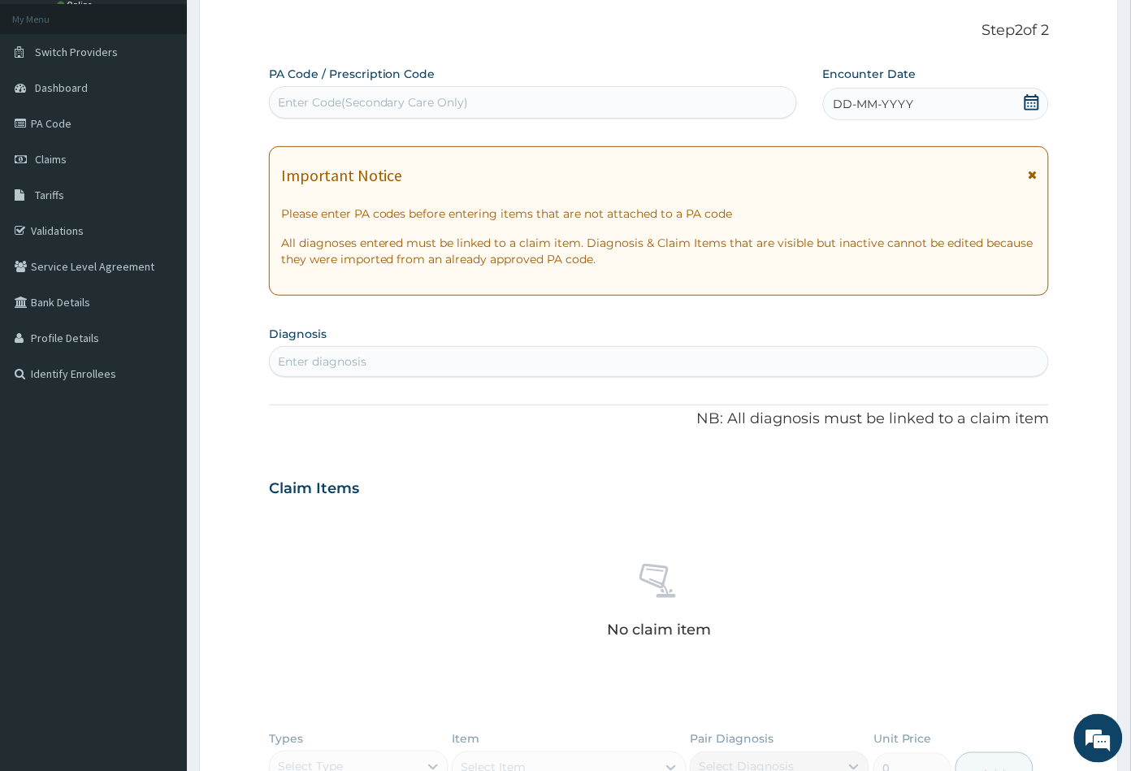
scroll to position [0, 0]
click at [336, 101] on div "Enter Code(Secondary Care Only)" at bounding box center [373, 102] width 191 height 16
paste input "PA/8527C3"
type input "PA/8527C3"
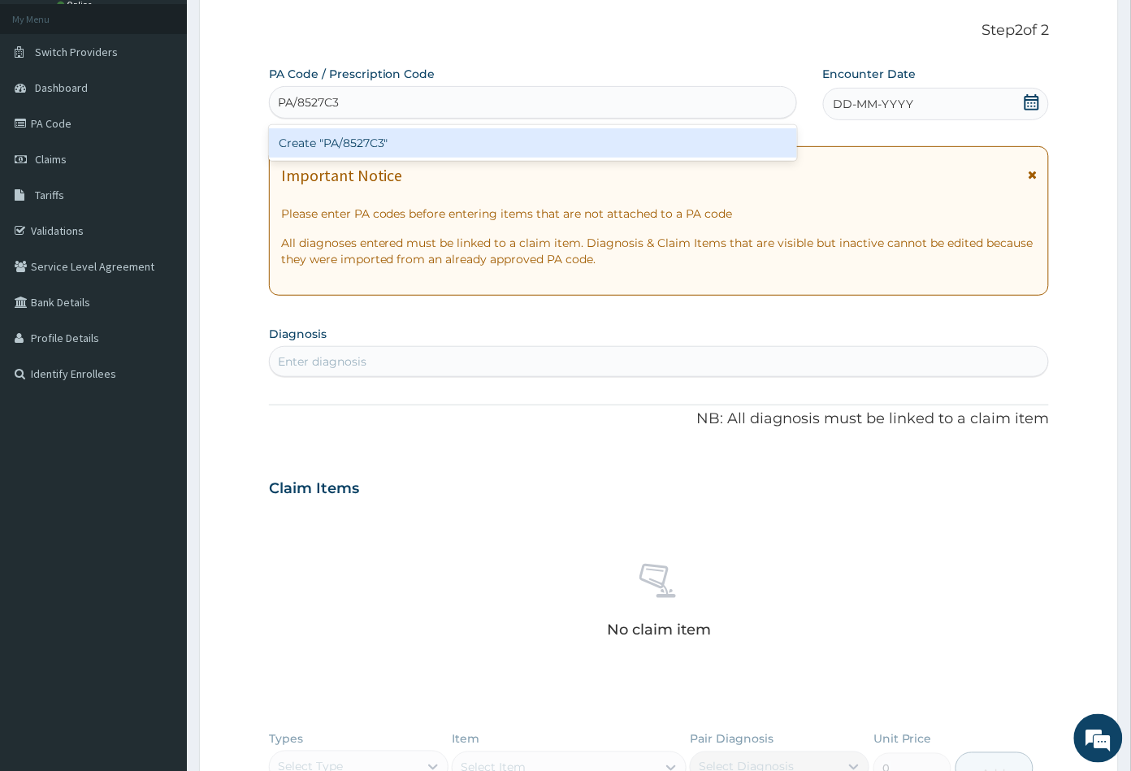
click at [353, 140] on div "Create "PA/8527C3"" at bounding box center [533, 142] width 528 height 29
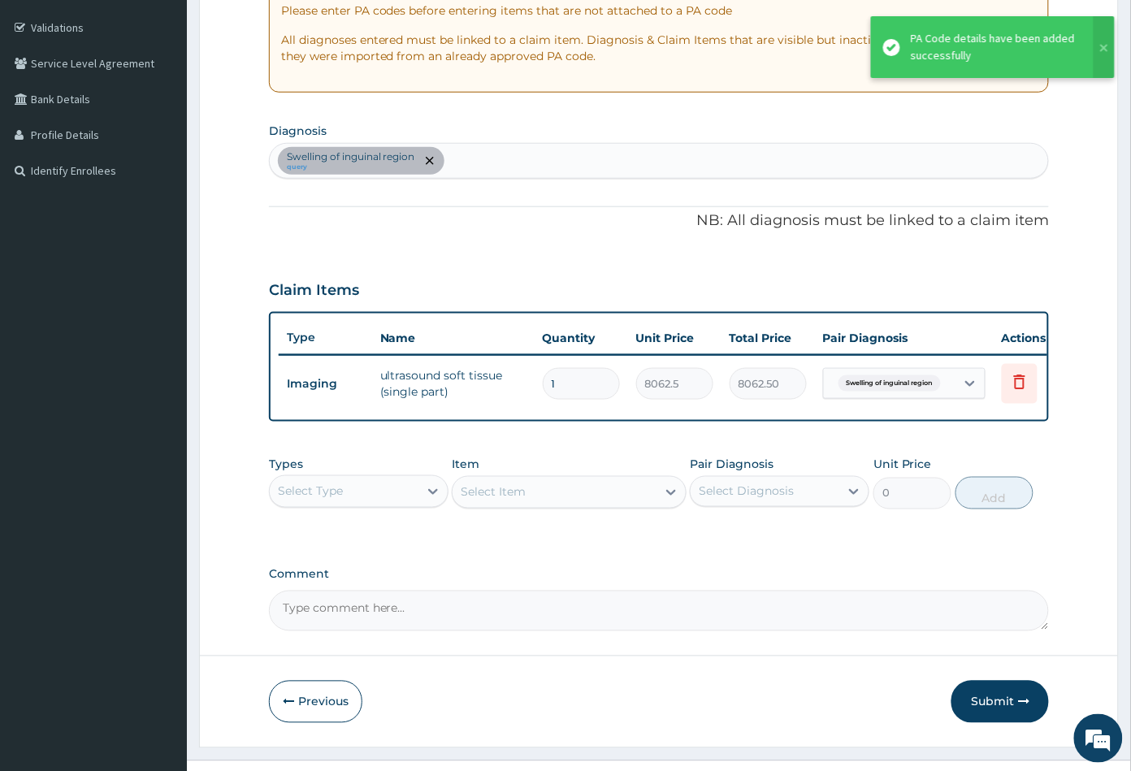
scroll to position [335, 0]
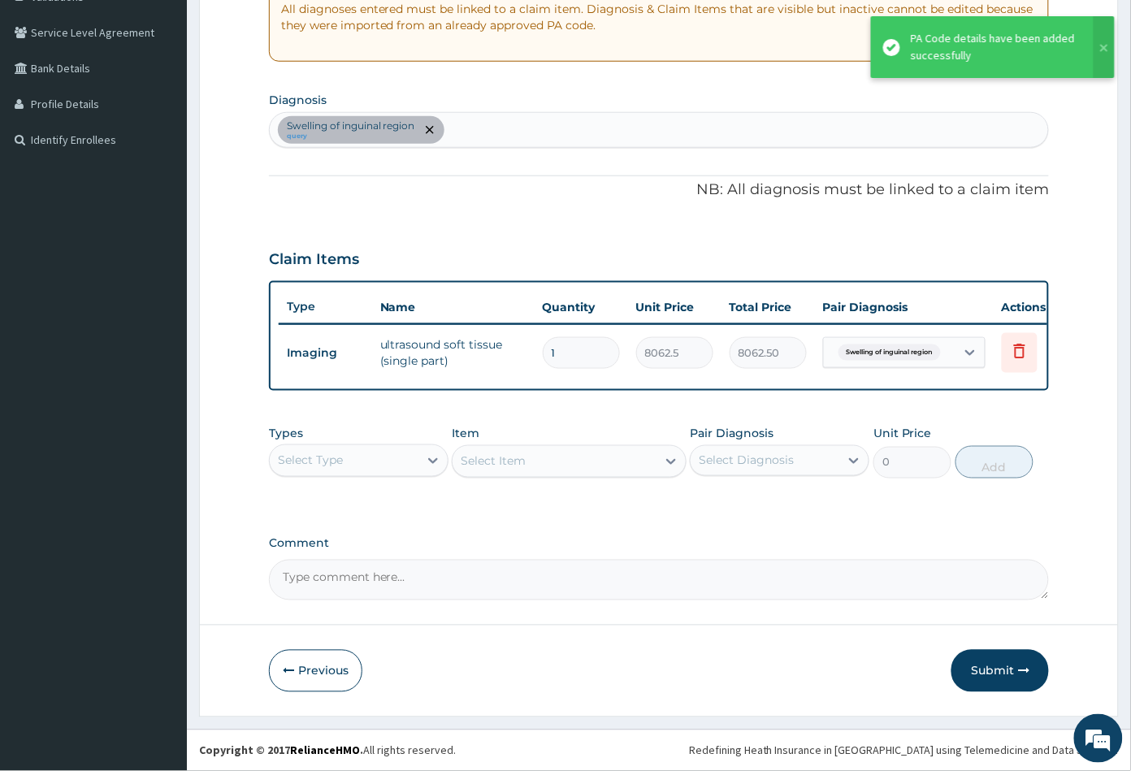
click at [485, 124] on div "Swelling of inguinal region query" at bounding box center [659, 130] width 779 height 34
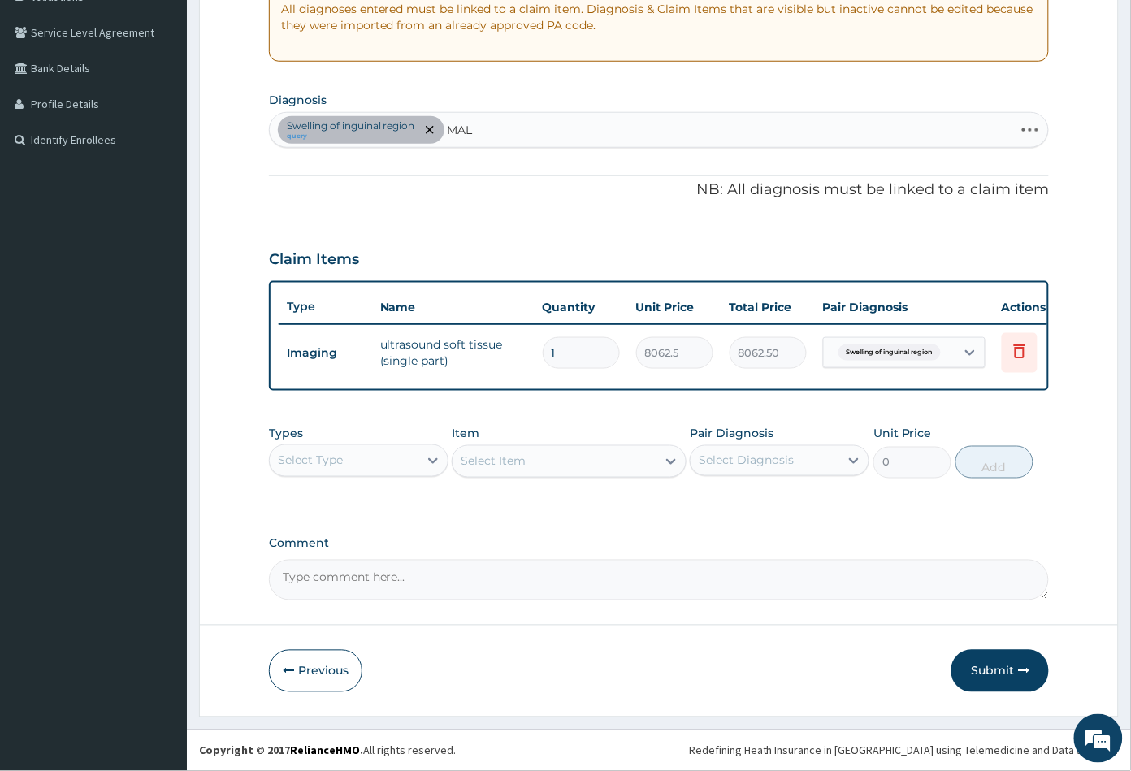
type input "MALA"
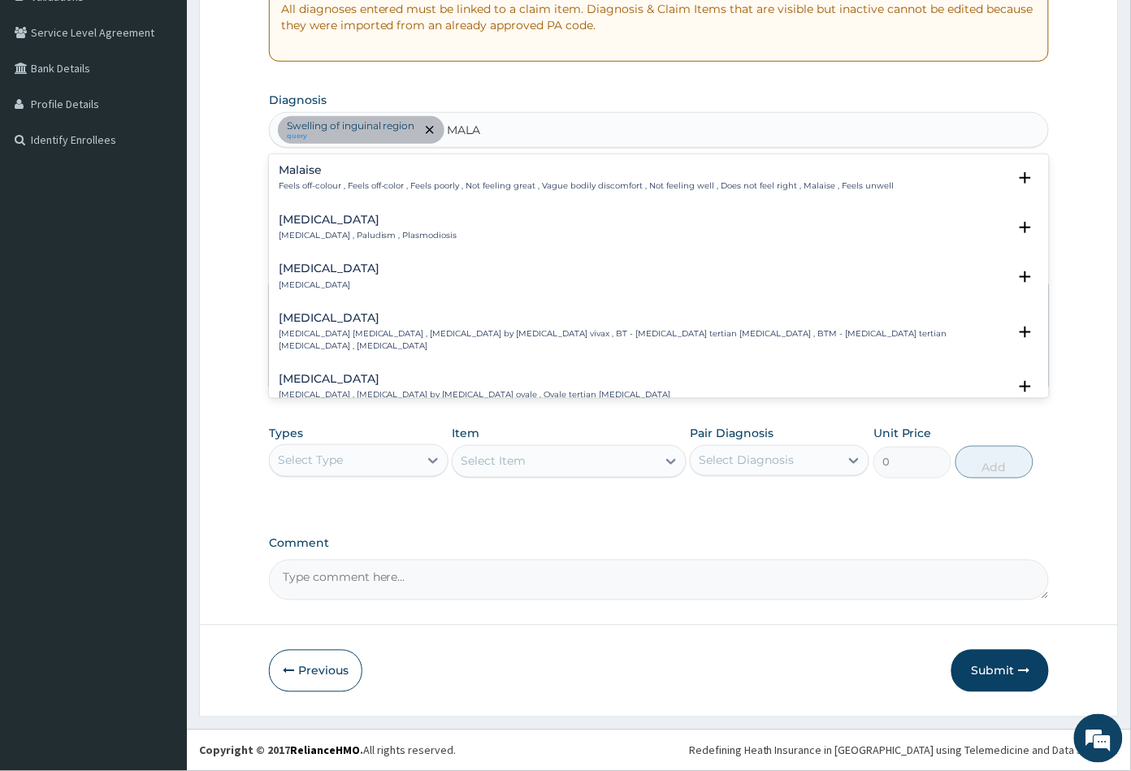
click at [295, 214] on div "Malaria Malaria , Paludism , Plasmodiosis" at bounding box center [368, 228] width 179 height 28
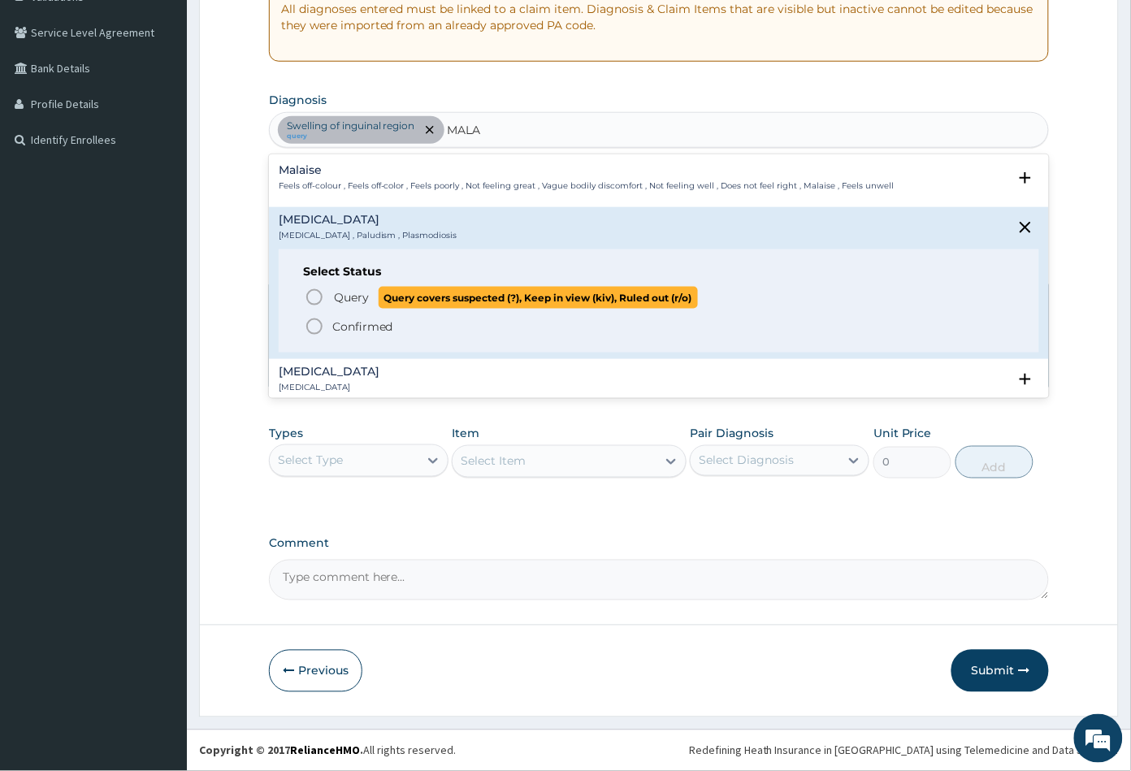
click at [311, 288] on icon "status option query" at bounding box center [314, 297] width 19 height 19
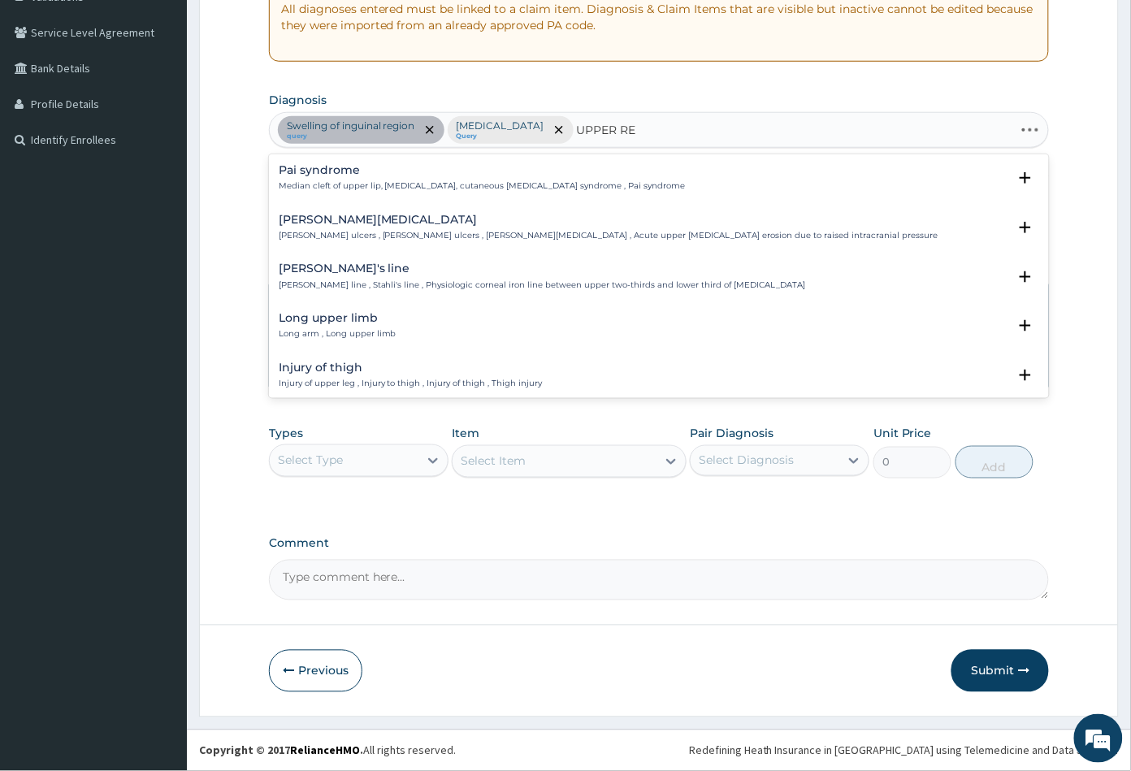
type input "UPPER RES"
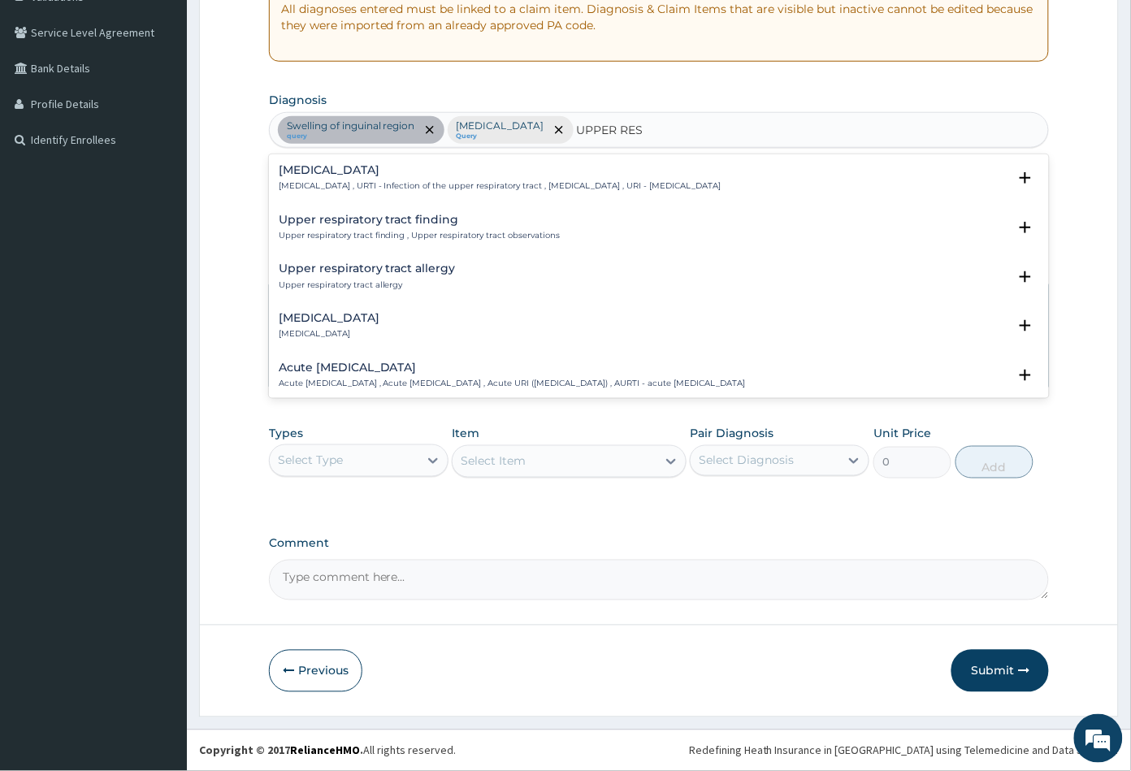
click at [418, 164] on h4 "Upper respiratory infection" at bounding box center [500, 170] width 443 height 12
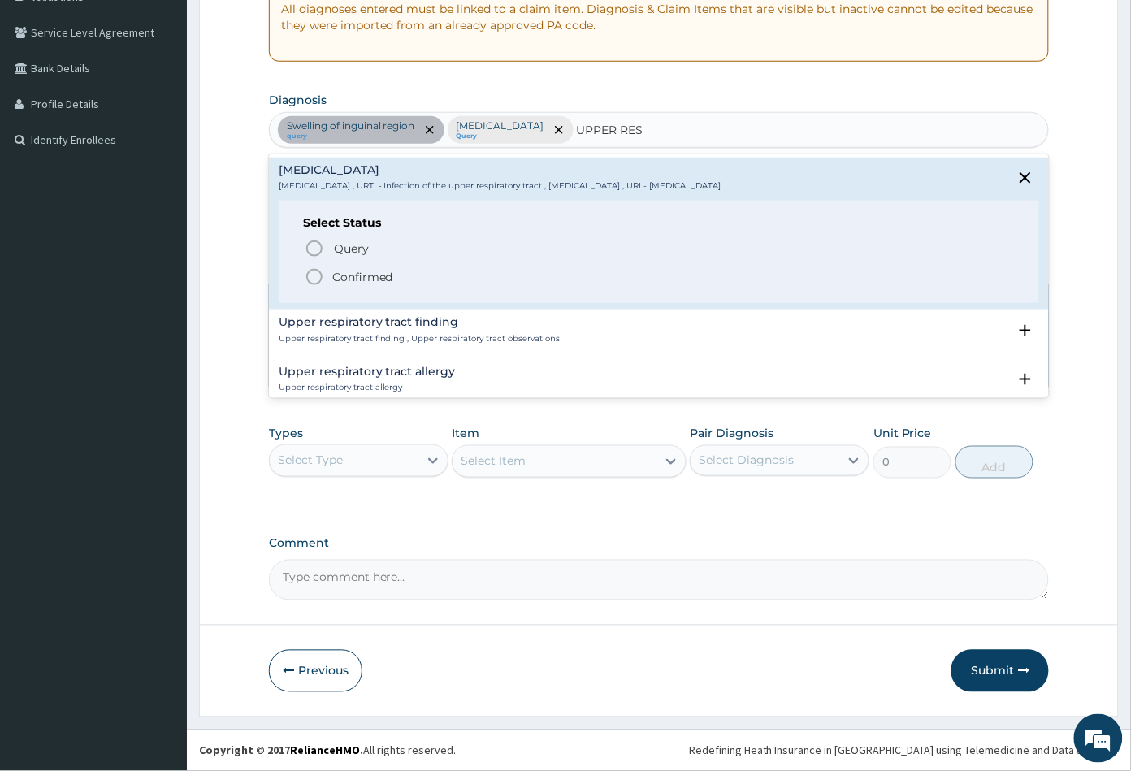
click at [316, 267] on icon "status option filled" at bounding box center [314, 276] width 19 height 19
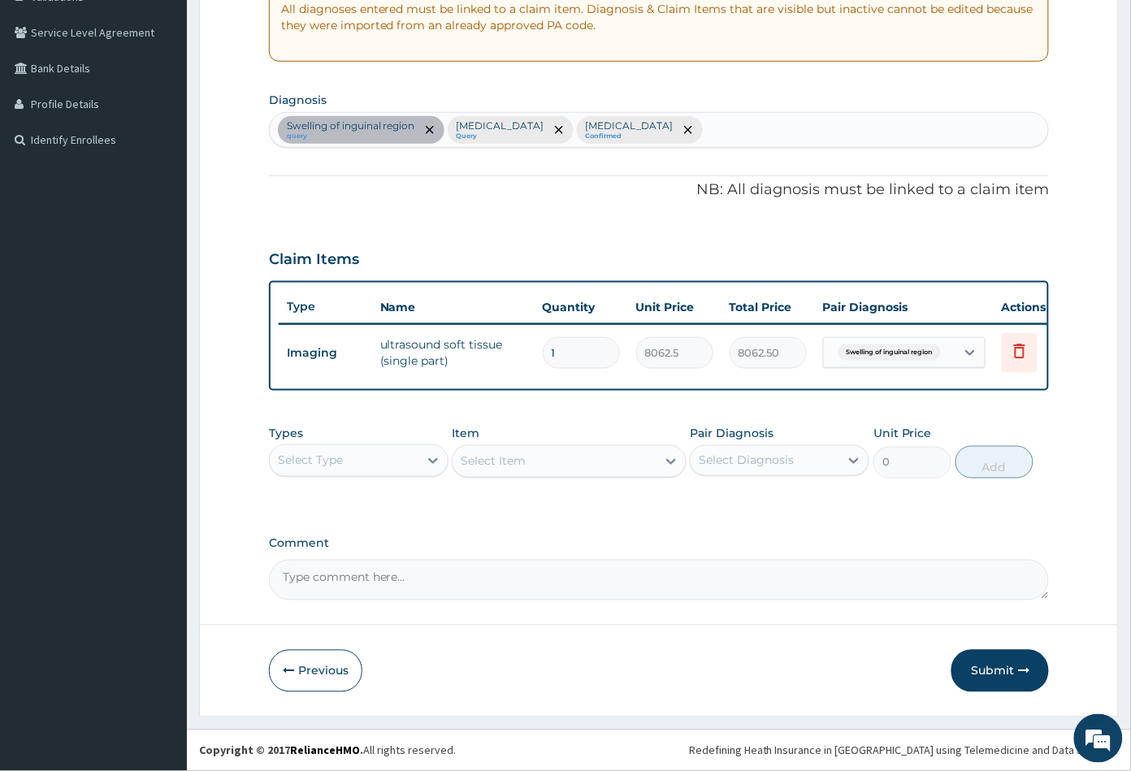
click at [376, 461] on div "Select Type" at bounding box center [344, 461] width 149 height 26
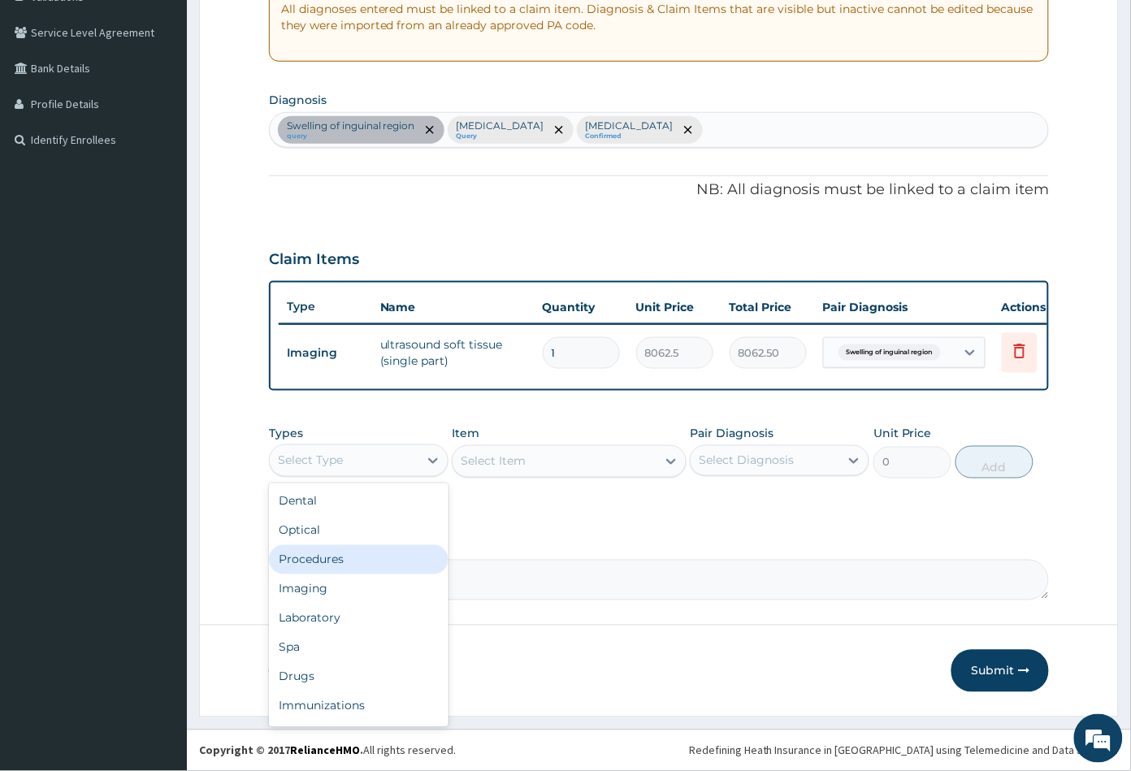
click at [340, 562] on div "Procedures" at bounding box center [358, 559] width 179 height 29
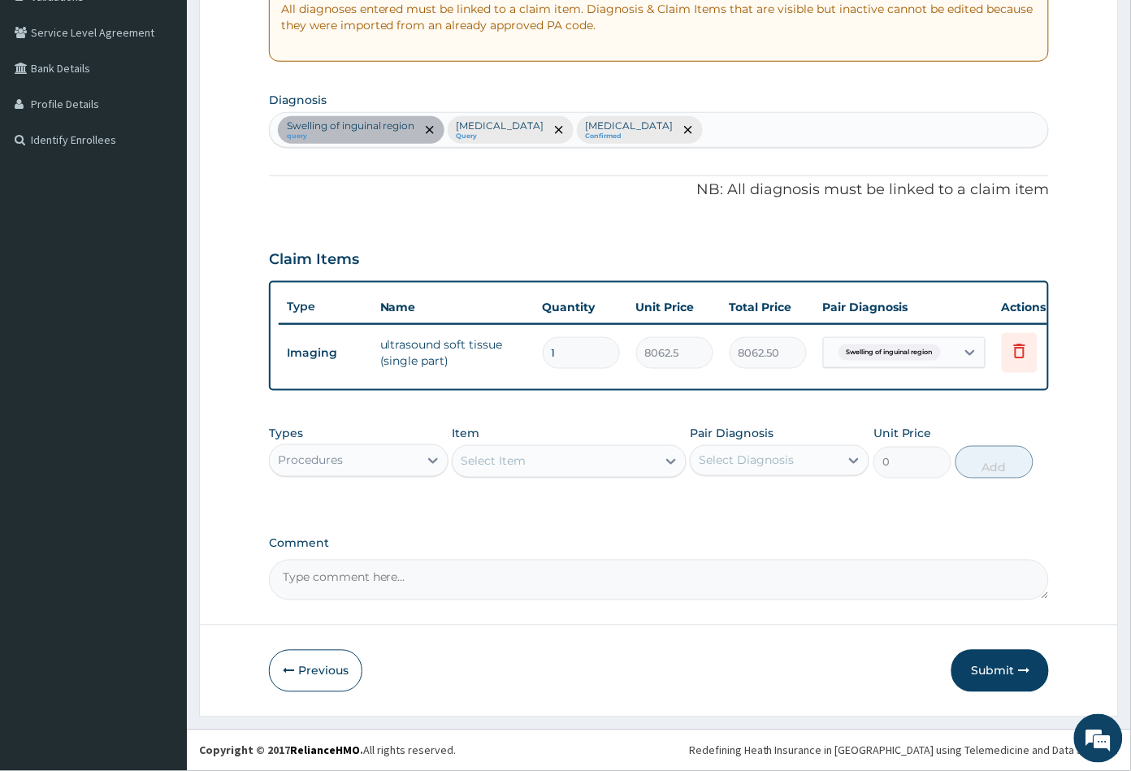
click at [605, 460] on div "Select Item" at bounding box center [553, 461] width 203 height 26
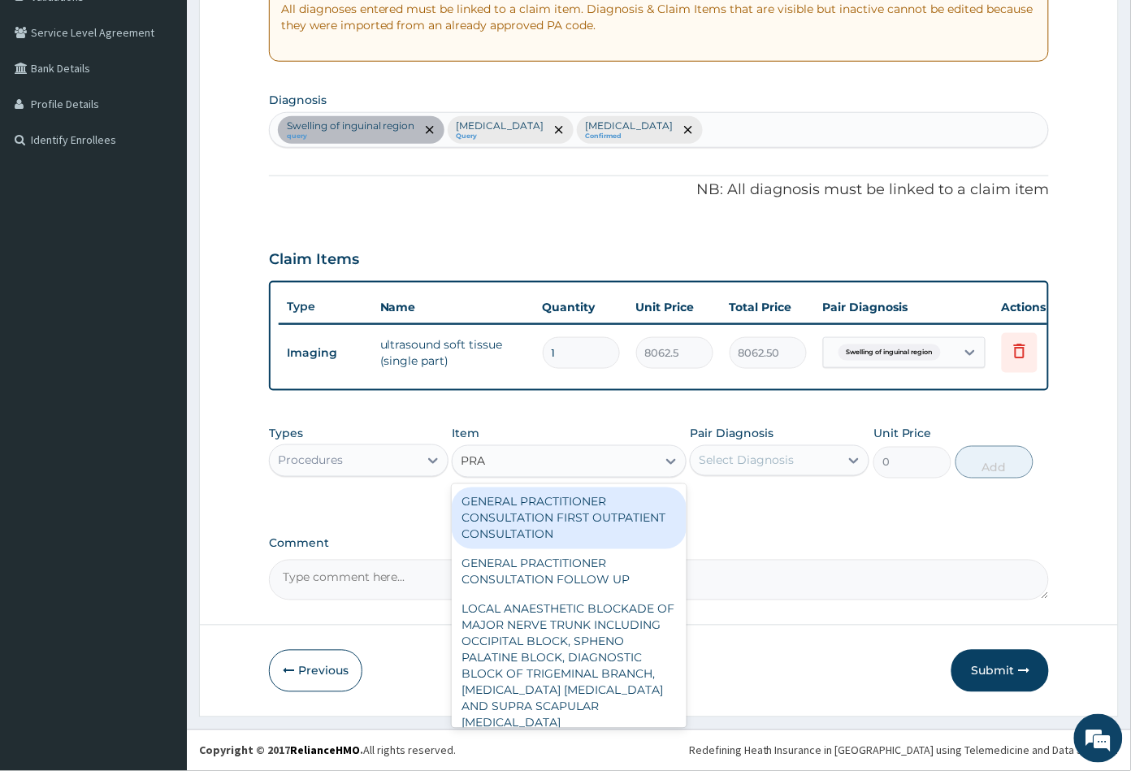
type input "PRAC"
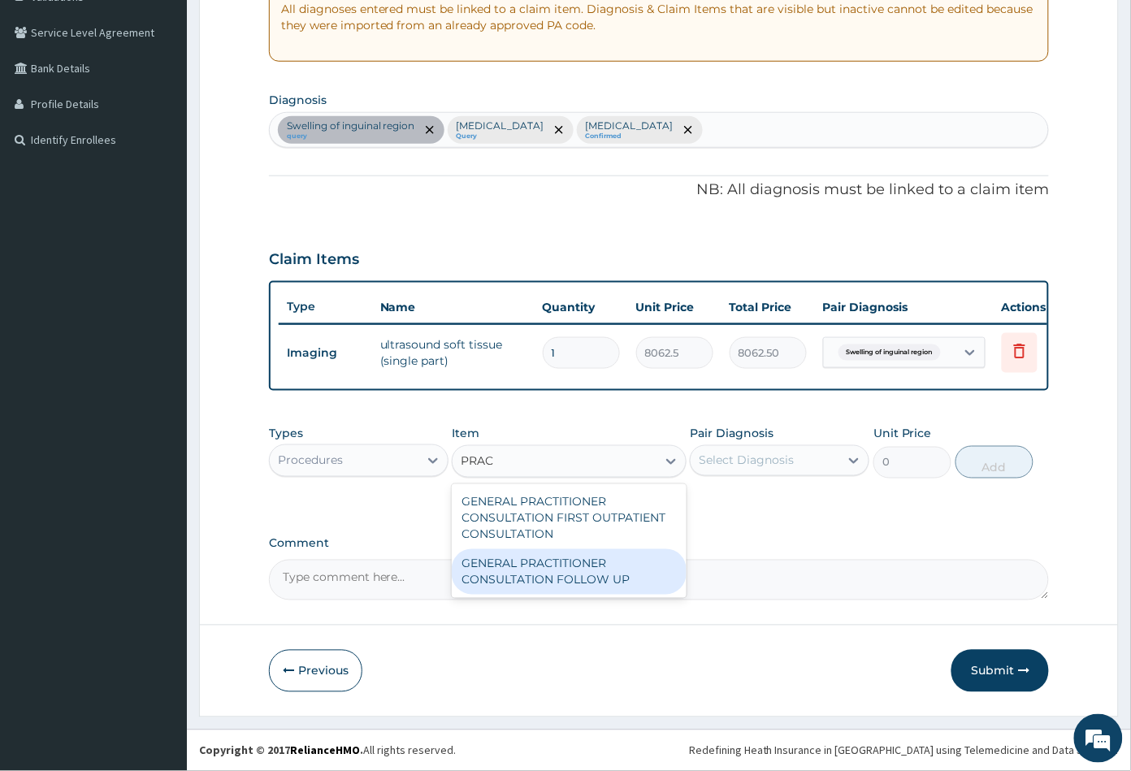
drag, startPoint x: 586, startPoint y: 569, endPoint x: 677, endPoint y: 509, distance: 108.6
click at [590, 569] on div "GENERAL PRACTITIONER CONSULTATION FOLLOW UP" at bounding box center [569, 571] width 234 height 45
type input "2365"
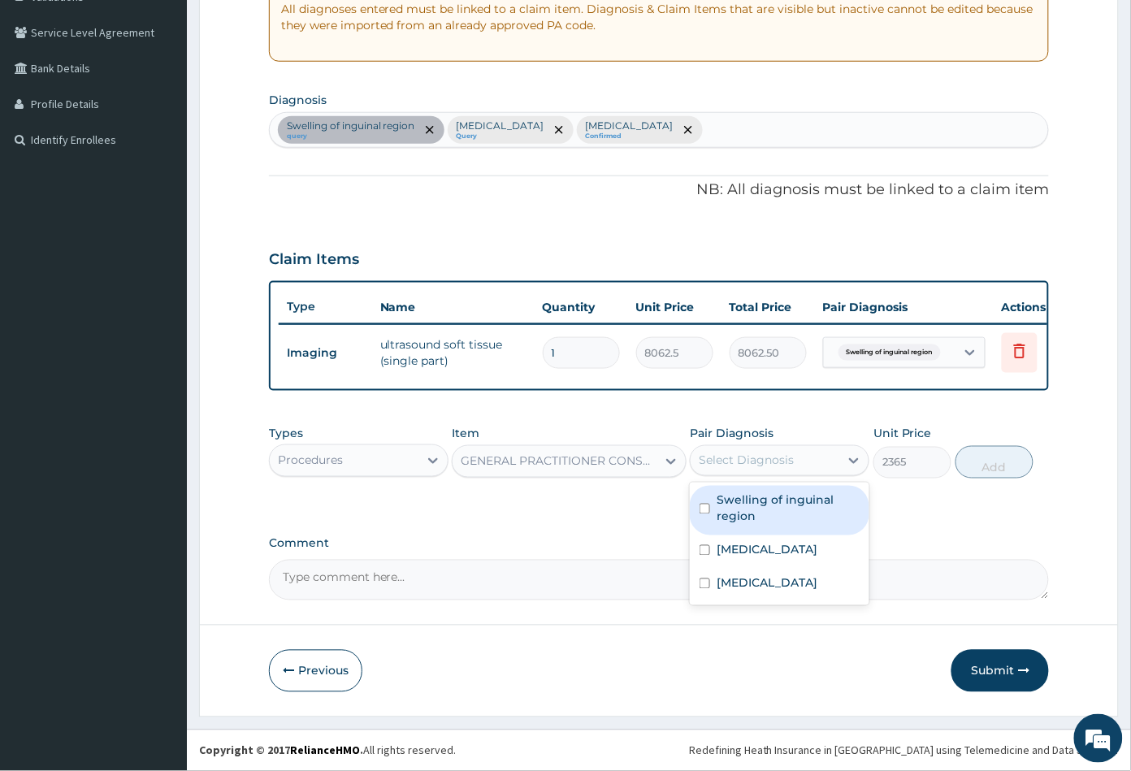
drag, startPoint x: 751, startPoint y: 458, endPoint x: 754, endPoint y: 478, distance: 19.6
click at [753, 461] on div "Select Diagnosis" at bounding box center [745, 460] width 95 height 16
click at [748, 495] on label "Swelling of inguinal region" at bounding box center [787, 508] width 143 height 32
checkbox input "true"
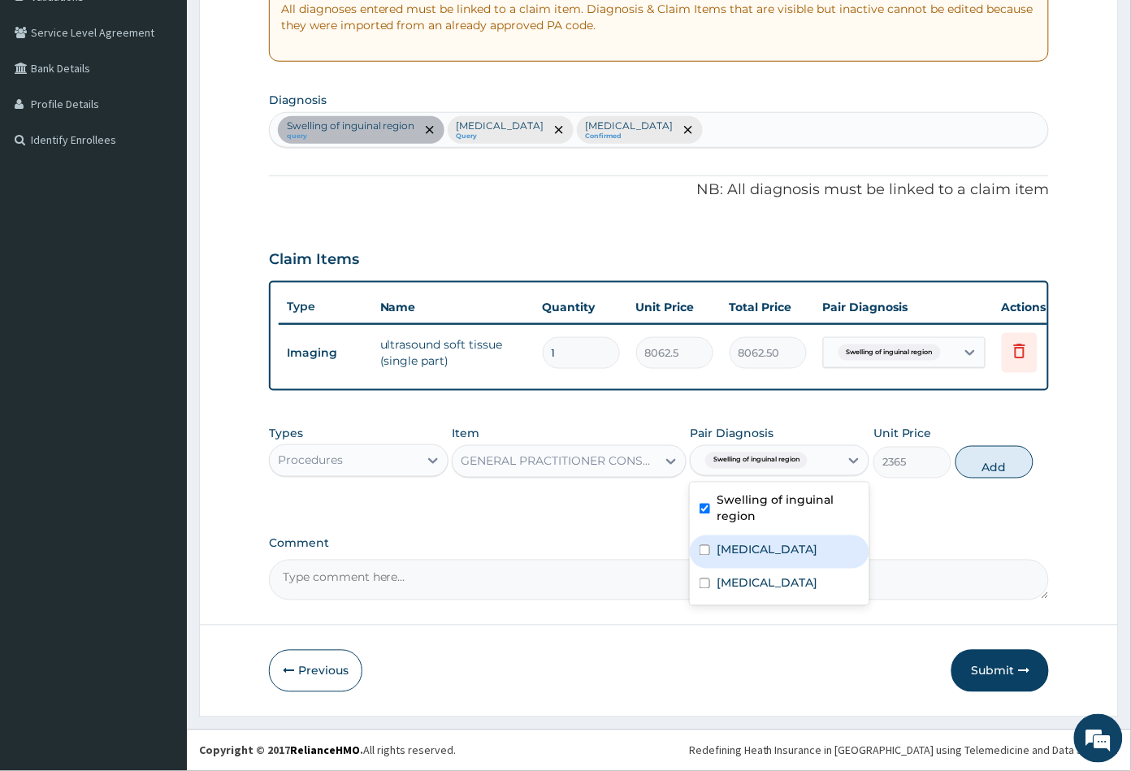
drag, startPoint x: 750, startPoint y: 548, endPoint x: 756, endPoint y: 583, distance: 35.4
click at [750, 550] on label "Malaria" at bounding box center [766, 550] width 101 height 16
checkbox input "true"
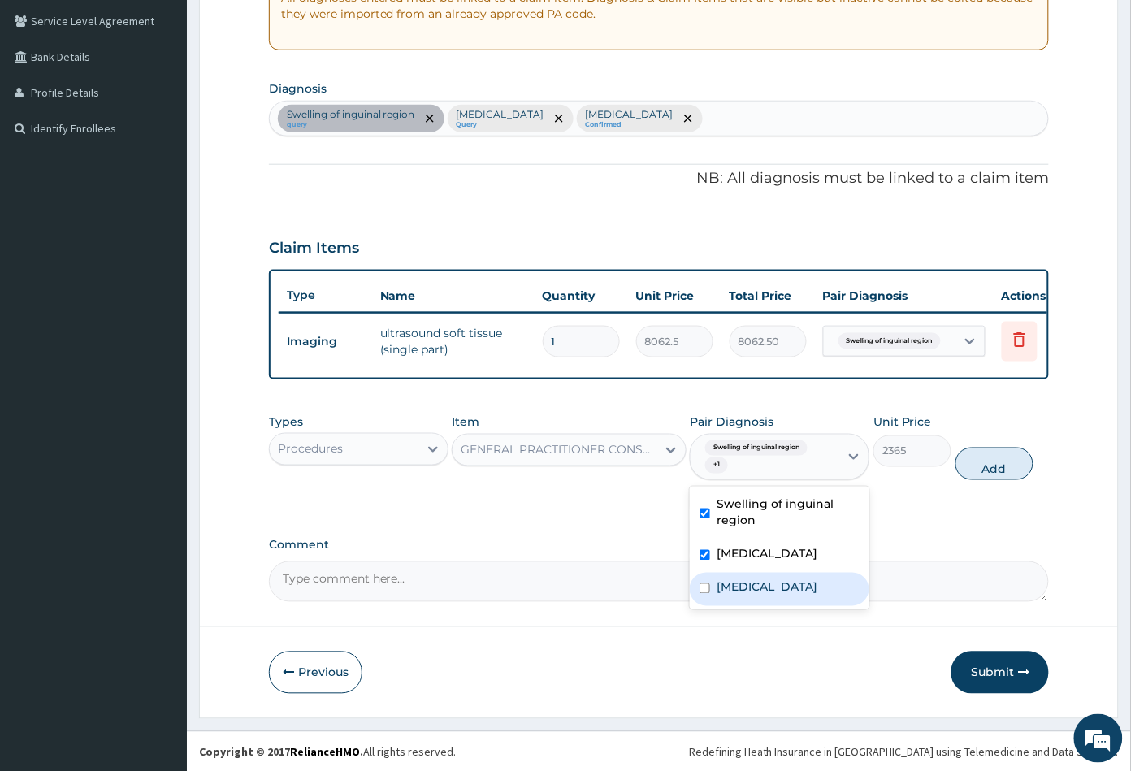
click at [755, 595] on label "Upper respiratory infection" at bounding box center [766, 587] width 101 height 16
checkbox input "true"
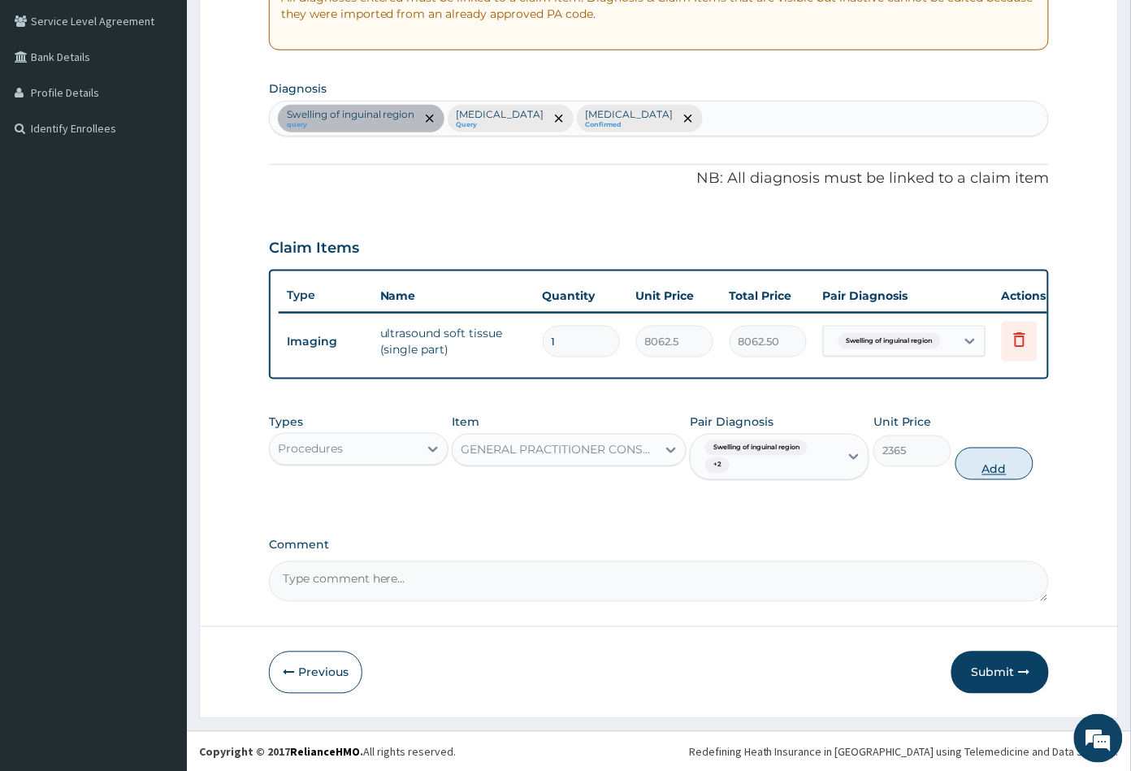
click at [992, 480] on button "Add" at bounding box center [994, 464] width 78 height 32
type input "0"
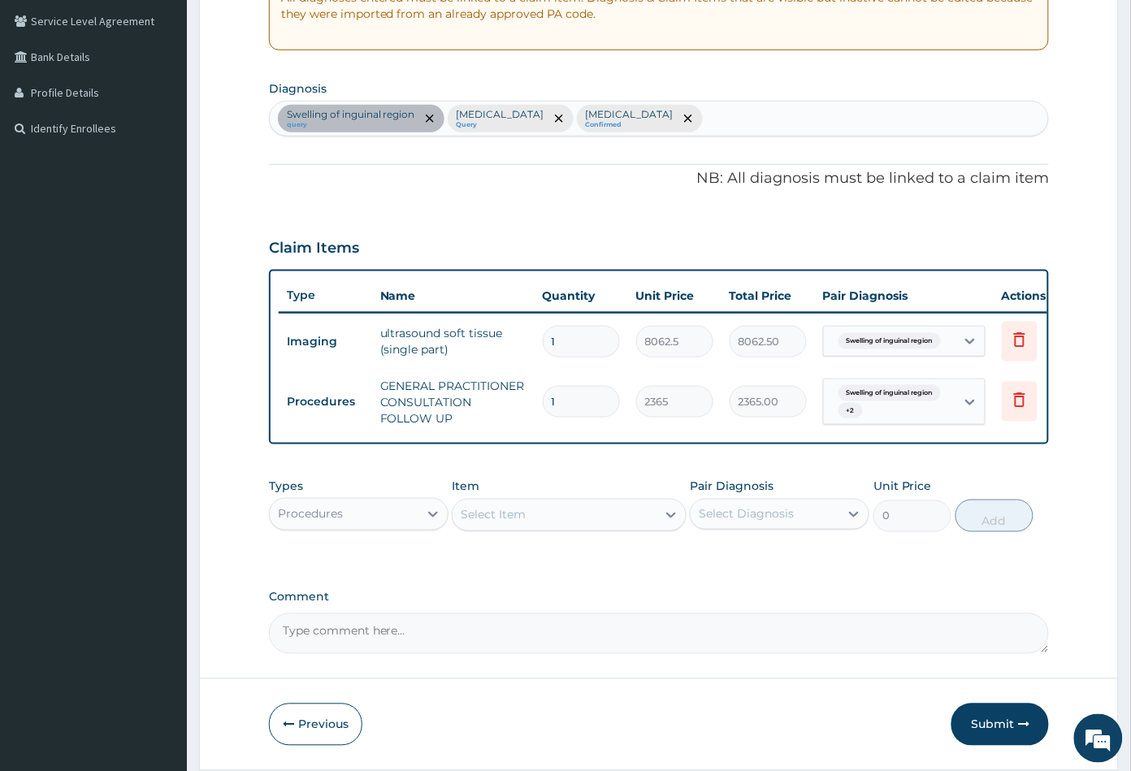
click at [342, 522] on div "Procedures" at bounding box center [310, 514] width 65 height 16
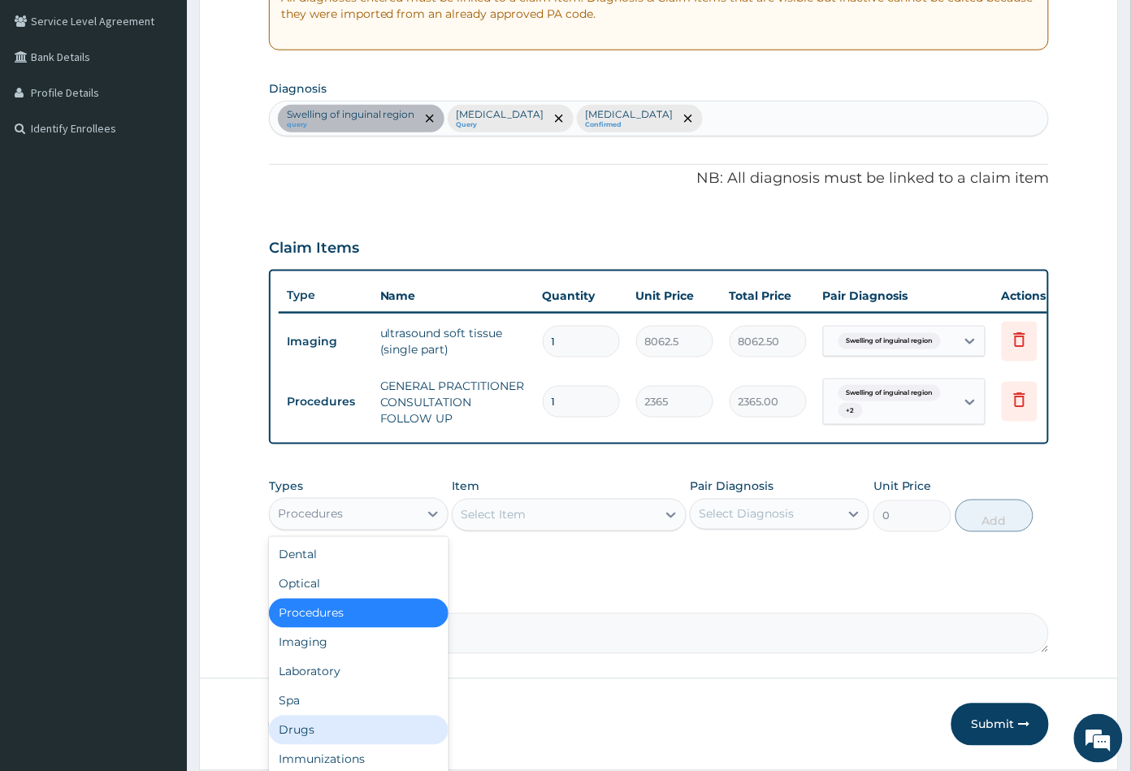
drag, startPoint x: 326, startPoint y: 737, endPoint x: 333, endPoint y: 731, distance: 9.3
click at [327, 737] on div "Drugs" at bounding box center [358, 730] width 179 height 29
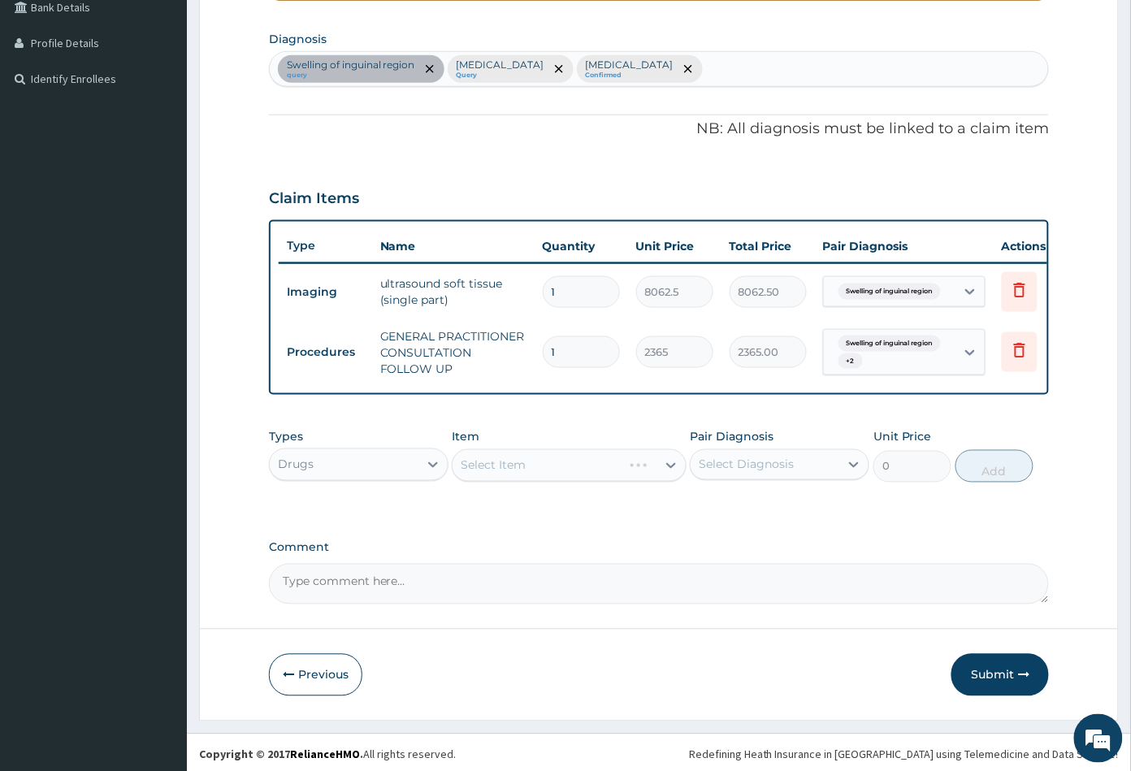
scroll to position [399, 0]
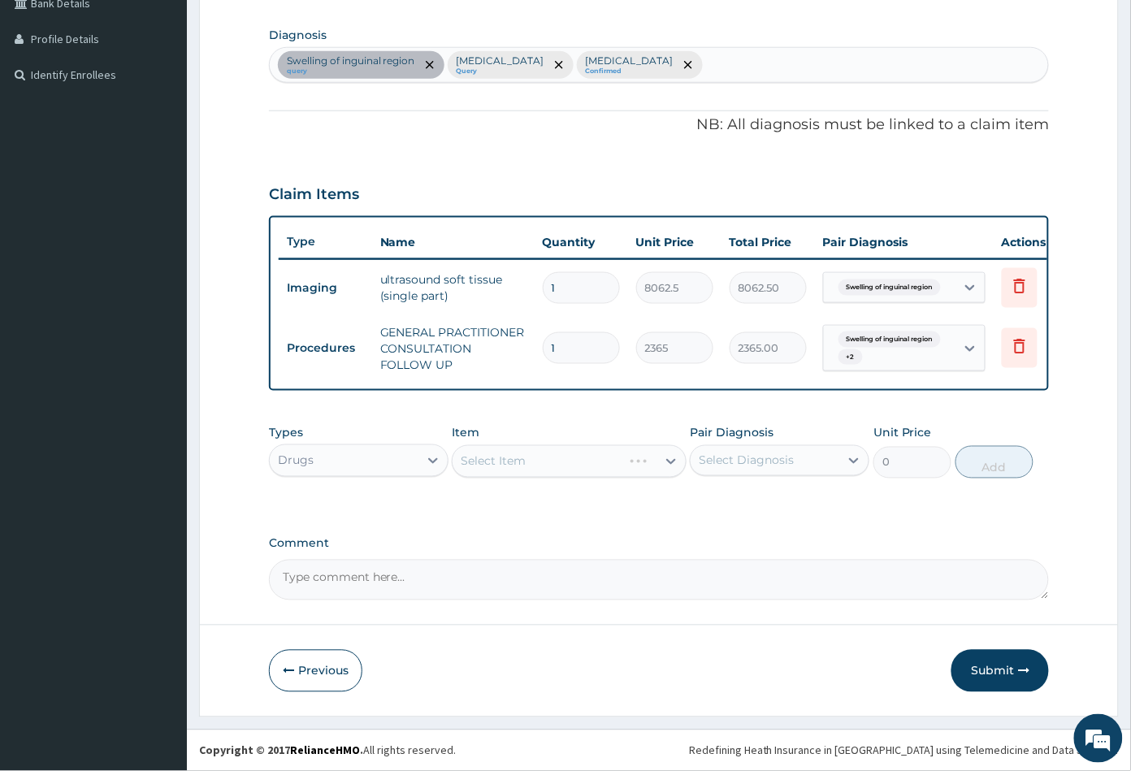
click at [557, 464] on div "Select Item" at bounding box center [569, 461] width 234 height 32
click at [557, 464] on div "Select Item" at bounding box center [553, 461] width 203 height 26
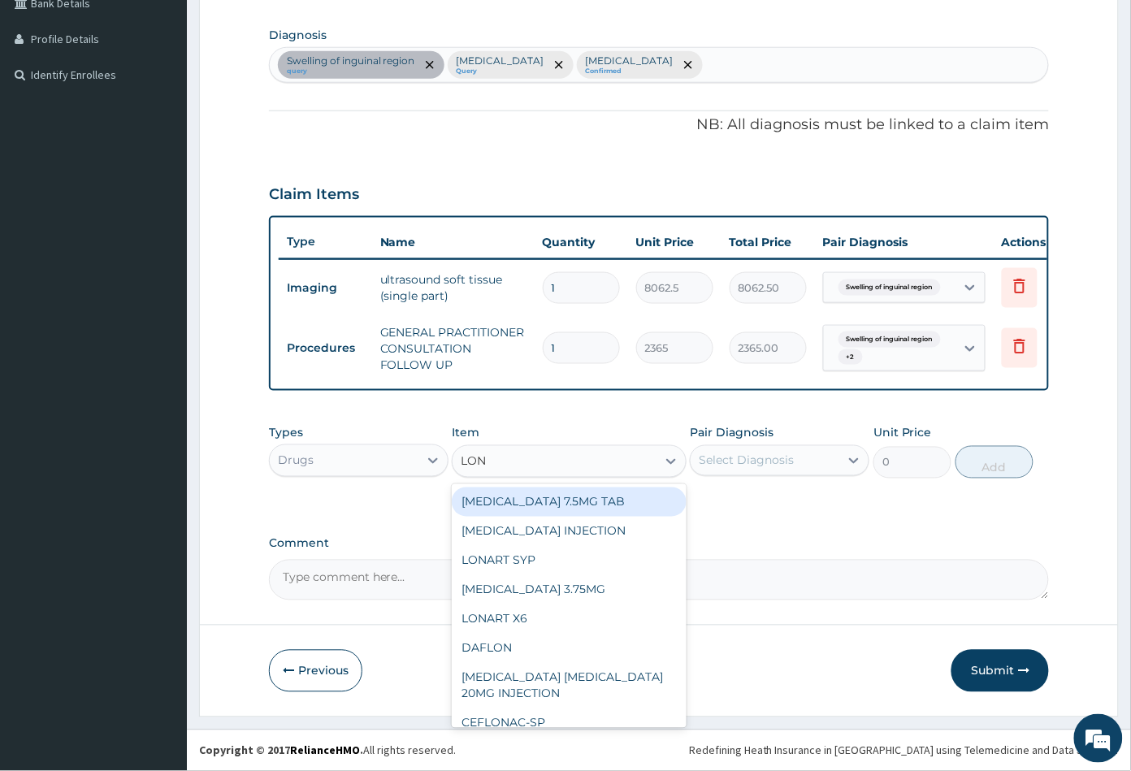
type input "LONA"
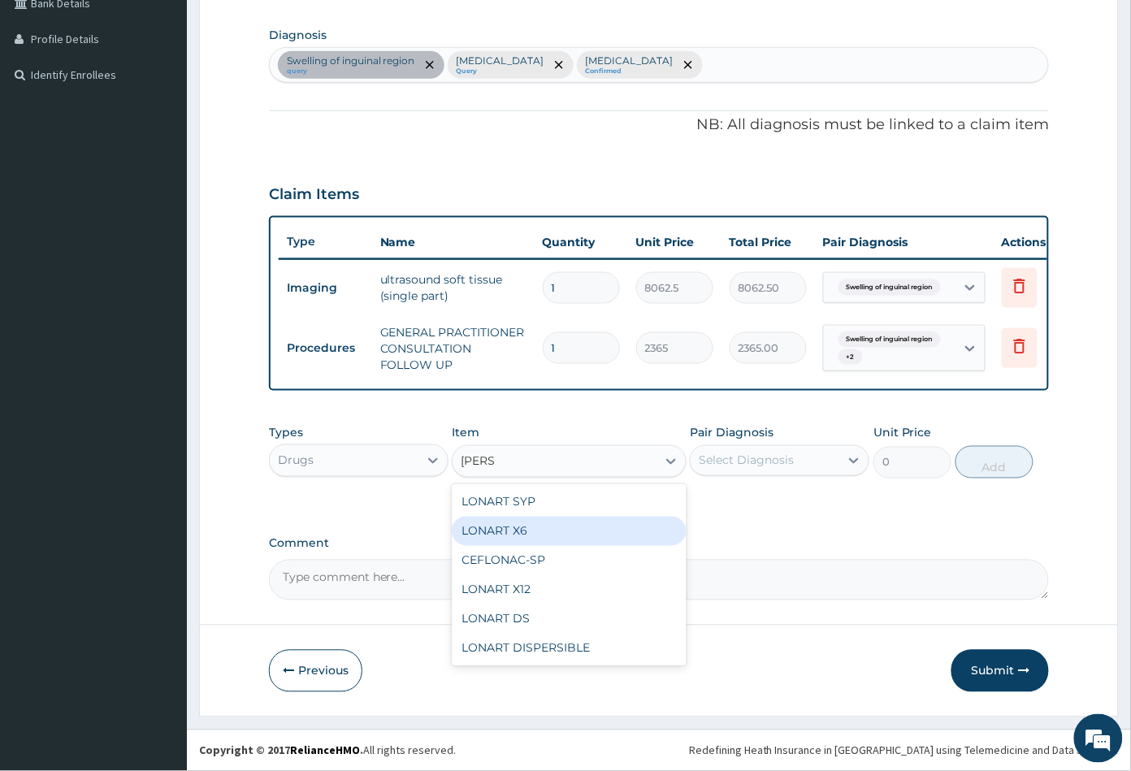
drag, startPoint x: 552, startPoint y: 530, endPoint x: 624, endPoint y: 512, distance: 73.9
click at [555, 530] on div "LONART X6" at bounding box center [569, 531] width 234 height 29
type input "473"
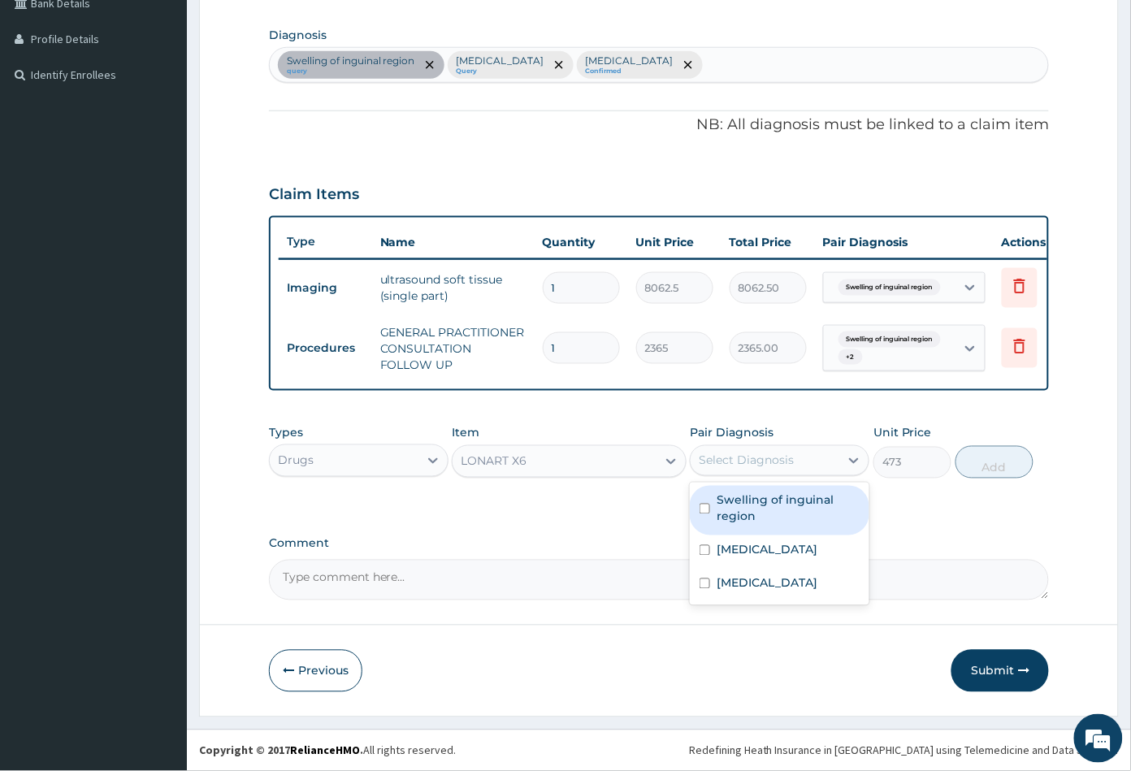
click at [770, 464] on div "Select Diagnosis" at bounding box center [745, 460] width 95 height 16
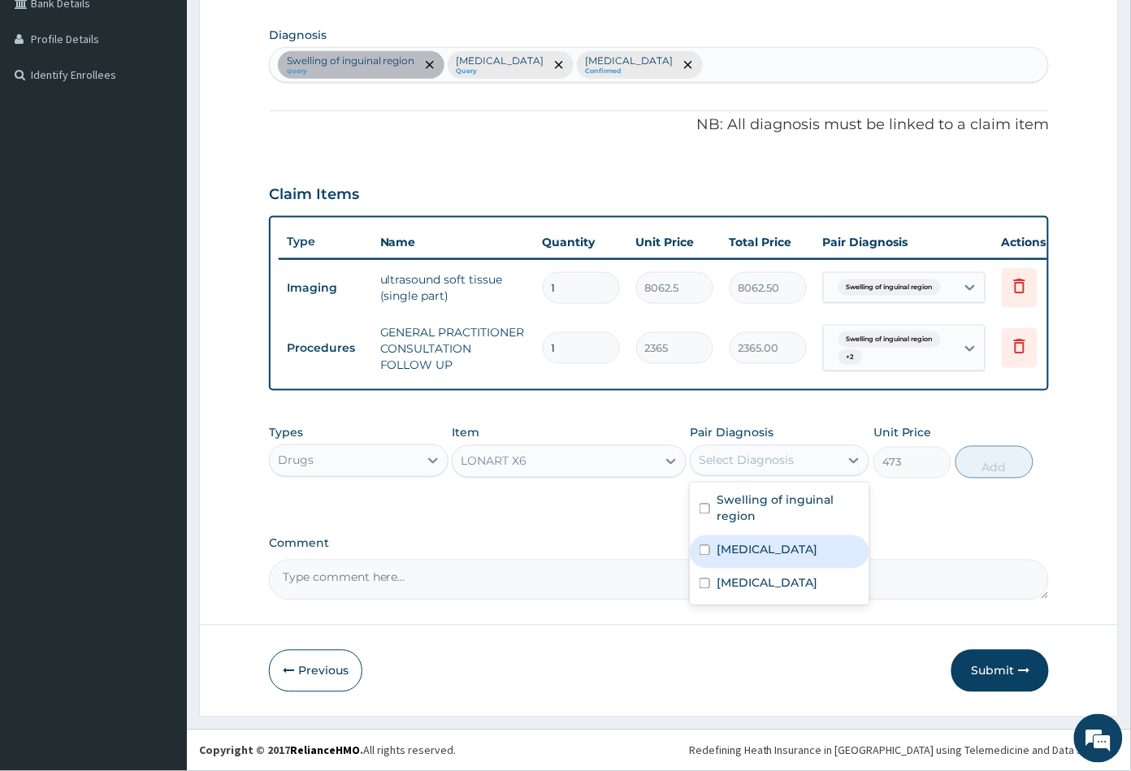
click at [770, 549] on div "Malaria" at bounding box center [779, 551] width 179 height 33
checkbox input "true"
click at [996, 468] on button "Add" at bounding box center [994, 462] width 78 height 32
type input "0"
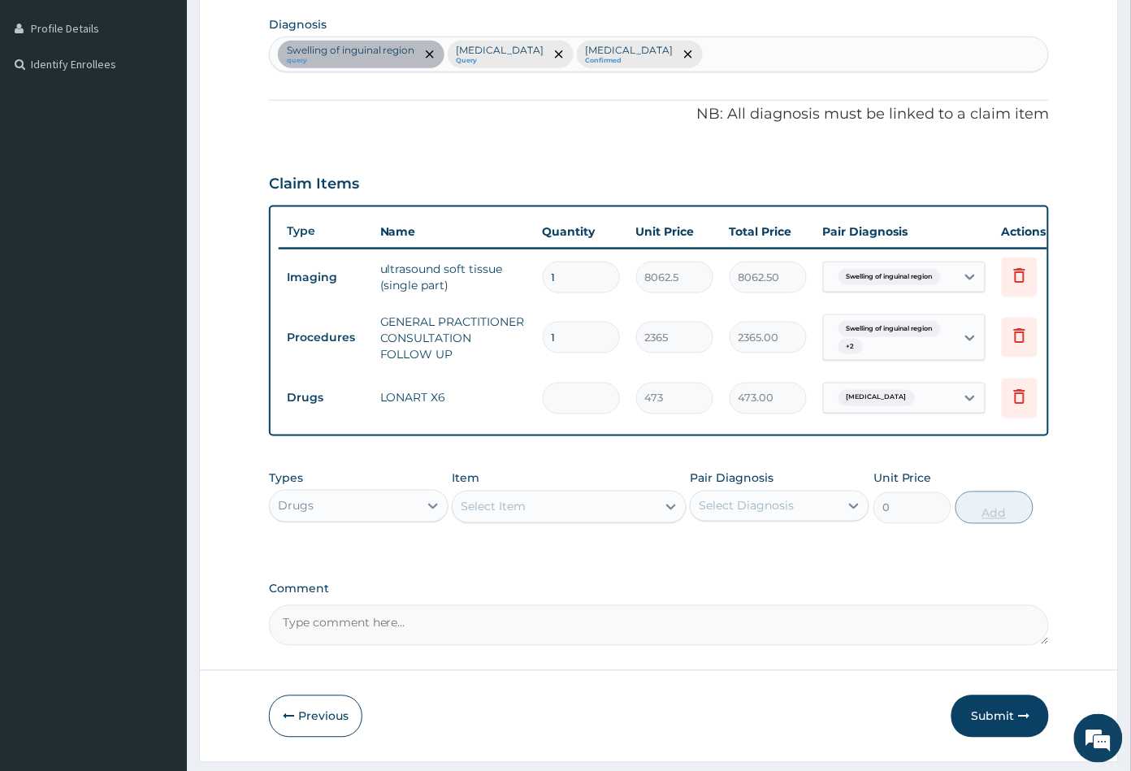
type input "0.00"
type input "6"
type input "2838.00"
type input "6"
click at [590, 520] on div "Select Item" at bounding box center [553, 507] width 203 height 26
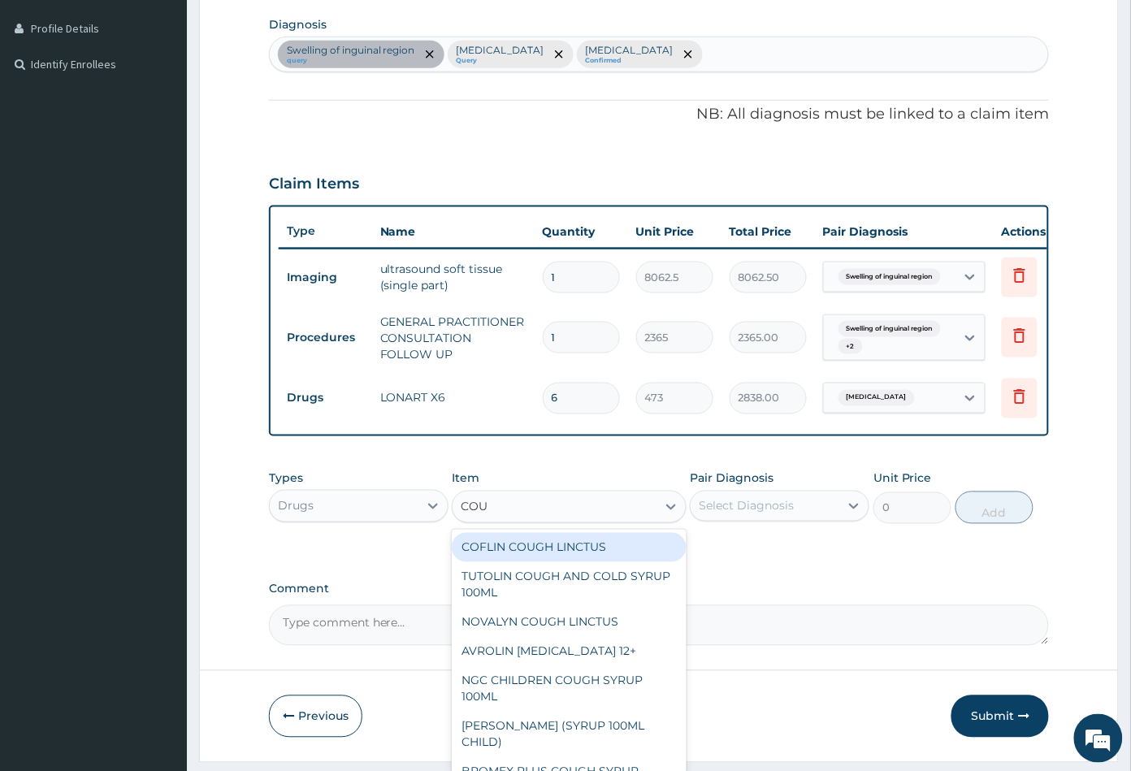
type input "COUG"
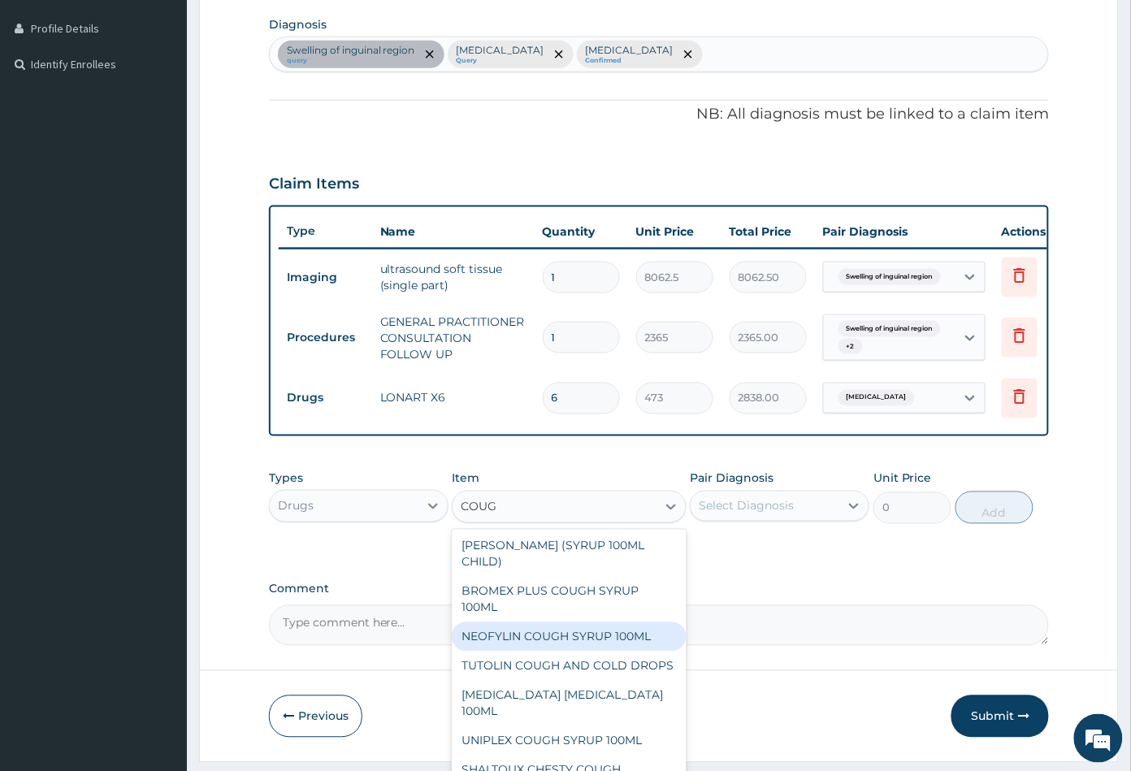
scroll to position [223, 0]
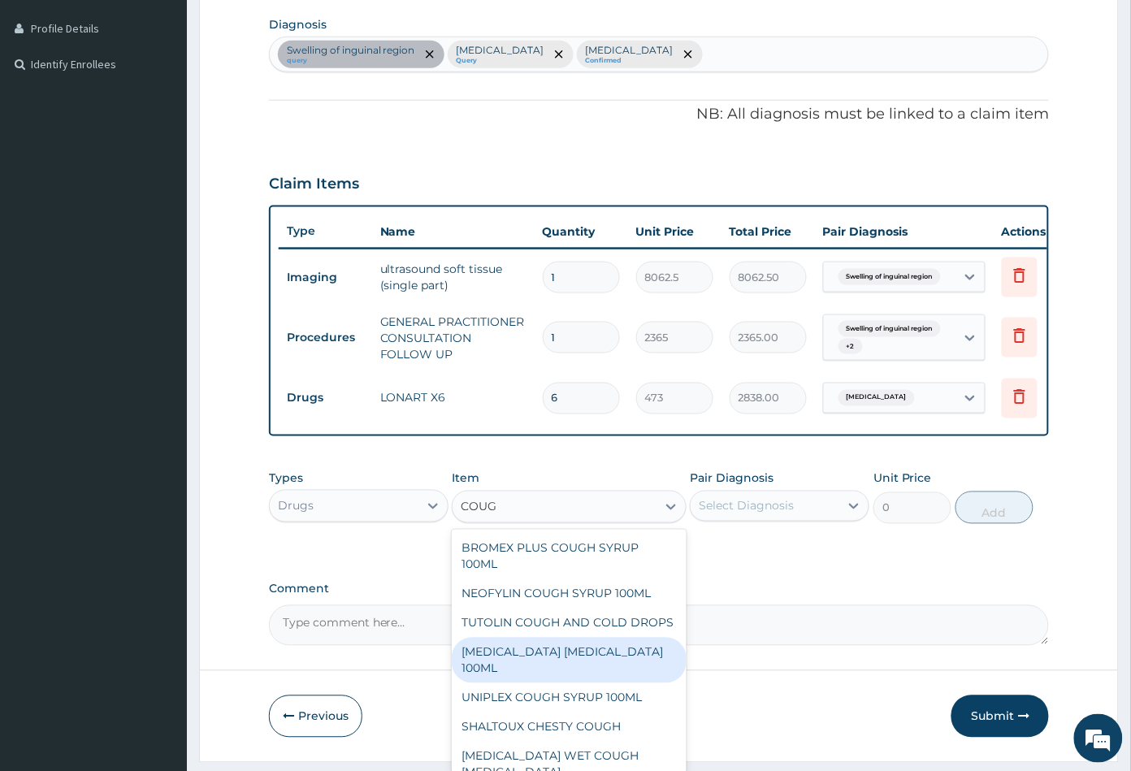
click at [551, 682] on div "[MEDICAL_DATA] [MEDICAL_DATA] 100ML" at bounding box center [569, 660] width 234 height 45
type input "1773.75"
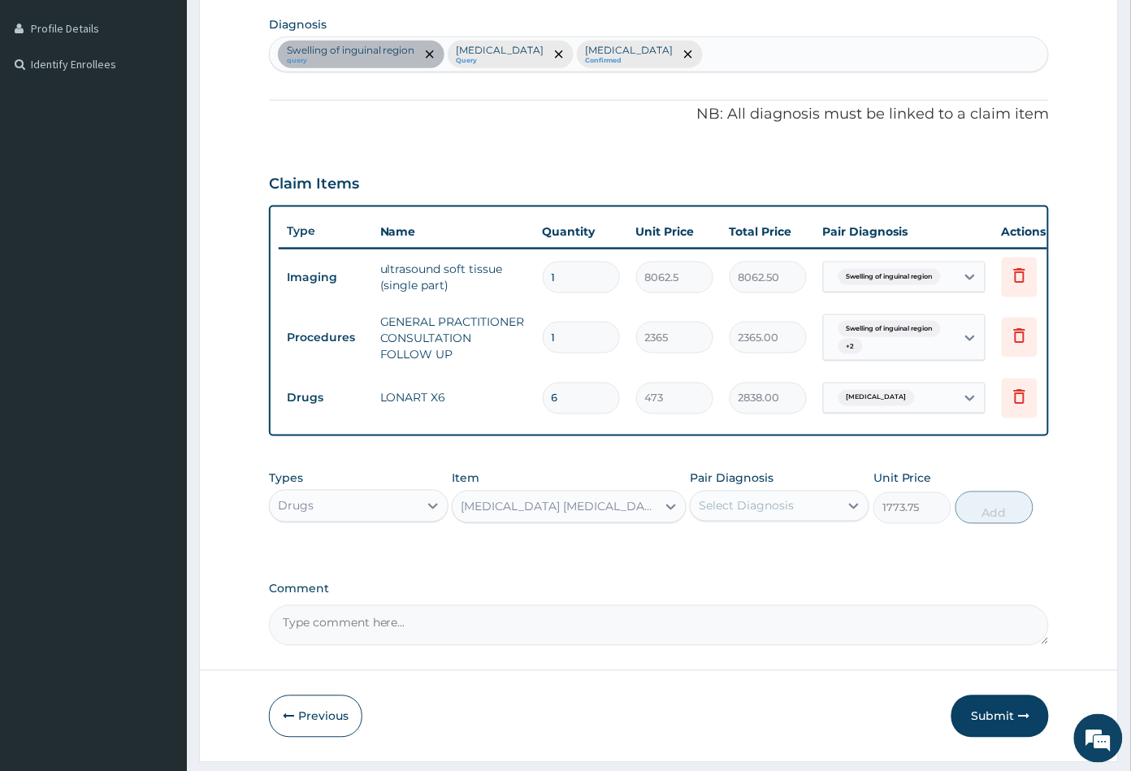
click at [762, 512] on div "Select Diagnosis" at bounding box center [745, 506] width 95 height 16
click at [751, 637] on label "Upper respiratory infection" at bounding box center [766, 629] width 101 height 16
checkbox input "true"
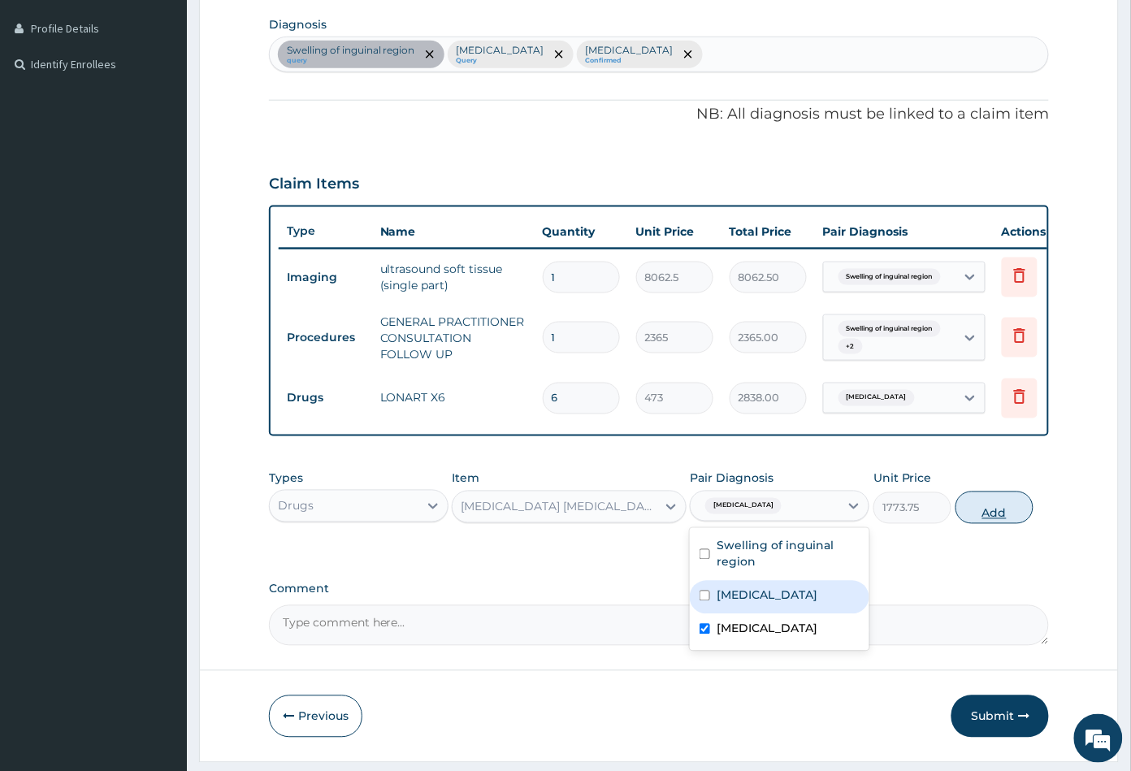
click at [988, 523] on button "Add" at bounding box center [994, 507] width 78 height 32
type input "0"
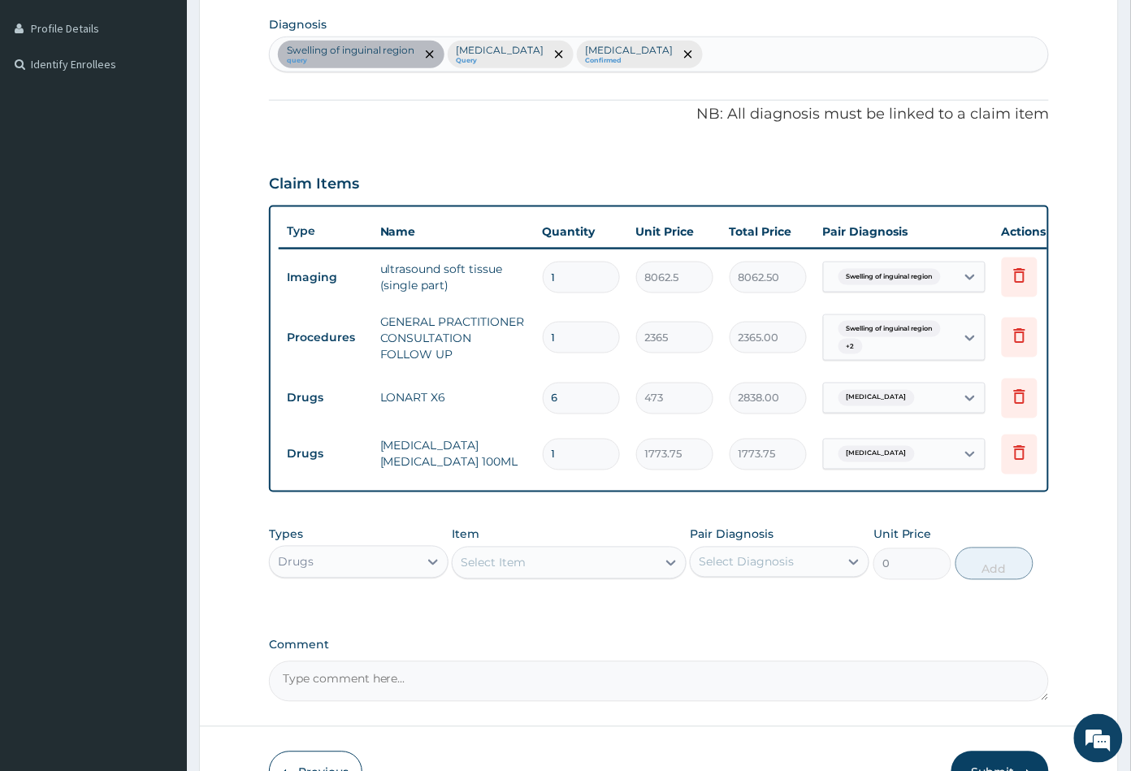
click at [539, 576] on div "Select Item" at bounding box center [553, 563] width 203 height 26
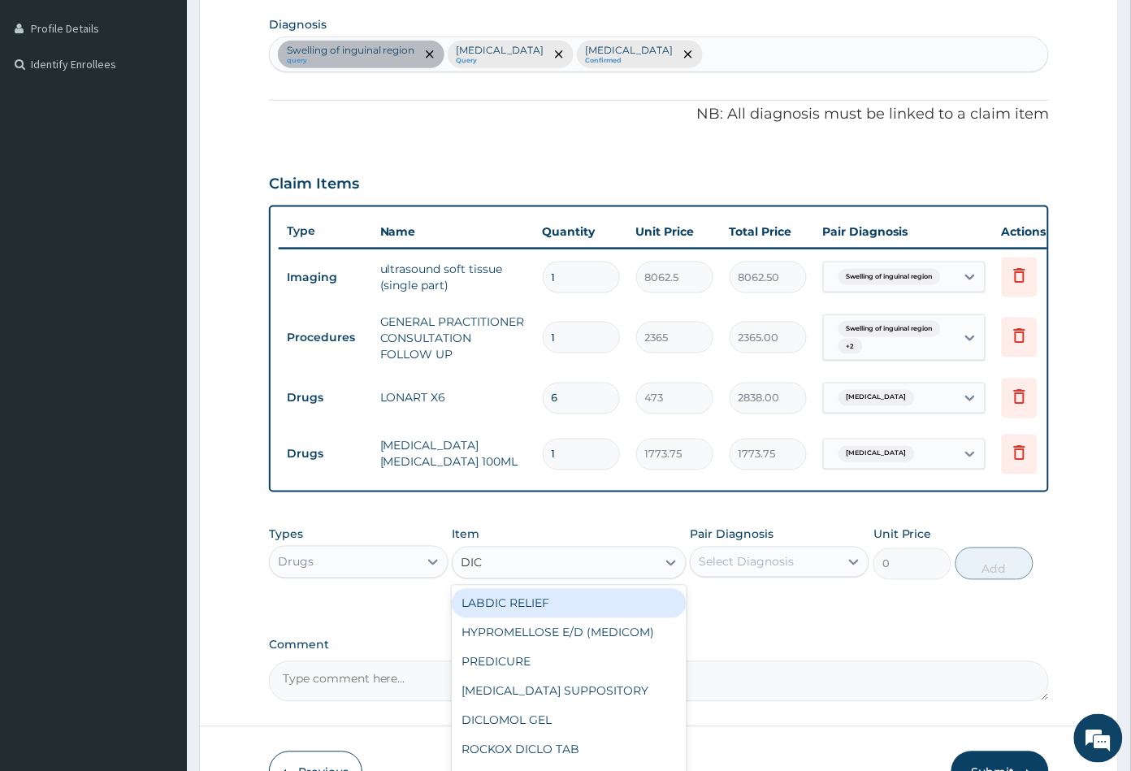
type input "DICL"
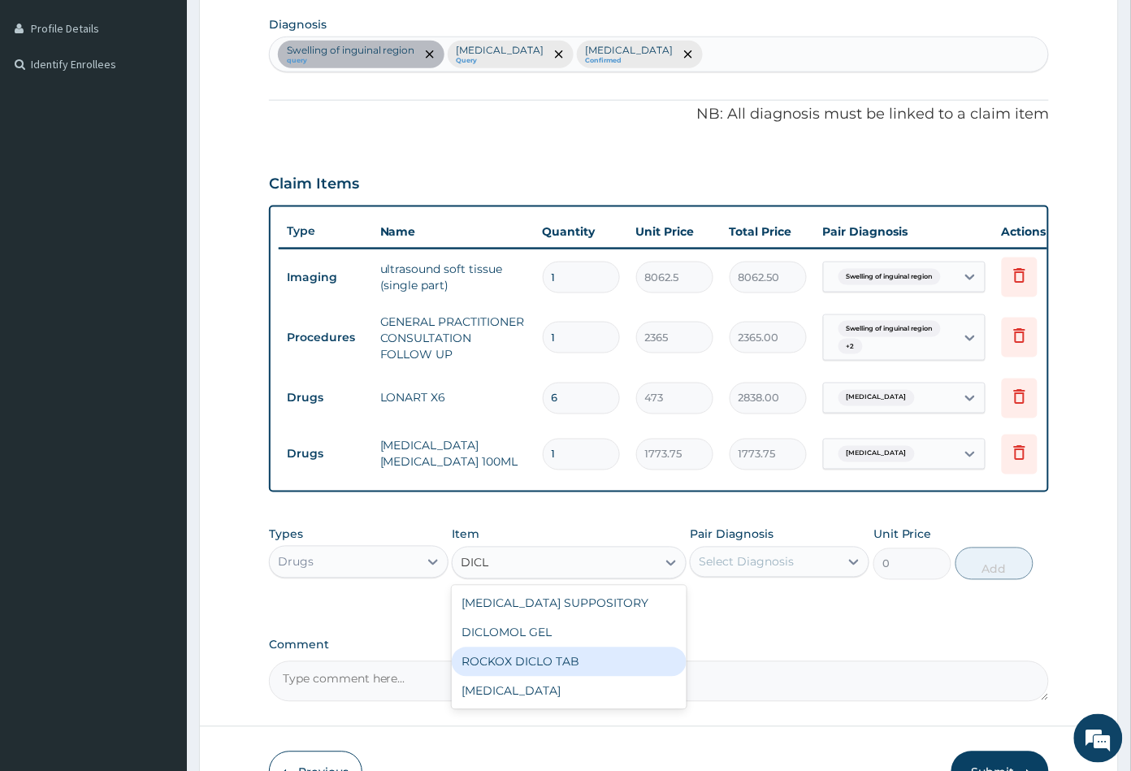
click at [546, 674] on div "ROCKOX DICLO TAB" at bounding box center [569, 661] width 234 height 29
type input "82.7750015258789"
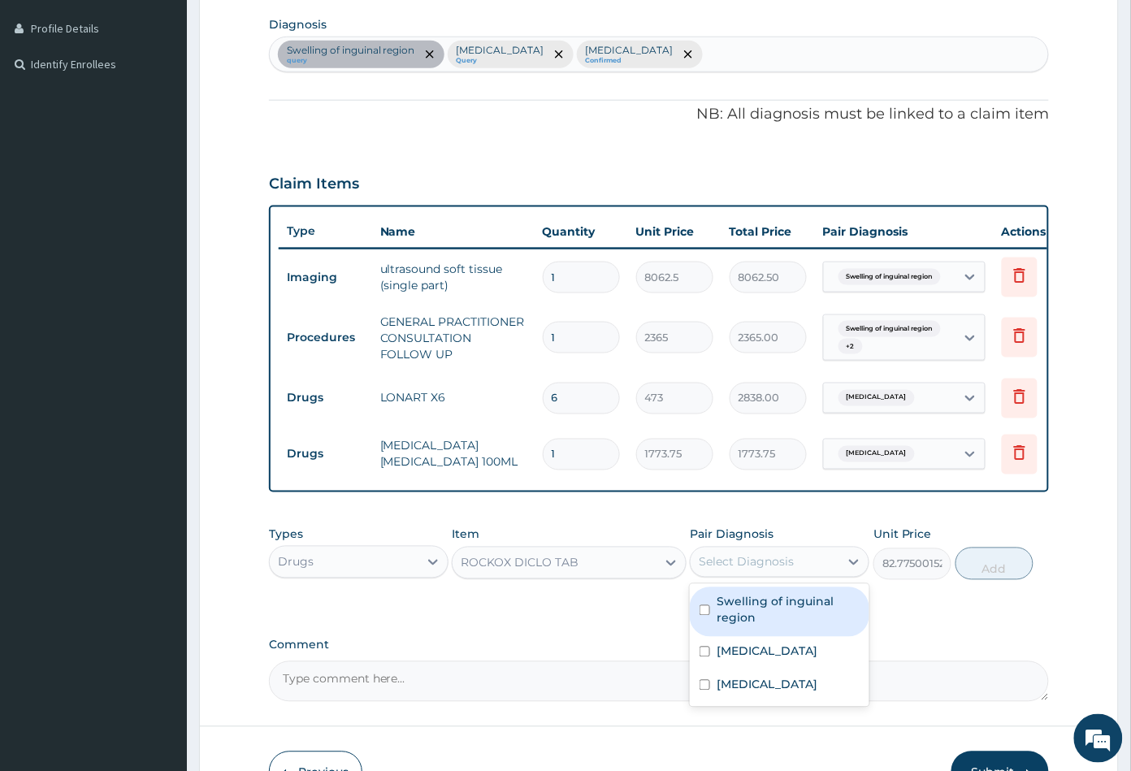
click at [801, 575] on div "Select Diagnosis" at bounding box center [764, 562] width 149 height 26
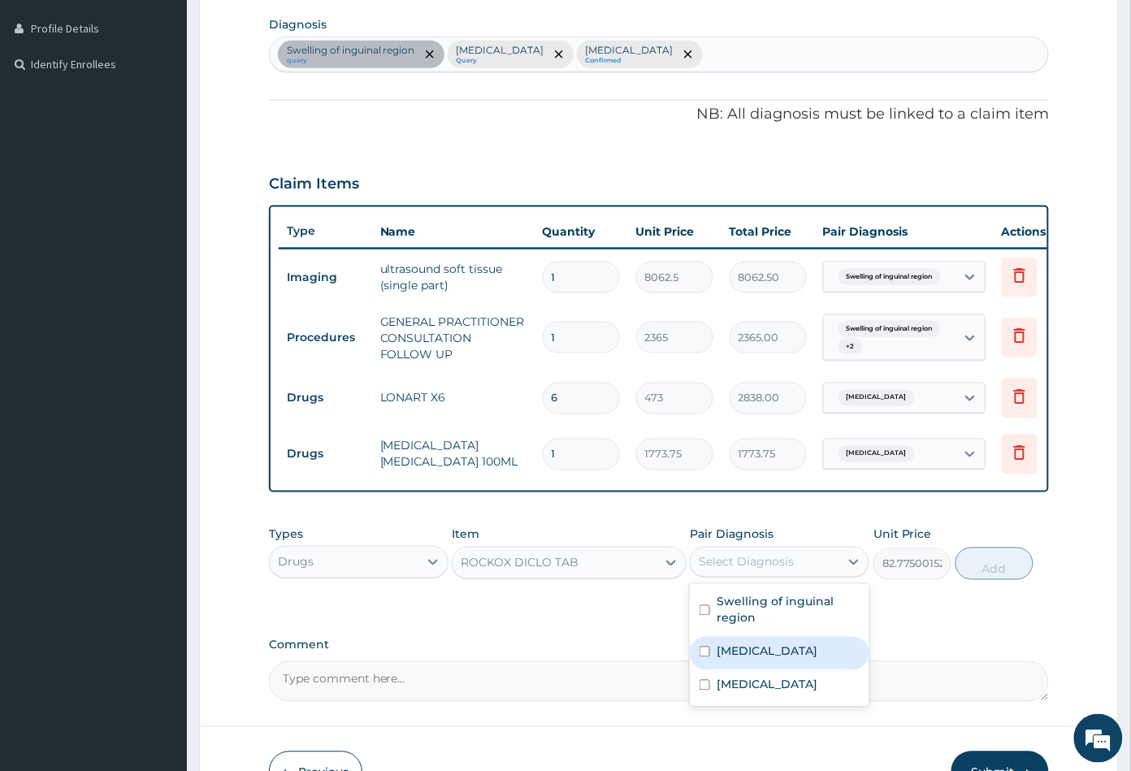
click at [773, 666] on div "Malaria" at bounding box center [779, 653] width 179 height 33
checkbox input "true"
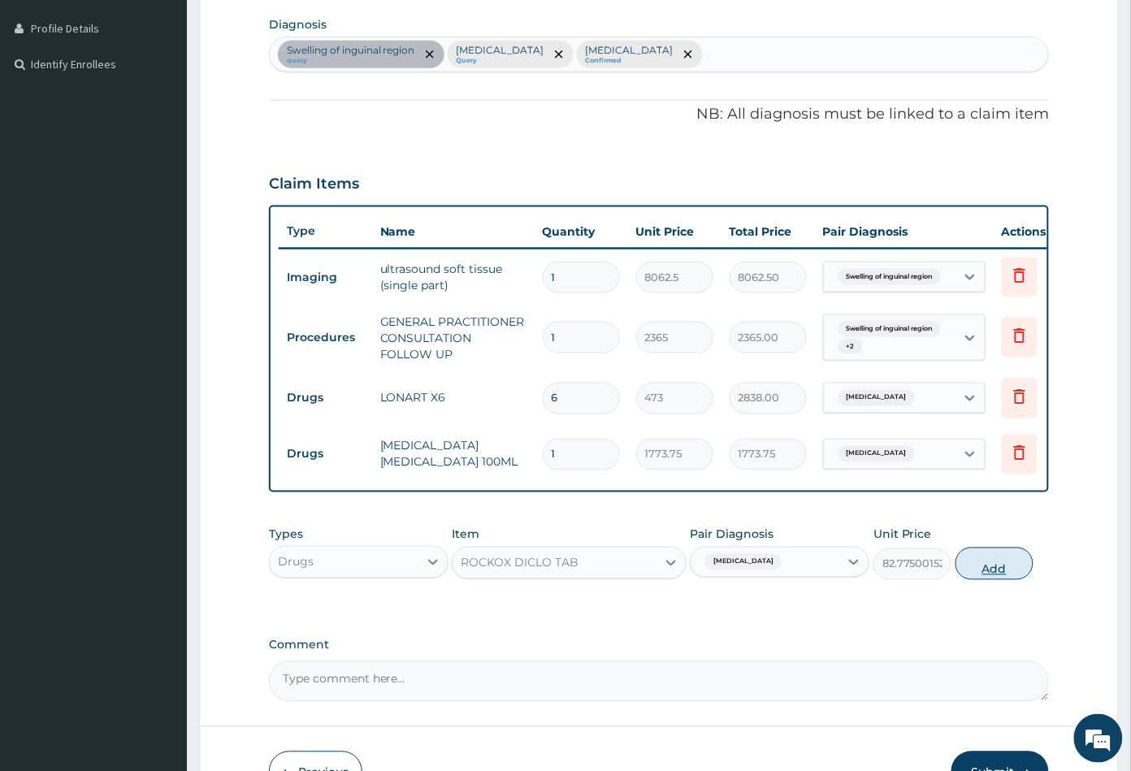
click at [985, 580] on button "Add" at bounding box center [994, 563] width 78 height 32
type input "0"
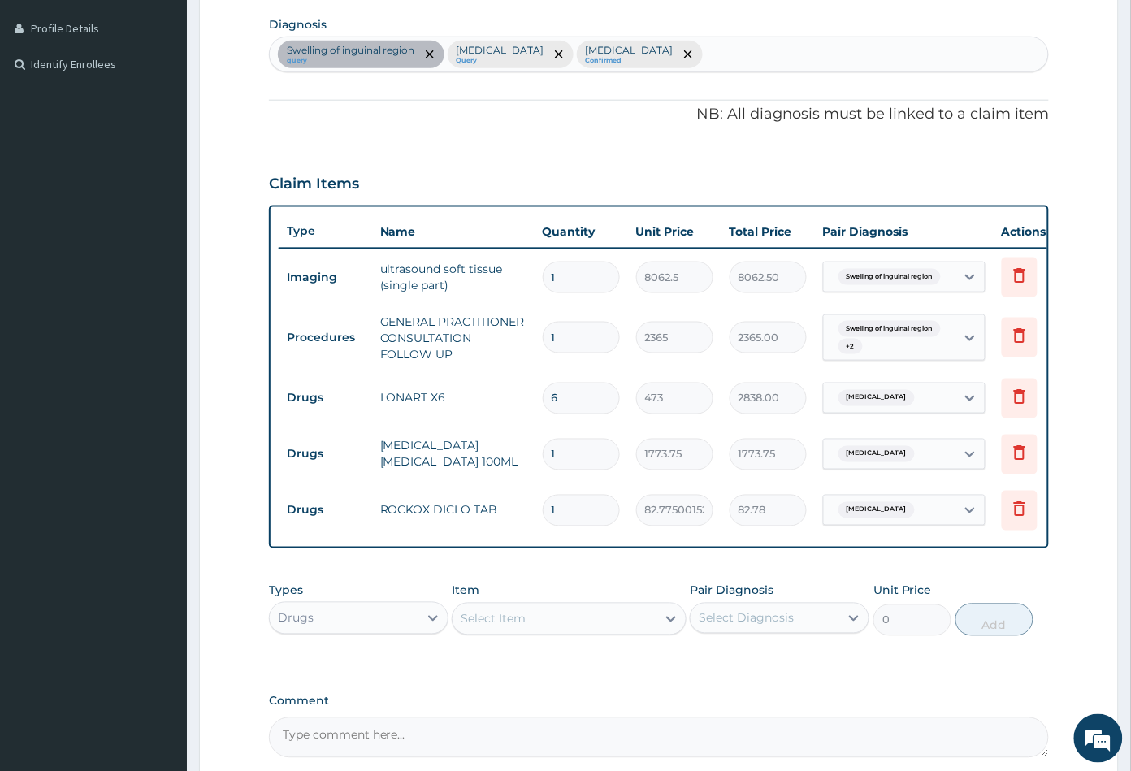
click at [724, 63] on div "Swelling of inguinal region query Malaria Query Upper respiratory infection Con…" at bounding box center [659, 54] width 779 height 34
type input "HEAD"
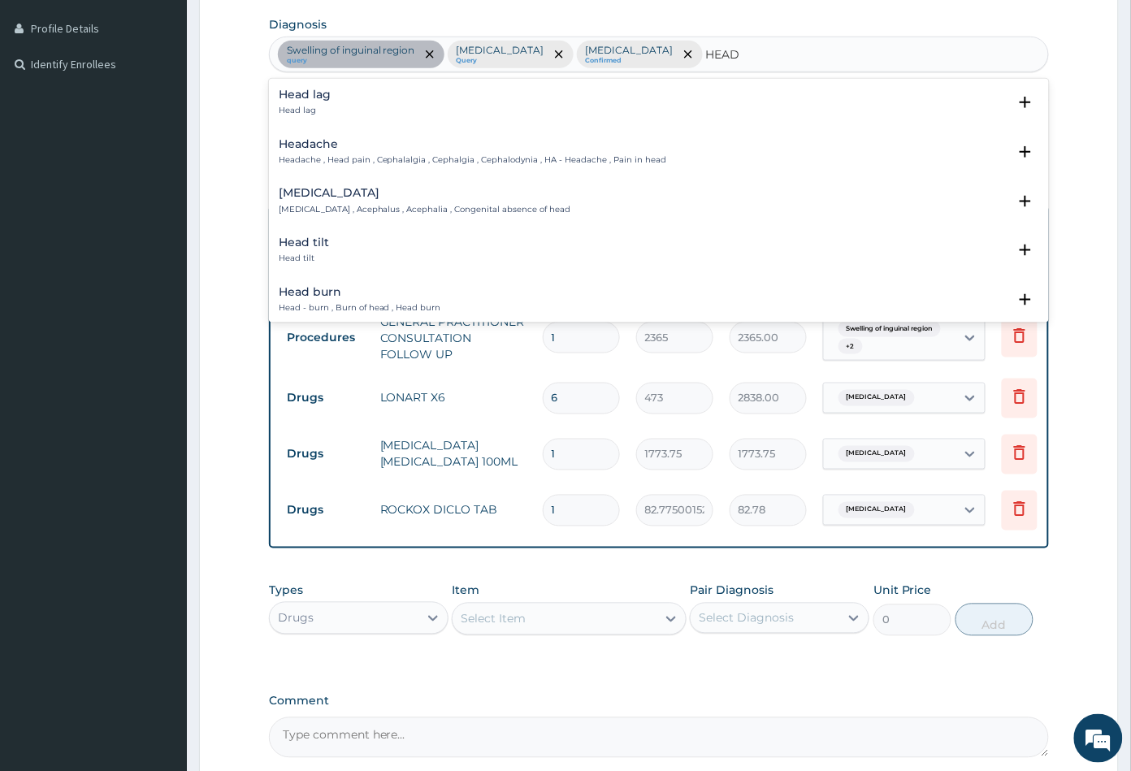
click at [318, 156] on p "Headache , Head pain , Cephalalgia , Cephalgia , Cephalodynia , HA - Headache ,…" at bounding box center [473, 159] width 388 height 11
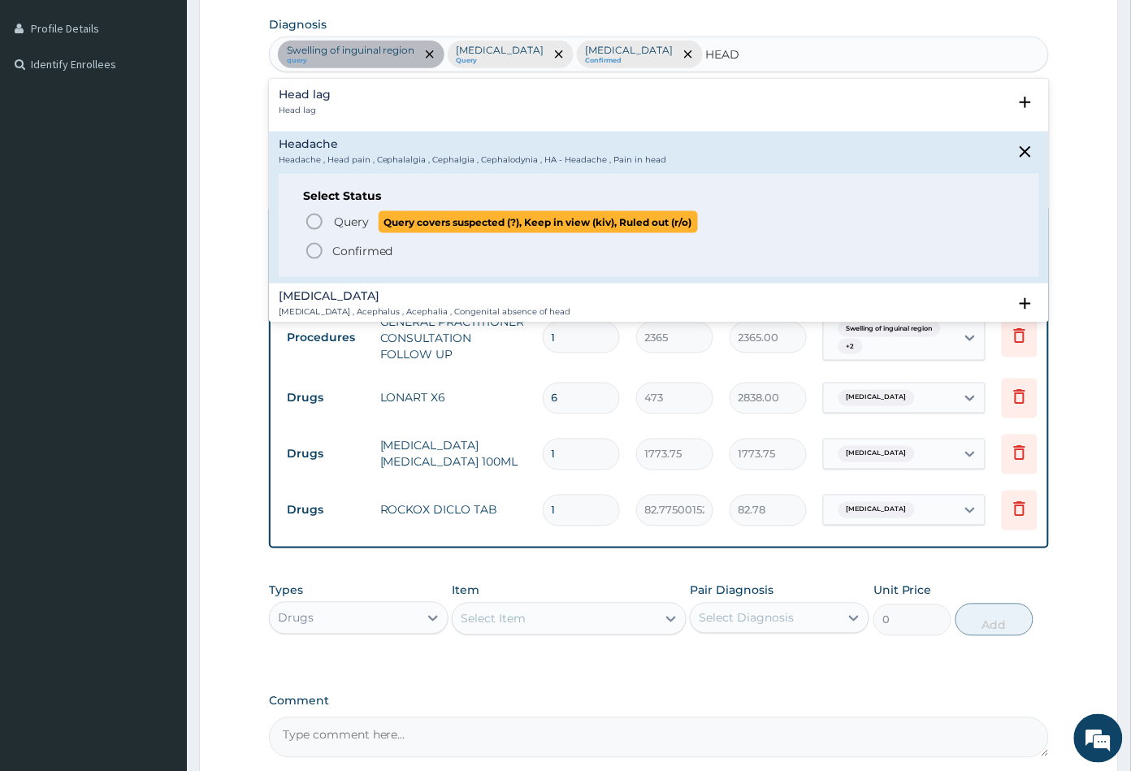
click at [316, 220] on icon "status option query" at bounding box center [314, 221] width 19 height 19
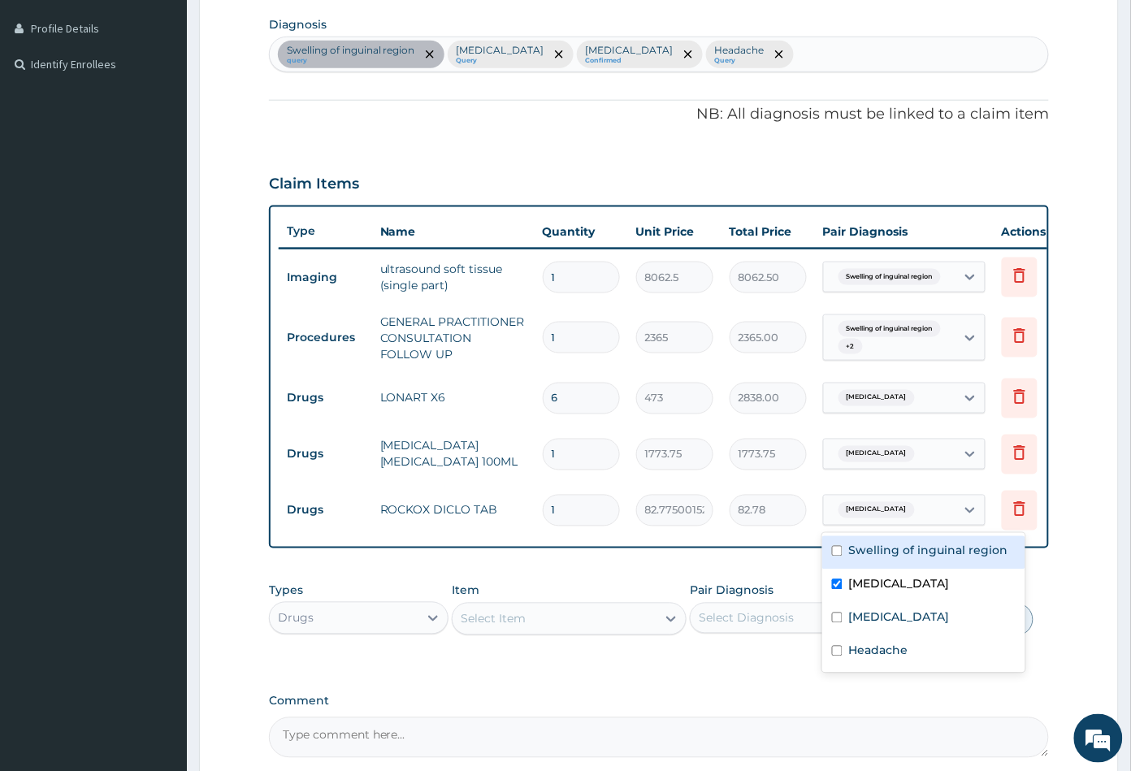
click at [890, 511] on div "Malaria" at bounding box center [890, 510] width 132 height 28
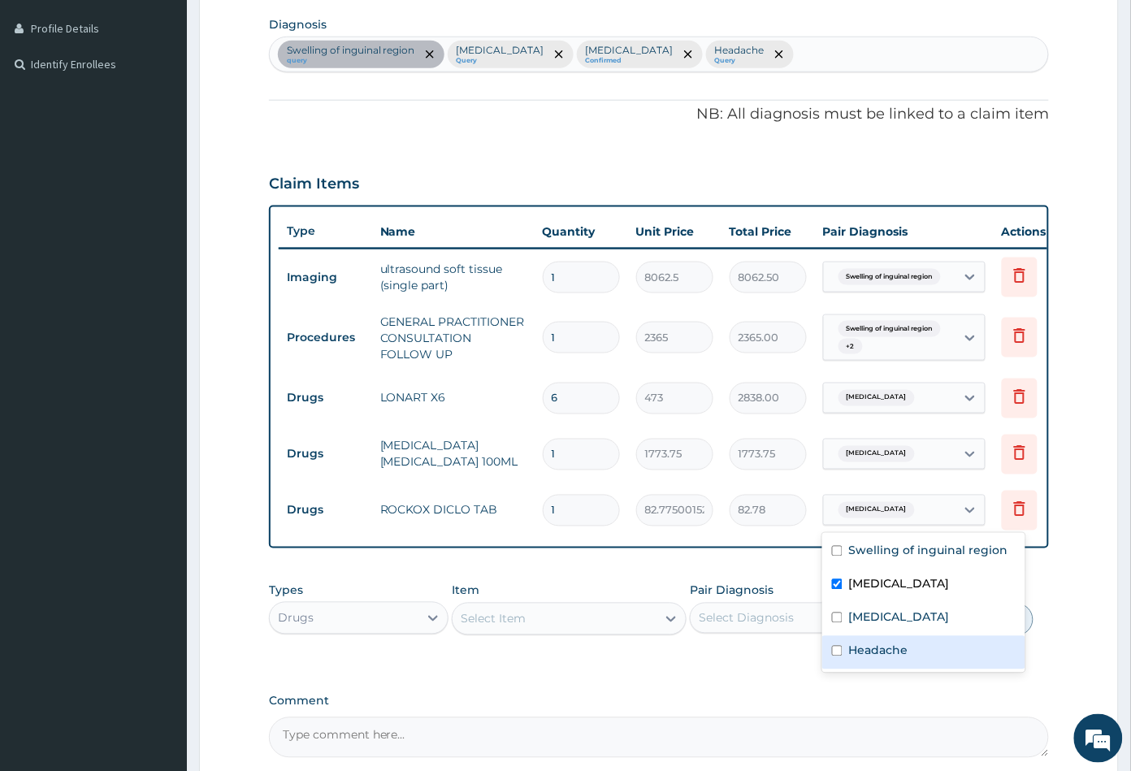
click at [884, 659] on div "Headache" at bounding box center [923, 652] width 203 height 33
checkbox input "true"
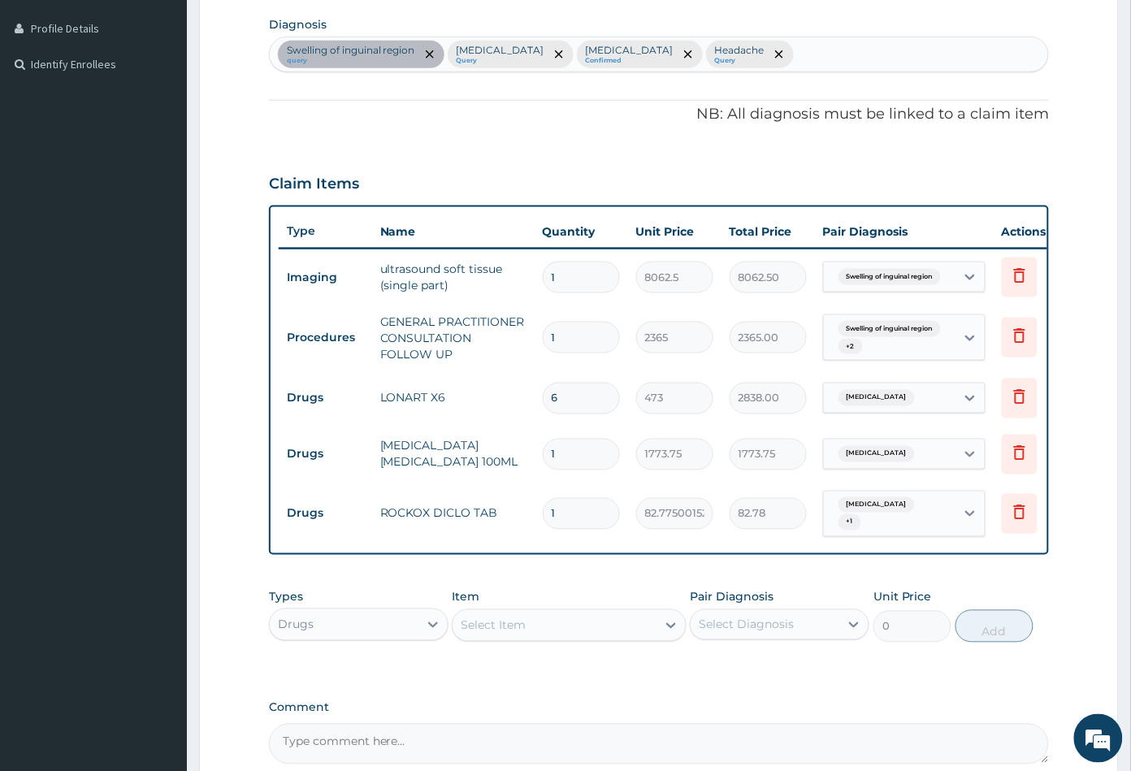
click at [749, 668] on div "Types Drugs Item Select Item Pair Diagnosis Select Diagnosis Unit Price 0 Add" at bounding box center [659, 628] width 781 height 94
click at [600, 521] on input "1" at bounding box center [581, 514] width 77 height 32
type input "0.00"
type input "8"
type input "662.20"
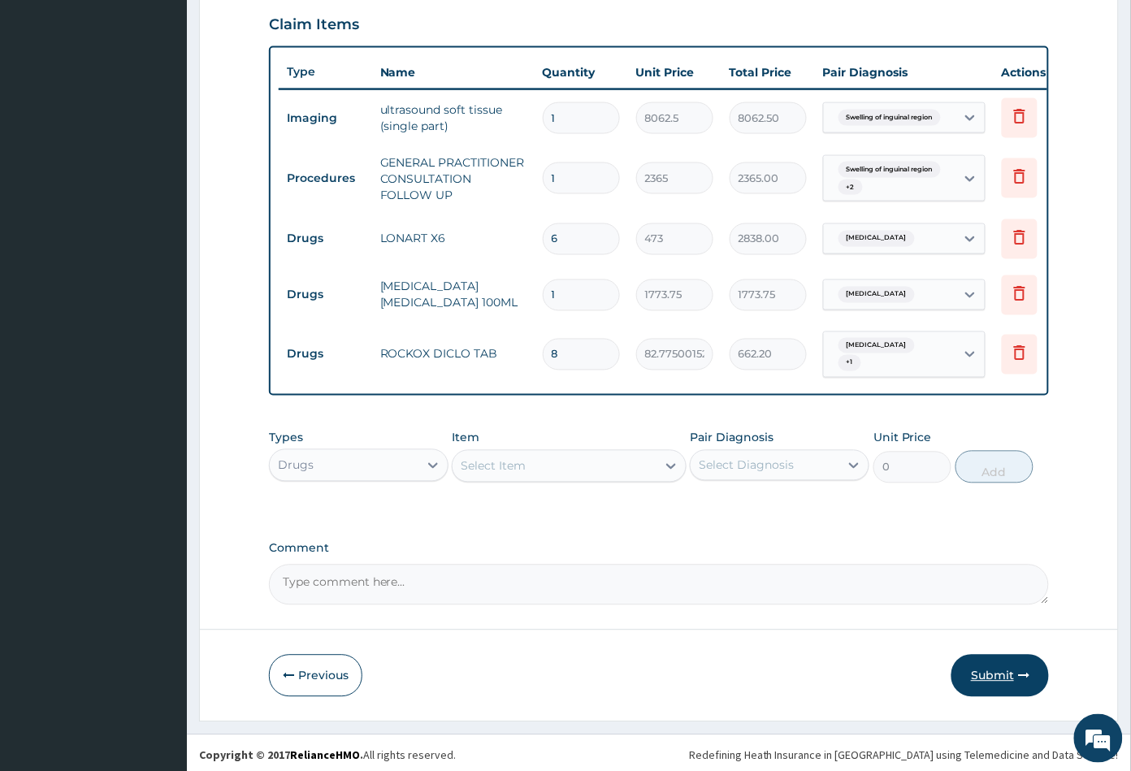
scroll to position [569, 0]
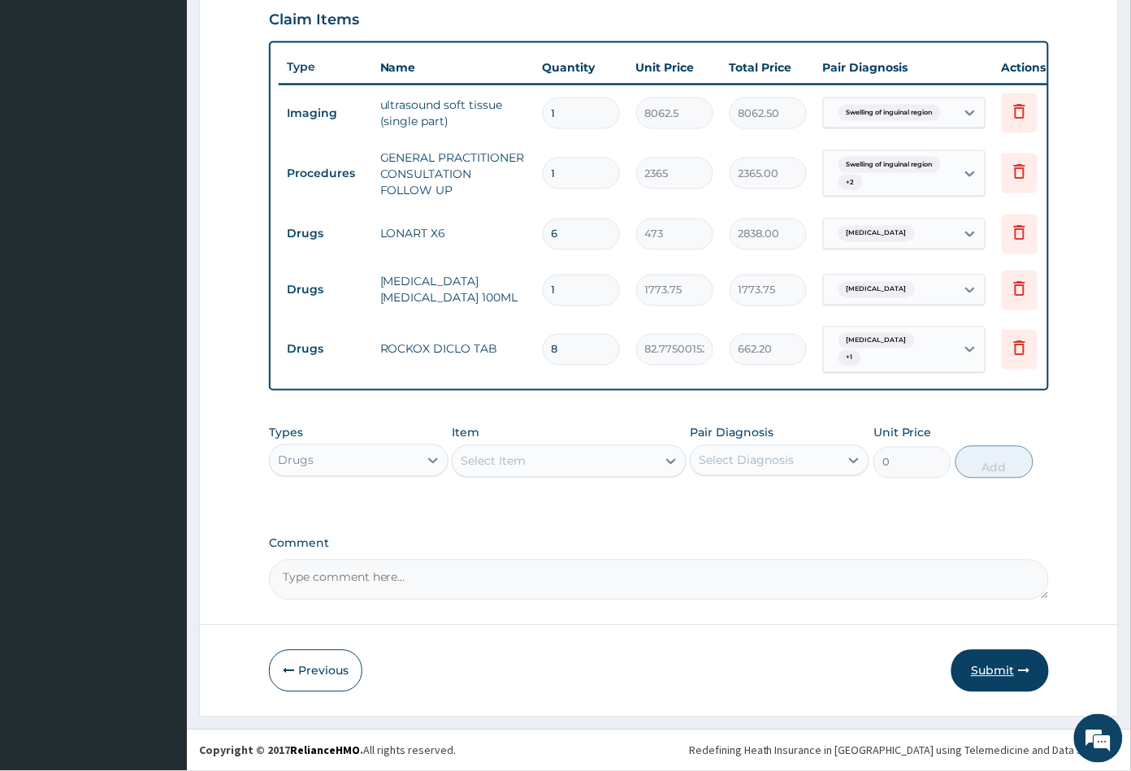
type input "8"
click at [991, 676] on button "Submit" at bounding box center [999, 671] width 97 height 42
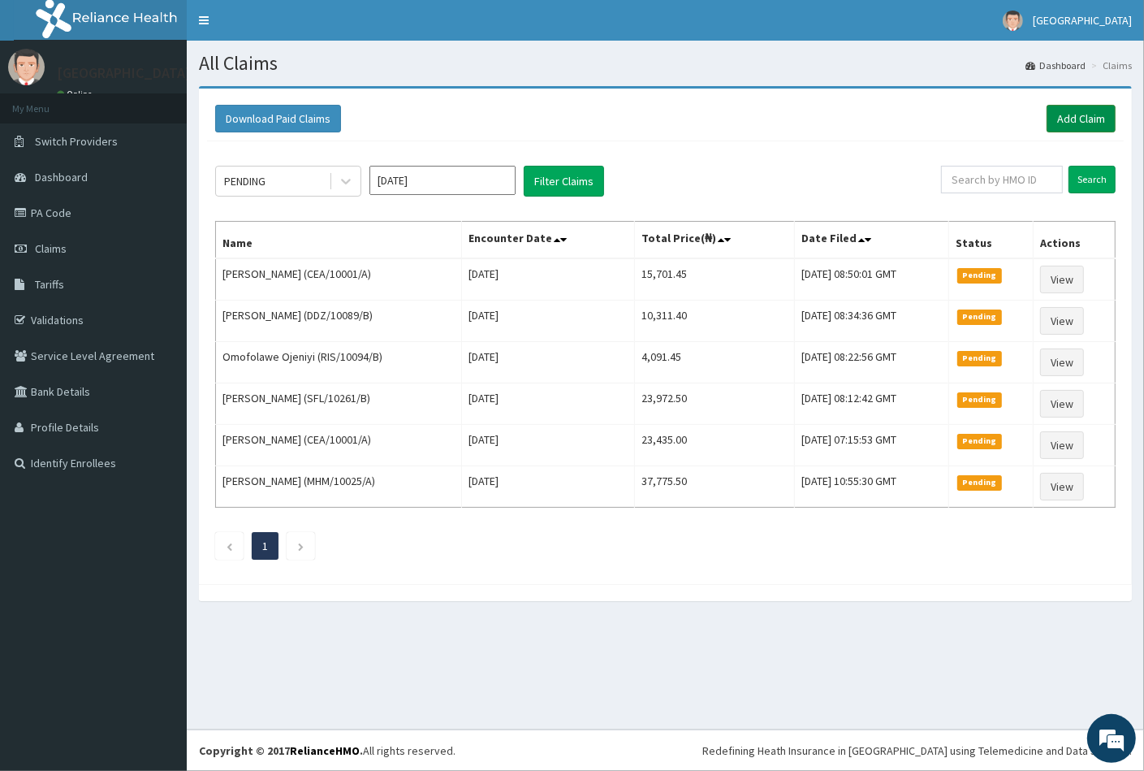
click at [1070, 112] on link "Add Claim" at bounding box center [1081, 119] width 69 height 28
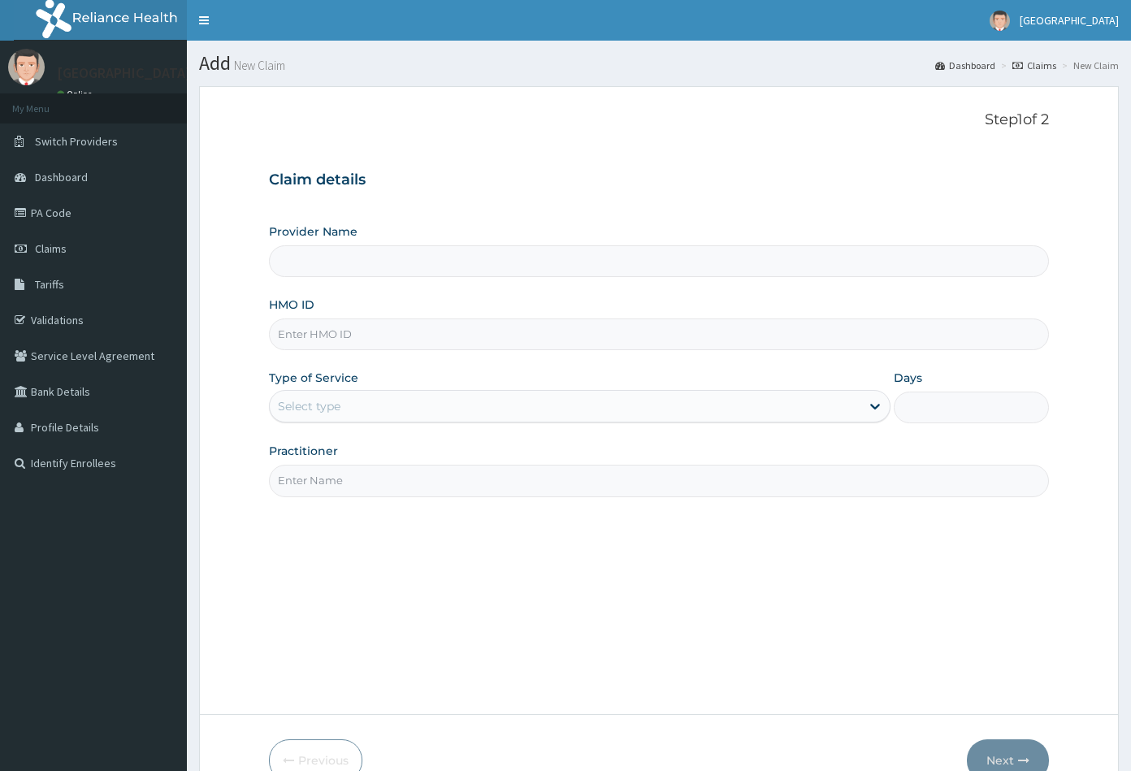
click at [286, 327] on input "HMO ID" at bounding box center [659, 334] width 781 height 32
type input "[GEOGRAPHIC_DATA]"
paste input "FWN/10043/A"
type input "FWN/10043/A"
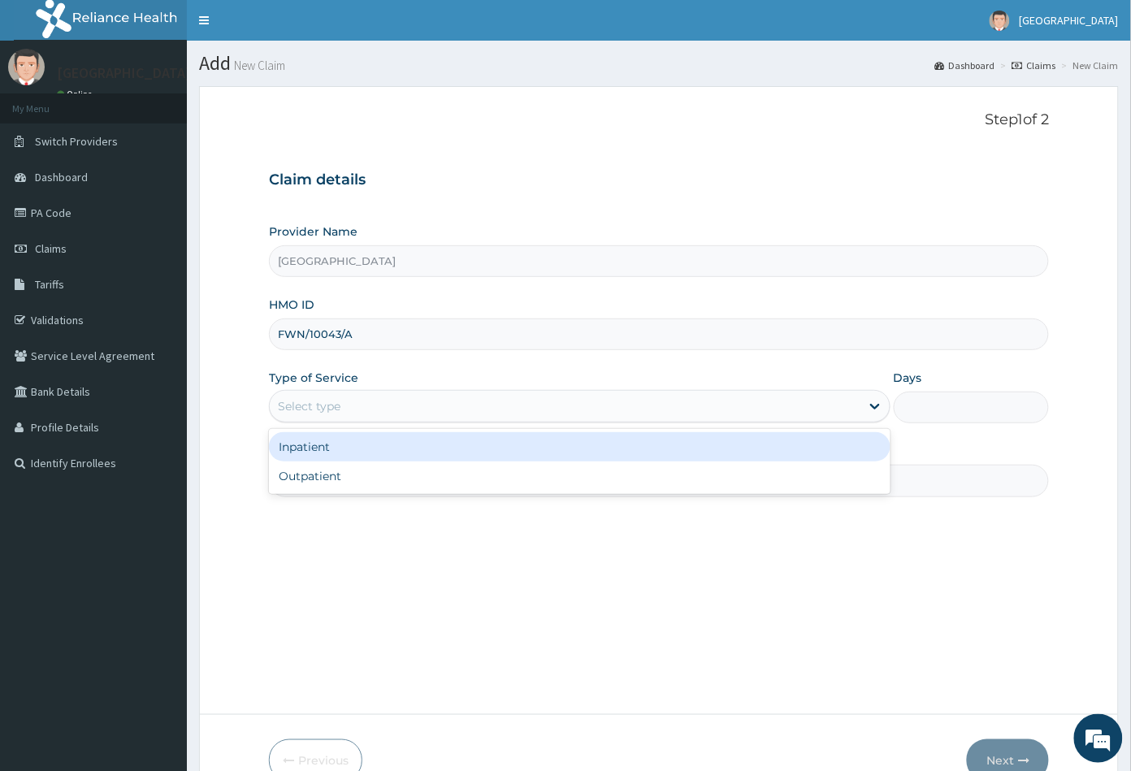
click at [300, 409] on div "Select type" at bounding box center [309, 406] width 63 height 16
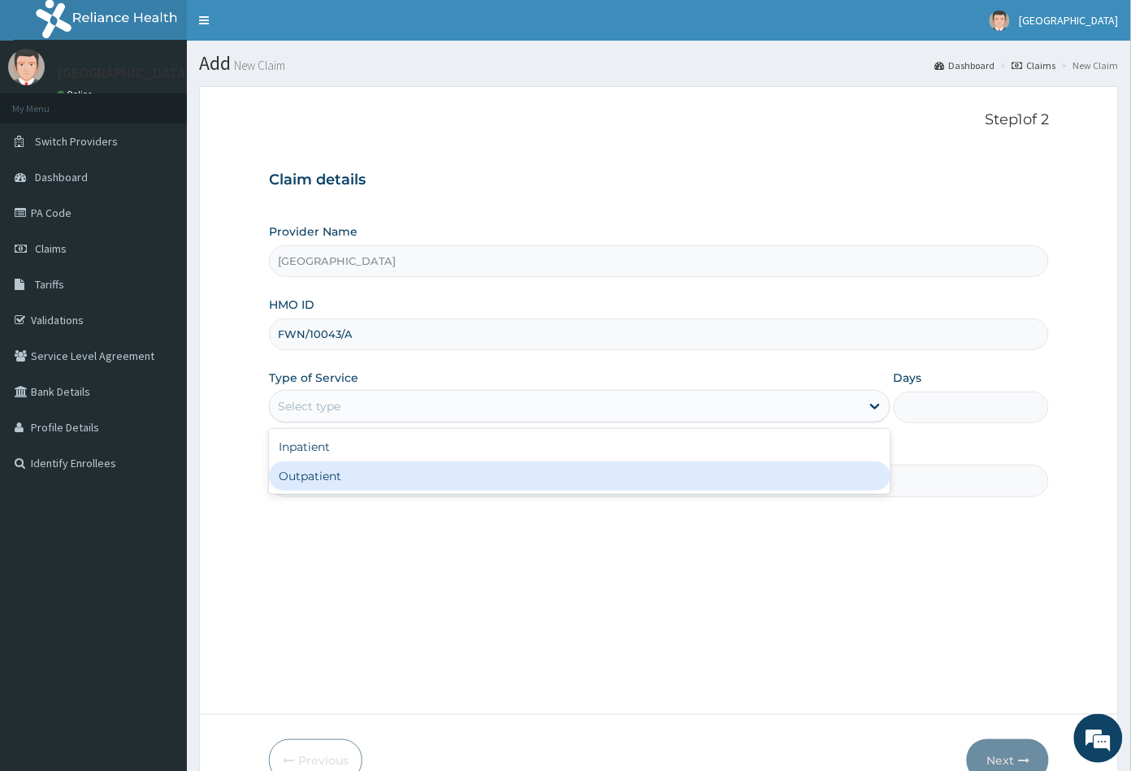
click at [314, 475] on div "Outpatient" at bounding box center [579, 475] width 621 height 29
type input "1"
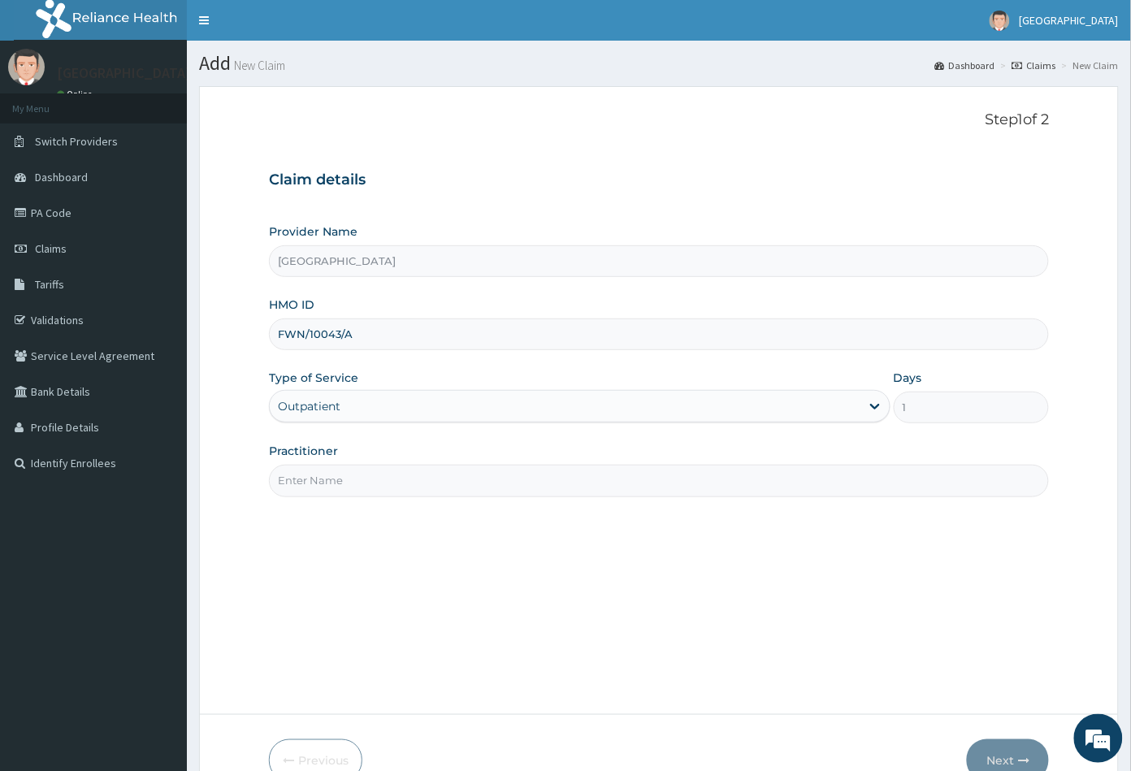
click at [314, 475] on input "Practitioner" at bounding box center [659, 481] width 781 height 32
type input "CON"
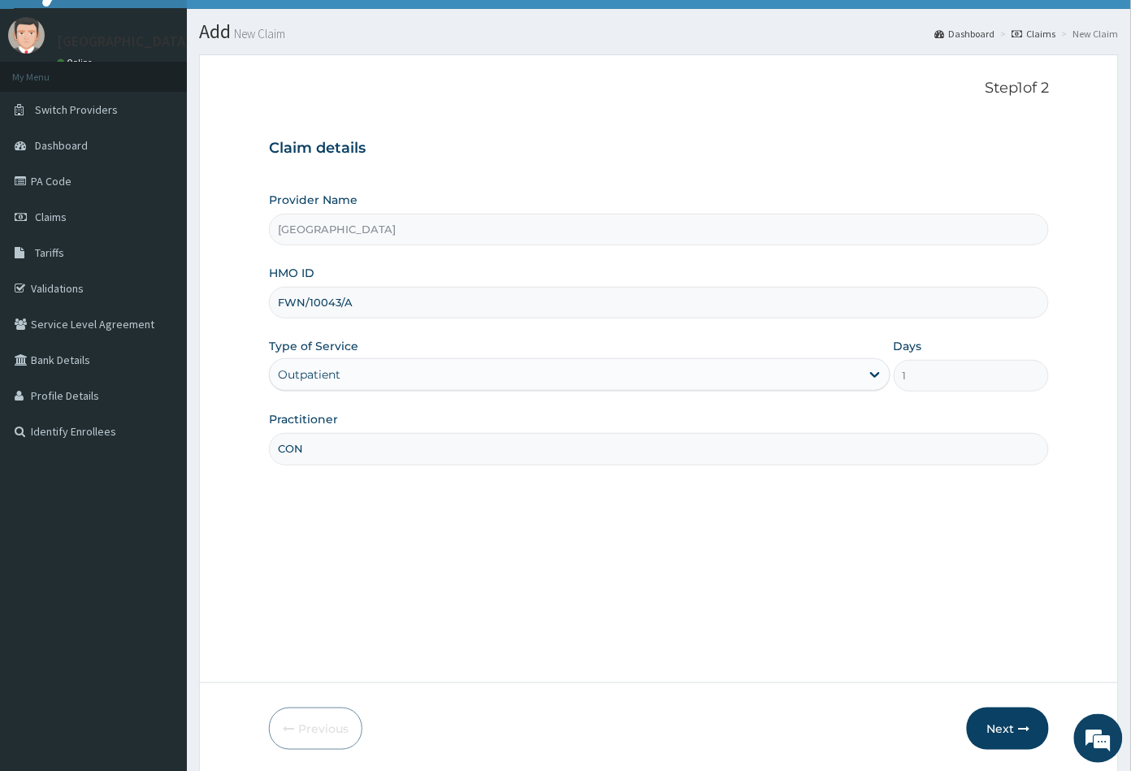
scroll to position [89, 0]
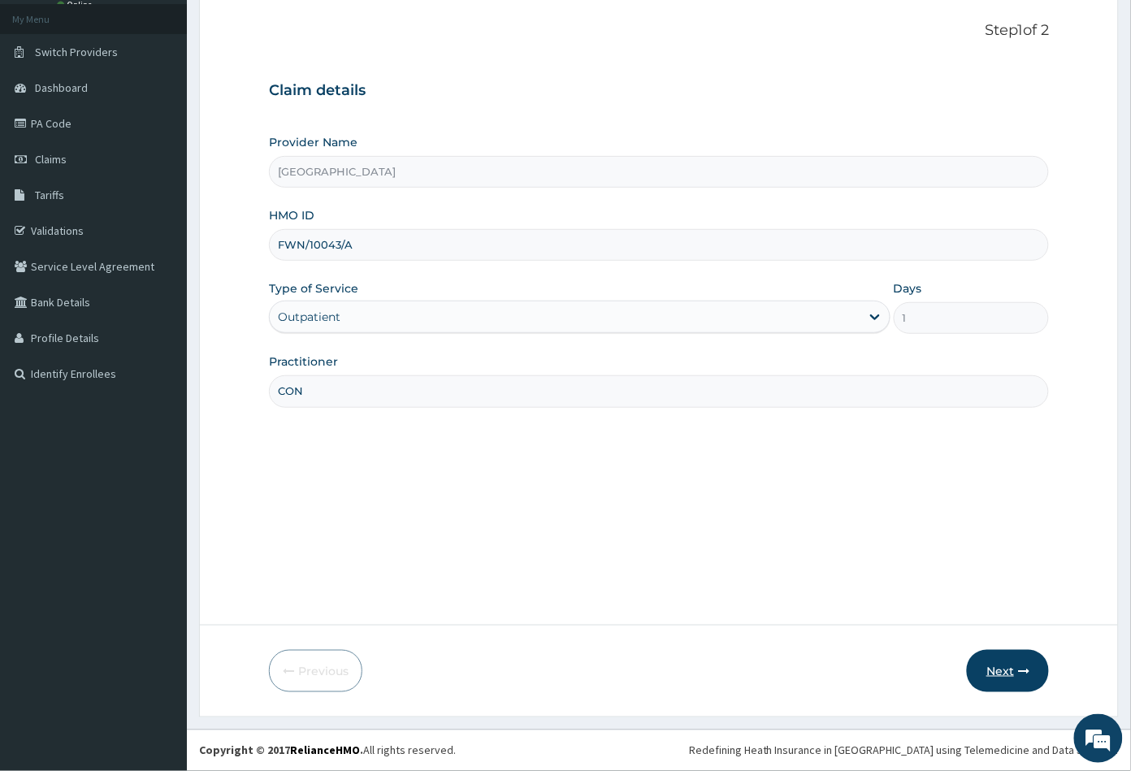
click at [1011, 670] on button "Next" at bounding box center [1008, 671] width 82 height 42
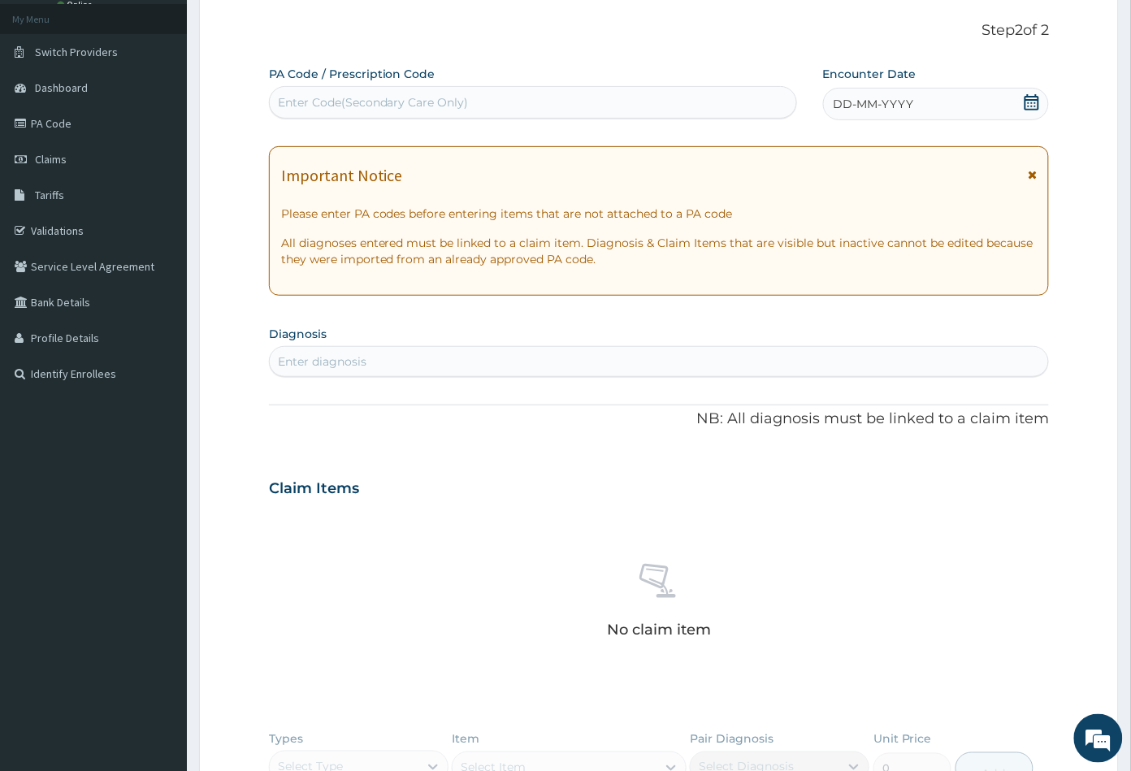
scroll to position [0, 0]
click at [351, 99] on div "Enter Code(Secondary Care Only)" at bounding box center [373, 102] width 191 height 16
paste input "PA/634E48"
type input "PA/634E48"
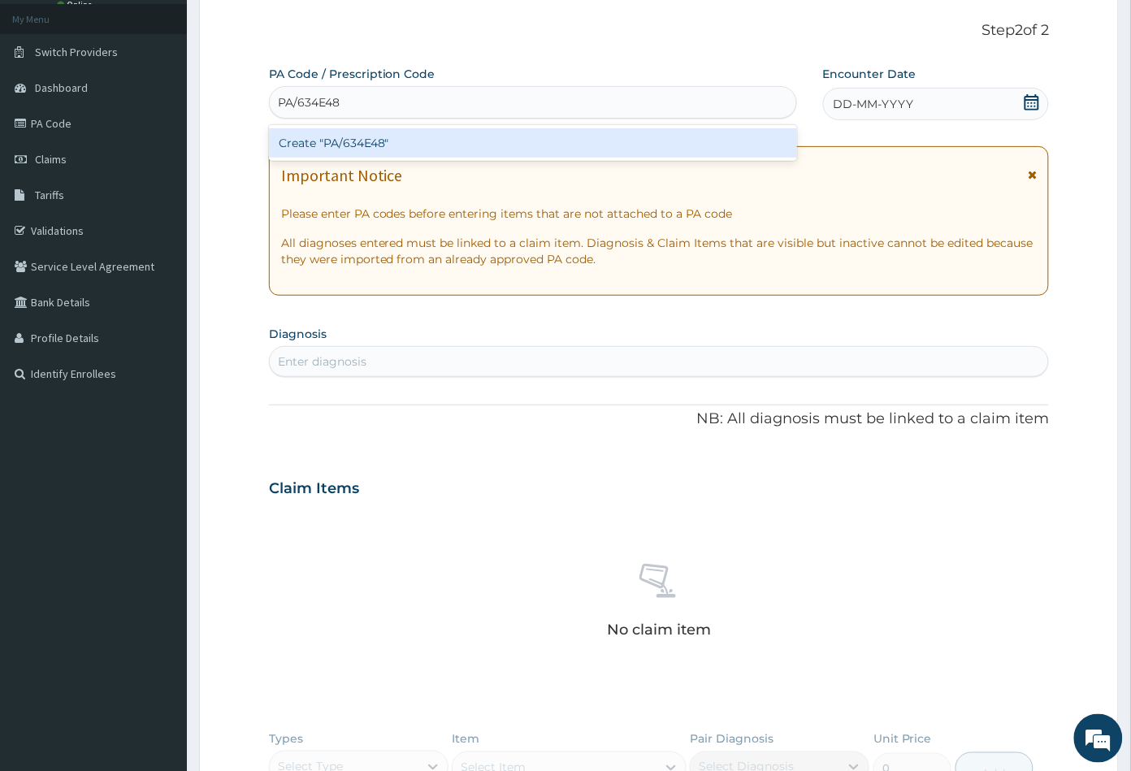
click at [361, 141] on div "Create "PA/634E48"" at bounding box center [533, 142] width 528 height 29
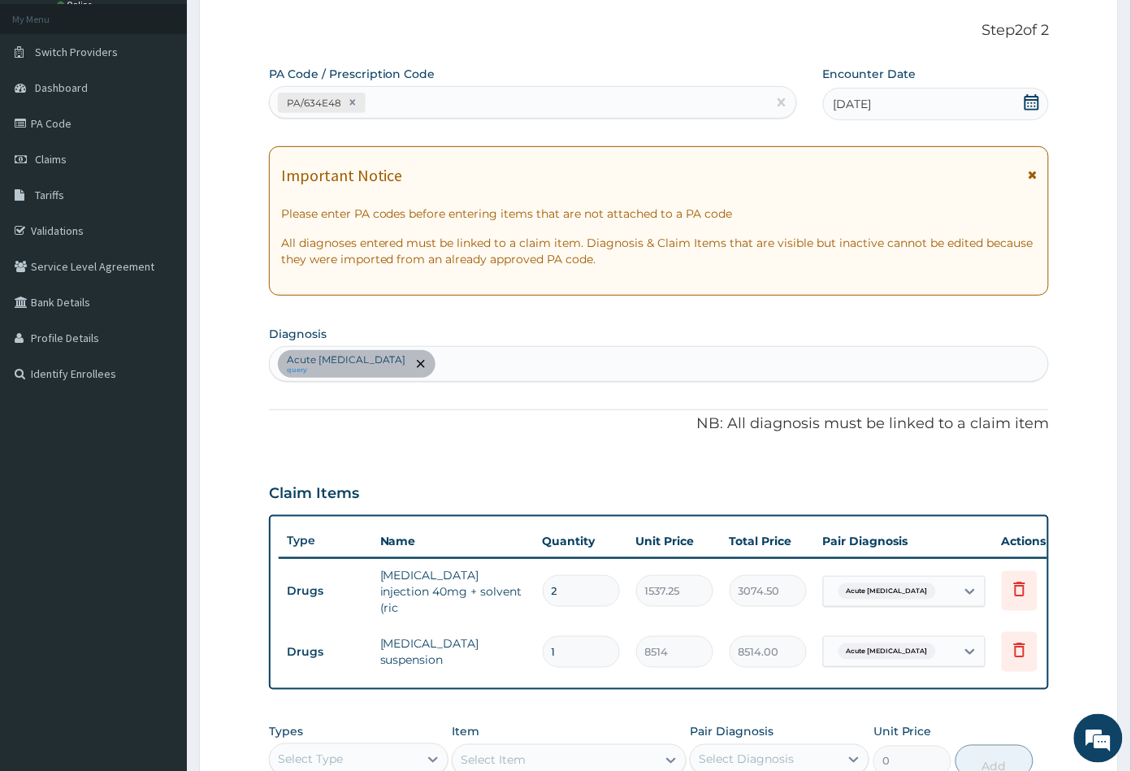
click at [444, 370] on div "Acute peptic ulcer query" at bounding box center [659, 364] width 779 height 34
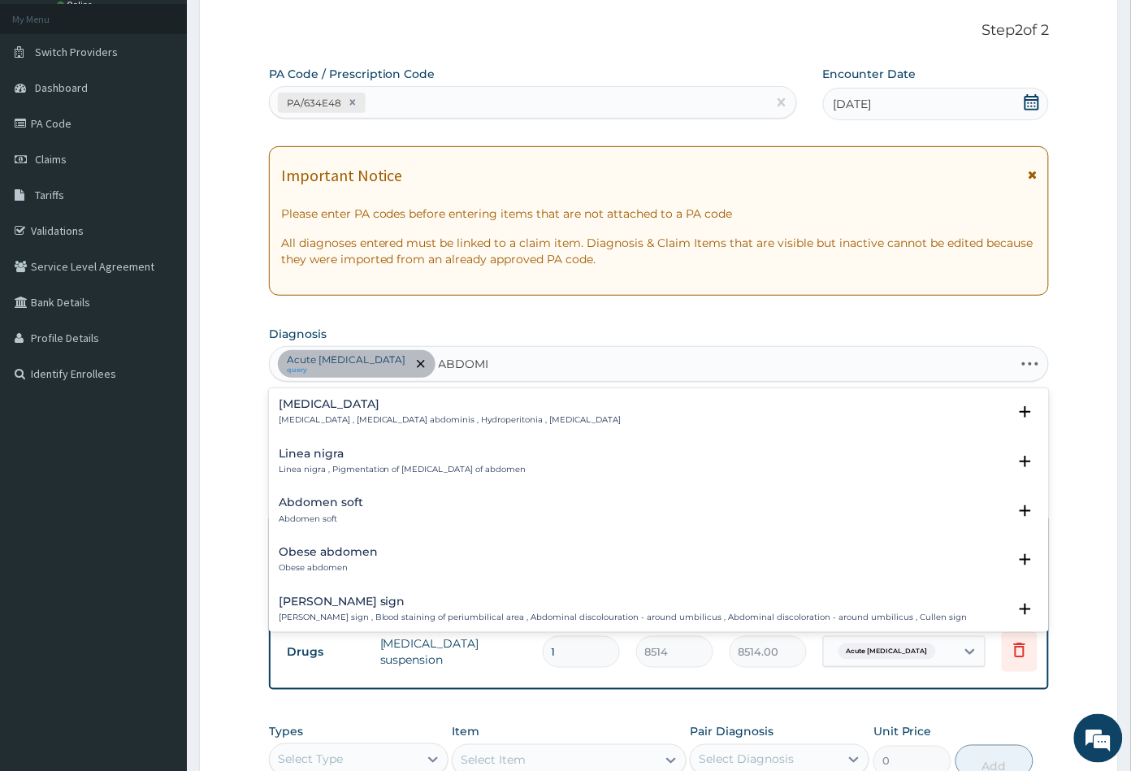
type input "ABDOMIN"
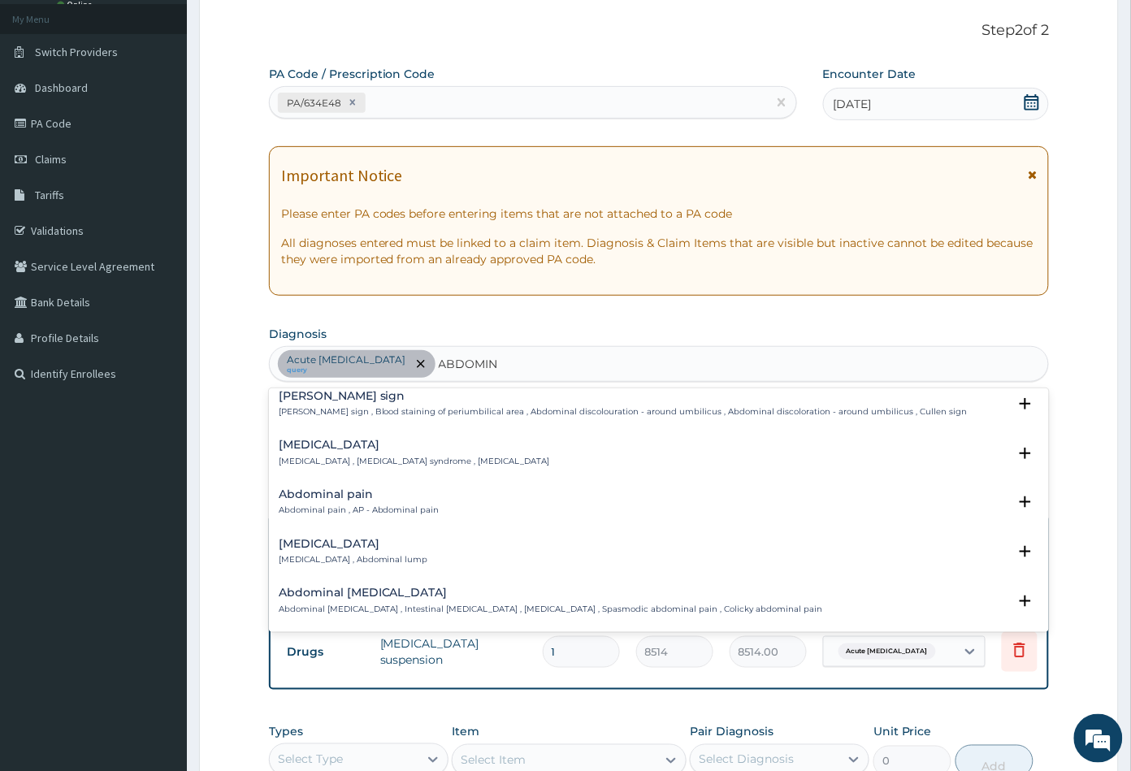
scroll to position [90, 0]
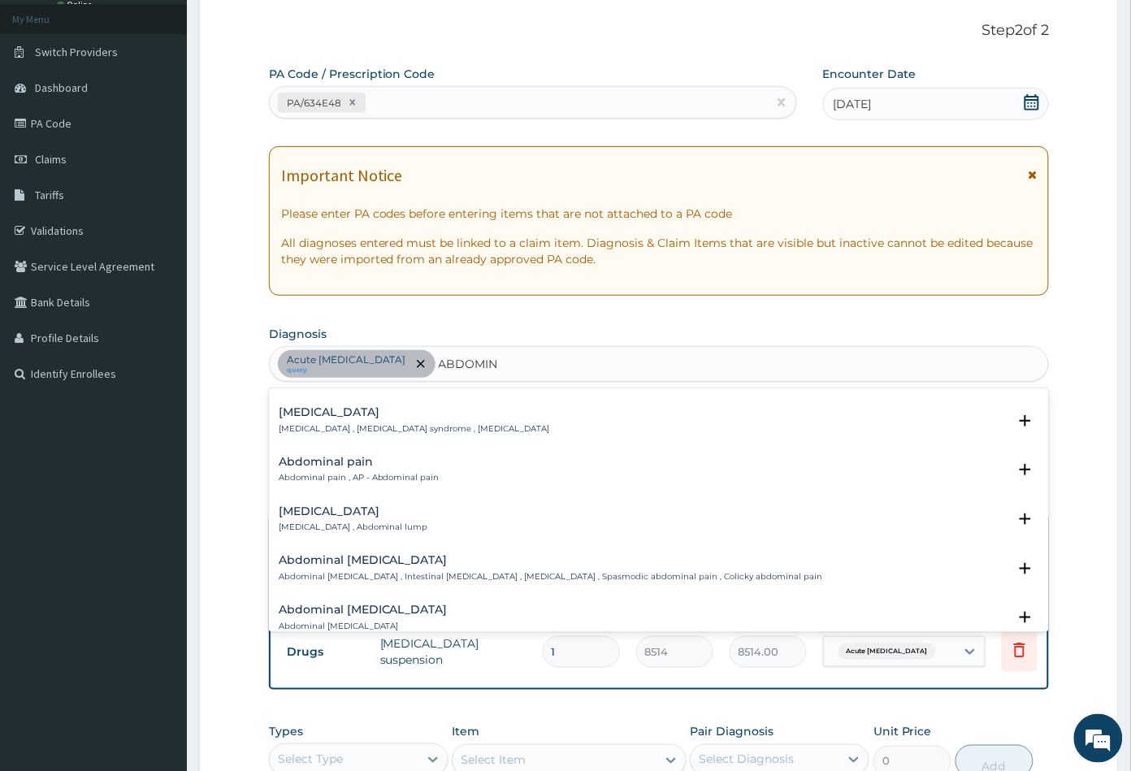
click at [362, 416] on h4 "Acute abdomen" at bounding box center [414, 412] width 271 height 12
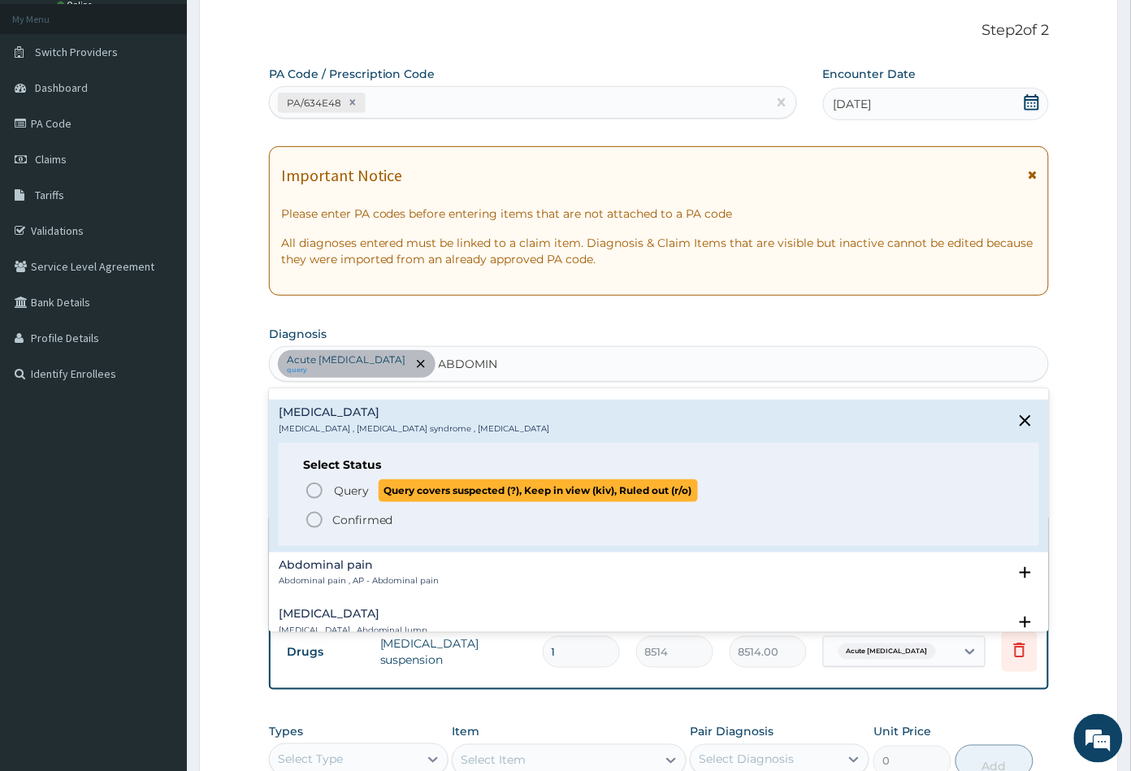
click at [309, 489] on icon "status option query" at bounding box center [314, 490] width 19 height 19
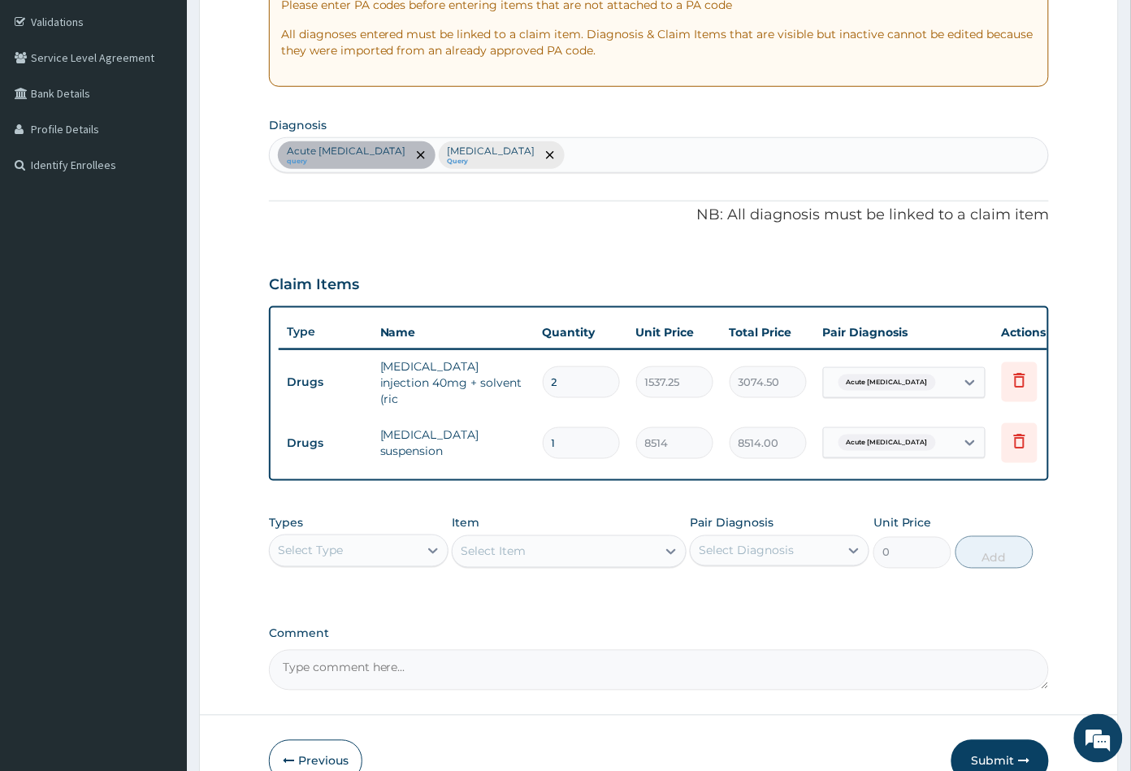
scroll to position [360, 0]
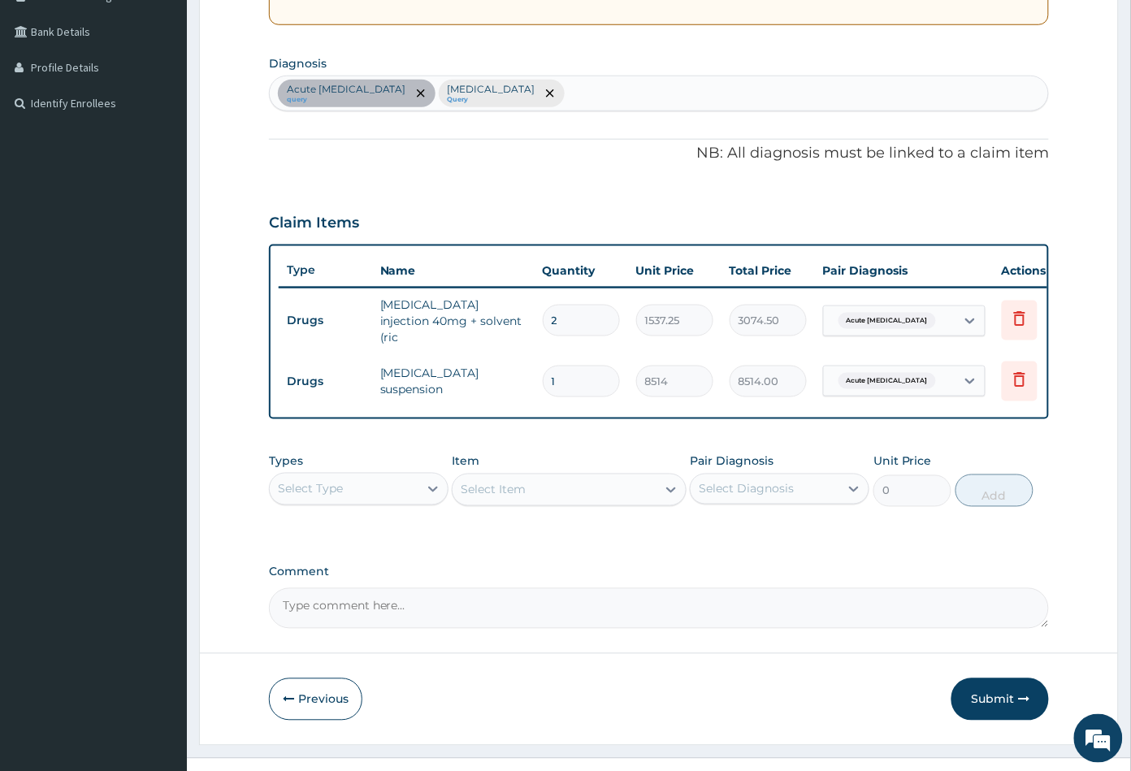
click at [409, 495] on div "Select Type" at bounding box center [344, 489] width 149 height 26
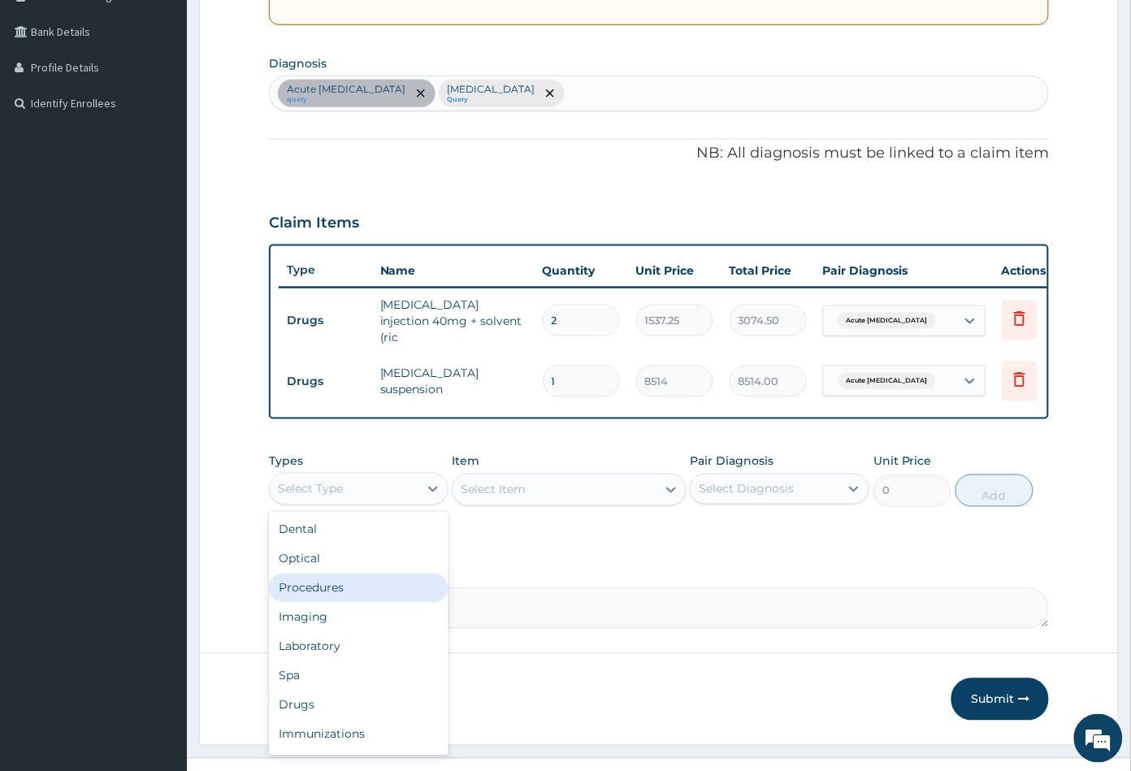
click at [370, 586] on div "Procedures" at bounding box center [358, 587] width 179 height 29
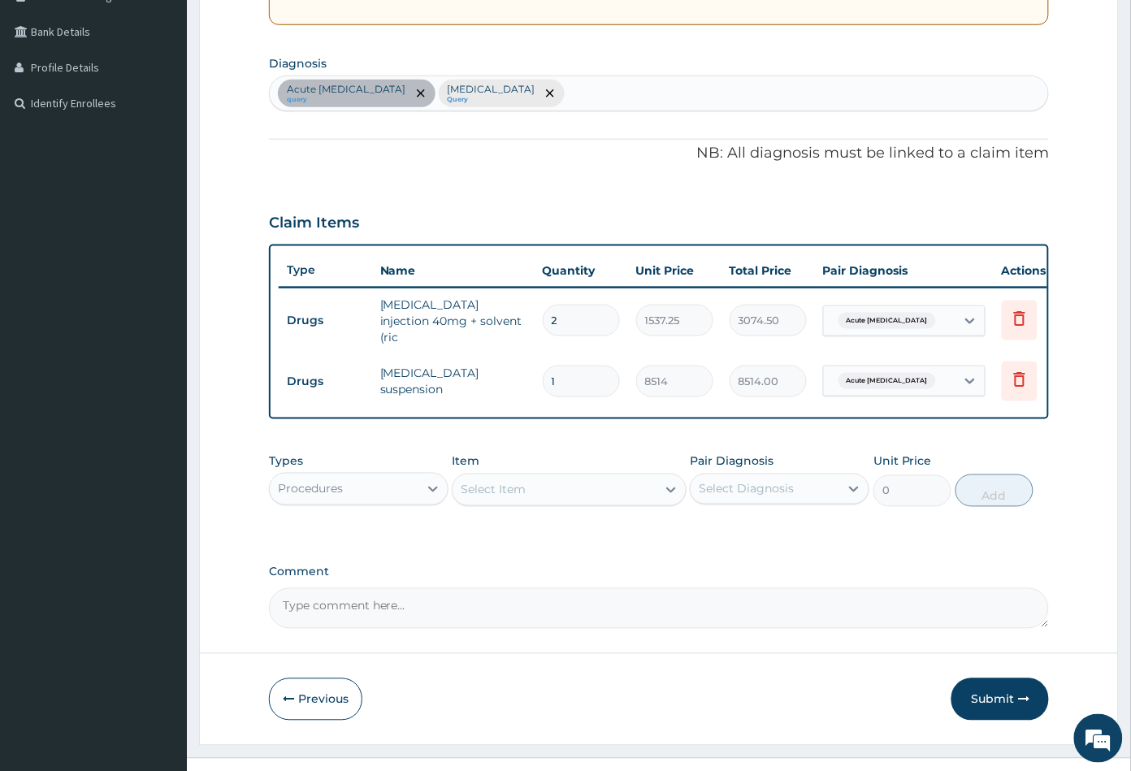
click at [611, 503] on div "Select Item" at bounding box center [553, 490] width 203 height 26
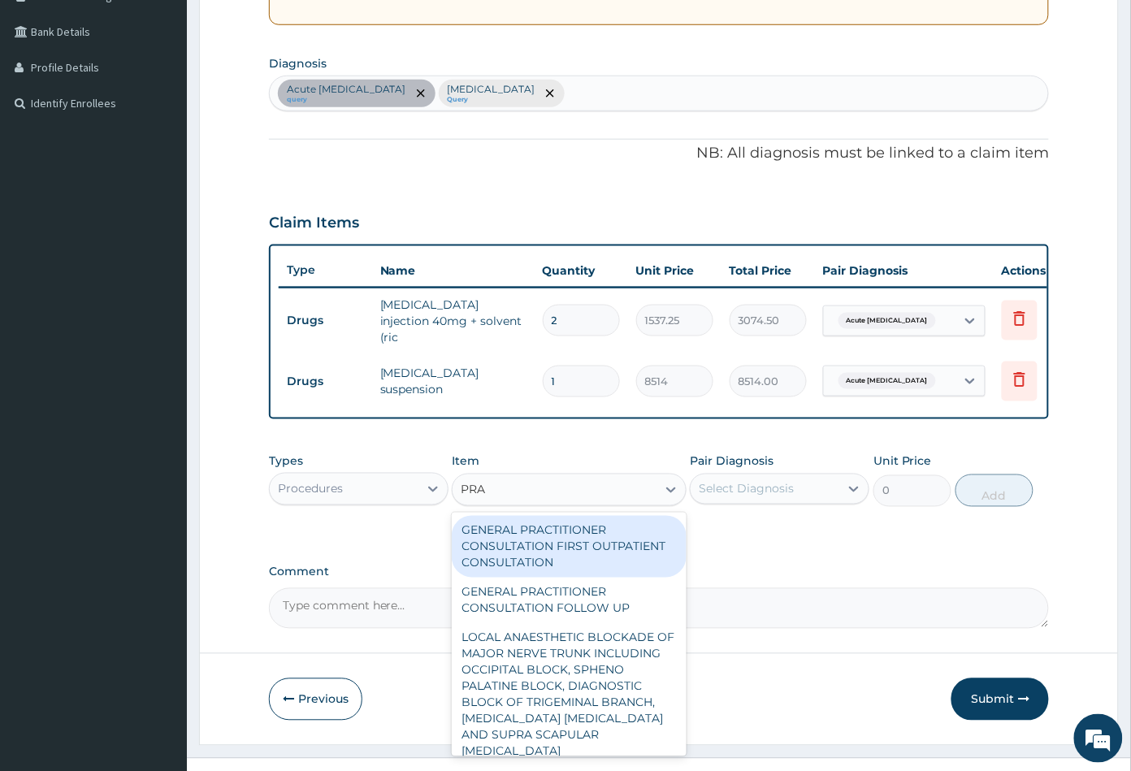
type input "PRAC"
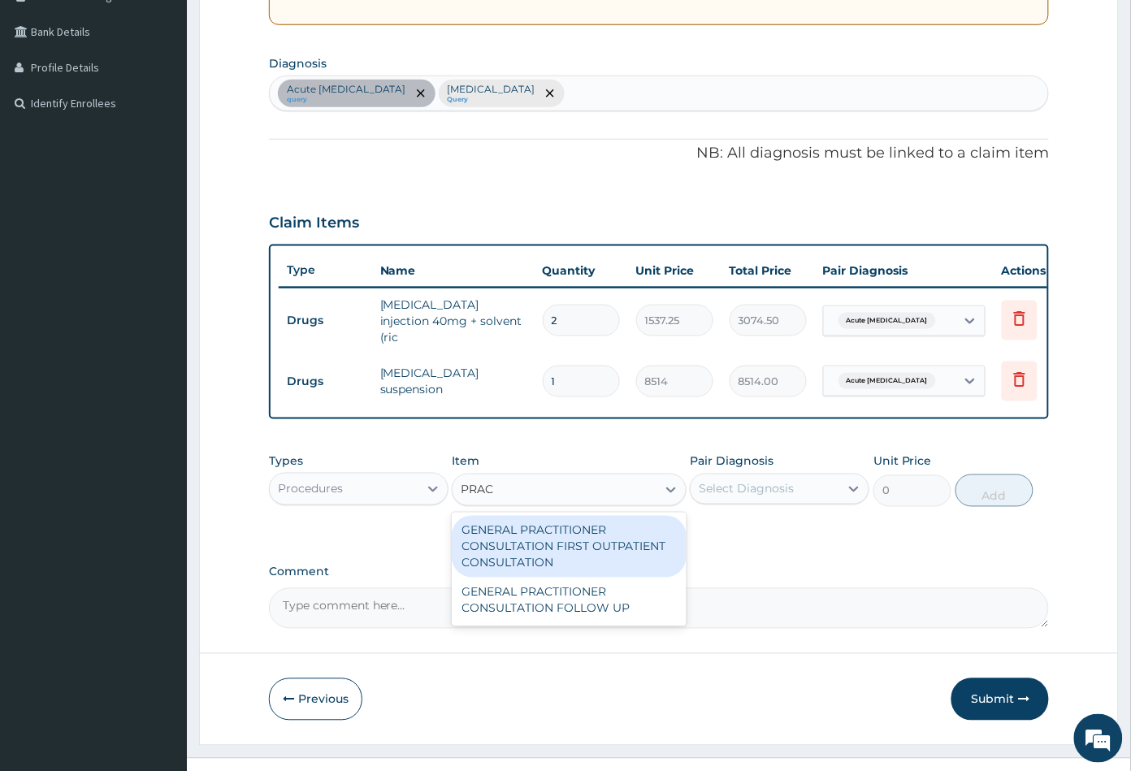
drag, startPoint x: 569, startPoint y: 556, endPoint x: 672, endPoint y: 531, distance: 106.2
click at [572, 556] on div "GENERAL PRACTITIONER CONSULTATION FIRST OUTPATIENT CONSULTATION" at bounding box center [569, 547] width 234 height 62
type input "3547.5"
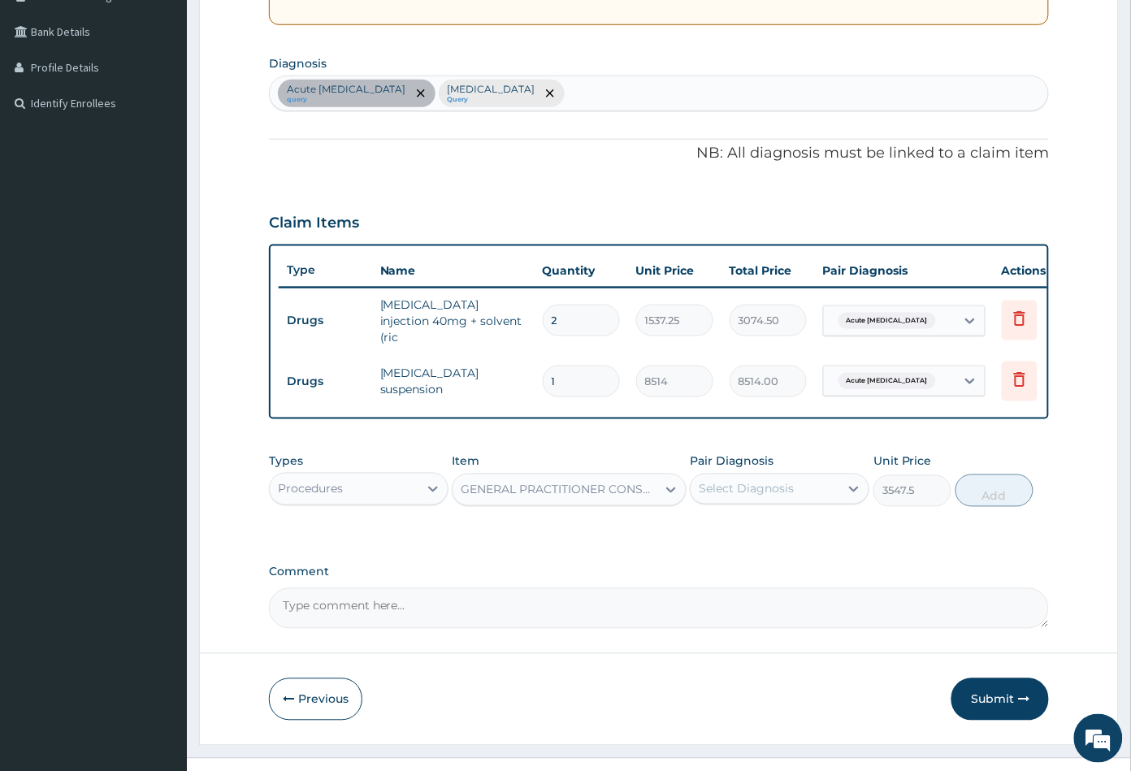
click at [736, 499] on div "Select Diagnosis" at bounding box center [764, 489] width 149 height 26
drag, startPoint x: 731, startPoint y: 533, endPoint x: 735, endPoint y: 545, distance: 12.8
click at [733, 535] on label "Acute peptic ulcer" at bounding box center [785, 529] width 138 height 16
checkbox input "true"
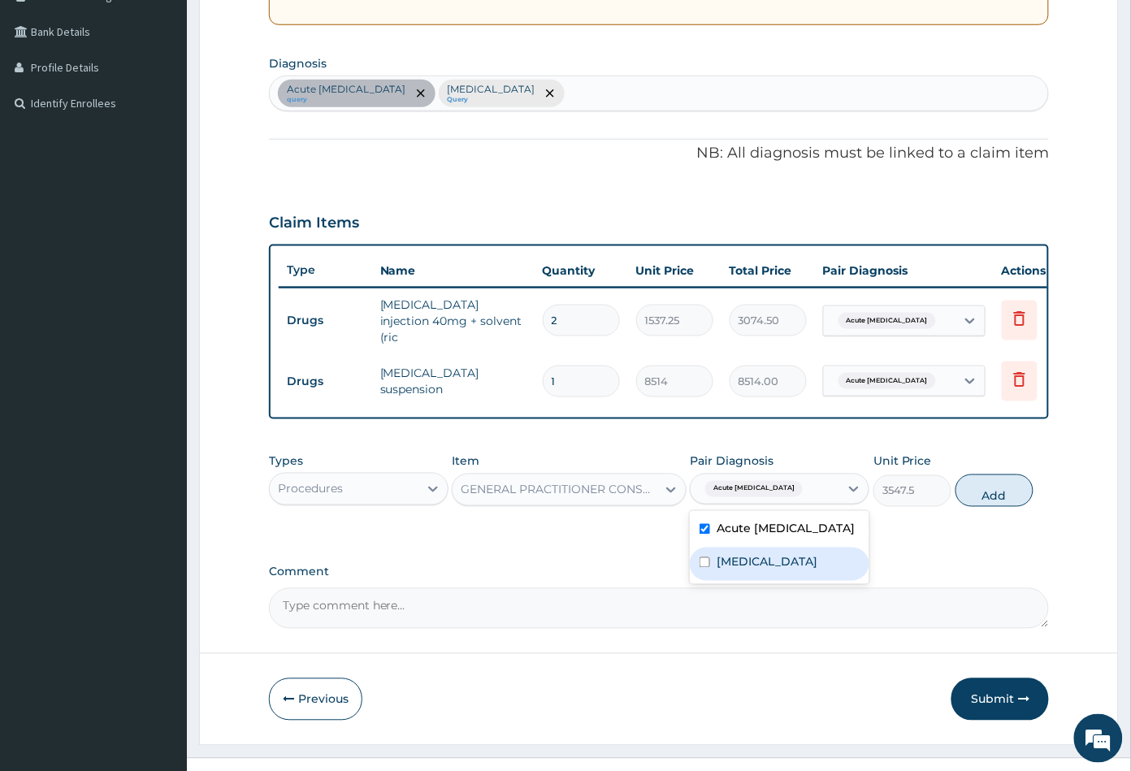
drag, startPoint x: 740, startPoint y: 559, endPoint x: 836, endPoint y: 551, distance: 96.2
click at [740, 560] on label "Acute abdomen" at bounding box center [766, 562] width 101 height 16
checkbox input "true"
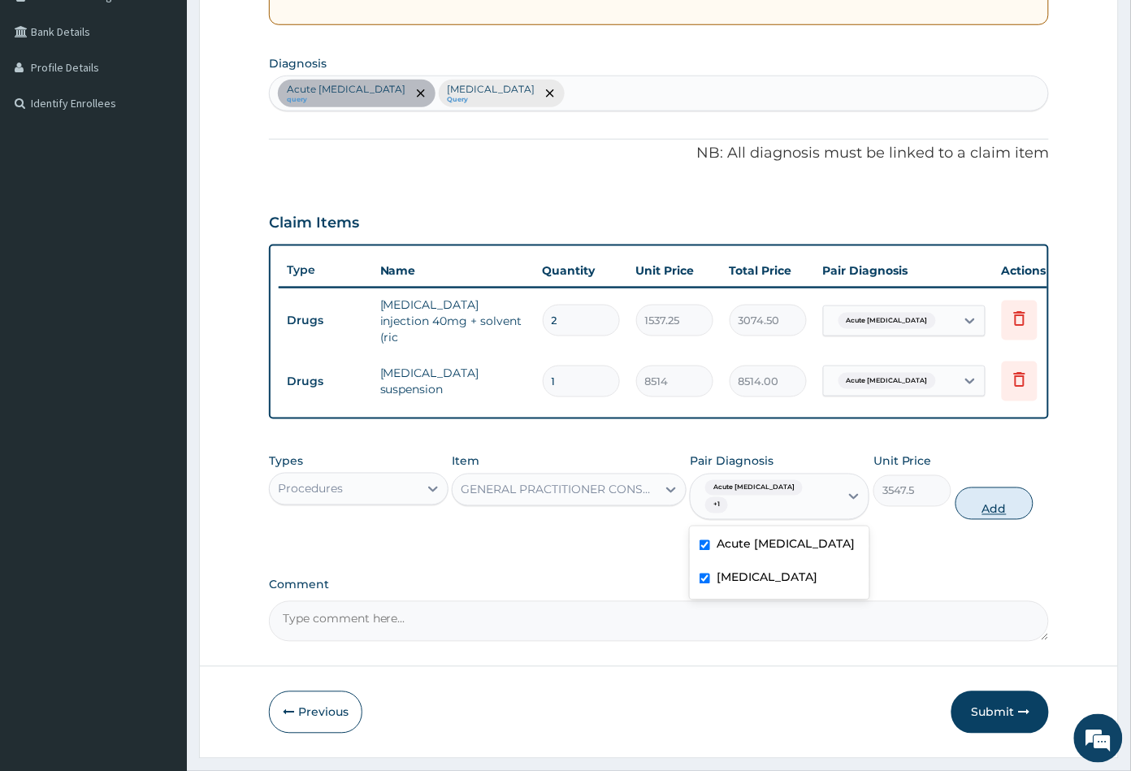
click at [984, 500] on button "Add" at bounding box center [994, 503] width 78 height 32
type input "0"
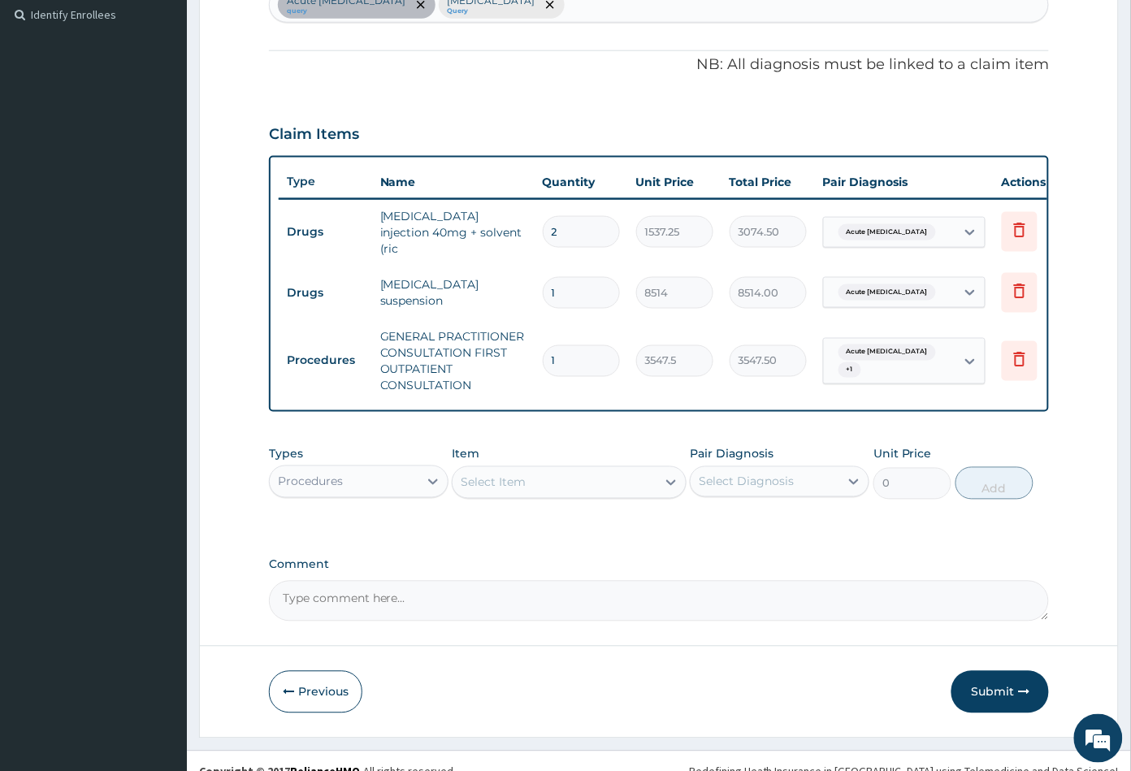
scroll to position [472, 0]
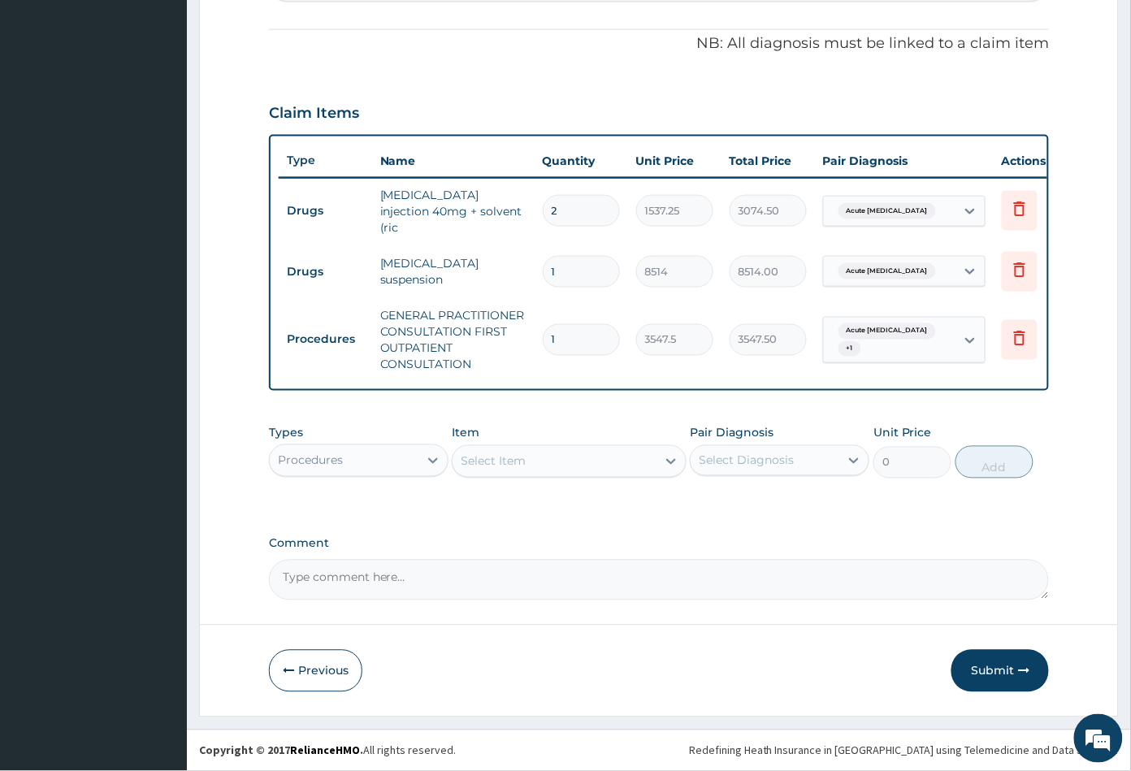
click at [396, 455] on div "Procedures" at bounding box center [344, 461] width 149 height 26
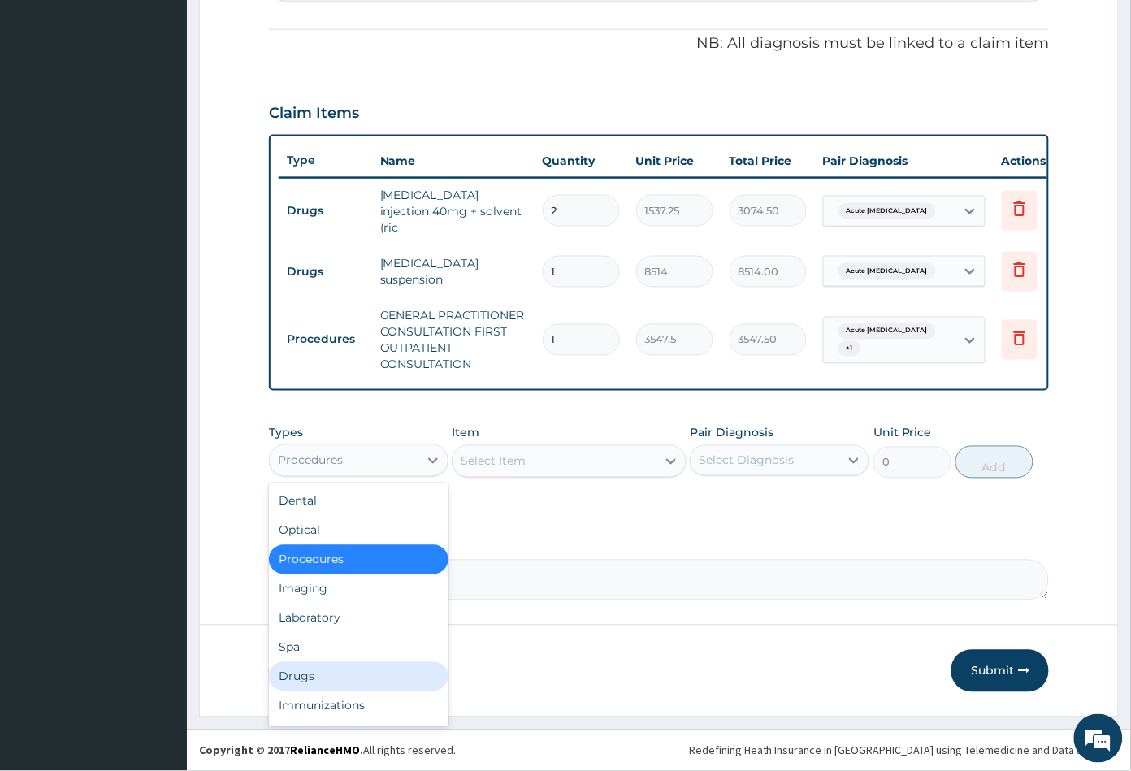
click at [328, 686] on div "Drugs" at bounding box center [358, 676] width 179 height 29
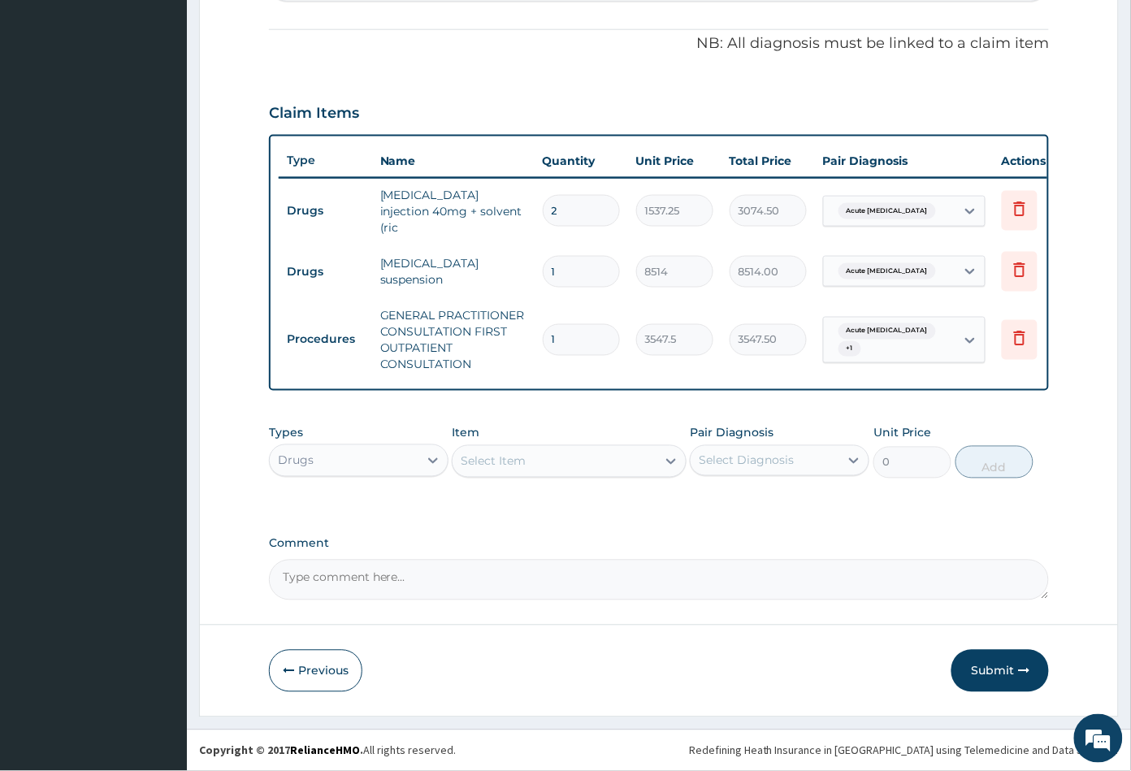
click at [560, 465] on div "Select Item" at bounding box center [553, 461] width 203 height 26
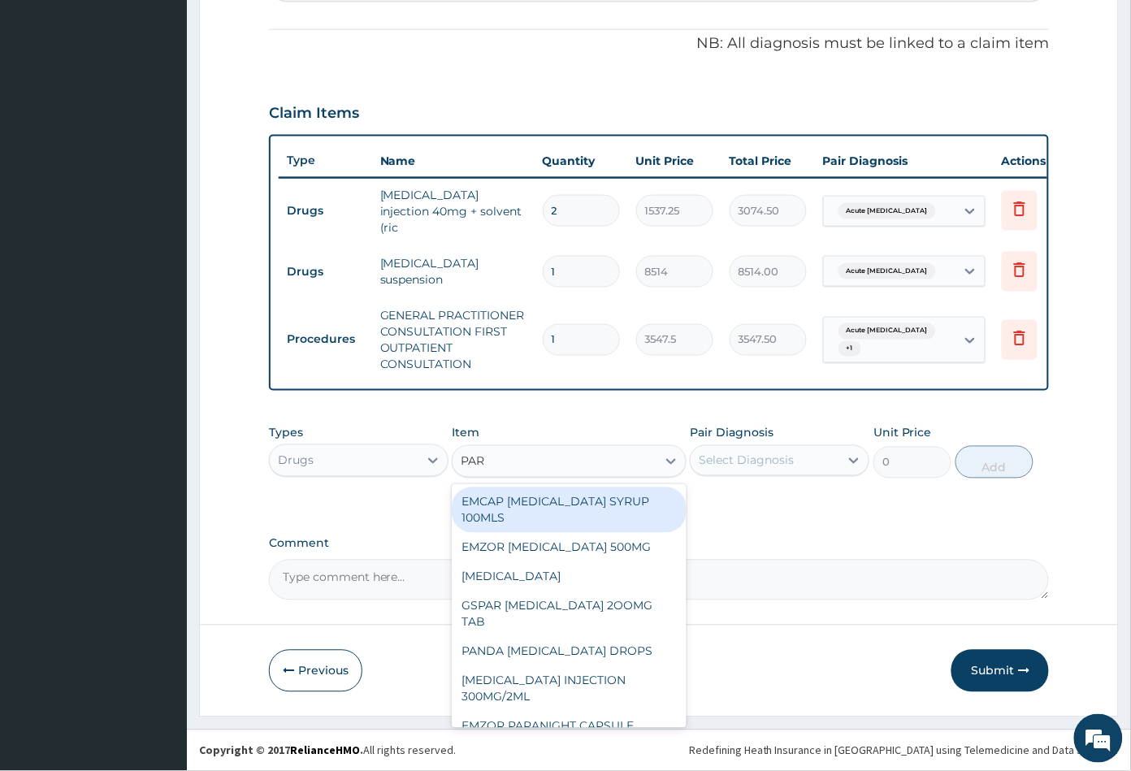
type input "PARA"
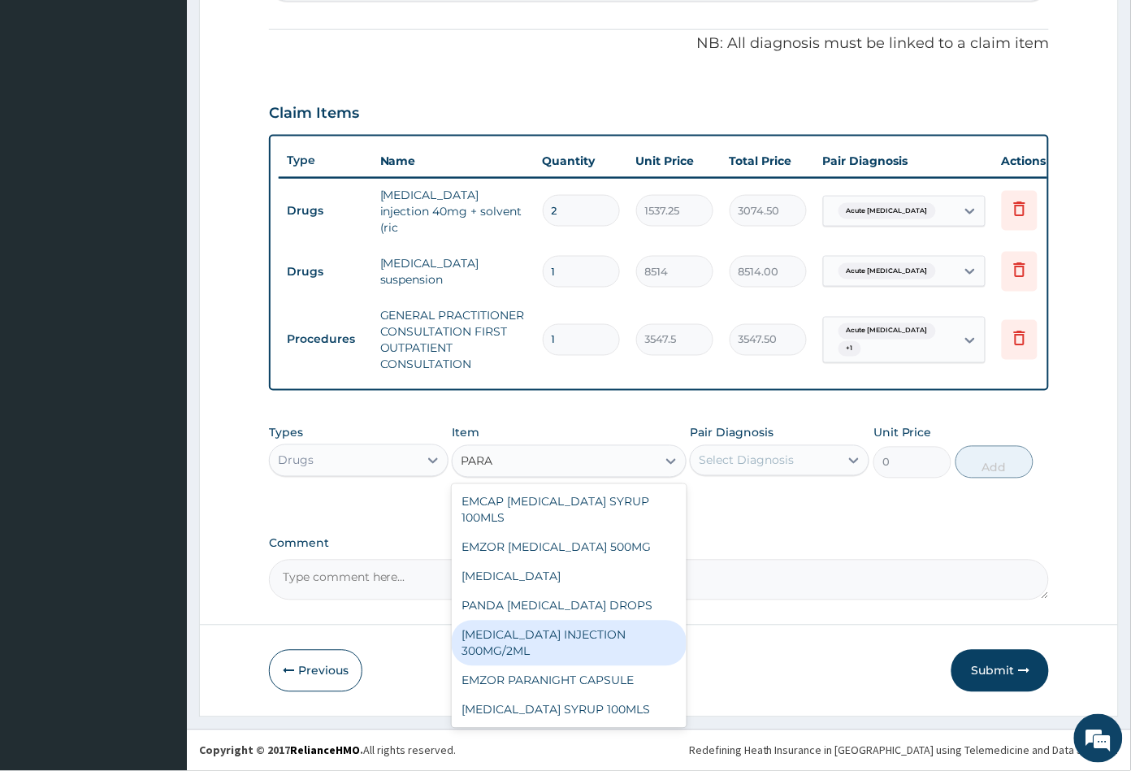
click at [563, 643] on div "PARACETAMOL INJECTION 300MG/2ML" at bounding box center [569, 643] width 234 height 45
type input "260.1499938964844"
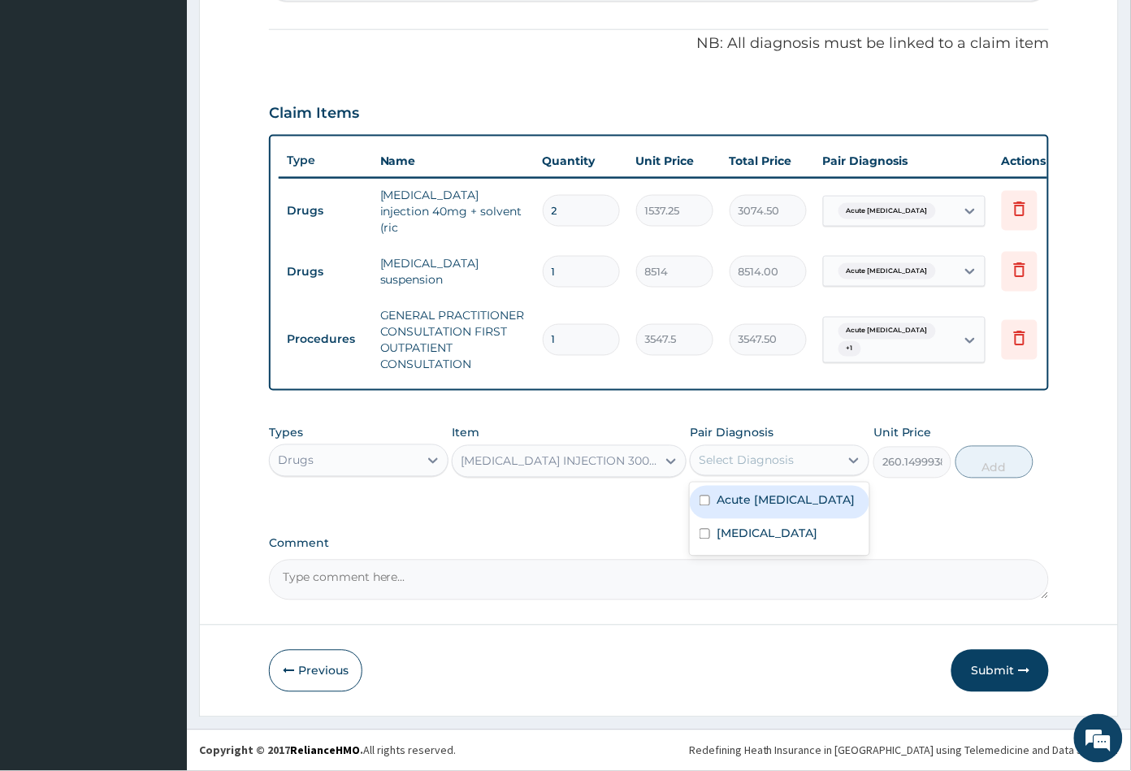
click at [747, 452] on div "Select Diagnosis" at bounding box center [745, 460] width 95 height 16
click at [760, 503] on label "Acute peptic ulcer" at bounding box center [785, 500] width 138 height 16
checkbox input "true"
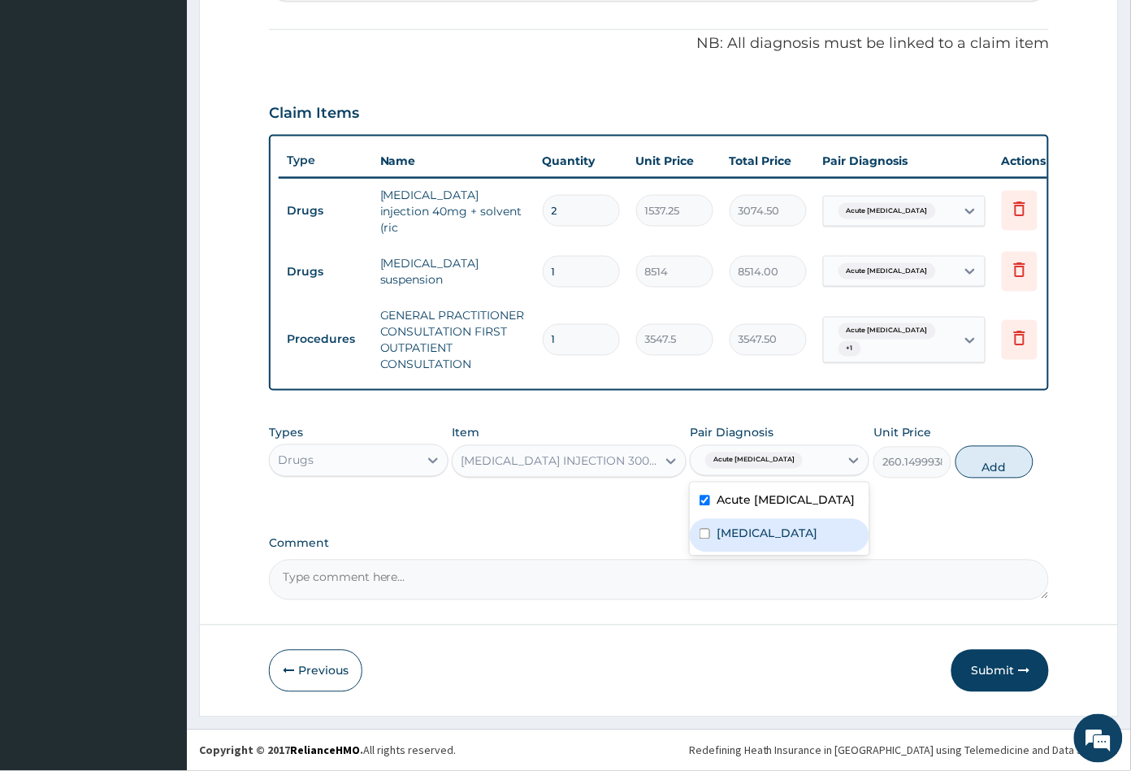
click at [767, 524] on div "Acute abdomen" at bounding box center [779, 535] width 179 height 33
checkbox input "true"
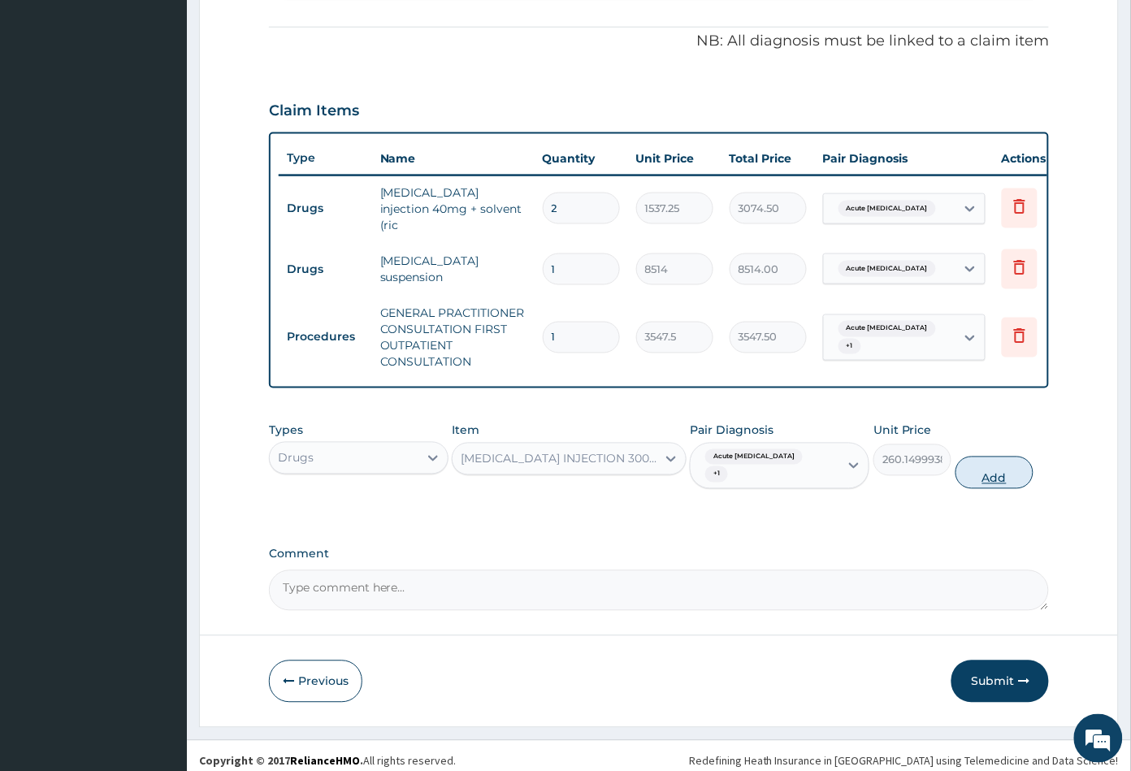
click at [988, 461] on button "Add" at bounding box center [994, 472] width 78 height 32
type input "0"
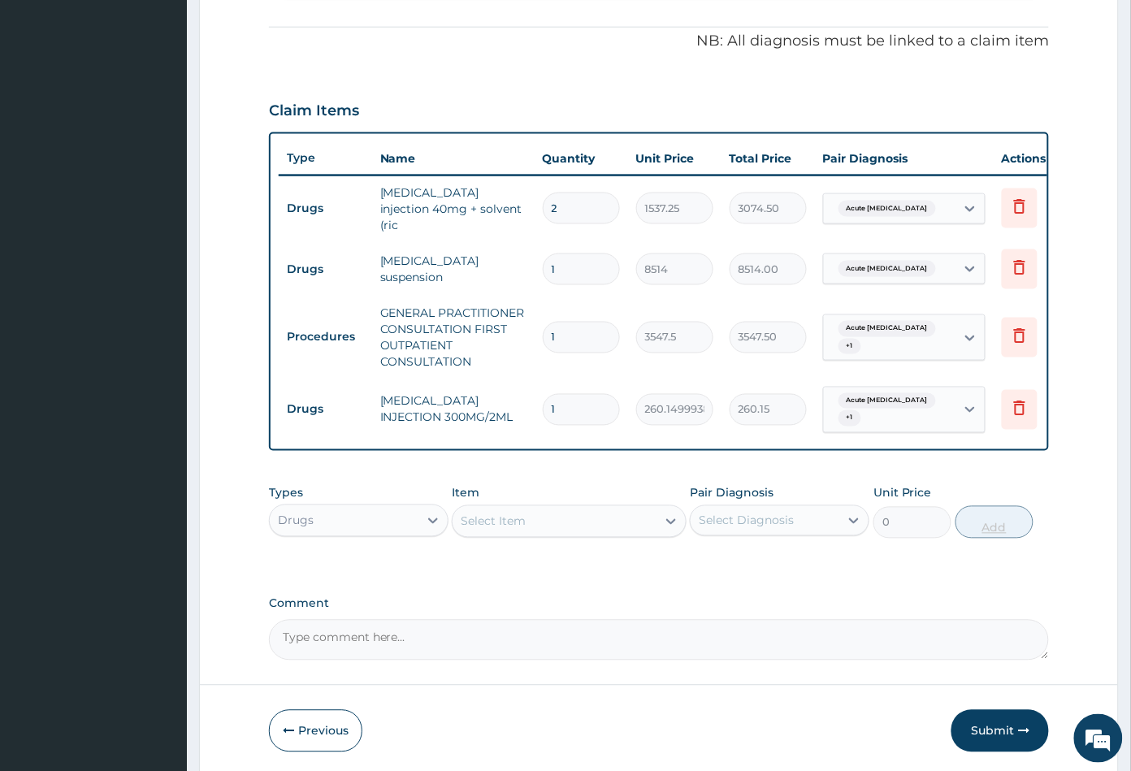
type input "0.00"
type input "4"
type input "1040.60"
type input "4"
click at [595, 526] on div "Select Item" at bounding box center [553, 521] width 203 height 26
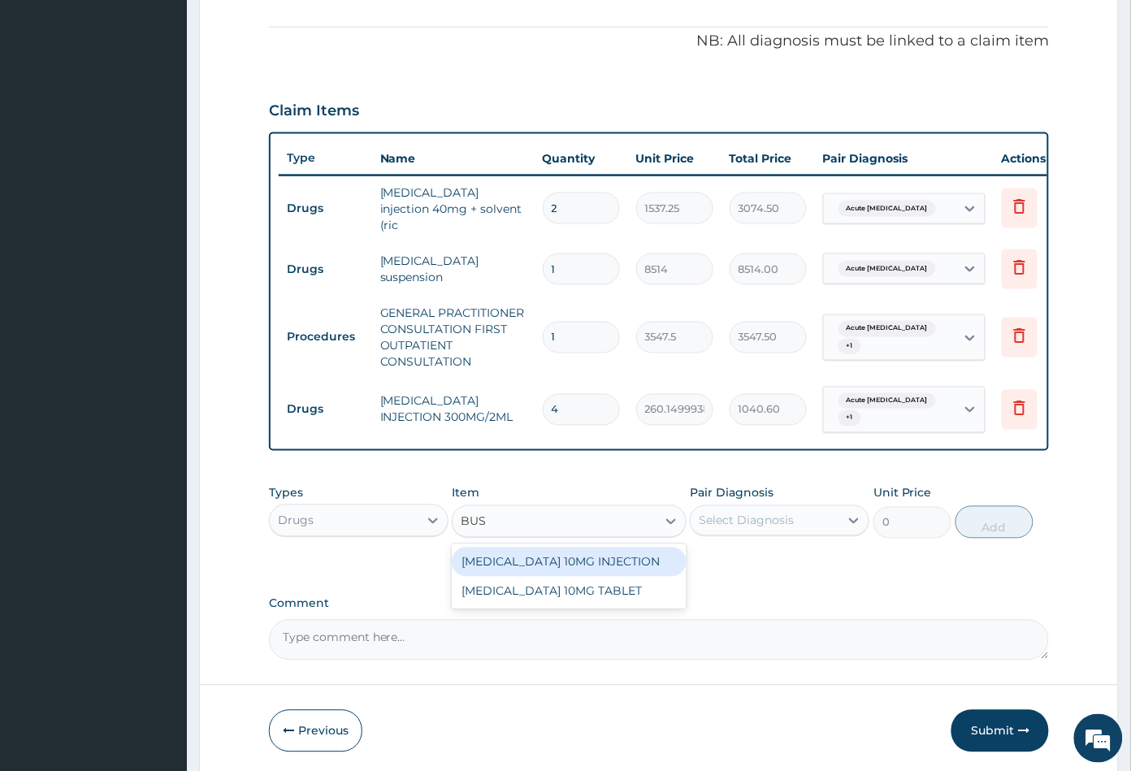
type input "BUSC"
click at [583, 585] on div "BUSCOPAN 10MG TABLET" at bounding box center [569, 591] width 234 height 29
type input "41.38750076293945"
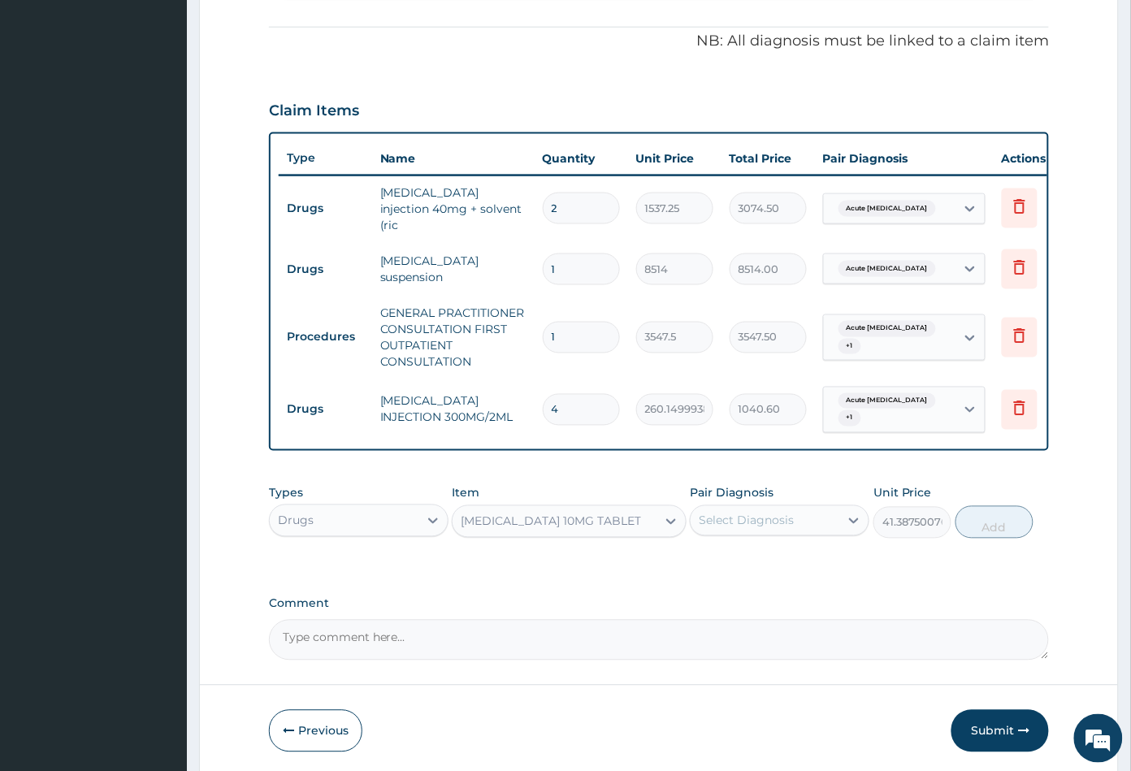
click at [749, 524] on div "Select Diagnosis" at bounding box center [745, 520] width 95 height 16
click at [750, 565] on label "Acute peptic ulcer" at bounding box center [785, 560] width 138 height 16
checkbox input "true"
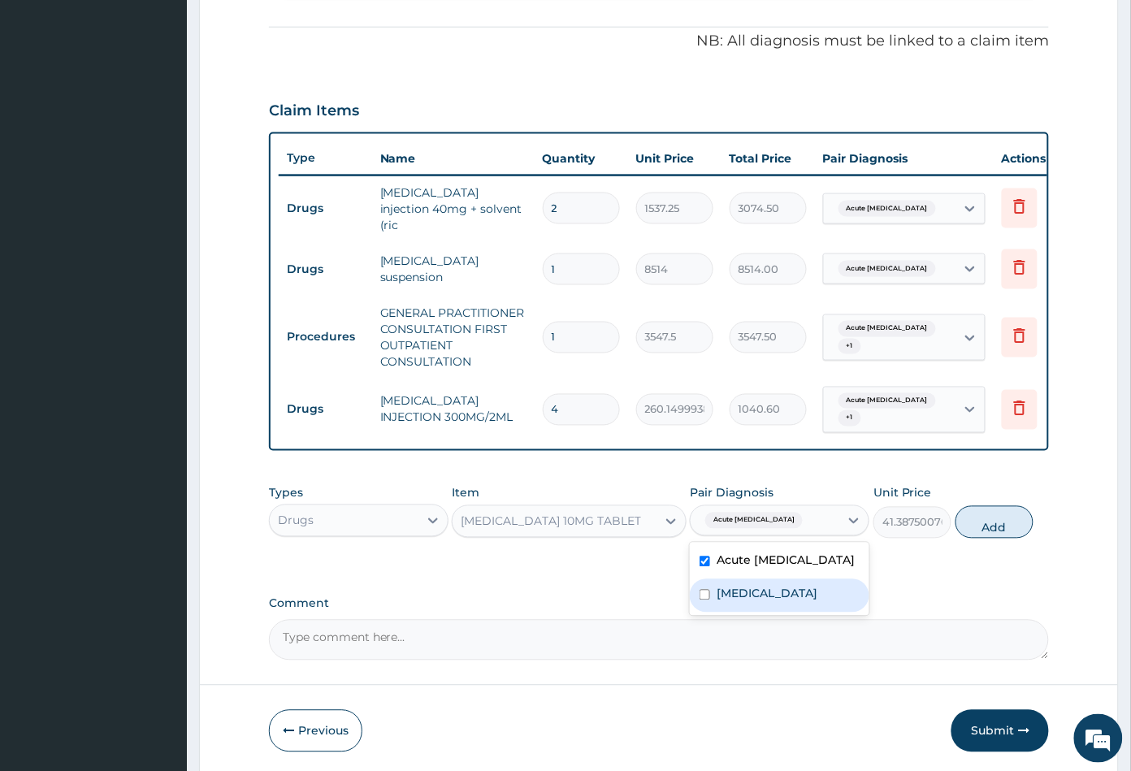
click at [747, 591] on label "Acute abdomen" at bounding box center [766, 594] width 101 height 16
checkbox input "true"
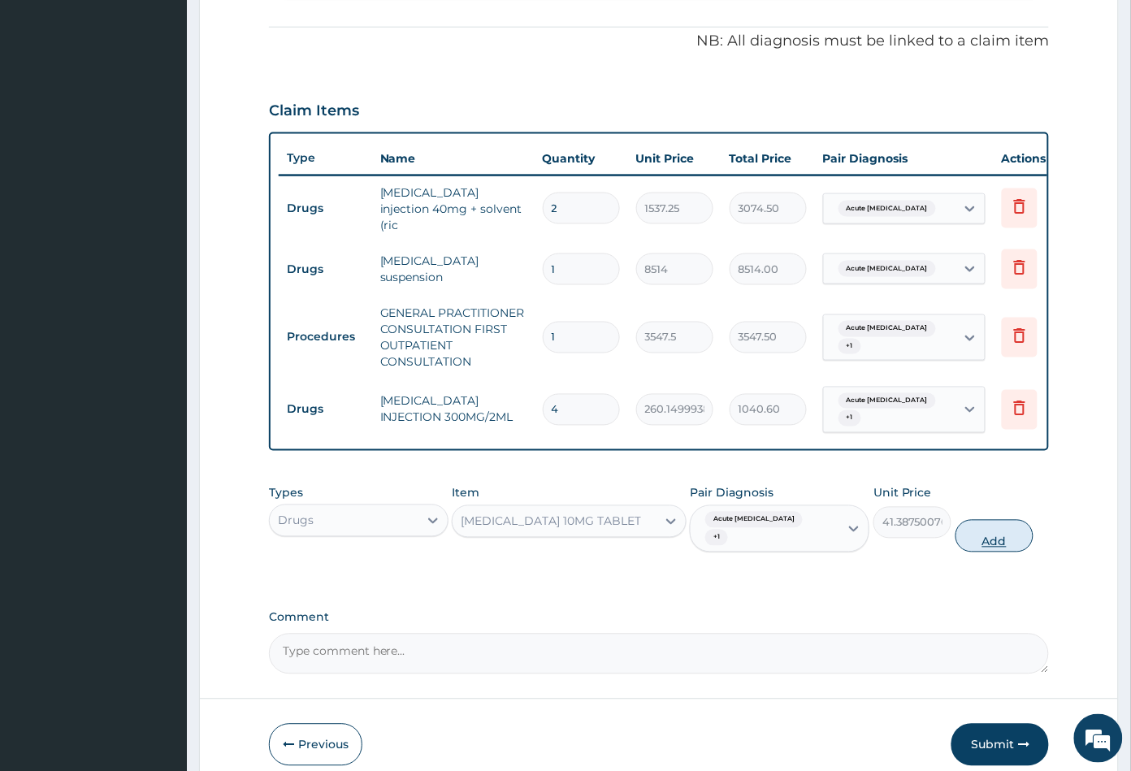
click at [987, 533] on button "Add" at bounding box center [994, 536] width 78 height 32
type input "0"
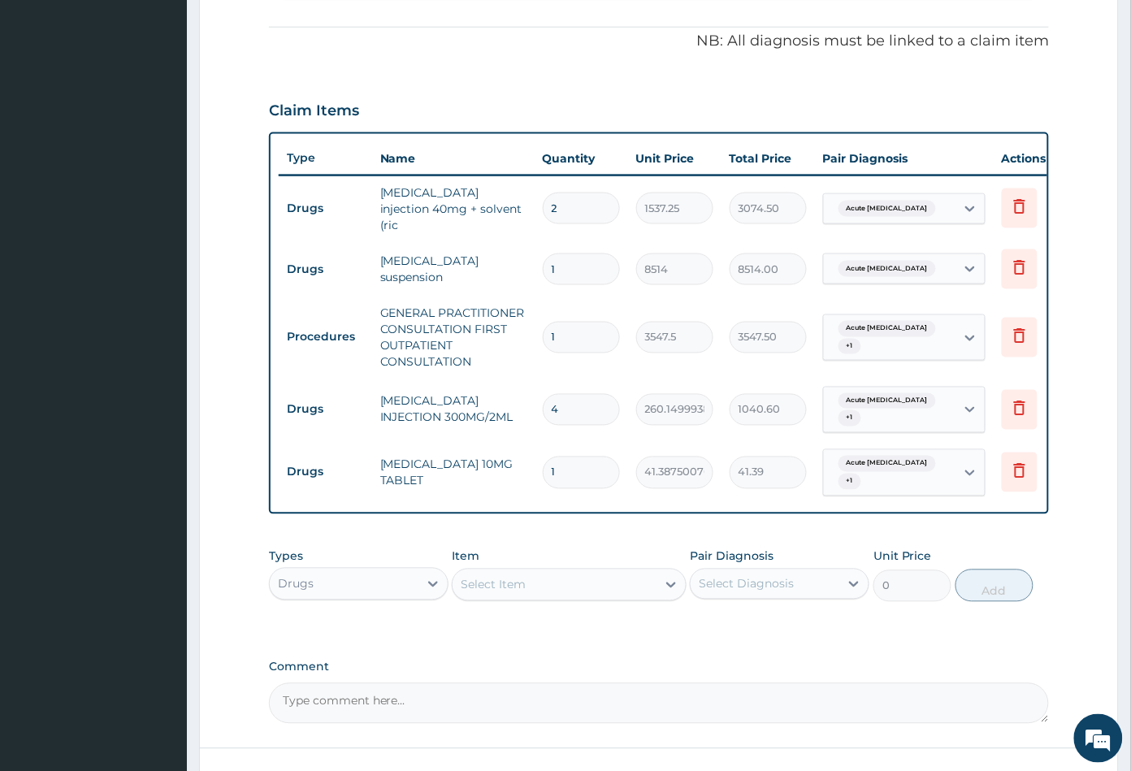
type input "0.00"
type input "4"
type input "165.55"
type input "4"
click at [539, 586] on div "Select Item" at bounding box center [553, 585] width 203 height 26
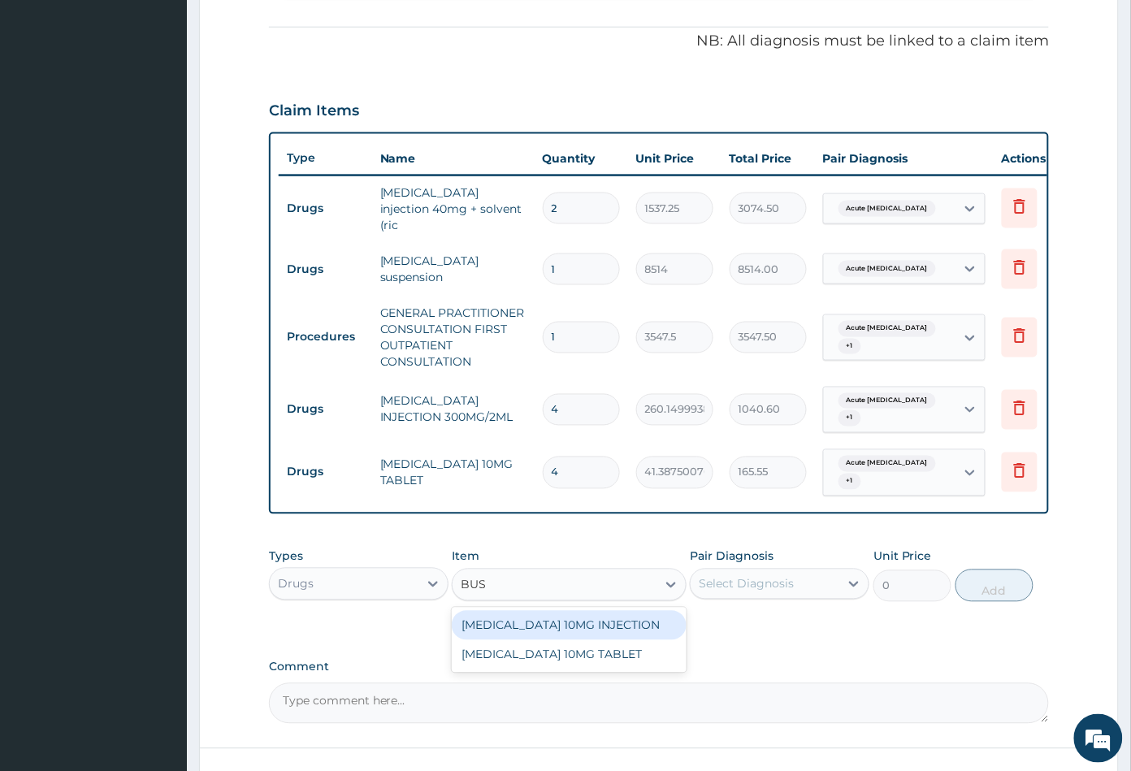
type input "BUSC"
click at [512, 622] on div "BUSCOPAN 10MG INJECTION" at bounding box center [569, 625] width 234 height 29
type input "473"
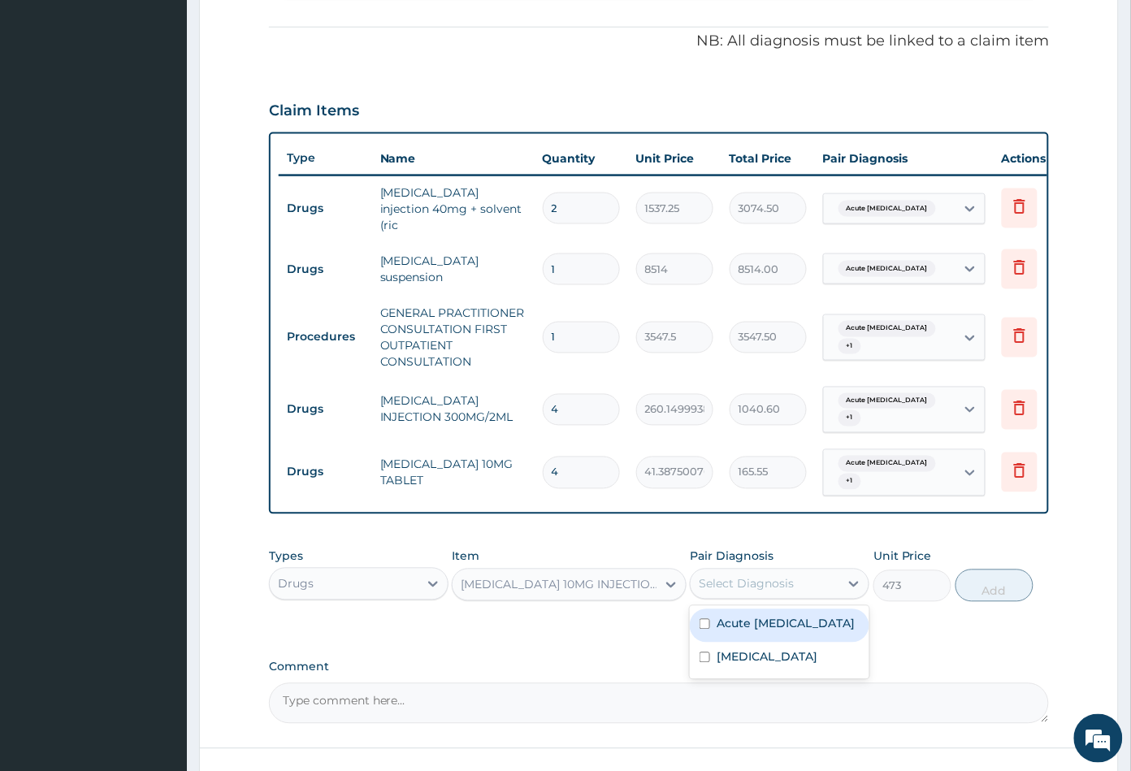
click at [733, 582] on div "Select Diagnosis" at bounding box center [745, 584] width 95 height 16
click at [752, 657] on label "Acute abdomen" at bounding box center [766, 657] width 101 height 16
checkbox input "true"
click at [761, 631] on label "Acute peptic ulcer" at bounding box center [785, 624] width 138 height 16
checkbox input "true"
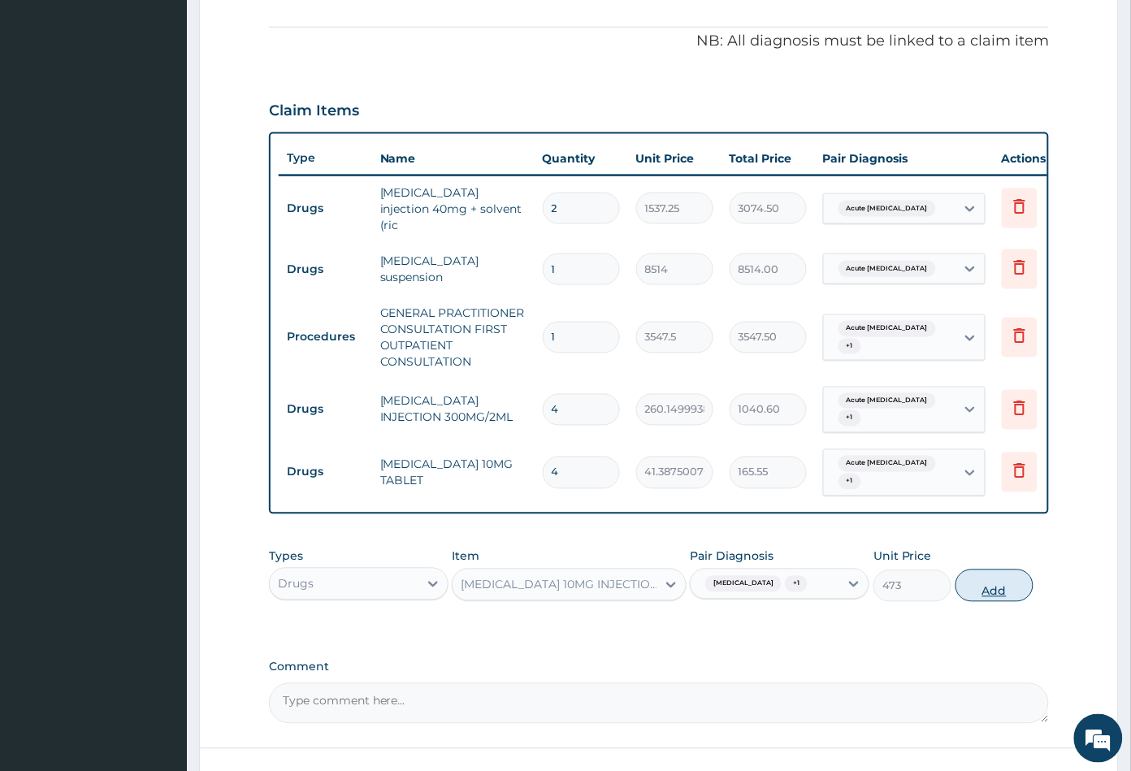
click at [989, 590] on button "Add" at bounding box center [994, 585] width 78 height 32
type input "0"
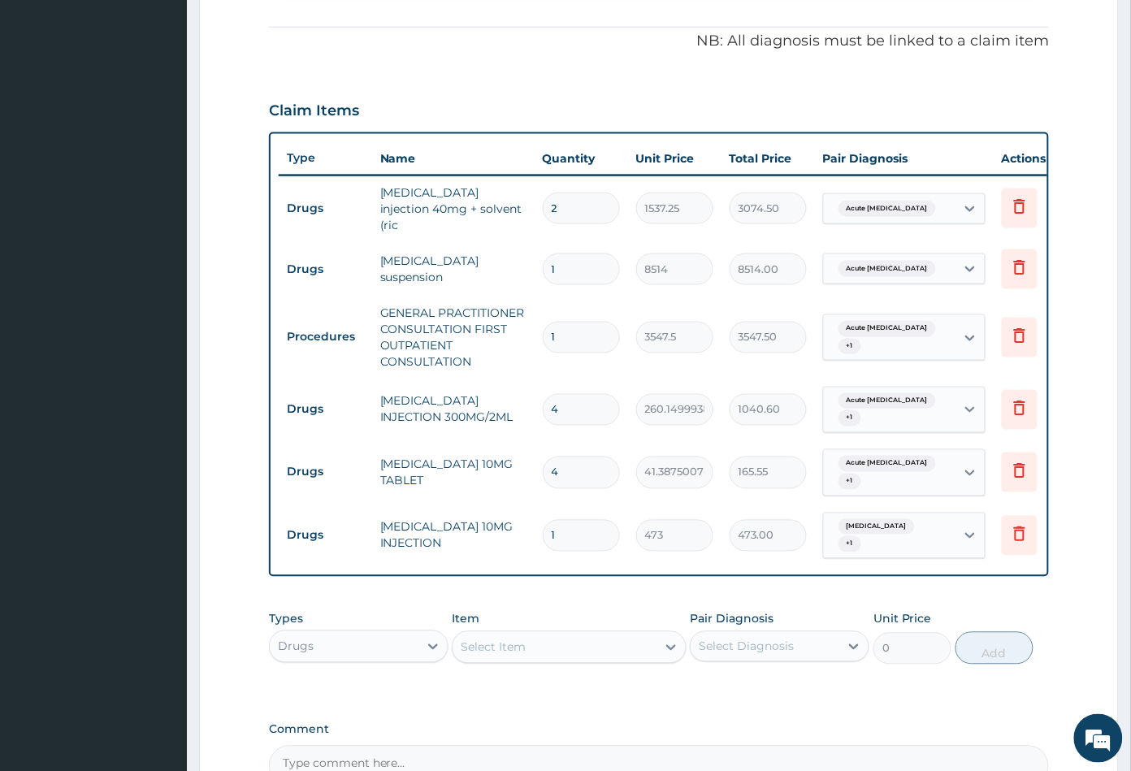
click at [561, 404] on input "4" at bounding box center [581, 410] width 77 height 32
type input "0.00"
type input "6"
type input "1560.90"
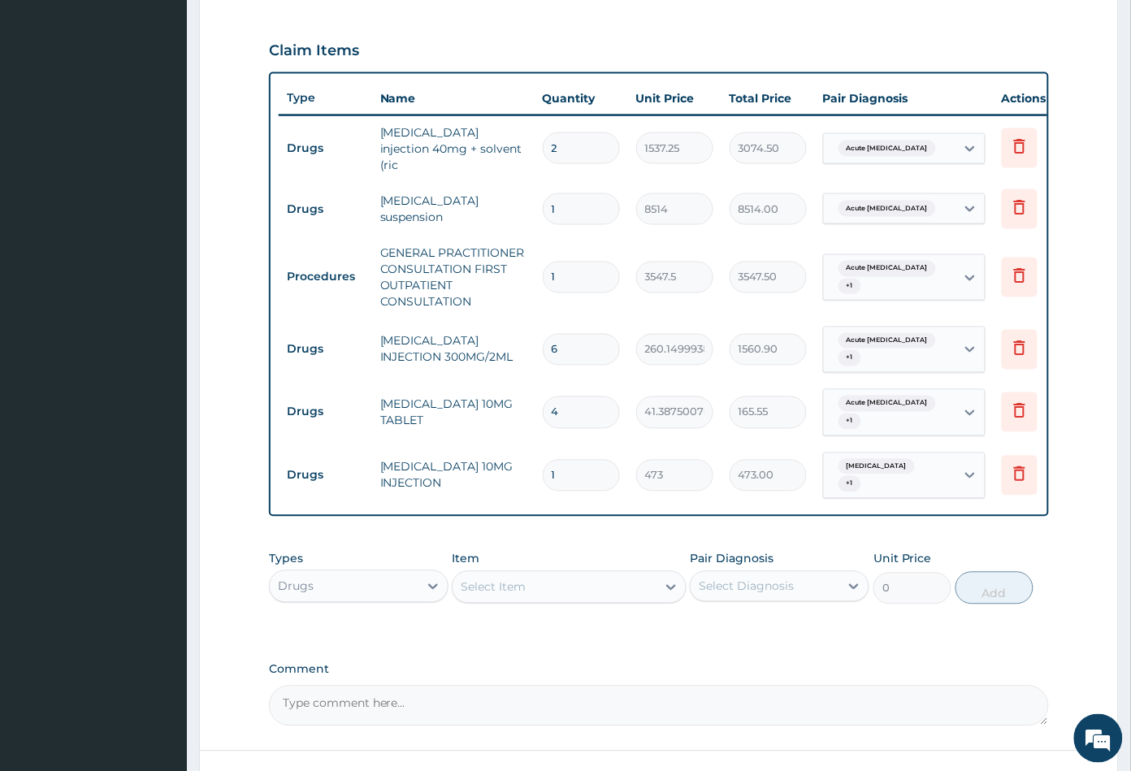
scroll to position [563, 0]
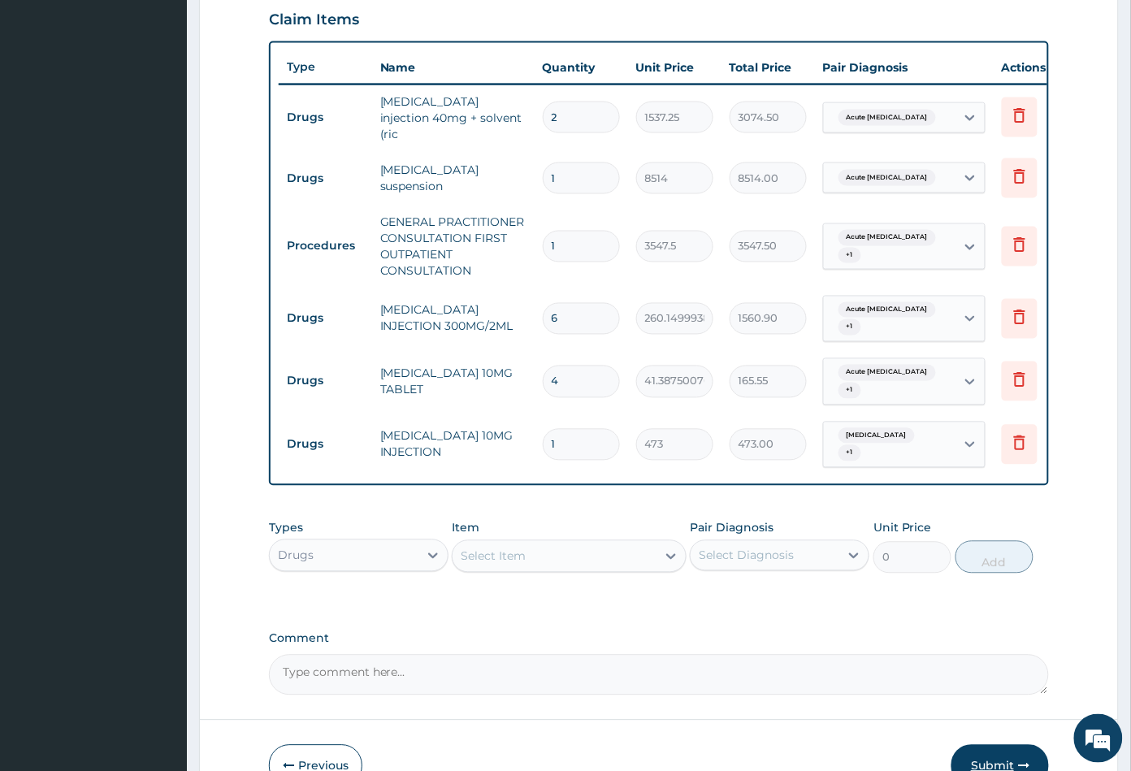
type input "6"
click at [986, 759] on button "Submit" at bounding box center [999, 766] width 97 height 42
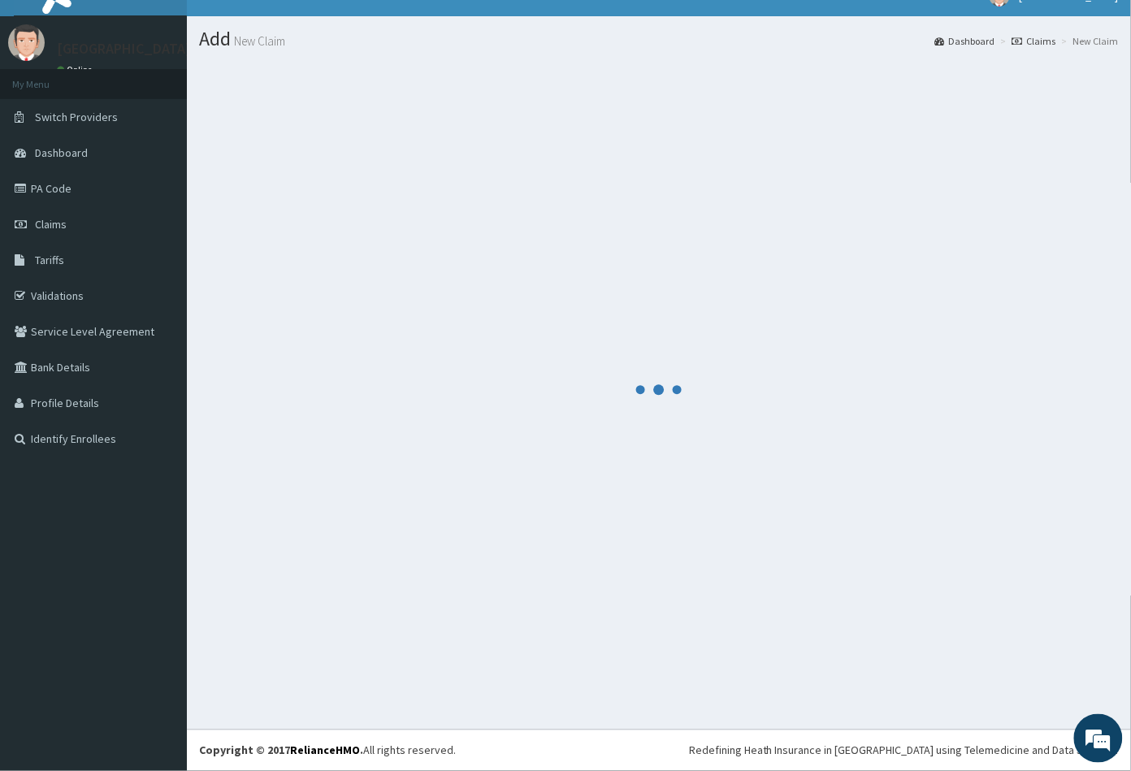
scroll to position [24, 0]
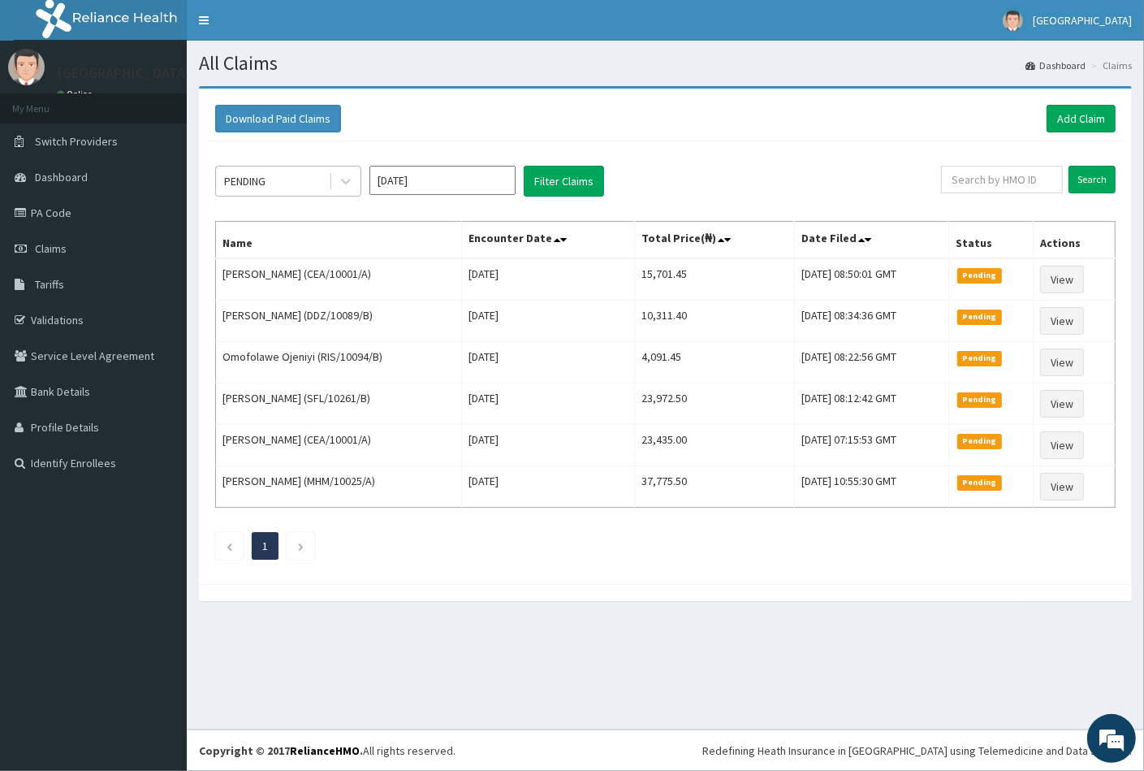
click at [301, 176] on div "PENDING" at bounding box center [272, 181] width 113 height 26
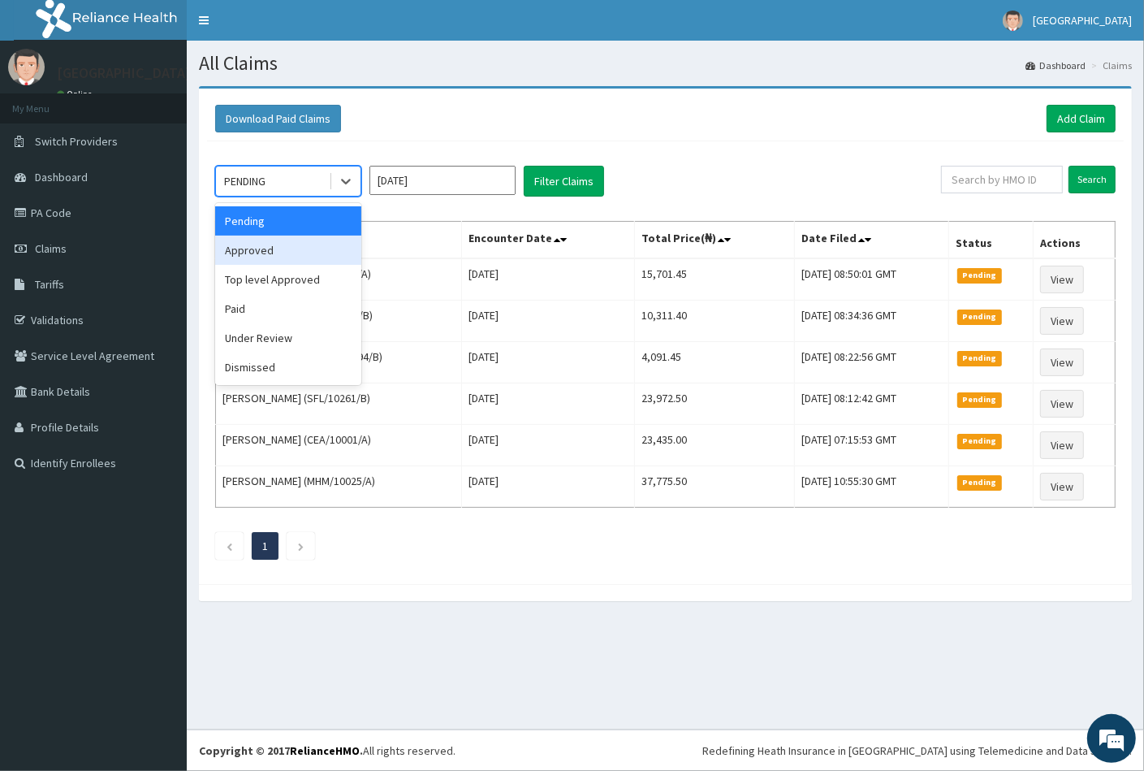
click at [291, 244] on div "Approved" at bounding box center [288, 250] width 146 height 29
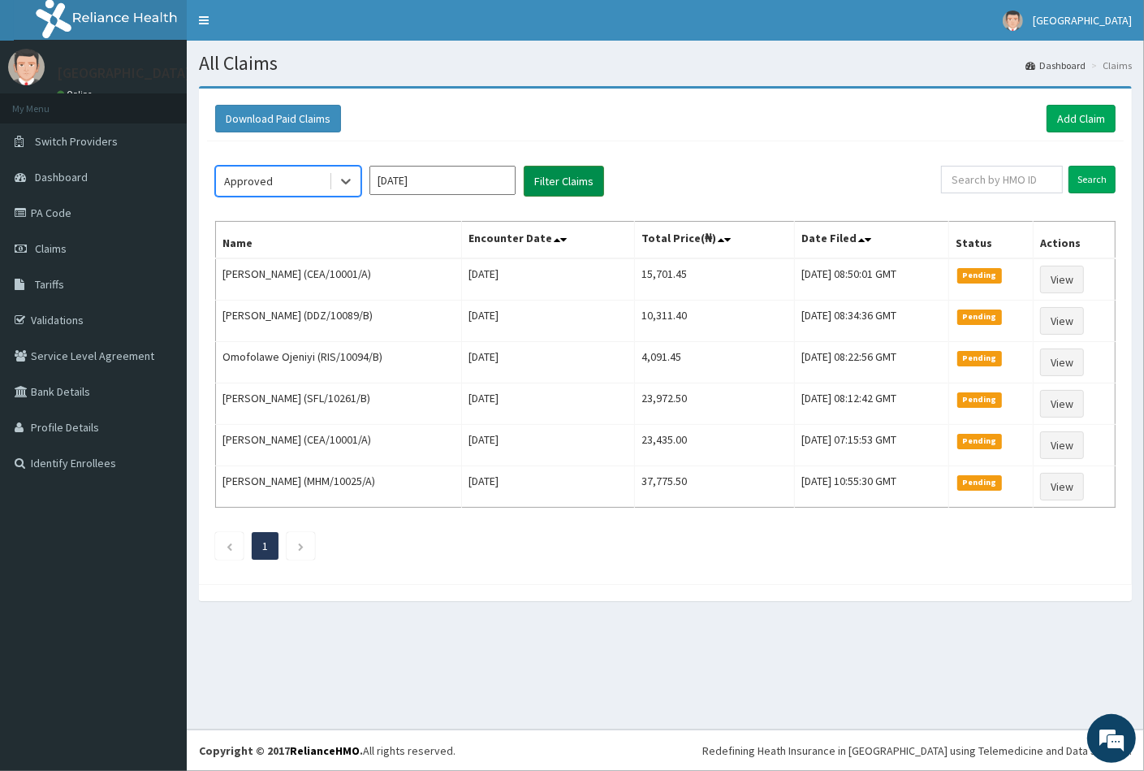
click at [582, 175] on button "Filter Claims" at bounding box center [564, 181] width 80 height 31
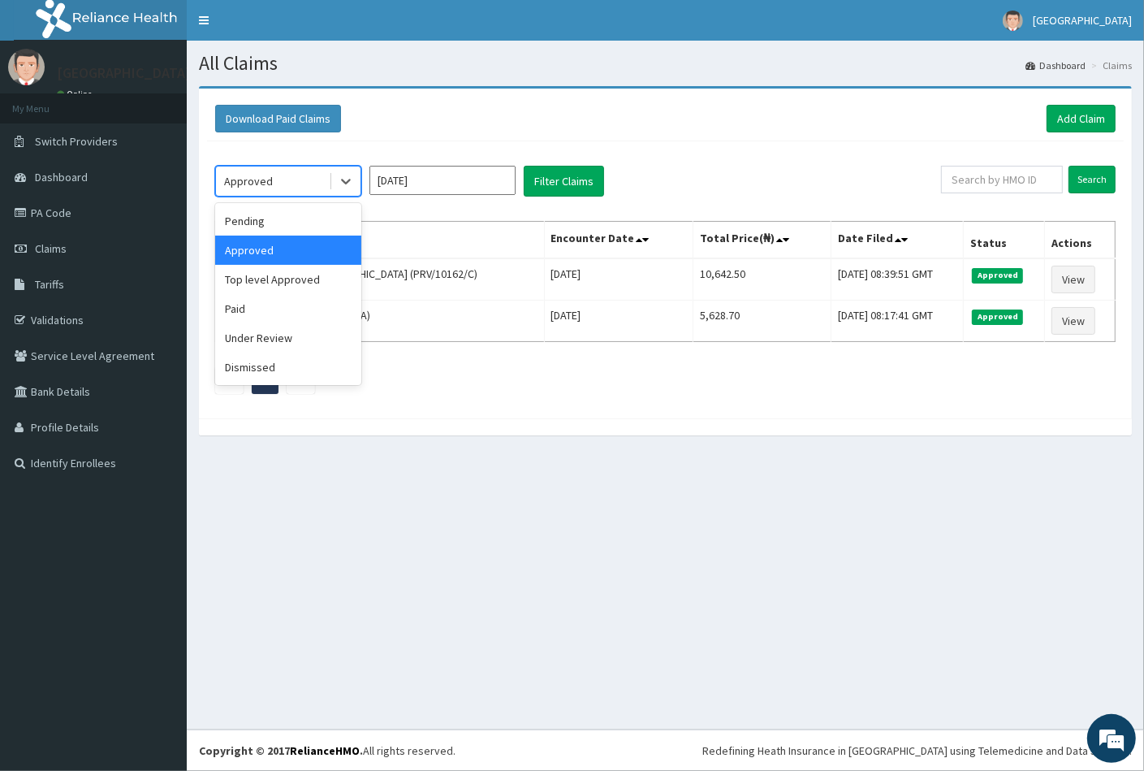
click at [274, 175] on div "Approved" at bounding box center [272, 181] width 113 height 26
click at [275, 223] on div "Pending" at bounding box center [288, 220] width 146 height 29
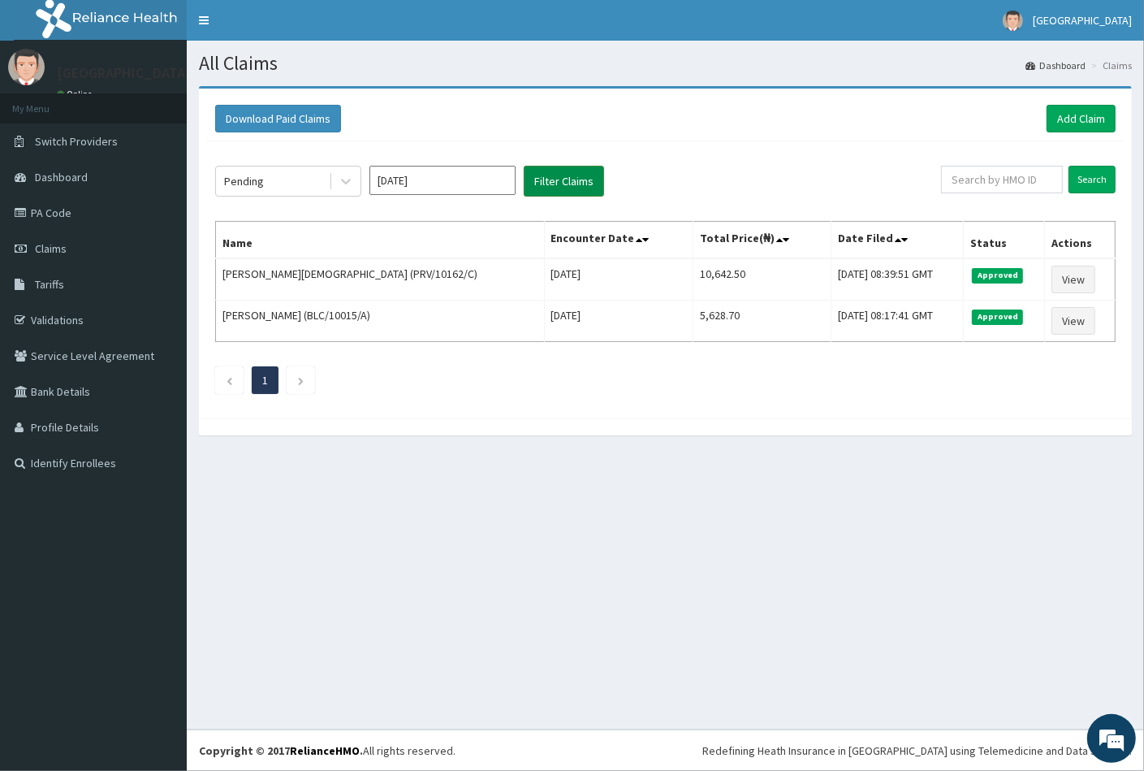
click at [551, 181] on button "Filter Claims" at bounding box center [564, 181] width 80 height 31
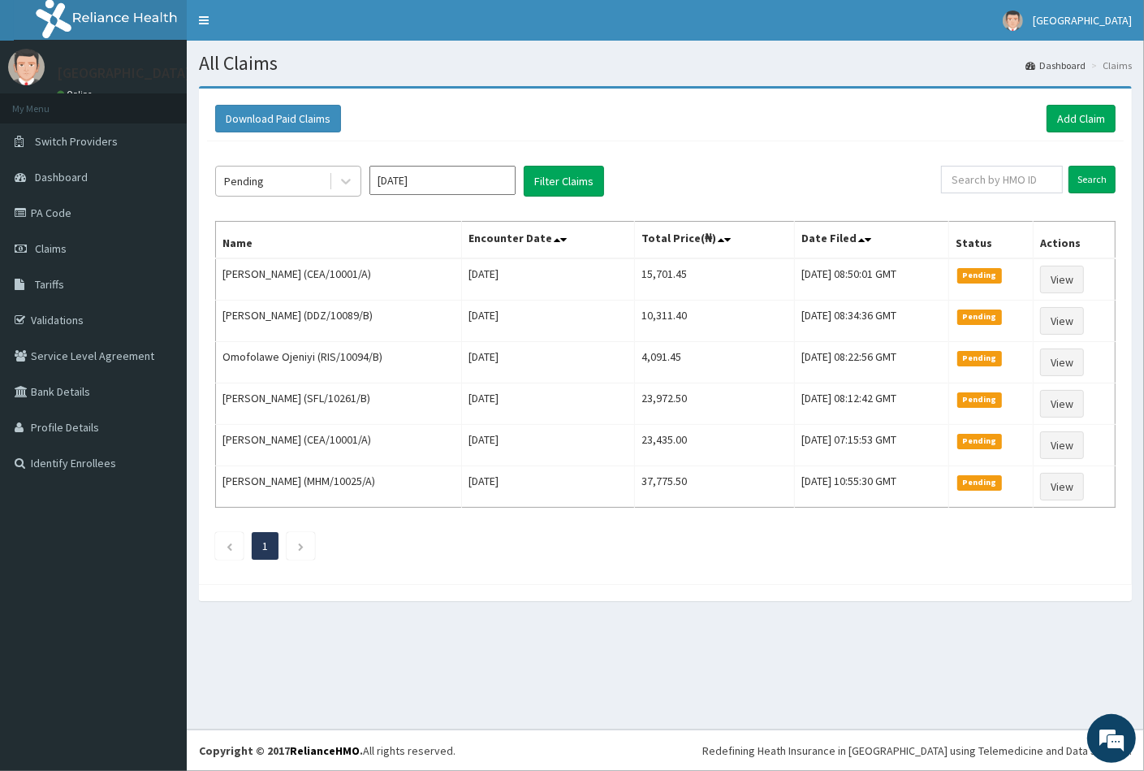
click at [274, 179] on div "Pending" at bounding box center [272, 181] width 113 height 26
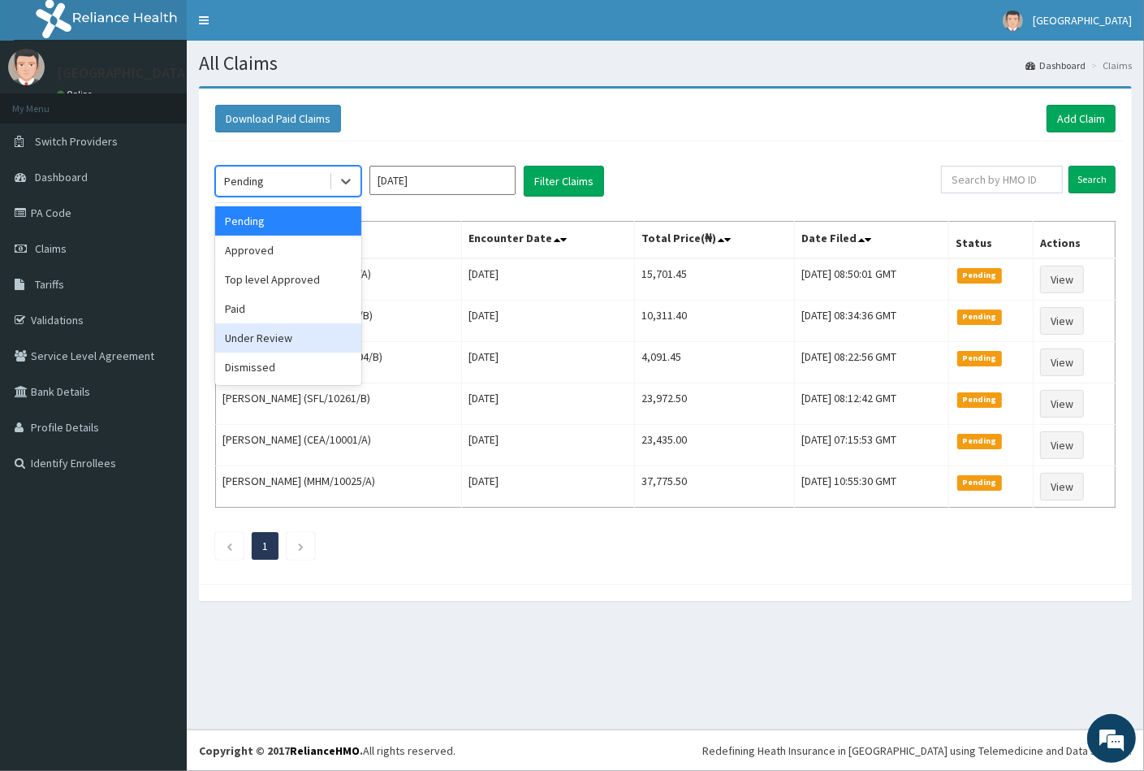
click at [275, 336] on div "Under Review" at bounding box center [288, 337] width 146 height 29
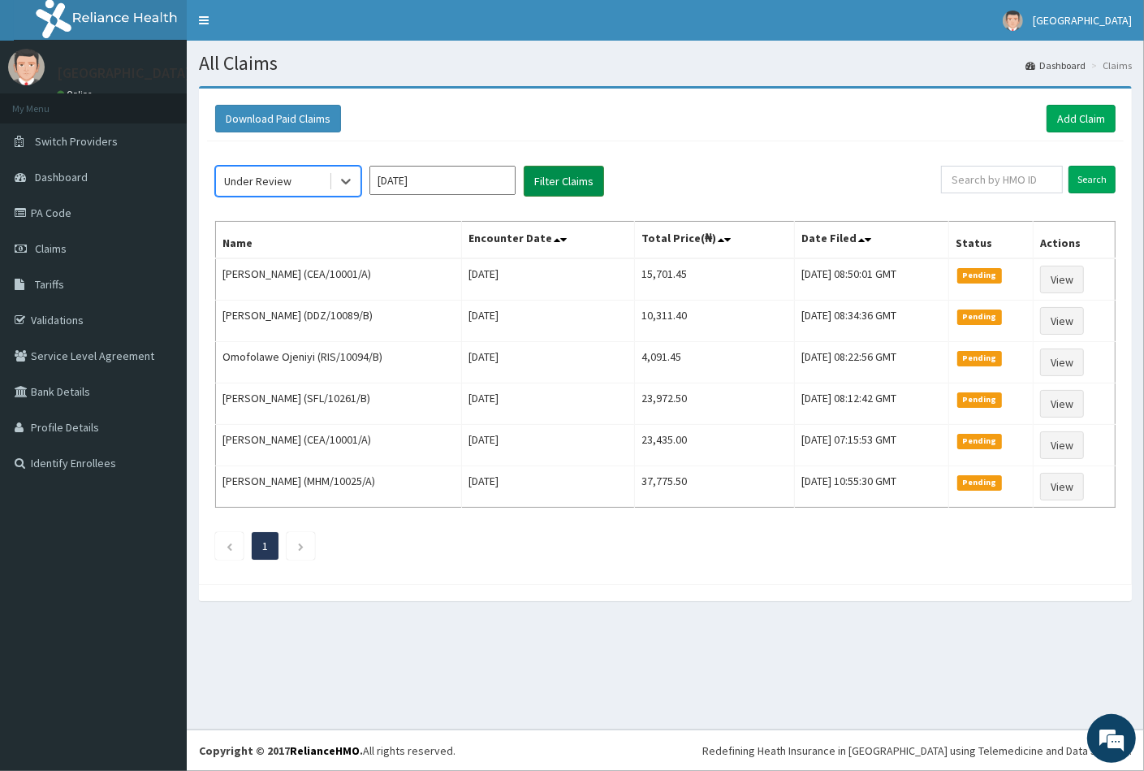
click at [545, 179] on button "Filter Claims" at bounding box center [564, 181] width 80 height 31
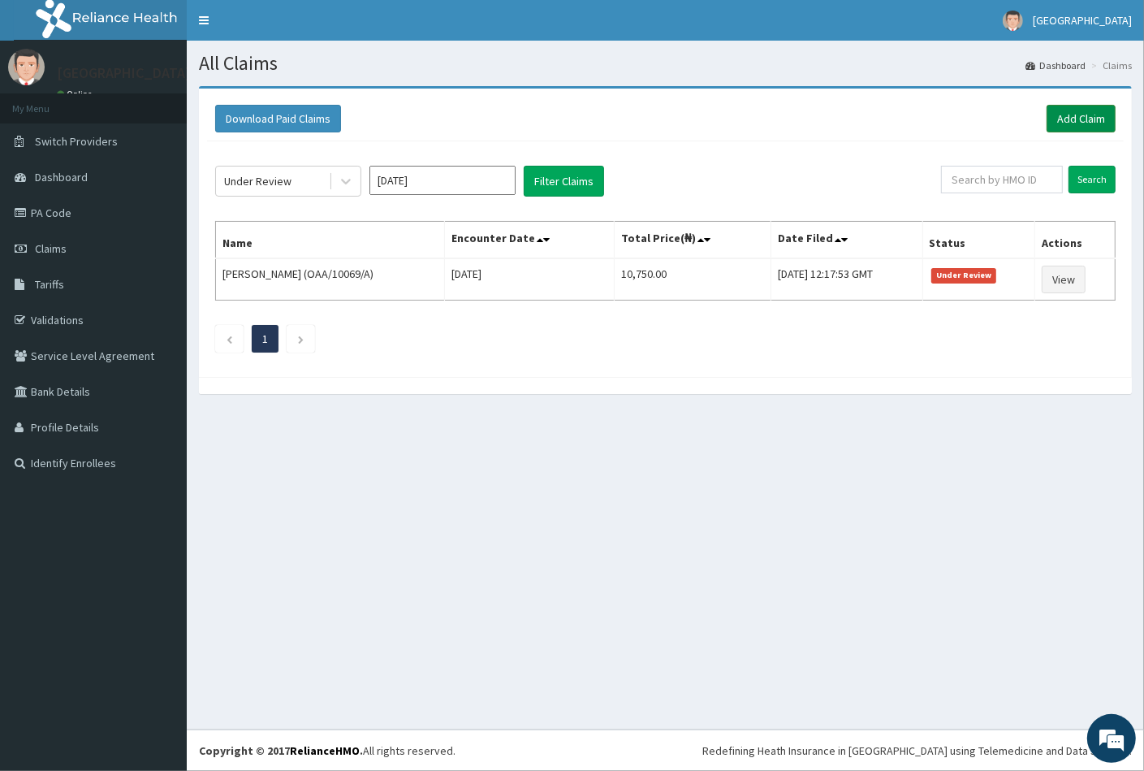
click at [1078, 124] on link "Add Claim" at bounding box center [1081, 119] width 69 height 28
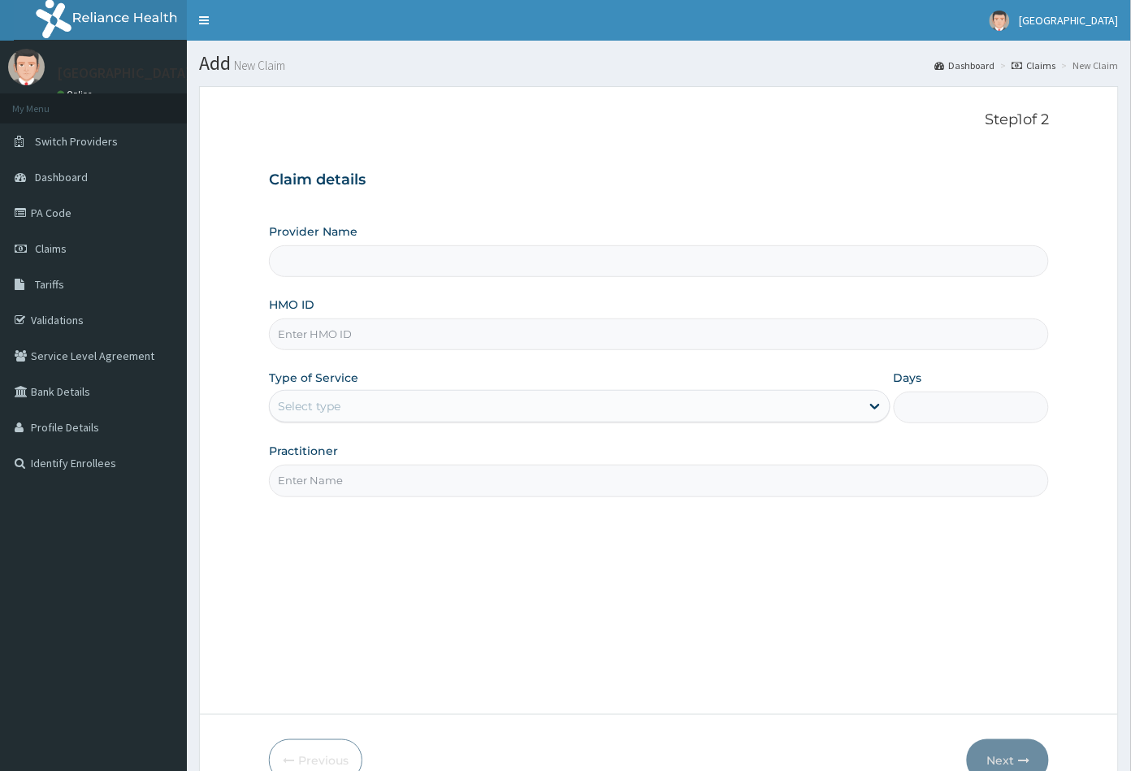
type input "[GEOGRAPHIC_DATA]"
click at [288, 330] on input "HMO ID" at bounding box center [659, 334] width 781 height 32
paste input "FWN/10043/A"
type input "FWN/10043/A"
click at [335, 410] on div "Select type" at bounding box center [309, 406] width 63 height 16
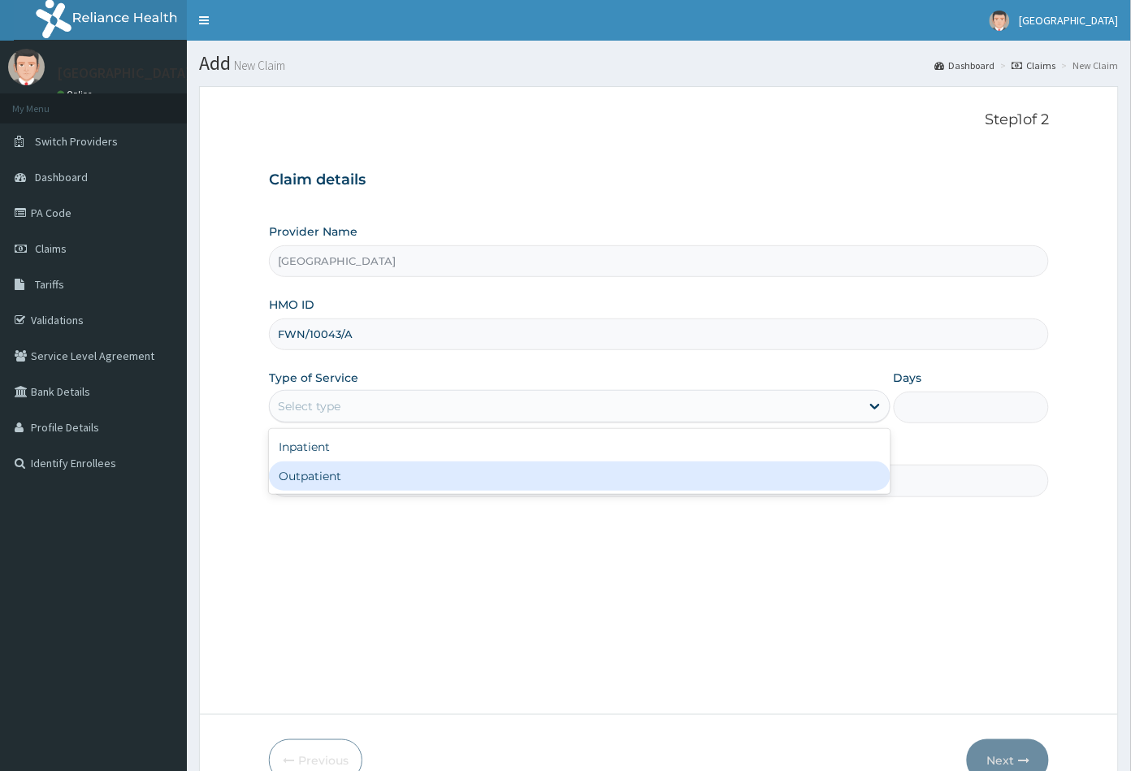
click at [328, 478] on div "Outpatient" at bounding box center [579, 475] width 621 height 29
type input "1"
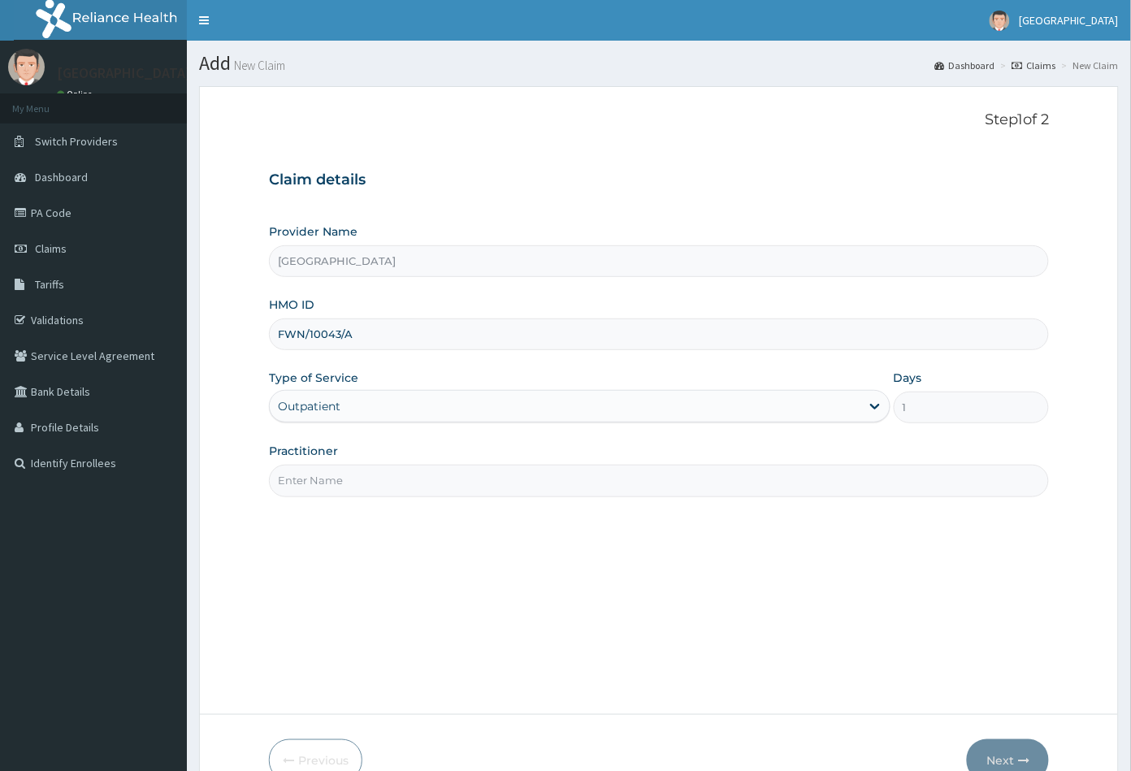
click at [328, 478] on input "Practitioner" at bounding box center [659, 481] width 781 height 32
type input "CON"
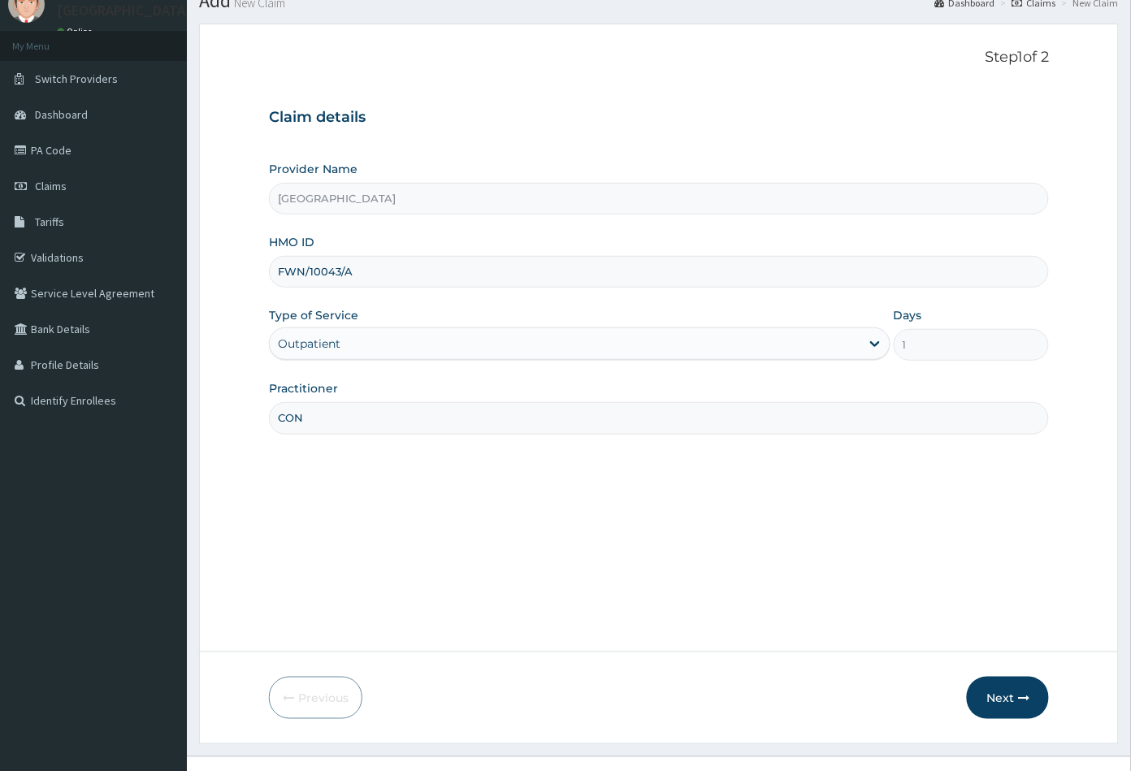
scroll to position [89, 0]
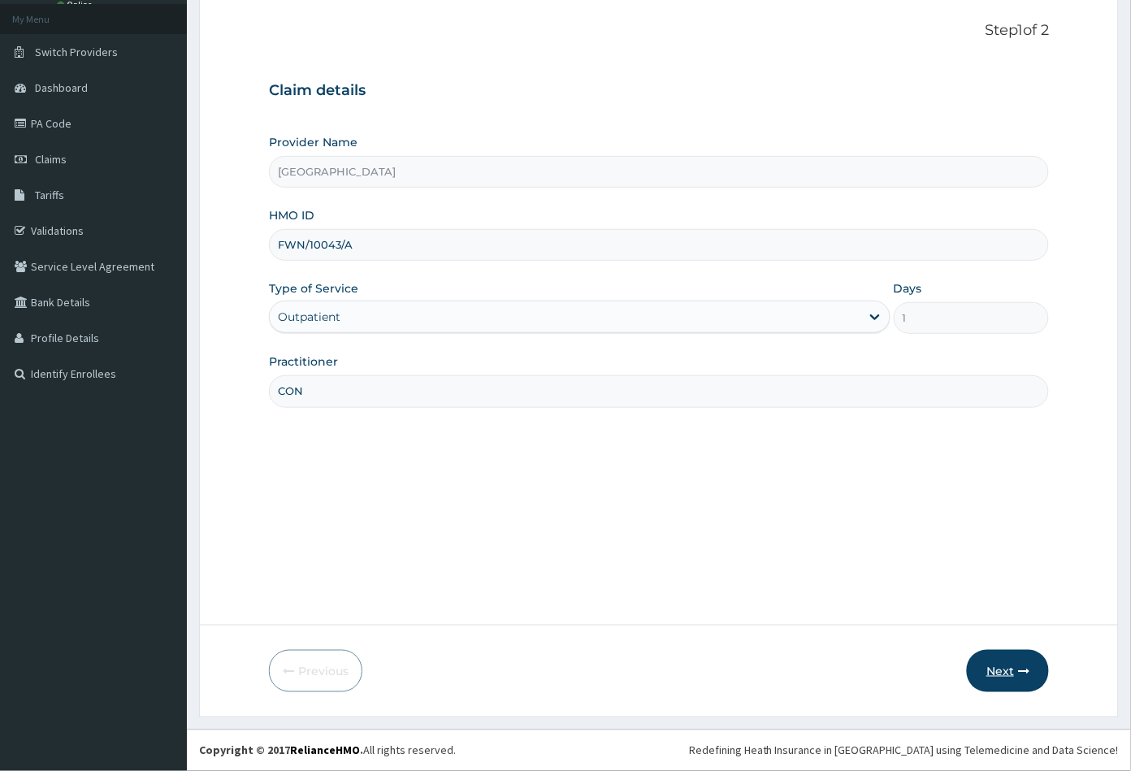
click at [994, 665] on button "Next" at bounding box center [1008, 671] width 82 height 42
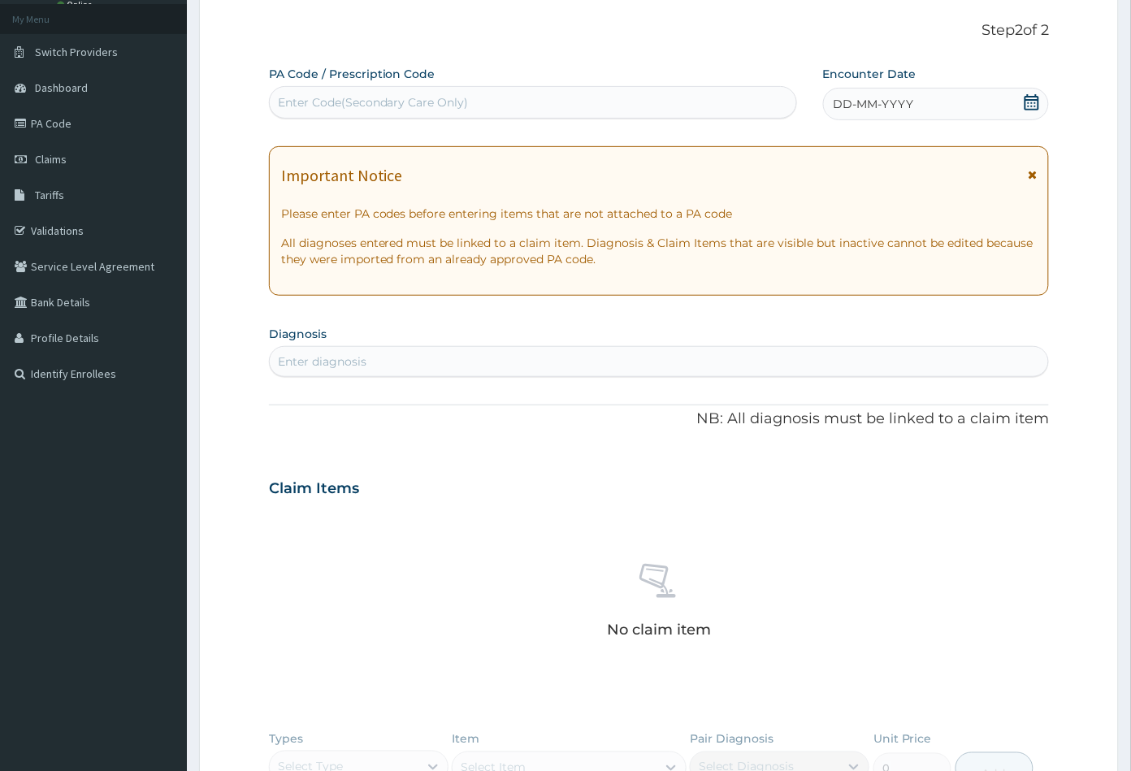
click at [1036, 102] on icon at bounding box center [1031, 102] width 15 height 16
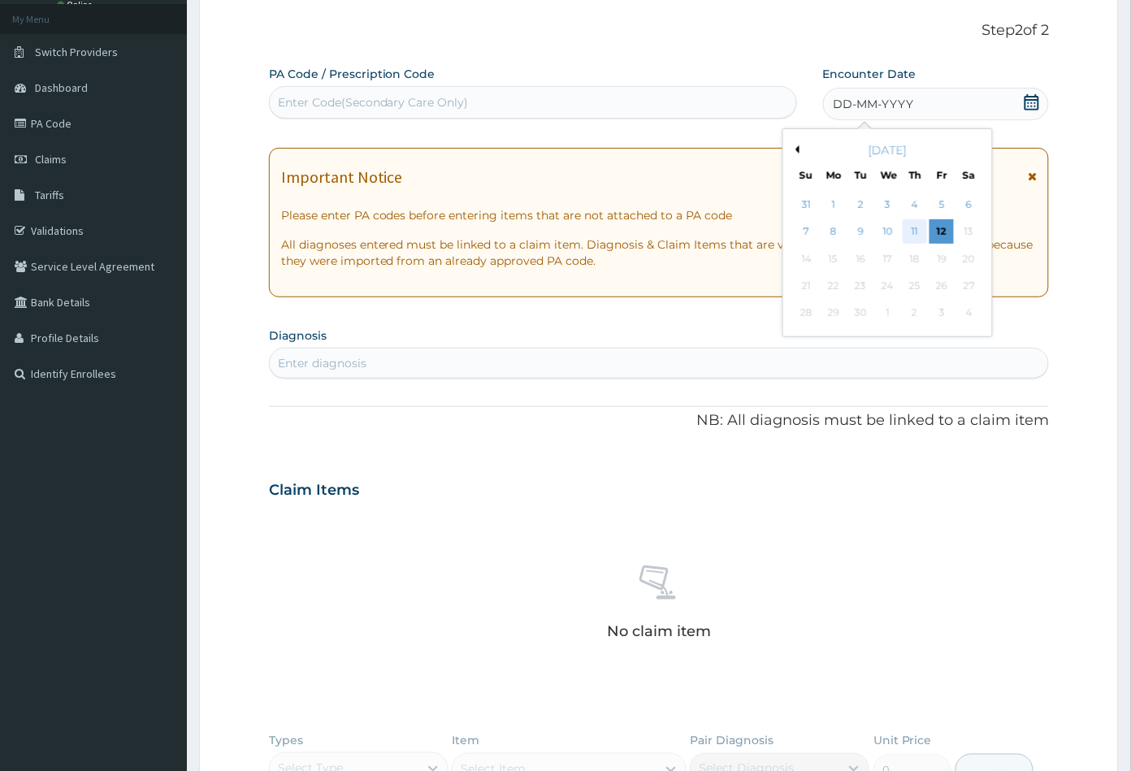
click at [916, 230] on div "11" at bounding box center [914, 232] width 24 height 24
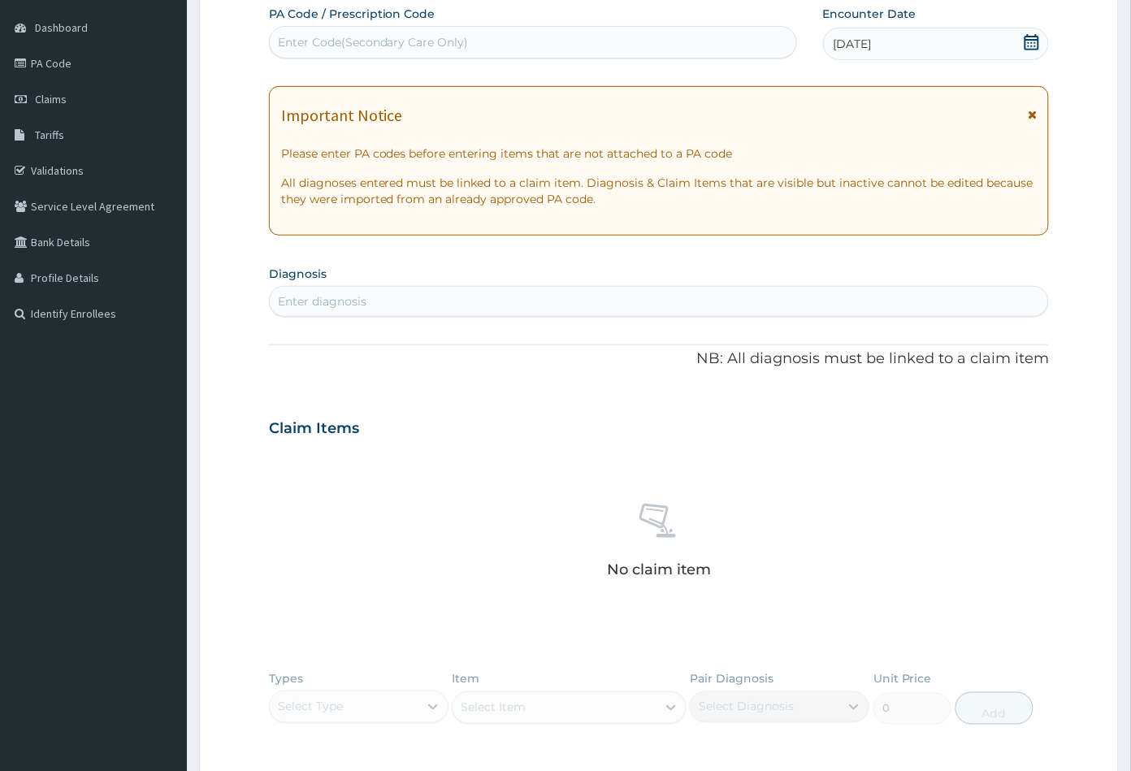
scroll to position [270, 0]
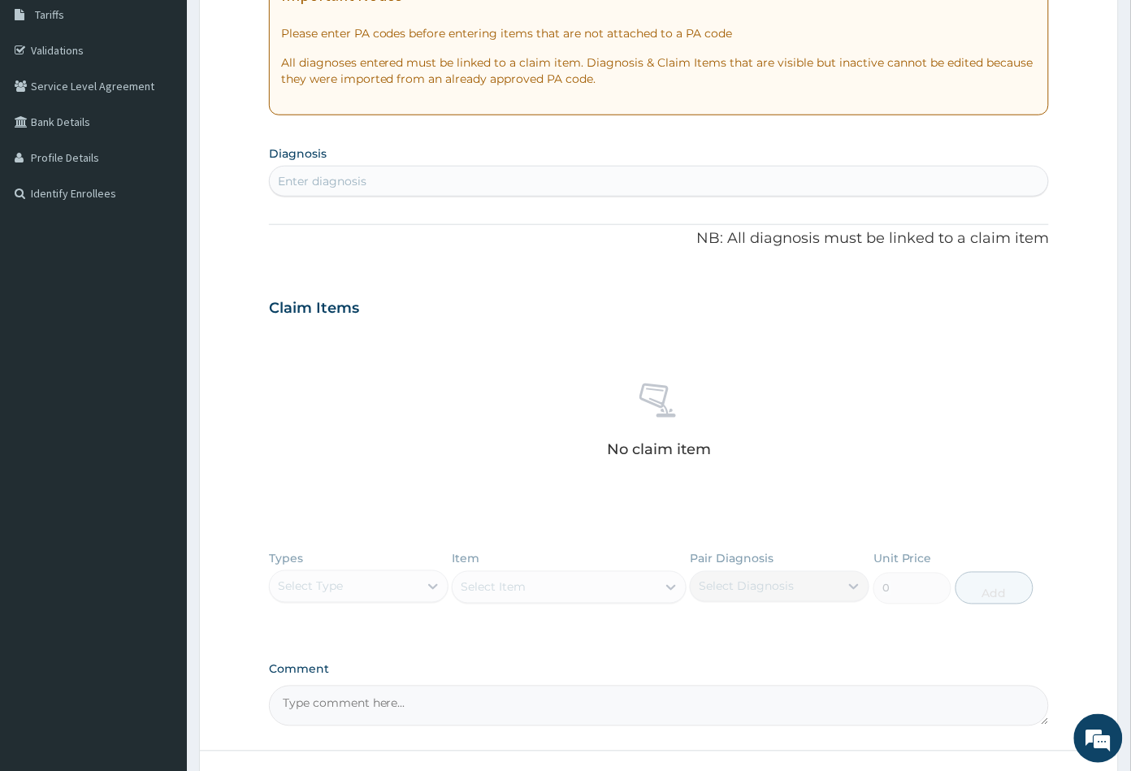
click at [371, 187] on div "Enter diagnosis" at bounding box center [659, 181] width 779 height 26
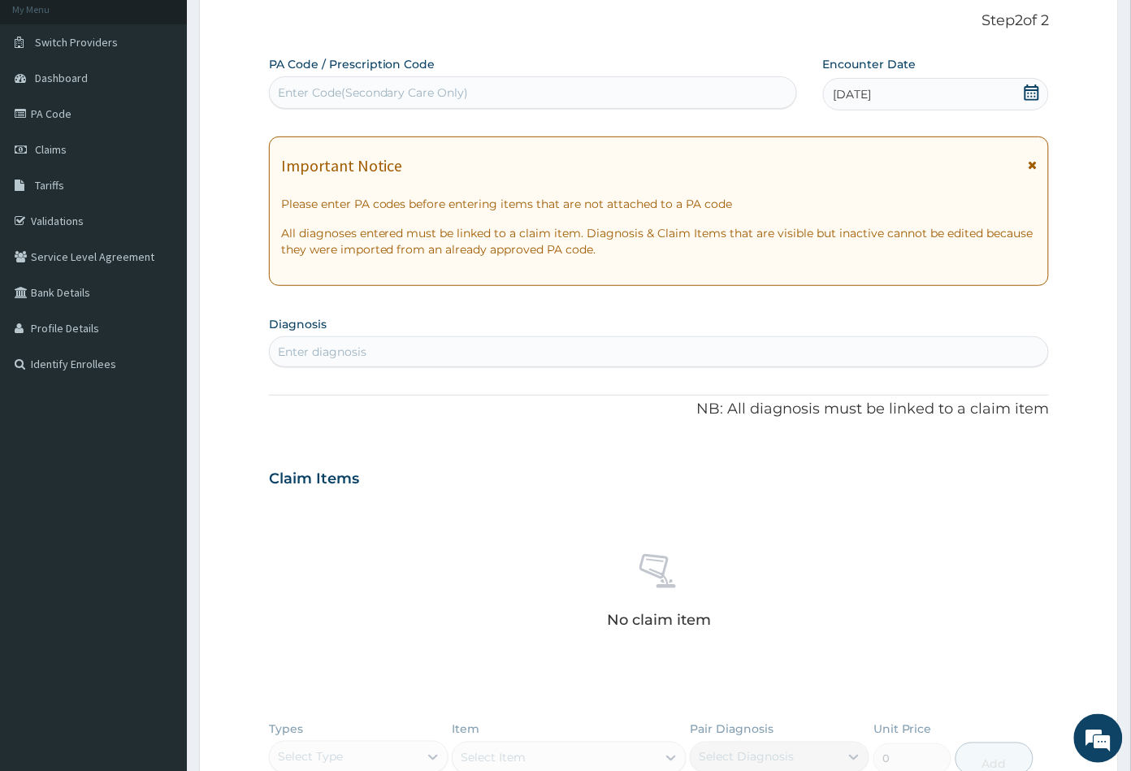
scroll to position [0, 0]
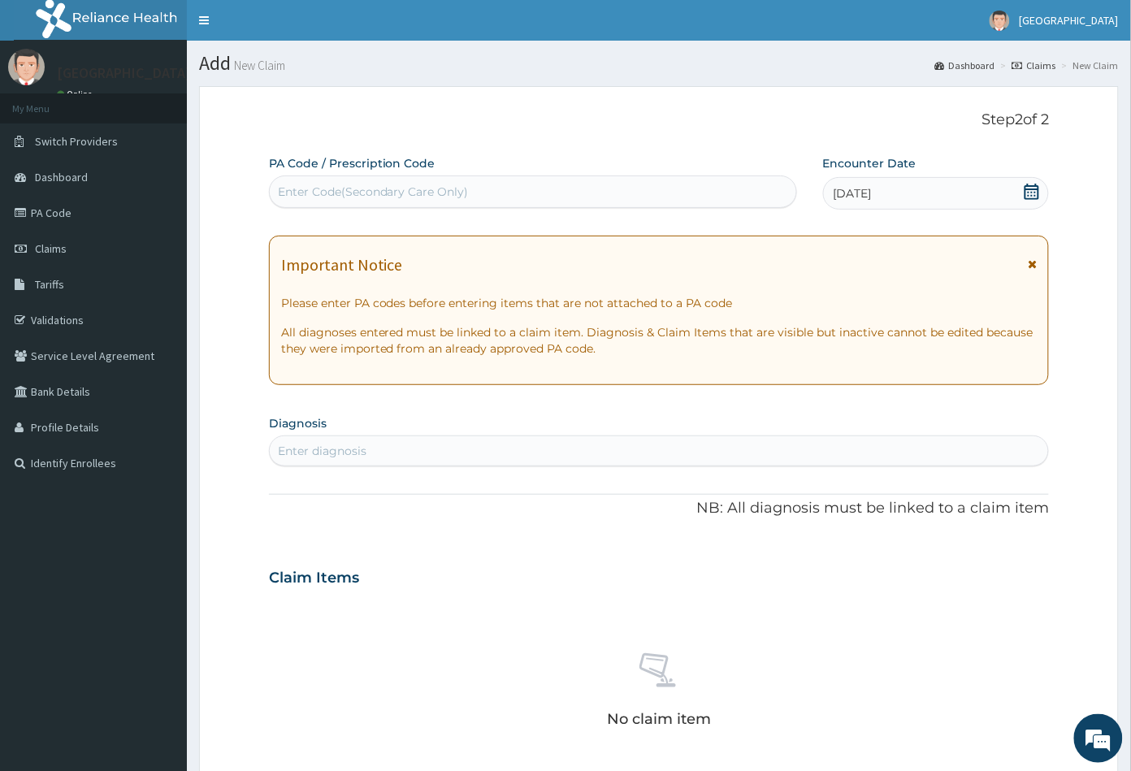
click at [404, 193] on div "Enter Code(Secondary Care Only)" at bounding box center [373, 192] width 191 height 16
paste input "PA/634E48"
type input "PA/634E48"
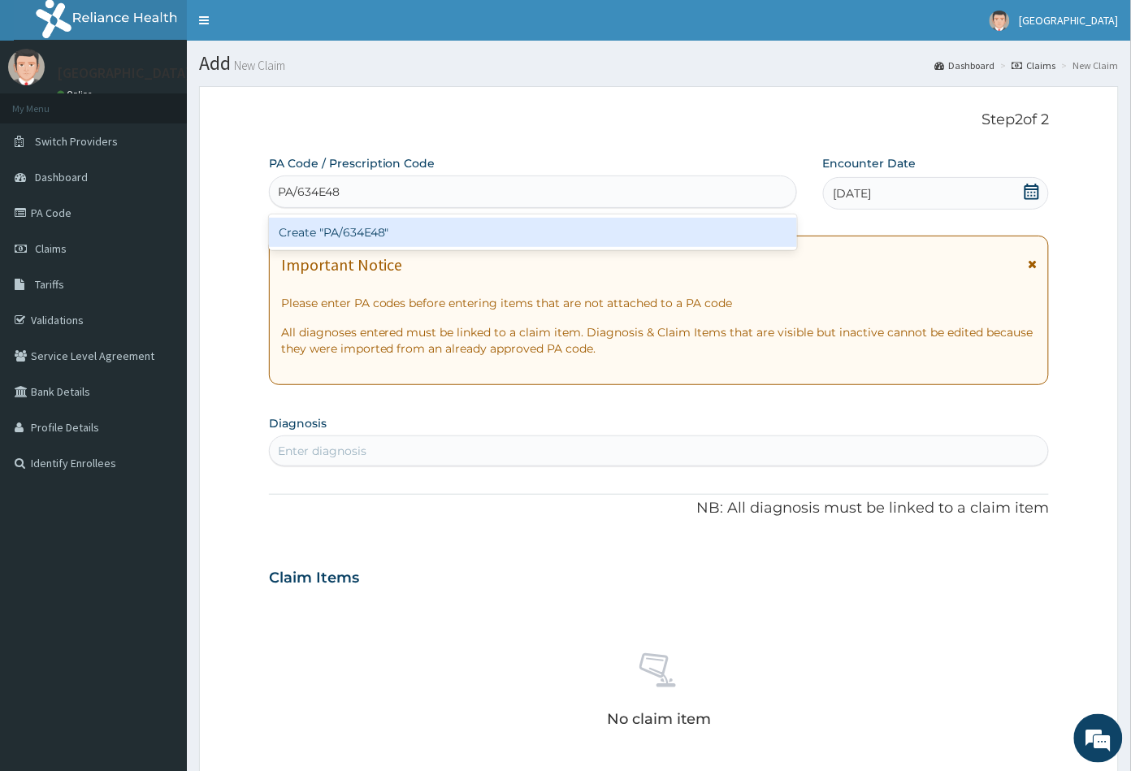
click at [361, 228] on div "Create "PA/634E48"" at bounding box center [533, 232] width 528 height 29
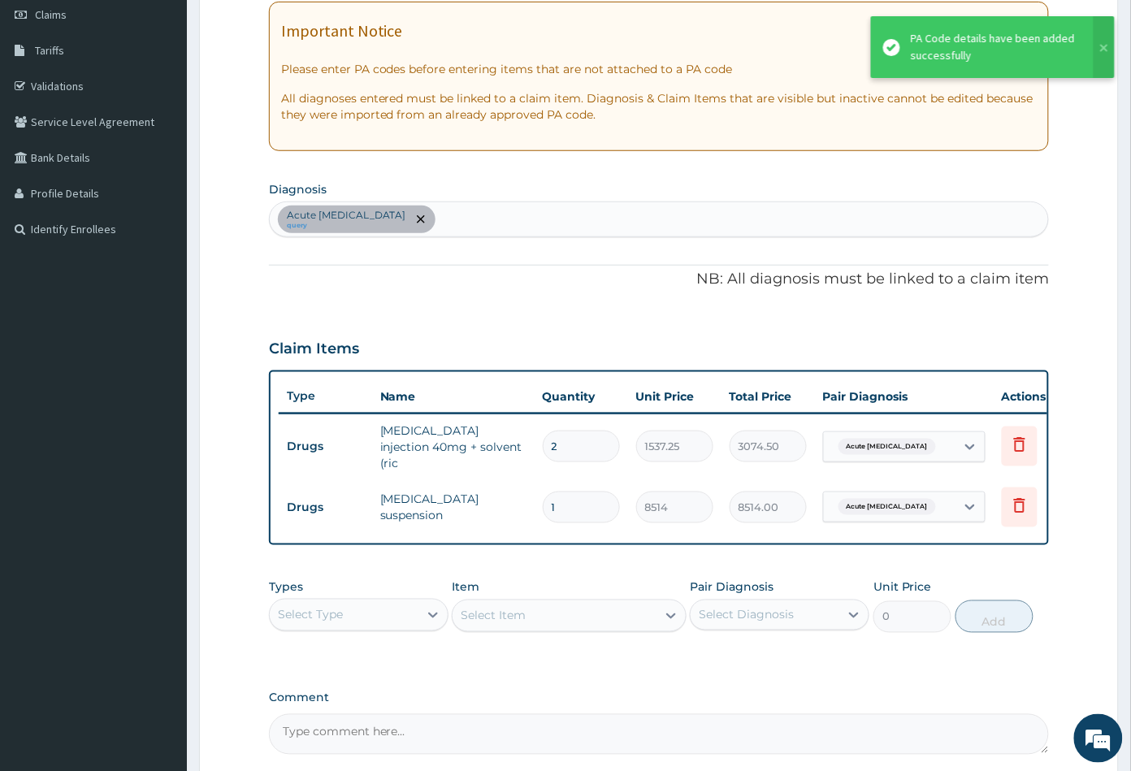
scroll to position [270, 0]
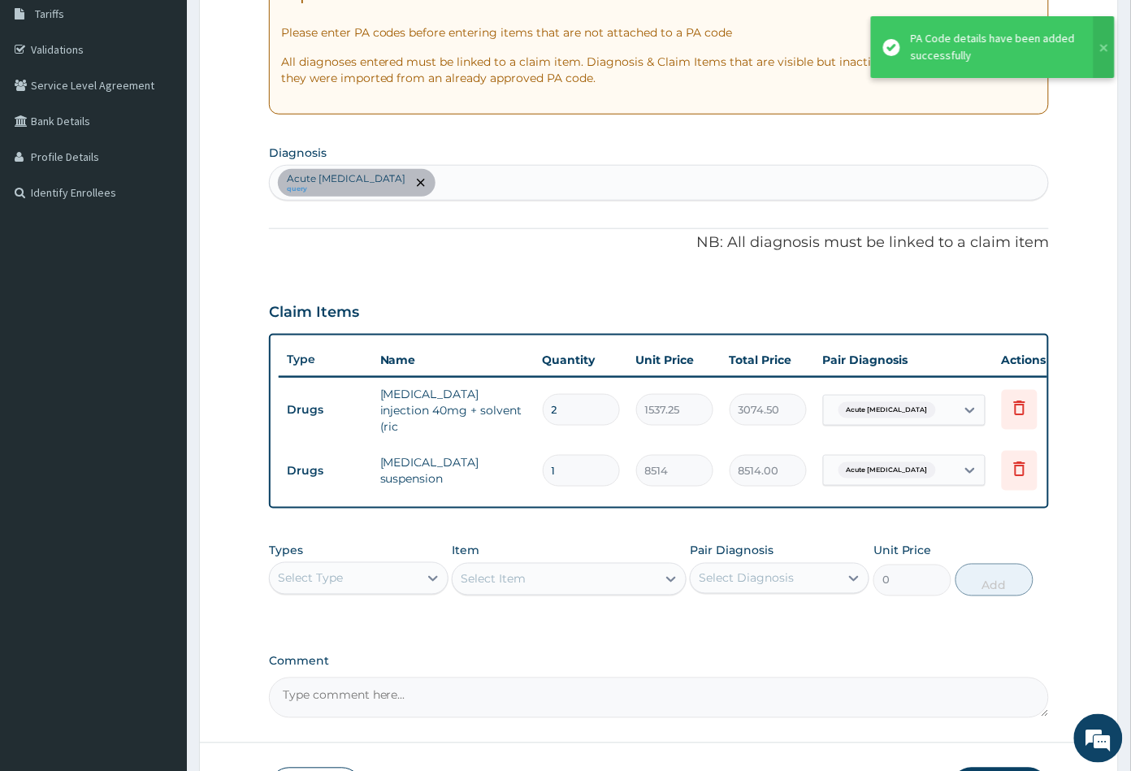
click at [438, 179] on div "Acute peptic ulcer query" at bounding box center [659, 183] width 779 height 34
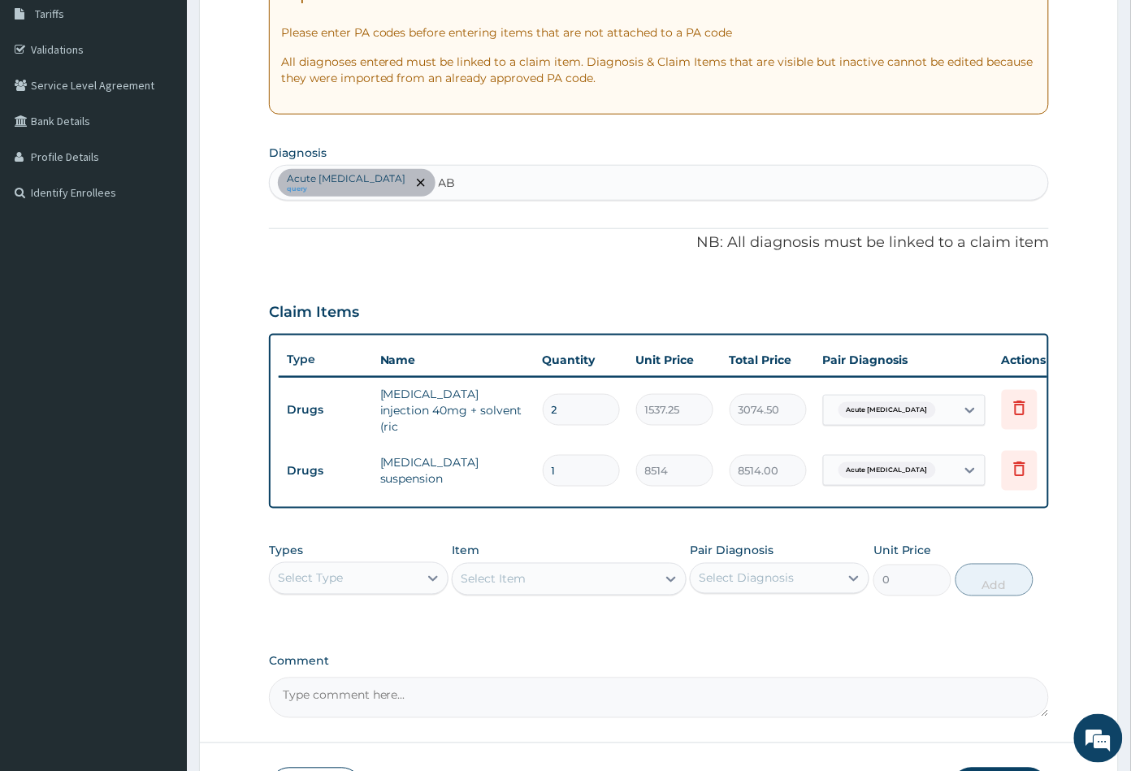
type input "ABD"
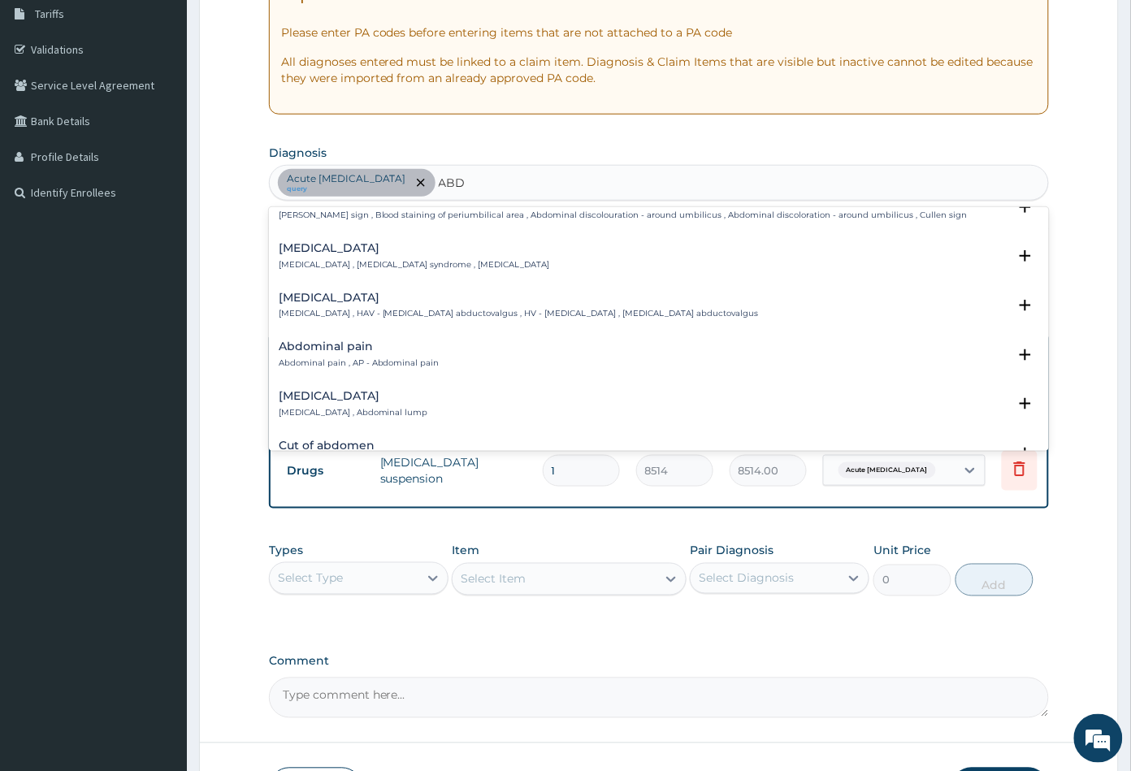
click at [341, 263] on p "Acute abdomen , Acute abdominal pain syndrome , Surgical abdomen" at bounding box center [414, 264] width 271 height 11
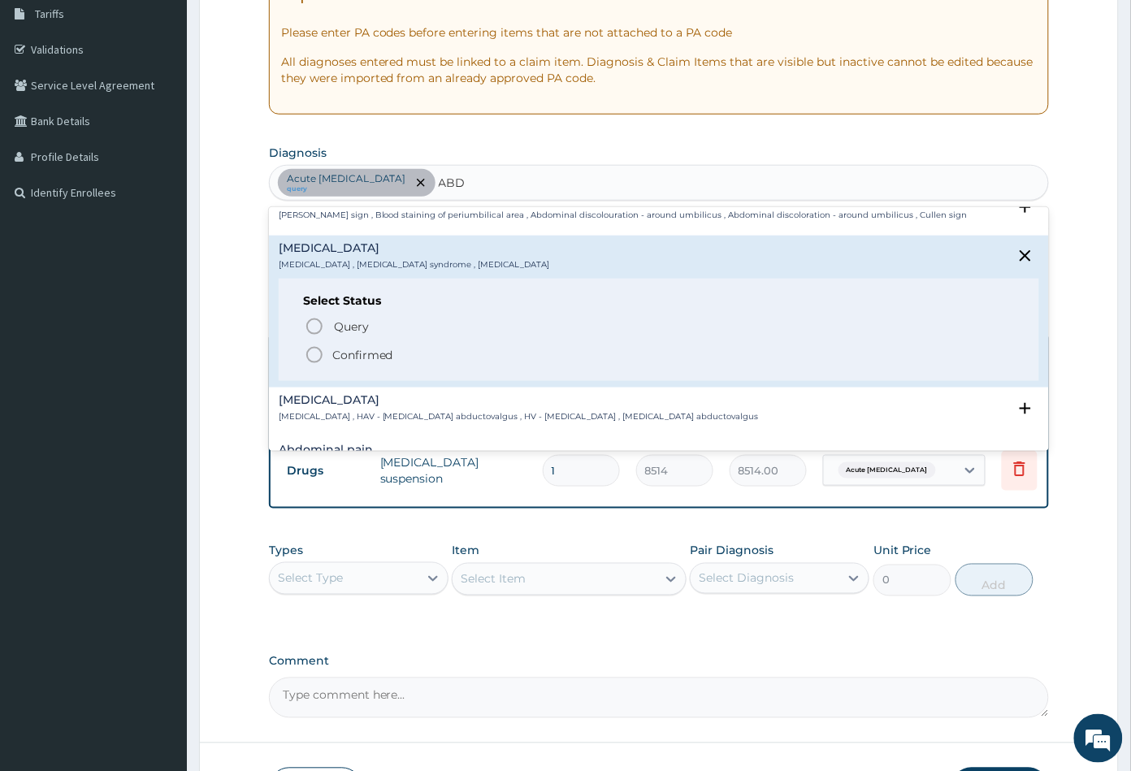
click at [311, 353] on icon "status option filled" at bounding box center [314, 354] width 19 height 19
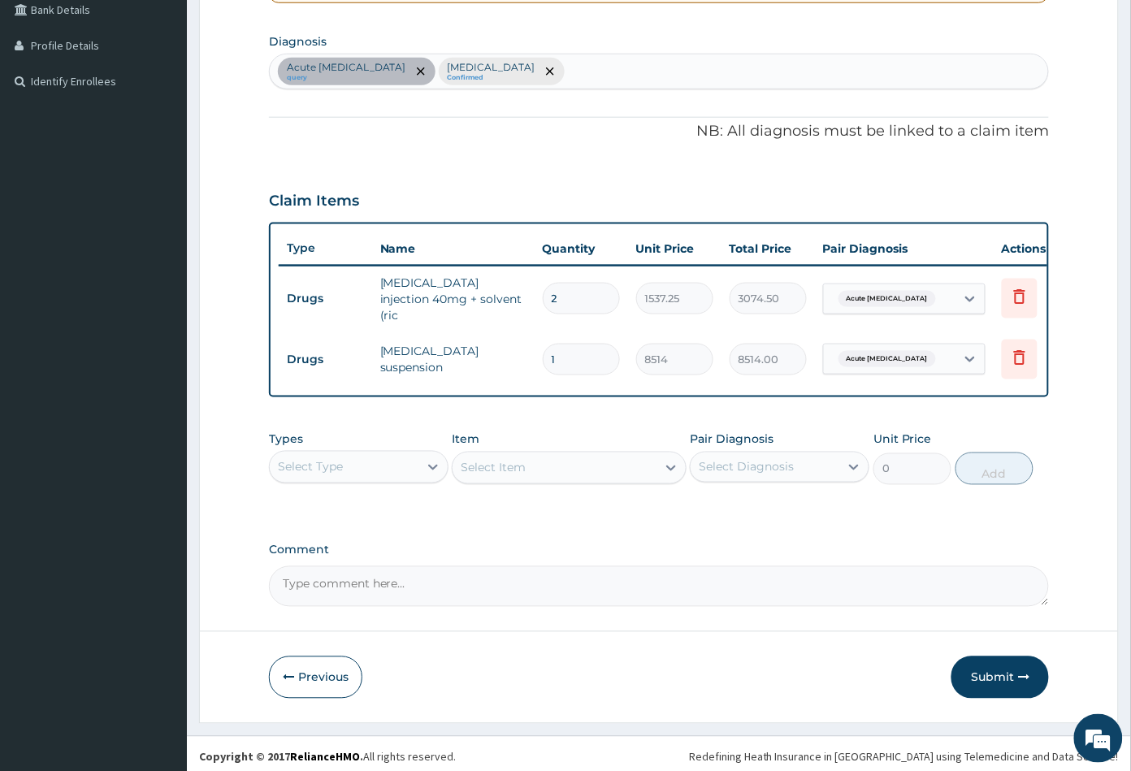
scroll to position [391, 0]
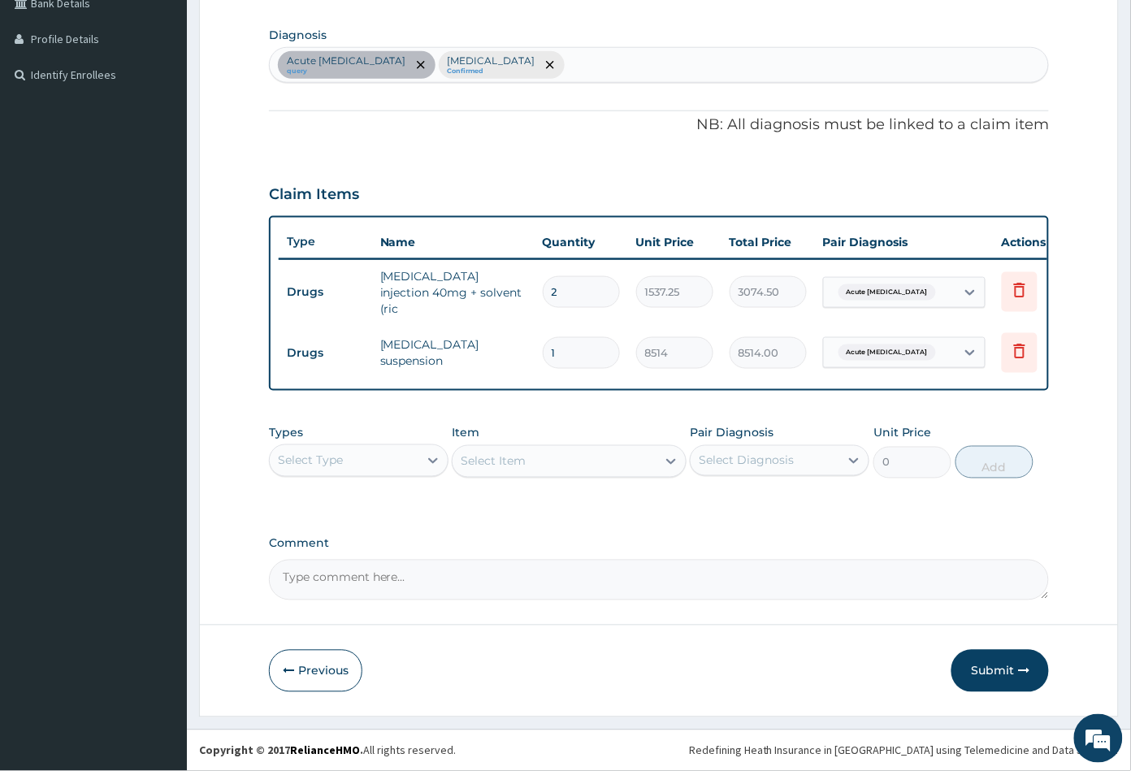
click at [349, 463] on div "Select Type" at bounding box center [344, 461] width 149 height 26
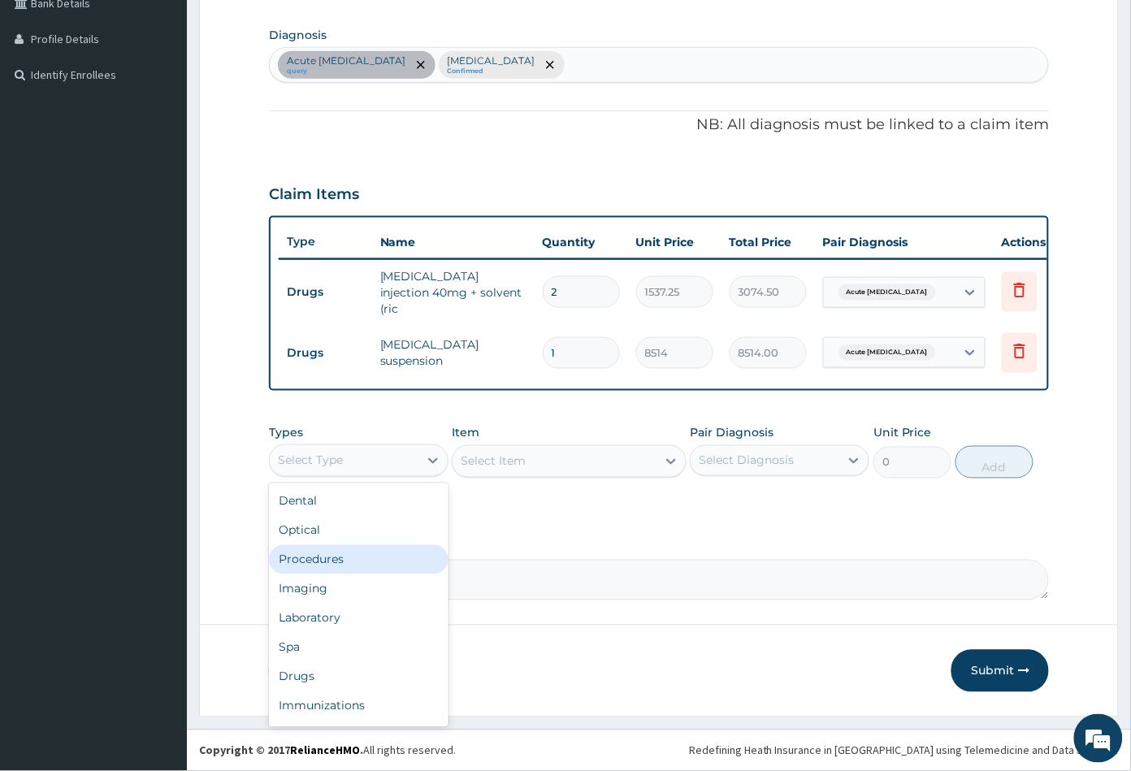
click at [340, 559] on div "Procedures" at bounding box center [358, 559] width 179 height 29
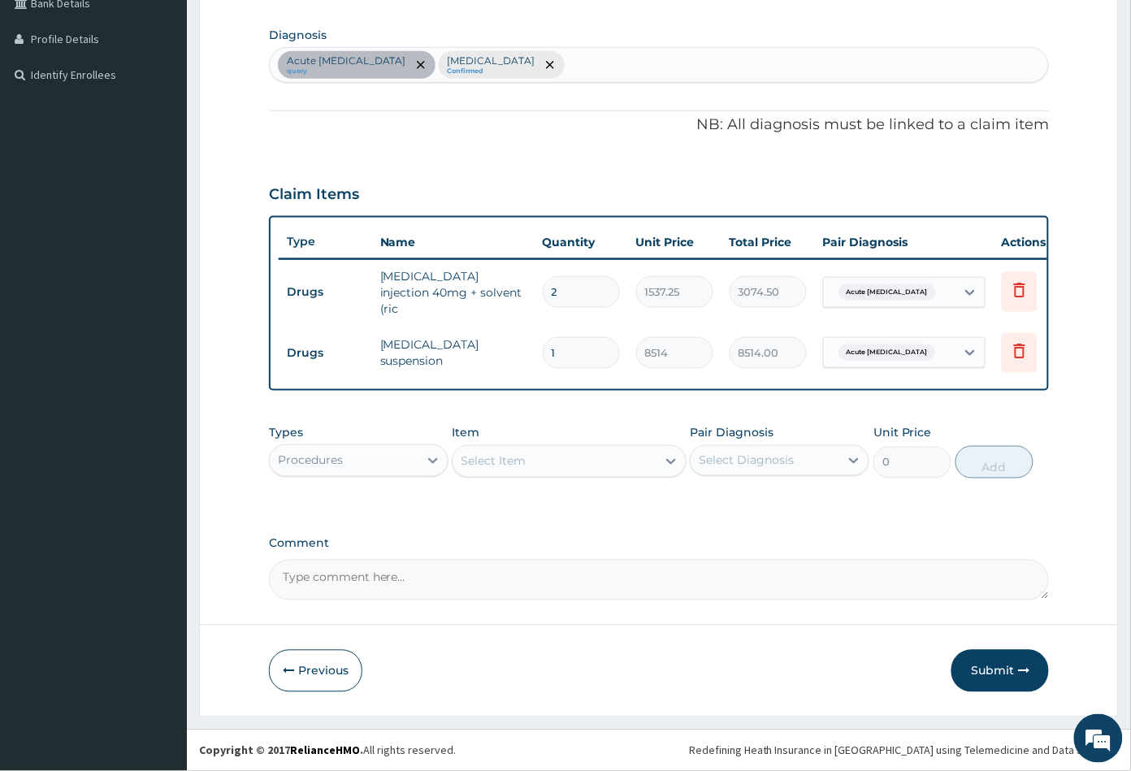
click at [547, 462] on div "Select Item" at bounding box center [553, 461] width 203 height 26
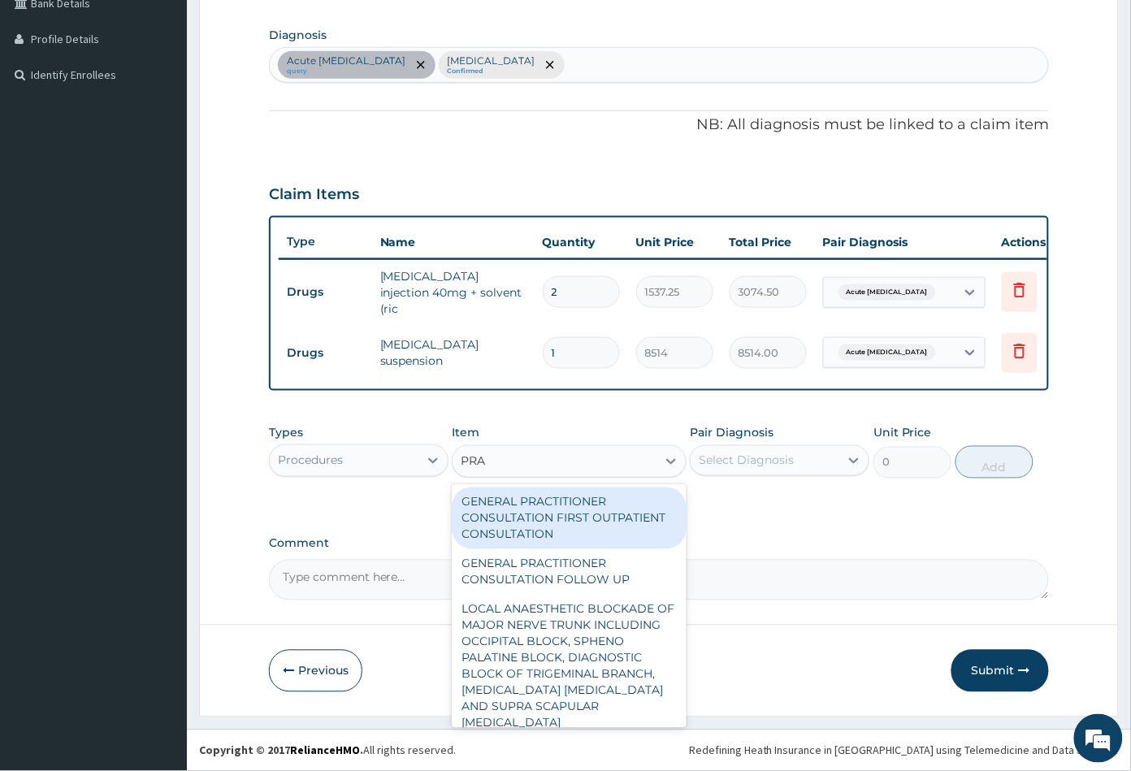
type input "PRAC"
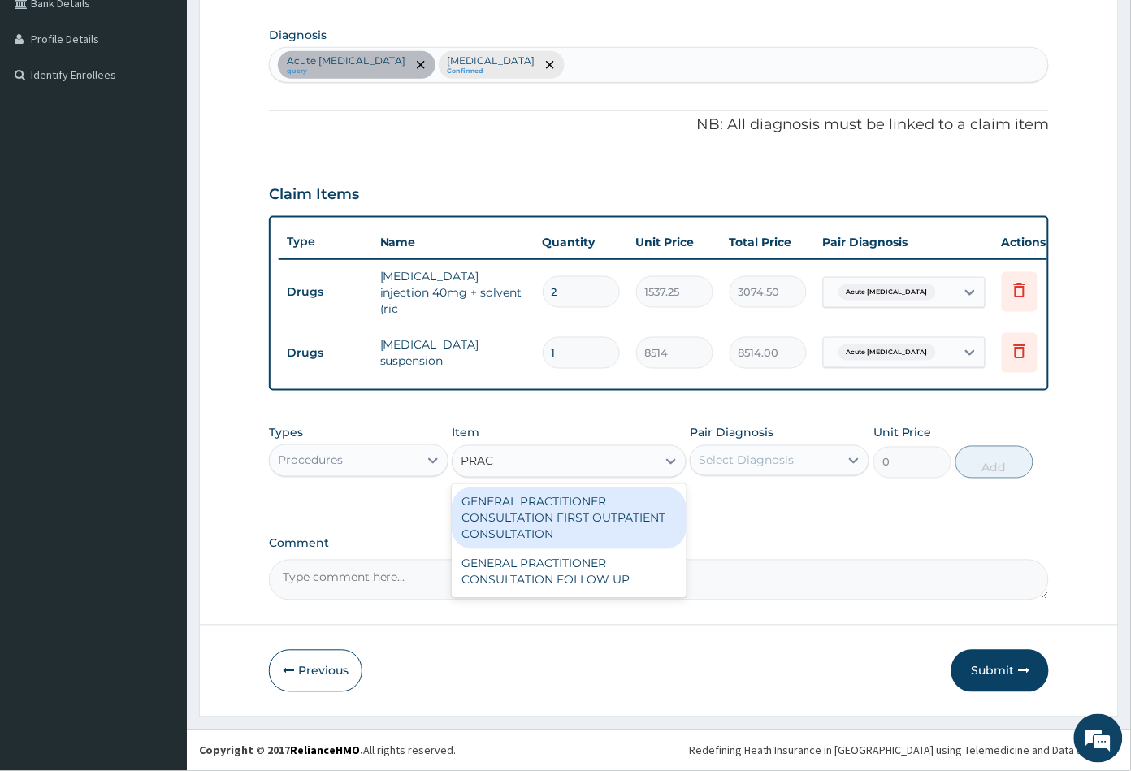
click at [558, 515] on div "GENERAL PRACTITIONER CONSULTATION FIRST OUTPATIENT CONSULTATION" at bounding box center [569, 518] width 234 height 62
type input "3547.5"
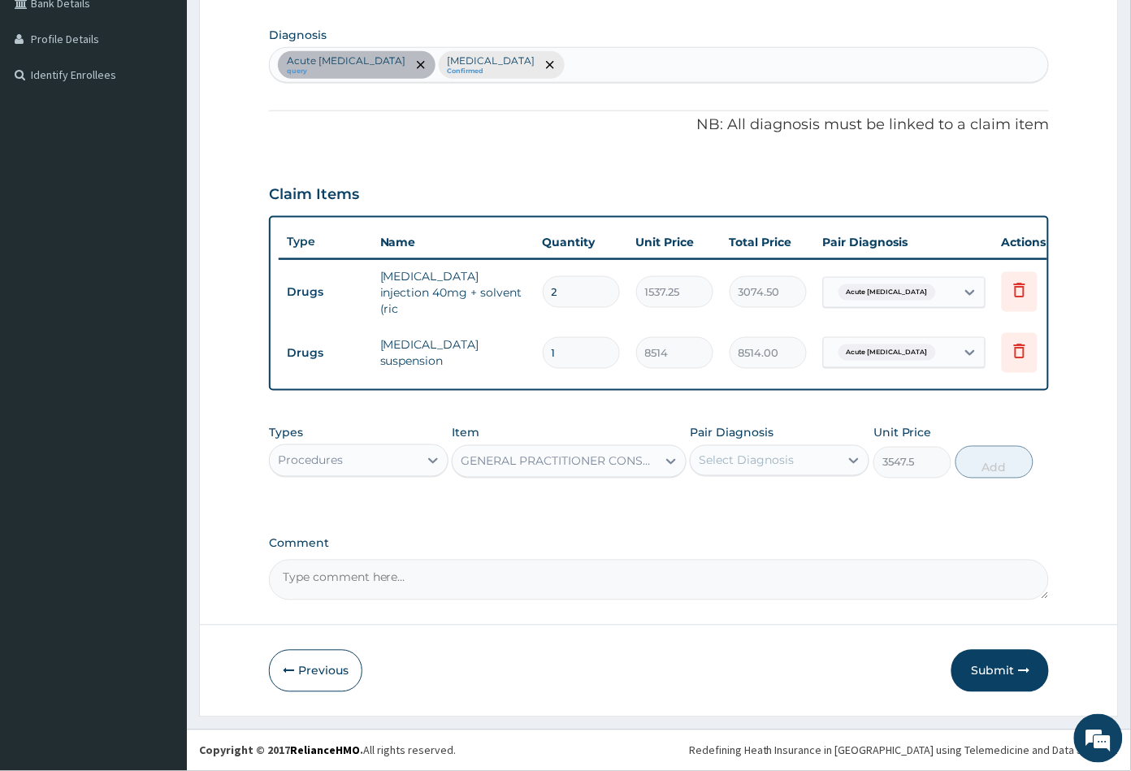
click at [730, 457] on div "Select Diagnosis" at bounding box center [745, 460] width 95 height 16
click at [755, 498] on label "Acute peptic ulcer" at bounding box center [785, 500] width 138 height 16
checkbox input "true"
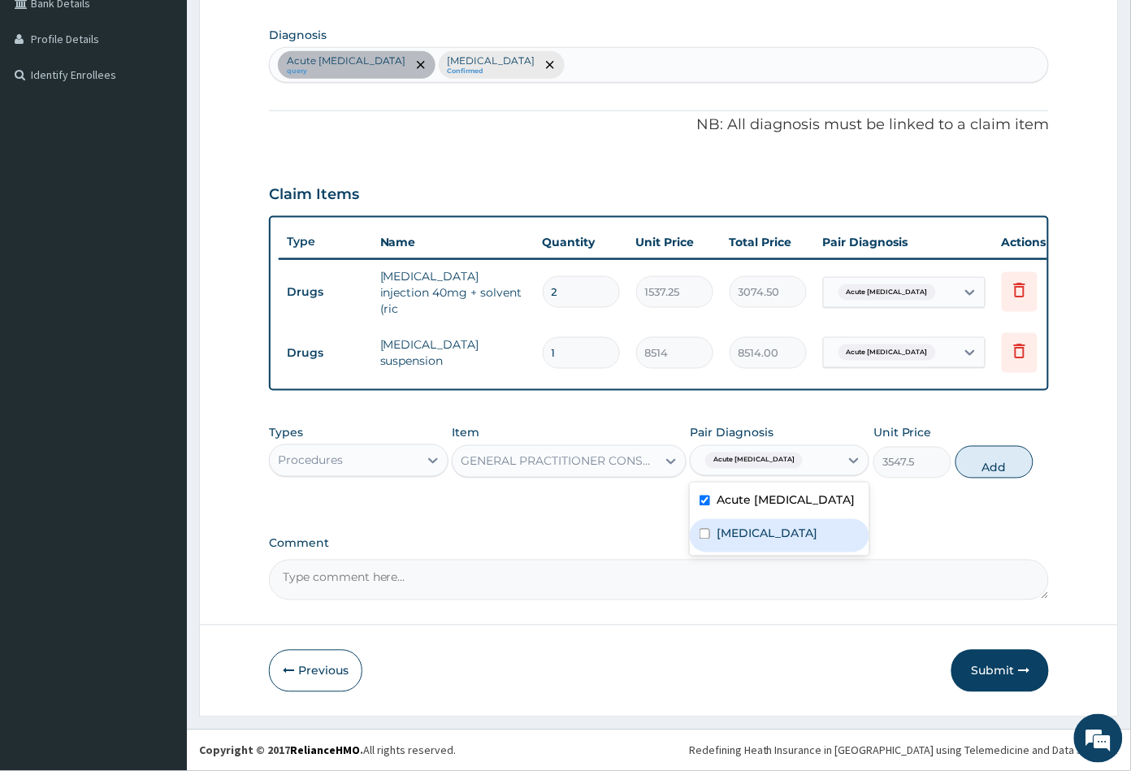
drag, startPoint x: 766, startPoint y: 530, endPoint x: 929, endPoint y: 505, distance: 165.1
click at [769, 530] on label "Acute abdomen" at bounding box center [766, 533] width 101 height 16
checkbox input "true"
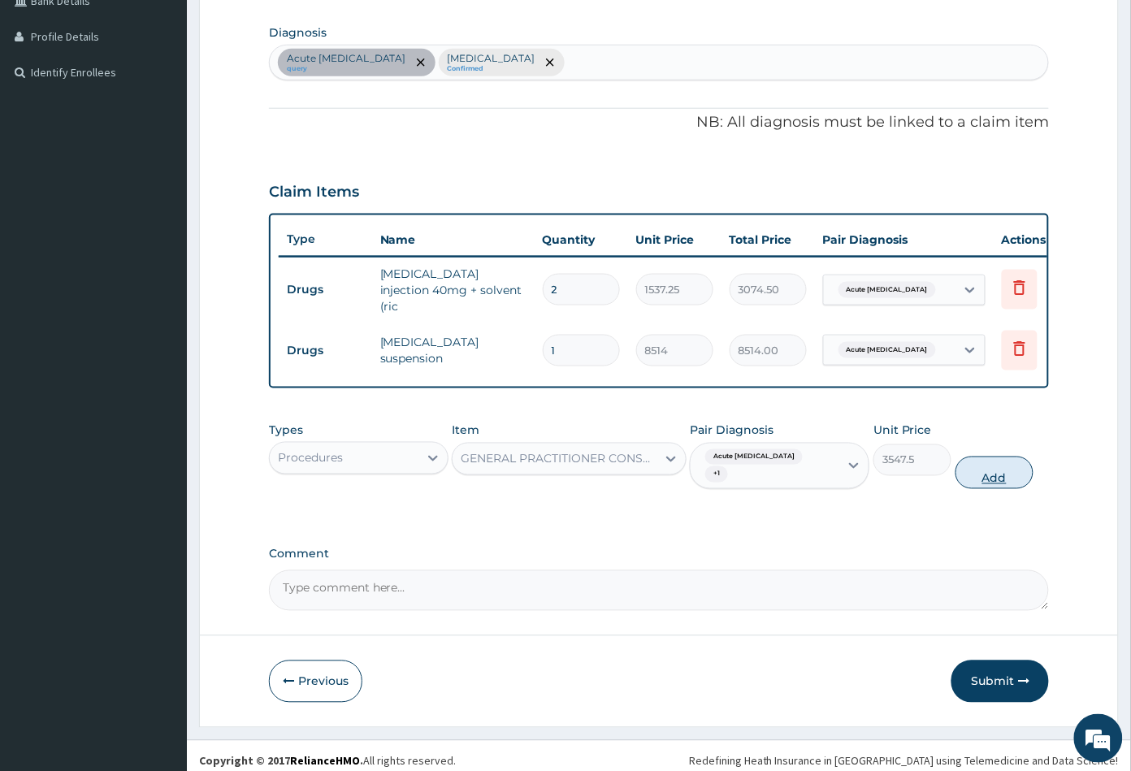
click at [986, 467] on button "Add" at bounding box center [994, 472] width 78 height 32
type input "0"
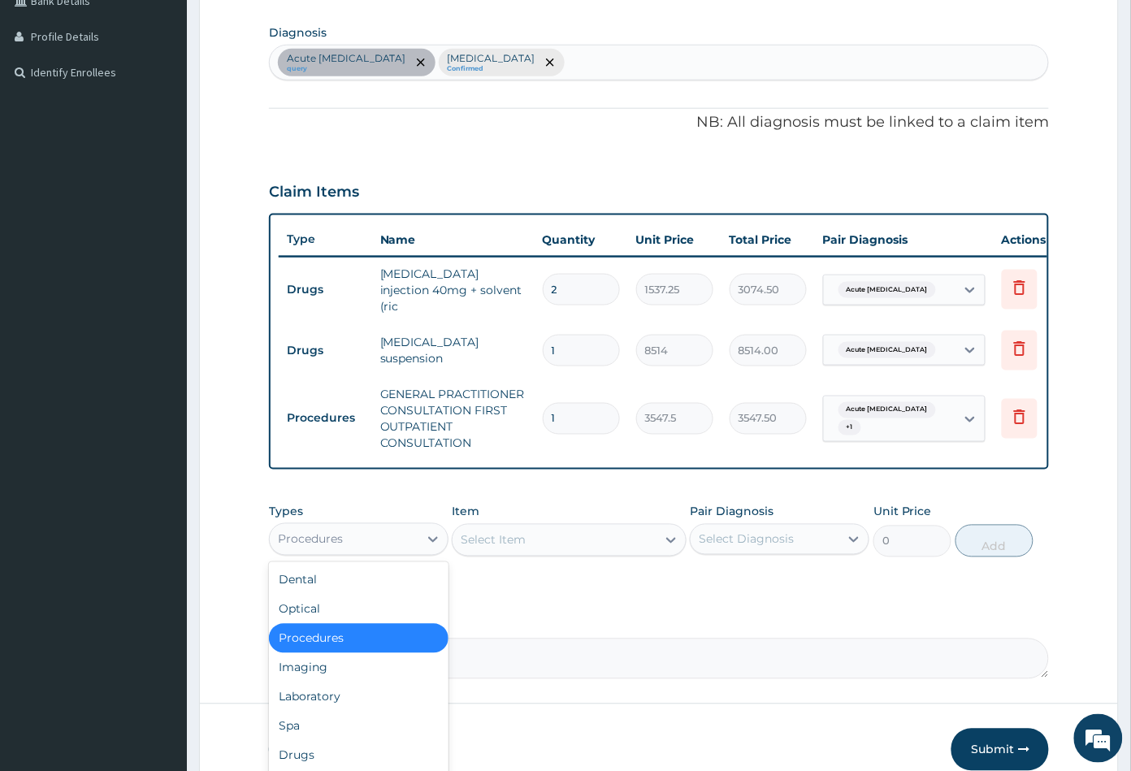
click at [386, 543] on div "Procedures" at bounding box center [344, 539] width 149 height 26
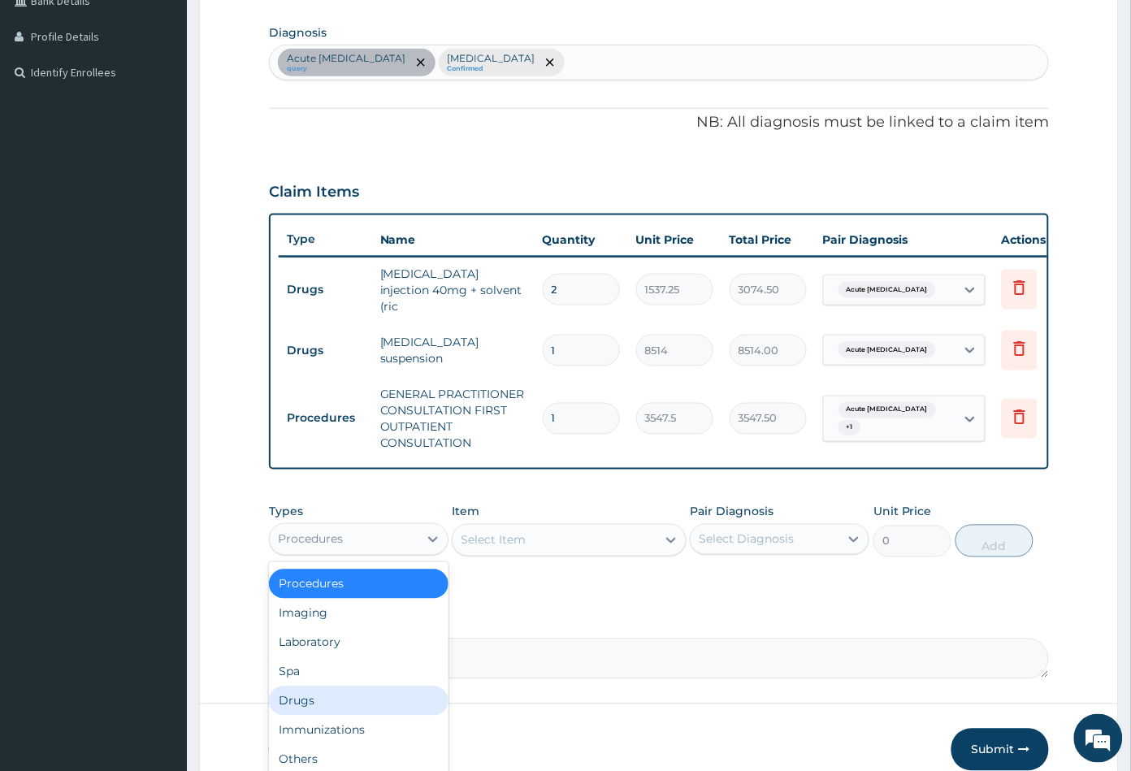
click at [332, 694] on div "Drugs" at bounding box center [358, 700] width 179 height 29
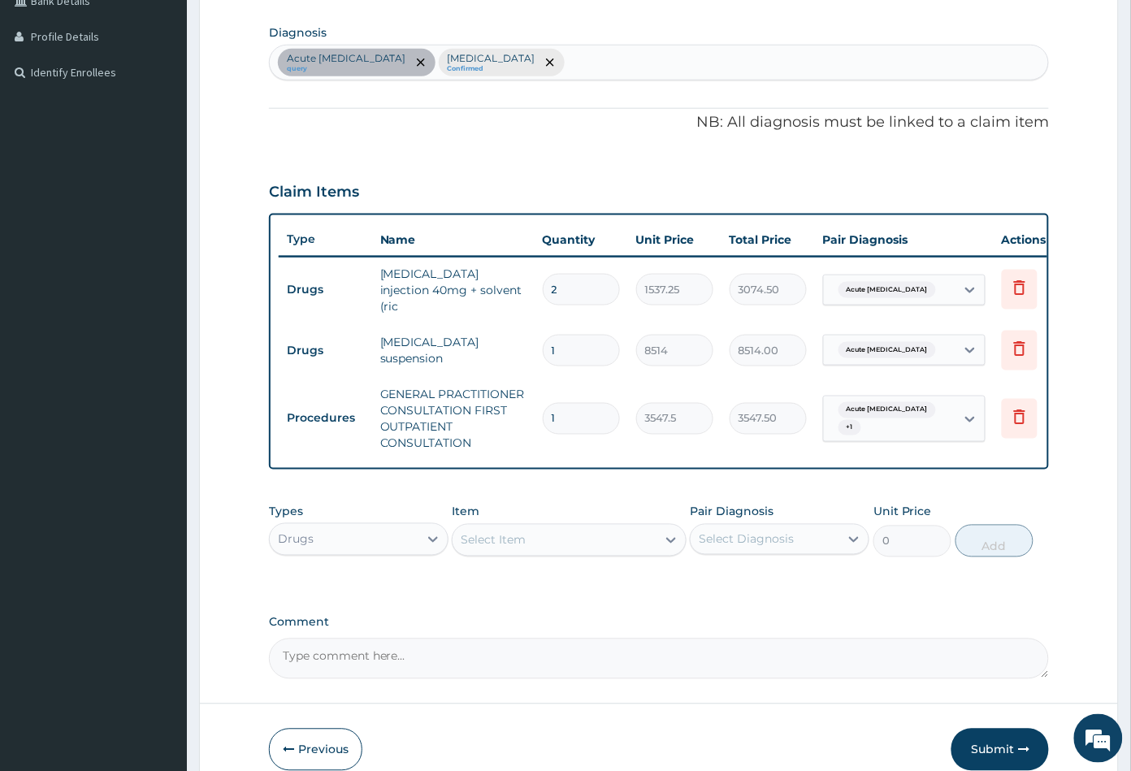
click at [582, 547] on div "Select Item" at bounding box center [553, 540] width 203 height 26
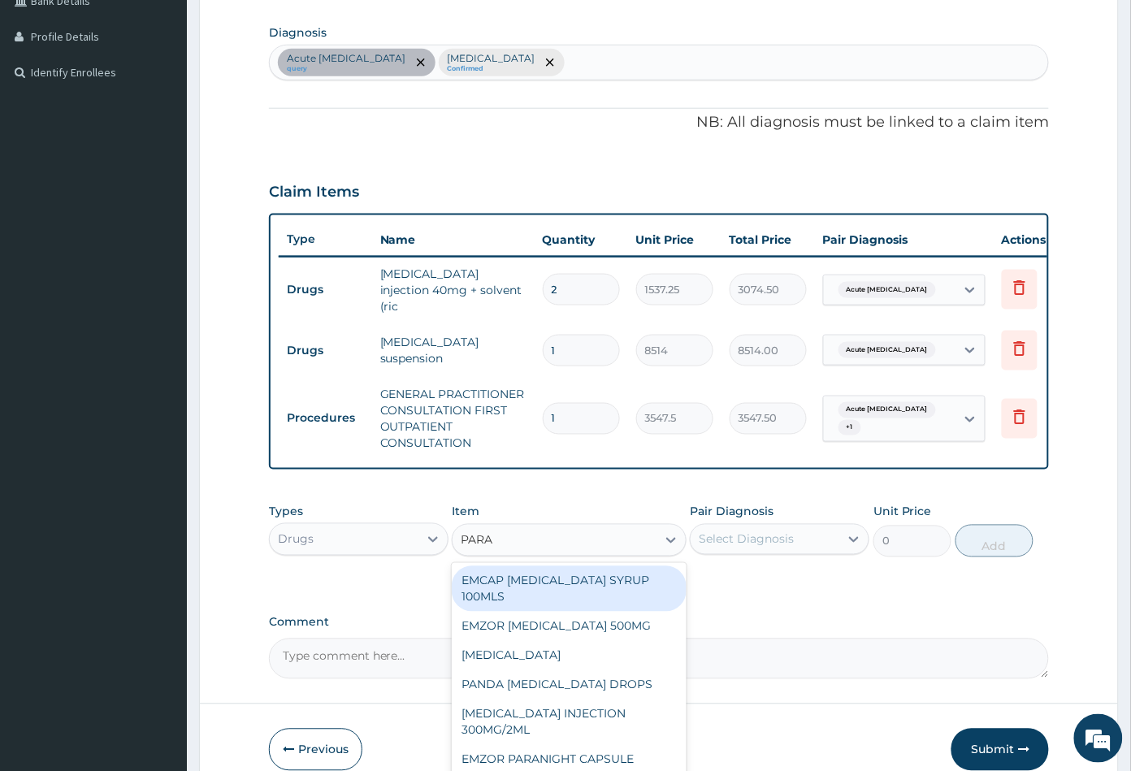
type input "PARAC"
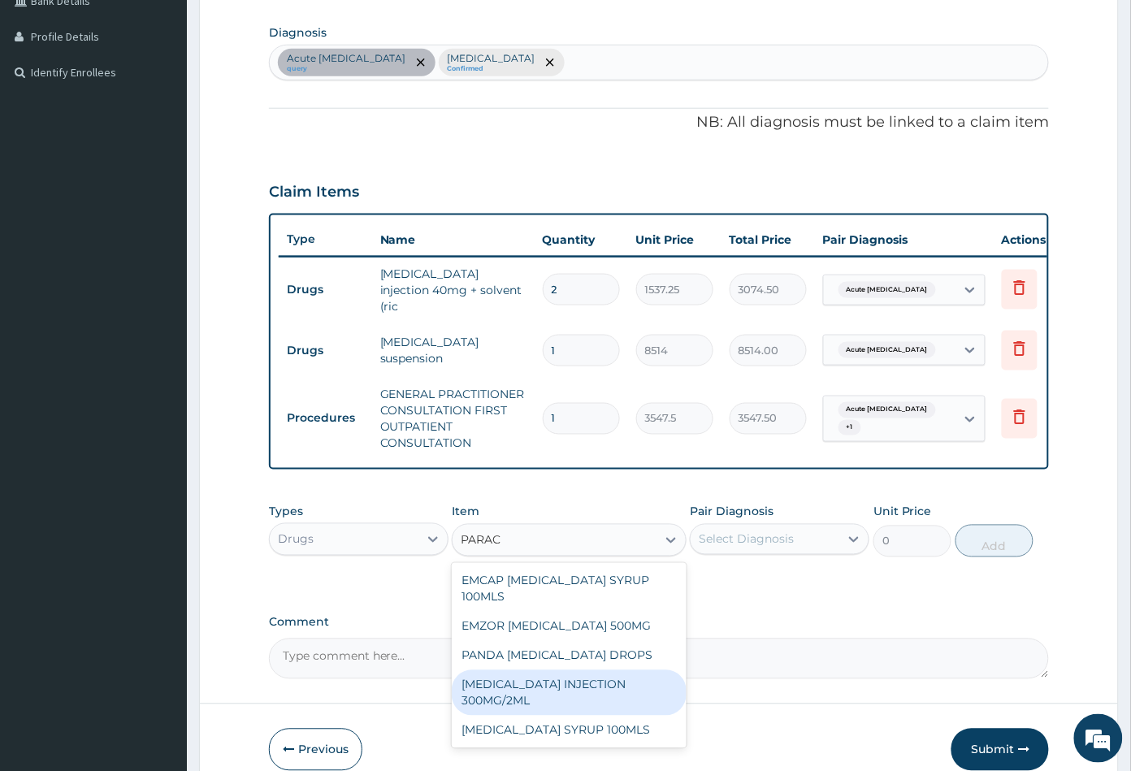
click at [543, 683] on div "[MEDICAL_DATA] INJECTION 300MG/2ML" at bounding box center [569, 692] width 234 height 45
type input "260.1499938964844"
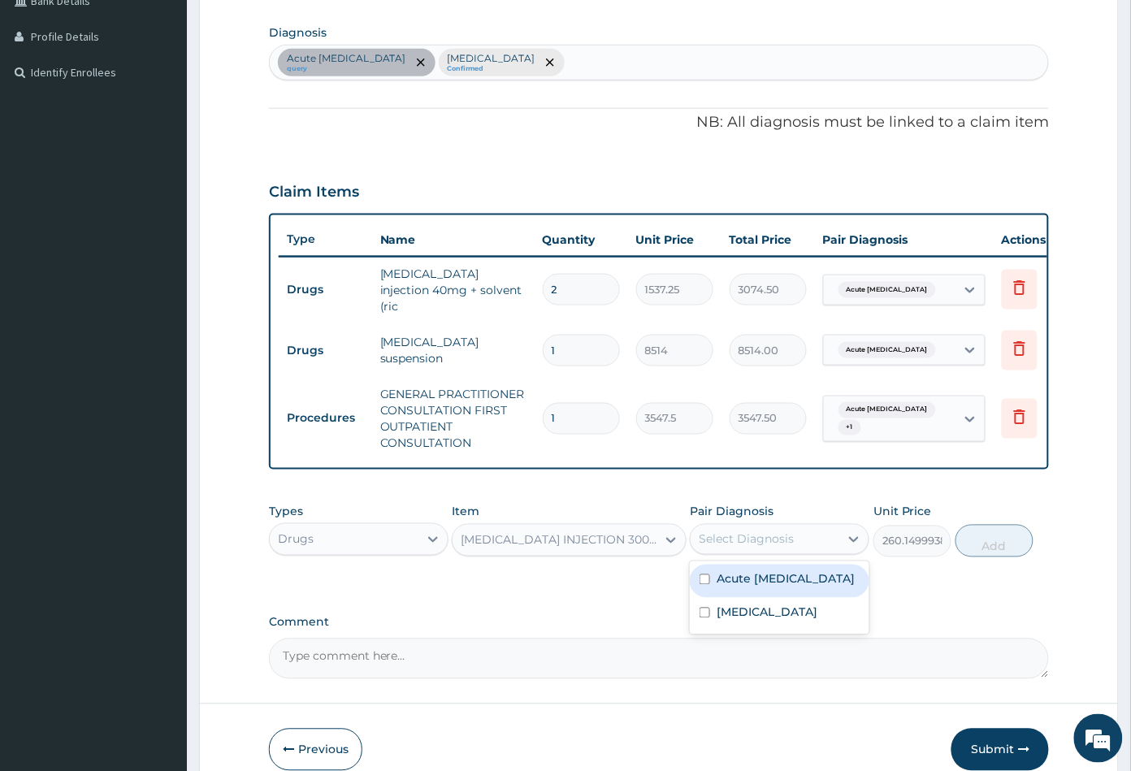
click at [760, 538] on div "Select Diagnosis" at bounding box center [745, 539] width 95 height 16
click at [753, 578] on label "Acute peptic ulcer" at bounding box center [785, 579] width 138 height 16
checkbox input "true"
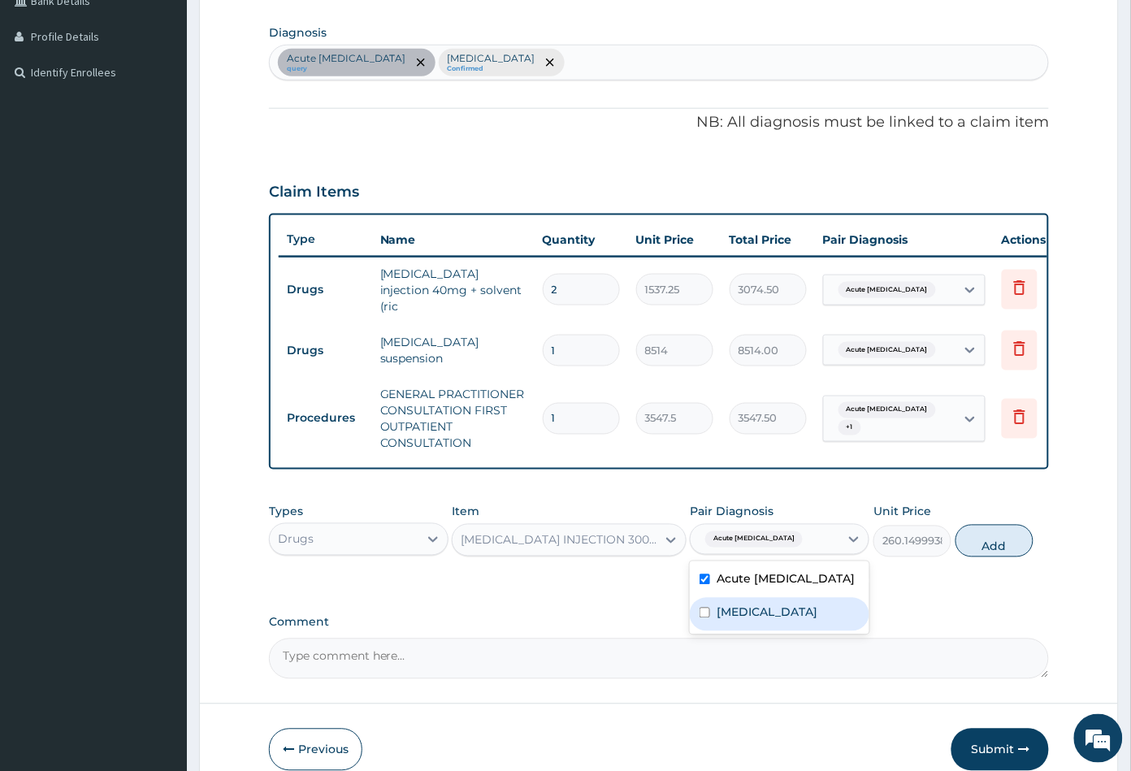
click at [753, 603] on div "Acute abdomen" at bounding box center [779, 614] width 179 height 33
checkbox input "true"
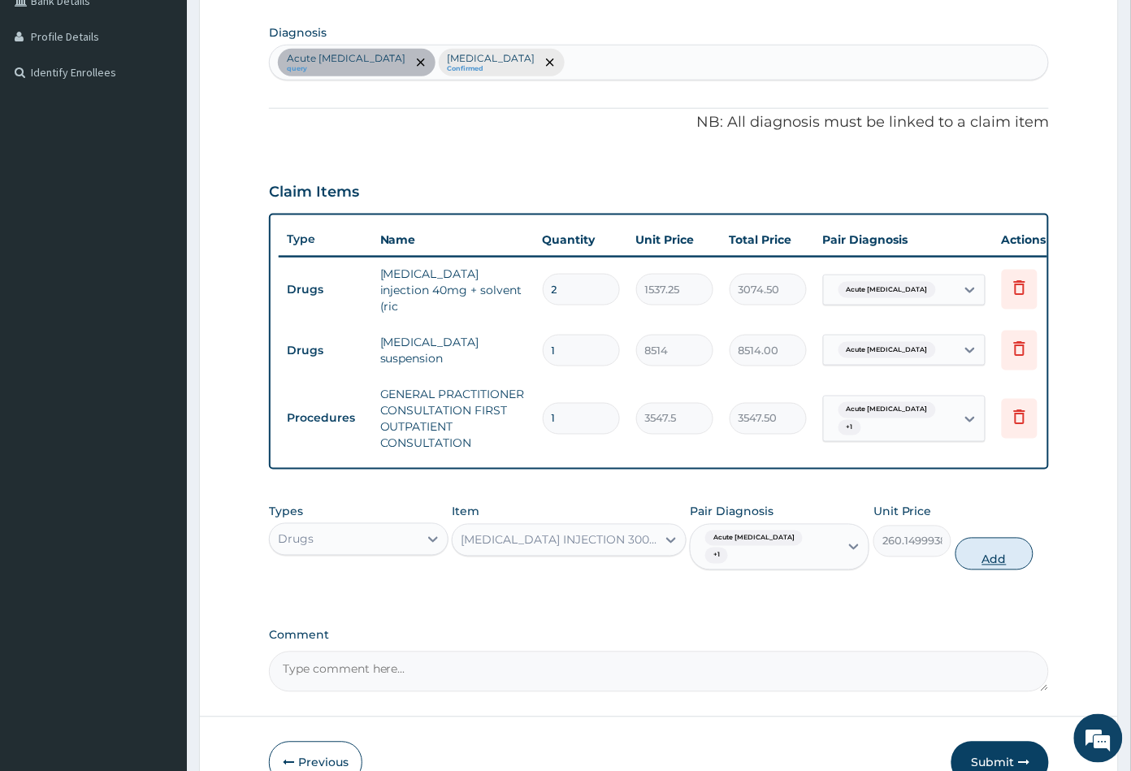
click at [979, 556] on button "Add" at bounding box center [994, 554] width 78 height 32
type input "0"
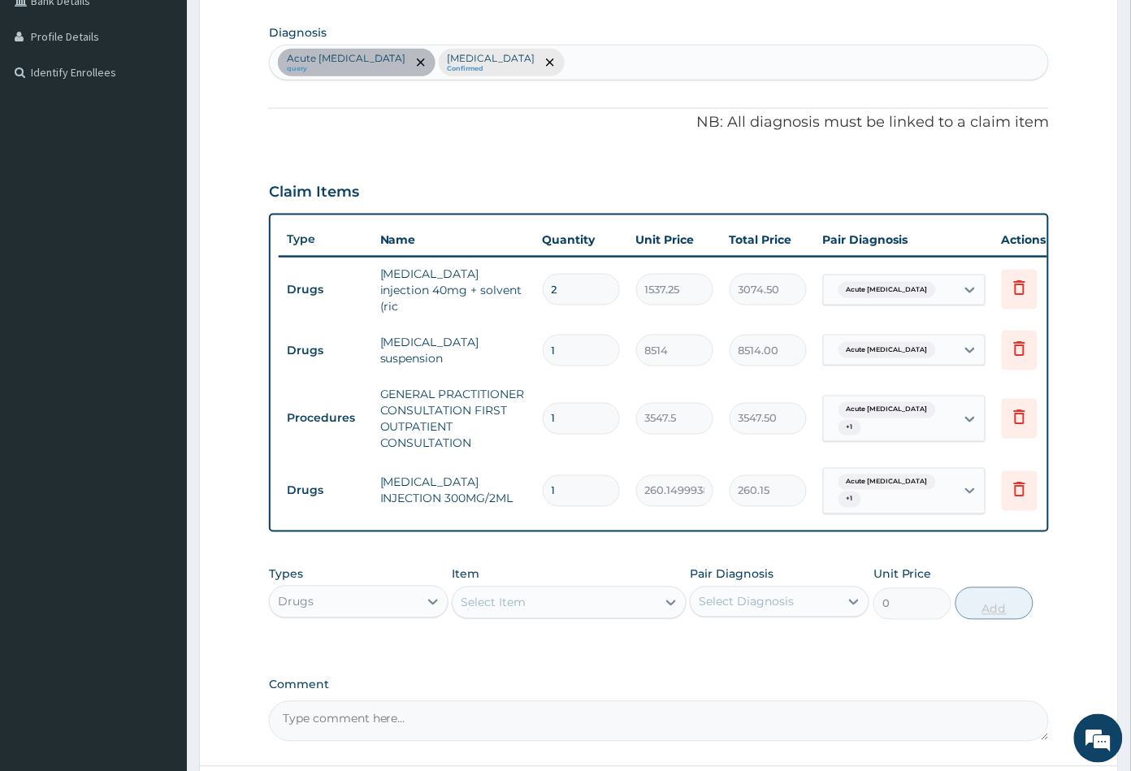
type input "0.00"
type input "6"
type input "1560.90"
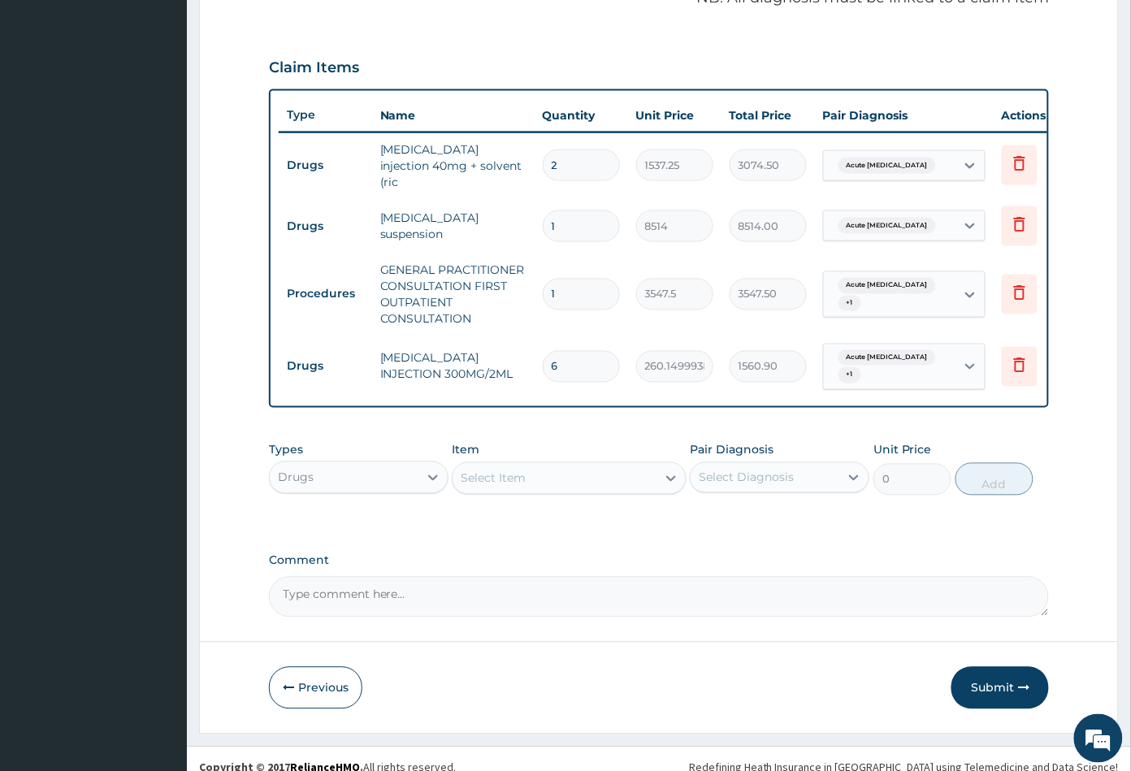
scroll to position [534, 0]
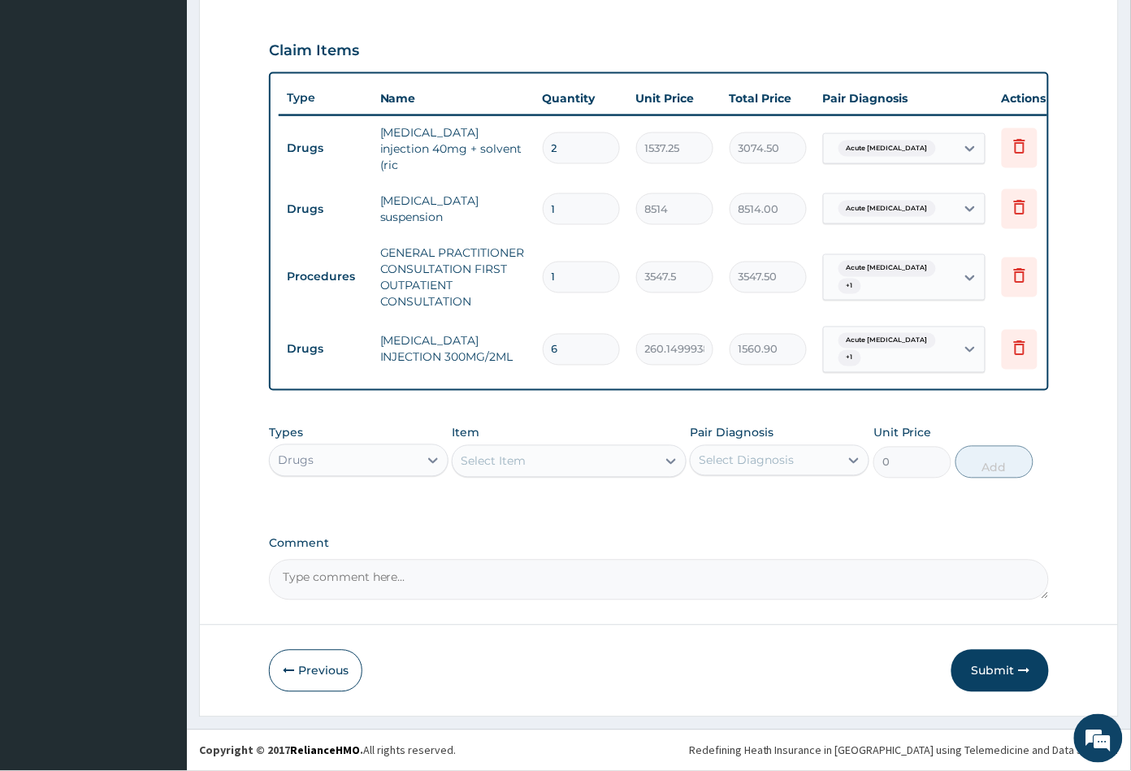
type input "6"
click at [577, 461] on div "Select Item" at bounding box center [553, 461] width 203 height 26
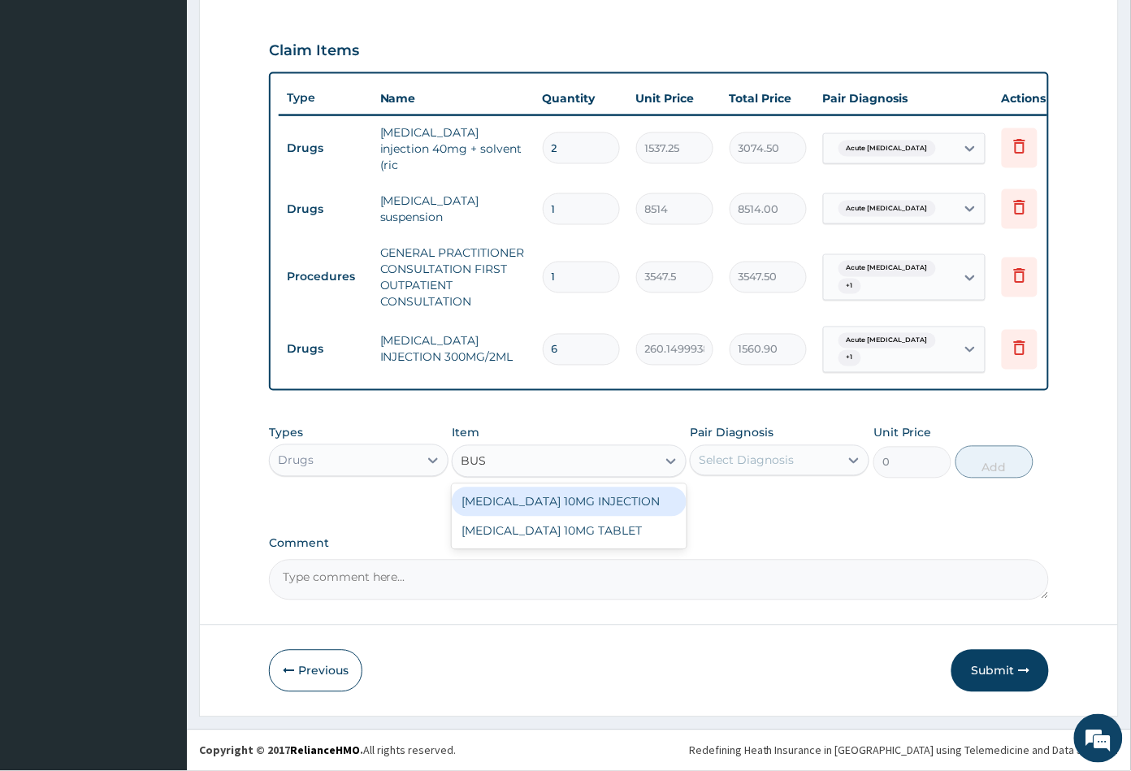
type input "BUSC"
click at [573, 496] on div "[MEDICAL_DATA] 10MG INJECTION" at bounding box center [569, 501] width 234 height 29
type input "473"
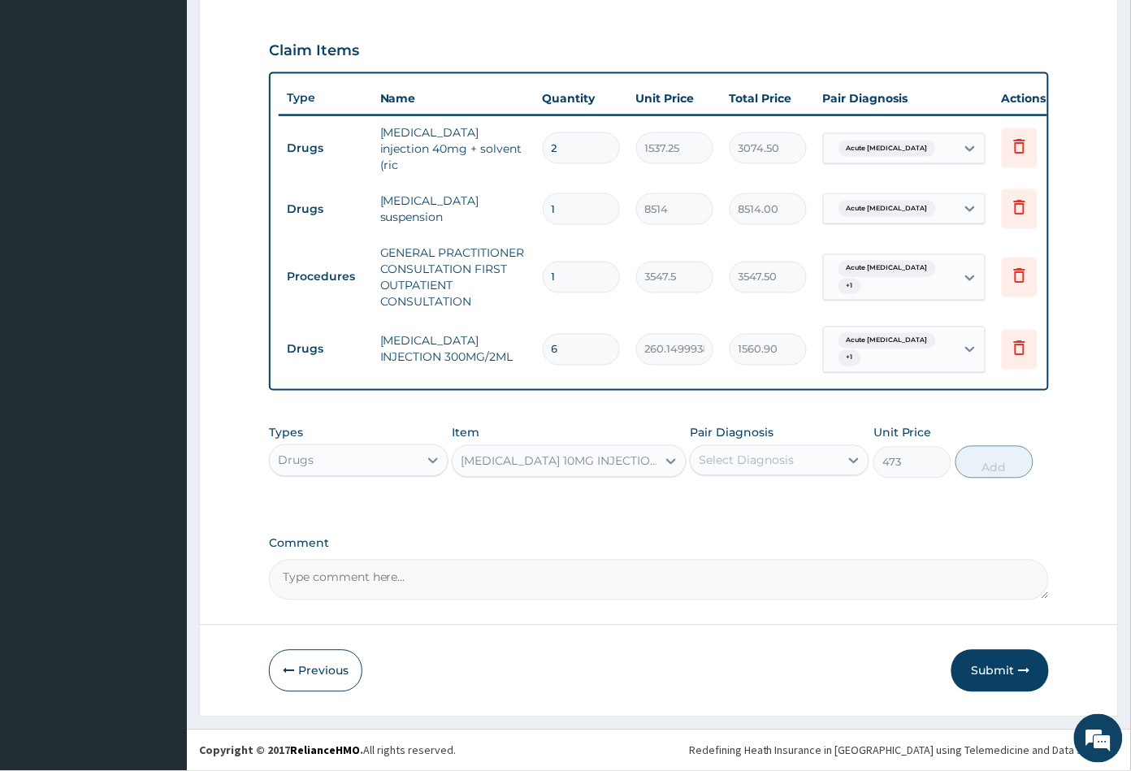
click at [750, 460] on div "Select Diagnosis" at bounding box center [745, 460] width 95 height 16
click at [766, 525] on label "Acute abdomen" at bounding box center [766, 533] width 101 height 16
checkbox input "true"
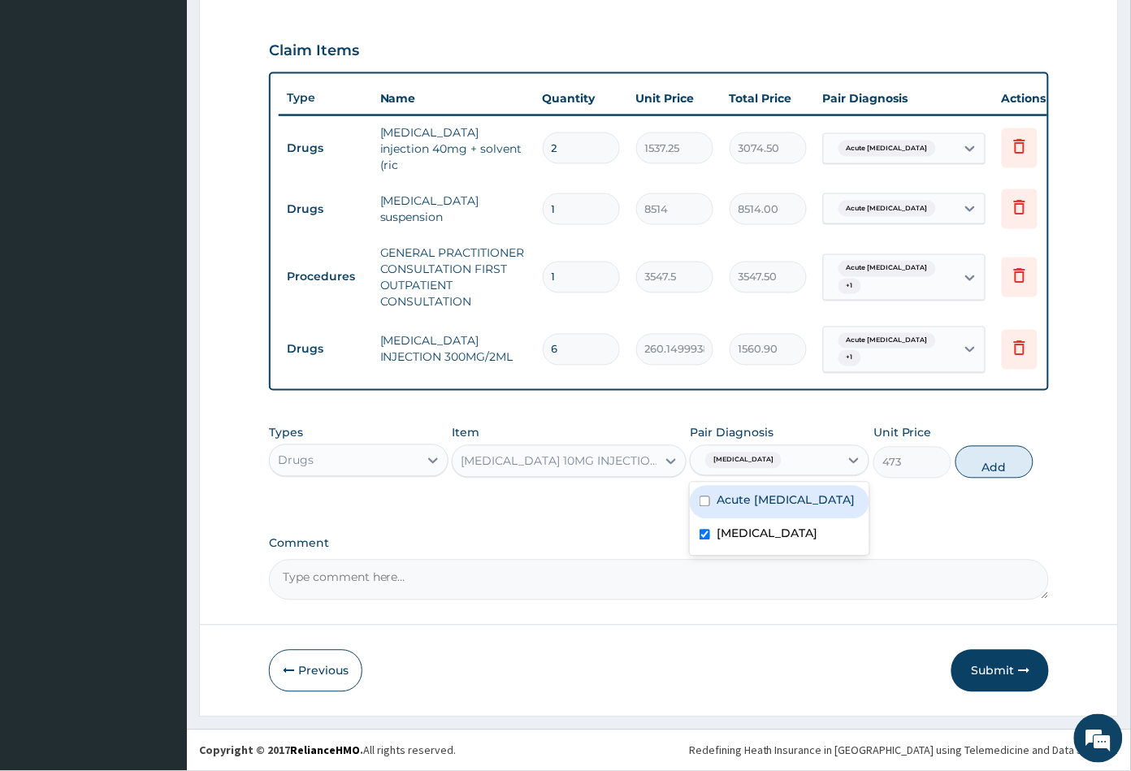
click at [782, 497] on label "Acute peptic ulcer" at bounding box center [785, 500] width 138 height 16
checkbox input "true"
click at [993, 474] on button "Add" at bounding box center [994, 462] width 78 height 32
type input "0"
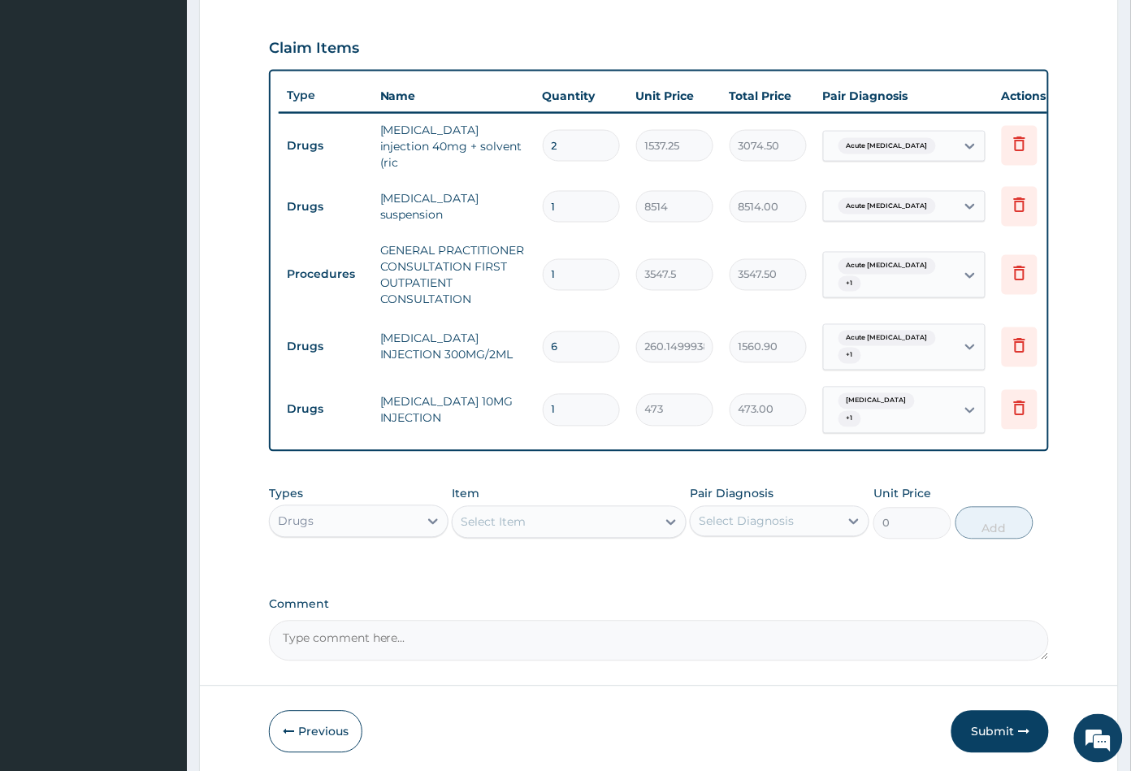
click at [559, 523] on div "Select Item" at bounding box center [553, 522] width 203 height 26
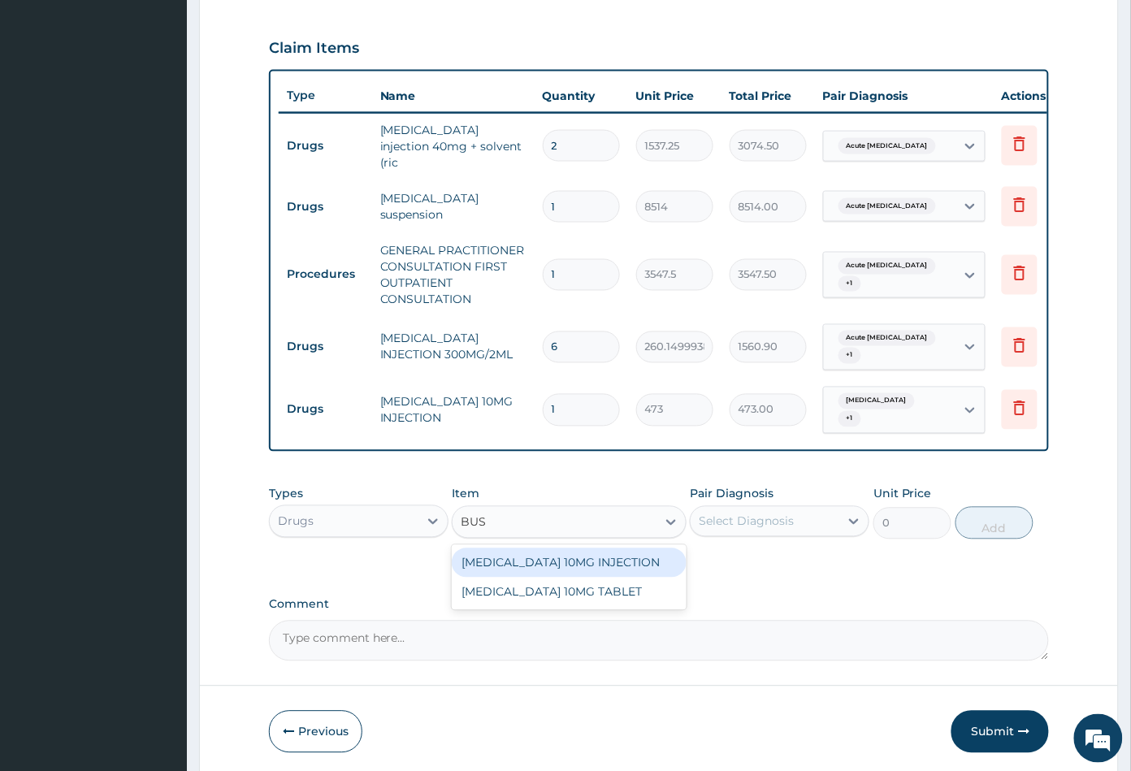
type input "BUSC"
click at [583, 586] on div "[MEDICAL_DATA] 10MG TABLET" at bounding box center [569, 591] width 234 height 29
type input "41.38750076293945"
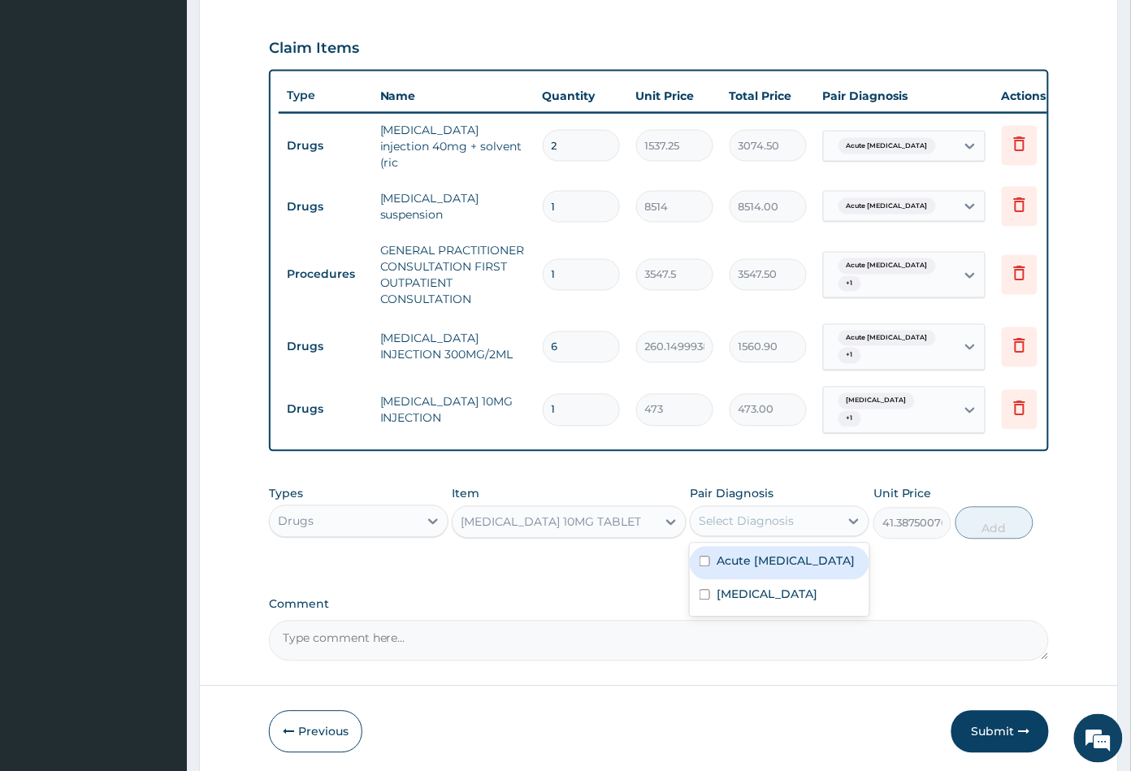
click at [782, 515] on div "Select Diagnosis" at bounding box center [745, 521] width 95 height 16
click at [765, 588] on label "Acute abdomen" at bounding box center [766, 594] width 101 height 16
checkbox input "true"
click at [783, 553] on label "Acute peptic ulcer" at bounding box center [785, 561] width 138 height 16
checkbox input "true"
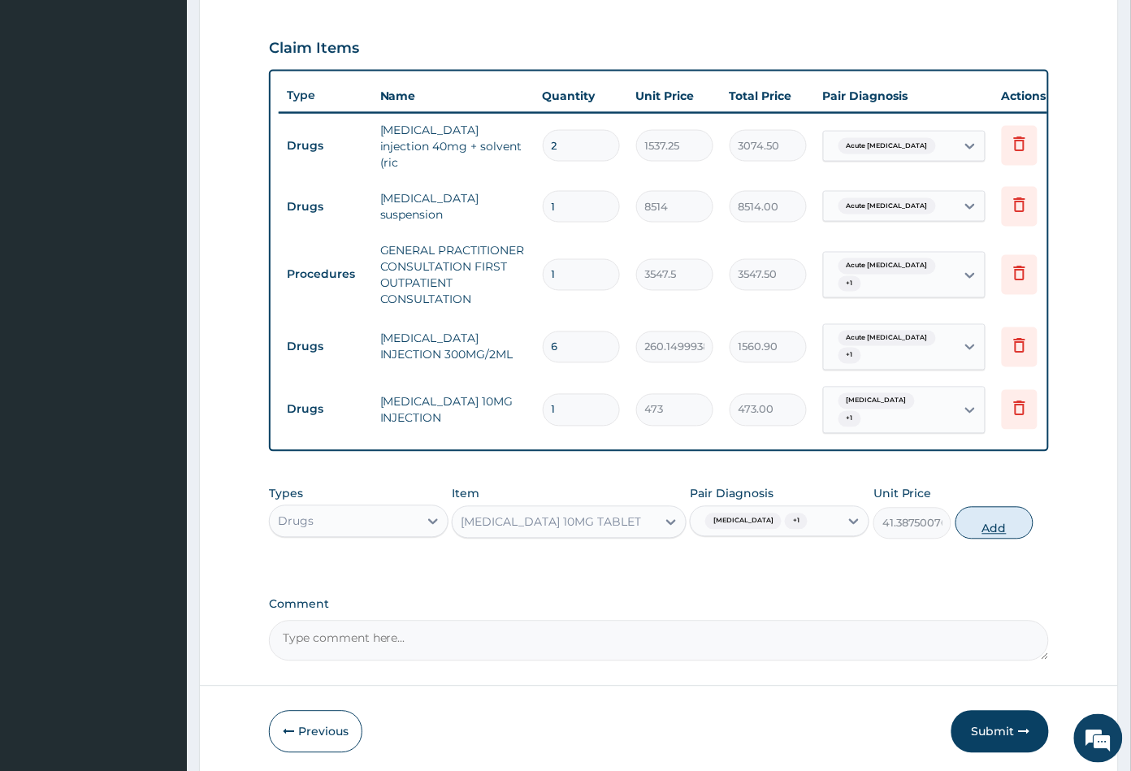
click at [991, 529] on button "Add" at bounding box center [994, 523] width 78 height 32
type input "0"
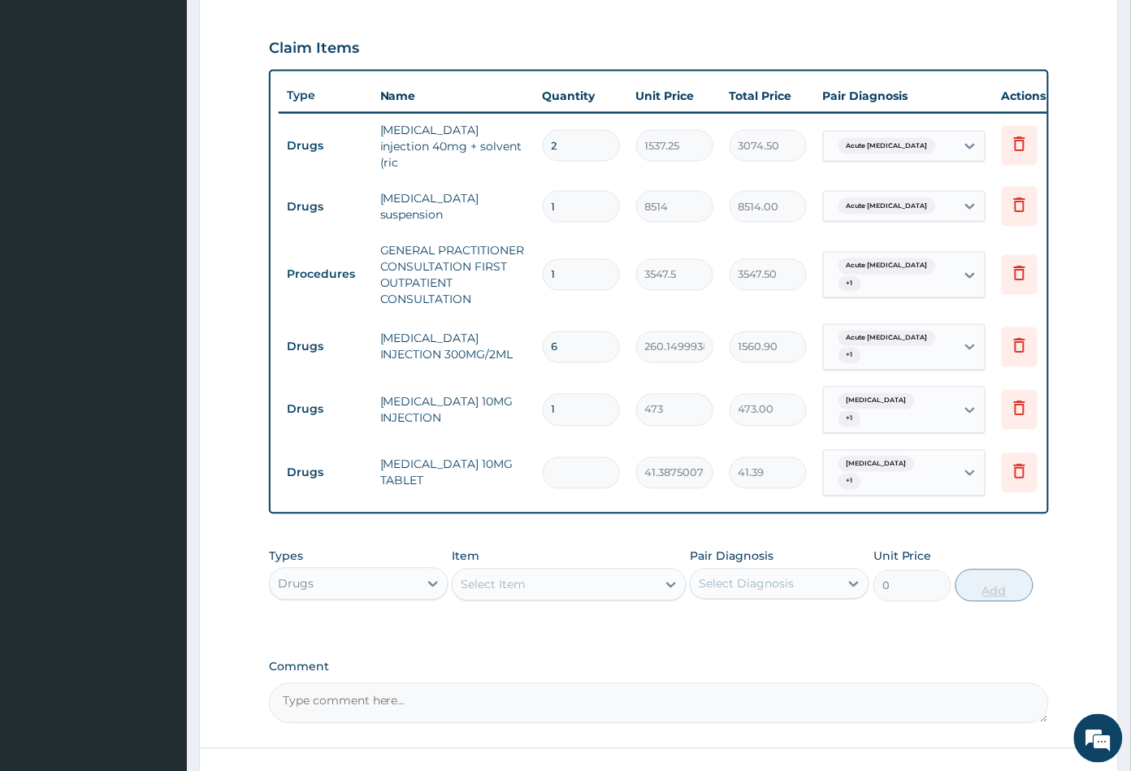
type input "0.00"
type input "4"
type input "165.55"
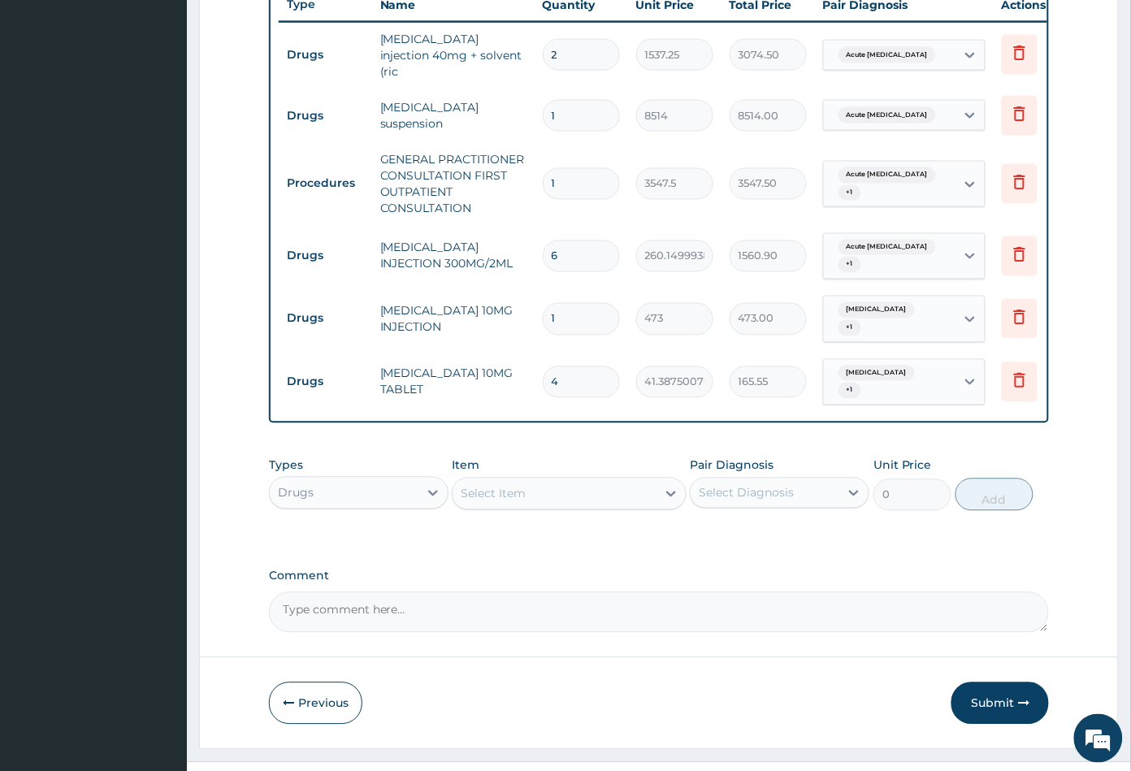
scroll to position [648, 0]
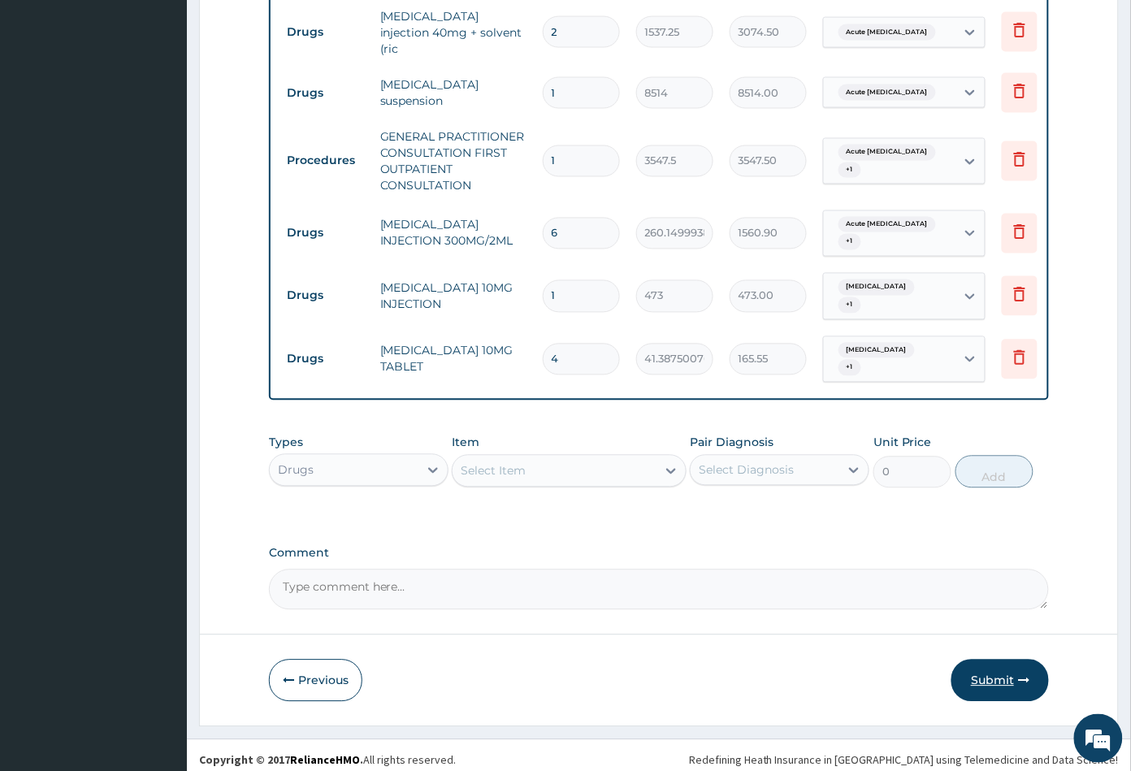
type input "4"
click at [989, 672] on button "Submit" at bounding box center [999, 680] width 97 height 42
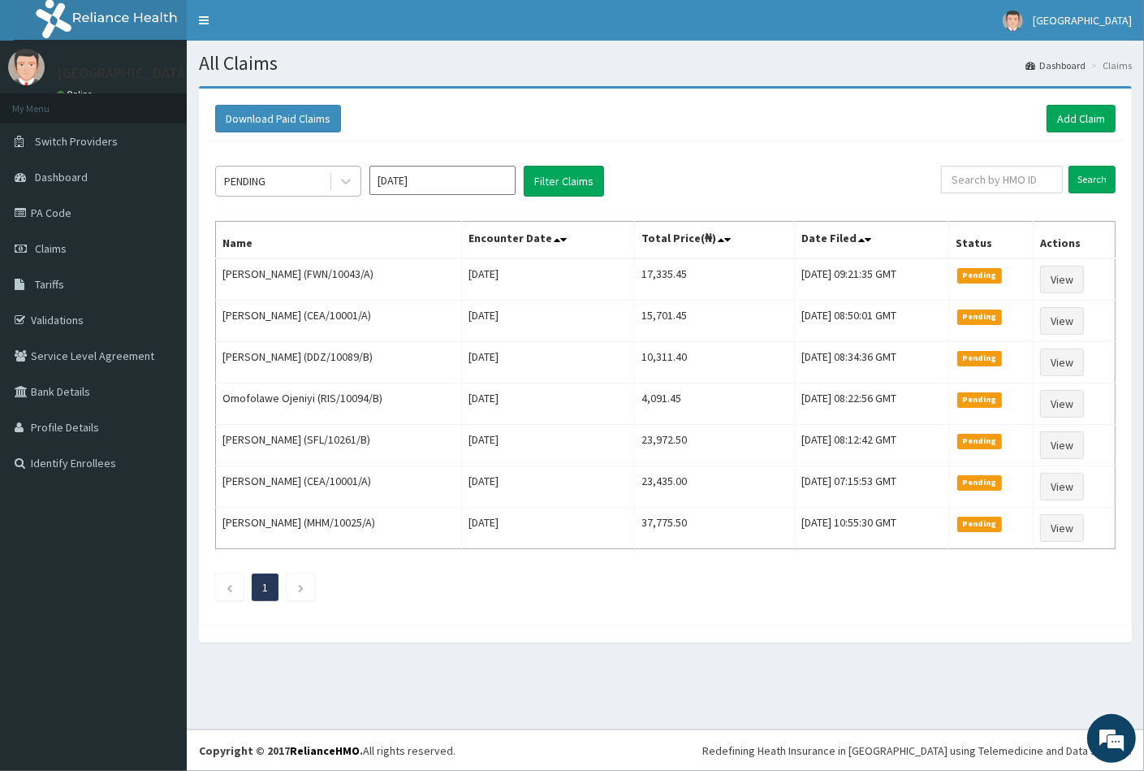
click at [290, 175] on div "PENDING" at bounding box center [272, 181] width 113 height 26
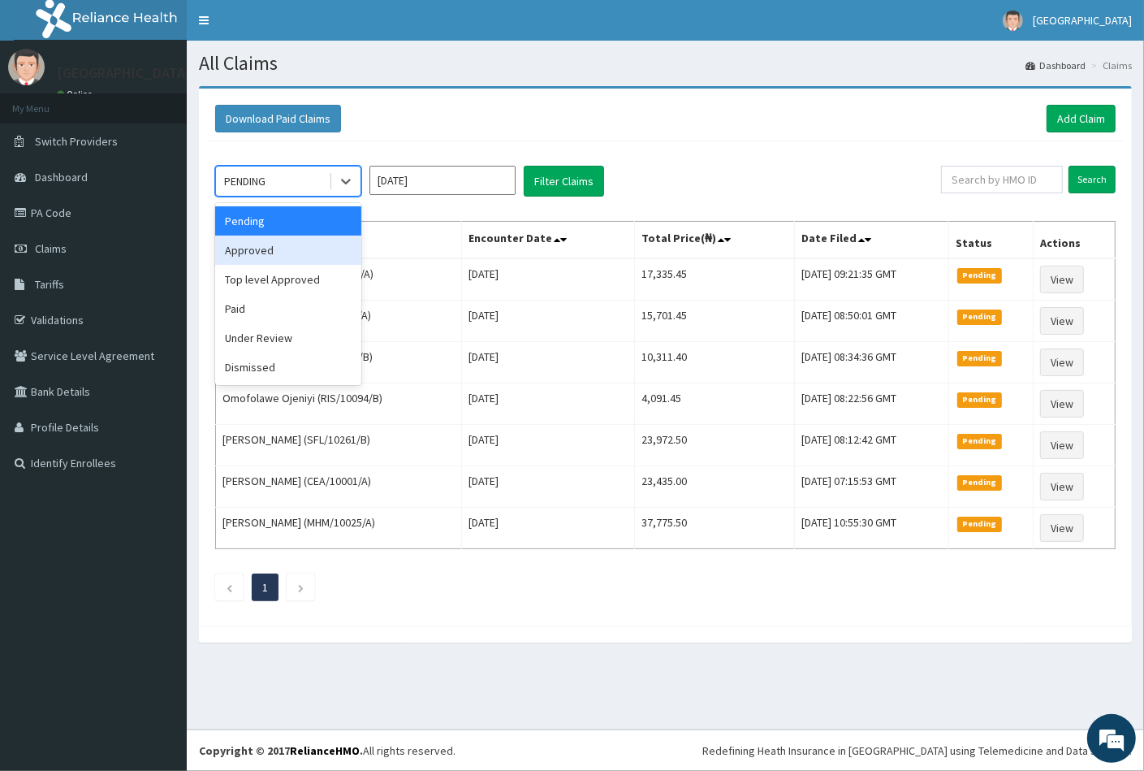
click at [287, 250] on div "Approved" at bounding box center [288, 250] width 146 height 29
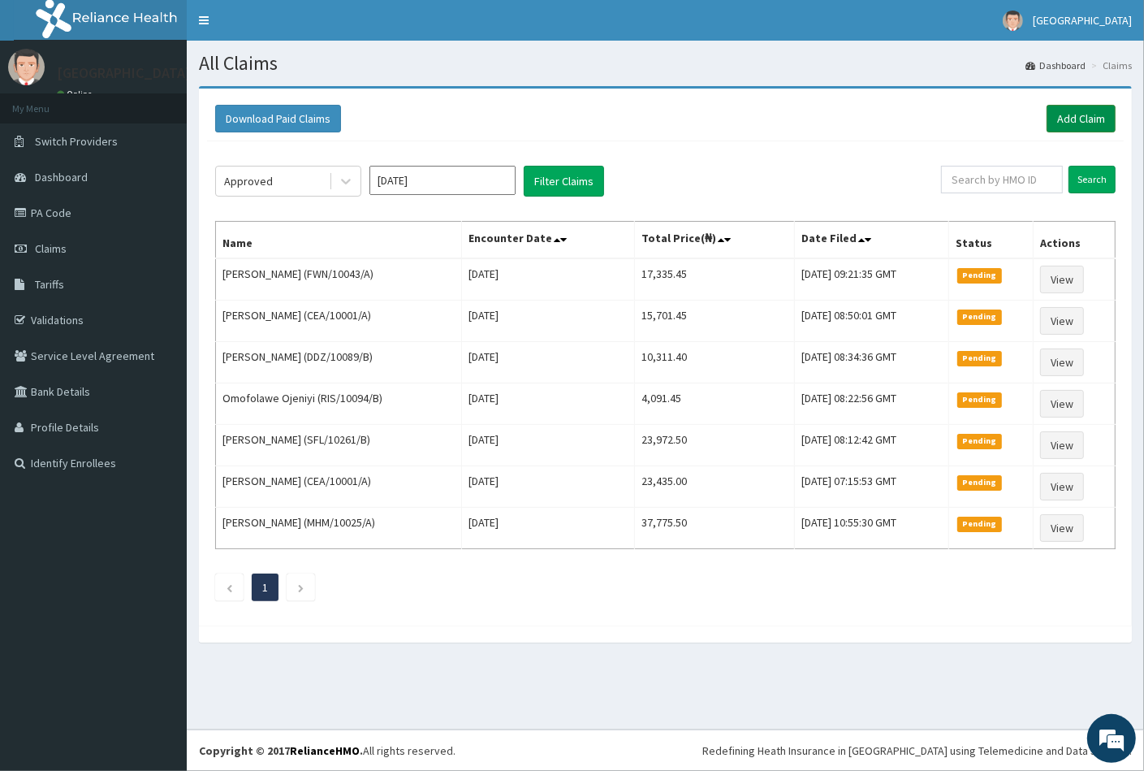
click at [1088, 116] on link "Add Claim" at bounding box center [1081, 119] width 69 height 28
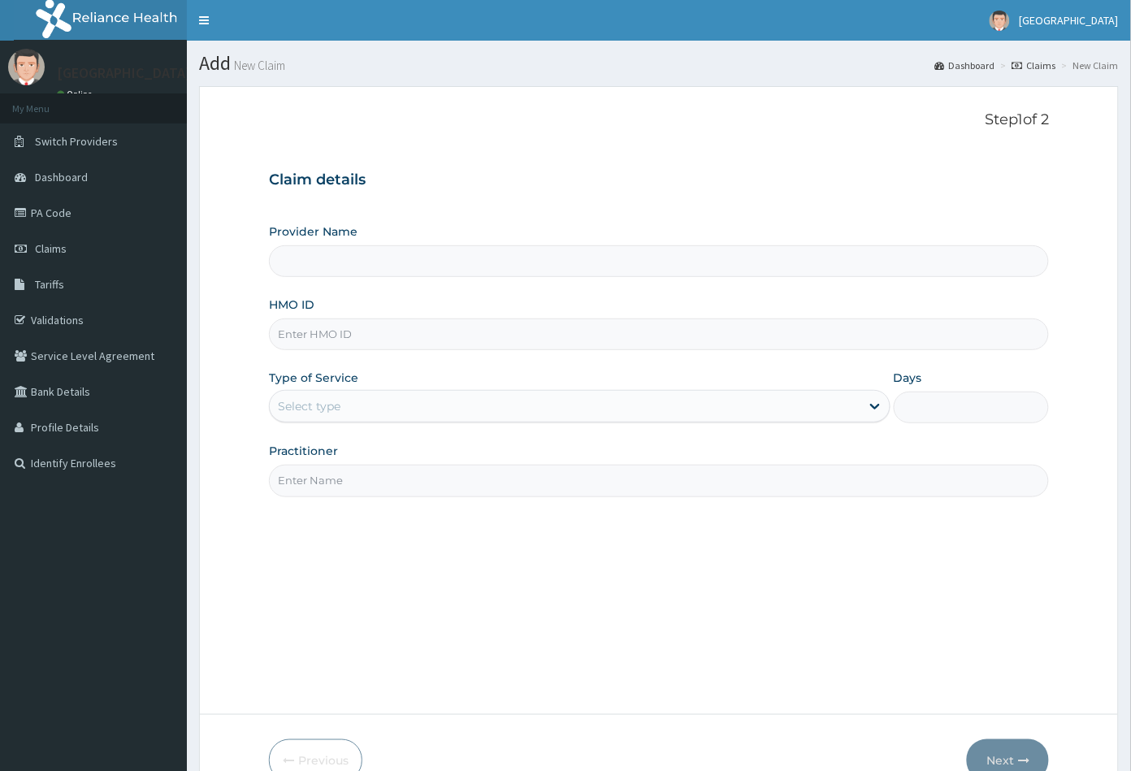
type input "[GEOGRAPHIC_DATA]"
click at [279, 331] on input "HMO ID" at bounding box center [659, 334] width 781 height 32
paste input "HND/10012/A"
type input "HND/10012/A"
click at [325, 399] on div "Select type" at bounding box center [309, 406] width 63 height 16
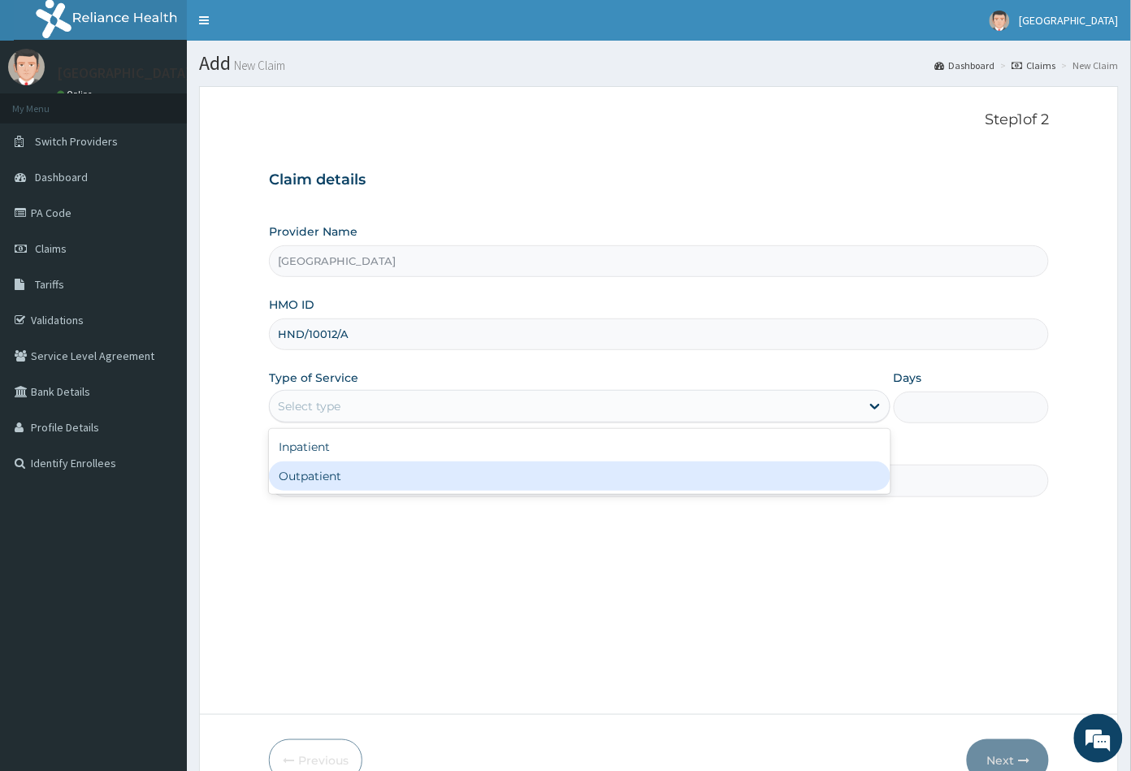
click at [333, 472] on div "Outpatient" at bounding box center [579, 475] width 621 height 29
type input "1"
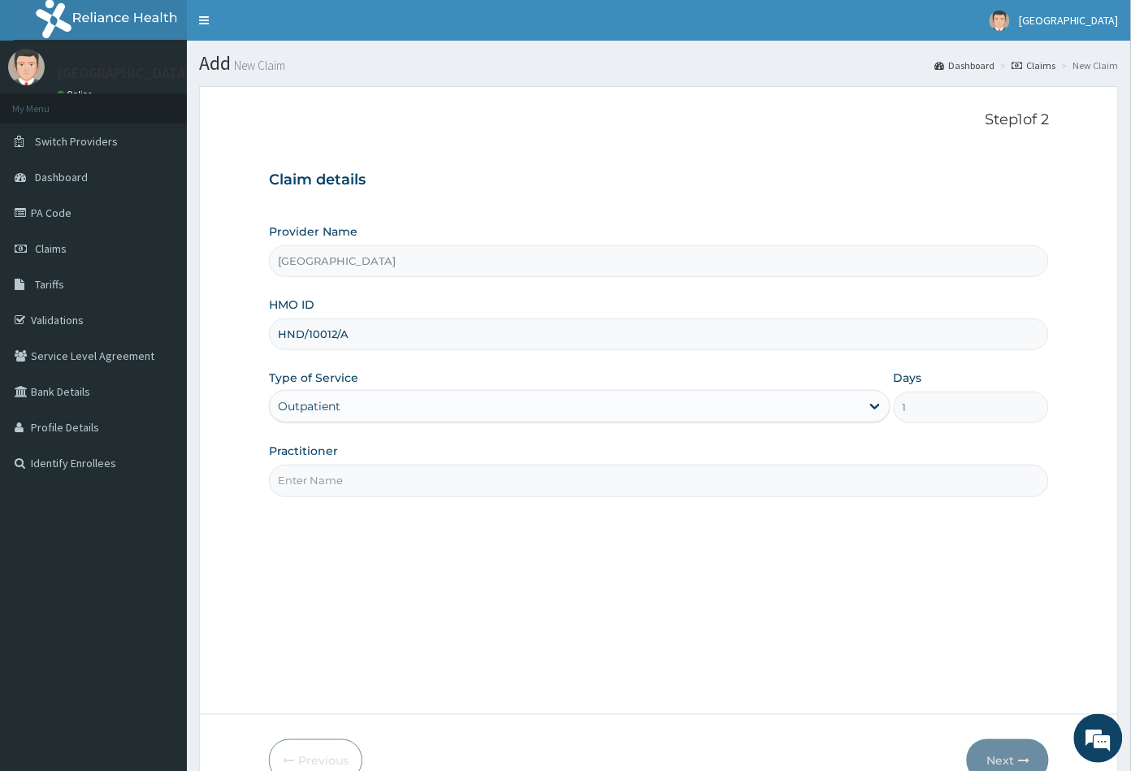
click at [352, 482] on input "Practitioner" at bounding box center [659, 481] width 781 height 32
type input "CON"
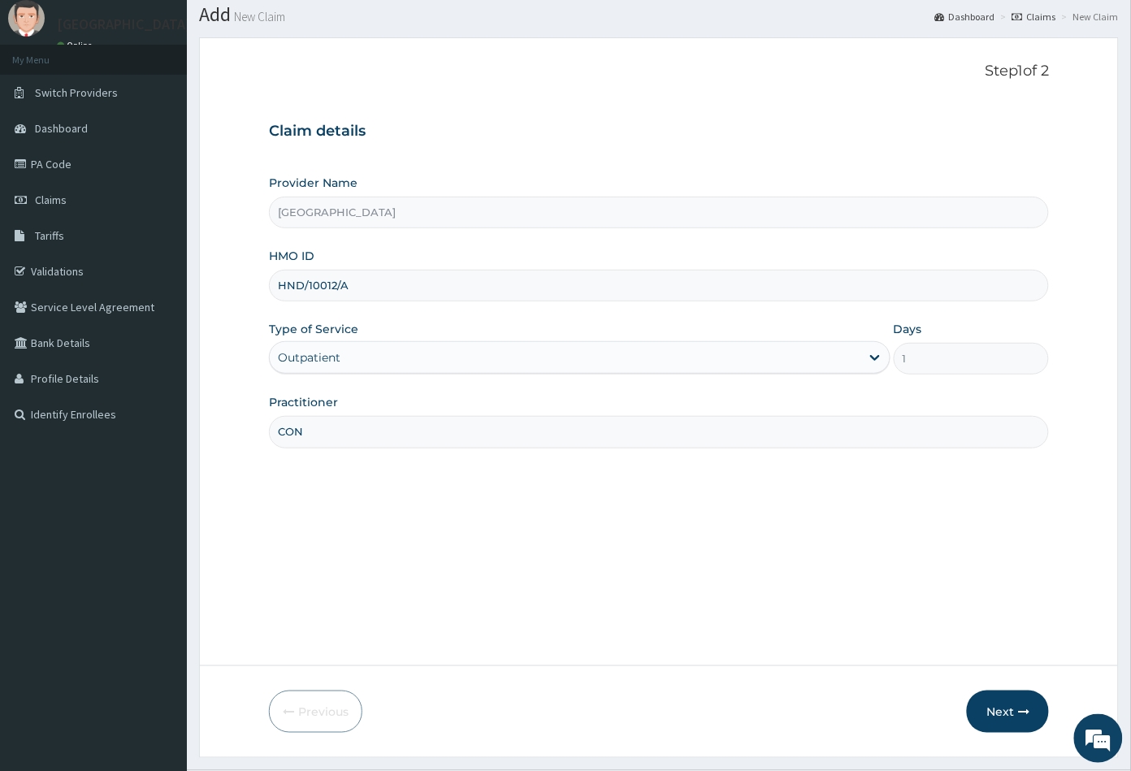
scroll to position [89, 0]
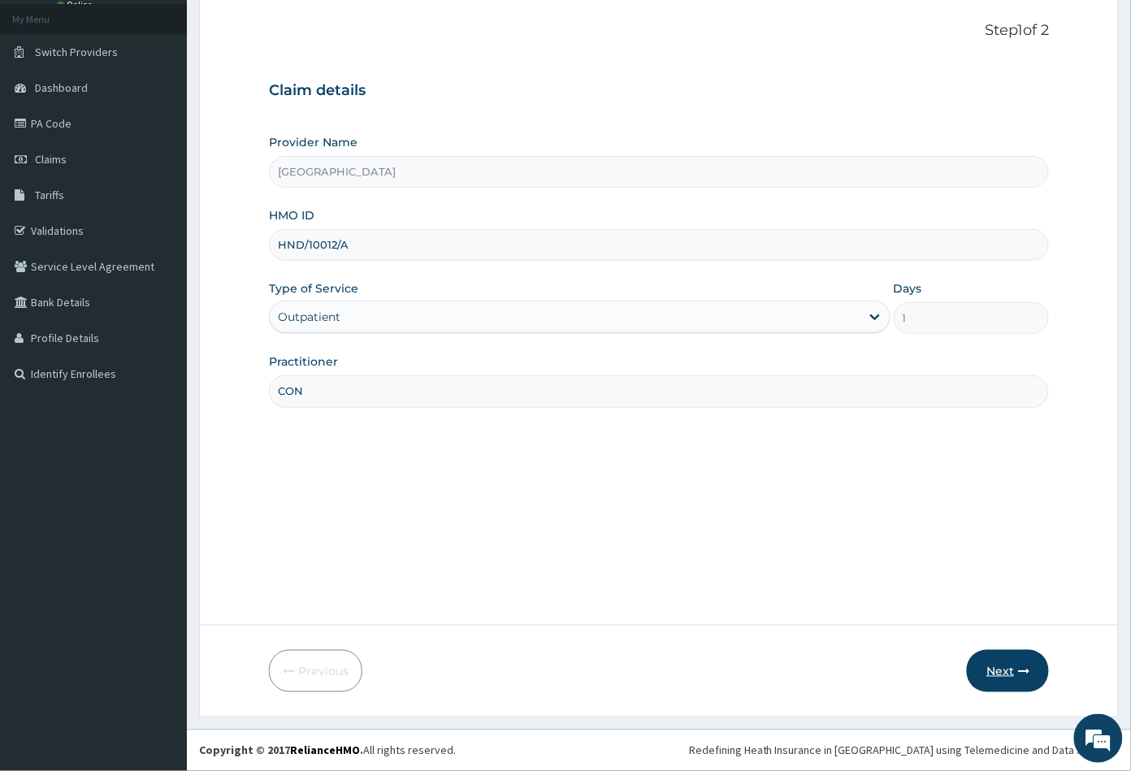
click at [997, 668] on button "Next" at bounding box center [1008, 671] width 82 height 42
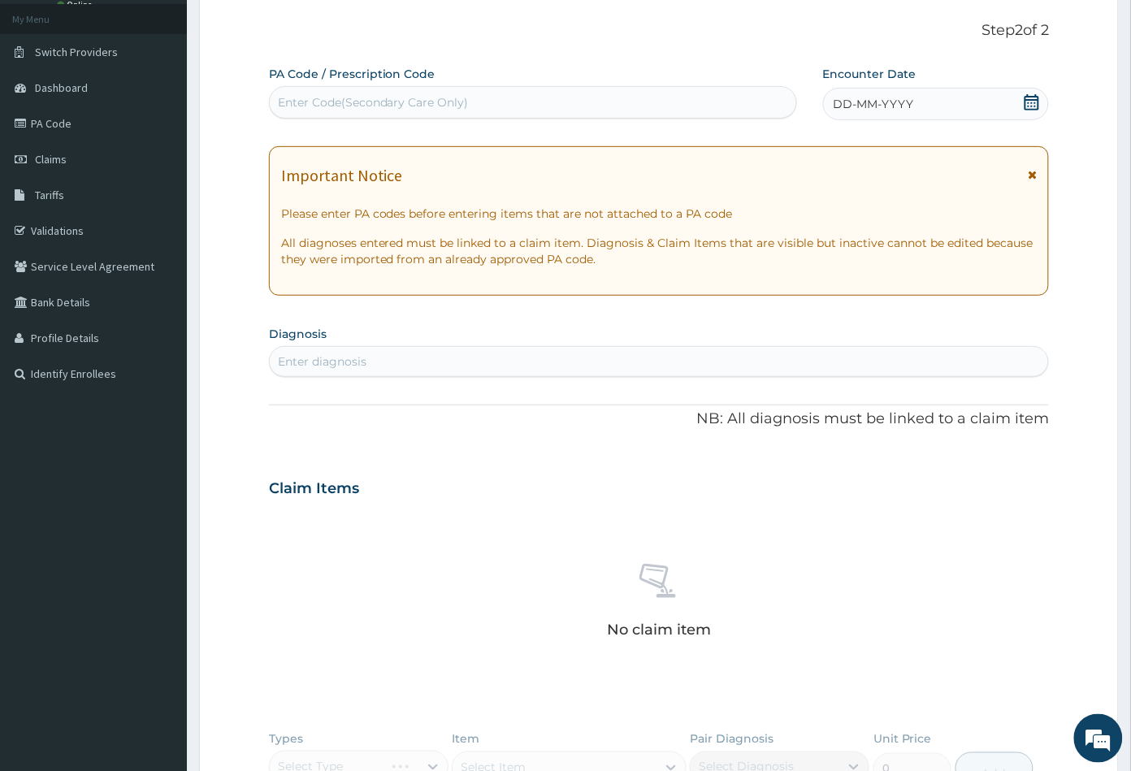
scroll to position [0, 0]
click at [329, 108] on div "Enter Code(Secondary Care Only)" at bounding box center [373, 102] width 191 height 16
paste input "PA/6908B1"
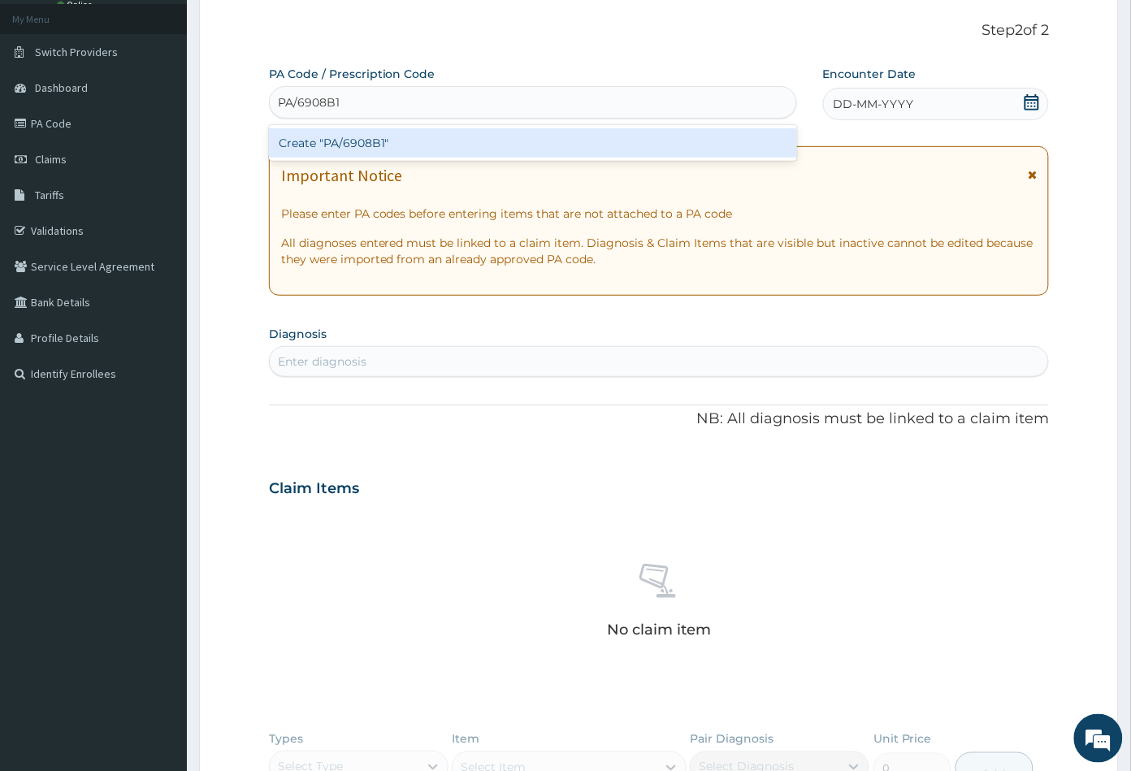
type input "PA/6908B1"
click at [363, 146] on div "Create "PA/6908B1"" at bounding box center [533, 142] width 528 height 29
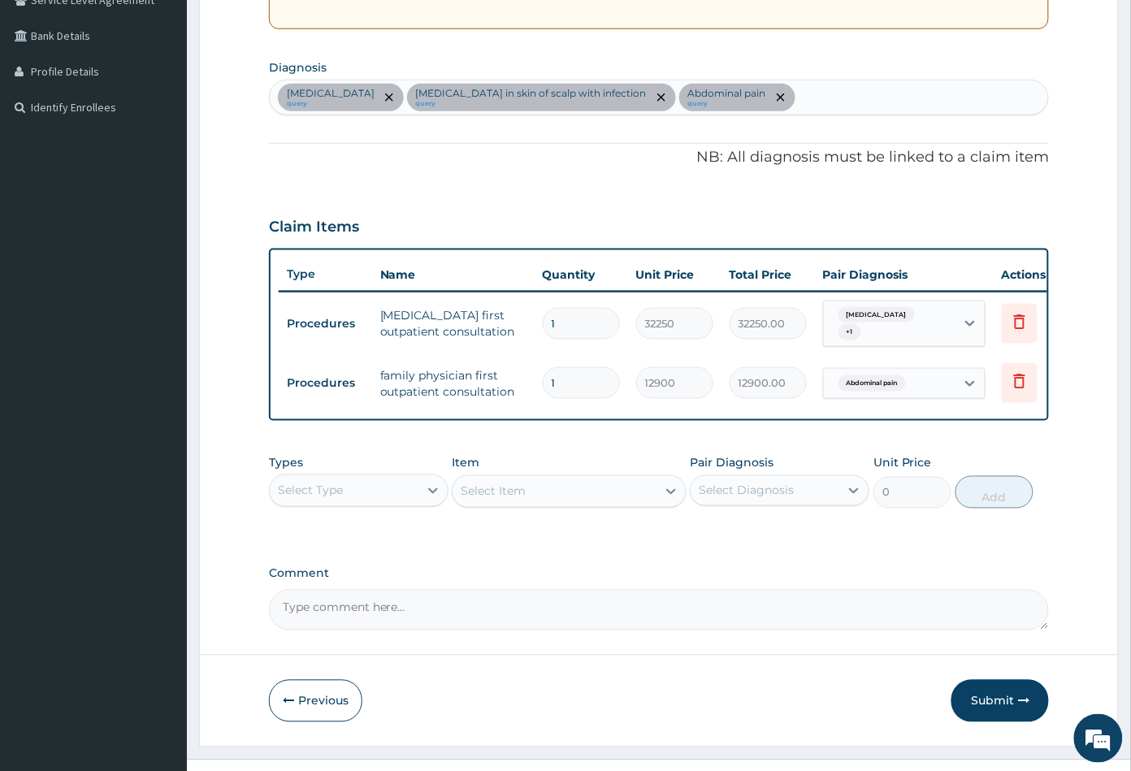
scroll to position [391, 0]
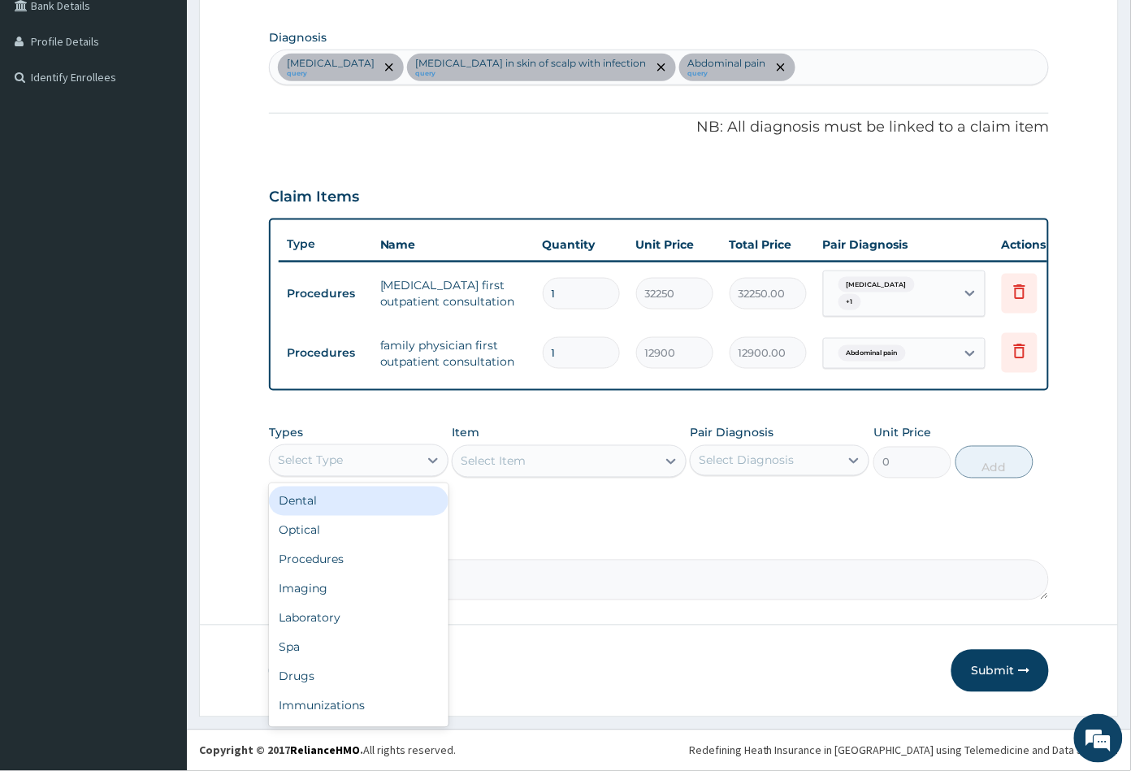
click at [355, 464] on div "Select Type" at bounding box center [344, 461] width 149 height 26
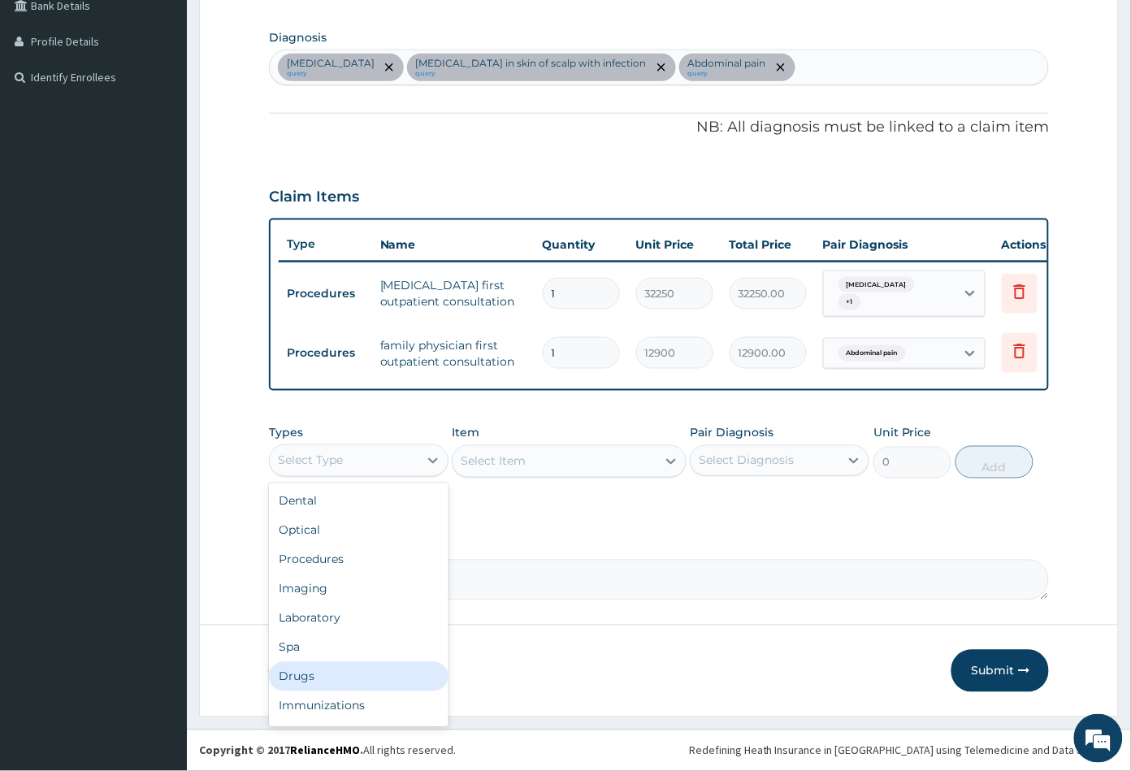
click at [336, 672] on div "Drugs" at bounding box center [358, 676] width 179 height 29
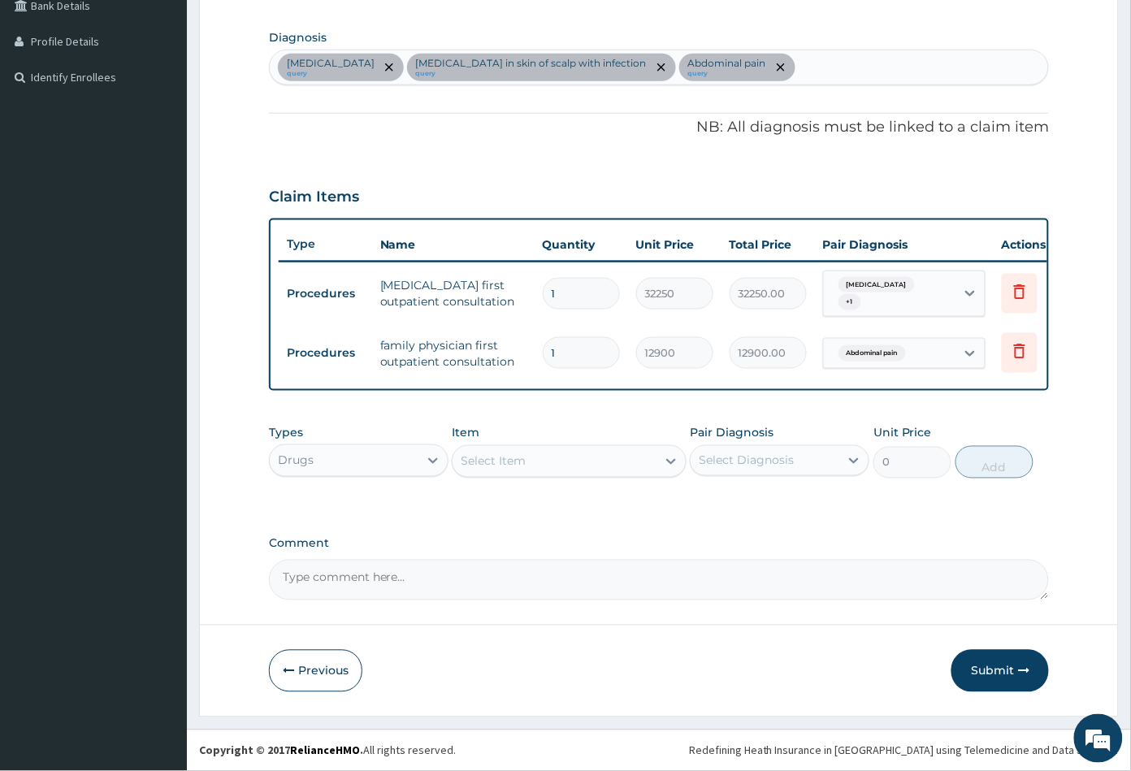
click at [564, 463] on div "Select Item" at bounding box center [553, 461] width 203 height 26
type input "BET"
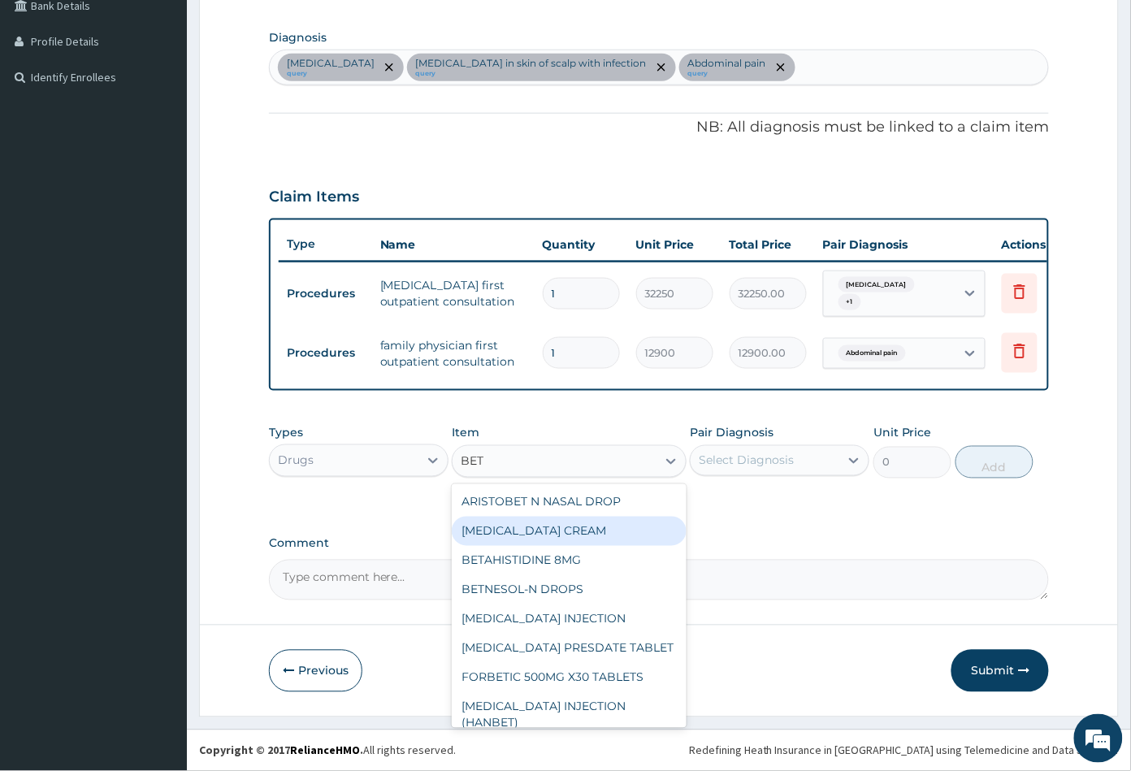
click at [546, 533] on div "[MEDICAL_DATA] CREAM" at bounding box center [569, 531] width 234 height 29
type input "827.75"
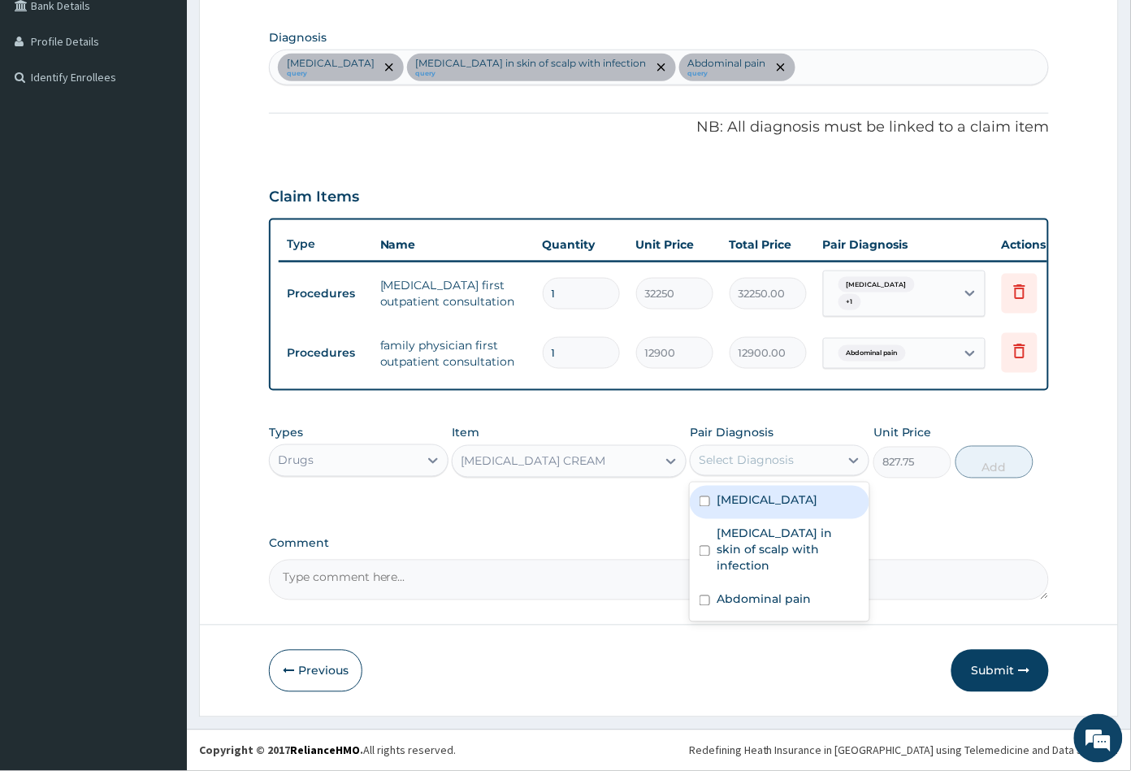
click at [784, 464] on div "Select Diagnosis" at bounding box center [745, 460] width 95 height 16
click at [781, 504] on div "Intertrigo" at bounding box center [779, 502] width 179 height 33
checkbox input "true"
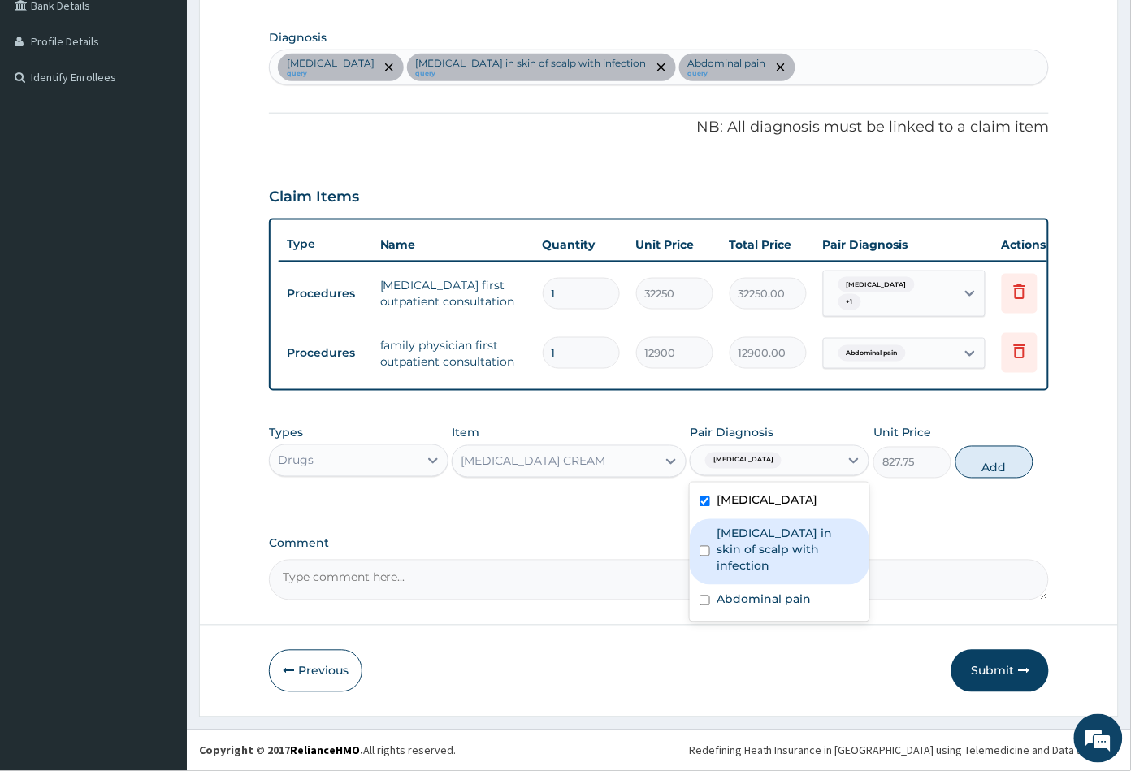
click at [784, 533] on label "Foreign body in skin of scalp with infection" at bounding box center [787, 549] width 143 height 49
checkbox input "true"
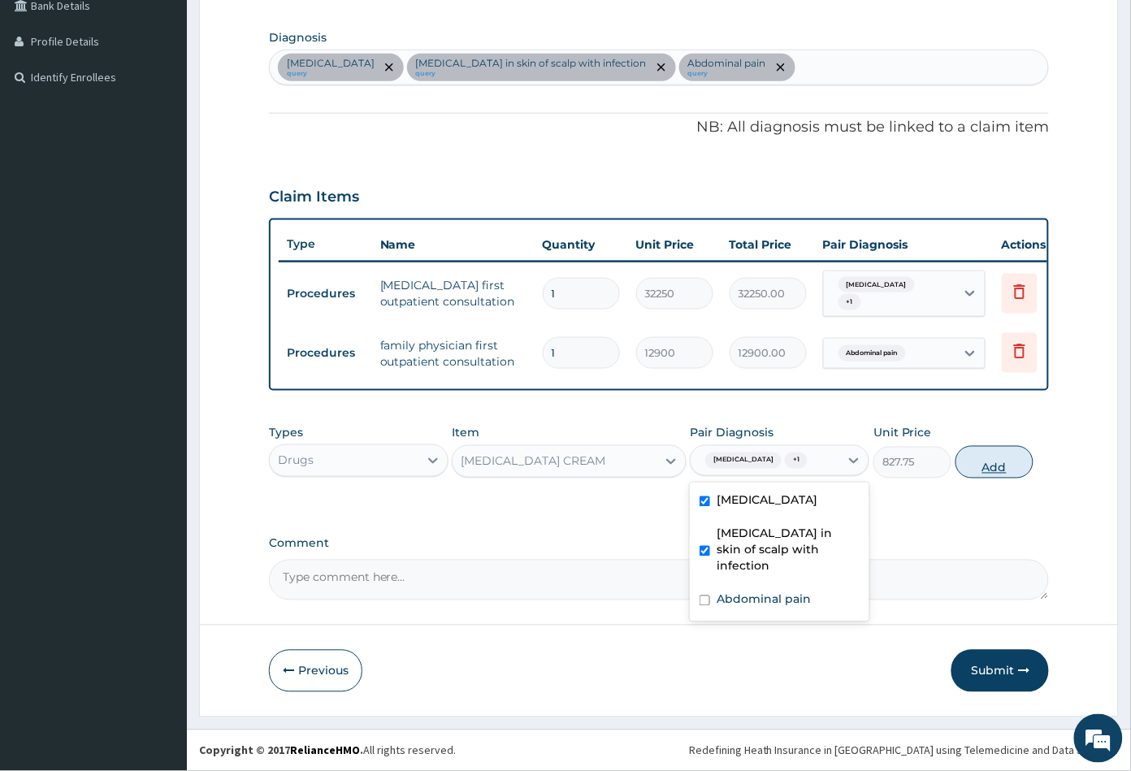
click at [989, 471] on button "Add" at bounding box center [994, 462] width 78 height 32
type input "0"
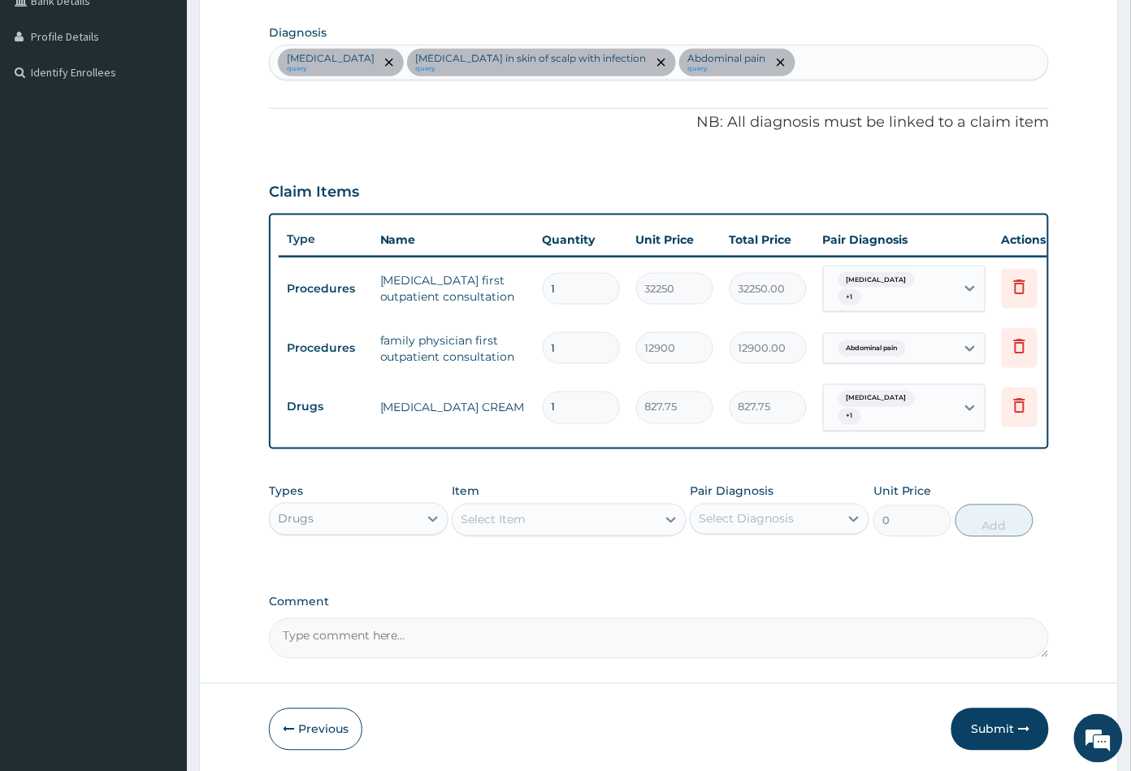
click at [532, 513] on div "Select Item" at bounding box center [553, 520] width 203 height 26
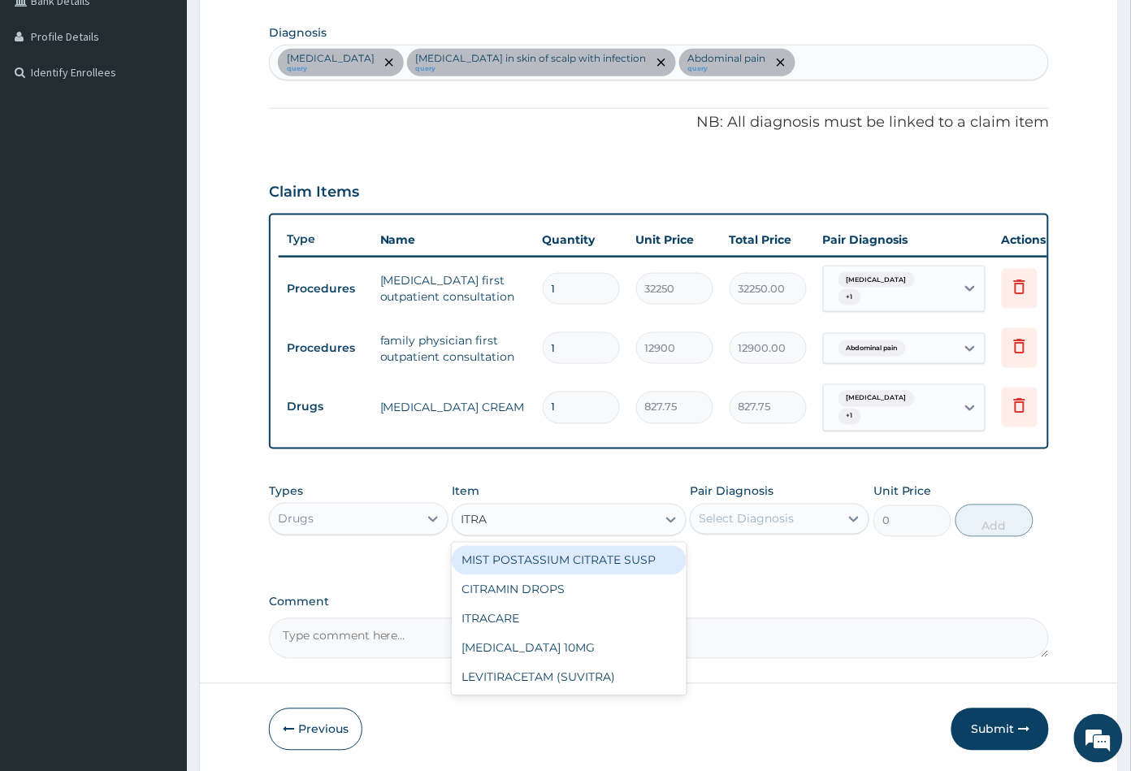
type input "ITRAC"
click at [530, 553] on div "ITRACARE" at bounding box center [569, 560] width 234 height 29
type input "141.8999938964844"
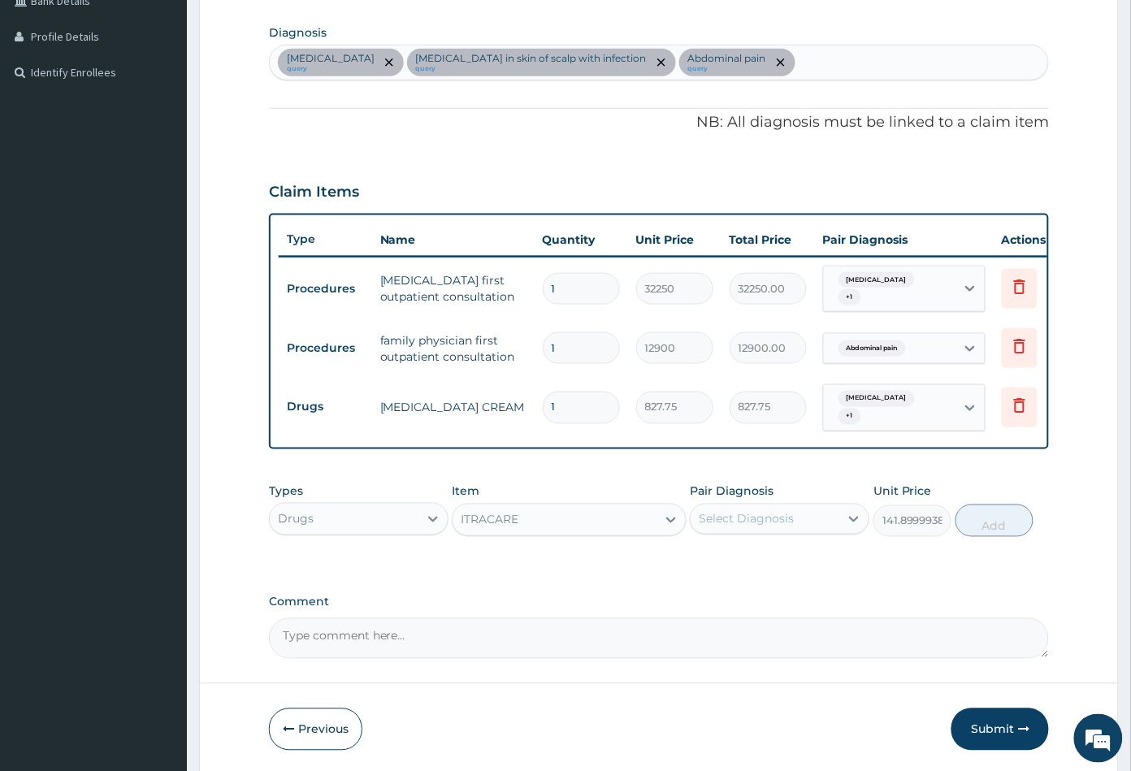
click at [543, 511] on div "ITRACARE" at bounding box center [553, 520] width 203 height 26
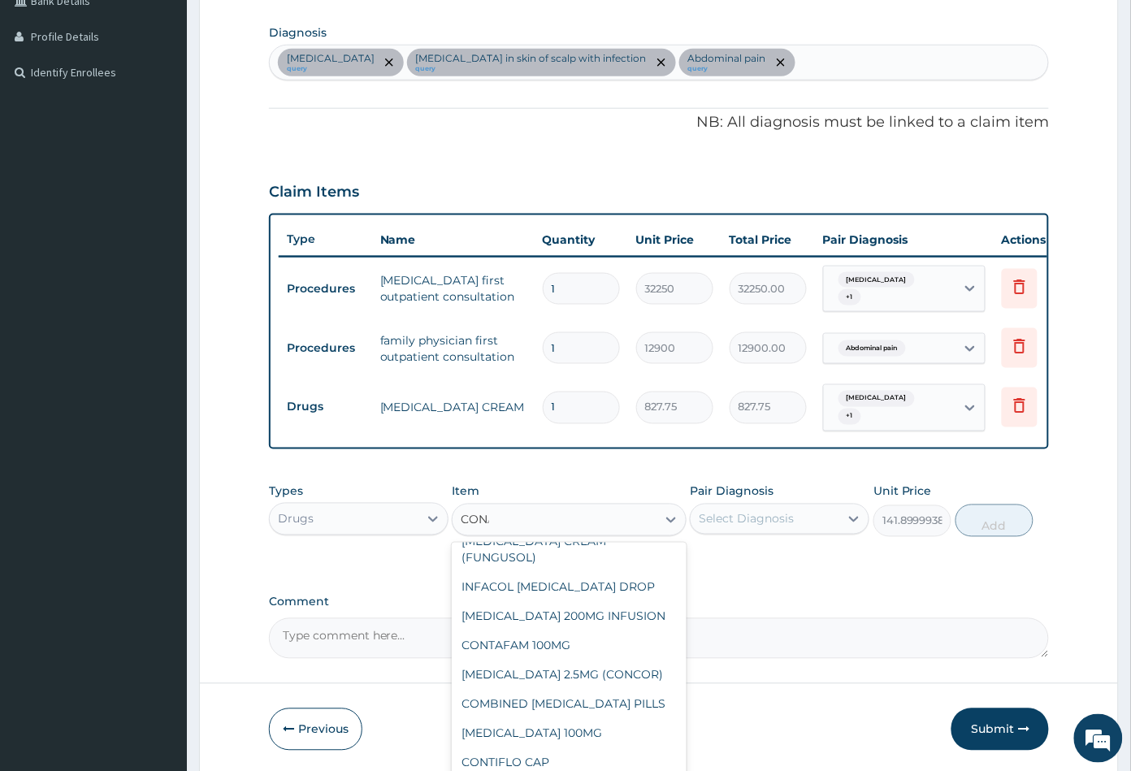
scroll to position [0, 0]
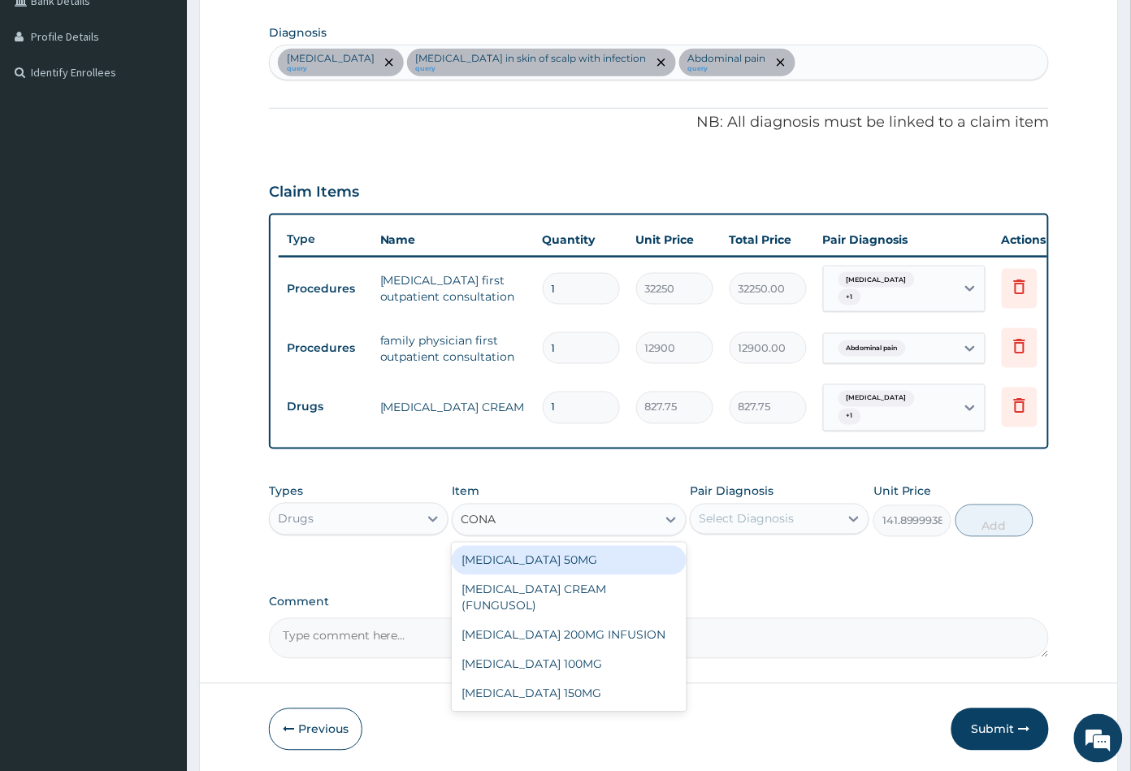
type input "CONA"
click at [757, 516] on div "Select Diagnosis" at bounding box center [745, 519] width 95 height 16
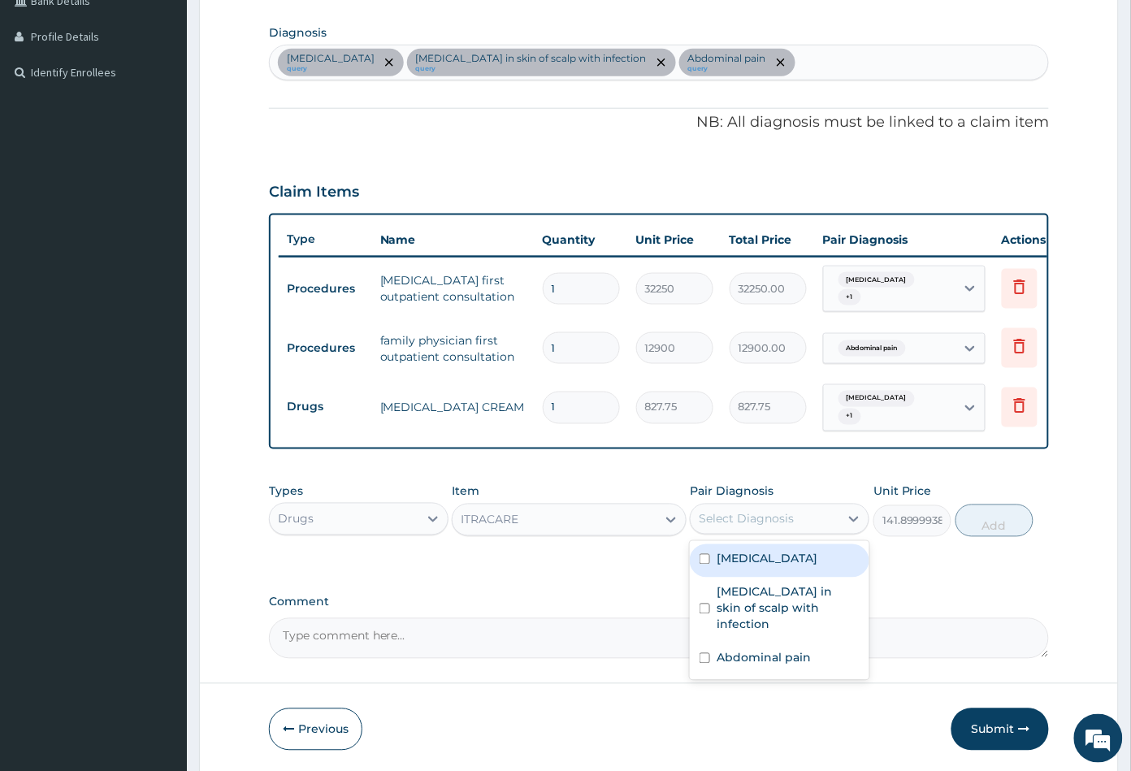
click at [590, 396] on input "1" at bounding box center [581, 407] width 77 height 32
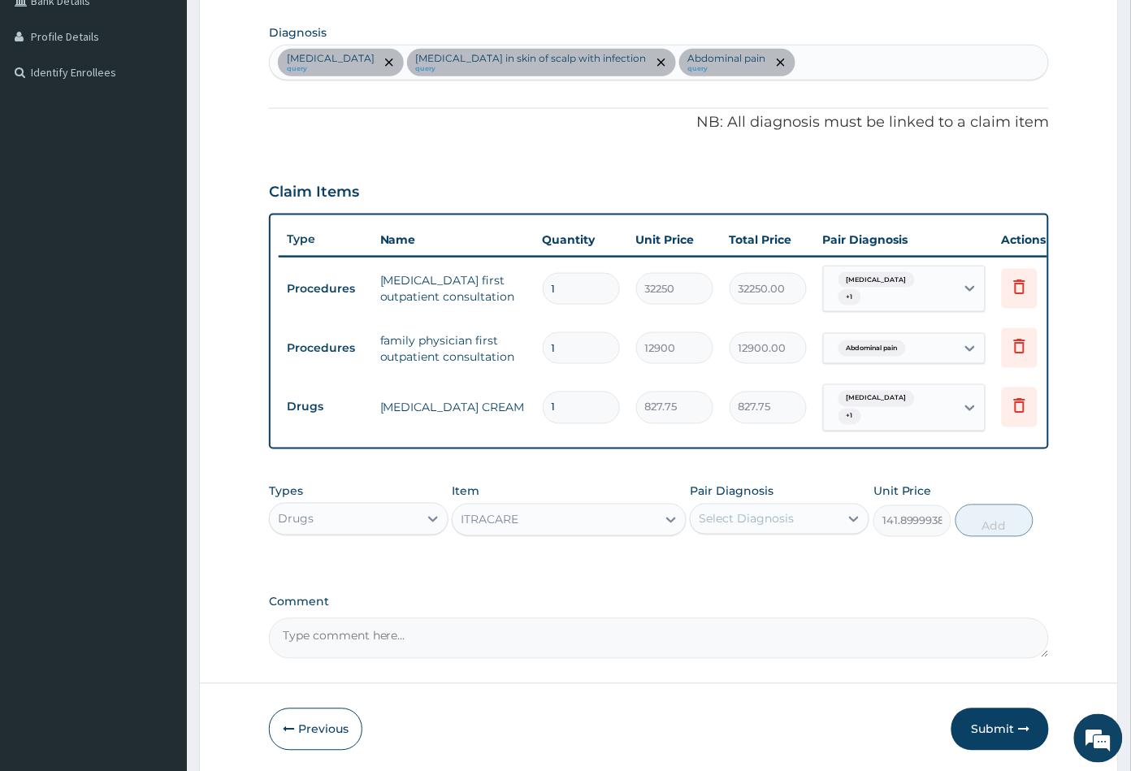
click at [547, 393] on input "1" at bounding box center [581, 407] width 77 height 32
type input "11"
type input "9105.25"
type input "1"
type input "827.75"
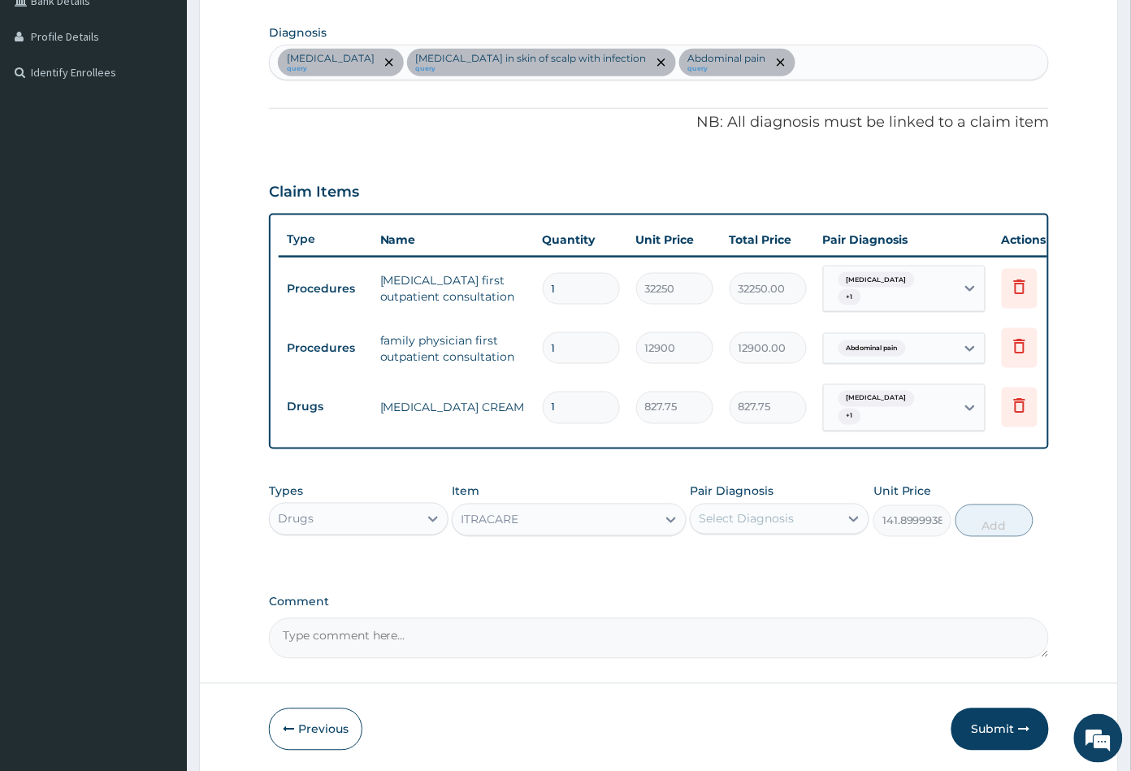
type input "21"
type input "17382.75"
click at [587, 399] on input "21" at bounding box center [581, 407] width 77 height 32
type input "2"
type input "1655.50"
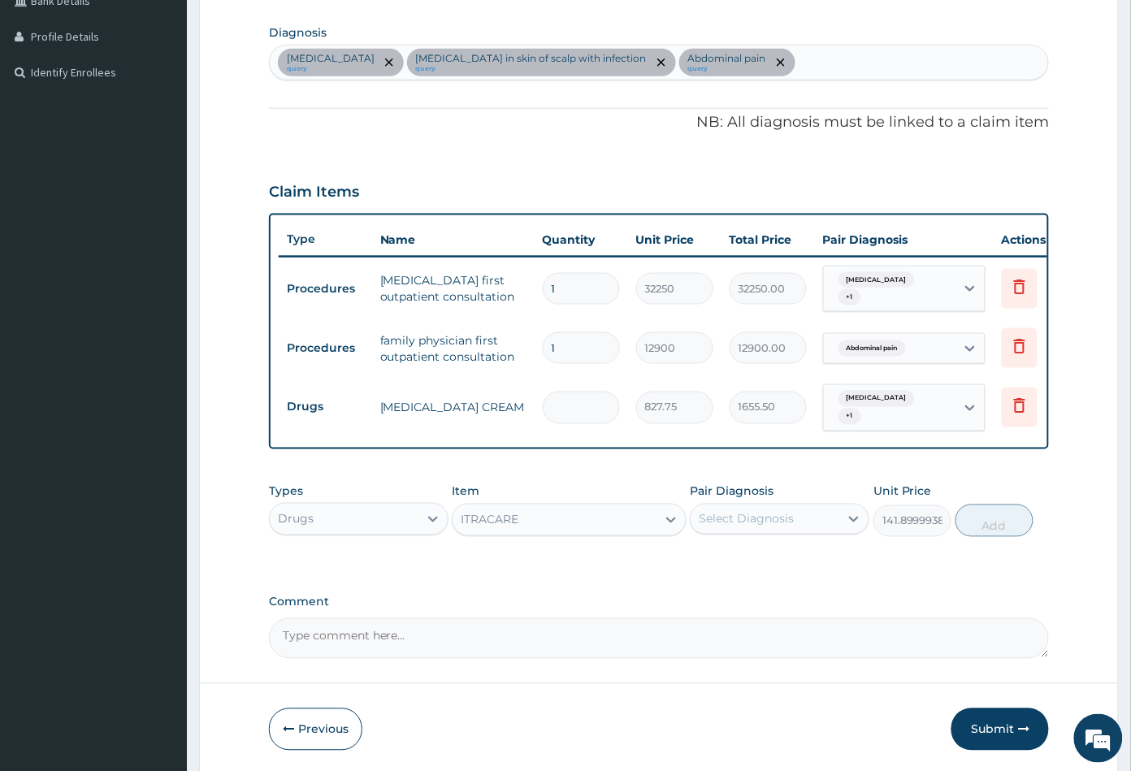
type input "0.00"
type input "1"
type input "827.75"
click at [760, 517] on div "Select Diagnosis" at bounding box center [745, 519] width 95 height 16
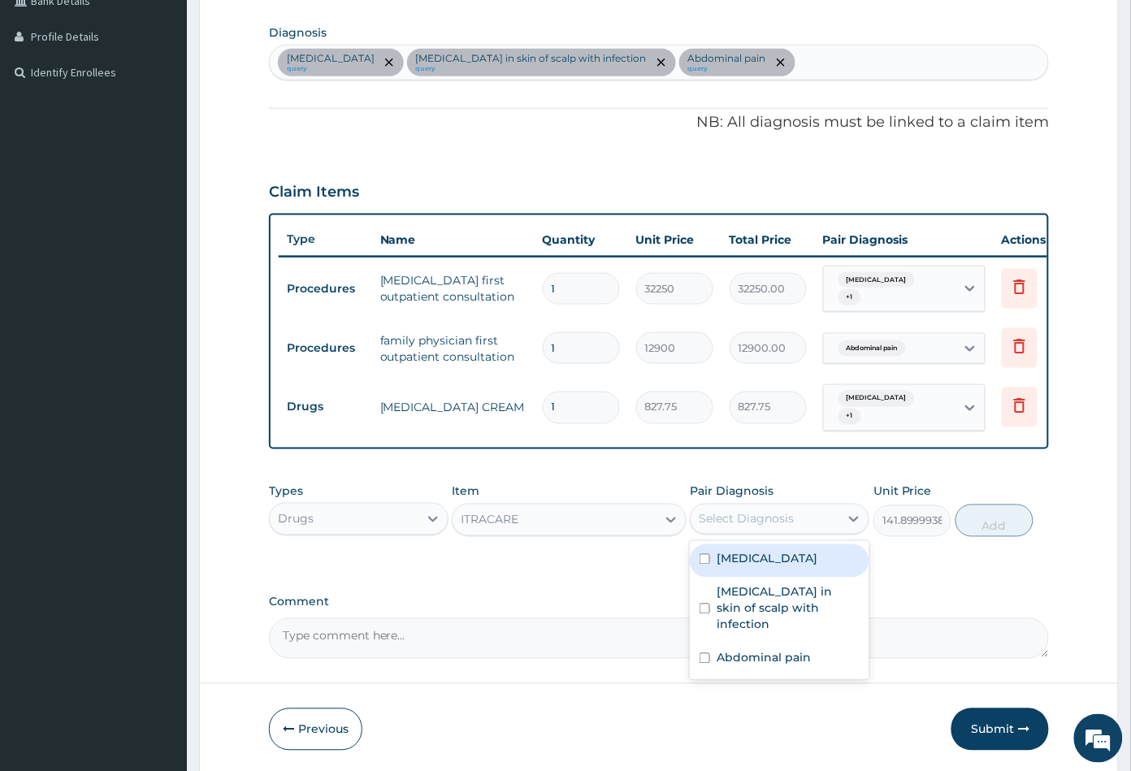
click at [763, 556] on label "Intertrigo" at bounding box center [766, 559] width 101 height 16
checkbox input "true"
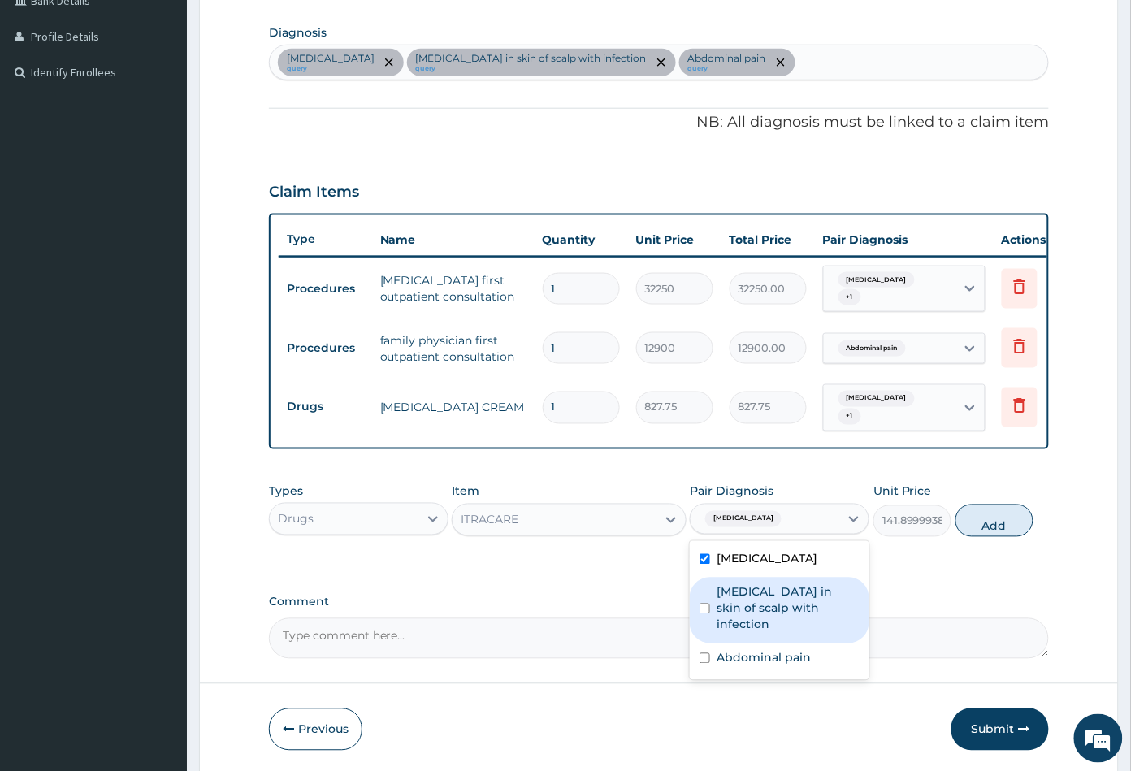
click at [770, 594] on label "Foreign body in skin of scalp with infection" at bounding box center [787, 608] width 143 height 49
checkbox input "true"
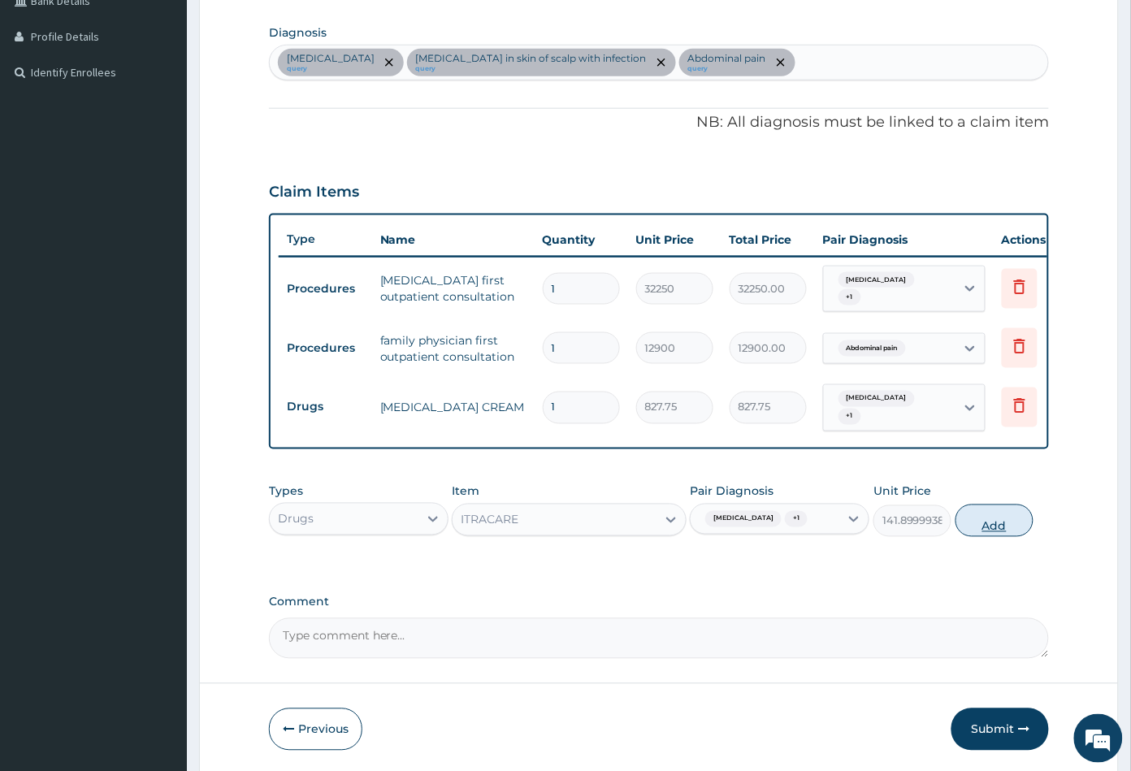
click at [991, 523] on button "Add" at bounding box center [994, 520] width 78 height 32
type input "0"
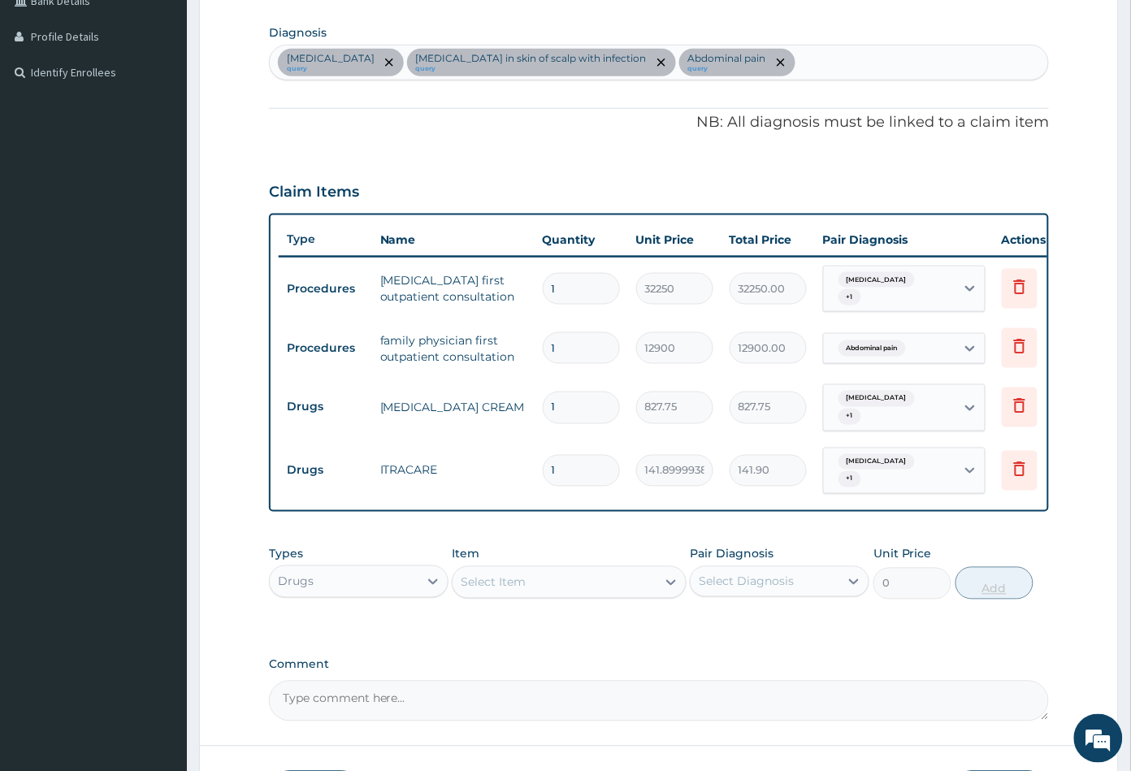
type input "0.00"
type input "2"
type input "283.80"
type input "21"
type input "2979.90"
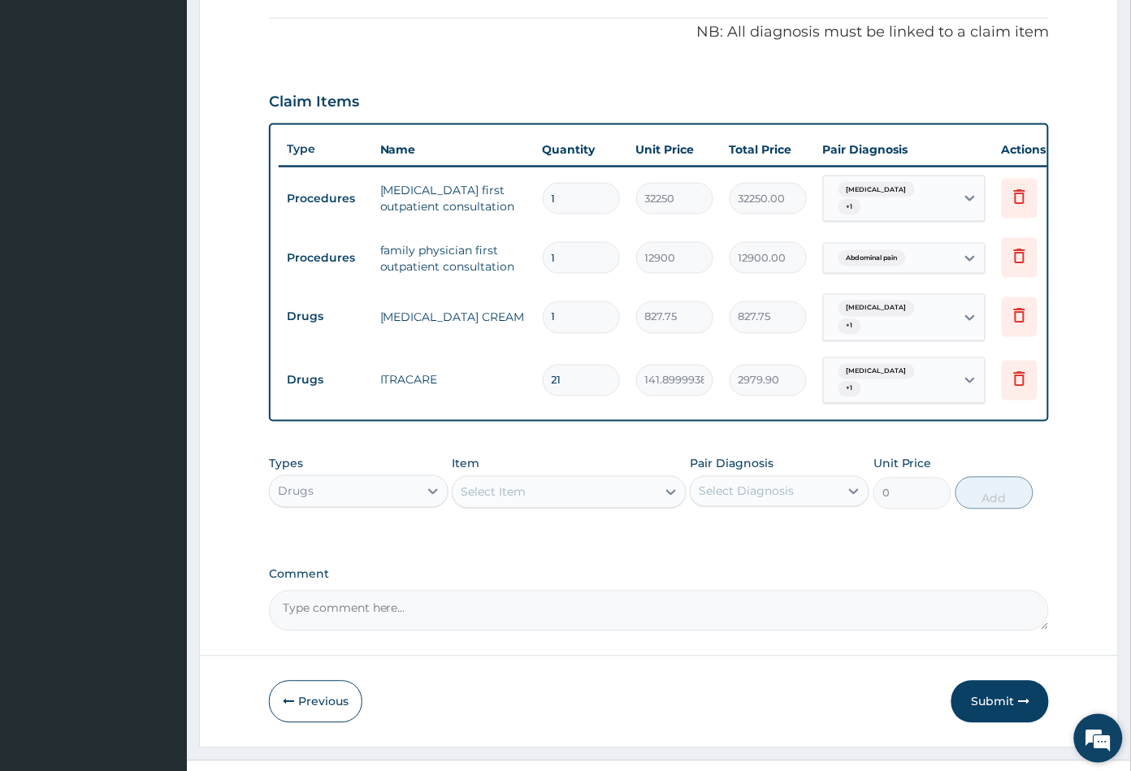
scroll to position [504, 0]
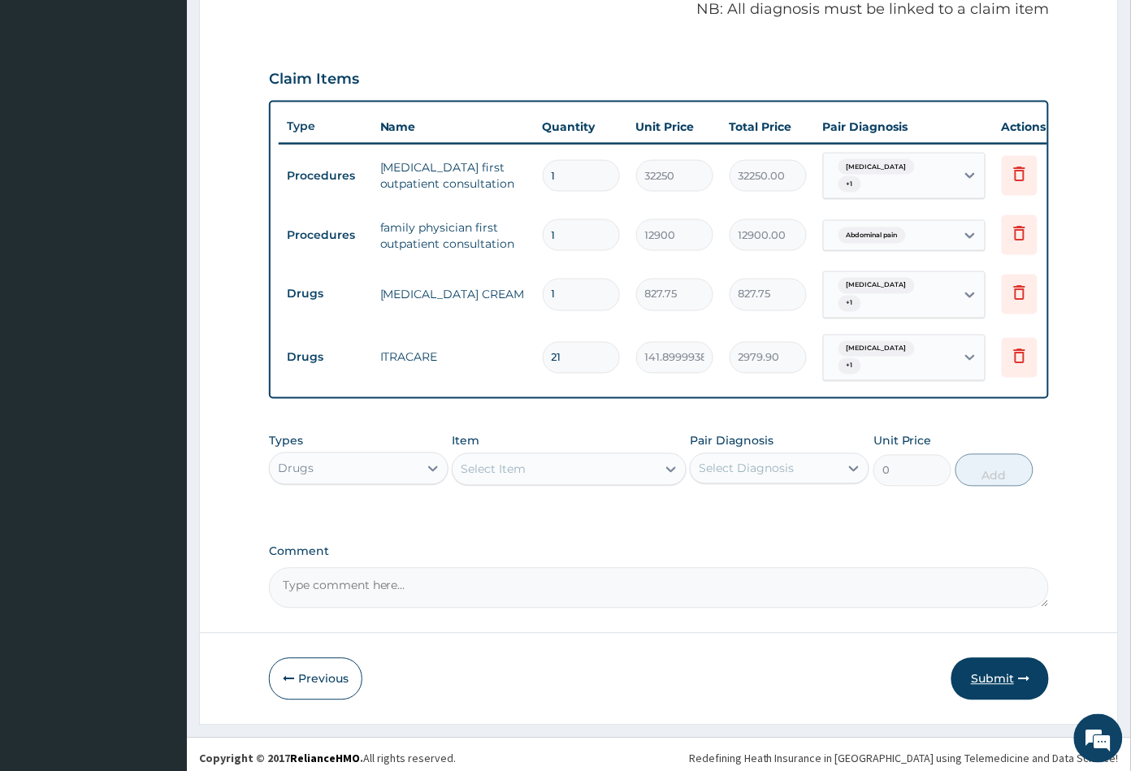
type input "21"
click at [997, 665] on button "Submit" at bounding box center [999, 679] width 97 height 42
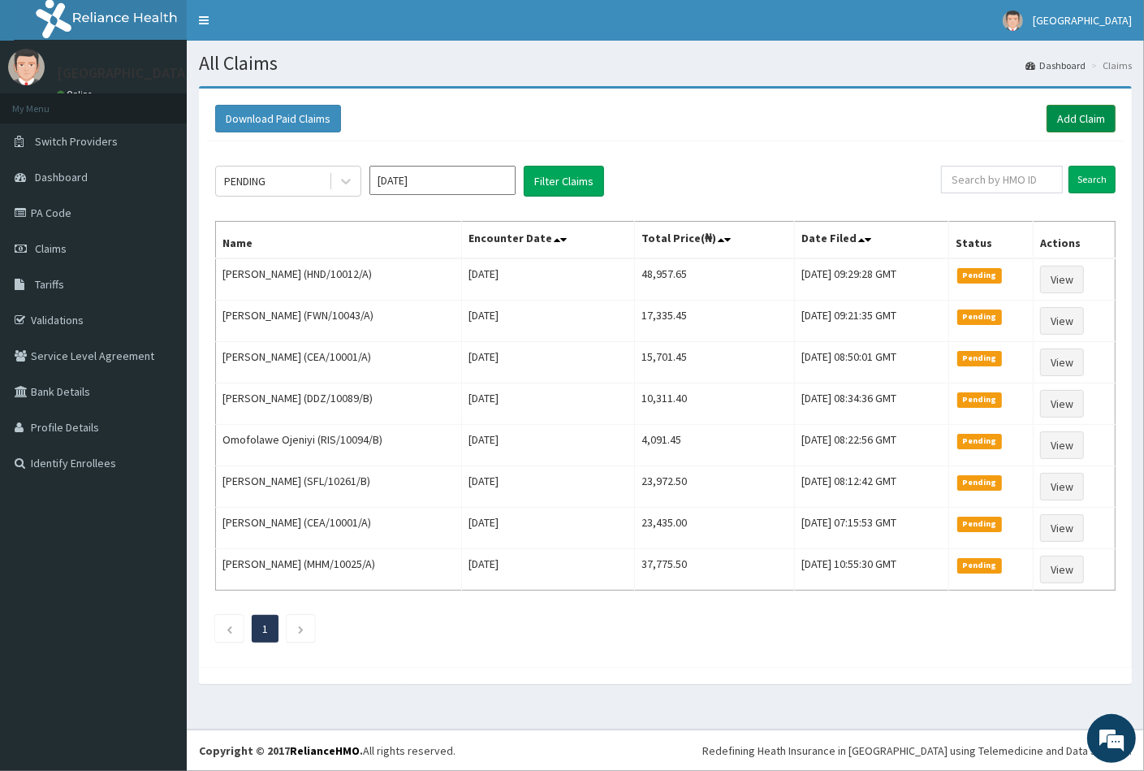
click at [1086, 116] on link "Add Claim" at bounding box center [1081, 119] width 69 height 28
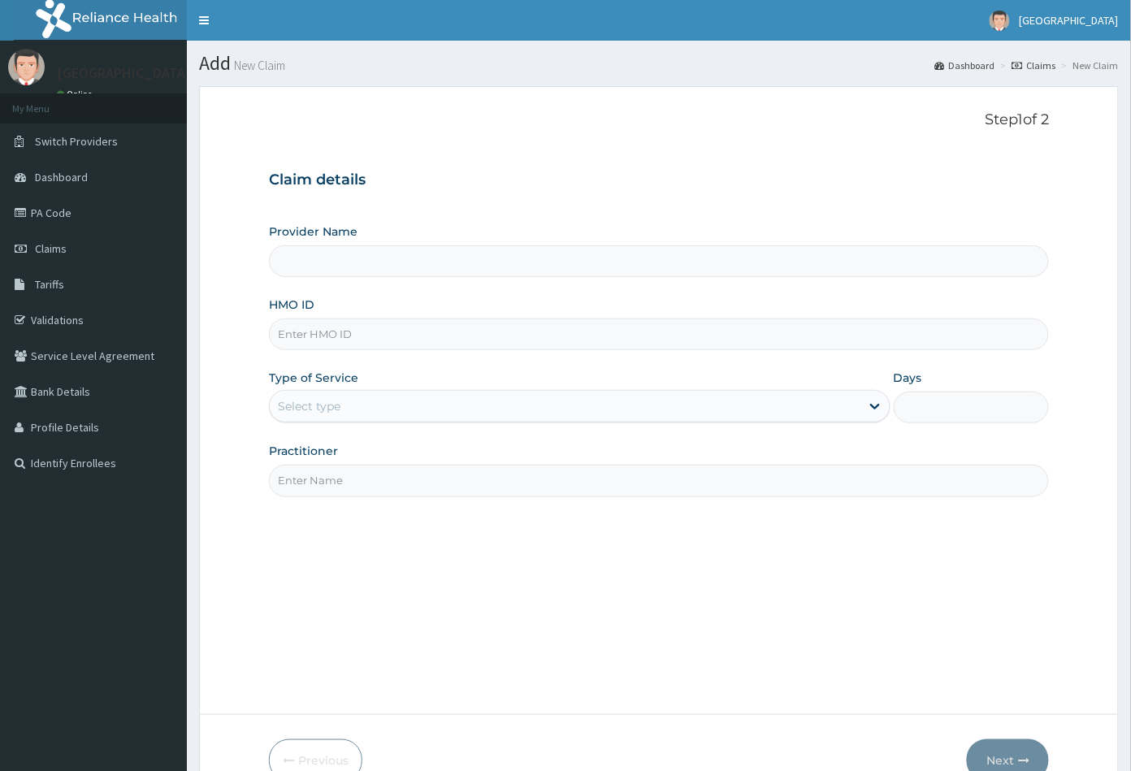
type input "[GEOGRAPHIC_DATA]"
click at [290, 334] on input "HMO ID" at bounding box center [659, 334] width 781 height 32
paste input "RNC/10089/A"
type input "RNC/10089/A"
click at [313, 397] on div "Select type" at bounding box center [565, 406] width 590 height 26
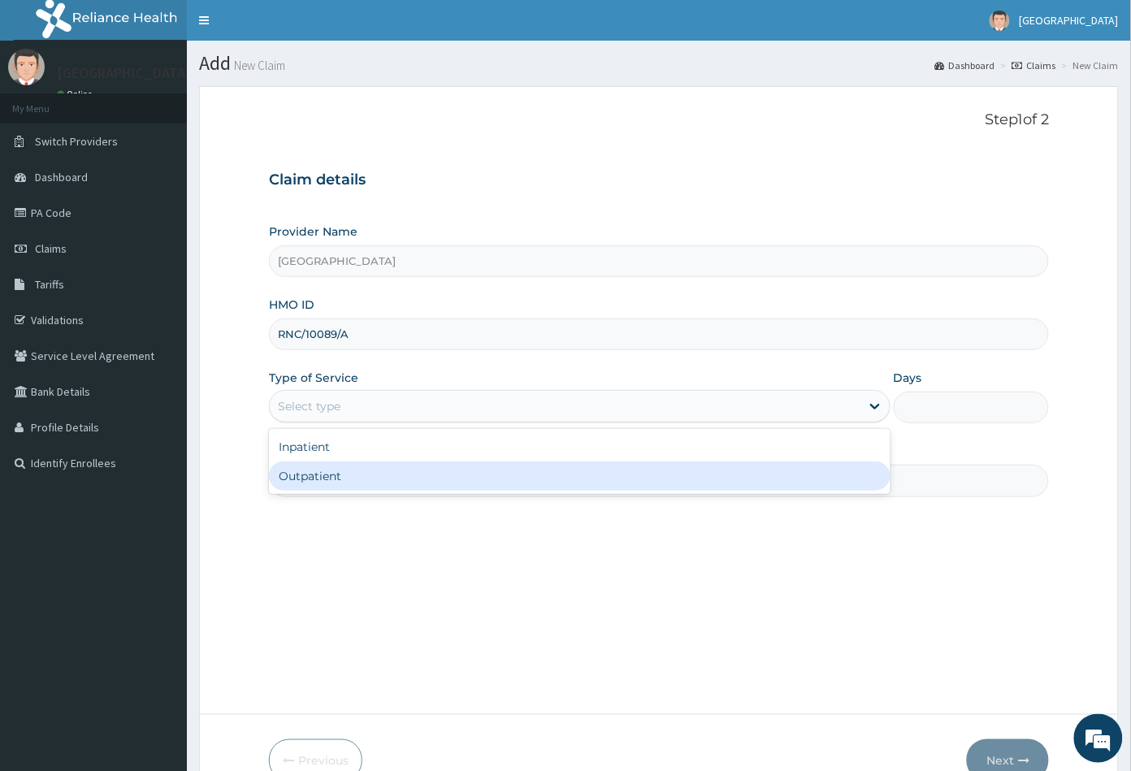
click at [310, 470] on div "Outpatient" at bounding box center [579, 475] width 621 height 29
type input "1"
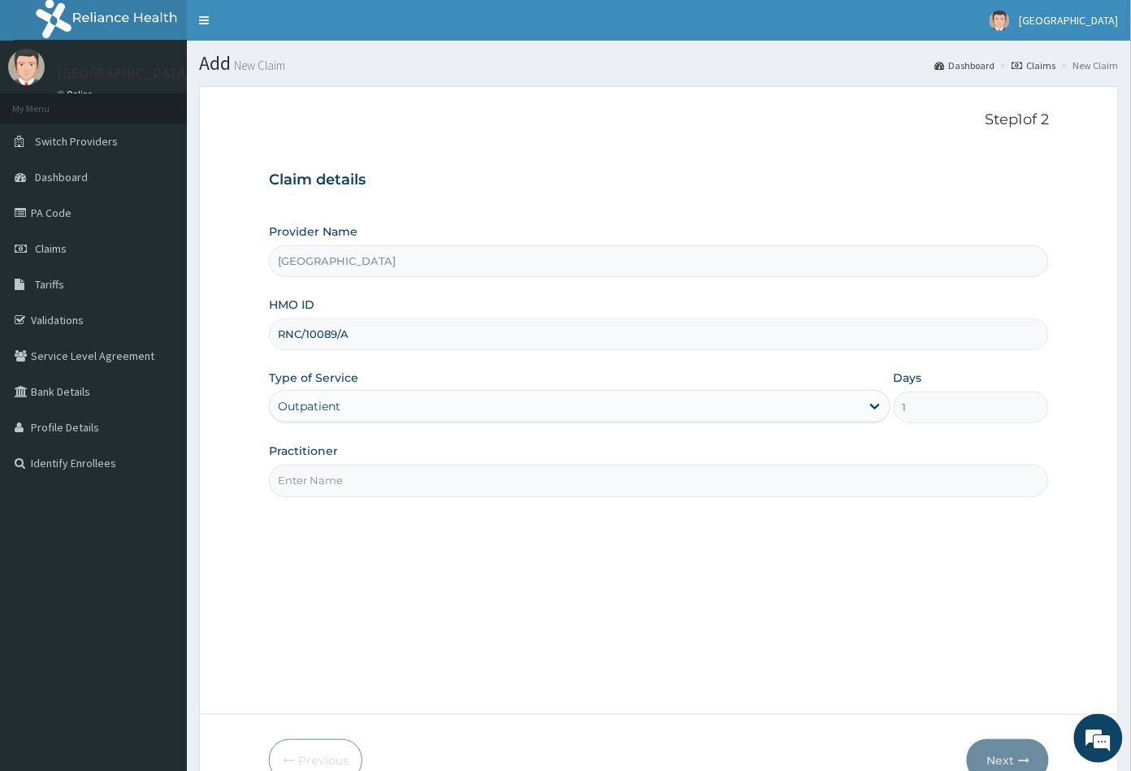
click at [310, 470] on input "Practitioner" at bounding box center [659, 481] width 781 height 32
type input "CON"
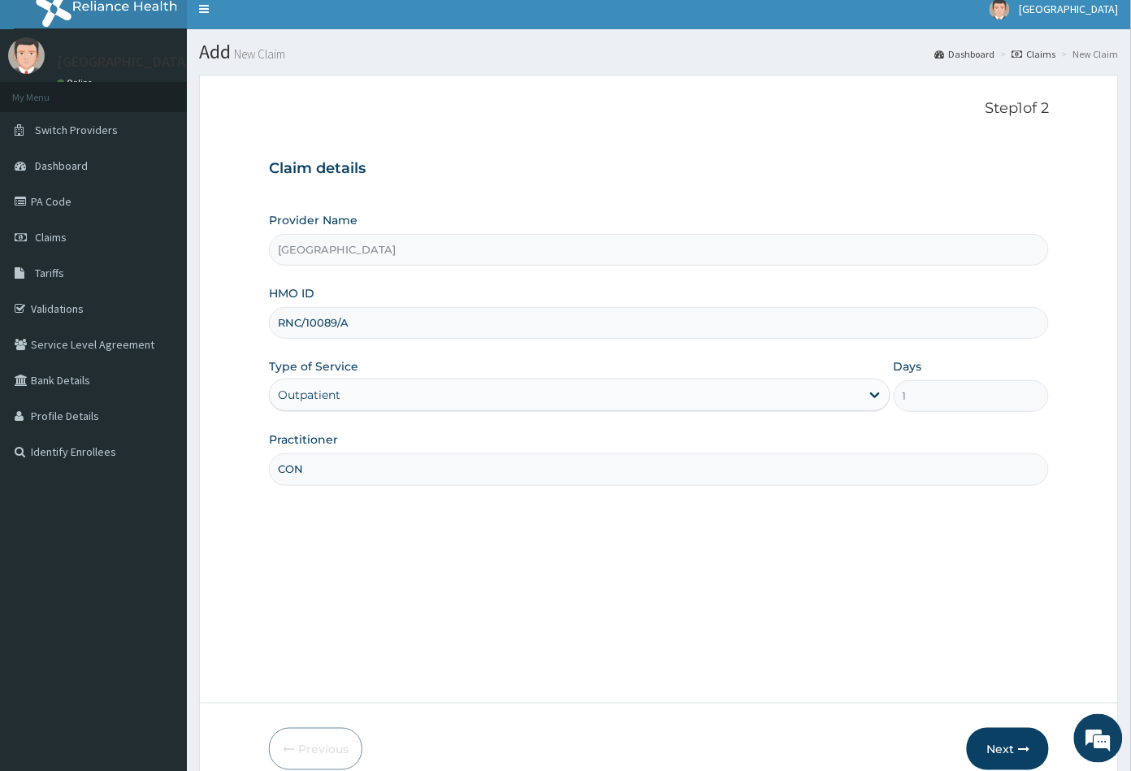
scroll to position [89, 0]
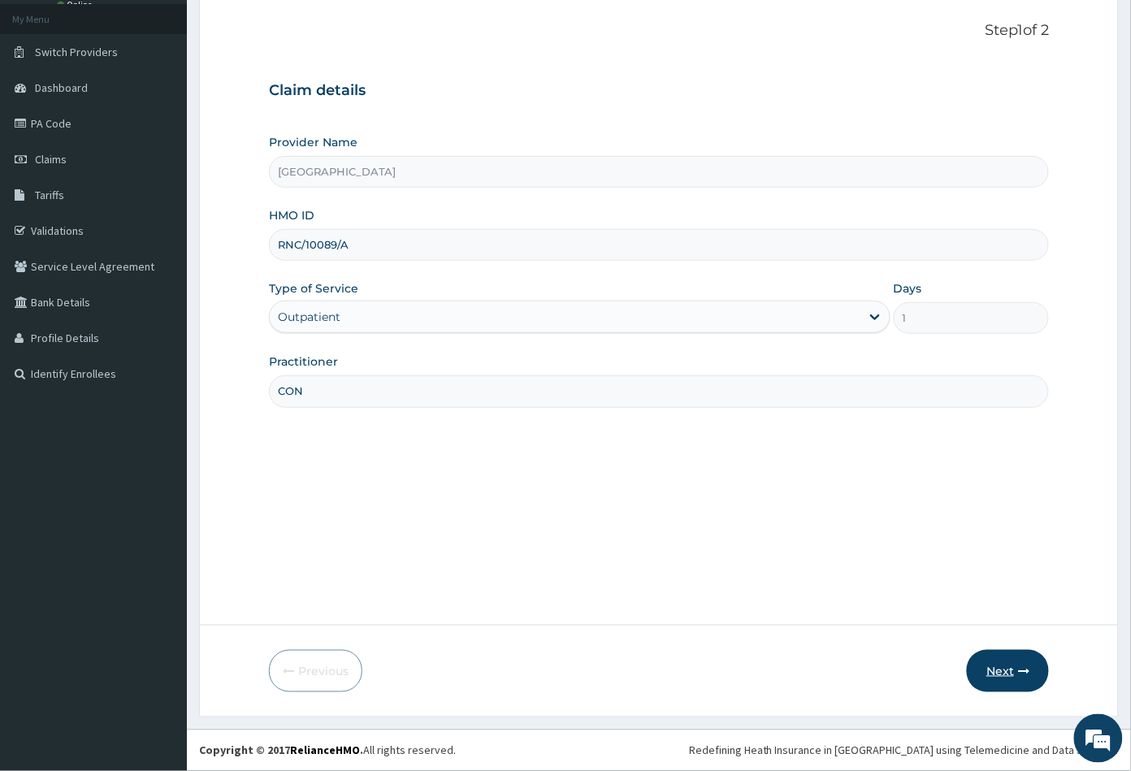
click at [994, 667] on button "Next" at bounding box center [1008, 671] width 82 height 42
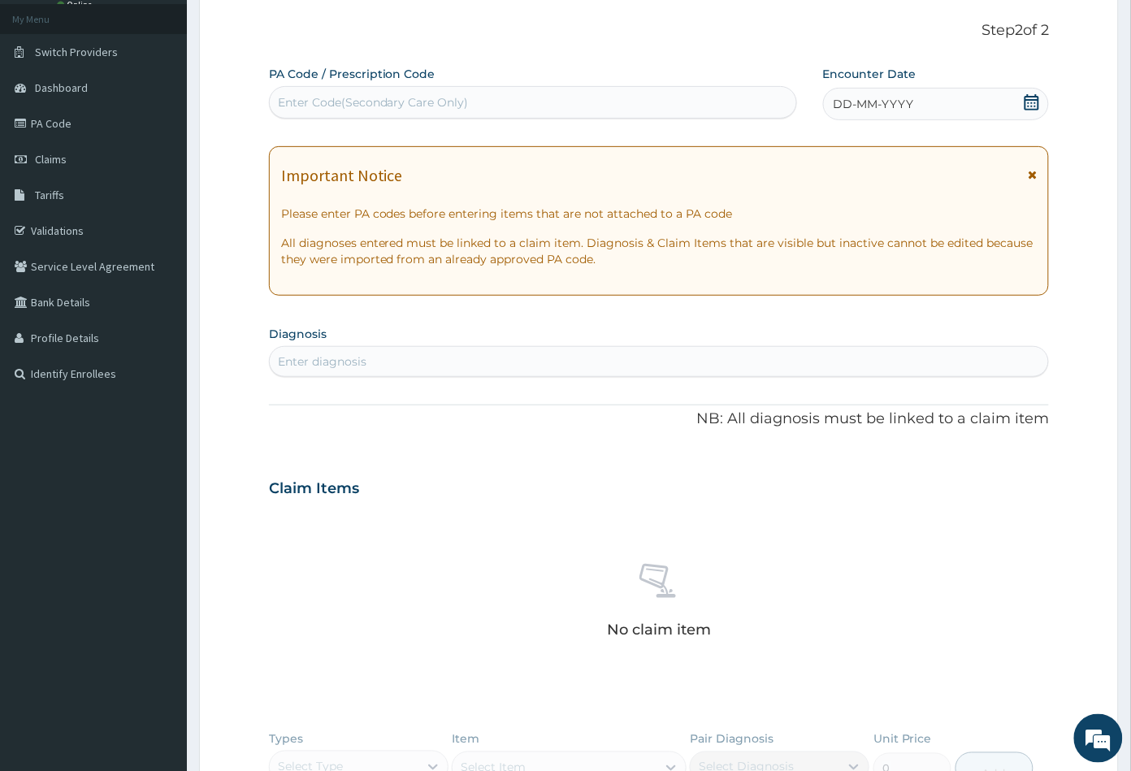
click at [343, 101] on div "Enter Code(Secondary Care Only)" at bounding box center [373, 102] width 191 height 16
paste input "PA/8276E4"
type input "PA/8276E4"
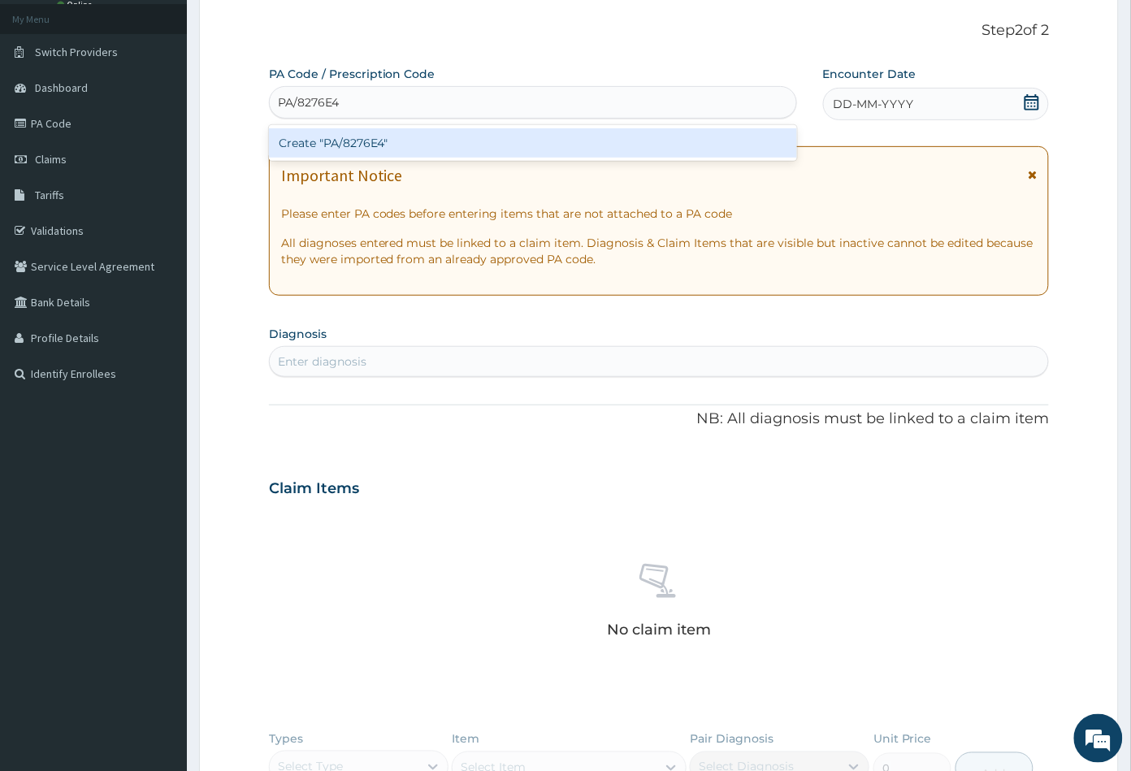
click at [378, 139] on div "Create "PA/8276E4"" at bounding box center [533, 142] width 528 height 29
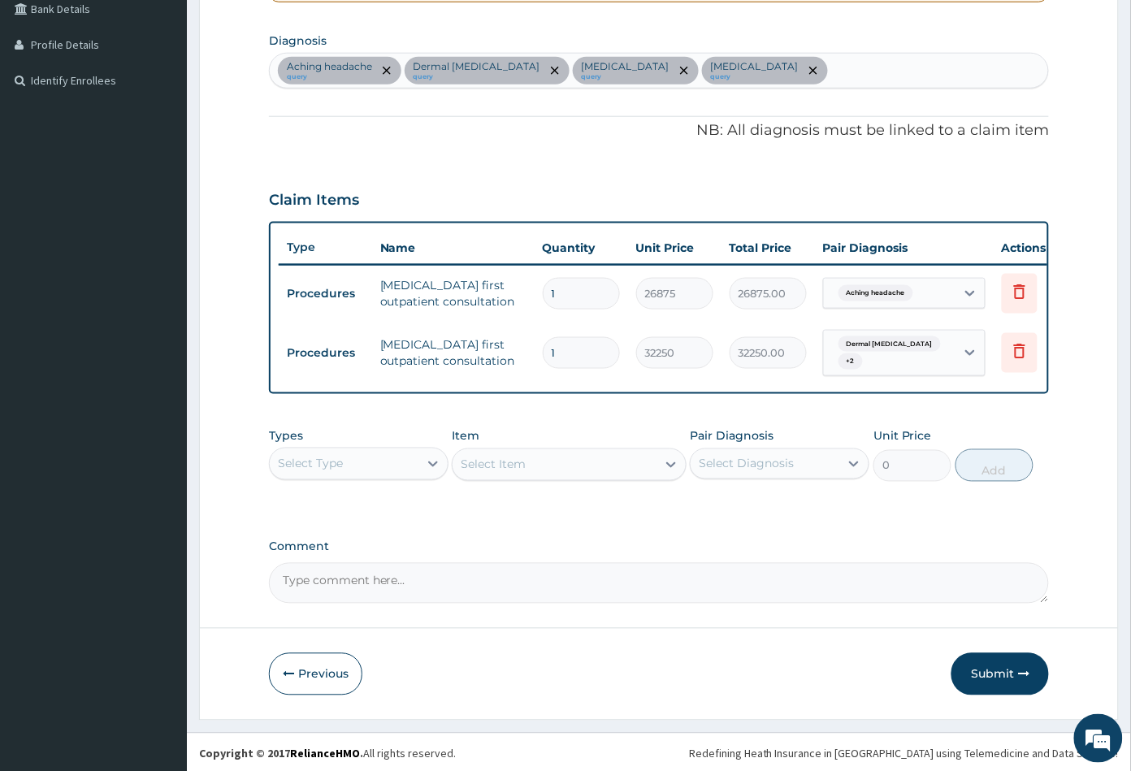
scroll to position [391, 0]
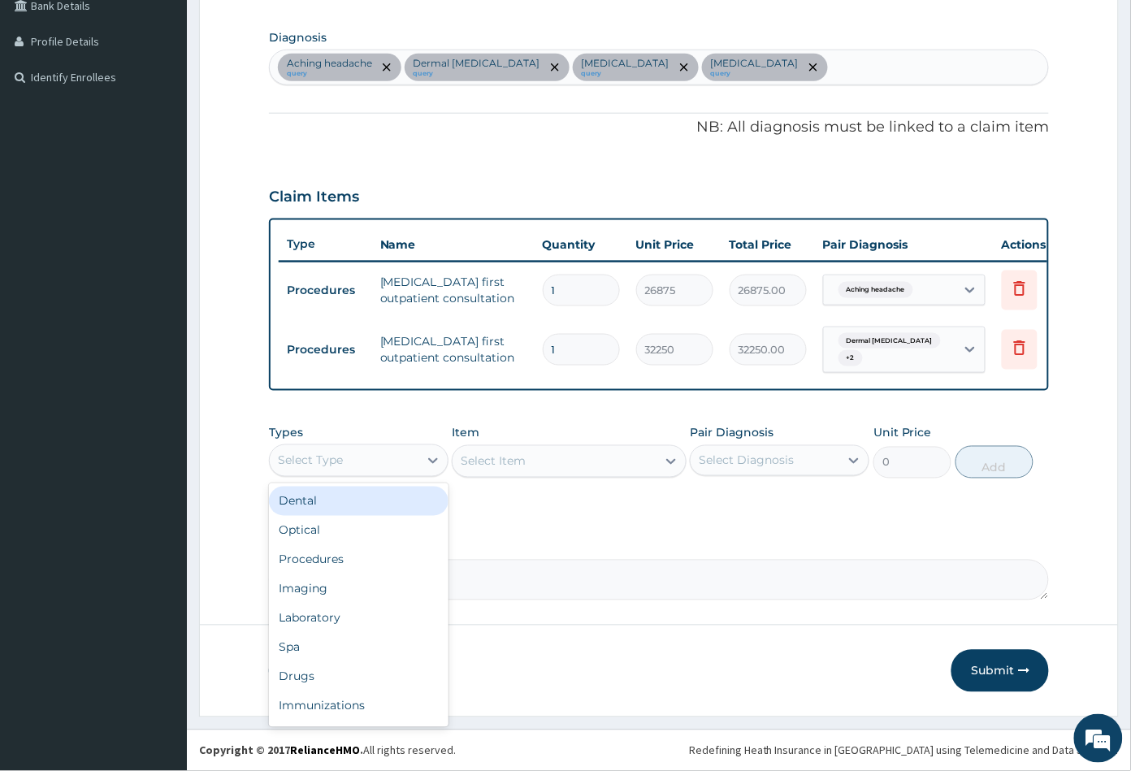
click at [376, 464] on div "Select Type" at bounding box center [344, 461] width 149 height 26
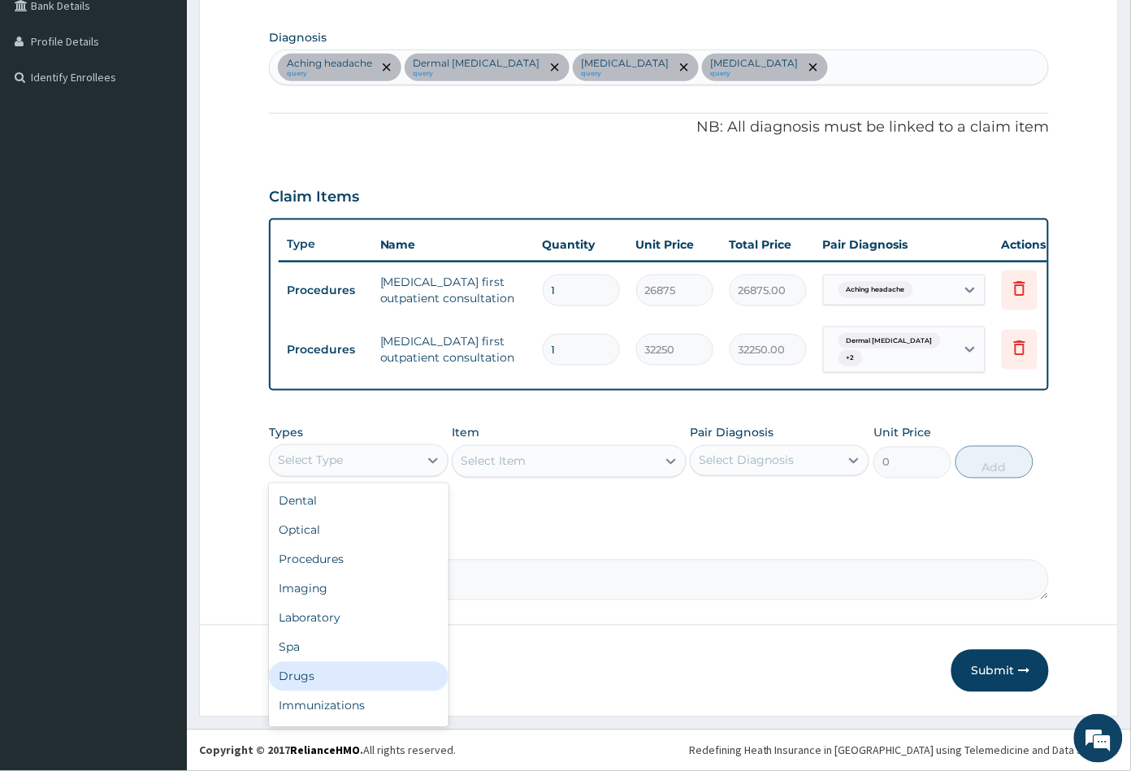
click at [326, 673] on div "Drugs" at bounding box center [358, 676] width 179 height 29
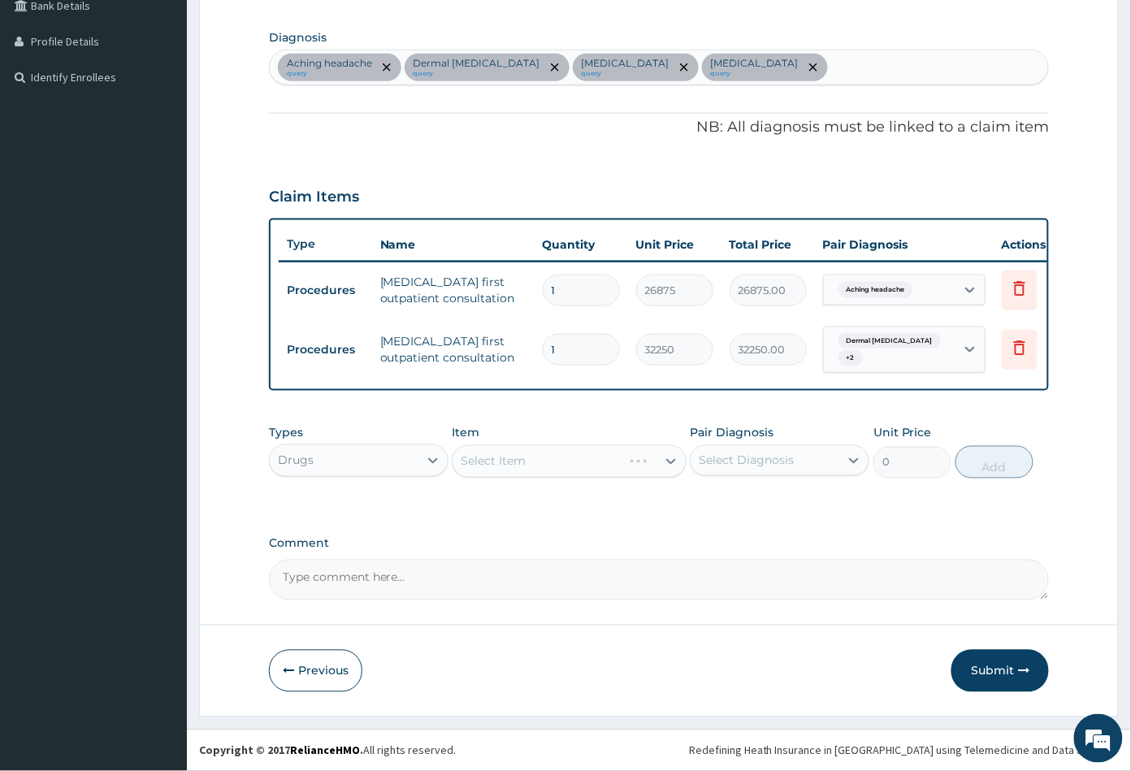
click at [616, 446] on div "Select Item" at bounding box center [569, 461] width 234 height 32
click at [561, 466] on div "Select Item" at bounding box center [553, 461] width 203 height 26
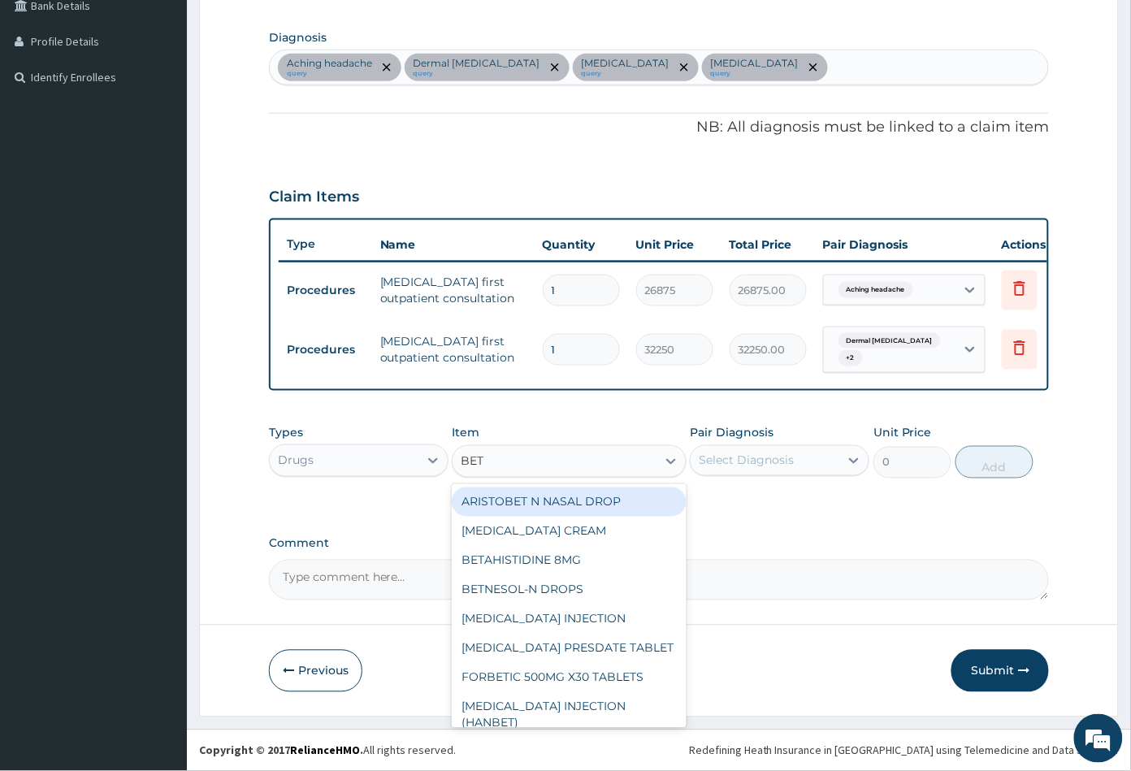
type input "BETA"
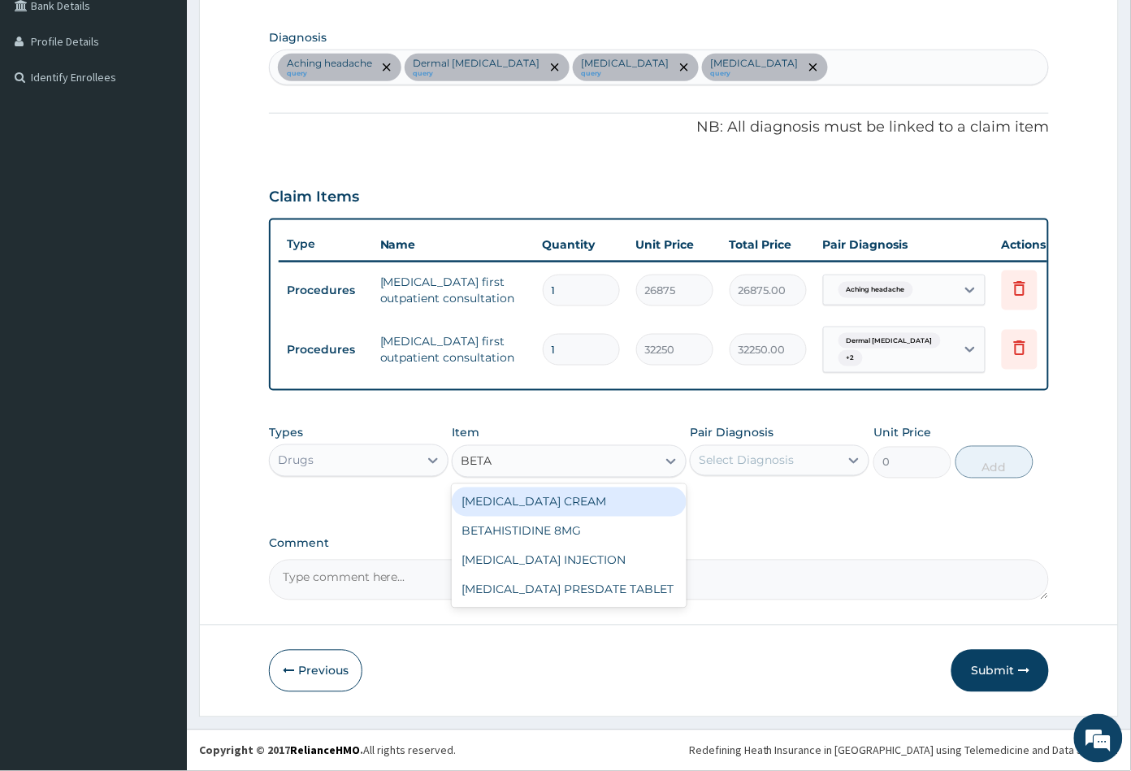
drag, startPoint x: 559, startPoint y: 504, endPoint x: 606, endPoint y: 505, distance: 47.1
click at [560, 504] on div "[MEDICAL_DATA] CREAM" at bounding box center [569, 501] width 234 height 29
type input "827.75"
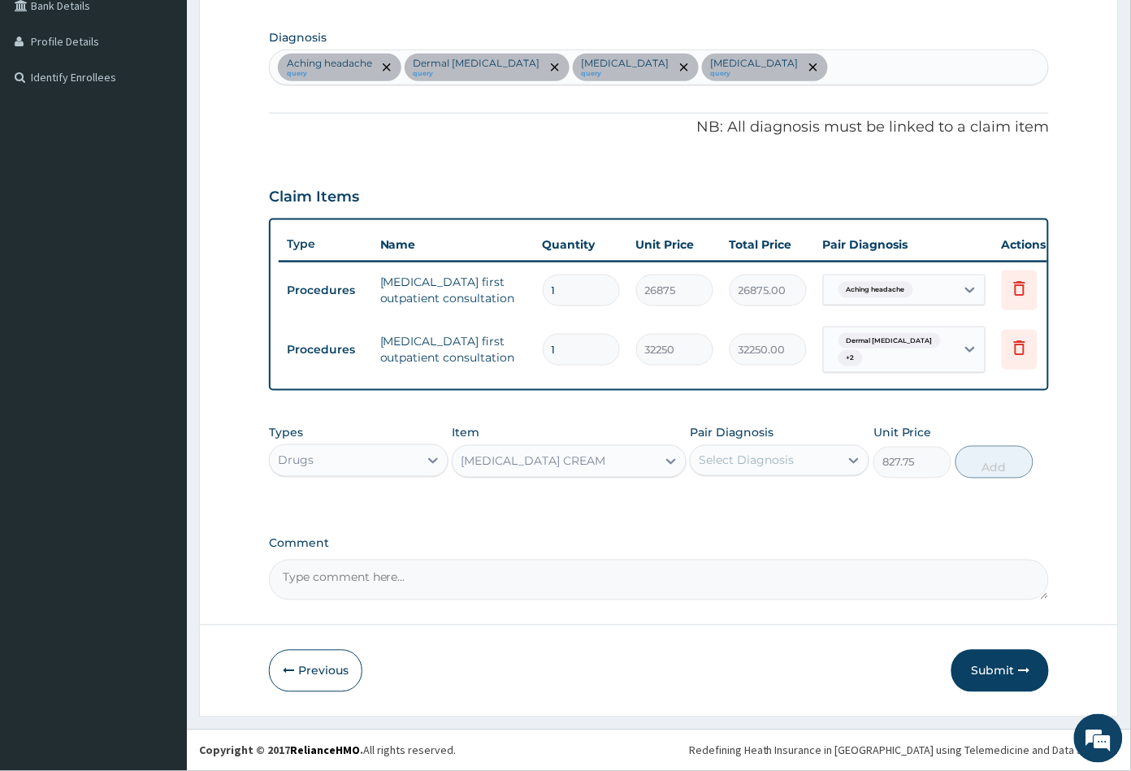
click at [780, 463] on div "Select Diagnosis" at bounding box center [745, 460] width 95 height 16
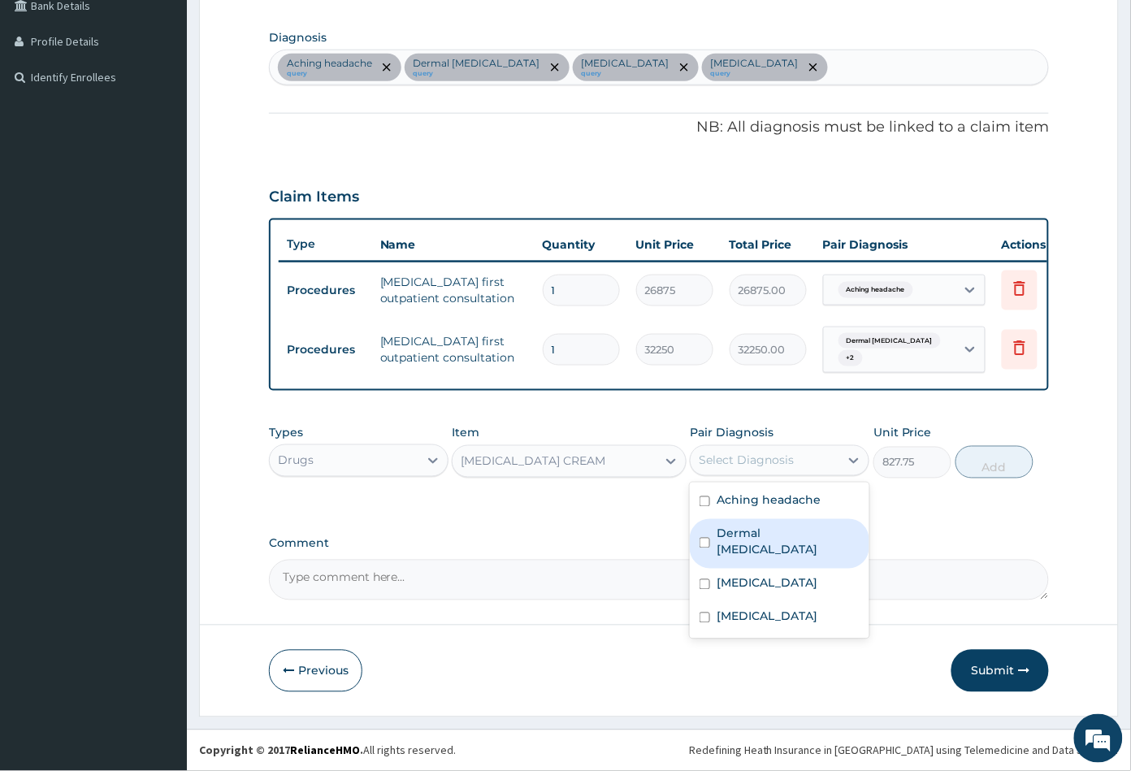
click at [769, 531] on label "Dermal [MEDICAL_DATA]" at bounding box center [787, 541] width 143 height 32
checkbox input "true"
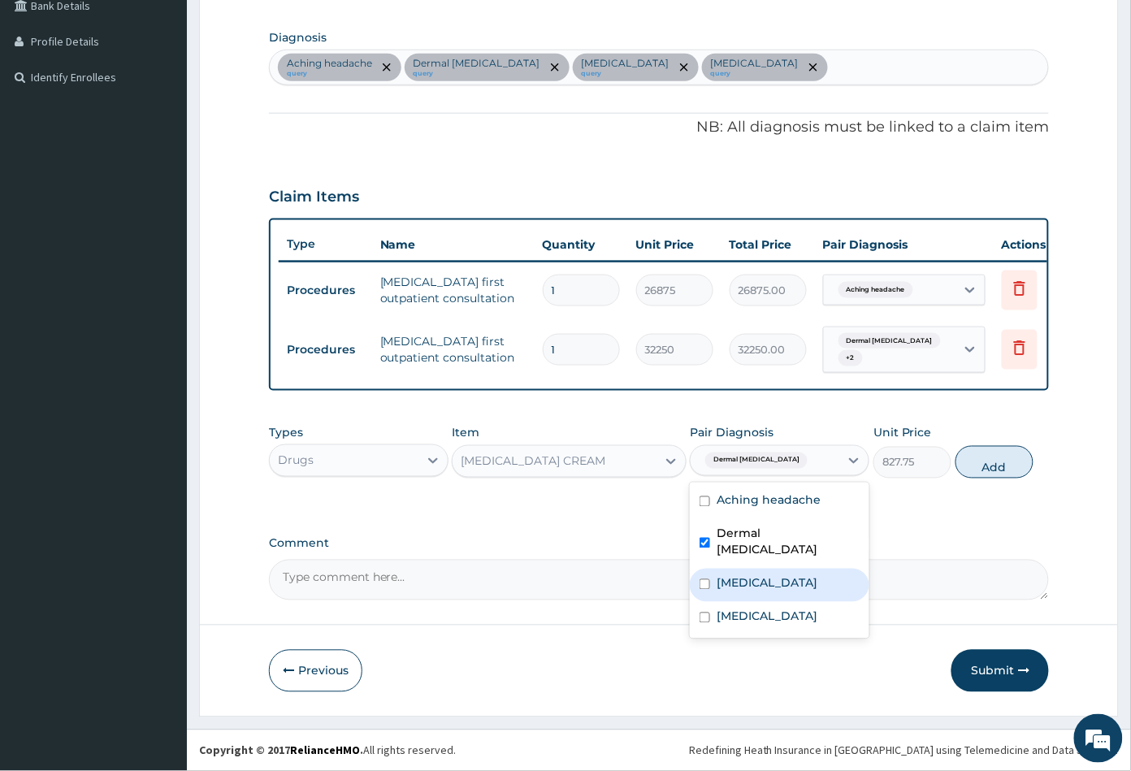
click at [773, 575] on label "[MEDICAL_DATA]" at bounding box center [766, 583] width 101 height 16
checkbox input "true"
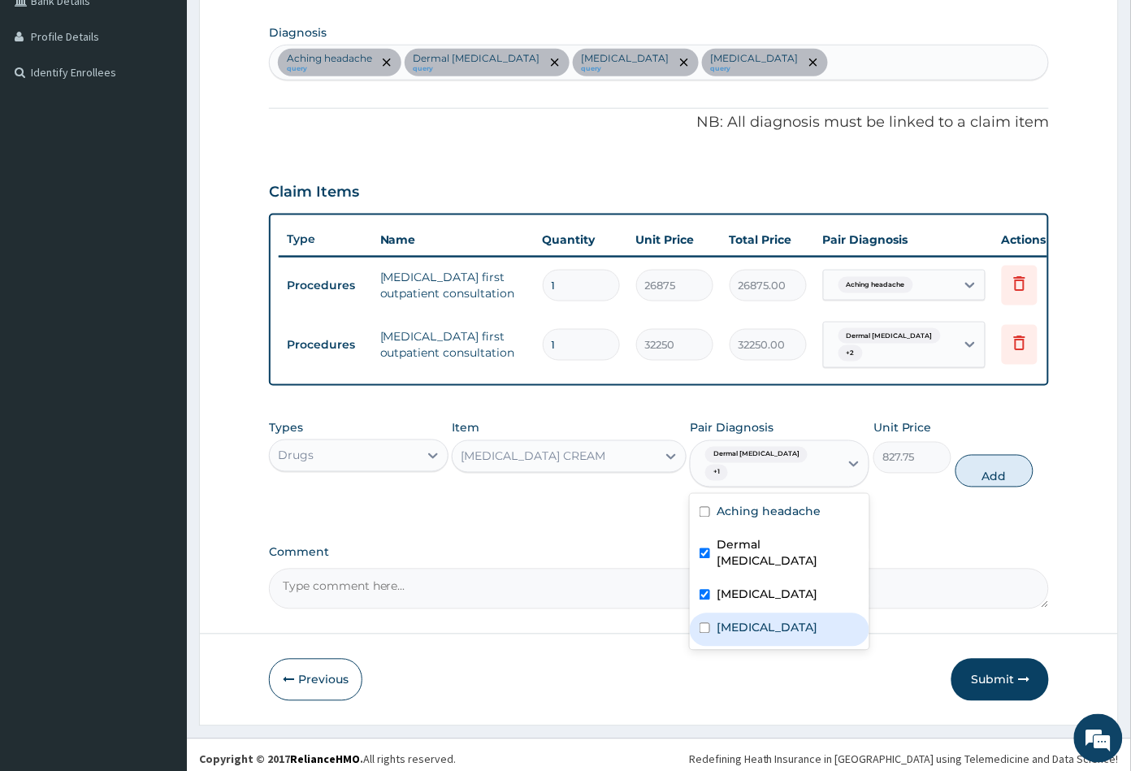
click at [772, 620] on label "[MEDICAL_DATA]" at bounding box center [766, 628] width 101 height 16
checkbox input "true"
click at [984, 461] on button "Add" at bounding box center [994, 471] width 78 height 32
type input "0"
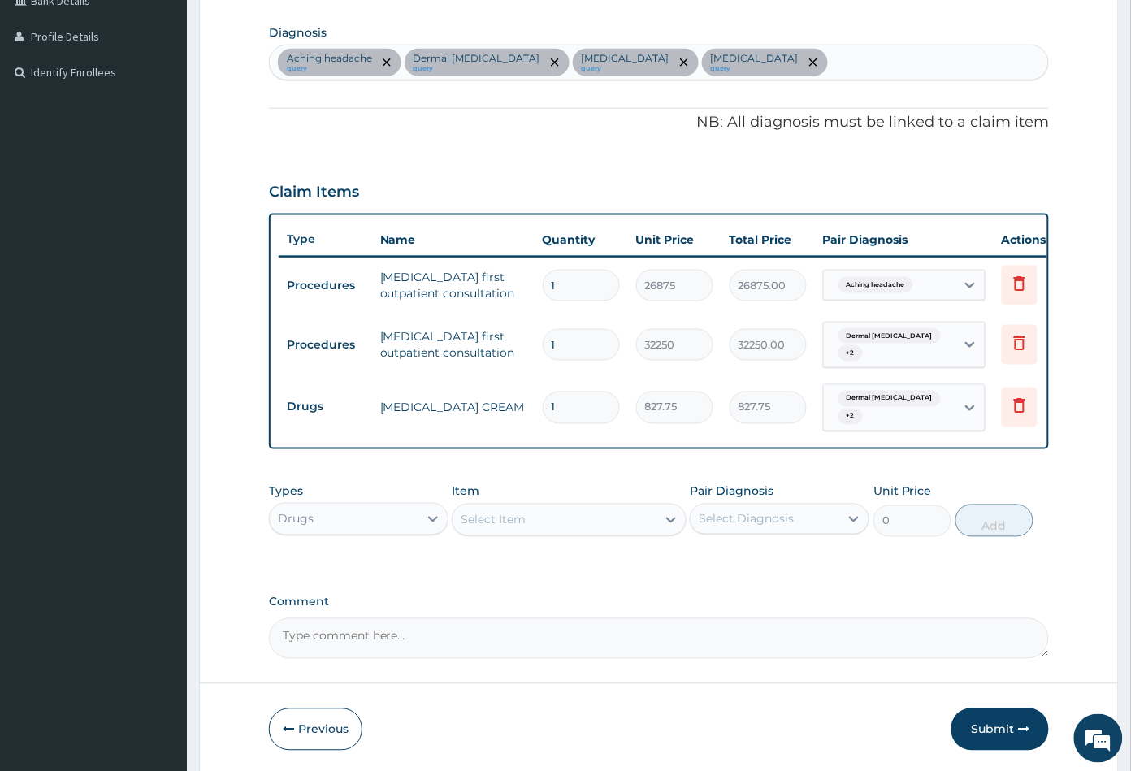
click at [551, 518] on div "Select Item" at bounding box center [553, 520] width 203 height 26
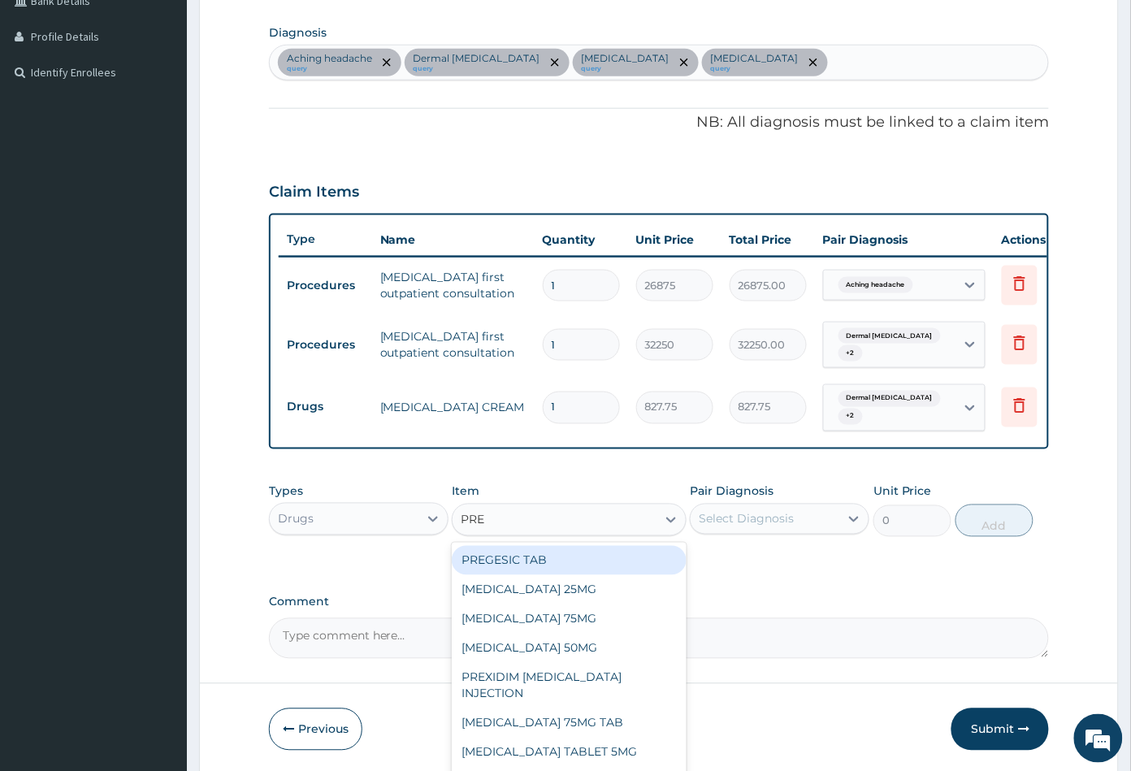
type input "PRED"
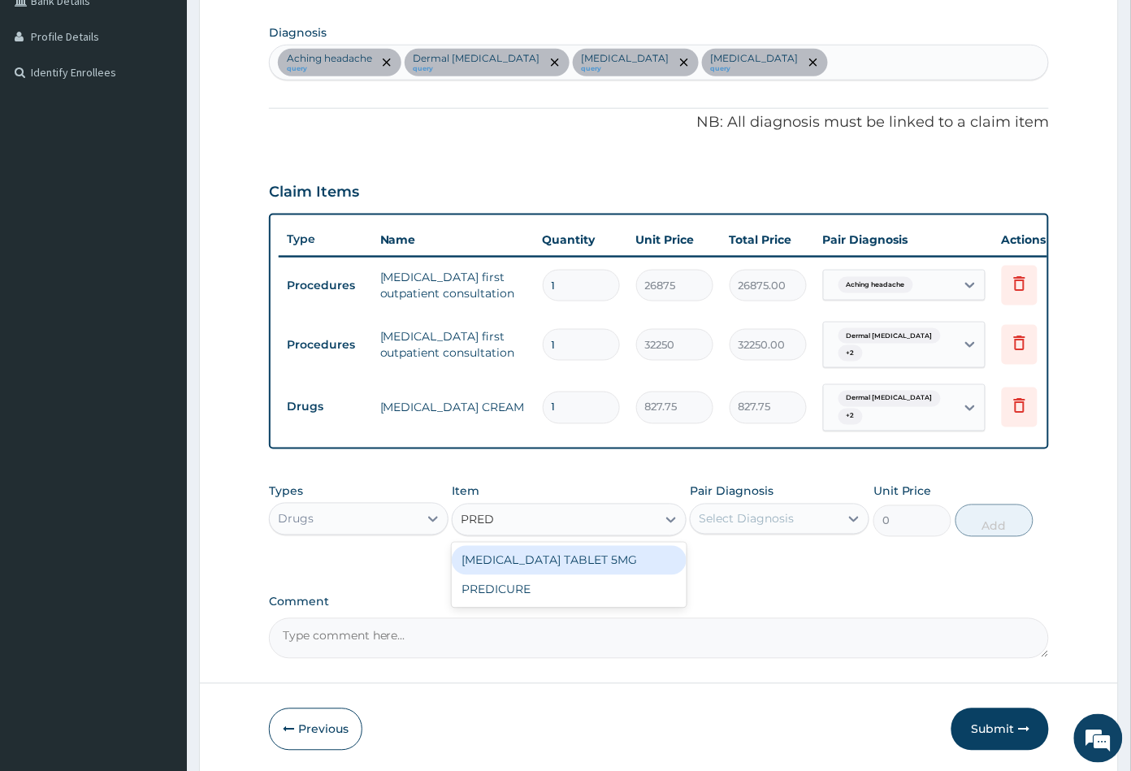
click at [573, 547] on div "[MEDICAL_DATA] TABLET 5MG" at bounding box center [569, 560] width 234 height 29
type input "150"
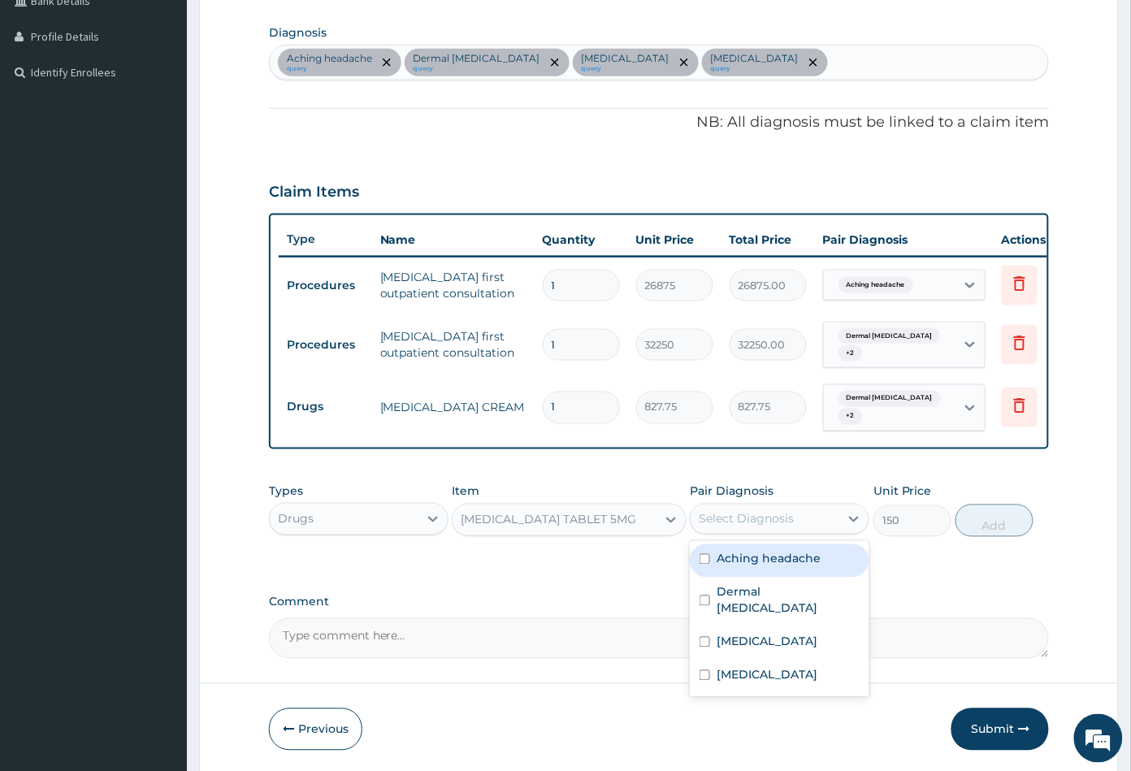
click at [762, 520] on div "Select Diagnosis" at bounding box center [745, 519] width 95 height 16
click at [739, 52] on div "Aching headache query Dermal [MEDICAL_DATA] query [MEDICAL_DATA] query [MEDICAL…" at bounding box center [659, 62] width 779 height 34
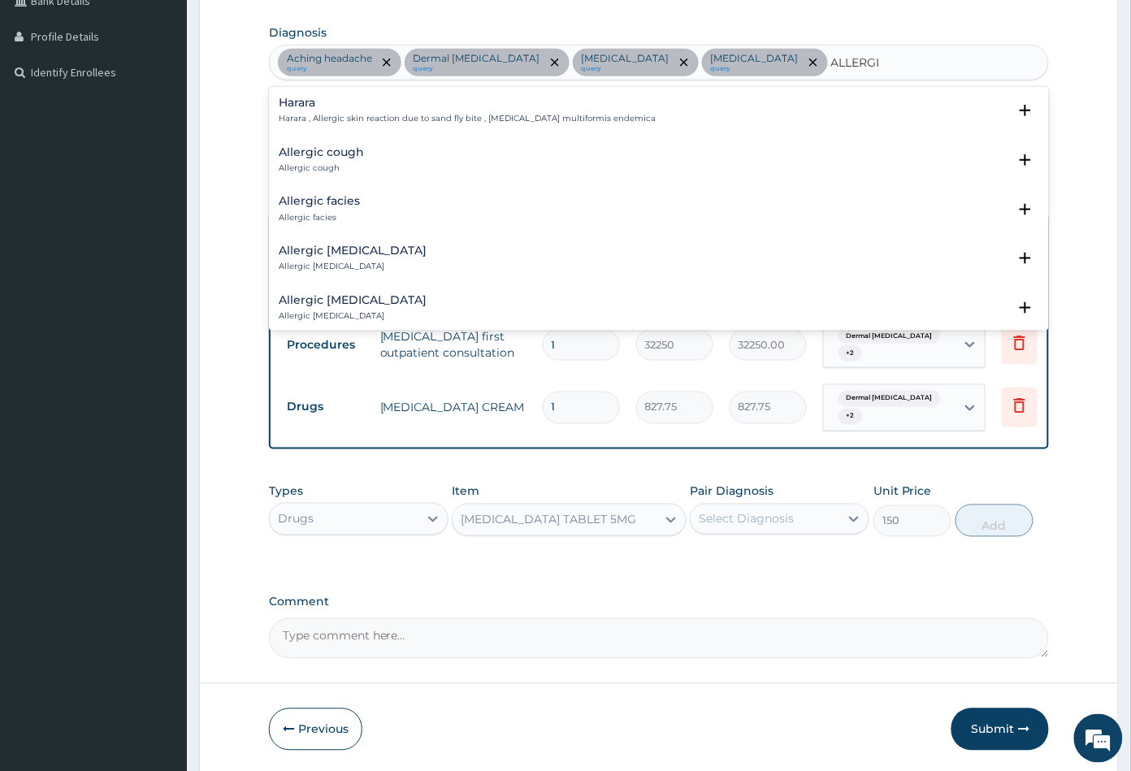
type input "ALLERGIC"
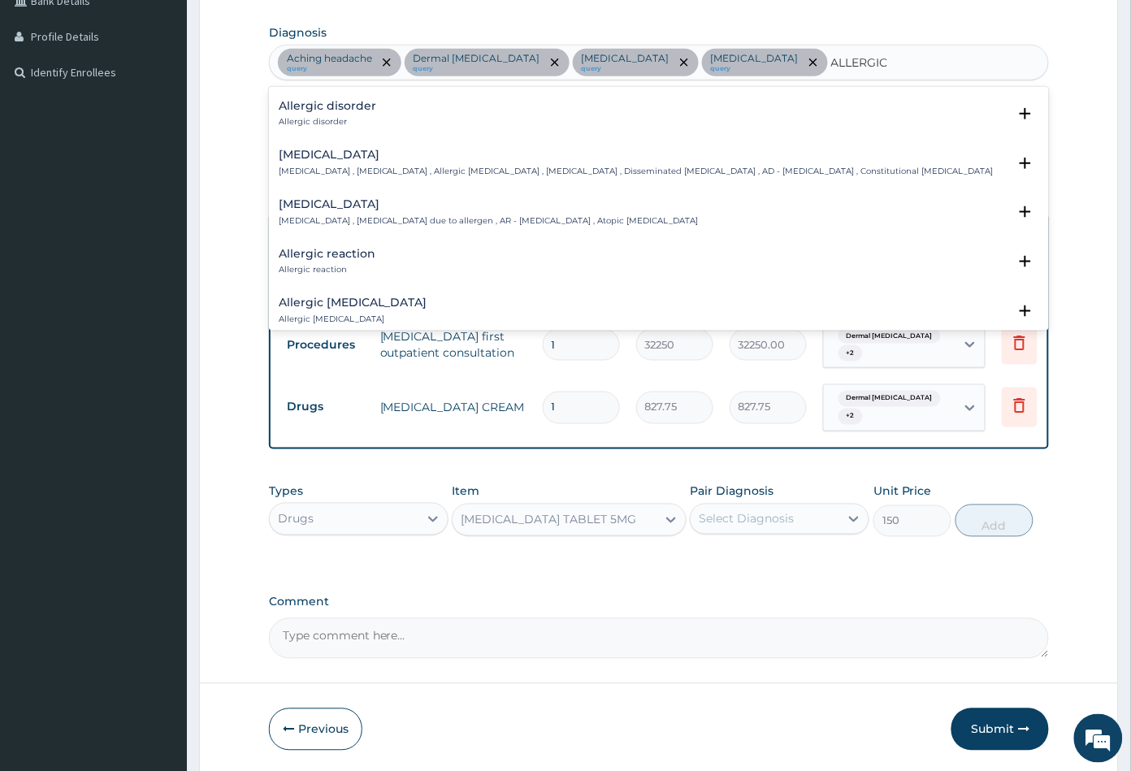
scroll to position [541, 0]
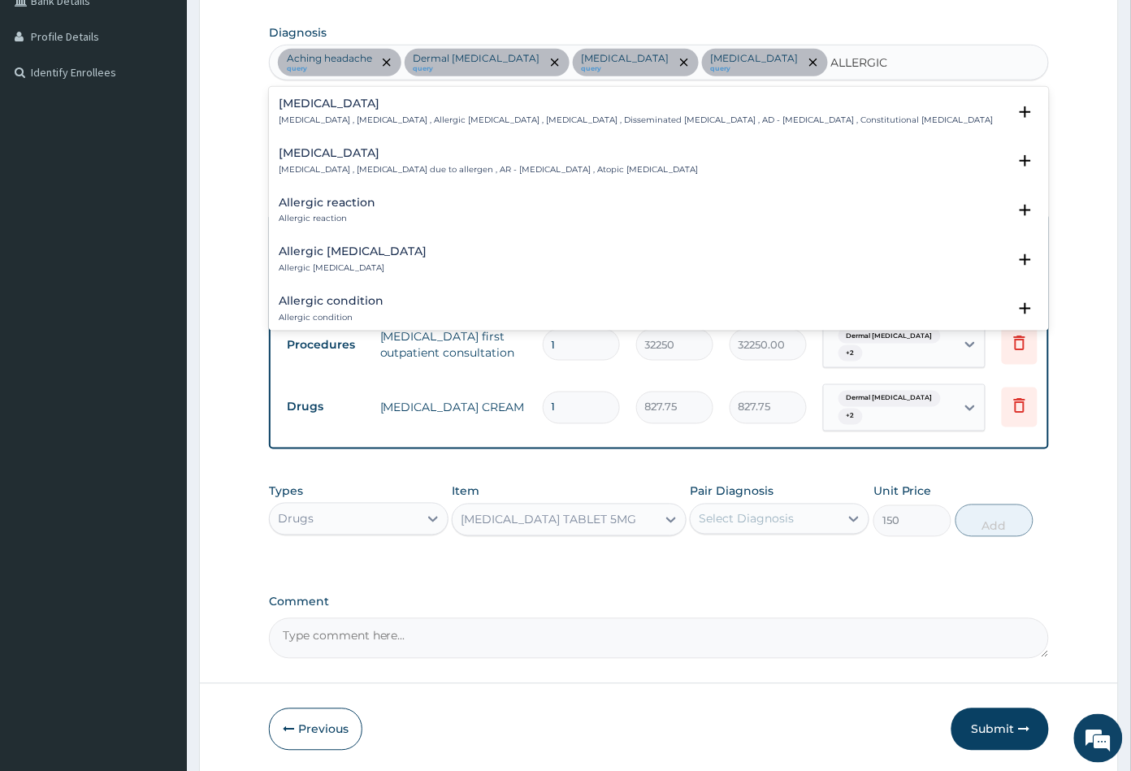
click at [348, 206] on h4 "Allergic reaction" at bounding box center [327, 203] width 97 height 12
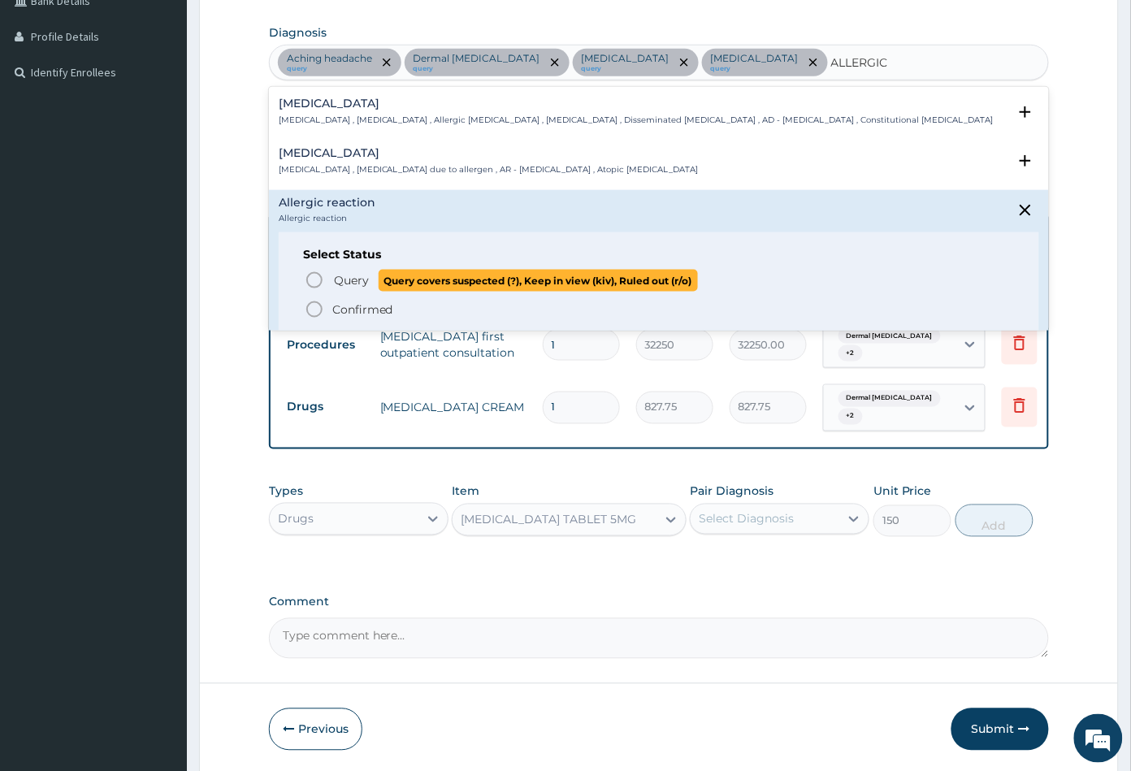
click at [314, 279] on icon "status option query" at bounding box center [314, 279] width 19 height 19
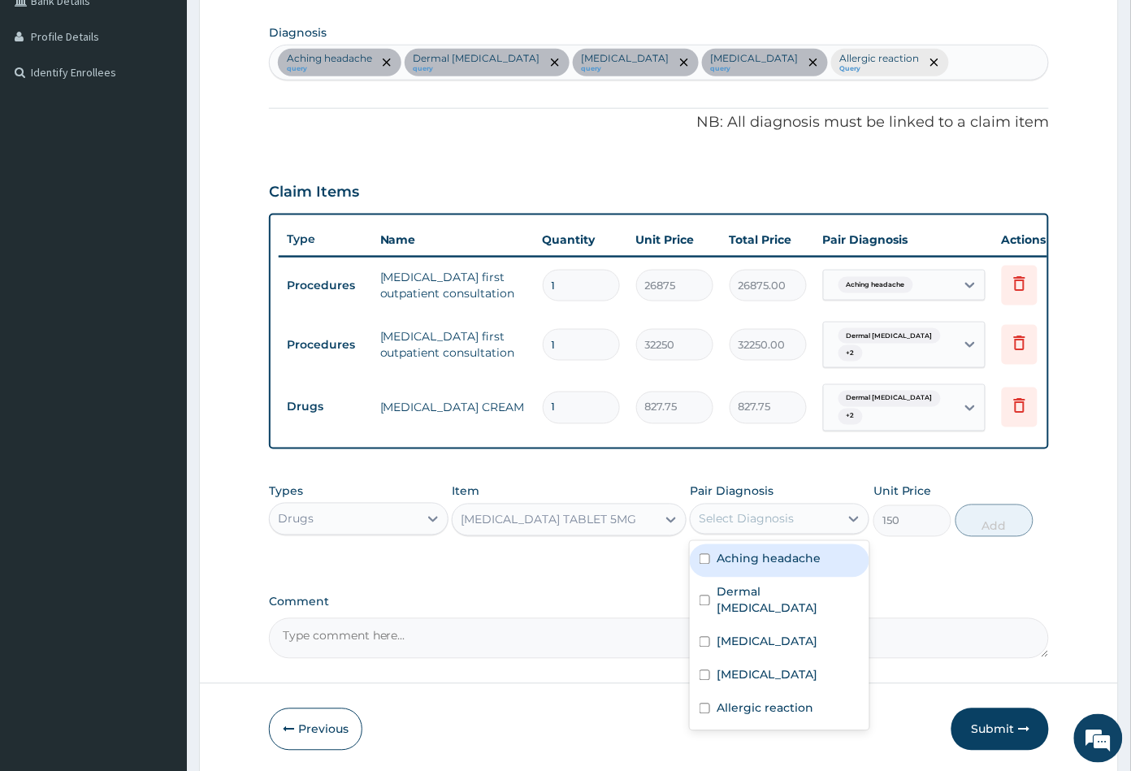
click at [767, 515] on div "Select Diagnosis" at bounding box center [745, 519] width 95 height 16
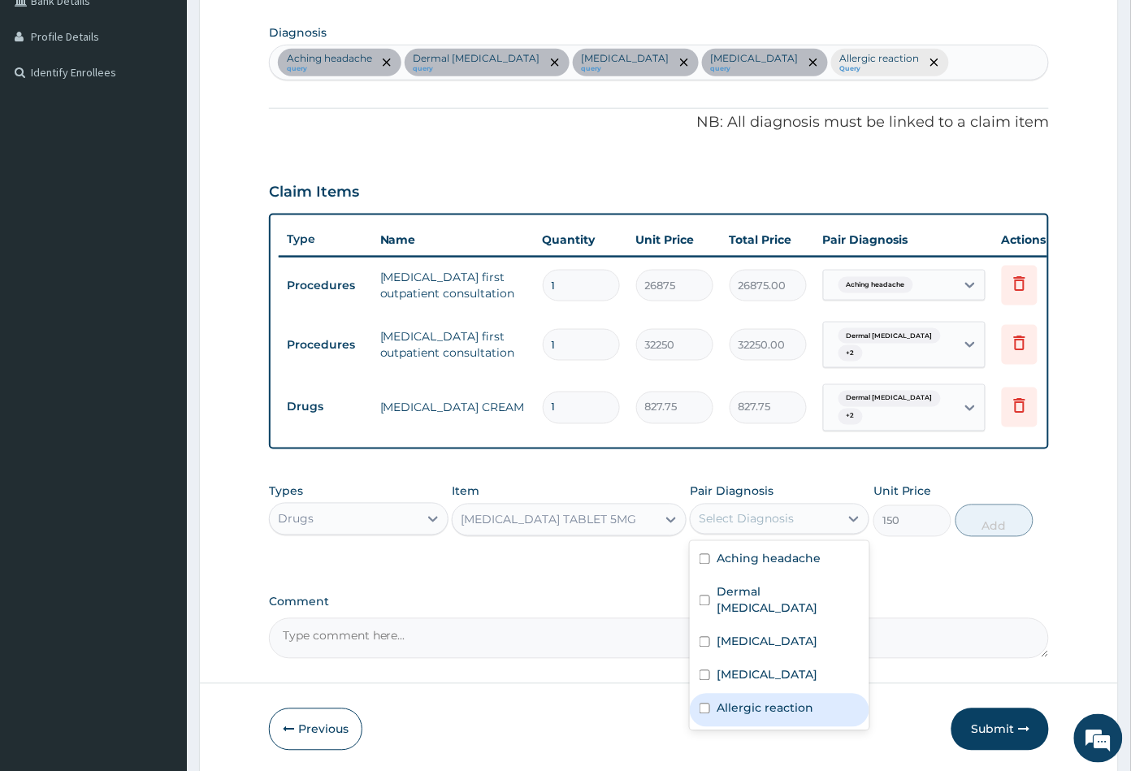
click at [771, 700] on label "Allergic reaction" at bounding box center [764, 708] width 97 height 16
checkbox input "true"
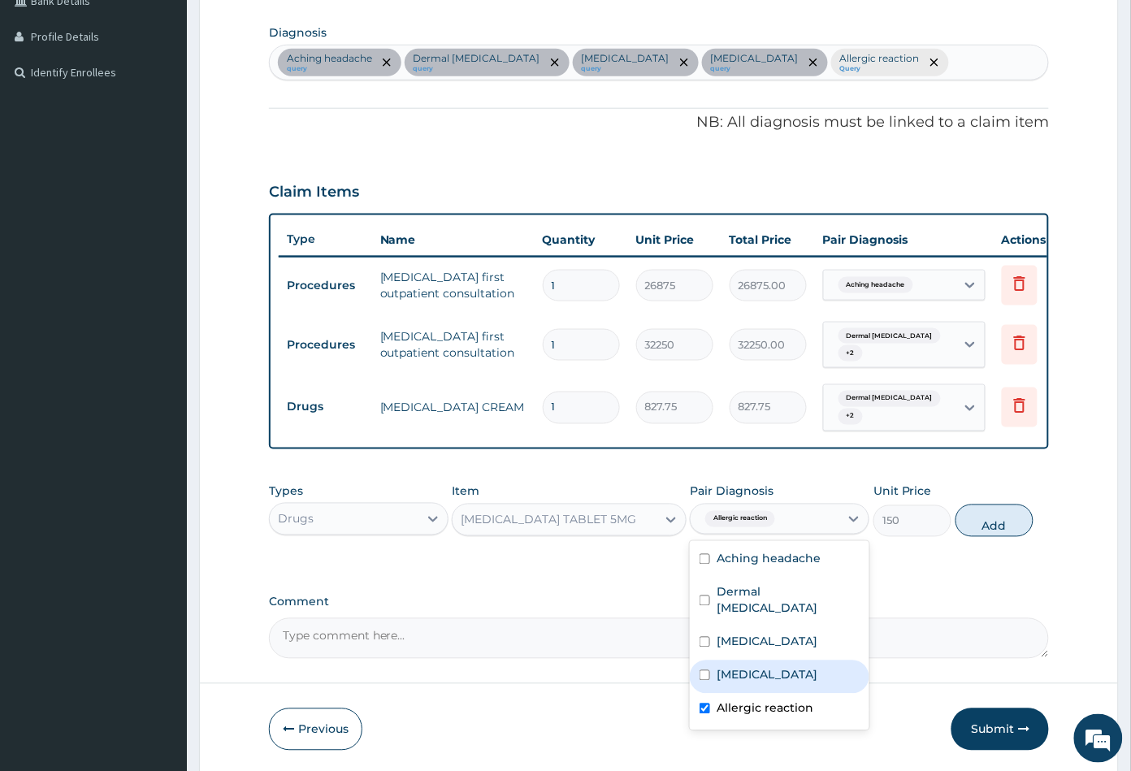
drag, startPoint x: 765, startPoint y: 657, endPoint x: 765, endPoint y: 636, distance: 21.1
click at [765, 667] on label "Intertrigo" at bounding box center [766, 675] width 101 height 16
checkbox input "true"
drag, startPoint x: 764, startPoint y: 630, endPoint x: 767, endPoint y: 598, distance: 32.6
click at [764, 634] on label "Dermatomyositis" at bounding box center [766, 642] width 101 height 16
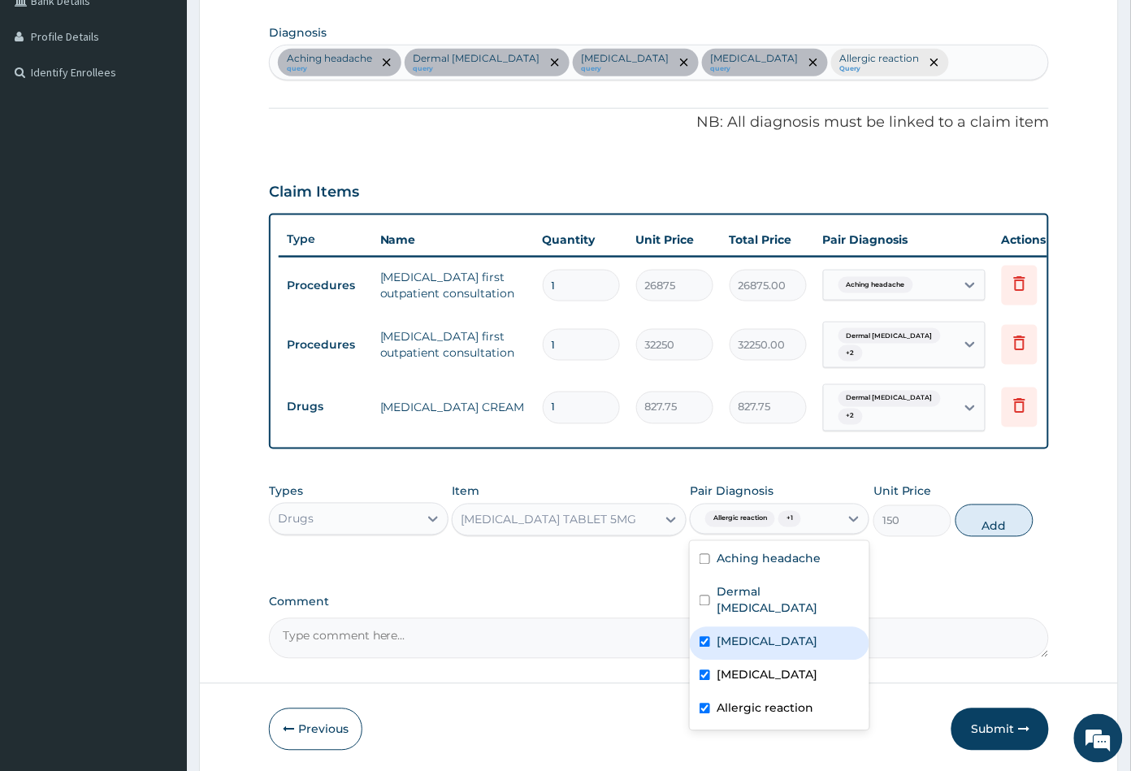
checkbox input "true"
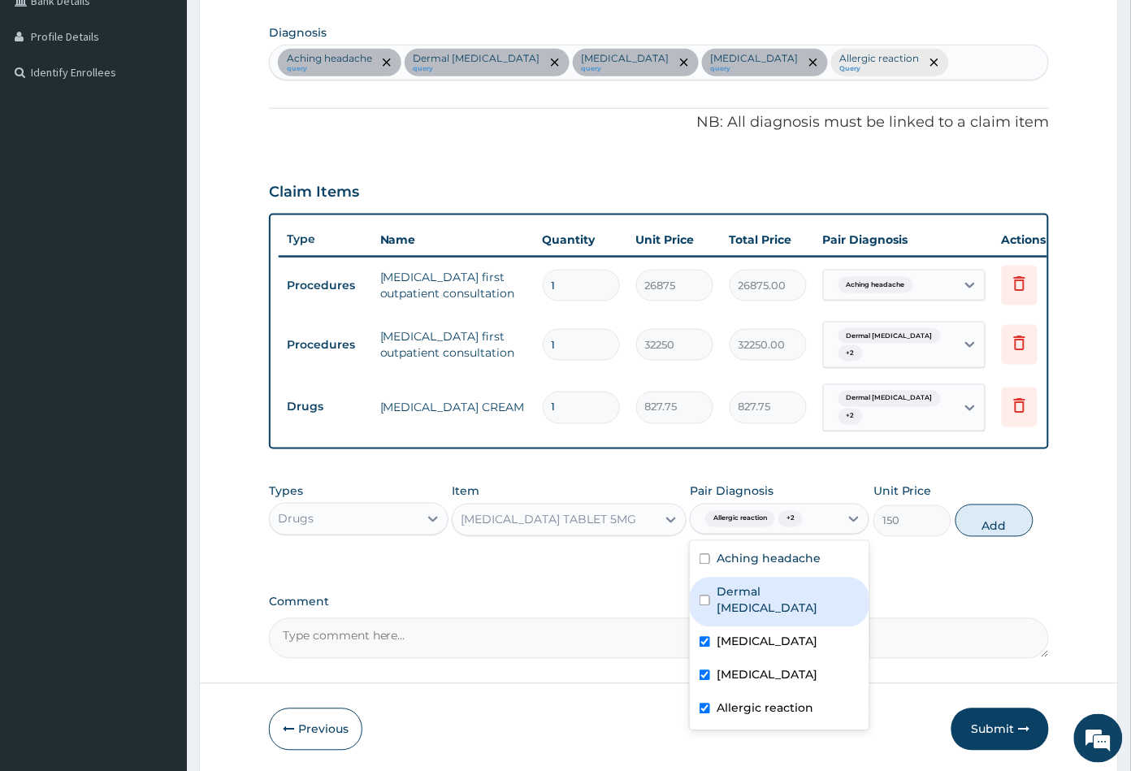
click at [769, 590] on label "Dermal mycosis" at bounding box center [787, 600] width 143 height 32
checkbox input "true"
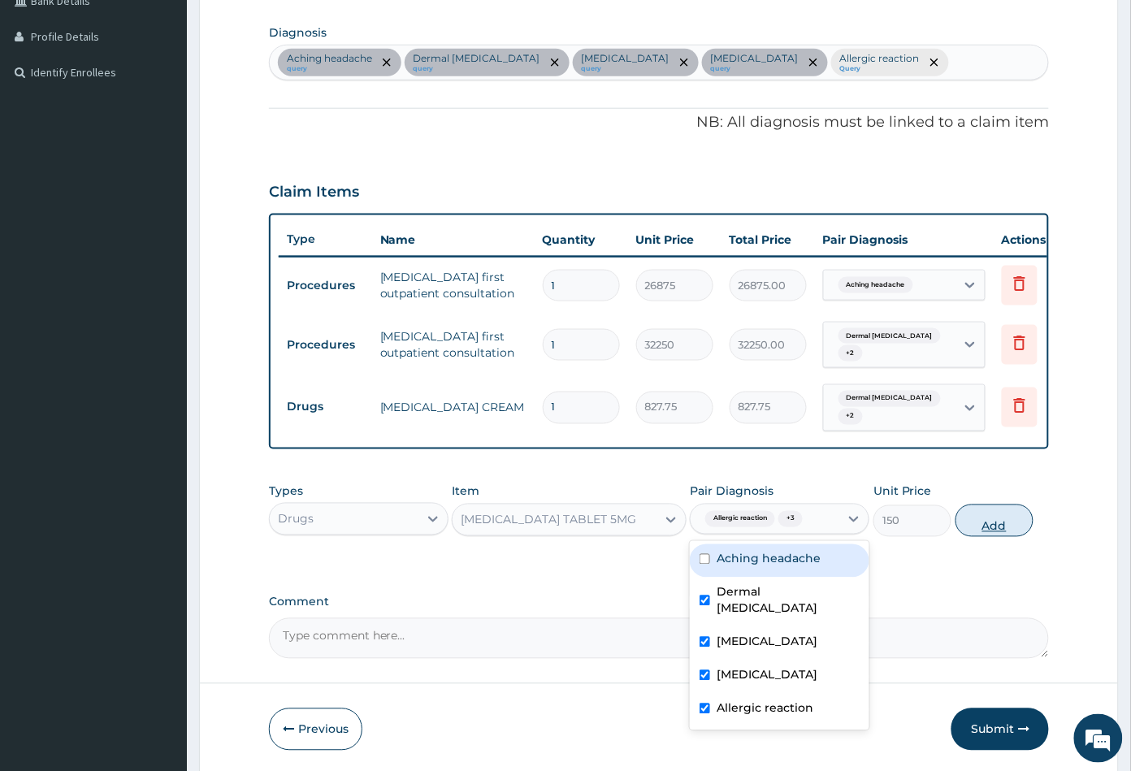
click at [986, 527] on button "Add" at bounding box center [994, 520] width 78 height 32
type input "0"
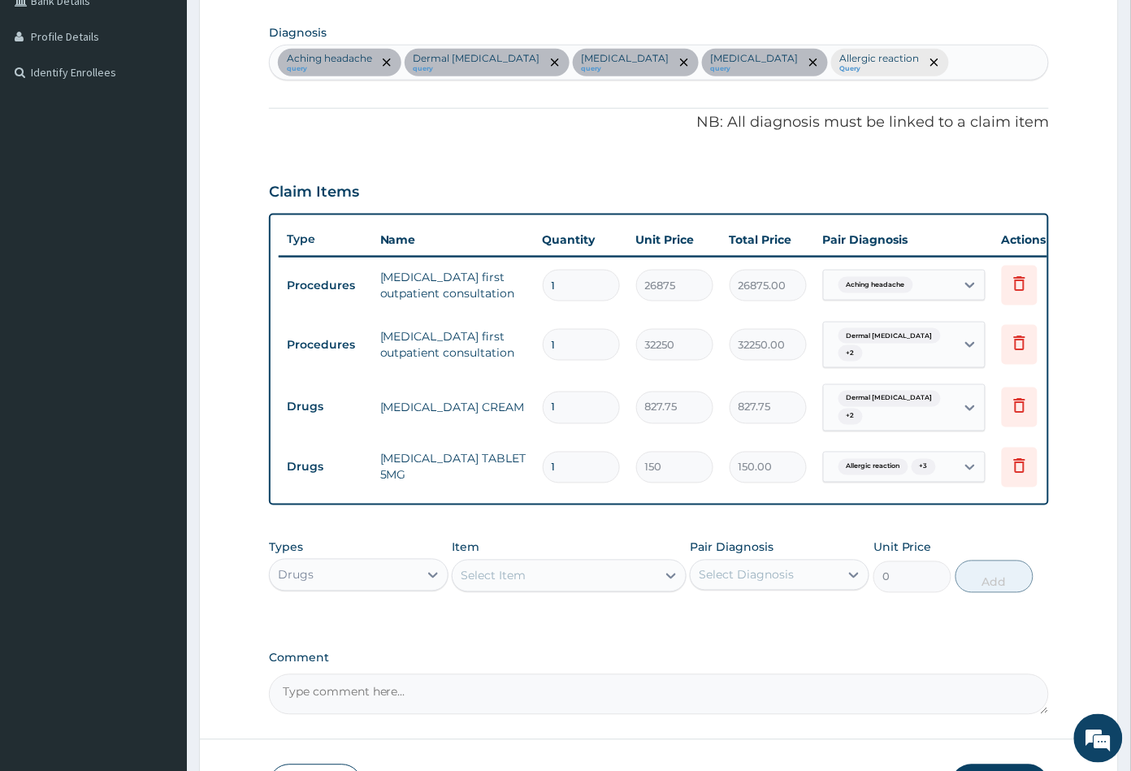
type input "0.00"
type input "8"
type input "1200.00"
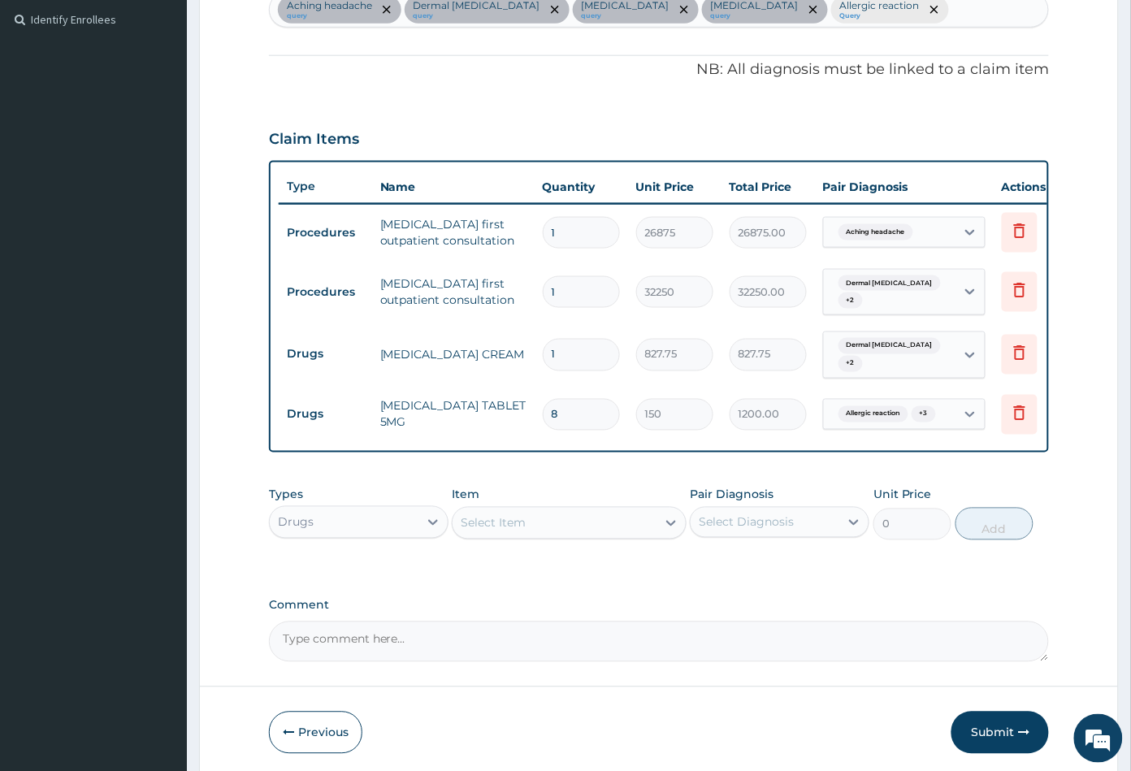
scroll to position [504, 0]
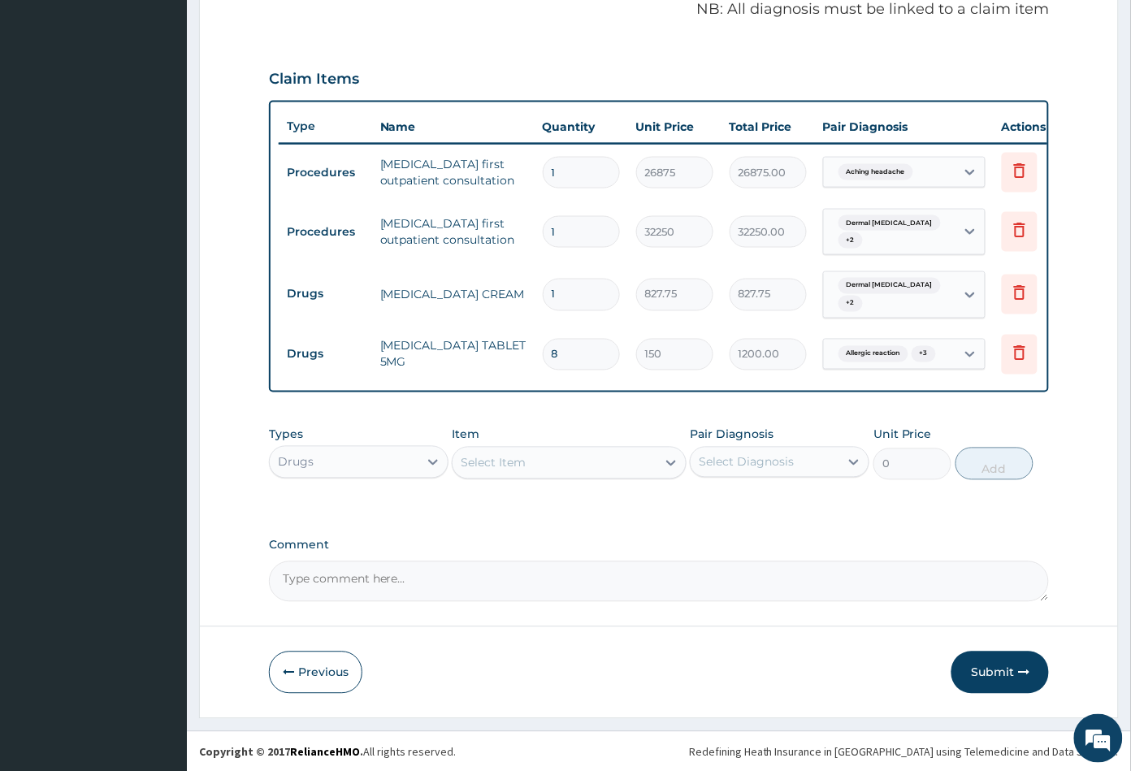
type input "8"
click at [635, 465] on div "Select Item" at bounding box center [553, 463] width 203 height 26
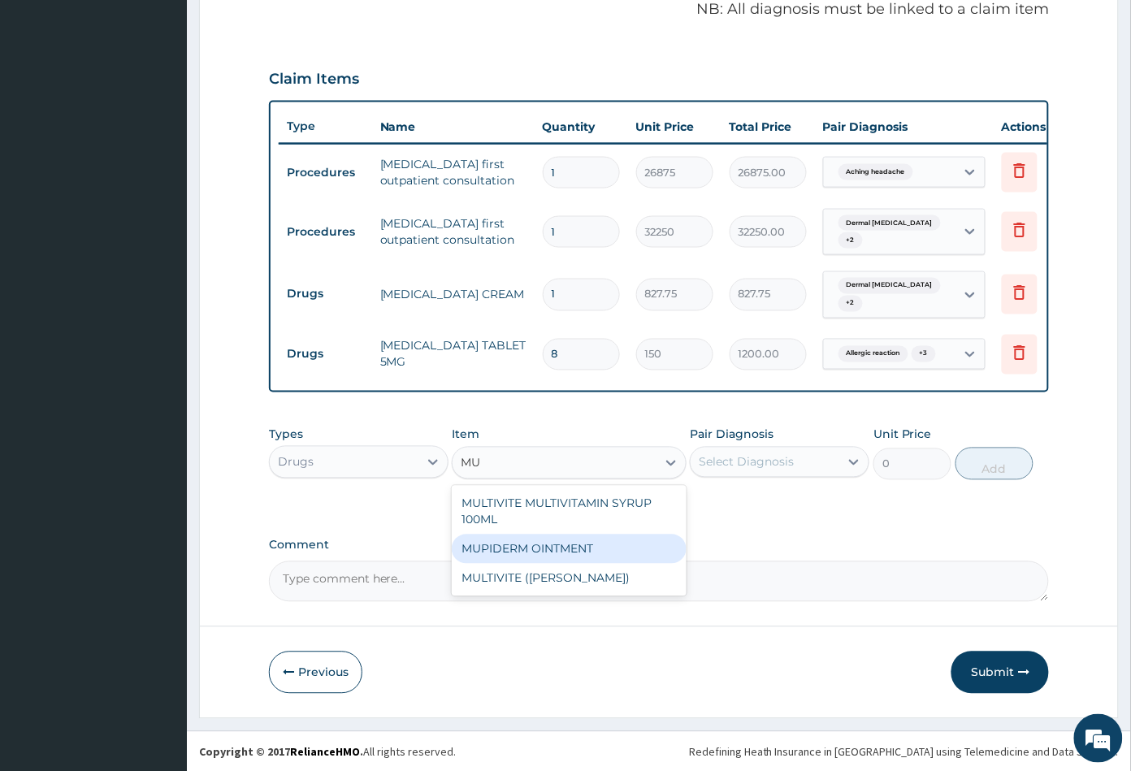
type input "M"
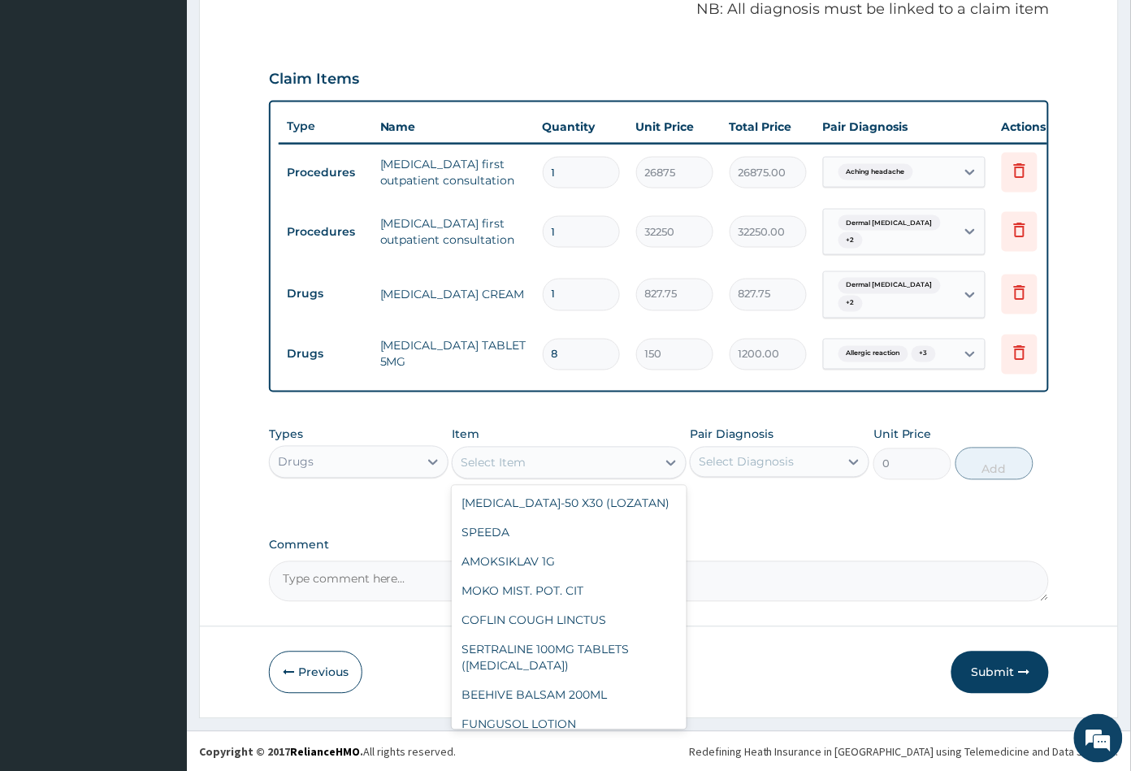
type input "T"
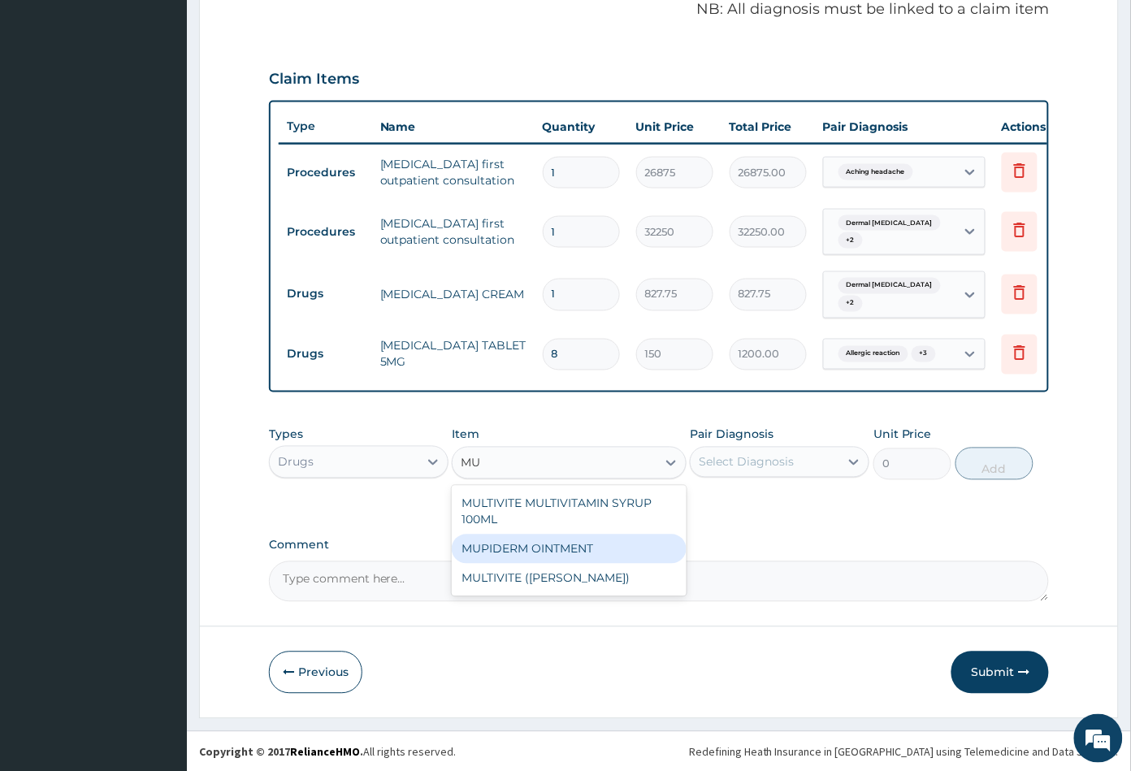
type input "M"
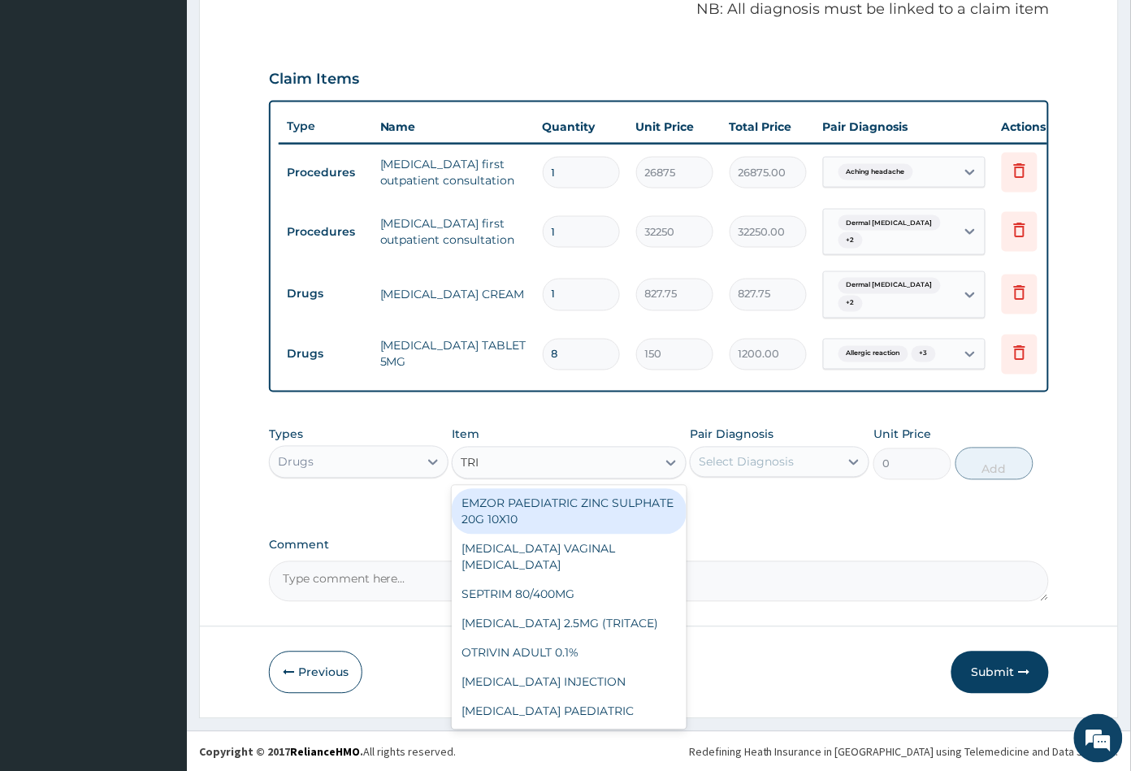
type input "TRIB"
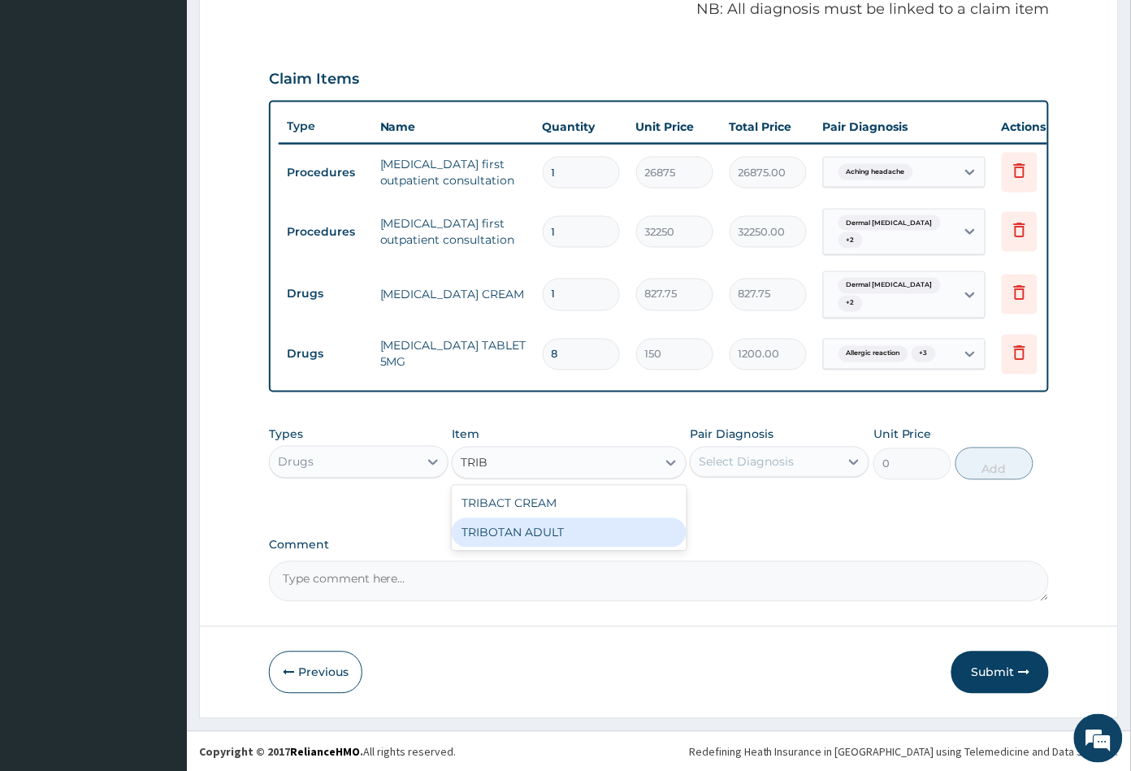
click at [592, 525] on div "TRIBOTAN ADULT" at bounding box center [569, 532] width 234 height 29
type input "1182.5"
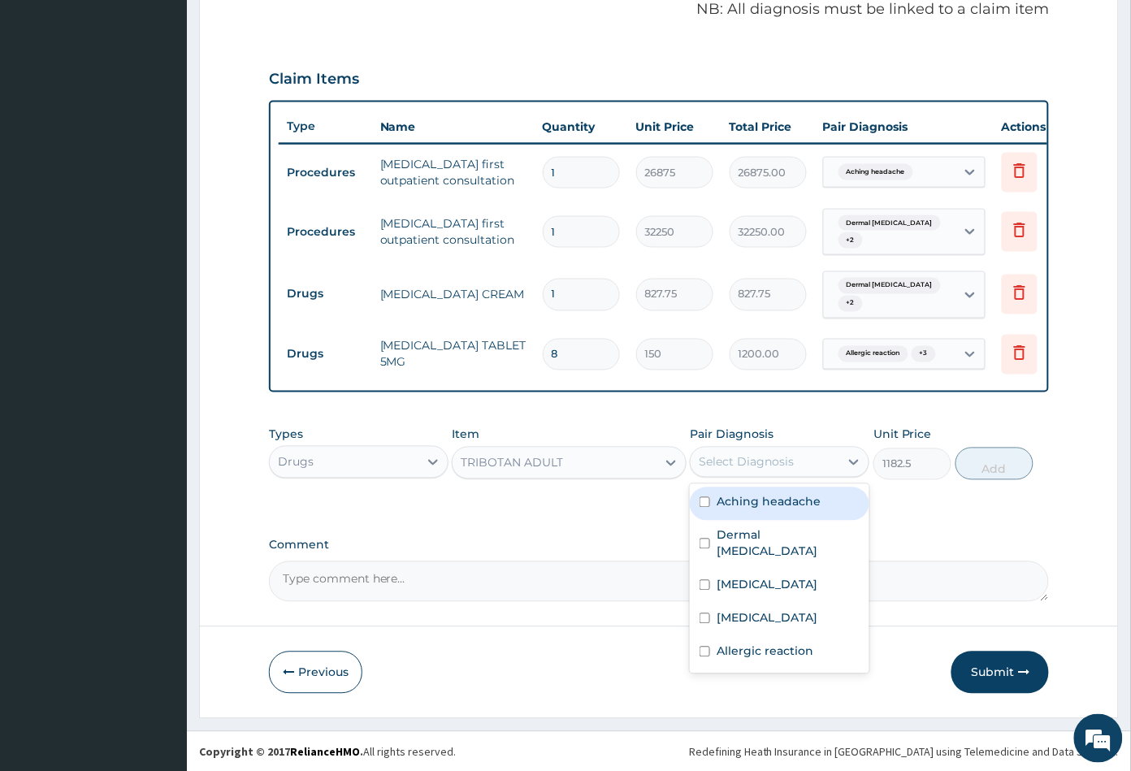
click at [785, 462] on div "Select Diagnosis" at bounding box center [745, 462] width 95 height 16
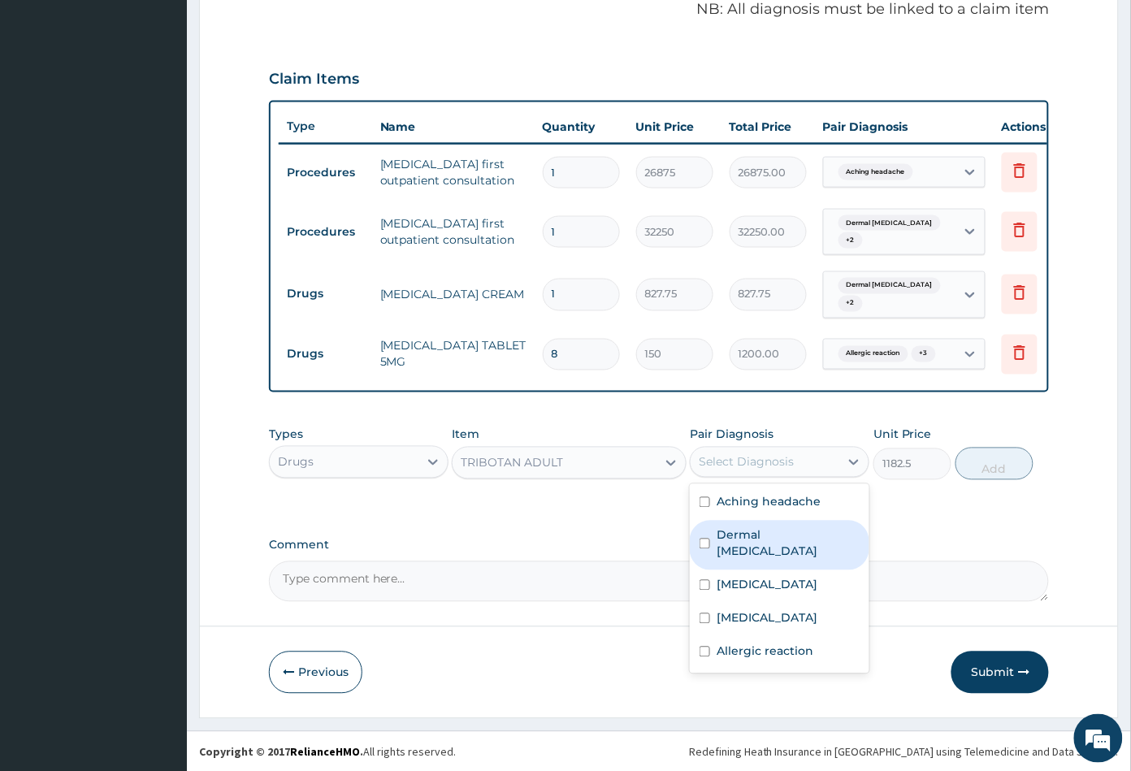
click at [782, 533] on label "Dermal mycosis" at bounding box center [787, 543] width 143 height 32
checkbox input "true"
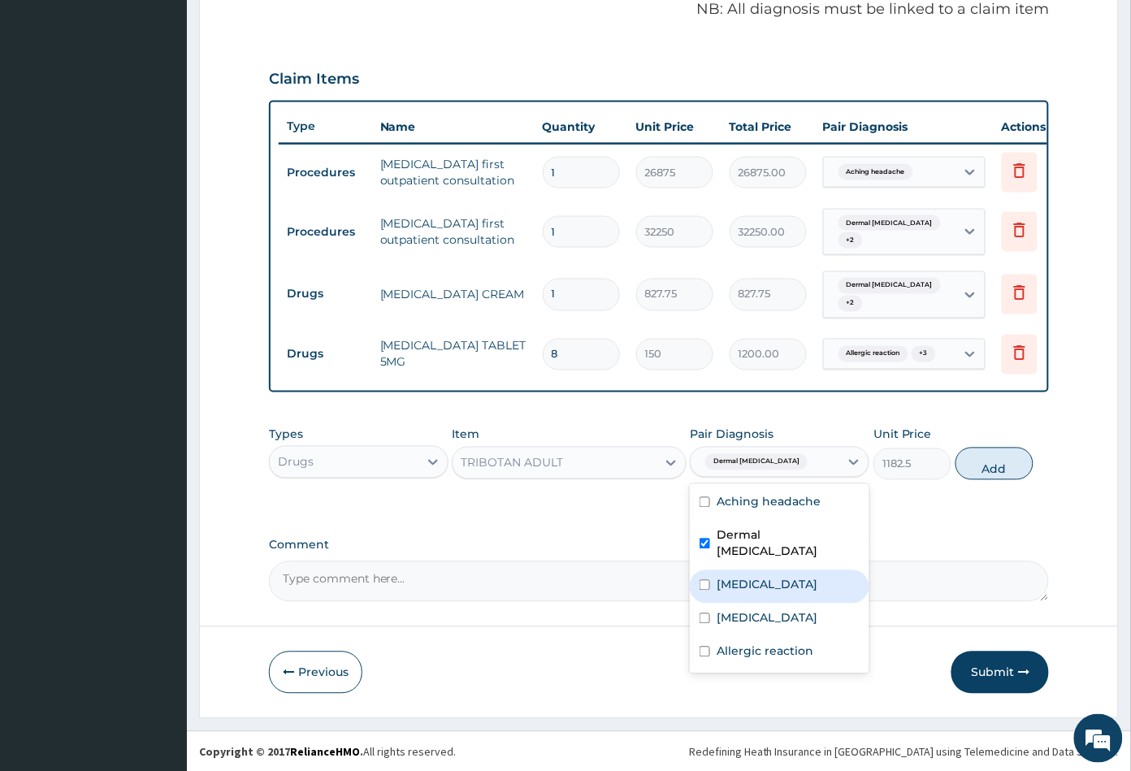
click at [786, 577] on label "Dermatomyositis" at bounding box center [766, 585] width 101 height 16
checkbox input "true"
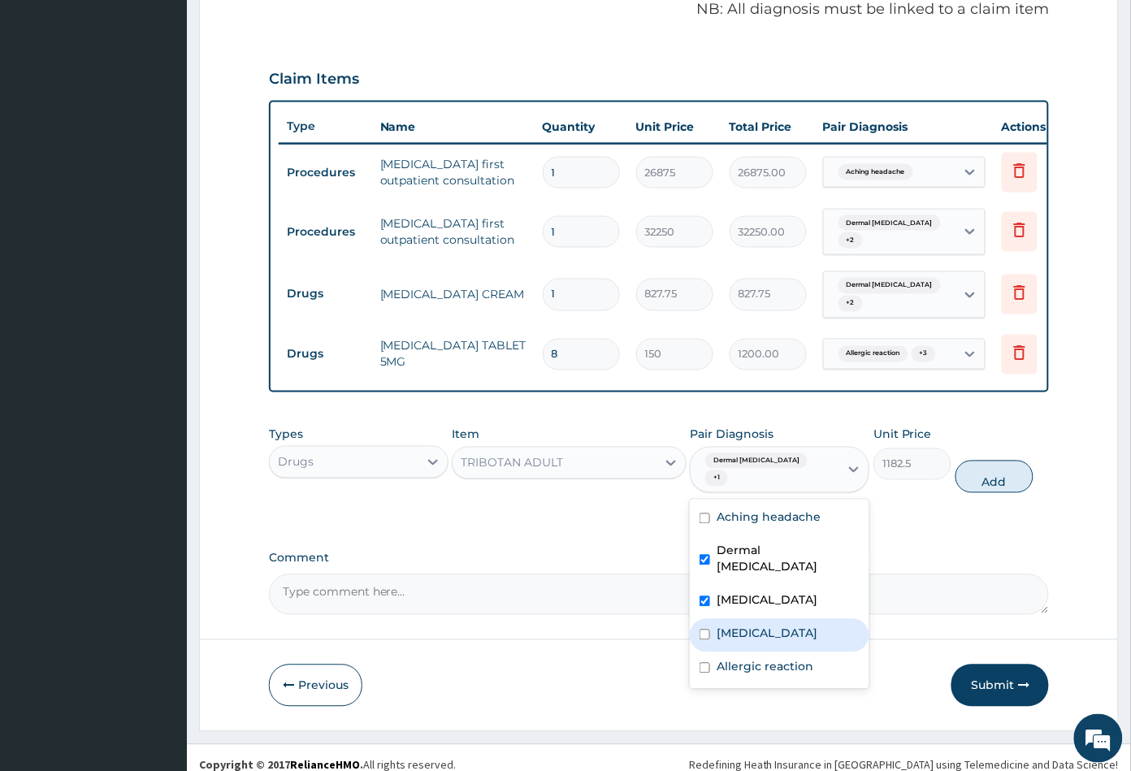
click at [785, 619] on div "Intertrigo" at bounding box center [779, 635] width 179 height 33
checkbox input "true"
click at [1000, 473] on button "Add" at bounding box center [994, 477] width 78 height 32
type input "0"
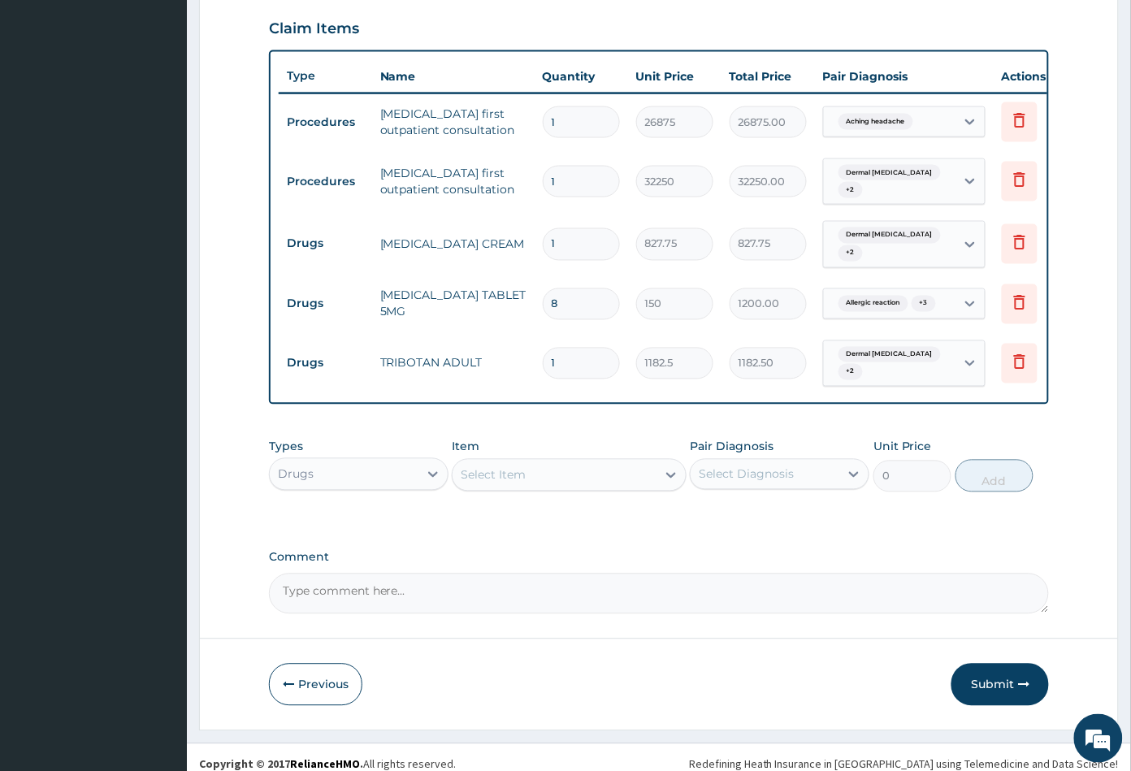
scroll to position [560, 0]
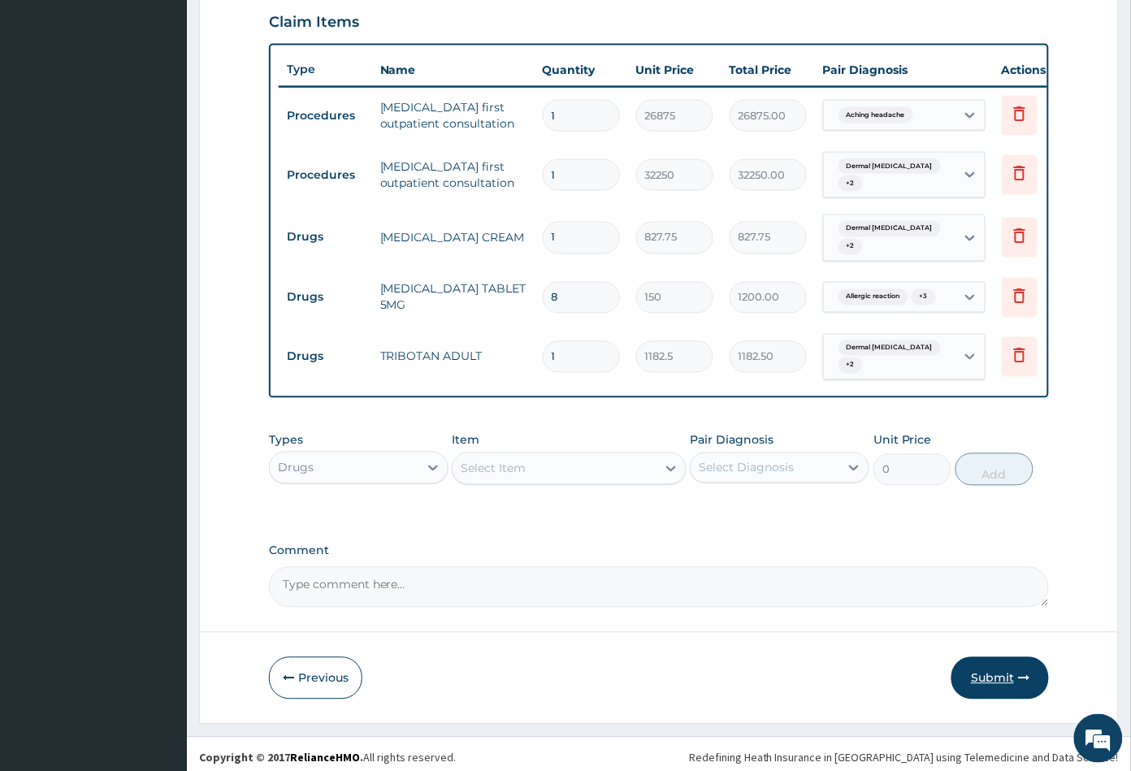
click at [986, 668] on button "Submit" at bounding box center [999, 678] width 97 height 42
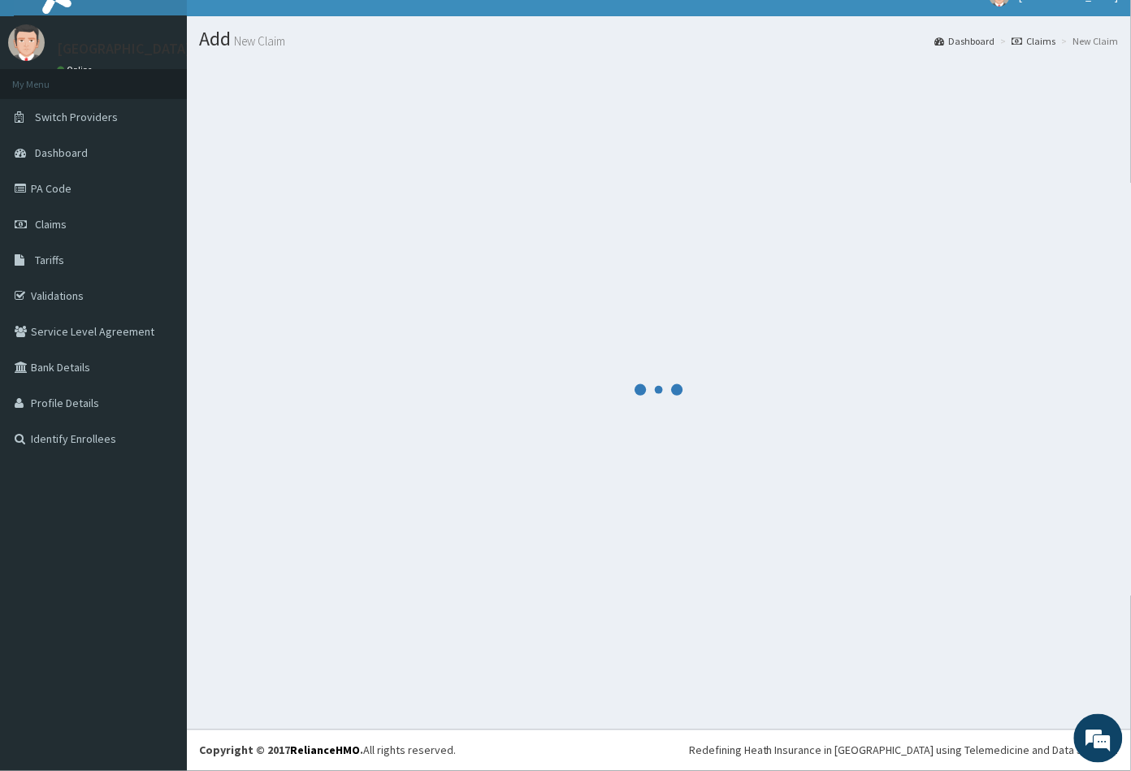
scroll to position [24, 0]
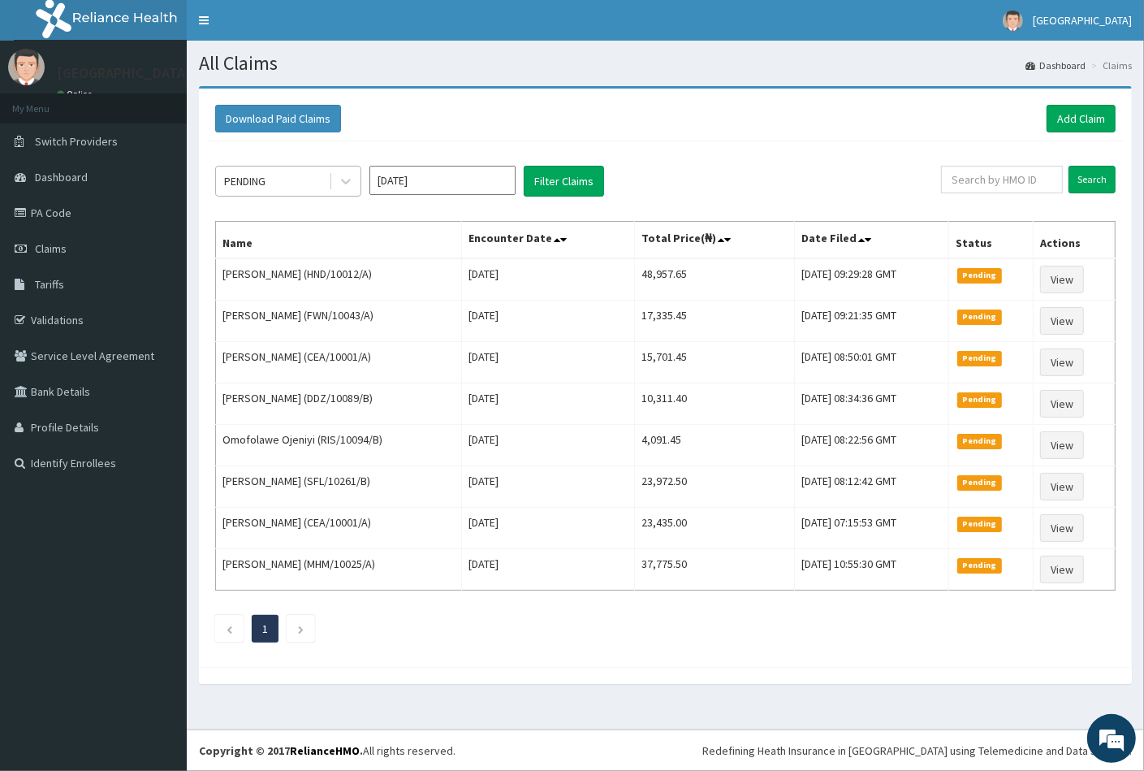
click at [295, 188] on div "PENDING" at bounding box center [272, 181] width 113 height 26
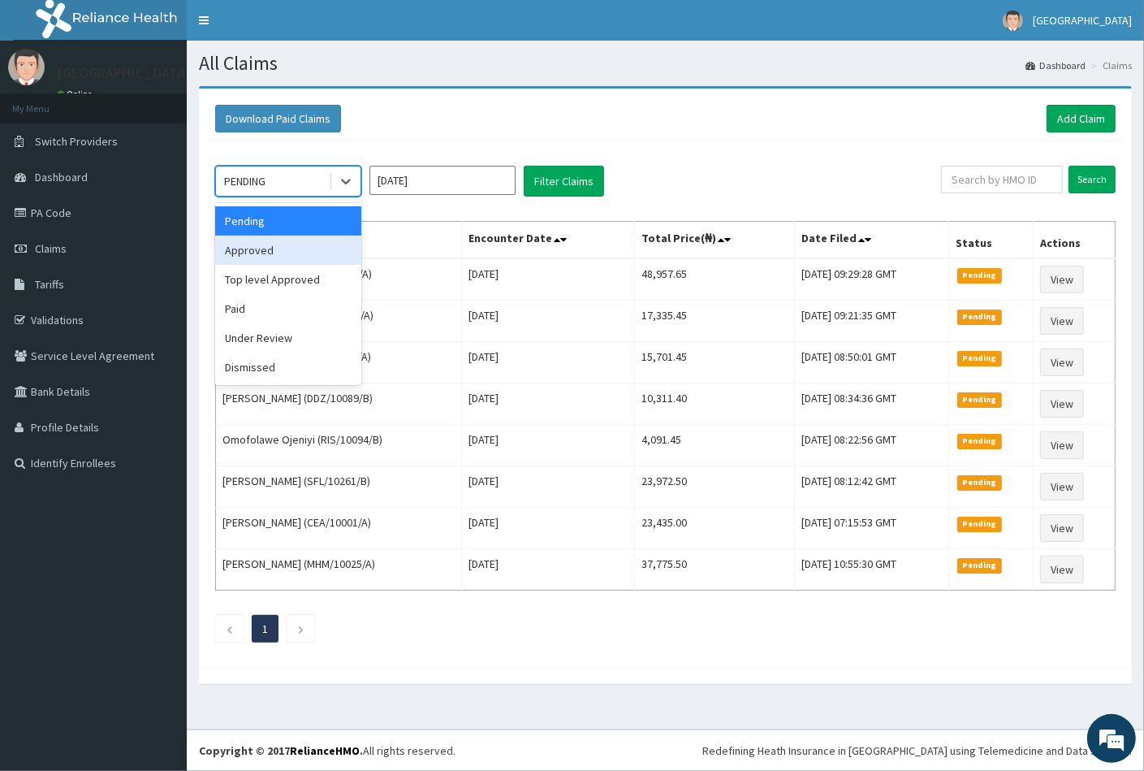
click at [280, 246] on div "Approved" at bounding box center [288, 250] width 146 height 29
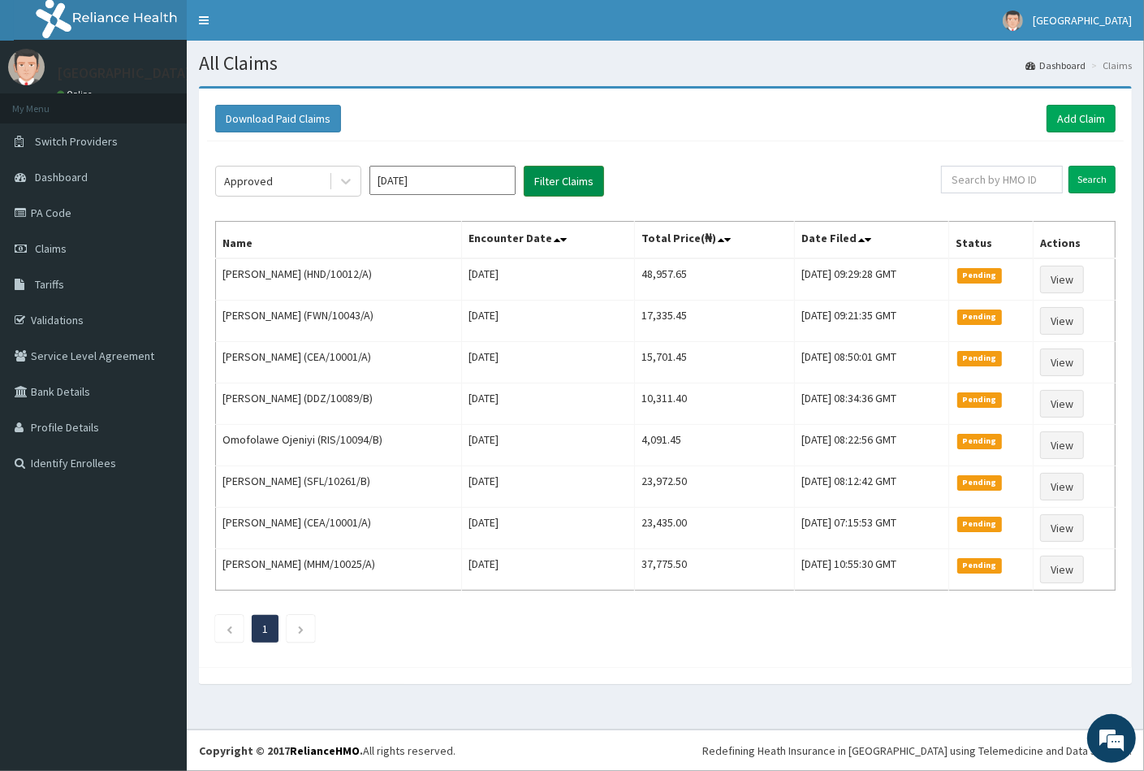
click at [545, 188] on button "Filter Claims" at bounding box center [564, 181] width 80 height 31
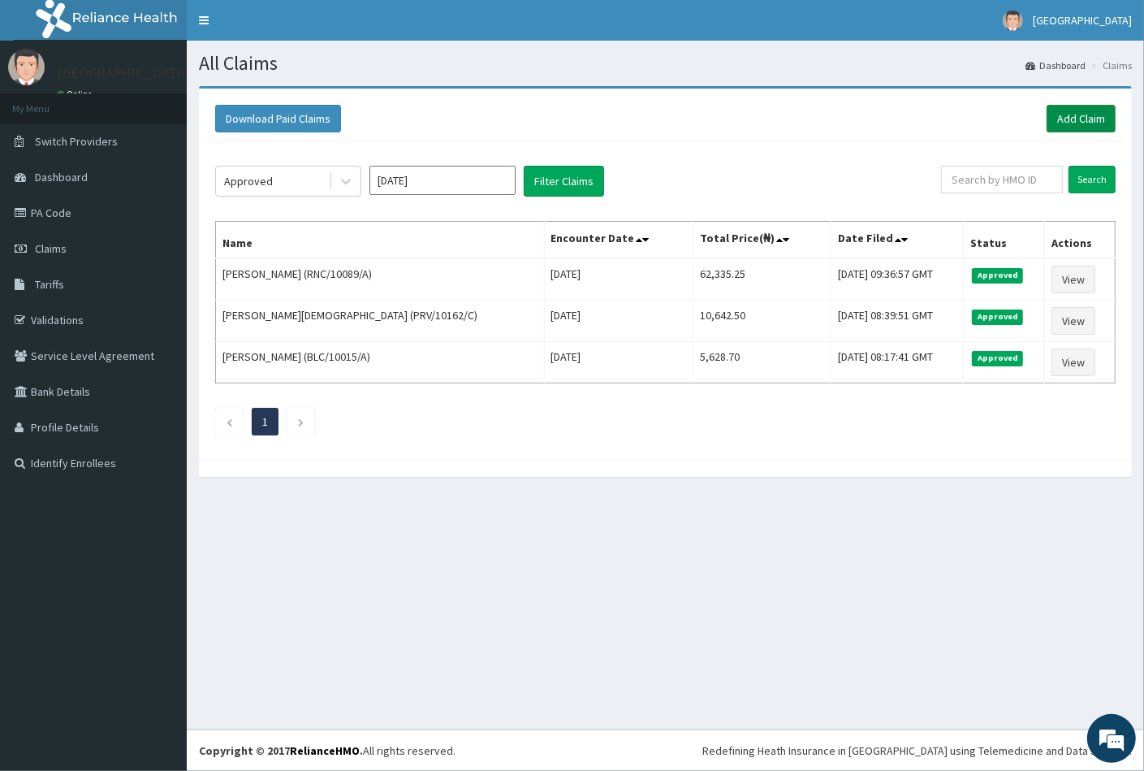
click at [1066, 115] on link "Add Claim" at bounding box center [1081, 119] width 69 height 28
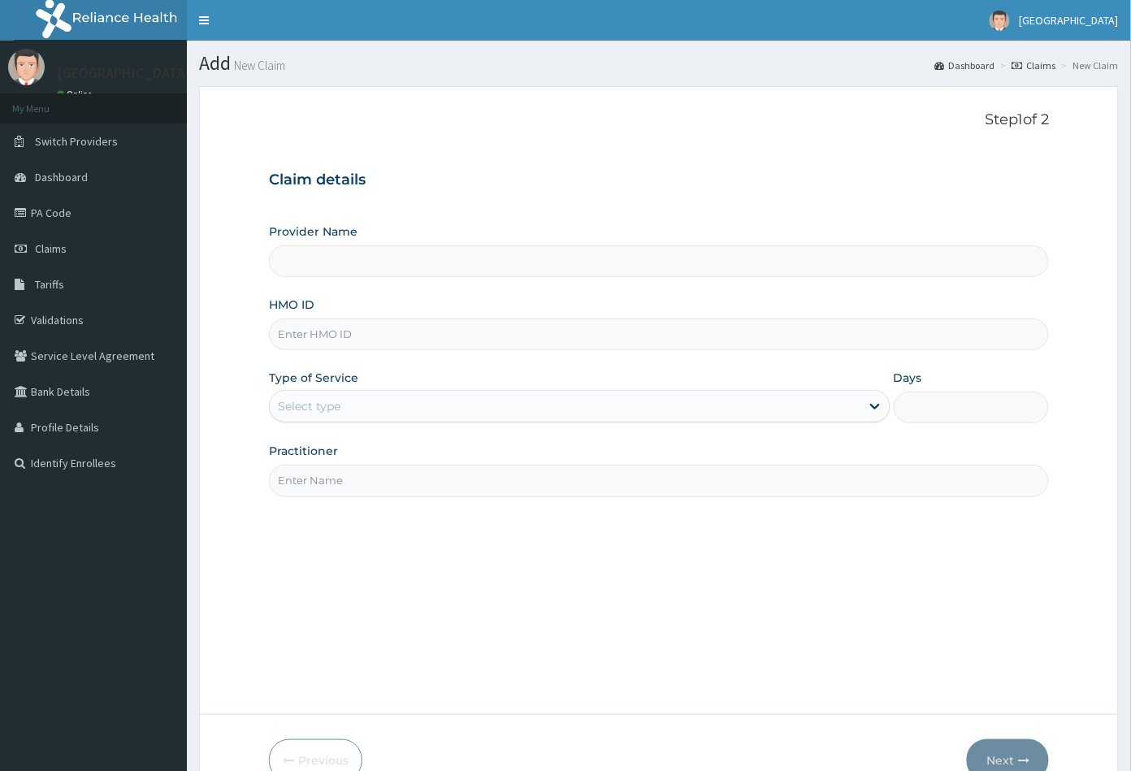
type input "Peachcare Medical Centre"
click at [297, 335] on input "HMO ID" at bounding box center [659, 334] width 781 height 32
paste input "GBM/10095/A"
type input "GBM/10095/A"
click at [322, 416] on div "Select type" at bounding box center [565, 406] width 590 height 26
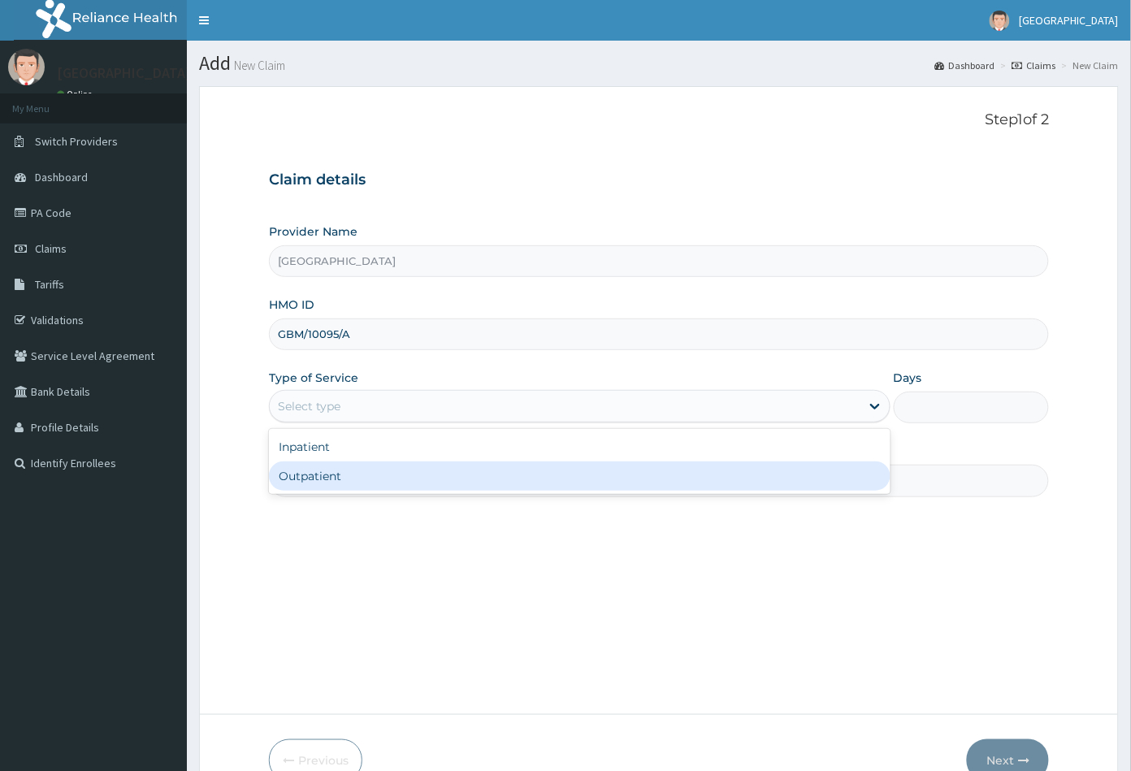
click at [325, 472] on div "Outpatient" at bounding box center [579, 475] width 621 height 29
type input "1"
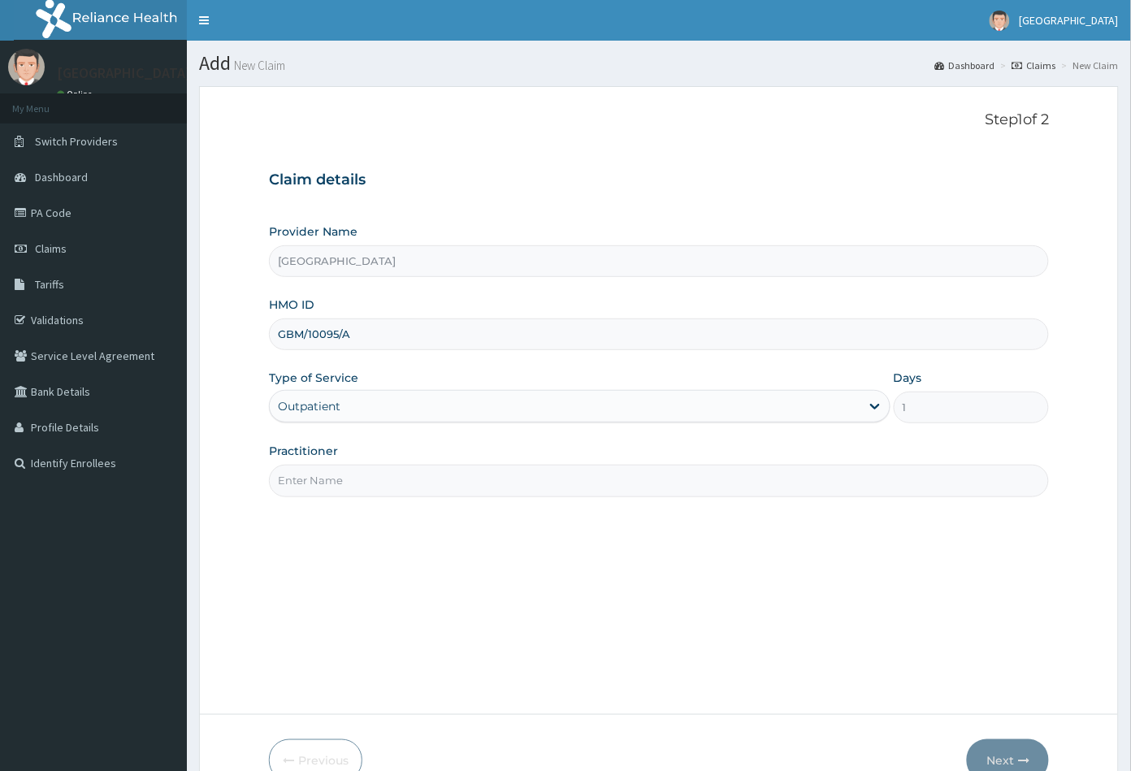
click at [327, 480] on input "Practitioner" at bounding box center [659, 481] width 781 height 32
type input "CON"
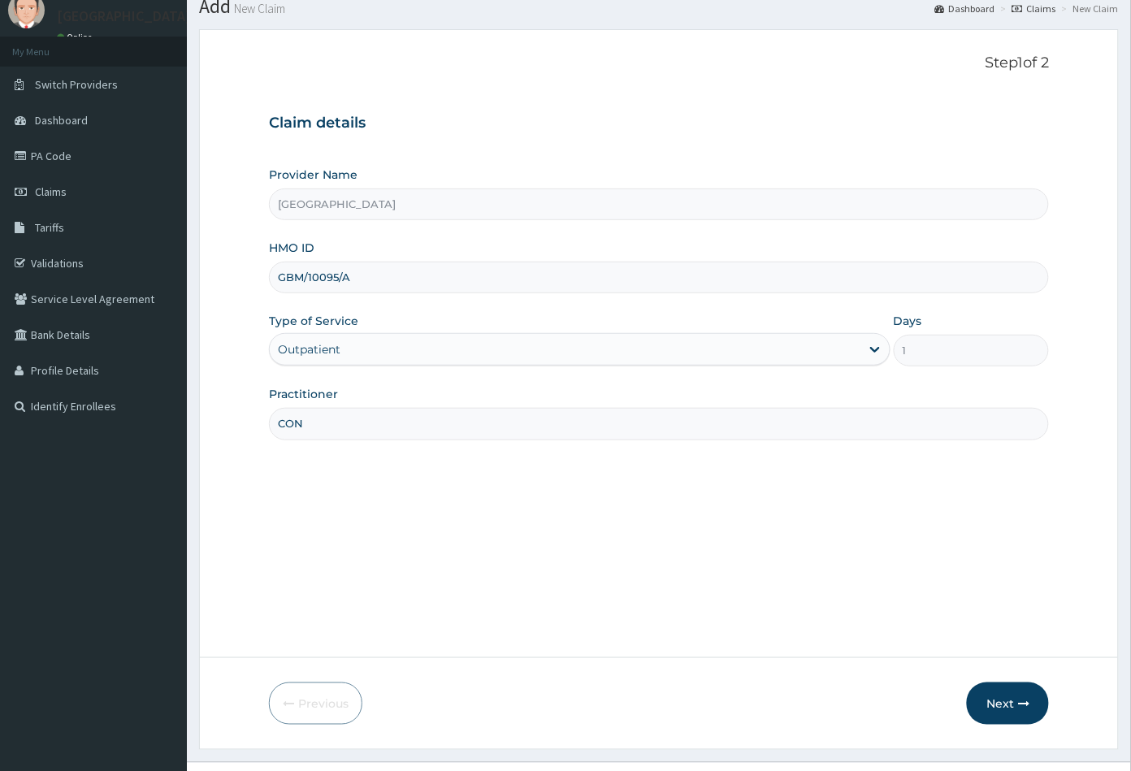
scroll to position [89, 0]
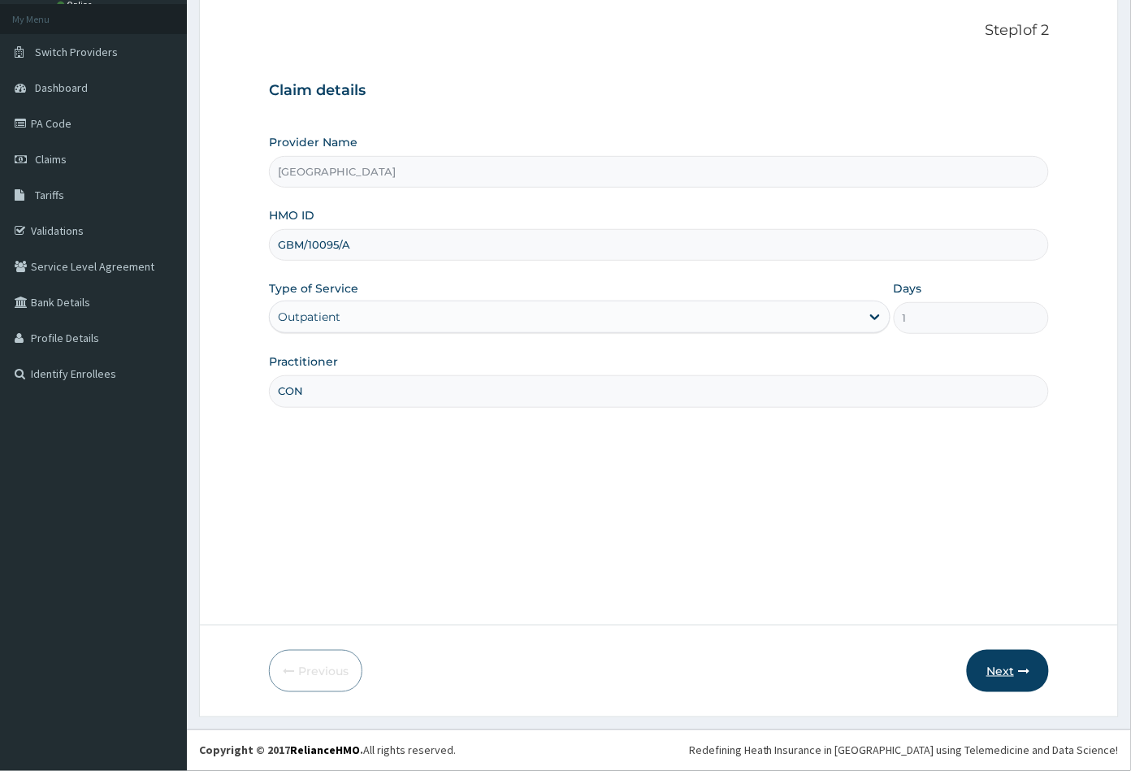
click at [989, 665] on button "Next" at bounding box center [1008, 671] width 82 height 42
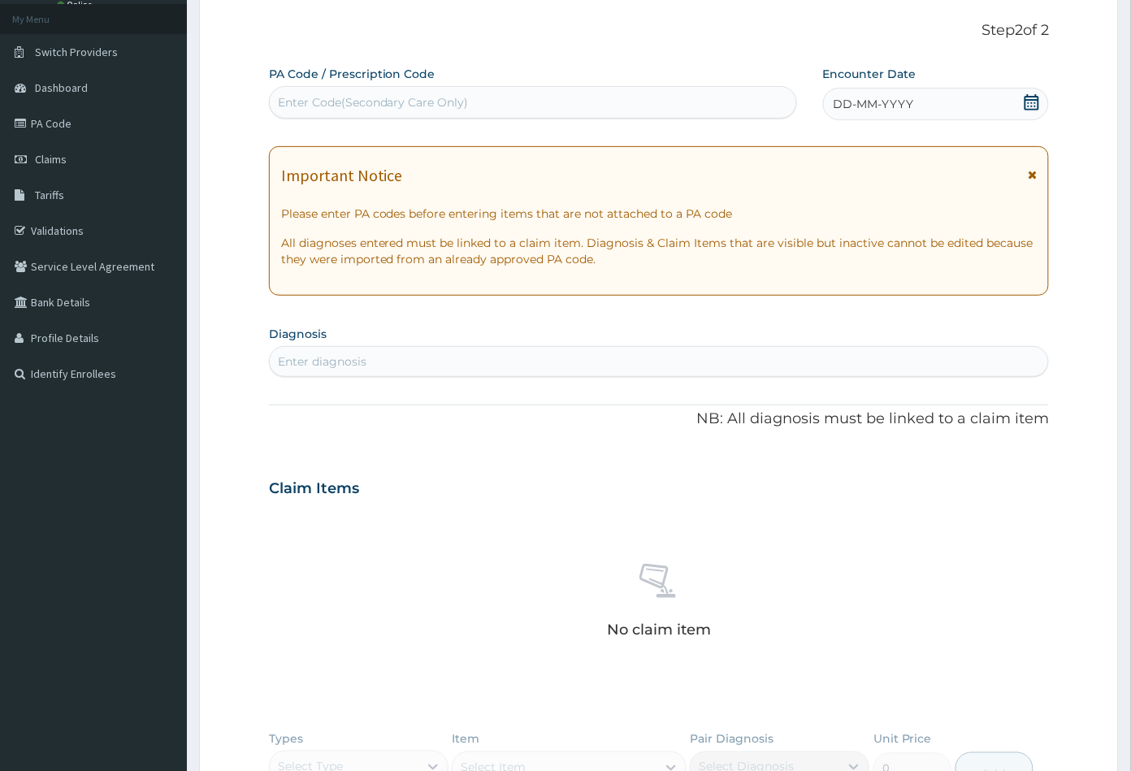
click at [1036, 97] on icon at bounding box center [1031, 102] width 16 height 16
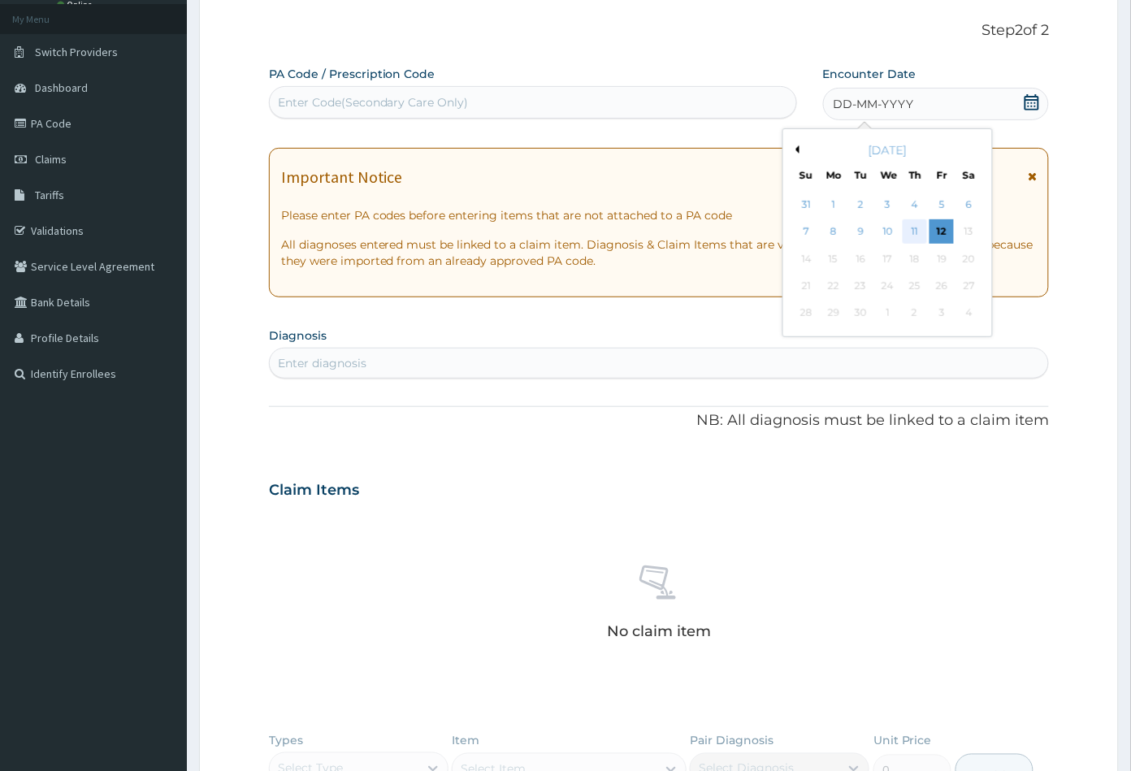
click at [912, 230] on div "11" at bounding box center [914, 232] width 24 height 24
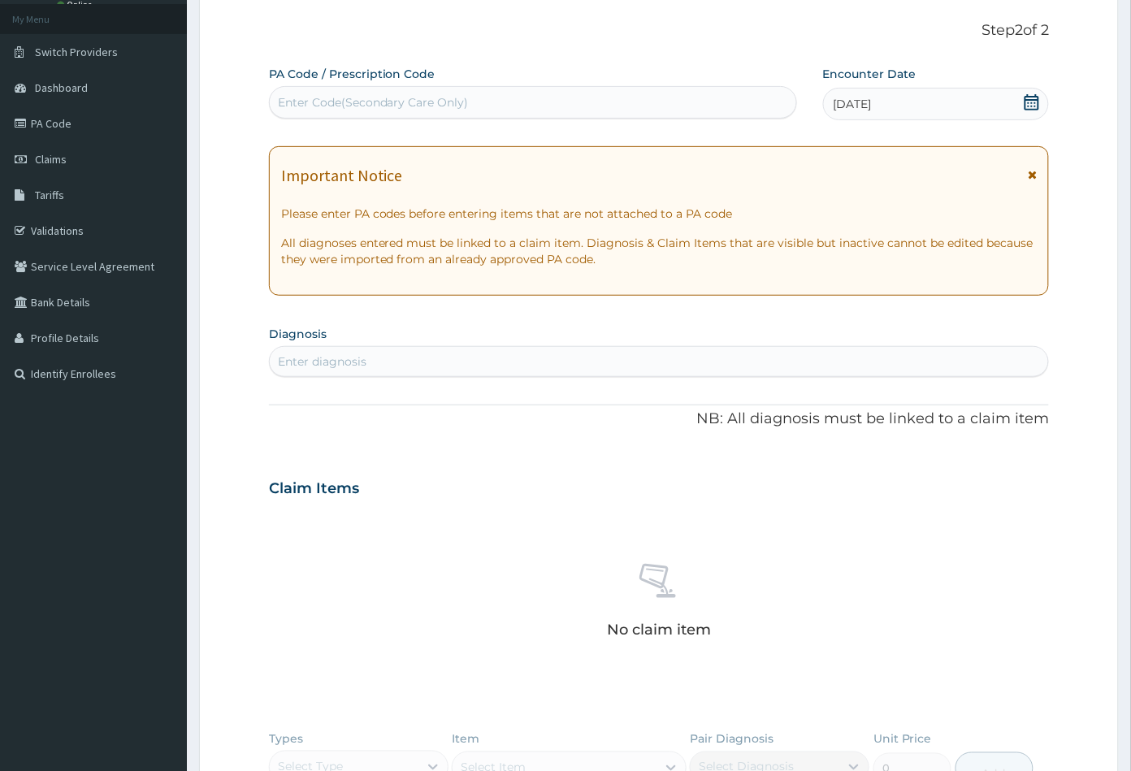
click at [352, 361] on div "Enter diagnosis" at bounding box center [322, 361] width 89 height 16
type input "OVARI"
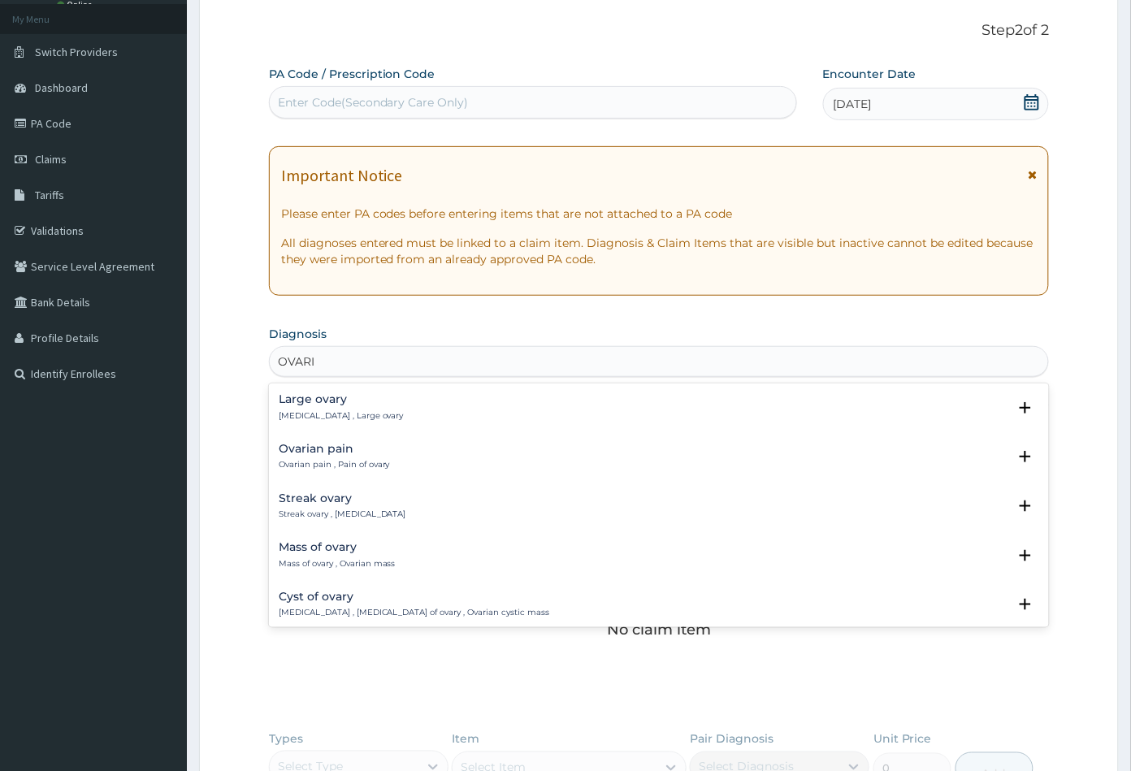
click at [316, 595] on h4 "Cyst of ovary" at bounding box center [414, 596] width 271 height 12
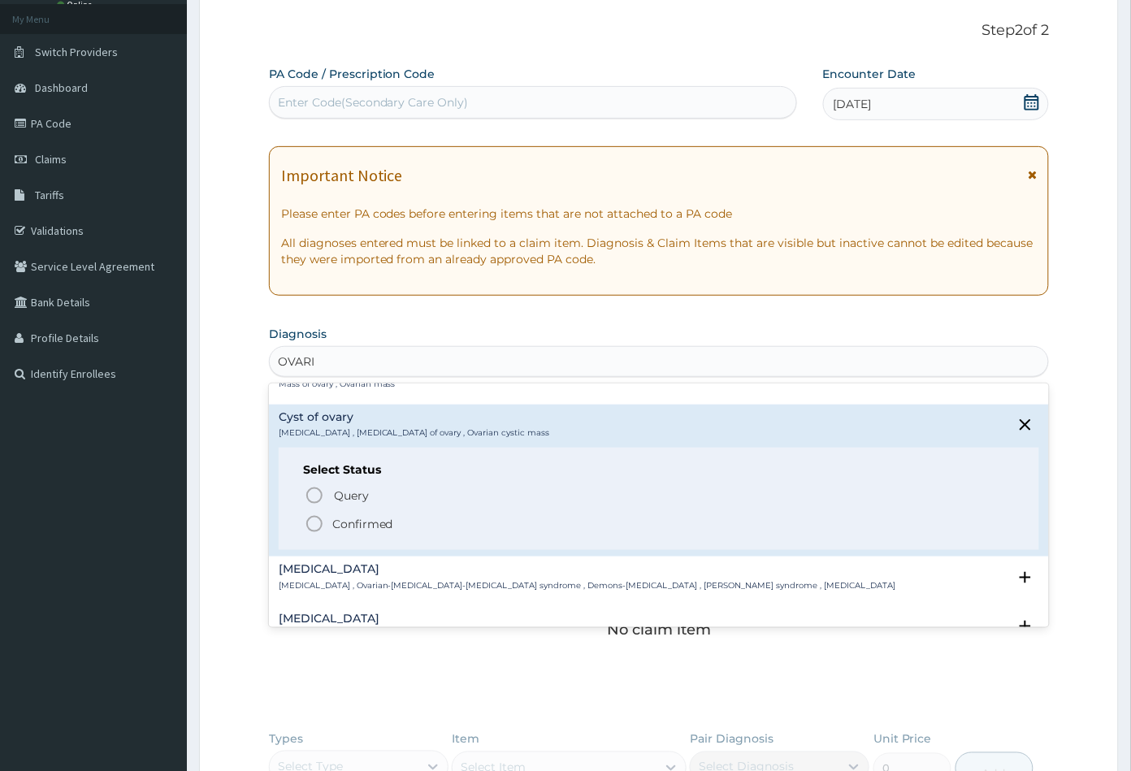
scroll to position [180, 0]
click at [311, 489] on icon "status option query" at bounding box center [314, 494] width 19 height 19
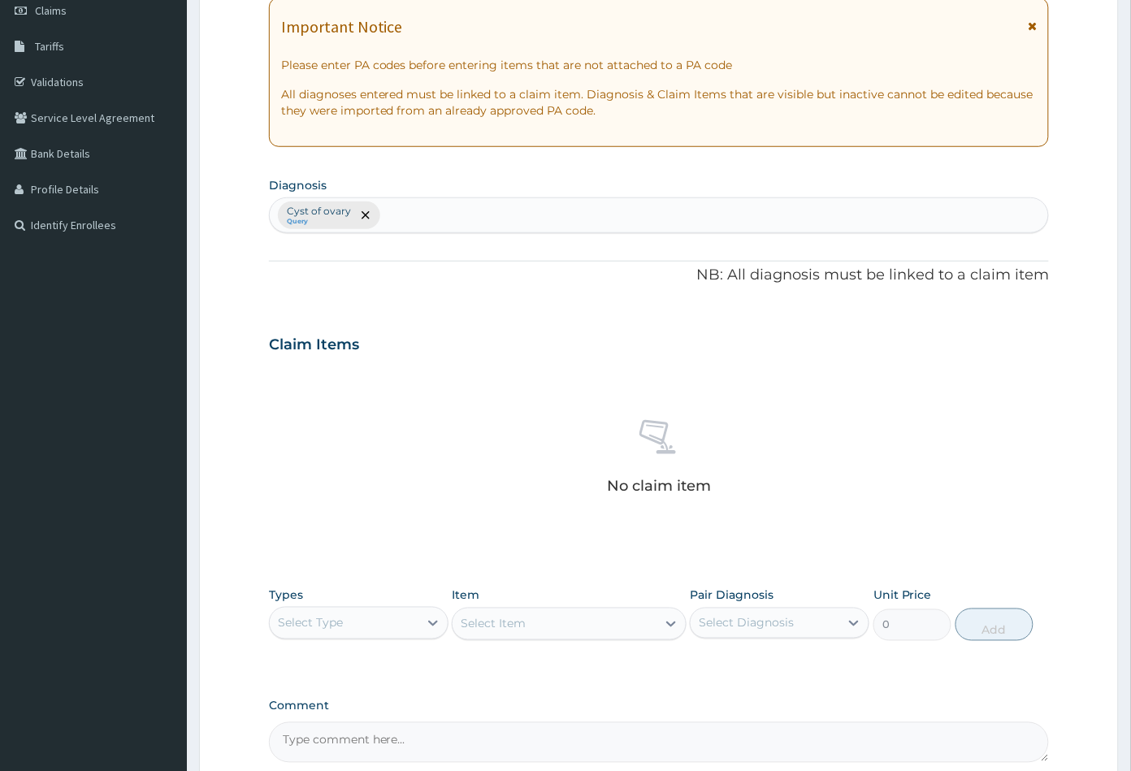
scroll to position [400, 0]
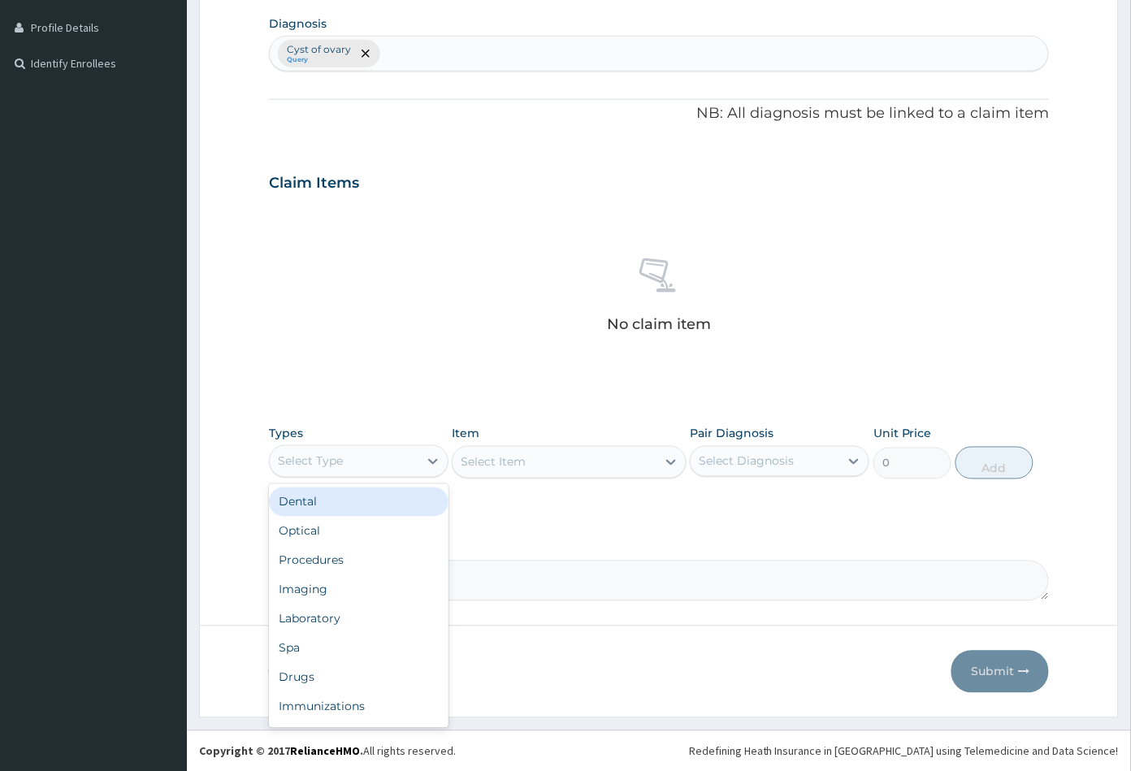
click at [394, 465] on div "Select Type" at bounding box center [344, 461] width 149 height 26
click at [369, 562] on div "Procedures" at bounding box center [358, 560] width 179 height 29
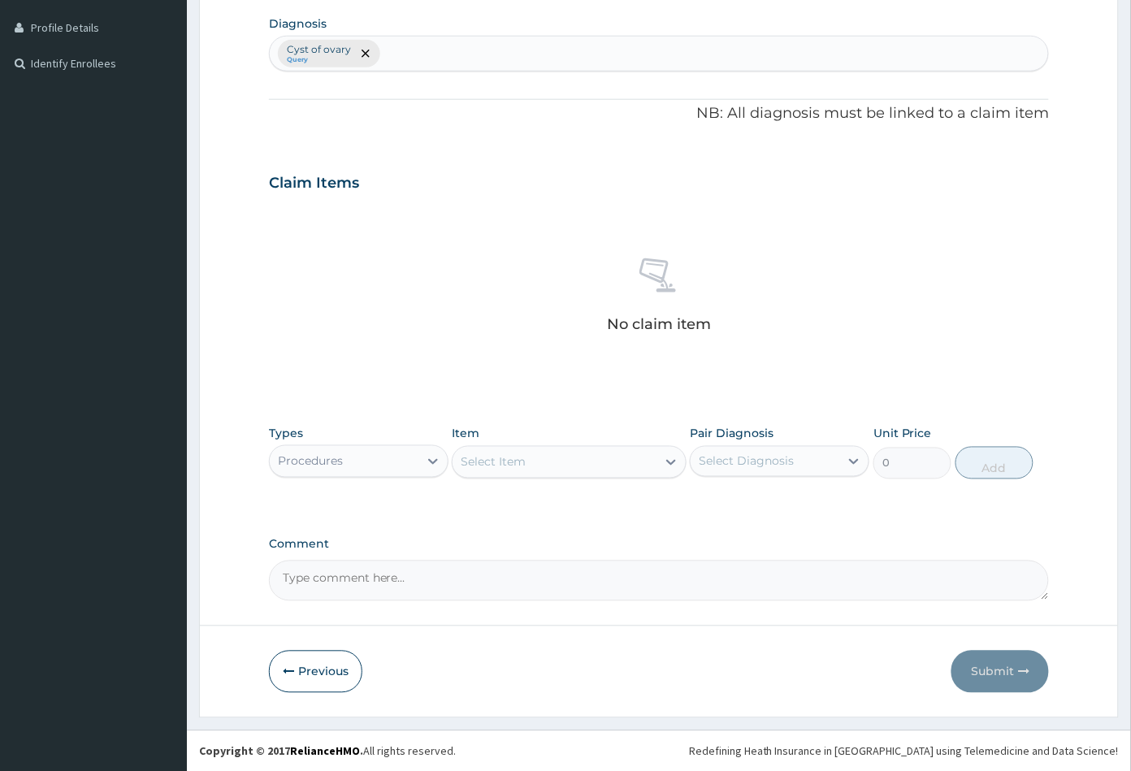
click at [583, 471] on div "Select Item" at bounding box center [553, 462] width 203 height 26
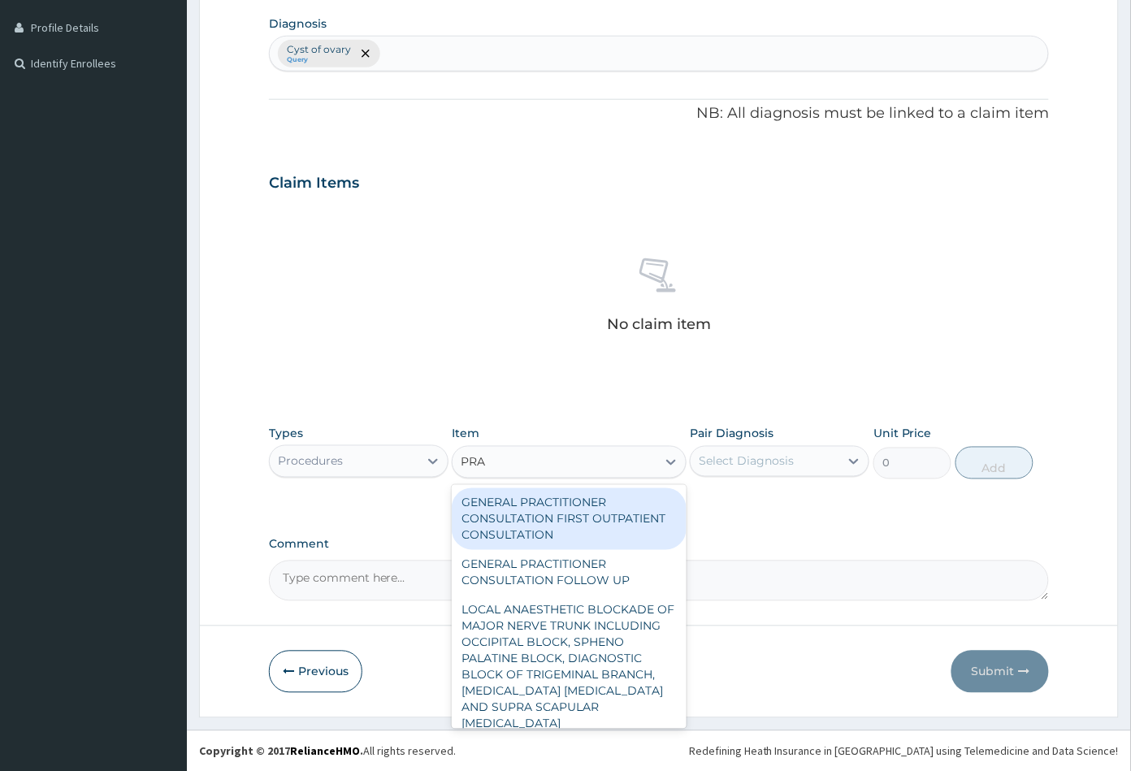
type input "PRAC"
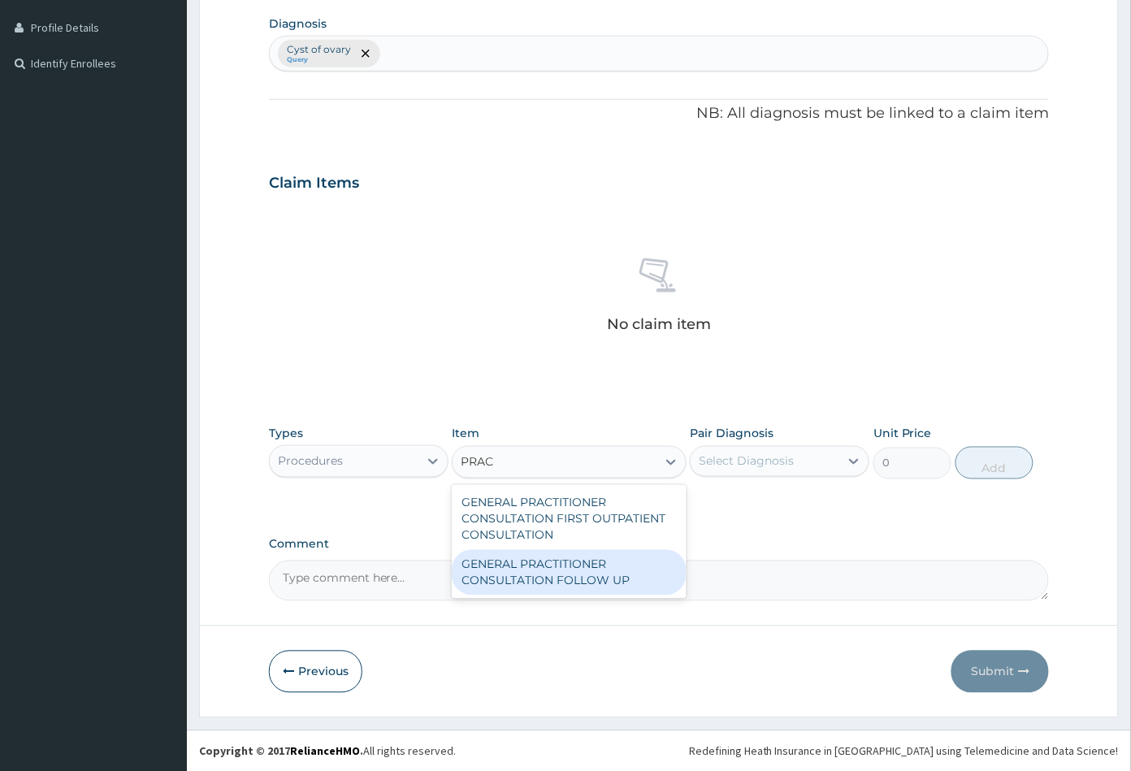
click at [584, 572] on div "GENERAL PRACTITIONER CONSULTATION FOLLOW UP" at bounding box center [569, 572] width 234 height 45
type input "2365"
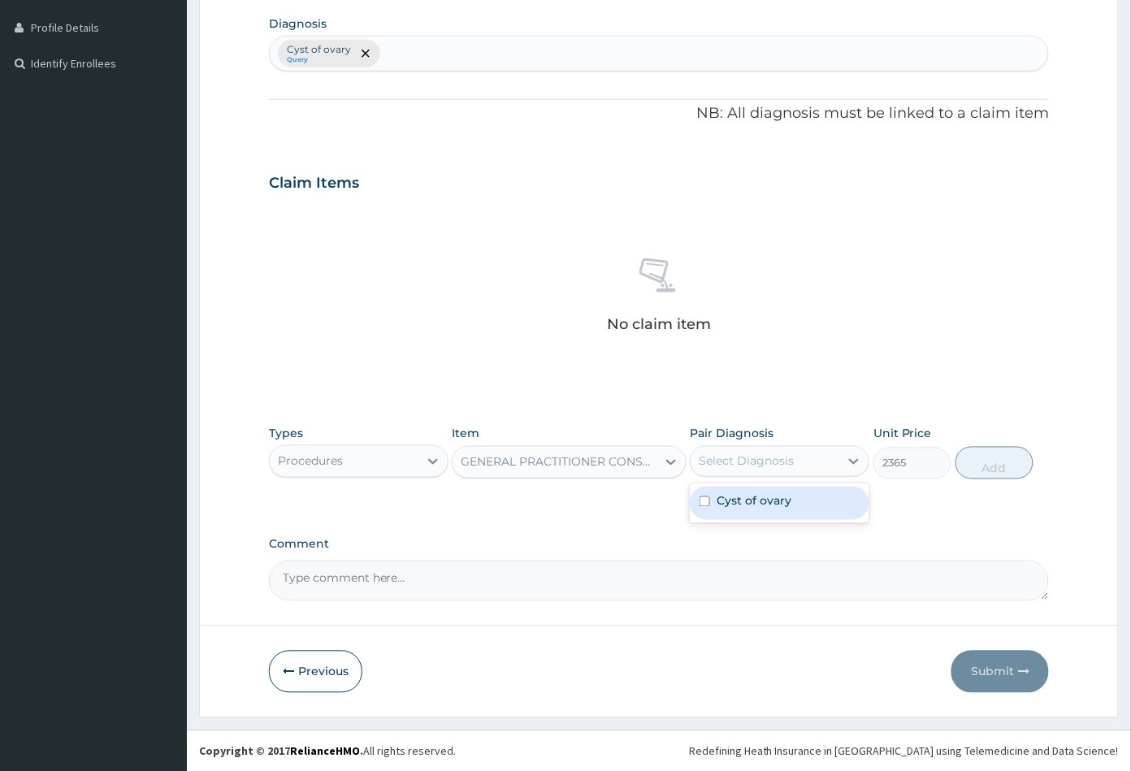
click at [760, 465] on div "Select Diagnosis" at bounding box center [745, 461] width 95 height 16
click at [760, 502] on label "Cyst of ovary" at bounding box center [753, 501] width 75 height 16
checkbox input "true"
click at [992, 469] on button "Add" at bounding box center [994, 463] width 78 height 32
type input "0"
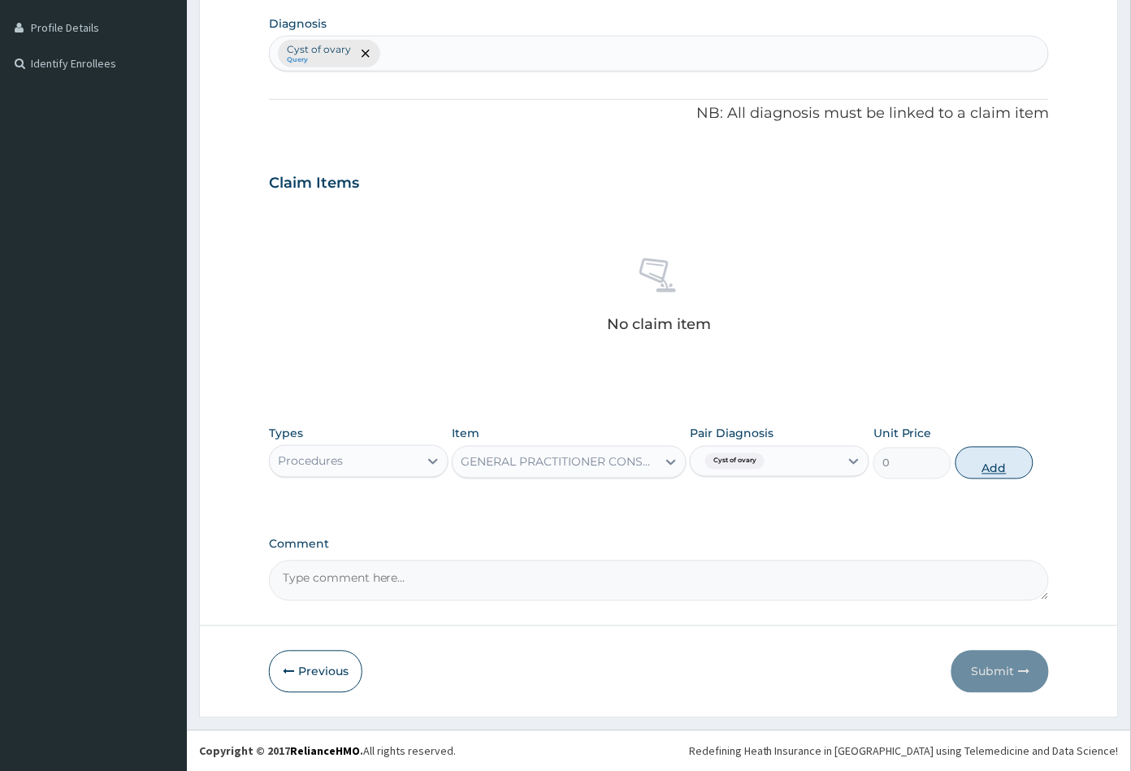
scroll to position [343, 0]
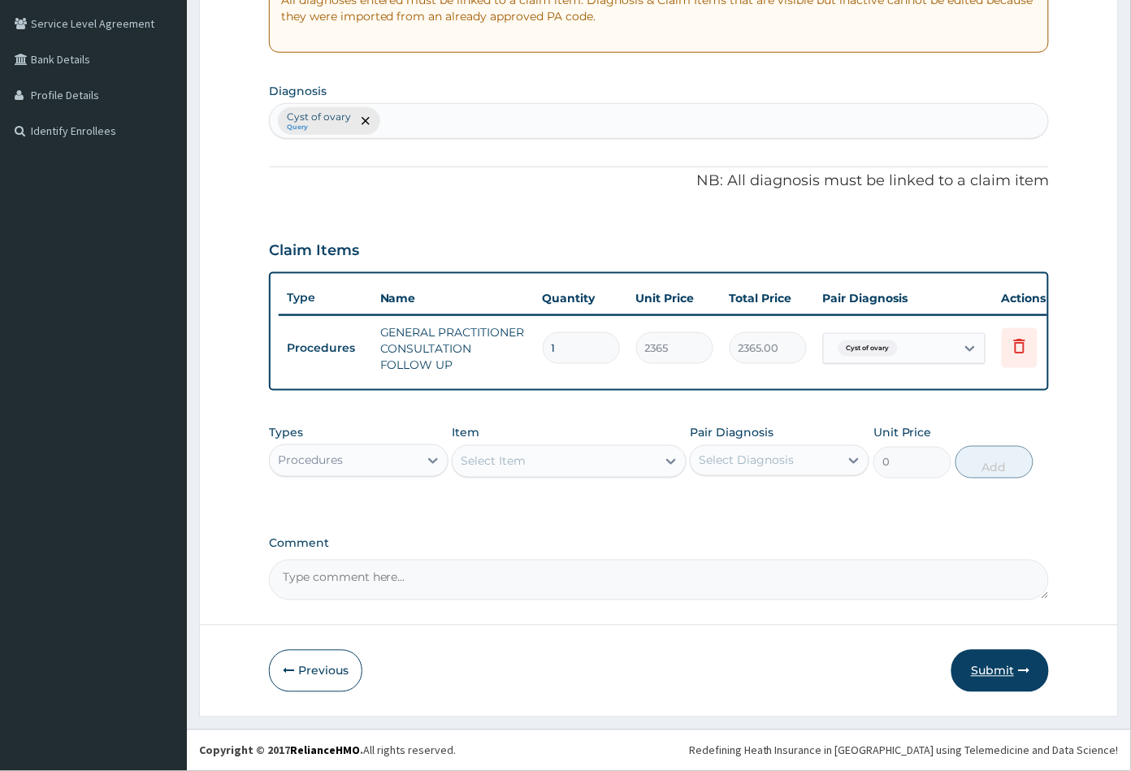
click at [986, 665] on button "Submit" at bounding box center [999, 671] width 97 height 42
